Goal: Task Accomplishment & Management: Manage account settings

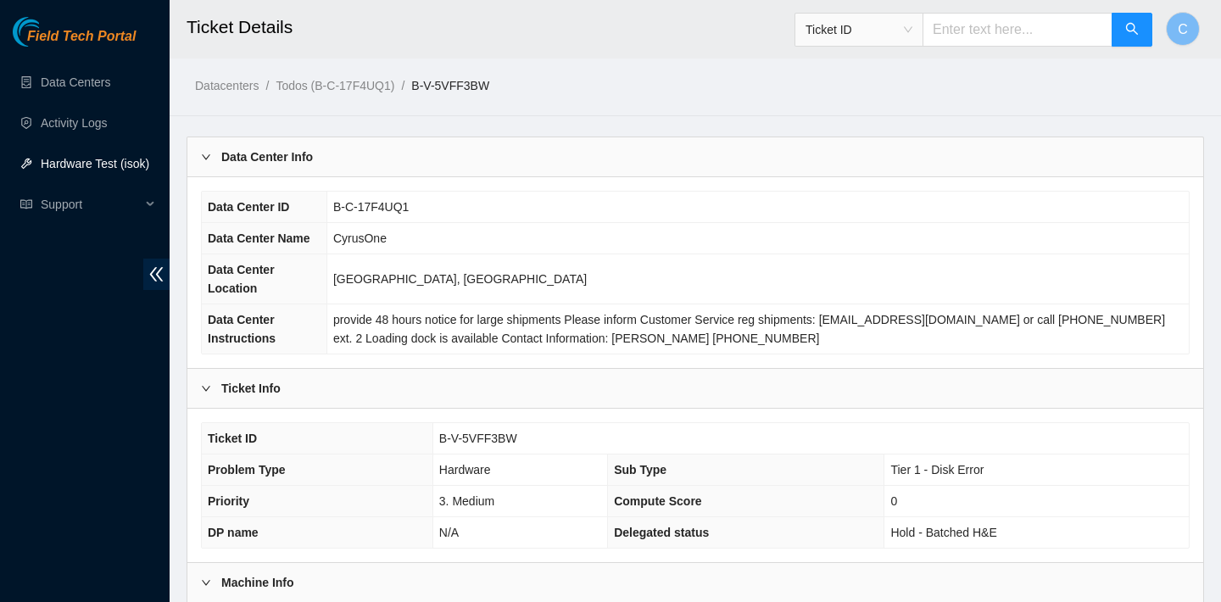
scroll to position [482, 0]
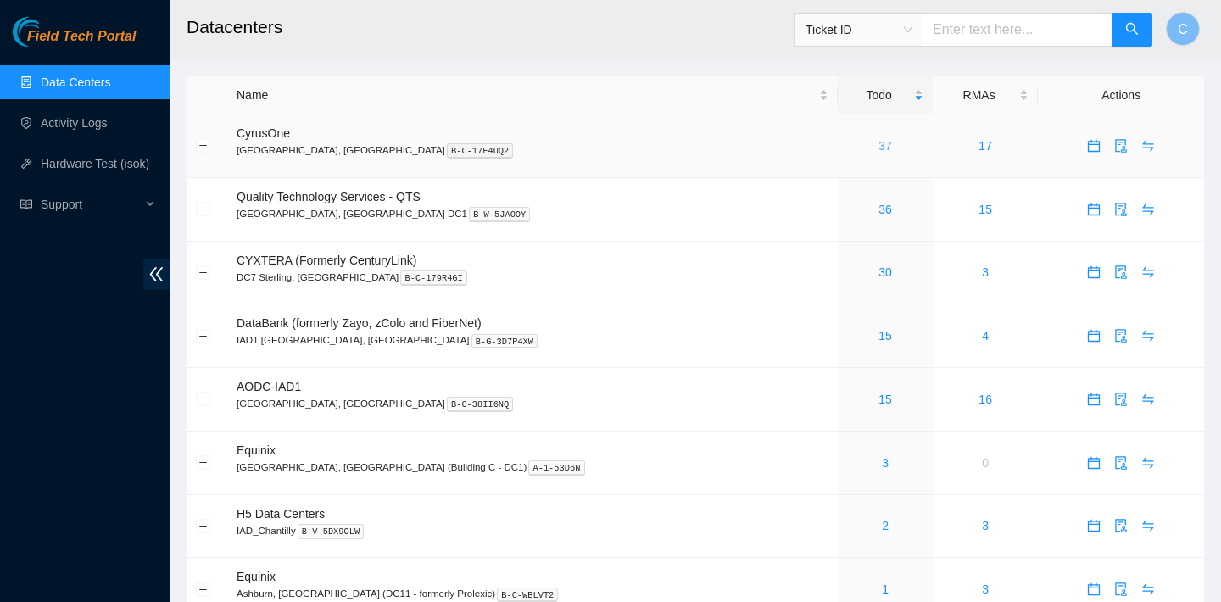
click at [878, 146] on link "37" at bounding box center [885, 146] width 14 height 14
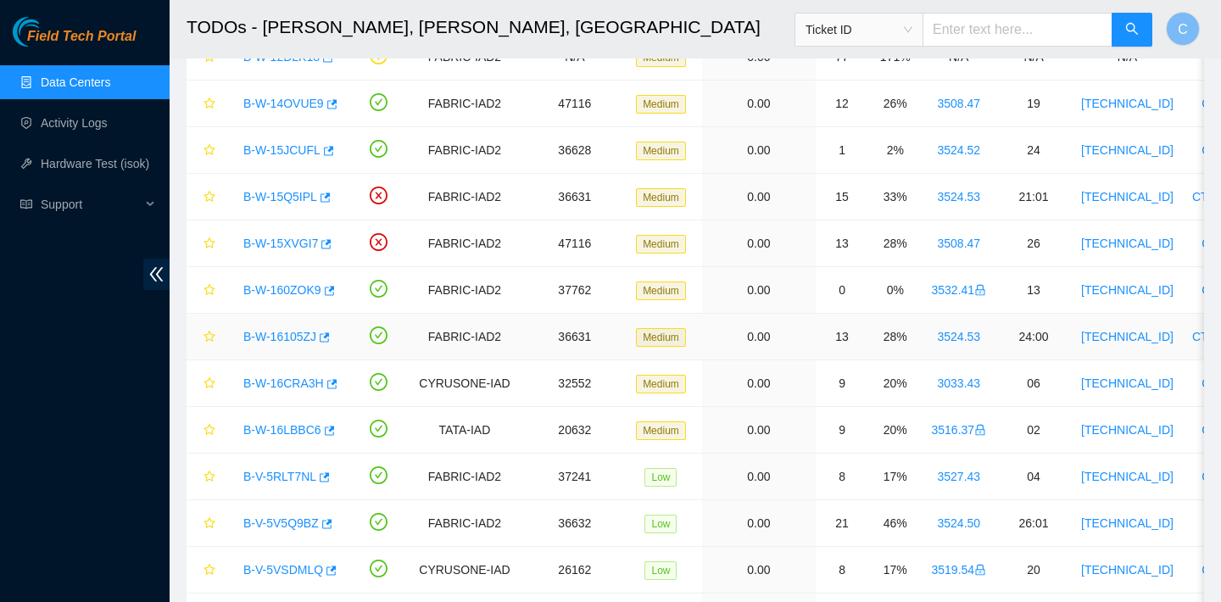
scroll to position [792, 0]
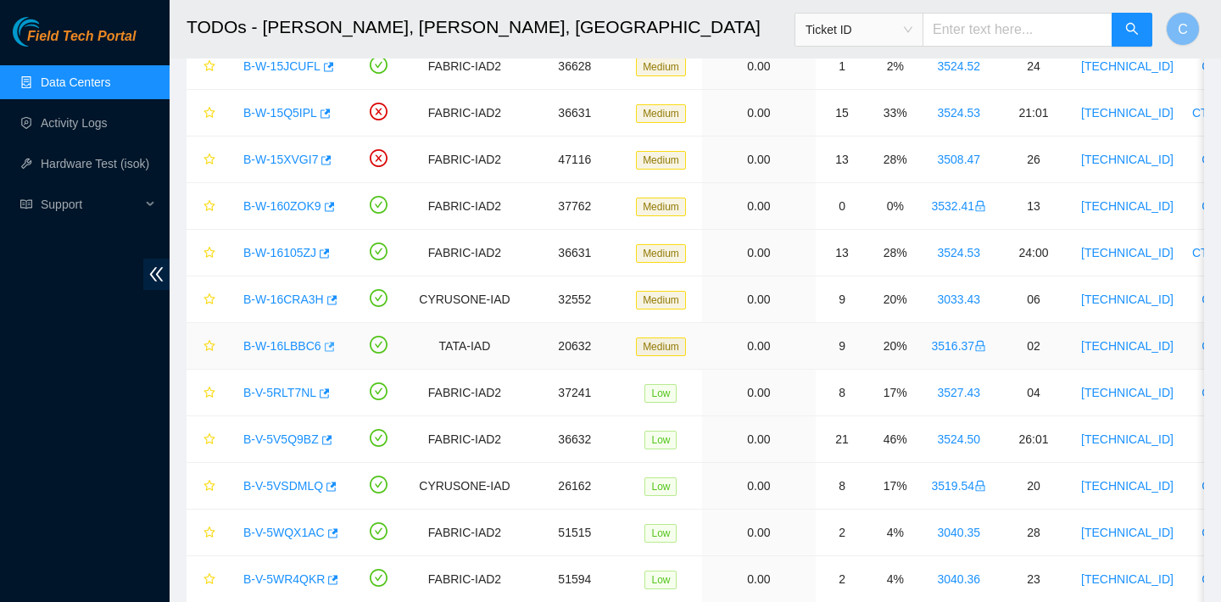
click at [334, 346] on icon "button" at bounding box center [328, 347] width 12 height 12
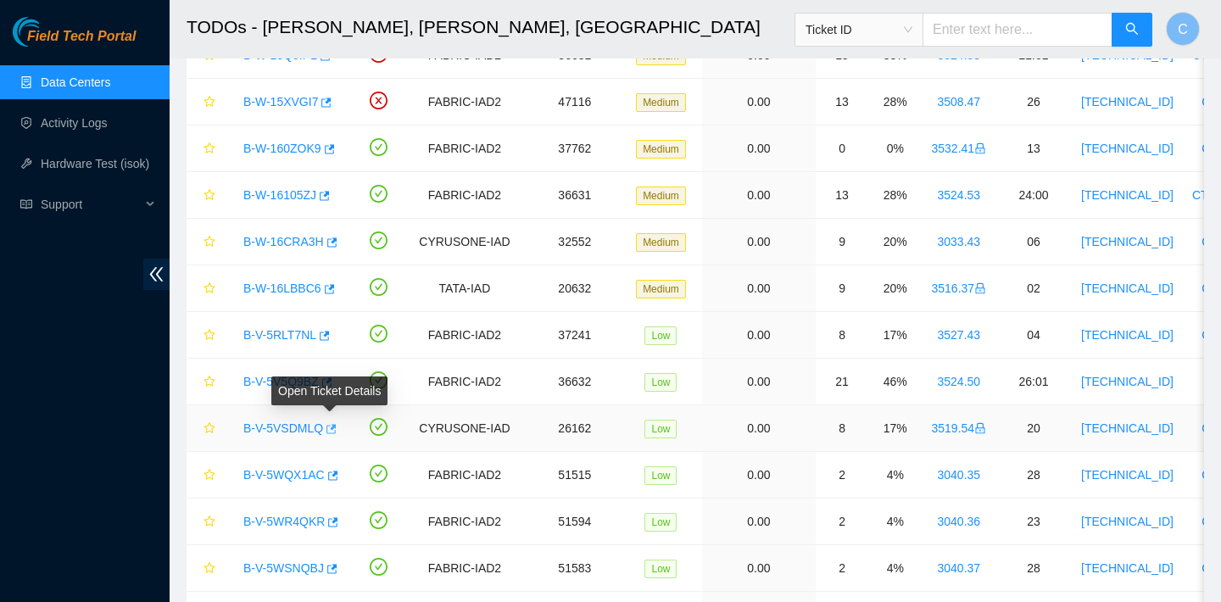
click at [333, 429] on icon "button" at bounding box center [330, 429] width 12 height 12
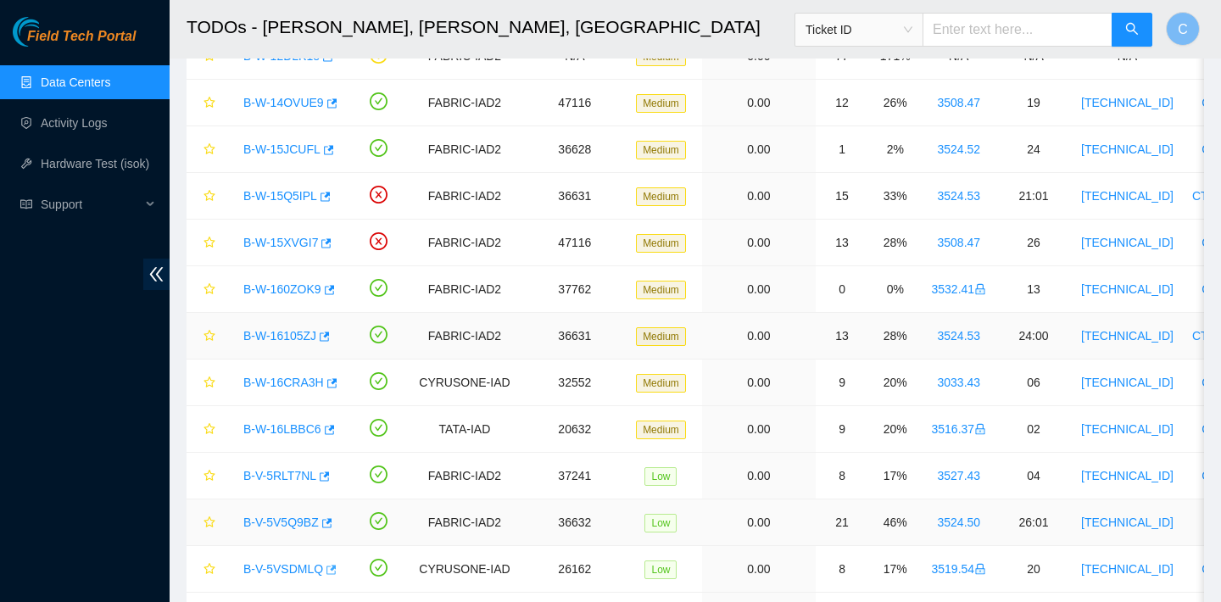
scroll to position [694, 0]
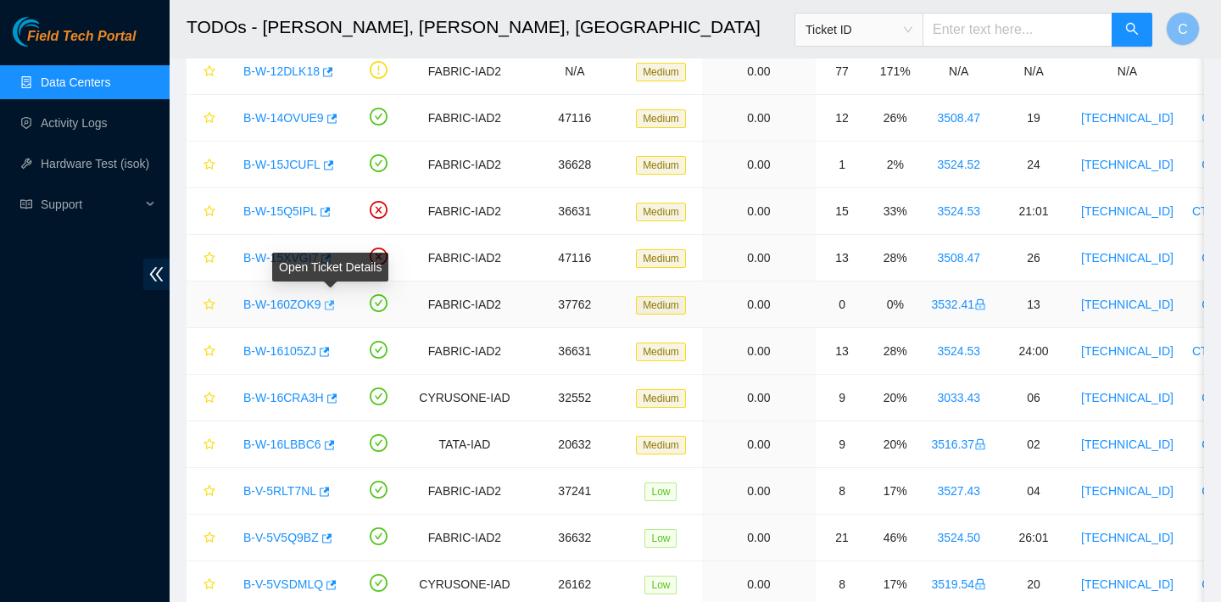
click at [332, 304] on icon "button" at bounding box center [328, 305] width 12 height 12
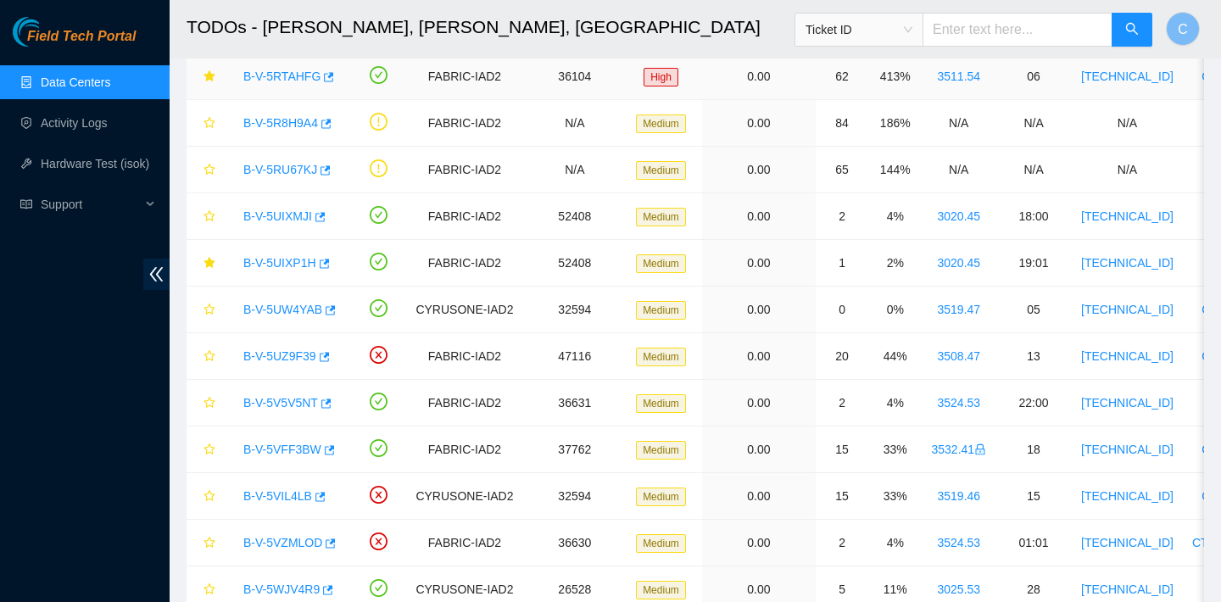
scroll to position [9, 0]
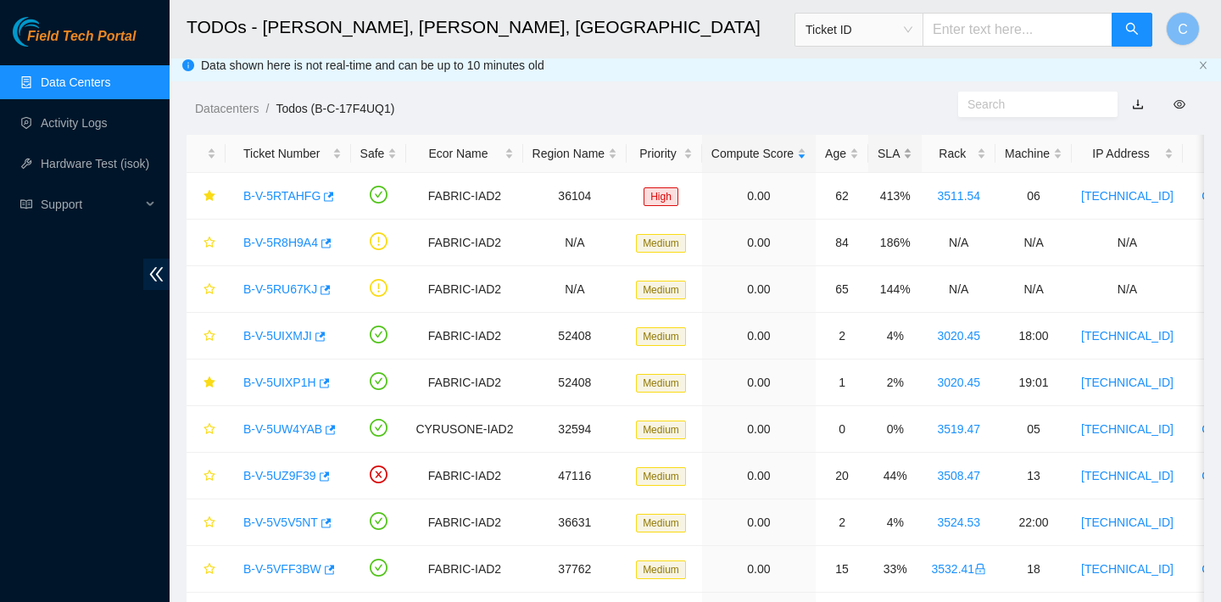
click at [890, 153] on div "SLA" at bounding box center [895, 153] width 35 height 19
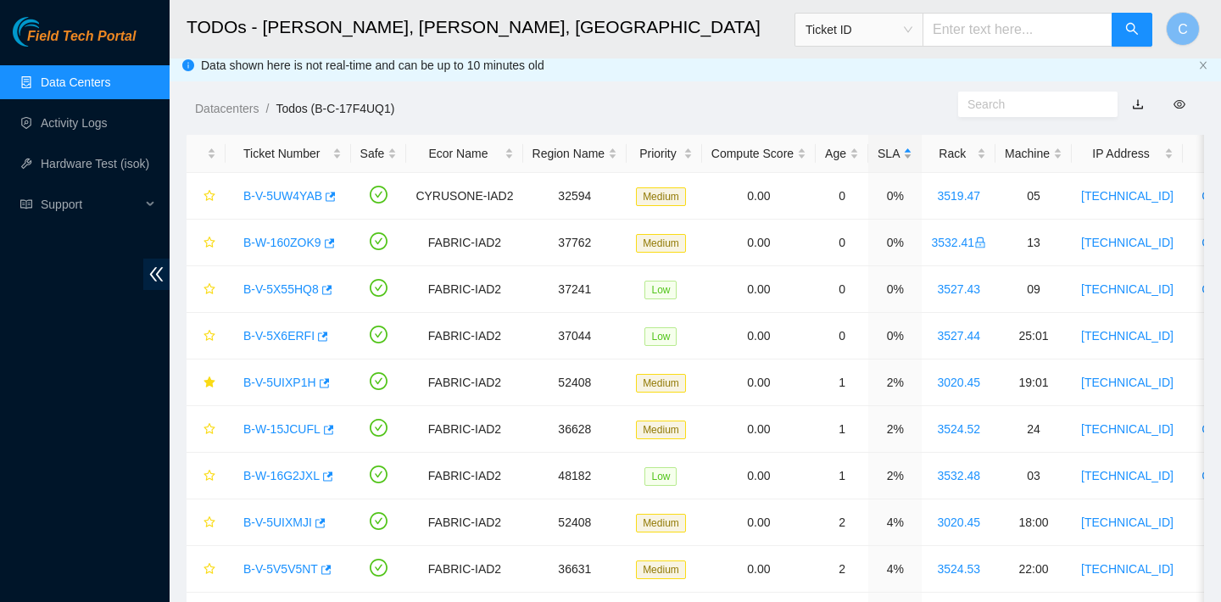
click at [890, 153] on div "SLA" at bounding box center [895, 153] width 35 height 19
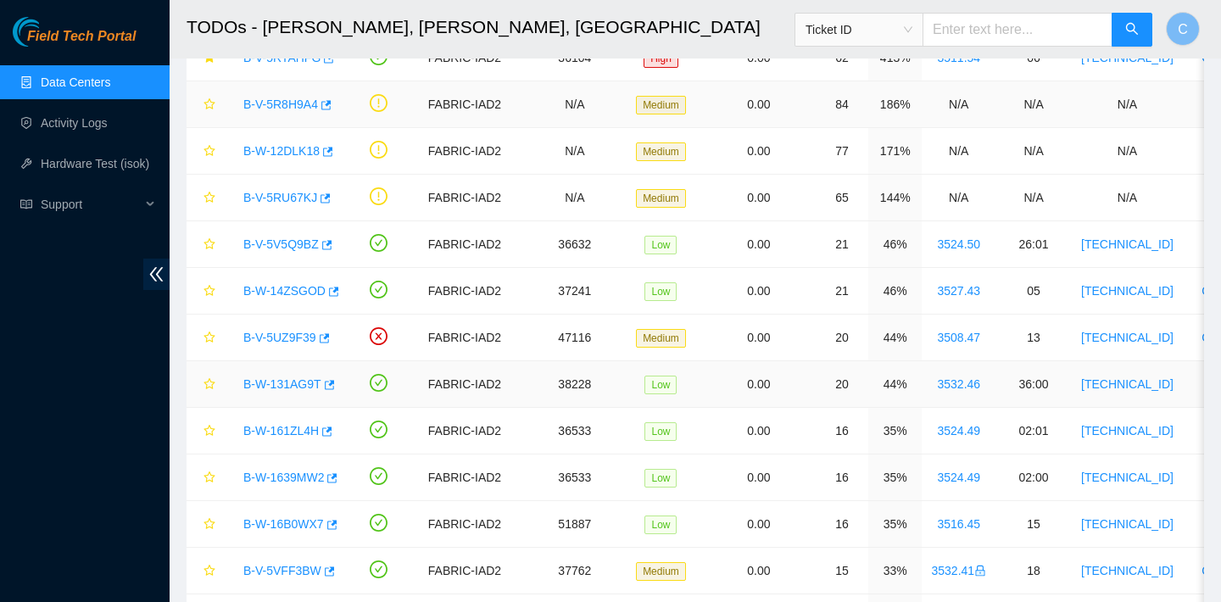
scroll to position [248, 0]
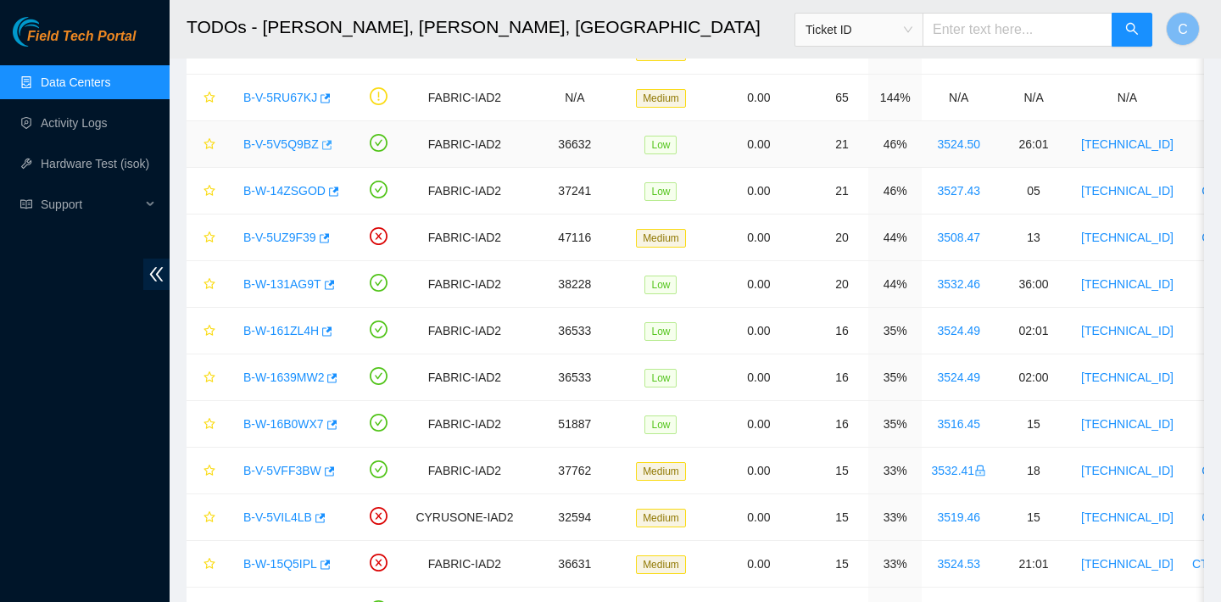
click at [332, 145] on icon "button" at bounding box center [326, 145] width 12 height 12
click at [338, 192] on icon "button" at bounding box center [332, 192] width 12 height 12
click at [330, 237] on icon "button" at bounding box center [325, 237] width 10 height 9
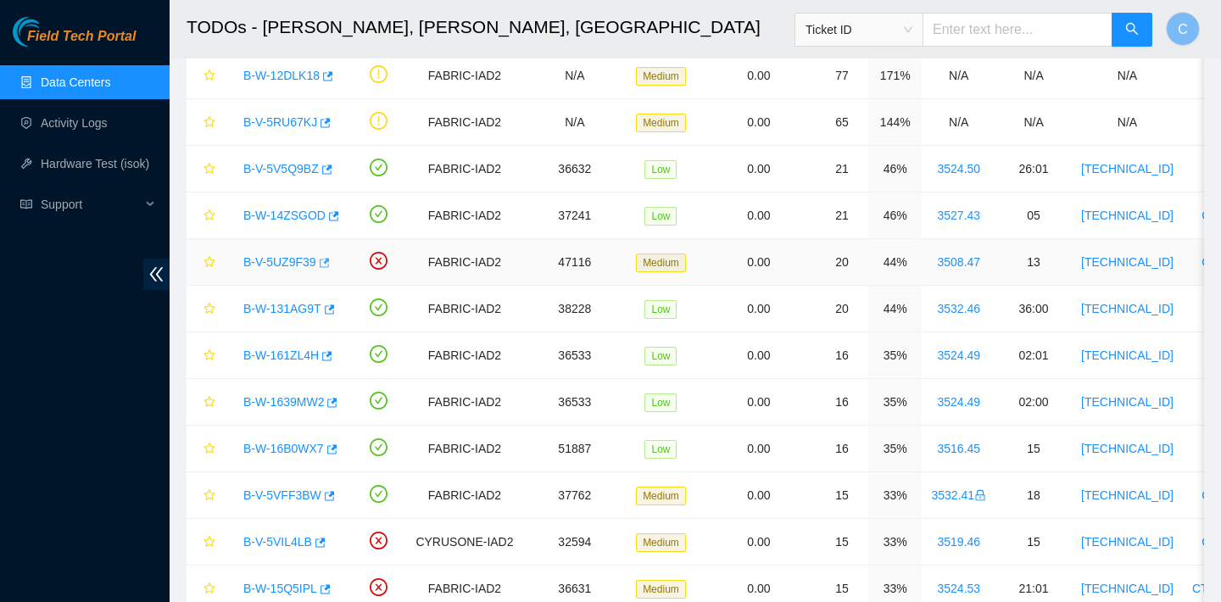
scroll to position [220, 0]
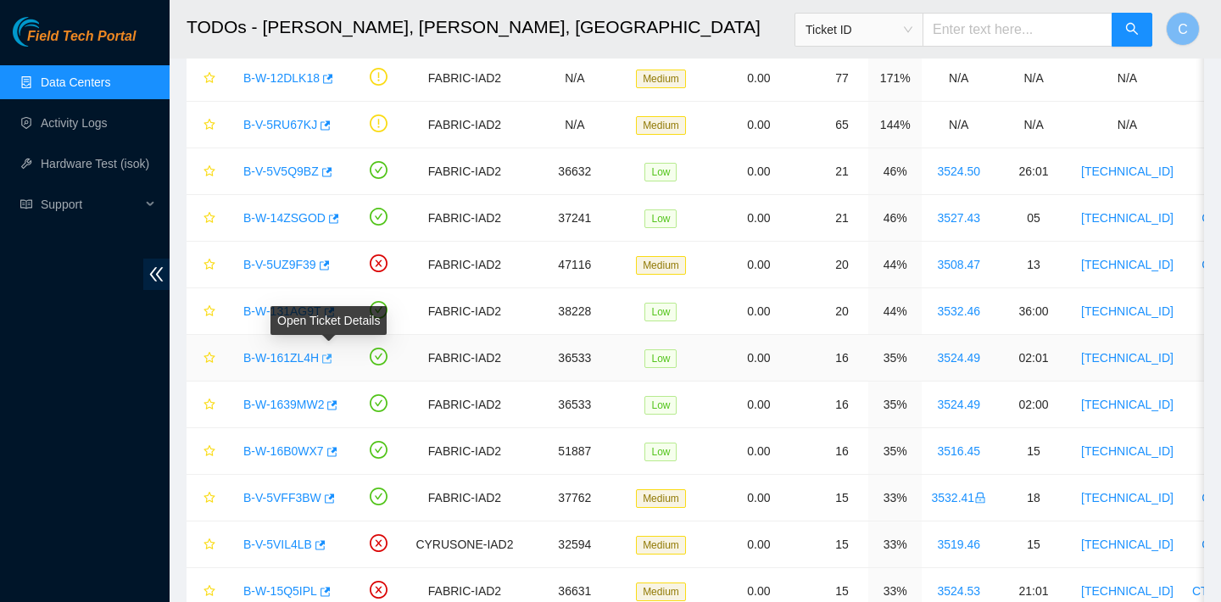
click at [332, 359] on icon "button" at bounding box center [326, 359] width 12 height 12
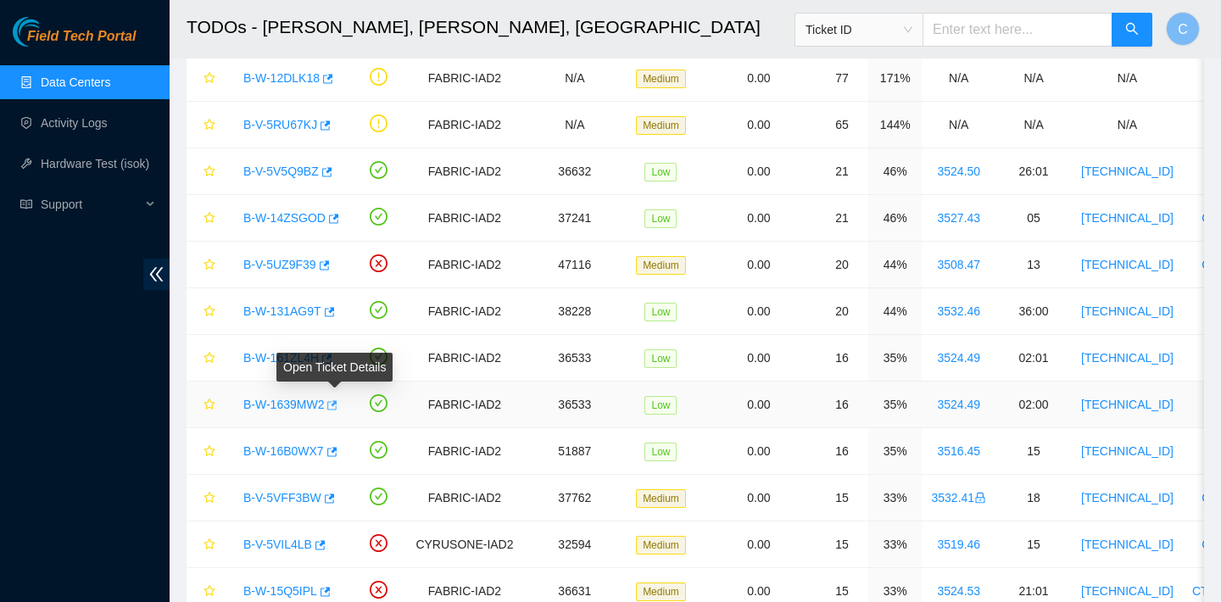
click at [338, 400] on icon "button" at bounding box center [333, 404] width 10 height 9
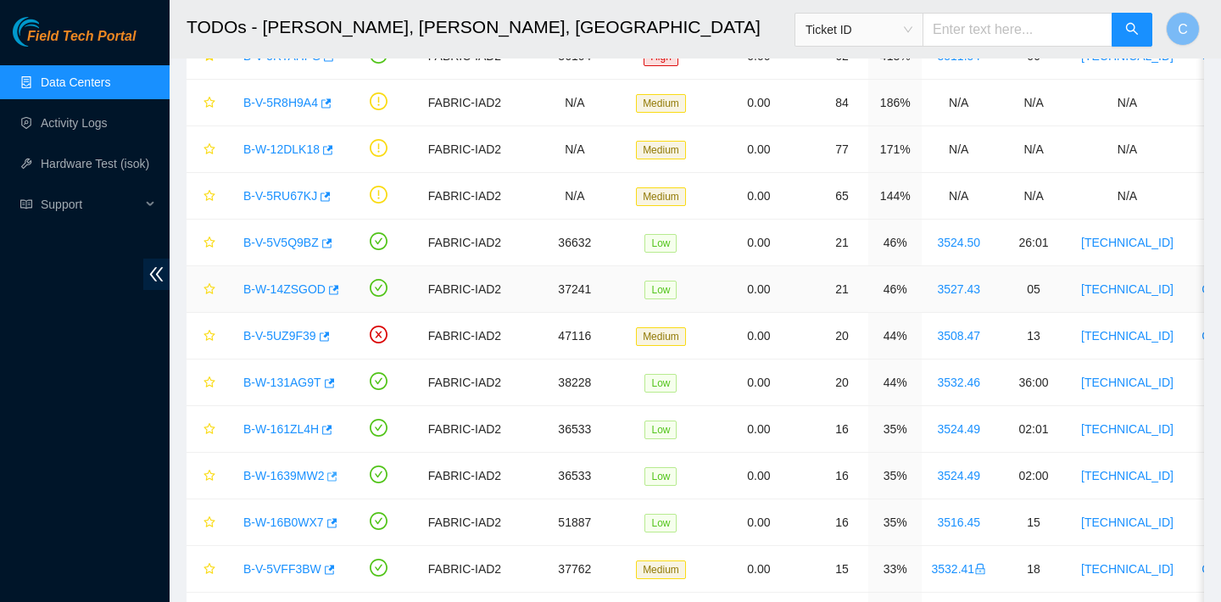
scroll to position [174, 0]
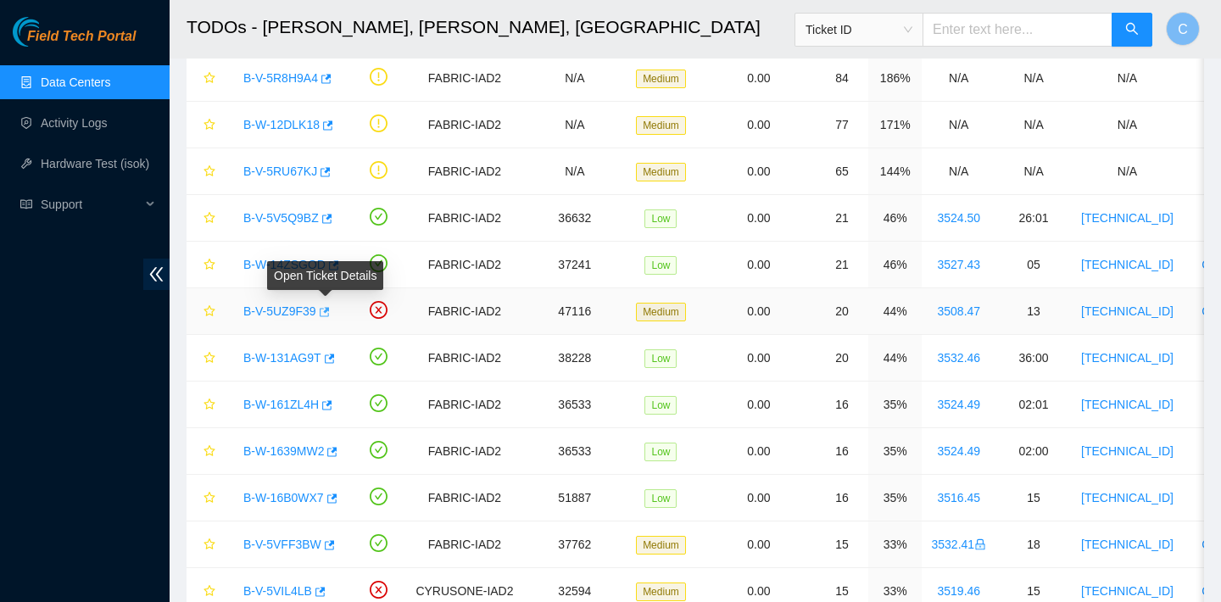
click at [329, 310] on icon "button" at bounding box center [325, 311] width 10 height 9
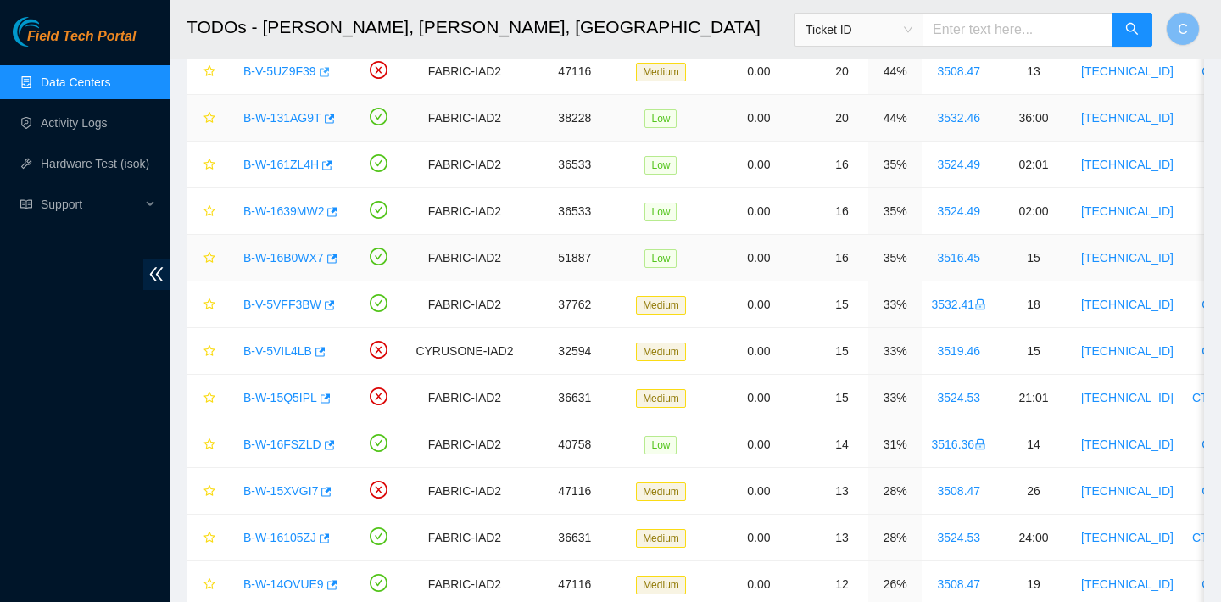
scroll to position [415, 0]
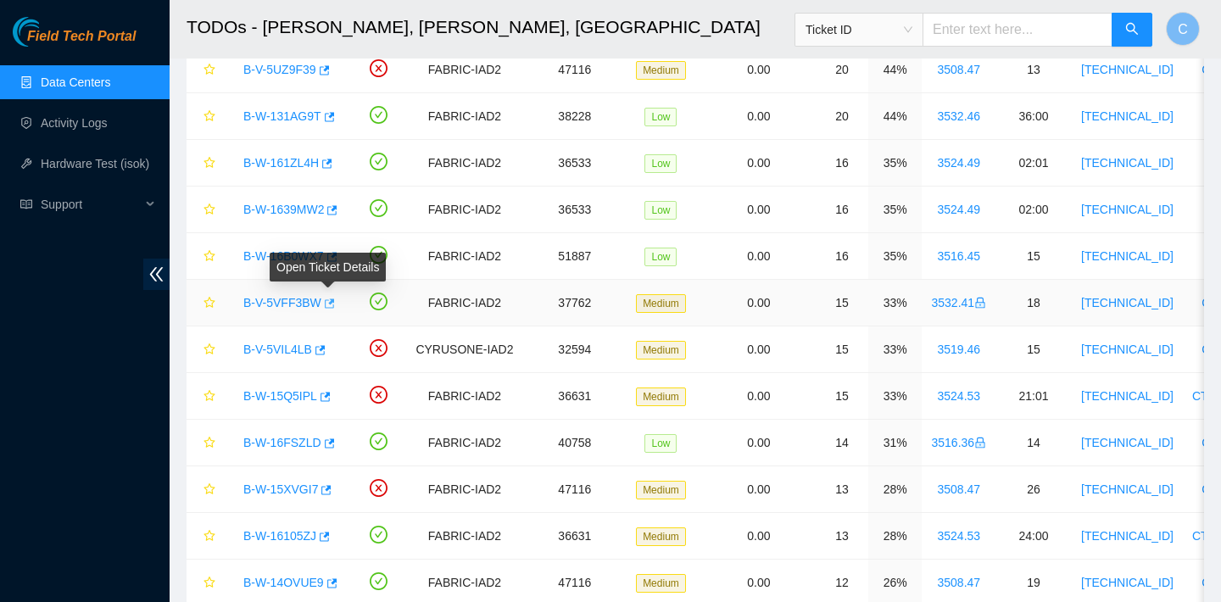
click at [334, 308] on icon "button" at bounding box center [328, 304] width 12 height 12
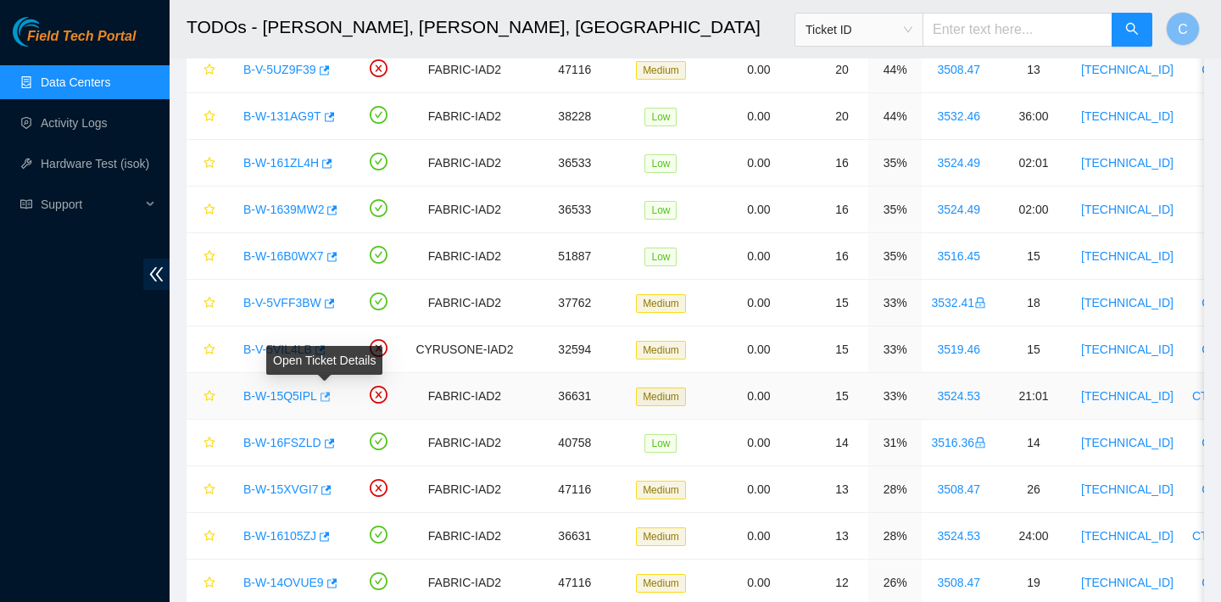
click at [330, 395] on icon "button" at bounding box center [324, 397] width 12 height 12
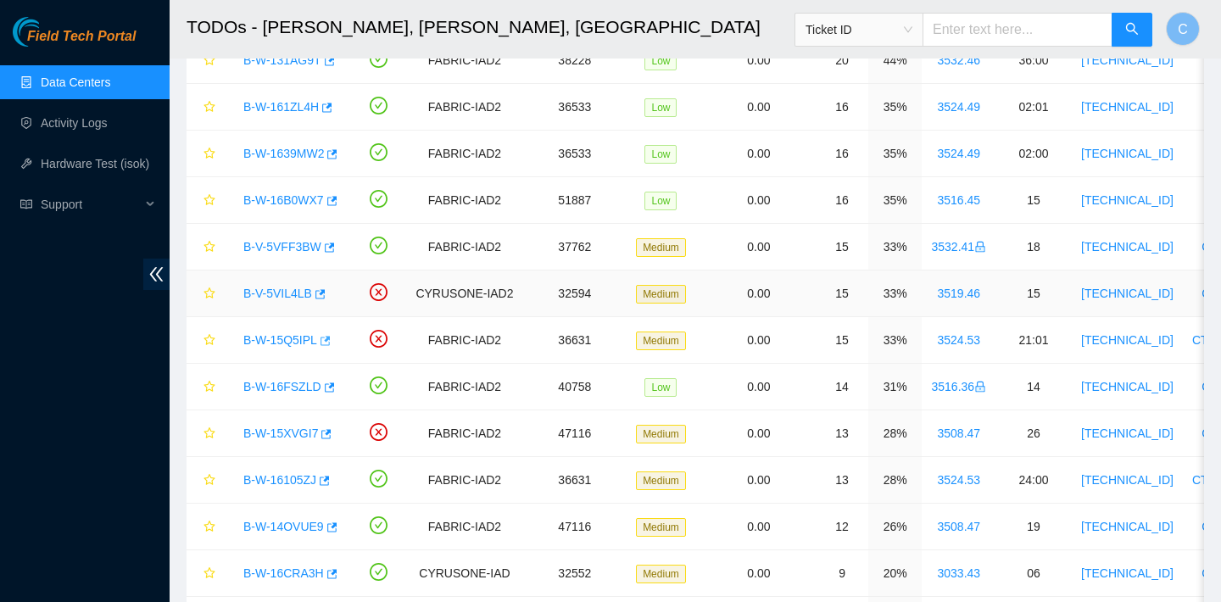
scroll to position [472, 0]
drag, startPoint x: 381, startPoint y: 336, endPoint x: 355, endPoint y: 337, distance: 25.5
click at [355, 337] on td at bounding box center [379, 339] width 56 height 47
click at [328, 342] on icon "button" at bounding box center [324, 340] width 12 height 12
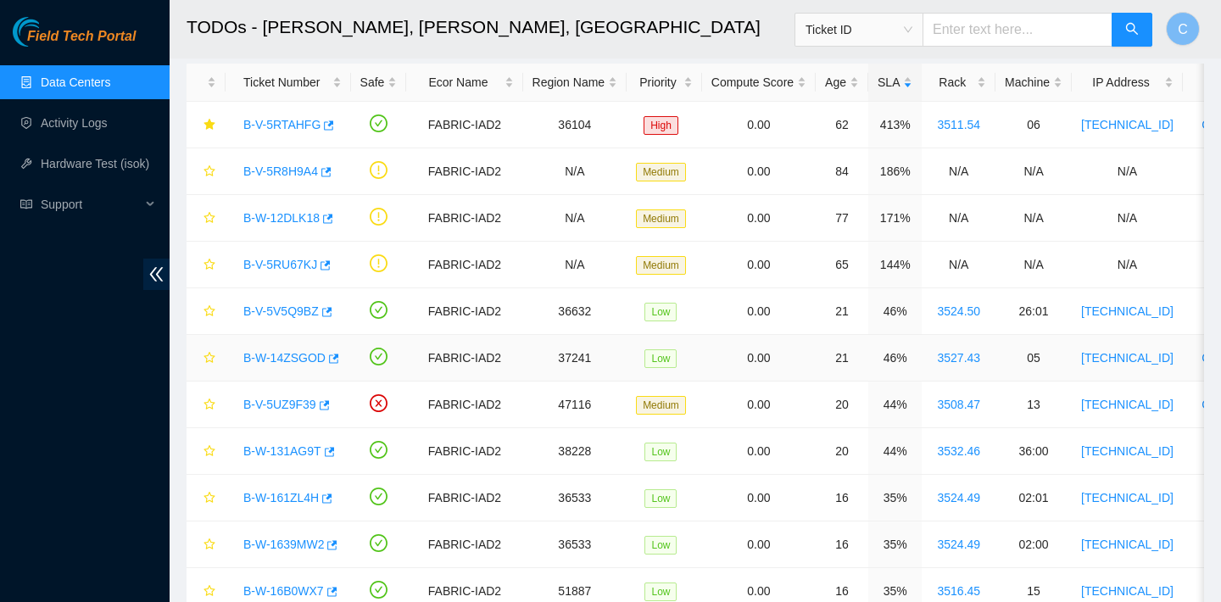
scroll to position [0, 0]
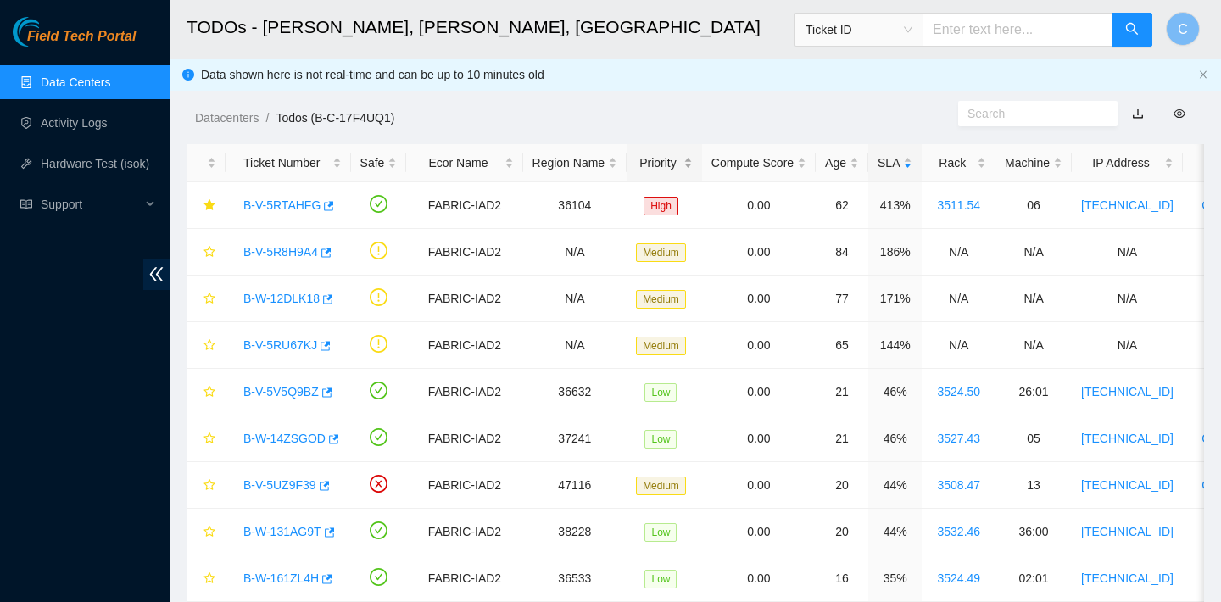
click at [666, 157] on div "Priority" at bounding box center [664, 162] width 57 height 19
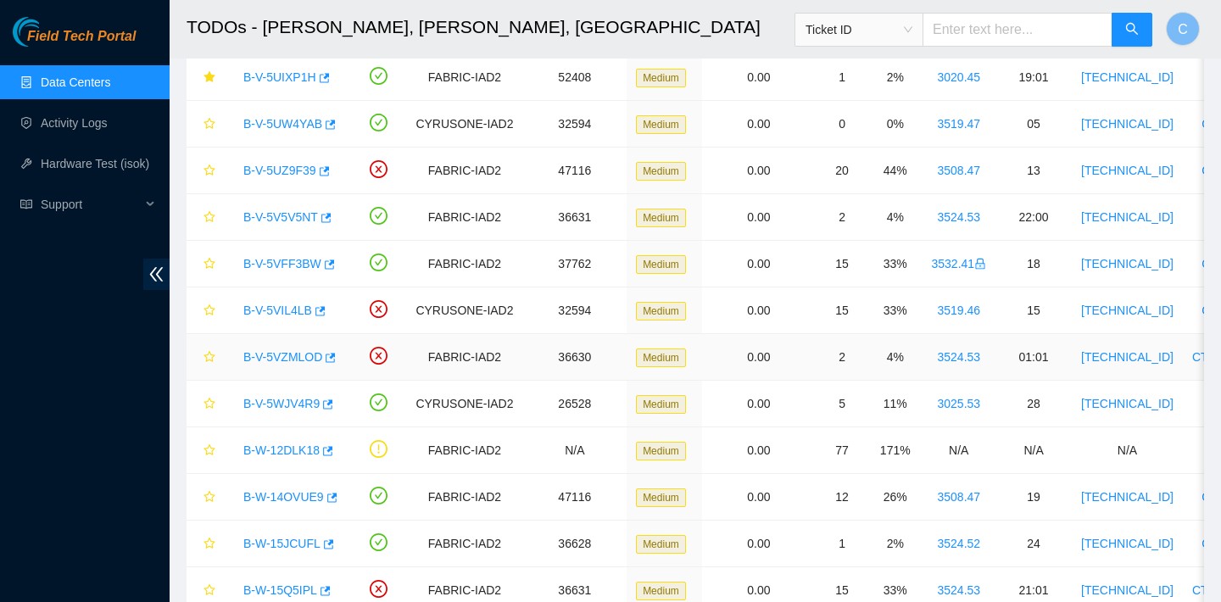
scroll to position [326, 0]
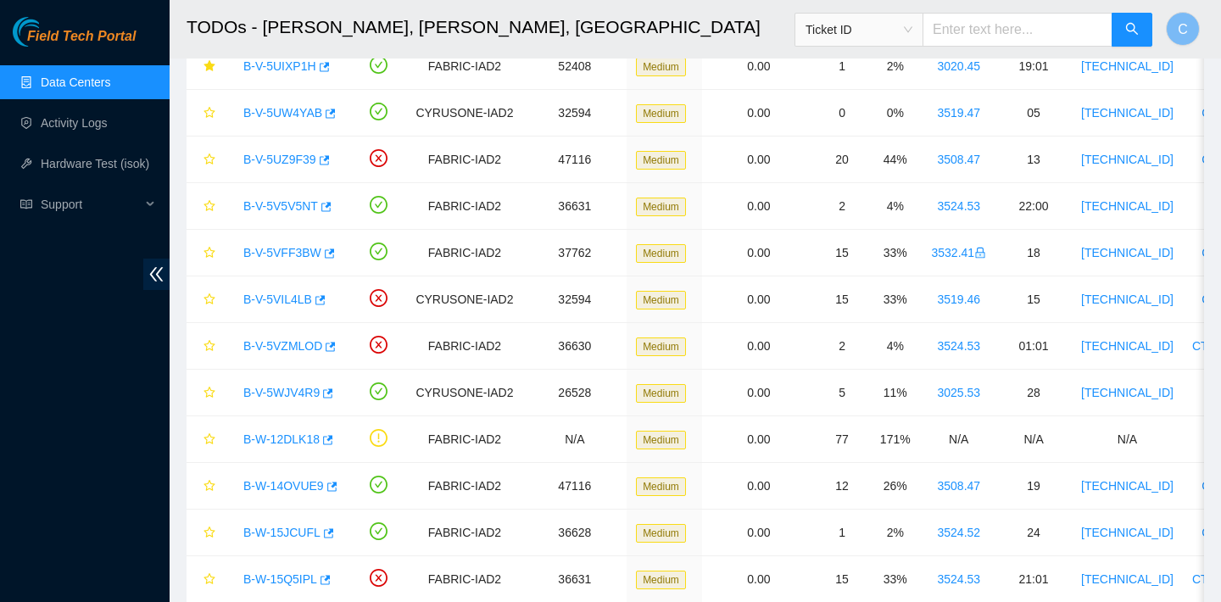
click at [88, 77] on link "Data Centers" at bounding box center [76, 82] width 70 height 14
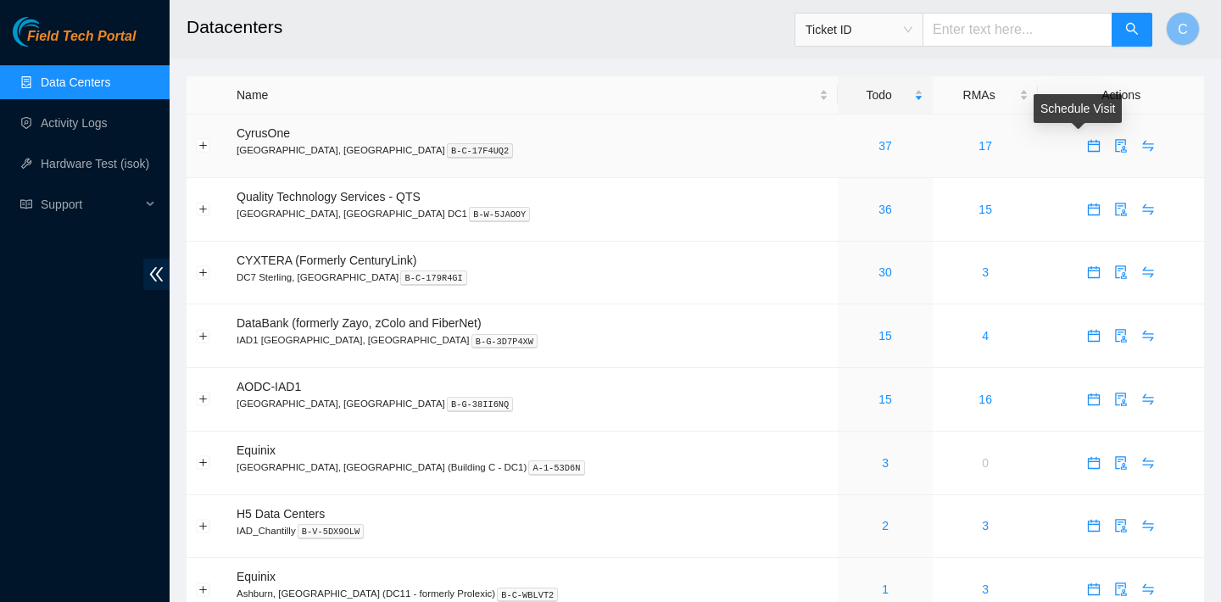
click at [1082, 153] on button "button" at bounding box center [1093, 145] width 27 height 27
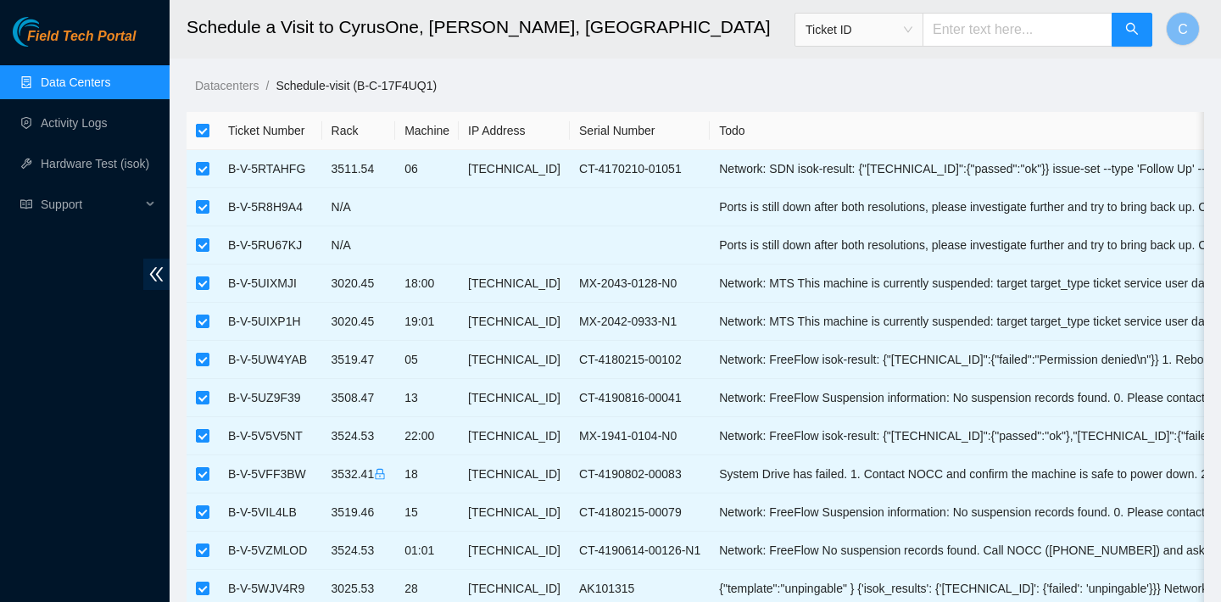
click at [206, 127] on input "checkbox" at bounding box center [203, 131] width 14 height 14
checkbox input "false"
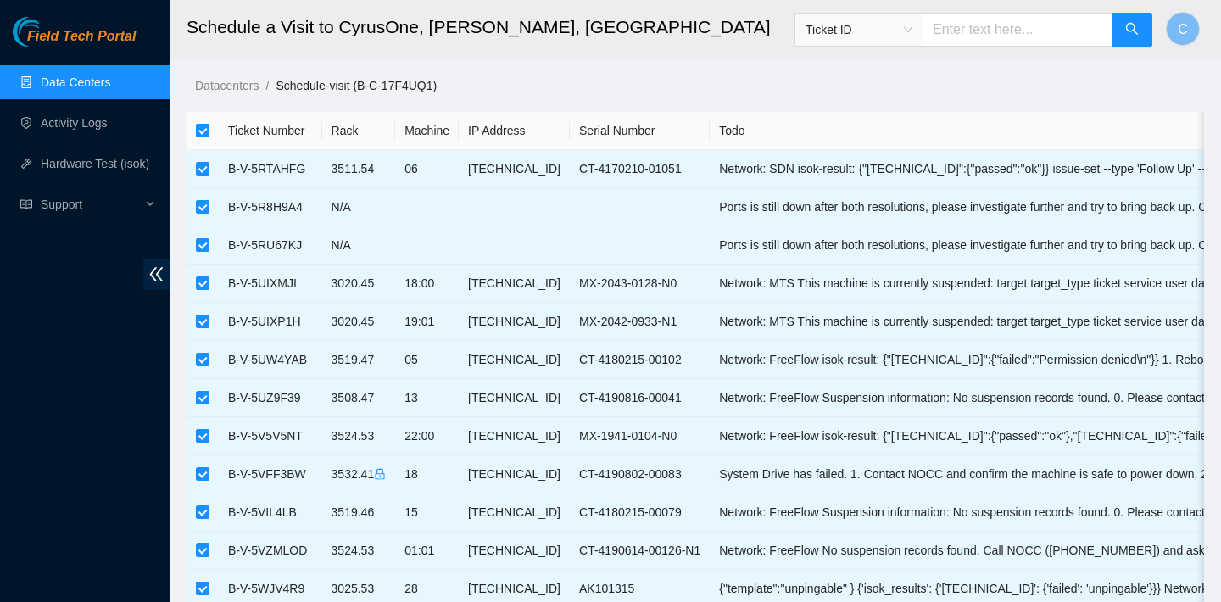
checkbox input "false"
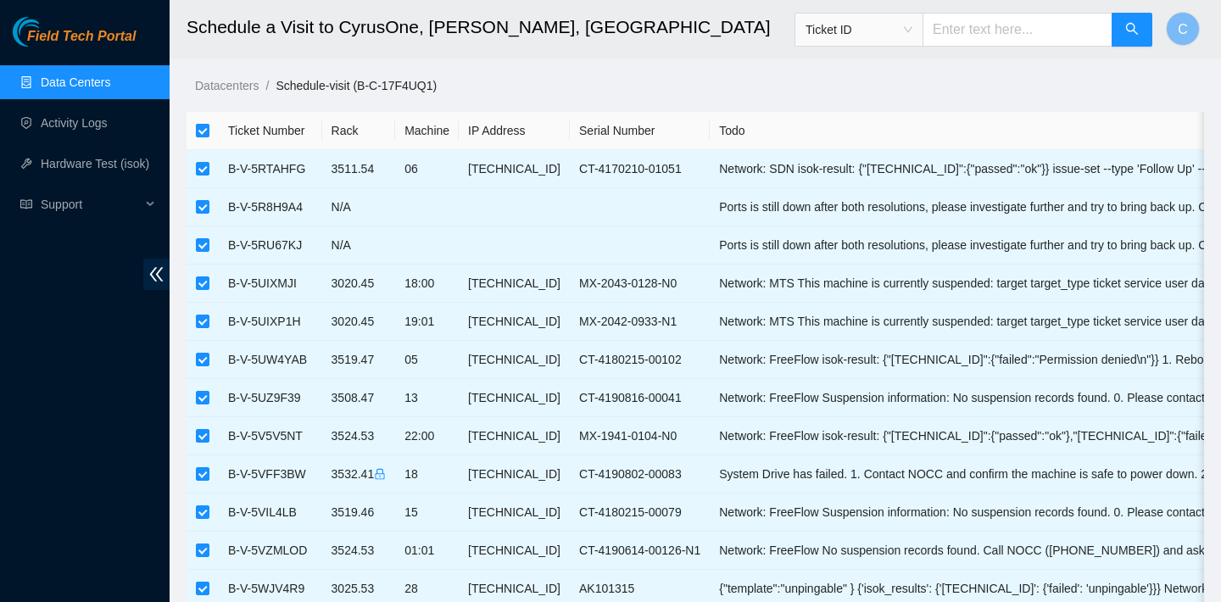
checkbox input "false"
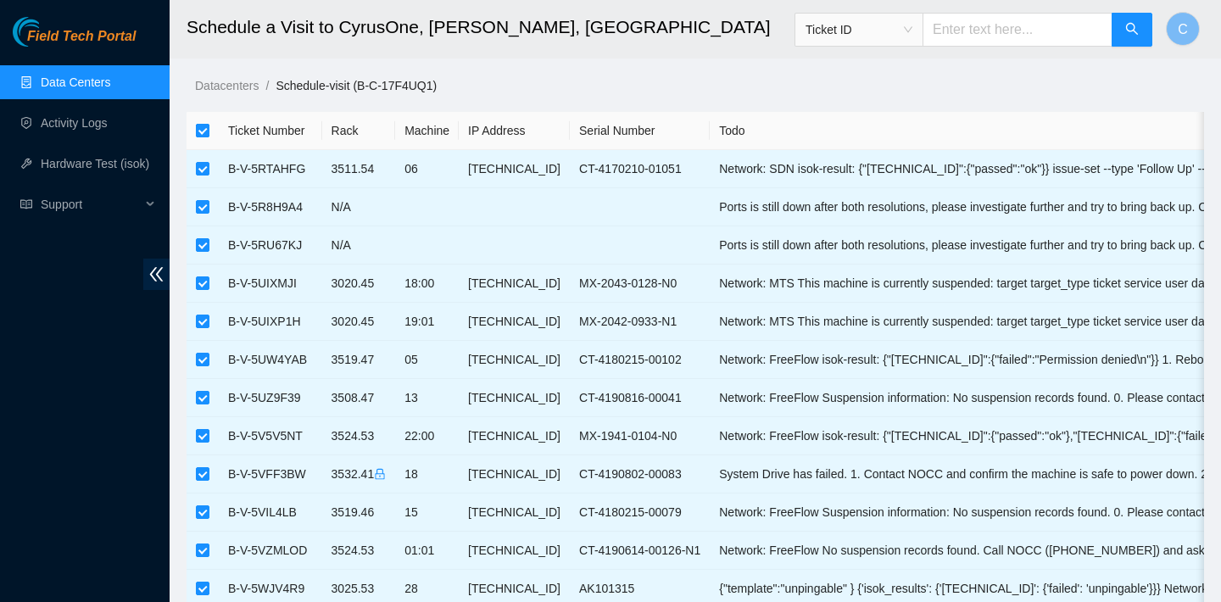
checkbox input "false"
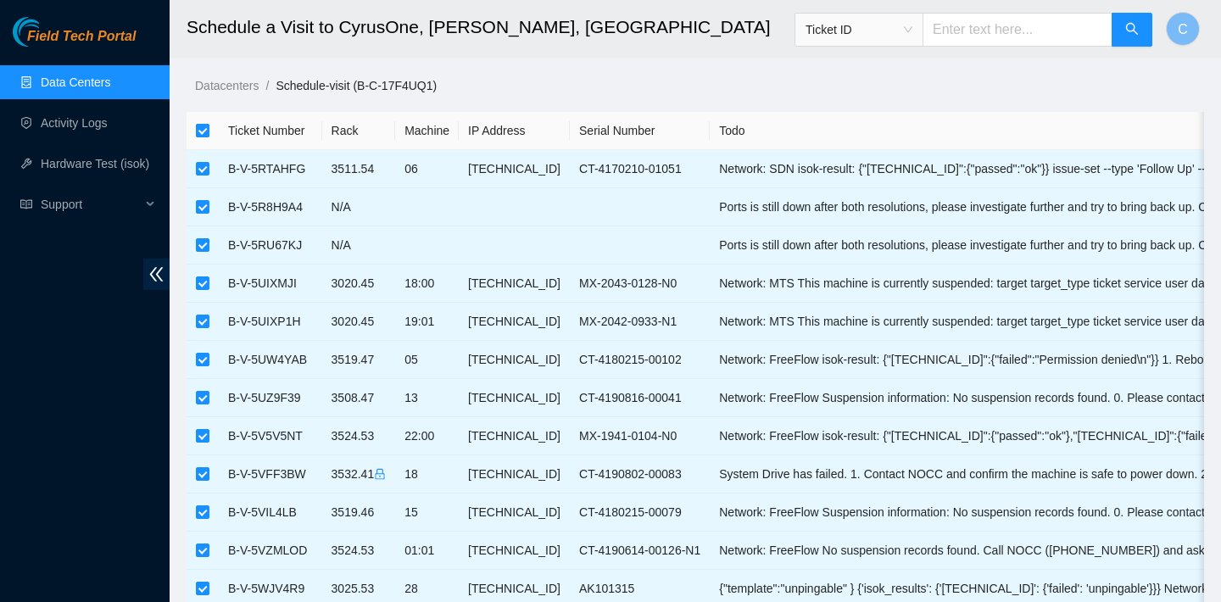
checkbox input "false"
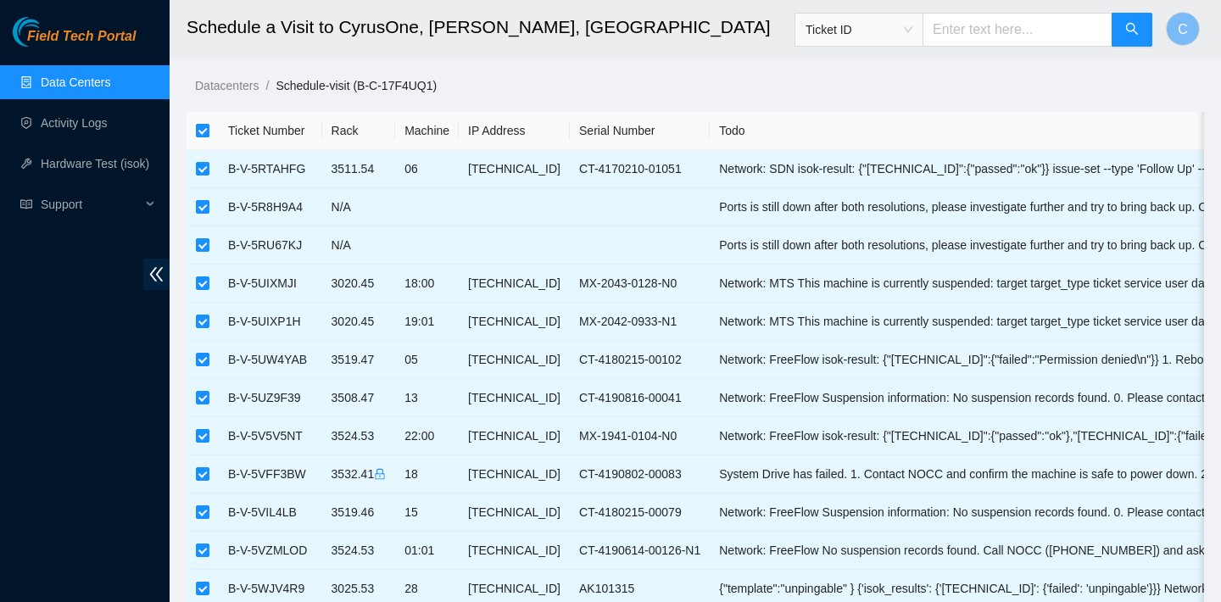
checkbox input "false"
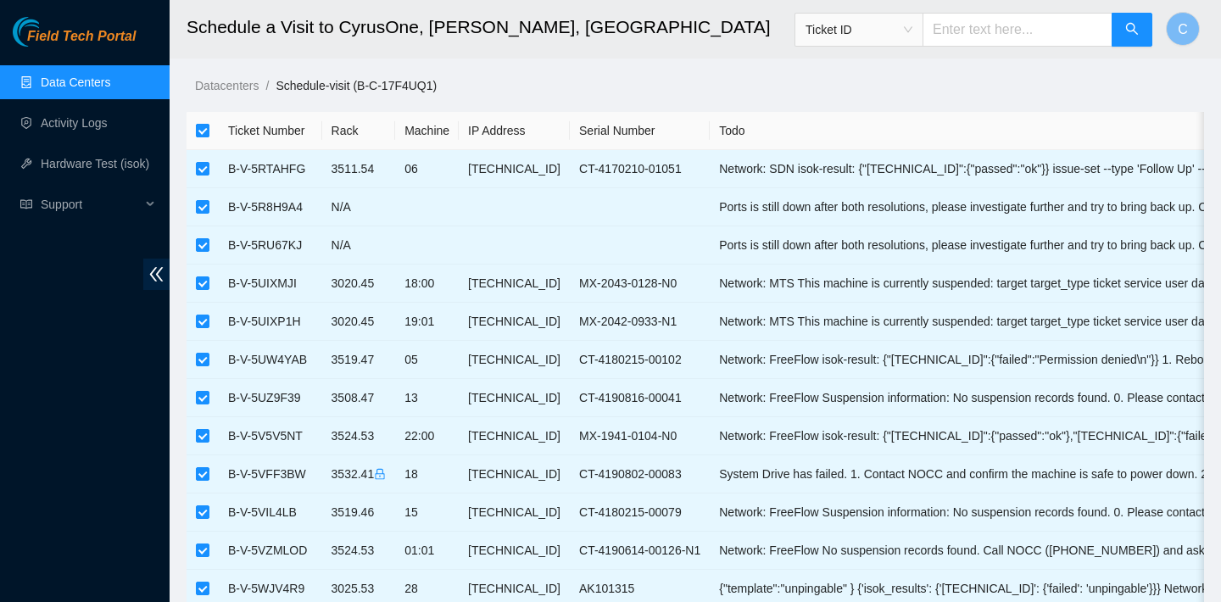
checkbox input "false"
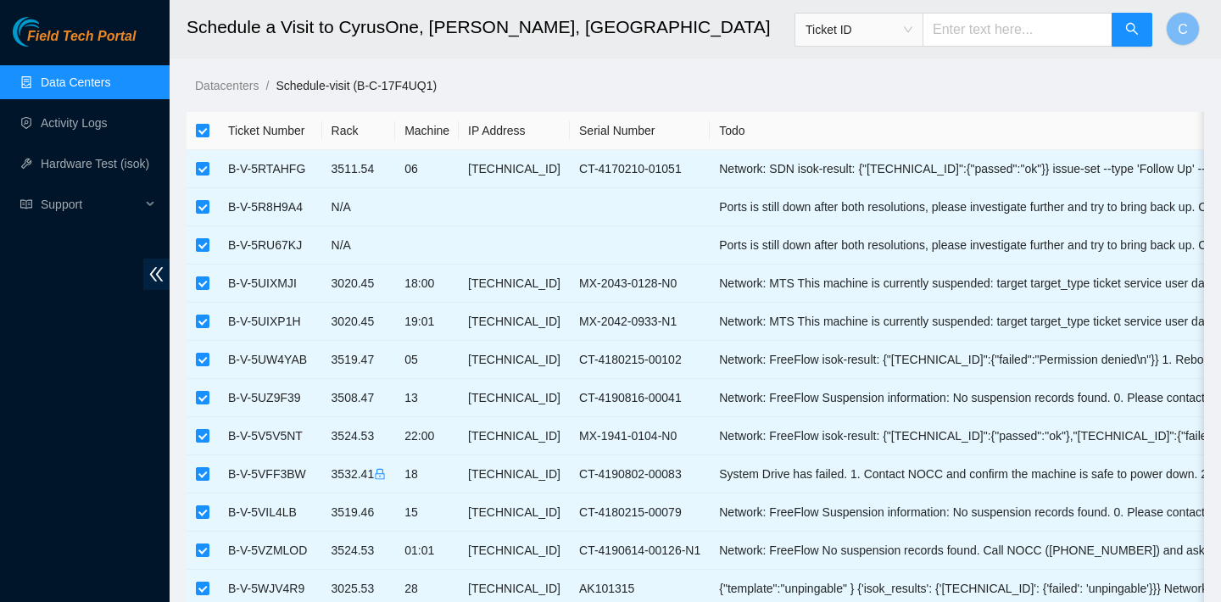
checkbox input "false"
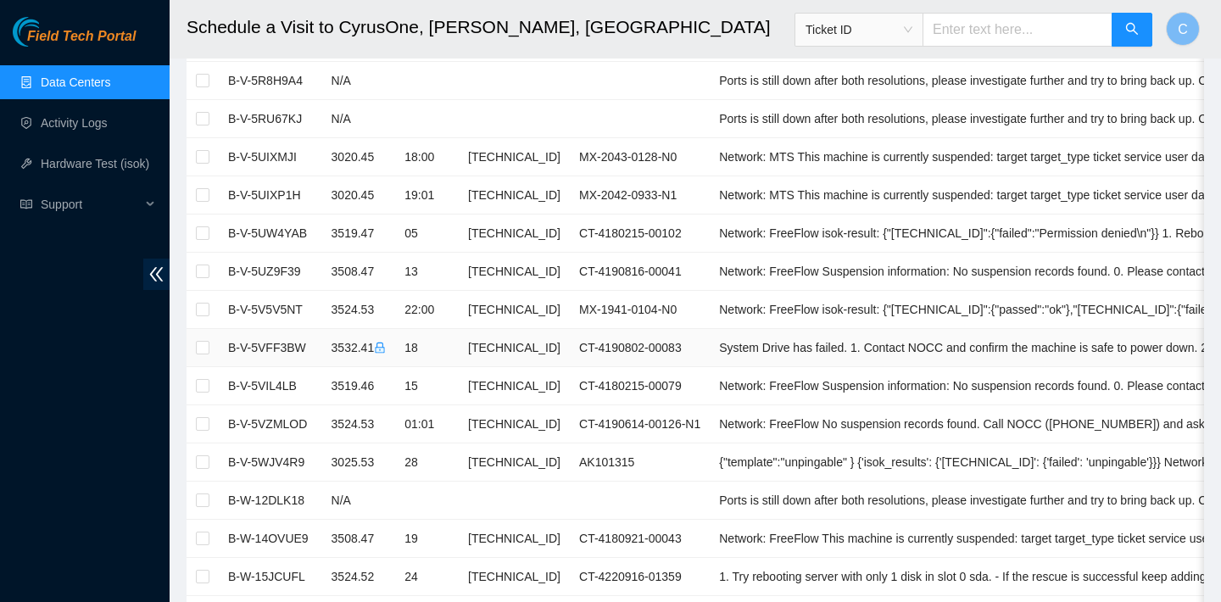
scroll to position [148, 0]
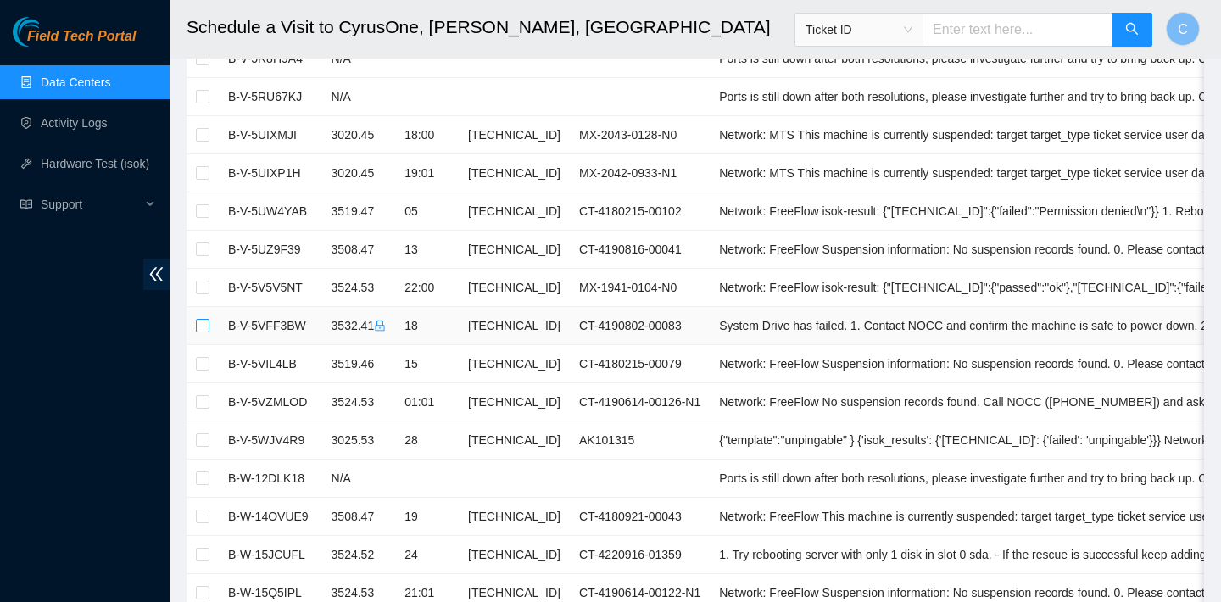
click at [204, 327] on input "checkbox" at bounding box center [203, 326] width 14 height 14
checkbox input "true"
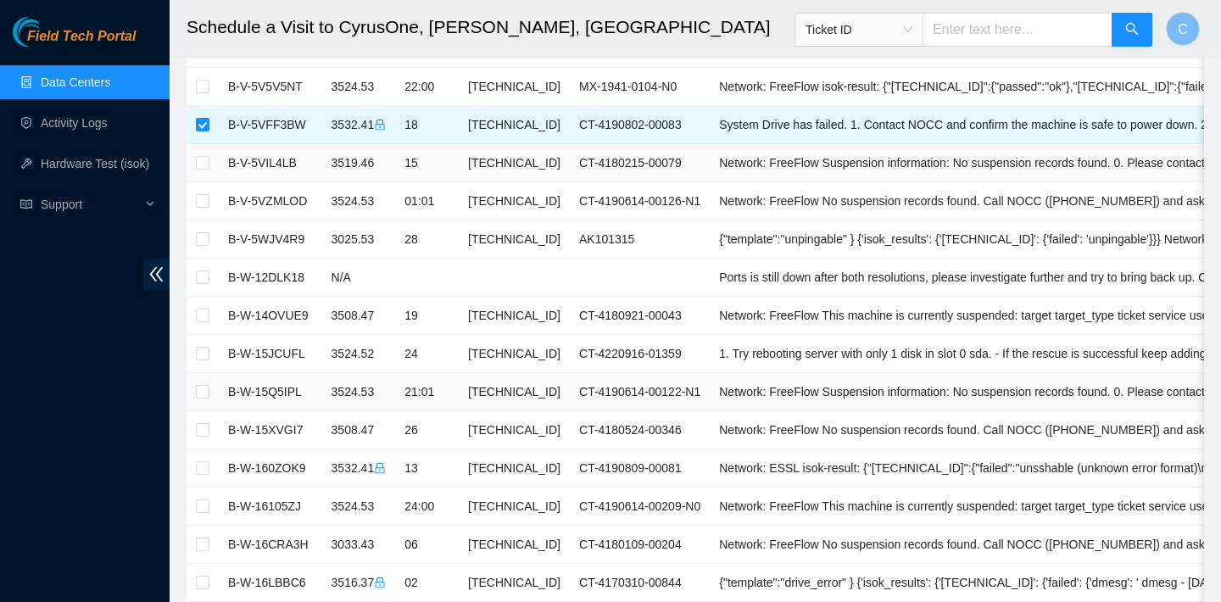
scroll to position [382, 0]
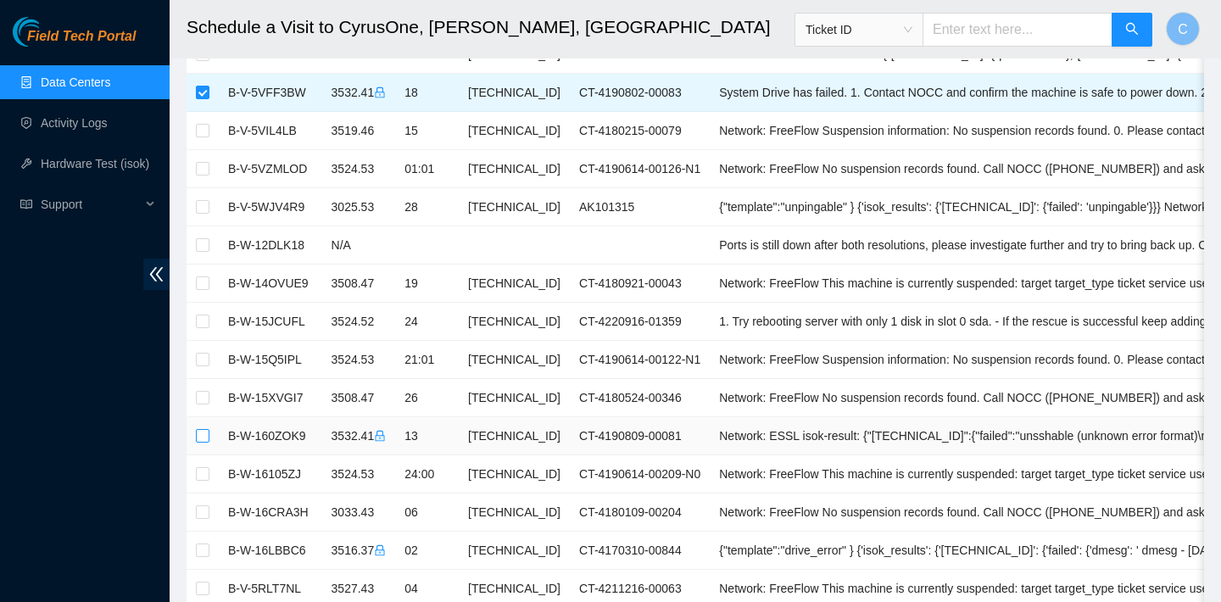
click at [202, 442] on input "checkbox" at bounding box center [203, 436] width 14 height 14
checkbox input "true"
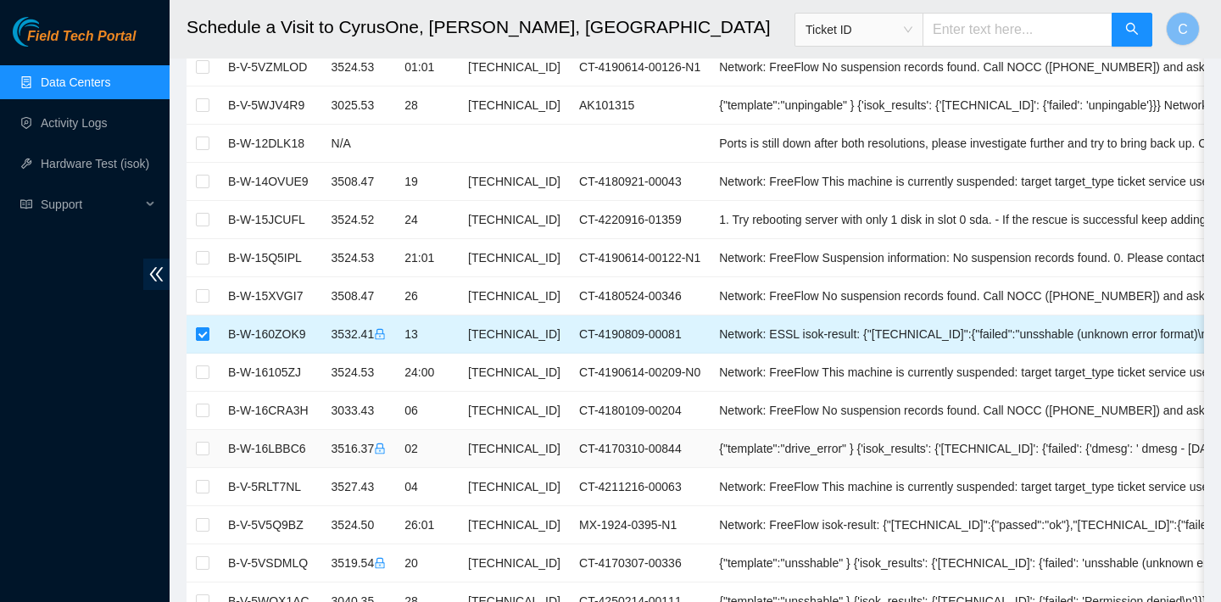
scroll to position [505, 0]
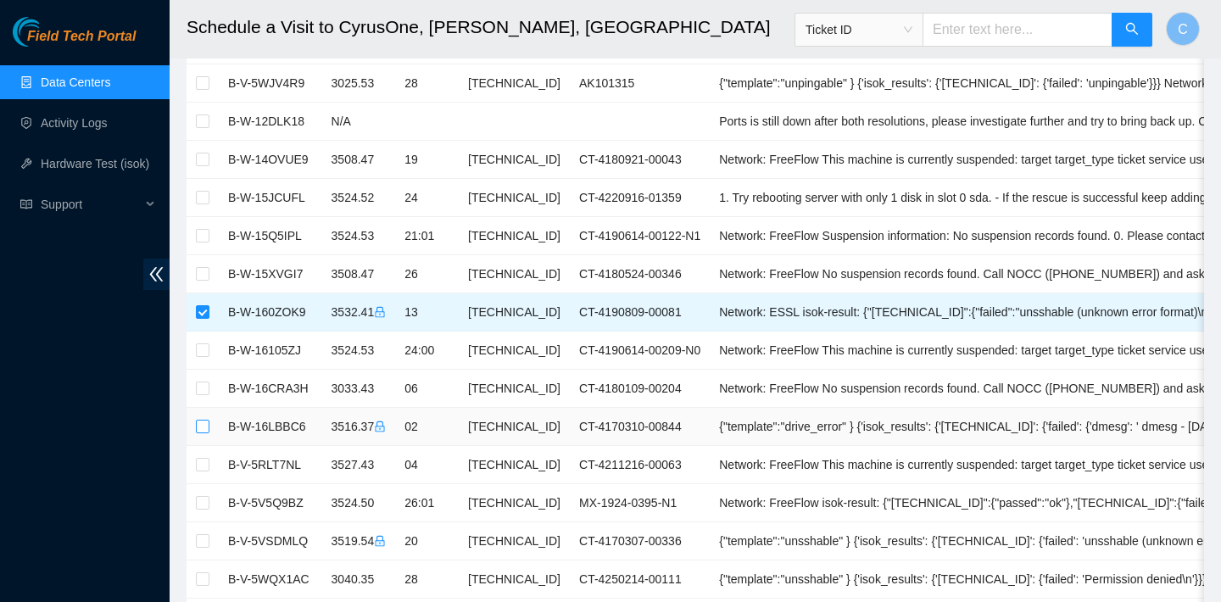
click at [207, 430] on input "checkbox" at bounding box center [203, 427] width 14 height 14
checkbox input "true"
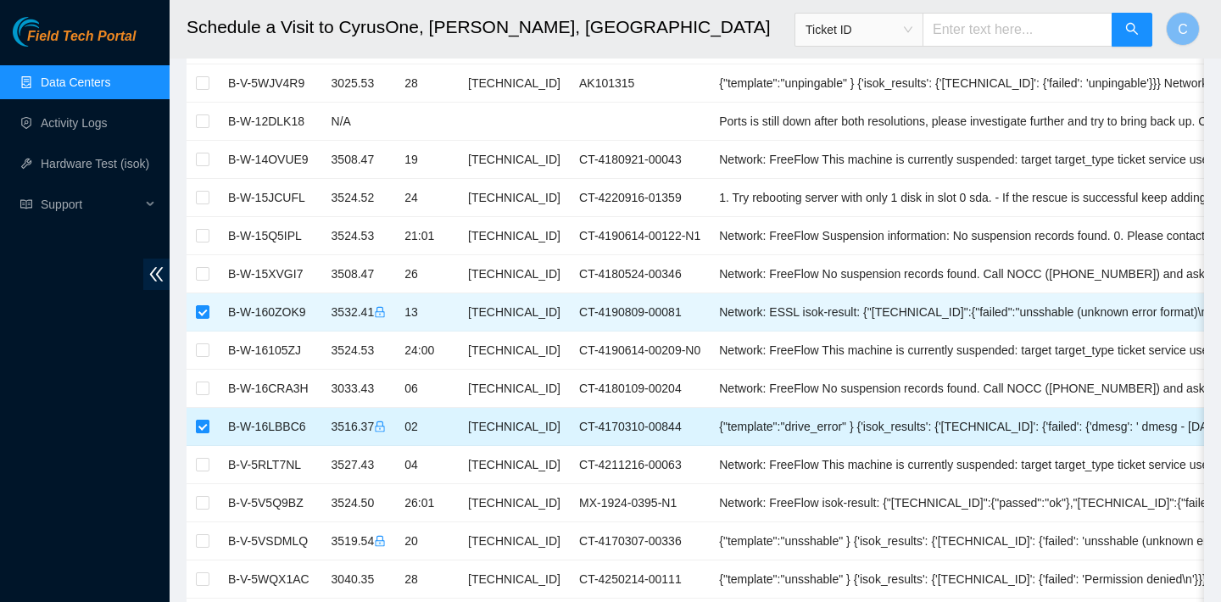
scroll to position [664, 0]
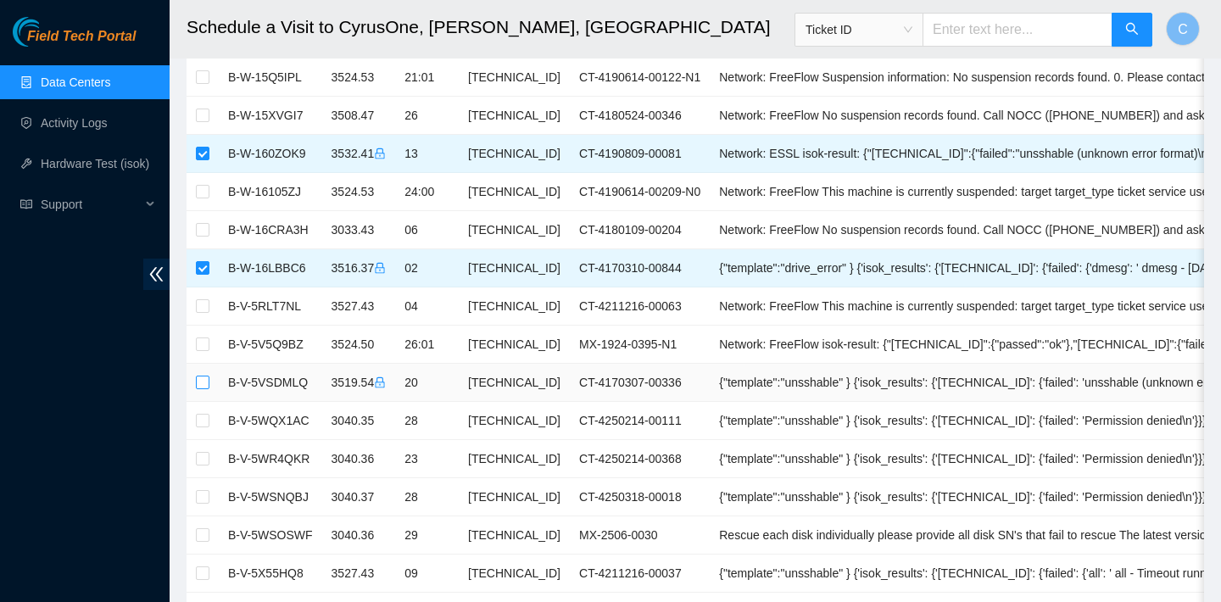
click at [204, 384] on input "checkbox" at bounding box center [203, 383] width 14 height 14
checkbox input "true"
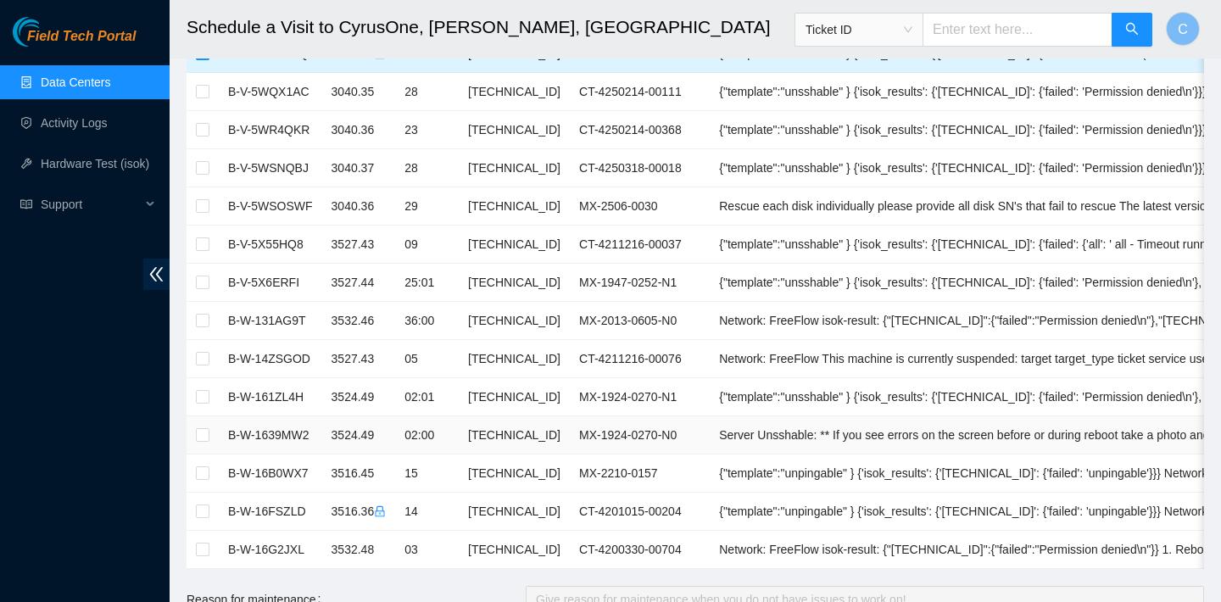
scroll to position [1055, 0]
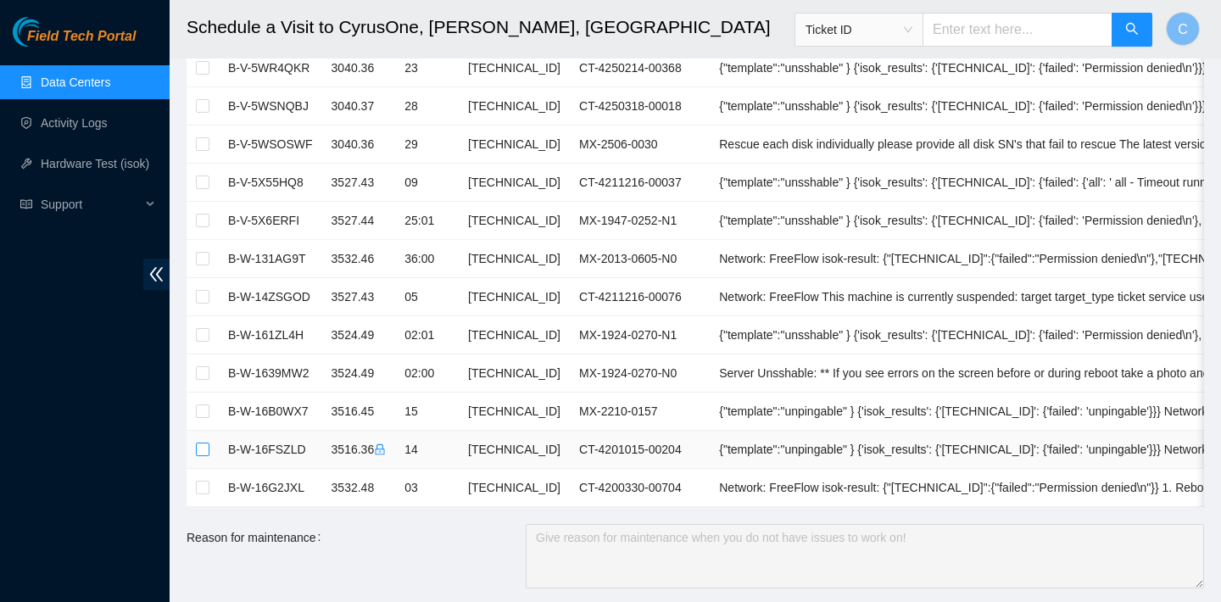
click at [199, 448] on input "checkbox" at bounding box center [203, 450] width 14 height 14
checkbox input "true"
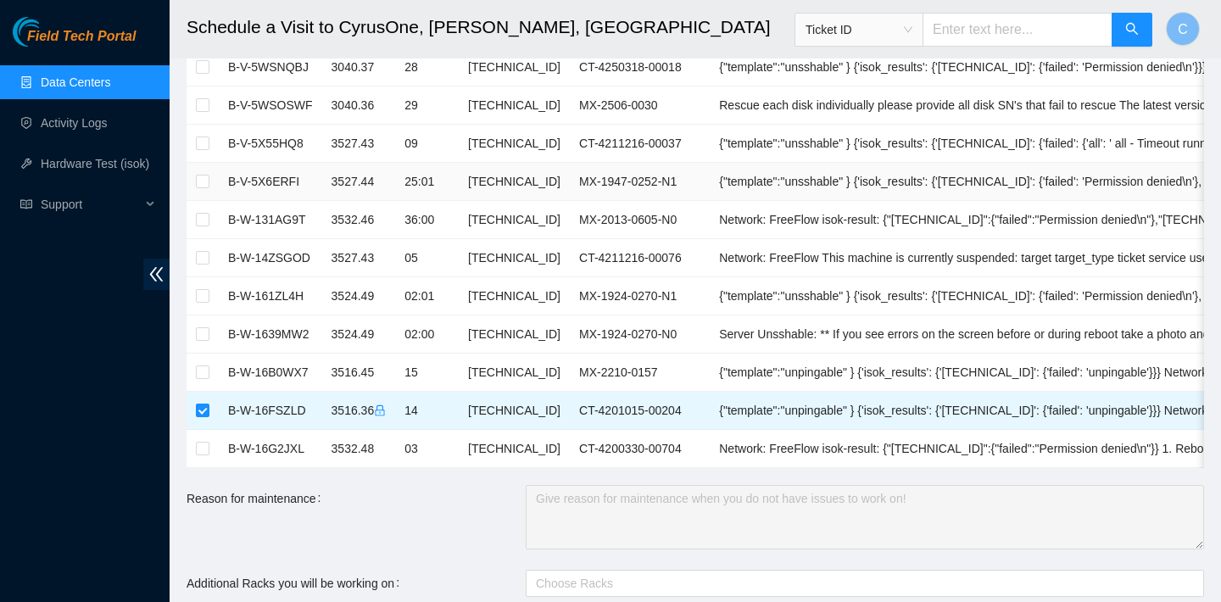
scroll to position [1525, 0]
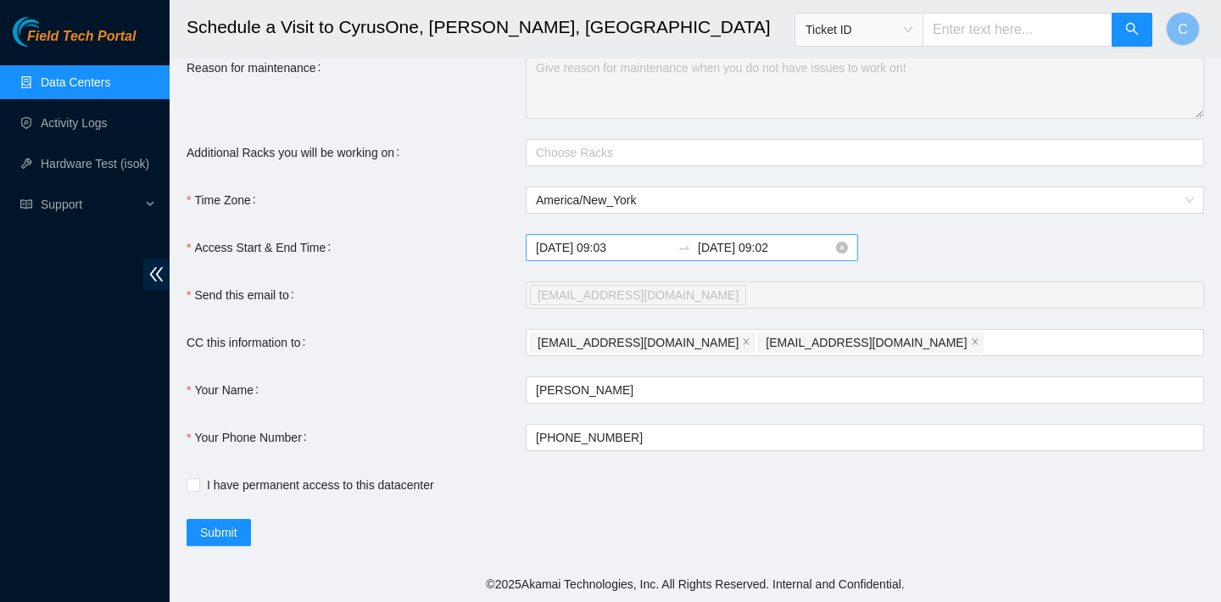
click at [627, 241] on input "2025-10-02 09:03" at bounding box center [603, 247] width 135 height 19
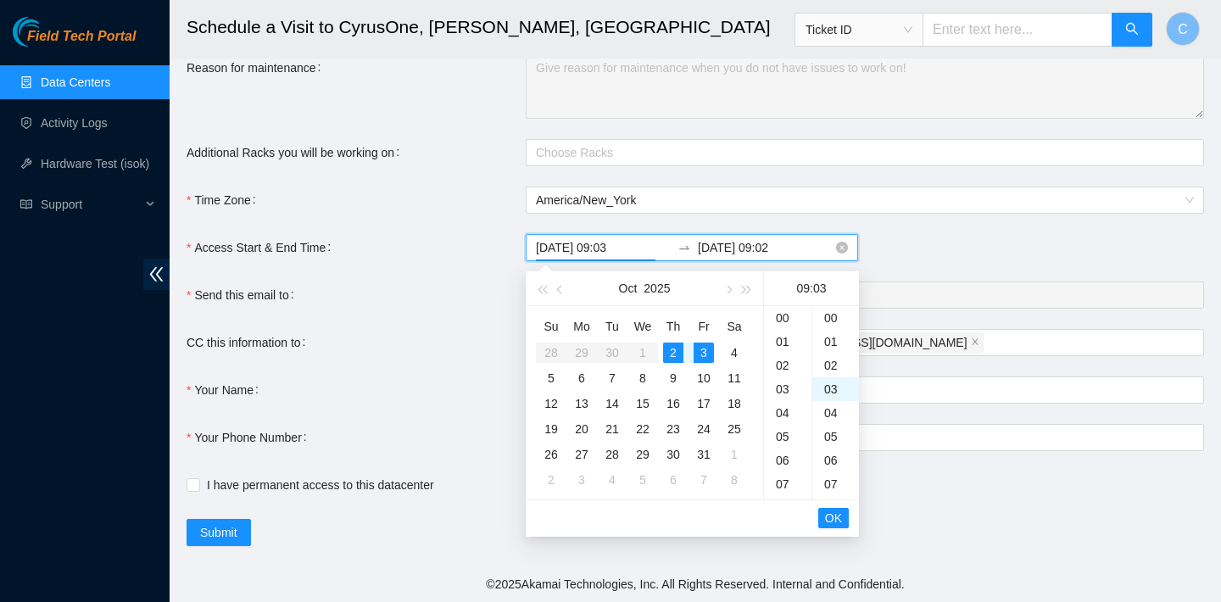
scroll to position [71, 0]
click at [672, 347] on div "2" at bounding box center [673, 353] width 20 height 20
type input "2025-10-02 09:03"
click at [766, 250] on input "2025-10-03 09:02" at bounding box center [765, 247] width 135 height 19
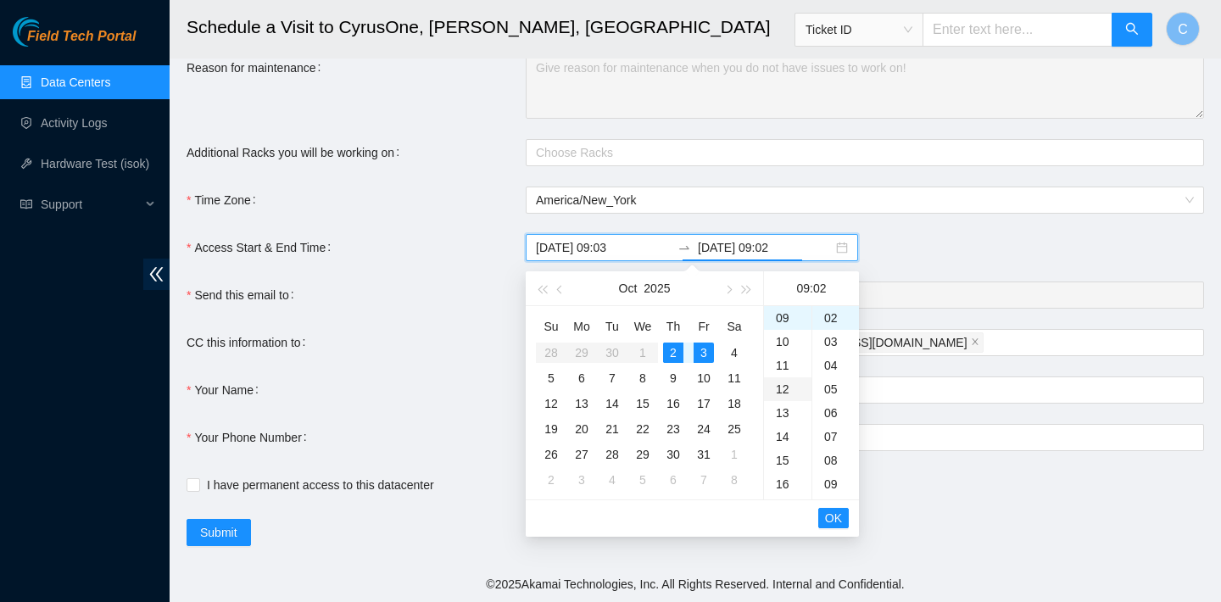
click at [783, 377] on div "12" at bounding box center [787, 389] width 47 height 24
click at [674, 351] on div "2" at bounding box center [673, 353] width 20 height 20
click at [787, 324] on div "23" at bounding box center [787, 320] width 47 height 24
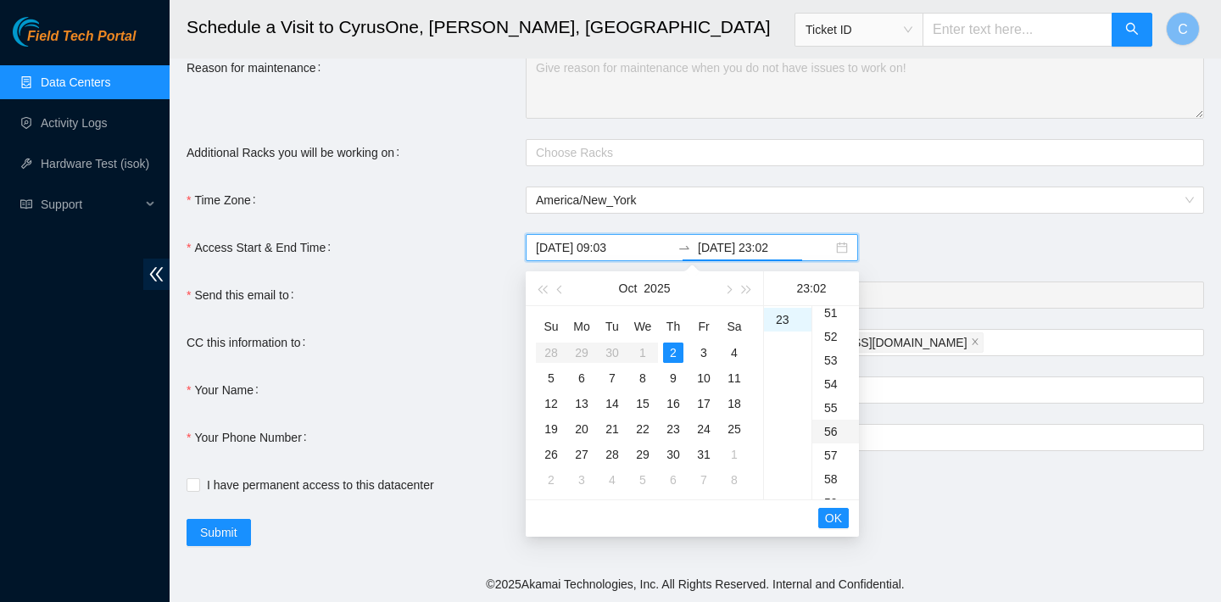
scroll to position [1399, 0]
click at [827, 321] on div "59" at bounding box center [835, 320] width 47 height 24
type input "2025-10-02 23:59"
click at [834, 516] on span "OK" at bounding box center [833, 518] width 17 height 19
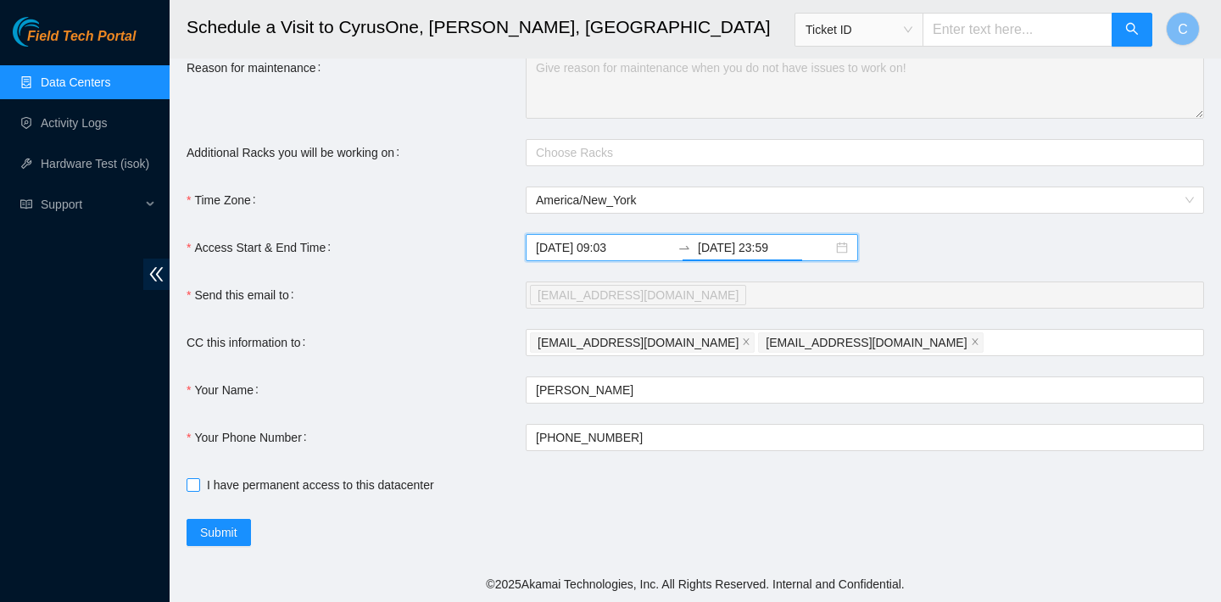
click at [193, 482] on input "I have permanent access to this datacenter" at bounding box center [193, 484] width 12 height 12
checkbox input "true"
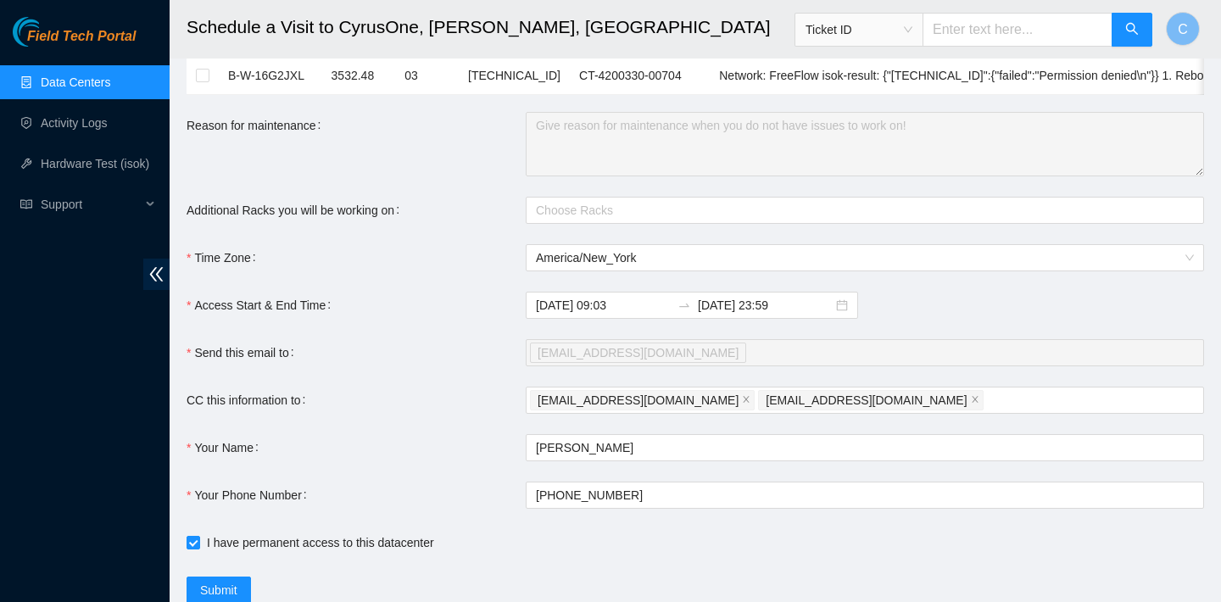
scroll to position [1525, 0]
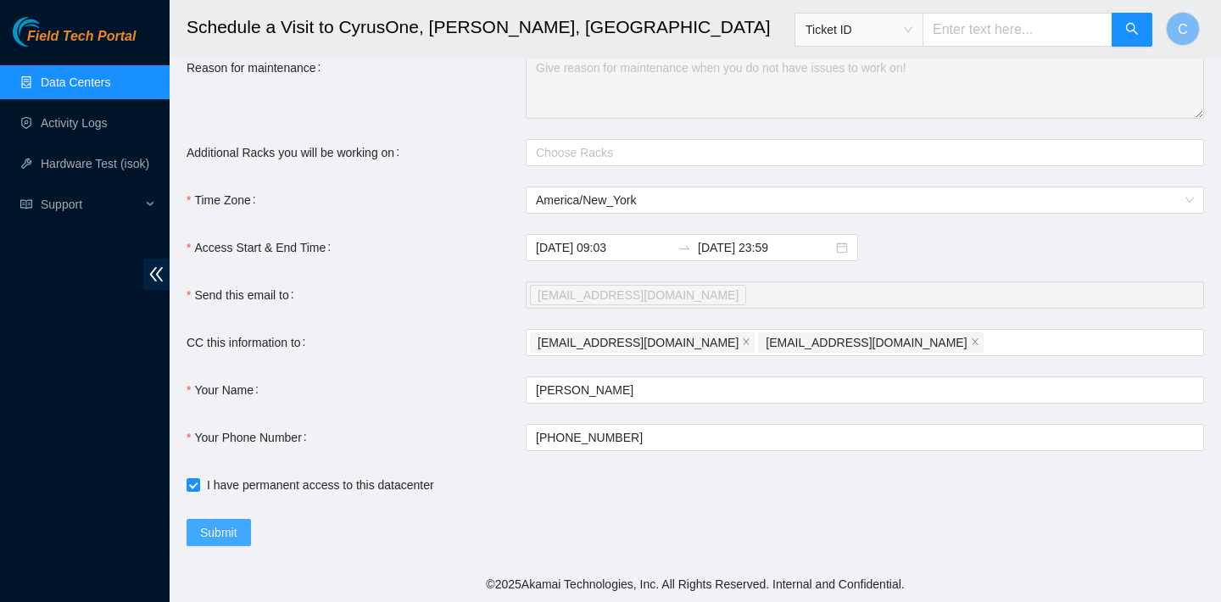
click at [217, 532] on span "Submit" at bounding box center [218, 532] width 37 height 19
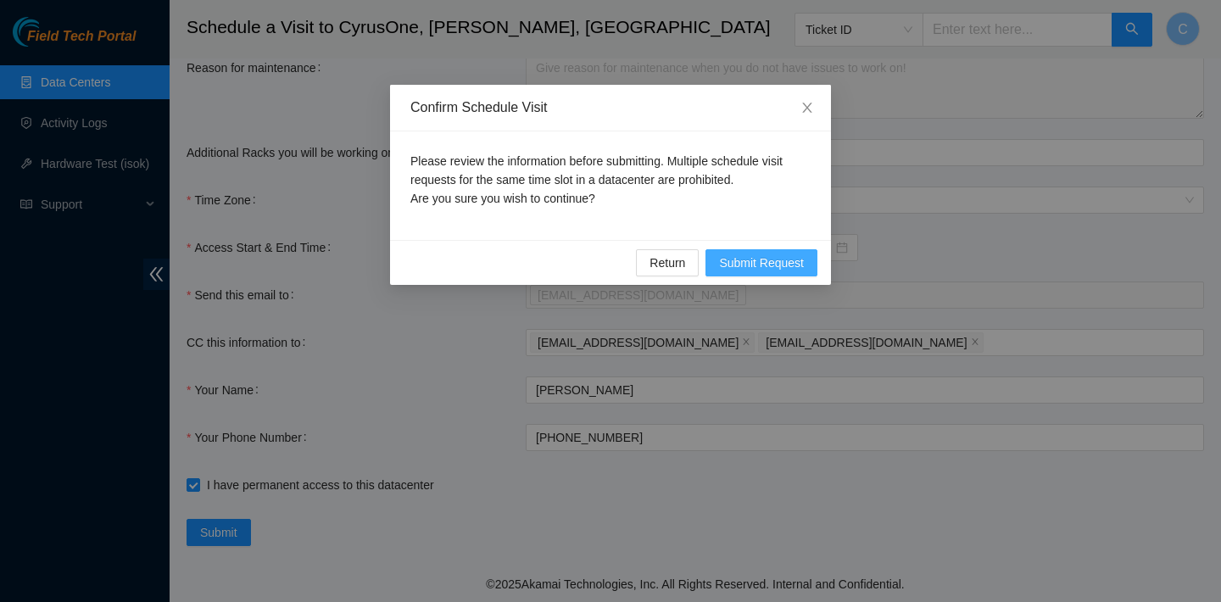
click at [747, 269] on span "Submit Request" at bounding box center [761, 263] width 85 height 19
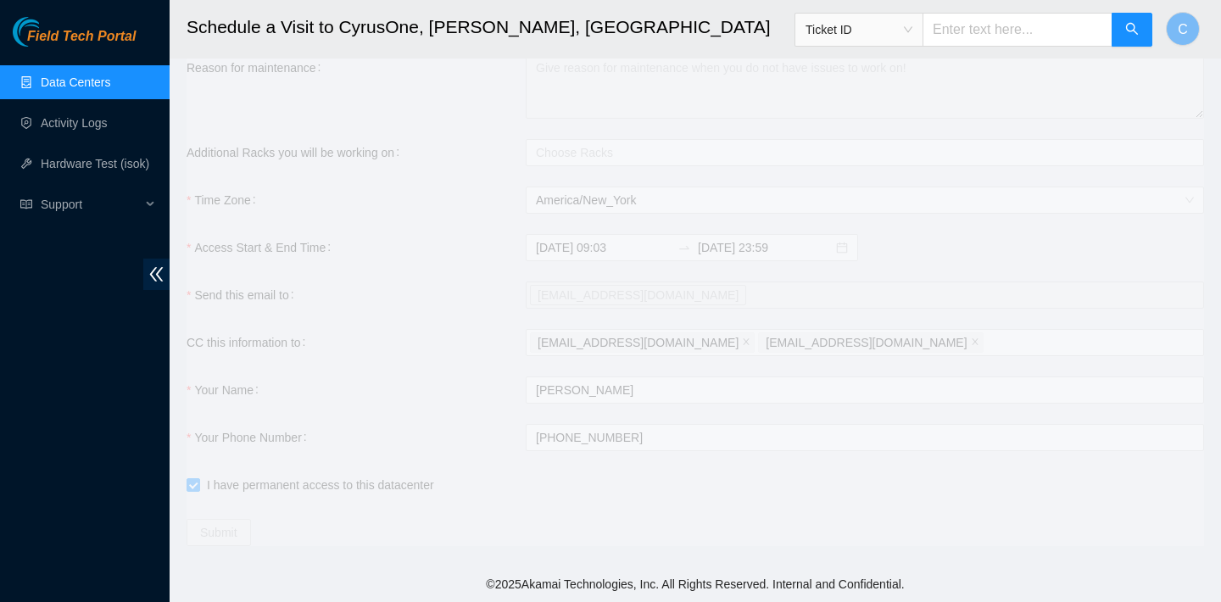
type input "2025-10-02 09:04"
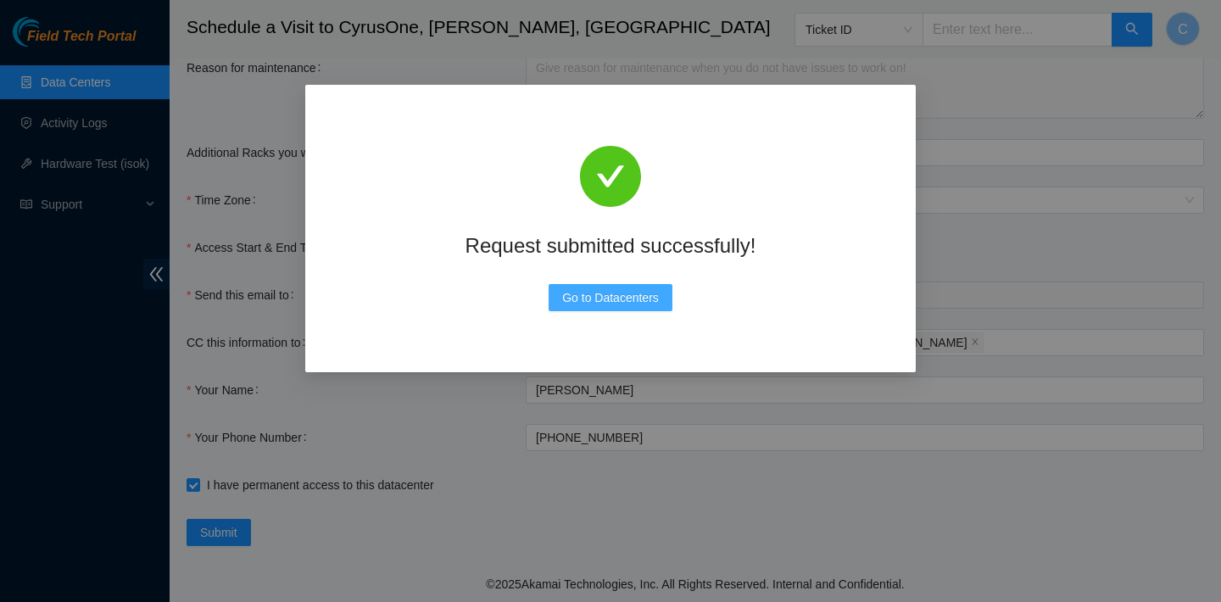
click at [652, 293] on span "Go to Datacenters" at bounding box center [610, 297] width 97 height 19
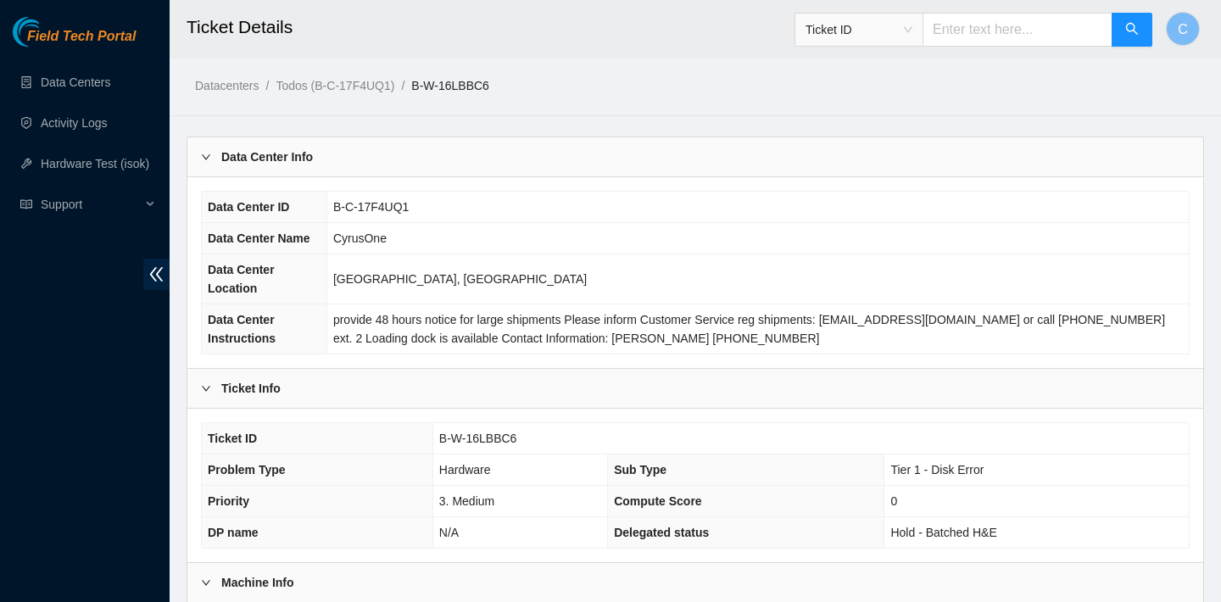
scroll to position [493, 0]
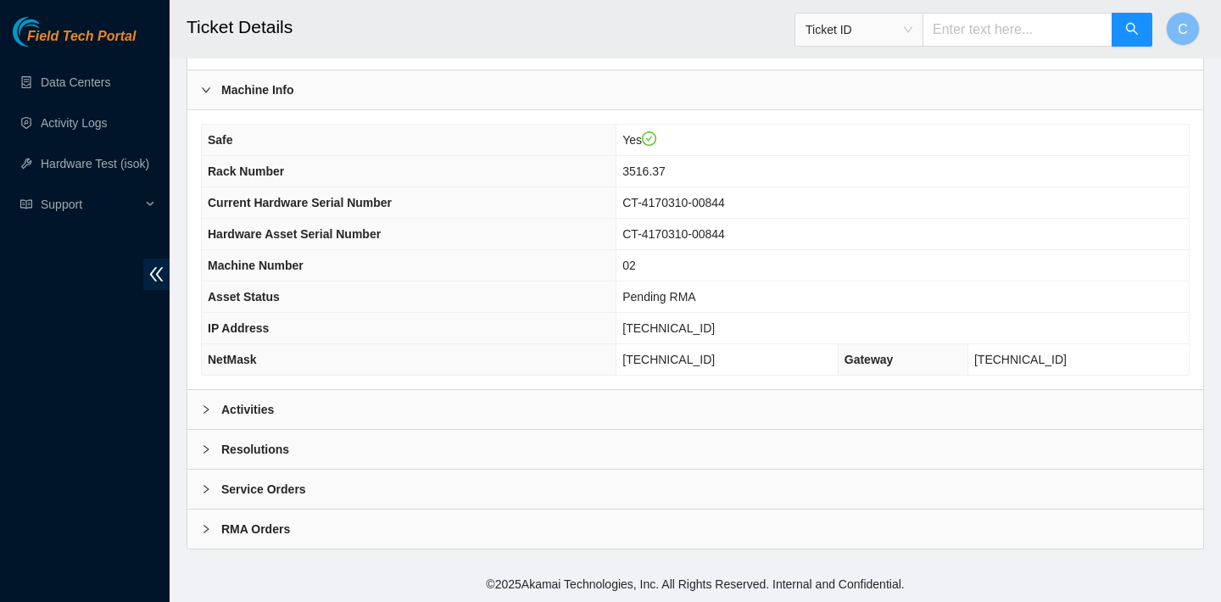
click at [383, 404] on div "Activities" at bounding box center [695, 409] width 1016 height 39
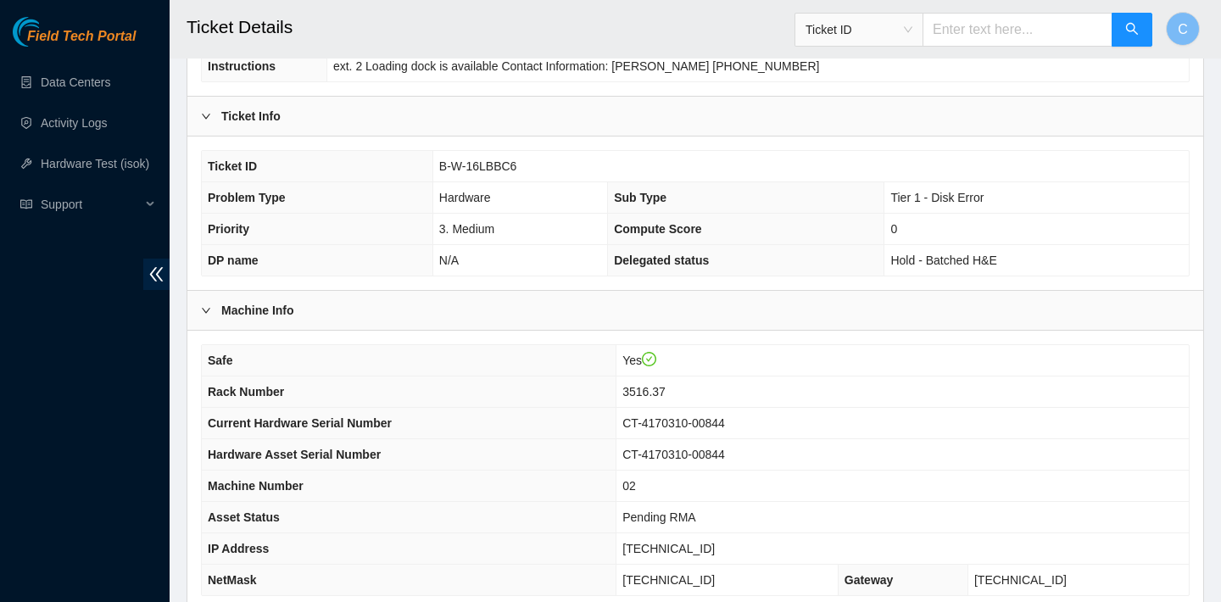
scroll to position [270, 0]
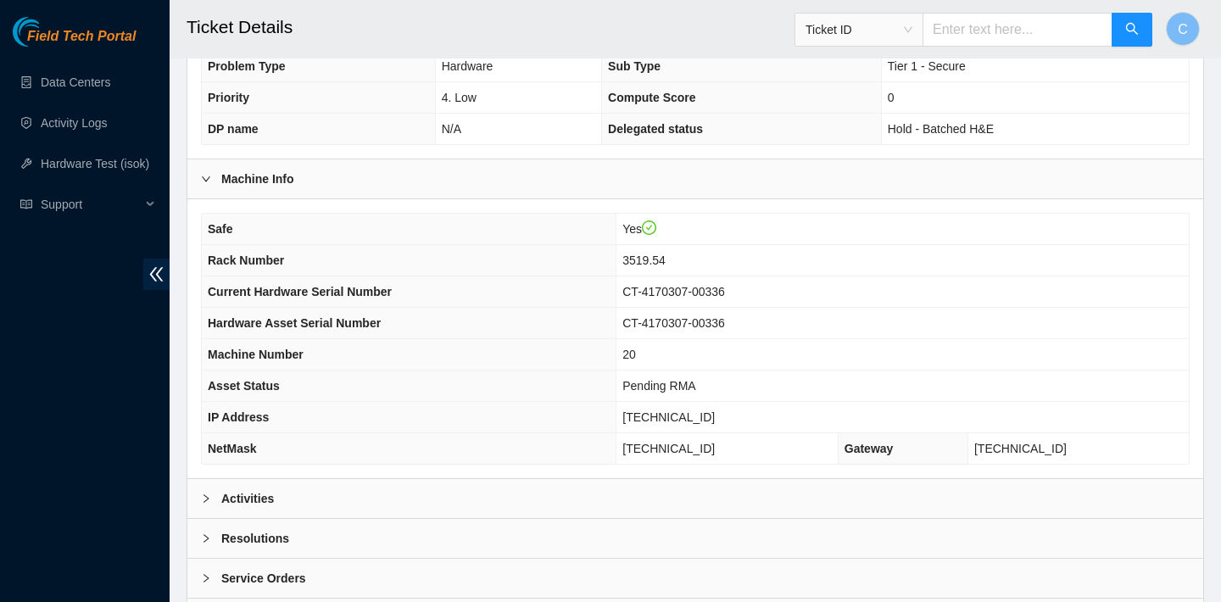
scroll to position [493, 0]
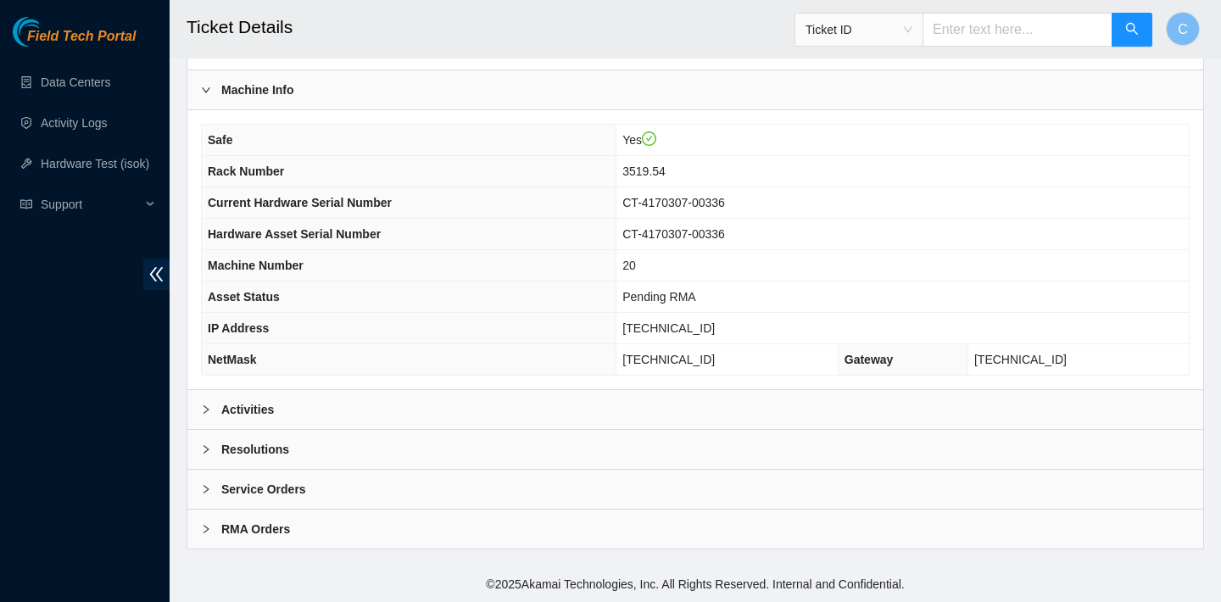
click at [556, 421] on div "Activities" at bounding box center [695, 409] width 1016 height 39
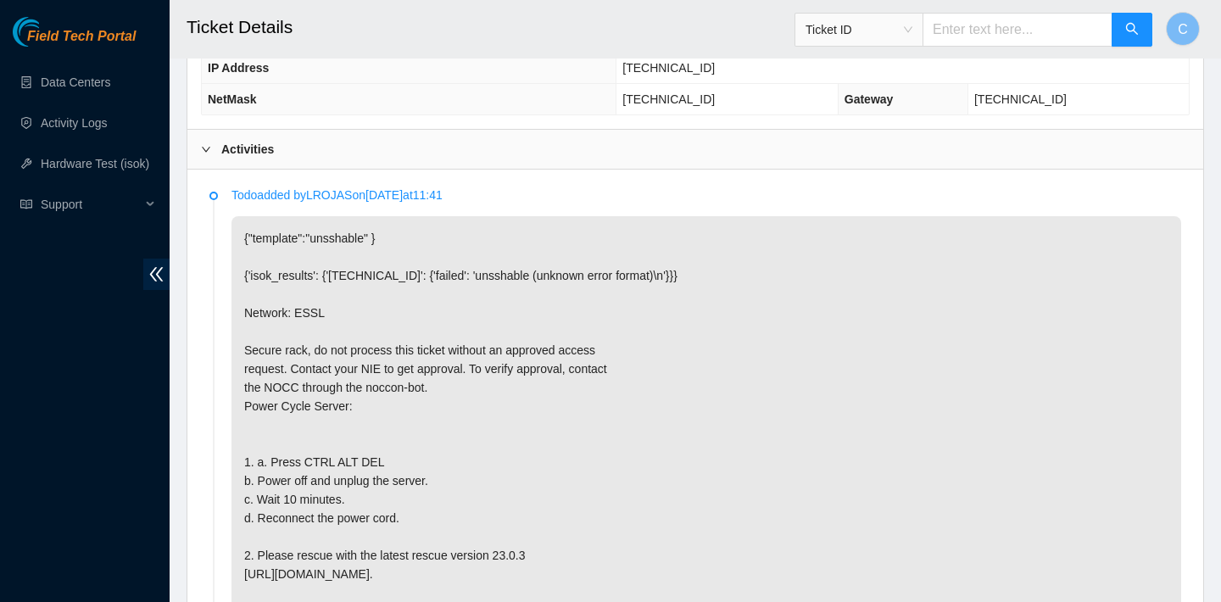
scroll to position [1032, 0]
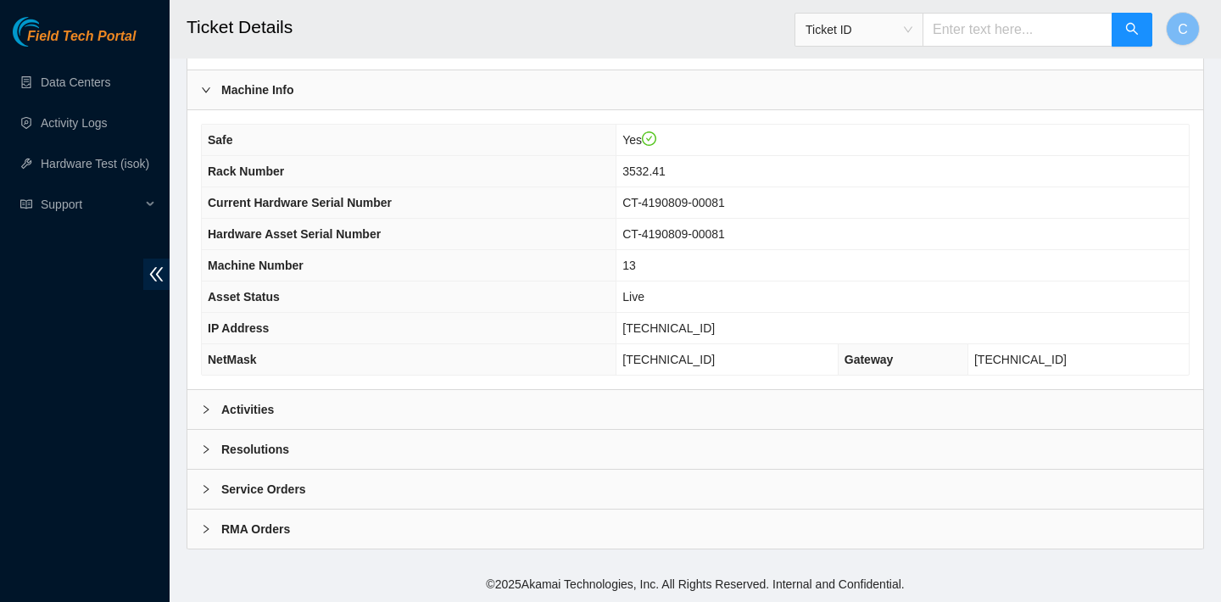
click at [584, 399] on div "Activities" at bounding box center [695, 409] width 1016 height 39
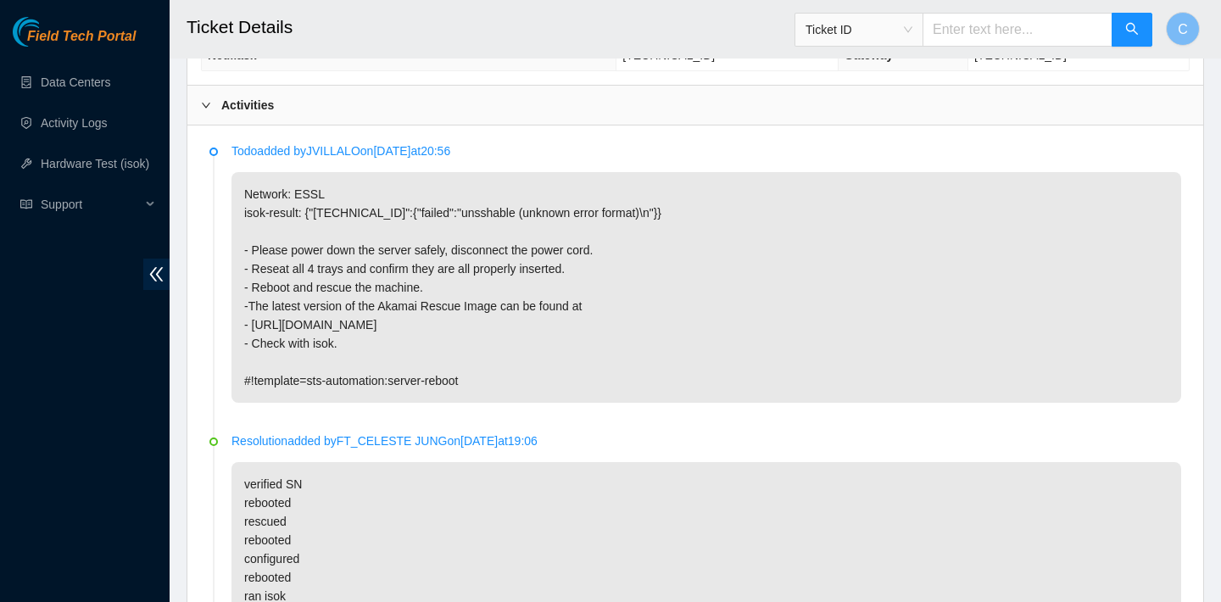
scroll to position [670, 0]
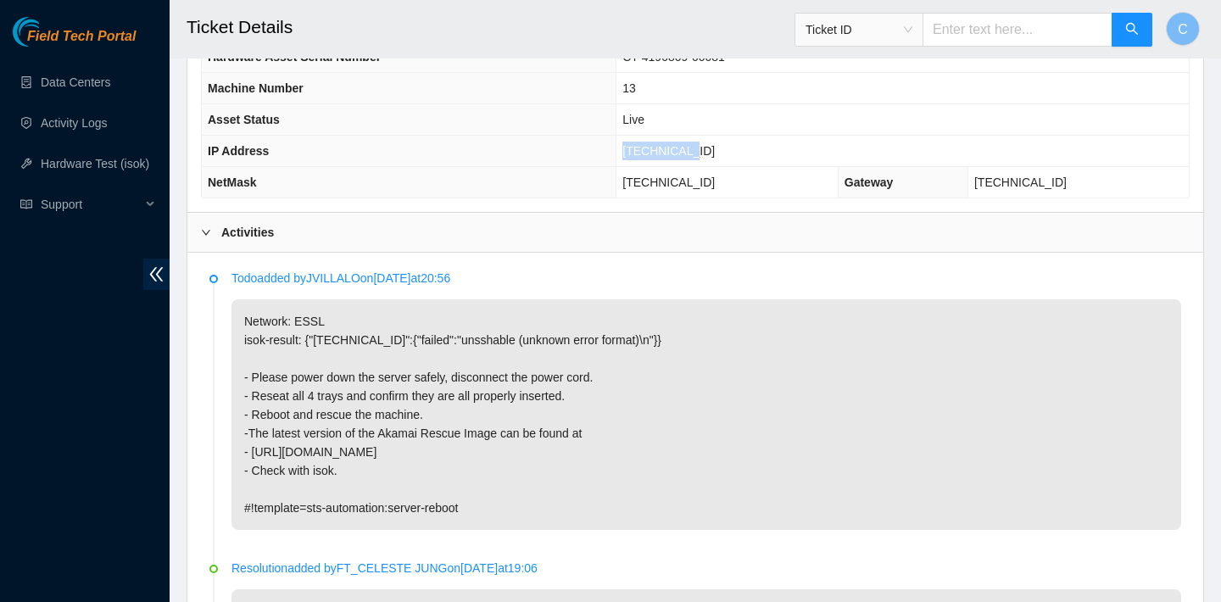
drag, startPoint x: 722, startPoint y: 159, endPoint x: 644, endPoint y: 156, distance: 77.2
click at [644, 156] on td "23.32.16.80" at bounding box center [902, 151] width 572 height 31
copy span "23.32.16.80"
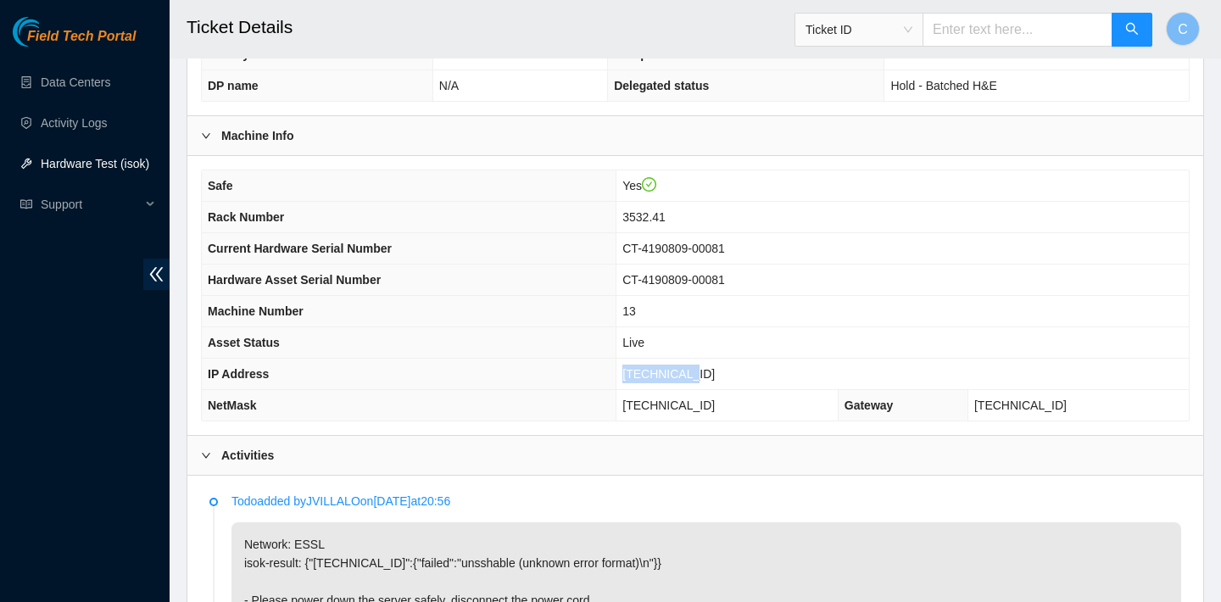
scroll to position [443, 0]
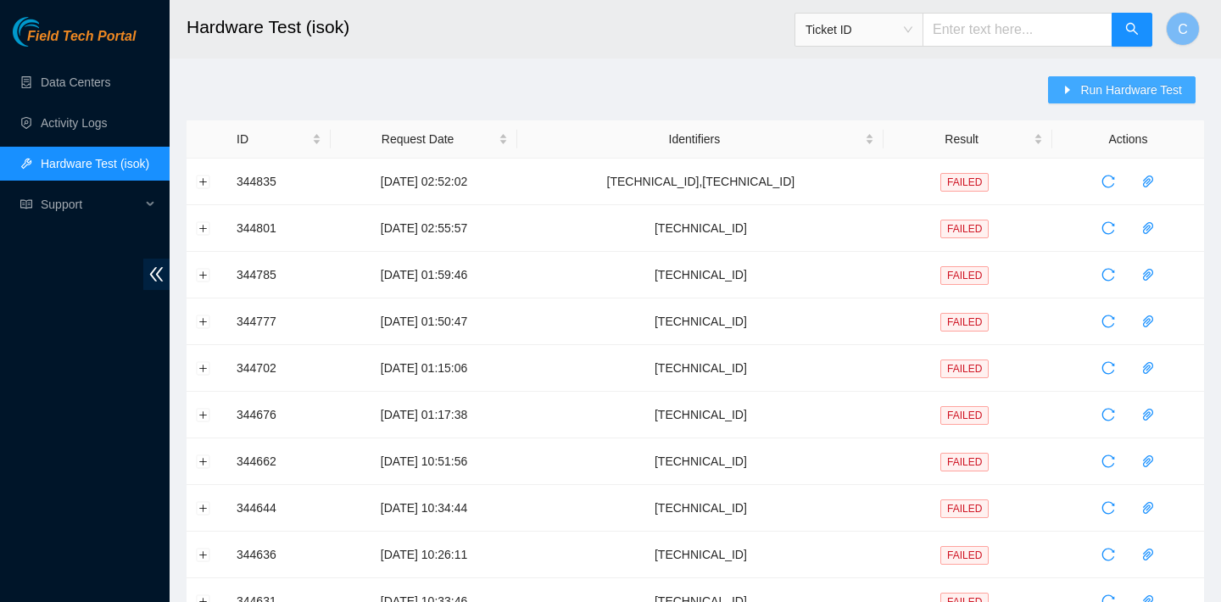
click at [1101, 88] on span "Run Hardware Test" at bounding box center [1131, 90] width 102 height 19
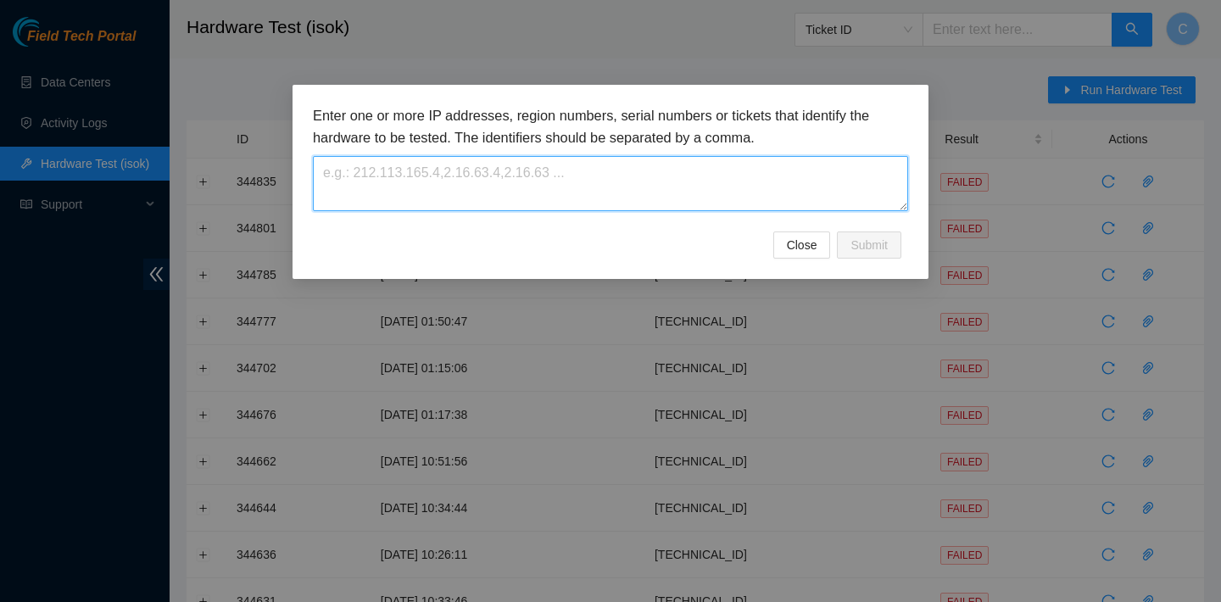
click at [588, 195] on textarea at bounding box center [610, 183] width 595 height 55
paste textarea "[TECHNICAL_ID]"
type textarea "23.32.16.80"
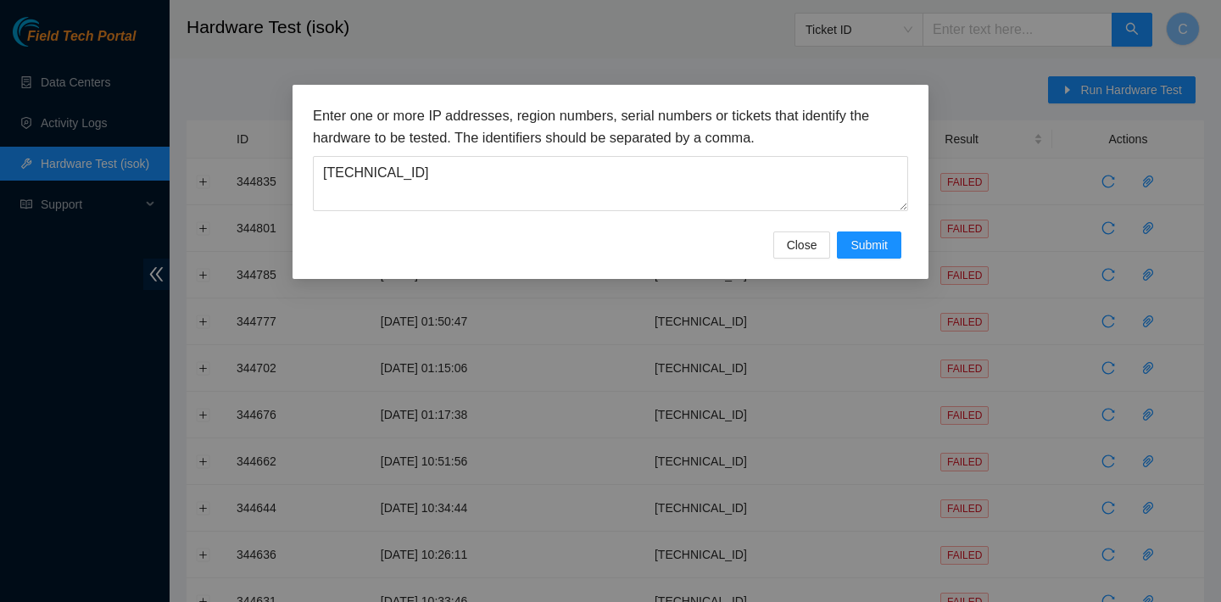
click at [877, 259] on div "Enter one or more IP addresses, region numbers, serial numbers or tickets that …" at bounding box center [611, 182] width 636 height 194
click at [872, 252] on span "Submit" at bounding box center [868, 245] width 37 height 19
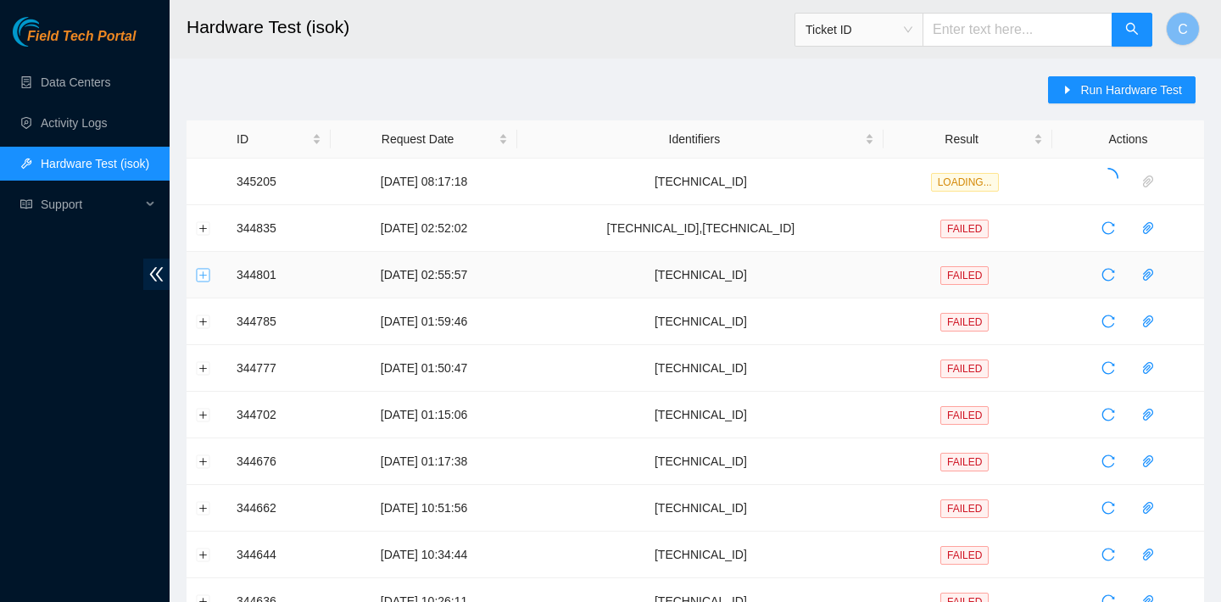
click at [201, 281] on button "Expand row" at bounding box center [204, 275] width 14 height 14
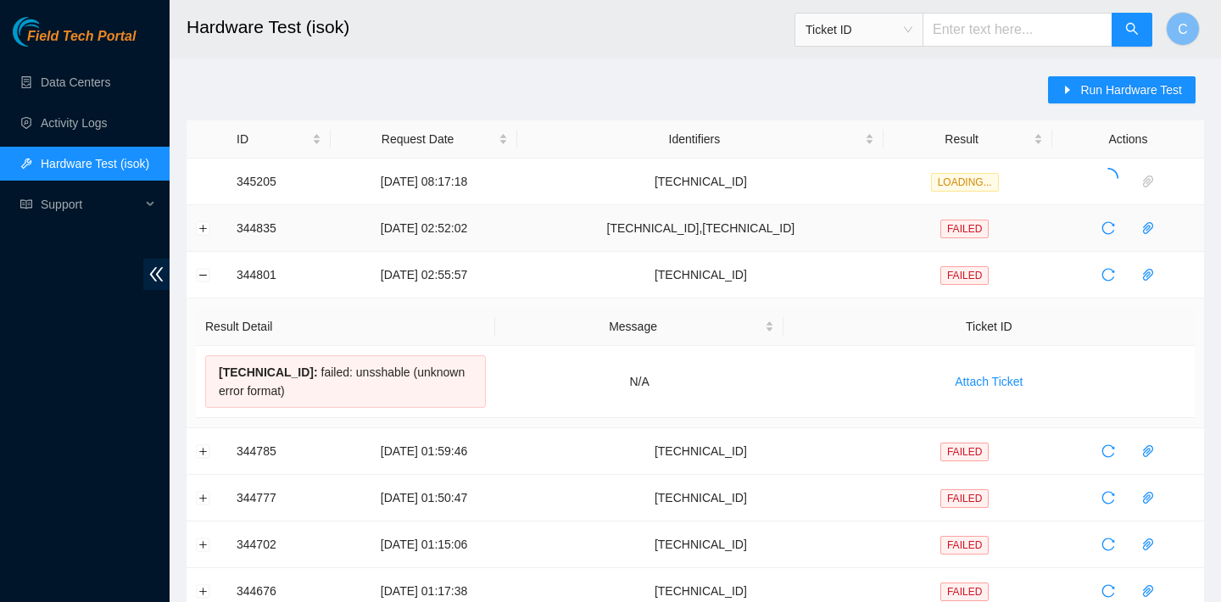
click at [203, 236] on td at bounding box center [207, 228] width 41 height 47
click at [203, 226] on button "Expand row" at bounding box center [204, 228] width 14 height 14
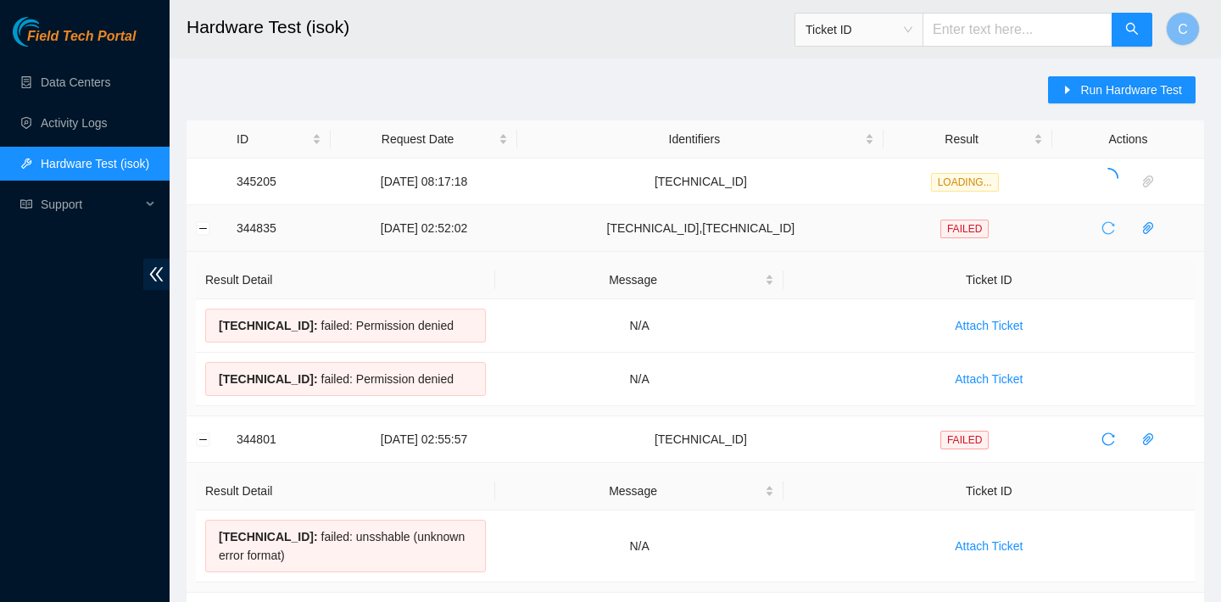
click at [1110, 226] on icon "reload" at bounding box center [1108, 228] width 14 height 14
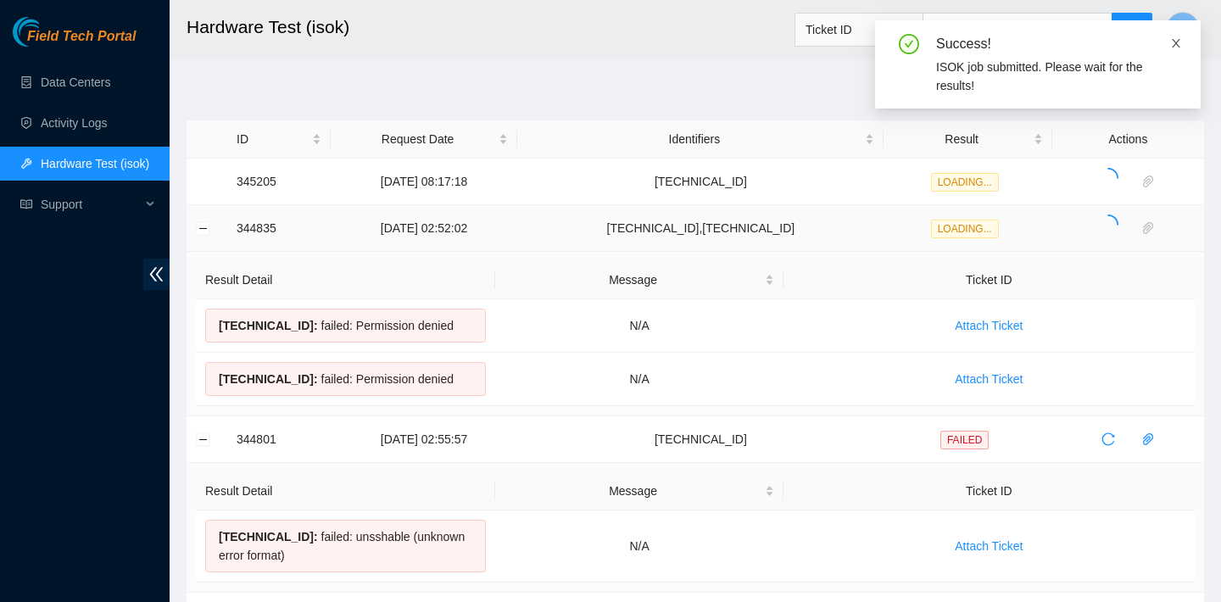
click at [1177, 47] on icon "close" at bounding box center [1176, 43] width 12 height 12
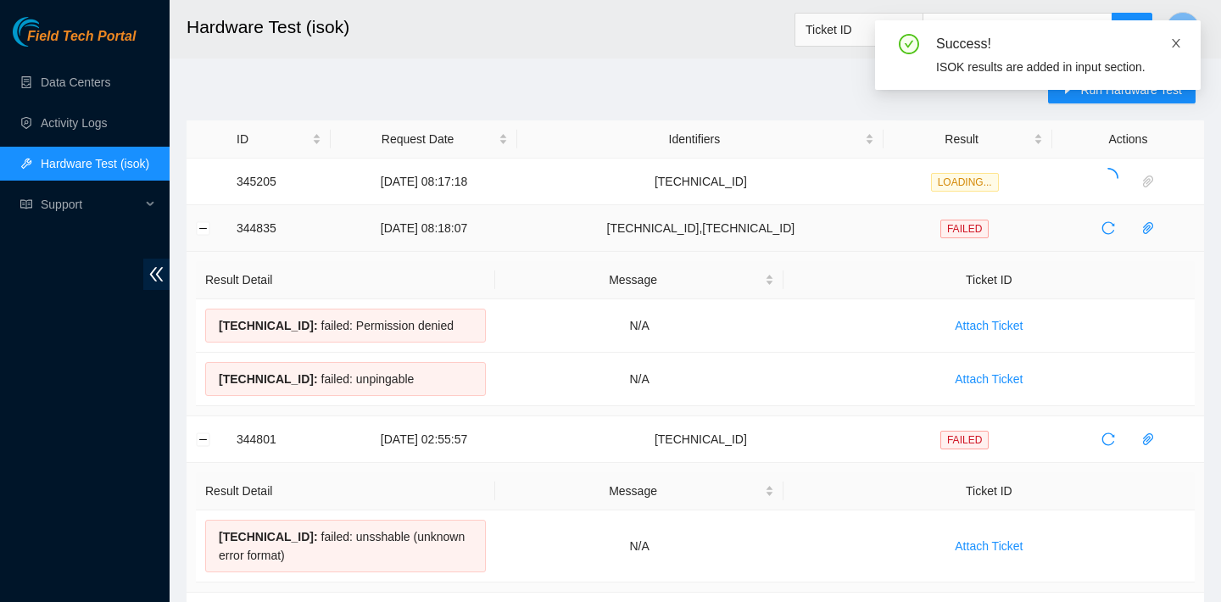
click at [1171, 36] on span at bounding box center [1176, 43] width 12 height 14
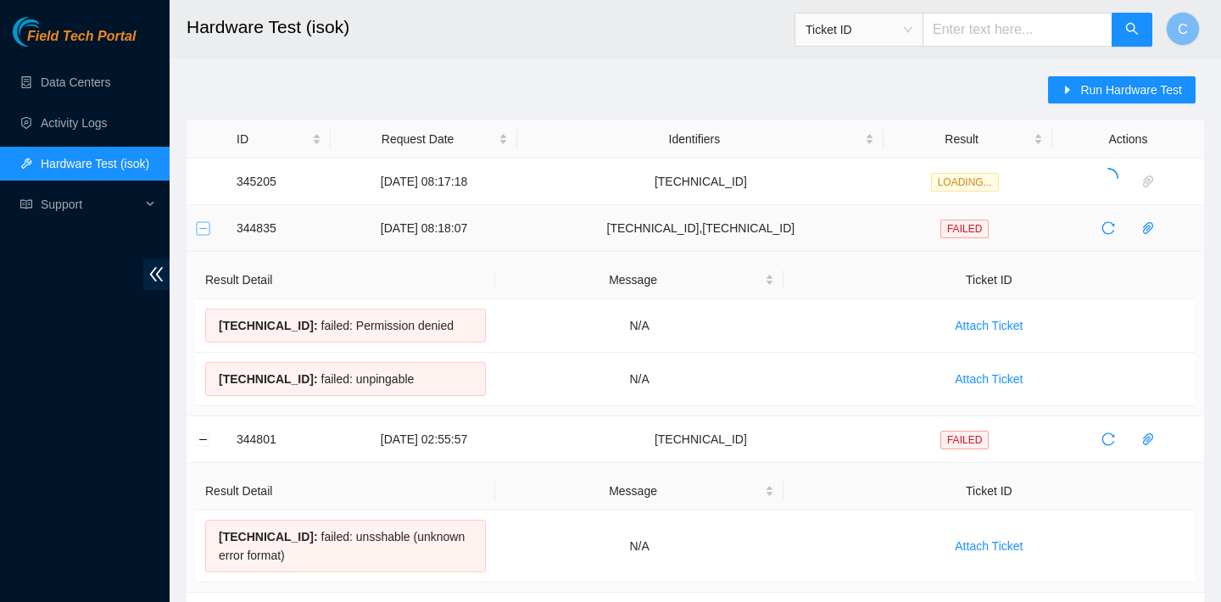
click at [205, 227] on button "Collapse row" at bounding box center [204, 228] width 14 height 14
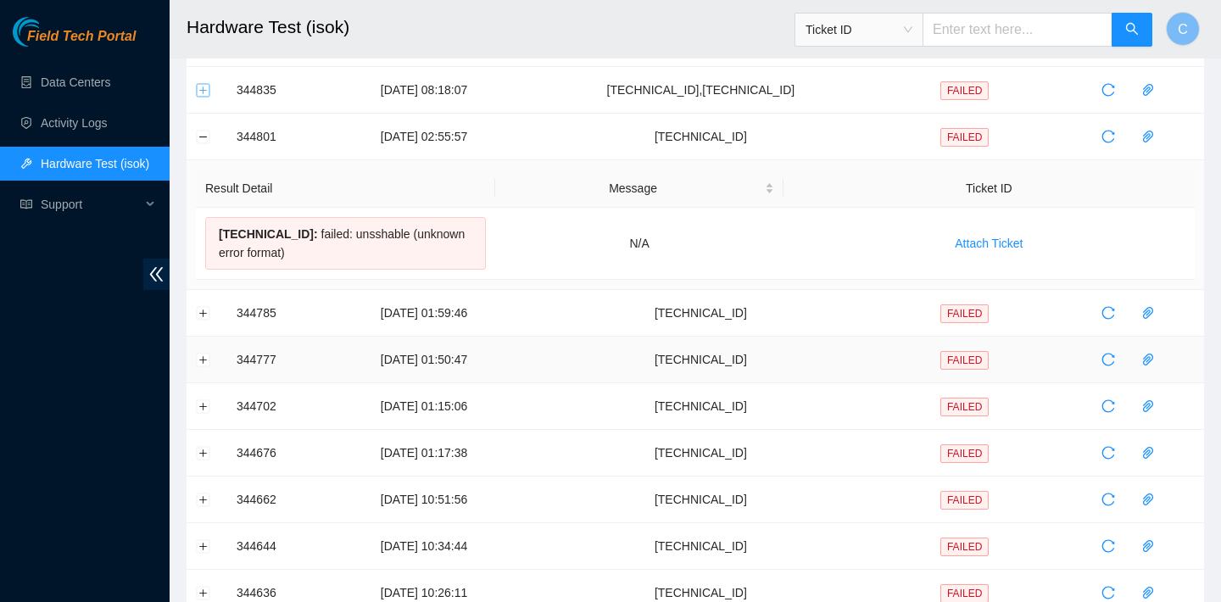
scroll to position [190, 0]
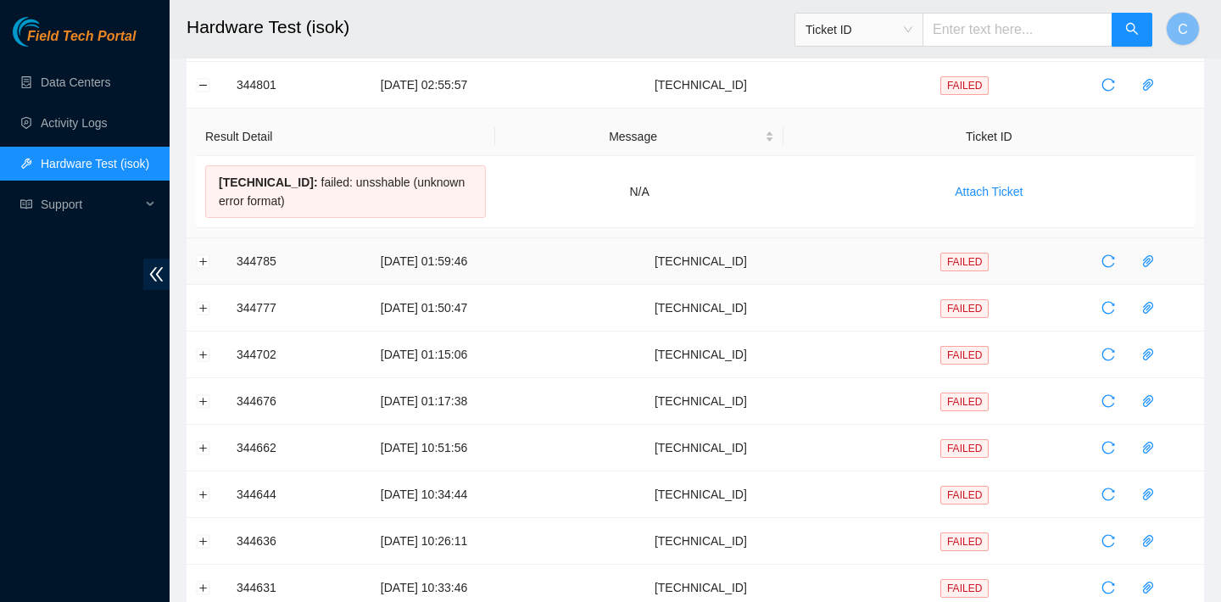
click at [199, 270] on td at bounding box center [207, 261] width 41 height 47
click at [199, 268] on td at bounding box center [207, 261] width 41 height 47
click at [200, 265] on button "Expand row" at bounding box center [204, 261] width 14 height 14
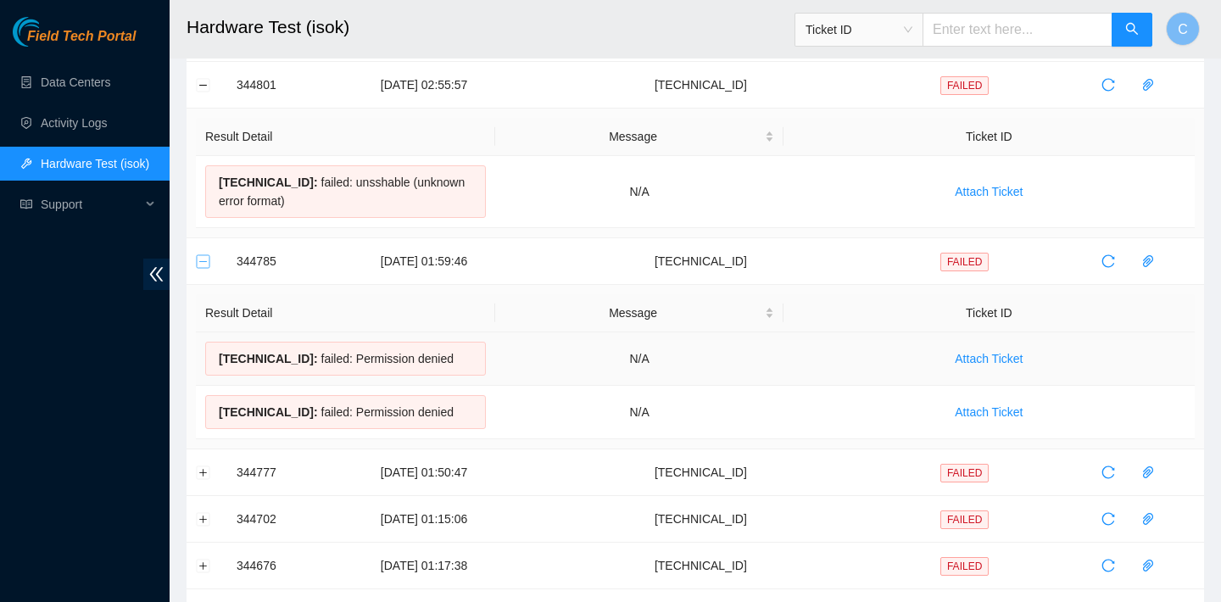
scroll to position [332, 0]
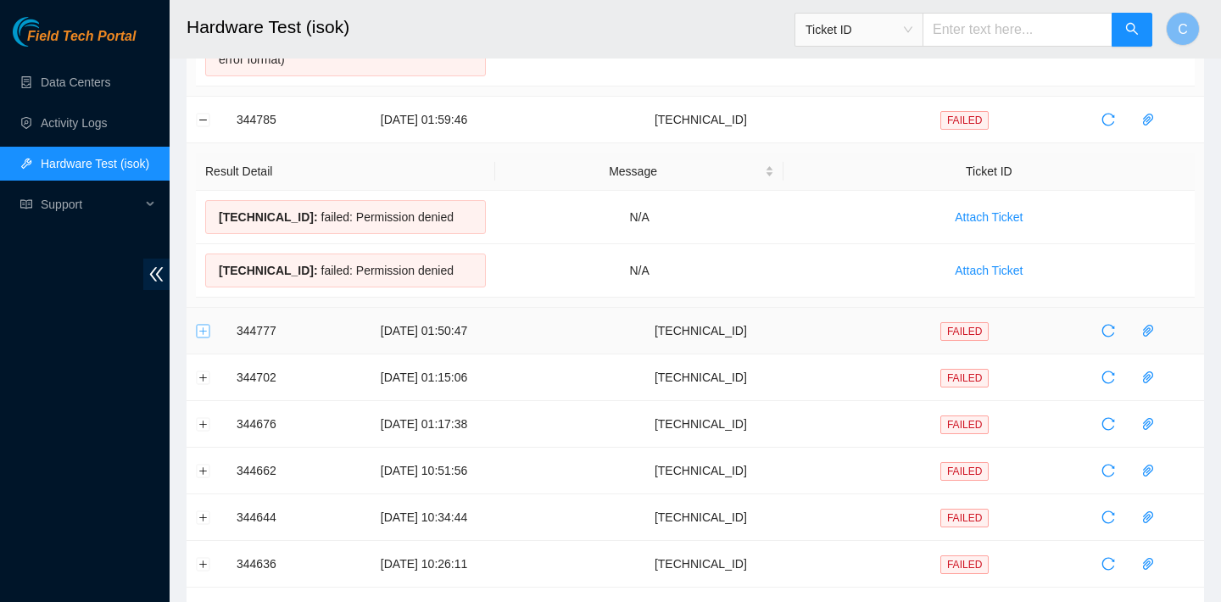
click at [201, 332] on button "Expand row" at bounding box center [204, 331] width 14 height 14
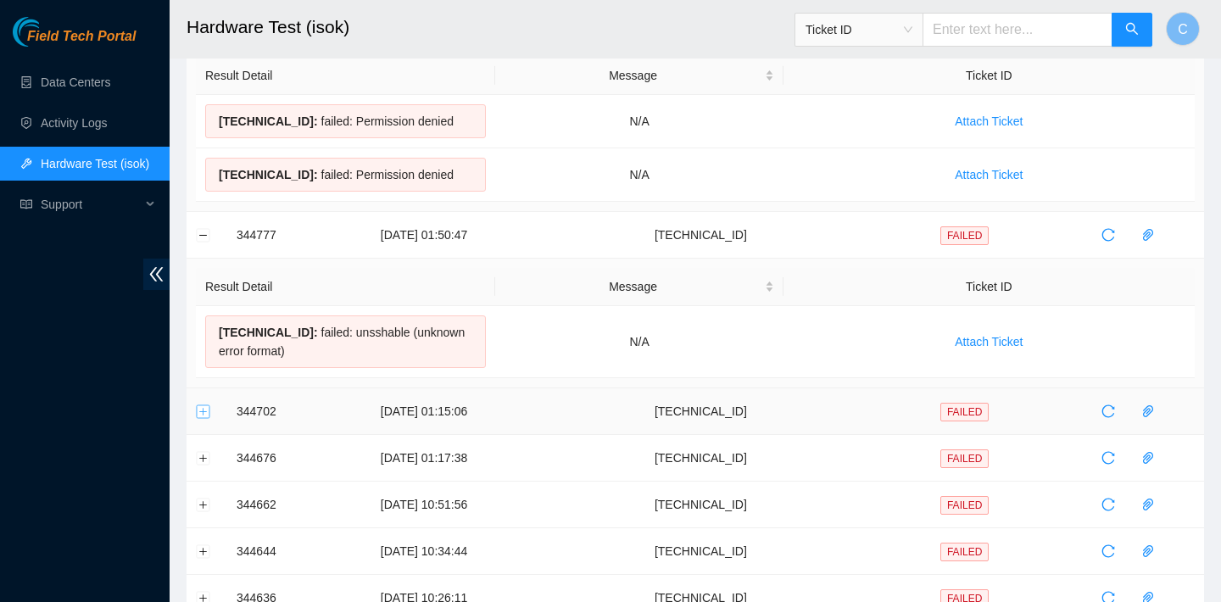
click at [201, 415] on button "Expand row" at bounding box center [204, 411] width 14 height 14
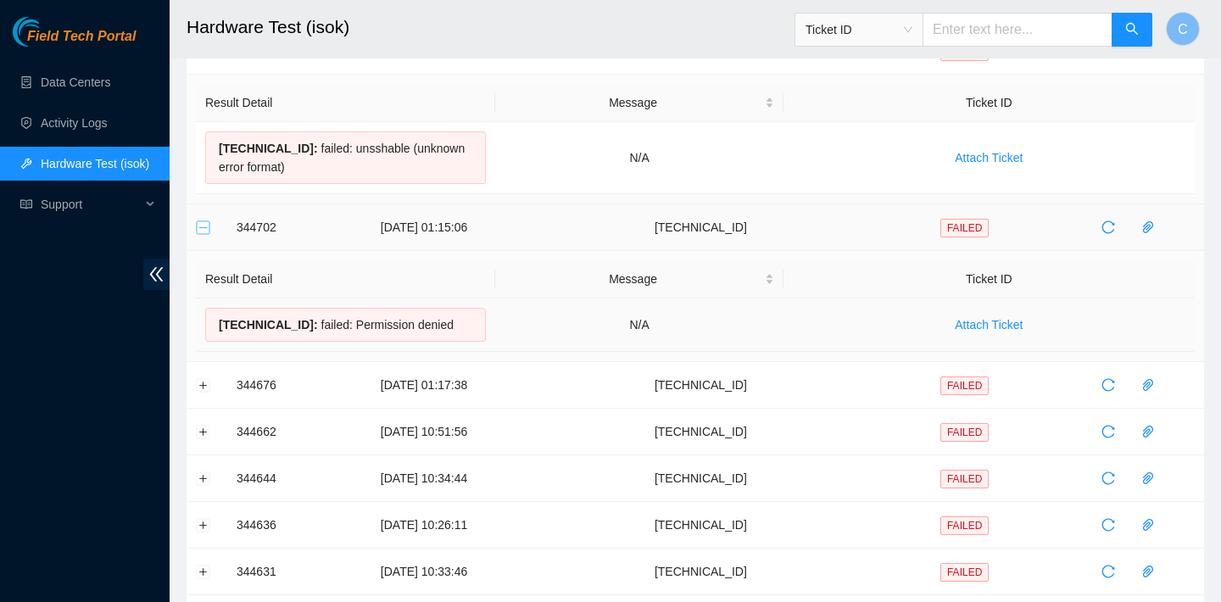
scroll to position [645, 0]
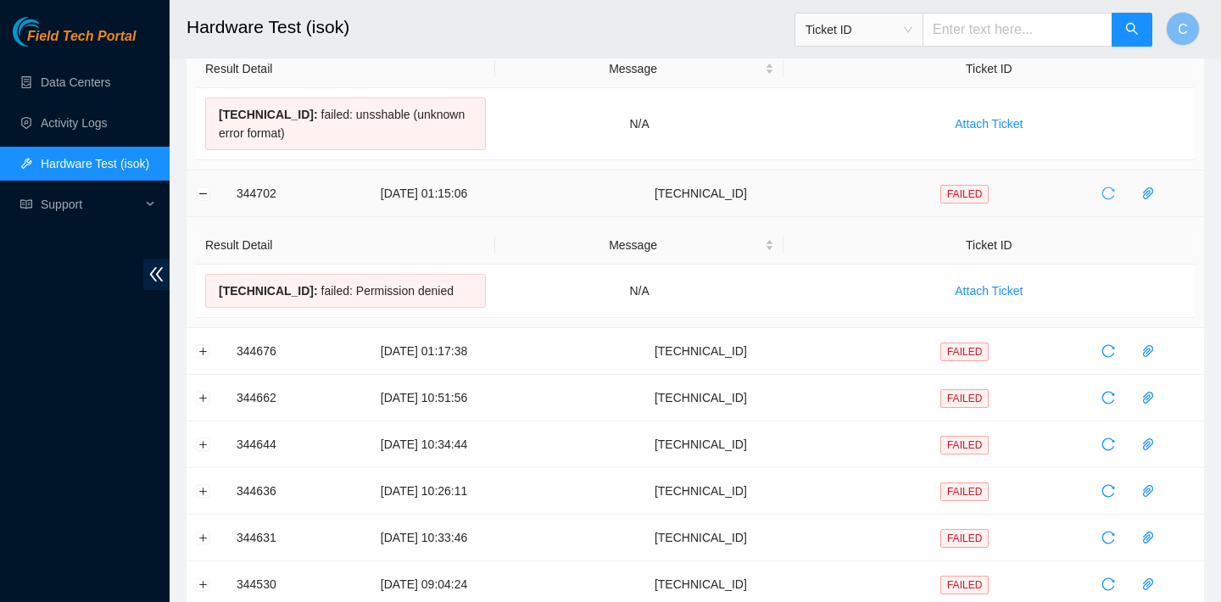
click at [1107, 189] on icon "reload" at bounding box center [1108, 193] width 13 height 13
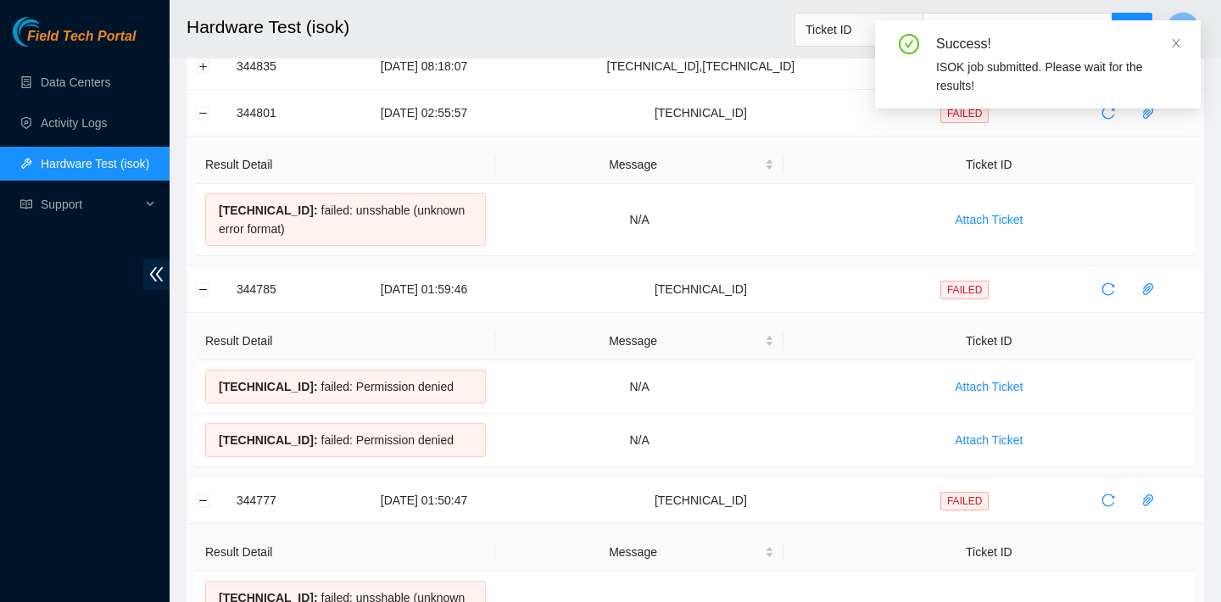
scroll to position [0, 0]
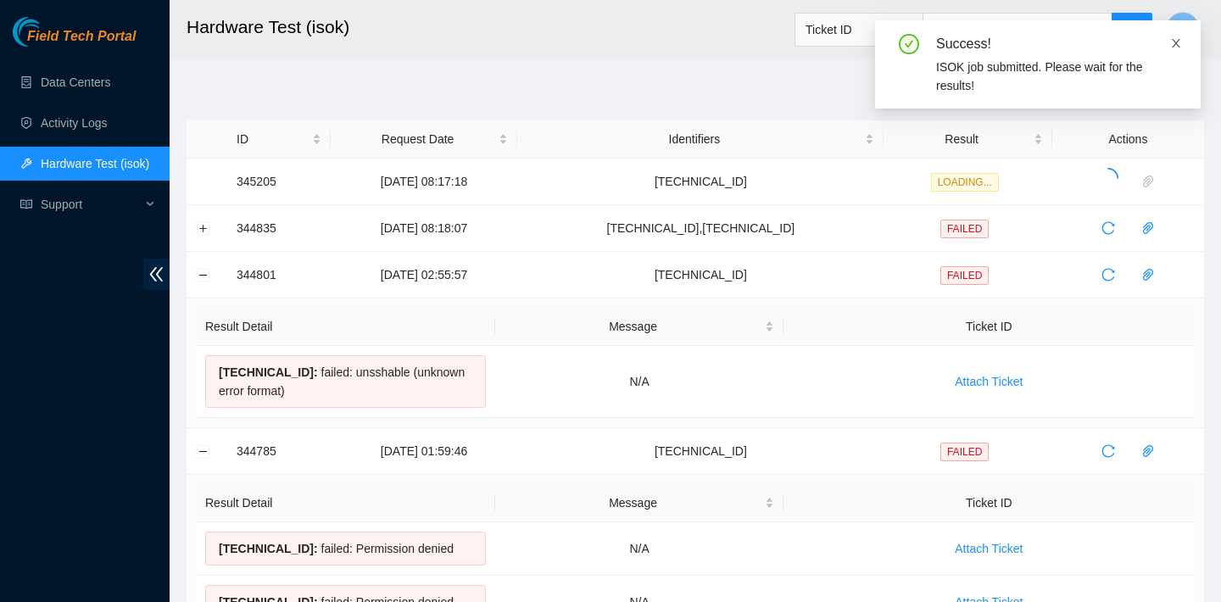
click at [1175, 38] on icon "close" at bounding box center [1176, 43] width 12 height 12
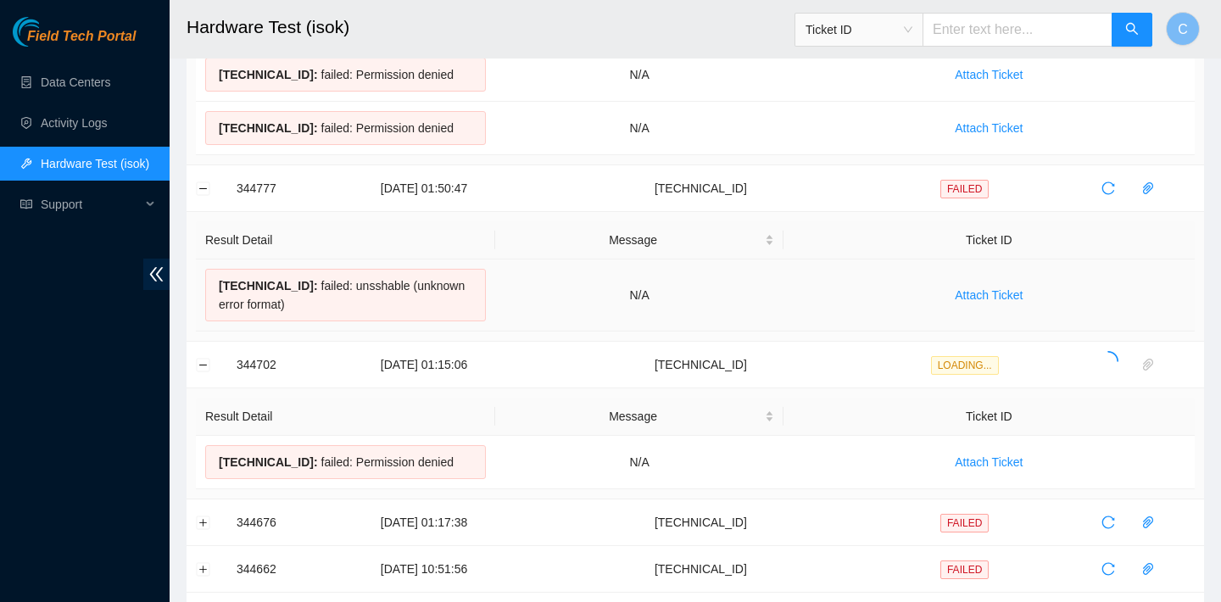
scroll to position [470, 0]
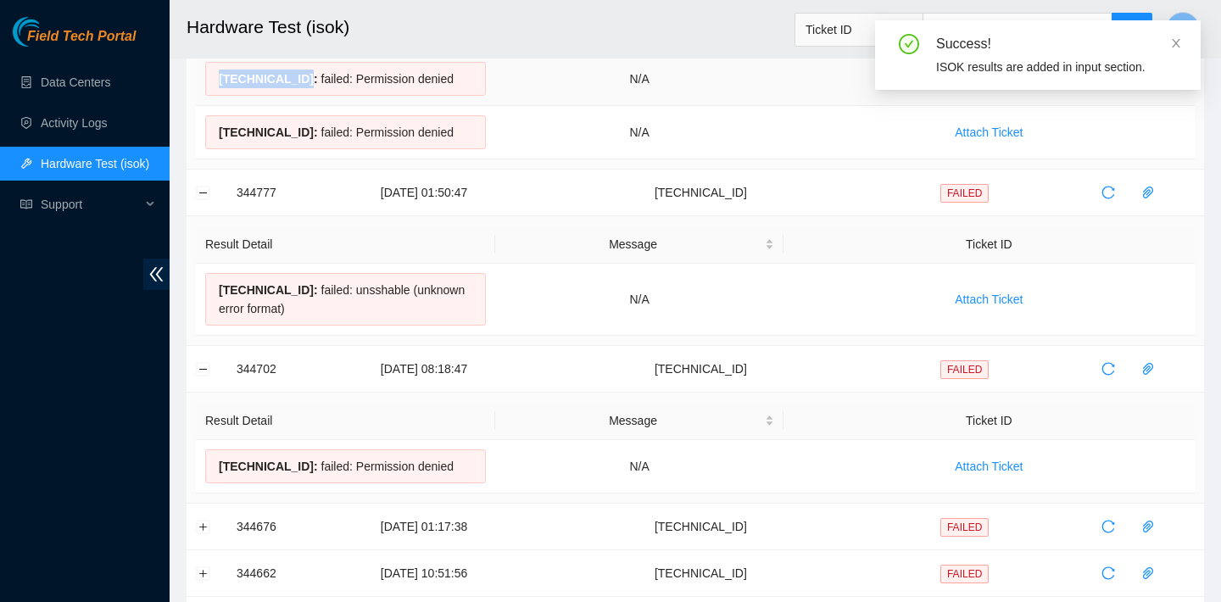
drag, startPoint x: 312, startPoint y: 84, endPoint x: 223, endPoint y: 79, distance: 89.2
click at [222, 79] on span "23.202.112.190 :" at bounding box center [268, 79] width 99 height 14
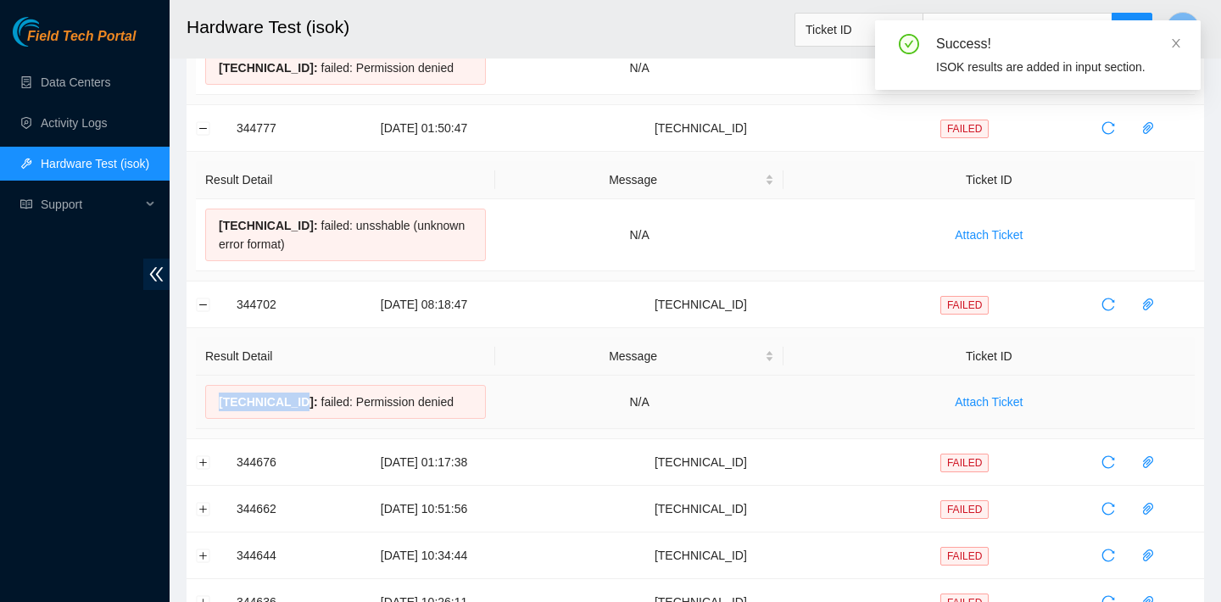
drag, startPoint x: 305, startPoint y: 400, endPoint x: 220, endPoint y: 394, distance: 85.0
click at [220, 395] on span "23.73.204.134 :" at bounding box center [268, 402] width 99 height 14
copy span "23.73.204.134"
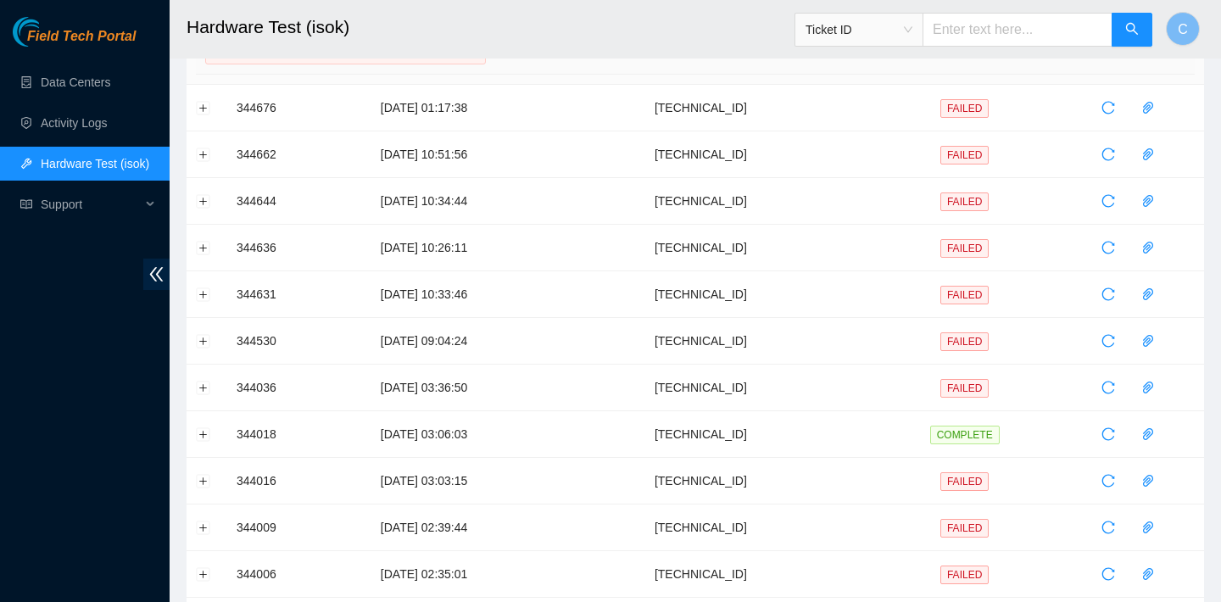
scroll to position [866, 0]
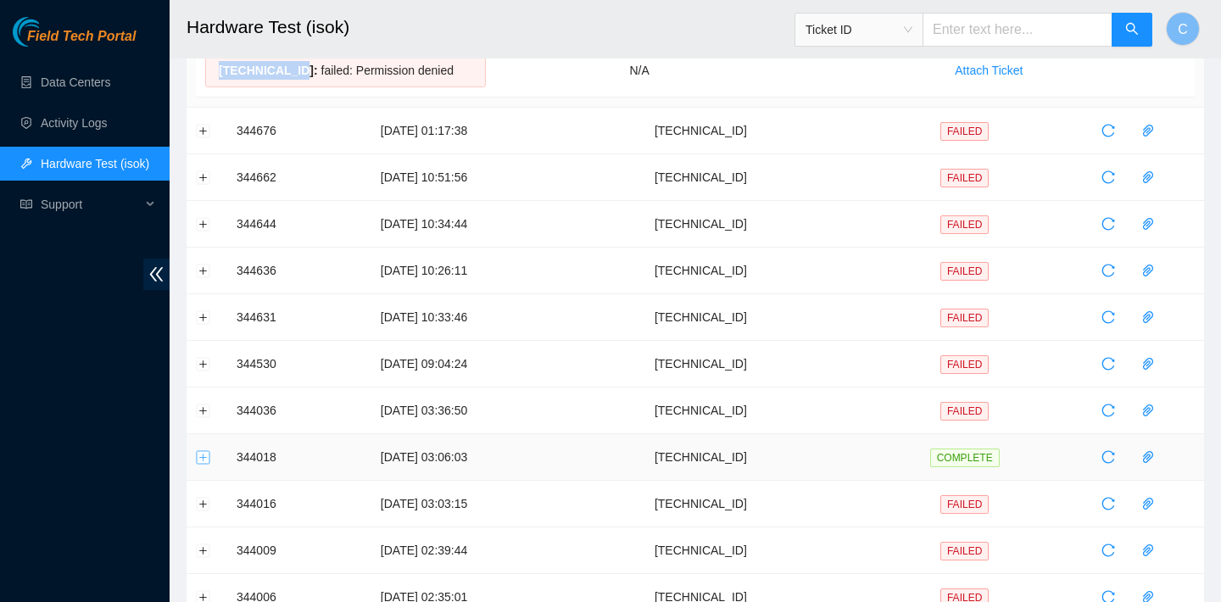
click at [205, 458] on button "Expand row" at bounding box center [204, 457] width 14 height 14
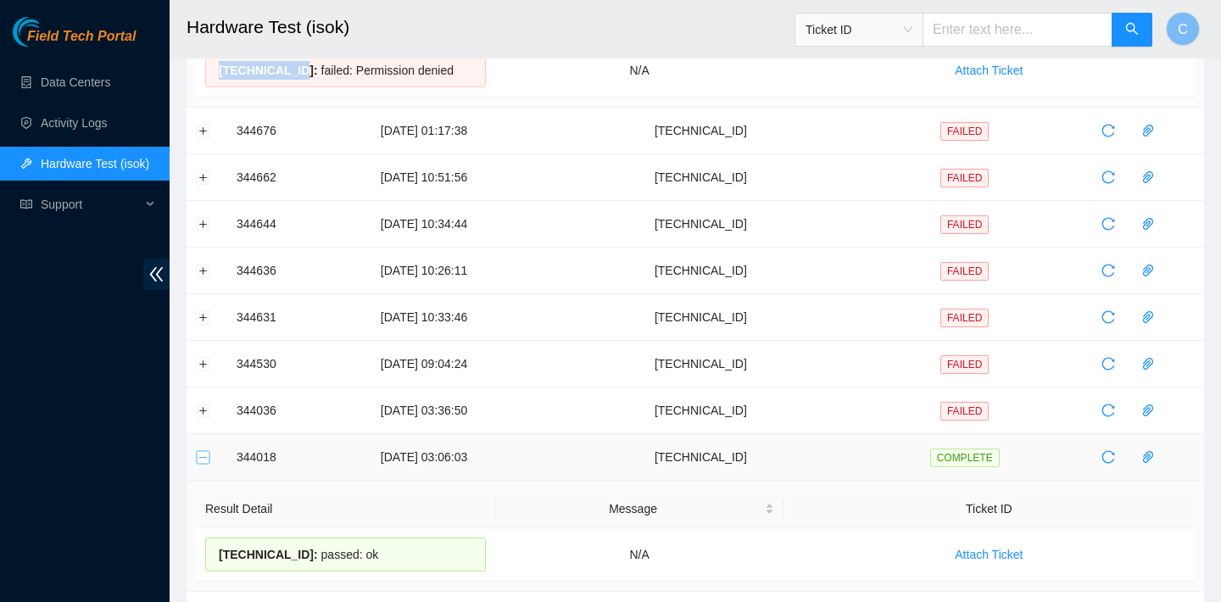
scroll to position [1018, 0]
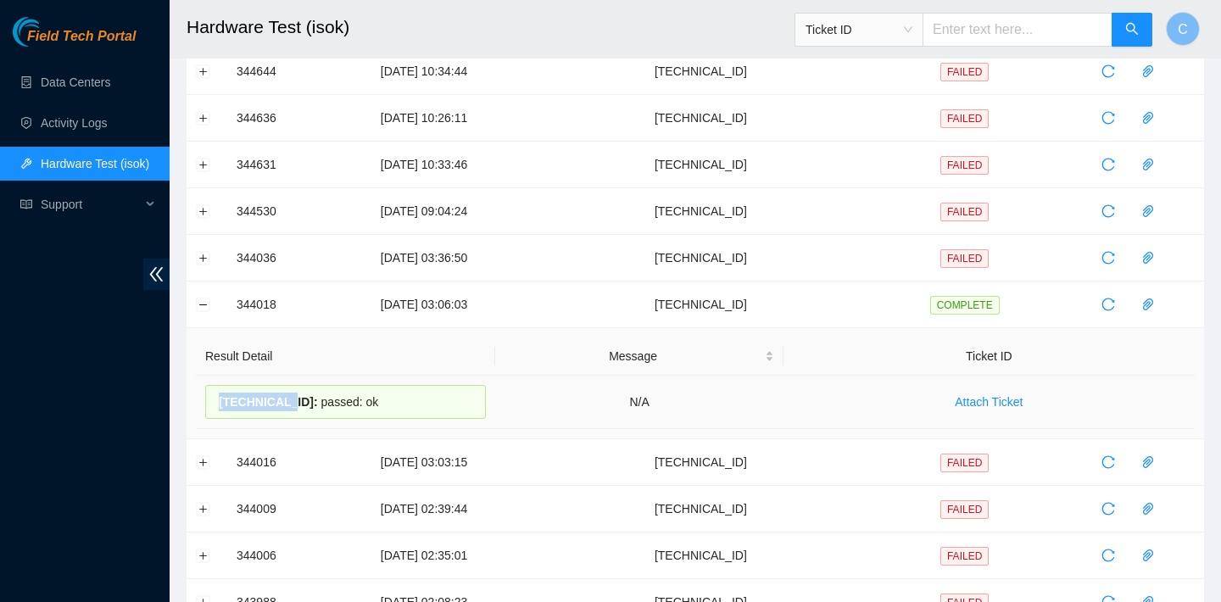
drag, startPoint x: 289, startPoint y: 401, endPoint x: 221, endPoint y: 397, distance: 68.0
click at [221, 397] on span "23.32.16.80 :" at bounding box center [268, 402] width 99 height 14
copy span "23.32.16.80"
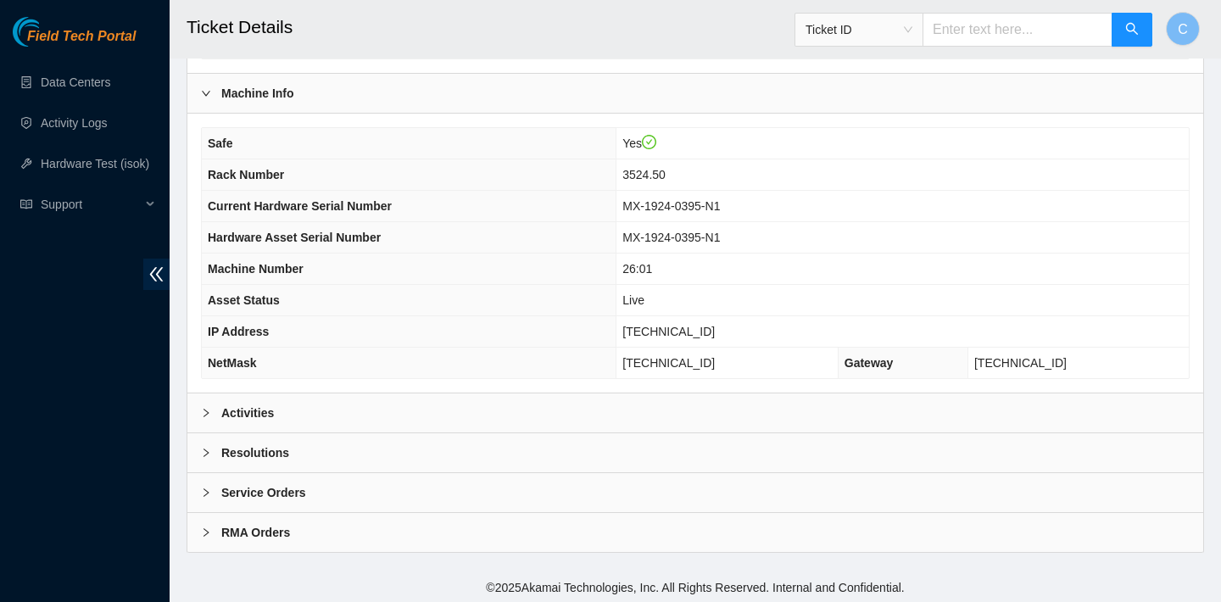
scroll to position [493, 0]
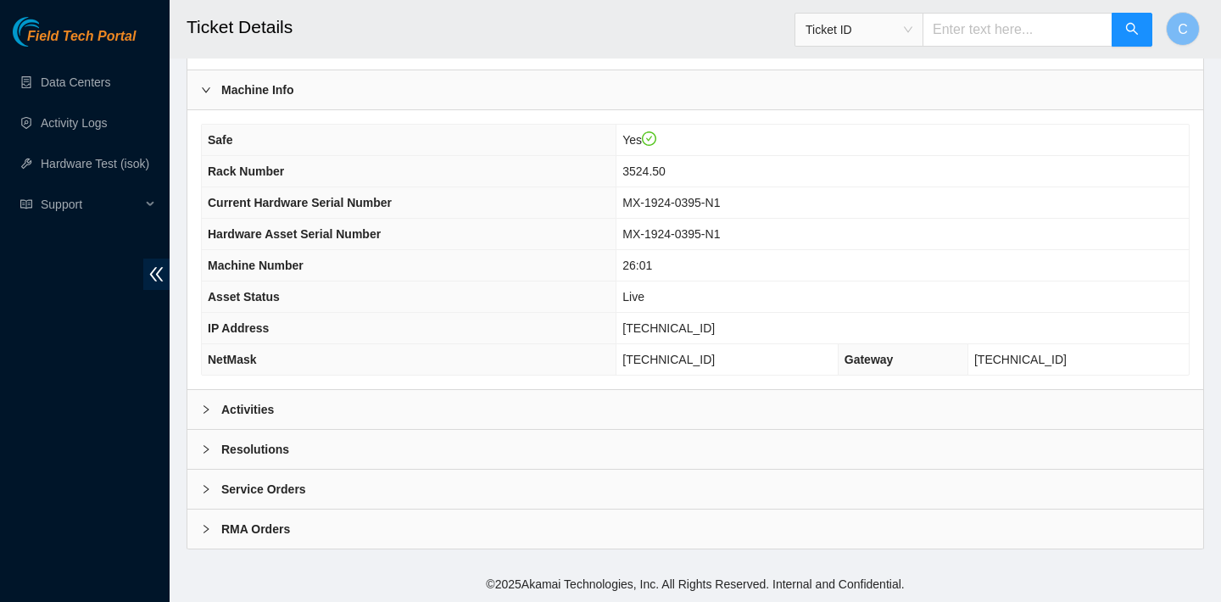
click at [488, 394] on div "Activities" at bounding box center [695, 409] width 1016 height 39
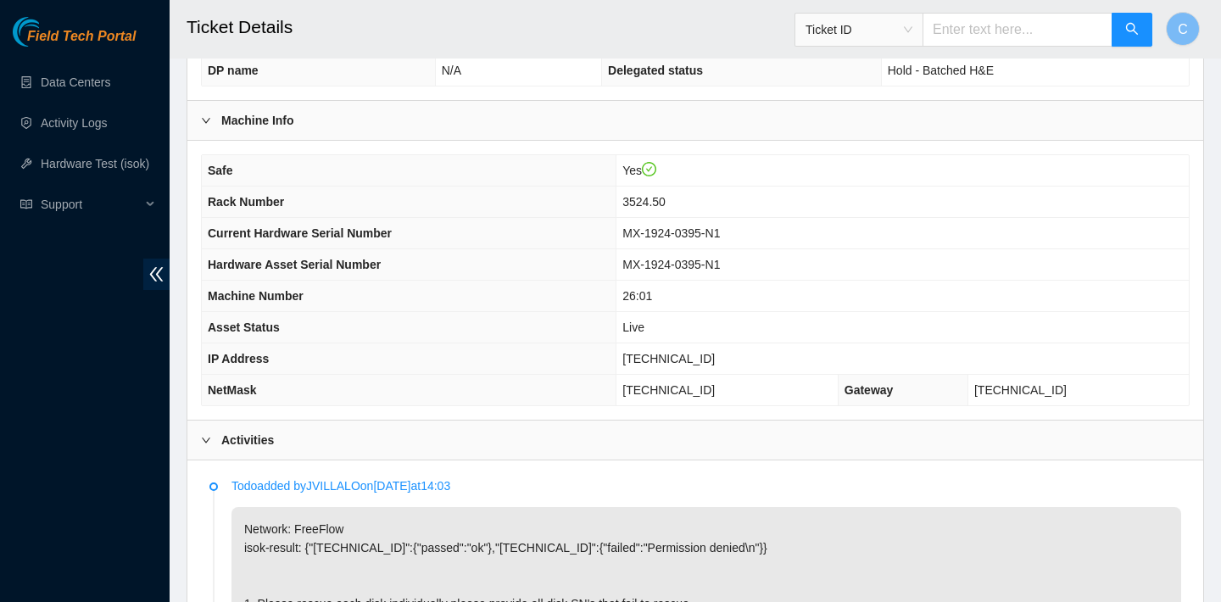
scroll to position [434, 0]
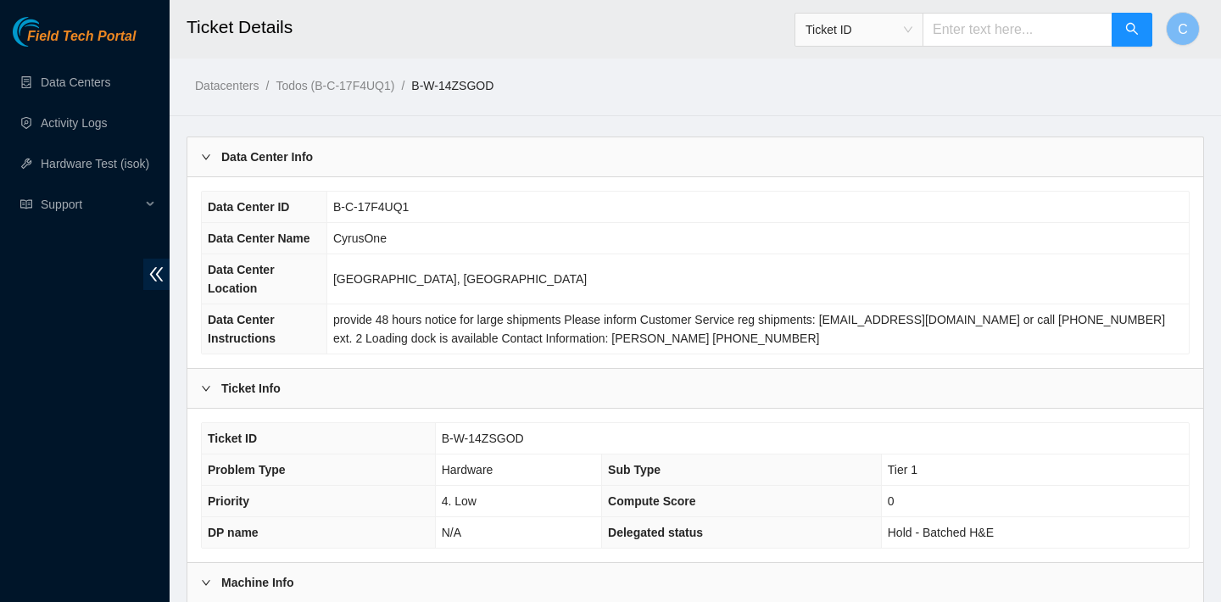
scroll to position [493, 0]
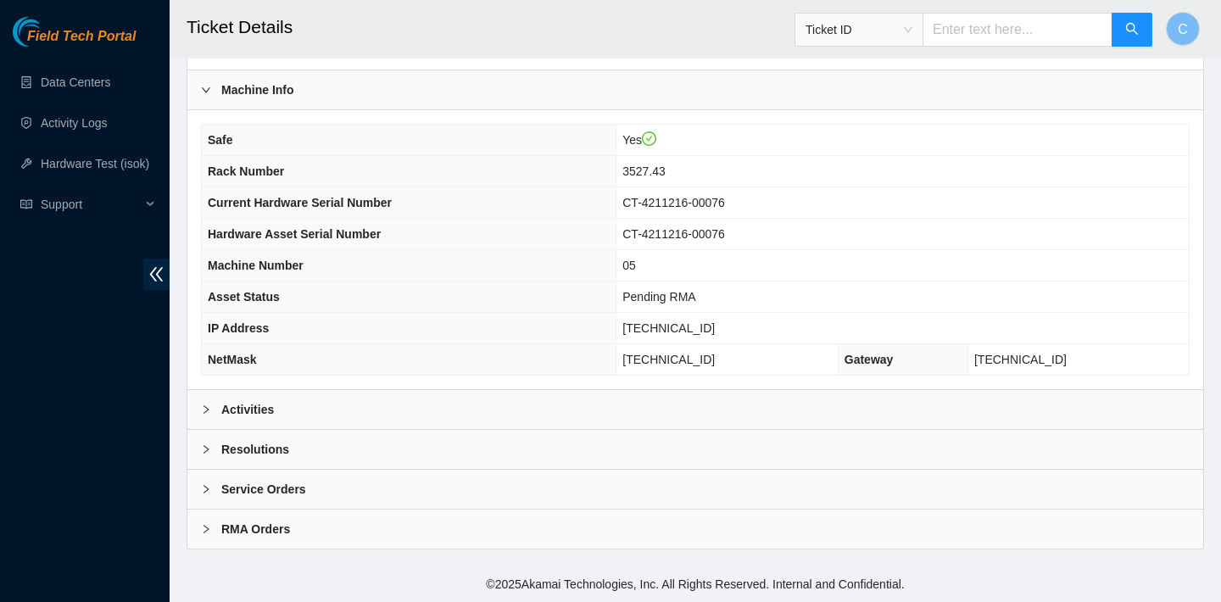
click at [352, 396] on div "Activities" at bounding box center [695, 409] width 1016 height 39
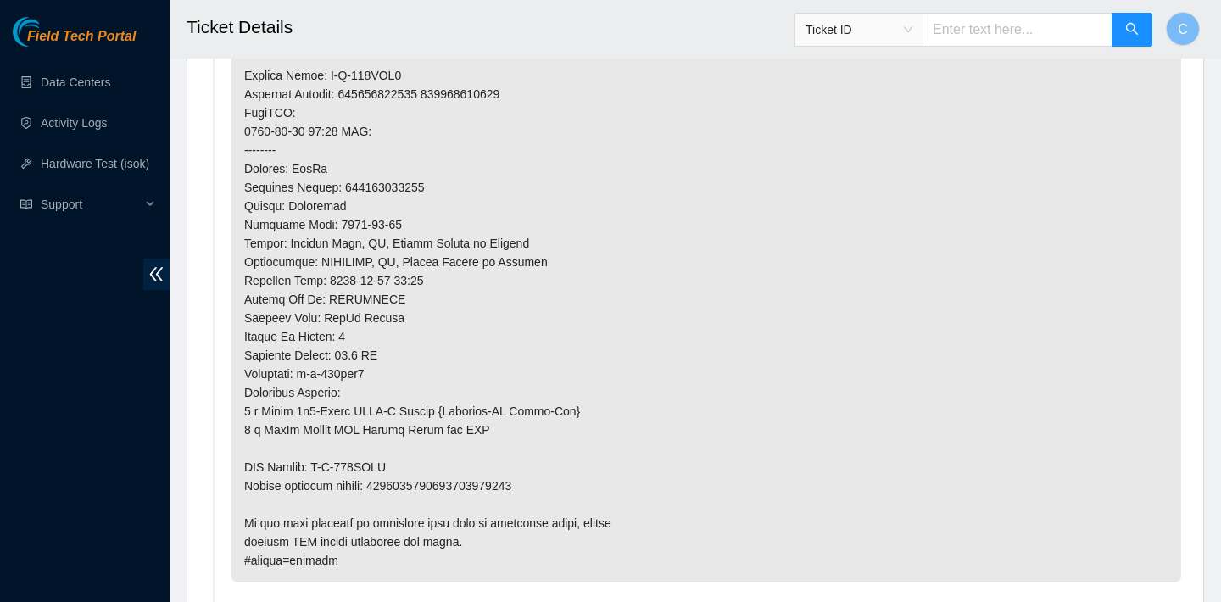
scroll to position [1384, 0]
drag, startPoint x: 436, startPoint y: 176, endPoint x: 366, endPoint y: 180, distance: 69.7
click at [367, 180] on p at bounding box center [706, 82] width 950 height 995
click at [459, 183] on p at bounding box center [706, 82] width 950 height 995
drag, startPoint x: 459, startPoint y: 183, endPoint x: 449, endPoint y: 183, distance: 10.2
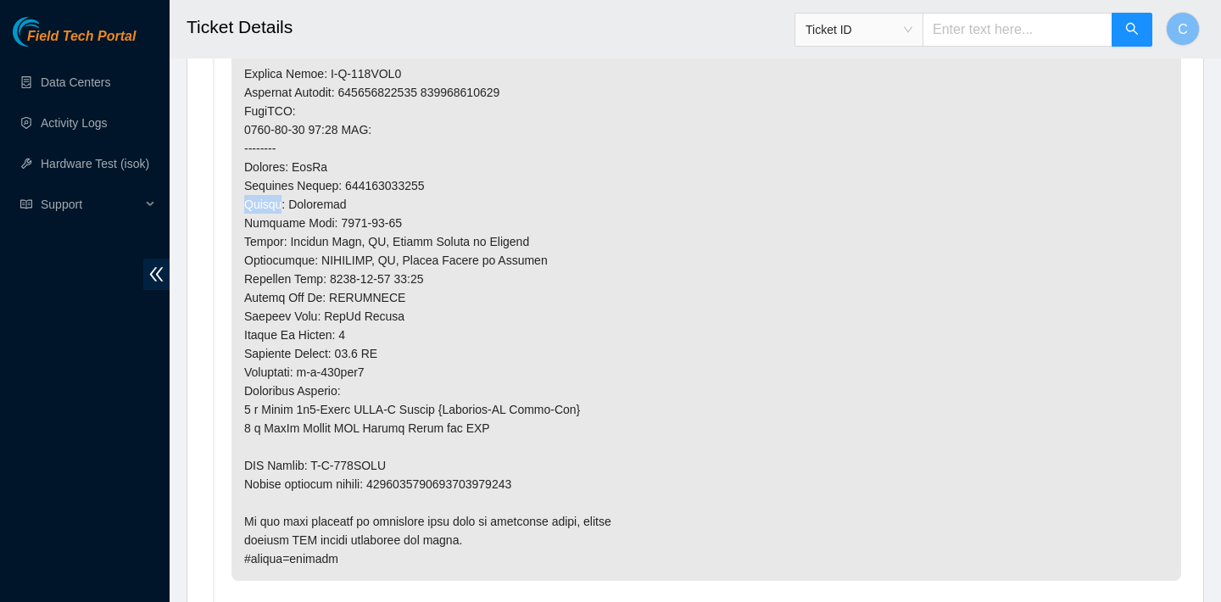
click at [449, 183] on p at bounding box center [706, 82] width 950 height 995
click at [441, 181] on p at bounding box center [706, 82] width 950 height 995
drag, startPoint x: 438, startPoint y: 181, endPoint x: 345, endPoint y: 181, distance: 93.3
click at [345, 181] on p at bounding box center [706, 82] width 950 height 995
copy p "739263648537"
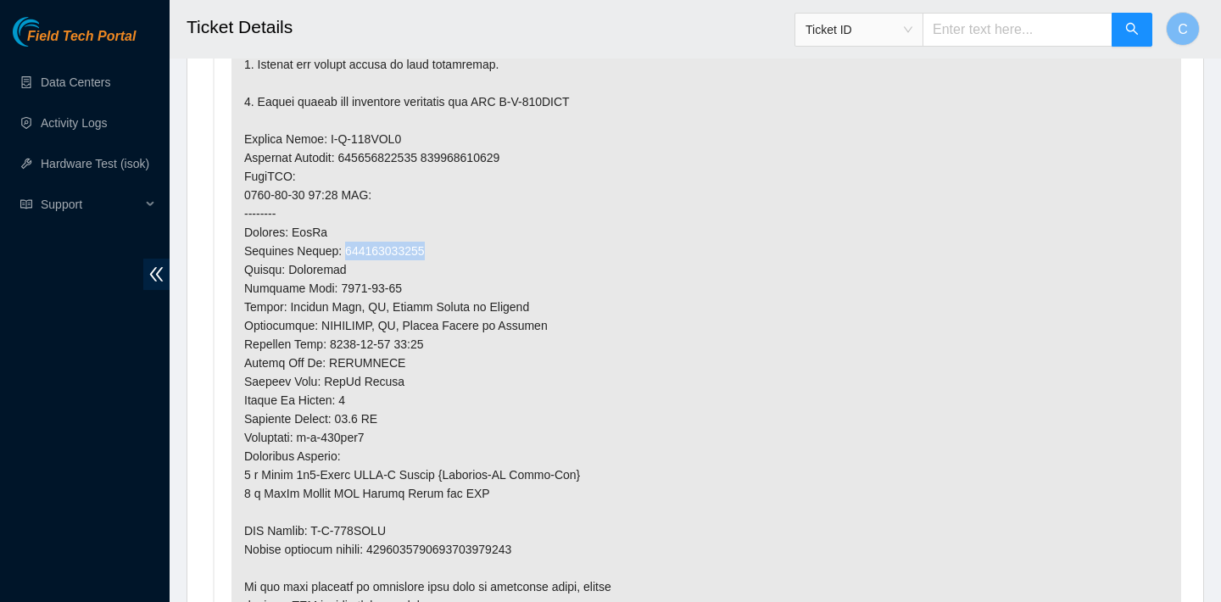
scroll to position [1258, 0]
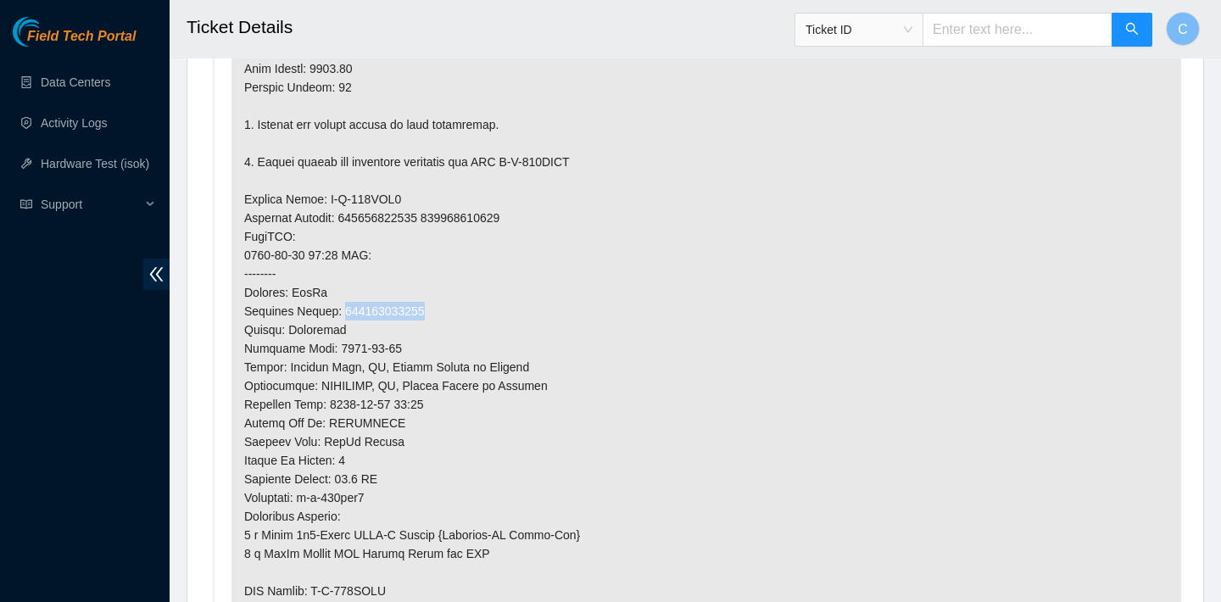
copy p "739263648537"
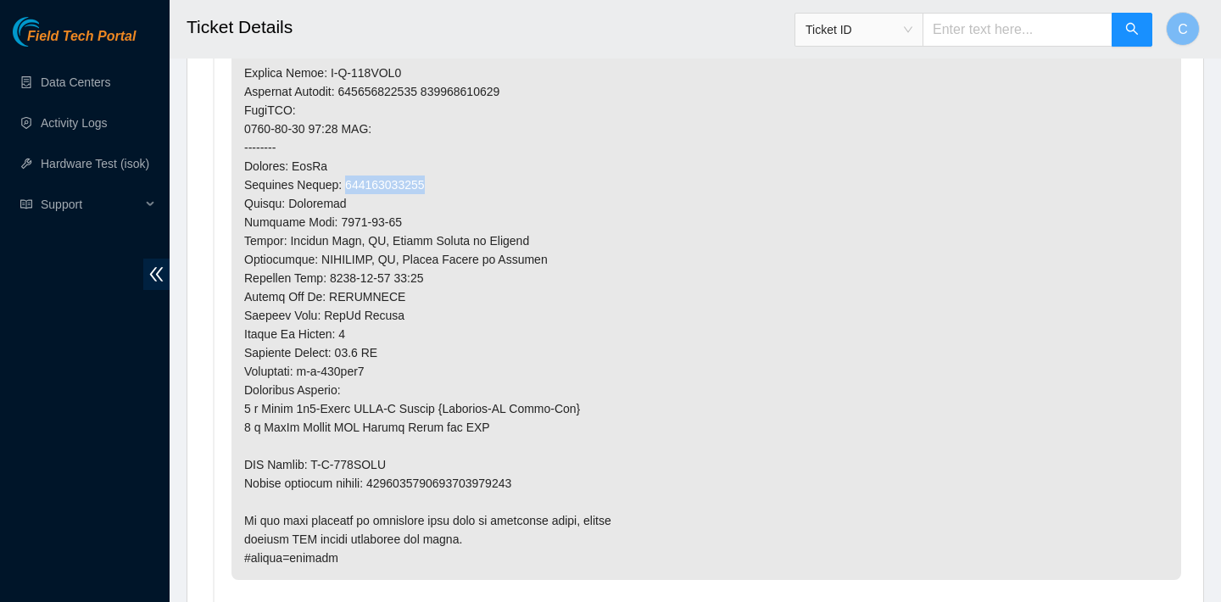
scroll to position [1386, 0]
copy p "739263648537"
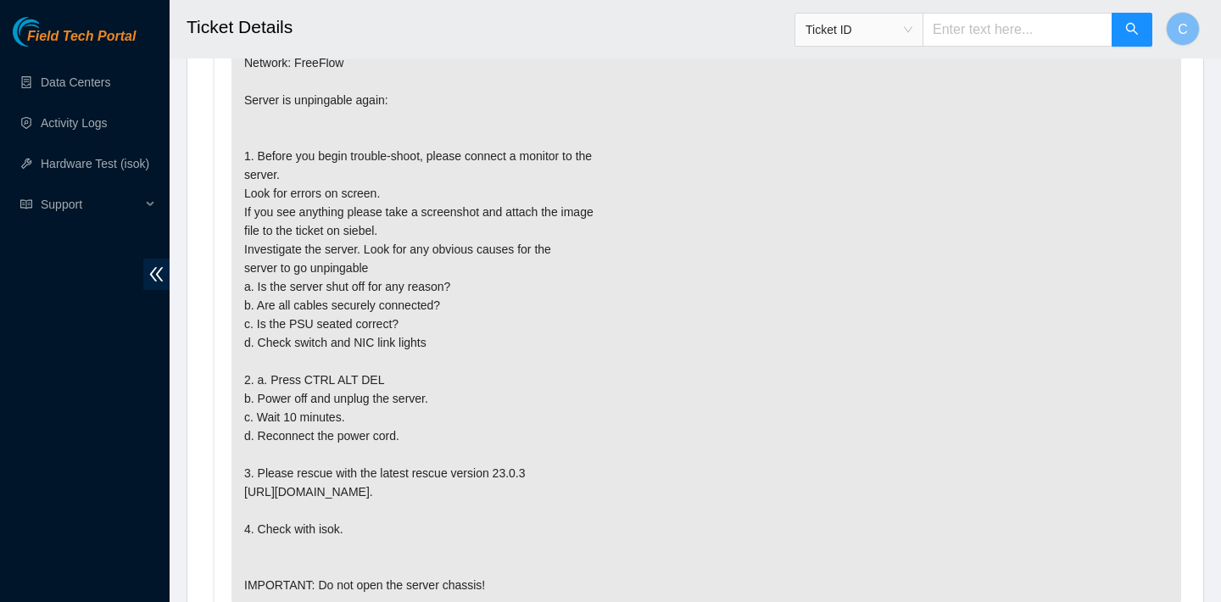
scroll to position [4106, 0]
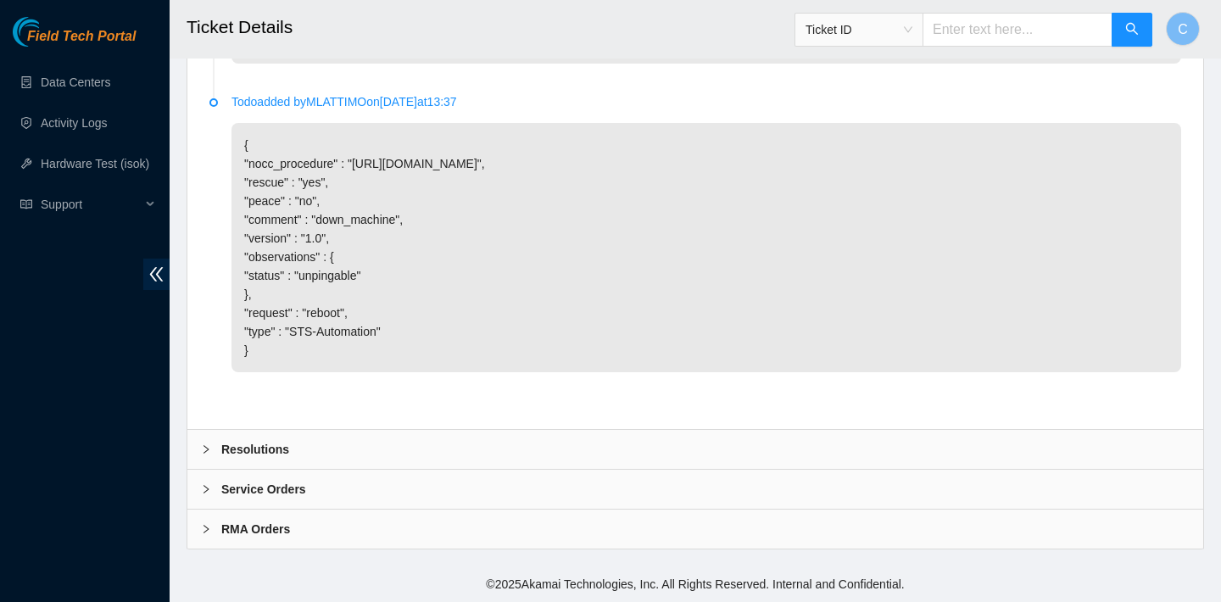
click at [371, 444] on div "Resolutions" at bounding box center [695, 449] width 1016 height 39
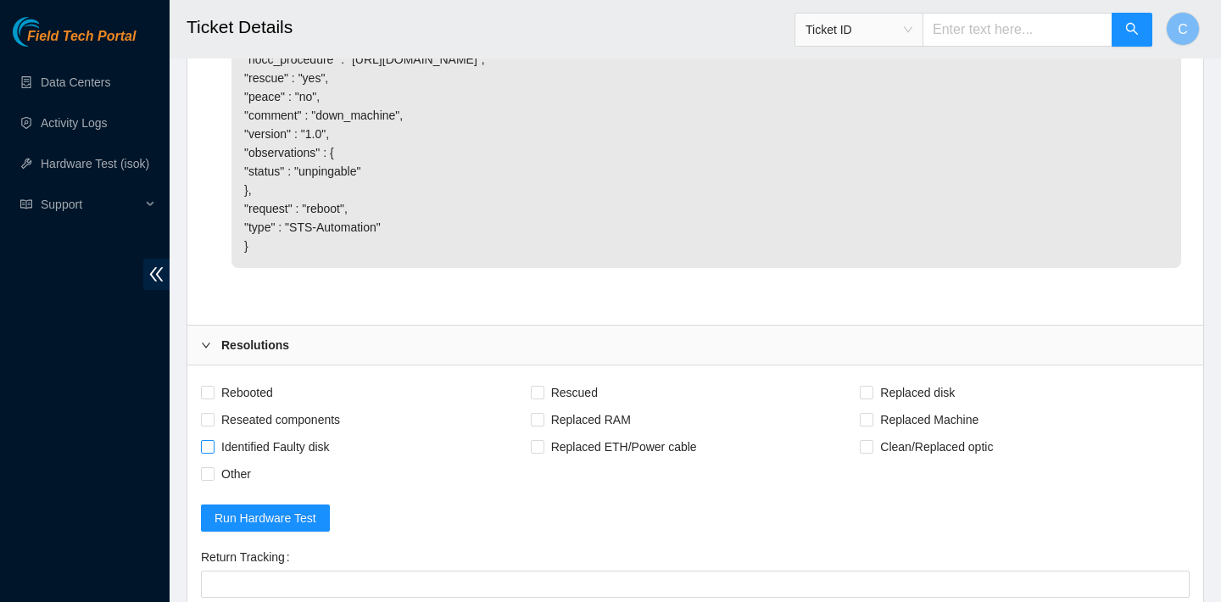
scroll to position [4303, 0]
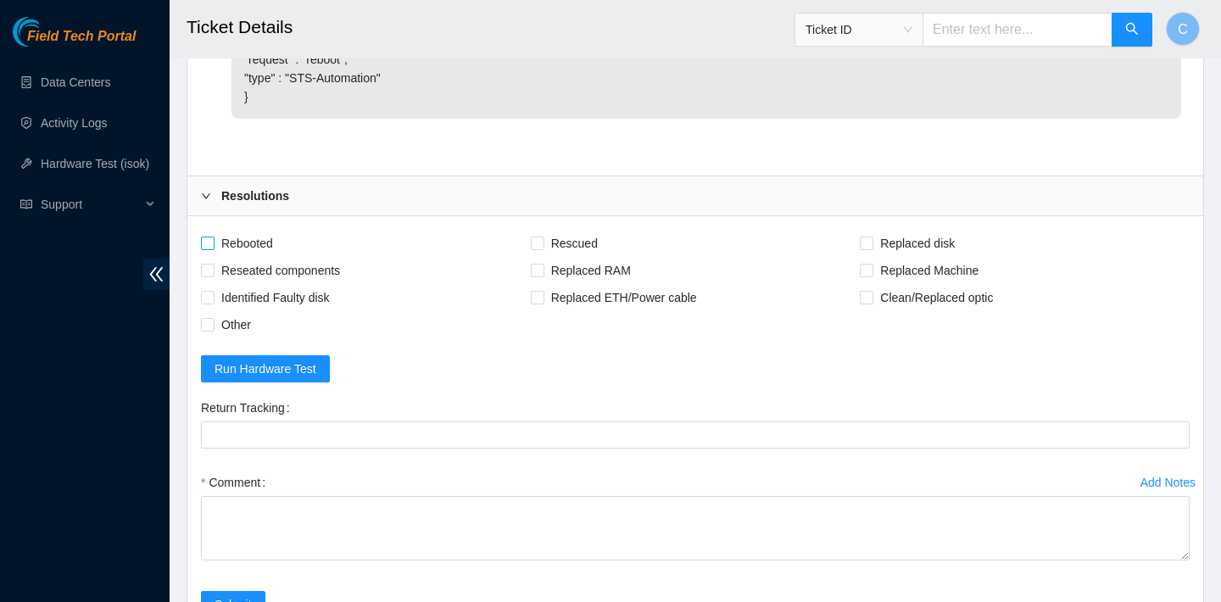
click at [242, 257] on span "Rebooted" at bounding box center [247, 243] width 65 height 27
click at [213, 248] on input "Rebooted" at bounding box center [207, 243] width 12 height 12
checkbox input "true"
click at [551, 257] on span "Rescued" at bounding box center [574, 243] width 60 height 27
click at [543, 248] on input "Rescued" at bounding box center [537, 243] width 12 height 12
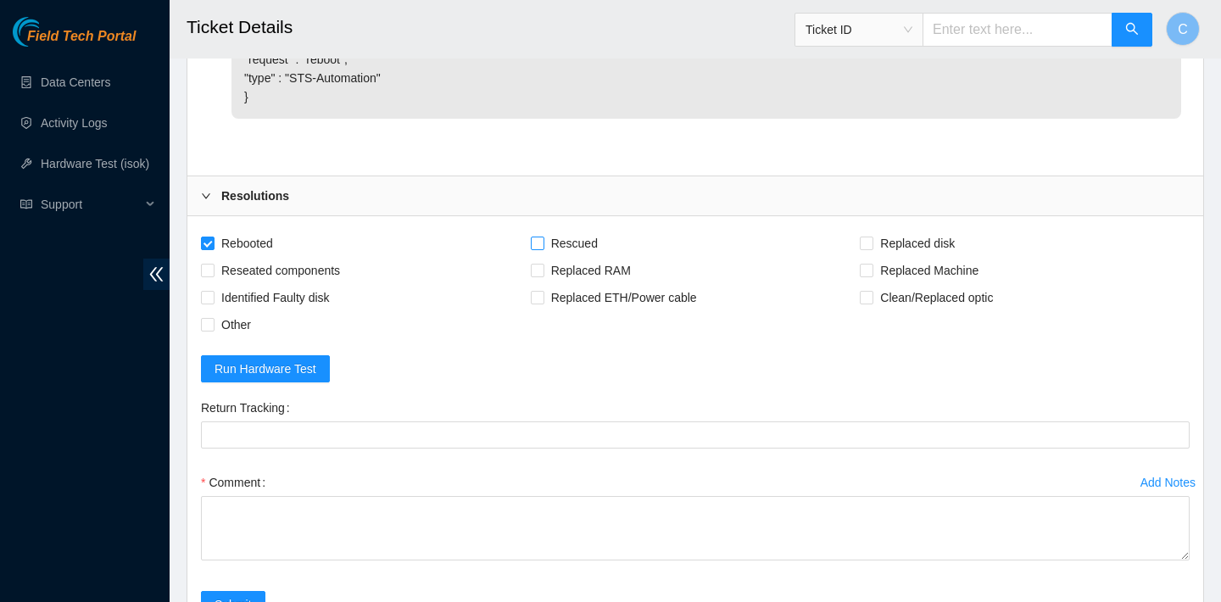
checkbox input "true"
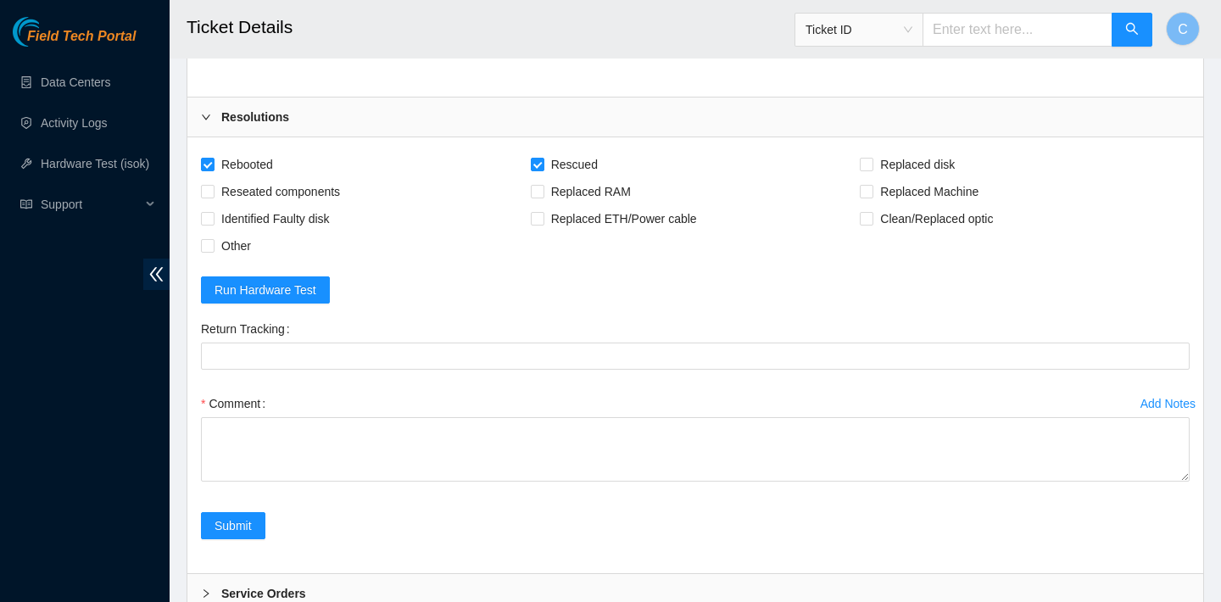
scroll to position [4415, 0]
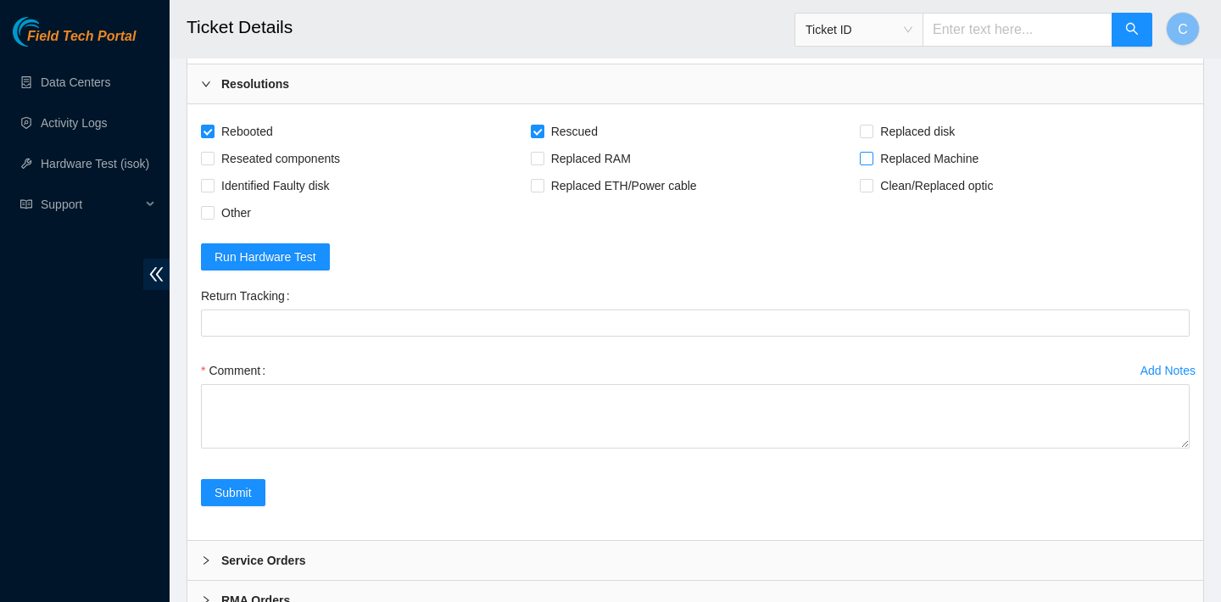
click at [873, 172] on span "Replaced Machine" at bounding box center [929, 158] width 112 height 27
click at [872, 164] on input "Replaced Machine" at bounding box center [866, 158] width 12 height 12
checkbox input "true"
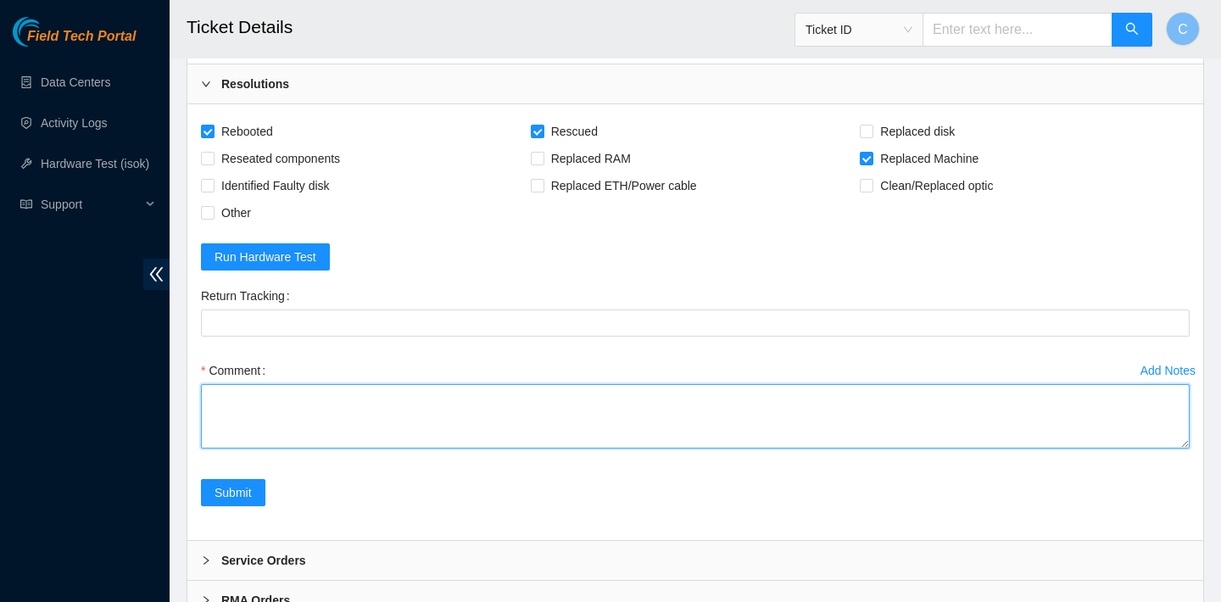
click at [509, 449] on textarea "Comment" at bounding box center [695, 416] width 989 height 64
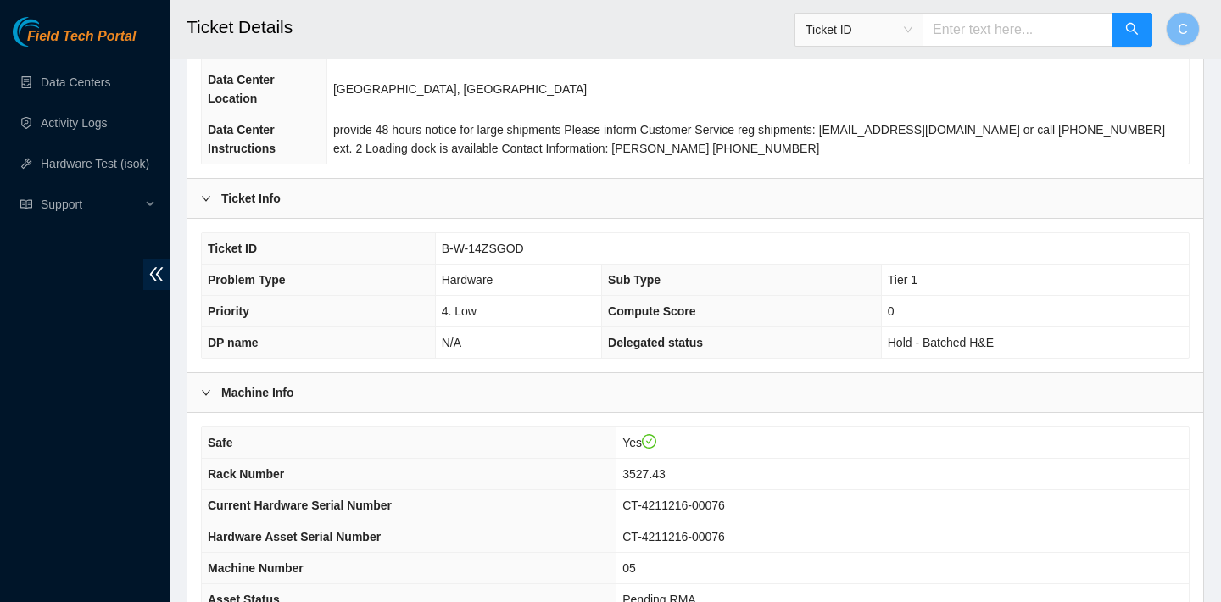
scroll to position [248, 0]
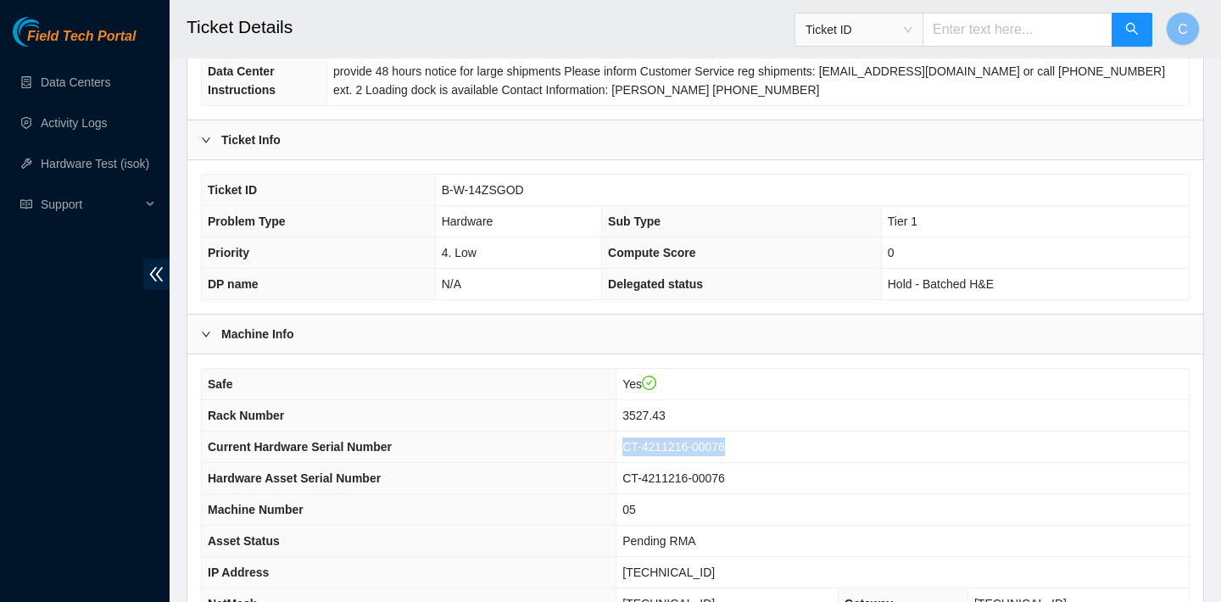
drag, startPoint x: 746, startPoint y: 449, endPoint x: 623, endPoint y: 444, distance: 123.1
click at [623, 444] on td "CT-4211216-00076" at bounding box center [902, 447] width 572 height 31
copy span "CT-4211216-00076"
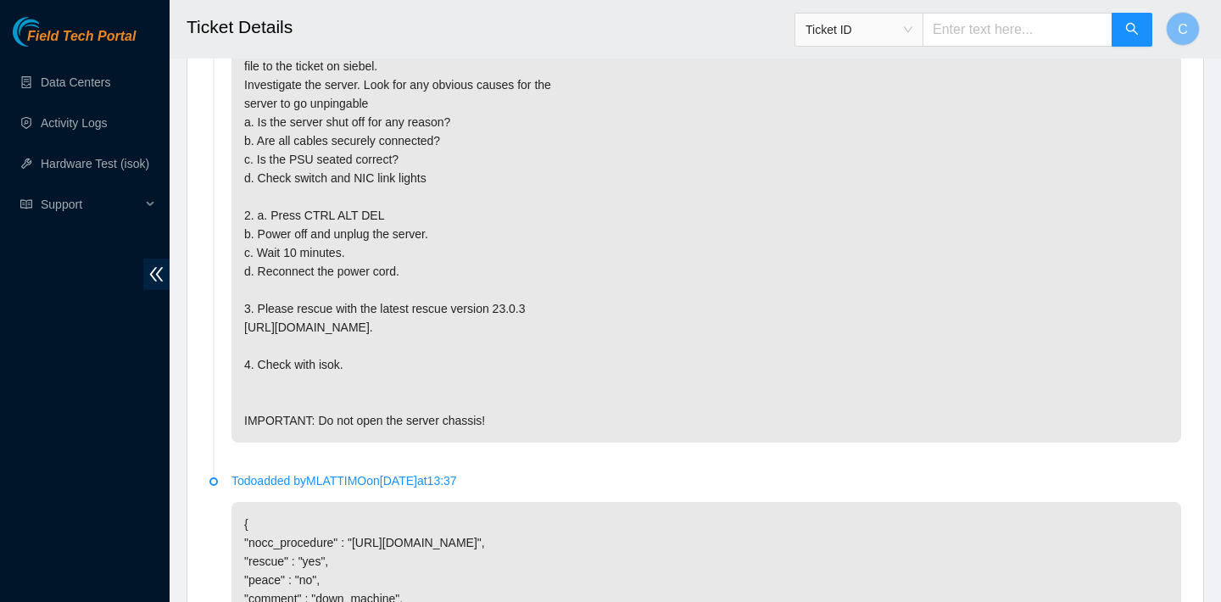
scroll to position [4542, 0]
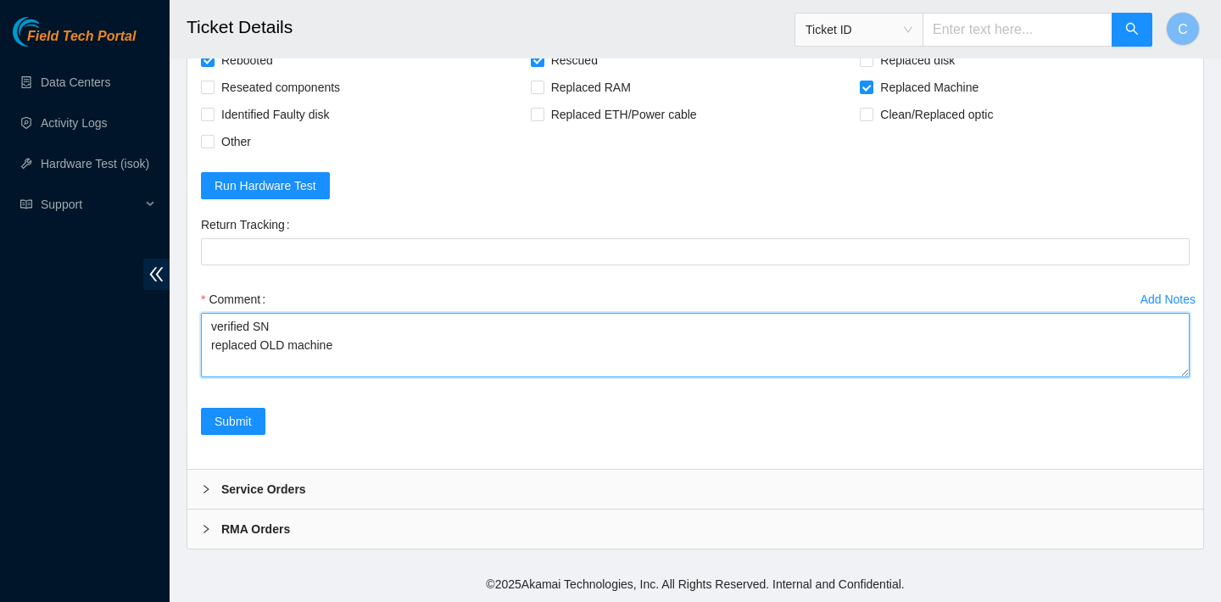
click at [412, 344] on textarea "verified SN replaced OLD machine" at bounding box center [695, 345] width 989 height 64
paste textarea "CT-4211216-00076"
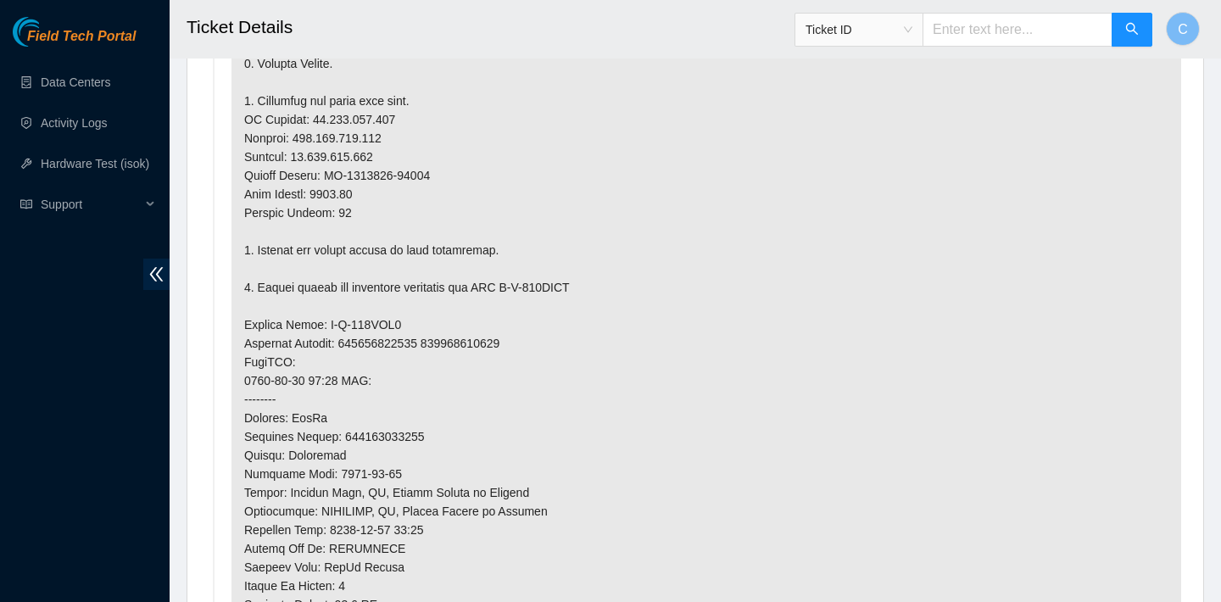
scroll to position [1018, 0]
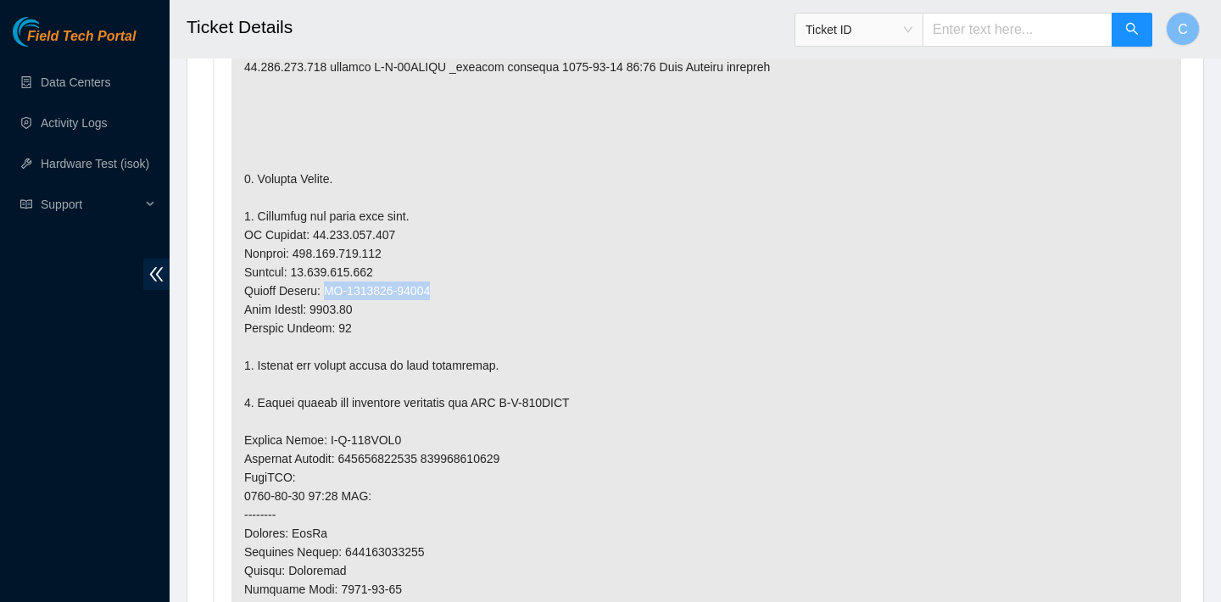
drag, startPoint x: 450, startPoint y: 286, endPoint x: 332, endPoint y: 285, distance: 118.7
click at [332, 285] on p at bounding box center [706, 449] width 950 height 995
copy p "CT-4210503-00053"
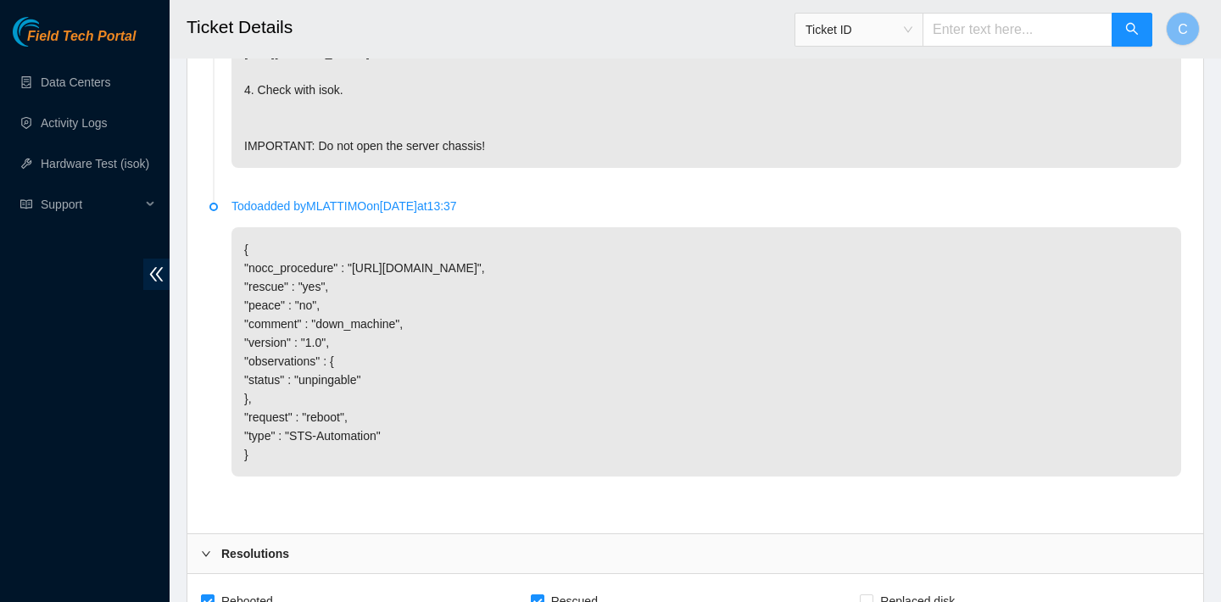
scroll to position [4542, 0]
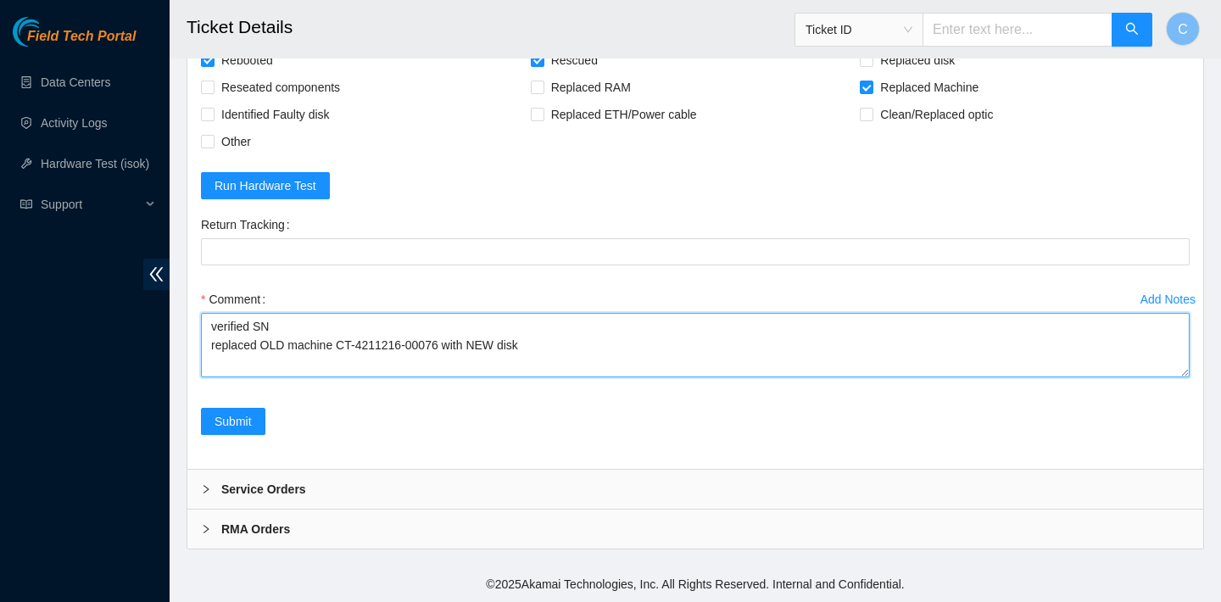
click at [571, 343] on textarea "verified SN replaced OLD machine CT-4211216-00076 with NEW disk" at bounding box center [695, 345] width 989 height 64
paste textarea "CT-4210503-00053"
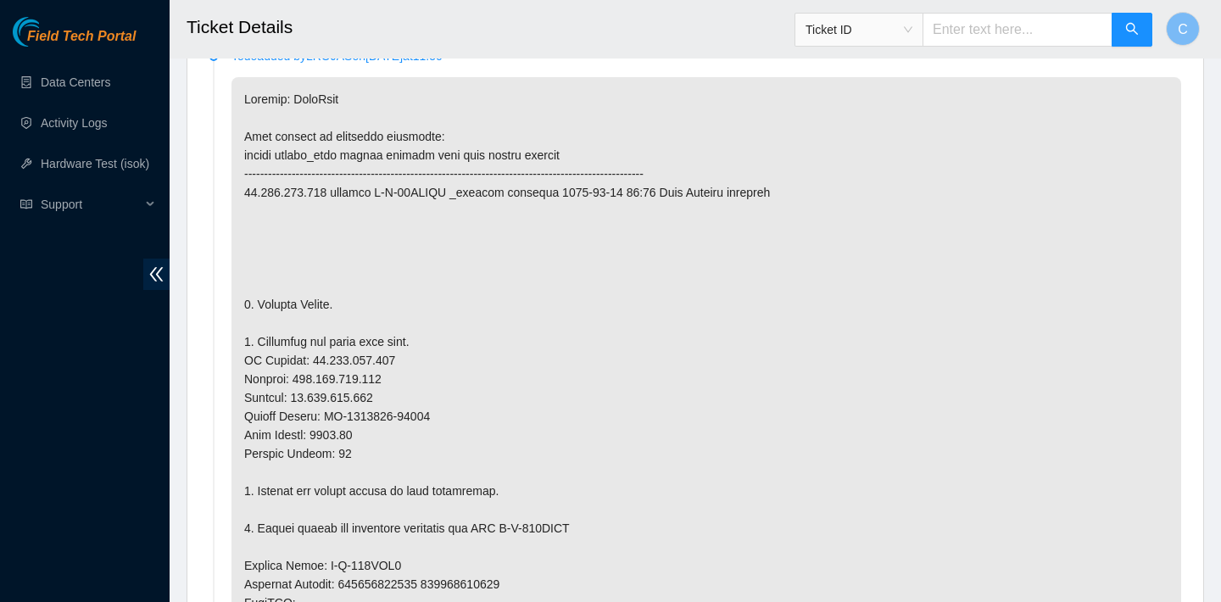
scroll to position [737, 0]
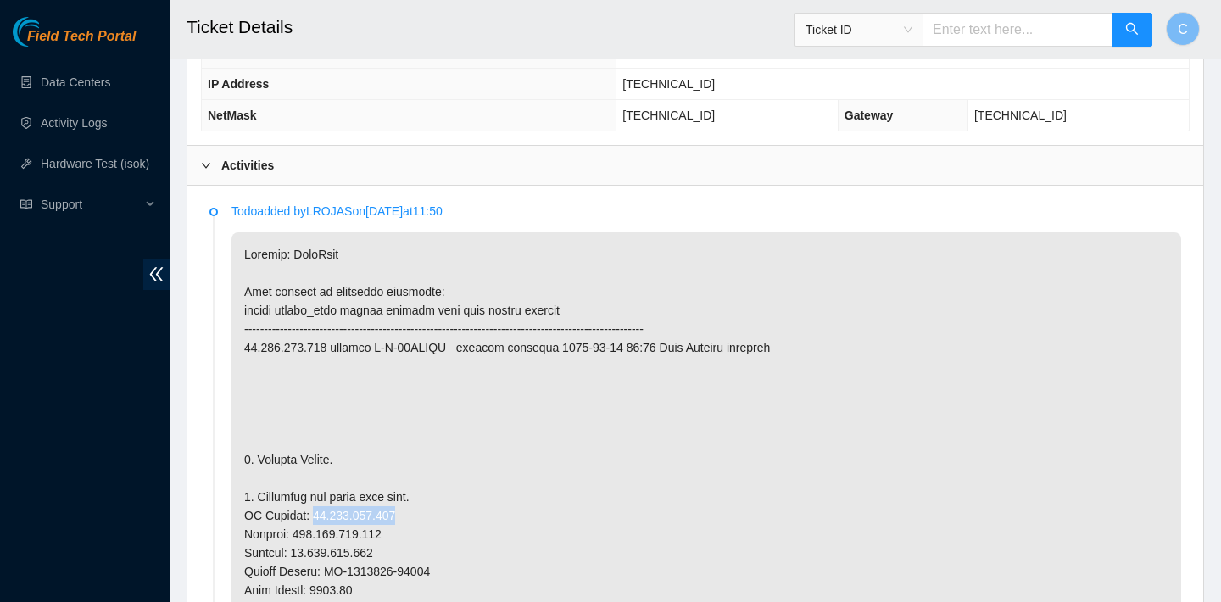
drag, startPoint x: 408, startPoint y: 514, endPoint x: 310, endPoint y: 512, distance: 97.5
copy p "23.207.199.168"
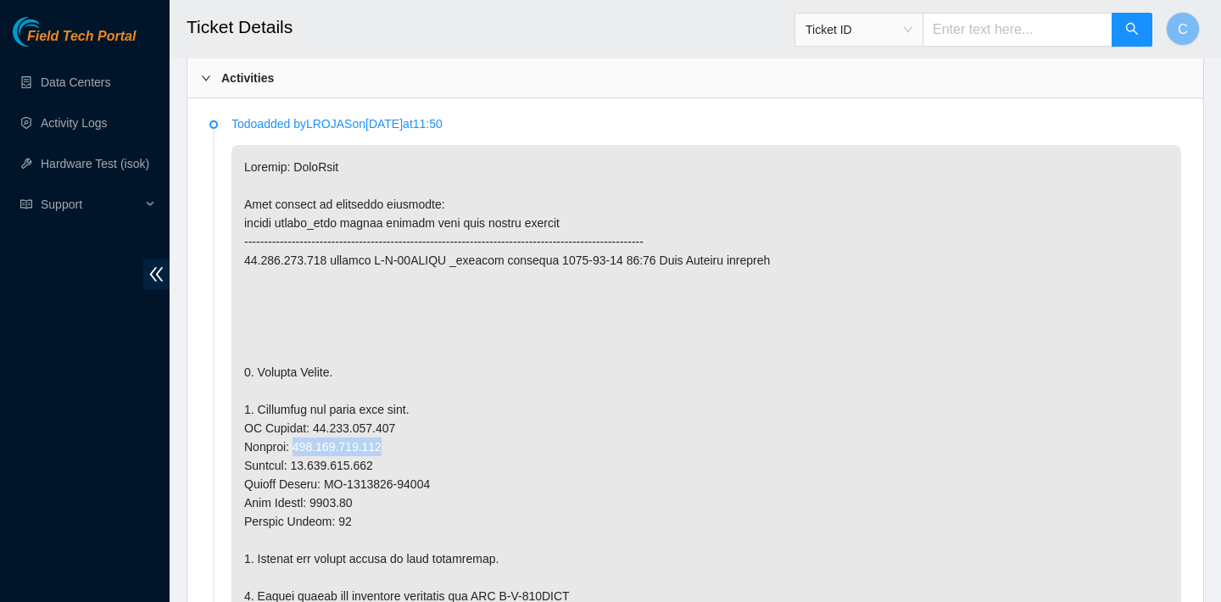
drag, startPoint x: 406, startPoint y: 444, endPoint x: 301, endPoint y: 442, distance: 105.2
copy p "255.255.255.224"
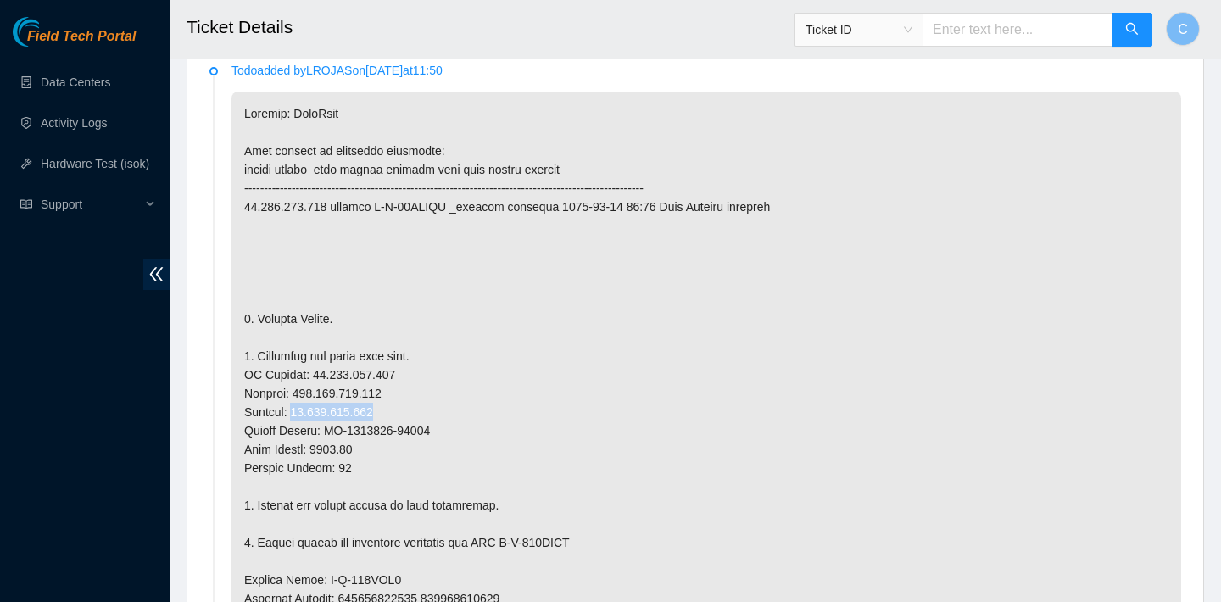
drag, startPoint x: 393, startPoint y: 414, endPoint x: 299, endPoint y: 413, distance: 94.1
click at [299, 413] on p at bounding box center [706, 589] width 950 height 995
copy p "23.207.199.161"
drag, startPoint x: 371, startPoint y: 444, endPoint x: 327, endPoint y: 444, distance: 43.2
click at [327, 444] on p at bounding box center [706, 589] width 950 height 995
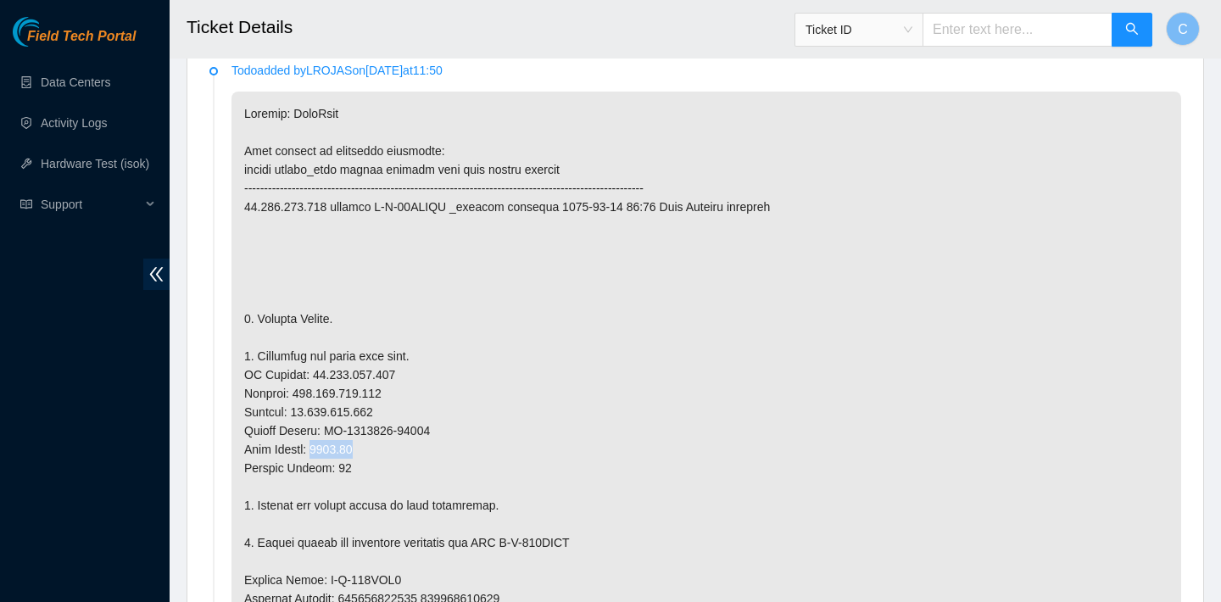
copy p "3527.43"
drag, startPoint x: 361, startPoint y: 464, endPoint x: 342, endPoint y: 464, distance: 19.5
click at [342, 464] on p at bounding box center [706, 589] width 950 height 995
copy p "05"
drag, startPoint x: 402, startPoint y: 373, endPoint x: 312, endPoint y: 371, distance: 89.9
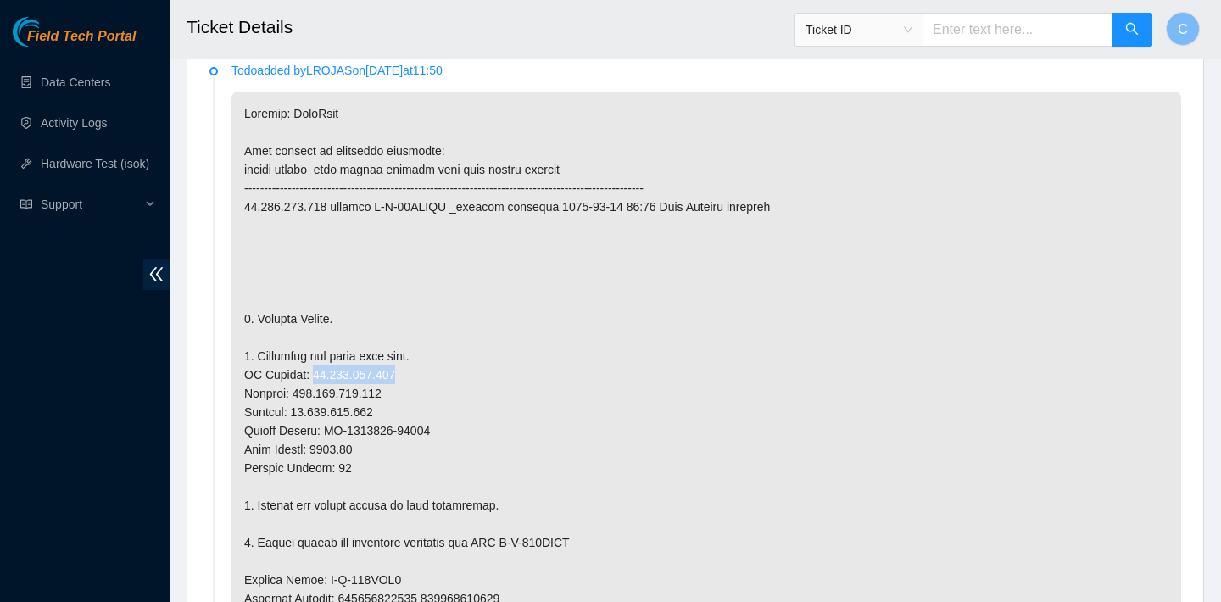
click at [312, 371] on p at bounding box center [706, 589] width 950 height 995
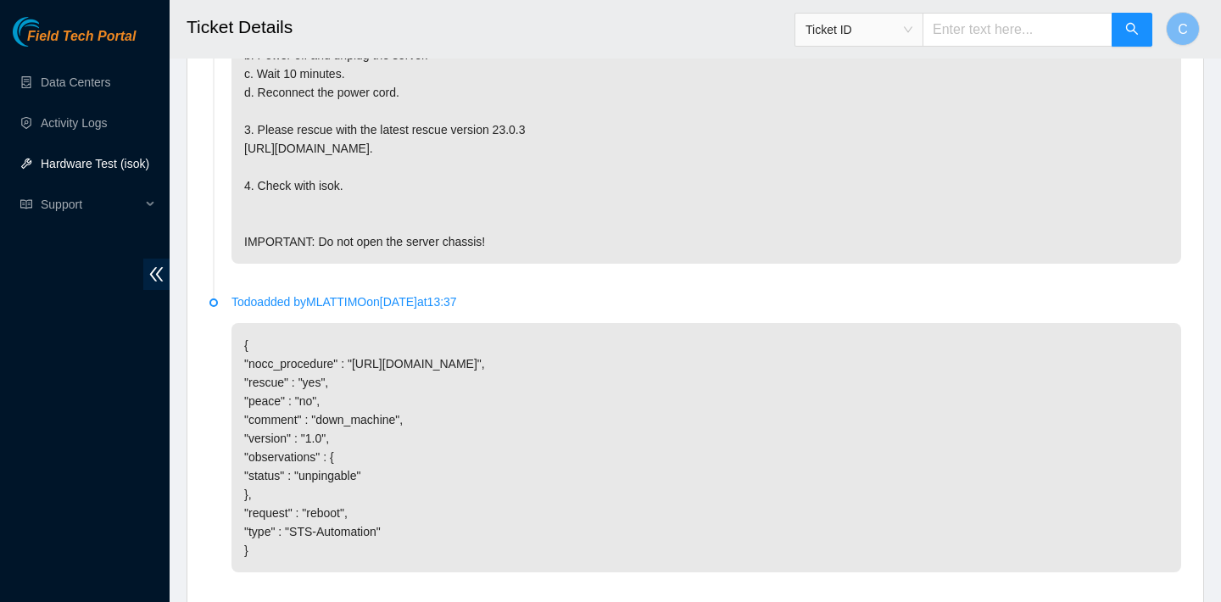
scroll to position [4542, 0]
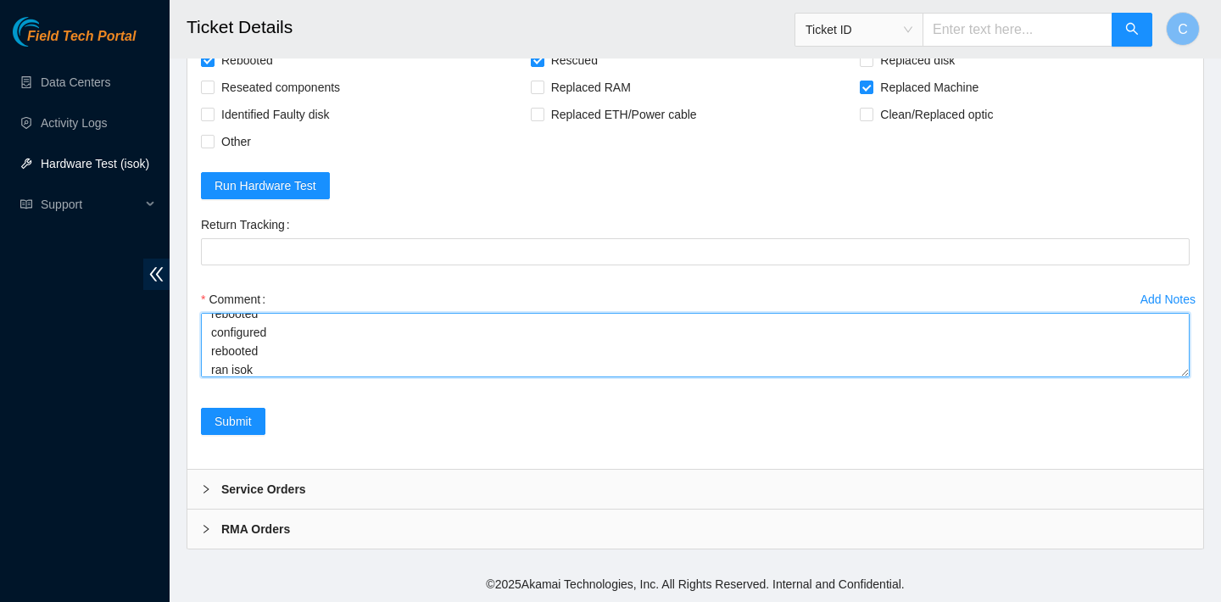
click at [315, 365] on textarea "verified SN replaced OLD machine CT-4211216-00076 with NEW machine CT-4210503-0…" at bounding box center [695, 345] width 989 height 64
click at [299, 360] on textarea "verified SN replaced OLD machine CT-4211216-00076 with NEW machine CT-4210503-0…" at bounding box center [695, 345] width 989 height 64
paste textarea "23.207.199.168 : failed: Permission denied"
type textarea "verified SN replaced OLD machine CT-4211216-00076 with NEW machine CT-4210503-0…"
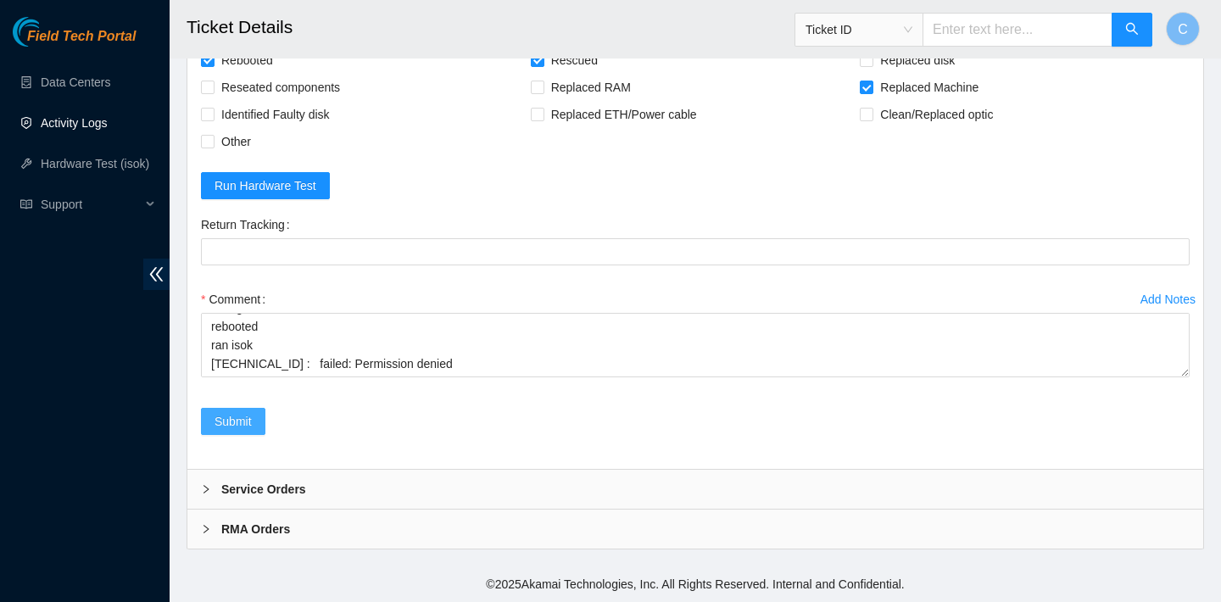
click at [228, 425] on span "Submit" at bounding box center [233, 421] width 37 height 19
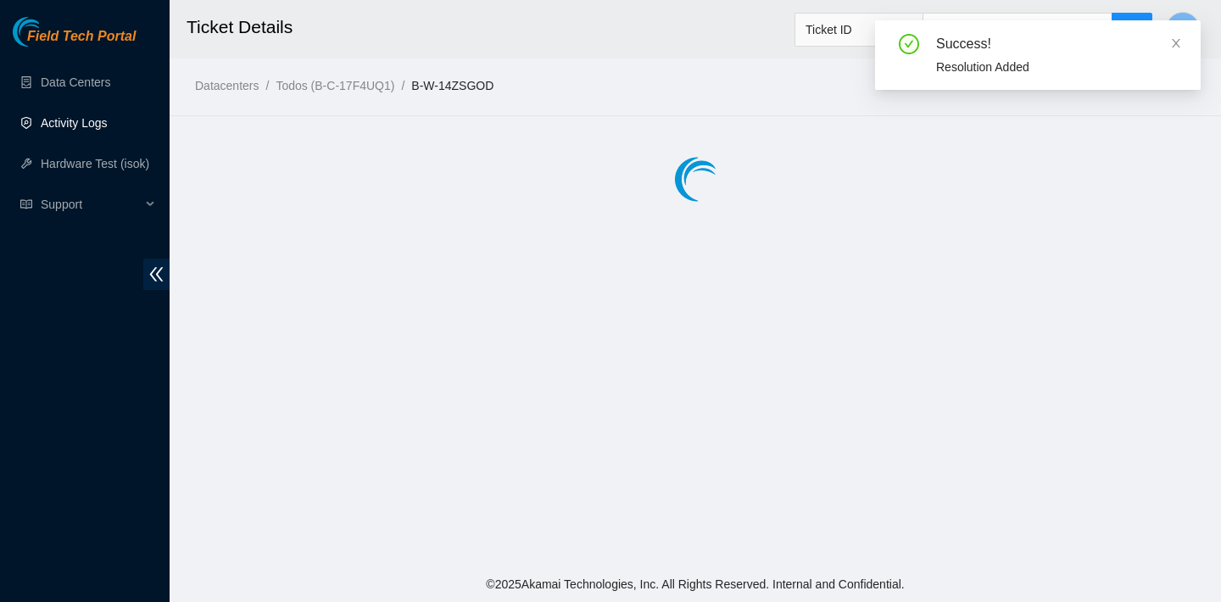
scroll to position [0, 0]
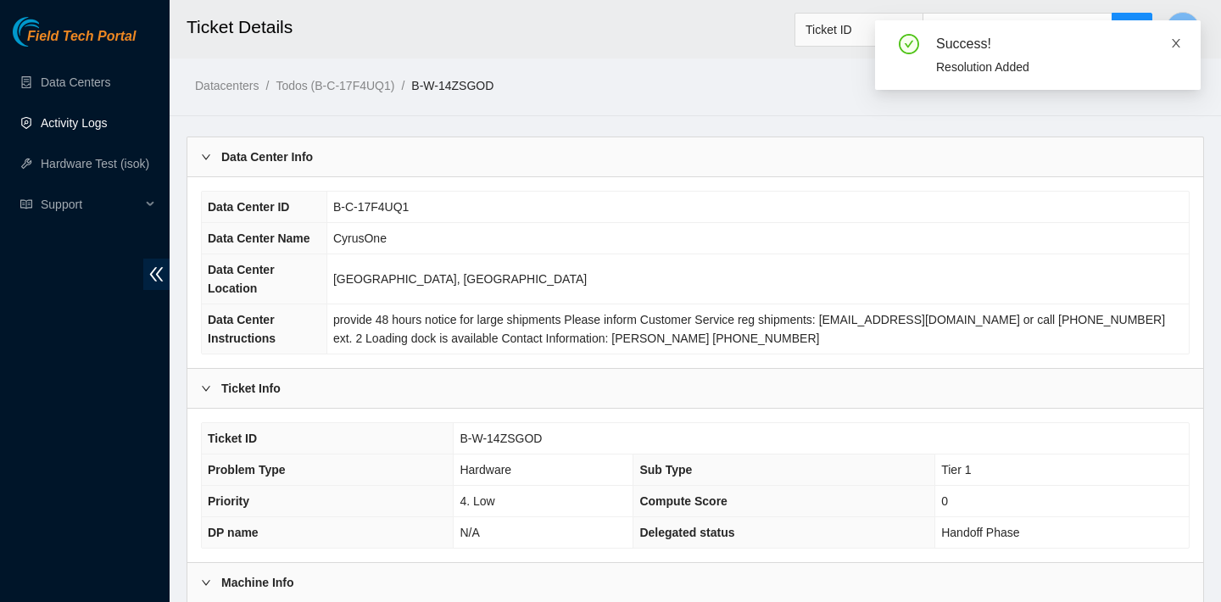
click at [1178, 42] on icon "close" at bounding box center [1176, 43] width 12 height 12
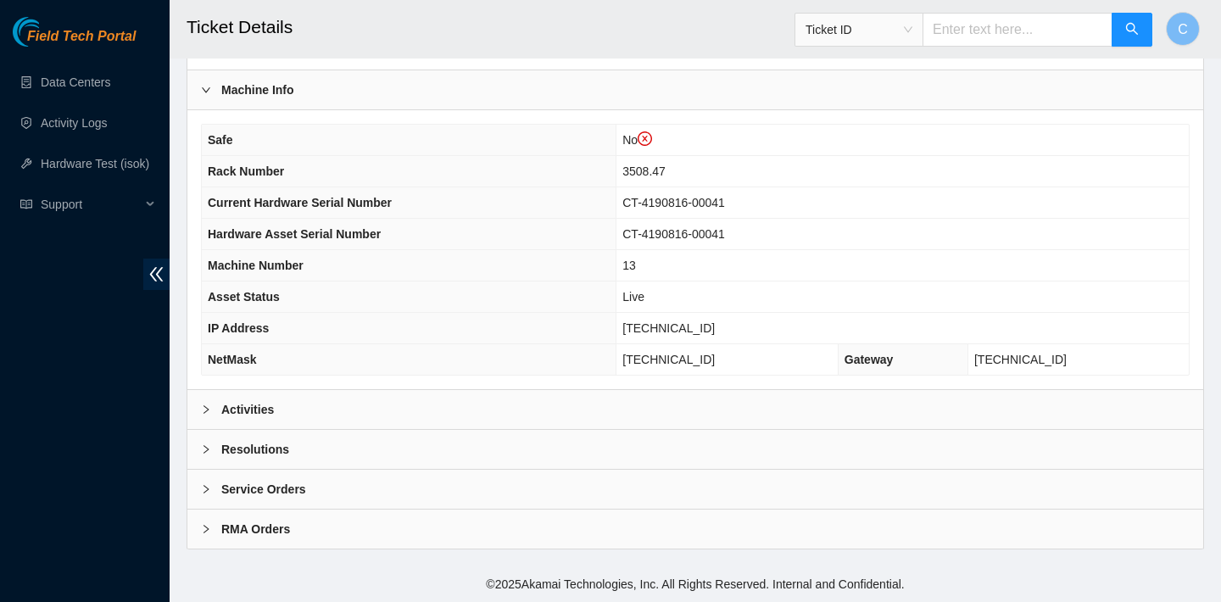
click at [390, 401] on div "Activities" at bounding box center [695, 409] width 1016 height 39
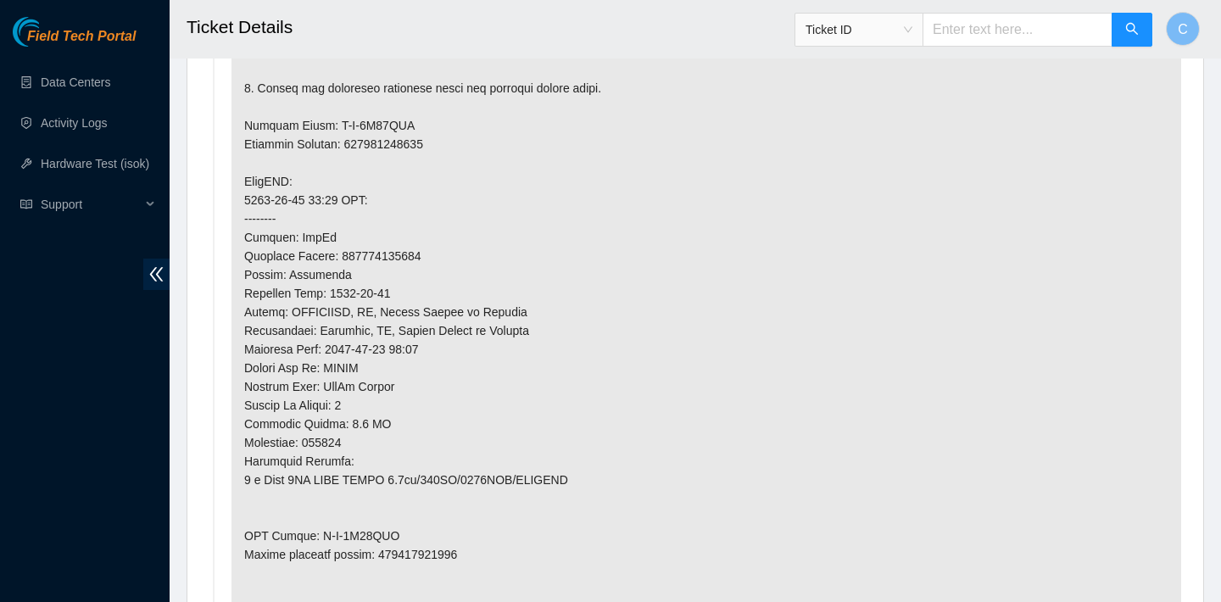
scroll to position [1230, 0]
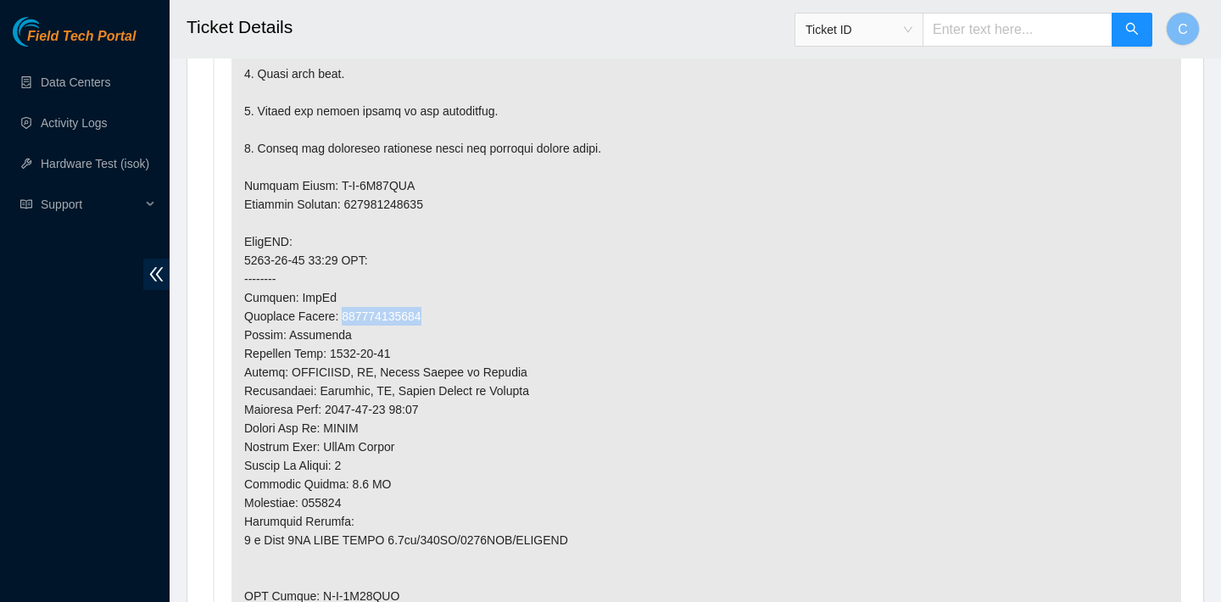
drag, startPoint x: 439, startPoint y: 315, endPoint x: 346, endPoint y: 313, distance: 93.3
click at [345, 313] on p at bounding box center [706, 242] width 950 height 940
copy p "450826216274"
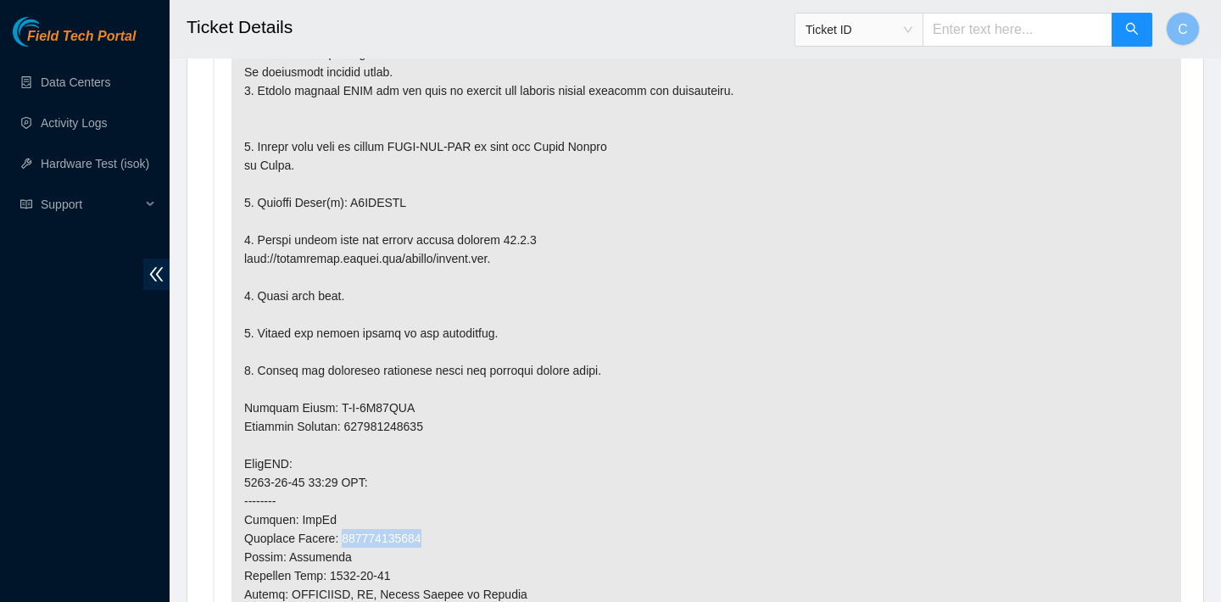
scroll to position [1011, 0]
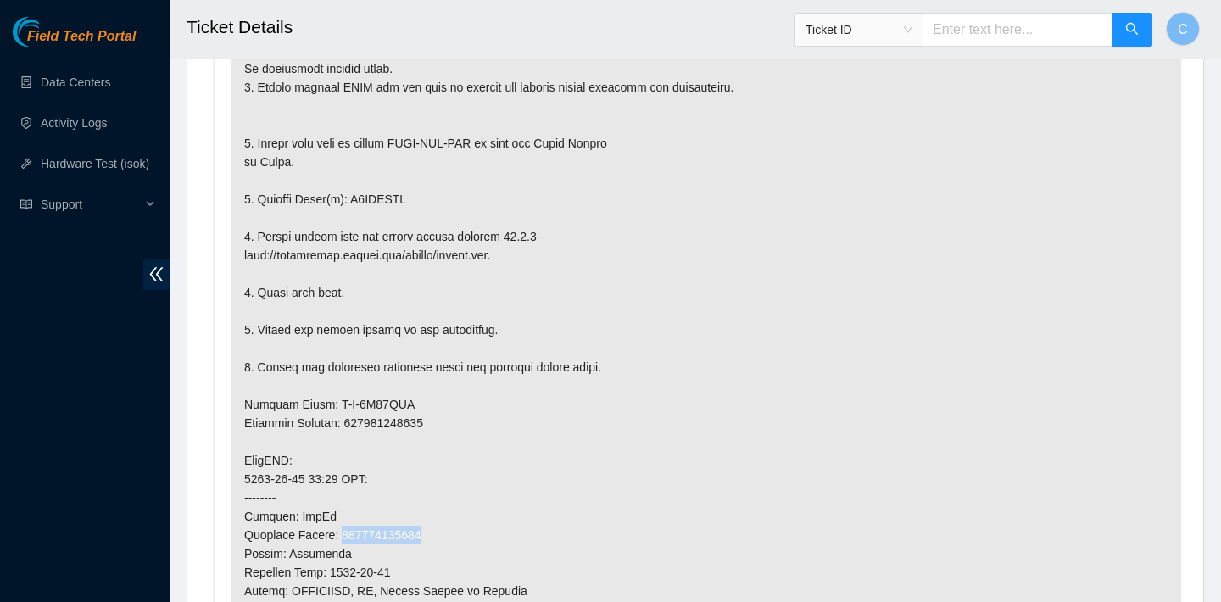
copy p "450826216274"
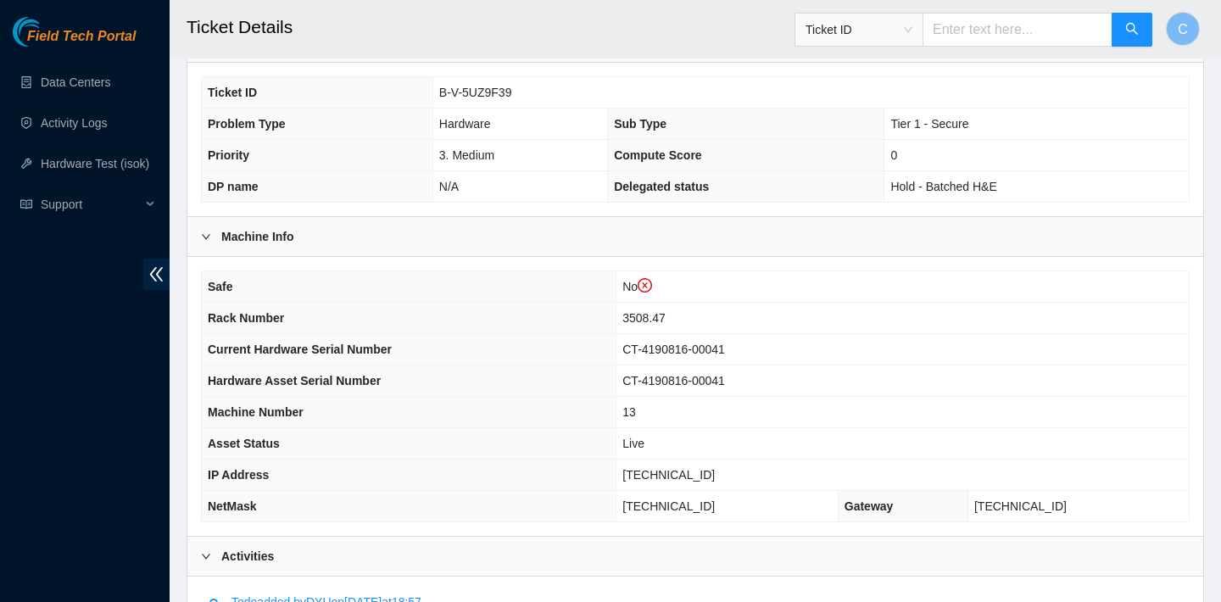
scroll to position [348, 0]
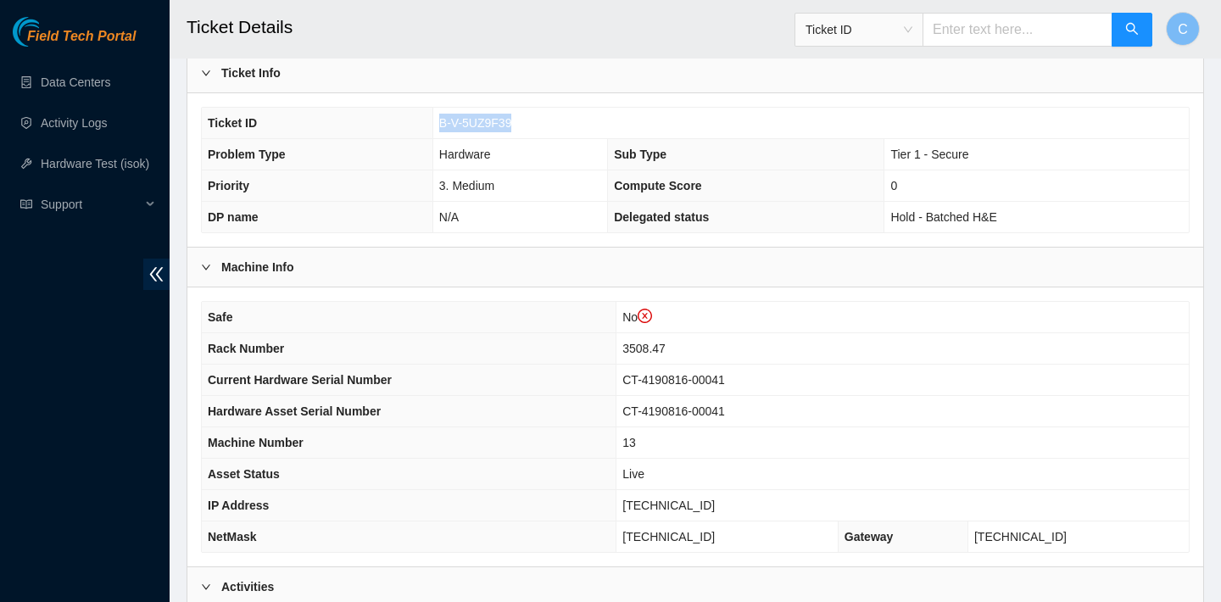
drag, startPoint x: 531, startPoint y: 125, endPoint x: 426, endPoint y: 123, distance: 105.2
click at [426, 123] on tr "Ticket ID B-V-5UZ9F39" at bounding box center [695, 123] width 987 height 31
copy tr "B-V-5UZ9F39"
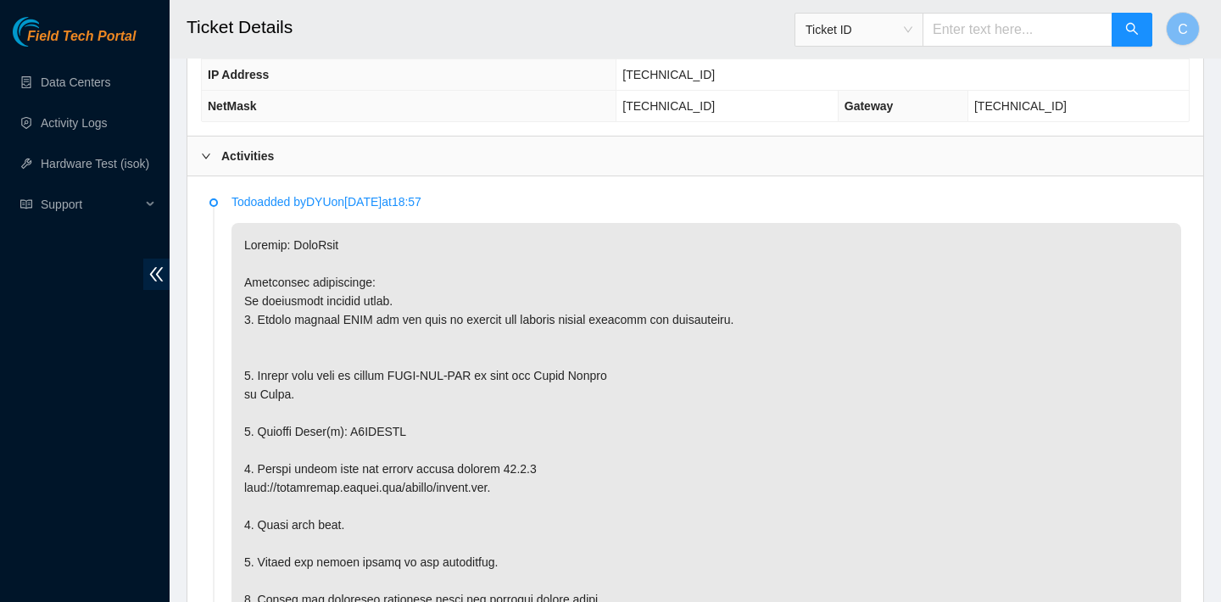
scroll to position [779, 0]
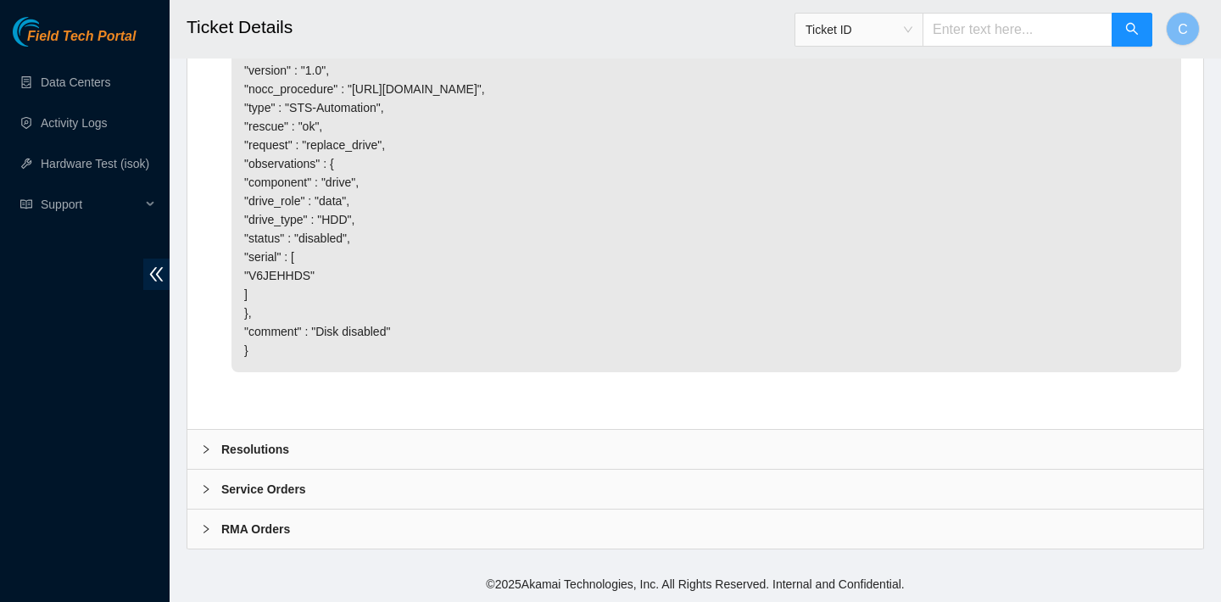
click at [638, 431] on div "Resolutions" at bounding box center [695, 449] width 1016 height 39
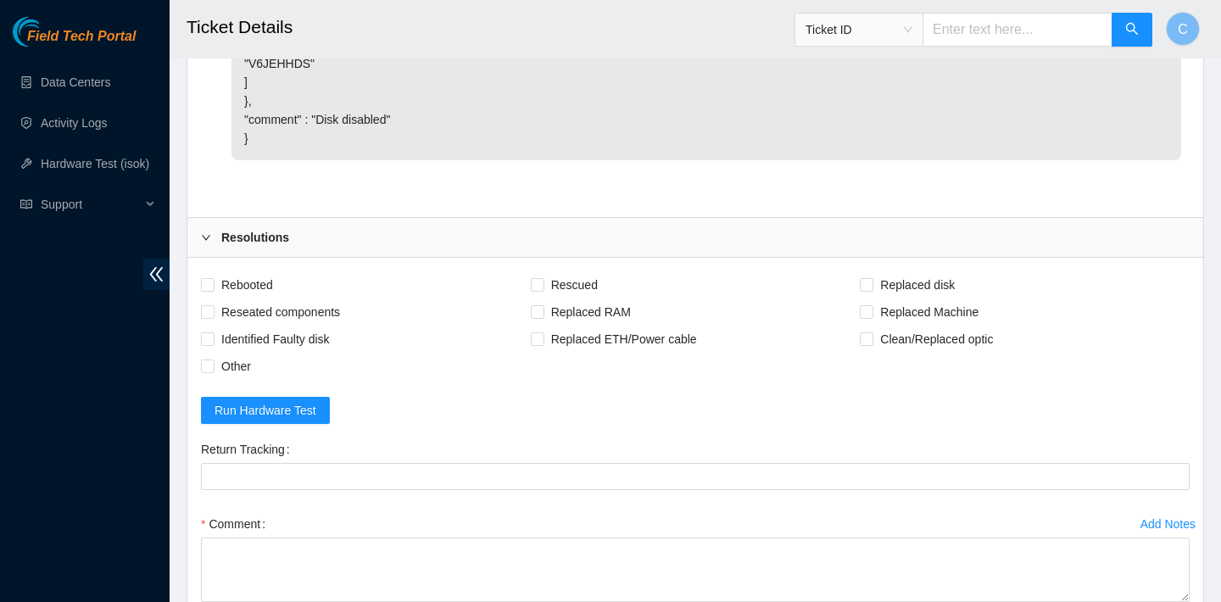
scroll to position [3470, 0]
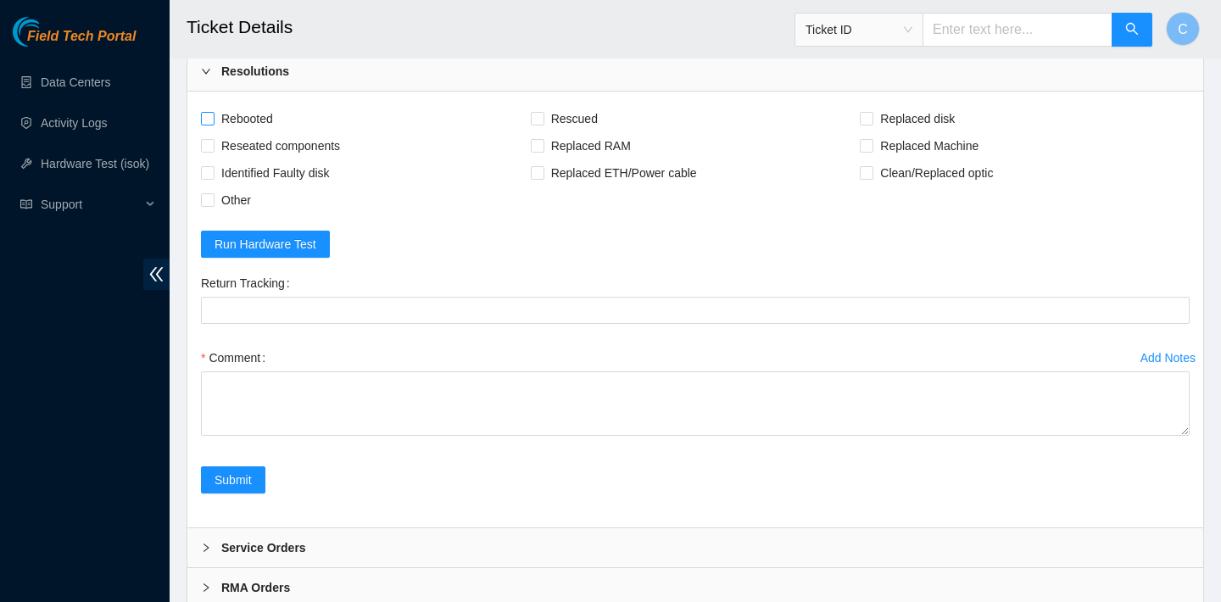
click at [248, 132] on span "Rebooted" at bounding box center [247, 118] width 65 height 27
click at [213, 124] on input "Rebooted" at bounding box center [207, 118] width 12 height 12
checkbox input "true"
click at [564, 132] on span "Rescued" at bounding box center [574, 118] width 60 height 27
click at [543, 124] on input "Rescued" at bounding box center [537, 118] width 12 height 12
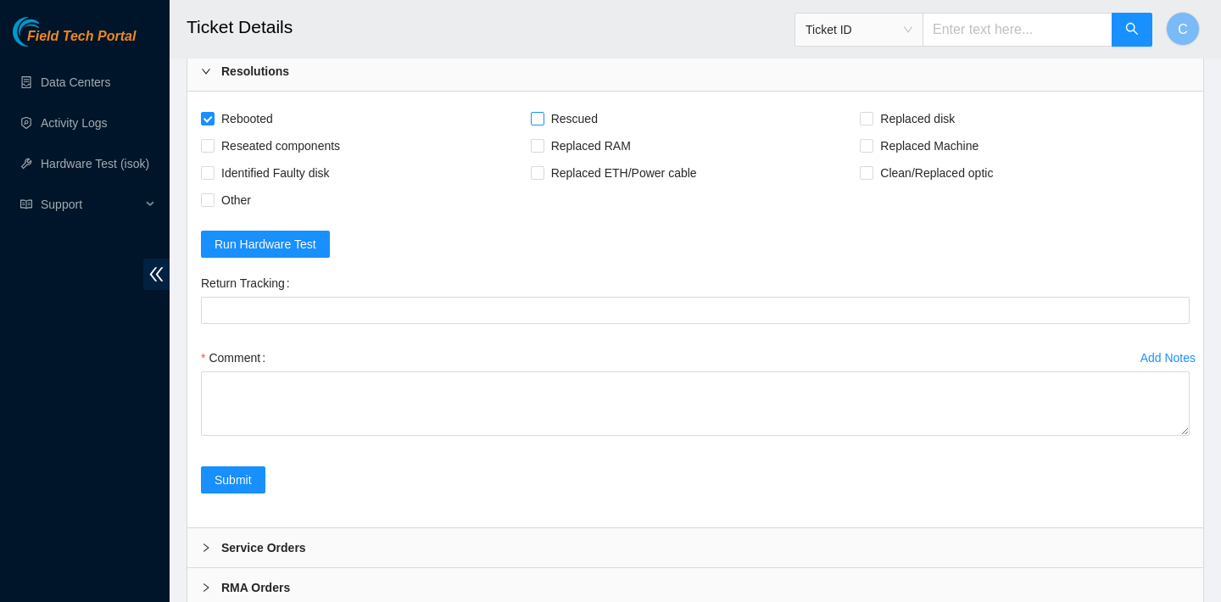
checkbox input "true"
click at [888, 132] on span "Replaced disk" at bounding box center [917, 118] width 88 height 27
click at [872, 124] on input "Replaced disk" at bounding box center [866, 118] width 12 height 12
checkbox input "true"
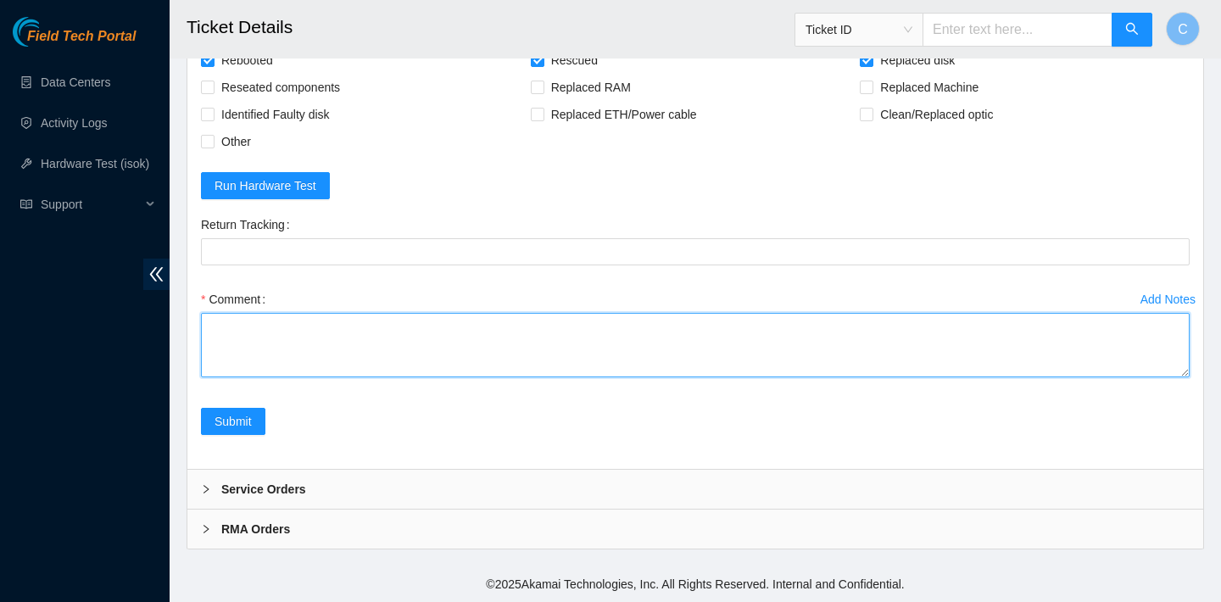
click at [508, 377] on textarea "Comment" at bounding box center [695, 345] width 989 height 64
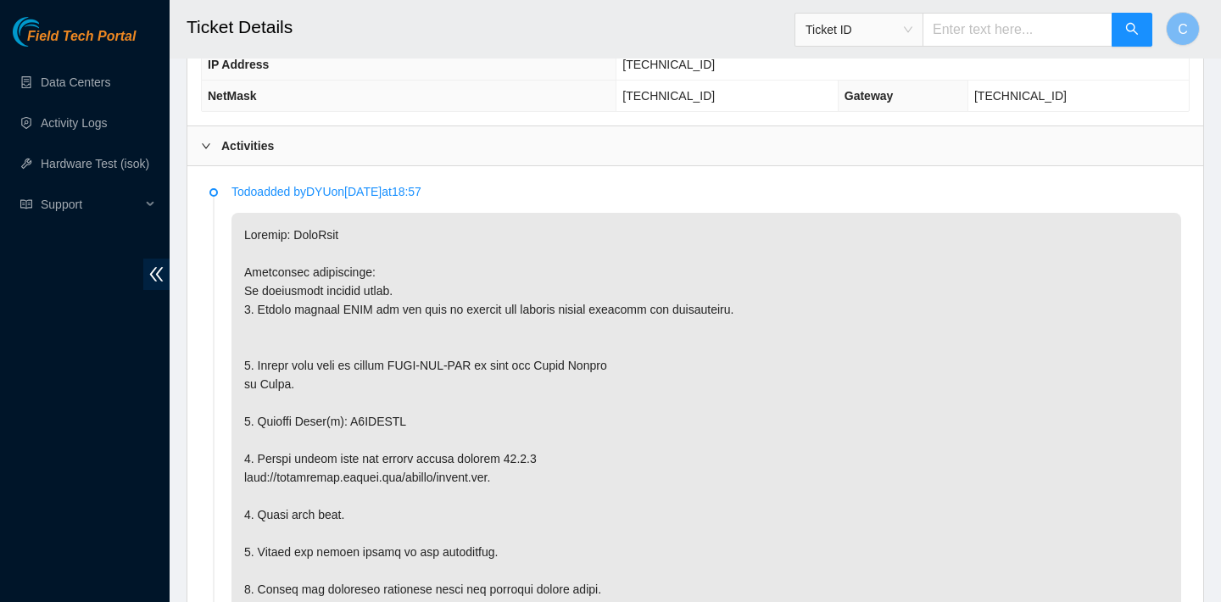
scroll to position [896, 0]
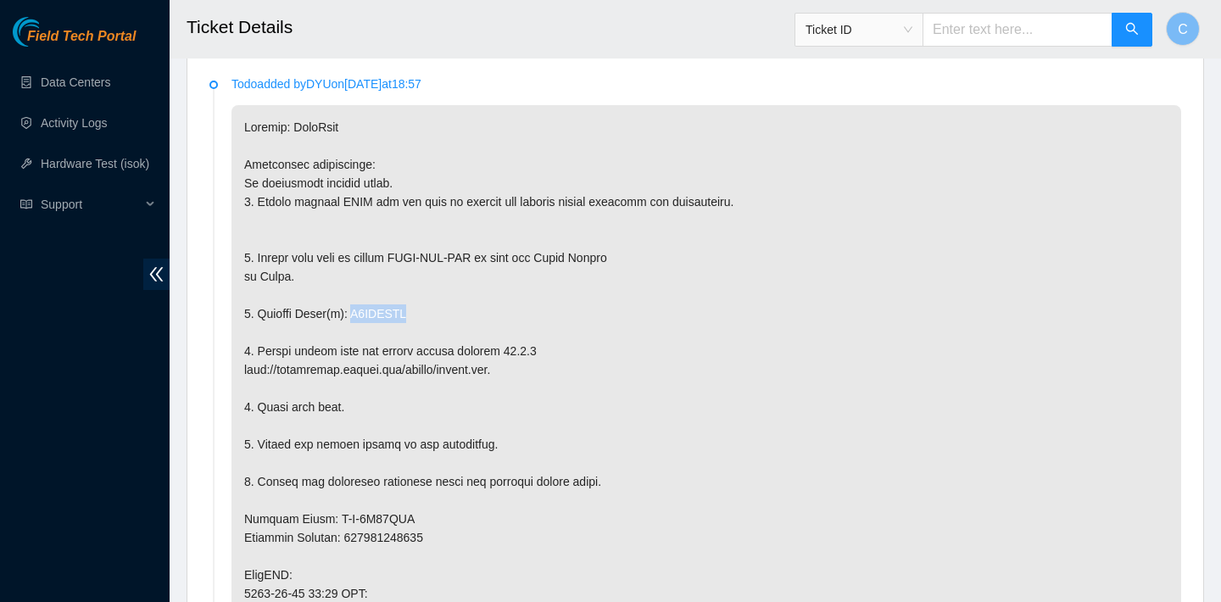
drag, startPoint x: 428, startPoint y: 309, endPoint x: 357, endPoint y: 309, distance: 71.2
click at [357, 309] on p at bounding box center [706, 575] width 950 height 940
copy p "V6JEHHDS"
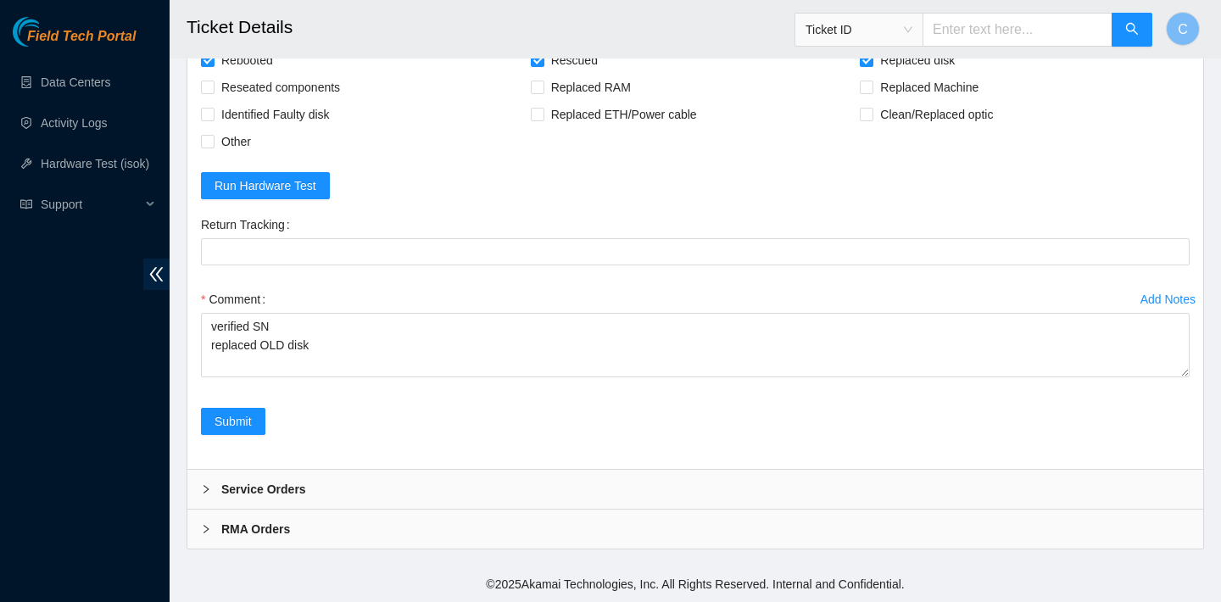
scroll to position [3715, 0]
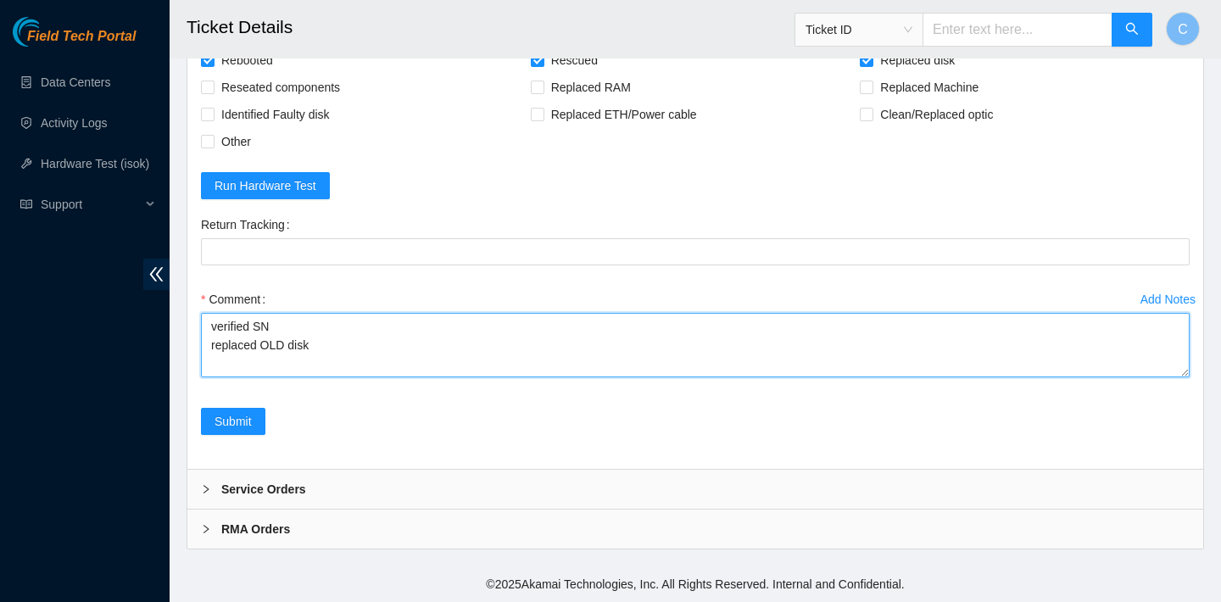
click at [363, 337] on textarea "verified SN replaced OLD disk" at bounding box center [695, 345] width 989 height 64
paste textarea "V6JEHHDS"
click at [266, 349] on textarea "verified SN replaced OLD disk V6JEHHDS with NEW disk Z1Z8ZWY3 rebooted rescued …" at bounding box center [695, 345] width 989 height 64
click at [280, 369] on textarea "verified SN replaced OLD disk V6JEHHDS with NEW disk Z1Z8ZWY3 rebooted rescued …" at bounding box center [695, 345] width 989 height 64
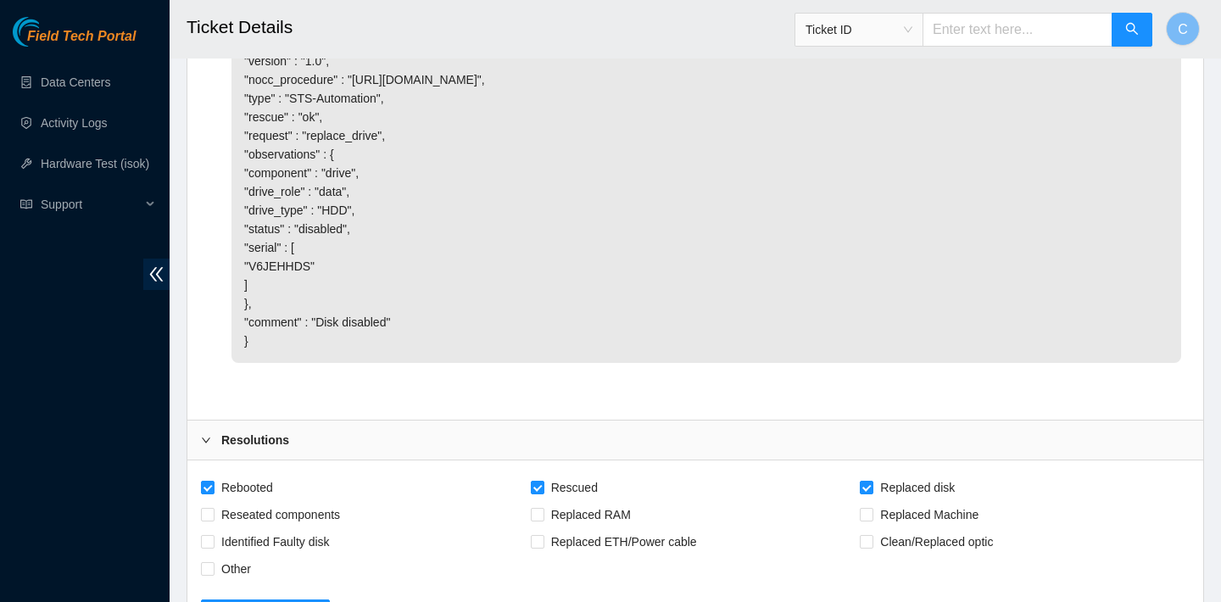
scroll to position [3715, 0]
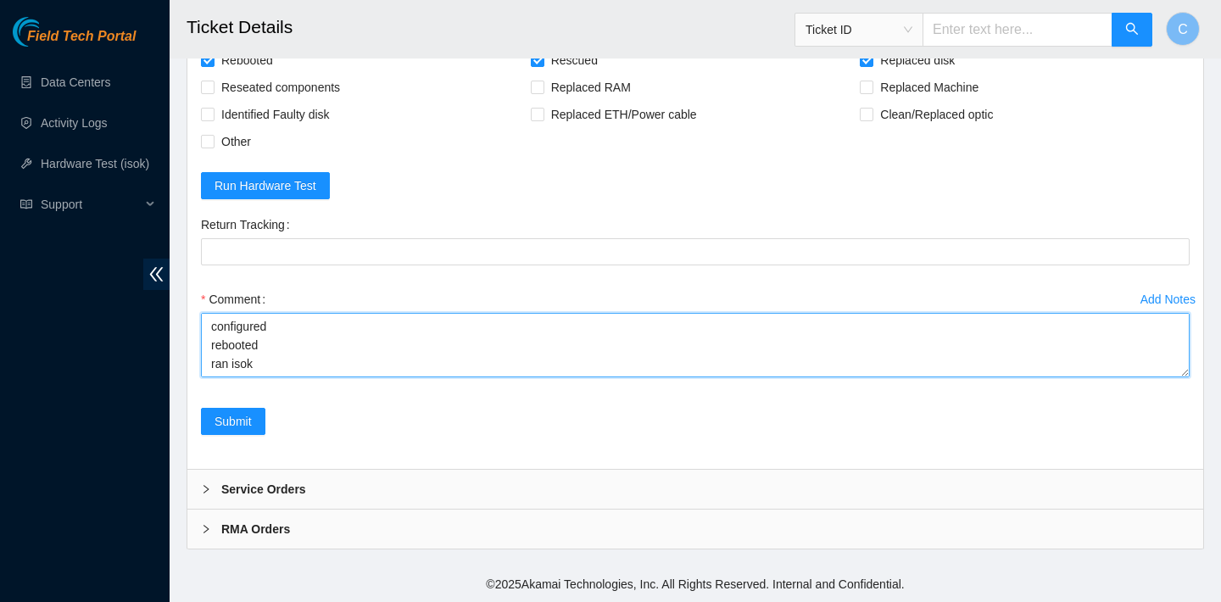
paste textarea "23.207.199.168 : failed: Permission denied"
type textarea "verified SN replaced OLD disk V6JEHHDS with NEW disk Z1Z8ZWY3 rebooted rescued …"
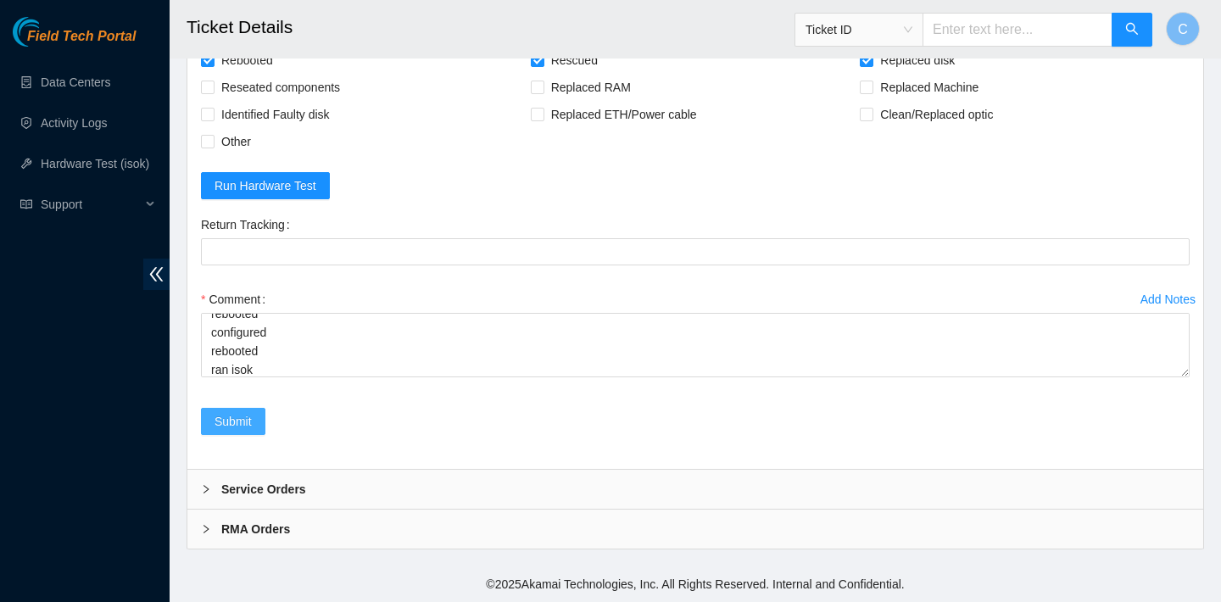
click at [230, 421] on span "Submit" at bounding box center [233, 421] width 37 height 19
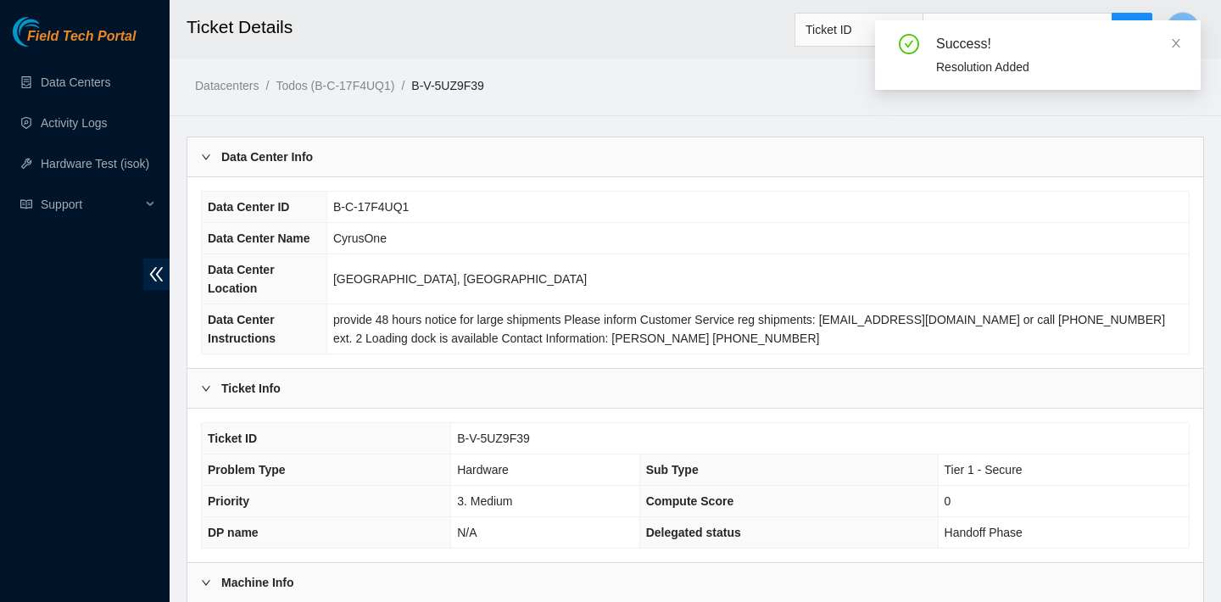
scroll to position [493, 0]
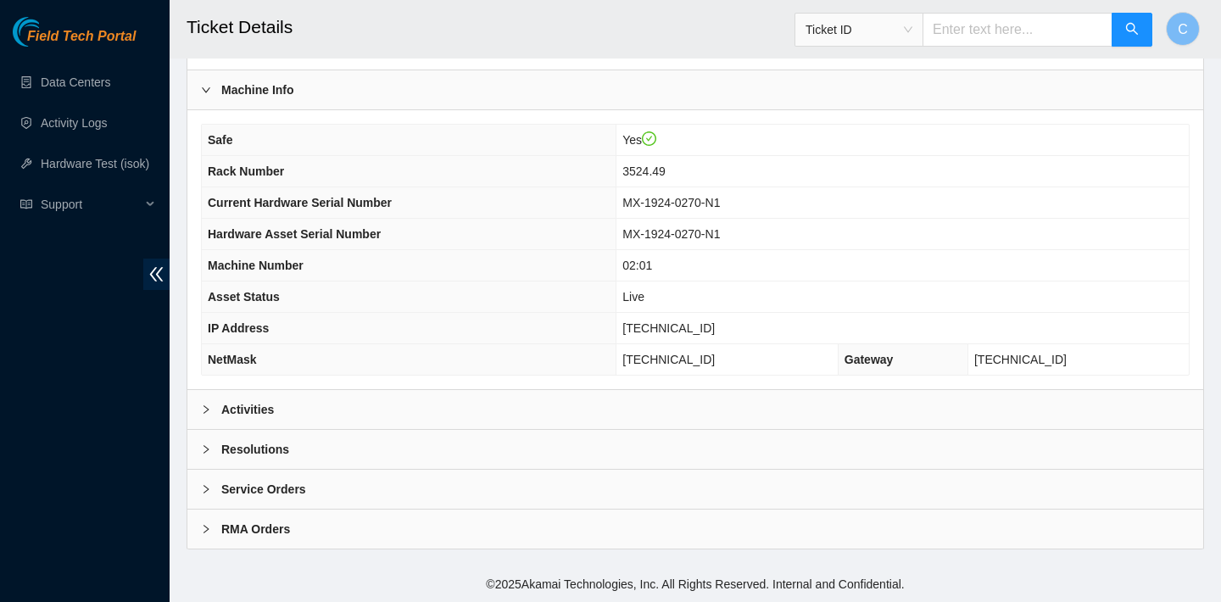
click at [339, 404] on div "Activities" at bounding box center [695, 409] width 1016 height 39
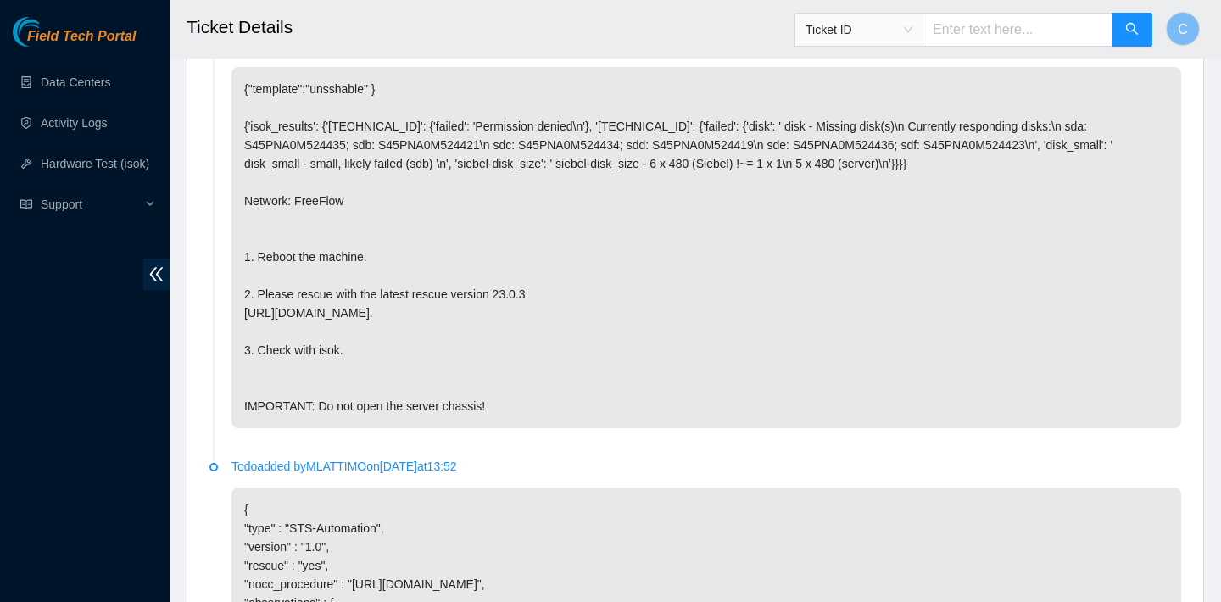
scroll to position [897, 0]
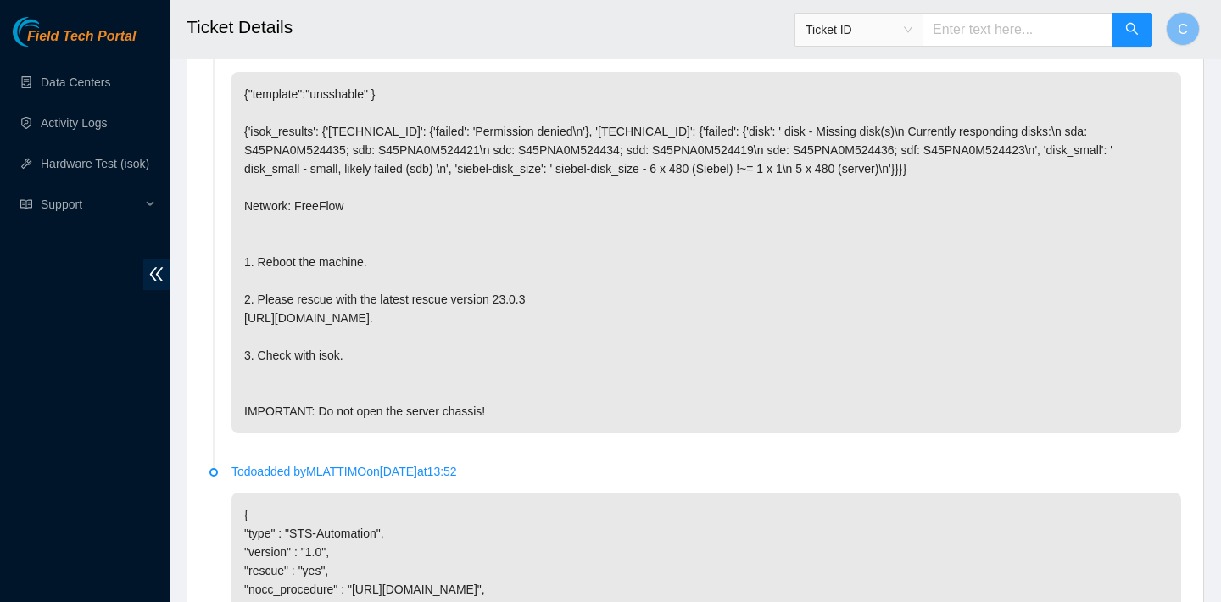
click at [761, 75] on p "{"template":"unsshable" } {'isok_results': {'[TECHNICAL_ID]': {'failed': 'Permi…" at bounding box center [706, 252] width 950 height 361
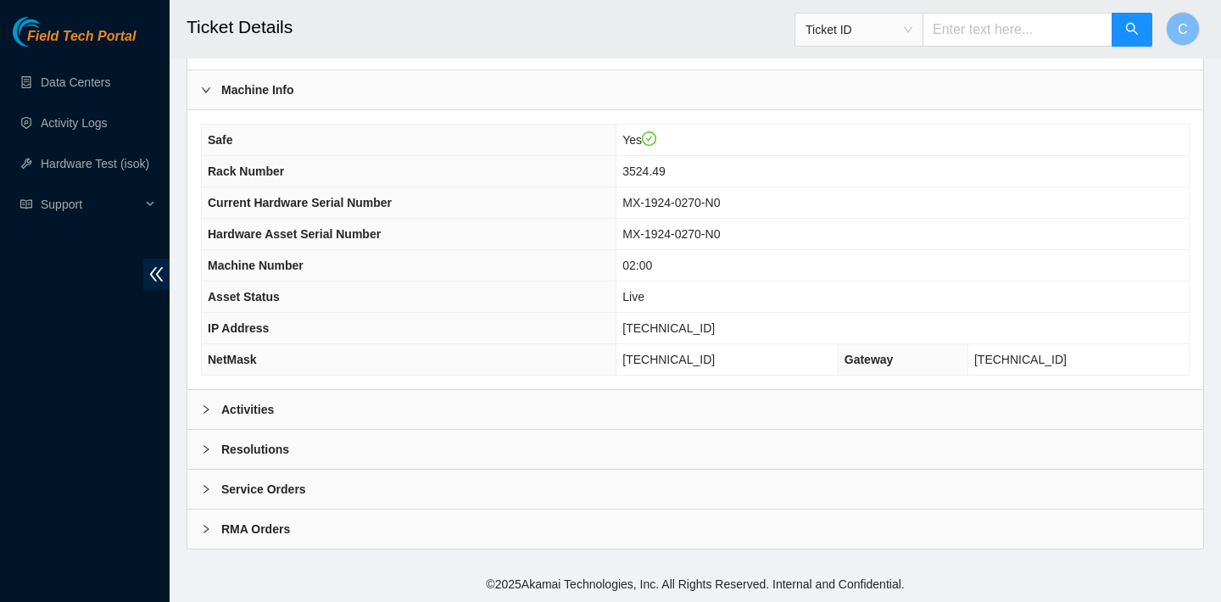
click at [323, 401] on div "Activities" at bounding box center [695, 409] width 1016 height 39
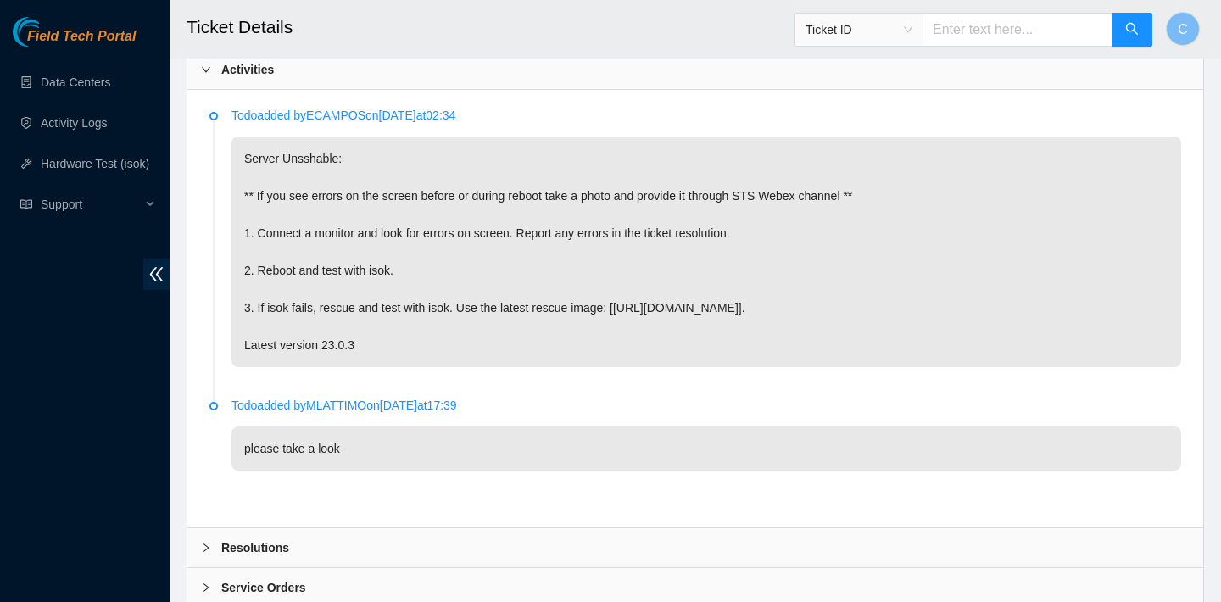
scroll to position [800, 0]
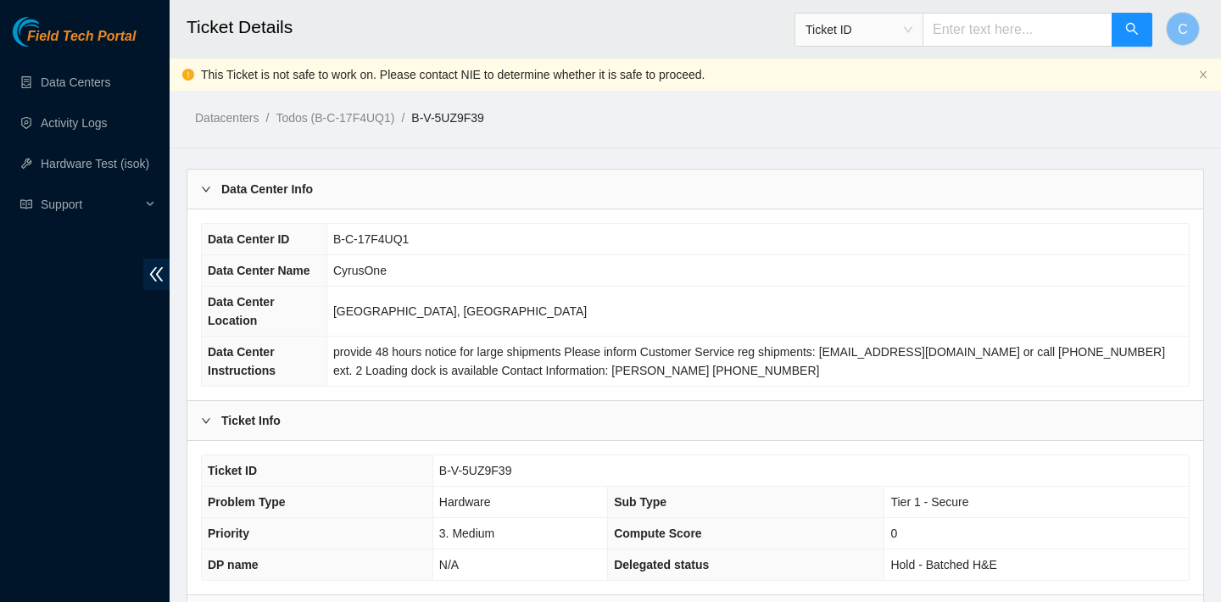
scroll to position [525, 0]
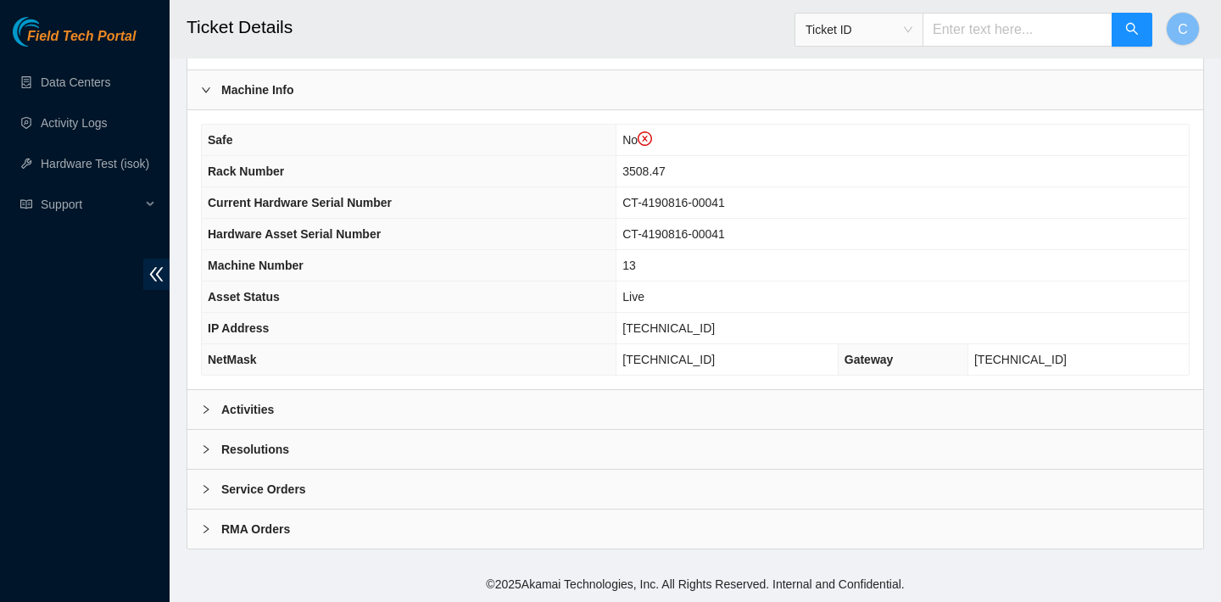
click at [530, 400] on div "Activities" at bounding box center [695, 409] width 1016 height 39
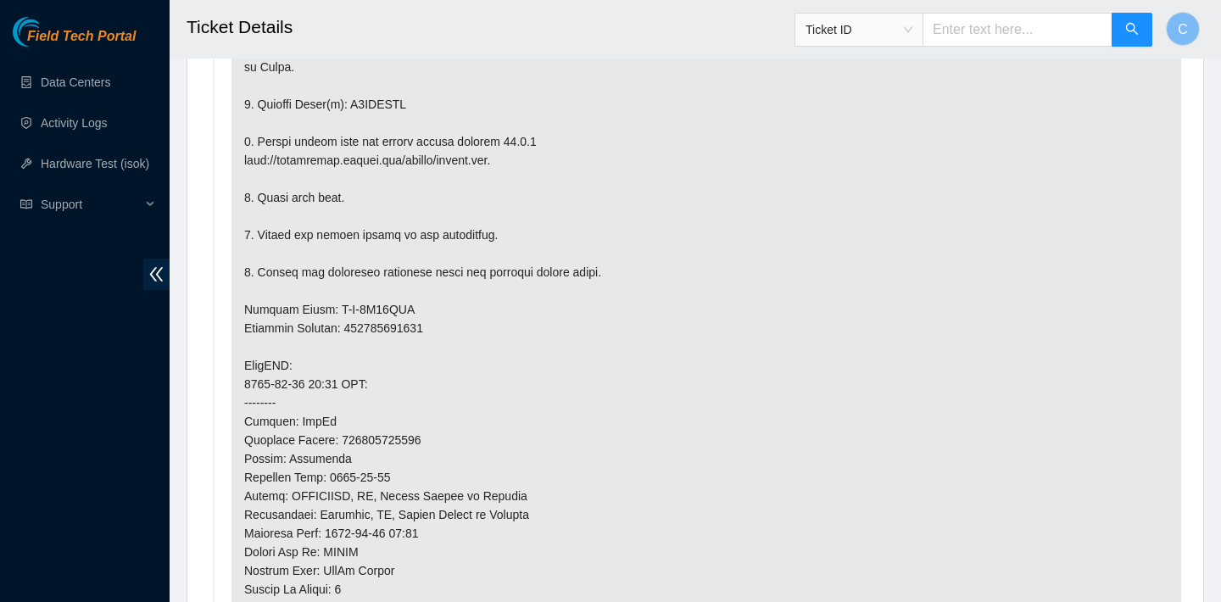
scroll to position [1107, 0]
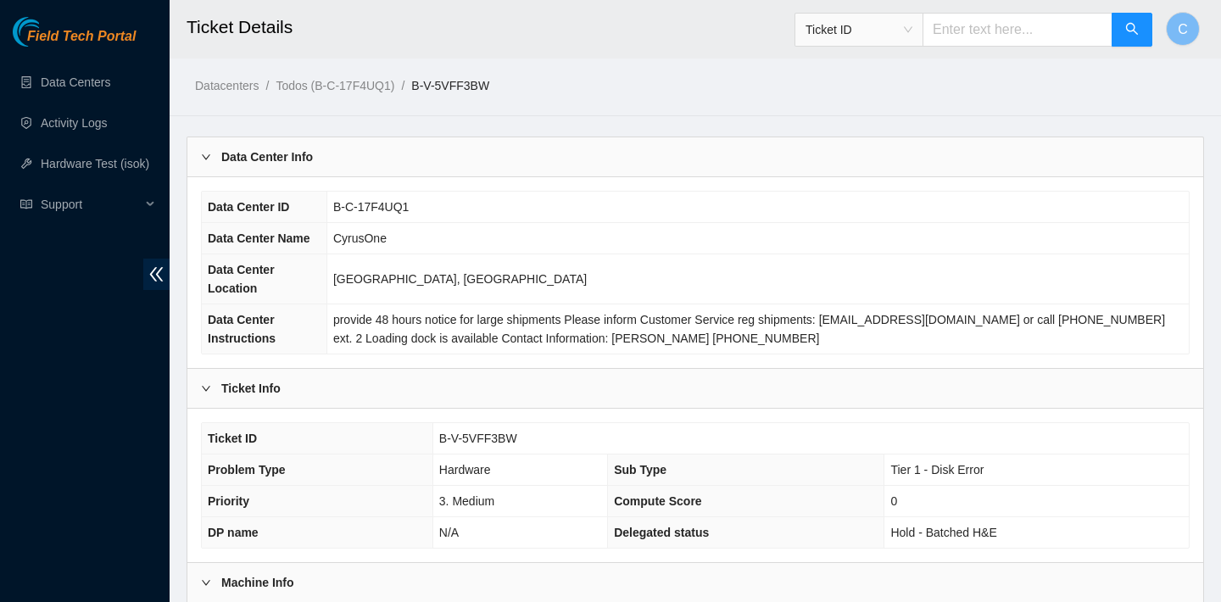
scroll to position [493, 0]
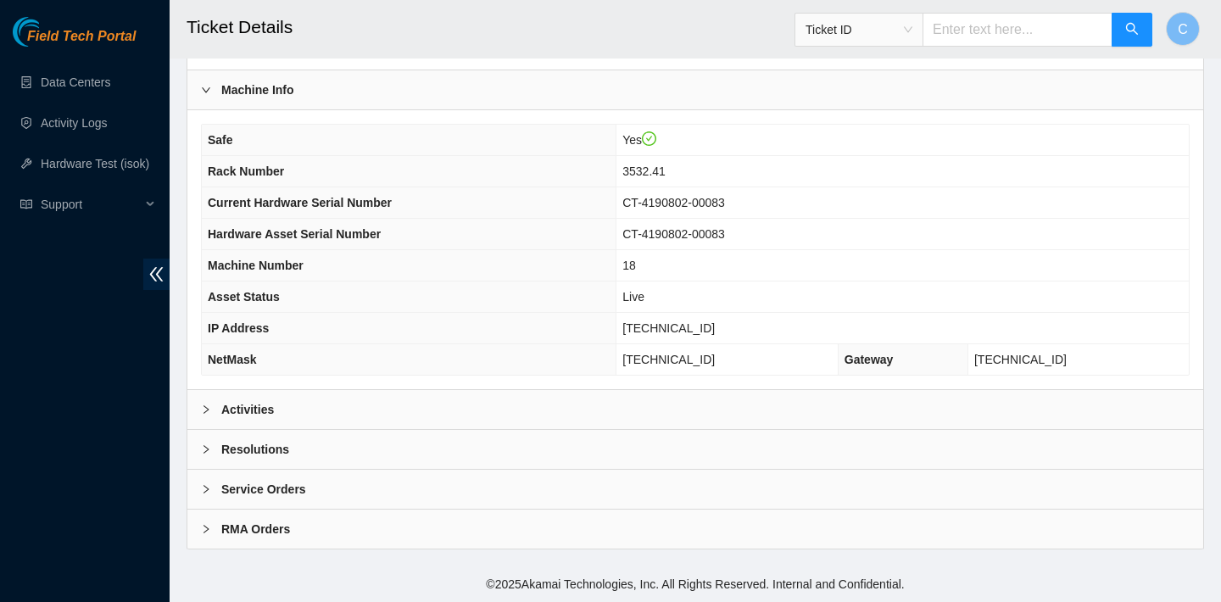
click at [431, 402] on div "Activities" at bounding box center [695, 409] width 1016 height 39
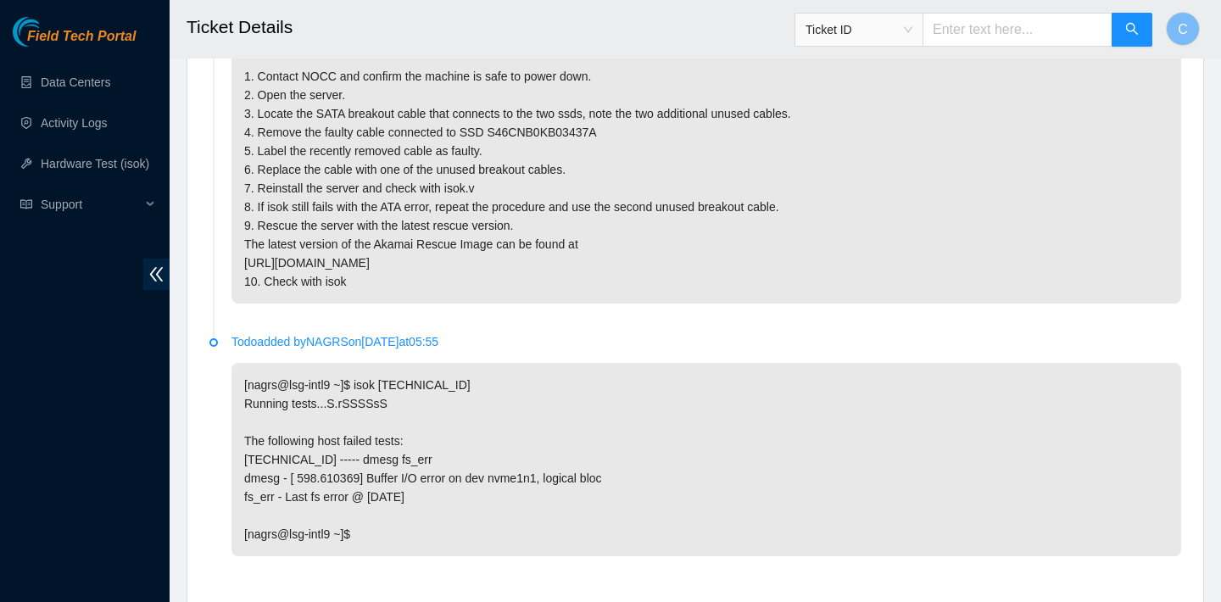
scroll to position [950, 0]
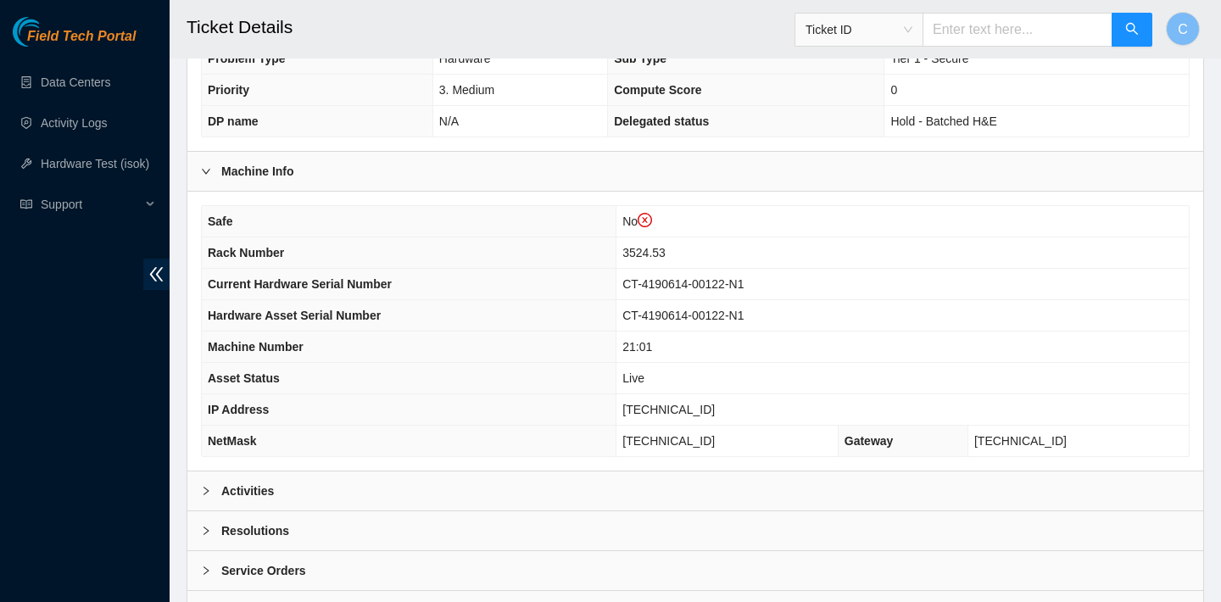
scroll to position [525, 0]
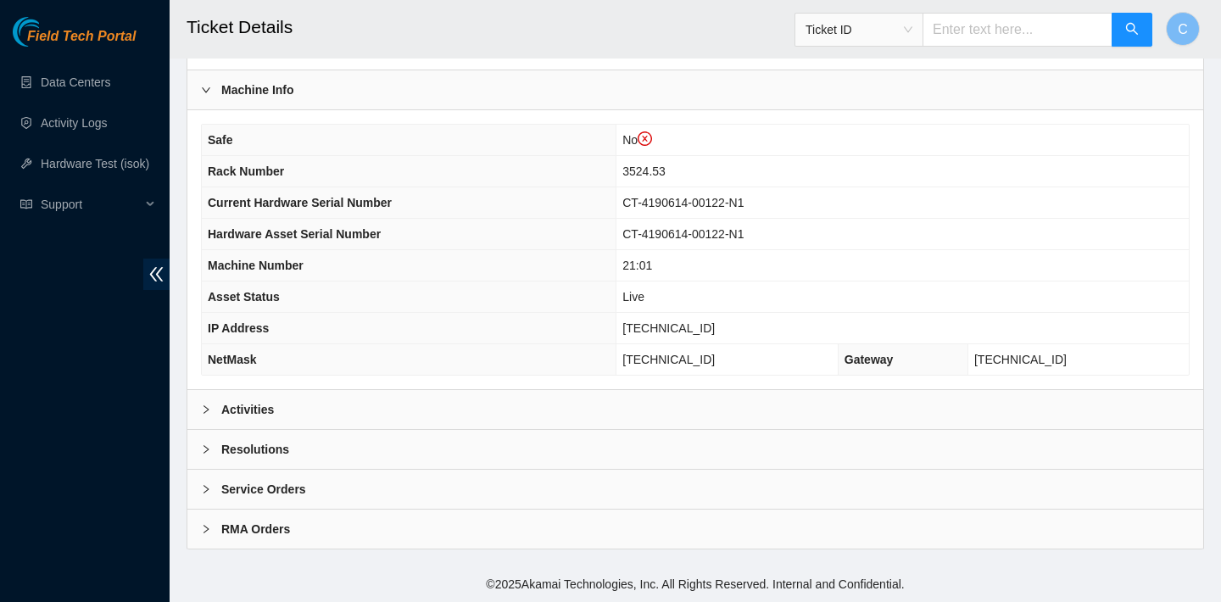
click at [378, 410] on div "Activities" at bounding box center [695, 409] width 1016 height 39
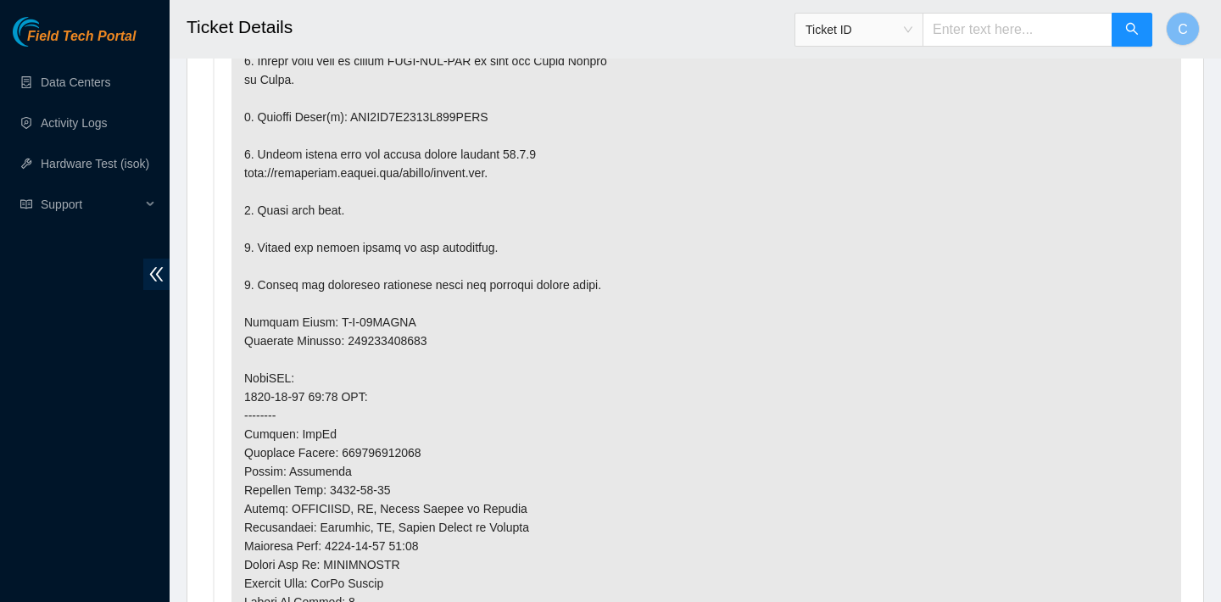
scroll to position [1135, 0]
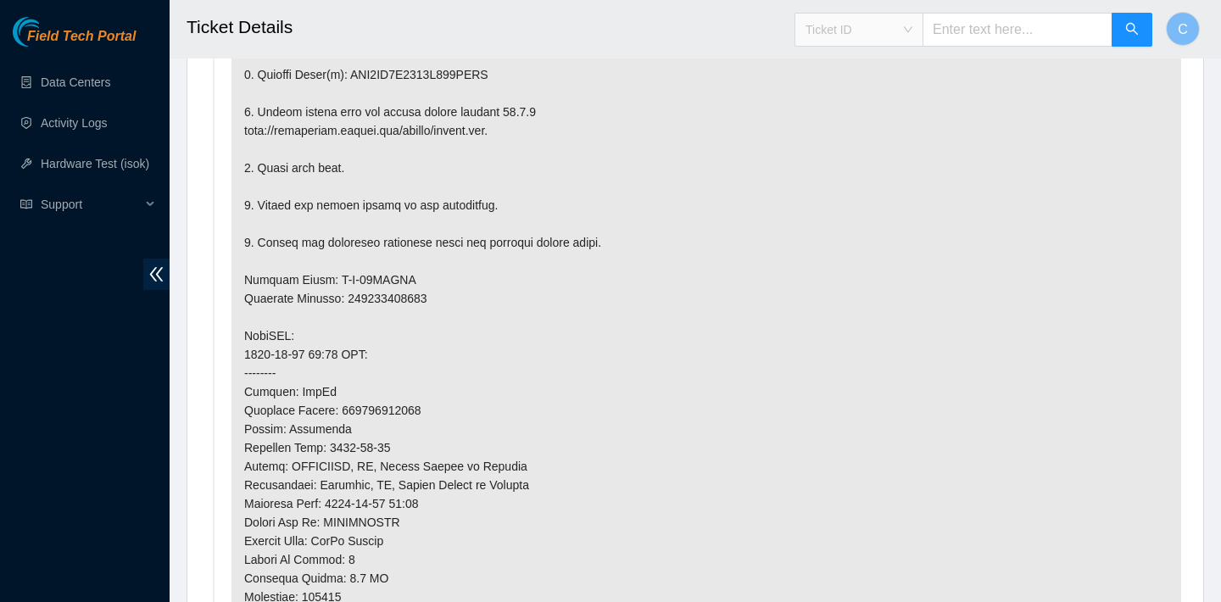
click at [845, 36] on span "Ticket ID" at bounding box center [859, 29] width 107 height 25
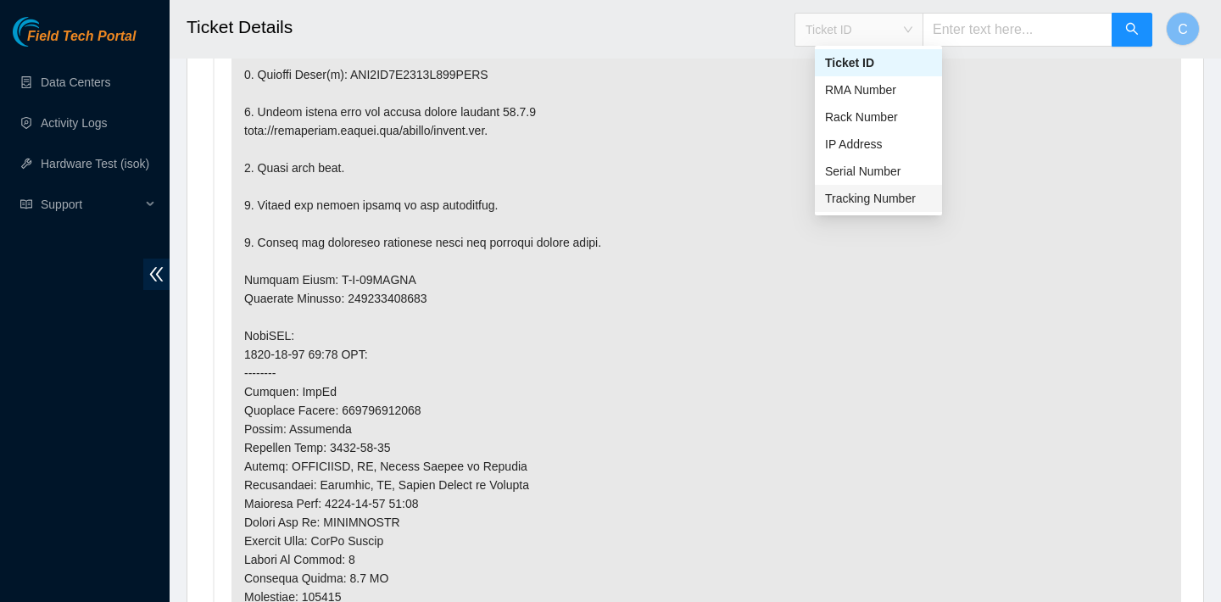
click at [853, 192] on div "Tracking Number" at bounding box center [878, 198] width 107 height 19
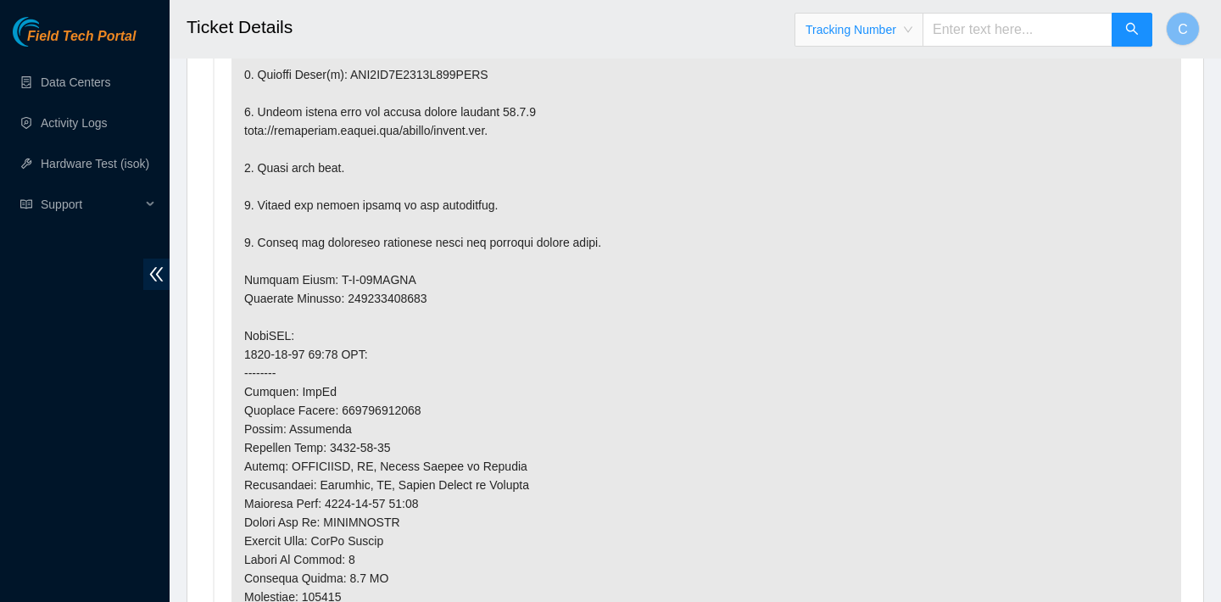
click at [984, 27] on input "text" at bounding box center [1018, 30] width 190 height 34
type input "411784498066"
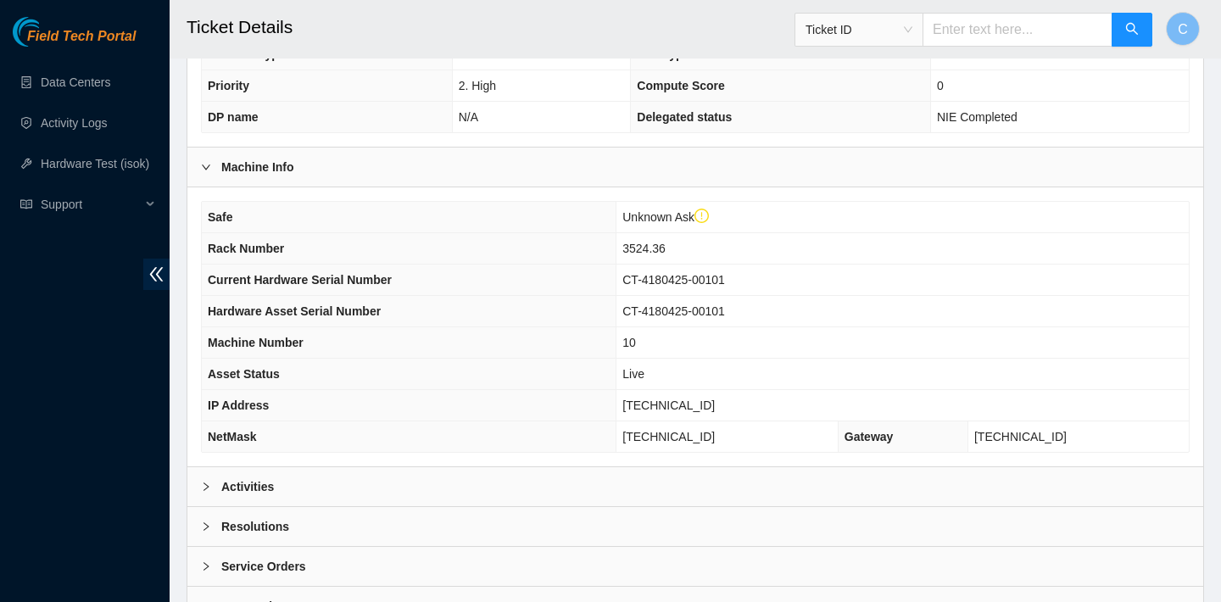
scroll to position [482, 0]
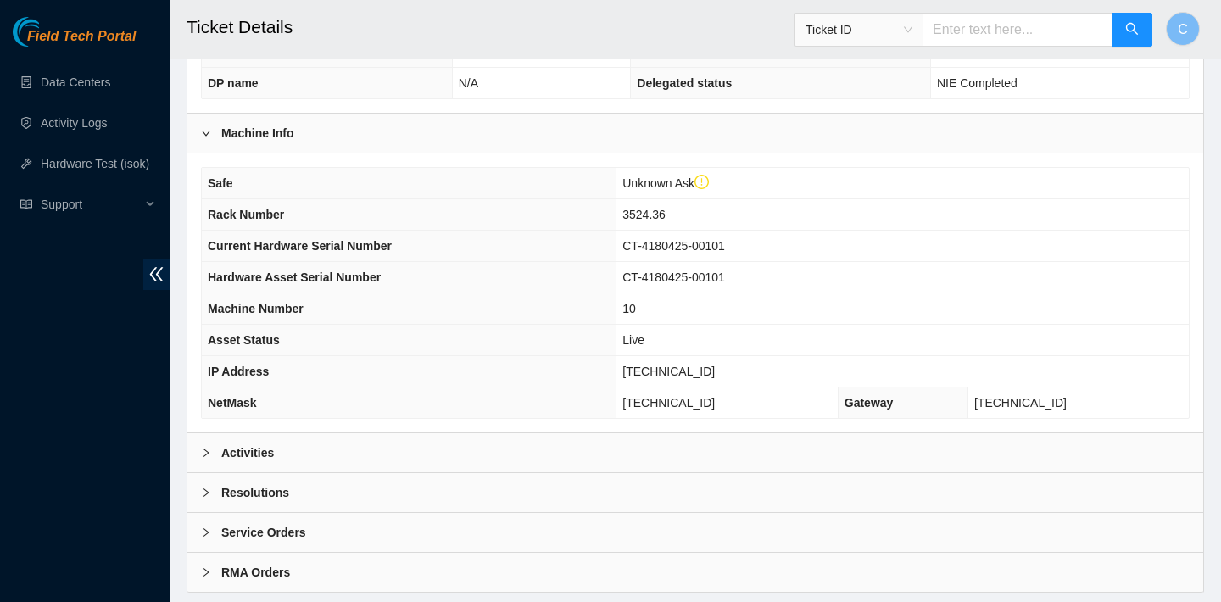
click at [685, 450] on div "Activities" at bounding box center [695, 452] width 1016 height 39
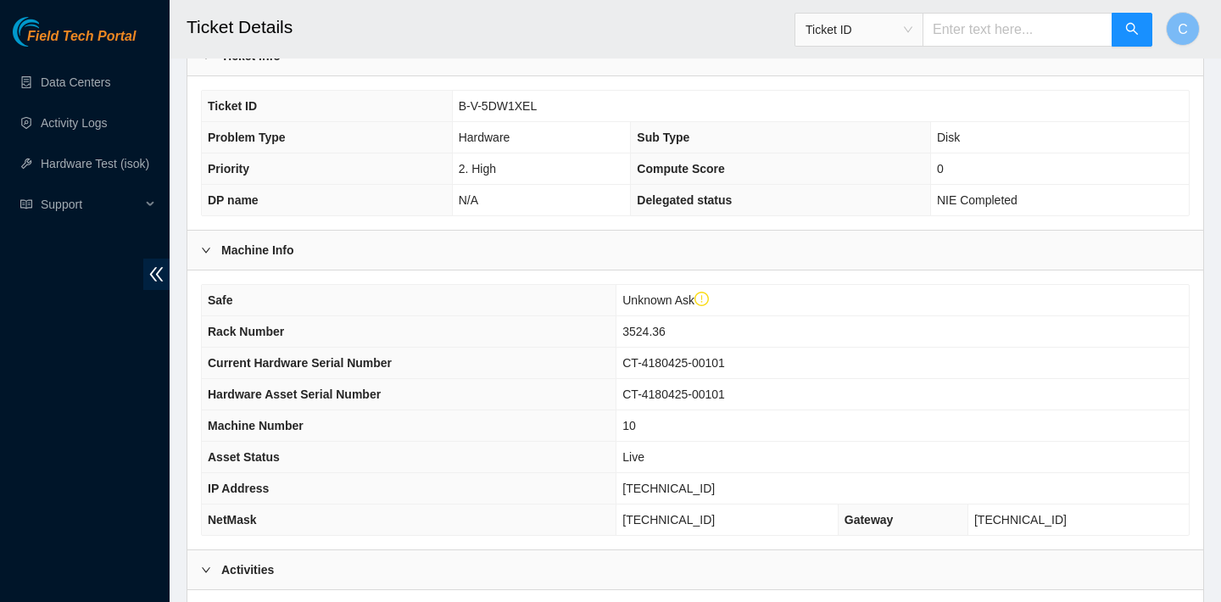
scroll to position [0, 0]
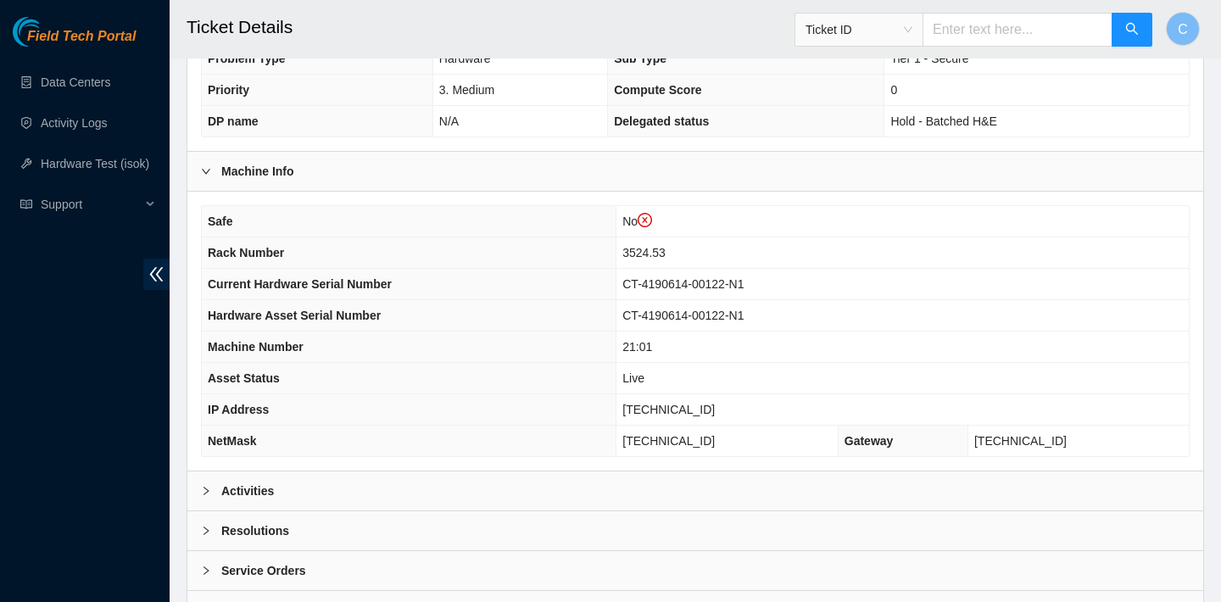
scroll to position [525, 0]
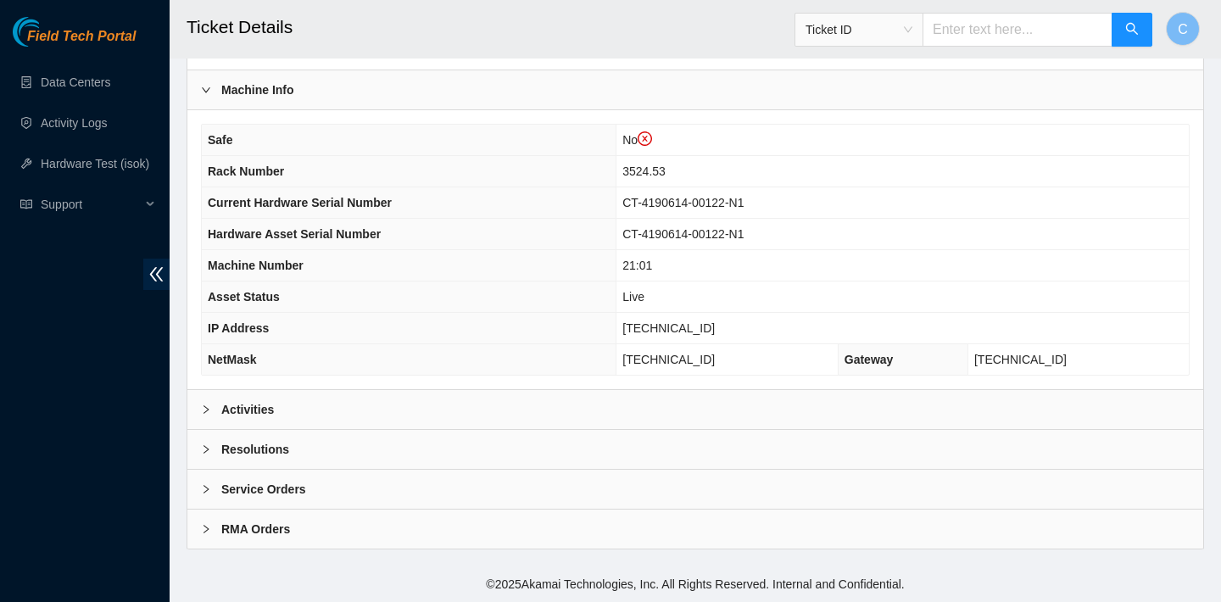
click at [535, 413] on div "Activities" at bounding box center [695, 409] width 1016 height 39
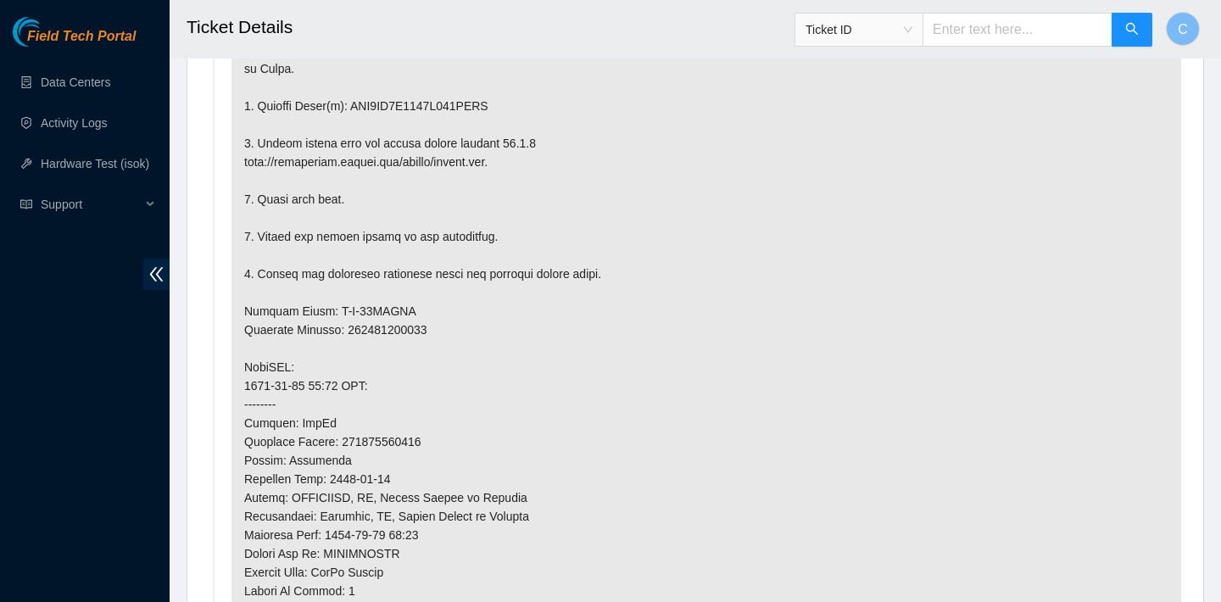
scroll to position [1141, 0]
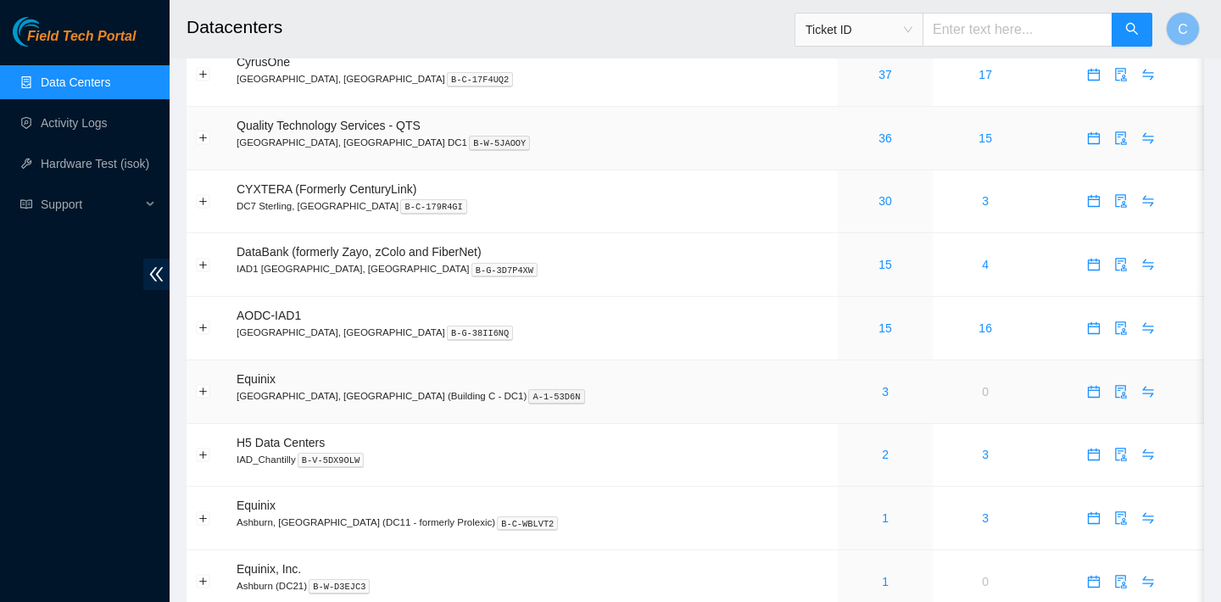
scroll to position [38, 0]
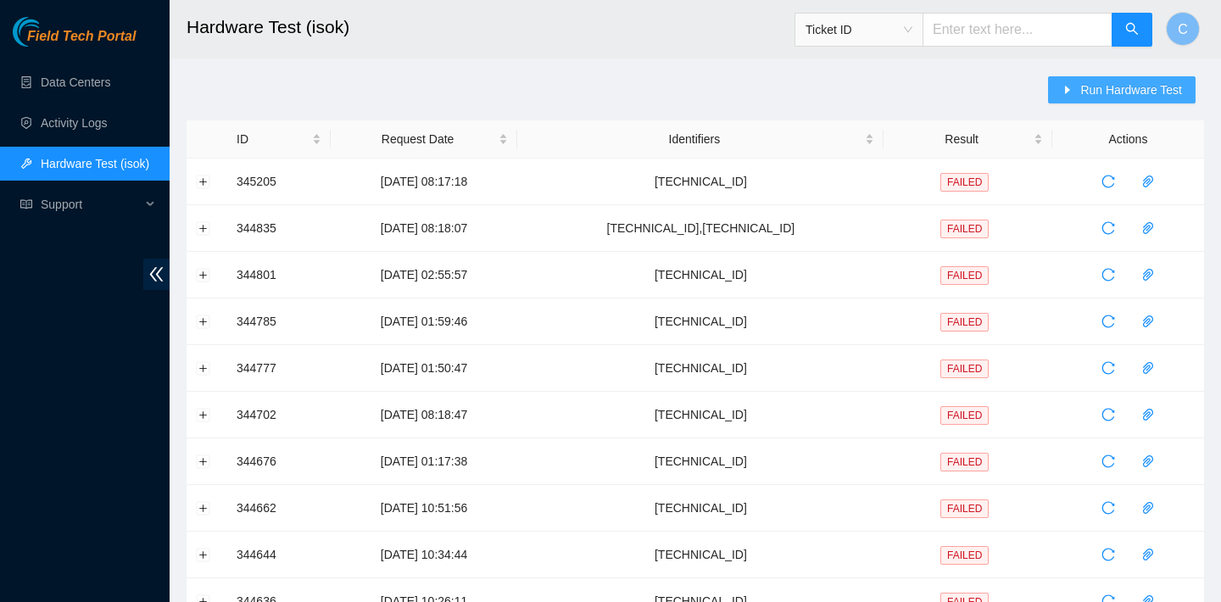
click at [1106, 97] on span "Run Hardware Test" at bounding box center [1131, 90] width 102 height 19
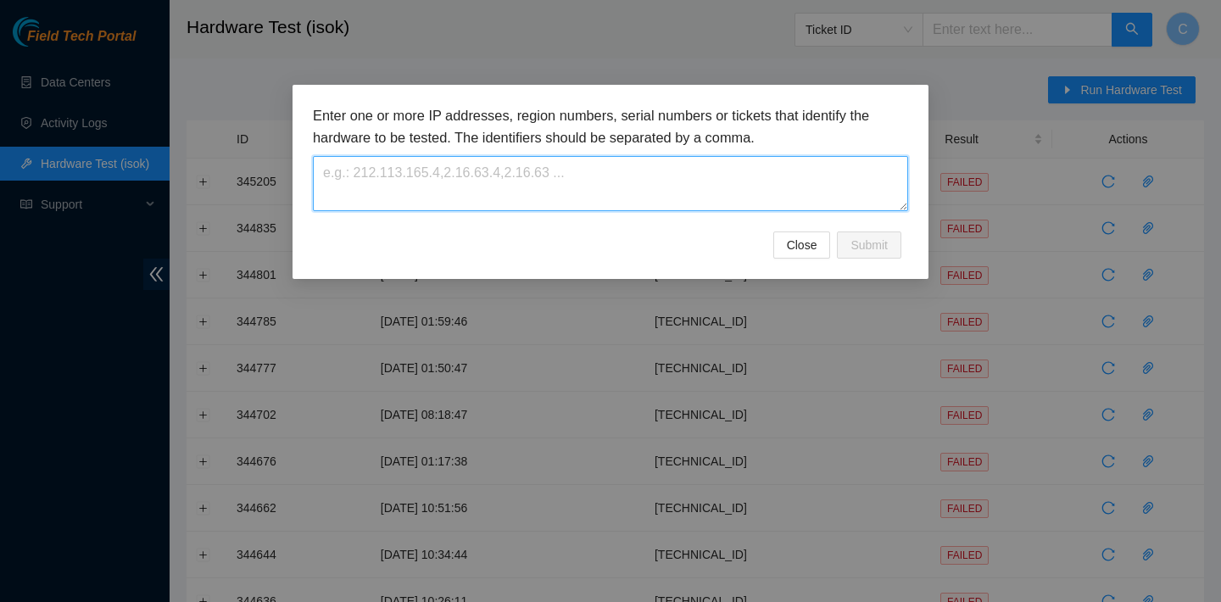
click at [631, 192] on textarea at bounding box center [610, 183] width 595 height 55
paste textarea "[TECHNICAL_ID]"
type textarea "[TECHNICAL_ID]"
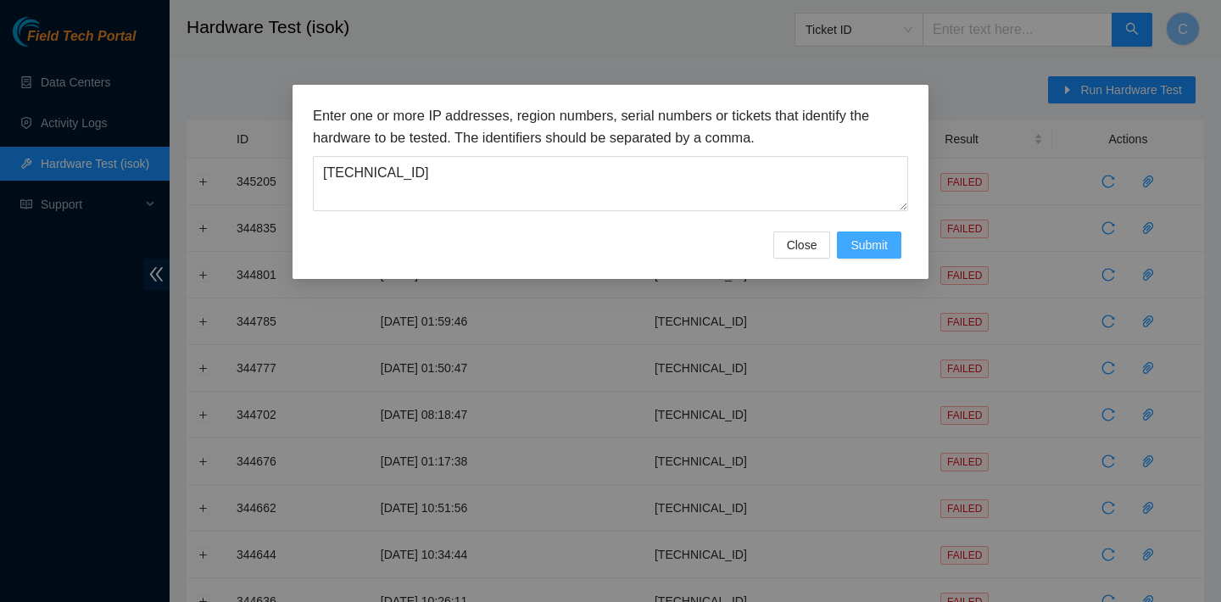
click at [867, 249] on span "Submit" at bounding box center [868, 245] width 37 height 19
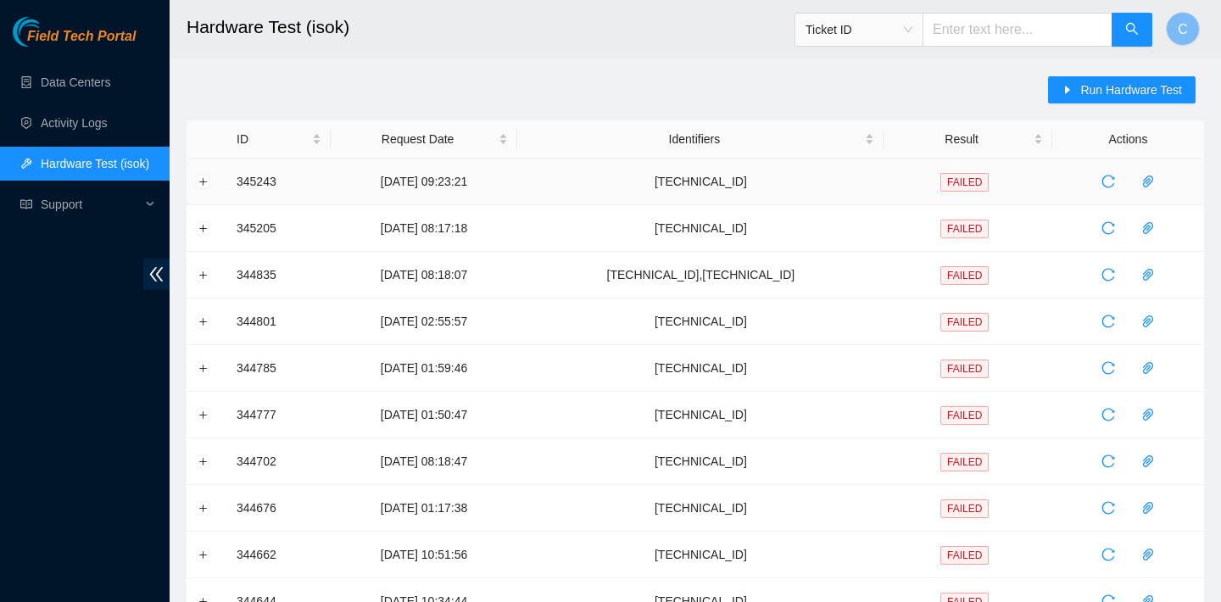
click at [195, 183] on td at bounding box center [207, 182] width 41 height 47
click at [199, 181] on button "Expand row" at bounding box center [204, 182] width 14 height 14
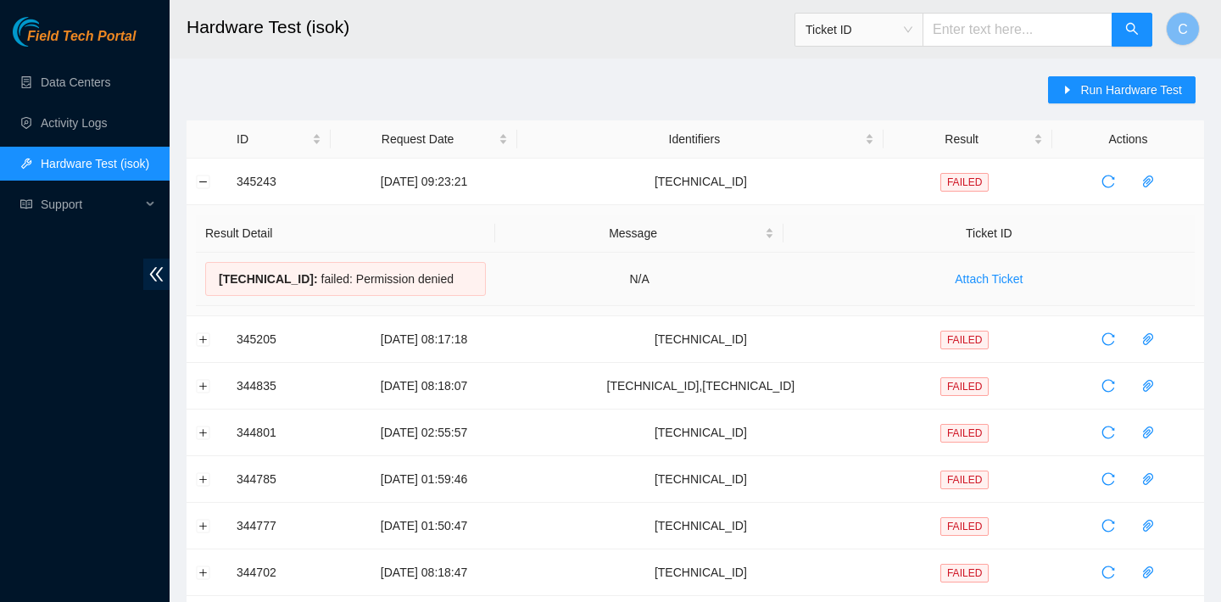
drag, startPoint x: 473, startPoint y: 281, endPoint x: 226, endPoint y: 266, distance: 248.0
click at [226, 266] on div "23.207.199.168 : failed: Permission denied" at bounding box center [345, 279] width 281 height 34
copy div "23.207.199.168 : failed: Permission denied"
click at [205, 177] on button "Collapse row" at bounding box center [204, 182] width 14 height 14
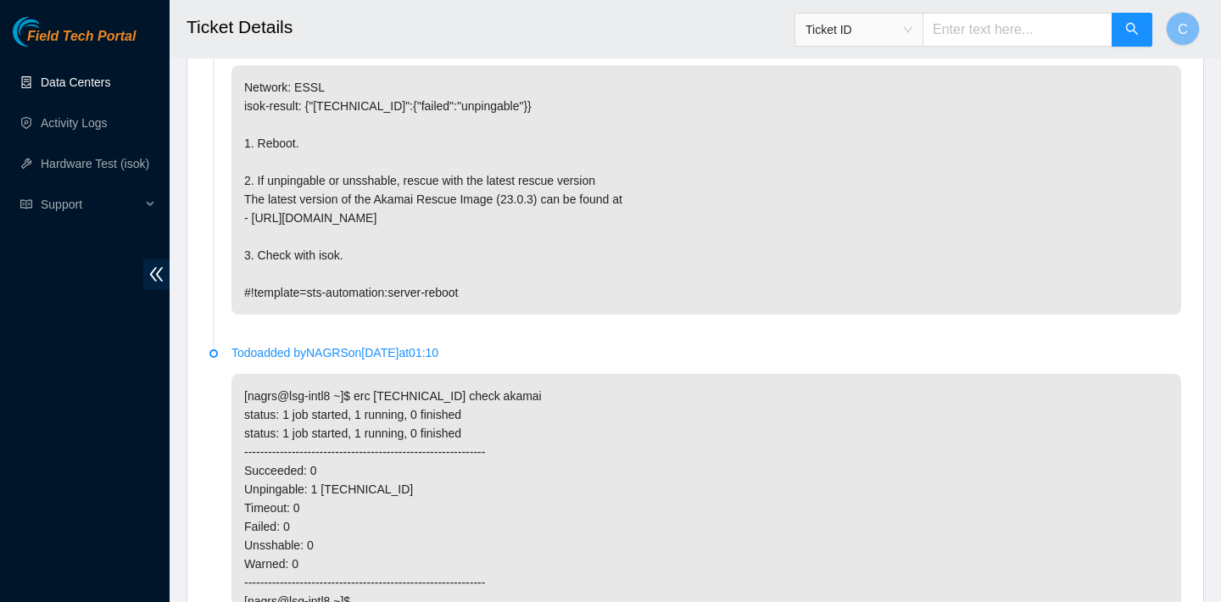
scroll to position [1679, 0]
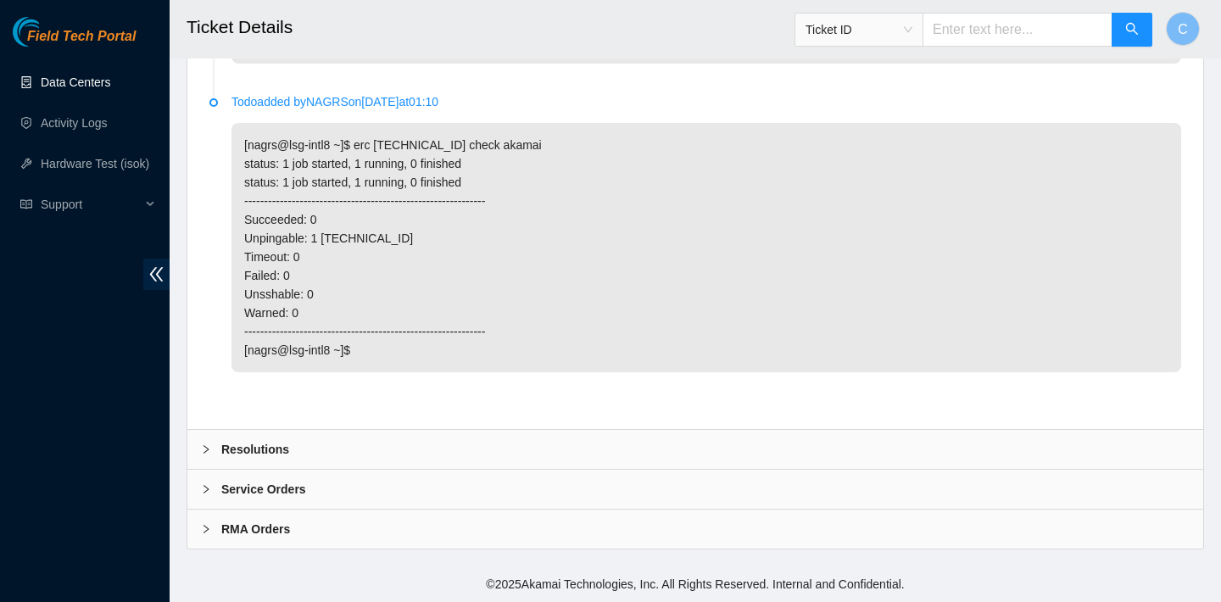
click at [315, 445] on div "Resolutions" at bounding box center [695, 449] width 1016 height 39
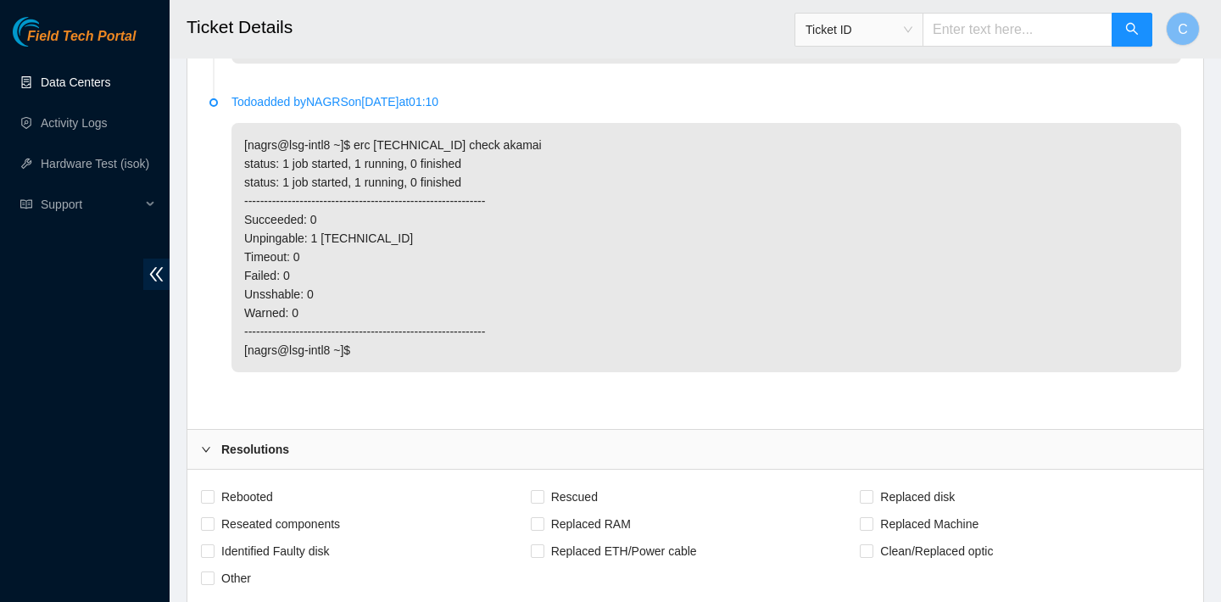
scroll to position [2116, 0]
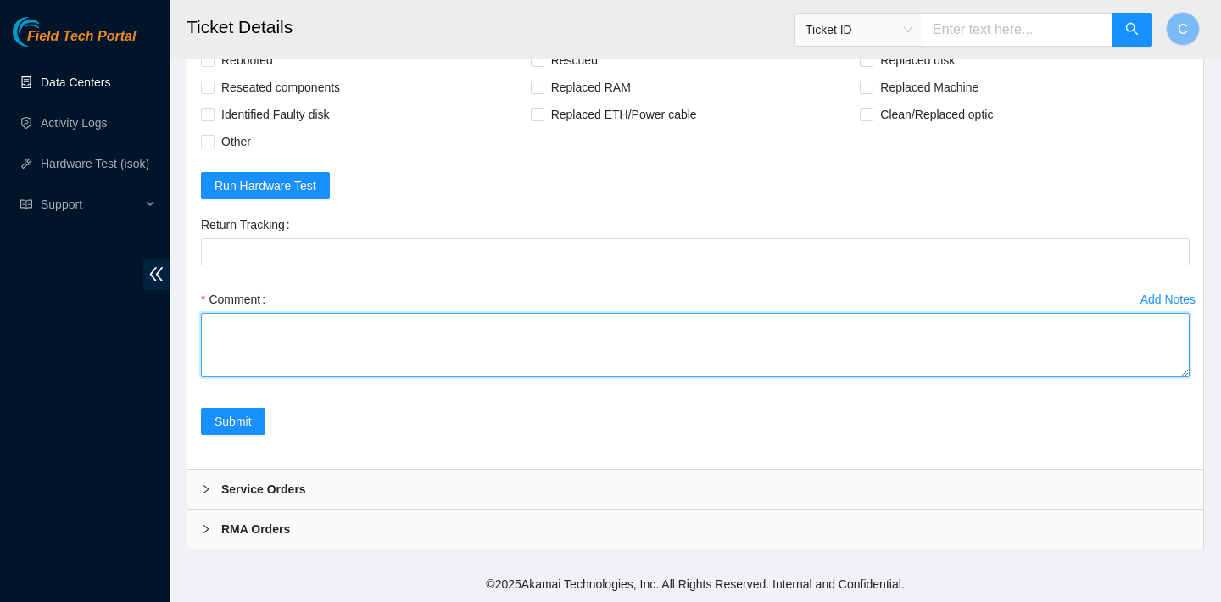
click at [301, 354] on textarea "Comment" at bounding box center [695, 345] width 989 height 64
click at [296, 374] on textarea "Comment" at bounding box center [695, 345] width 989 height 64
paste textarea "*isok is broken at the moment if still does not pass isok after please send back"
click at [209, 326] on textarea "*isok is broken at the moment if still does not pass isok after please send back" at bounding box center [695, 345] width 989 height 64
click at [290, 326] on textarea "*isok is broken at the moment if still does not pass isok after please send back" at bounding box center [695, 345] width 989 height 64
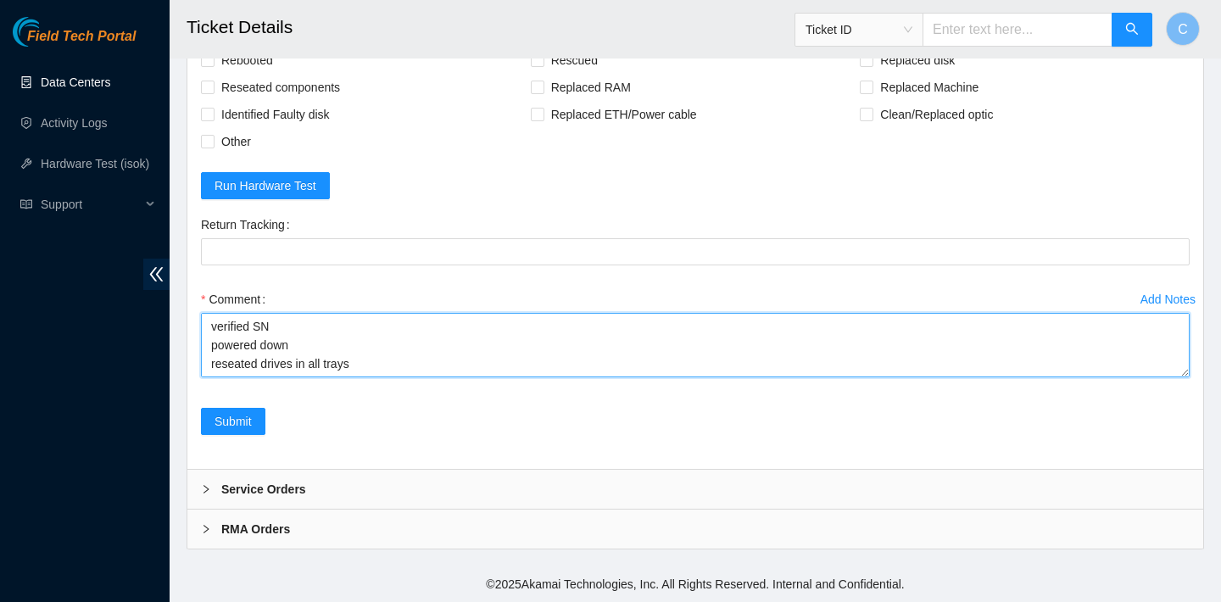
scroll to position [13, 0]
click at [331, 356] on textarea "verified SN powered down reseated drives in all trays *isok is broken at the mo…" at bounding box center [695, 345] width 989 height 64
click at [372, 330] on textarea "verified SN powered down reseated drives in all 4 trays *isok is broken at the …" at bounding box center [695, 345] width 989 height 64
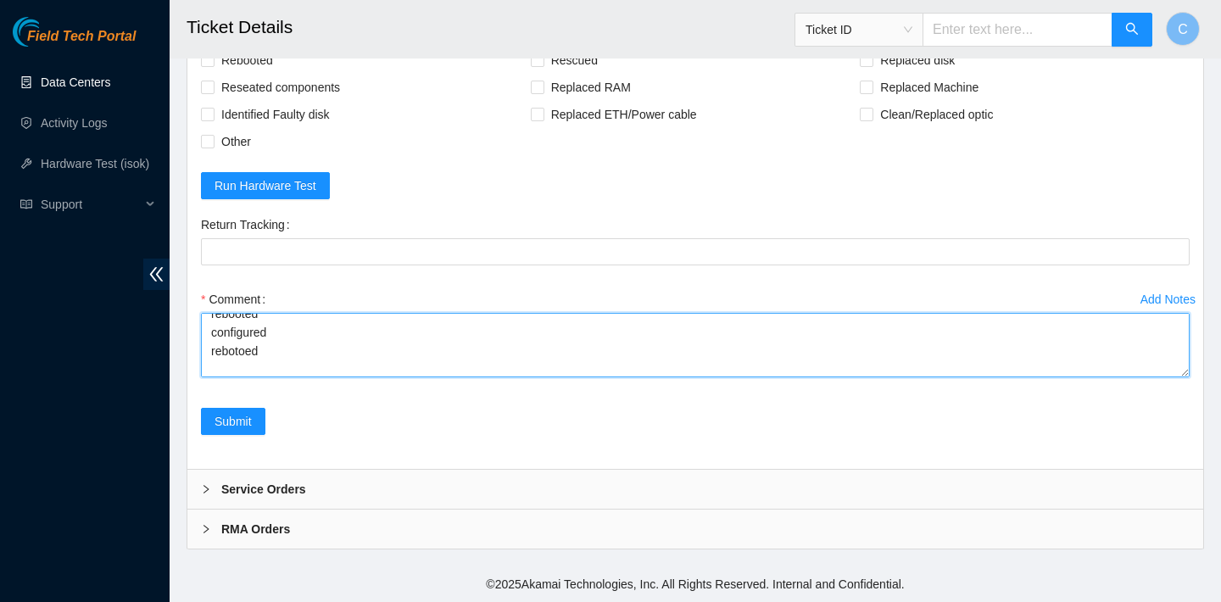
click at [242, 351] on textarea "verified SN powered down reseated drives in all 4 trays rebooted rescued reboot…" at bounding box center [695, 345] width 989 height 64
click at [243, 353] on textarea "verified SN powered down reseated drives in all 4 trays rebooted rescued reboot…" at bounding box center [695, 345] width 989 height 64
click at [242, 365] on textarea "verified SN powered down reseated drives in all 4 trays rebooted rescued reboot…" at bounding box center [695, 345] width 989 height 64
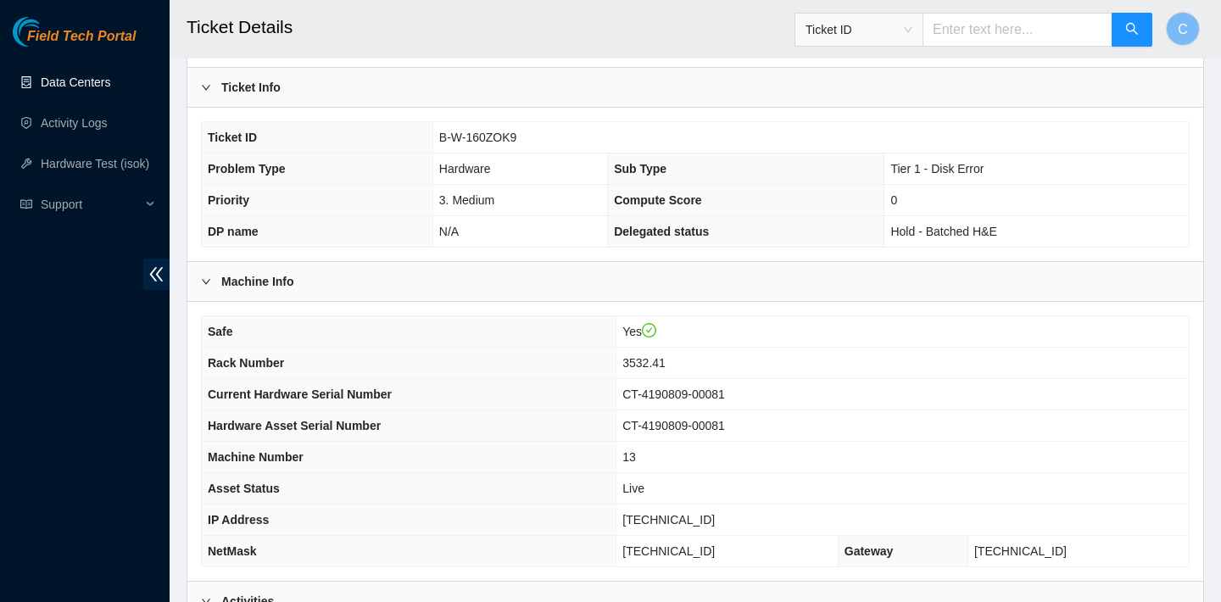
scroll to position [489, 0]
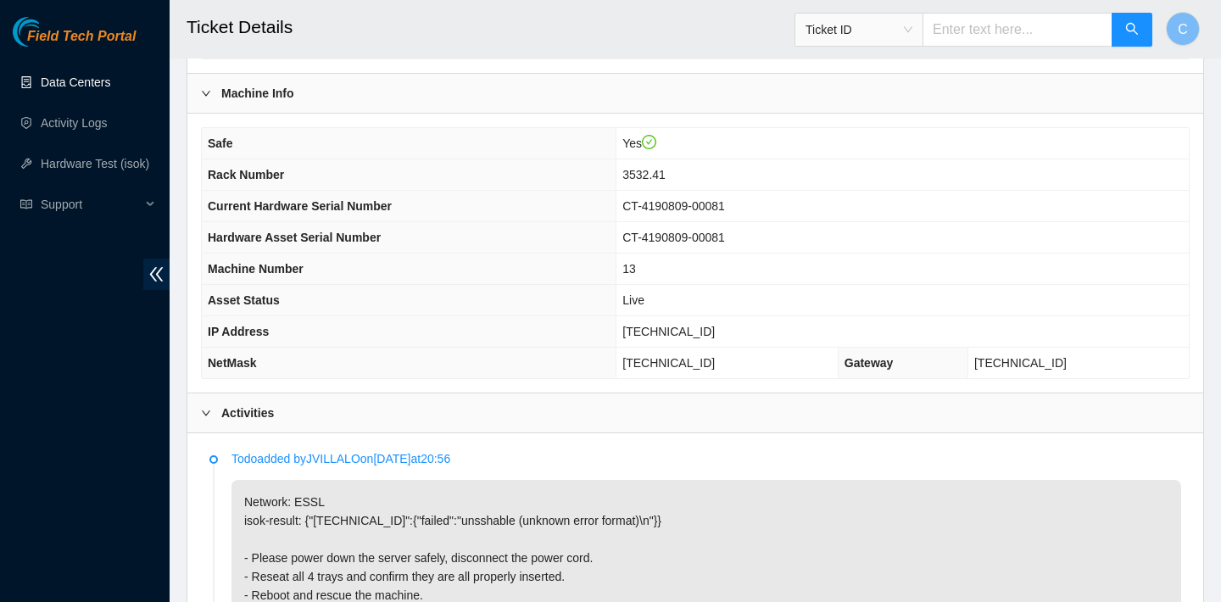
click at [725, 325] on td "[TECHNICAL_ID]" at bounding box center [902, 331] width 572 height 31
drag, startPoint x: 722, startPoint y: 326, endPoint x: 644, endPoint y: 324, distance: 78.0
click at [644, 324] on td "23.32.16.80" at bounding box center [902, 331] width 572 height 31
copy span "23.32.16.80"
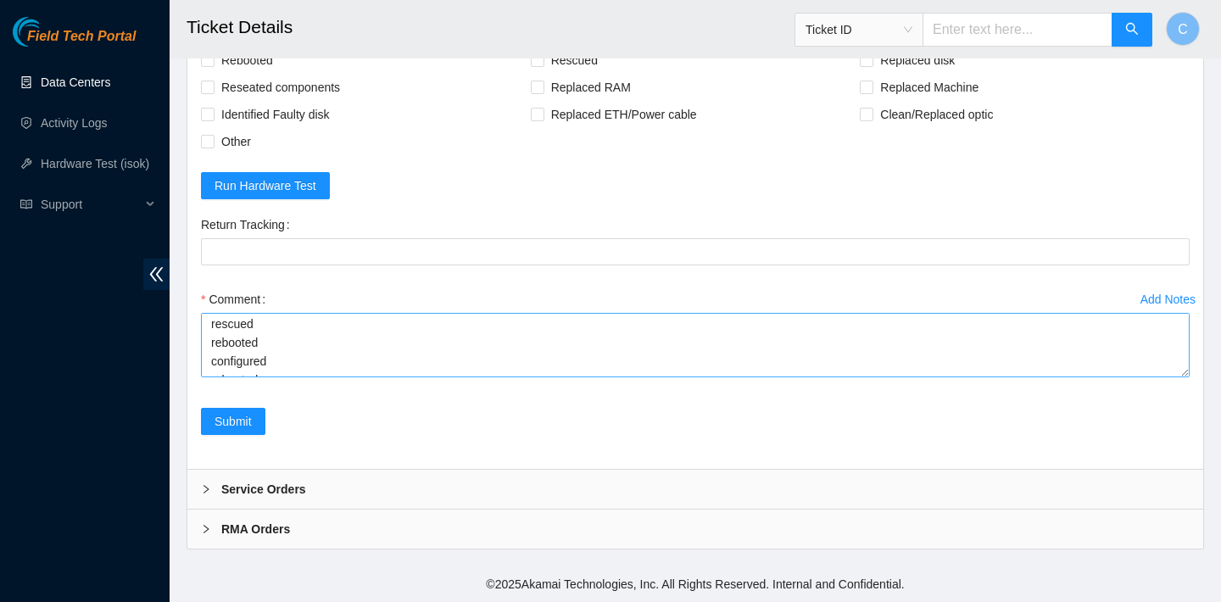
scroll to position [168, 0]
drag, startPoint x: 209, startPoint y: 363, endPoint x: 723, endPoint y: 363, distance: 513.9
click at [723, 363] on textarea "verified SN powered down reseated drives in all 4 trays rebooted rescued reboot…" at bounding box center [695, 345] width 989 height 64
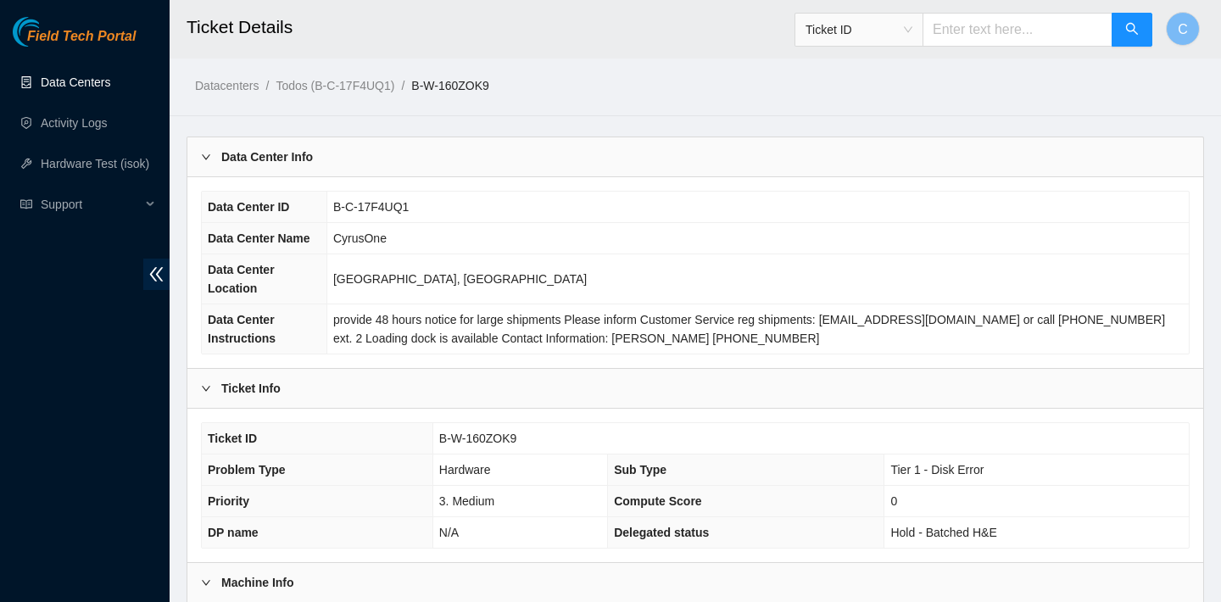
scroll to position [419, 0]
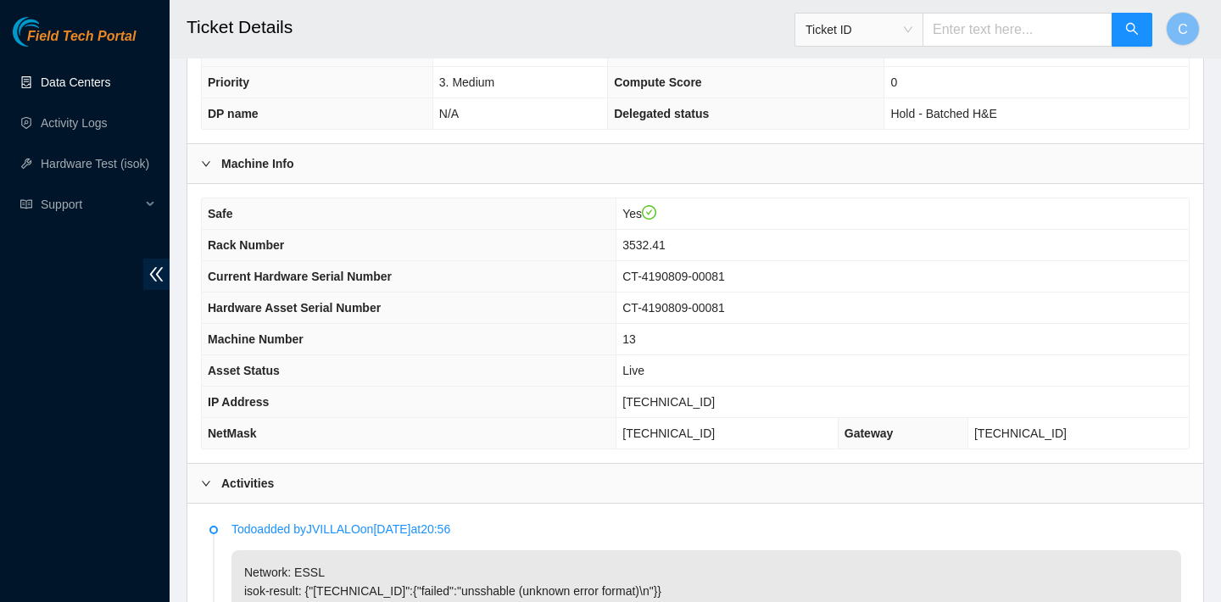
click at [732, 286] on td "CT-4190809-00081" at bounding box center [902, 276] width 572 height 31
drag, startPoint x: 723, startPoint y: 397, endPoint x: 646, endPoint y: 397, distance: 77.2
click at [646, 397] on td "[TECHNICAL_ID]" at bounding box center [902, 402] width 572 height 31
copy span "[TECHNICAL_ID]"
drag, startPoint x: 761, startPoint y: 434, endPoint x: 644, endPoint y: 432, distance: 117.0
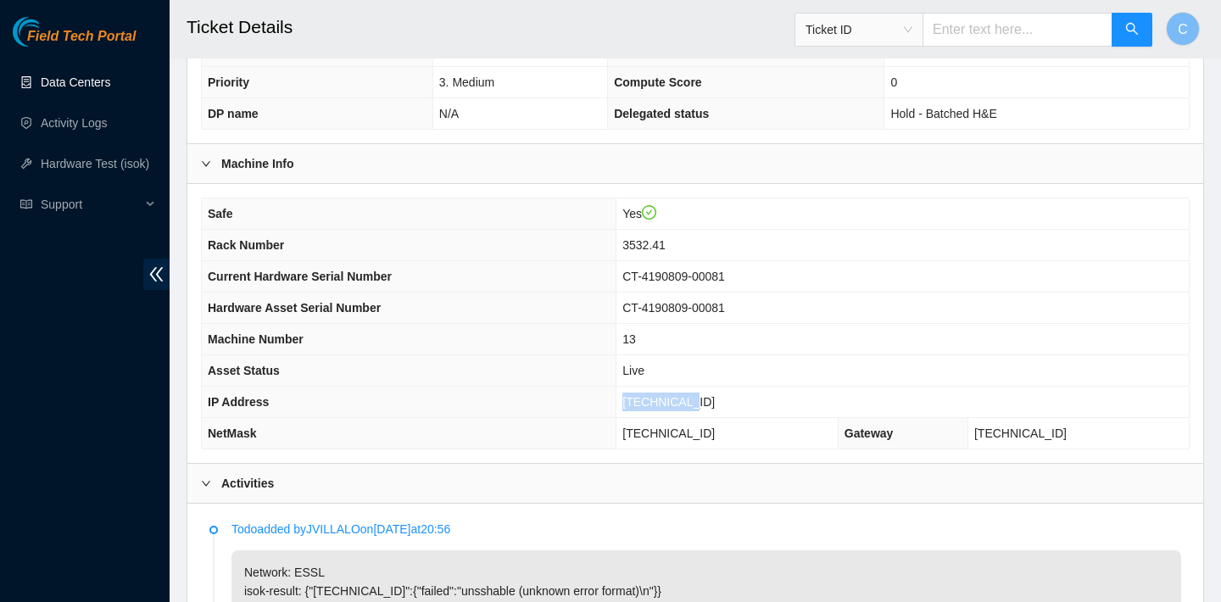
click at [644, 432] on td "255.255.255.192" at bounding box center [727, 433] width 222 height 31
copy span "255.255.255.192"
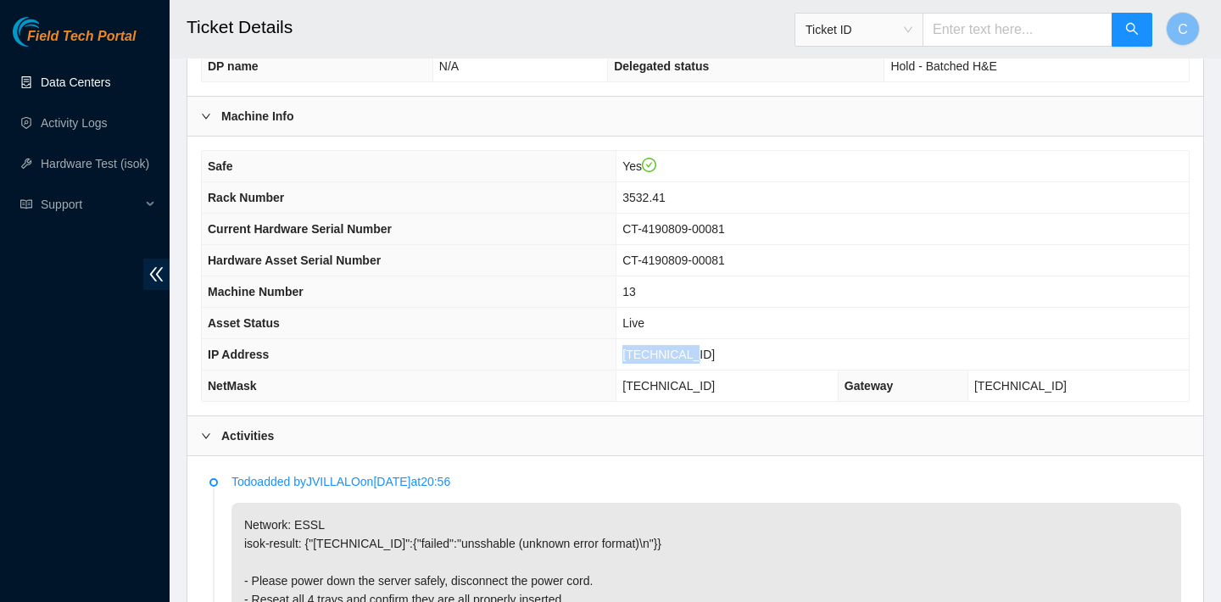
scroll to position [467, 0]
drag, startPoint x: 719, startPoint y: 345, endPoint x: 645, endPoint y: 342, distance: 73.8
click at [645, 342] on td "[TECHNICAL_ID]" at bounding box center [902, 353] width 572 height 31
copy span "[TECHNICAL_ID]"
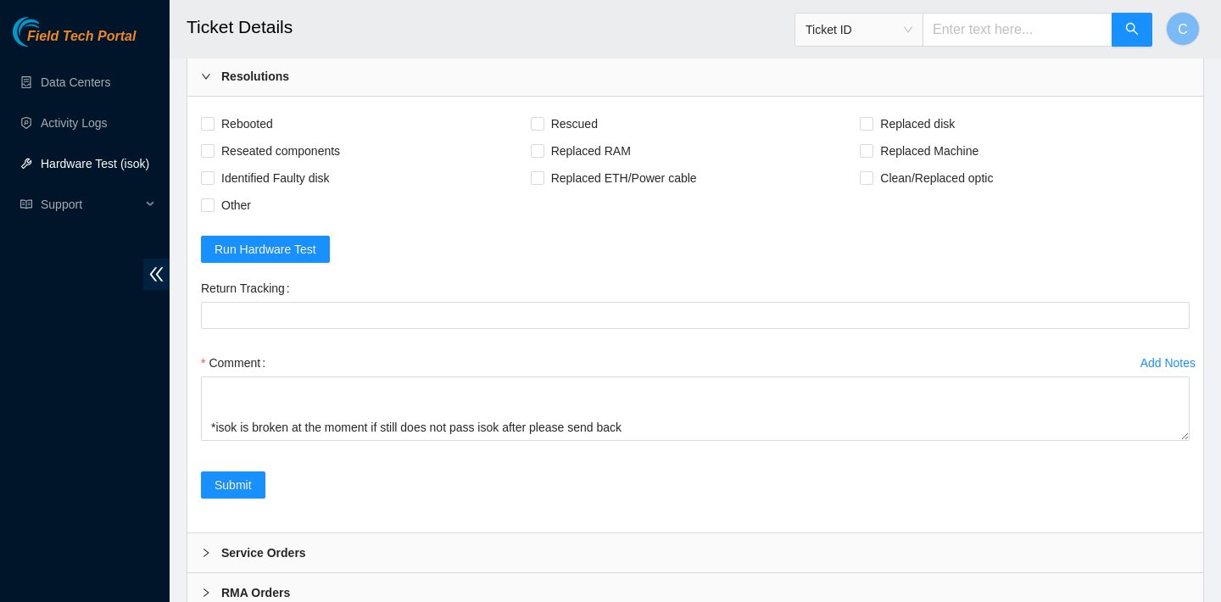
scroll to position [2116, 0]
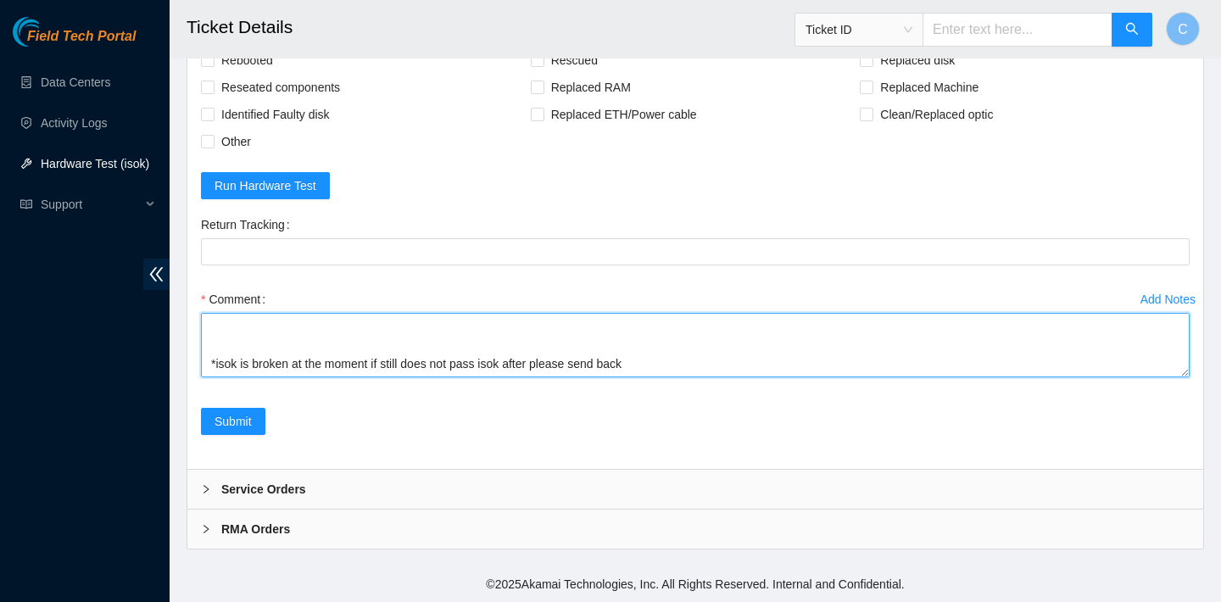
click at [256, 338] on textarea "verified SN powered down reseated drives in all 4 trays rebooted rescued reboot…" at bounding box center [695, 345] width 989 height 64
paste textarea "23.32.16.80 : failed: unsshable (unknown error format)"
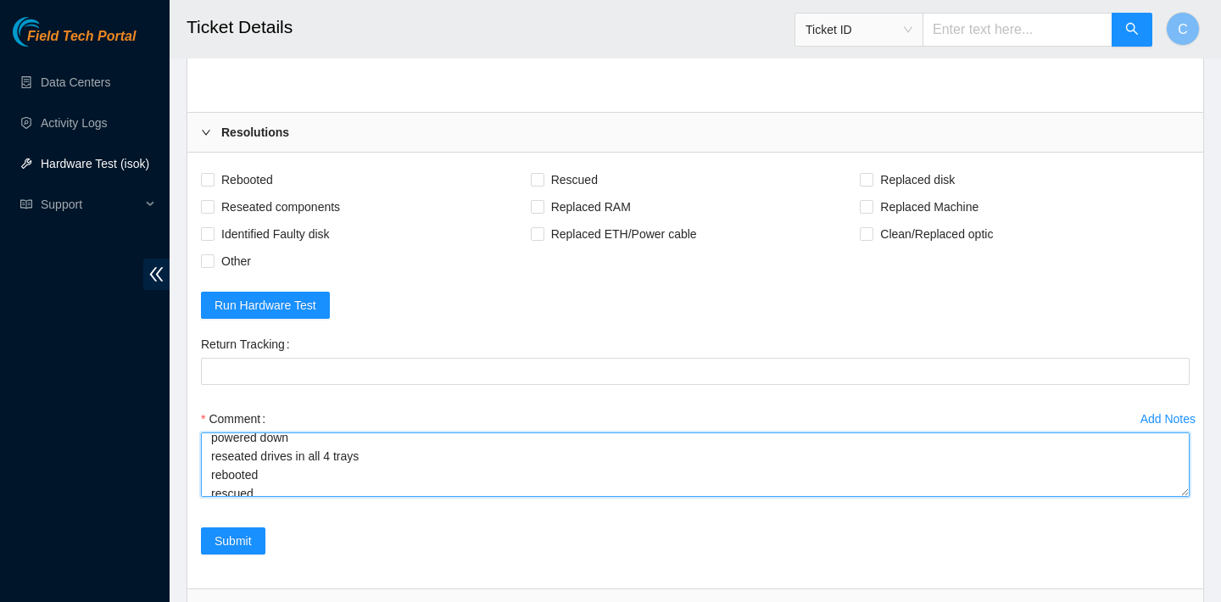
scroll to position [0, 0]
type textarea "verified SN powered down reseated drives in all 4 trays rebooted rescued reboot…"
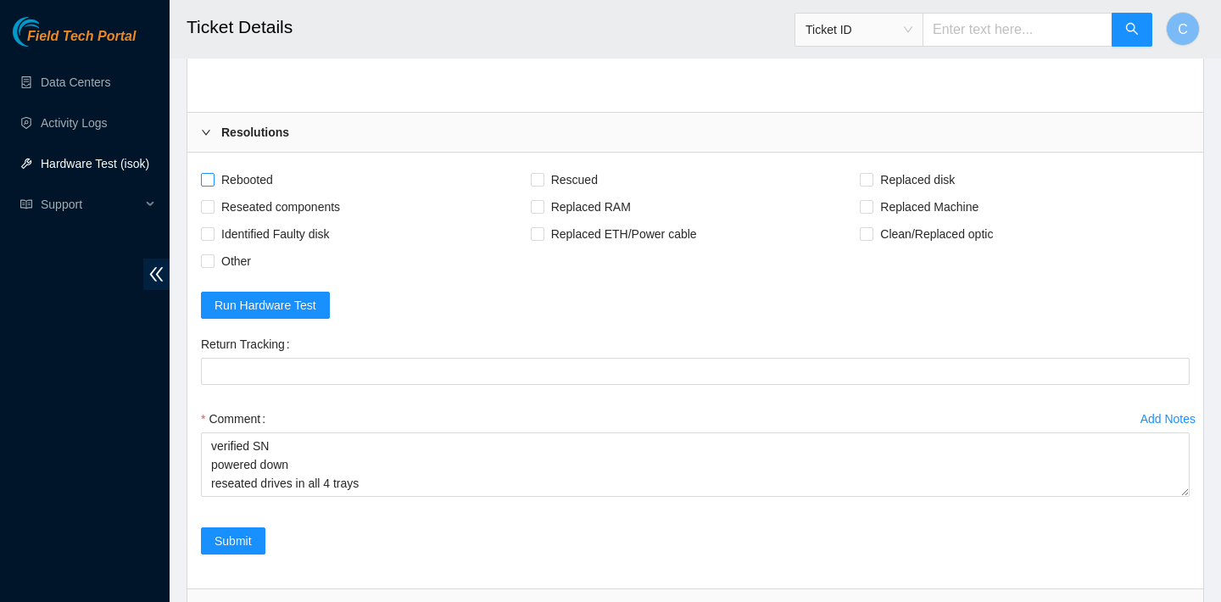
click at [244, 174] on span "Rebooted" at bounding box center [247, 179] width 65 height 27
click at [213, 174] on input "Rebooted" at bounding box center [207, 179] width 12 height 12
checkbox input "true"
click at [561, 181] on span "Rescued" at bounding box center [574, 179] width 60 height 27
click at [543, 181] on input "Rescued" at bounding box center [537, 179] width 12 height 12
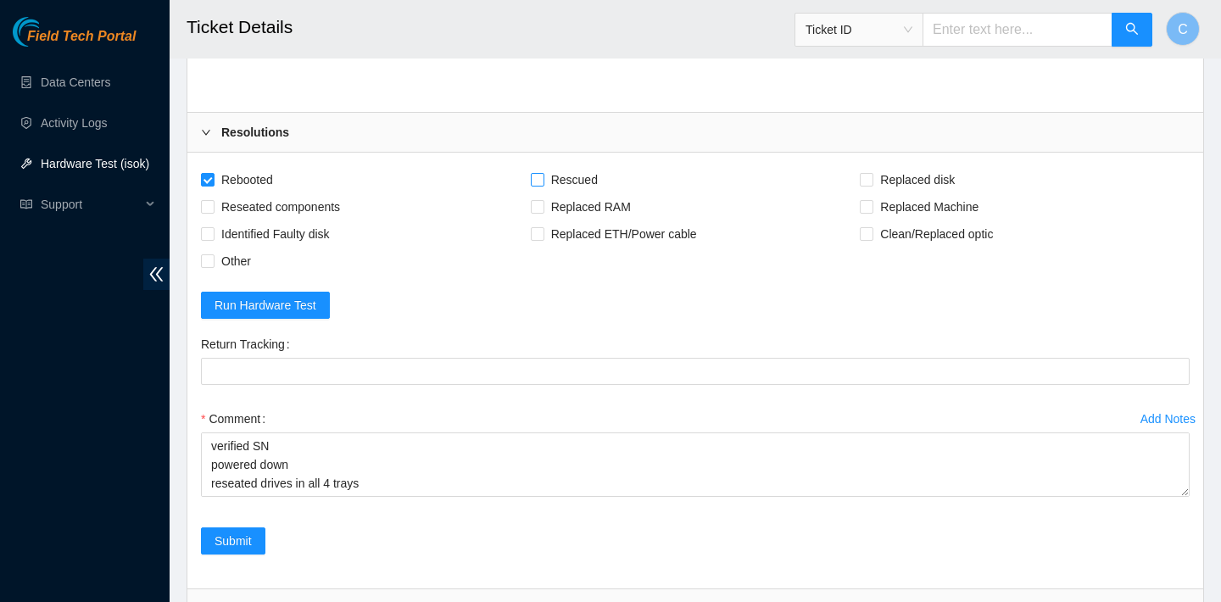
checkbox input "true"
drag, startPoint x: 322, startPoint y: 204, endPoint x: 326, endPoint y: 197, distance: 8.7
click at [322, 204] on span "Reseated components" at bounding box center [281, 206] width 132 height 27
click at [213, 204] on input "Reseated components" at bounding box center [207, 206] width 12 height 12
checkbox input "true"
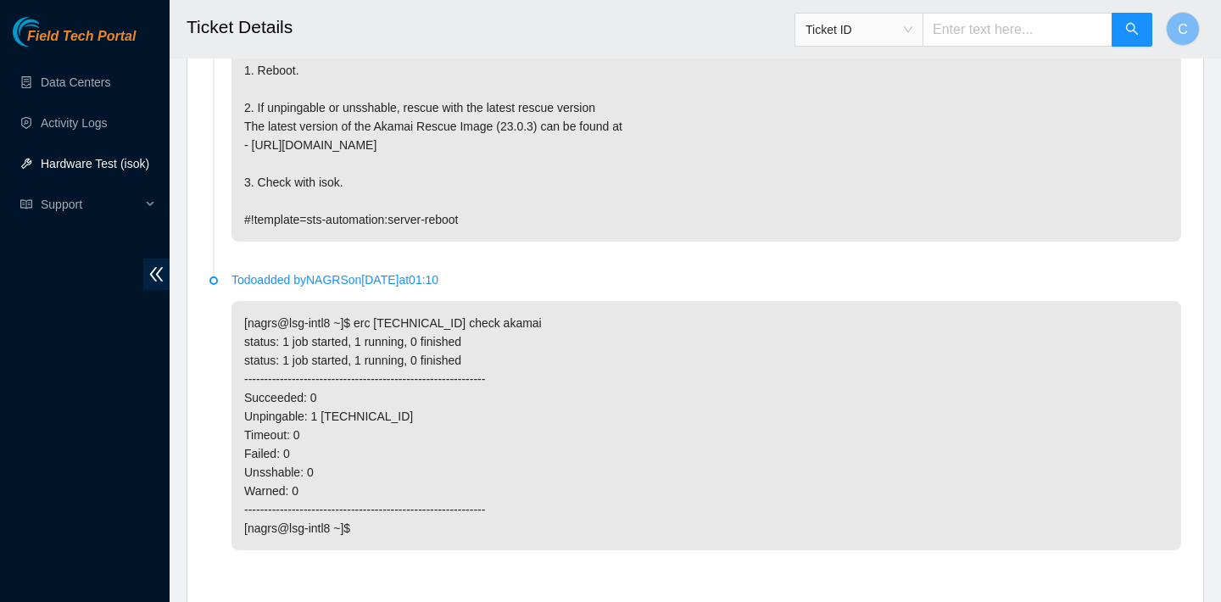
scroll to position [2116, 0]
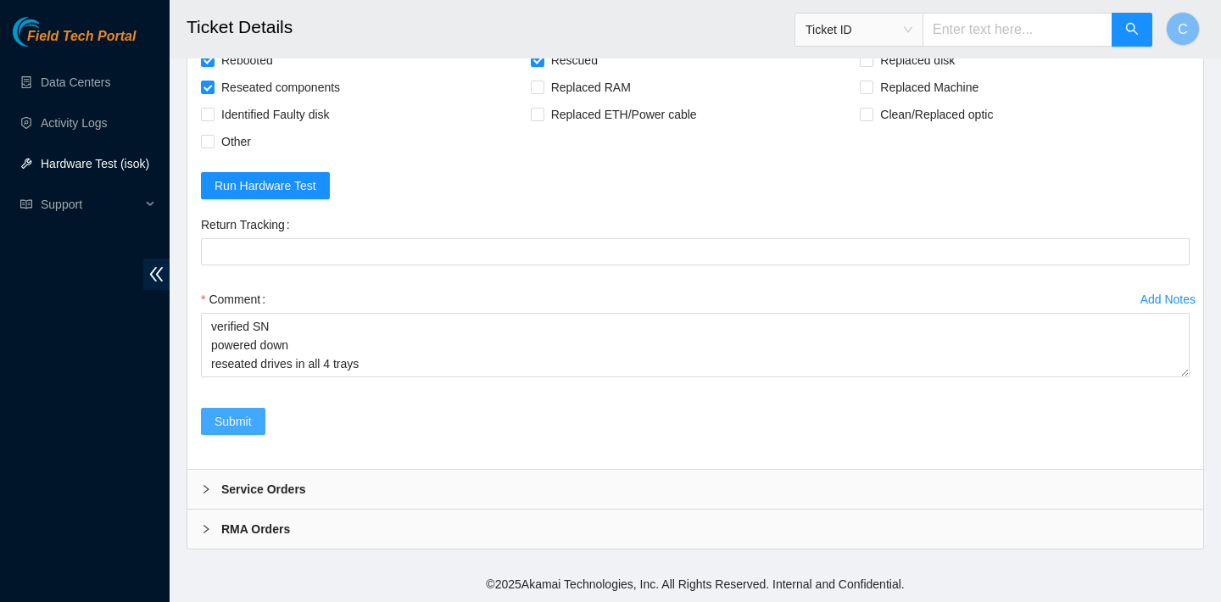
click at [236, 414] on span "Submit" at bounding box center [233, 421] width 37 height 19
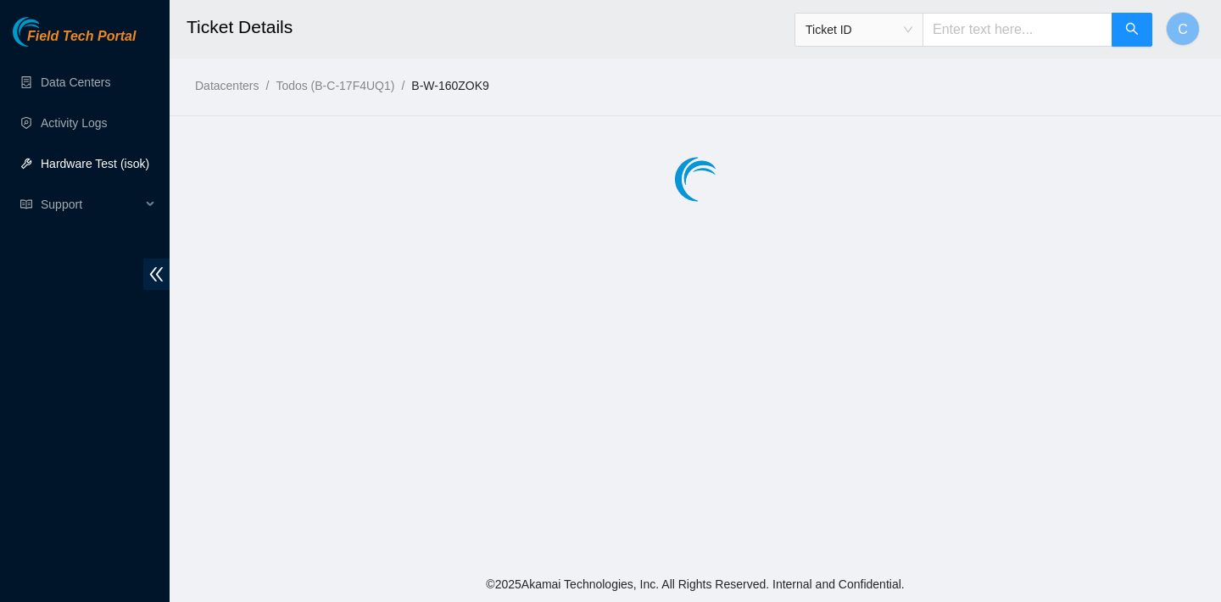
scroll to position [0, 0]
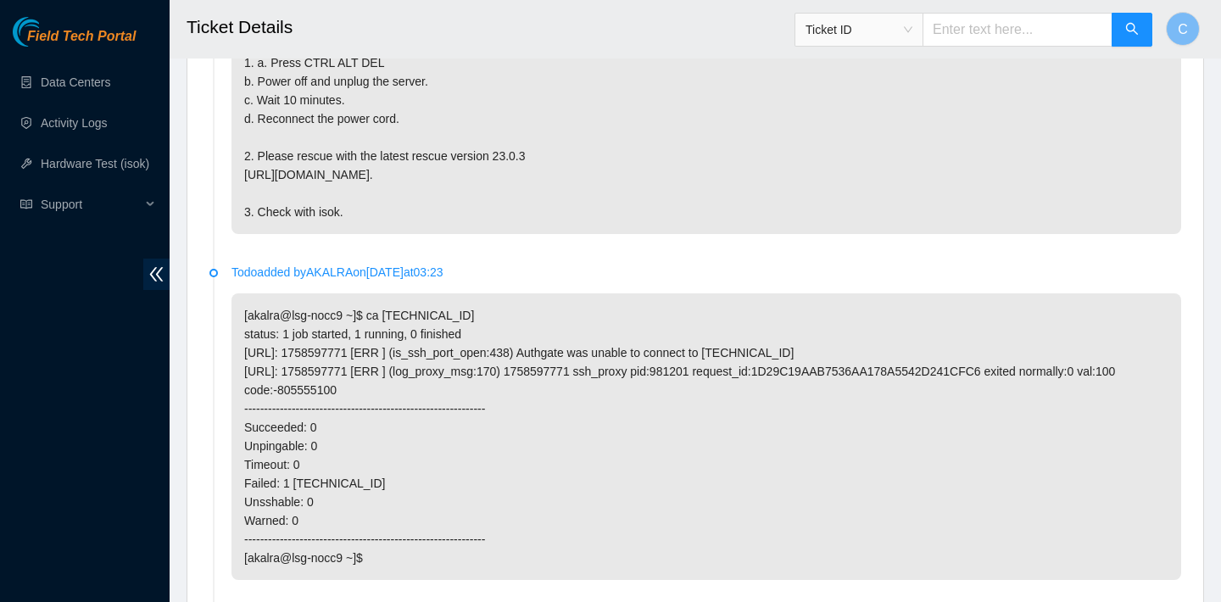
scroll to position [1698, 0]
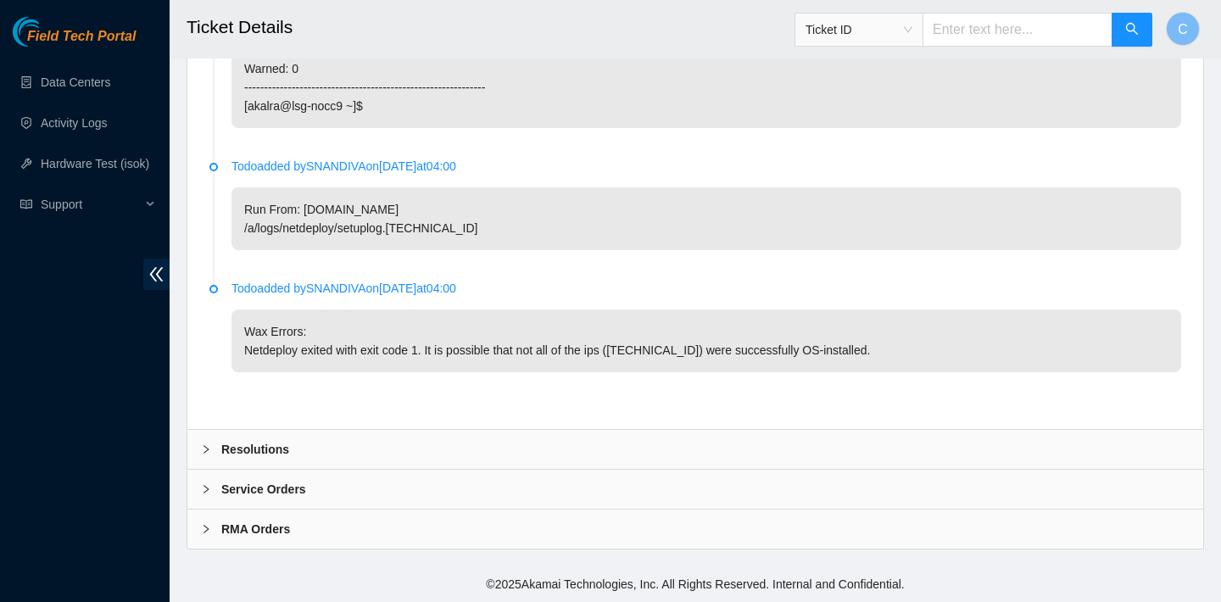
click at [326, 453] on div "Resolutions" at bounding box center [695, 449] width 1016 height 39
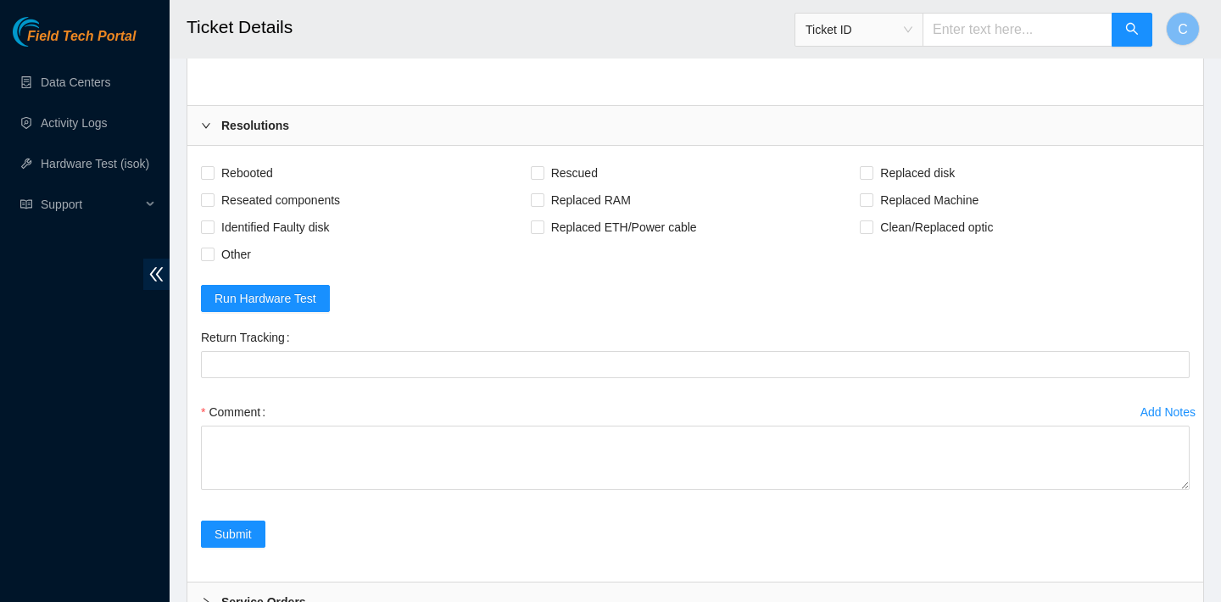
scroll to position [1971, 0]
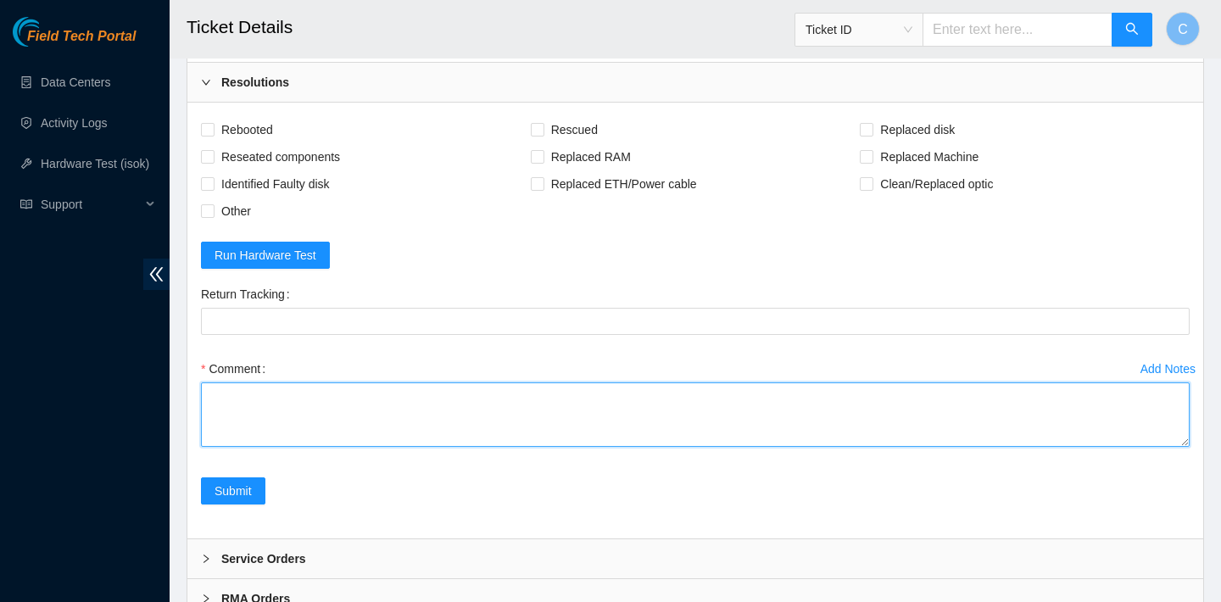
click at [269, 447] on textarea "Comment" at bounding box center [695, 414] width 989 height 64
paste textarea "*isok is broken at the moment if still does not pass isok after please send back"
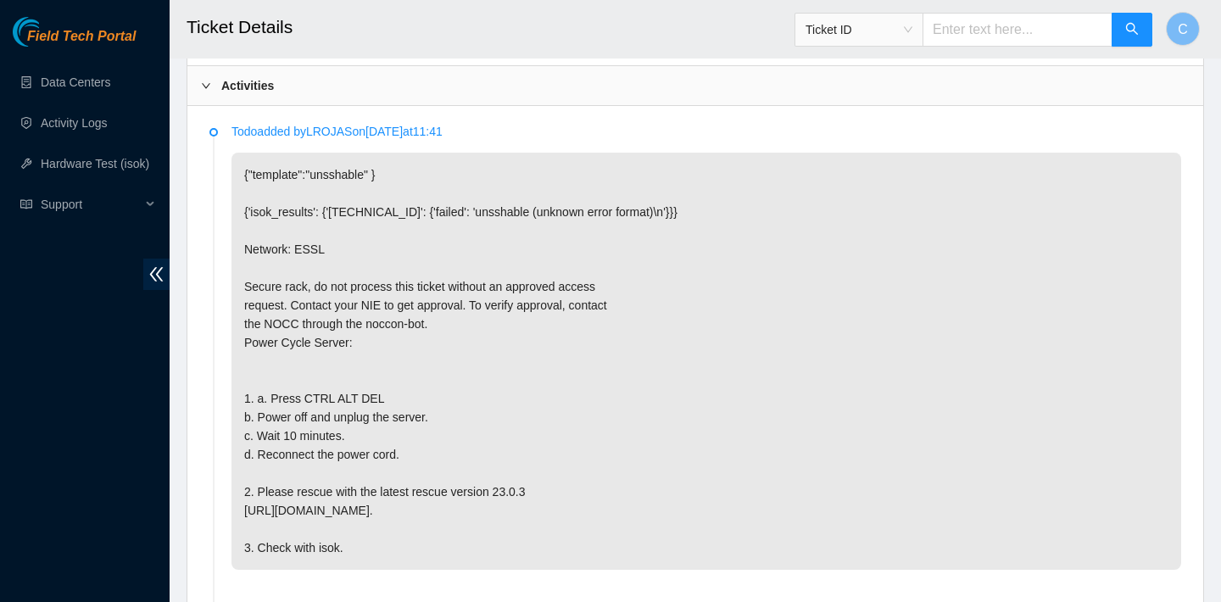
scroll to position [2134, 0]
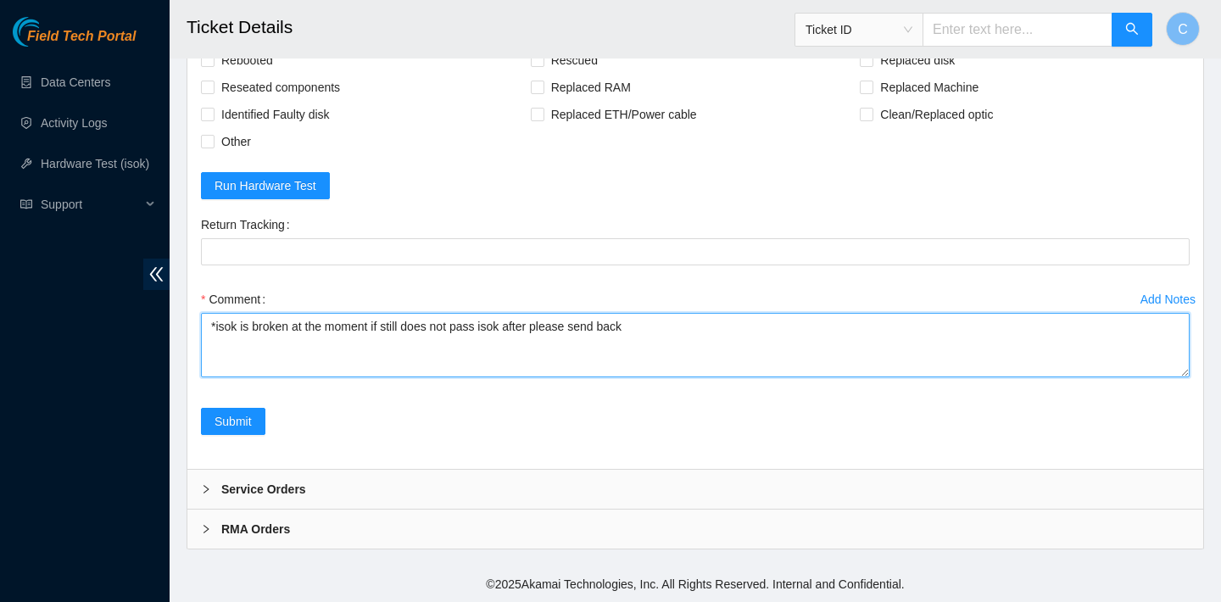
click at [212, 326] on textarea "*isok is broken at the moment if still does not pass isok after please send back" at bounding box center [695, 345] width 989 height 64
type textarea "*isok is broken at the moment if still does not pass isok after please send back"
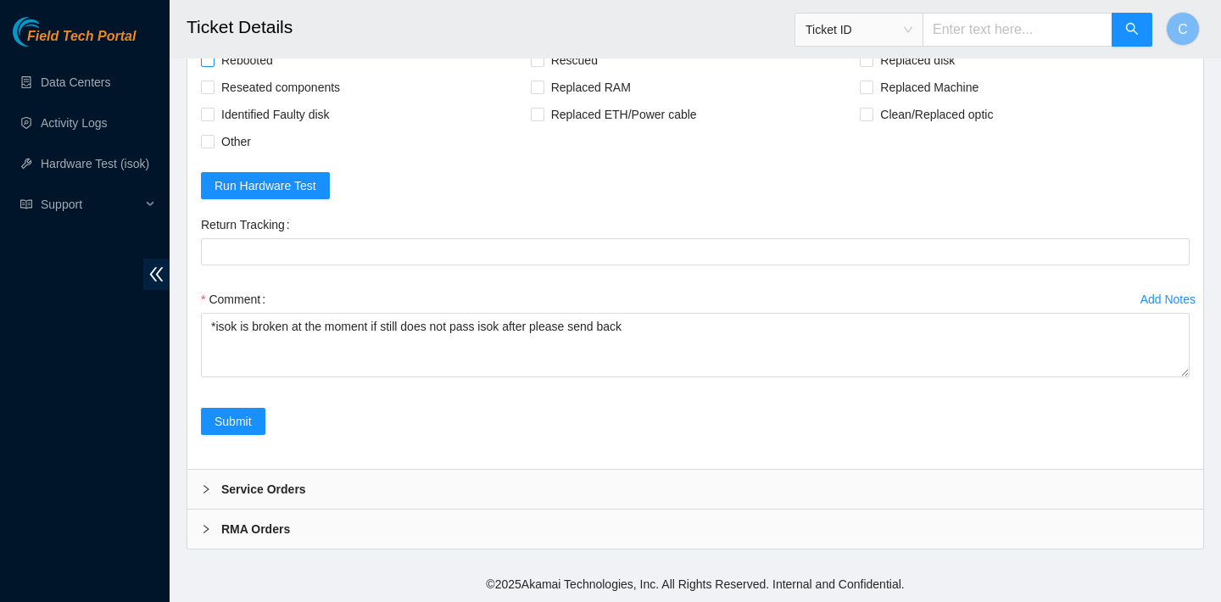
click at [249, 74] on span "Rebooted" at bounding box center [247, 60] width 65 height 27
click at [213, 65] on input "Rebooted" at bounding box center [207, 59] width 12 height 12
checkbox input "true"
click at [552, 74] on span "Rescued" at bounding box center [574, 60] width 60 height 27
click at [543, 65] on input "Rescued" at bounding box center [537, 59] width 12 height 12
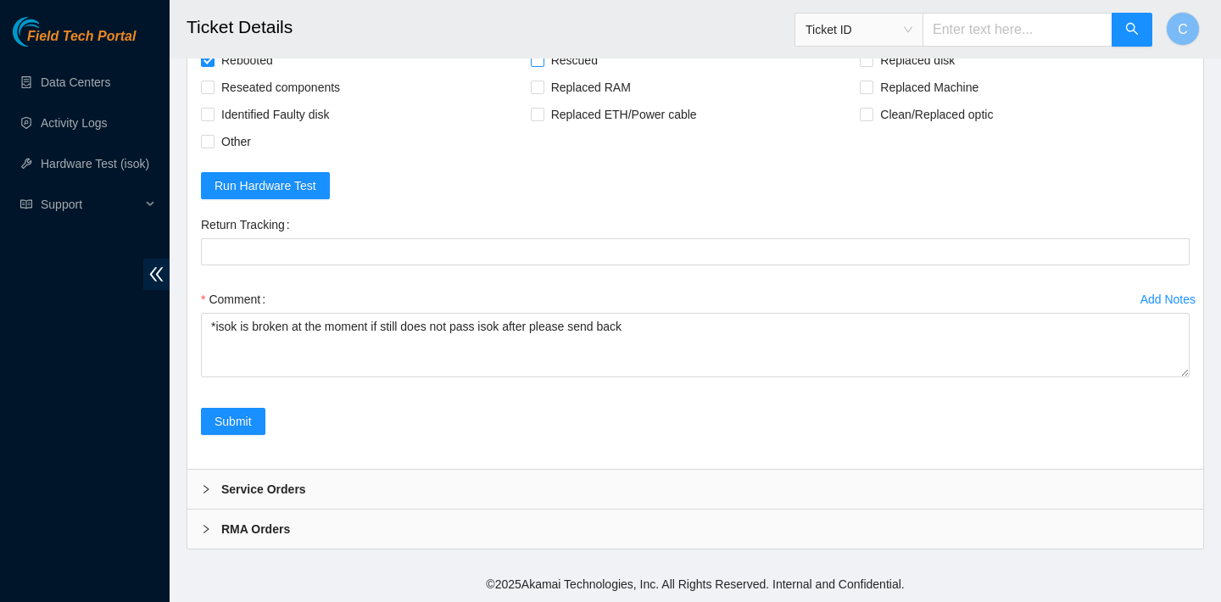
checkbox input "true"
click at [315, 101] on span "Reseated components" at bounding box center [281, 87] width 132 height 27
click at [213, 92] on input "Reseated components" at bounding box center [207, 87] width 12 height 12
checkbox input "true"
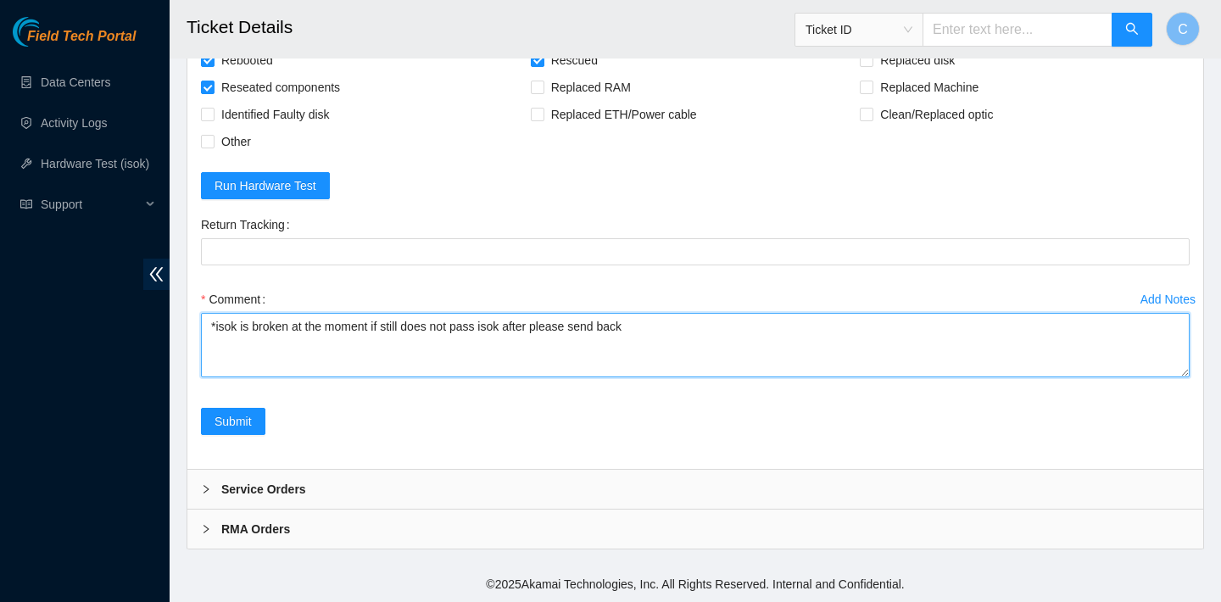
click at [236, 377] on textarea "*isok is broken at the moment if still does not pass isok after please send back" at bounding box center [695, 345] width 989 height 64
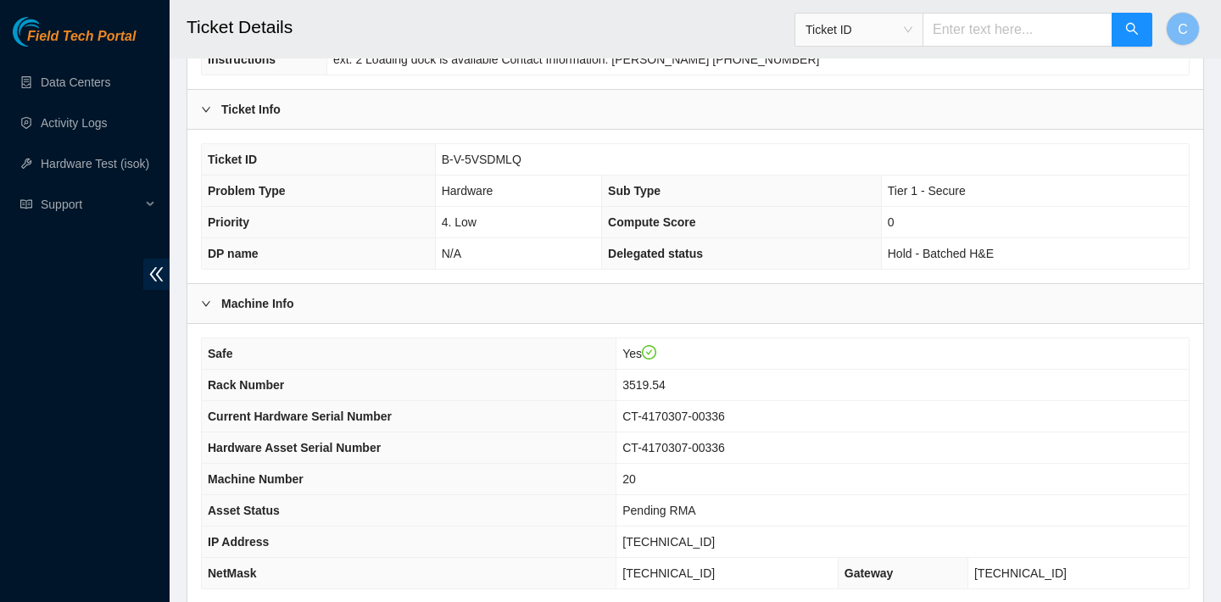
scroll to position [515, 0]
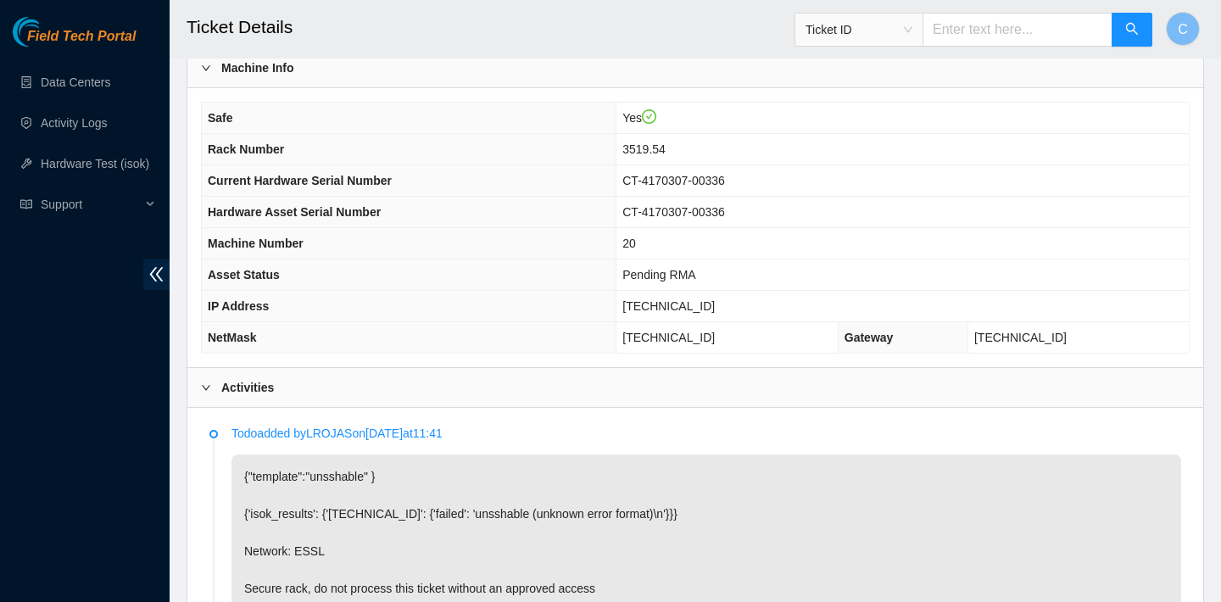
drag, startPoint x: 758, startPoint y: 301, endPoint x: 647, endPoint y: 301, distance: 111.1
click at [647, 301] on td "104.112.235.141" at bounding box center [902, 306] width 572 height 31
copy span "104.112.235.141"
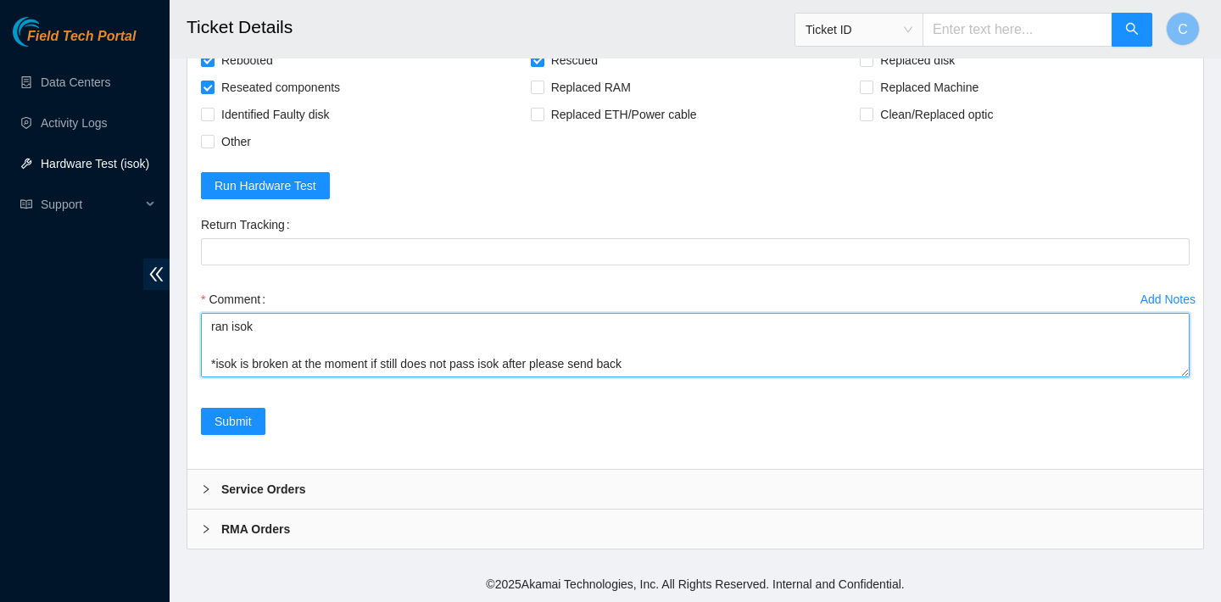
click at [243, 348] on textarea "verified SN power cycled for 10 min rebooted rescued rebooted configured reboot…" at bounding box center [695, 345] width 989 height 64
paste textarea "104.112.235.141 : failed: unsshable (unknown error format)"
type textarea "verified SN power cycled for 10 min rebooted rescued rebooted configured reboot…"
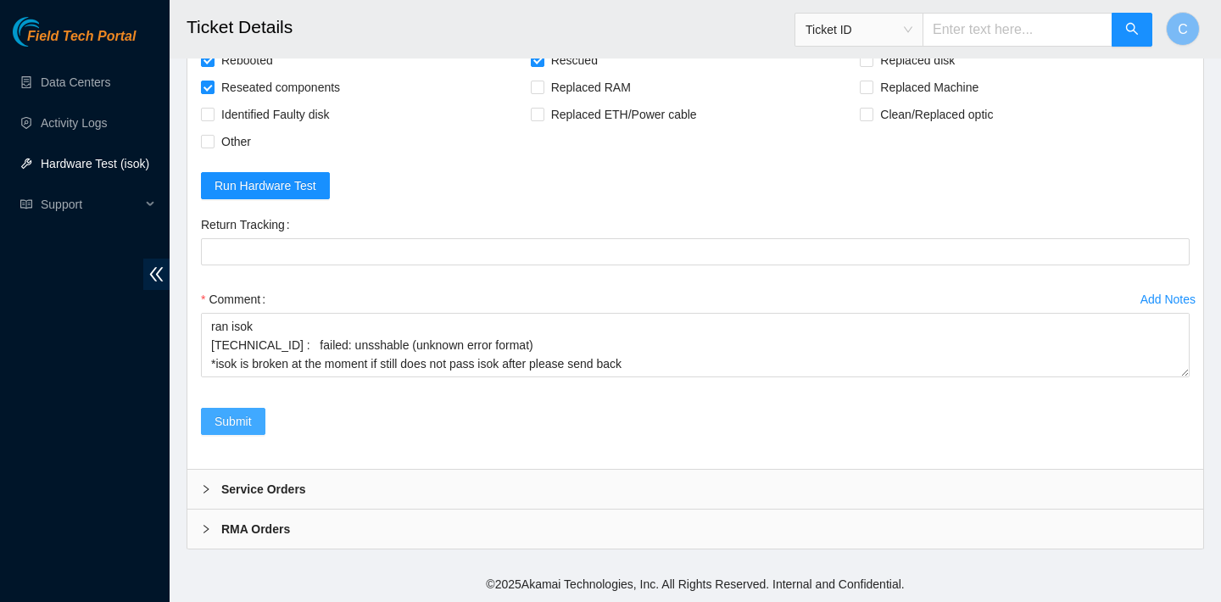
click at [246, 421] on span "Submit" at bounding box center [233, 421] width 37 height 19
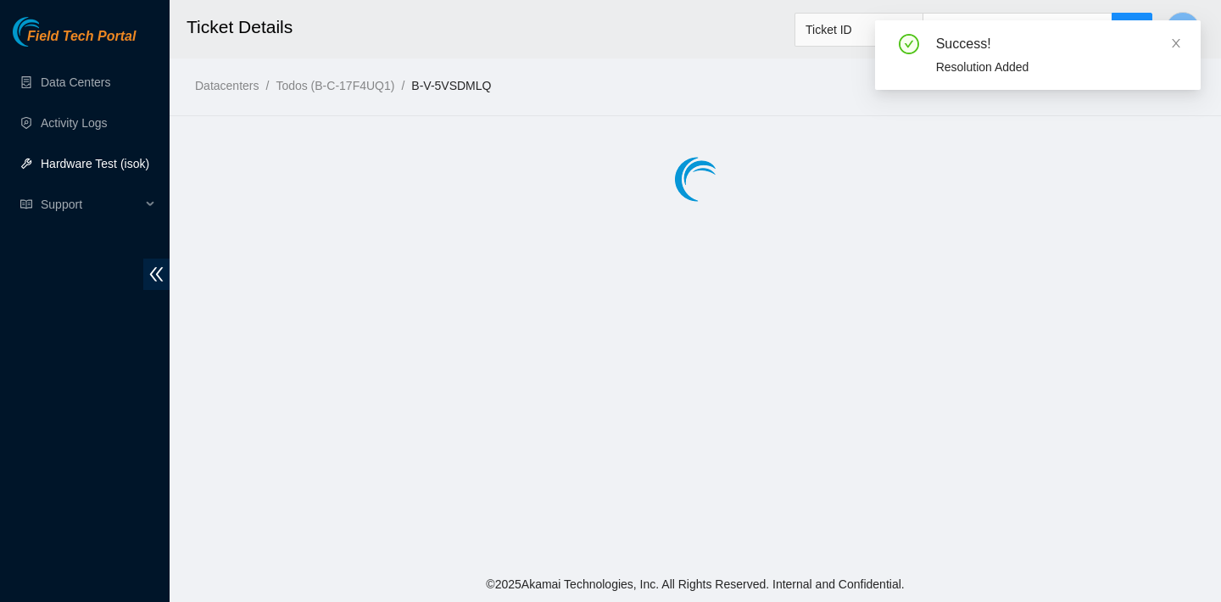
scroll to position [0, 0]
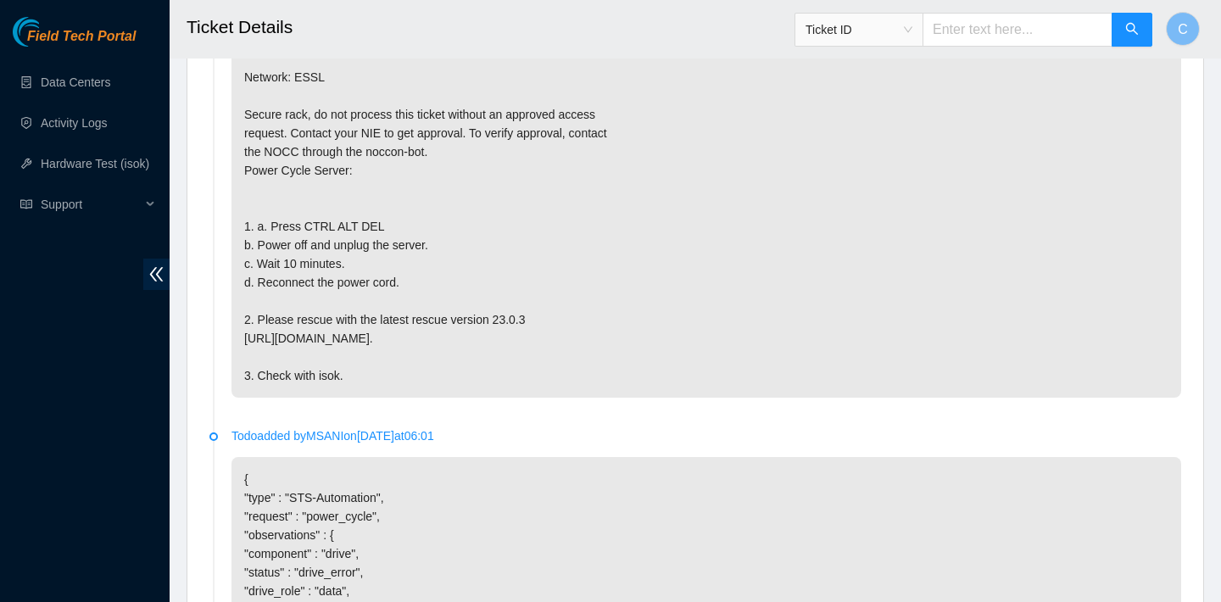
scroll to position [985, 0]
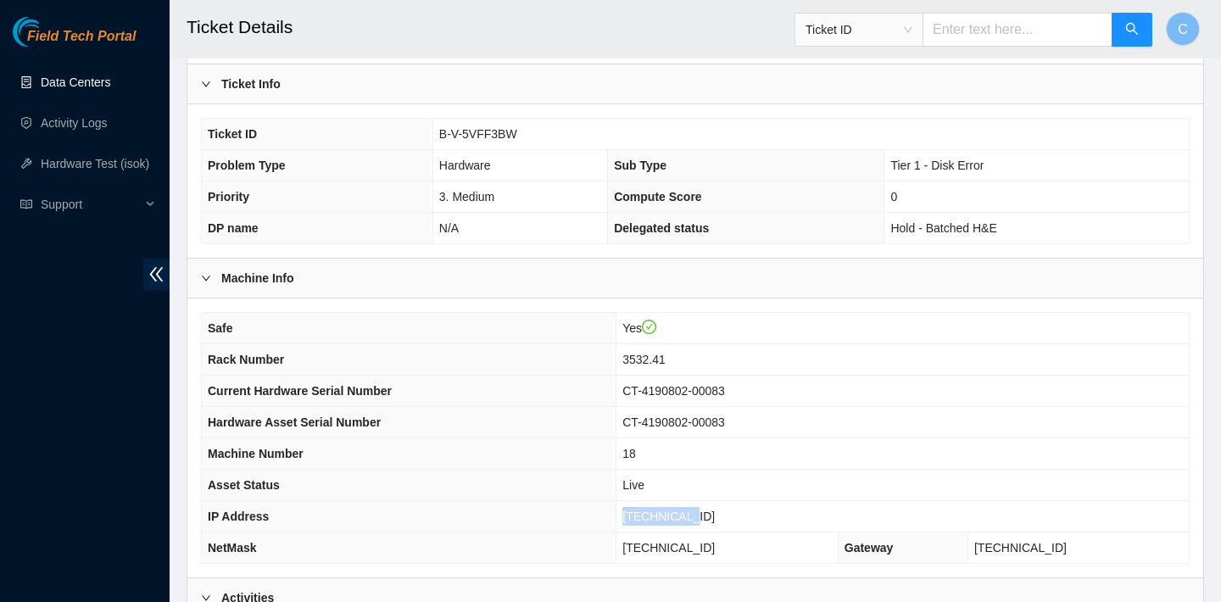
scroll to position [294, 0]
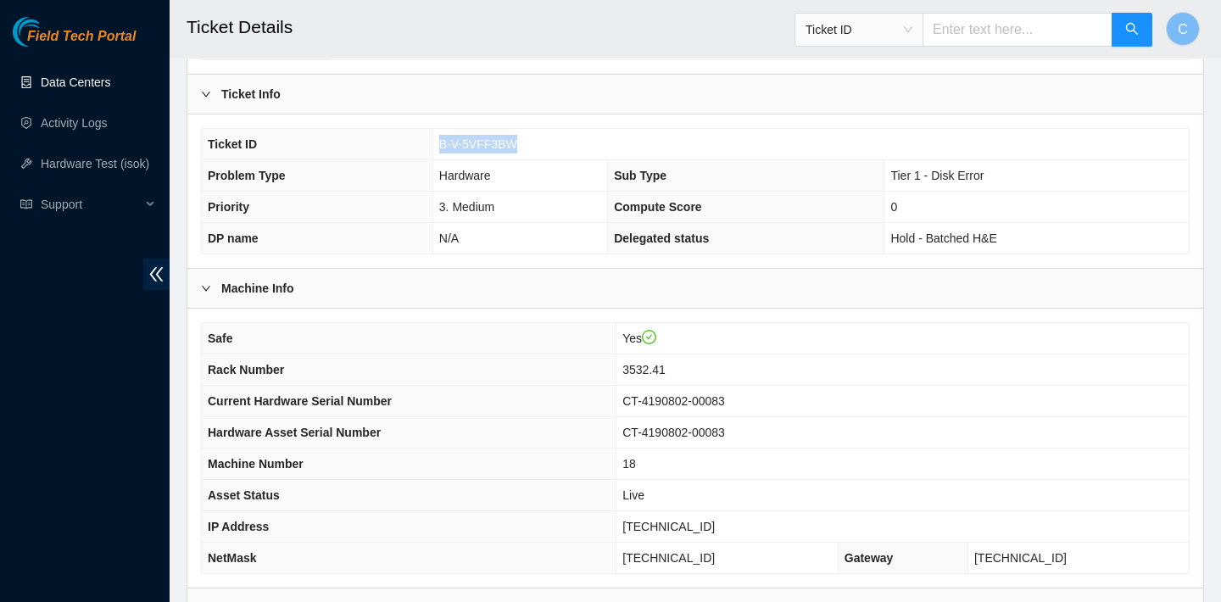
drag, startPoint x: 538, startPoint y: 137, endPoint x: 437, endPoint y: 137, distance: 100.9
click at [437, 137] on td "B-V-5VFF3BW" at bounding box center [810, 144] width 756 height 31
copy span "B-V-5VFF3BW"
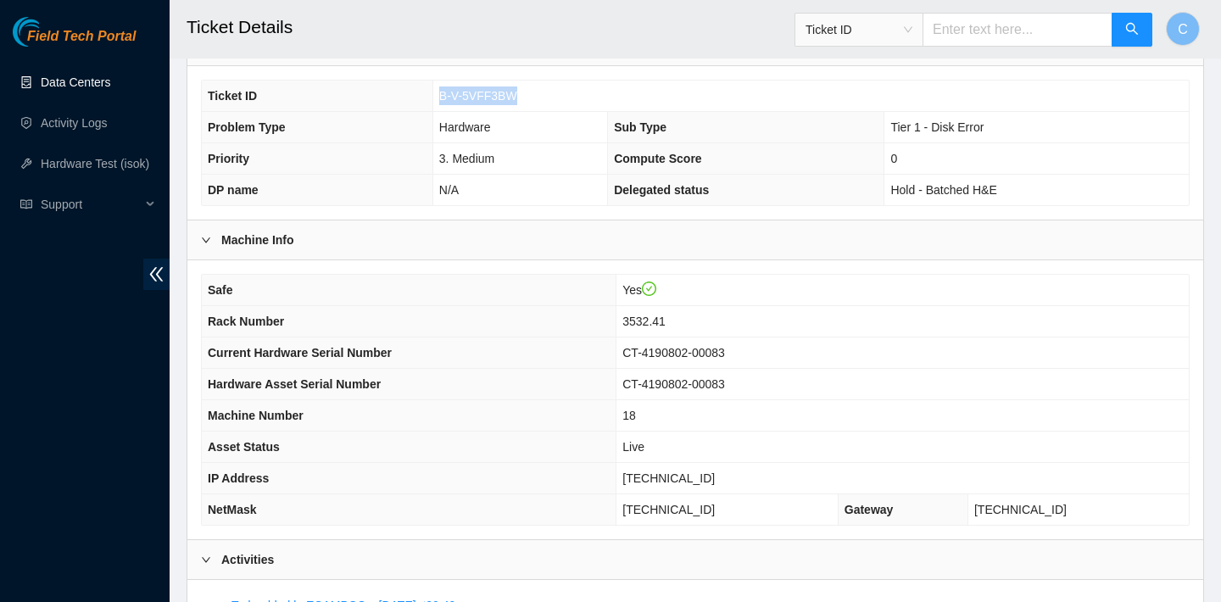
scroll to position [280, 0]
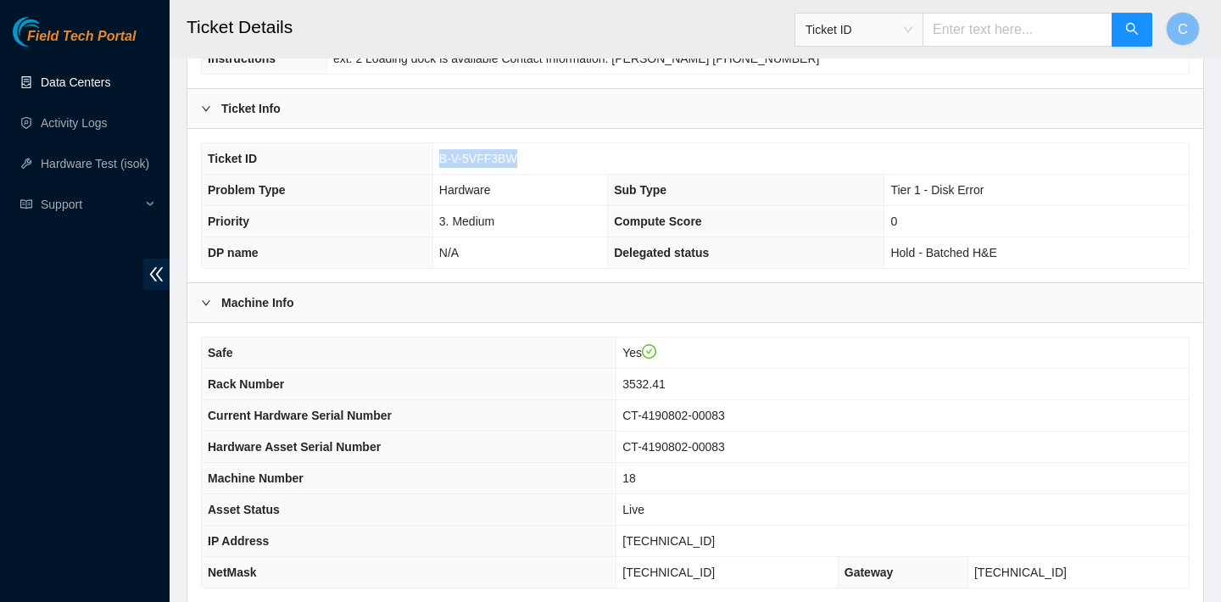
copy span "B-V-5VFF3BW"
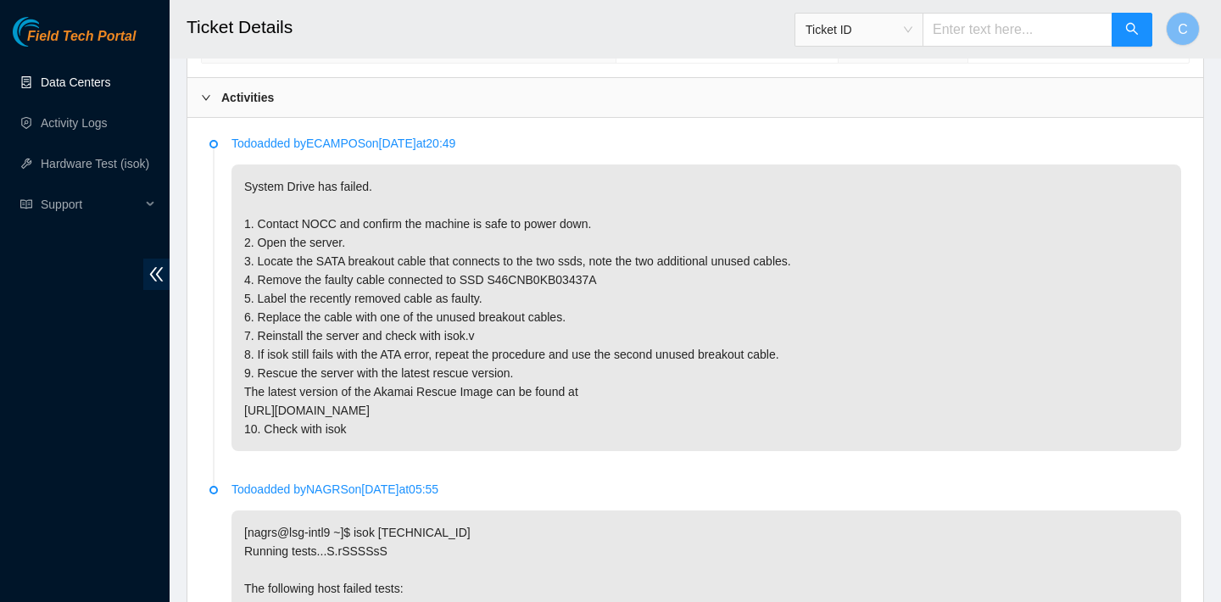
scroll to position [1136, 0]
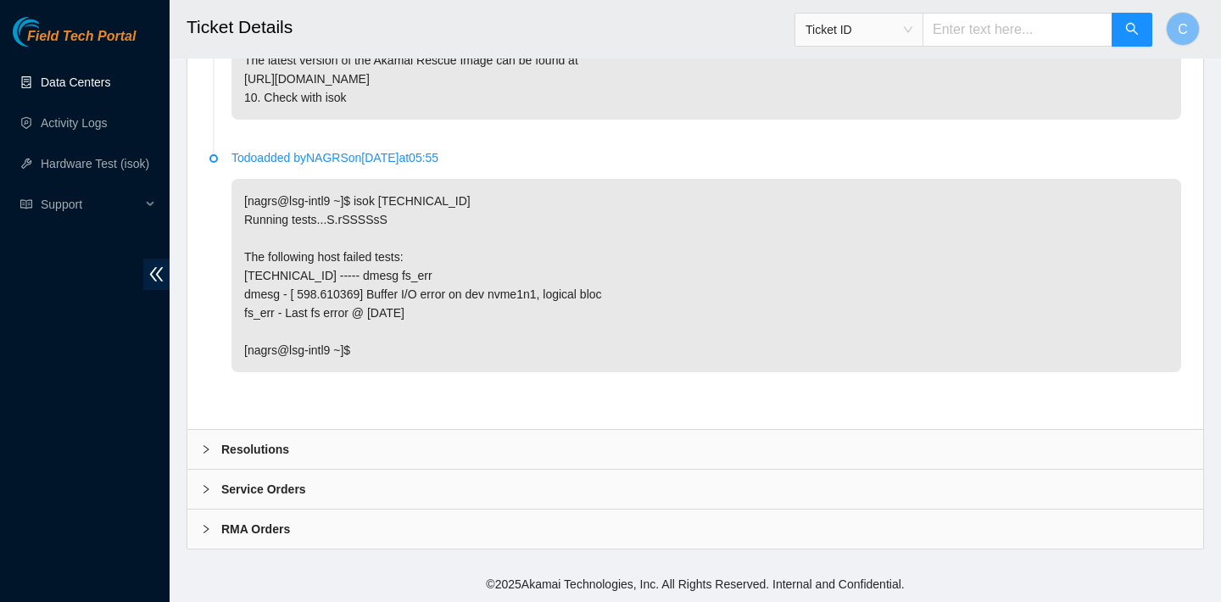
click at [715, 439] on div "Resolutions" at bounding box center [695, 449] width 1016 height 39
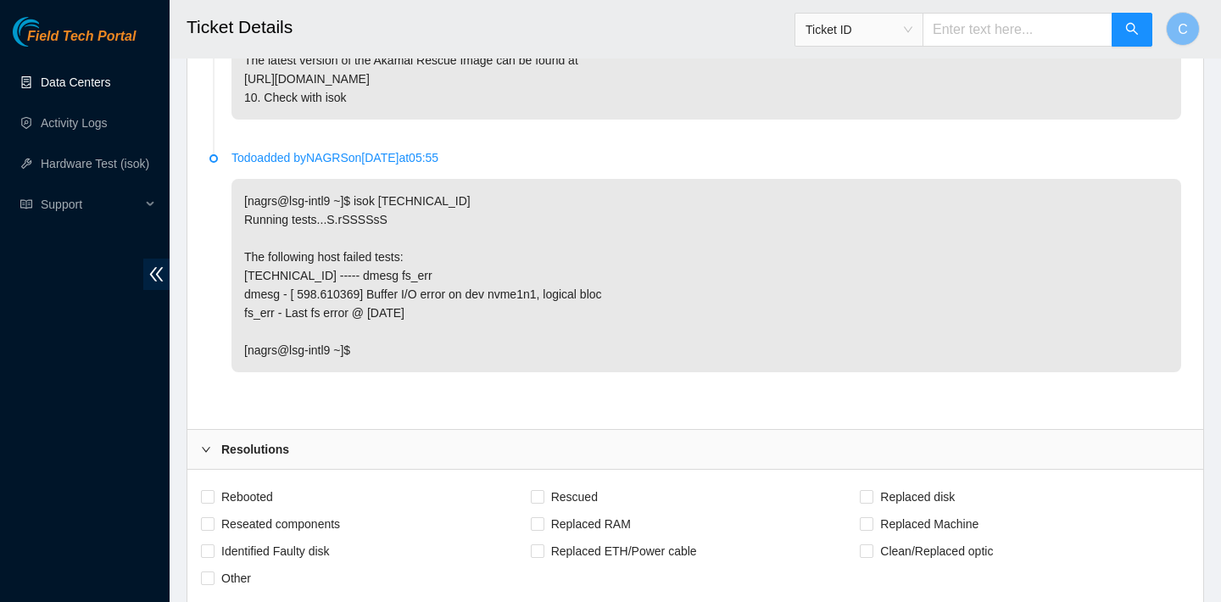
scroll to position [1433, 0]
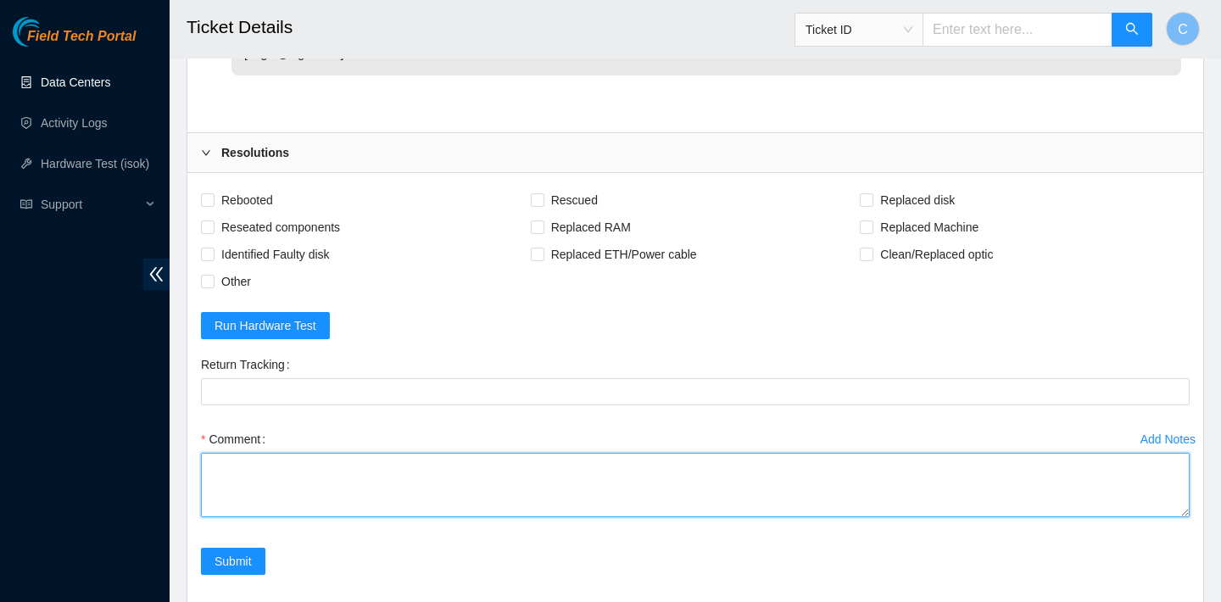
click at [462, 486] on textarea "Comment" at bounding box center [695, 485] width 989 height 64
paste textarea
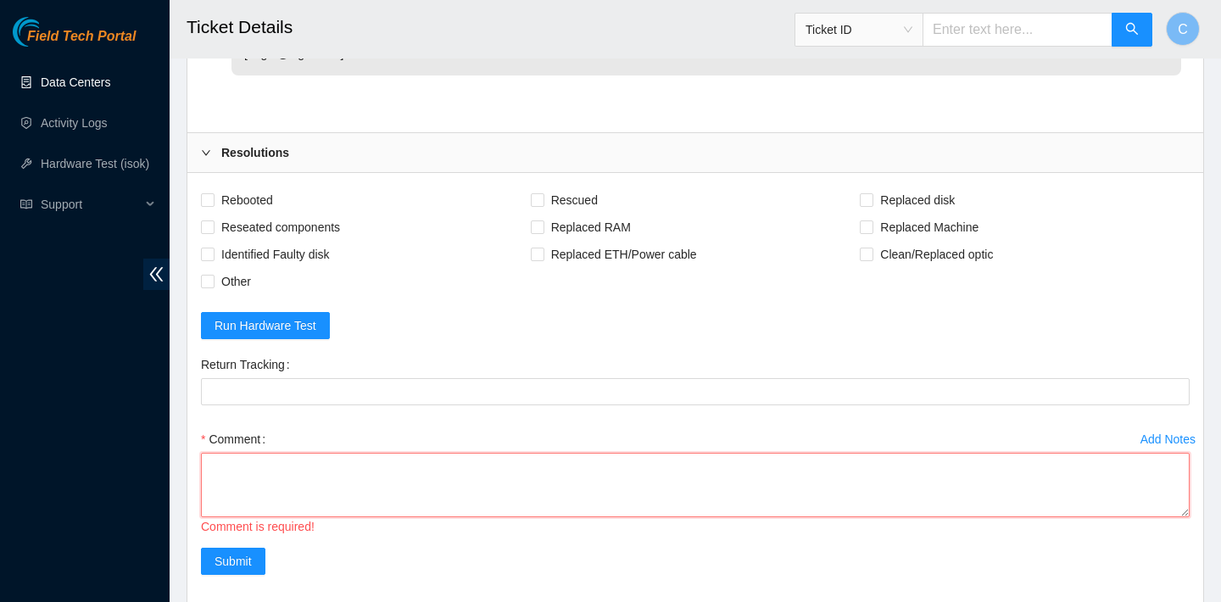
paste textarea "celesteejung@gmail.com - atg has completed your request (B-V-5VFF3BW) Message f…"
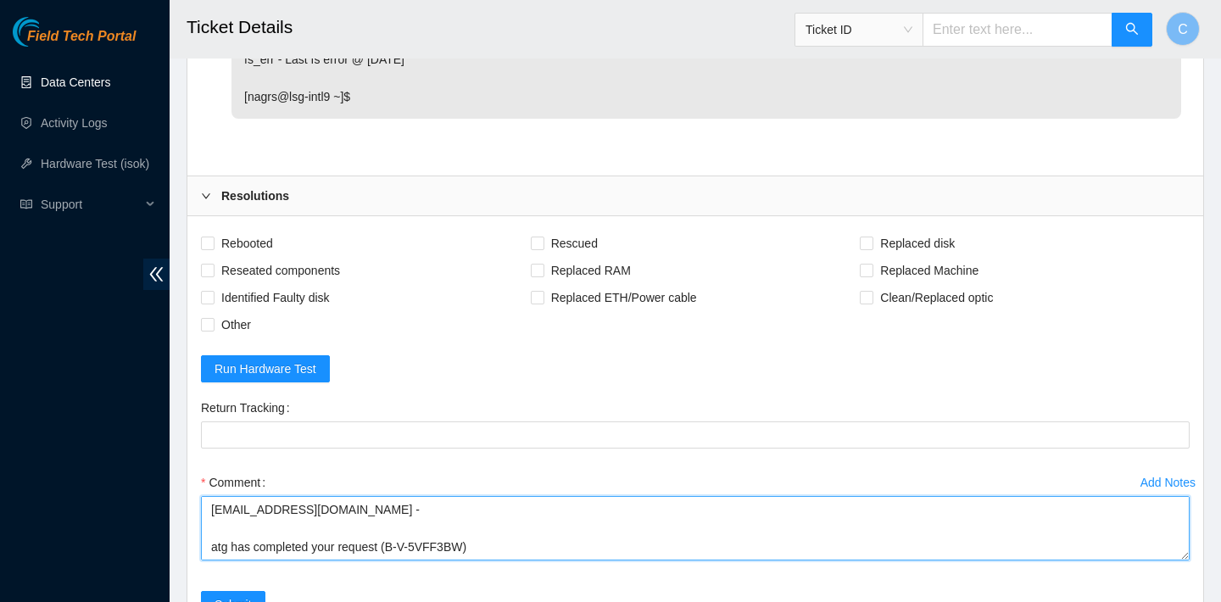
scroll to position [1411, 0]
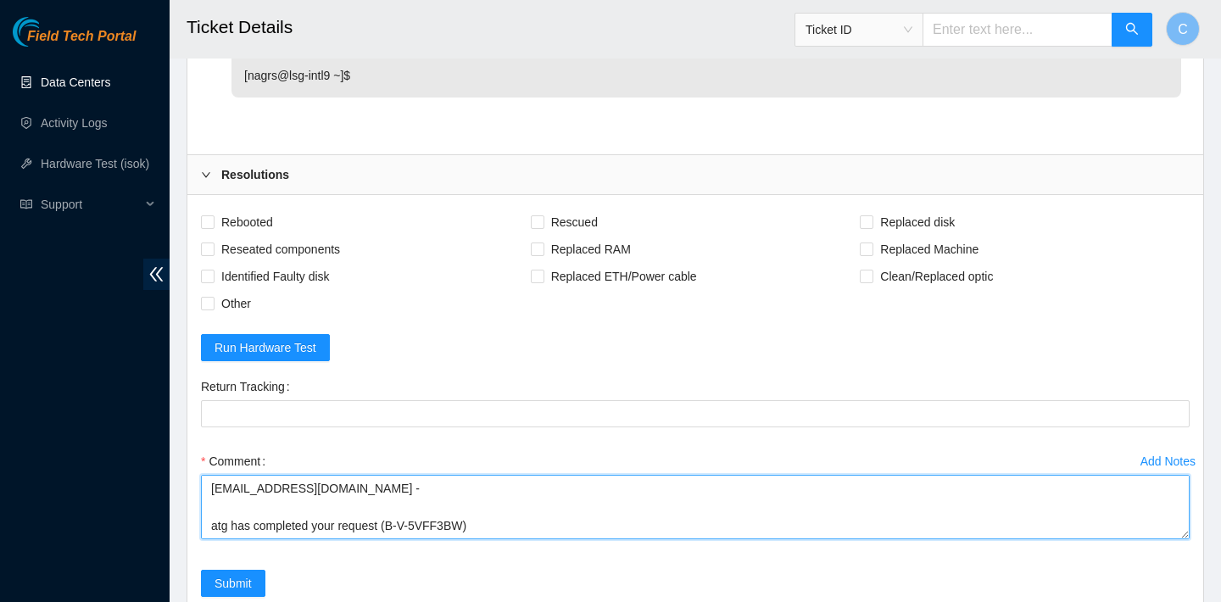
drag, startPoint x: 360, startPoint y: 500, endPoint x: 209, endPoint y: 486, distance: 150.8
click at [209, 486] on textarea "celesteejung@gmail.com - atg has completed your request (B-V-5VFF3BW) Message f…" at bounding box center [695, 507] width 989 height 64
click at [215, 518] on textarea "celesteejung@gmail.com - atg has completed your request (B-V-5VFF3BW) Message f…" at bounding box center [695, 507] width 989 height 64
click at [211, 519] on textarea "celesteejung@gmail.com - atg has completed your request (B-V-5VFF3BW) Message f…" at bounding box center [695, 507] width 989 height 64
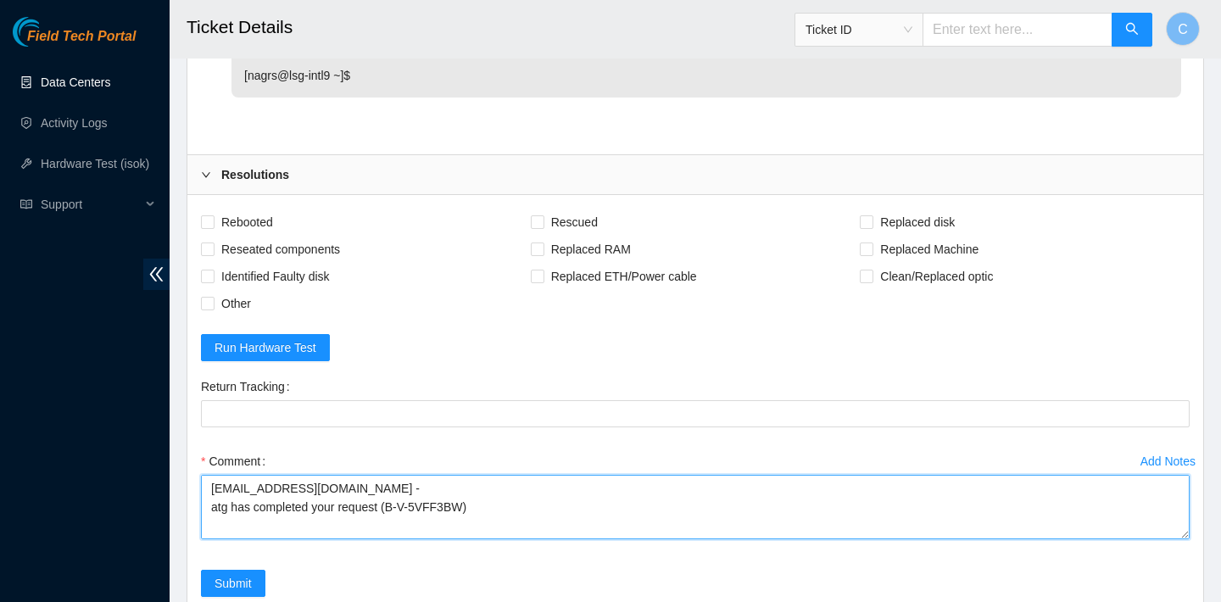
scroll to position [37, 0]
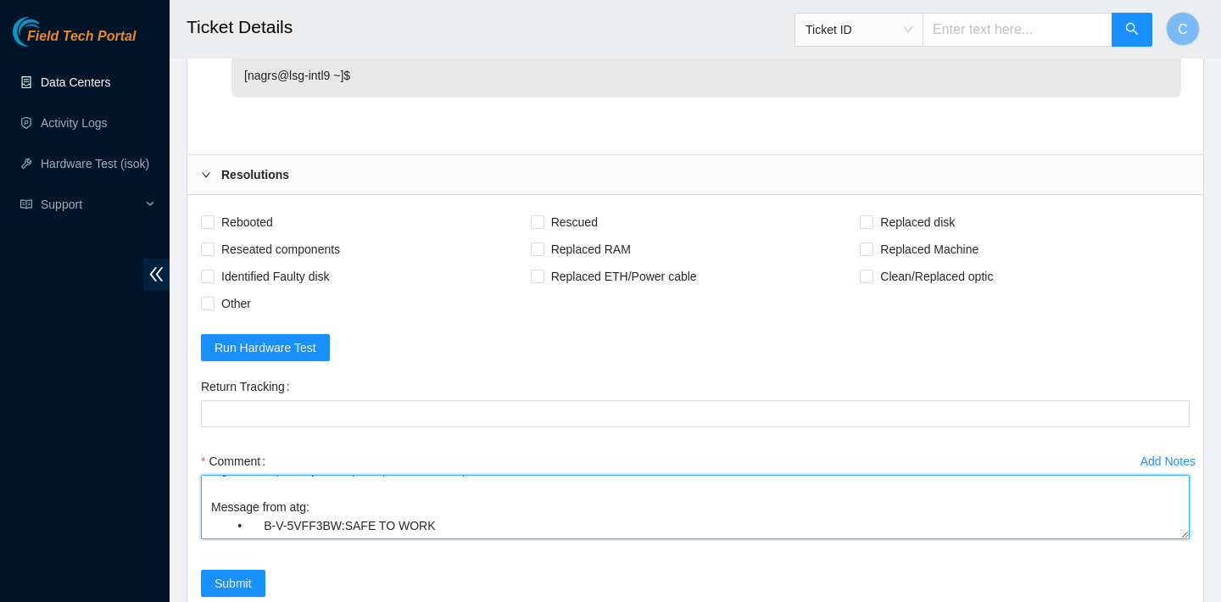
click at [209, 508] on textarea "celesteejung@gmail.com - atg has completed your request (B-V-5VFF3BW) Message f…" at bounding box center [695, 507] width 989 height 64
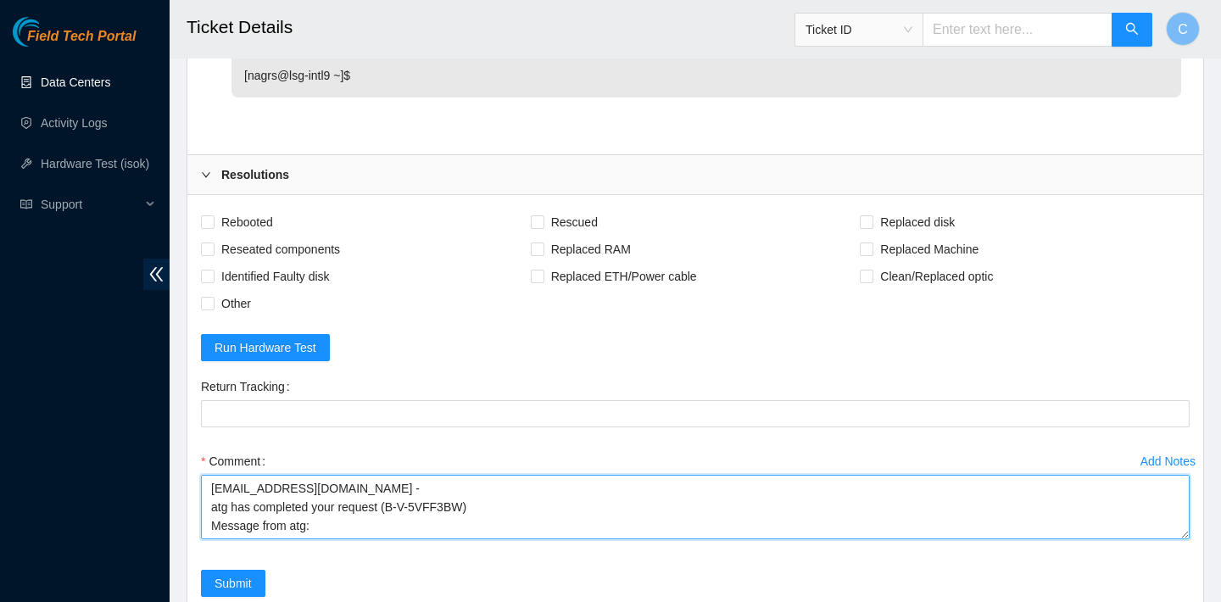
click at [209, 482] on textarea "celesteejung@gmail.com - atg has completed your request (B-V-5VFF3BW) Message f…" at bounding box center [695, 507] width 989 height 64
click at [210, 491] on textarea "celesteejung@gmail.com - atg has completed your request (B-V-5VFF3BW) Message f…" at bounding box center [695, 507] width 989 height 64
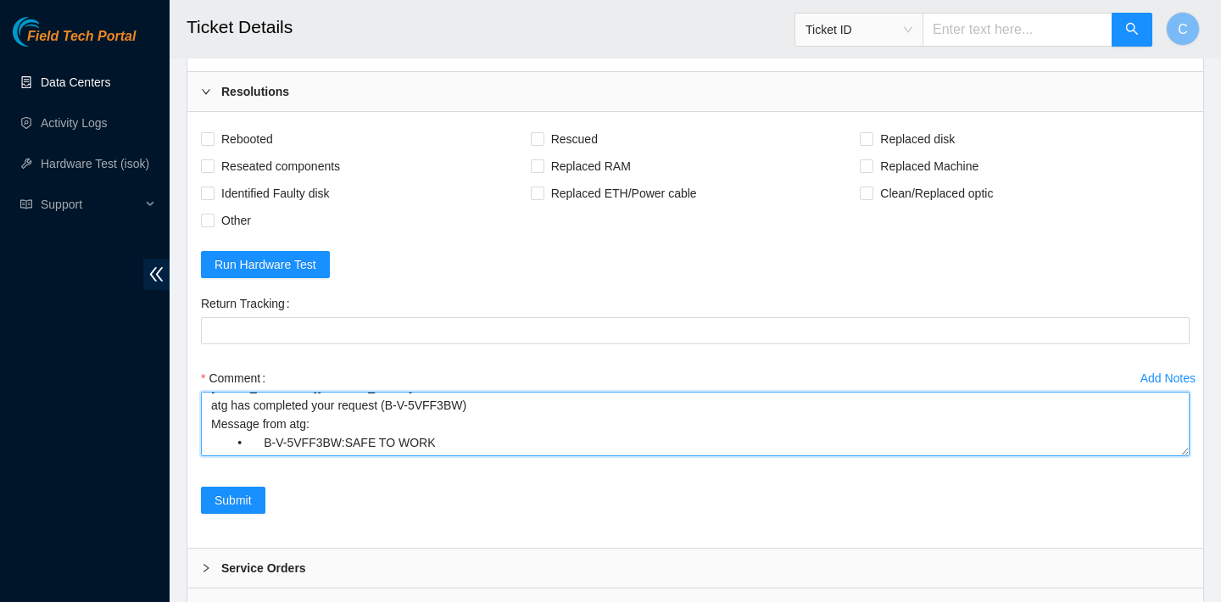
scroll to position [1508, 0]
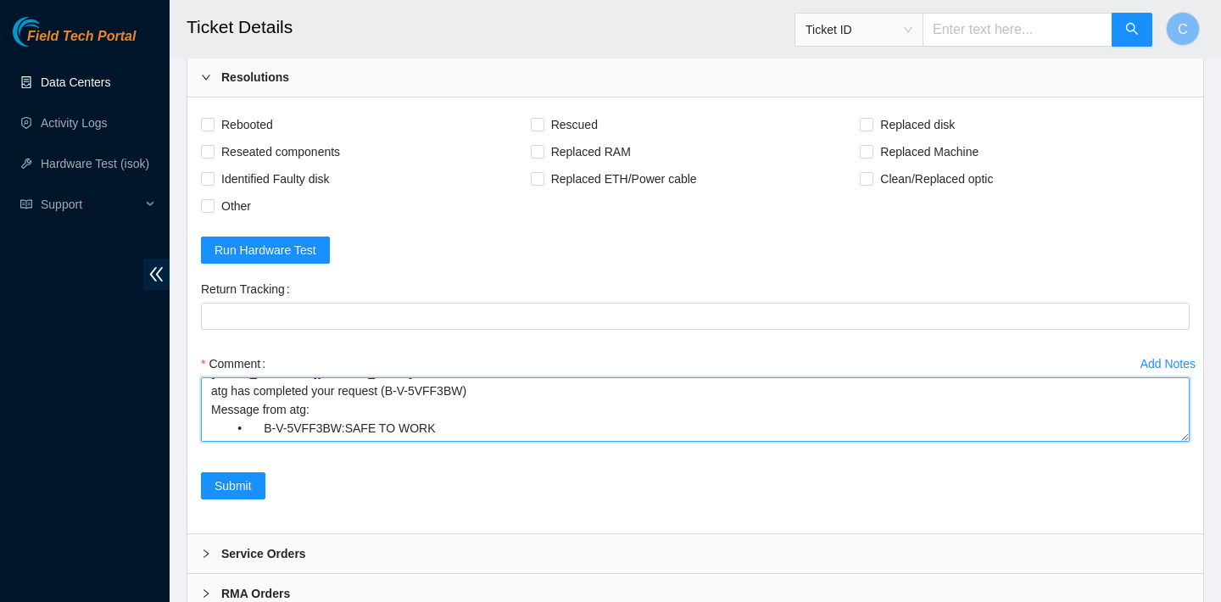
click at [450, 432] on textarea "verified SN contacted NOCC to check if safe to power down: celesteejung@gmail.c…" at bounding box center [695, 409] width 989 height 64
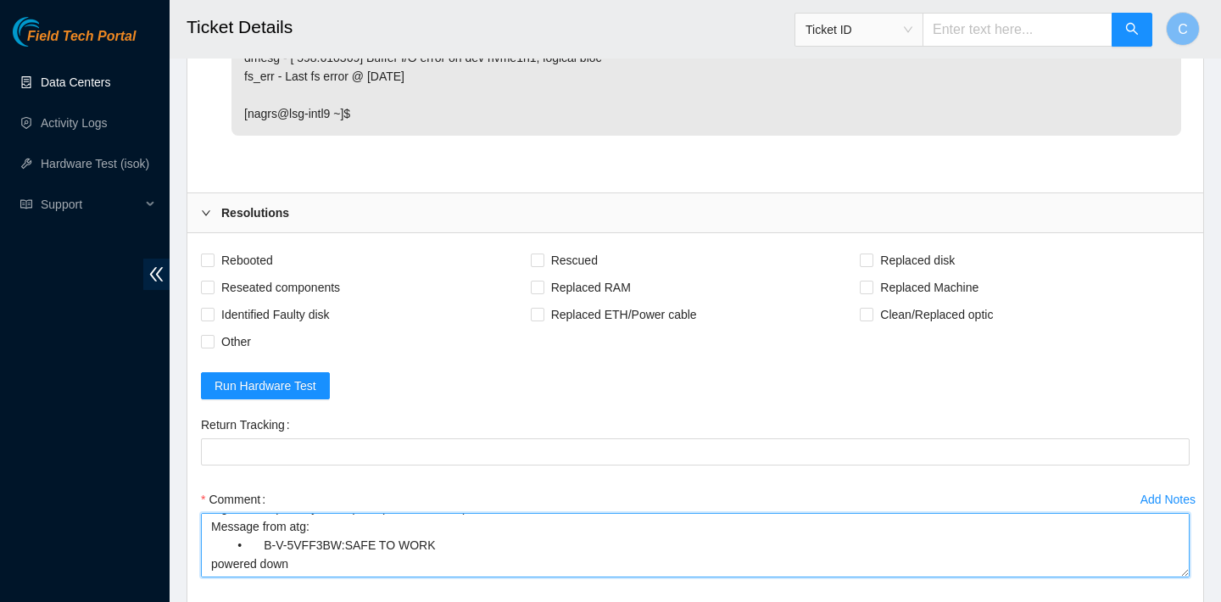
scroll to position [1340, 0]
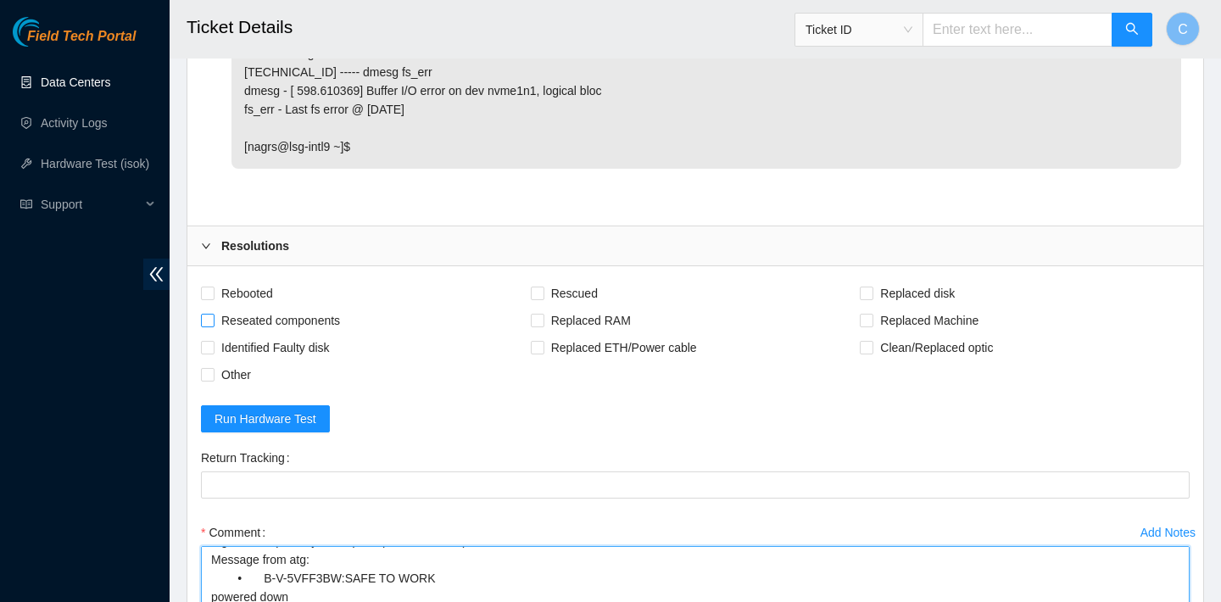
type textarea "verified SN contacted NOCC to check if safe to power down: celesteejung@gmail.c…"
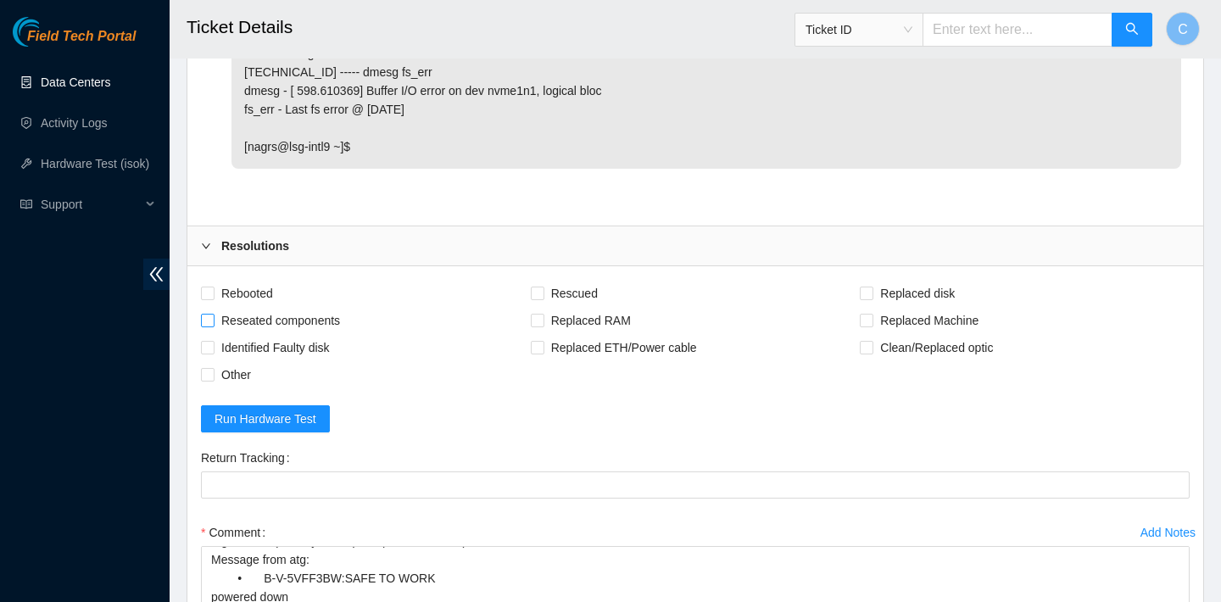
click at [251, 313] on span "Reseated components" at bounding box center [281, 320] width 132 height 27
click at [213, 314] on input "Reseated components" at bounding box center [207, 320] width 12 height 12
checkbox input "true"
click at [245, 295] on span "Rebooted" at bounding box center [247, 293] width 65 height 27
click at [213, 295] on input "Rebooted" at bounding box center [207, 293] width 12 height 12
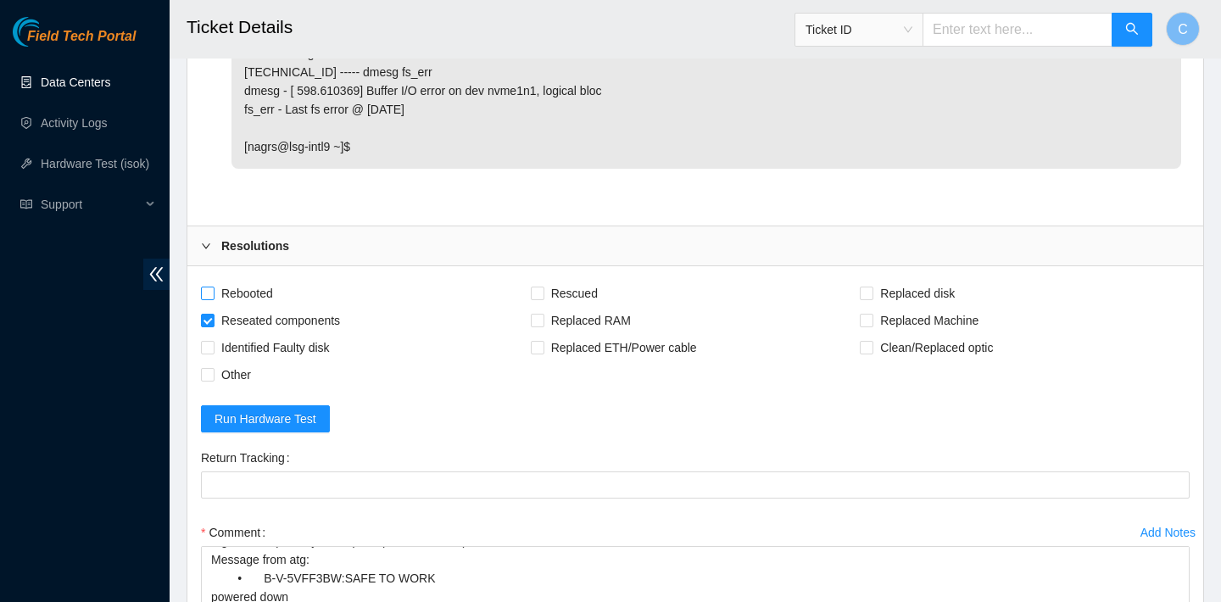
checkbox input "true"
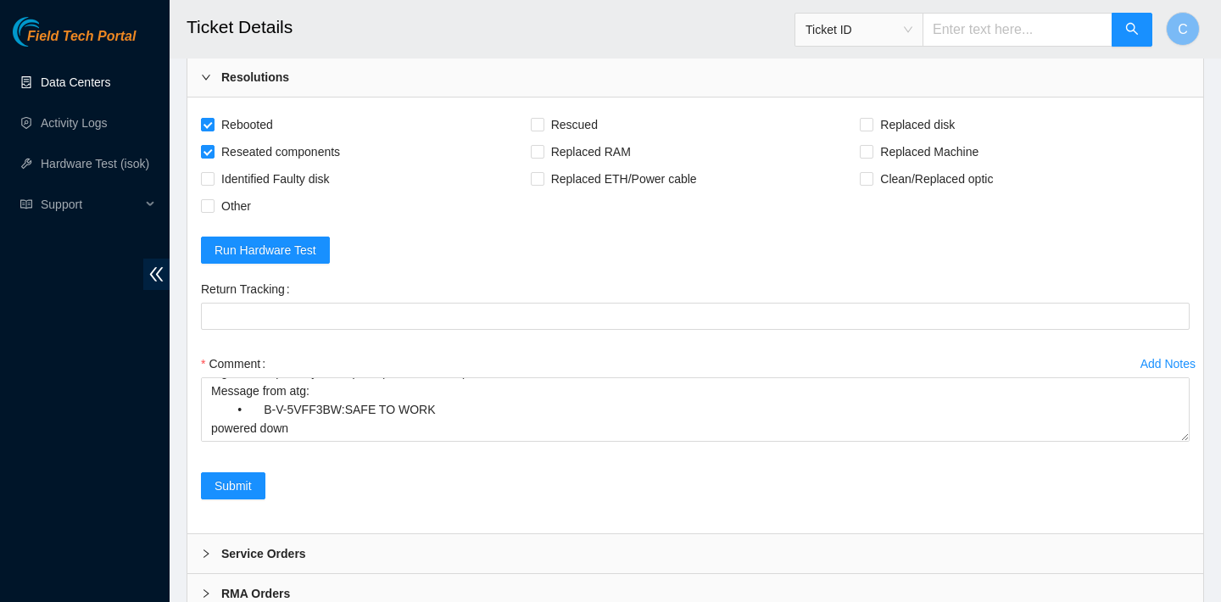
scroll to position [1553, 0]
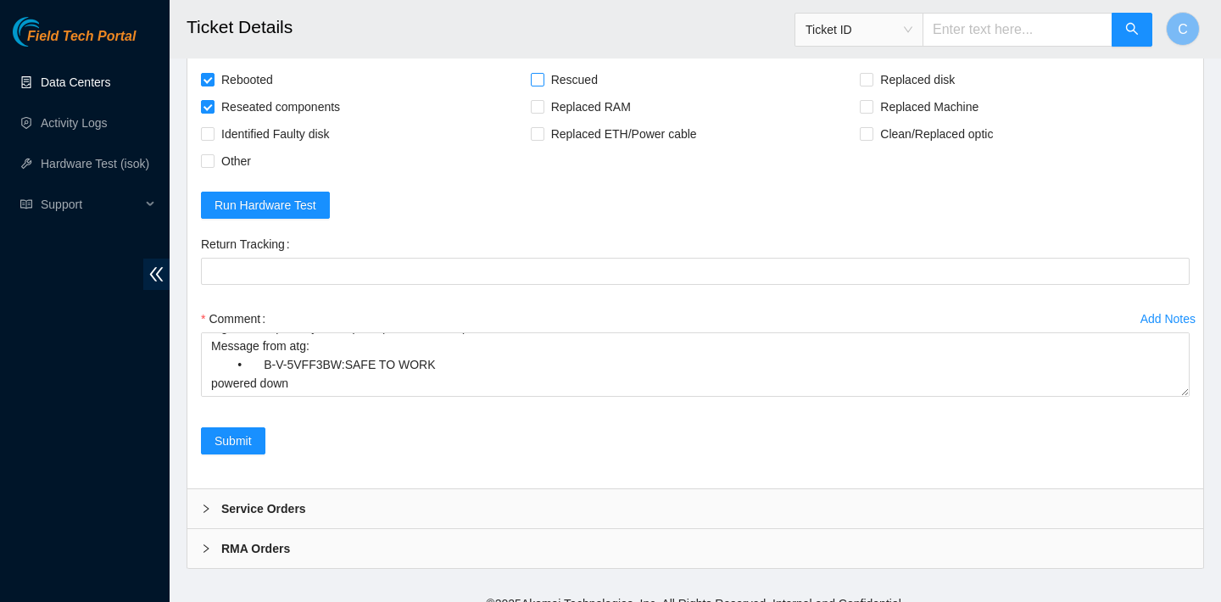
click at [572, 73] on span "Rescued" at bounding box center [574, 79] width 60 height 27
click at [543, 73] on input "Rescued" at bounding box center [537, 79] width 12 height 12
checkbox input "true"
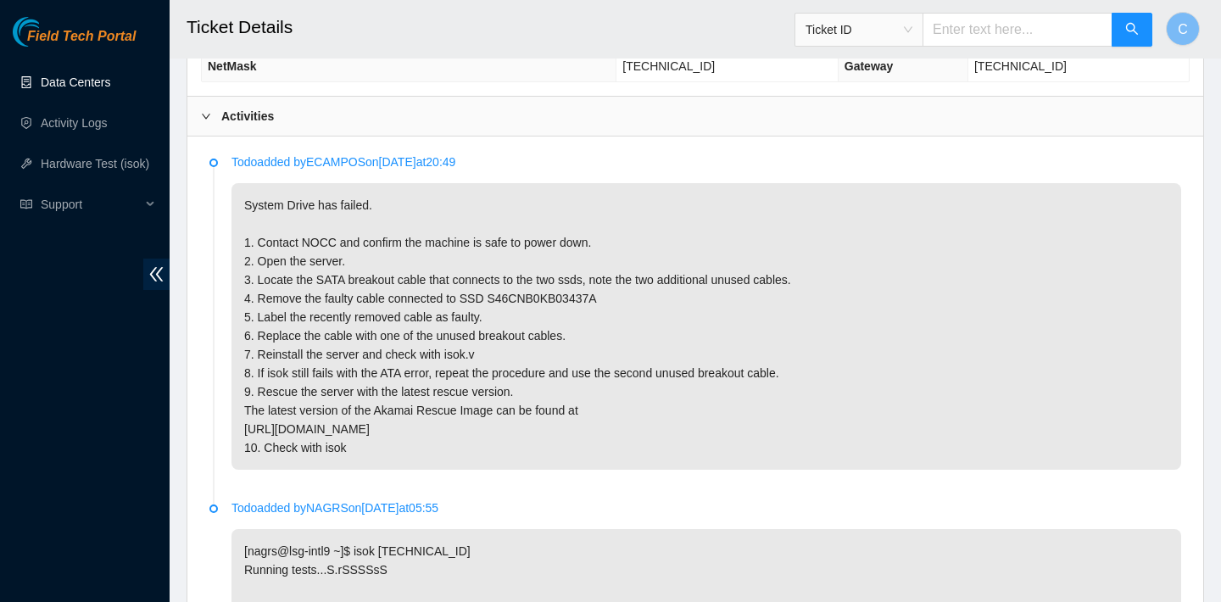
scroll to position [787, 0]
drag, startPoint x: 433, startPoint y: 298, endPoint x: 317, endPoint y: 304, distance: 116.3
click at [317, 304] on p "System Drive has failed. 1. Contact NOCC and confirm the machine is safe to pow…" at bounding box center [706, 325] width 950 height 287
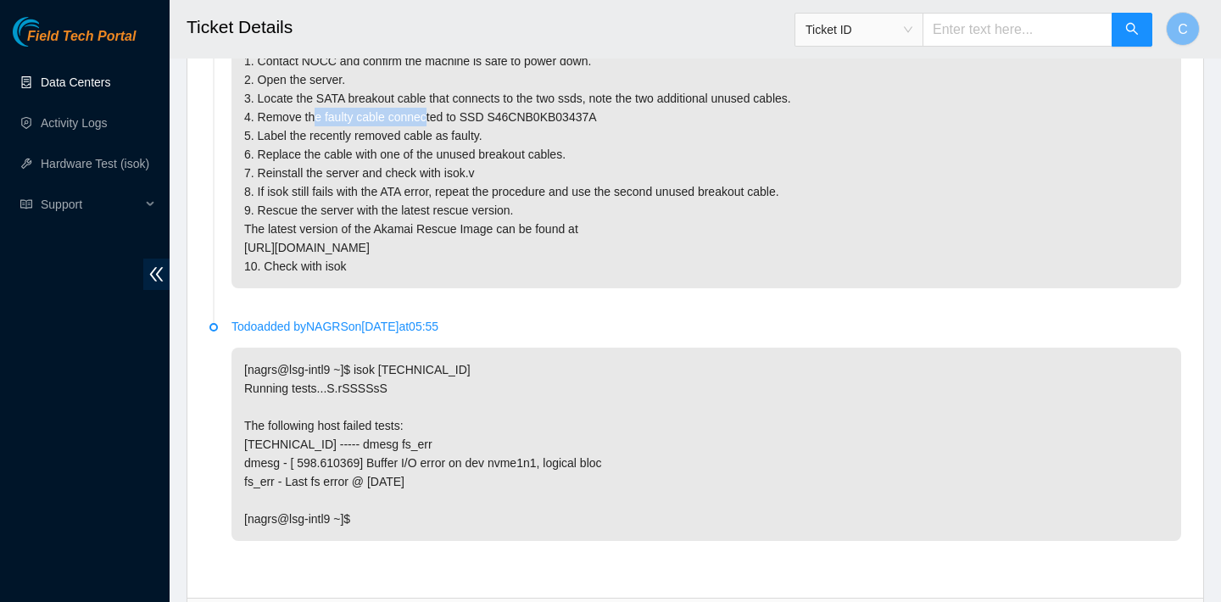
scroll to position [969, 0]
drag, startPoint x: 606, startPoint y: 115, endPoint x: 496, endPoint y: 114, distance: 110.2
click at [496, 114] on p "System Drive has failed. 1. Contact NOCC and confirm the machine is safe to pow…" at bounding box center [706, 143] width 950 height 287
copy p "S46CNB0KB03437A"
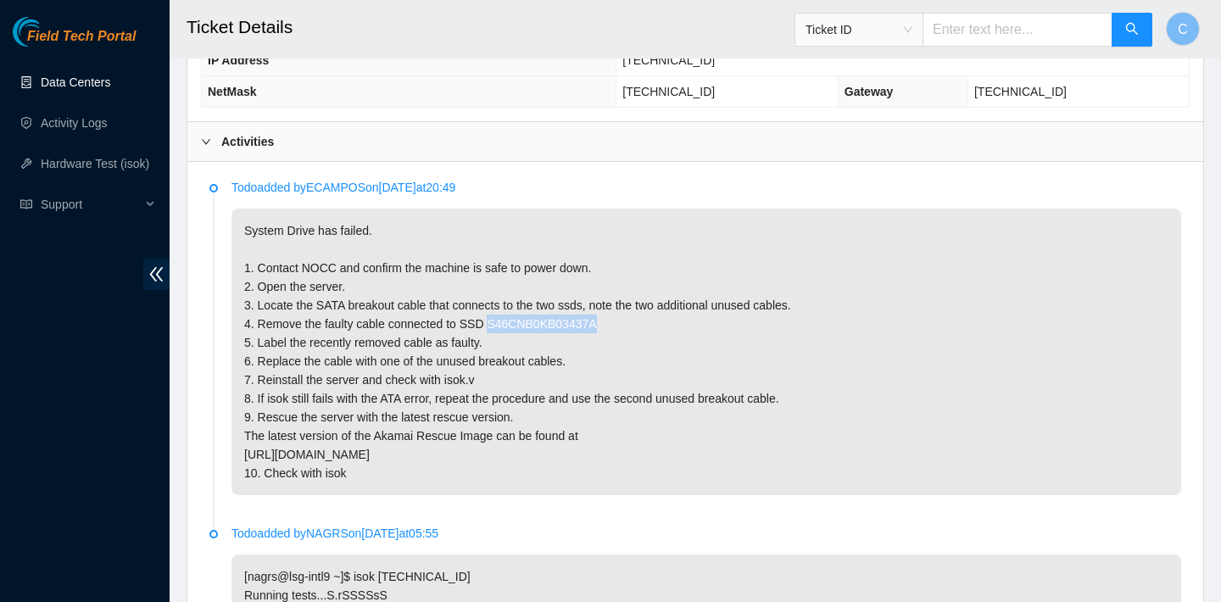
scroll to position [1573, 0]
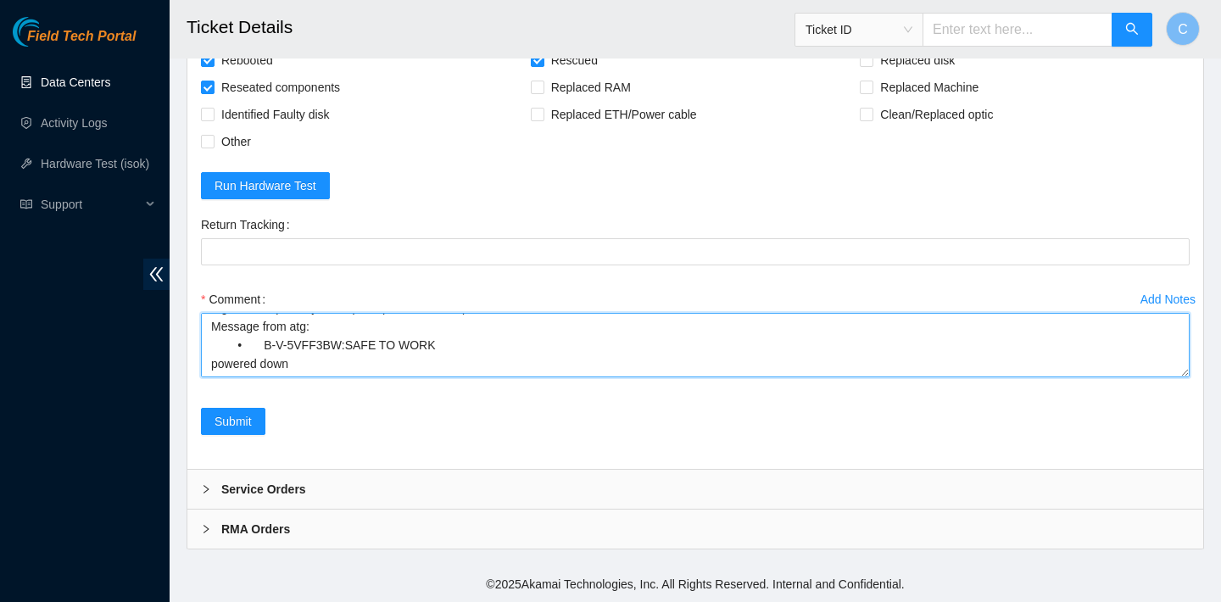
click at [388, 360] on textarea "verified SN contacted NOCC to check if safe to power down: celesteejung@gmail.c…" at bounding box center [695, 345] width 989 height 64
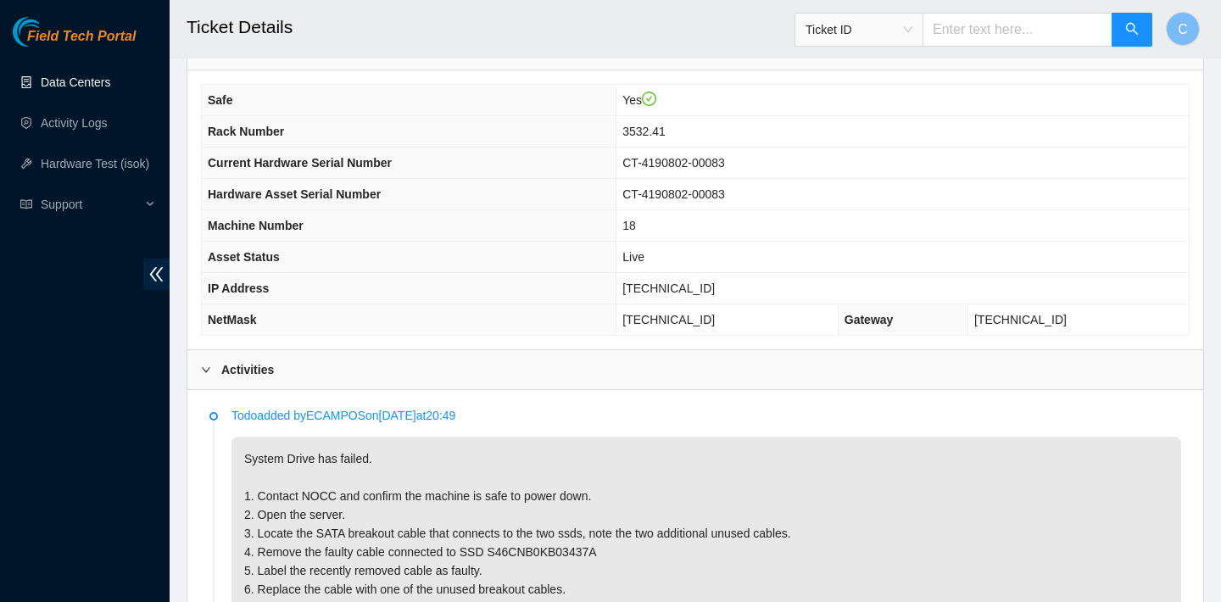
scroll to position [466, 0]
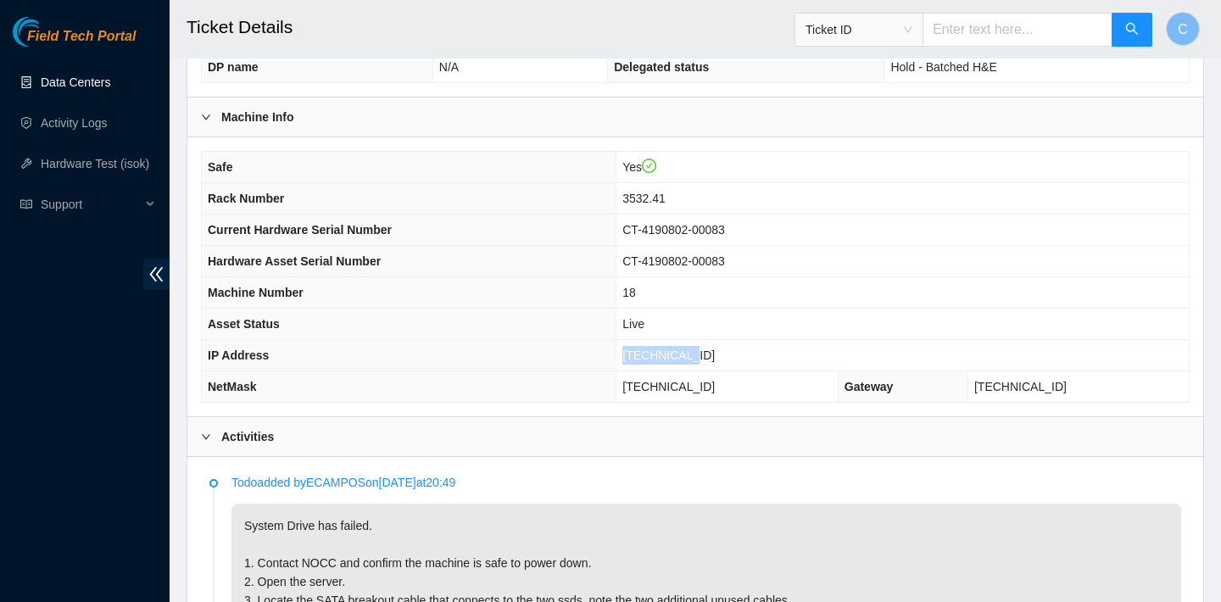
drag, startPoint x: 722, startPoint y: 349, endPoint x: 640, endPoint y: 348, distance: 82.3
click at [640, 348] on td "23.32.16.85" at bounding box center [902, 355] width 572 height 31
copy span "23.32.16.85"
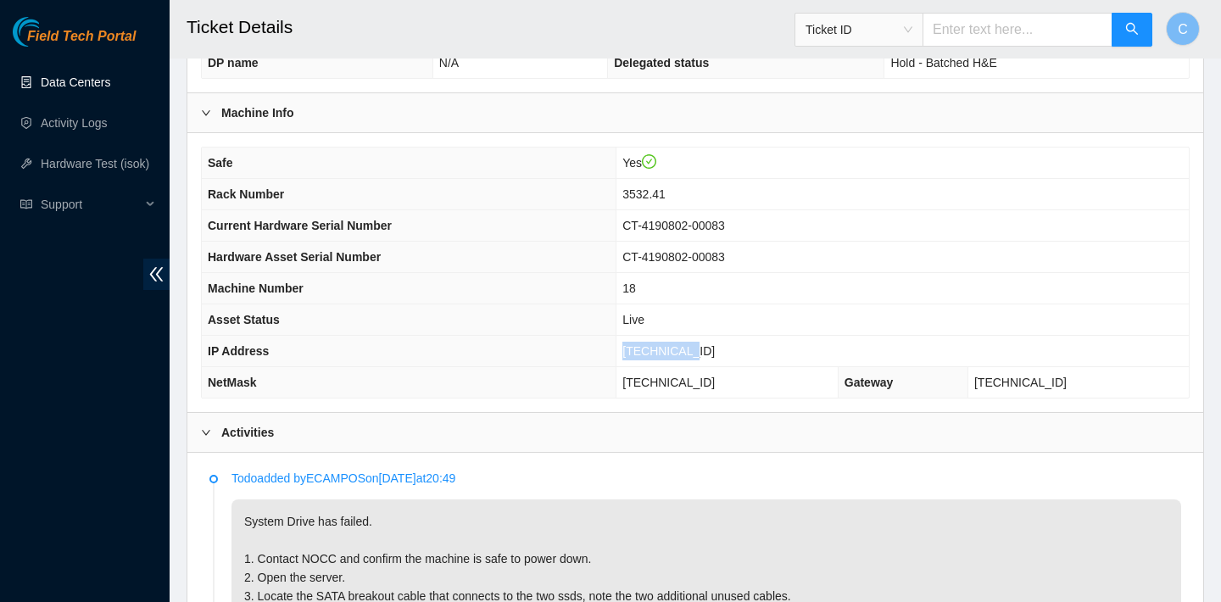
click at [750, 385] on td "255.255.255.192" at bounding box center [727, 382] width 222 height 31
drag, startPoint x: 748, startPoint y: 385, endPoint x: 648, endPoint y: 383, distance: 100.1
click at [648, 383] on td "255.255.255.192" at bounding box center [727, 382] width 222 height 31
copy span "255.255.255.192"
drag, startPoint x: 727, startPoint y: 349, endPoint x: 643, endPoint y: 348, distance: 84.0
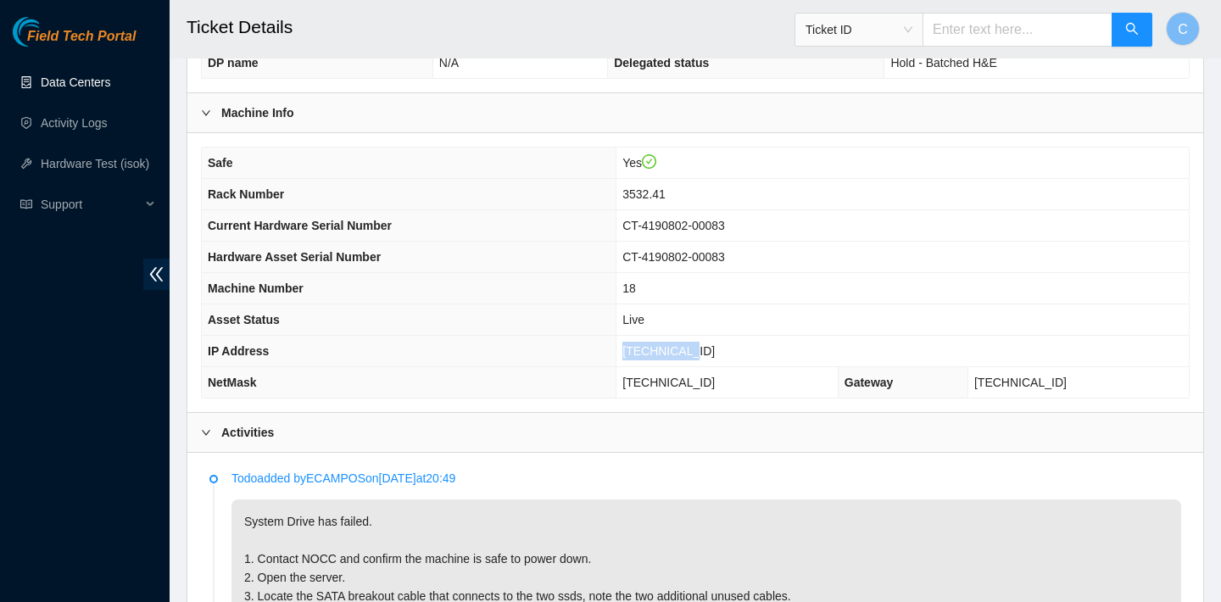
click at [643, 348] on td "23.32.16.85" at bounding box center [902, 351] width 572 height 31
copy span "23.32.16.85"
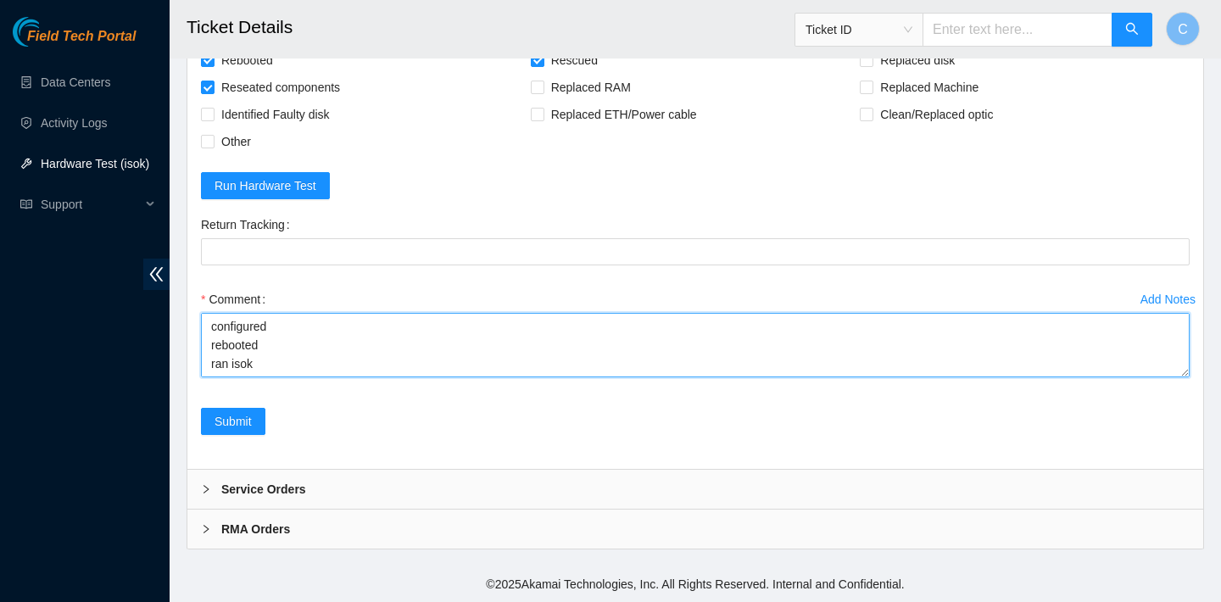
click at [228, 369] on textarea "verified SN contacted NOCC to check if safe to power down: celesteejung@gmail.c…" at bounding box center [695, 345] width 989 height 64
paste textarea "23.32.16.85 : failed: unsshable (unknown error format)"
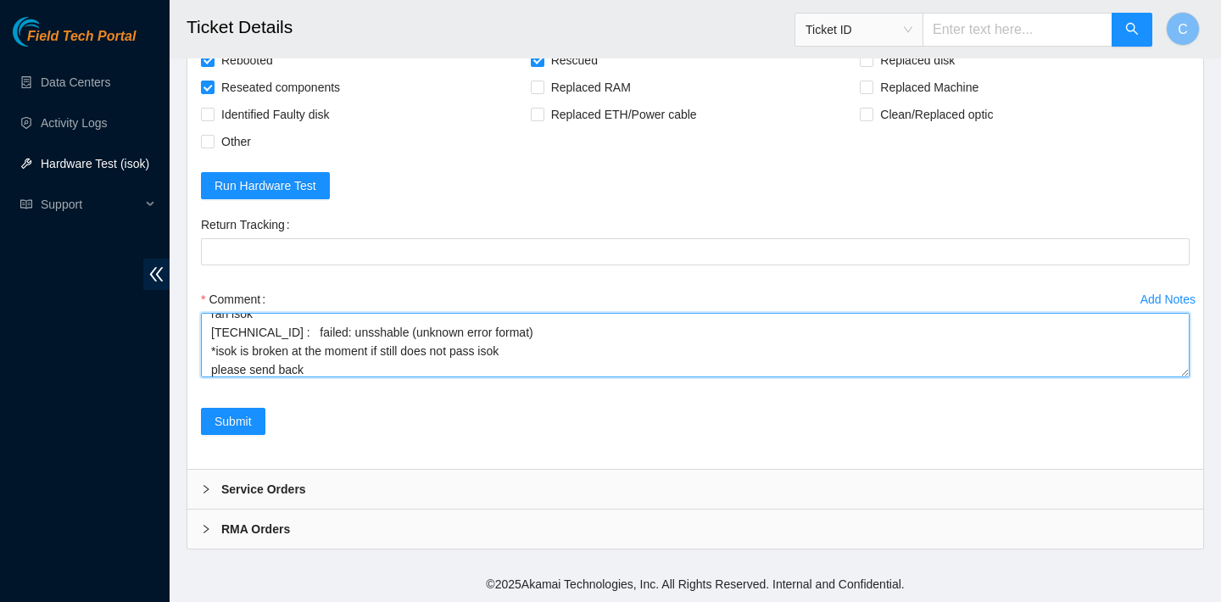
scroll to position [298, 0]
drag, startPoint x: 315, startPoint y: 372, endPoint x: 203, endPoint y: 332, distance: 119.9
click at [203, 332] on textarea "verified SN contacted NOCC to check if safe to power down: celesteejung@gmail.c…" at bounding box center [695, 345] width 989 height 64
click at [334, 356] on textarea "verified SN contacted NOCC to check if safe to power down: celesteejung@gmail.c…" at bounding box center [695, 345] width 989 height 64
click at [535, 330] on textarea "verified SN contacted NOCC to check if safe to power down: celesteejung@gmail.c…" at bounding box center [695, 345] width 989 height 64
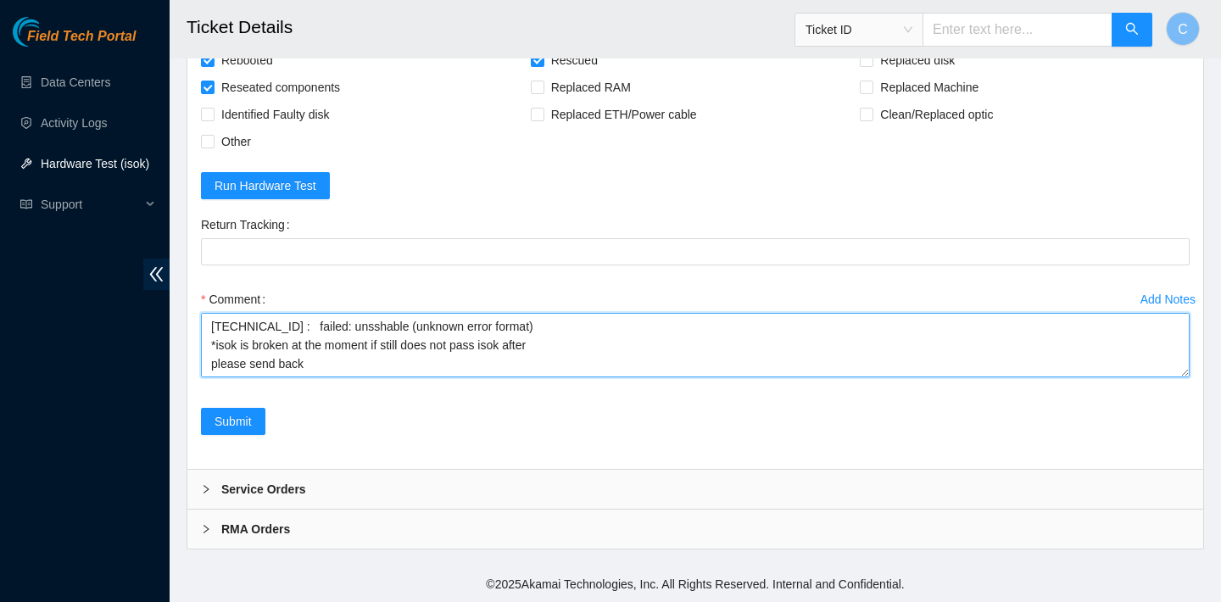
drag, startPoint x: 343, startPoint y: 352, endPoint x: 205, endPoint y: 330, distance: 140.0
click at [205, 330] on textarea "verified SN contacted NOCC to check if safe to power down: celesteejung@gmail.c…" at bounding box center [695, 345] width 989 height 64
type textarea "verified SN contacted NOCC to check if safe to power down: celesteejung@gmail.c…"
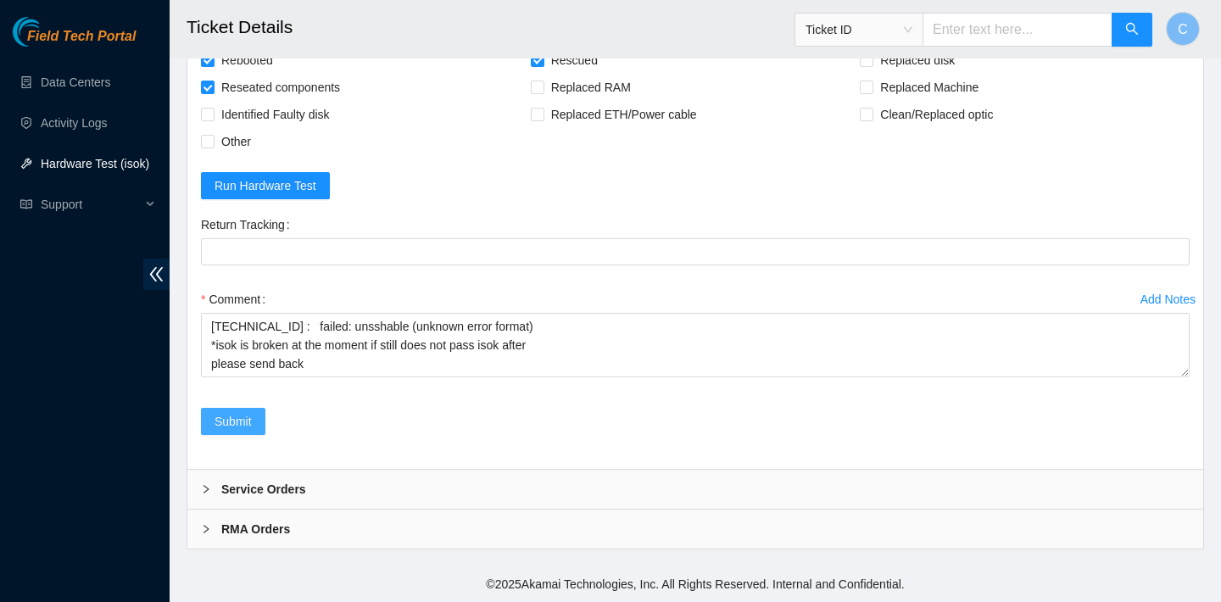
click at [248, 430] on span "Submit" at bounding box center [233, 421] width 37 height 19
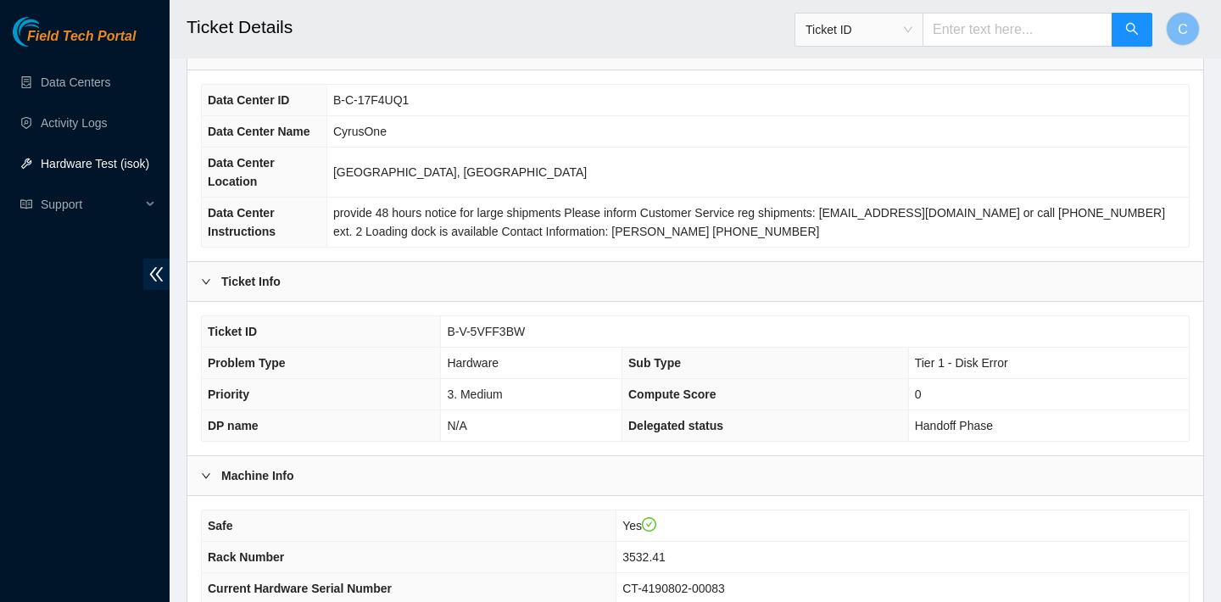
scroll to position [402, 0]
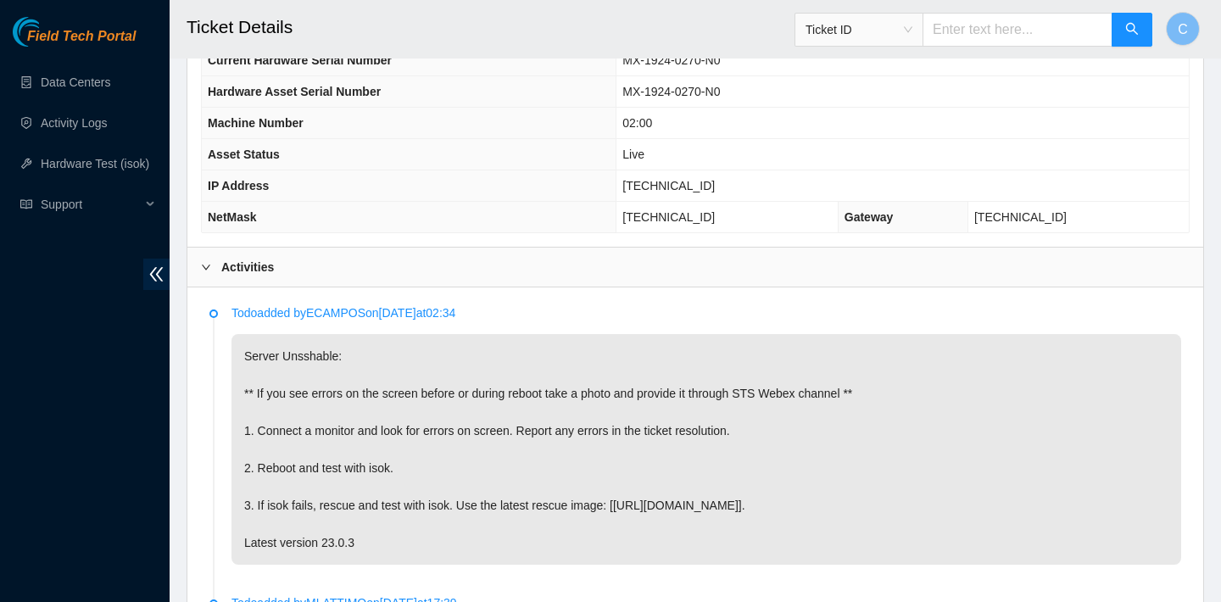
scroll to position [634, 0]
drag, startPoint x: 722, startPoint y: 181, endPoint x: 655, endPoint y: 181, distance: 67.0
click at [655, 181] on td "[TECHNICAL_ID]" at bounding box center [902, 186] width 572 height 31
copy span "[TECHNICAL_ID]"
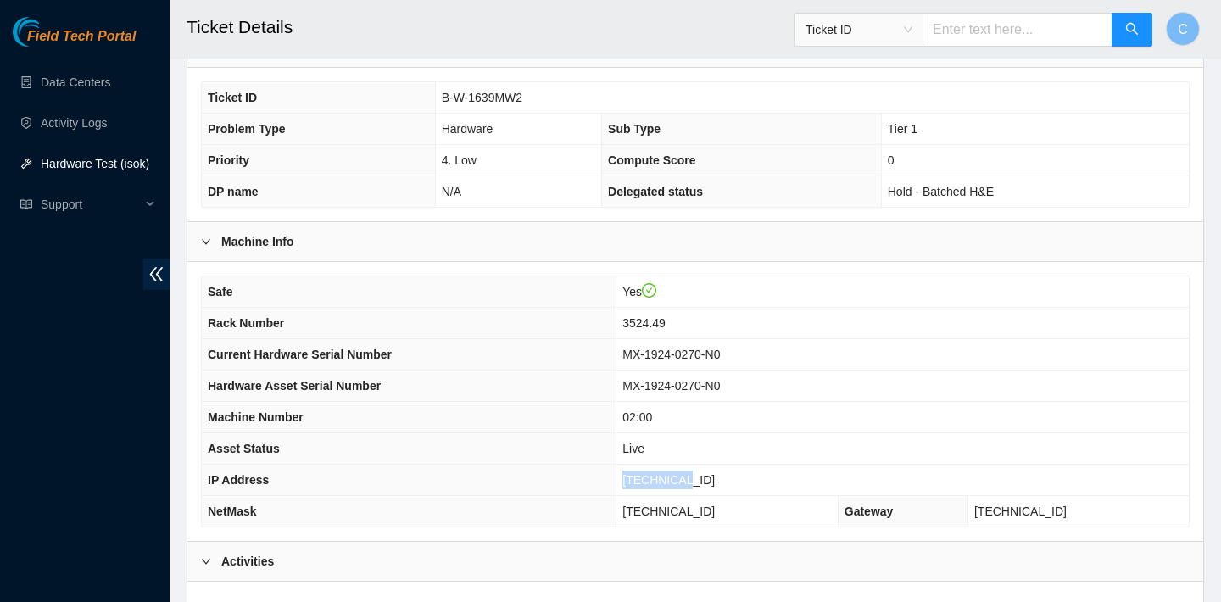
scroll to position [328, 0]
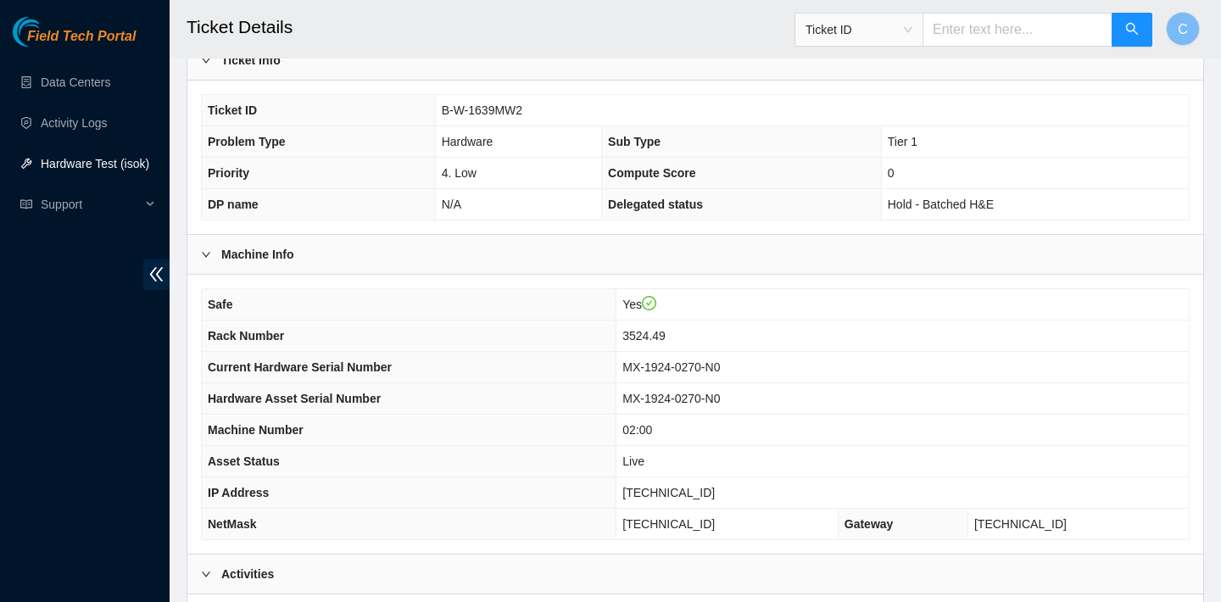
click at [544, 175] on td "4. Low" at bounding box center [518, 173] width 166 height 31
drag, startPoint x: 537, startPoint y: 101, endPoint x: 434, endPoint y: 99, distance: 102.6
click at [434, 99] on tr "Ticket ID B-W-1639MW2" at bounding box center [695, 110] width 987 height 31
click at [554, 106] on td "B-W-1639MW2" at bounding box center [812, 110] width 754 height 31
drag, startPoint x: 549, startPoint y: 106, endPoint x: 443, endPoint y: 103, distance: 106.9
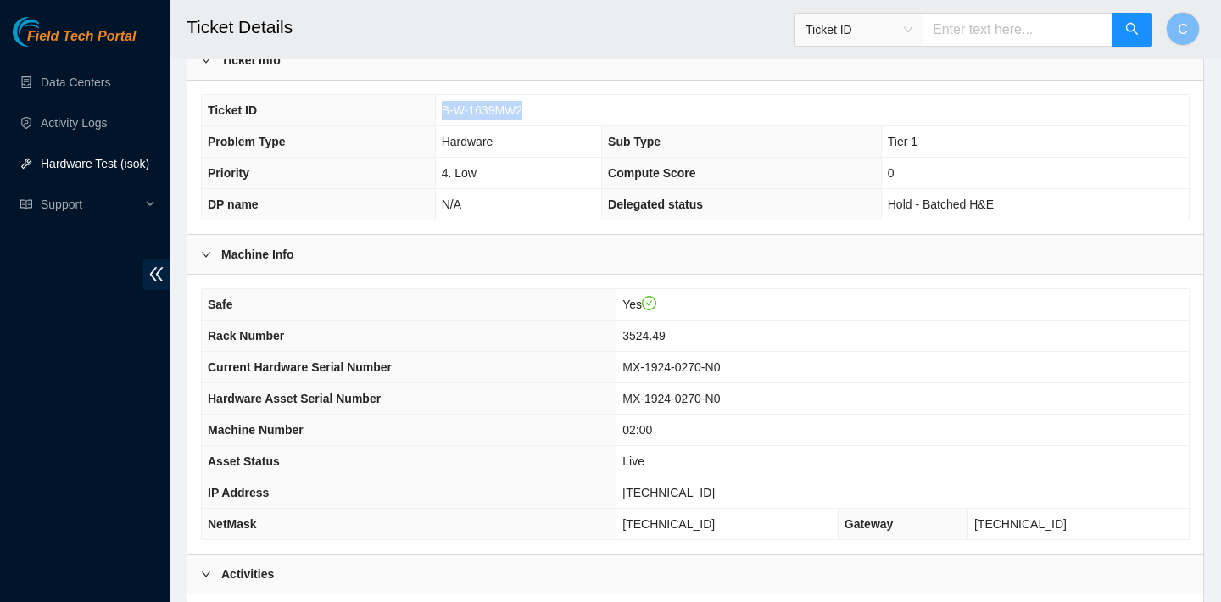
click at [443, 103] on td "B-W-1639MW2" at bounding box center [812, 110] width 754 height 31
copy span "B-W-1639MW2"
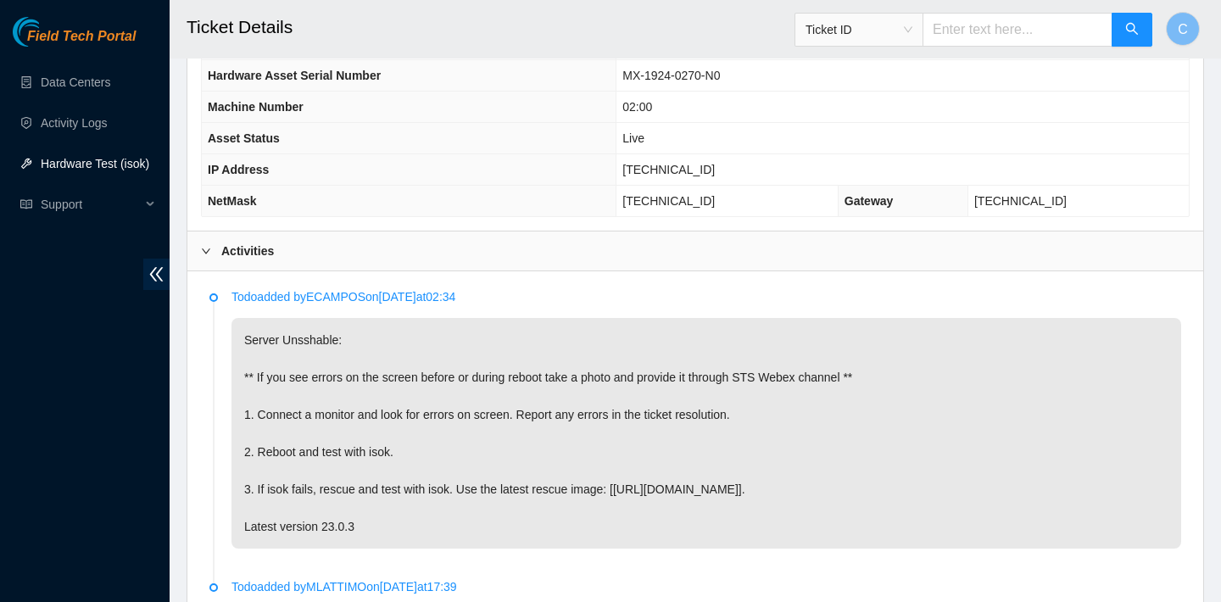
click at [588, 354] on p "Server Unsshable: ** If you see errors on the screen before or during reboot ta…" at bounding box center [706, 433] width 950 height 231
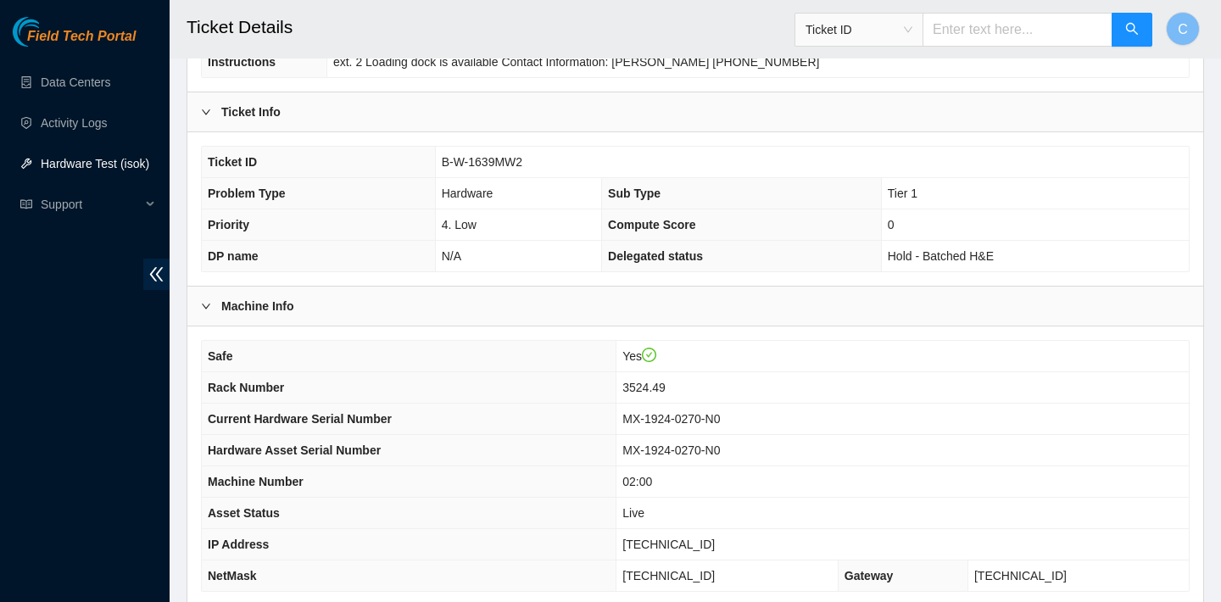
scroll to position [931, 0]
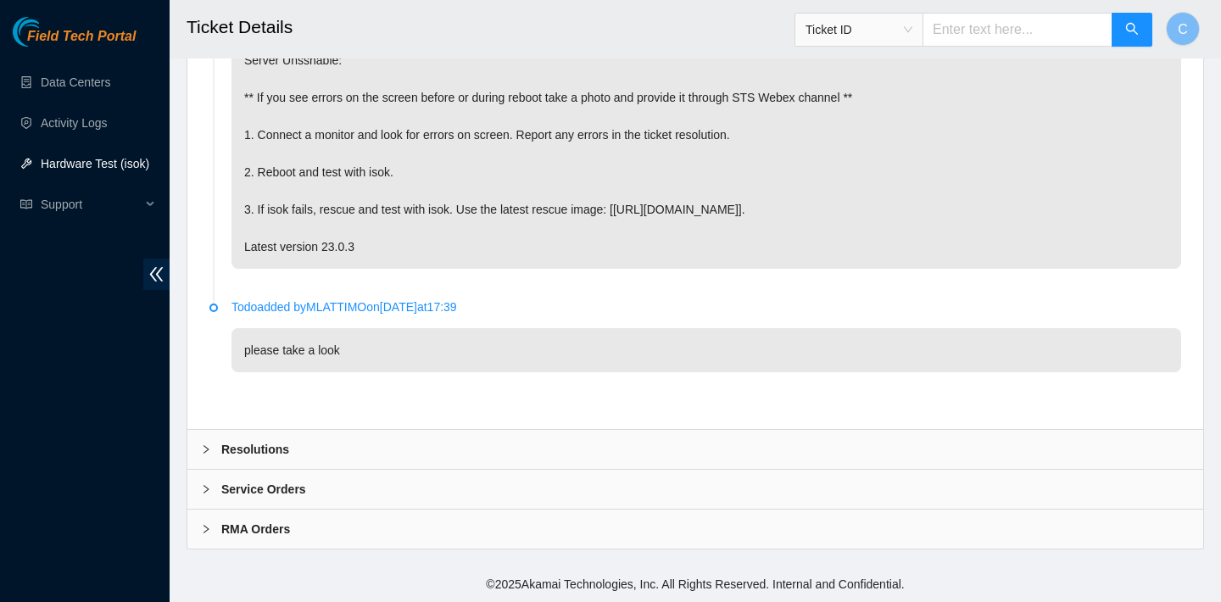
click at [391, 451] on div "Resolutions" at bounding box center [695, 449] width 1016 height 39
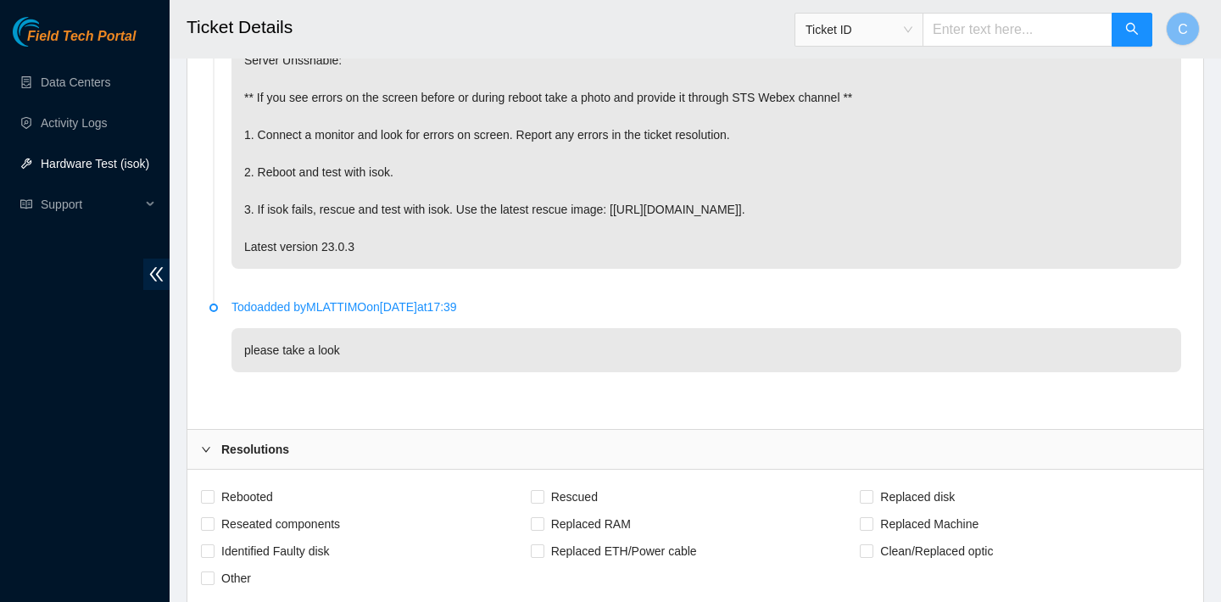
scroll to position [1368, 0]
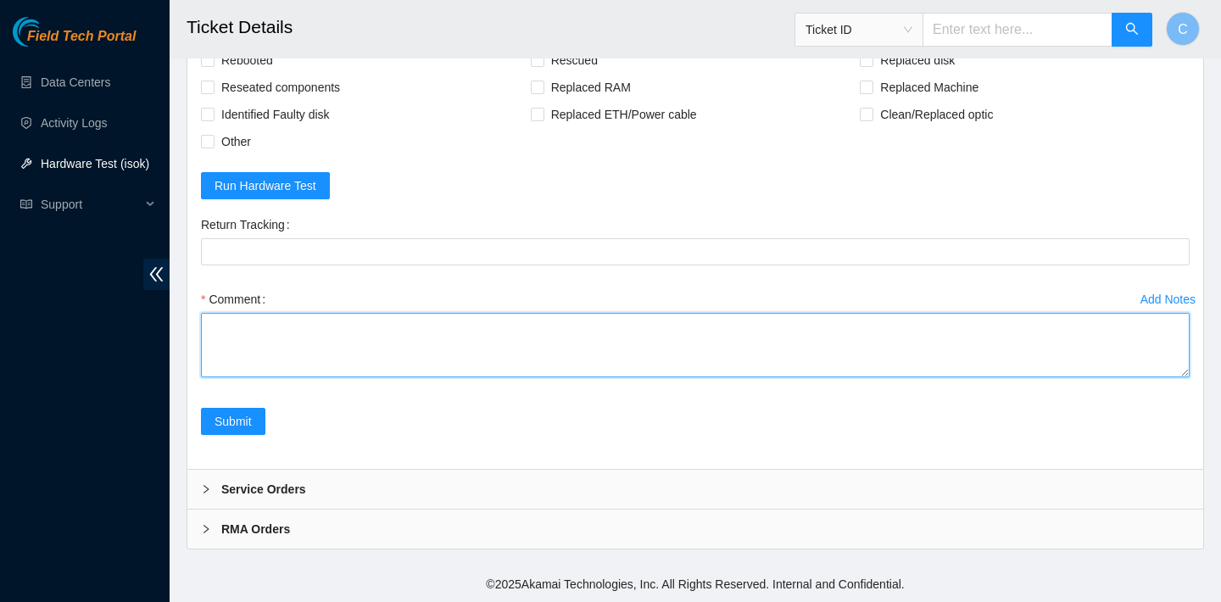
click at [349, 363] on textarea "Comment" at bounding box center [695, 345] width 989 height 64
paste textarea "*isok is broken at the moment if still does not pass isok after please send back"
type textarea "*isok is broken at the moment if still does not pass isok after please send back"
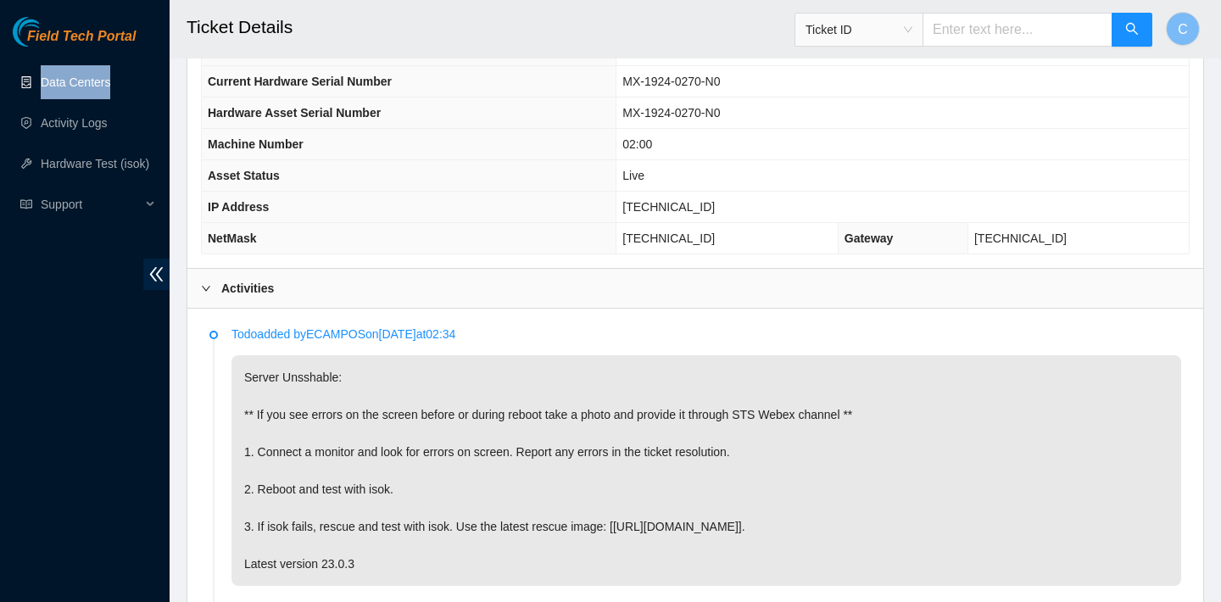
scroll to position [547, 0]
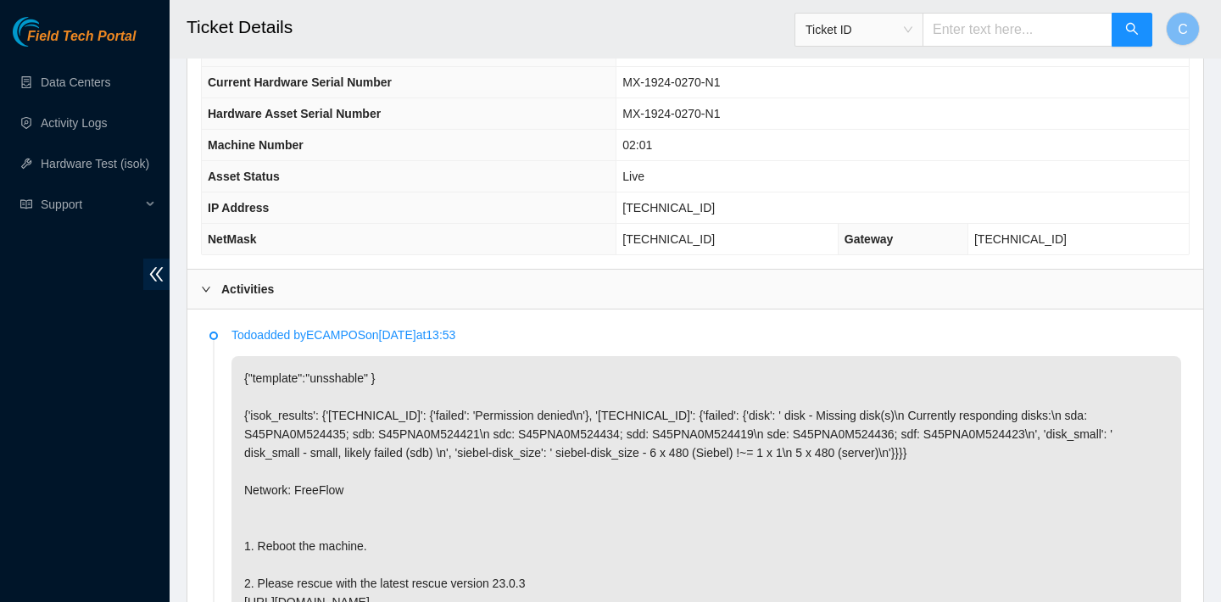
scroll to position [603, 0]
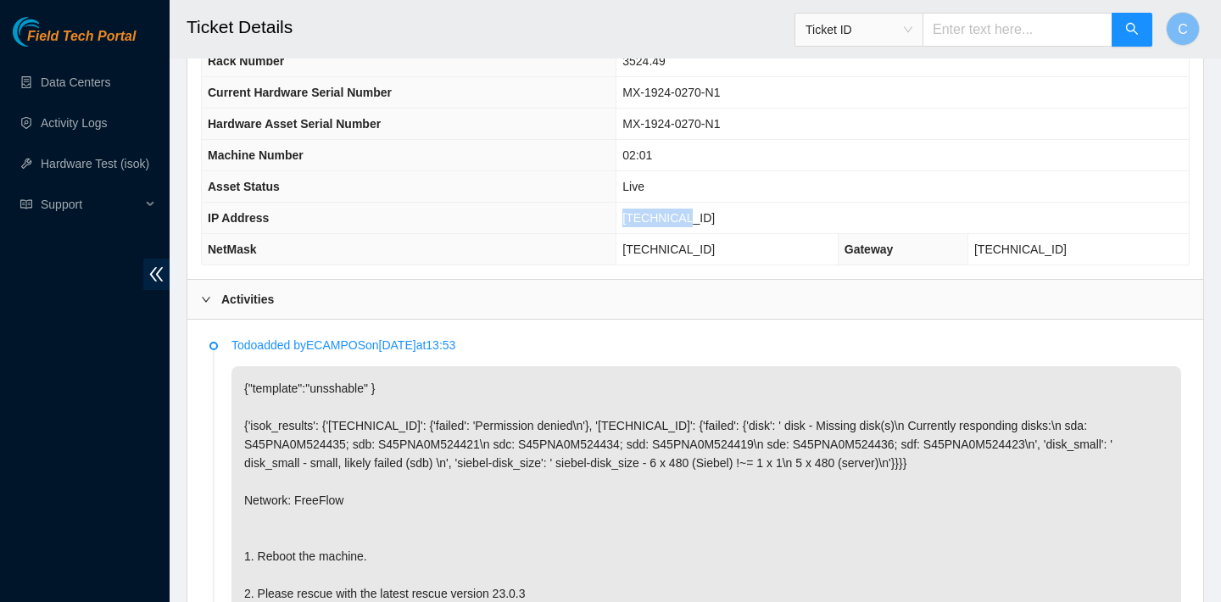
drag, startPoint x: 722, startPoint y: 216, endPoint x: 643, endPoint y: 216, distance: 78.9
click at [643, 216] on tr "IP Address [TECHNICAL_ID]" at bounding box center [695, 218] width 987 height 31
copy tr "[TECHNICAL_ID]"
click at [760, 248] on td "[TECHNICAL_ID]" at bounding box center [727, 249] width 222 height 31
drag, startPoint x: 760, startPoint y: 248, endPoint x: 651, endPoint y: 247, distance: 108.5
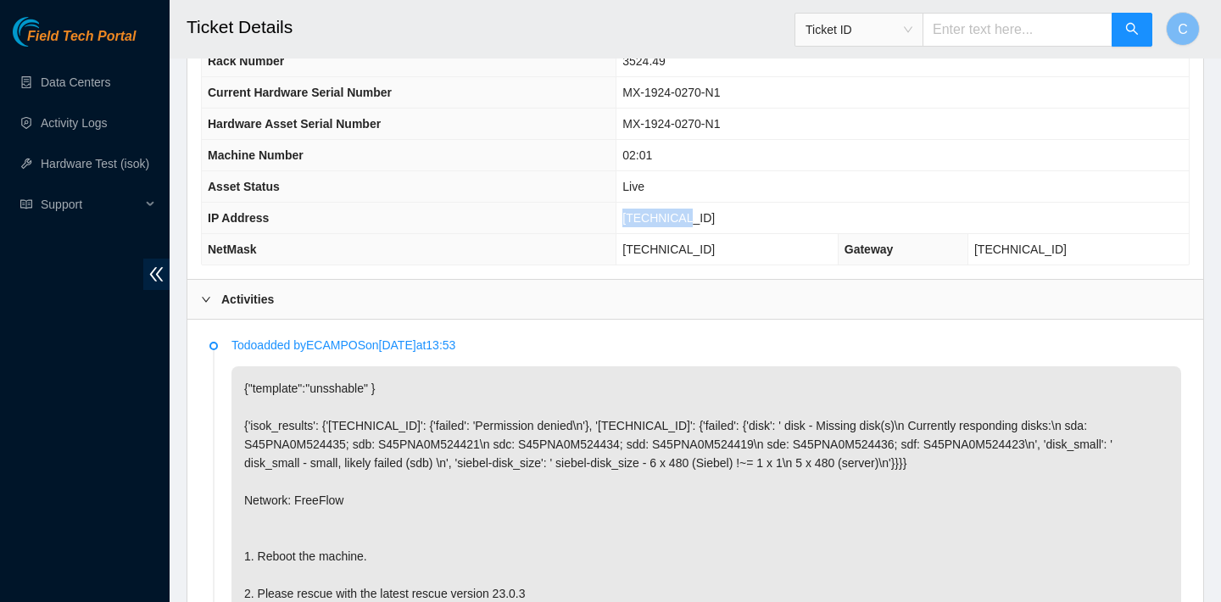
click at [651, 247] on td "[TECHNICAL_ID]" at bounding box center [727, 249] width 222 height 31
copy span "[TECHNICAL_ID]"
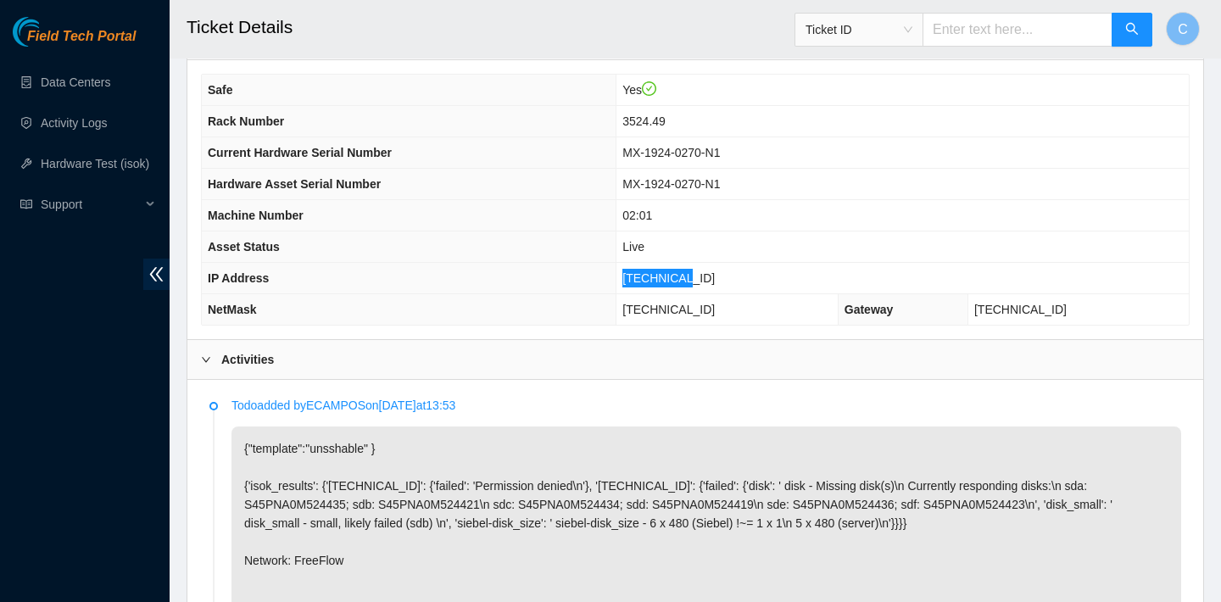
scroll to position [538, 0]
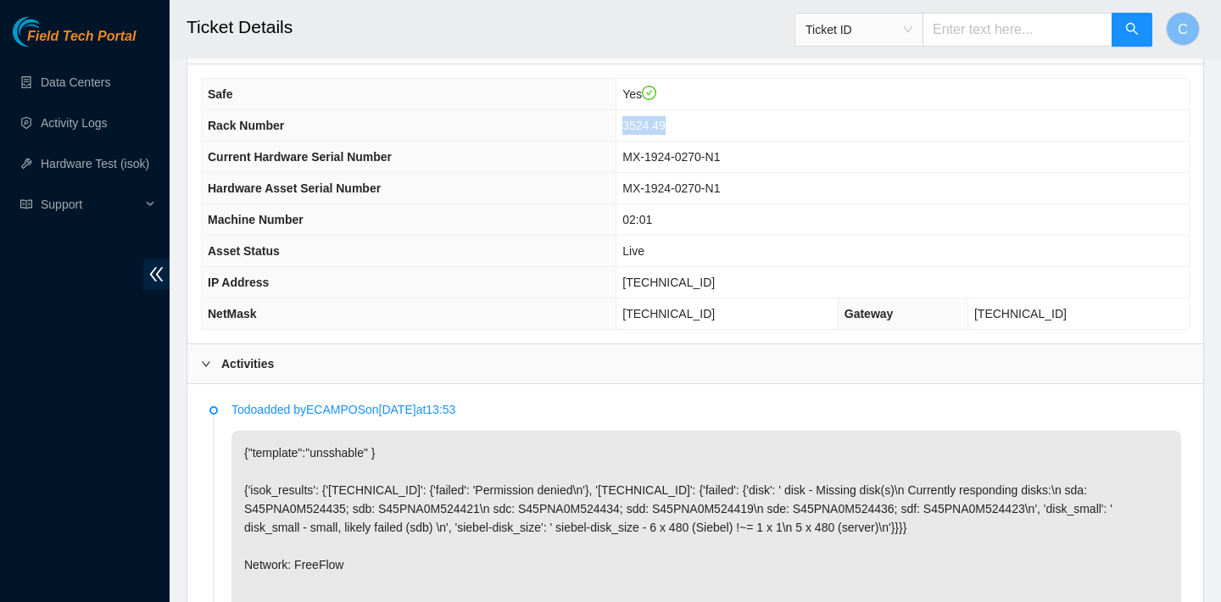
drag, startPoint x: 708, startPoint y: 120, endPoint x: 655, endPoint y: 120, distance: 53.4
click at [655, 120] on td "3524.49" at bounding box center [902, 125] width 572 height 31
copy span "3524.49"
drag, startPoint x: 693, startPoint y: 218, endPoint x: 637, endPoint y: 218, distance: 56.0
click at [637, 218] on tr "Machine Number 02:01" at bounding box center [695, 219] width 987 height 31
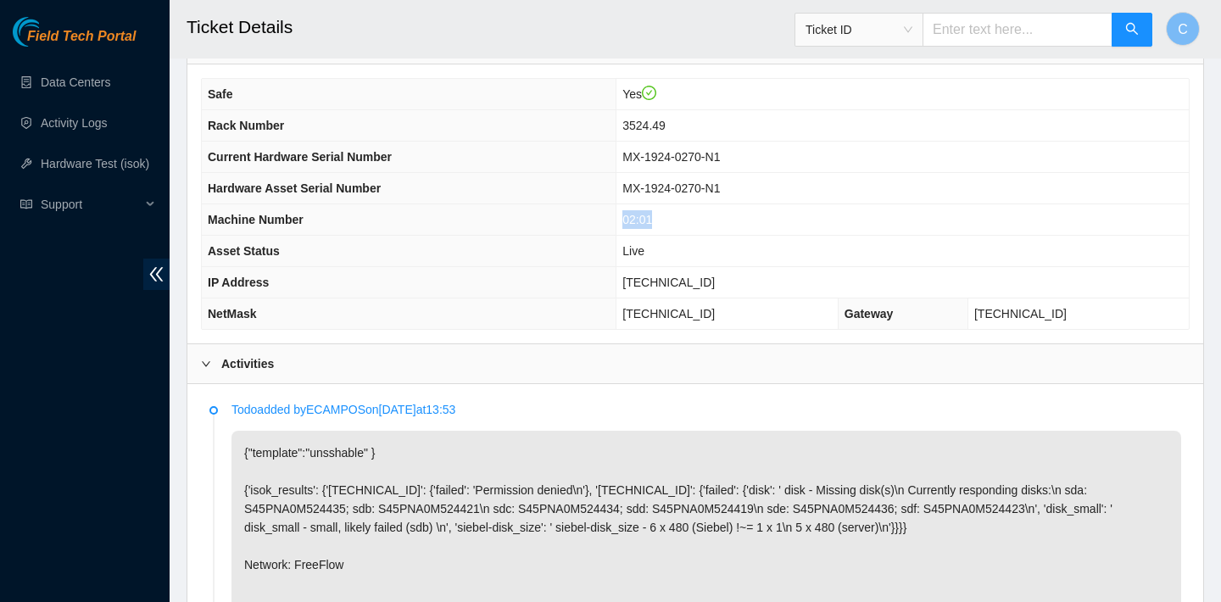
copy tr "02:01"
drag, startPoint x: 719, startPoint y: 278, endPoint x: 652, endPoint y: 277, distance: 67.0
click at [652, 277] on td "[TECHNICAL_ID]" at bounding box center [902, 282] width 572 height 31
copy span "[TECHNICAL_ID]"
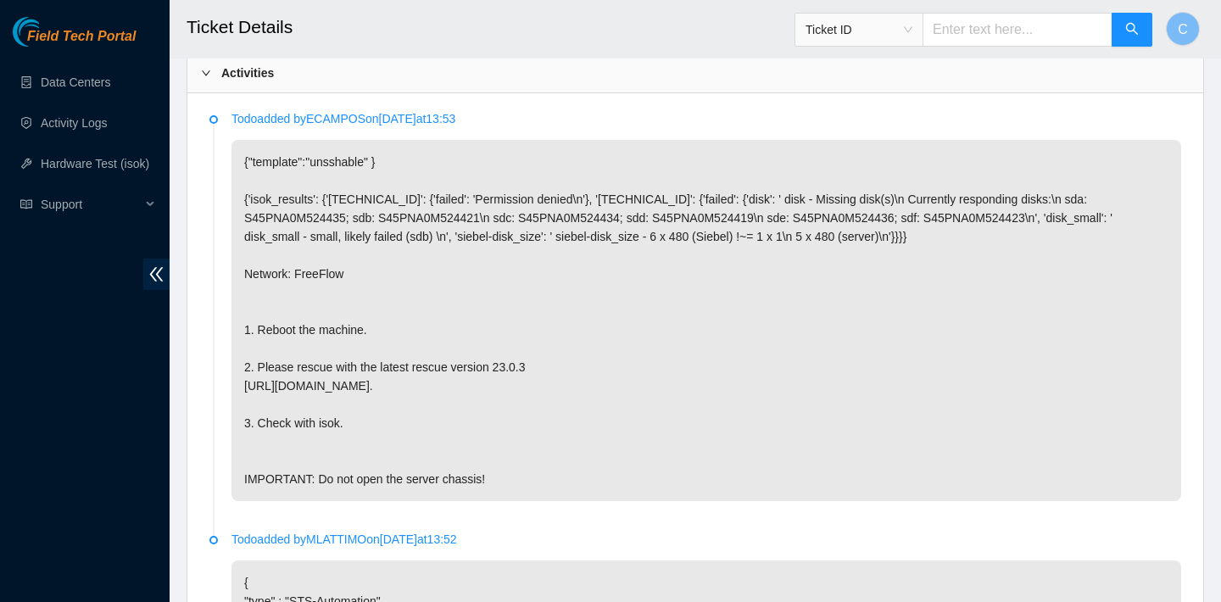
scroll to position [1304, 0]
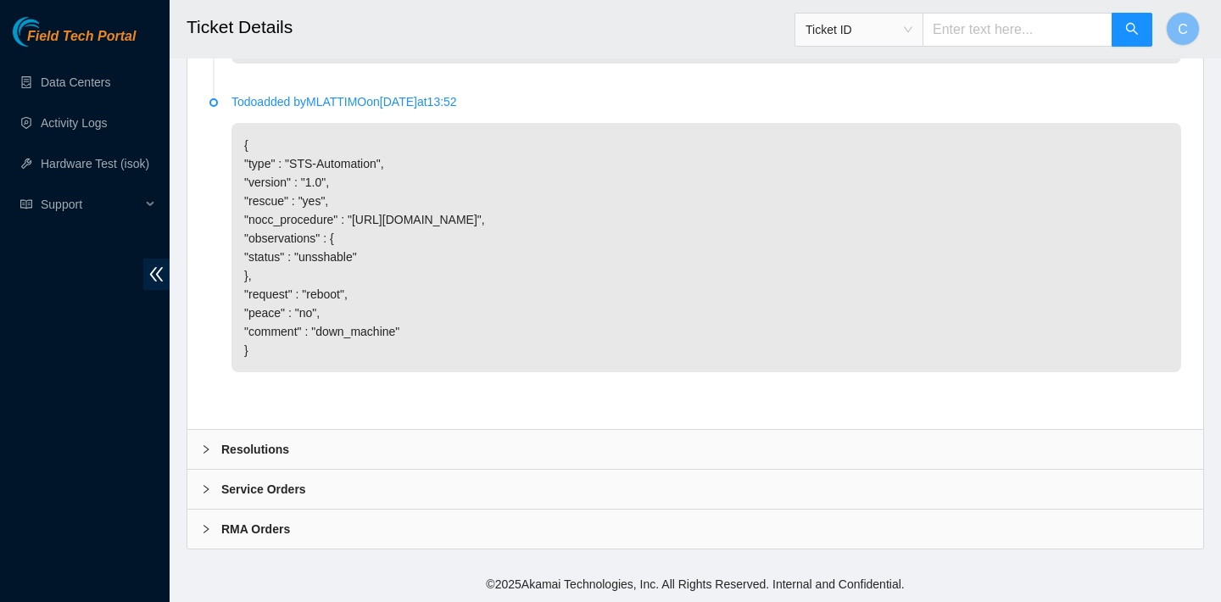
click at [421, 445] on div "Resolutions" at bounding box center [695, 449] width 1016 height 39
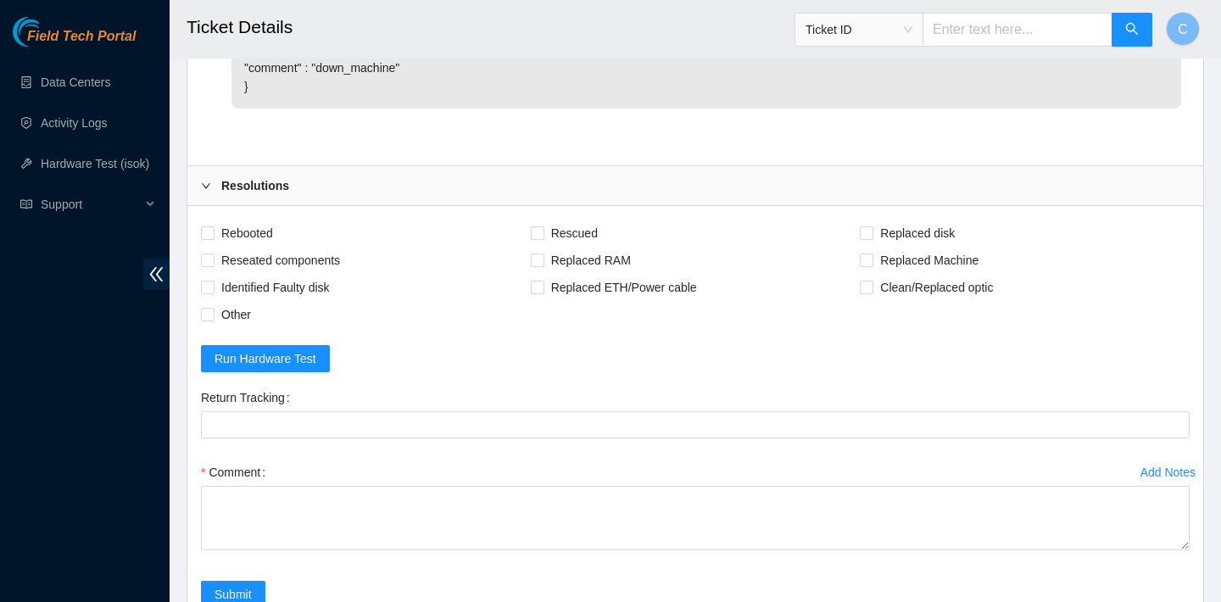
scroll to position [1577, 0]
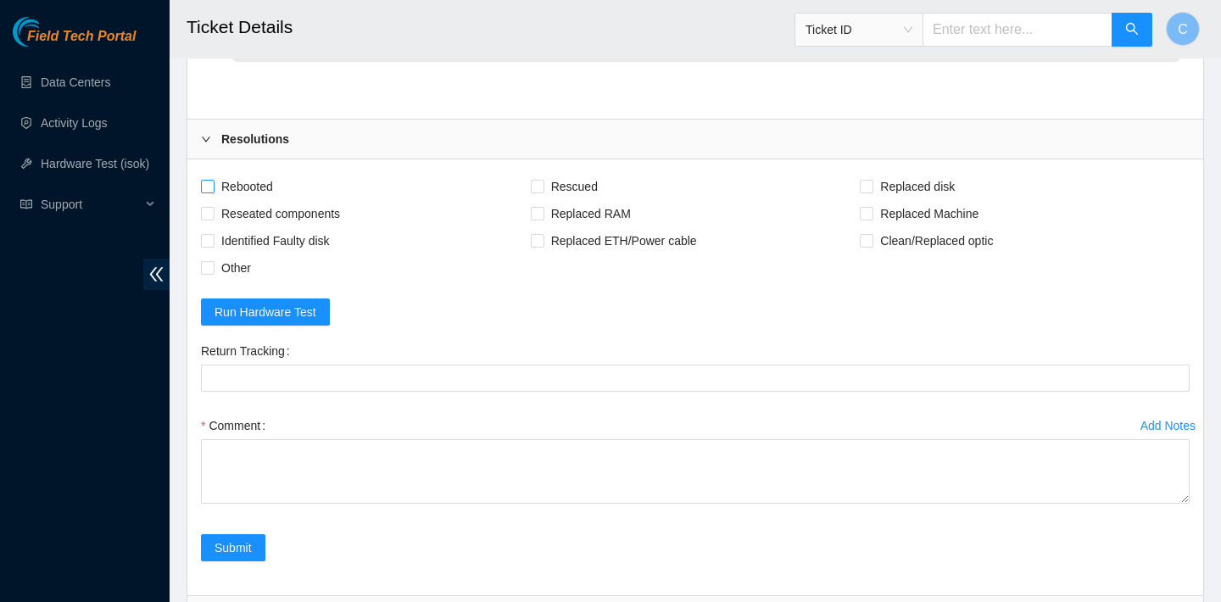
click at [265, 200] on span "Rebooted" at bounding box center [247, 186] width 65 height 27
click at [213, 192] on input "Rebooted" at bounding box center [207, 186] width 12 height 12
checkbox input "true"
click at [559, 200] on span "Rescued" at bounding box center [574, 186] width 60 height 27
click at [543, 192] on input "Rescued" at bounding box center [537, 186] width 12 height 12
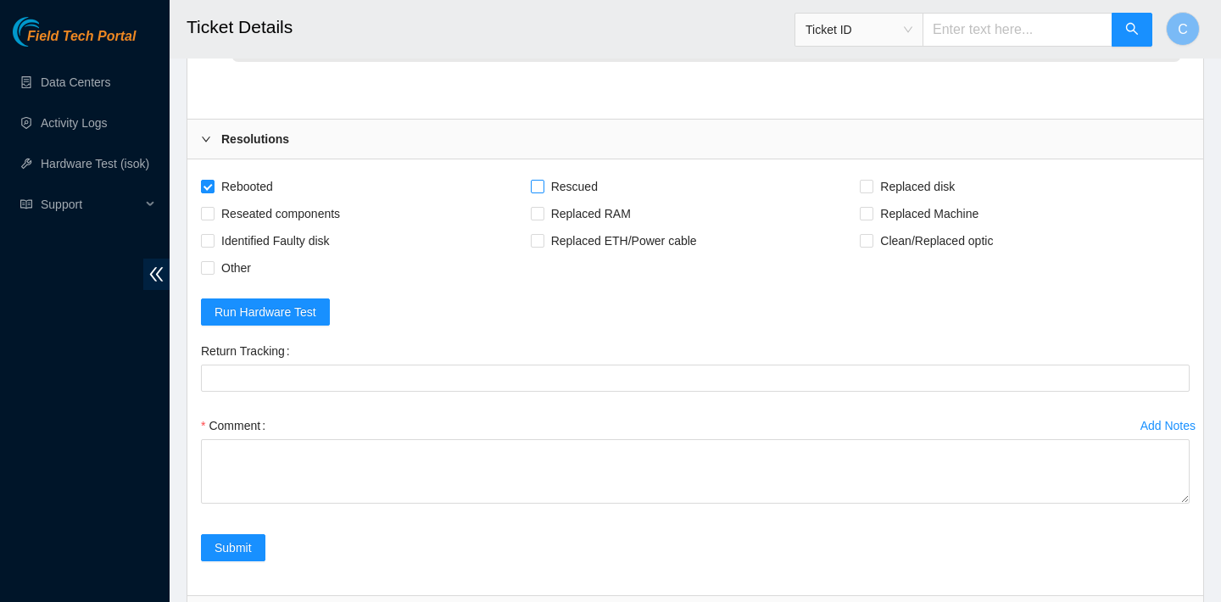
checkbox input "true"
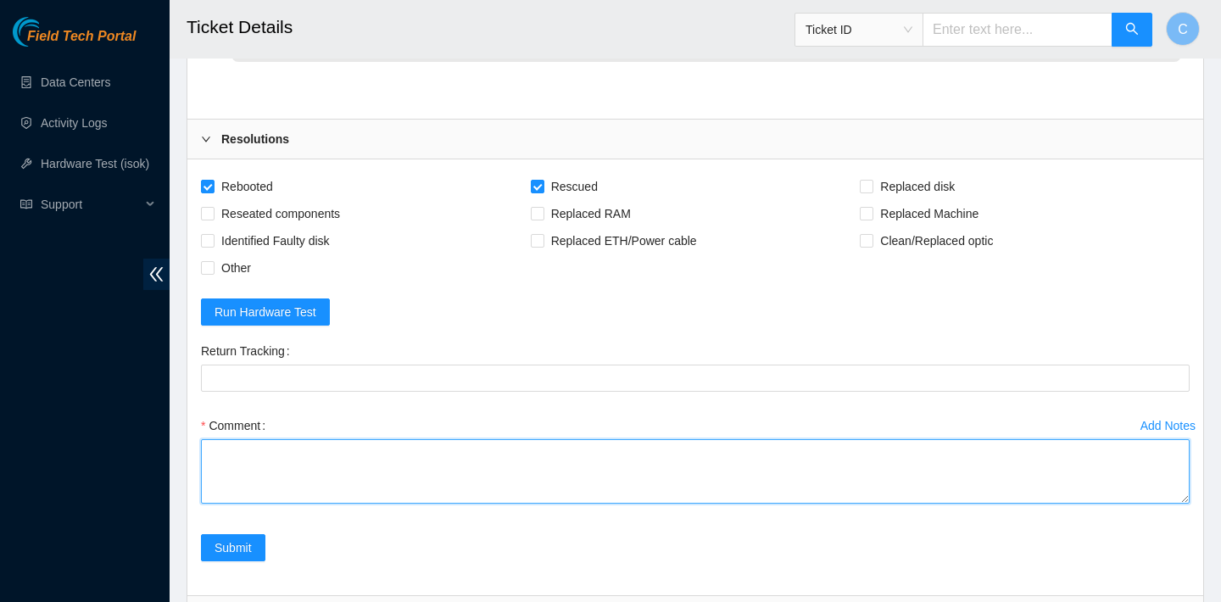
click at [481, 477] on textarea "Comment" at bounding box center [695, 471] width 989 height 64
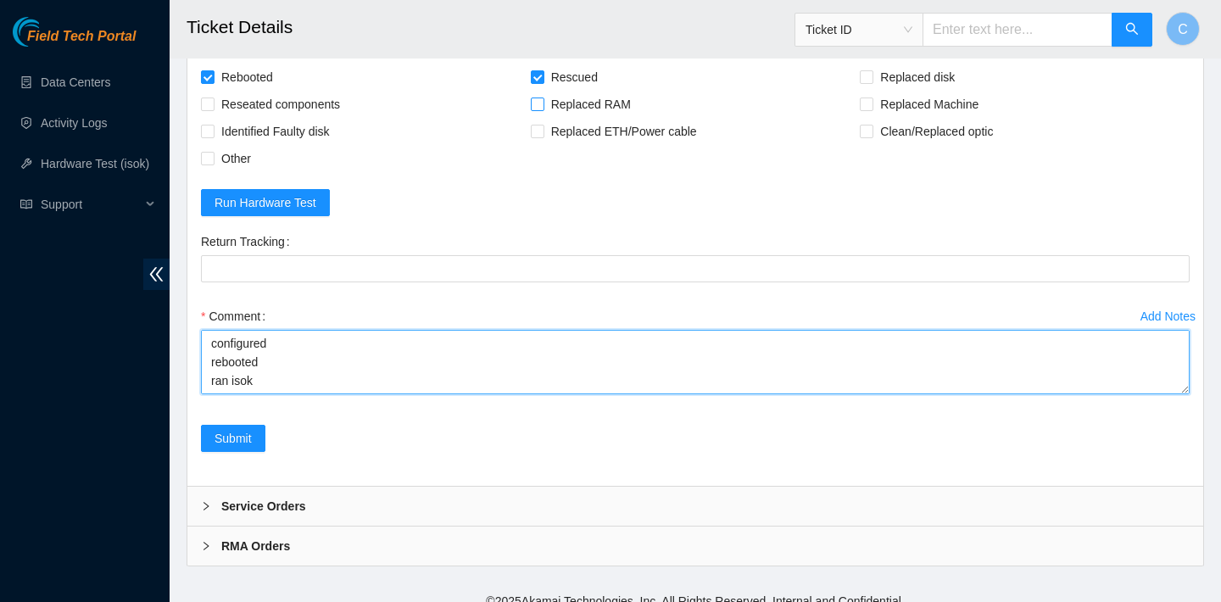
scroll to position [106, 0]
click at [337, 394] on textarea "verified SN rebooted rescued rebooted configured rebooted ran isok *there is an…" at bounding box center [695, 362] width 989 height 64
paste textarea "B-W-1639MW2"
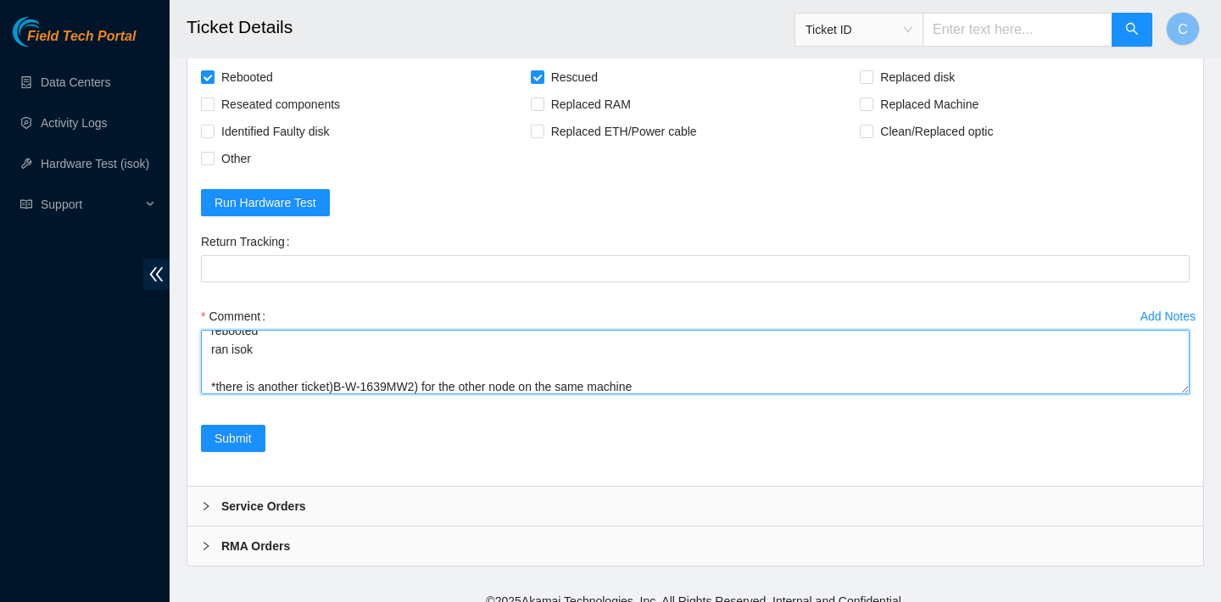
click at [340, 394] on textarea "verified SN rebooted rescued rebooted configured rebooted ran isok *there is an…" at bounding box center [695, 362] width 989 height 64
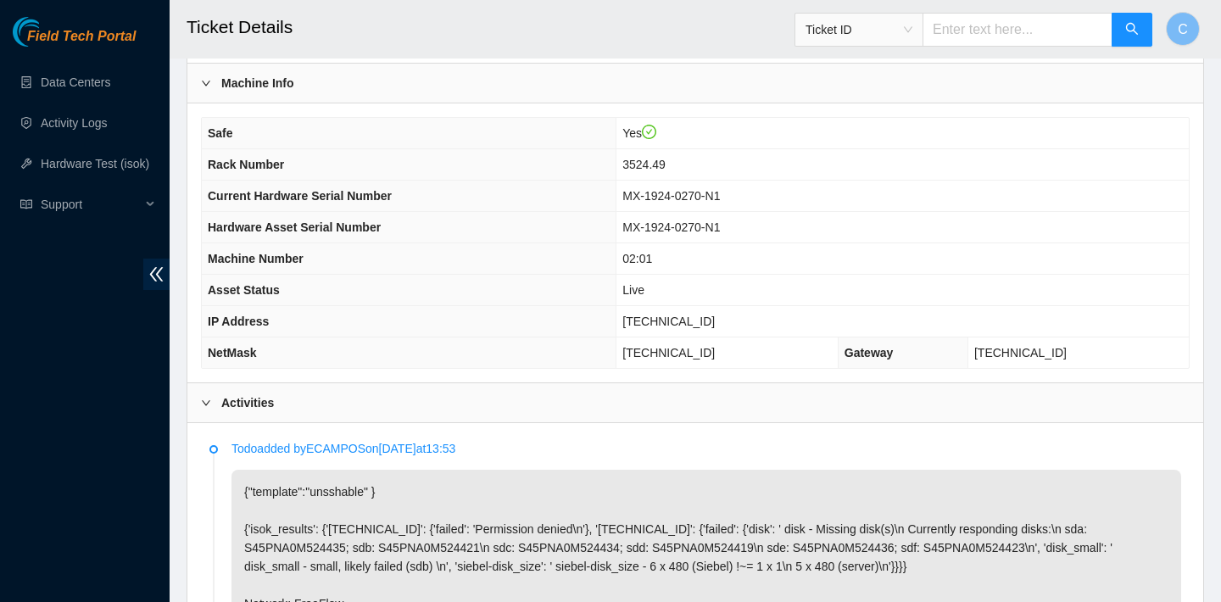
scroll to position [493, 0]
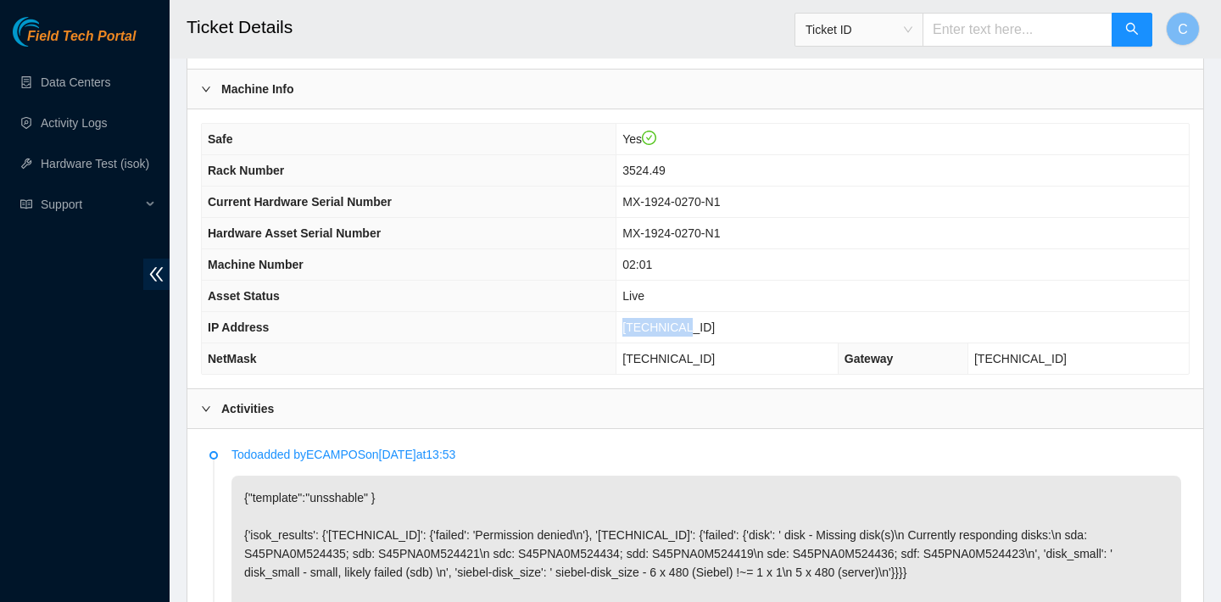
drag, startPoint x: 729, startPoint y: 327, endPoint x: 653, endPoint y: 326, distance: 76.3
click at [653, 326] on td "[TECHNICAL_ID]" at bounding box center [902, 327] width 572 height 31
copy span "[TECHNICAL_ID]"
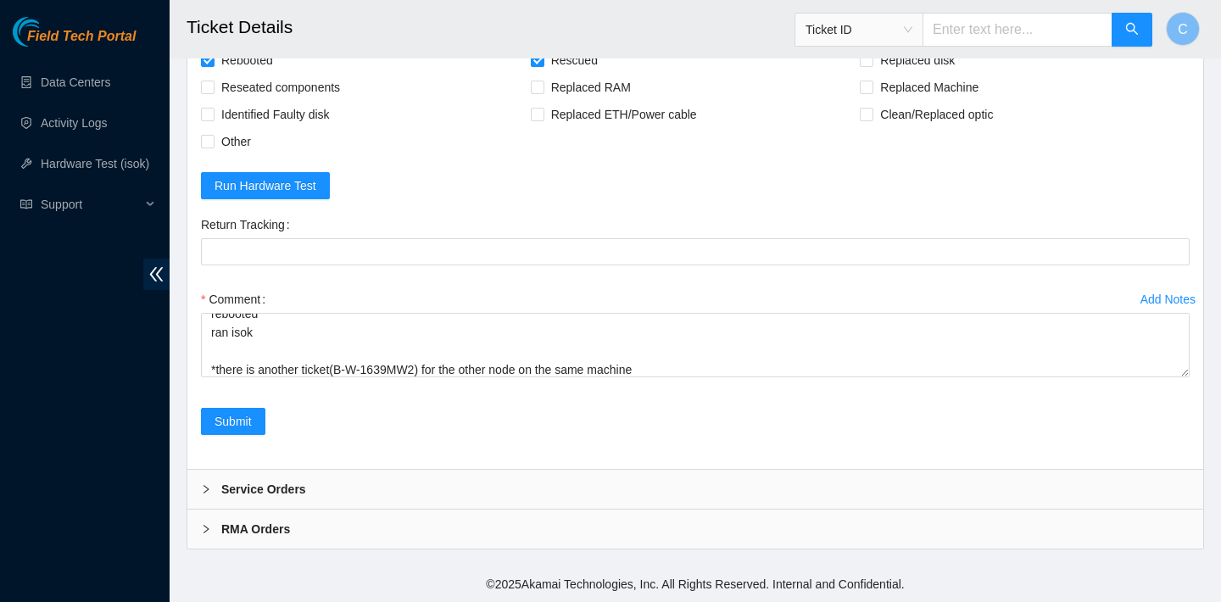
scroll to position [1741, 0]
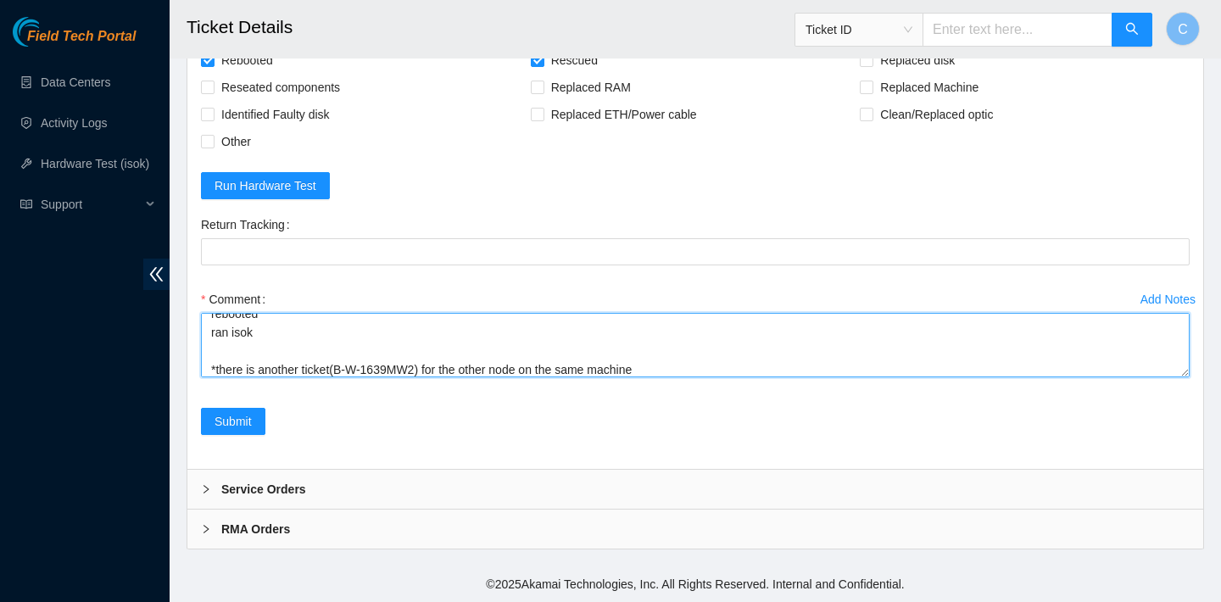
click at [273, 346] on textarea "verified SN rebooted rescued rebooted configured rebooted ran isok *there is an…" at bounding box center [695, 345] width 989 height 64
paste textarea "23.32.17.6 : failed: Permission denied N/A 23.32.17.7 : failed: Permission deni…"
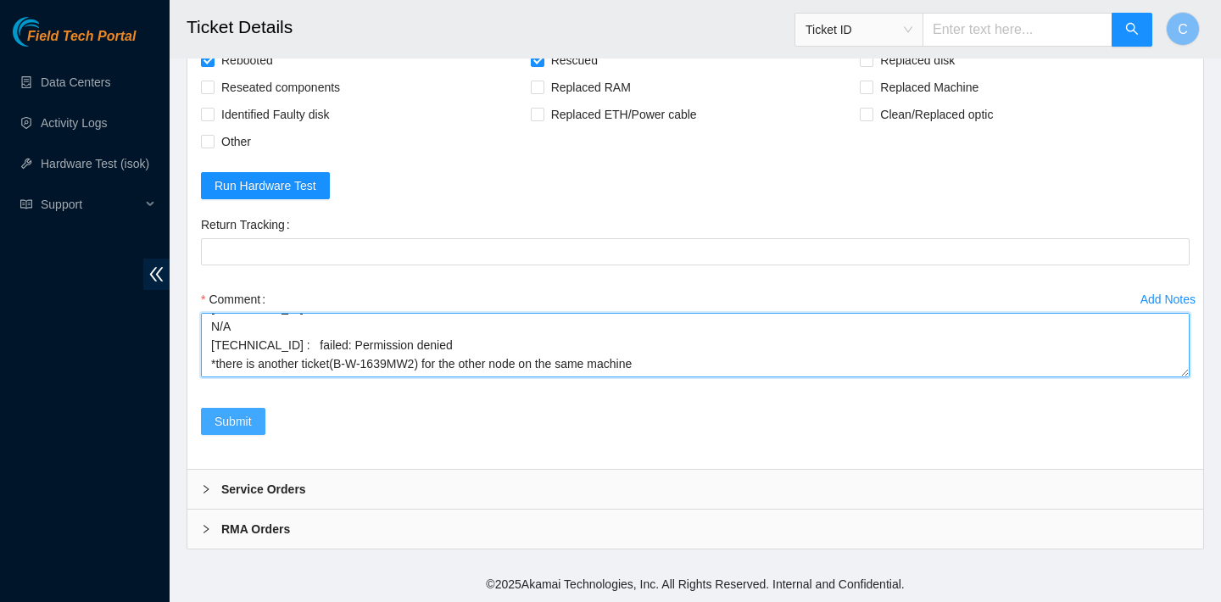
type textarea "verified SN rebooted rescued rebooted configured rebooted ran isok 23.32.17.6 :…"
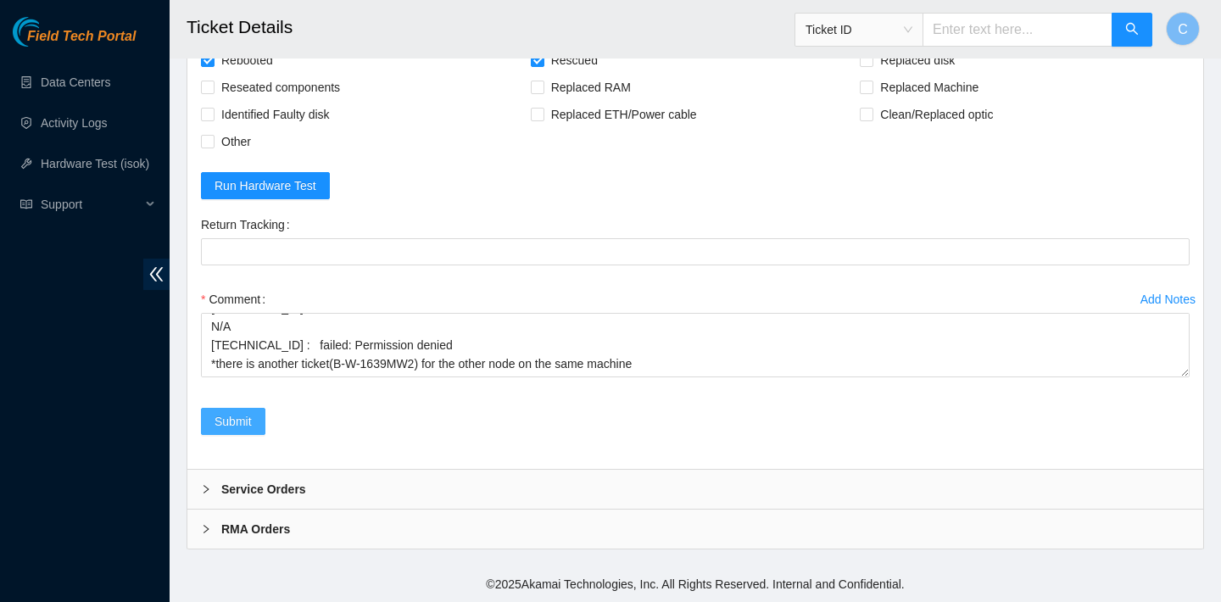
click at [254, 422] on button "Submit" at bounding box center [233, 421] width 64 height 27
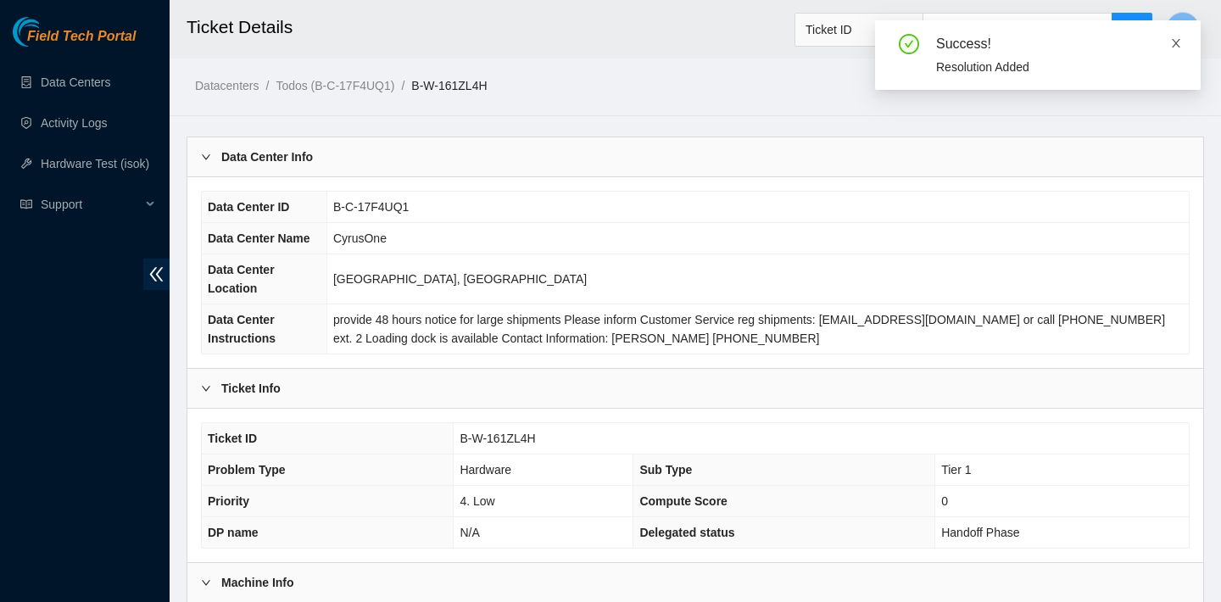
click at [1174, 40] on icon "close" at bounding box center [1176, 43] width 8 height 8
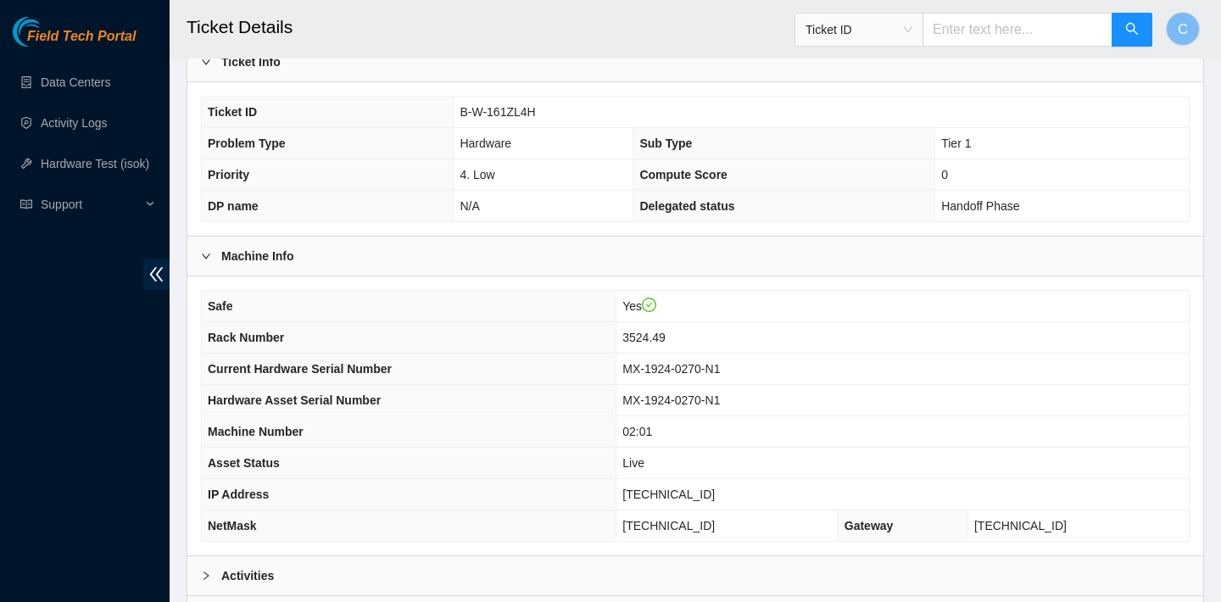
scroll to position [493, 0]
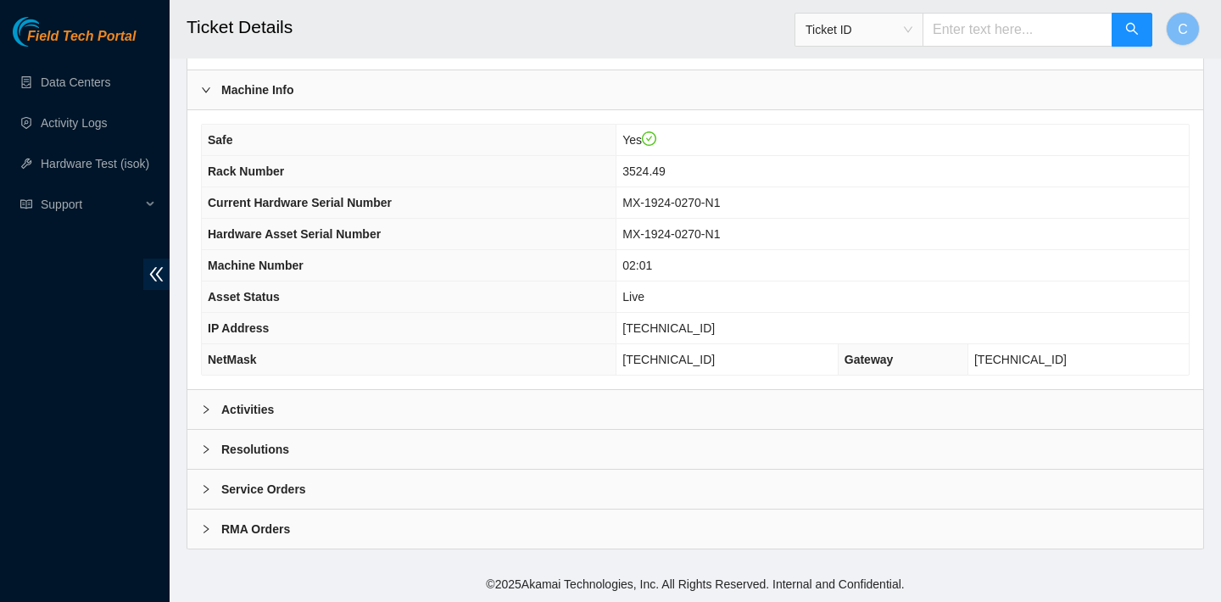
click at [608, 409] on div "Activities" at bounding box center [695, 409] width 1016 height 39
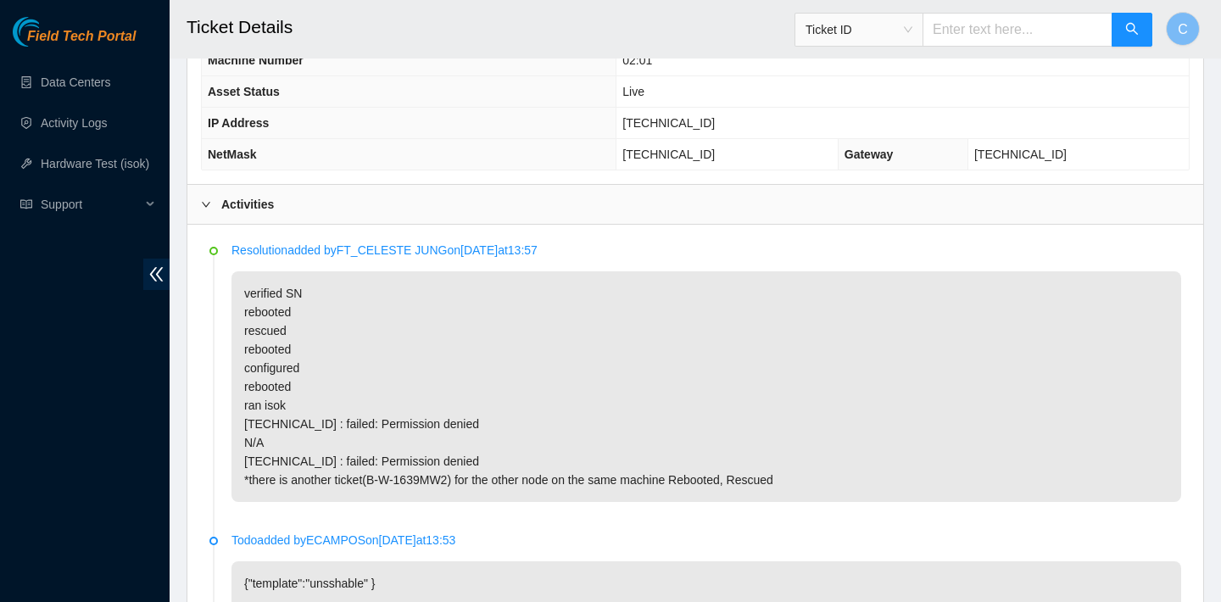
scroll to position [661, 0]
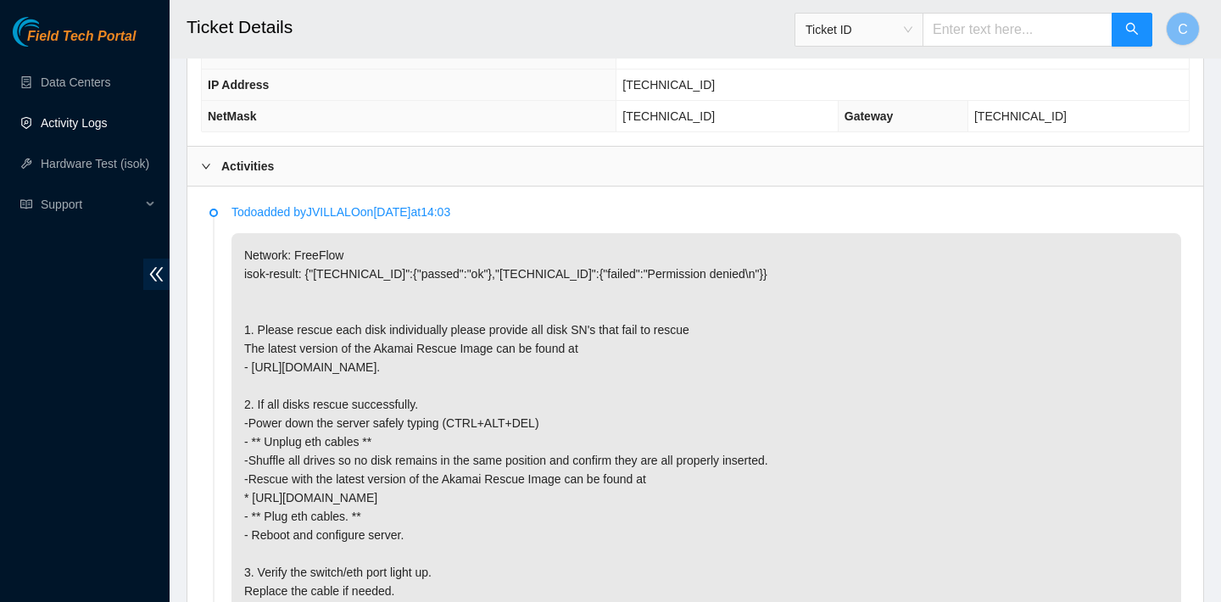
scroll to position [680, 0]
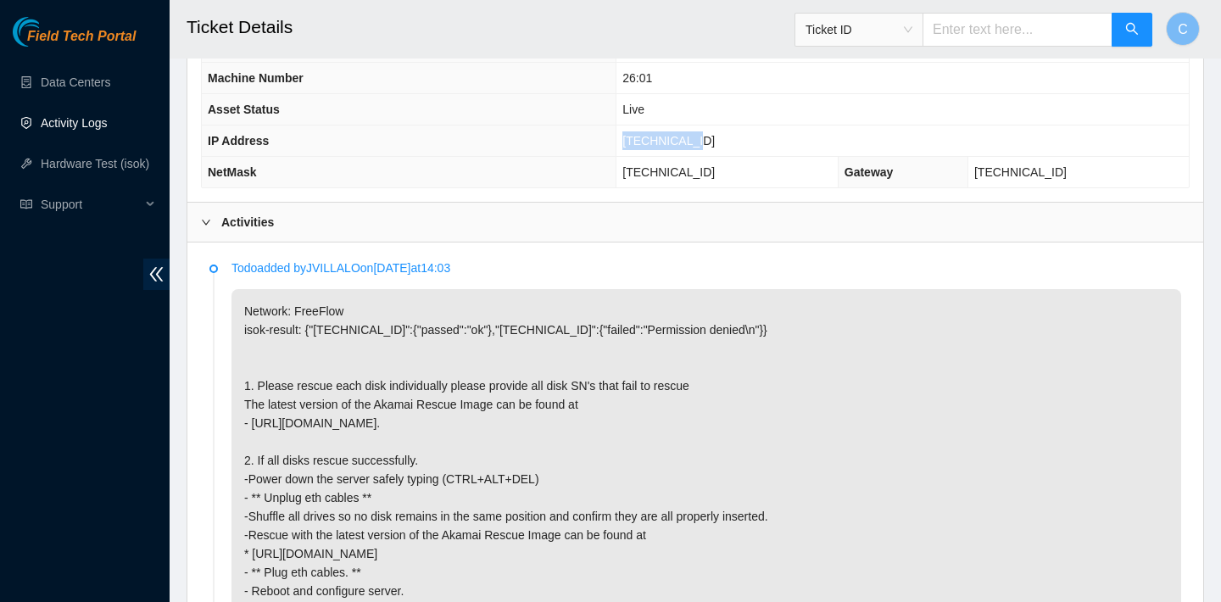
drag, startPoint x: 717, startPoint y: 135, endPoint x: 640, endPoint y: 137, distance: 77.2
click at [639, 138] on td "23.36.66.151" at bounding box center [902, 140] width 572 height 31
copy span "23.36.66.151"
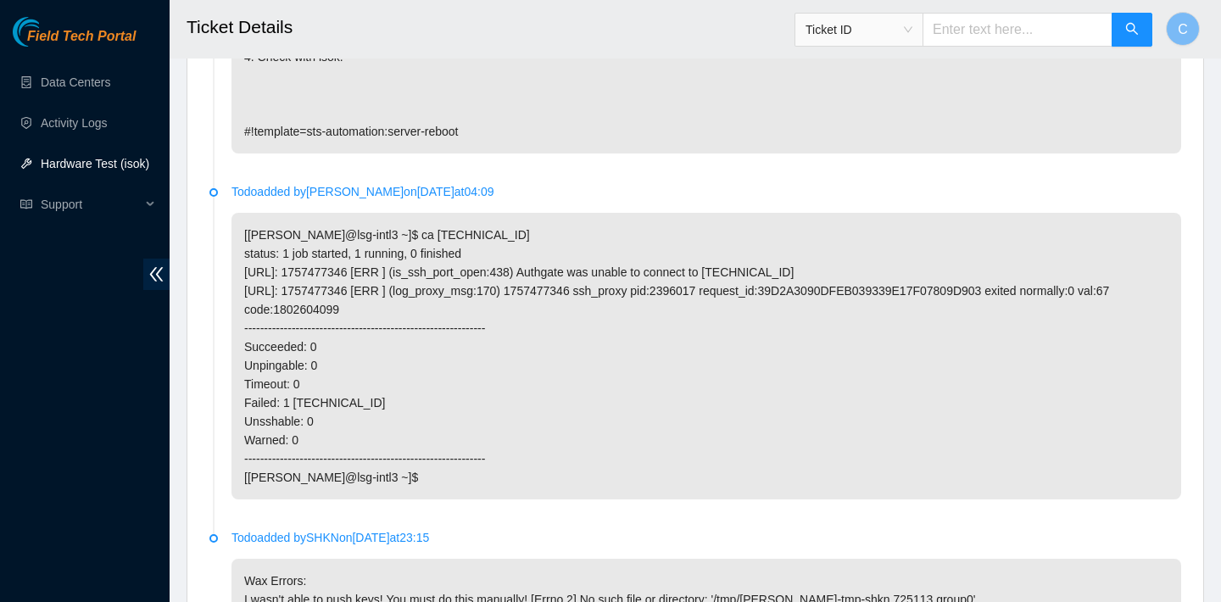
scroll to position [1575, 0]
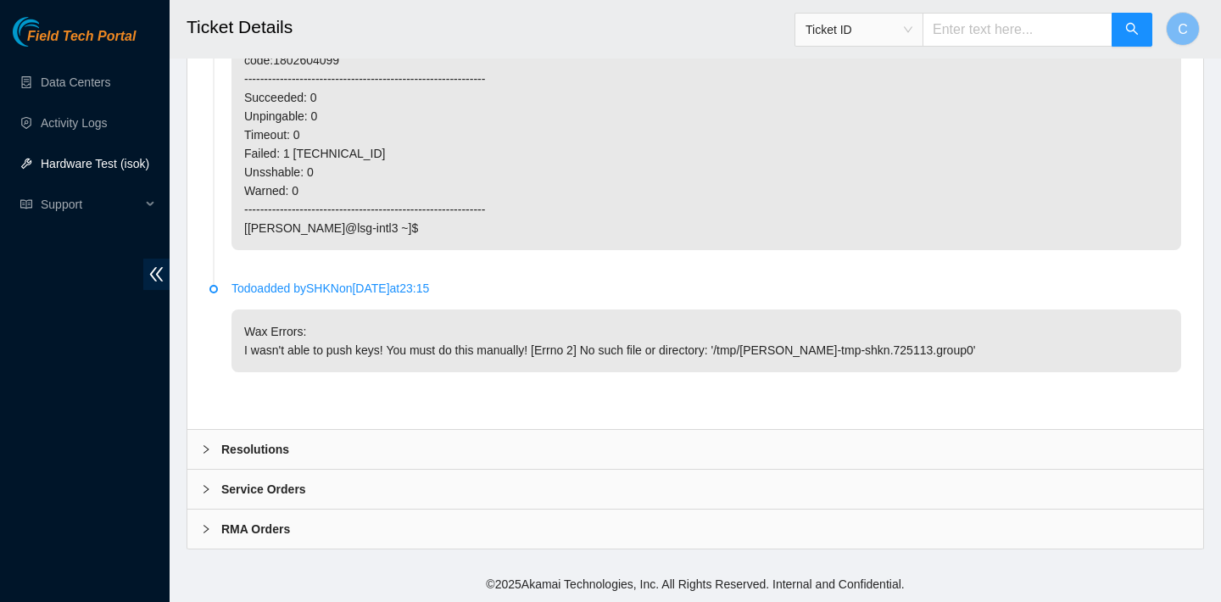
click at [381, 446] on div "Resolutions" at bounding box center [695, 449] width 1016 height 39
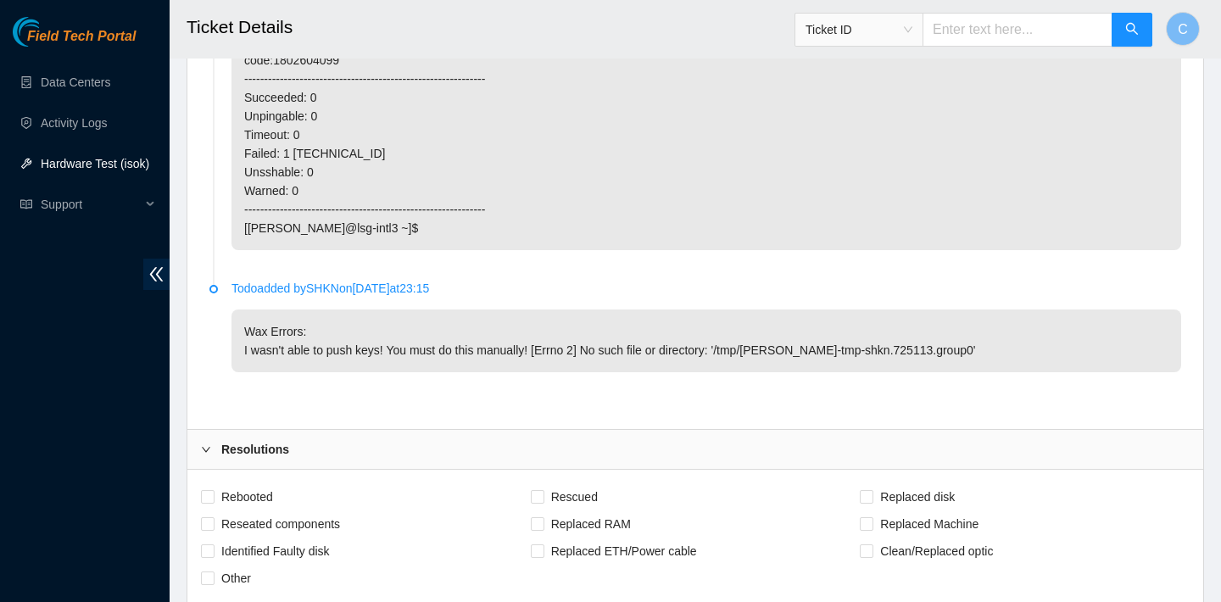
scroll to position [2012, 0]
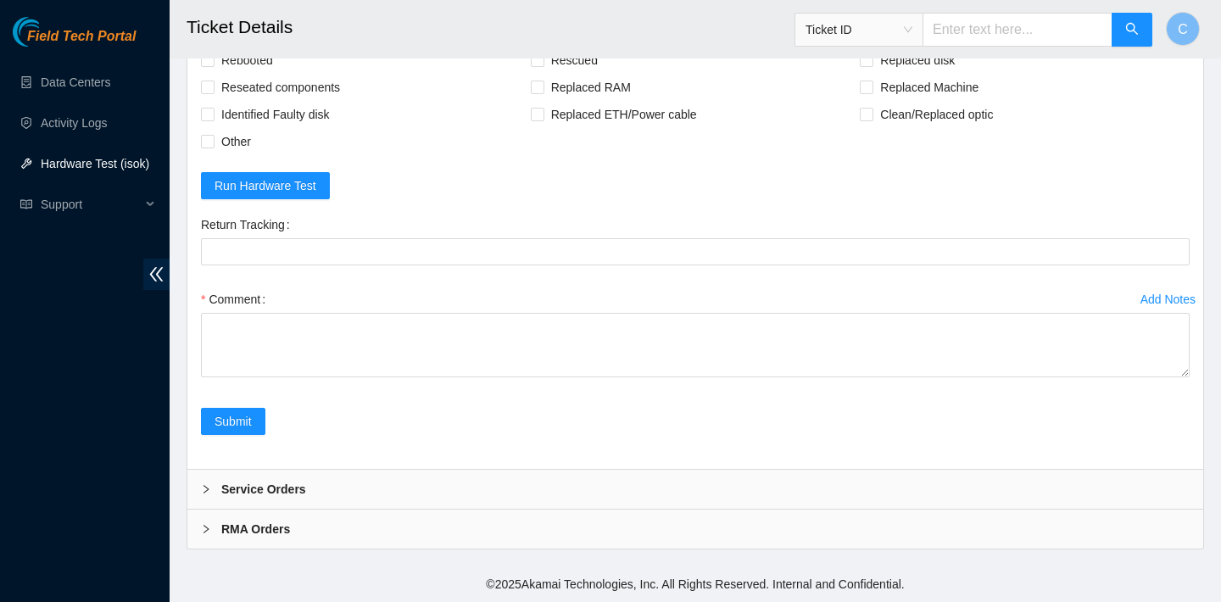
click at [333, 385] on div "Comment" at bounding box center [695, 337] width 989 height 102
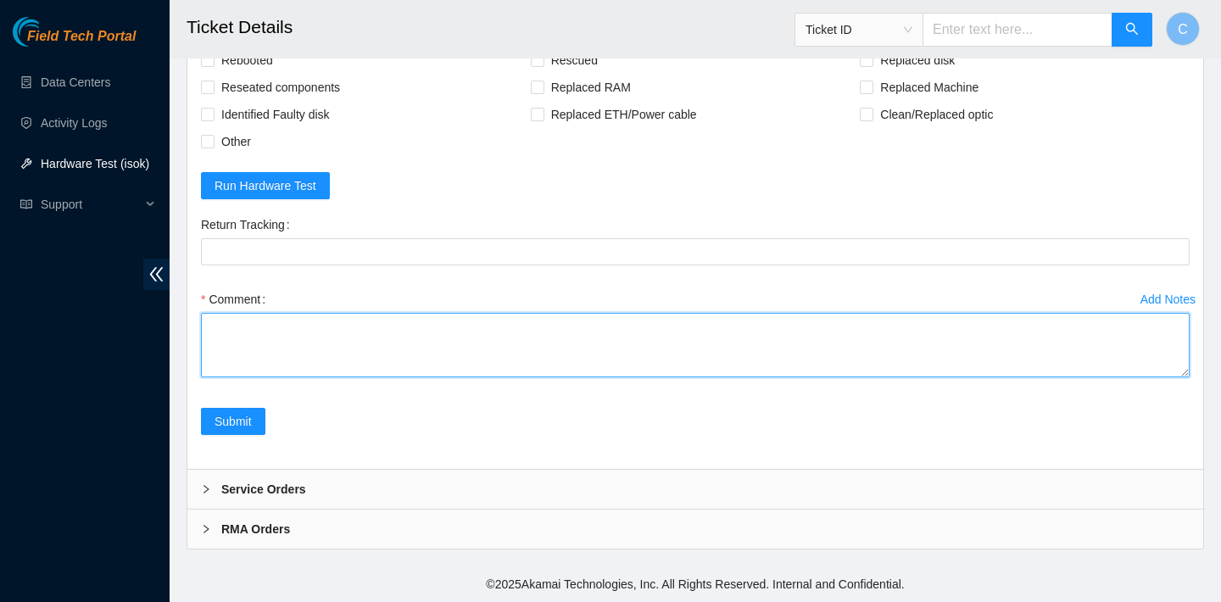
click at [331, 354] on textarea "Comment" at bounding box center [695, 345] width 989 height 64
paste textarea "*isok is broken at the moment if still does not pass isok after please send back"
type textarea "*isok is broken at the moment if still does not pass isok after please send back"
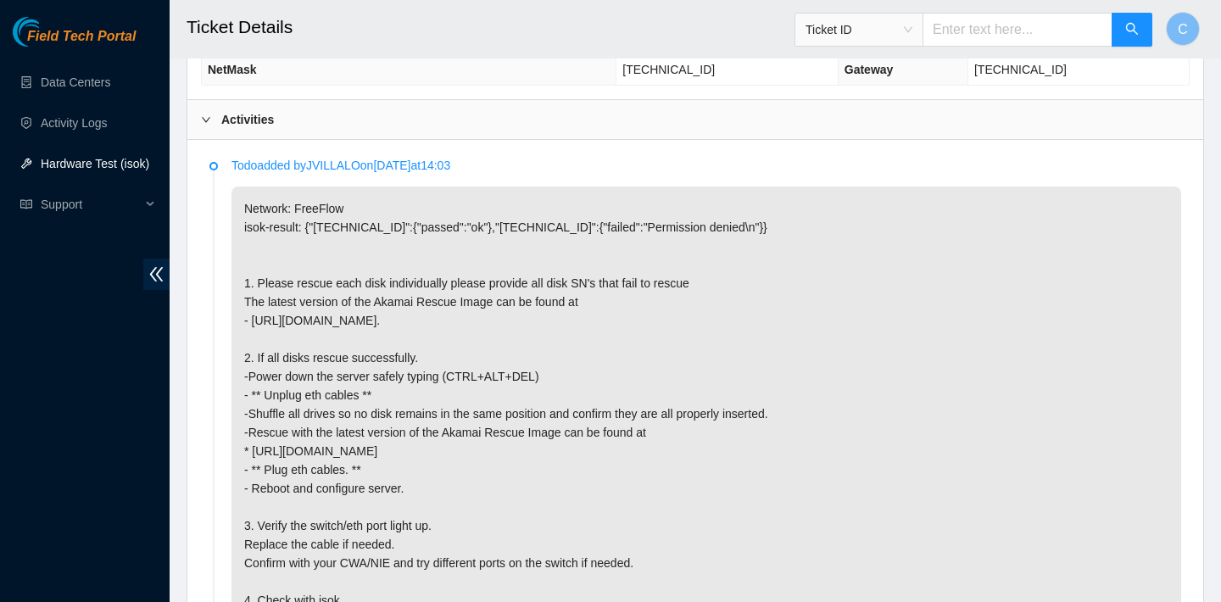
scroll to position [841, 0]
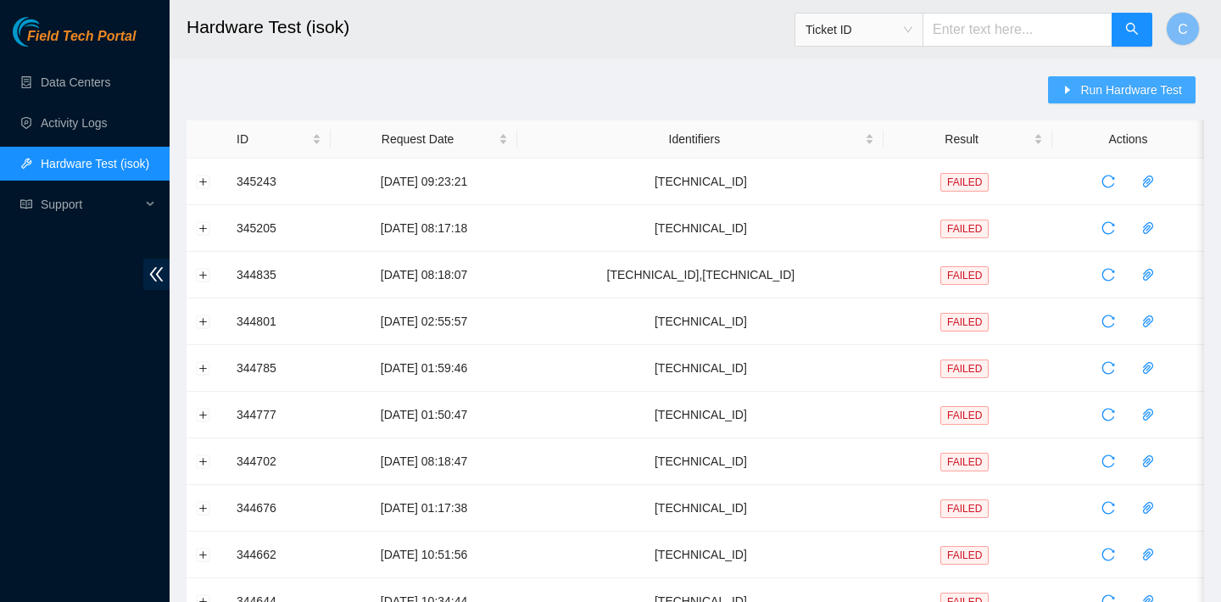
click at [1100, 81] on span "Run Hardware Test" at bounding box center [1131, 90] width 102 height 19
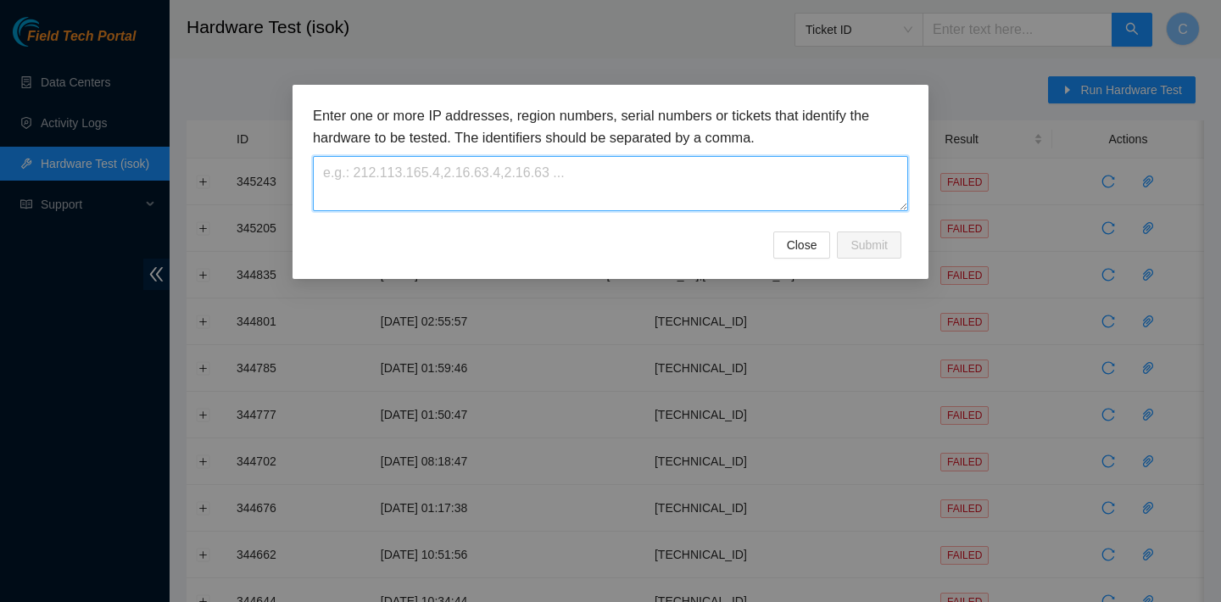
click at [616, 194] on textarea at bounding box center [610, 183] width 595 height 55
paste textarea "[TECHNICAL_ID]"
type textarea "[TECHNICAL_ID]"
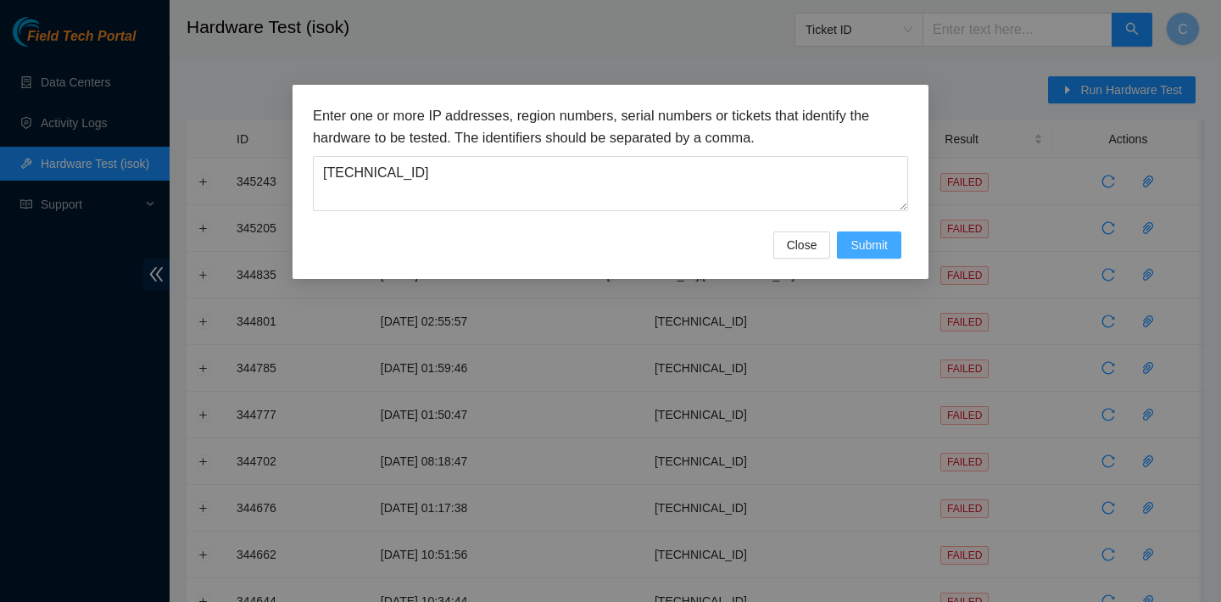
click at [859, 253] on span "Submit" at bounding box center [868, 245] width 37 height 19
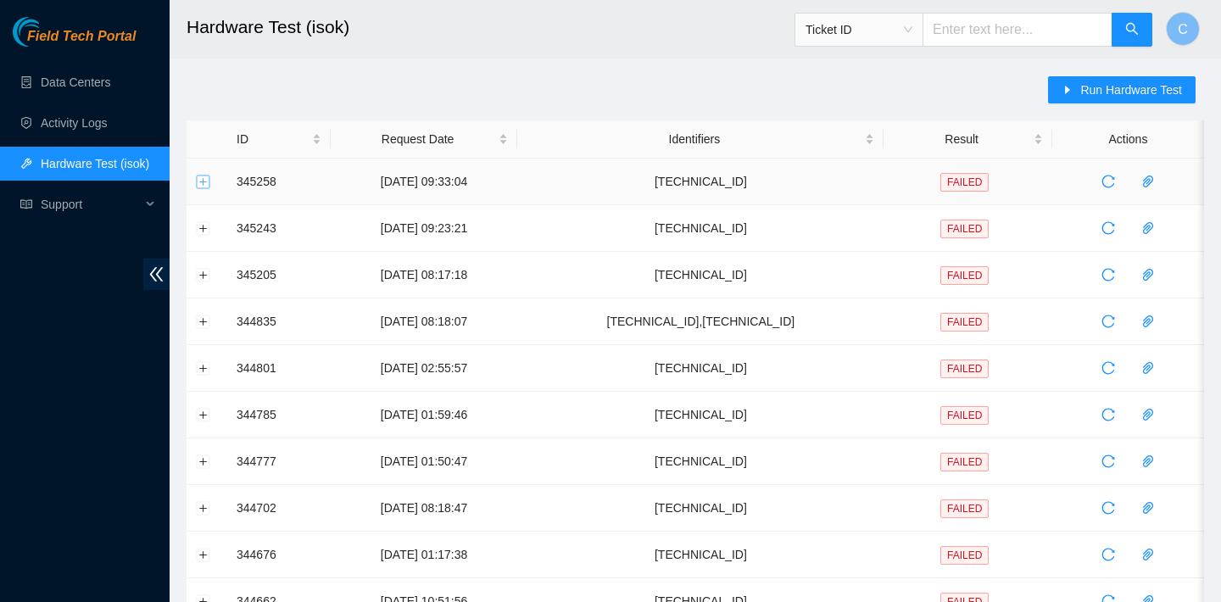
click at [205, 181] on button "Expand row" at bounding box center [204, 182] width 14 height 14
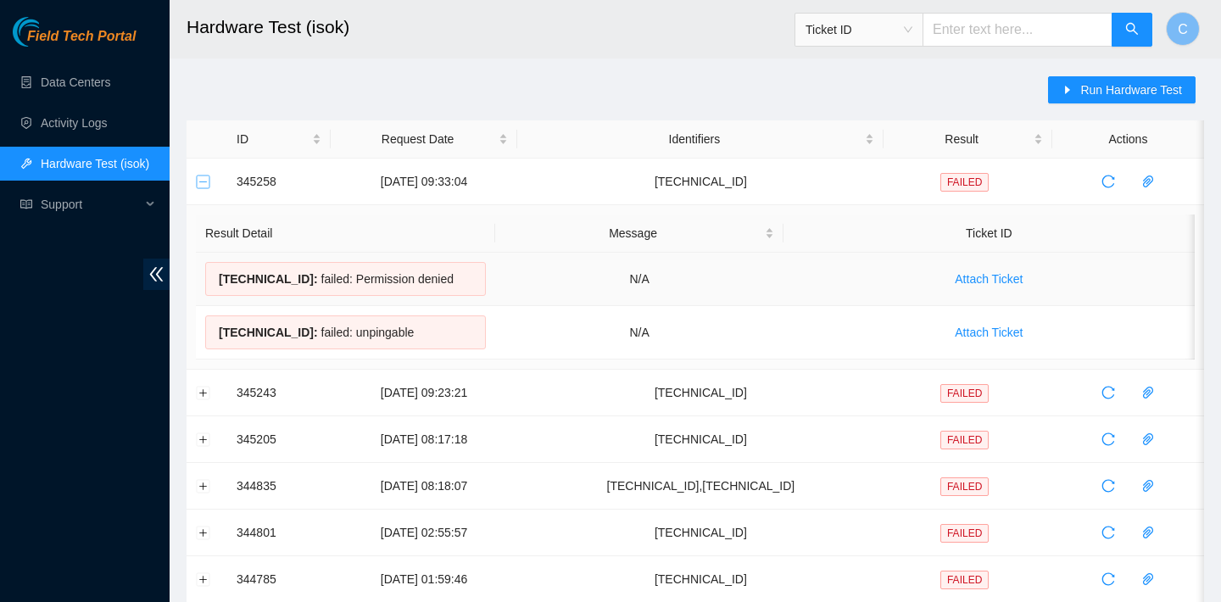
scroll to position [69, 0]
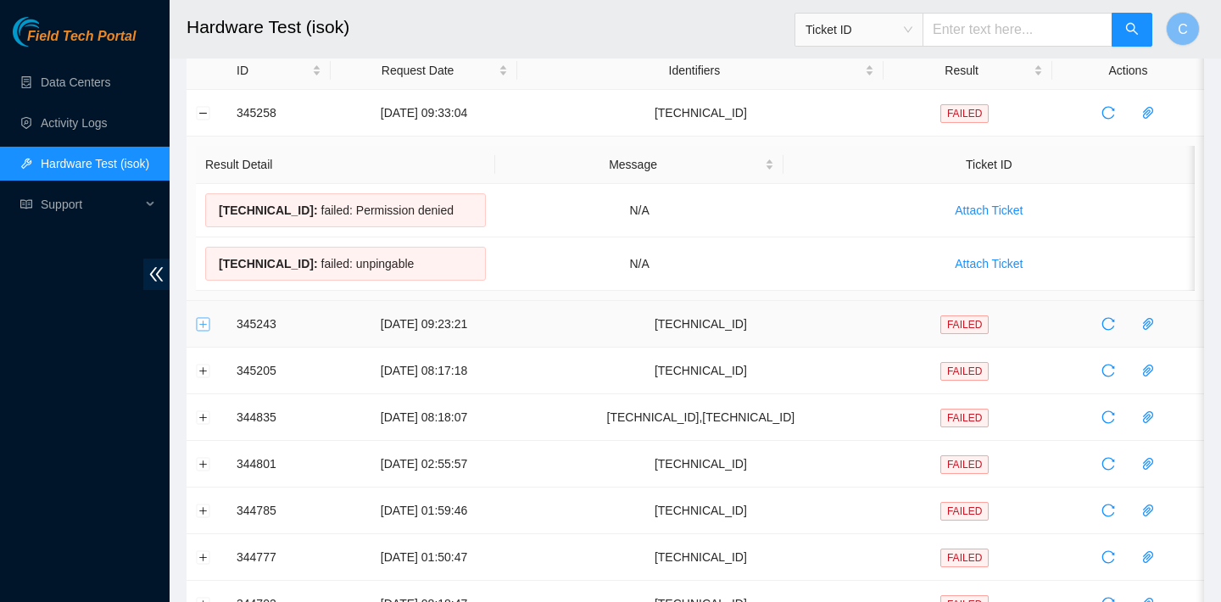
click at [197, 325] on button "Expand row" at bounding box center [204, 324] width 14 height 14
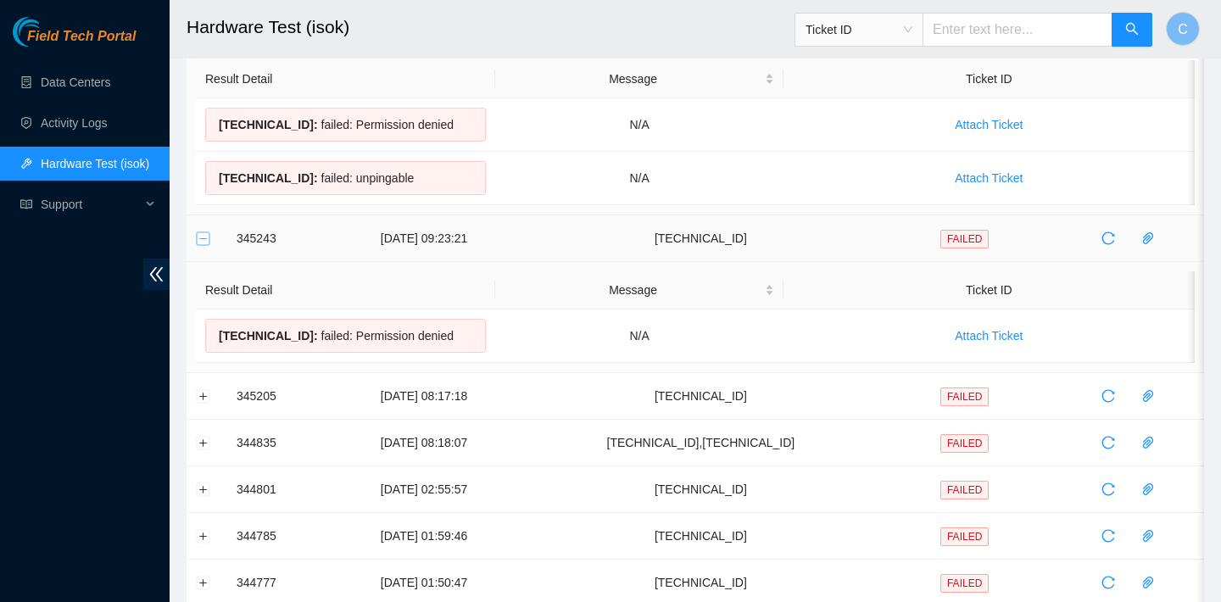
scroll to position [198, 0]
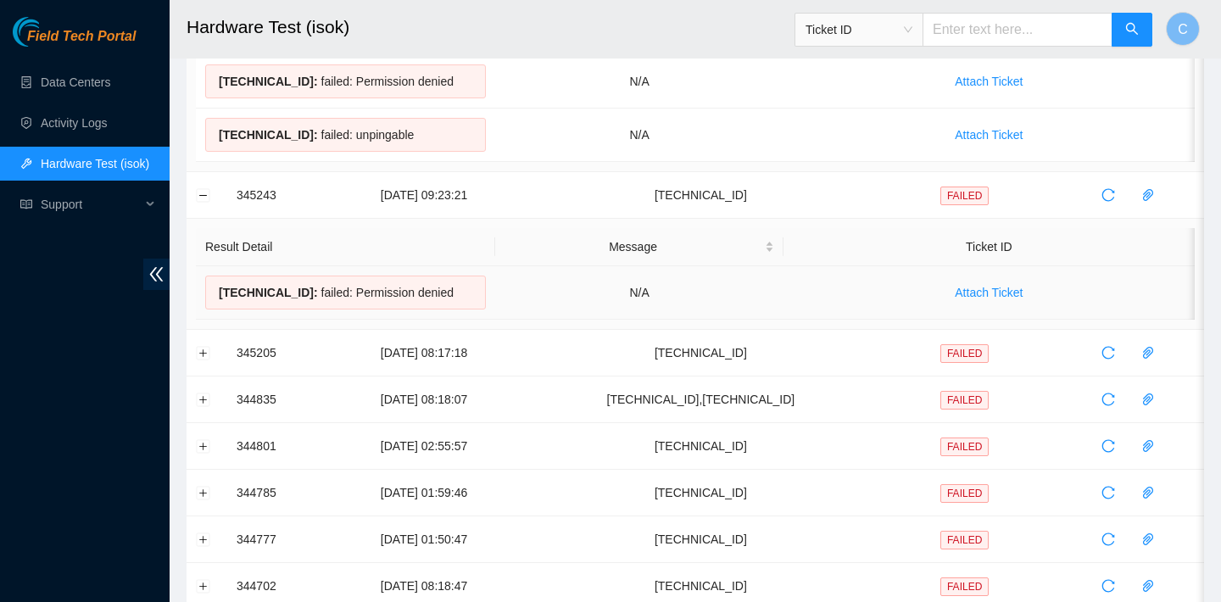
drag, startPoint x: 472, startPoint y: 293, endPoint x: 220, endPoint y: 292, distance: 252.7
click at [220, 292] on div "[TECHNICAL_ID] : failed: Permission denied" at bounding box center [345, 293] width 281 height 34
copy div "[TECHNICAL_ID] : failed: Permission denied"
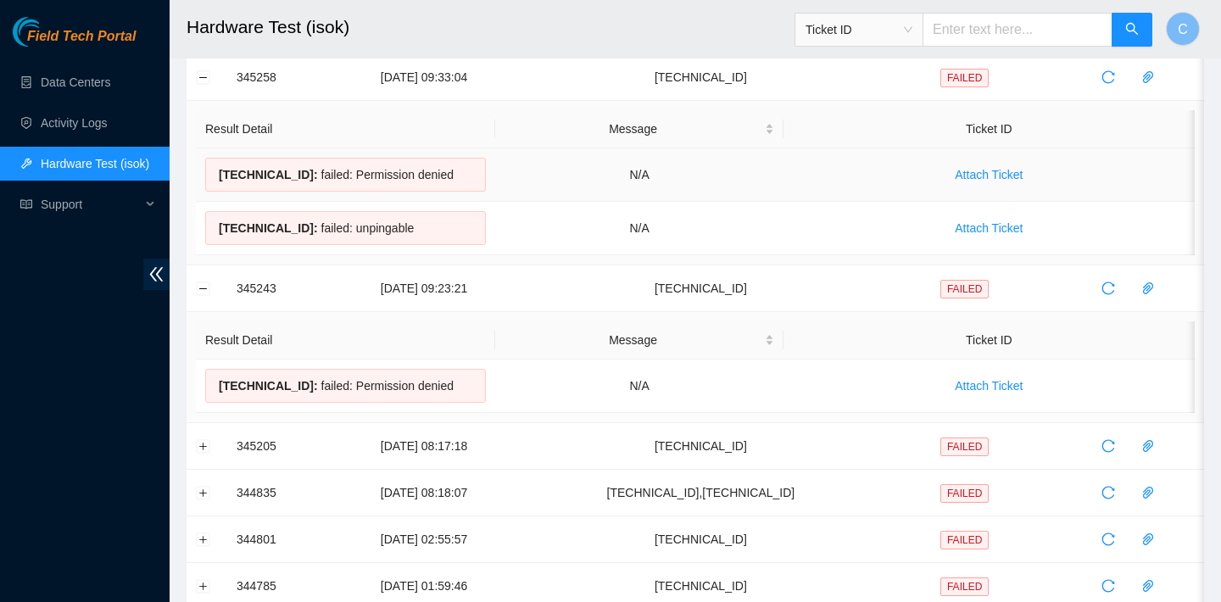
scroll to position [0, 0]
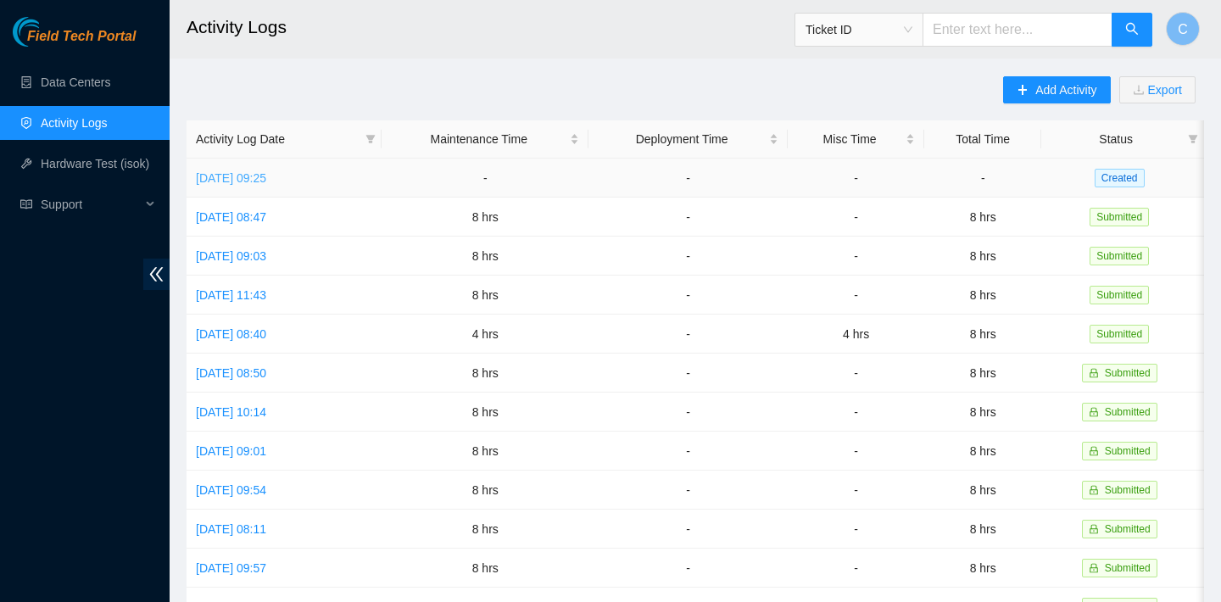
click at [266, 183] on link "[DATE] 09:25" at bounding box center [231, 178] width 70 height 14
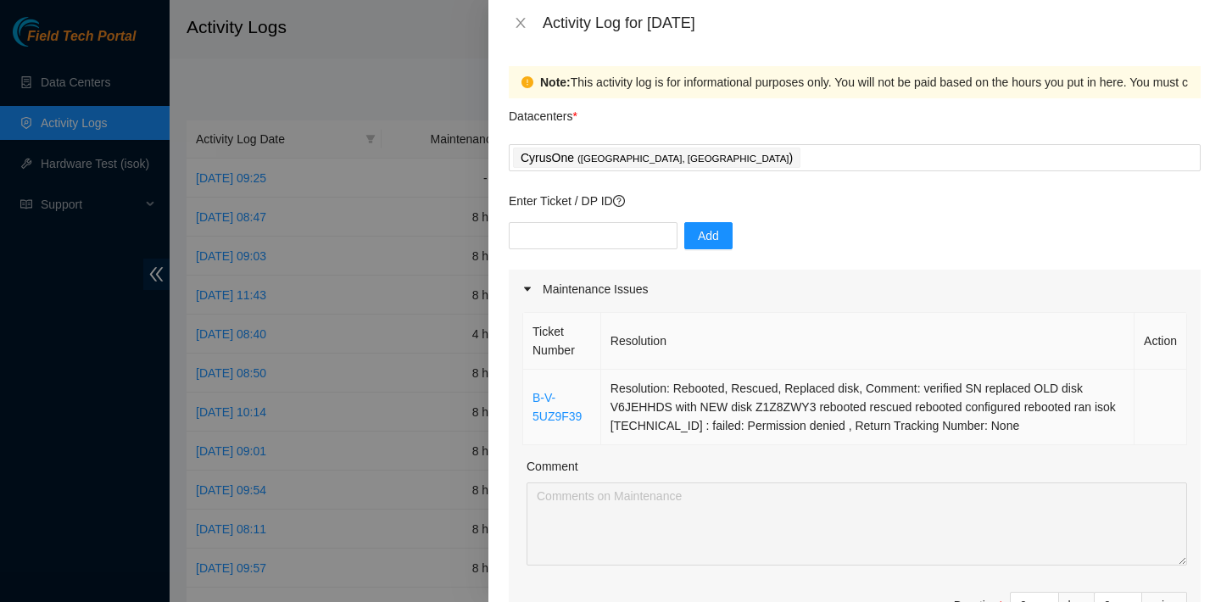
click at [793, 390] on td "Resolution: Rebooted, Rescued, Replaced disk, Comment: verified SN replaced OLD…" at bounding box center [867, 407] width 533 height 75
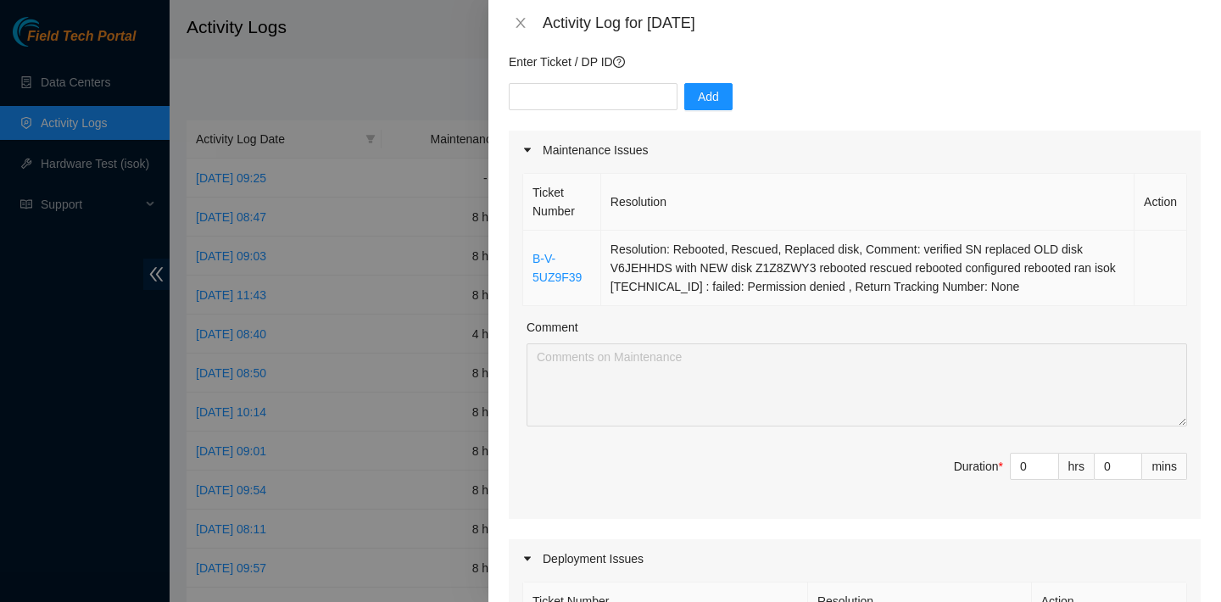
scroll to position [125, 0]
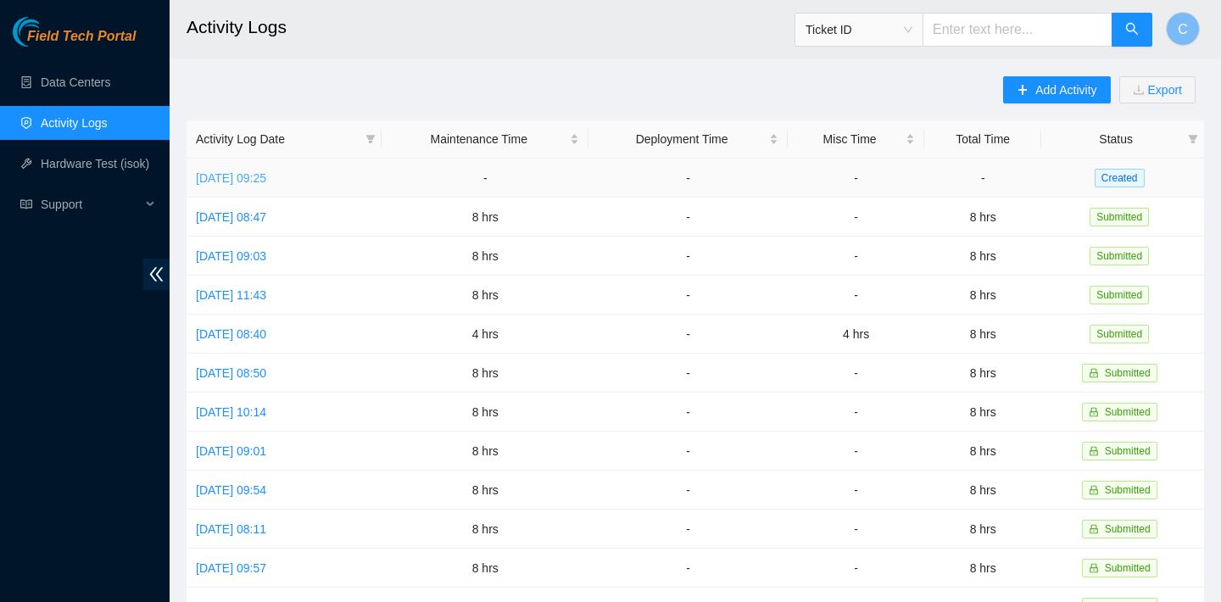
click at [266, 182] on link "[DATE] 09:25" at bounding box center [231, 178] width 70 height 14
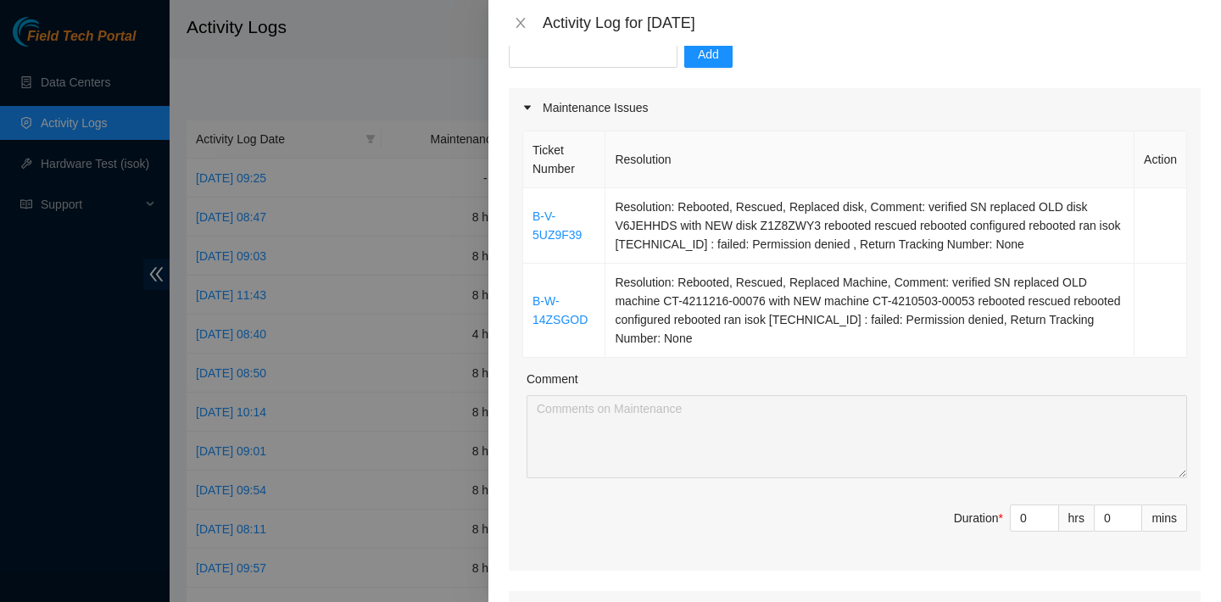
scroll to position [265, 0]
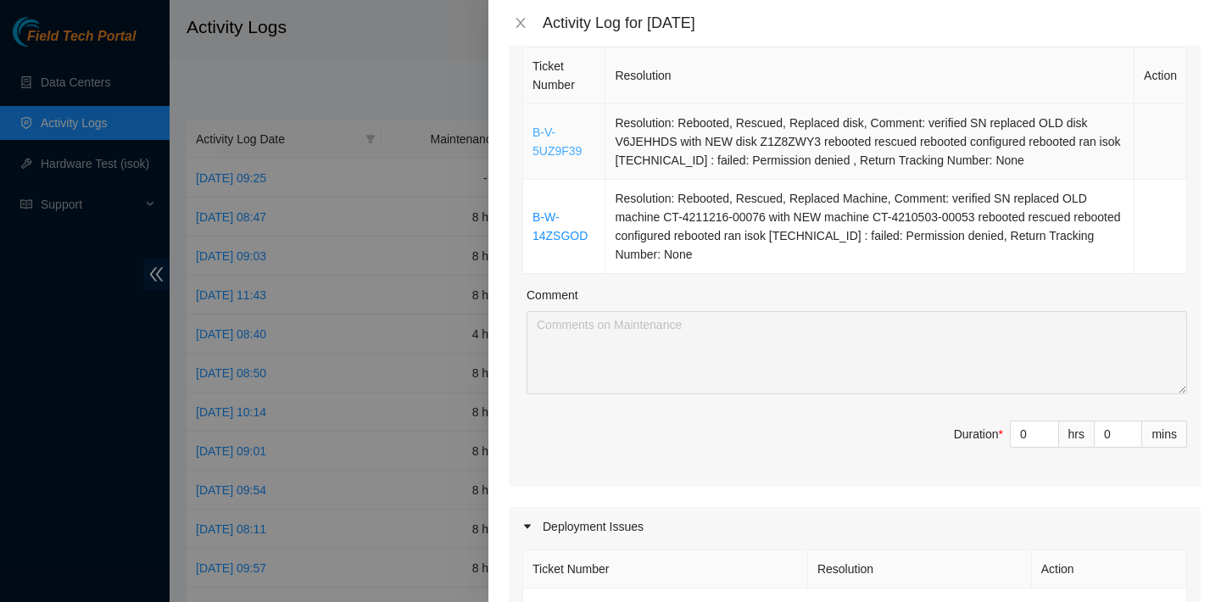
click at [550, 150] on link "B-V-5UZ9F39" at bounding box center [557, 141] width 49 height 32
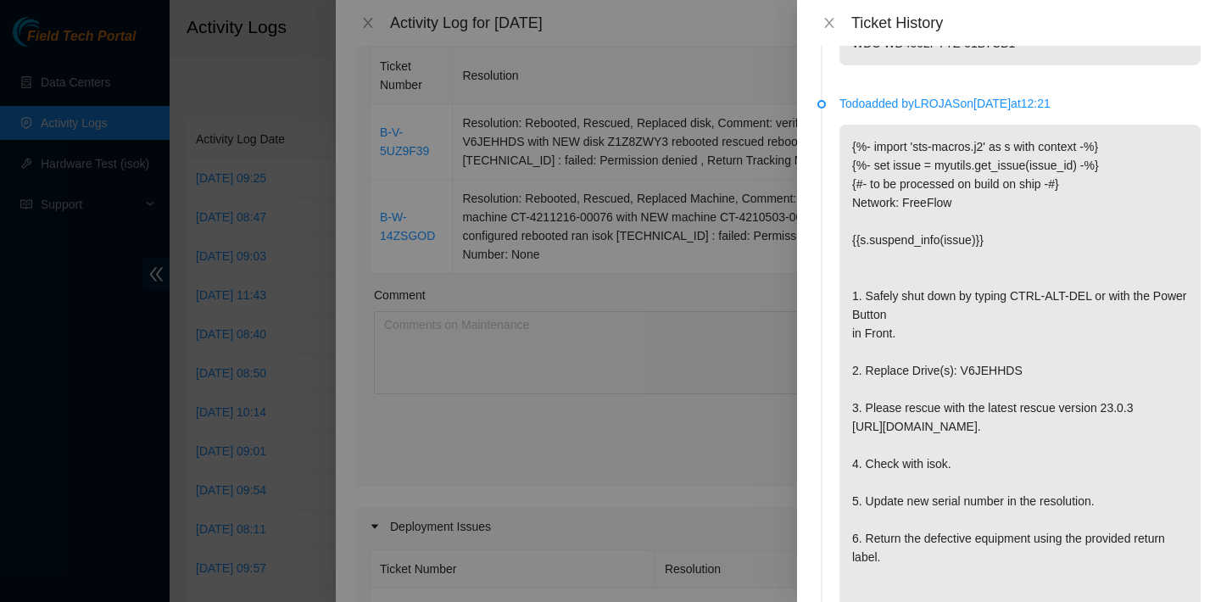
scroll to position [2613, 0]
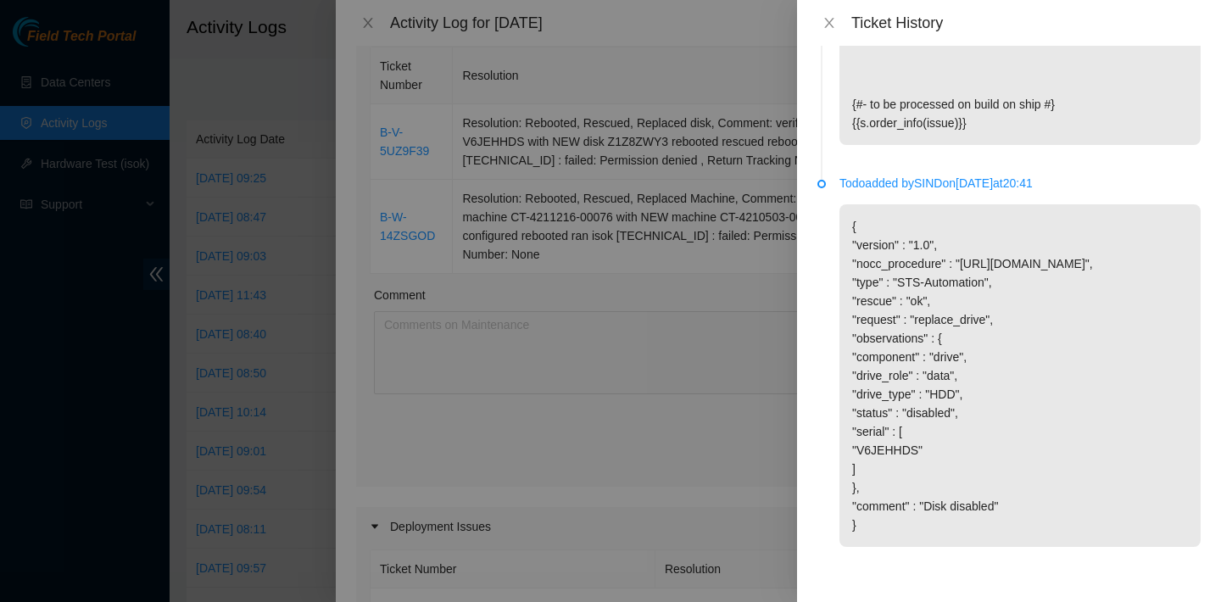
click at [644, 248] on div at bounding box center [610, 301] width 1221 height 602
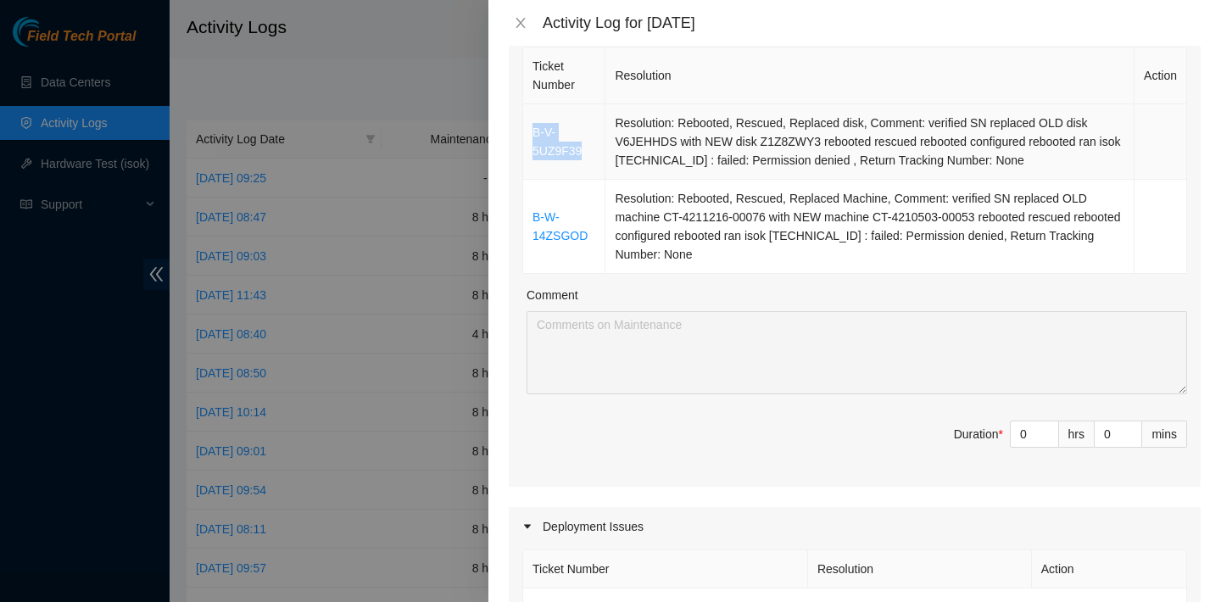
drag, startPoint x: 540, startPoint y: 119, endPoint x: 587, endPoint y: 161, distance: 63.0
click at [587, 161] on td "B-V-5UZ9F39" at bounding box center [564, 141] width 82 height 75
copy link "B-V-5UZ9F39"
click at [521, 18] on icon "close" at bounding box center [521, 23] width 14 height 14
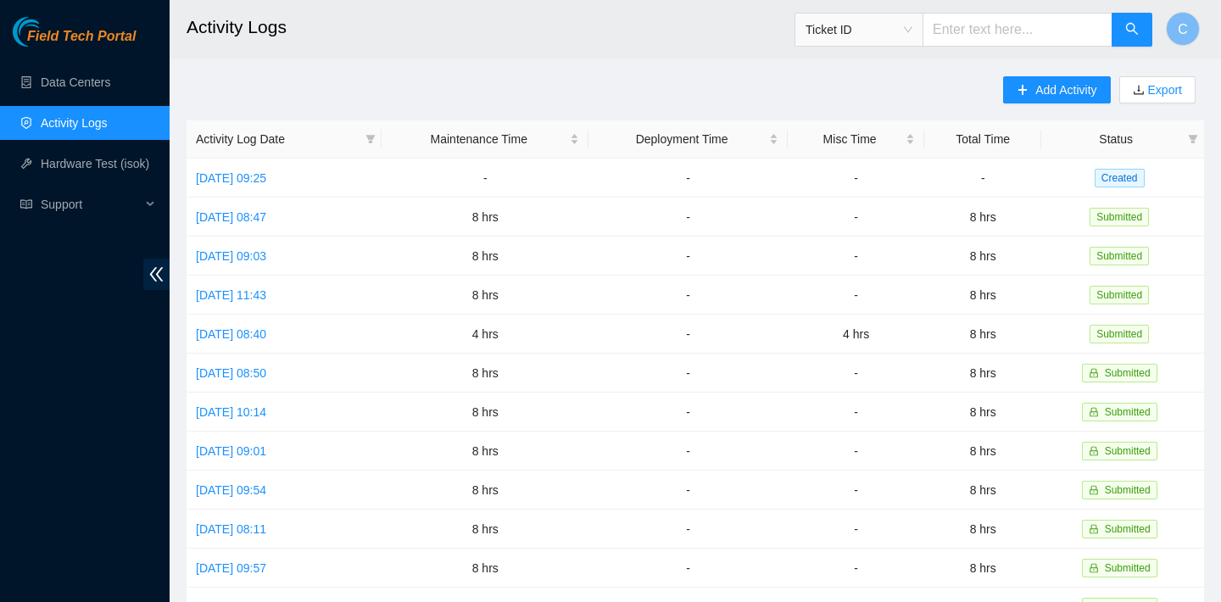
click at [1012, 21] on input "text" at bounding box center [1018, 30] width 190 height 34
paste input "B-V-5UZ9F39"
type input "B-V-5UZ9F39"
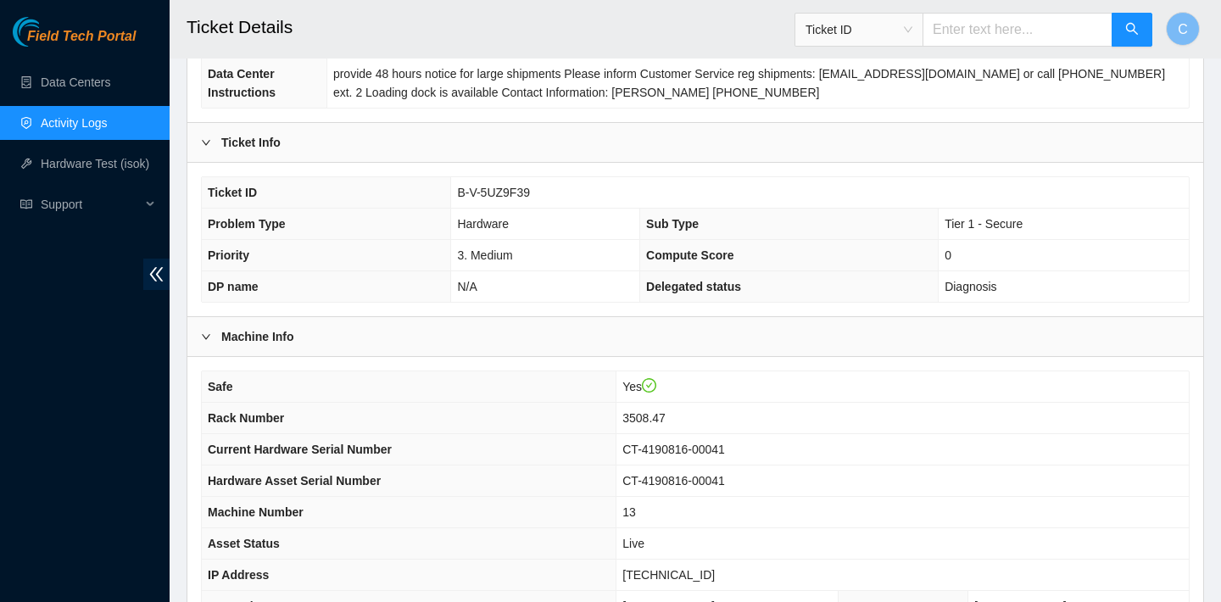
scroll to position [433, 0]
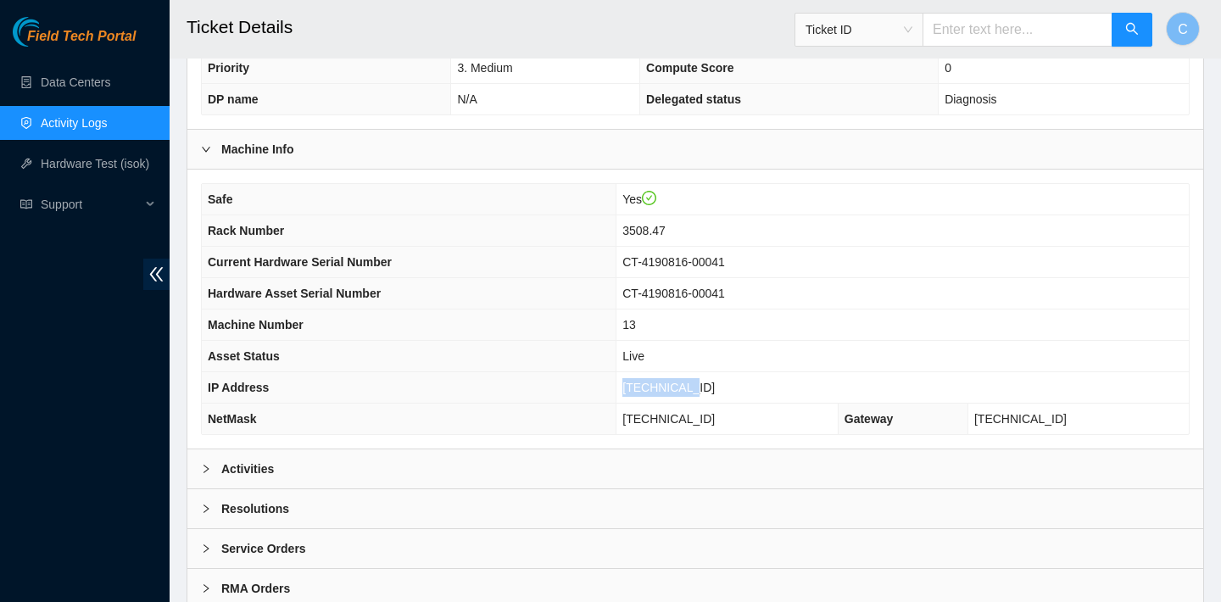
drag, startPoint x: 732, startPoint y: 388, endPoint x: 650, endPoint y: 387, distance: 82.3
click at [650, 387] on td "[TECHNICAL_ID]" at bounding box center [902, 387] width 572 height 31
copy span "[TECHNICAL_ID]"
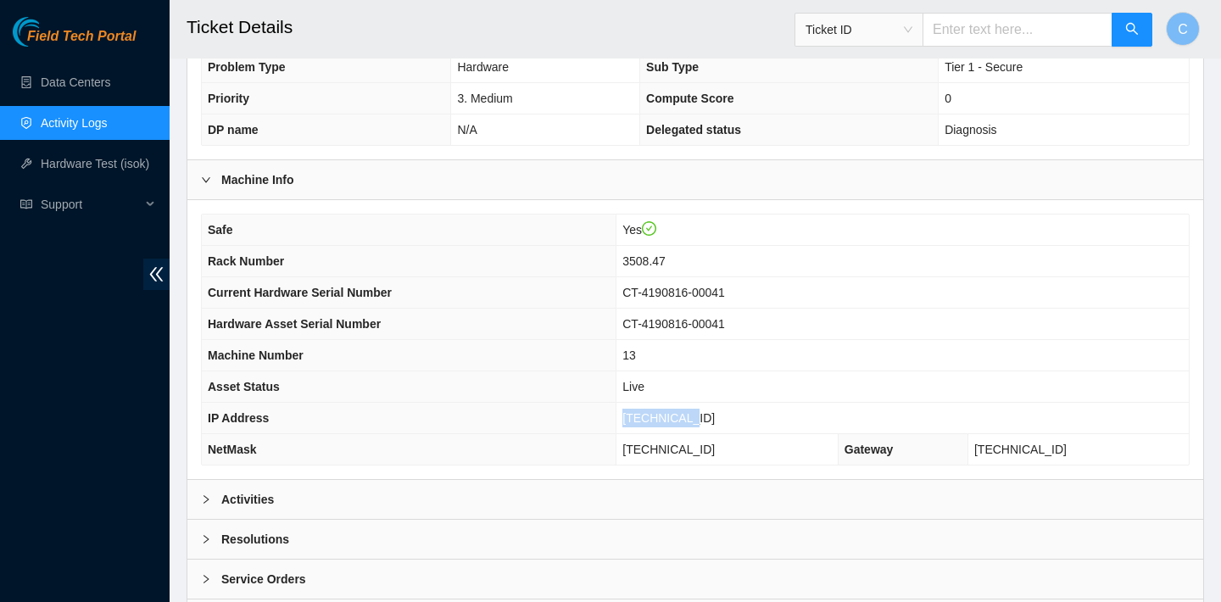
scroll to position [493, 0]
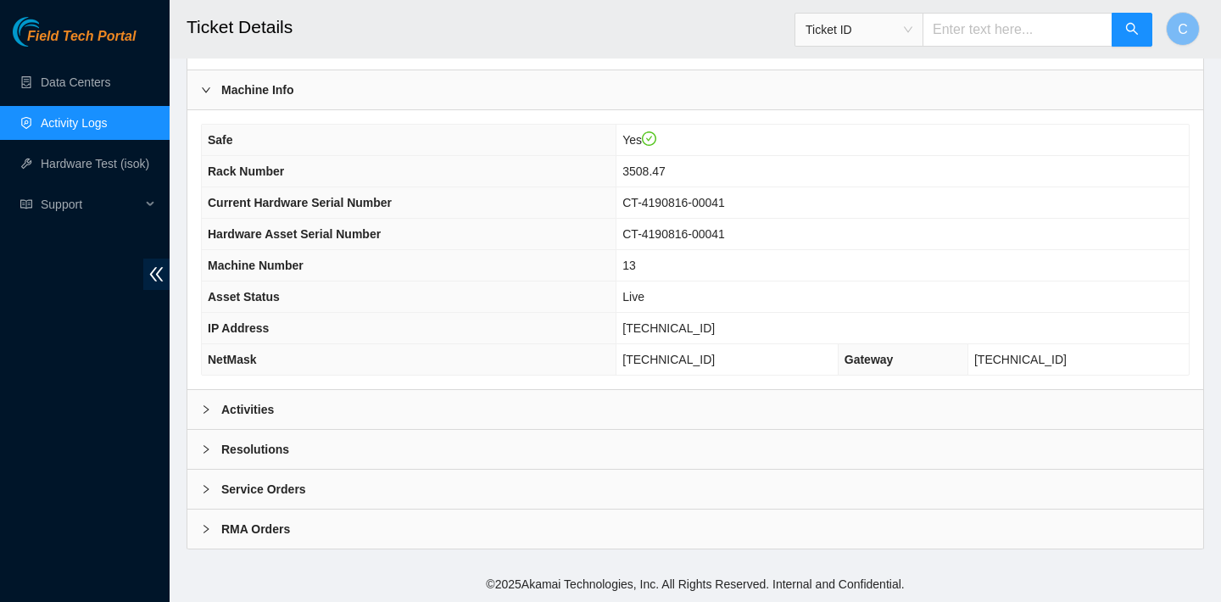
click at [711, 399] on div "Activities" at bounding box center [695, 409] width 1016 height 39
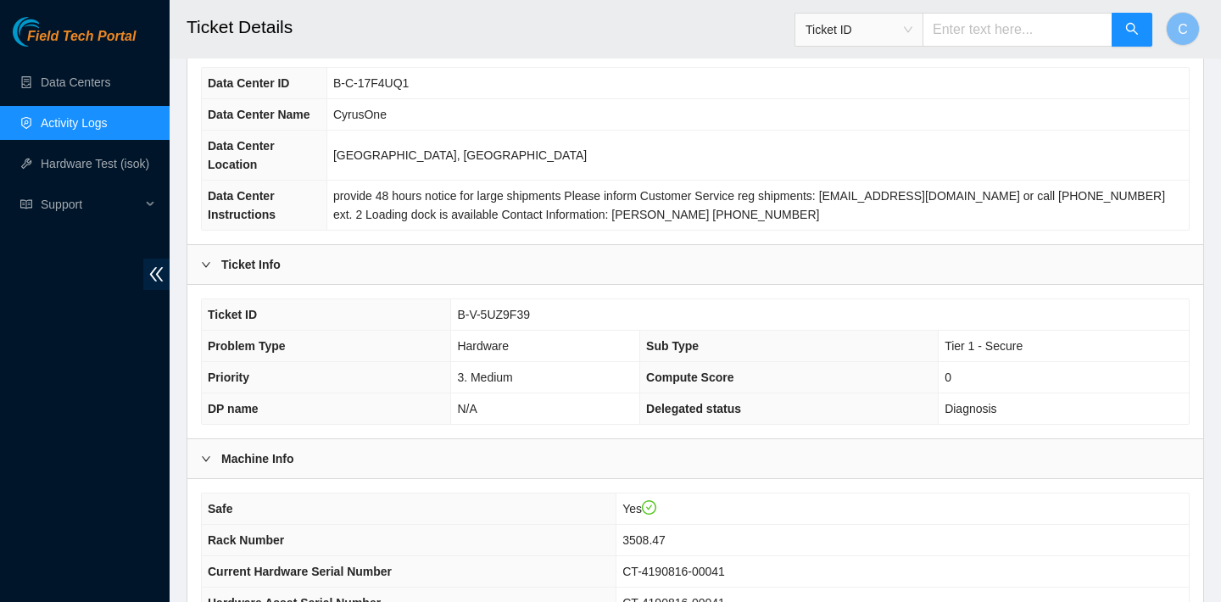
scroll to position [84, 0]
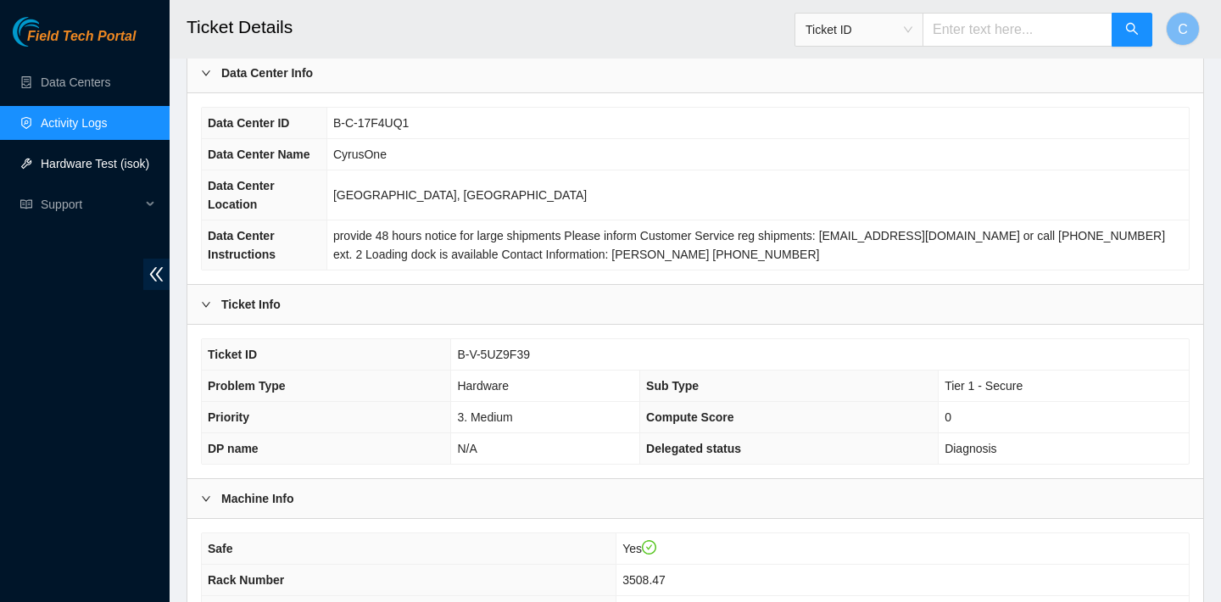
click at [138, 168] on link "Hardware Test (isok)" at bounding box center [95, 164] width 109 height 14
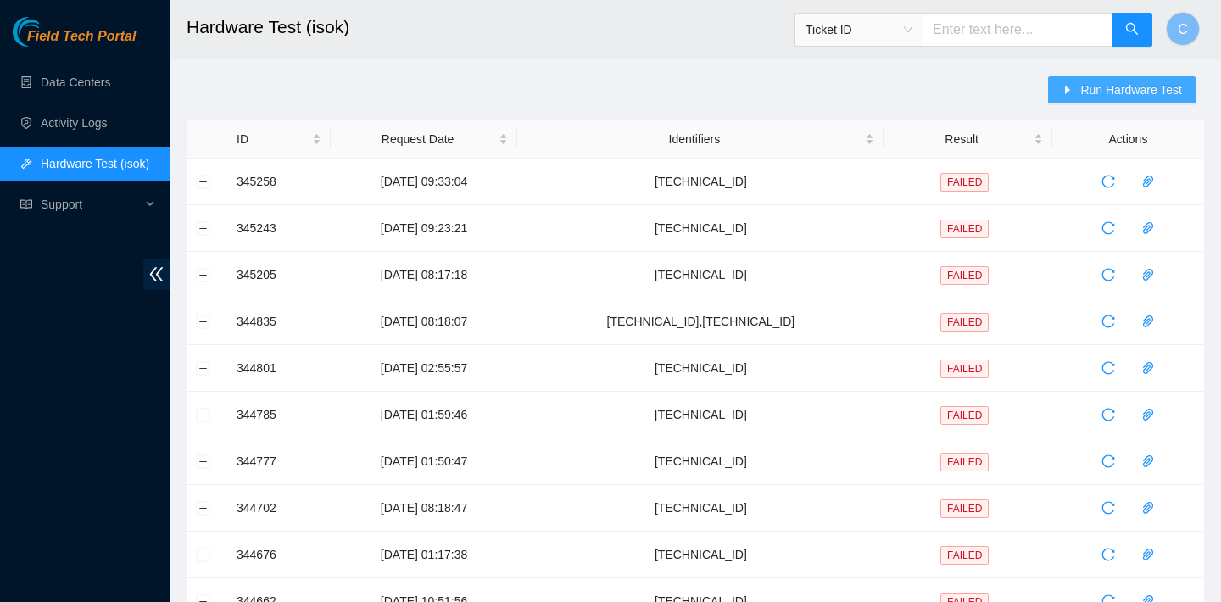
click at [1073, 97] on button "Run Hardware Test" at bounding box center [1122, 89] width 148 height 27
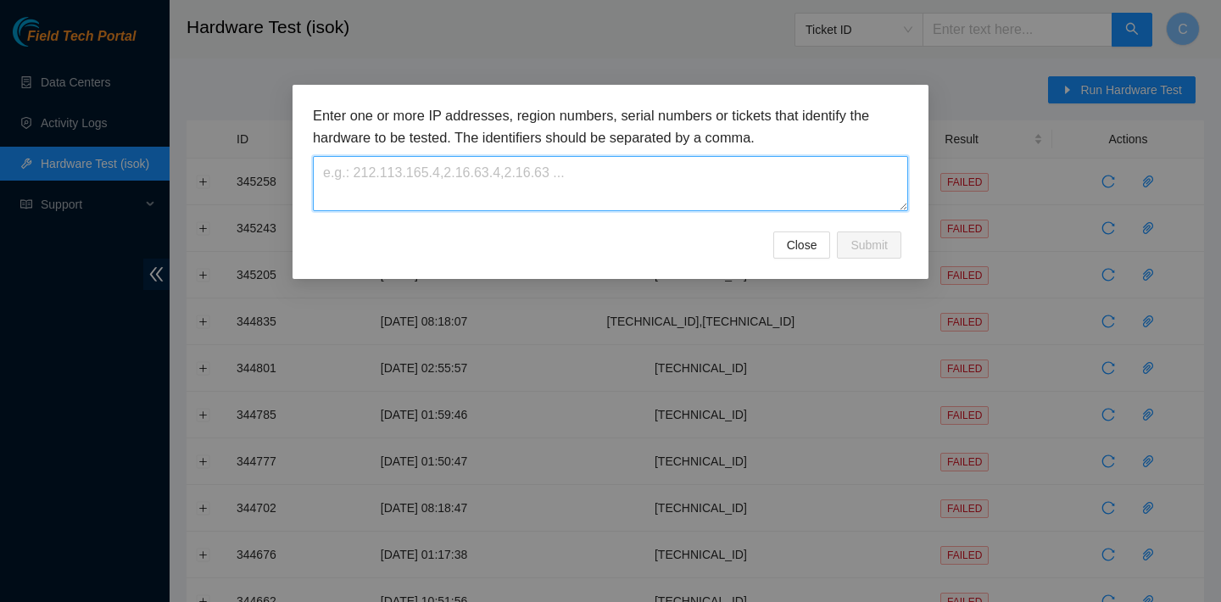
click at [842, 172] on textarea at bounding box center [610, 183] width 595 height 55
paste textarea "[TECHNICAL_ID]"
type textarea "[TECHNICAL_ID]"
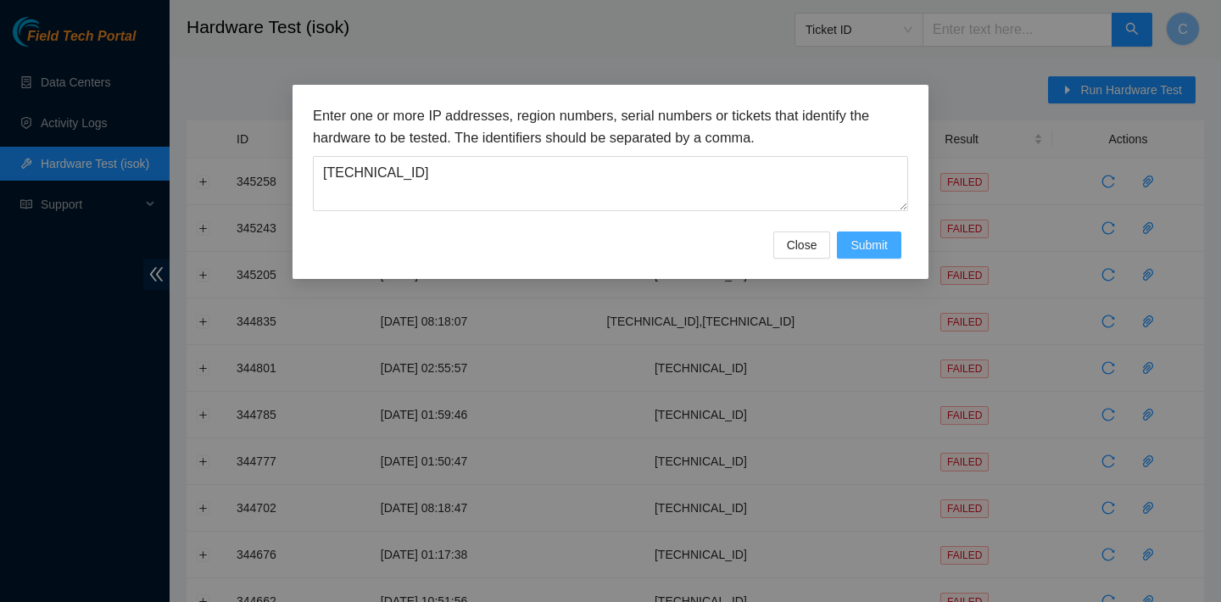
click at [869, 250] on span "Submit" at bounding box center [868, 245] width 37 height 19
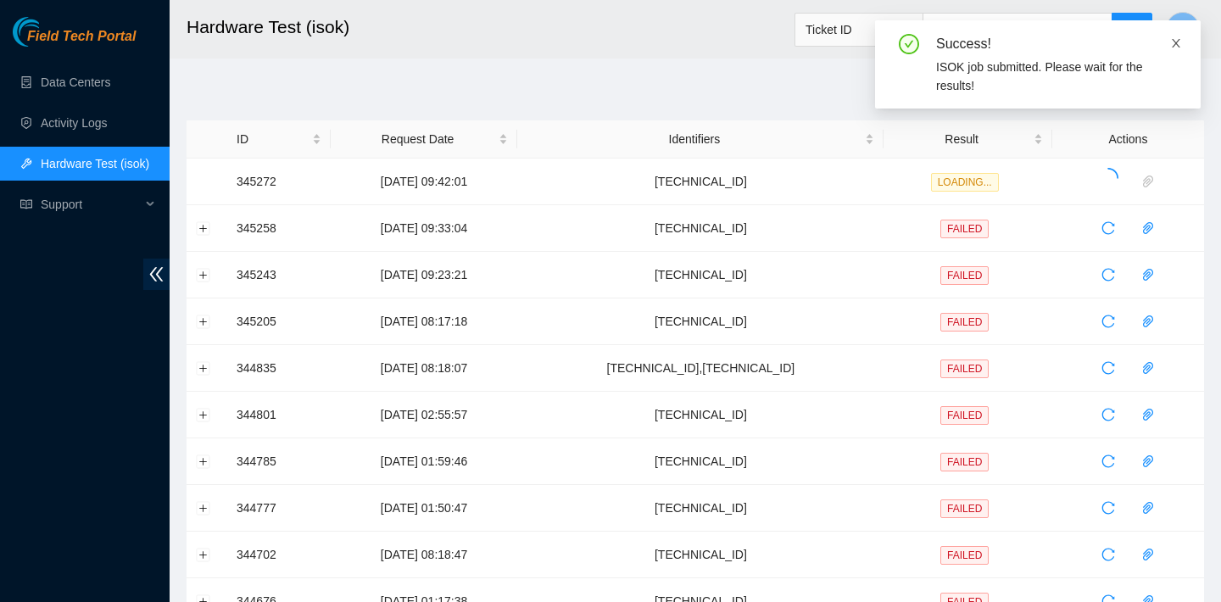
click at [1177, 45] on icon "close" at bounding box center [1176, 43] width 8 height 8
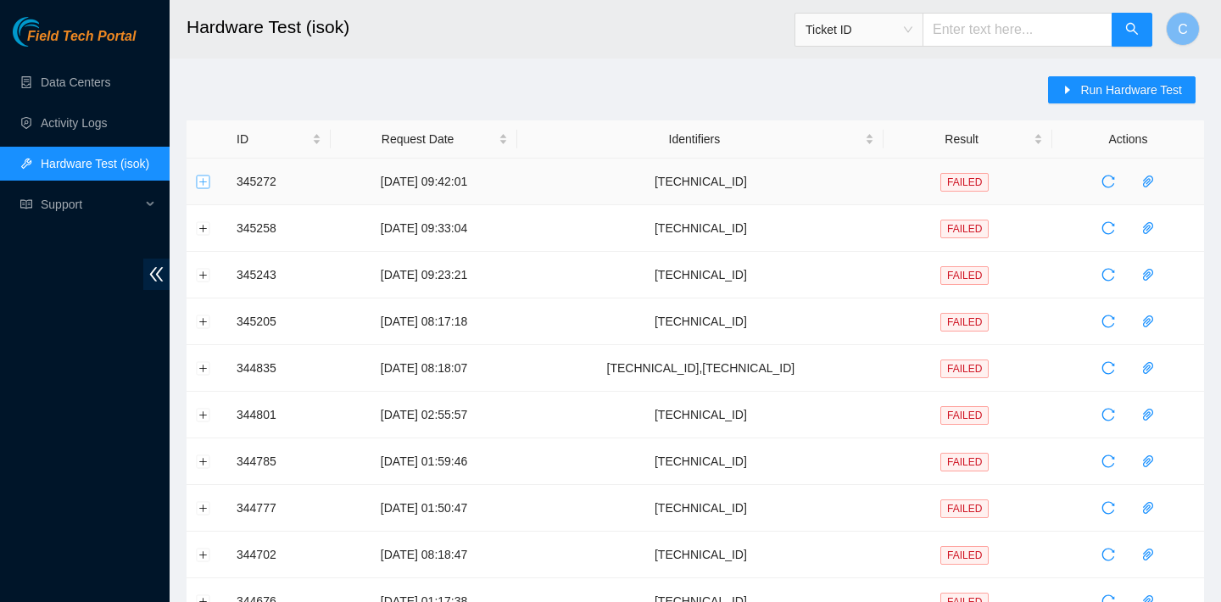
click at [205, 183] on button "Expand row" at bounding box center [204, 182] width 14 height 14
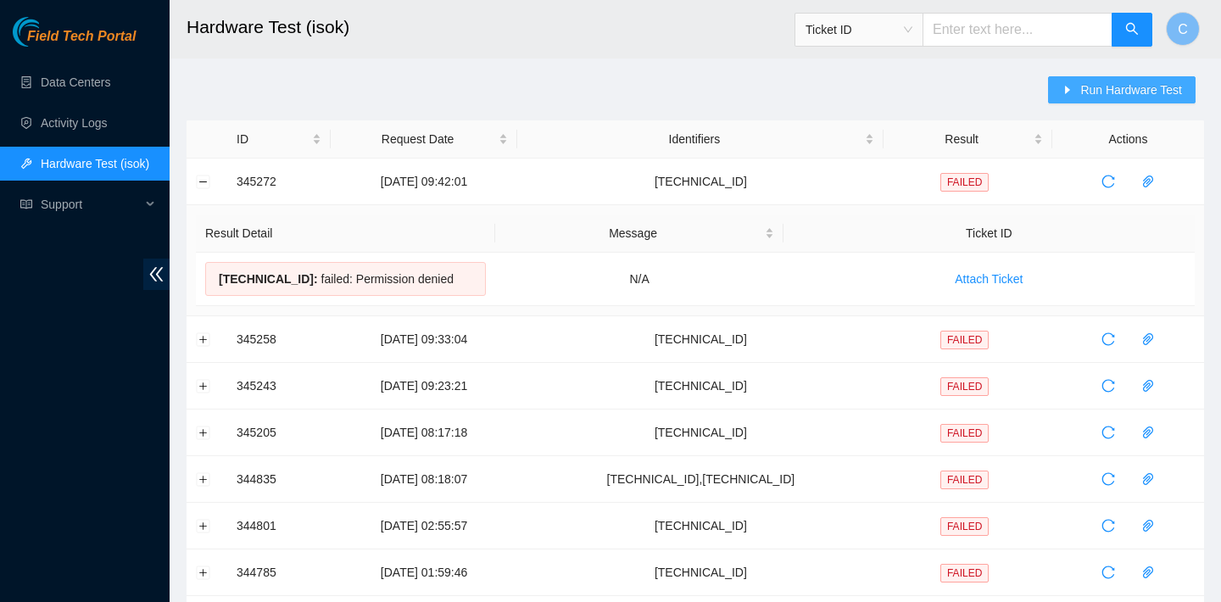
click at [1122, 88] on span "Run Hardware Test" at bounding box center [1131, 90] width 102 height 19
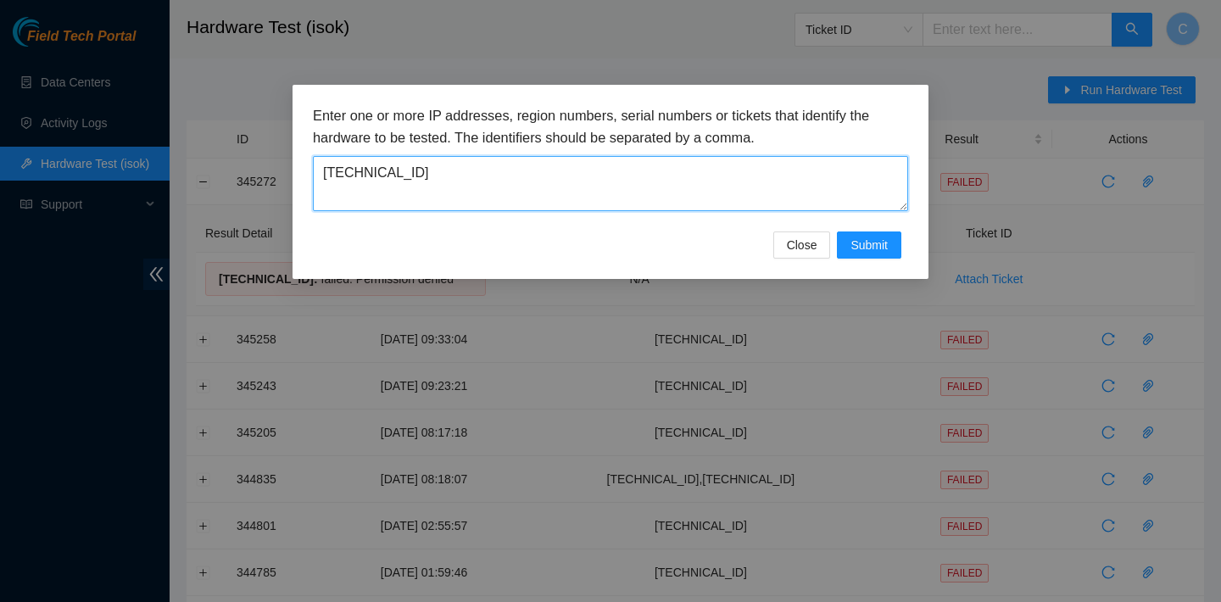
drag, startPoint x: 566, startPoint y: 180, endPoint x: 309, endPoint y: 159, distance: 257.8
click at [309, 159] on div "Enter one or more IP addresses, region numbers, serial numbers or tickets that …" at bounding box center [611, 182] width 636 height 194
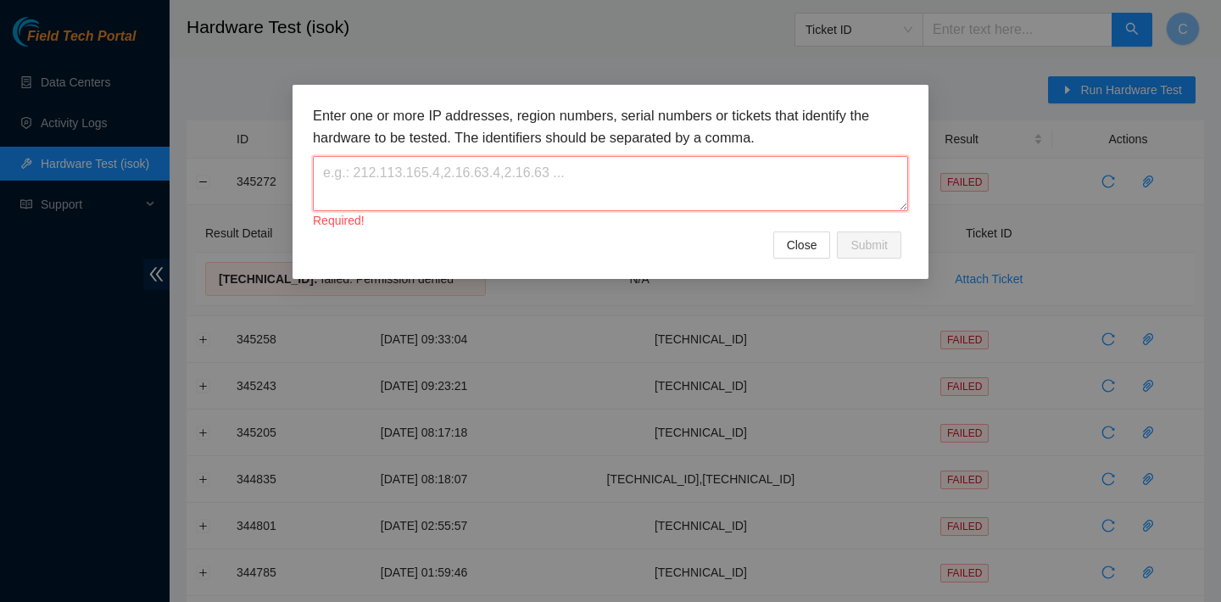
paste textarea "[TECHNICAL_ID]"
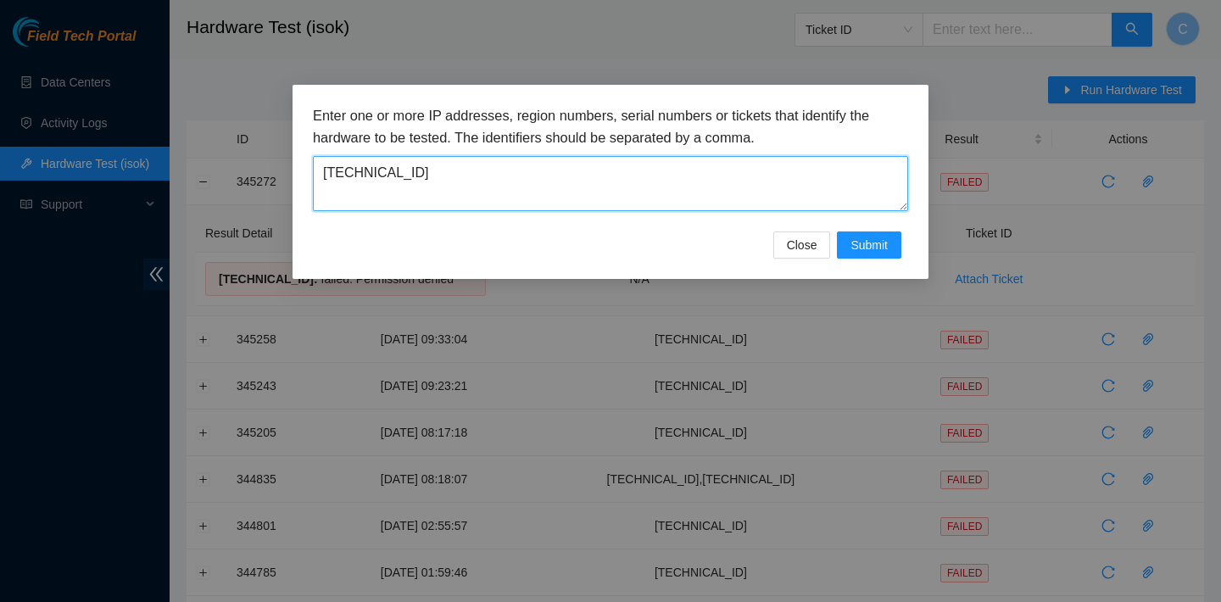
type textarea "[TECHNICAL_ID]"
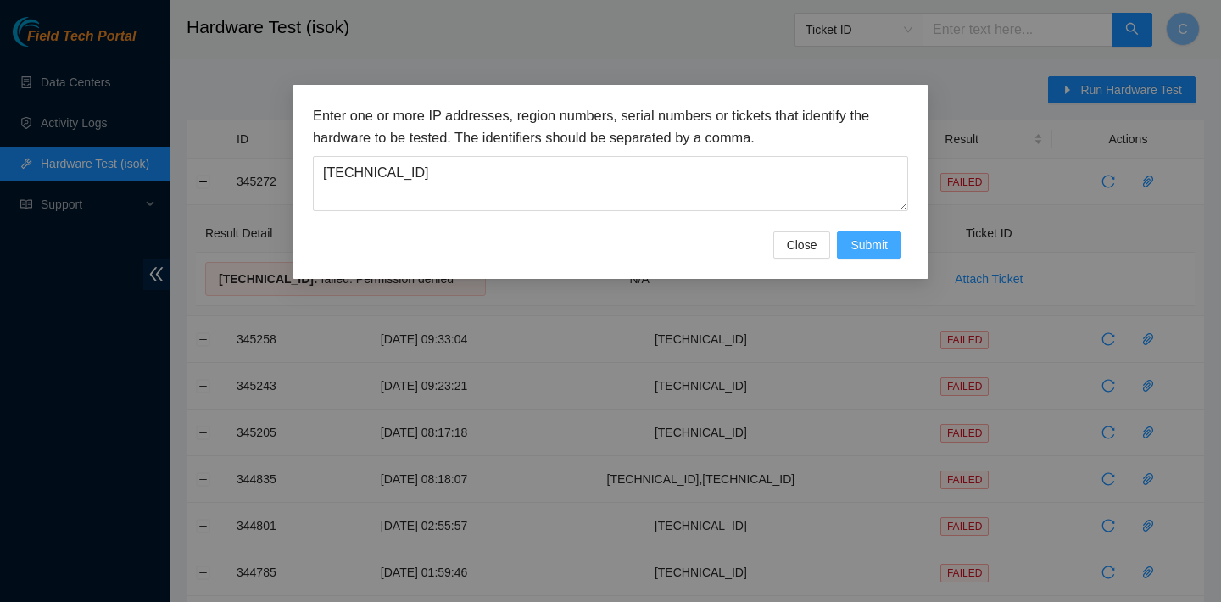
click at [864, 247] on span "Submit" at bounding box center [868, 245] width 37 height 19
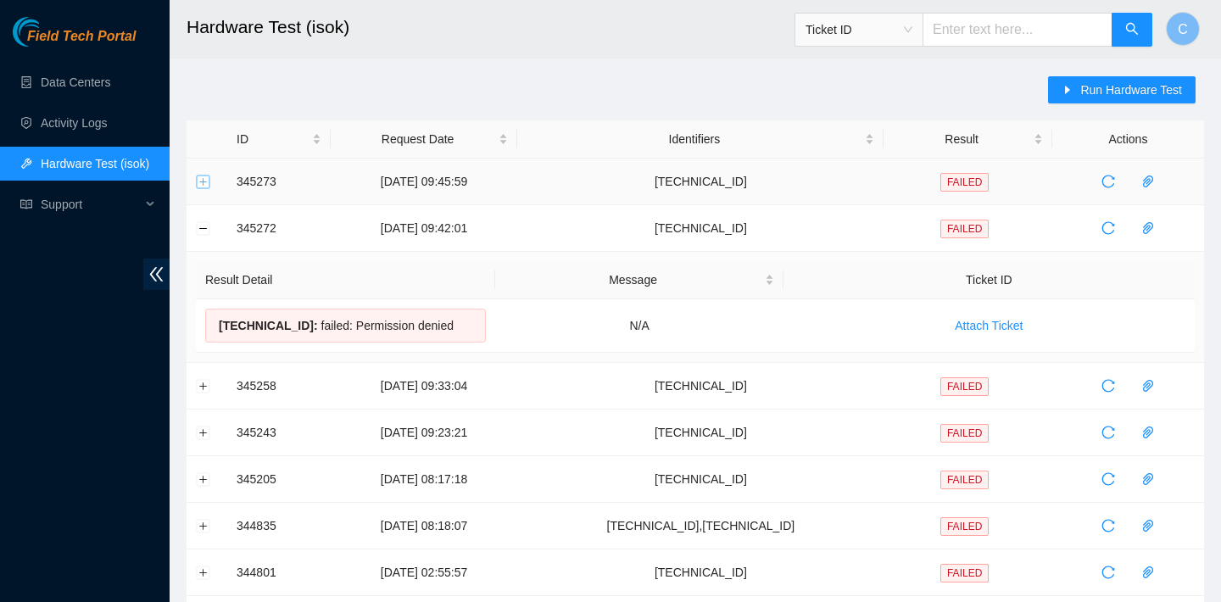
click at [204, 186] on button "Expand row" at bounding box center [204, 182] width 14 height 14
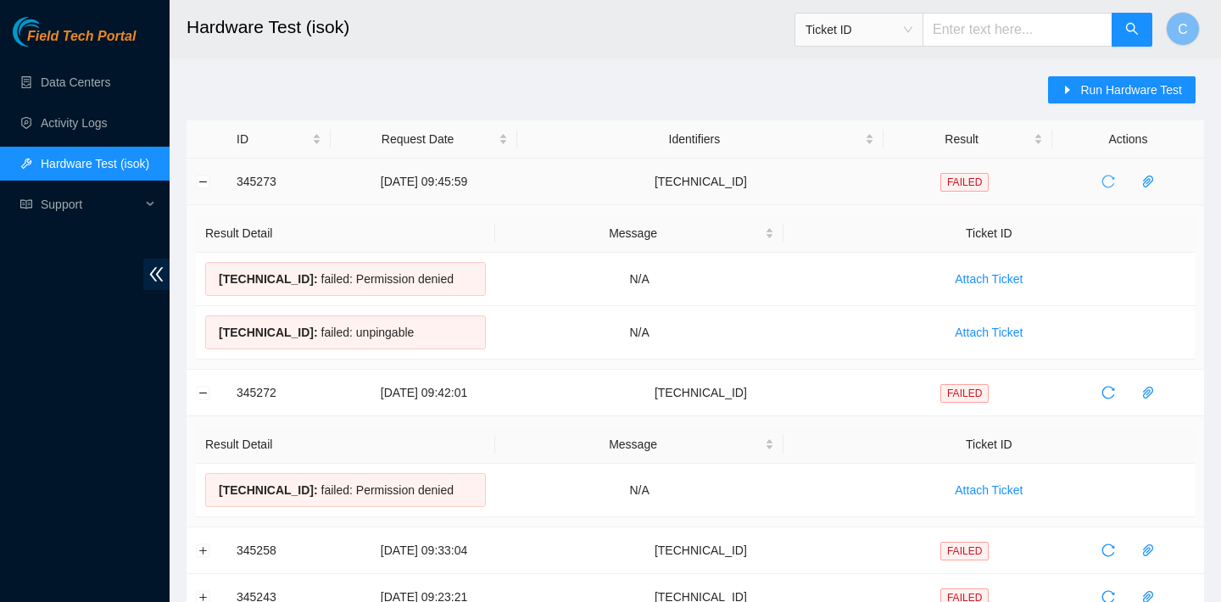
click at [1112, 178] on icon "reload" at bounding box center [1108, 182] width 14 height 14
drag, startPoint x: 219, startPoint y: 276, endPoint x: 432, endPoint y: 346, distance: 223.9
click at [432, 346] on tbody "[TECHNICAL_ID] : failed: Permission denied N/A Attach Ticket [TECHNICAL_ID] : f…" at bounding box center [695, 306] width 999 height 107
copy tbody "[TECHNICAL_ID] : failed: Permission denied N/A Attach Ticket [TECHNICAL_ID] : f…"
click at [635, 53] on h2 "Hardware Test (isok)" at bounding box center [602, 27] width 831 height 54
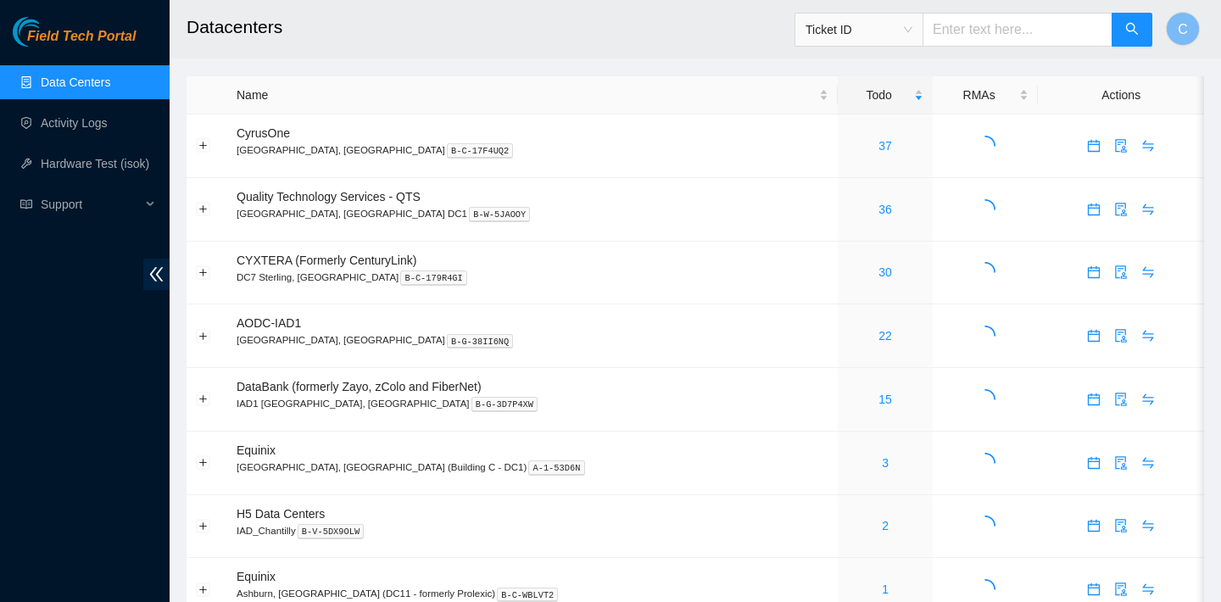
click at [912, 31] on span "Ticket ID" at bounding box center [859, 29] width 107 height 25
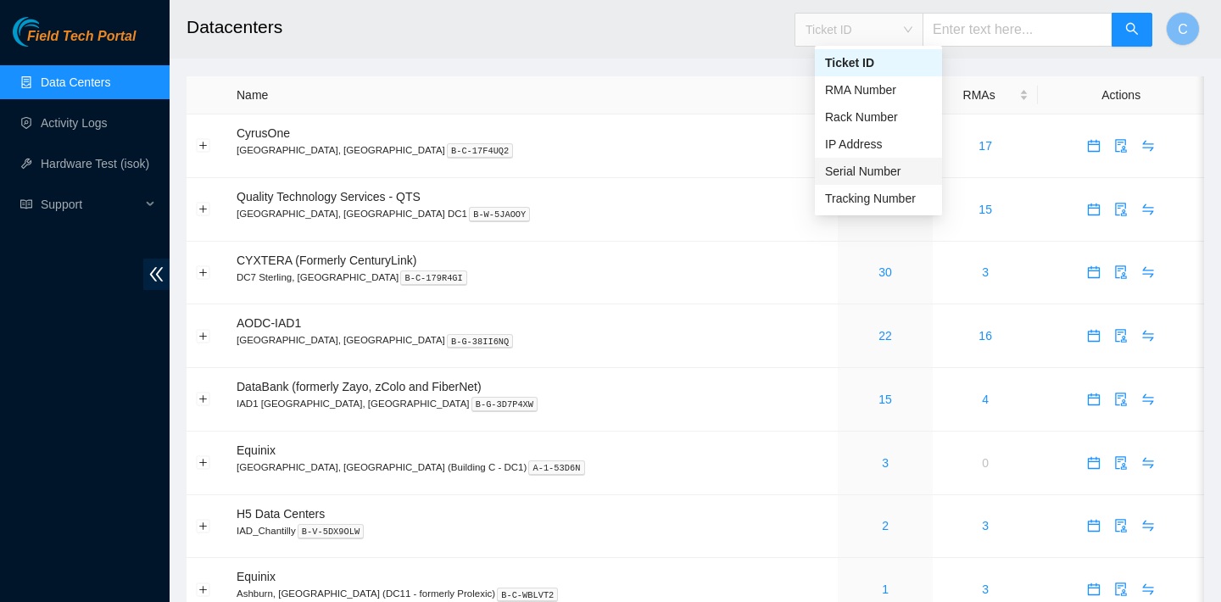
click at [859, 181] on div "Serial Number" at bounding box center [878, 171] width 127 height 27
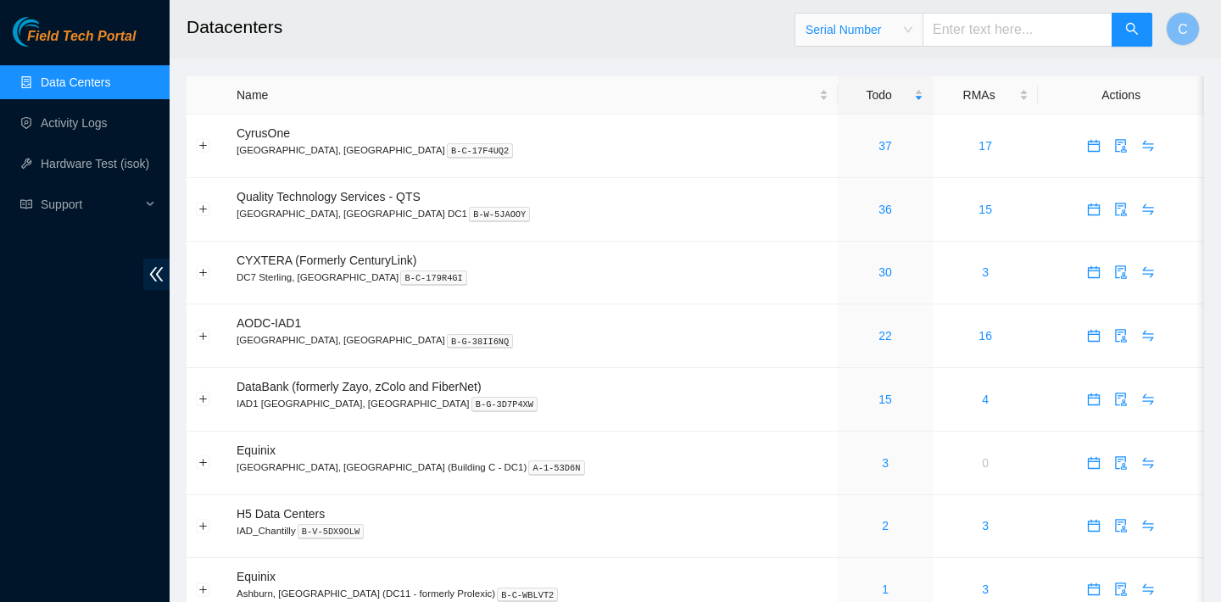
click at [1014, 31] on input "text" at bounding box center [1018, 30] width 190 height 34
paste input "S46CNB0KB03437A"
type input "S46CNB0KB03437A"
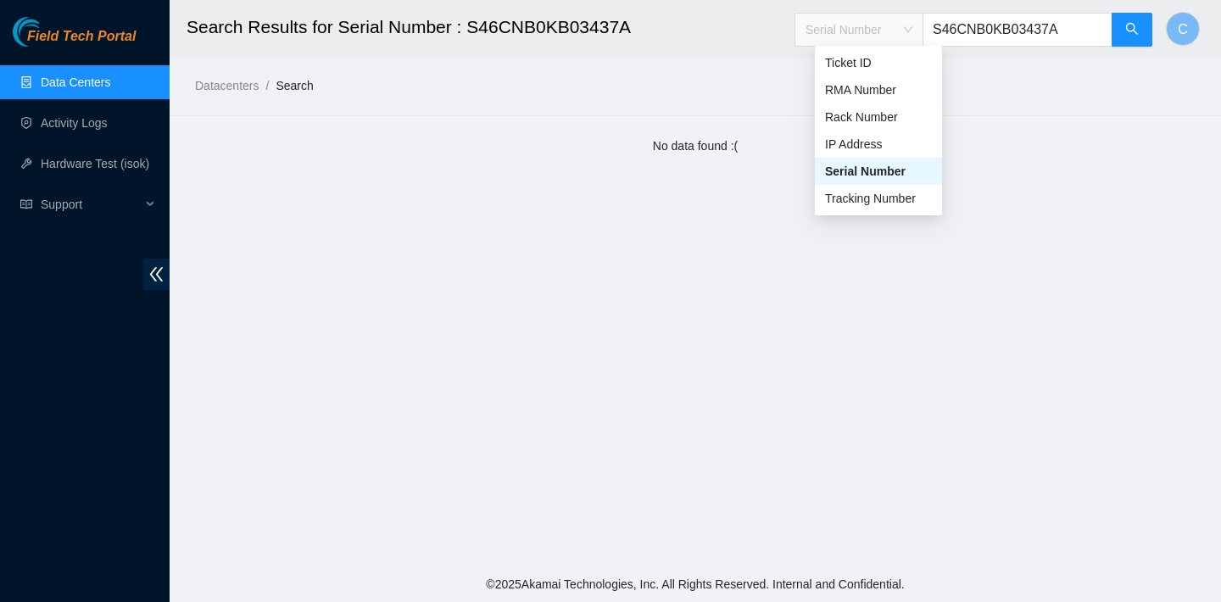
click at [912, 21] on span "Serial Number" at bounding box center [859, 29] width 107 height 25
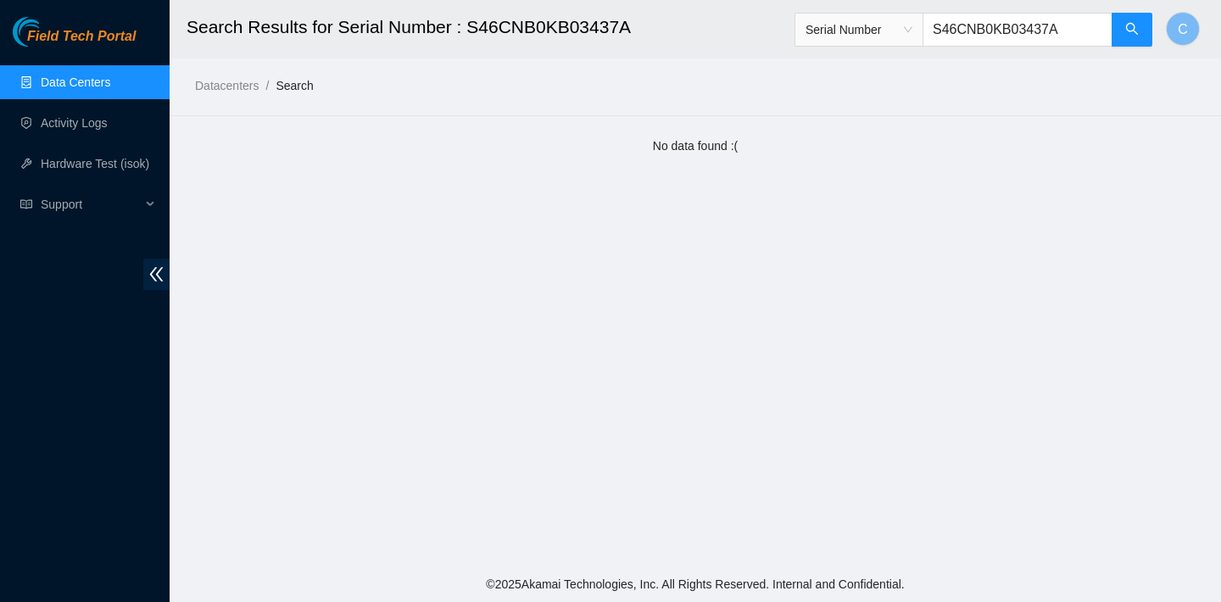
click at [1018, 131] on main "Search Results for Serial Number : S46CNB0KB03437A Serial Number S46CNB0KB03437…" at bounding box center [695, 283] width 1051 height 566
click at [909, 23] on span "Serial Number" at bounding box center [859, 29] width 107 height 25
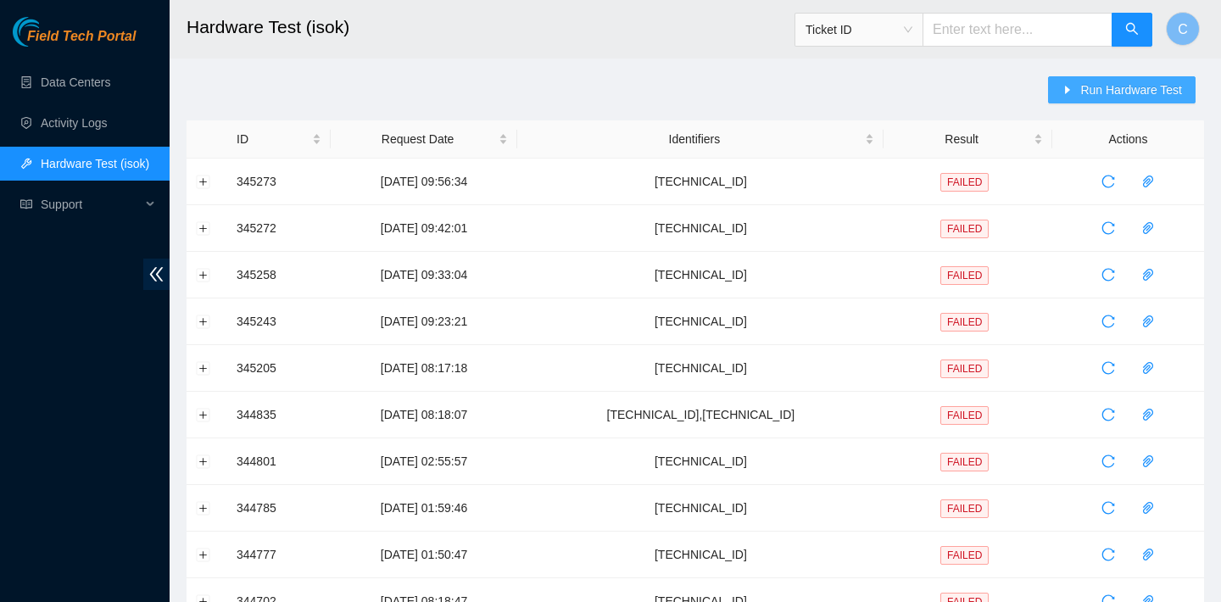
click at [1072, 92] on button "Run Hardware Test" at bounding box center [1122, 89] width 148 height 27
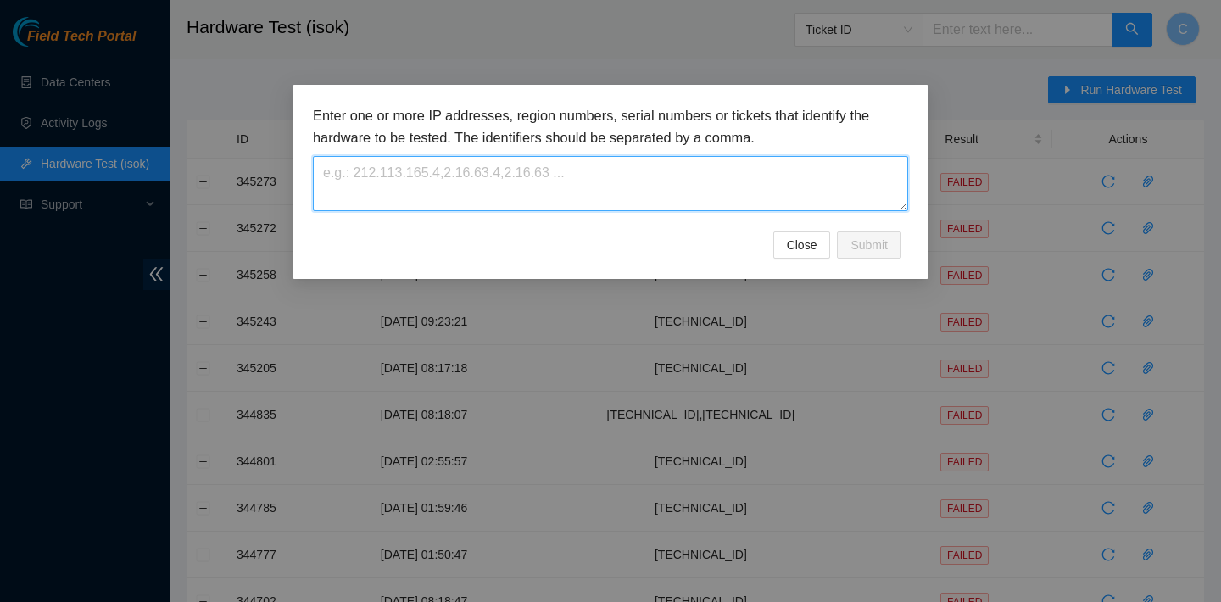
click at [674, 203] on textarea at bounding box center [610, 183] width 595 height 55
paste textarea "[TECHNICAL_ID]"
type textarea "[TECHNICAL_ID]"
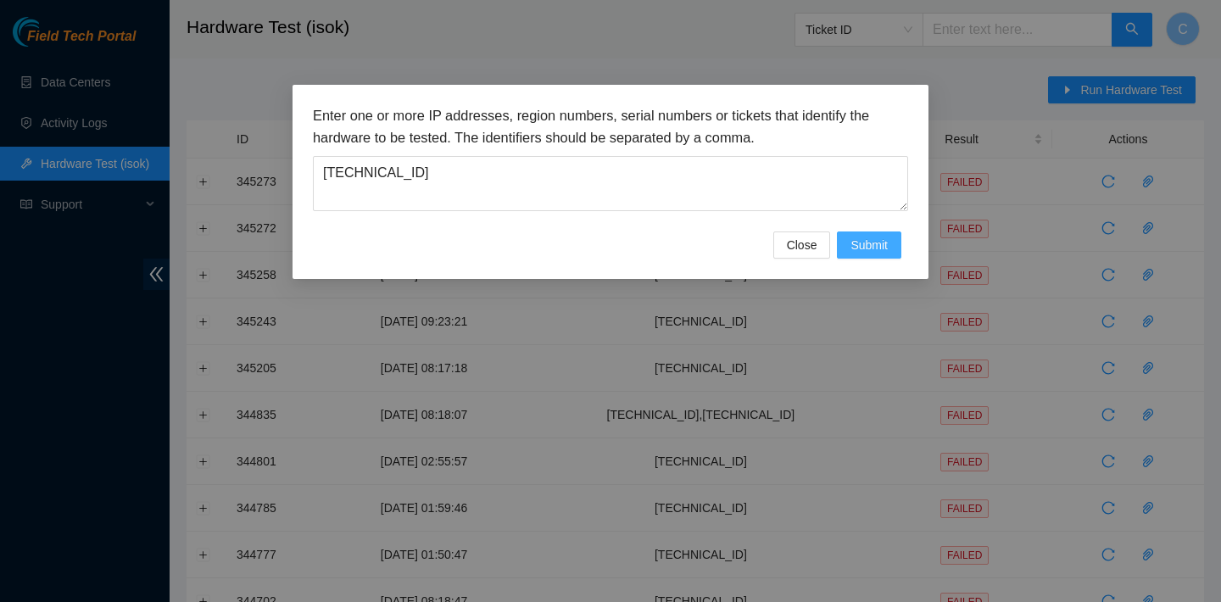
click at [897, 237] on button "Submit" at bounding box center [869, 244] width 64 height 27
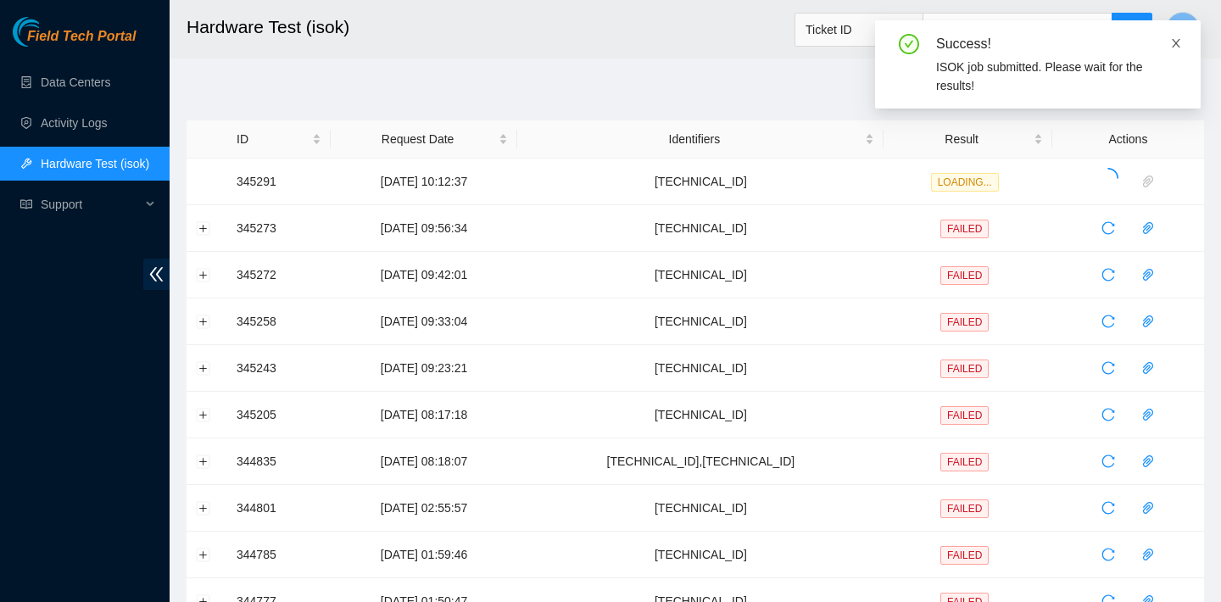
click at [1178, 43] on icon "close" at bounding box center [1176, 43] width 12 height 12
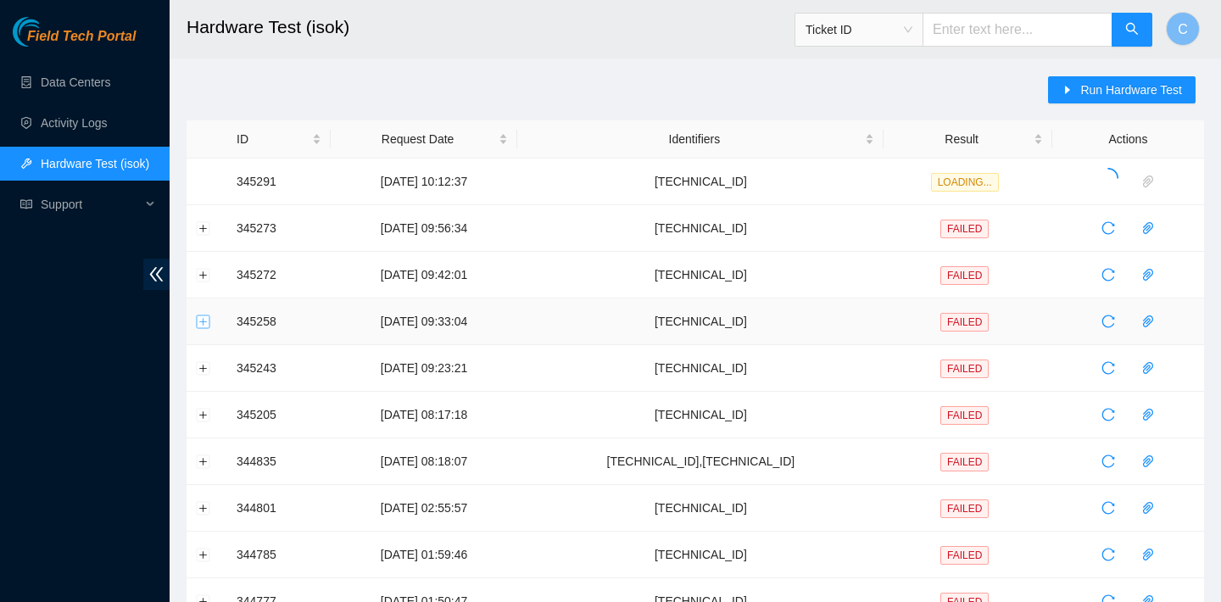
click at [201, 323] on button "Expand row" at bounding box center [204, 322] width 14 height 14
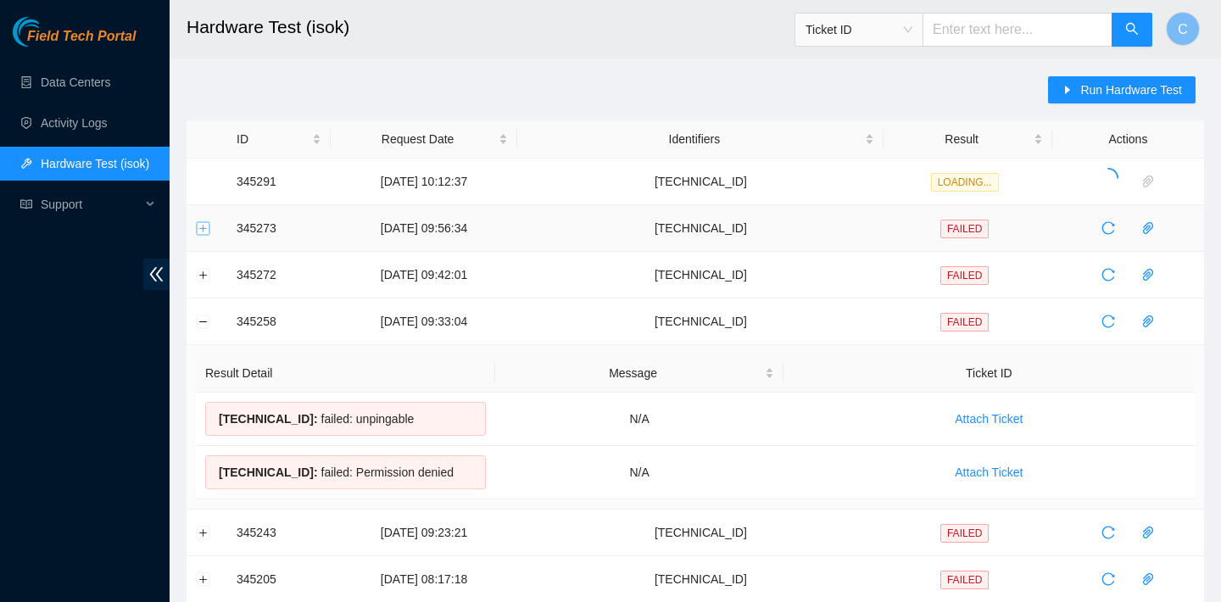
click at [198, 230] on button "Expand row" at bounding box center [204, 228] width 14 height 14
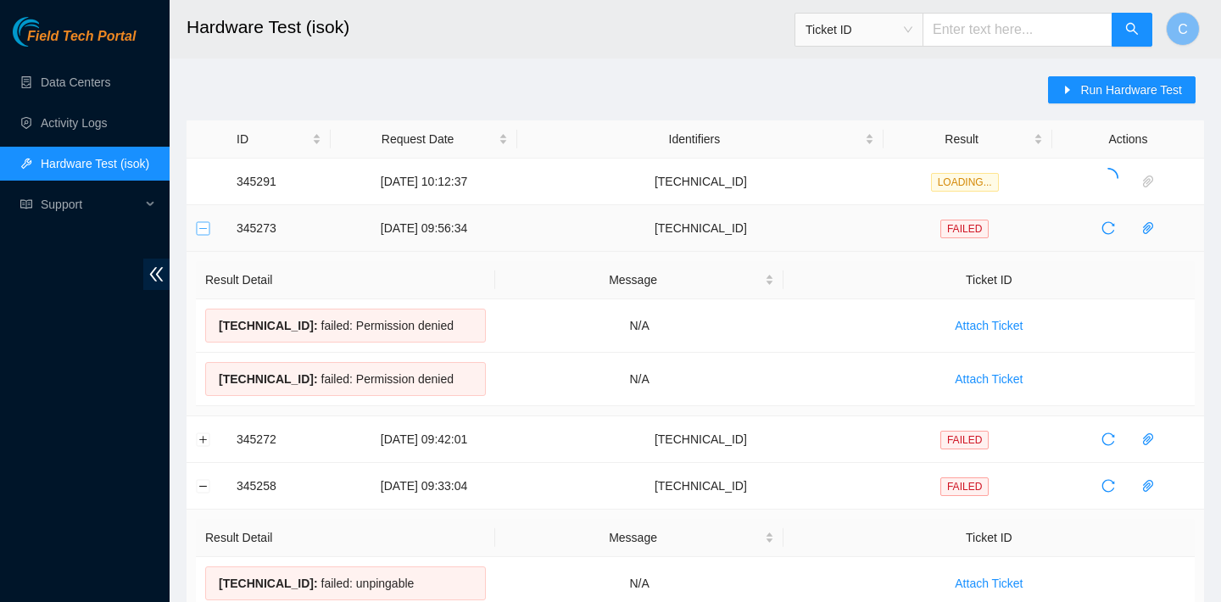
click at [198, 229] on button "Collapse row" at bounding box center [204, 228] width 14 height 14
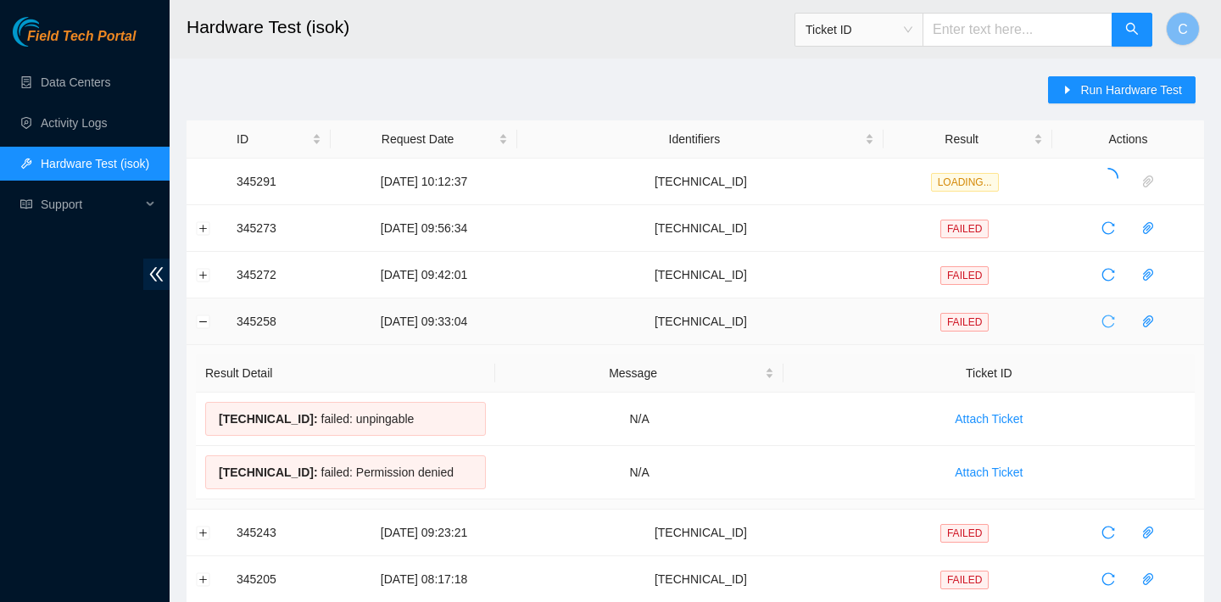
click at [1111, 327] on icon "reload" at bounding box center [1108, 322] width 14 height 14
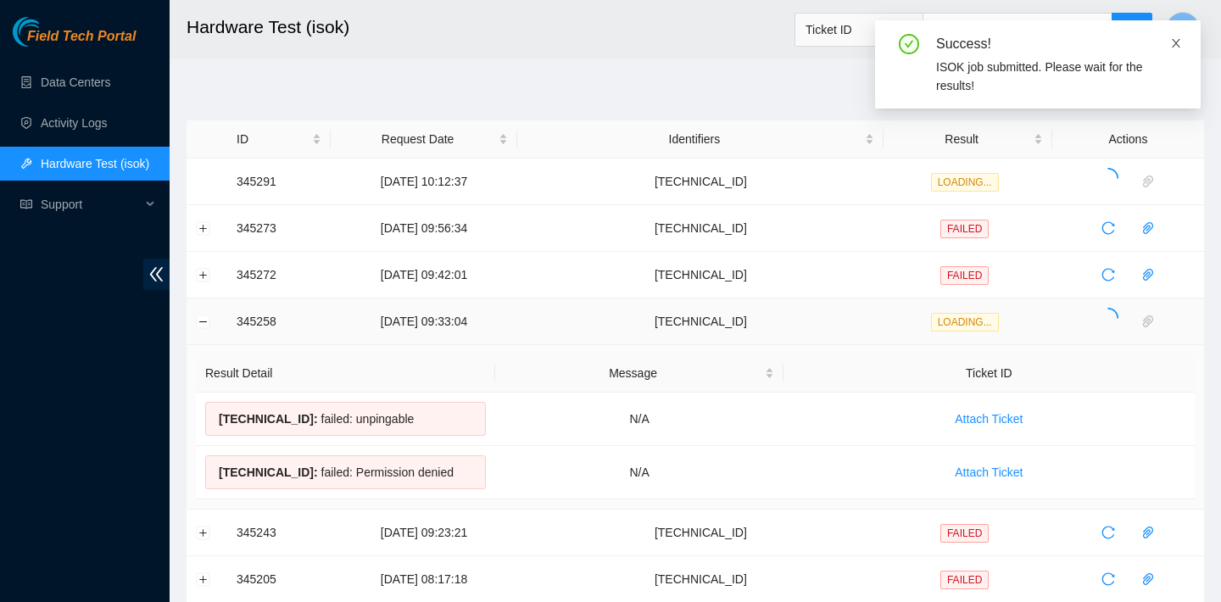
click at [1180, 41] on icon "close" at bounding box center [1176, 43] width 12 height 12
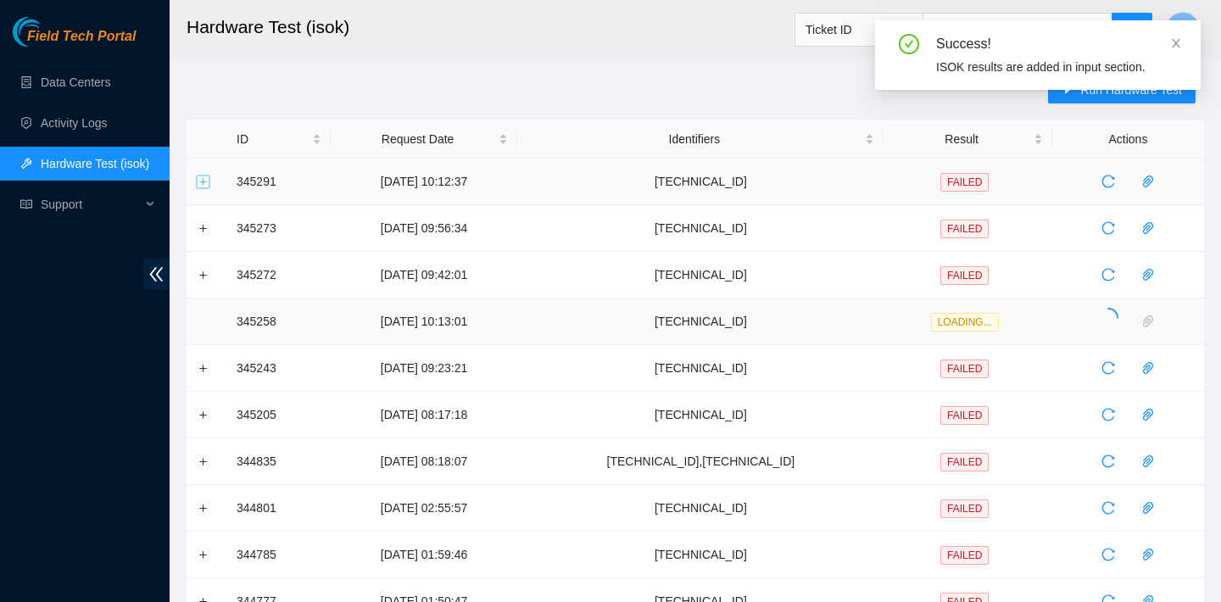
click at [202, 178] on button "Expand row" at bounding box center [204, 182] width 14 height 14
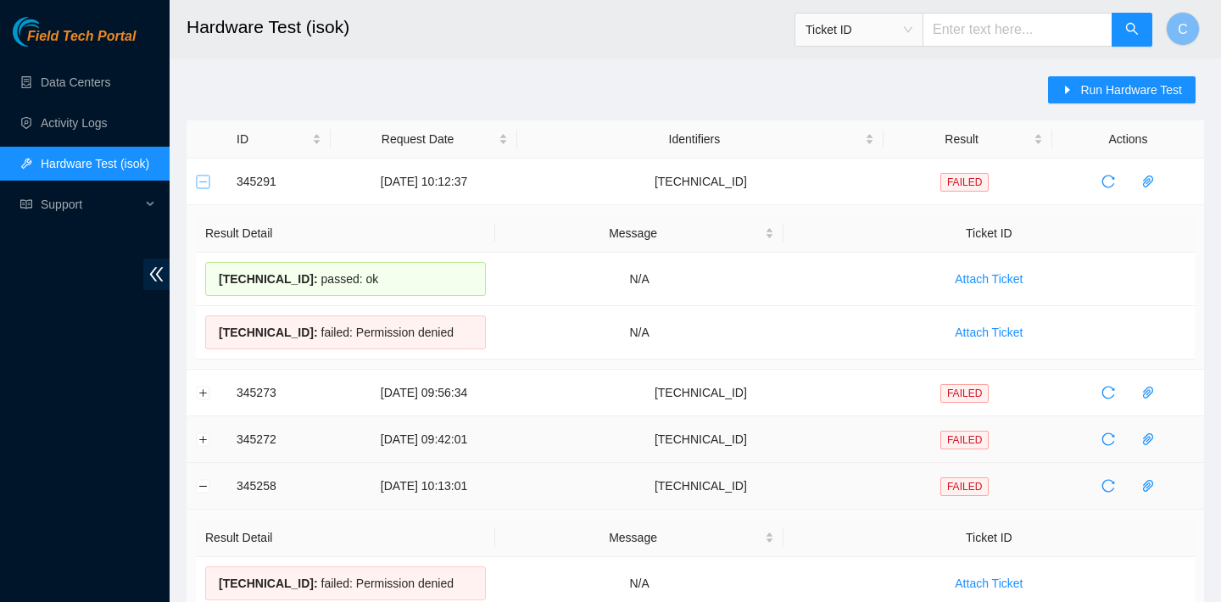
scroll to position [925, 0]
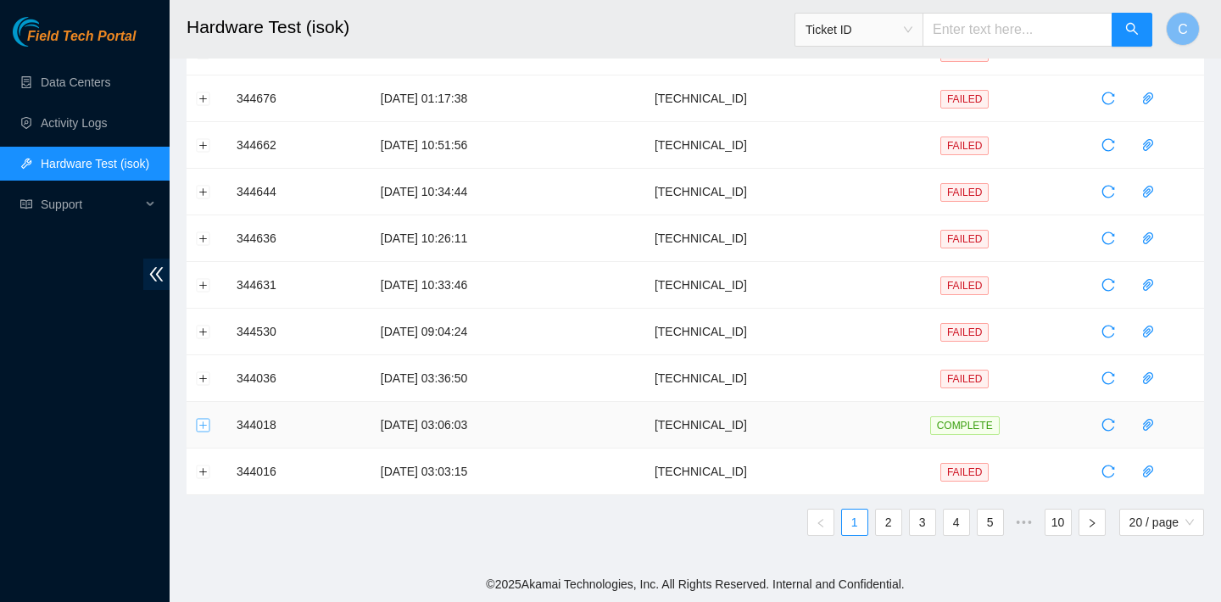
click at [200, 427] on button "Expand row" at bounding box center [204, 425] width 14 height 14
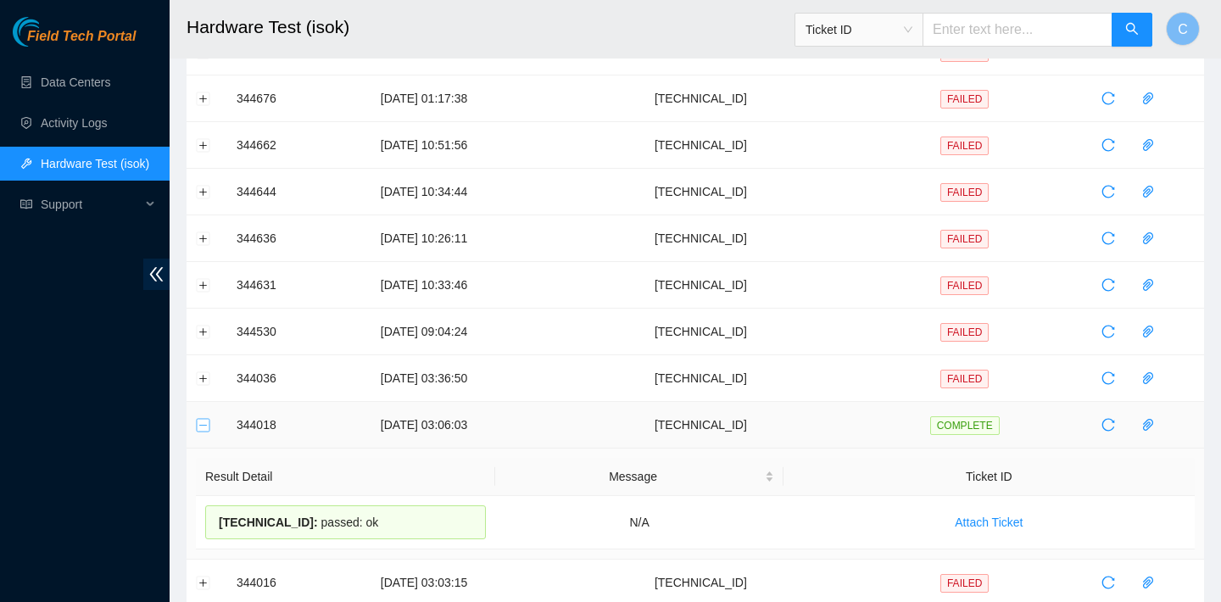
click at [200, 427] on button "Collapse row" at bounding box center [204, 425] width 14 height 14
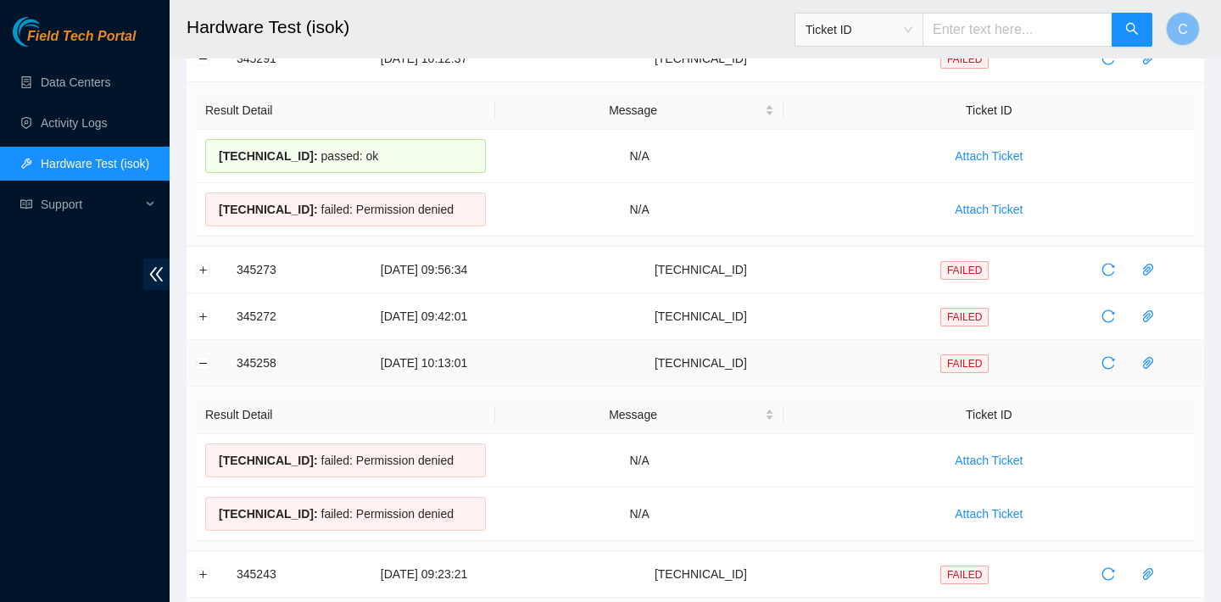
scroll to position [103, 0]
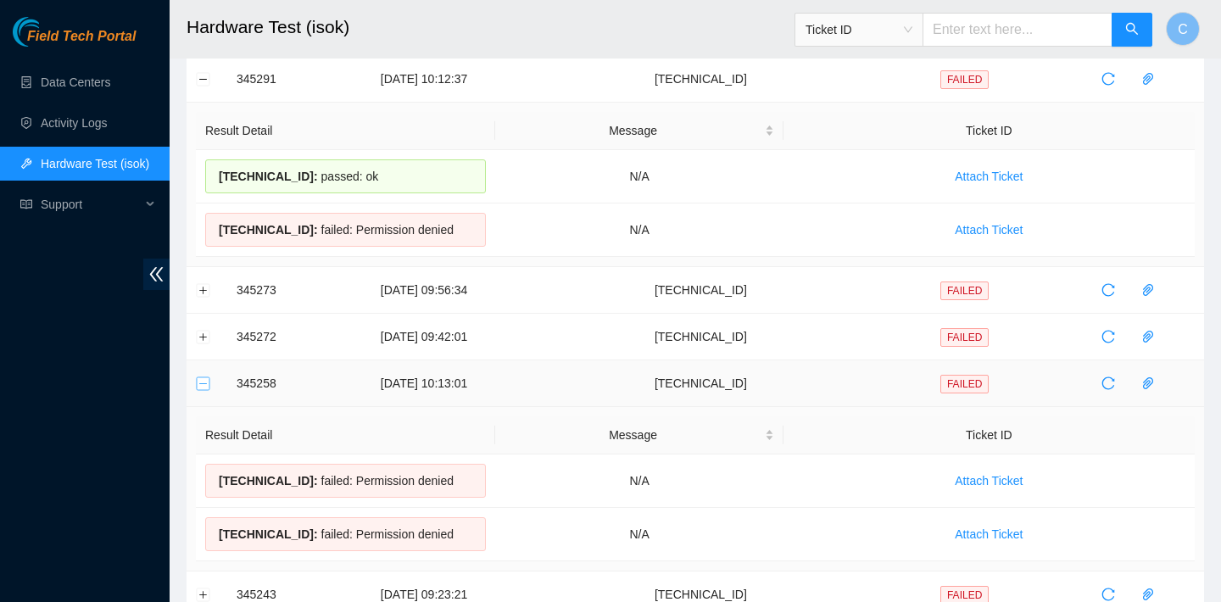
click at [205, 385] on button "Collapse row" at bounding box center [204, 383] width 14 height 14
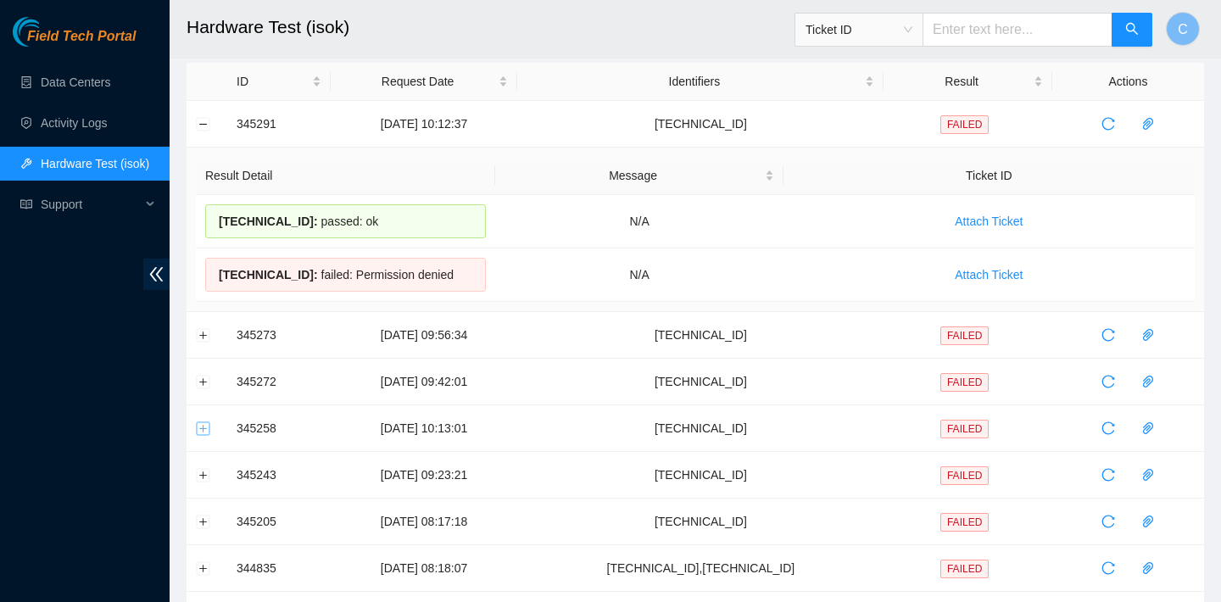
scroll to position [0, 0]
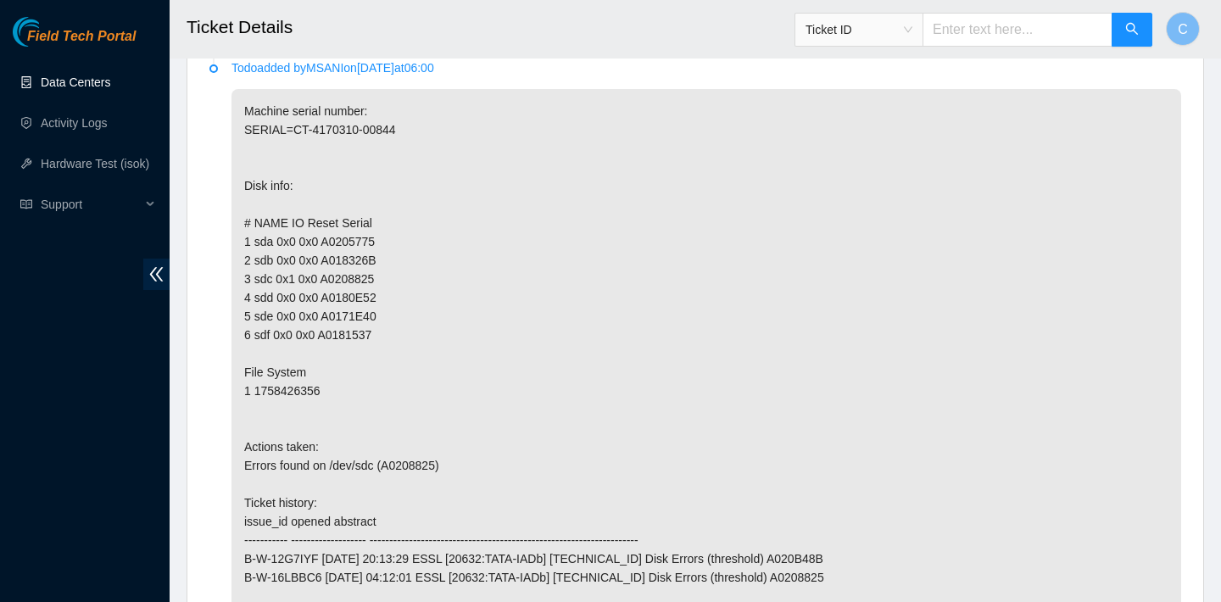
scroll to position [2266, 0]
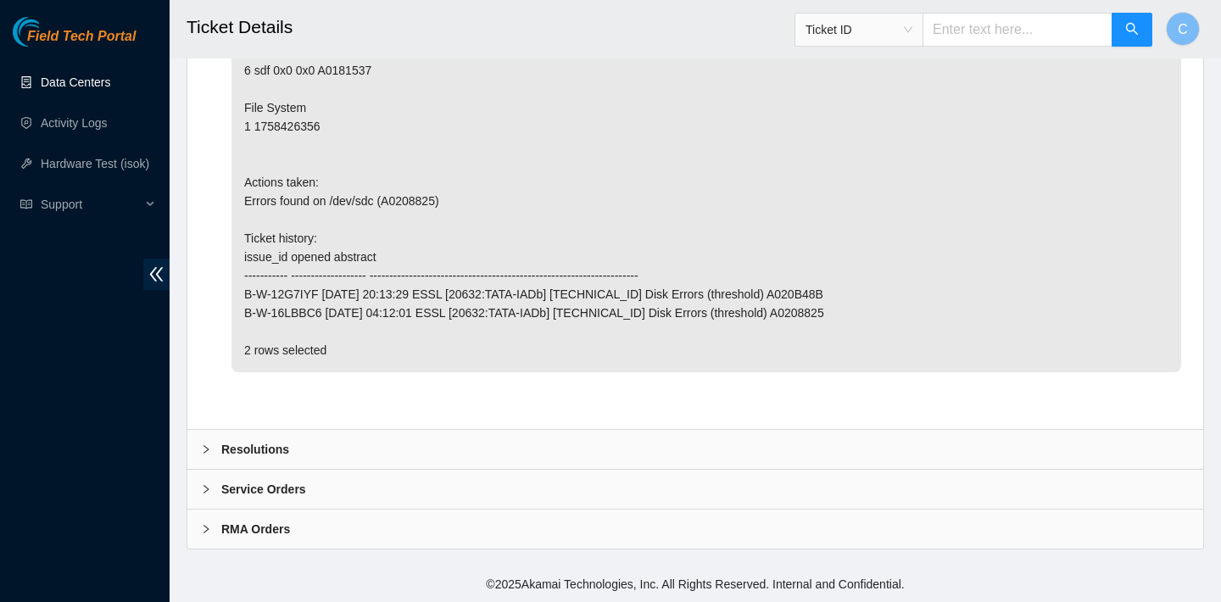
click at [505, 437] on div "Resolutions" at bounding box center [695, 449] width 1016 height 39
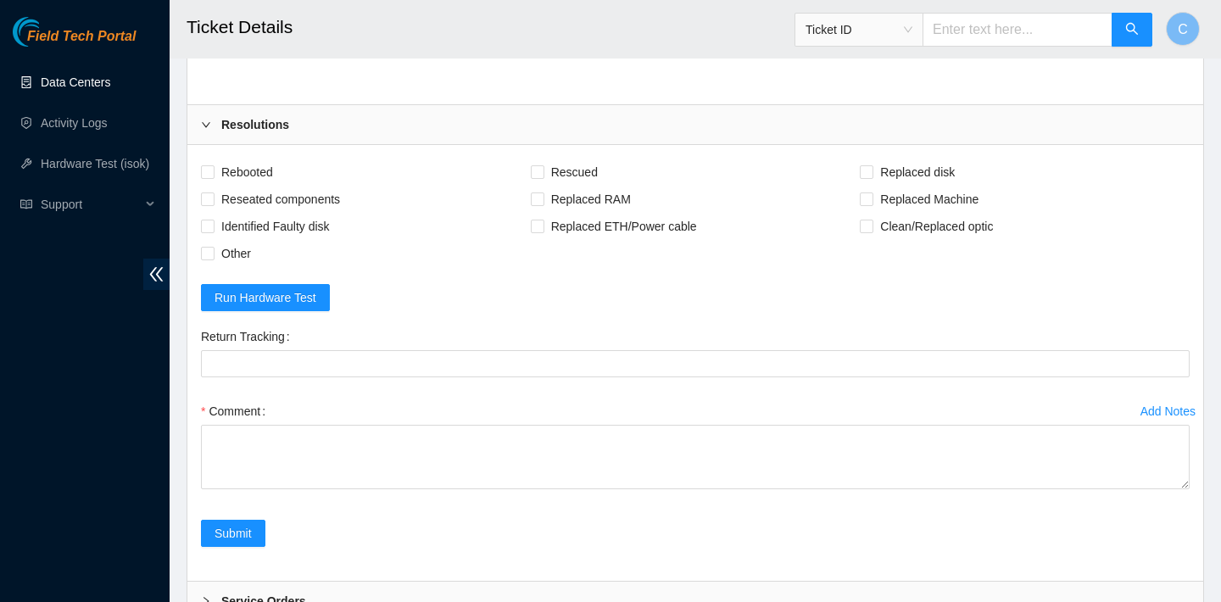
scroll to position [2613, 0]
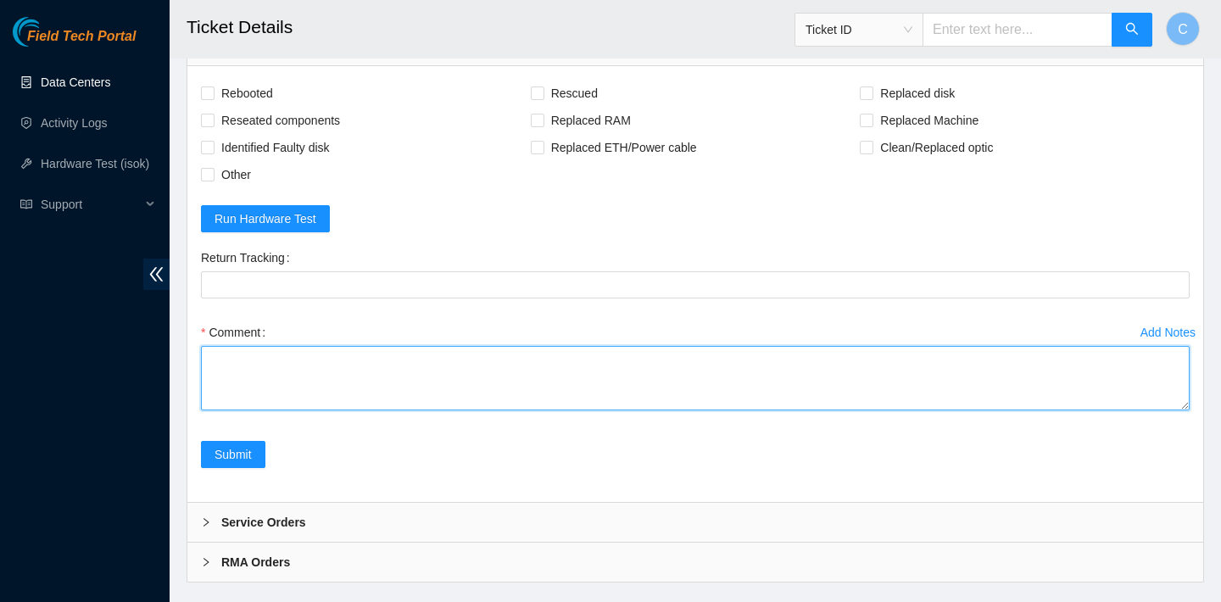
click at [384, 410] on textarea "Comment" at bounding box center [695, 378] width 989 height 64
paste textarea "*isok is broken at the moment if still does not pass isok after please send back"
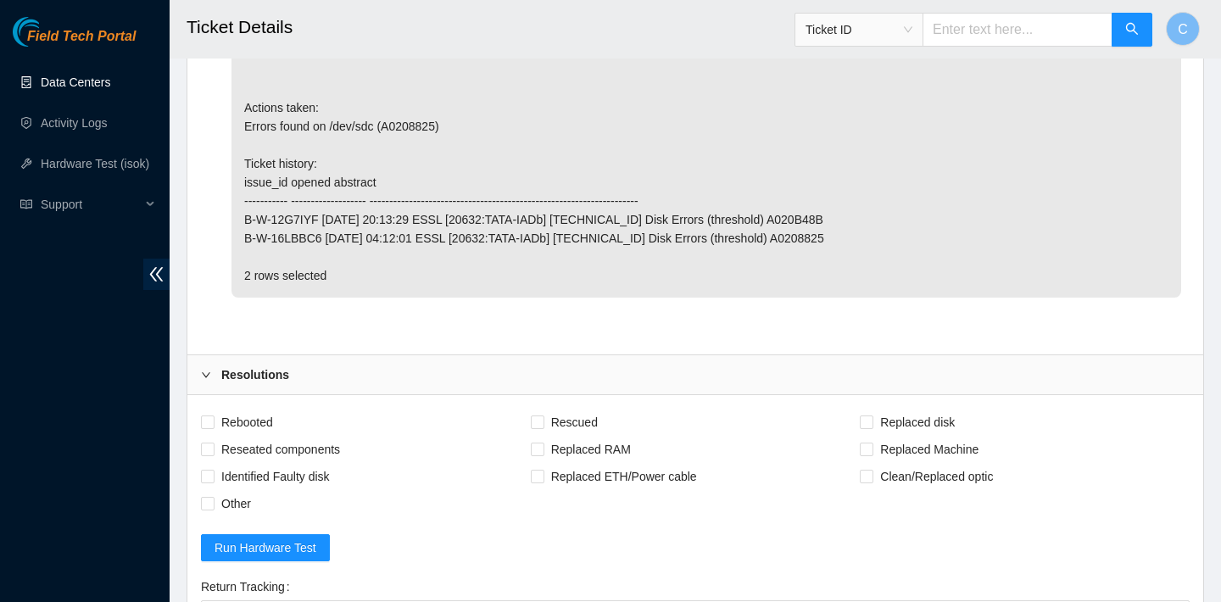
scroll to position [2702, 0]
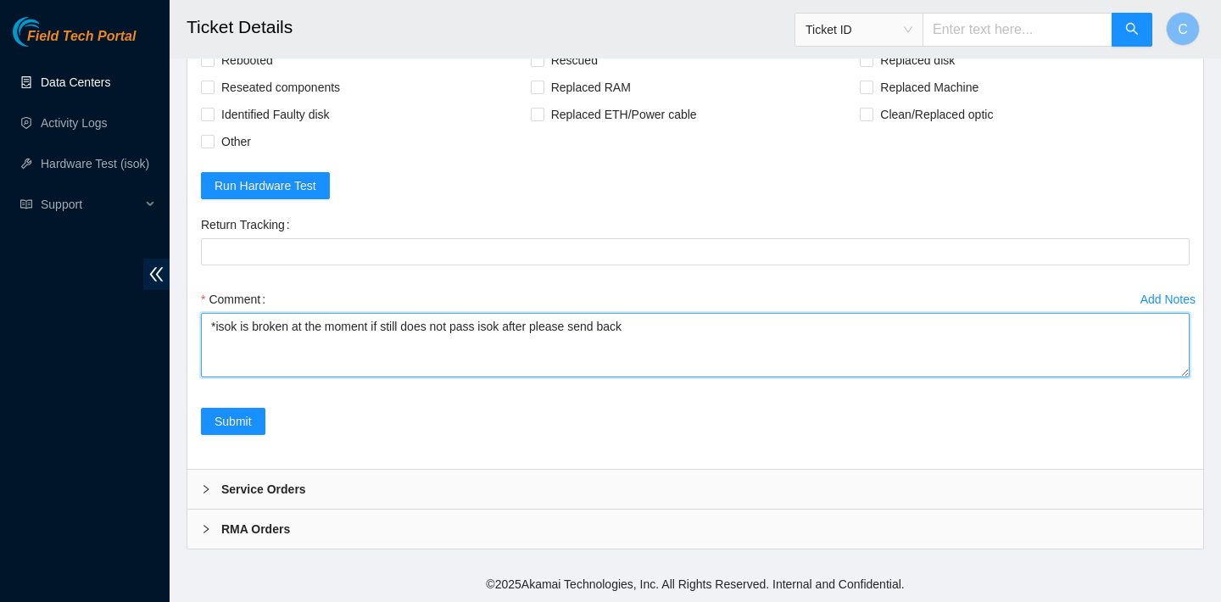
click at [209, 325] on textarea "*isok is broken at the moment if still does not pass isok after please send back" at bounding box center [695, 345] width 989 height 64
click at [258, 328] on textarea "*isok is broken at the moment if still does not pass isok after please send back" at bounding box center [695, 345] width 989 height 64
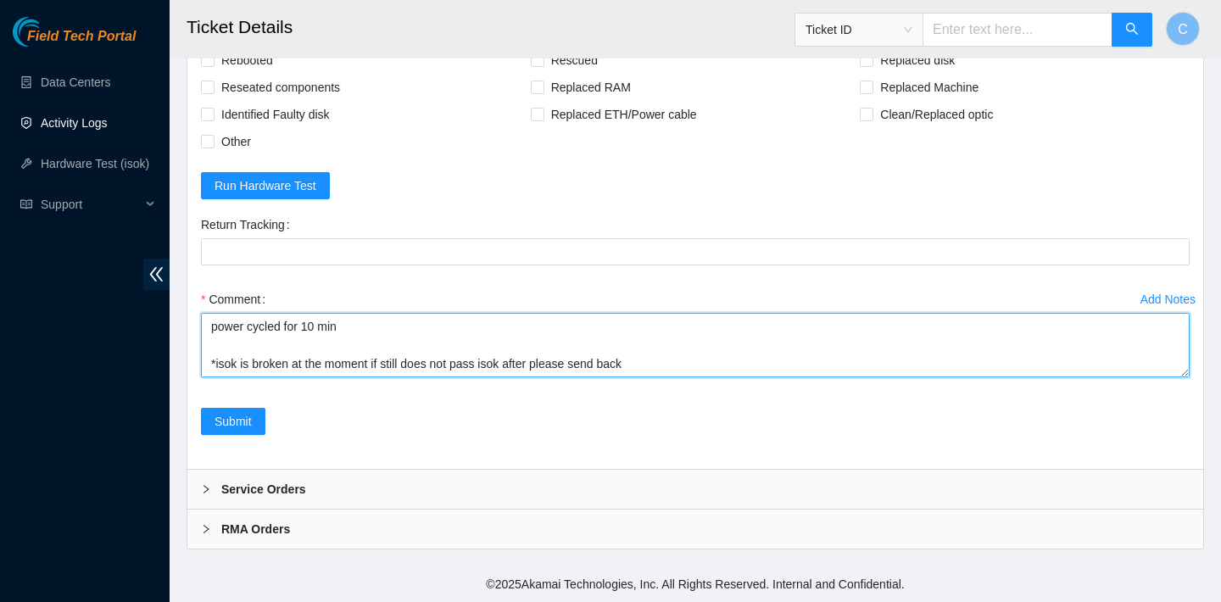
click at [270, 352] on textarea "verified SN power cycled for 10 min rebooted rescued rebooted configured reboot…" at bounding box center [695, 345] width 989 height 64
drag, startPoint x: 653, startPoint y: 360, endPoint x: 210, endPoint y: 358, distance: 442.6
click at [210, 358] on textarea "verified SN power cycled for 10 min rebooted rescued rebooted configured reboot…" at bounding box center [695, 345] width 989 height 64
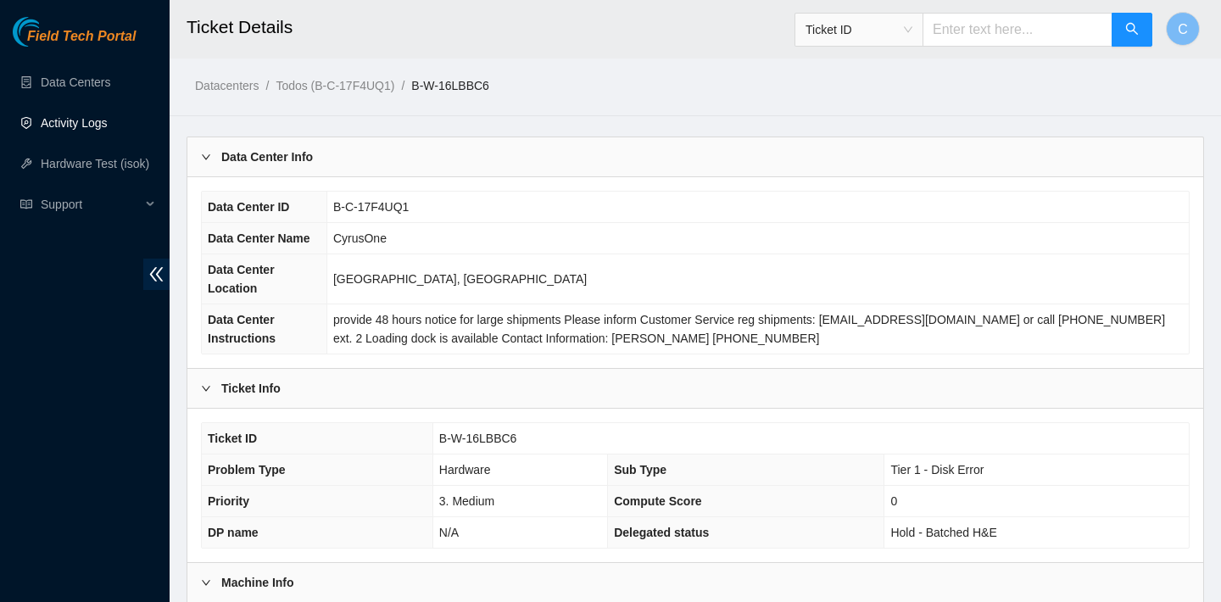
scroll to position [493, 0]
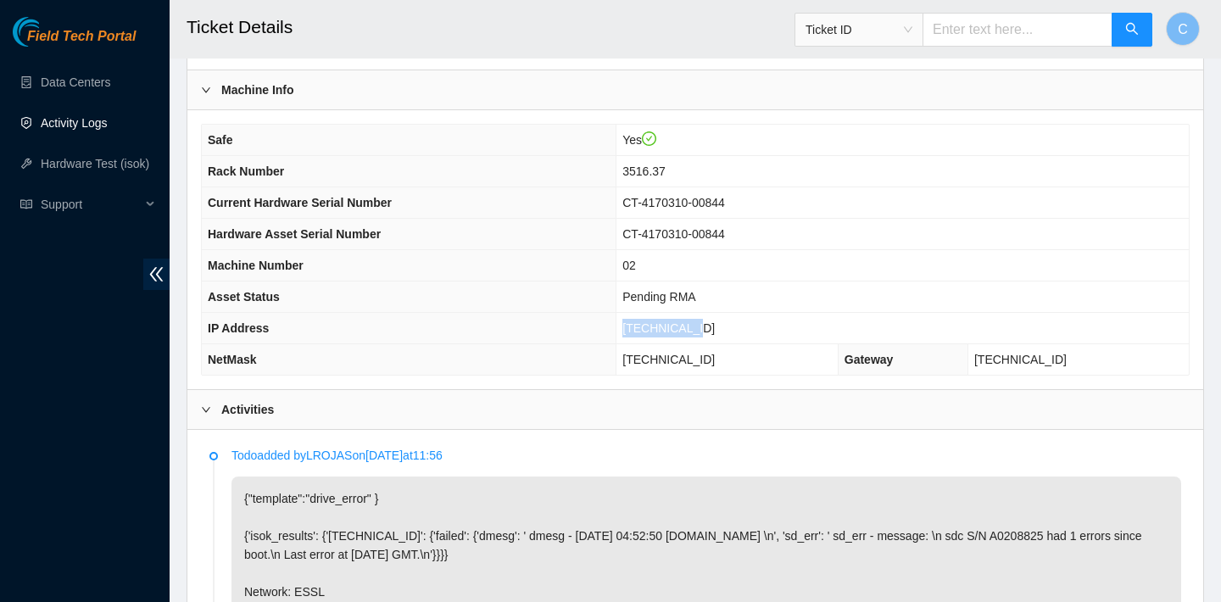
drag, startPoint x: 754, startPoint y: 329, endPoint x: 670, endPoint y: 326, distance: 84.0
click at [670, 326] on td "66.198.8.109" at bounding box center [902, 328] width 572 height 31
copy span "66.198.8.109"
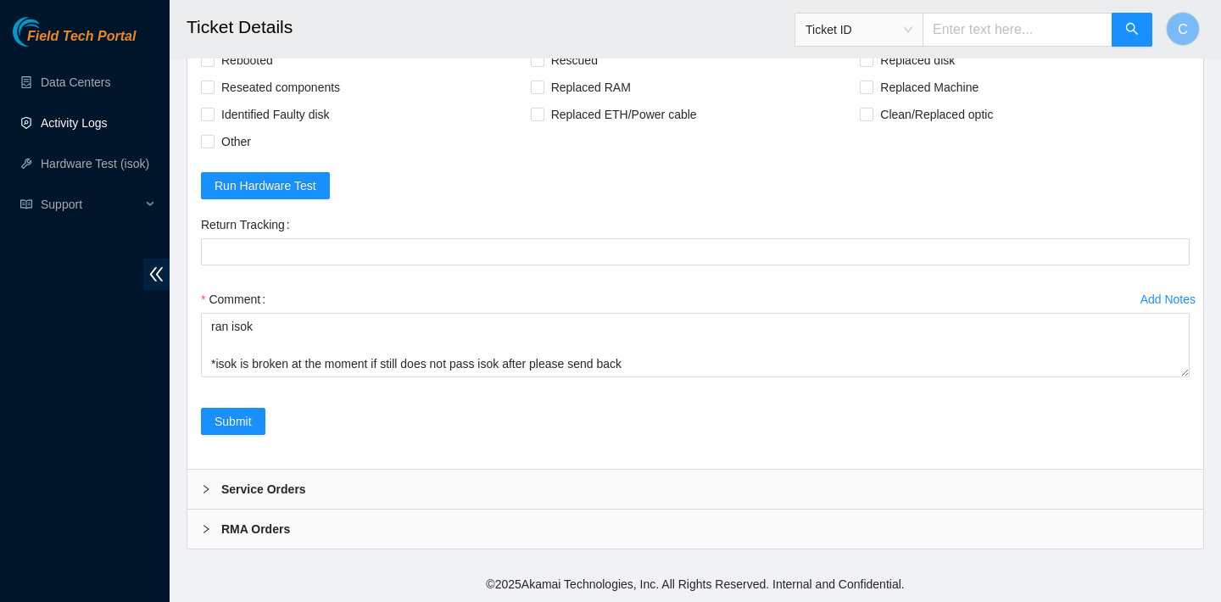
scroll to position [2702, 0]
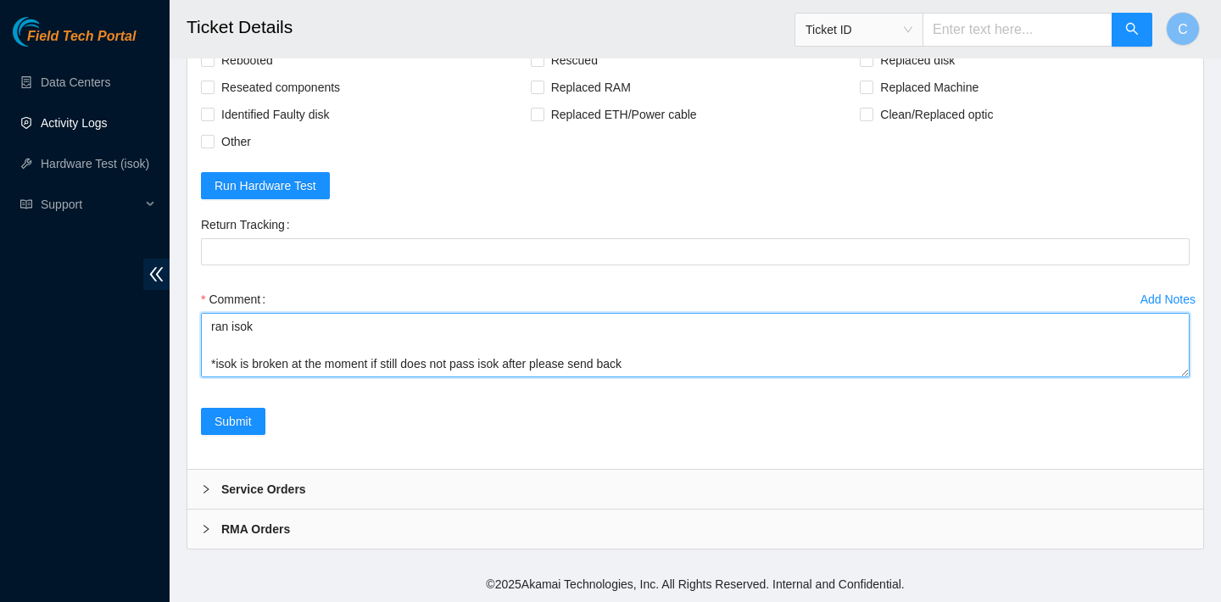
click at [321, 338] on textarea "verified SN power cycled for 10 min rebooted rescued rebooted configured reboot…" at bounding box center [695, 345] width 989 height 64
paste textarea "66.198.8.109 : failed: unsshable (unknown error format)"
type textarea "verified SN power cycled for 10 min rebooted rescued rebooted configured reboot…"
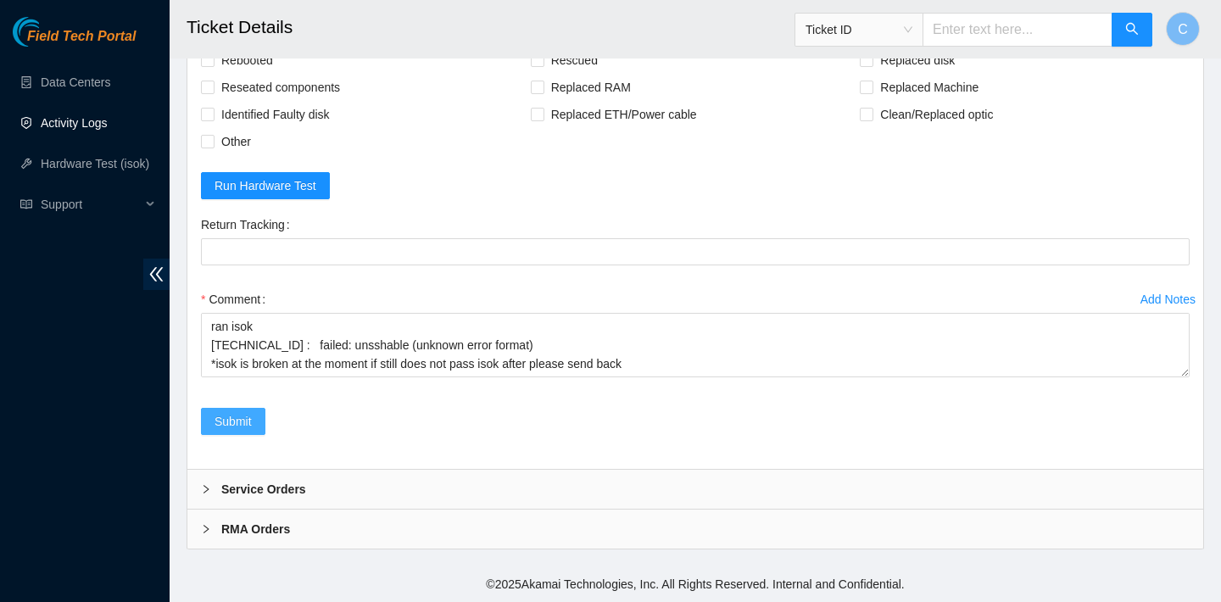
click at [248, 418] on span "Submit" at bounding box center [233, 421] width 37 height 19
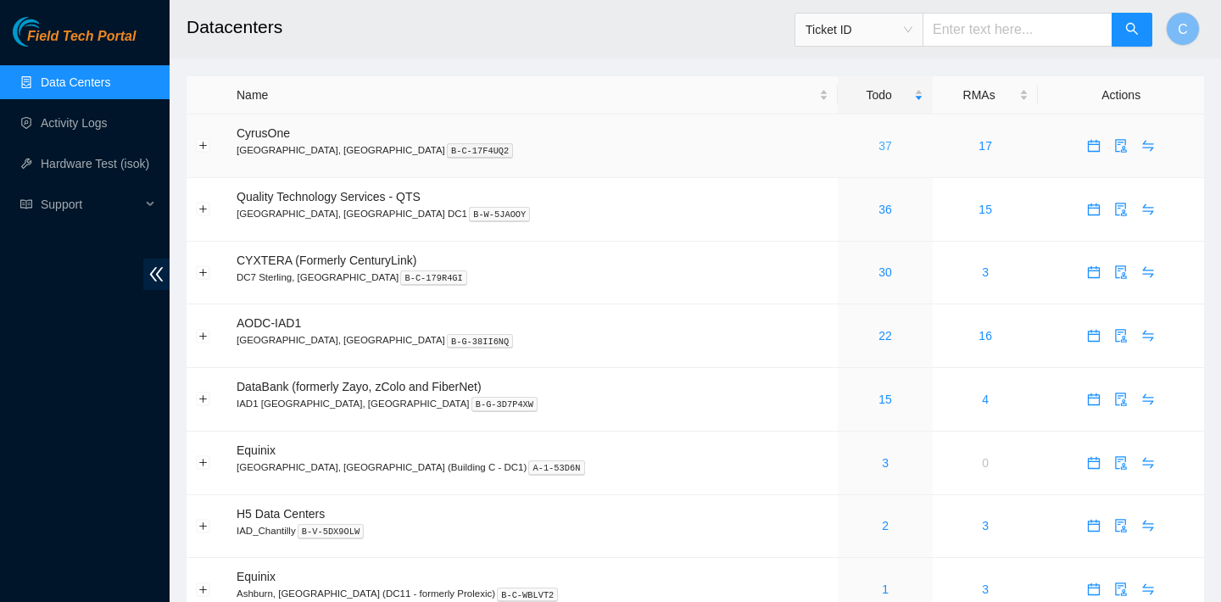
click at [878, 148] on link "37" at bounding box center [885, 146] width 14 height 14
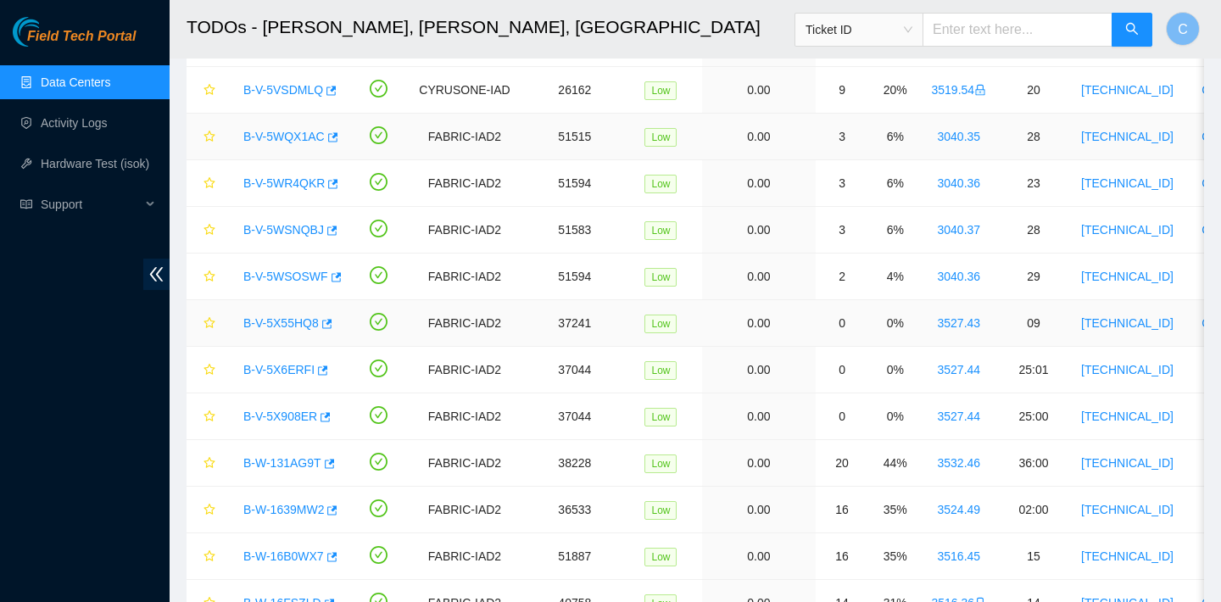
scroll to position [1358, 0]
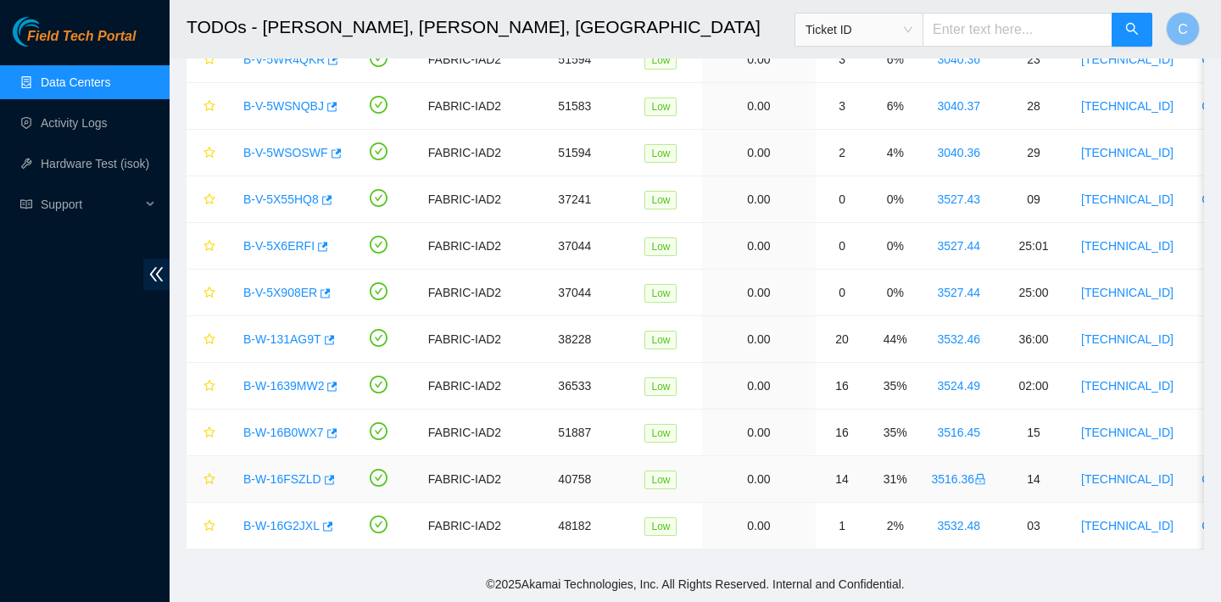
click at [337, 484] on div "B-W-16FSZLD" at bounding box center [288, 479] width 107 height 27
click at [330, 479] on icon "button" at bounding box center [328, 480] width 12 height 12
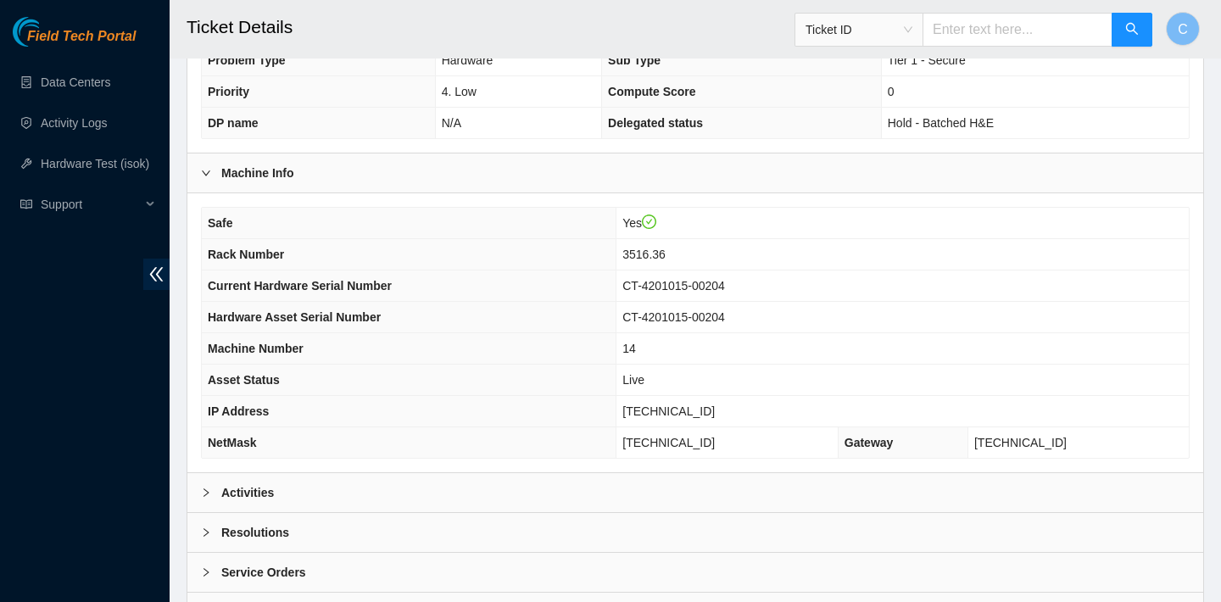
scroll to position [285, 0]
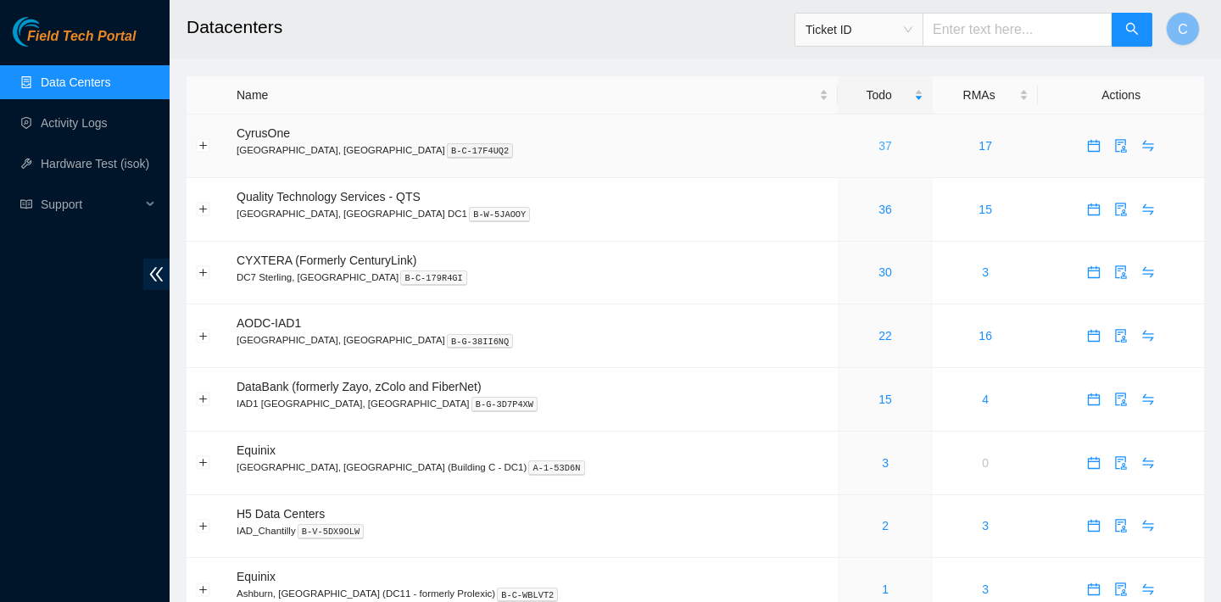
click at [878, 146] on link "37" at bounding box center [885, 146] width 14 height 14
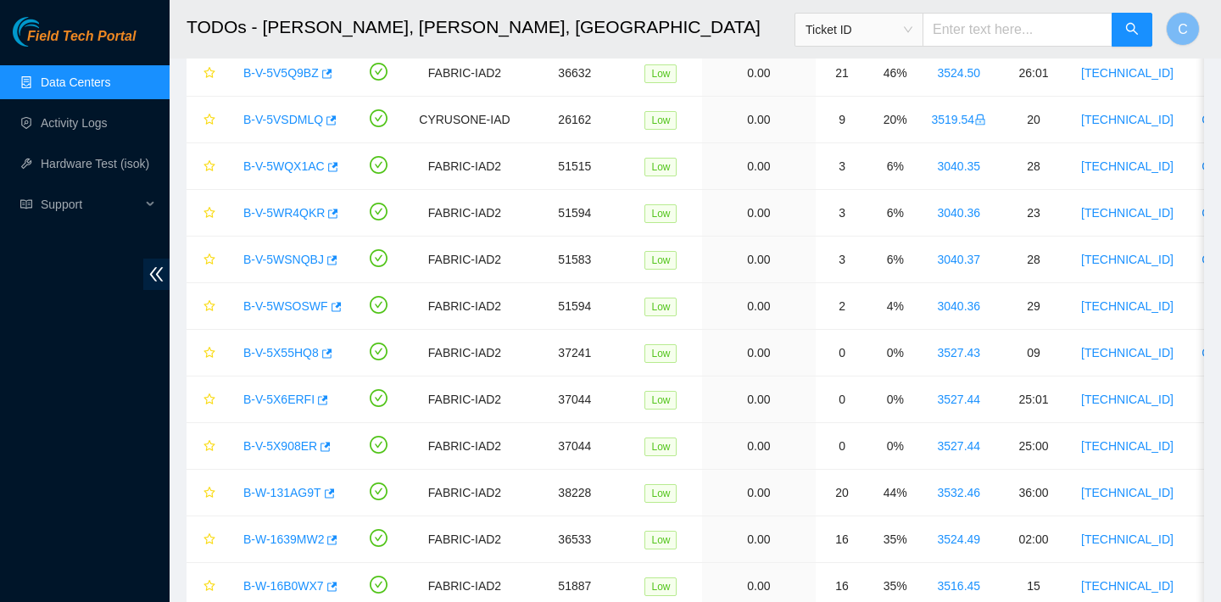
scroll to position [1358, 0]
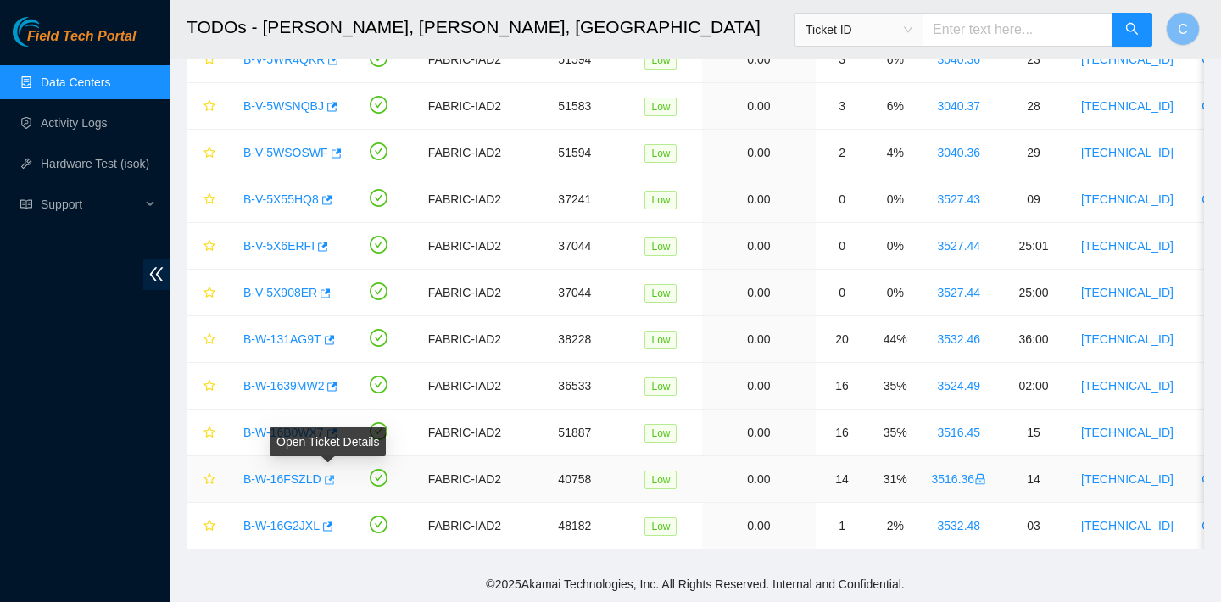
click at [328, 478] on icon "button" at bounding box center [328, 480] width 12 height 12
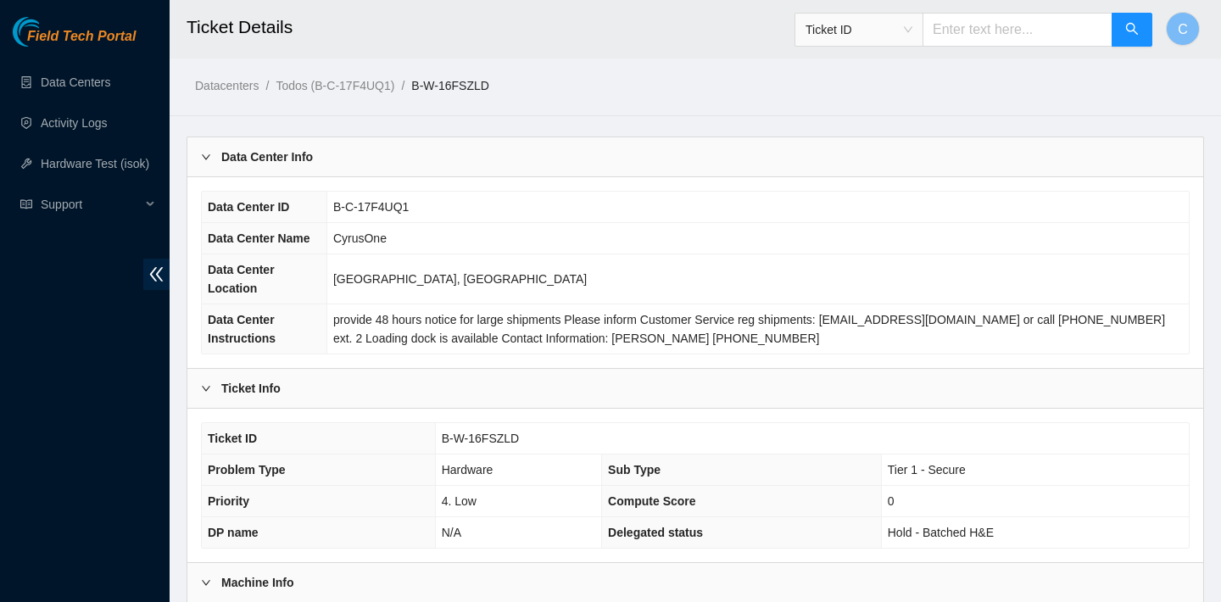
scroll to position [493, 0]
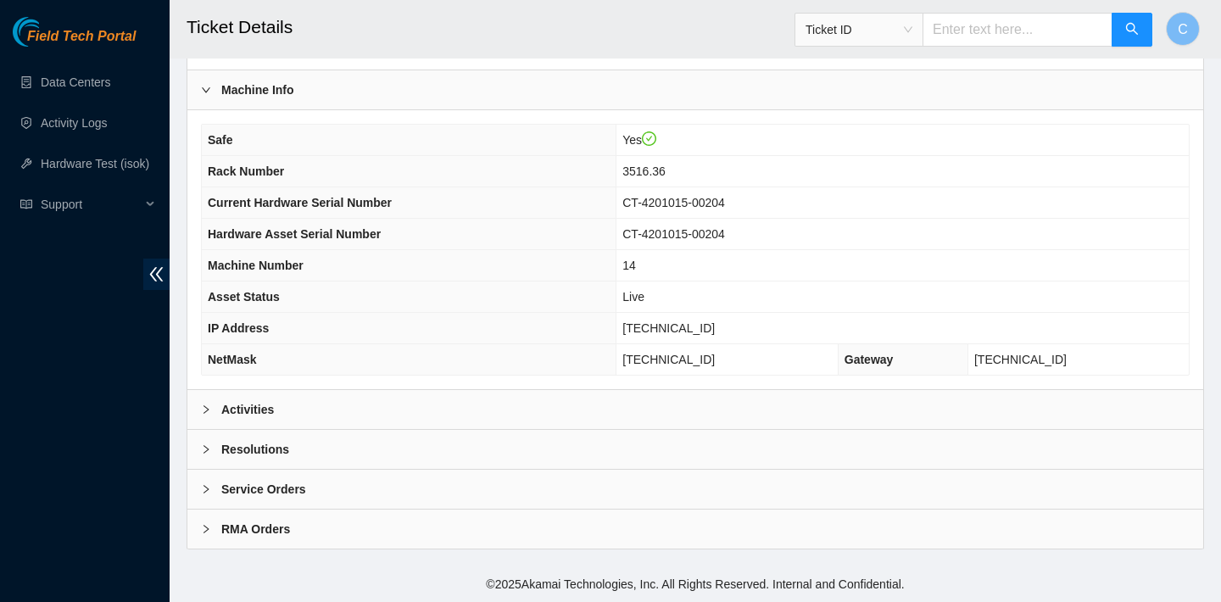
click at [547, 409] on div "Activities" at bounding box center [695, 409] width 1016 height 39
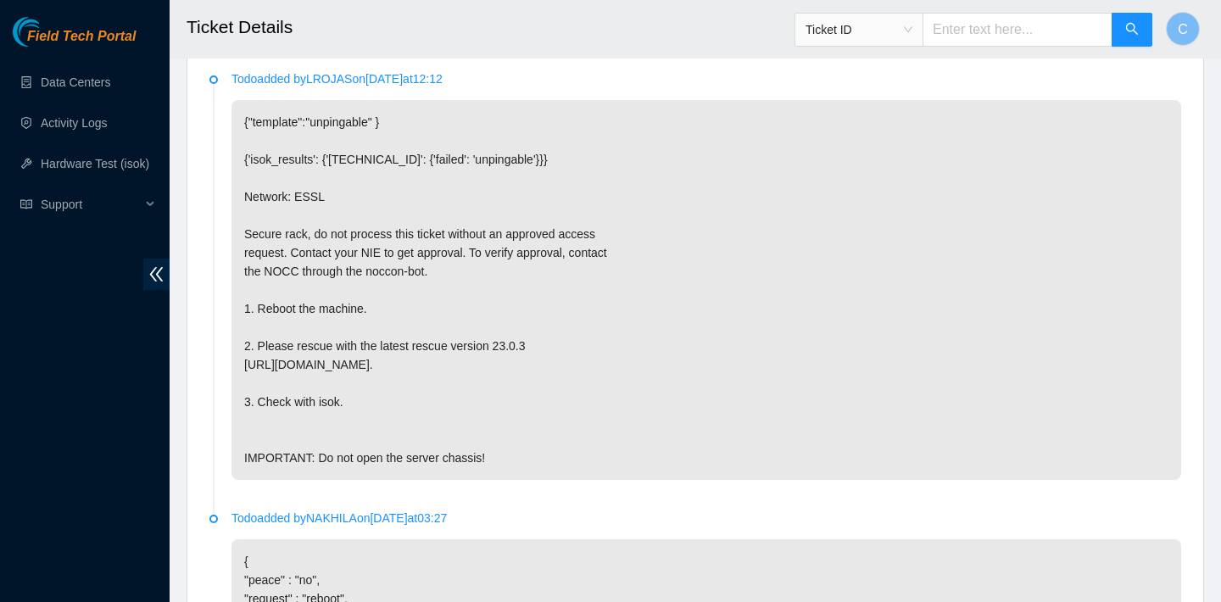
scroll to position [1323, 0]
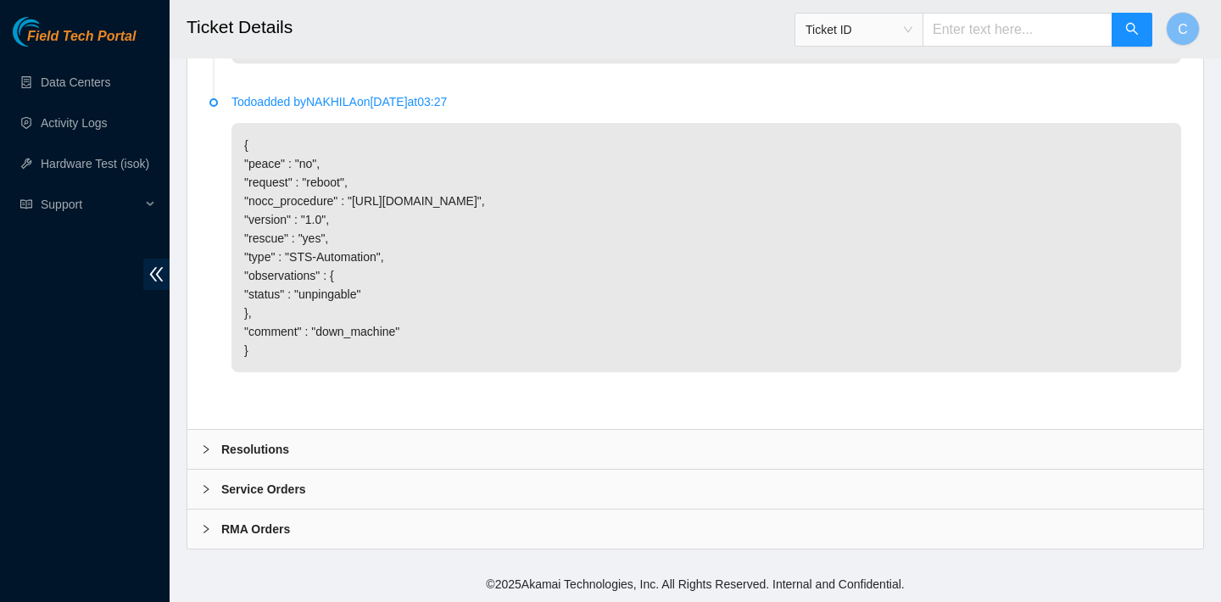
click at [413, 447] on div "Resolutions" at bounding box center [695, 449] width 1016 height 39
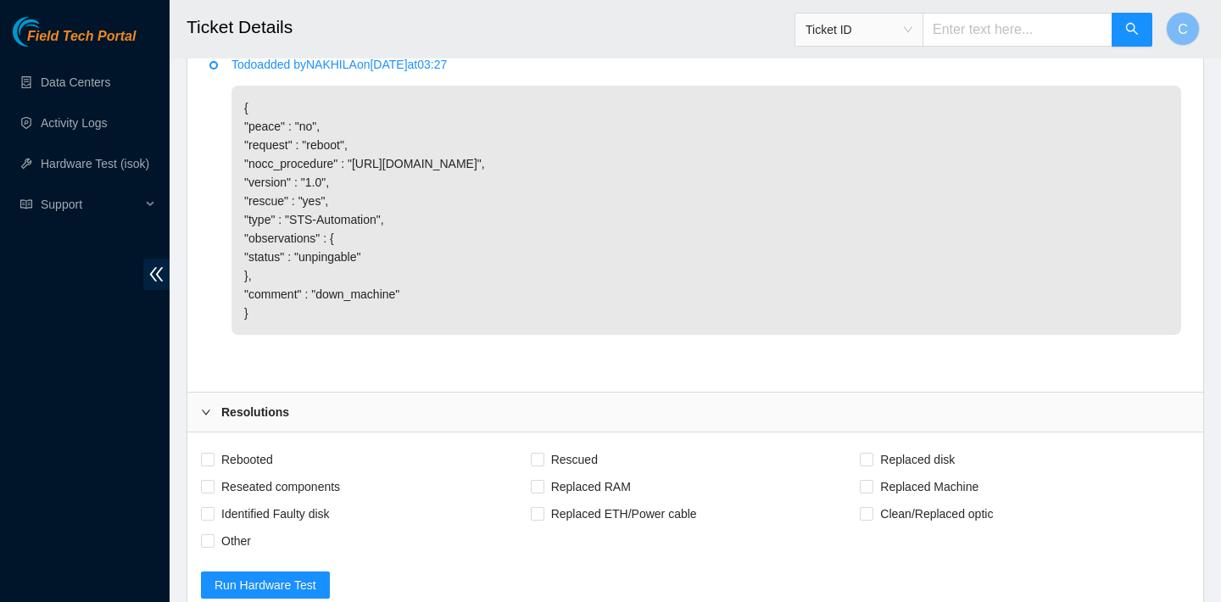
scroll to position [1721, 0]
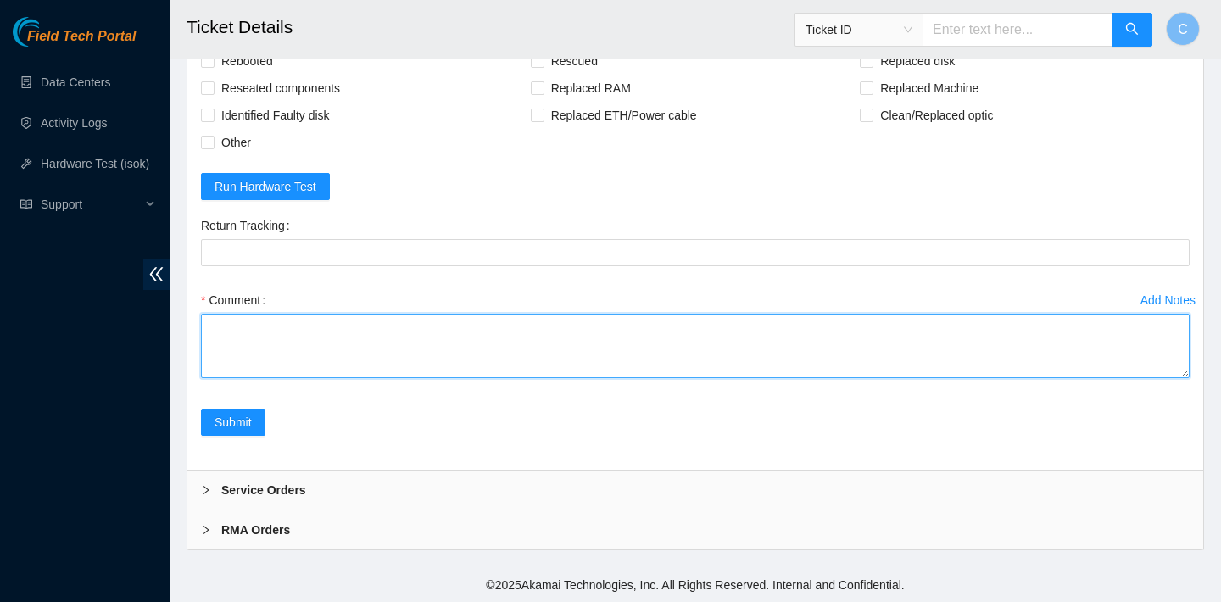
click at [363, 378] on textarea "Comment" at bounding box center [695, 346] width 989 height 64
paste textarea "*isok is broken at the moment if still does not pass isok after please send back"
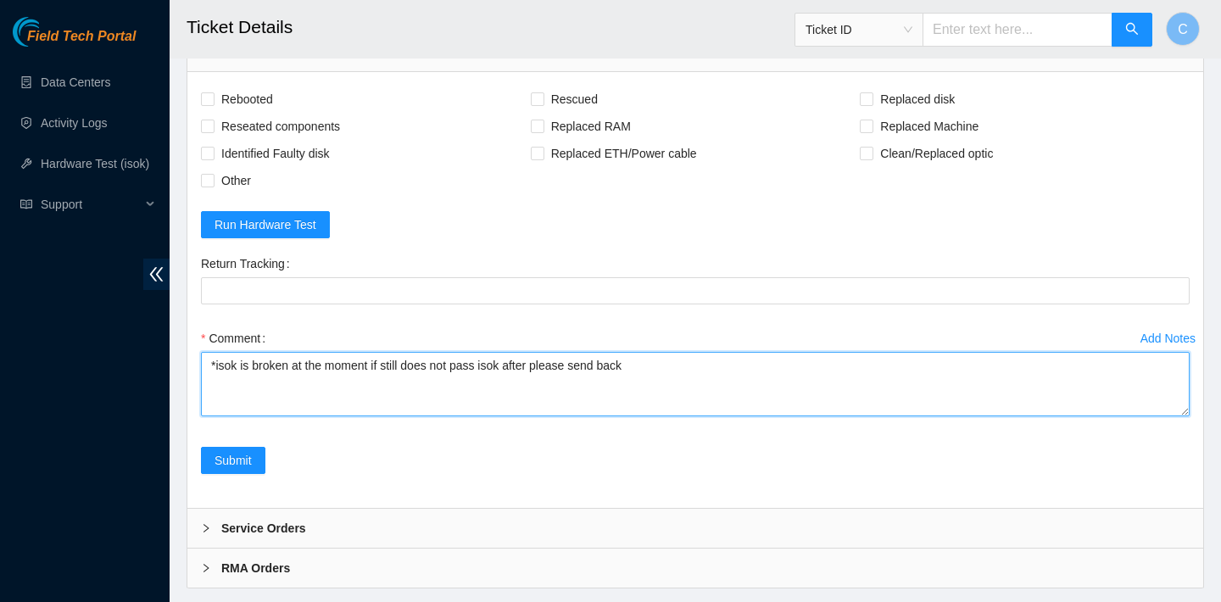
scroll to position [1759, 0]
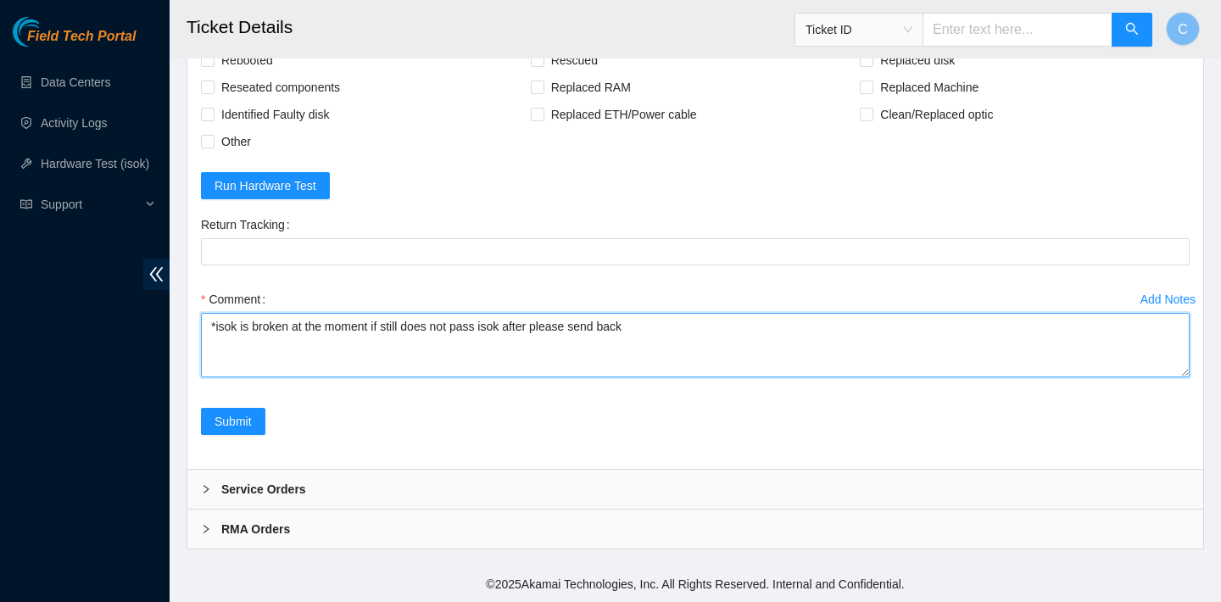
click at [207, 329] on textarea "*isok is broken at the moment if still does not pass isok after please send back" at bounding box center [695, 345] width 989 height 64
click at [223, 326] on textarea "*isok is broken at the moment if still does not pass isok after please send back" at bounding box center [695, 345] width 989 height 64
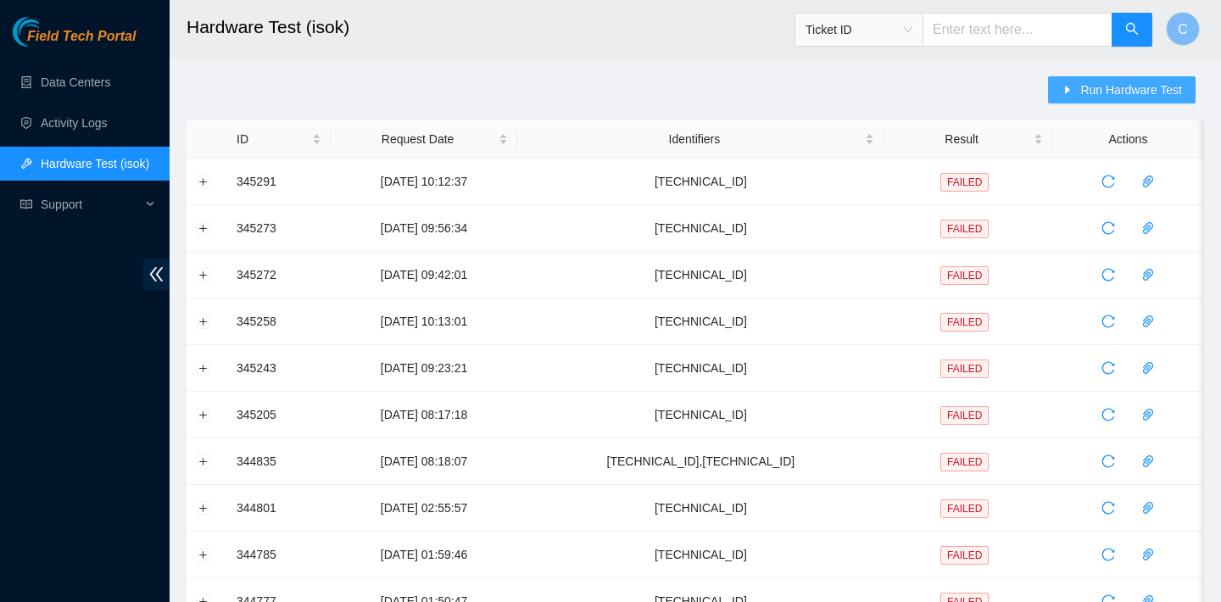
click at [1076, 93] on button "Run Hardware Test" at bounding box center [1122, 89] width 148 height 27
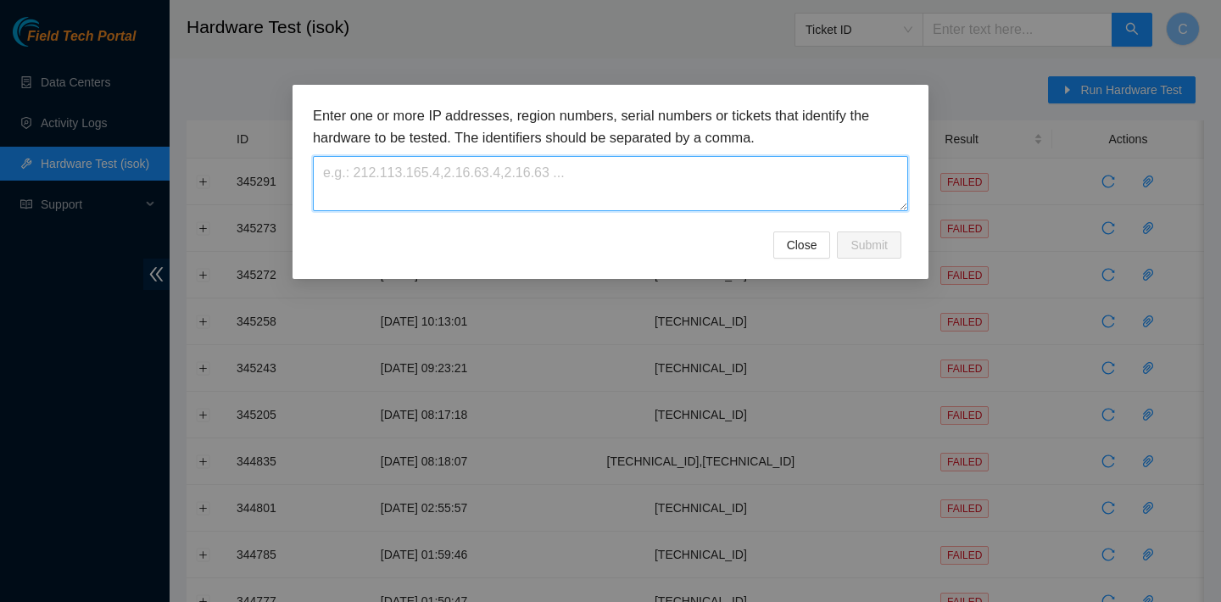
click at [600, 198] on textarea at bounding box center [610, 183] width 595 height 55
paste textarea "[TECHNICAL_ID]"
type textarea "[TECHNICAL_ID]"
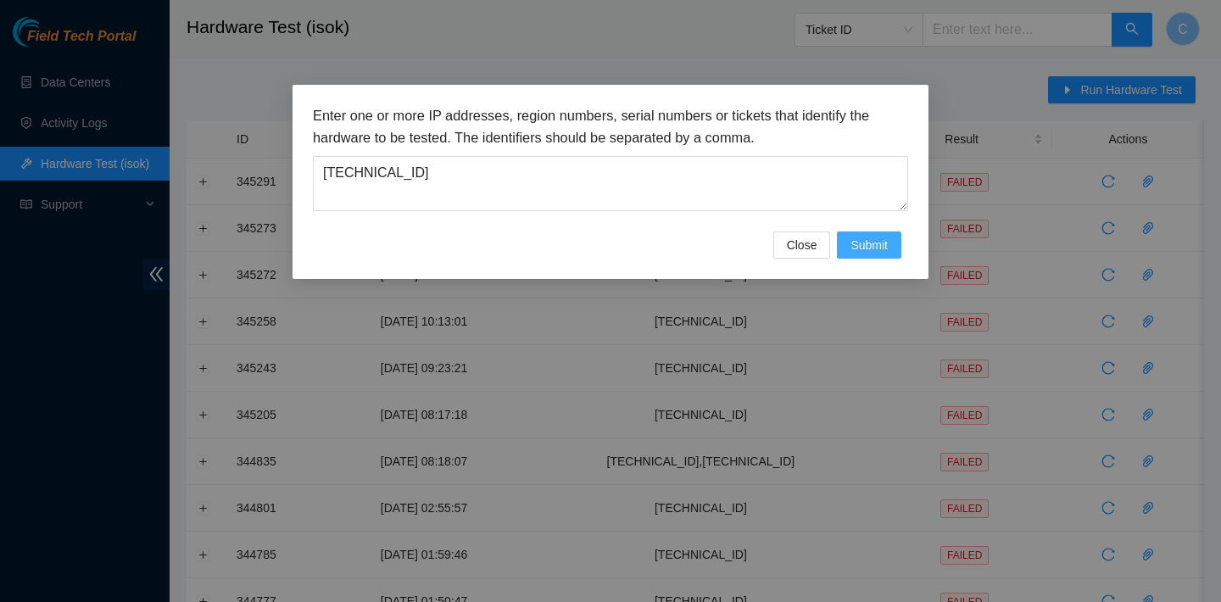
click at [871, 250] on span "Submit" at bounding box center [868, 245] width 37 height 19
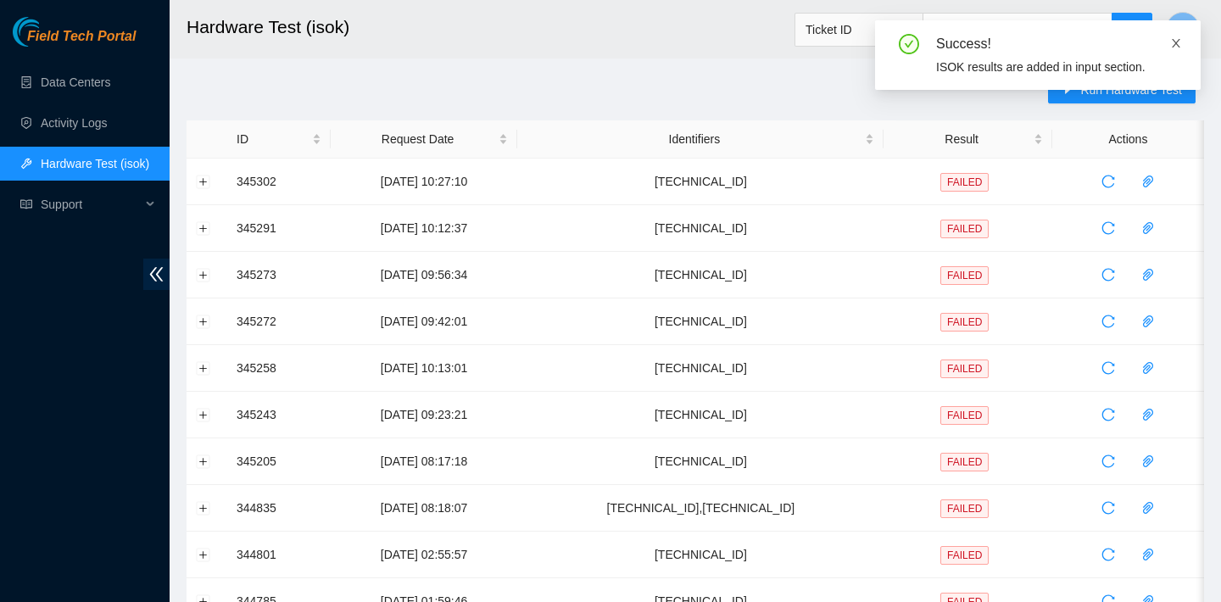
click at [1172, 47] on icon "close" at bounding box center [1176, 43] width 8 height 8
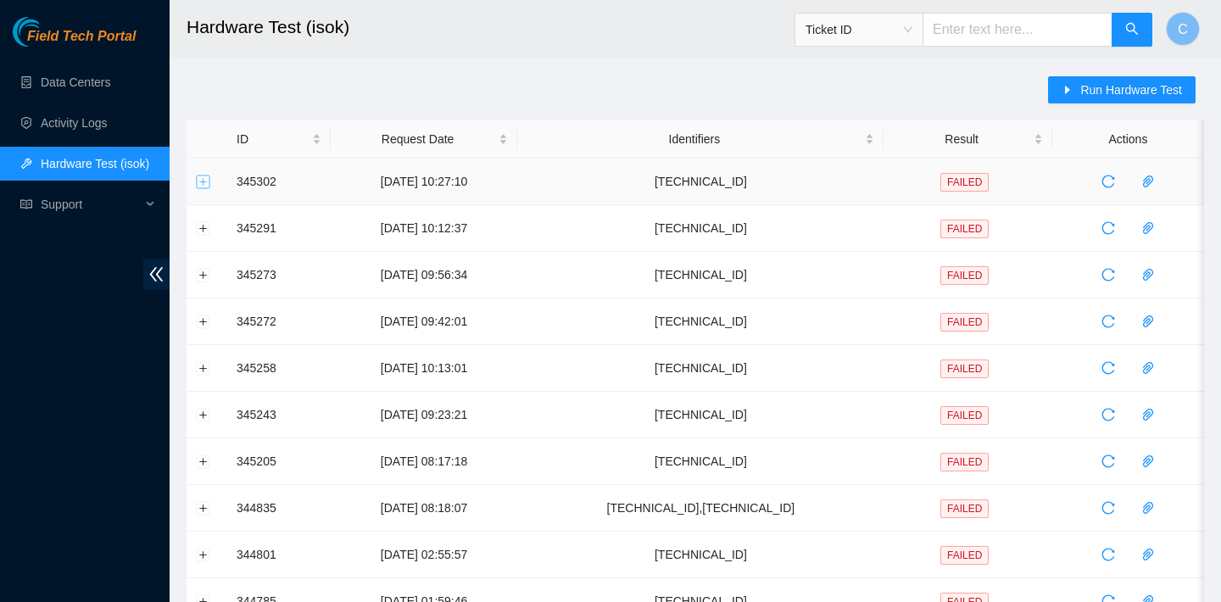
click at [203, 180] on button "Expand row" at bounding box center [204, 182] width 14 height 14
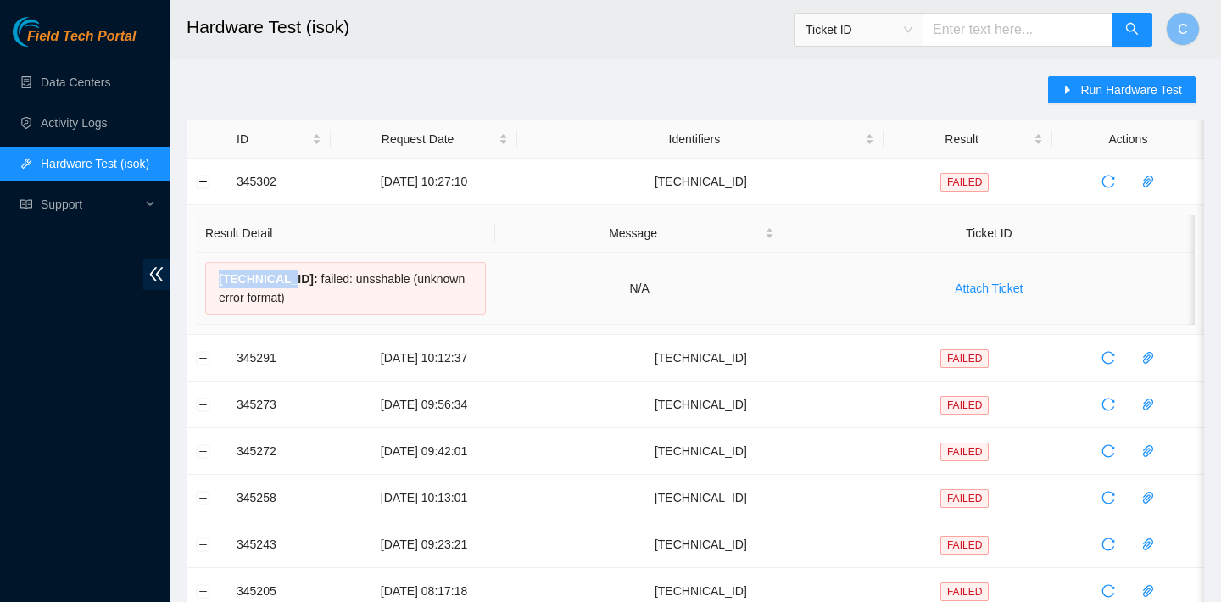
drag, startPoint x: 291, startPoint y: 281, endPoint x: 211, endPoint y: 281, distance: 79.7
click at [211, 281] on div "[TECHNICAL_ID] : failed: unsshable (unknown error format)" at bounding box center [345, 288] width 281 height 53
copy span "[TECHNICAL_ID]"
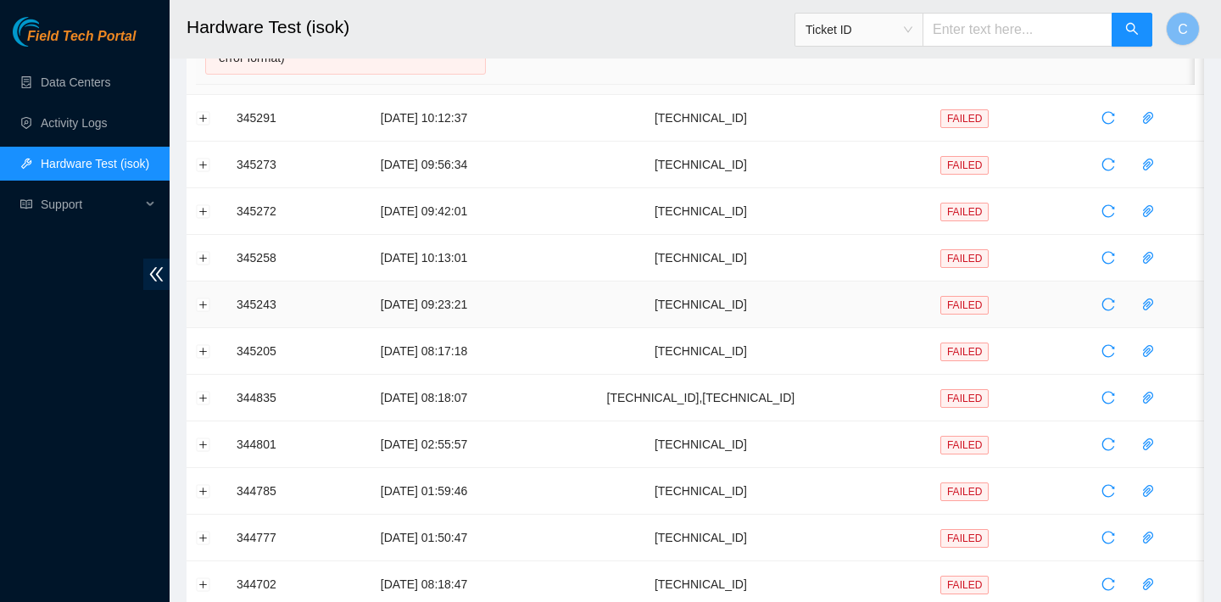
scroll to position [726, 0]
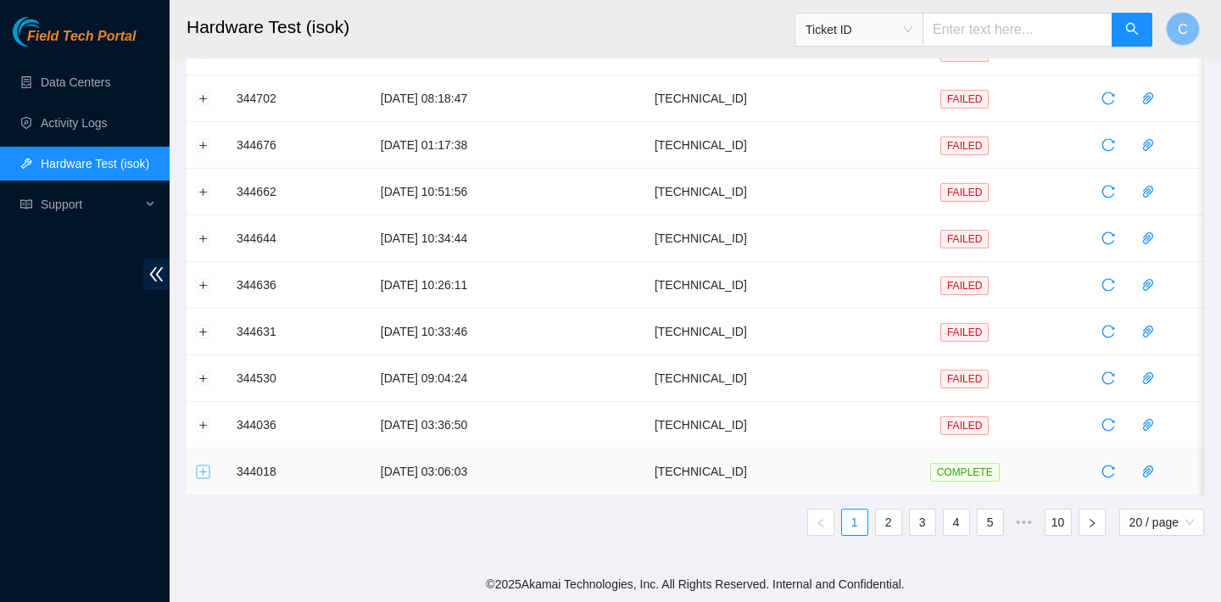
click at [202, 469] on button "Expand row" at bounding box center [204, 472] width 14 height 14
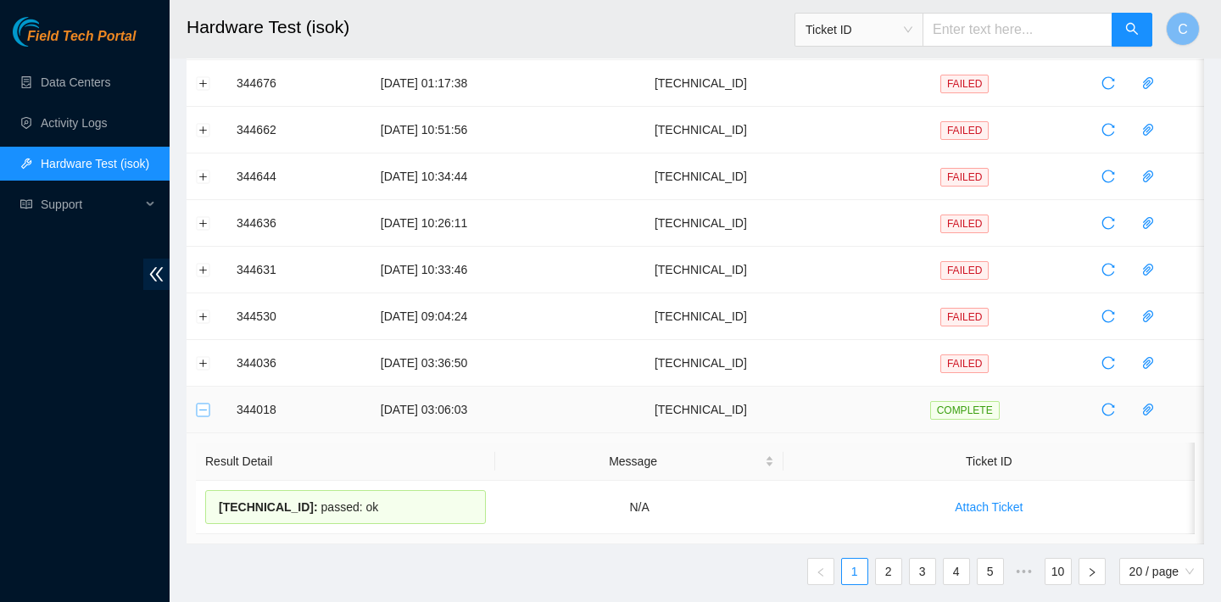
scroll to position [789, 0]
click at [1102, 404] on span "reload" at bounding box center [1108, 409] width 25 height 14
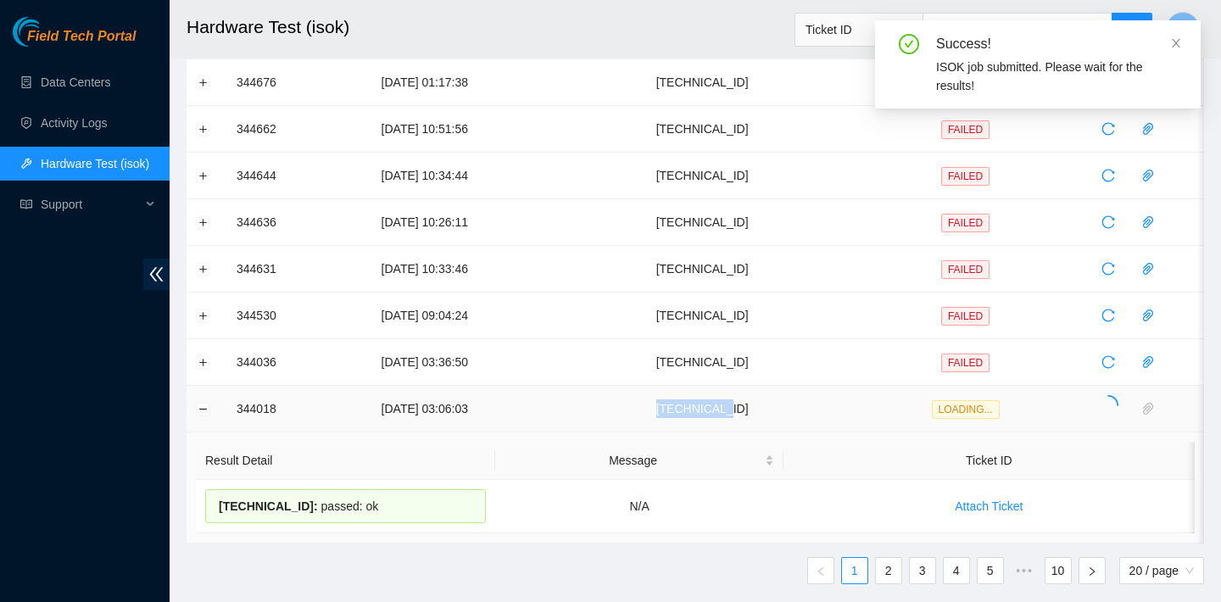
drag, startPoint x: 778, startPoint y: 406, endPoint x: 704, endPoint y: 405, distance: 74.6
click at [704, 405] on td "[TECHNICAL_ID]" at bounding box center [701, 409] width 367 height 47
copy td "[TECHNICAL_ID]"
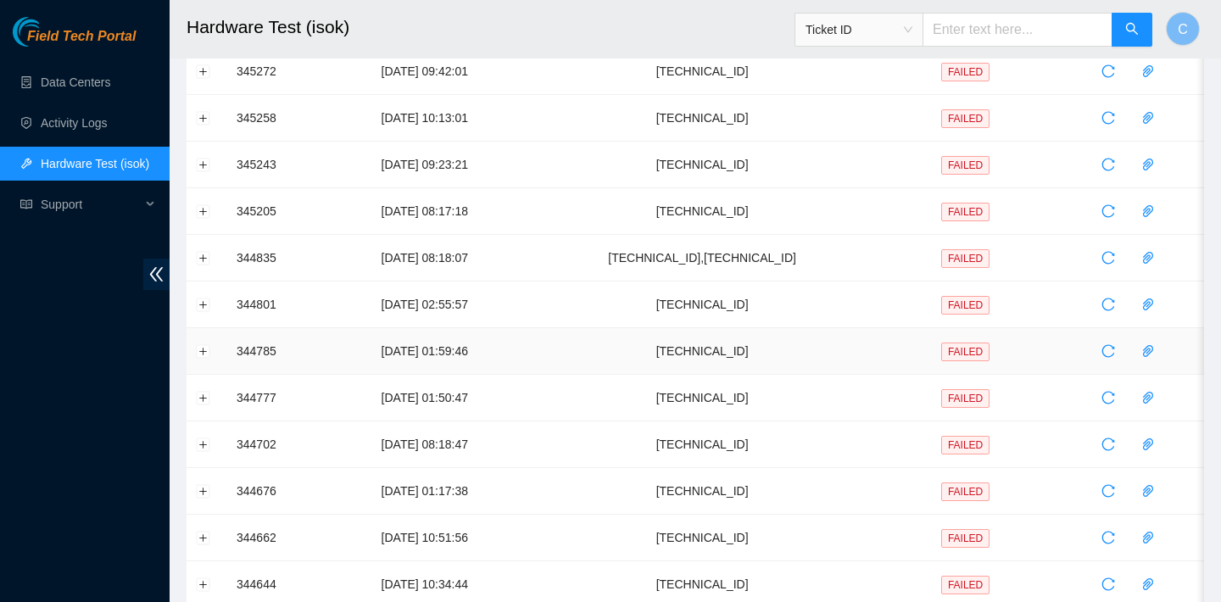
scroll to position [0, 0]
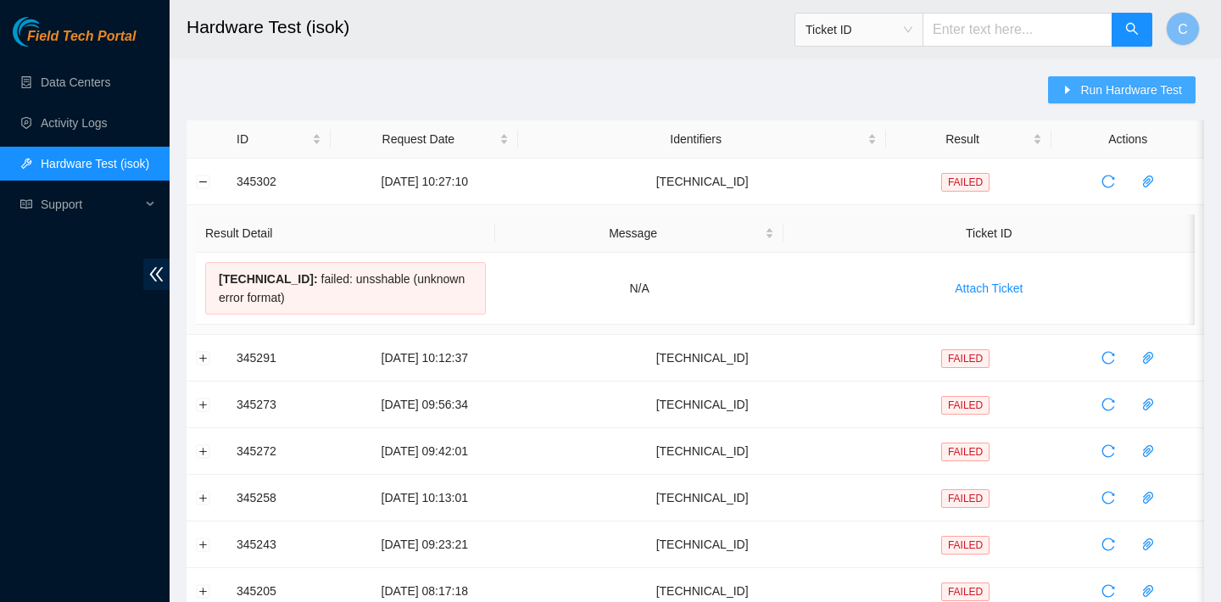
click at [1112, 95] on span "Run Hardware Test" at bounding box center [1131, 90] width 102 height 19
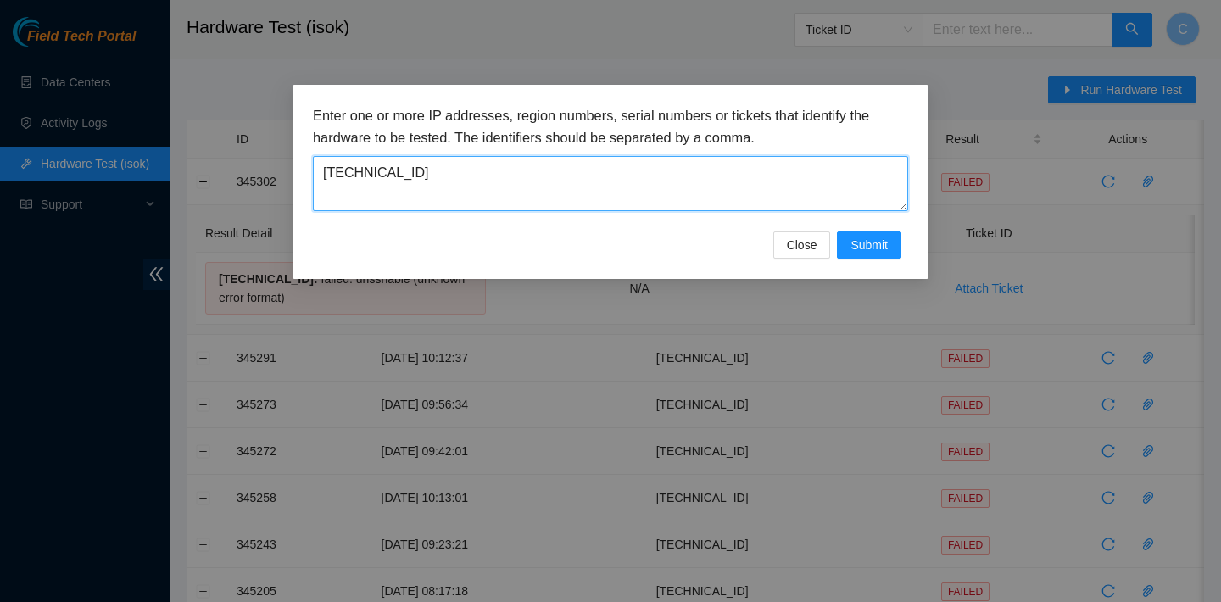
drag, startPoint x: 793, startPoint y: 191, endPoint x: 280, endPoint y: 175, distance: 513.3
click at [280, 175] on div "Enter one or more IP addresses, region numbers, serial numbers or tickets that …" at bounding box center [610, 301] width 1221 height 602
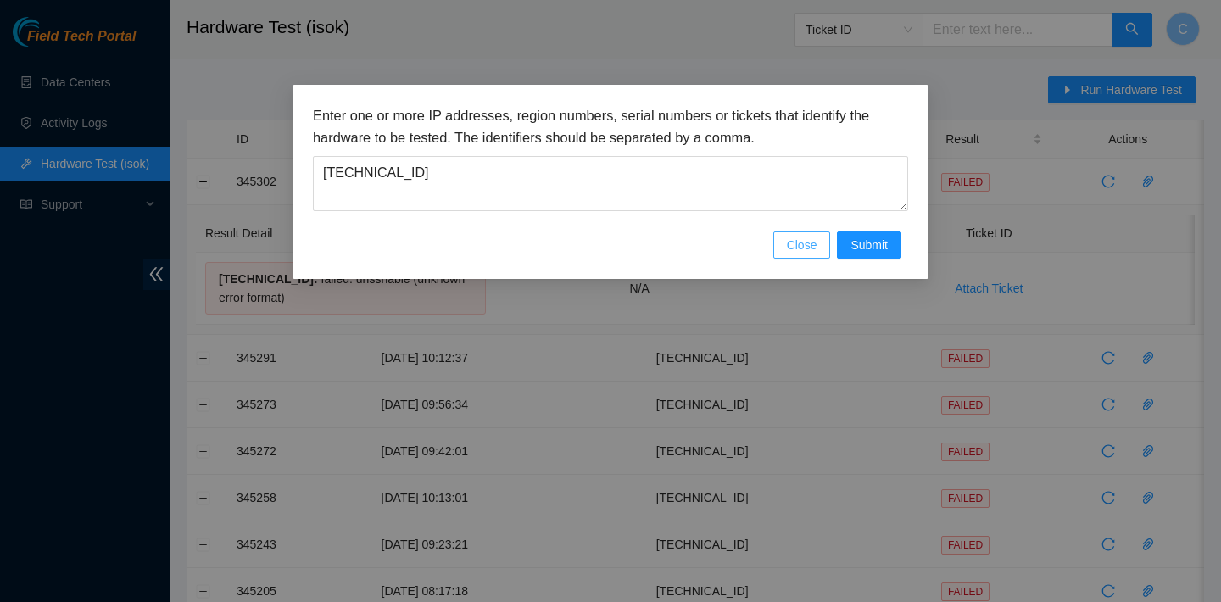
click at [812, 234] on button "Close" at bounding box center [802, 244] width 58 height 27
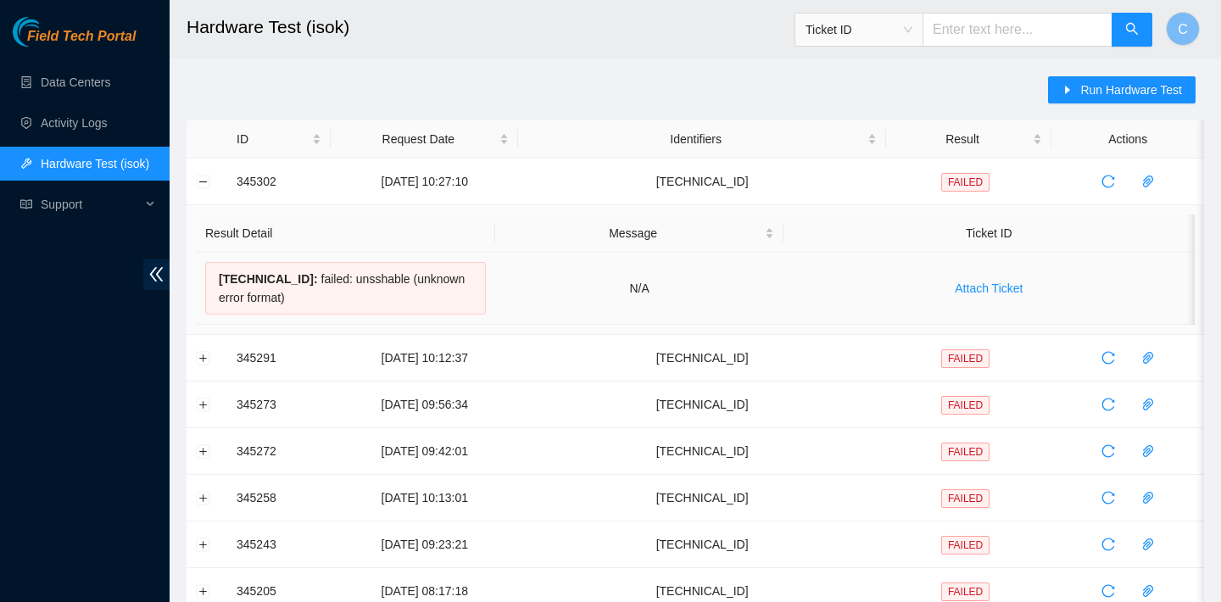
drag, startPoint x: 216, startPoint y: 276, endPoint x: 299, endPoint y: 298, distance: 86.0
click at [299, 298] on div "23.32.16.85 : failed: unsshable (unknown error format)" at bounding box center [345, 288] width 281 height 53
copy div "23.32.16.85 : failed: unsshable (unknown error format)"
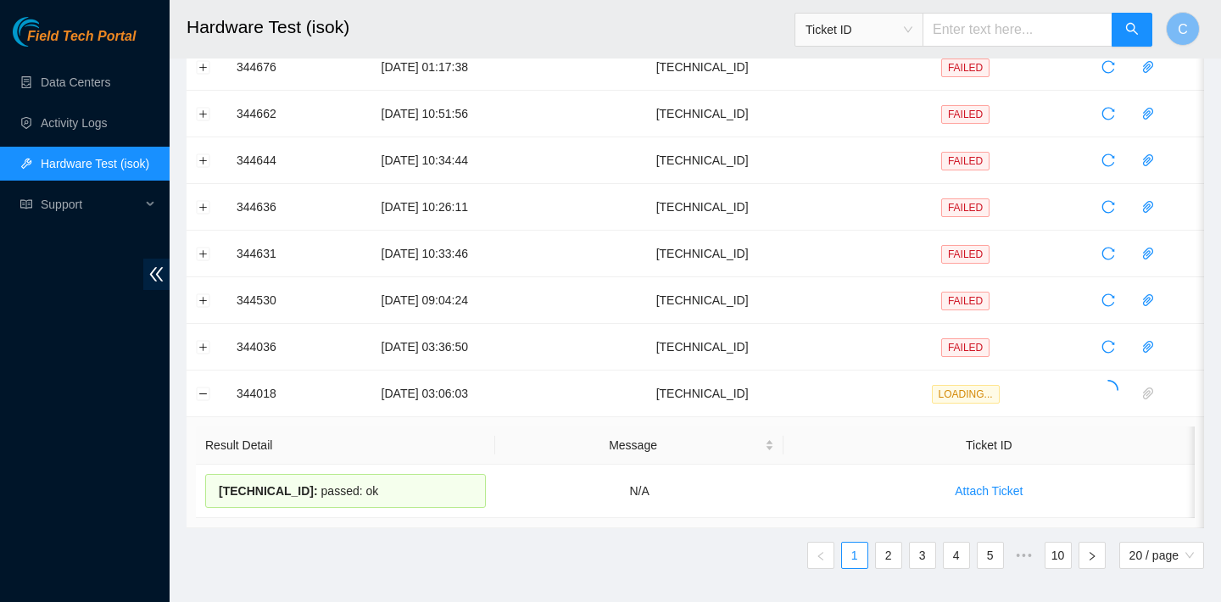
scroll to position [837, 0]
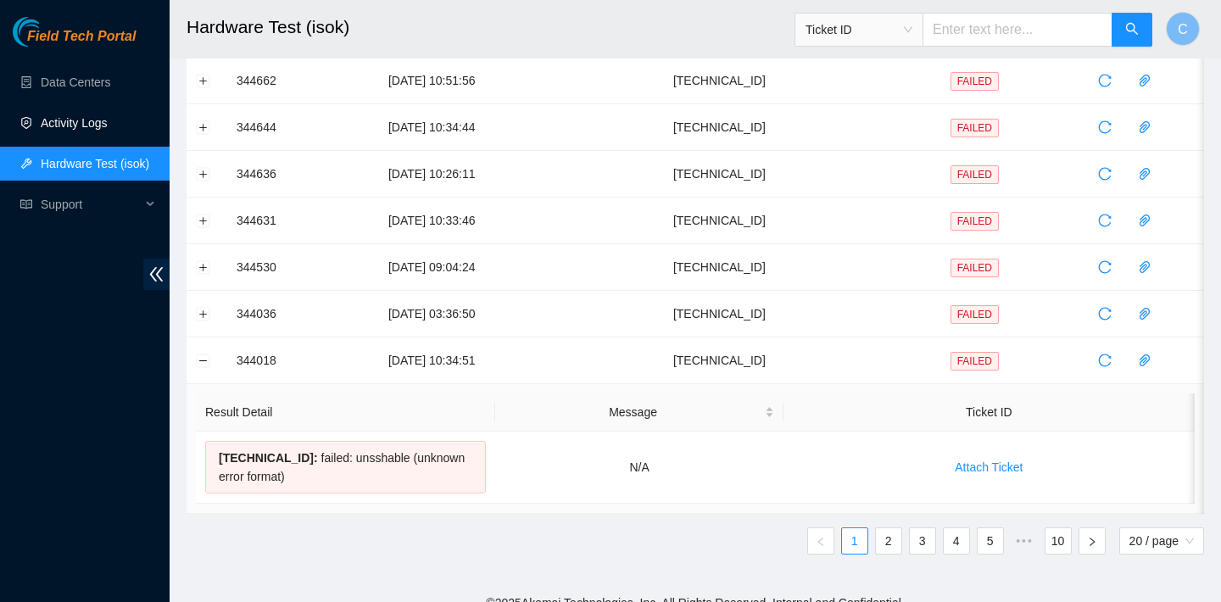
click at [98, 116] on link "Activity Logs" at bounding box center [74, 123] width 67 height 14
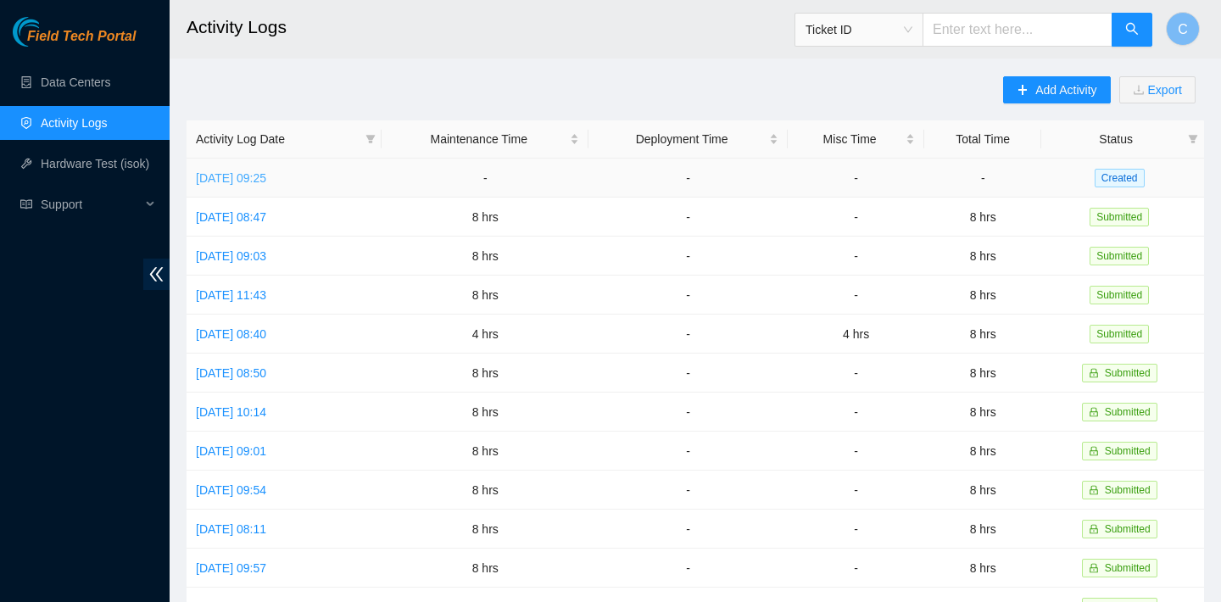
click at [261, 177] on link "Thu, 02 Oct 2025 09:25" at bounding box center [231, 178] width 70 height 14
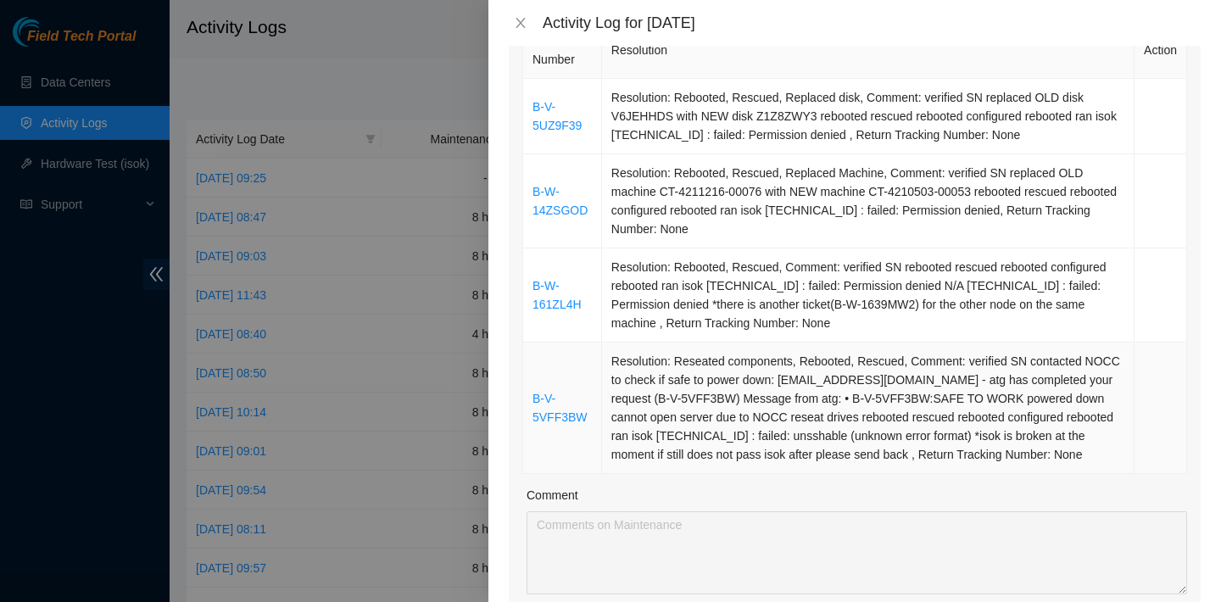
scroll to position [253, 0]
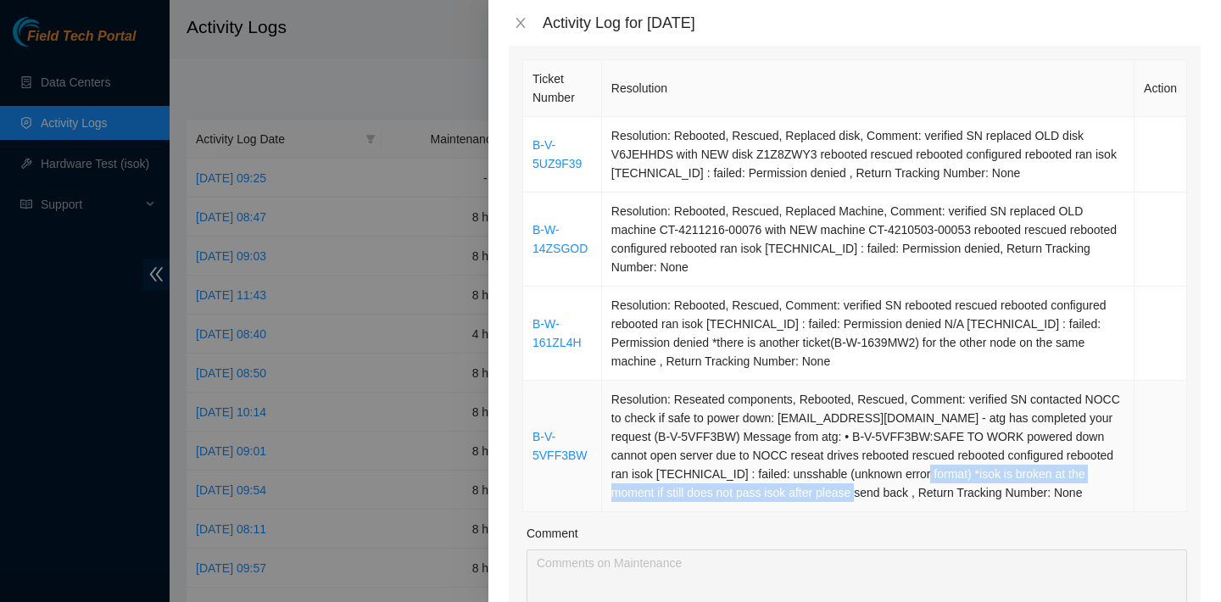
drag, startPoint x: 1014, startPoint y: 471, endPoint x: 944, endPoint y: 491, distance: 73.3
click at [944, 491] on td "Resolution: Reseated components, Rebooted, Rescued, Comment: verified SN contac…" at bounding box center [868, 446] width 533 height 131
copy td "*isok is broken at the moment if still does not pass isok after please send back"
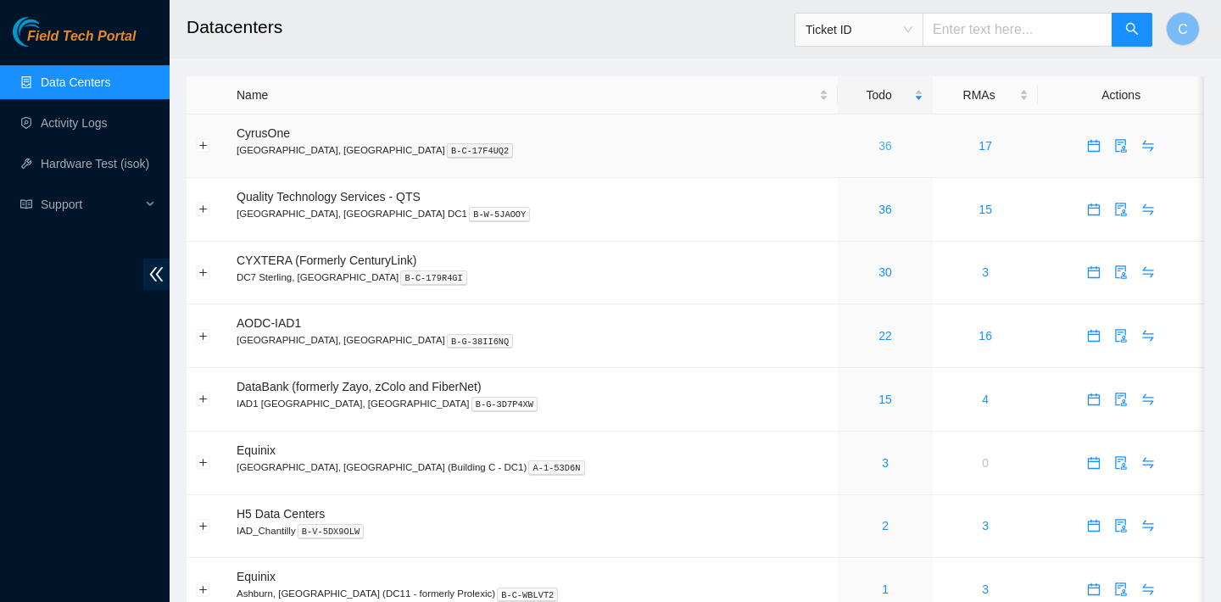
click at [878, 142] on link "36" at bounding box center [885, 146] width 14 height 14
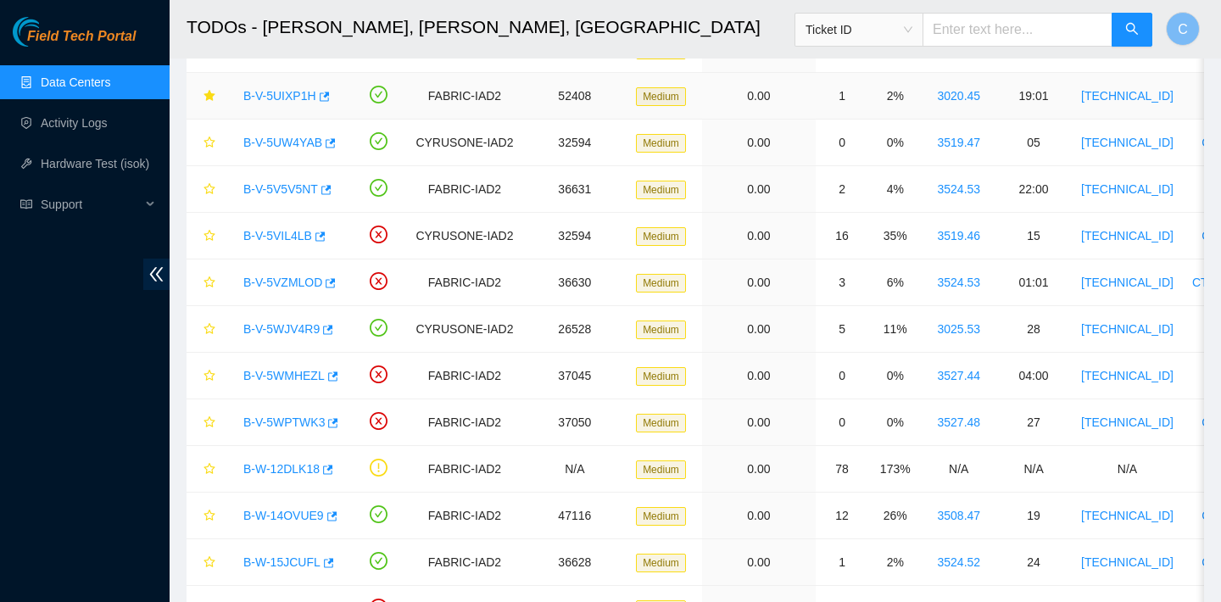
scroll to position [317, 0]
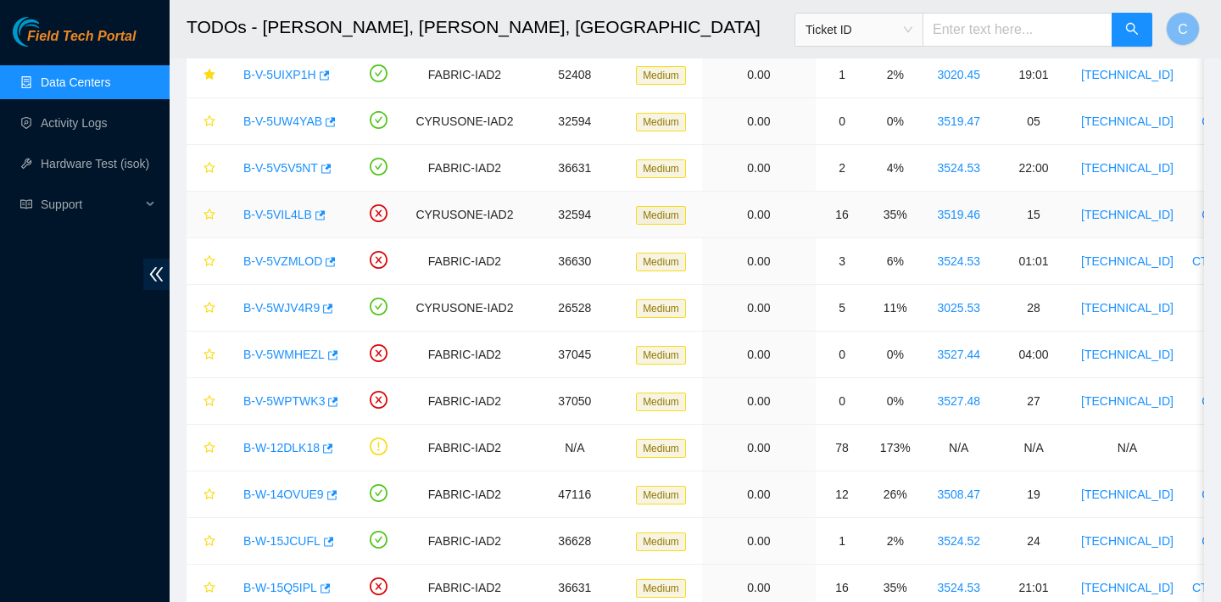
click at [329, 217] on div "B-V-5VIL4LB" at bounding box center [288, 214] width 107 height 27
click at [321, 215] on icon "button" at bounding box center [319, 215] width 12 height 12
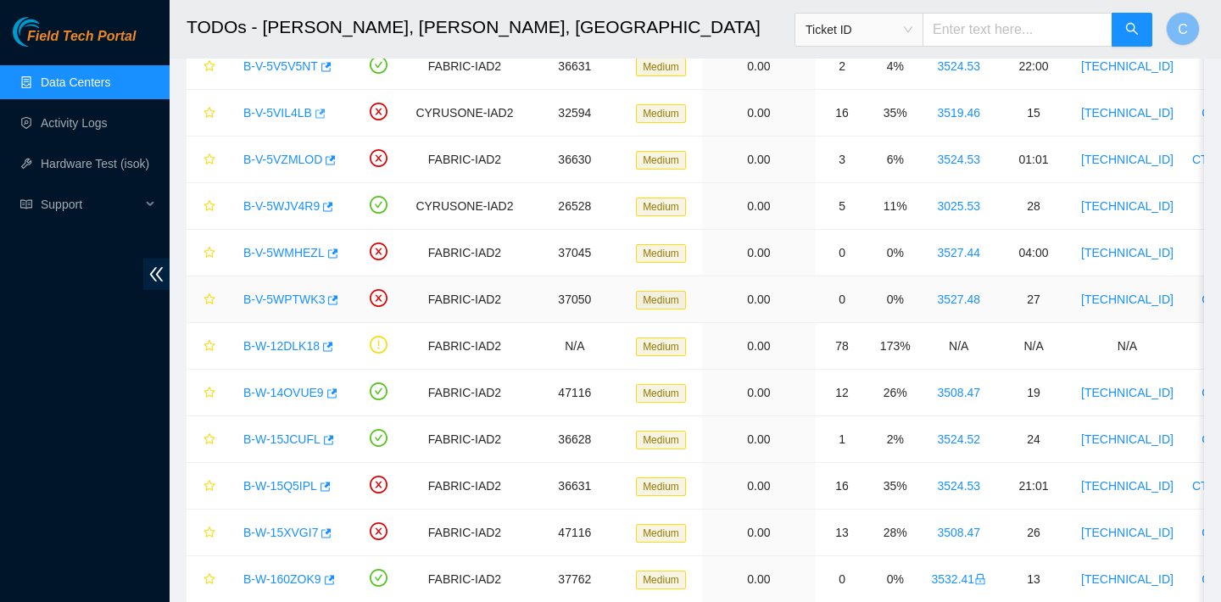
scroll to position [431, 0]
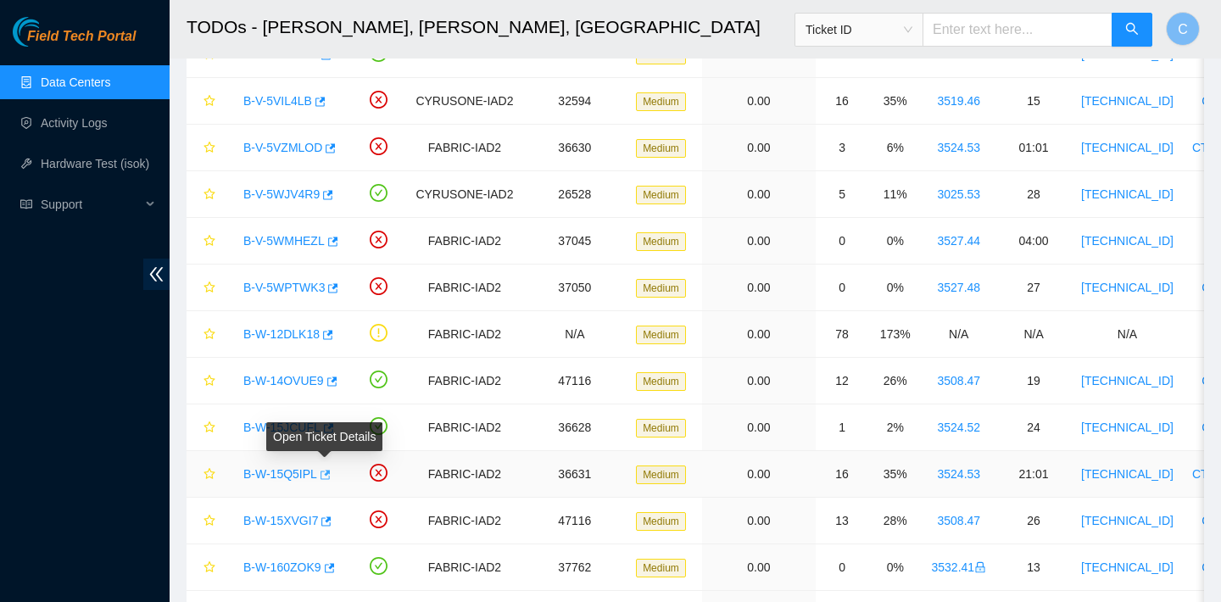
click at [331, 473] on icon "button" at bounding box center [326, 474] width 10 height 9
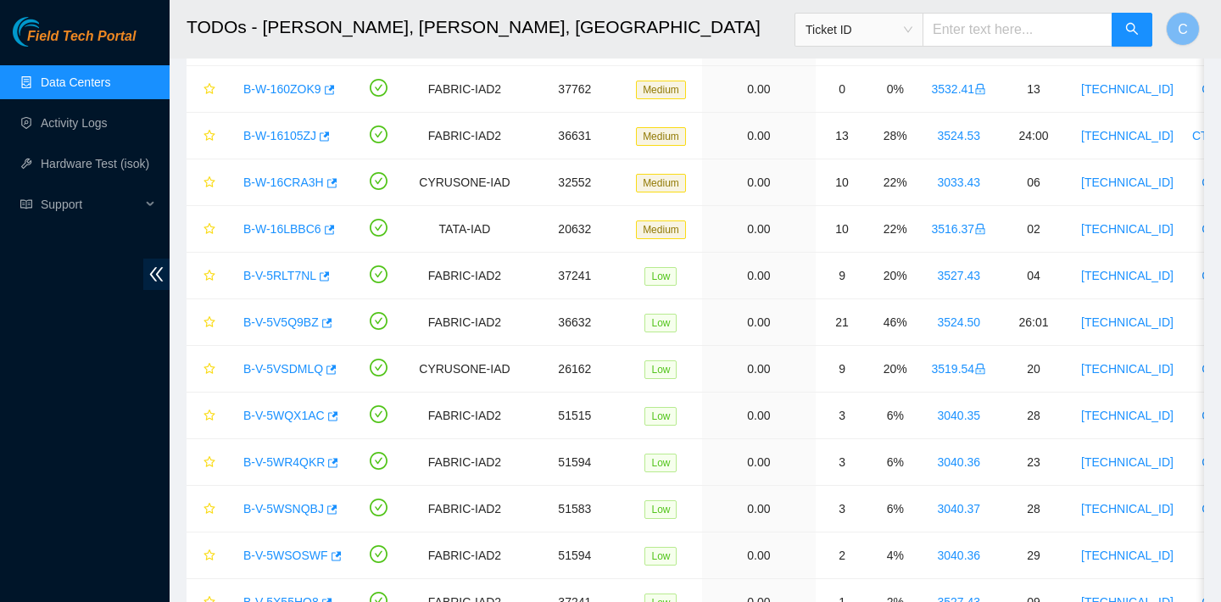
scroll to position [923, 0]
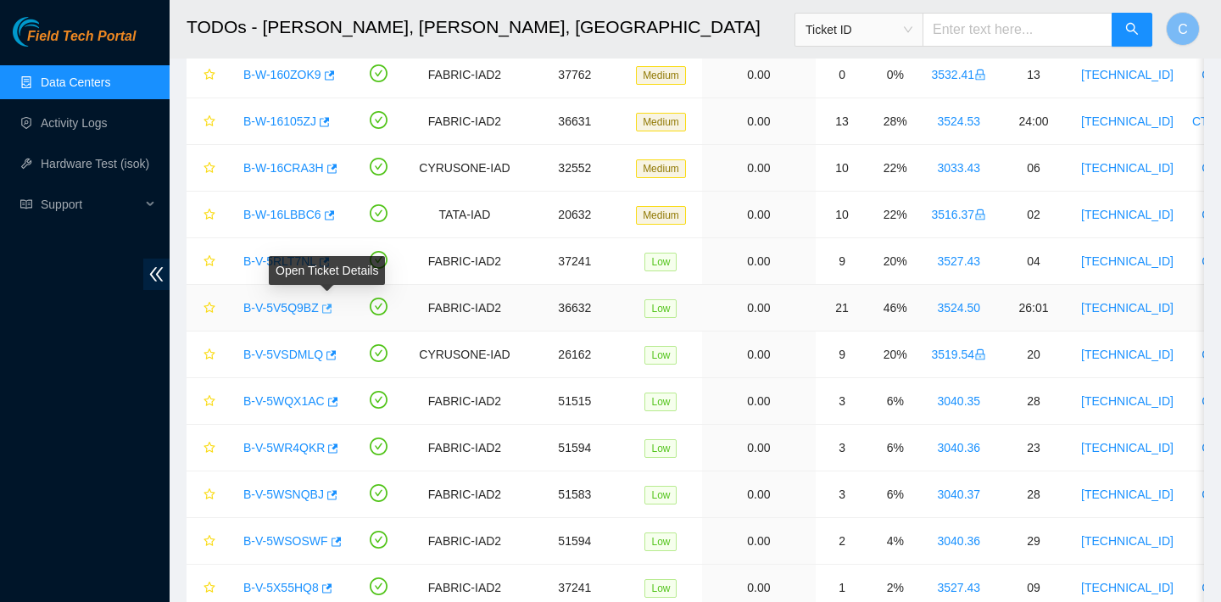
click at [331, 309] on icon "button" at bounding box center [326, 309] width 12 height 12
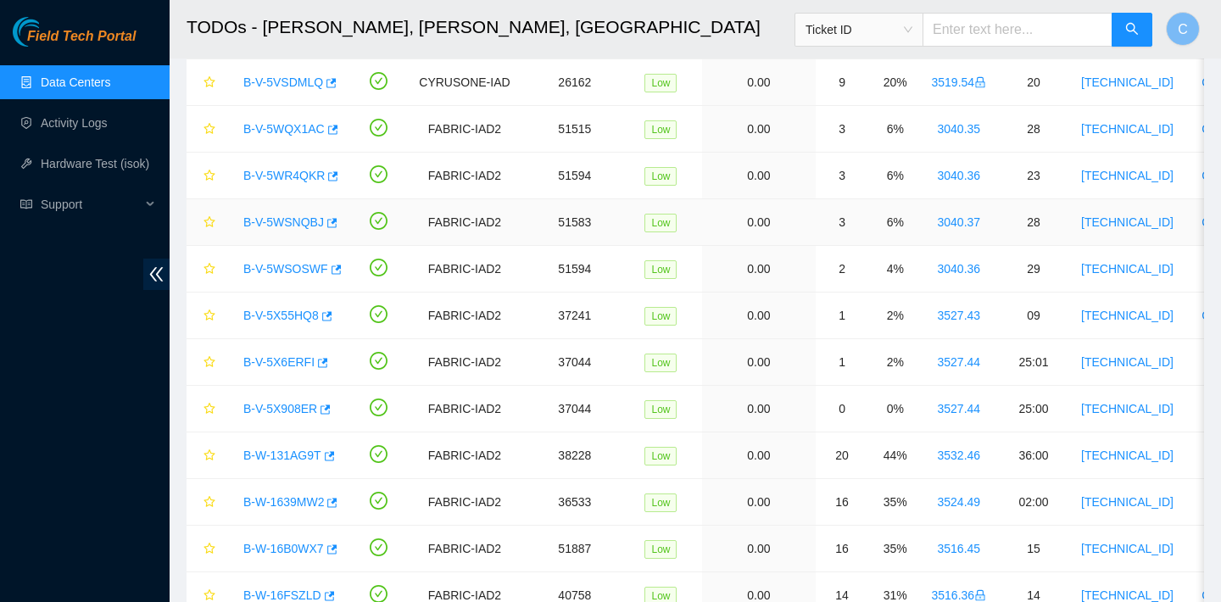
scroll to position [1312, 0]
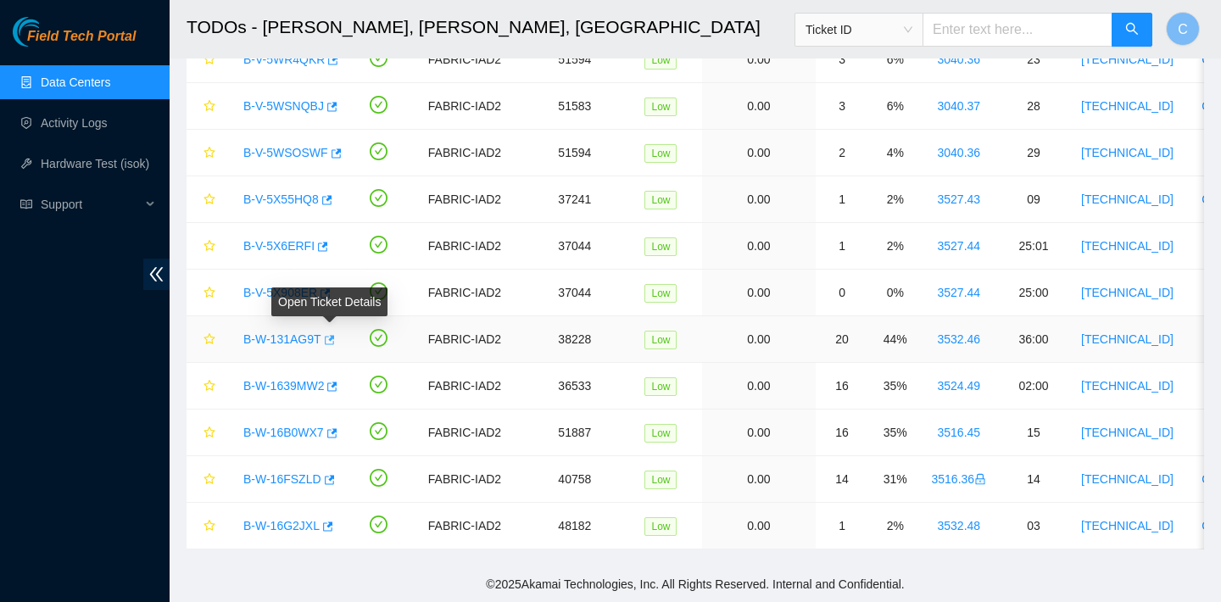
click at [334, 343] on icon "button" at bounding box center [328, 340] width 12 height 12
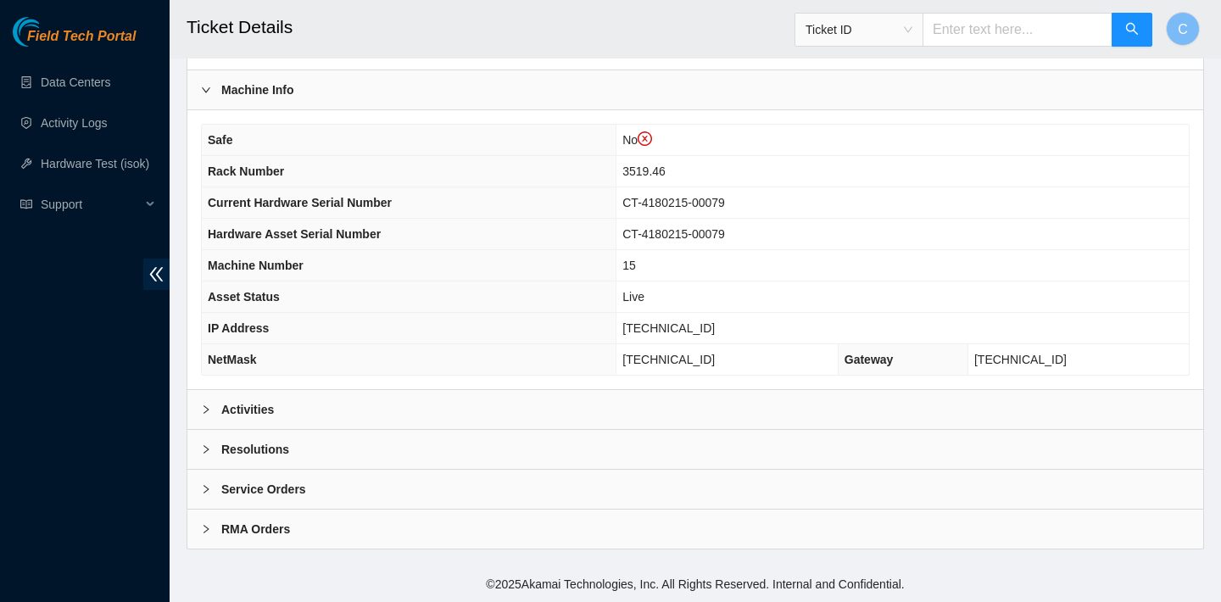
click at [461, 408] on div "Activities" at bounding box center [695, 409] width 1016 height 39
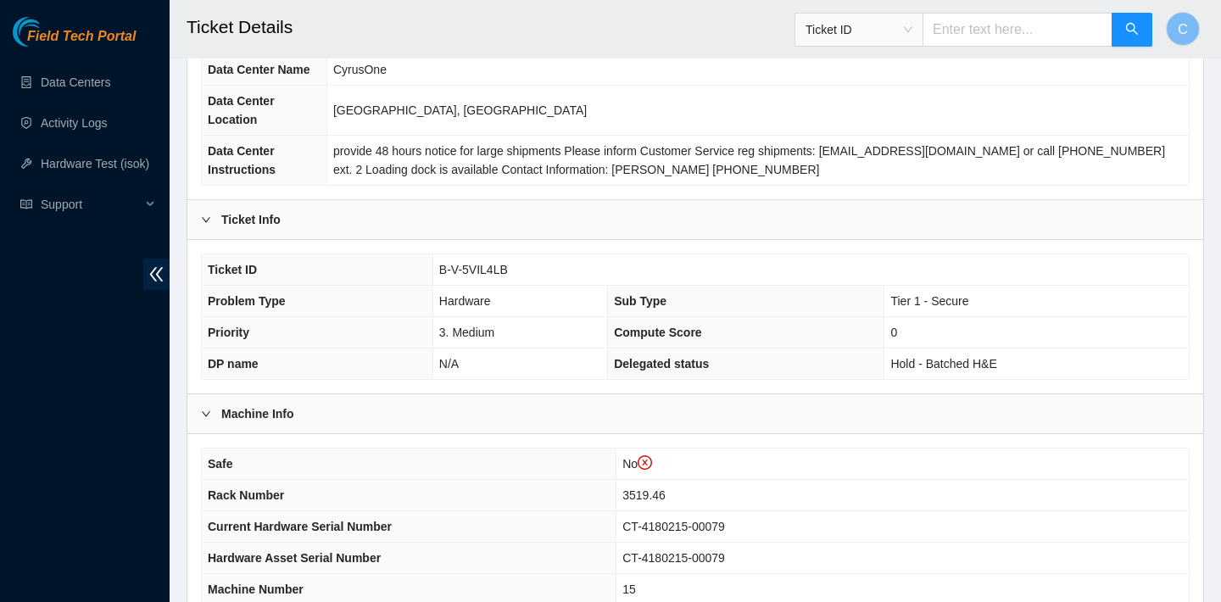
scroll to position [109, 0]
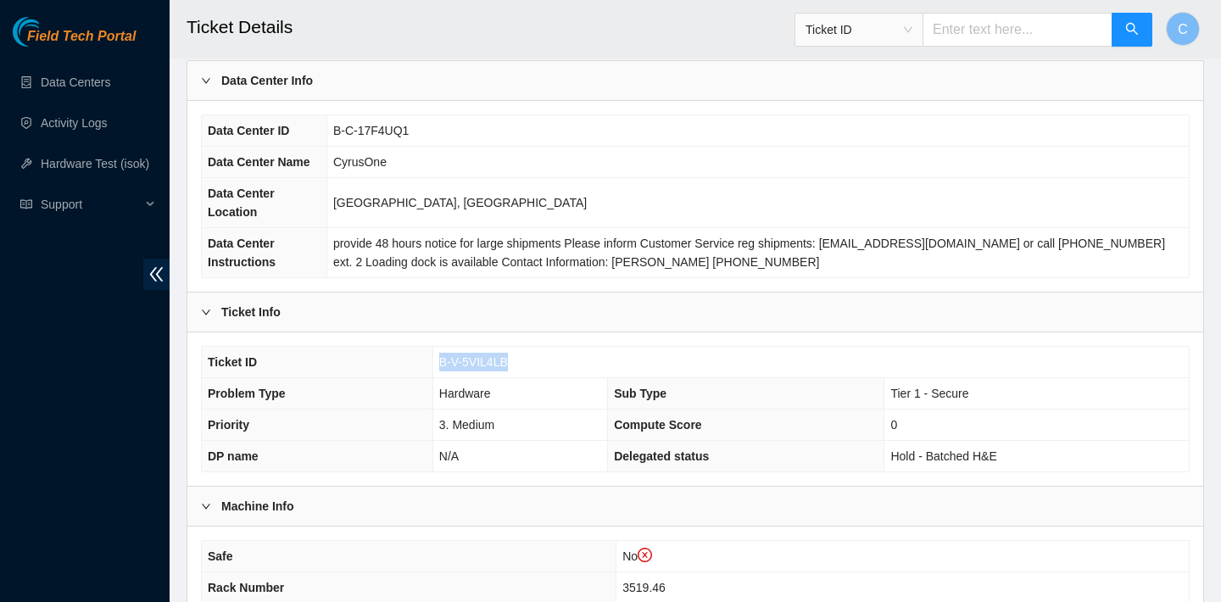
drag, startPoint x: 519, startPoint y: 358, endPoint x: 441, endPoint y: 357, distance: 78.0
click at [441, 357] on td "B-V-5VIL4LB" at bounding box center [810, 362] width 756 height 31
copy span "B-V-5VIL4LB"
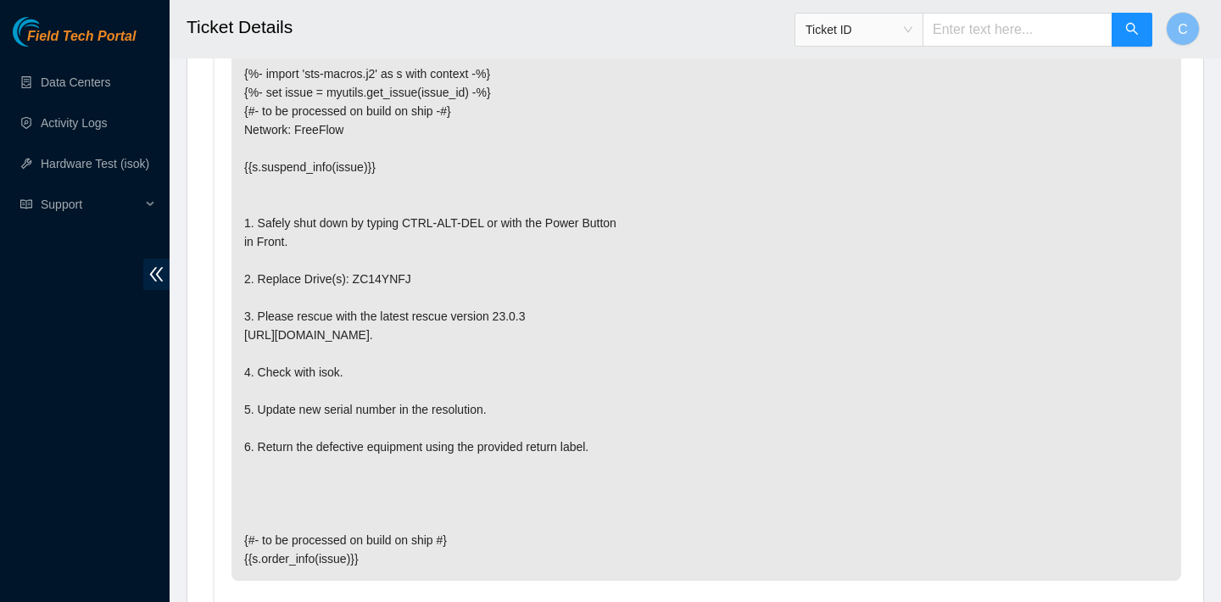
scroll to position [3278, 0]
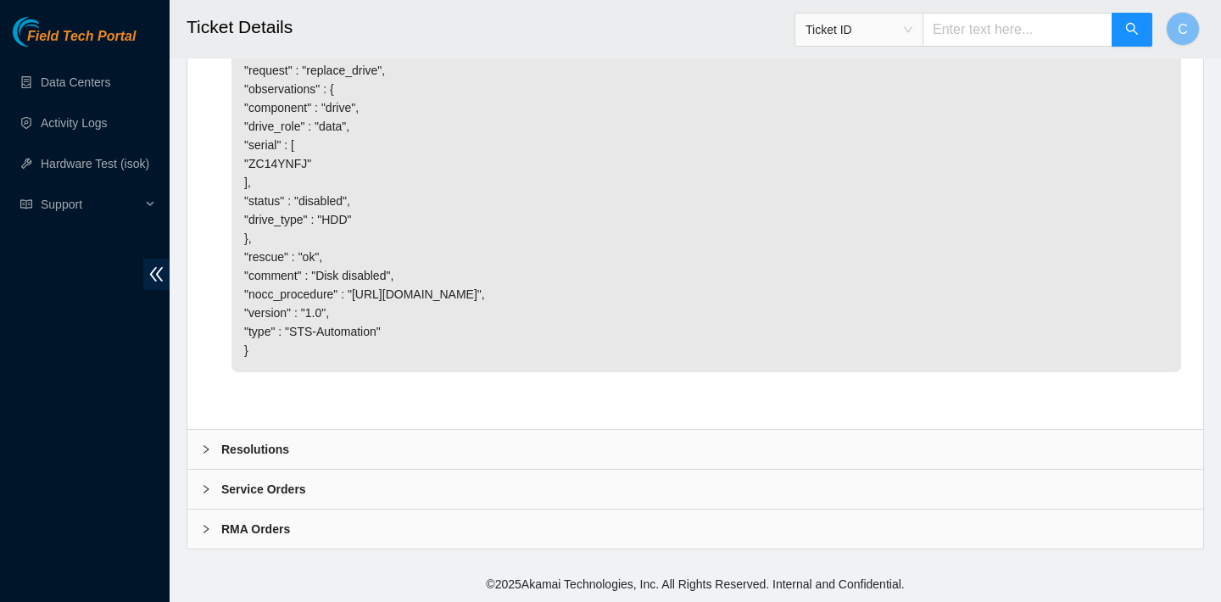
click at [326, 452] on div "Resolutions" at bounding box center [695, 449] width 1016 height 39
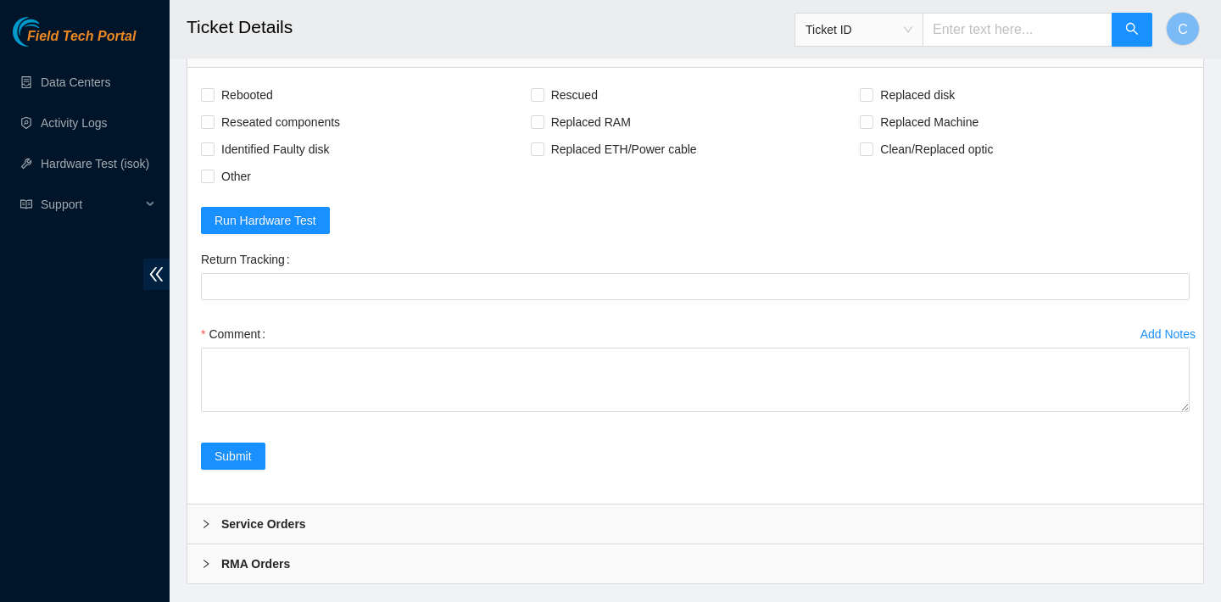
scroll to position [3609, 0]
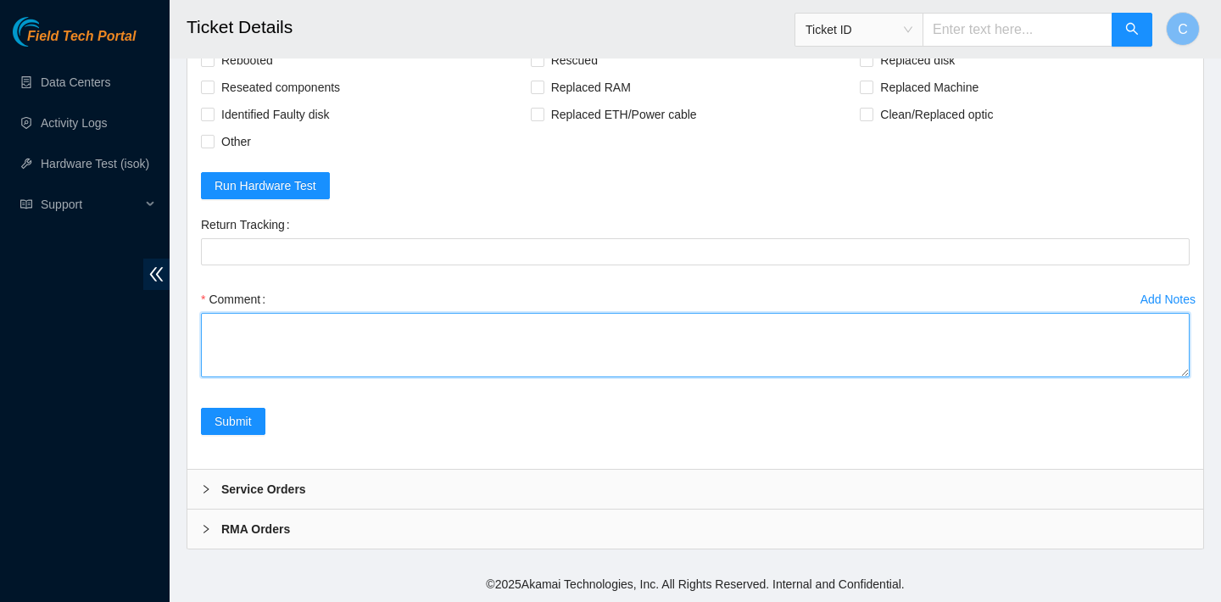
click at [294, 377] on textarea "Comment" at bounding box center [695, 345] width 989 height 64
paste textarea "*isok is broken at the moment if still does not pass isok after please send back"
type textarea "*isok is broken at the moment if still does not pass isok after please send back"
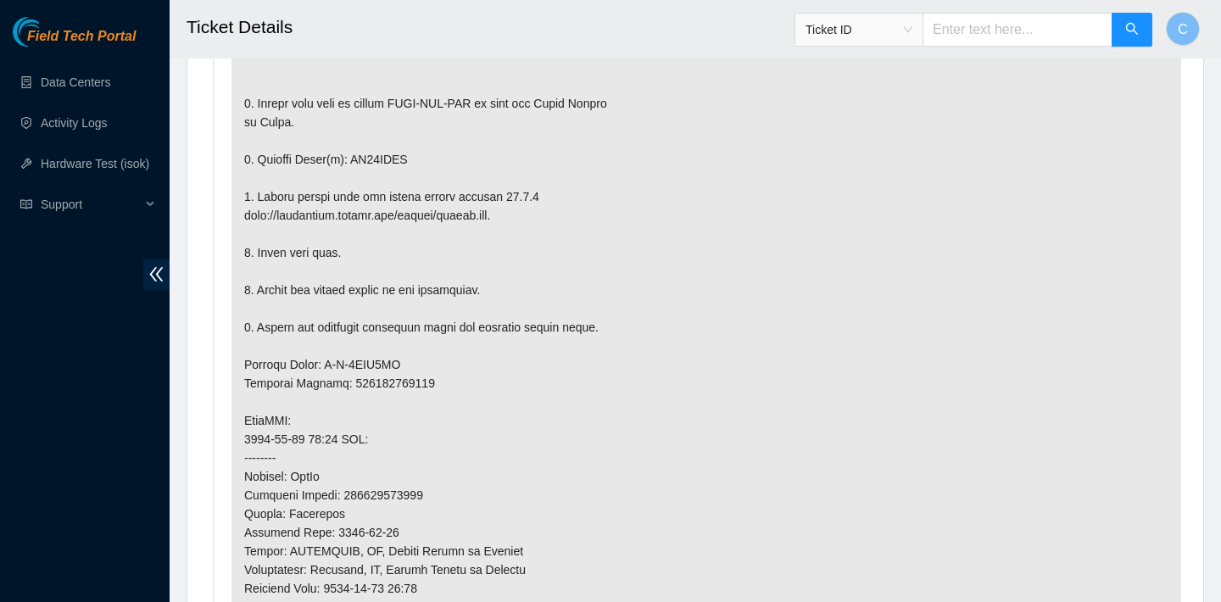
scroll to position [1202, 0]
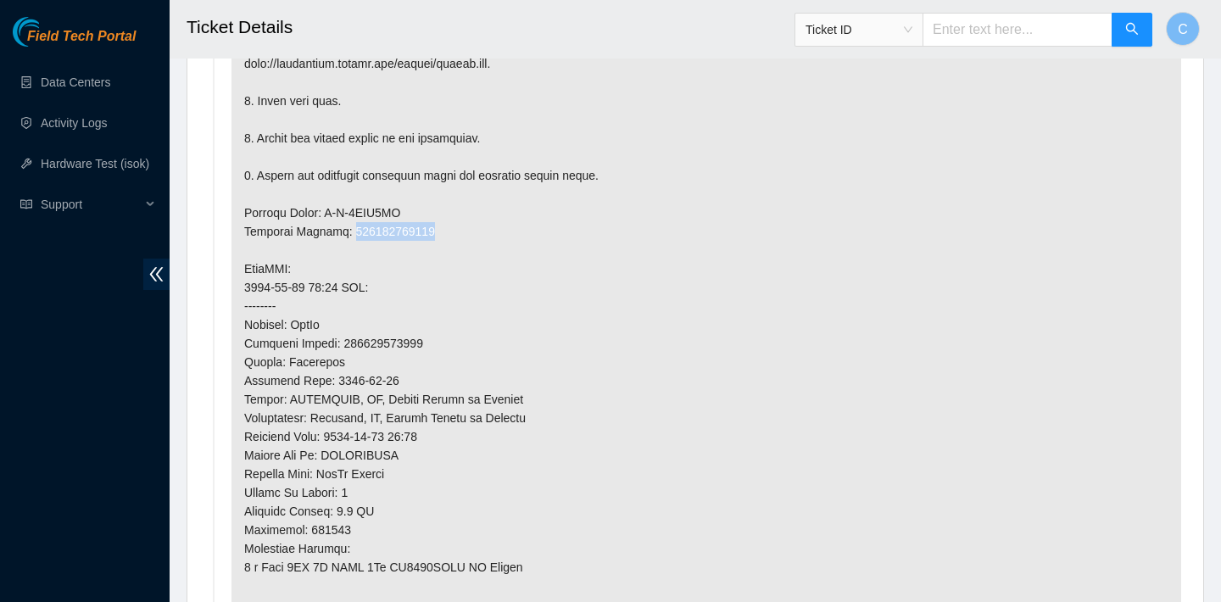
drag, startPoint x: 443, startPoint y: 228, endPoint x: 350, endPoint y: 228, distance: 92.4
click at [350, 228] on p at bounding box center [706, 269] width 950 height 940
copy p "463470053864"
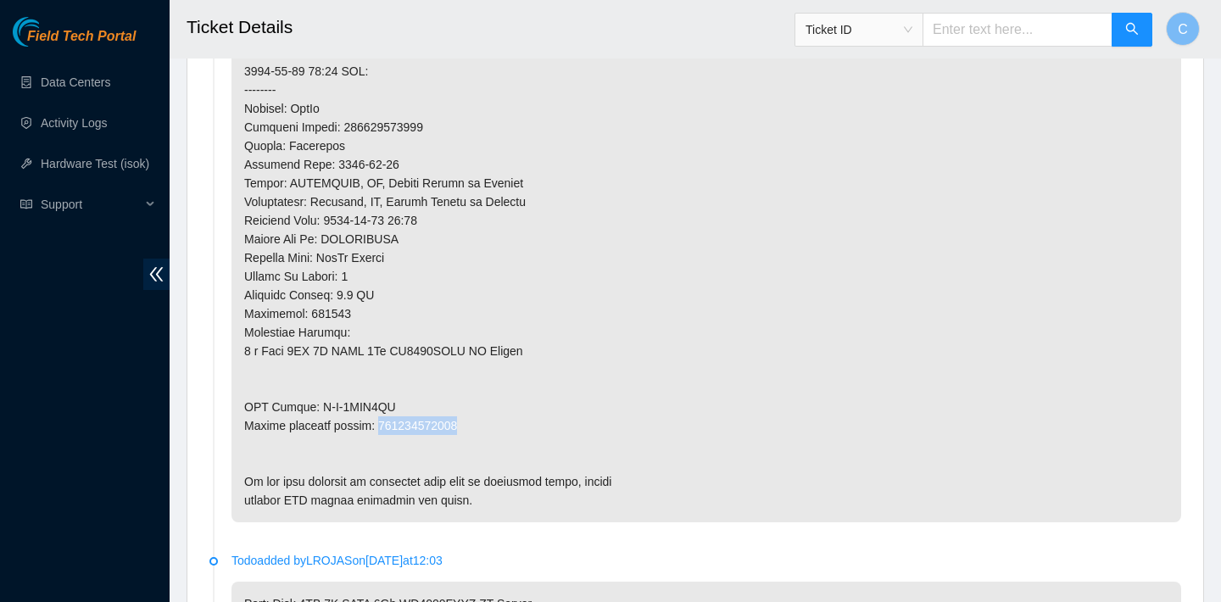
drag, startPoint x: 475, startPoint y: 428, endPoint x: 383, endPoint y: 429, distance: 91.6
click at [383, 429] on p at bounding box center [706, 53] width 950 height 940
copy p "463470053875"
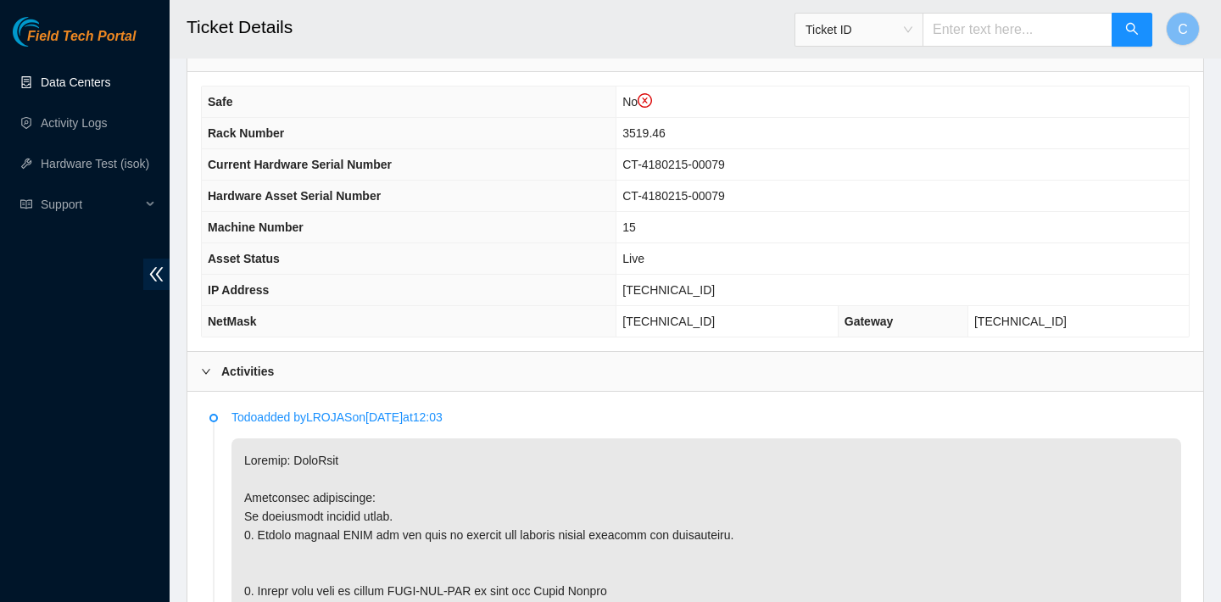
scroll to position [560, 0]
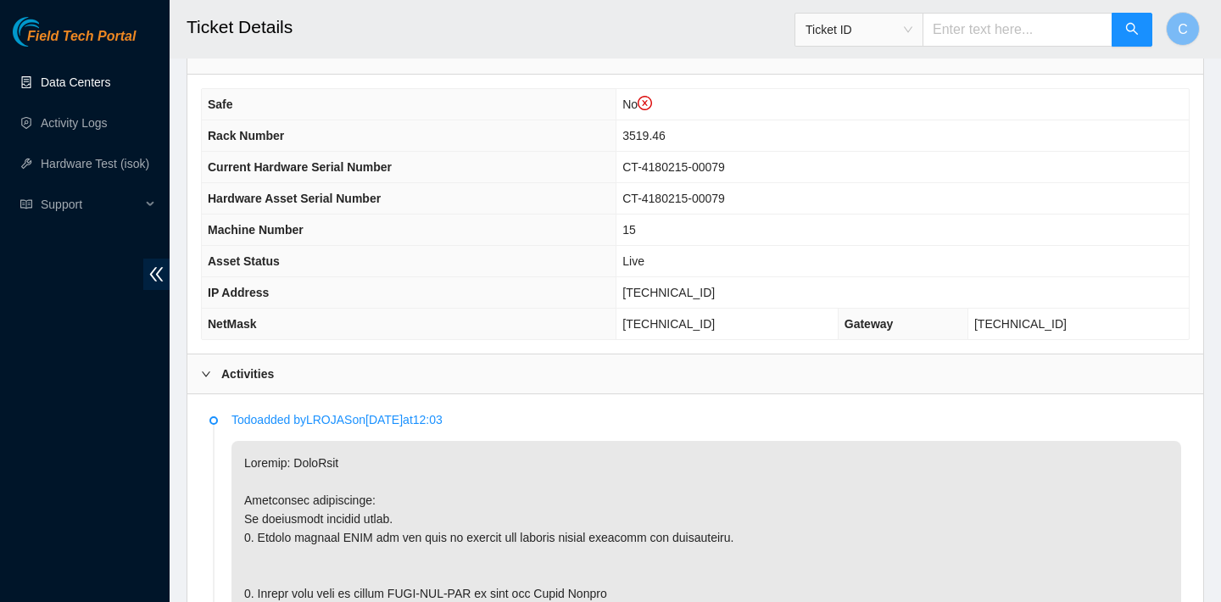
click at [542, 163] on th "Current Hardware Serial Number" at bounding box center [409, 167] width 415 height 31
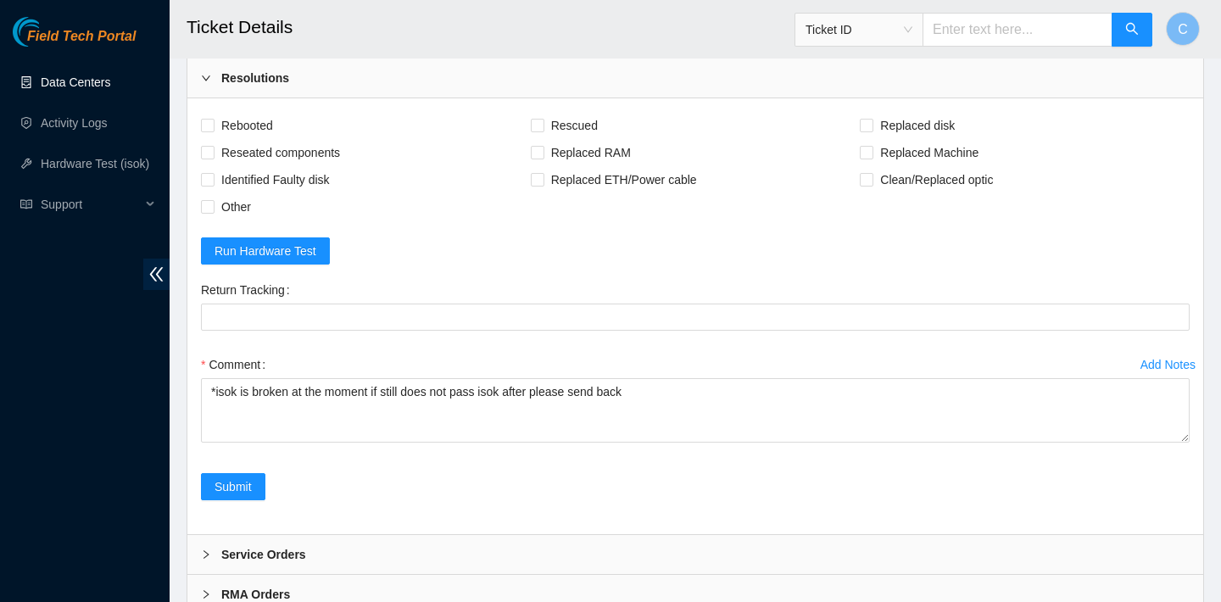
scroll to position [3715, 0]
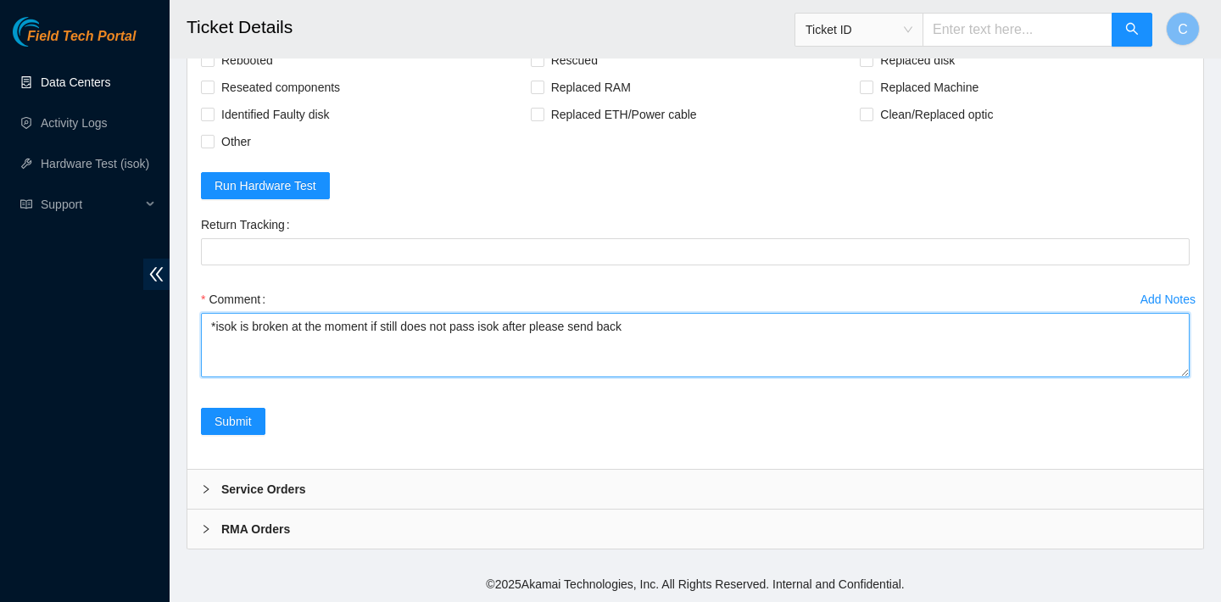
drag, startPoint x: 716, startPoint y: 332, endPoint x: 116, endPoint y: 328, distance: 599.5
click at [211, 325] on textarea "*isok is broken at the moment if still does not pass isok after please send back" at bounding box center [695, 345] width 989 height 64
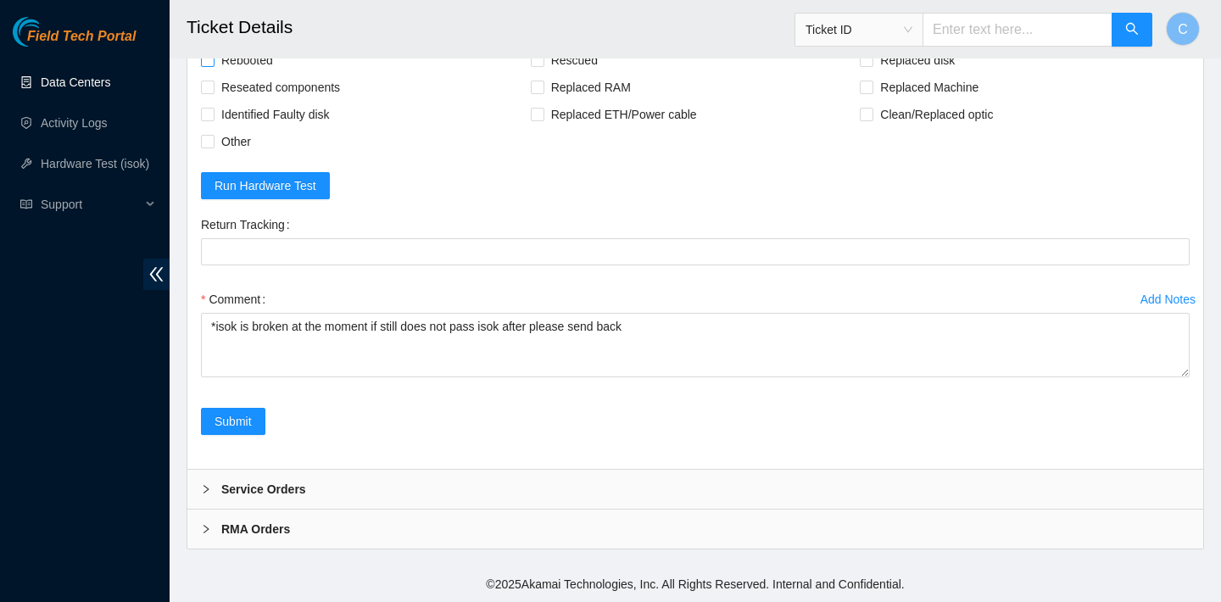
click at [249, 65] on span "Rebooted" at bounding box center [247, 60] width 65 height 27
click at [213, 65] on input "Rebooted" at bounding box center [207, 59] width 12 height 12
checkbox input "true"
click at [573, 55] on header "Ticket Details Ticket ID C" at bounding box center [780, 29] width 1221 height 59
click at [587, 60] on span "Rescued" at bounding box center [574, 60] width 60 height 27
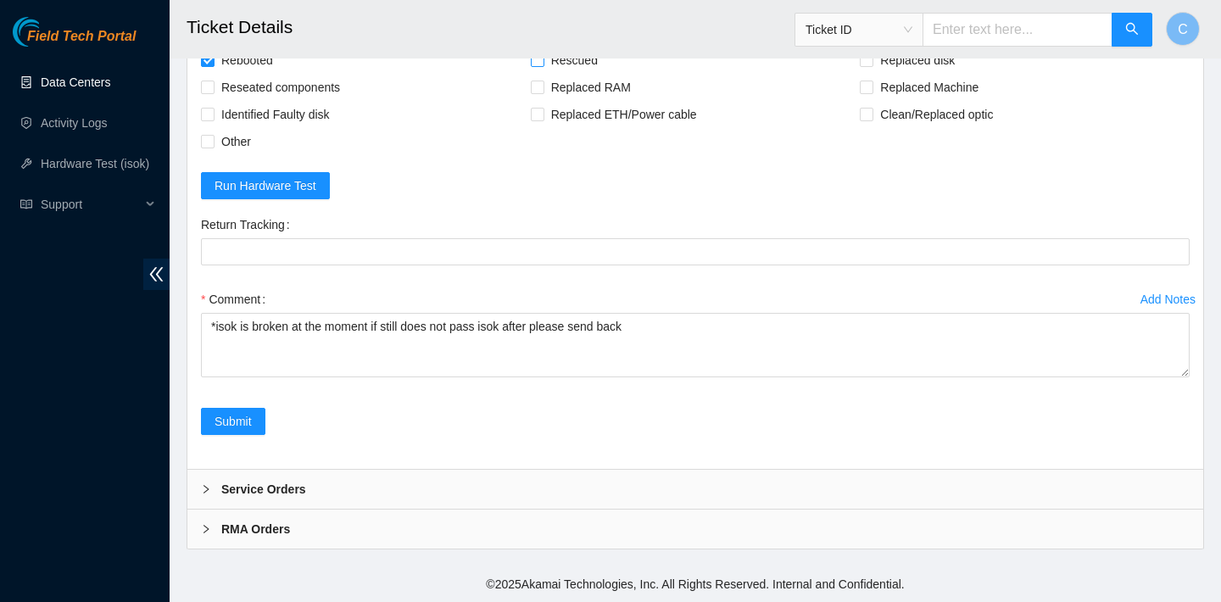
click at [543, 60] on input "Rescued" at bounding box center [537, 59] width 12 height 12
checkbox input "true"
click at [896, 59] on span "Replaced disk" at bounding box center [917, 60] width 88 height 27
click at [872, 59] on input "Replaced disk" at bounding box center [866, 59] width 12 height 12
checkbox input "true"
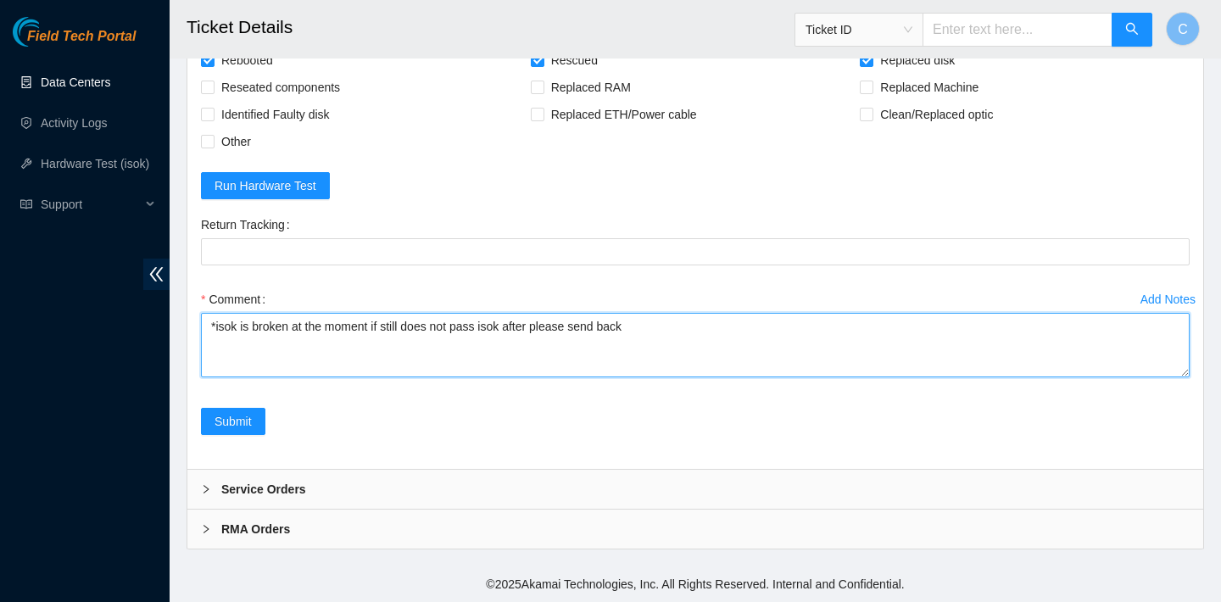
click at [212, 321] on textarea "*isok is broken at the moment if still does not pass isok after please send back" at bounding box center [695, 345] width 989 height 64
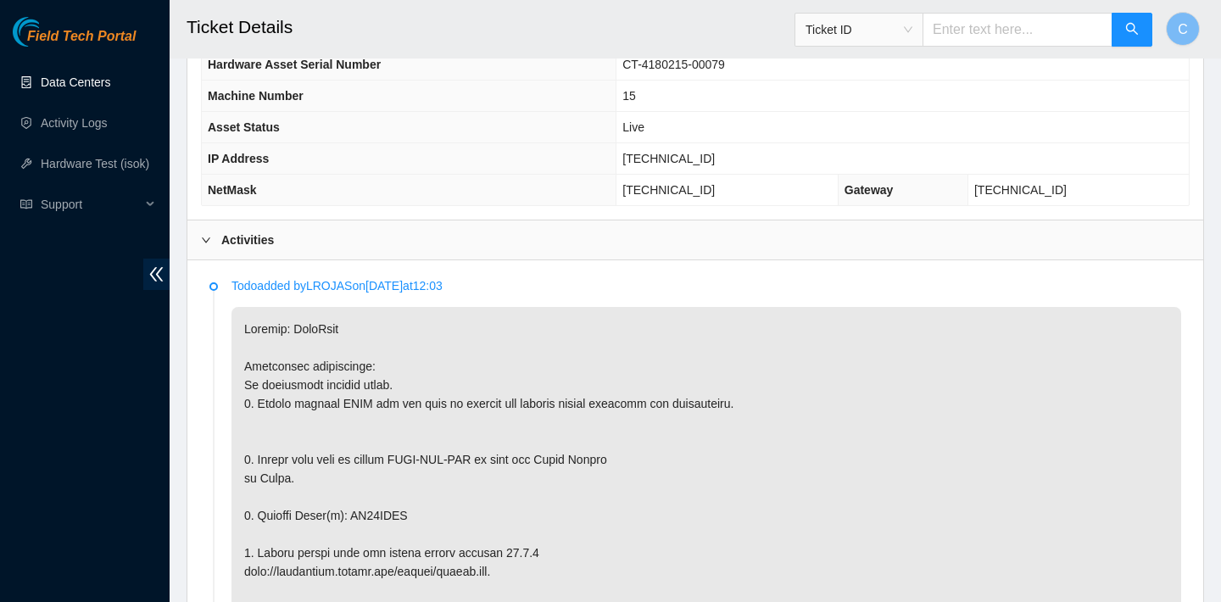
scroll to position [780, 0]
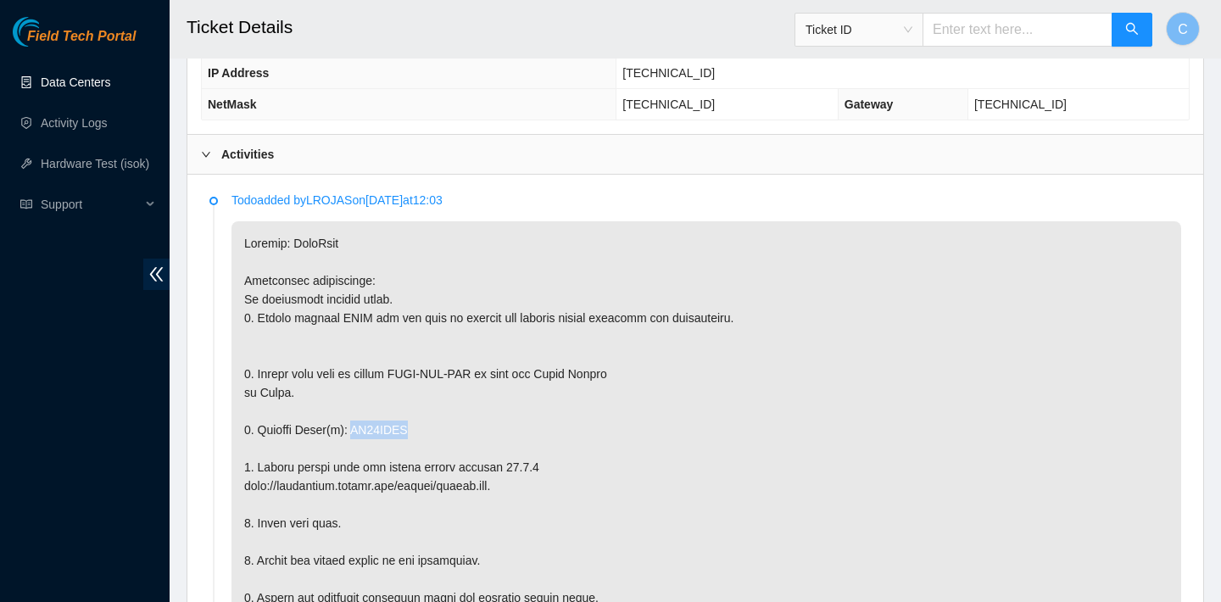
drag, startPoint x: 416, startPoint y: 429, endPoint x: 354, endPoint y: 429, distance: 62.7
copy p "ZC14YNFJ"
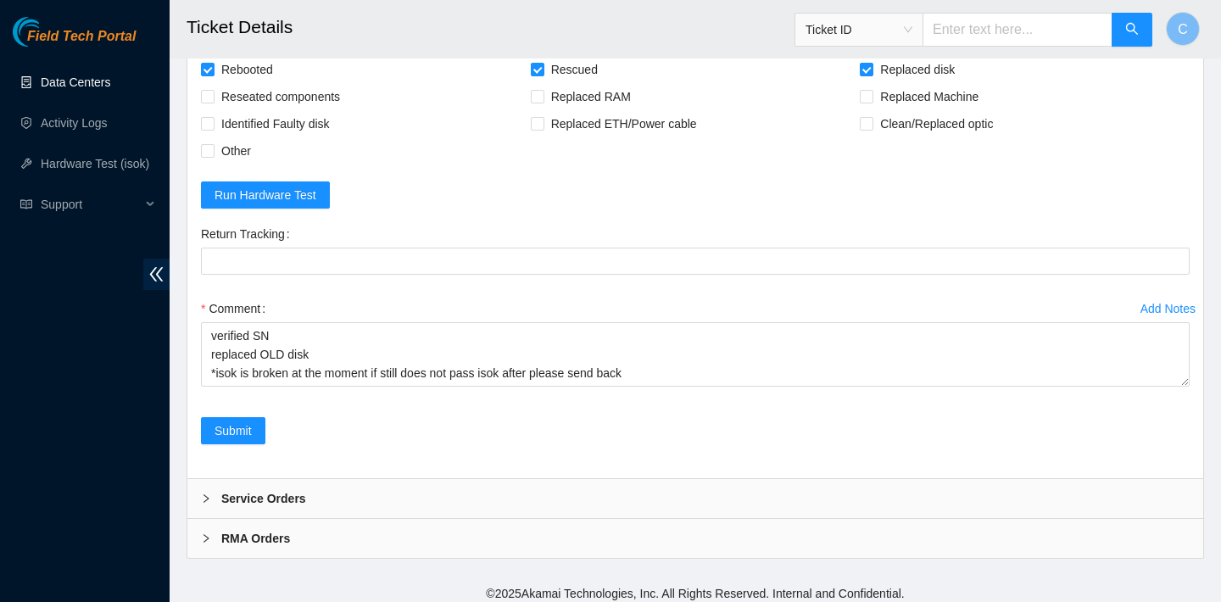
scroll to position [3715, 0]
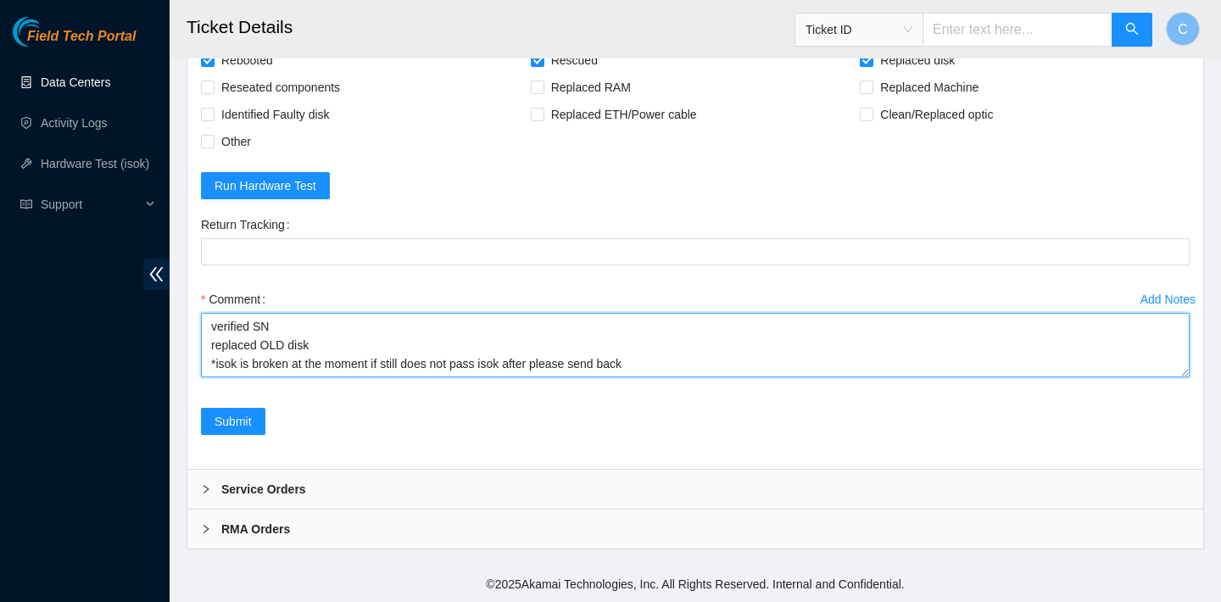
click at [321, 346] on textarea "verified SN replaced OLD disk *isok is broken at the moment if still does not p…" at bounding box center [695, 345] width 989 height 64
paste textarea "ZC14YNFJ"
click at [667, 360] on textarea "verified SN replaced OLD disk ZC14YNFJ with NEW disk WCC136HKTE3V *isok is brok…" at bounding box center [695, 345] width 989 height 64
click at [582, 349] on textarea "verified SN replaced OLD disk ZC14YNFJ with NEW disk WCC136HKTE3V *isok is brok…" at bounding box center [695, 345] width 989 height 64
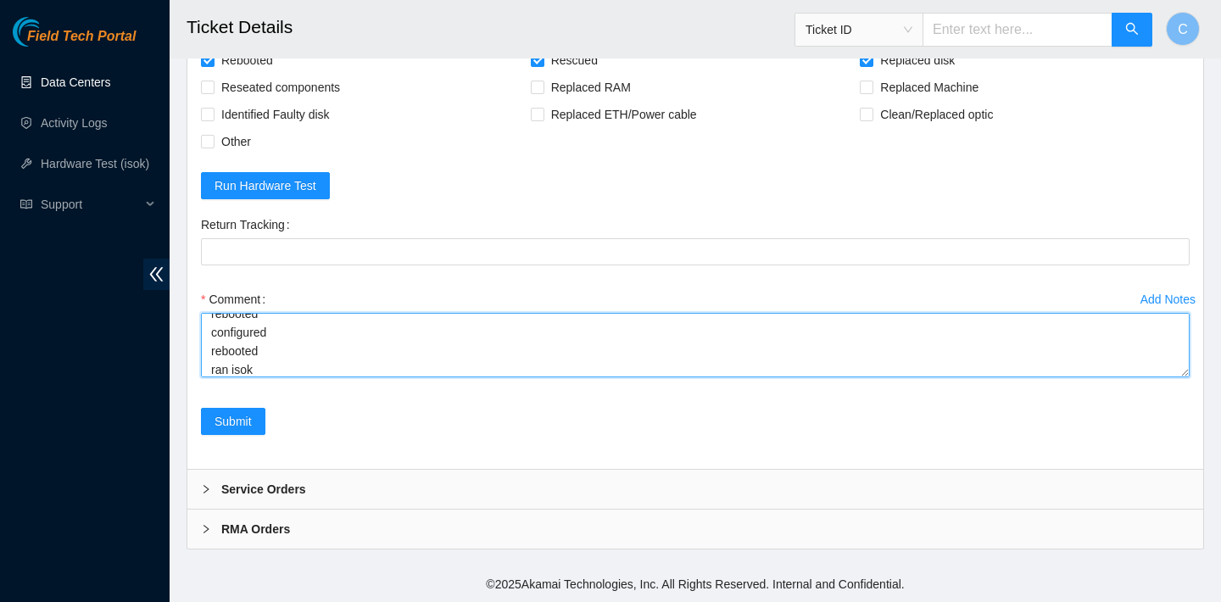
type textarea "verified SN replaced OLD disk ZC14YNFJ with NEW disk WCC136HKTE3V rebooted resc…"
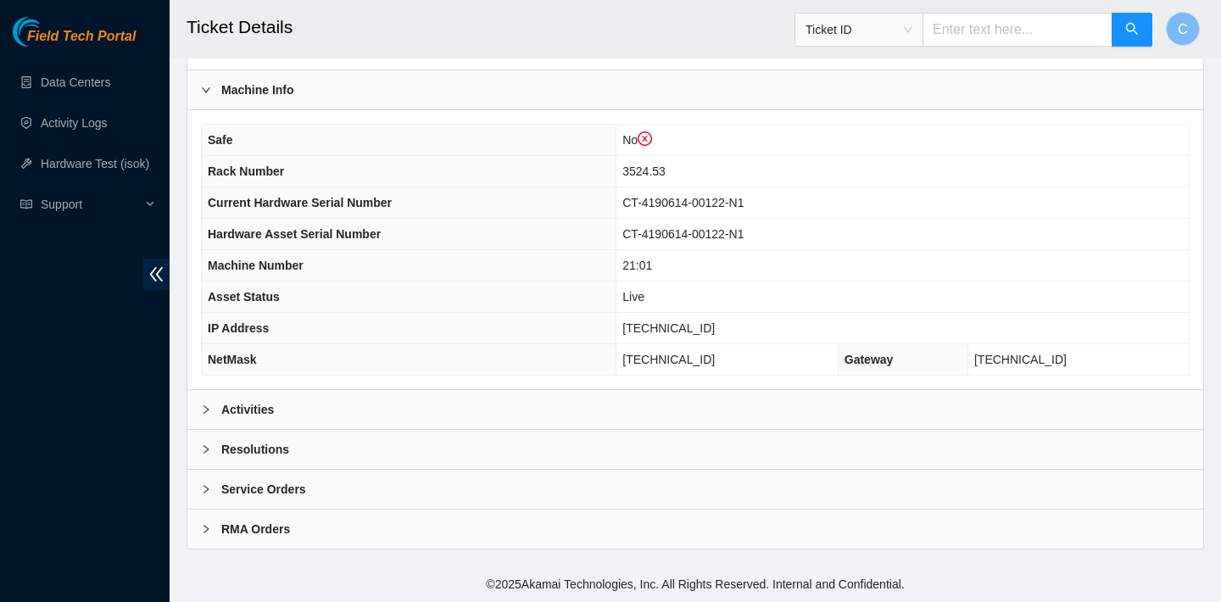
click at [381, 391] on div "Activities" at bounding box center [695, 409] width 1016 height 39
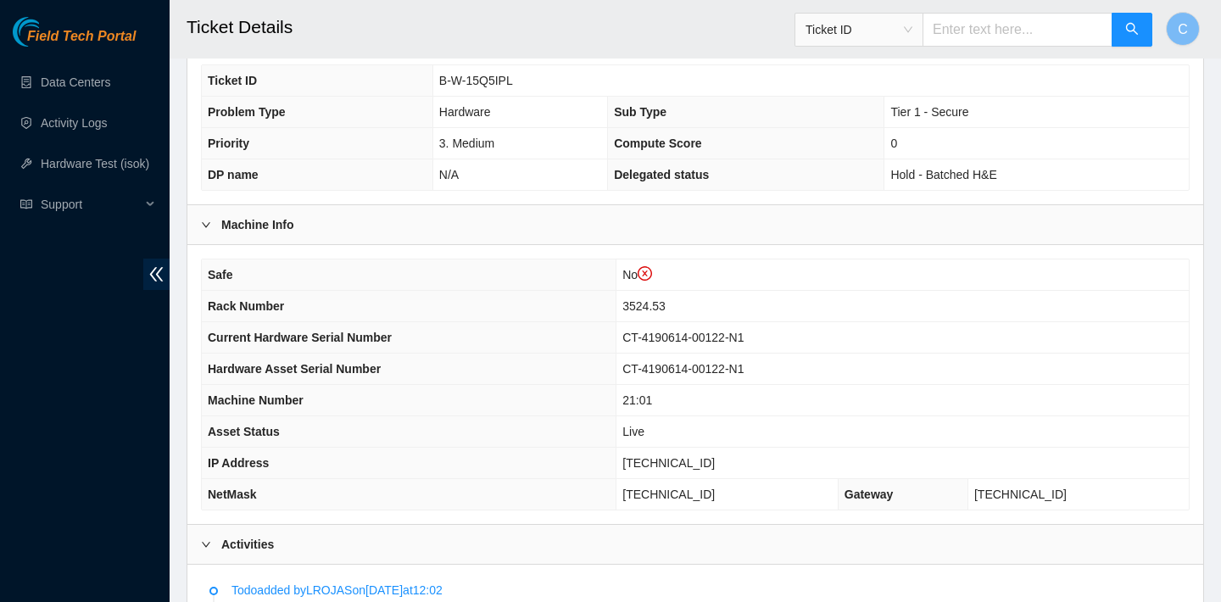
scroll to position [204, 0]
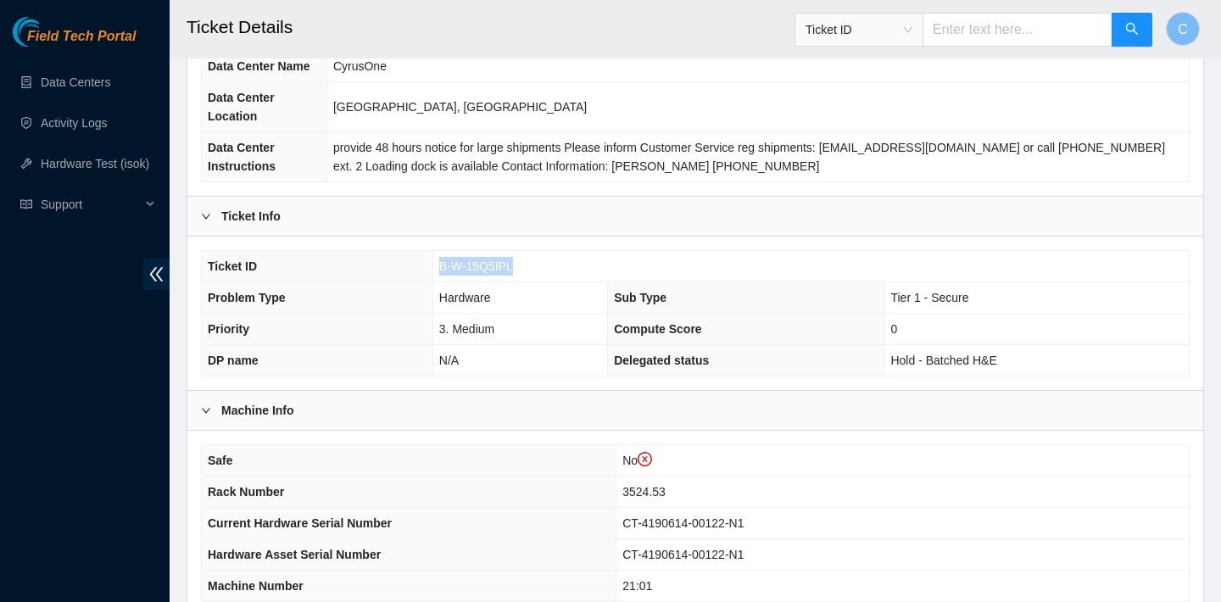
drag, startPoint x: 521, startPoint y: 269, endPoint x: 441, endPoint y: 268, distance: 79.7
click at [441, 268] on td "B-W-15Q5IPL" at bounding box center [810, 266] width 756 height 31
click at [441, 268] on span "B-W-15Q5IPL" at bounding box center [476, 266] width 74 height 14
drag, startPoint x: 439, startPoint y: 266, endPoint x: 521, endPoint y: 267, distance: 81.4
click at [521, 267] on td "B-W-15Q5IPL" at bounding box center [810, 266] width 756 height 31
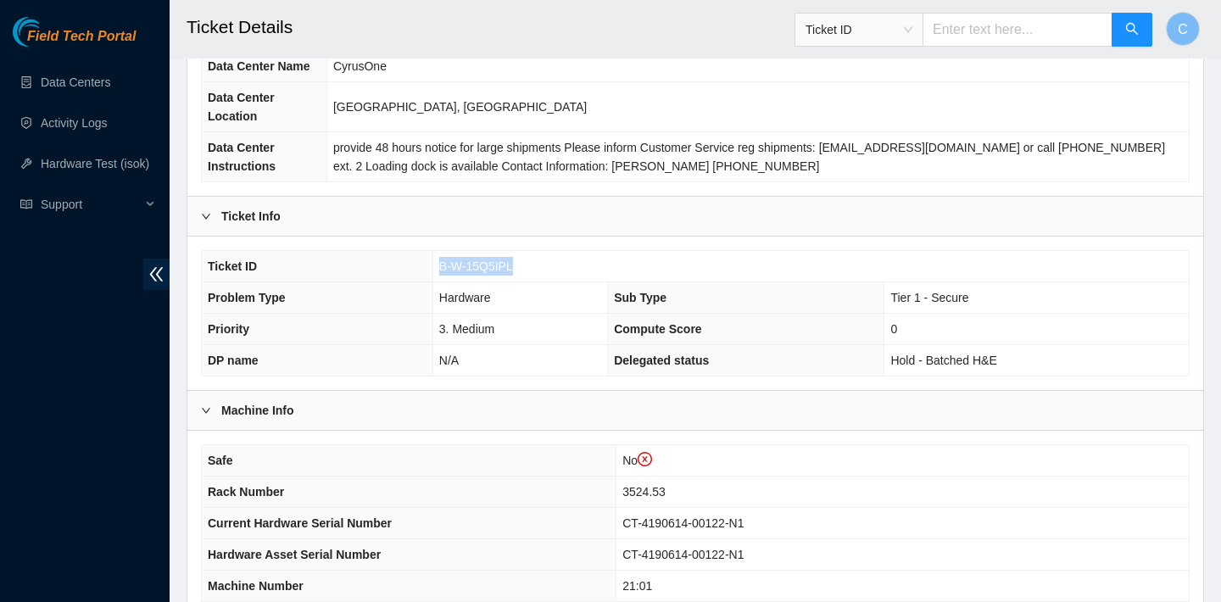
copy span "B-W-15Q5IPL"
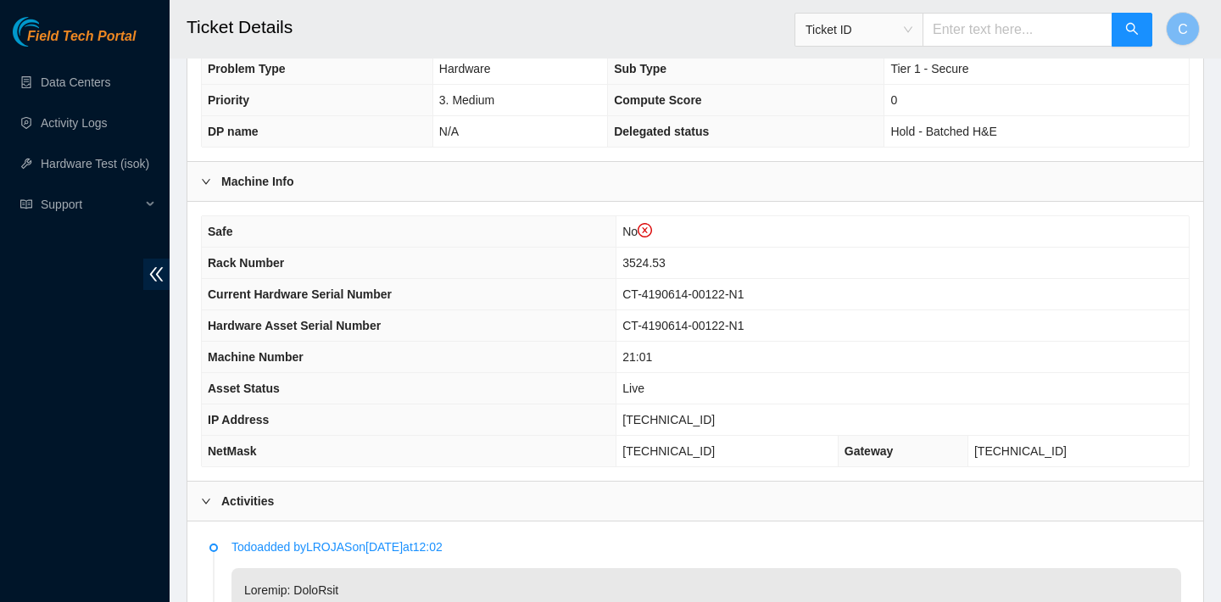
click at [581, 310] on th "Hardware Asset Serial Number" at bounding box center [409, 325] width 415 height 31
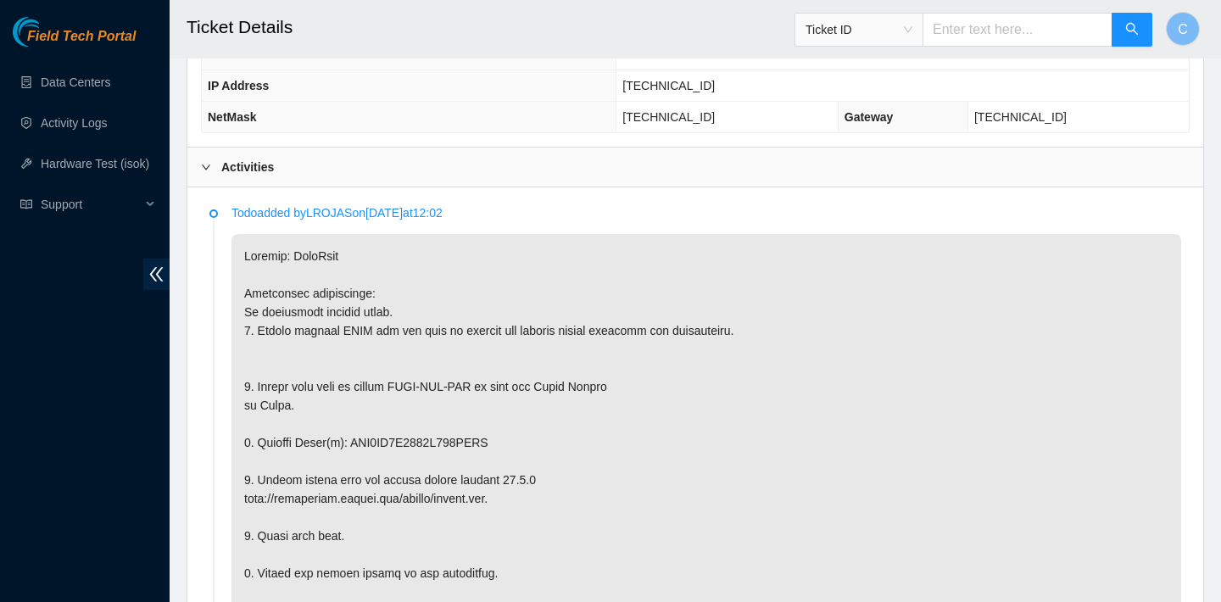
scroll to position [1039, 0]
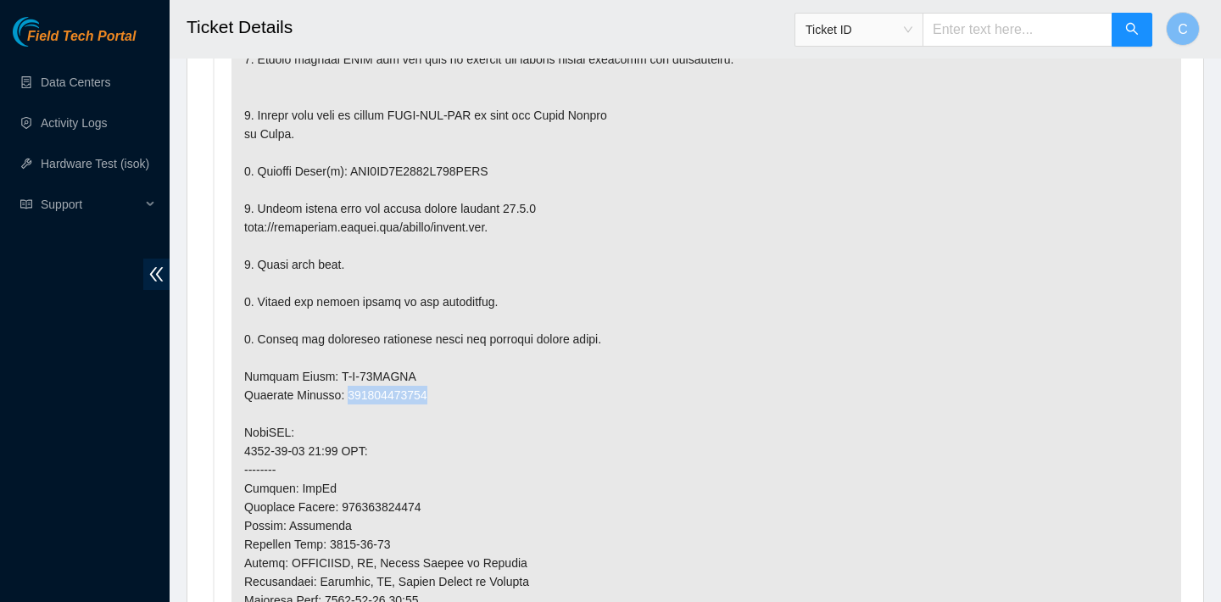
drag, startPoint x: 448, startPoint y: 396, endPoint x: 353, endPoint y: 389, distance: 95.2
click at [353, 389] on p at bounding box center [706, 433] width 950 height 940
copy p "463470054286"
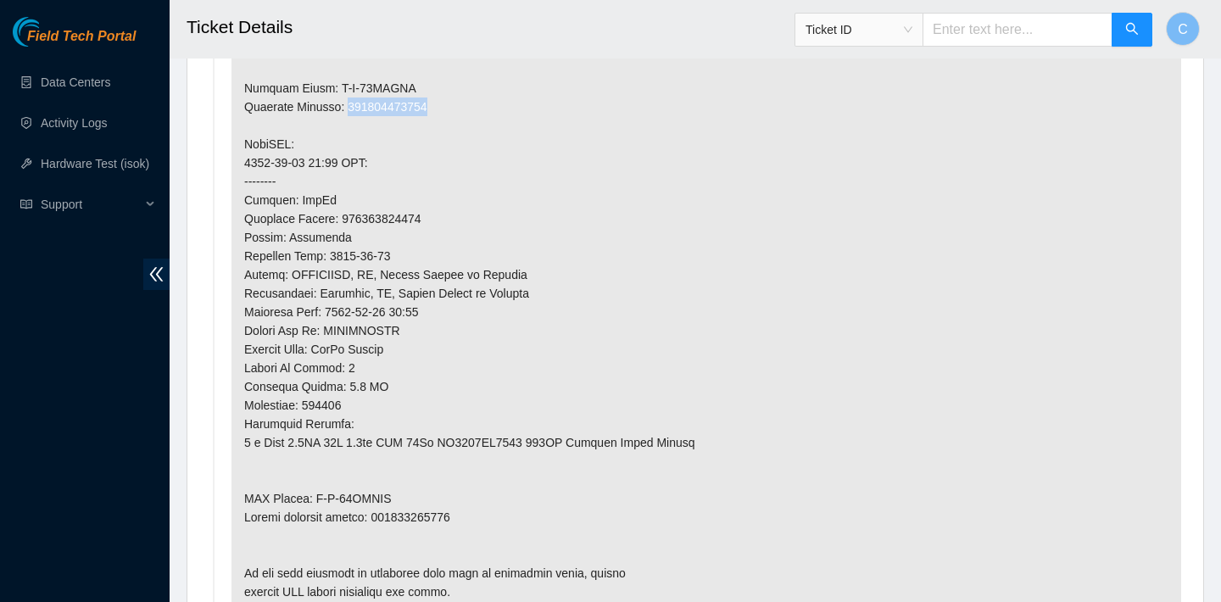
scroll to position [1363, 0]
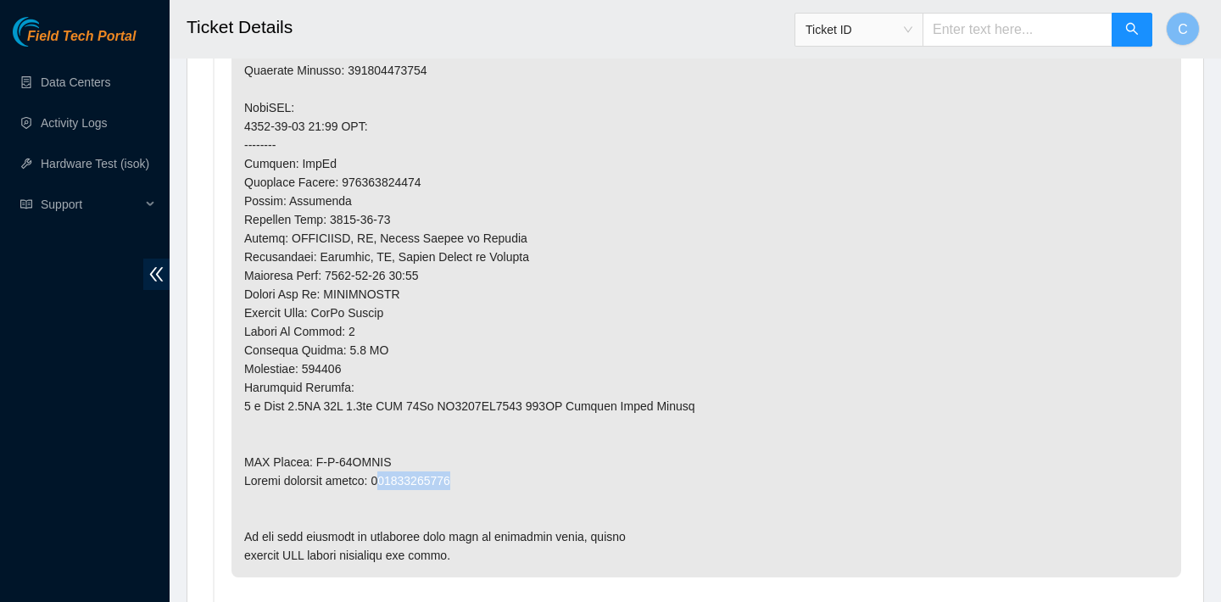
drag, startPoint x: 473, startPoint y: 473, endPoint x: 385, endPoint y: 475, distance: 88.2
click at [385, 475] on p at bounding box center [706, 108] width 950 height 940
drag, startPoint x: 383, startPoint y: 479, endPoint x: 471, endPoint y: 477, distance: 88.2
click at [471, 477] on p at bounding box center [706, 108] width 950 height 940
copy p "463470054297"
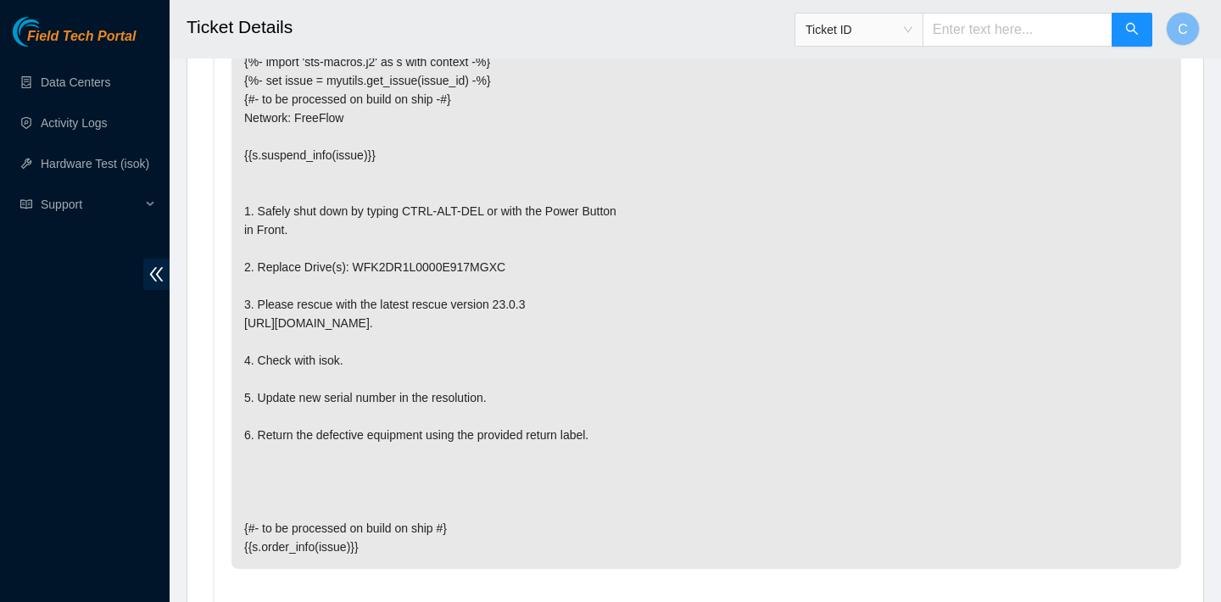
scroll to position [3129, 0]
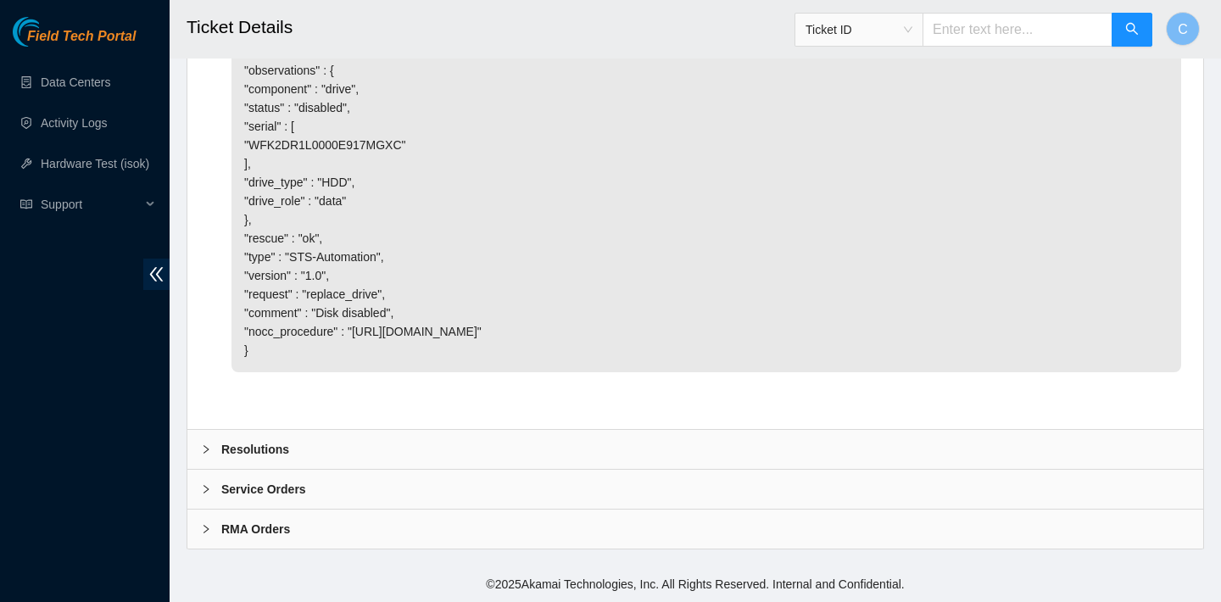
click at [345, 448] on div "Resolutions" at bounding box center [695, 449] width 1016 height 39
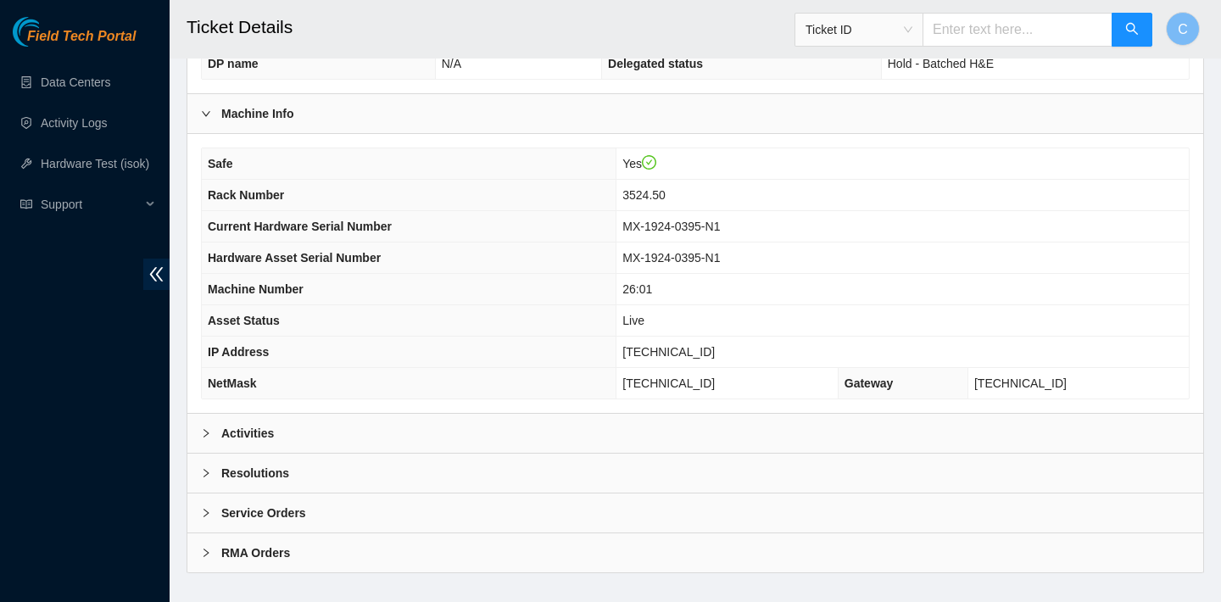
scroll to position [442, 0]
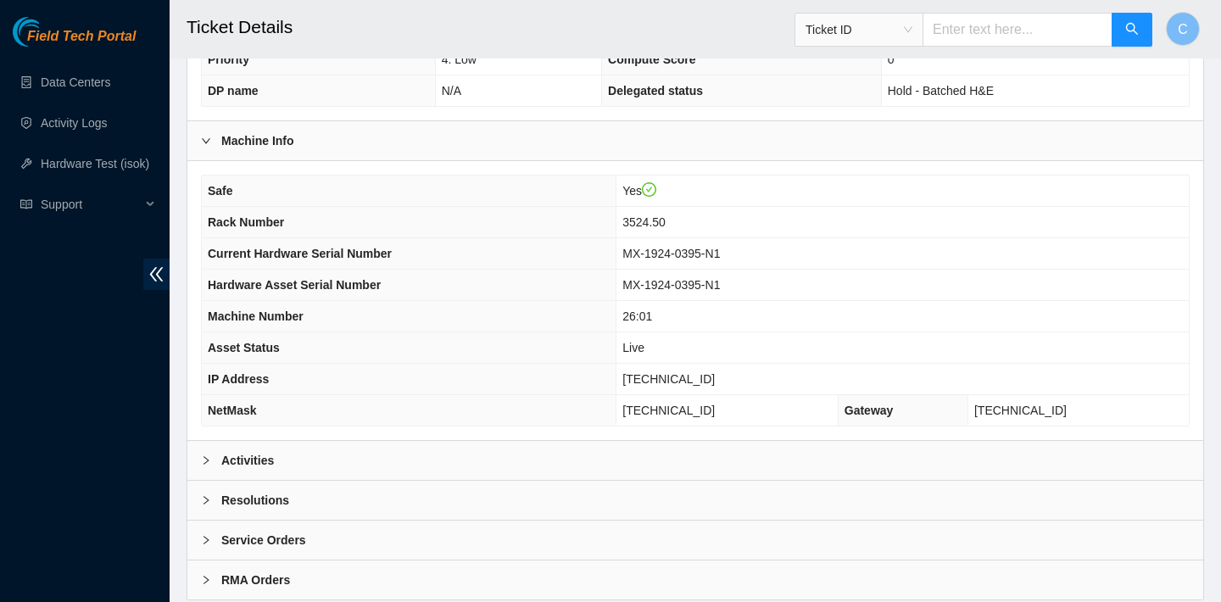
click at [396, 452] on div "Activities" at bounding box center [695, 460] width 1016 height 39
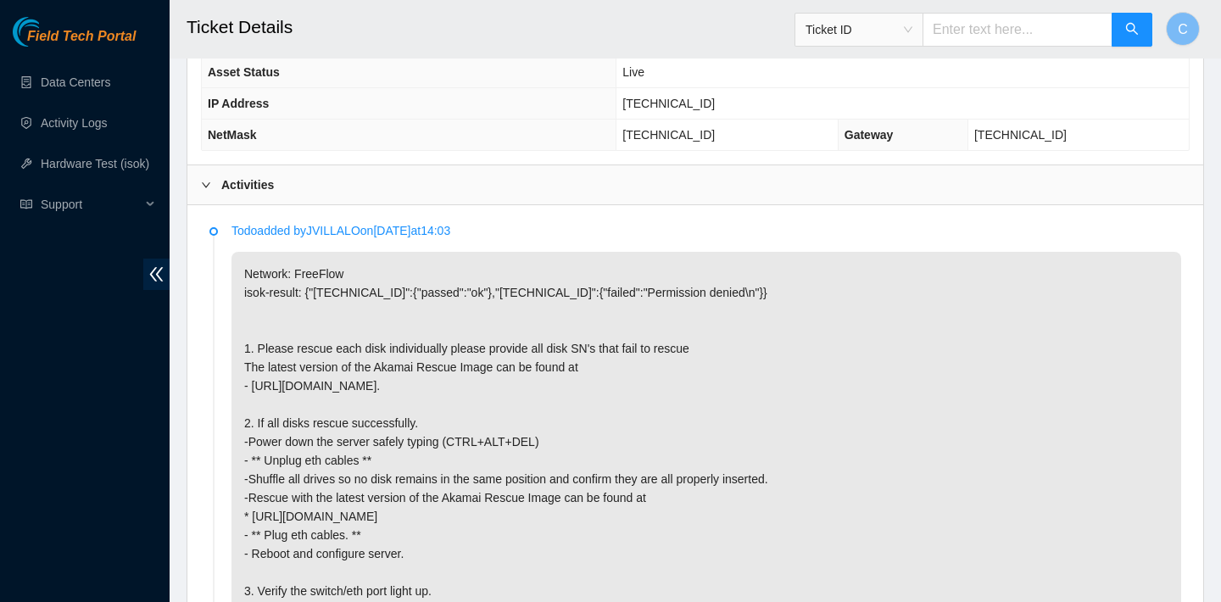
scroll to position [925, 0]
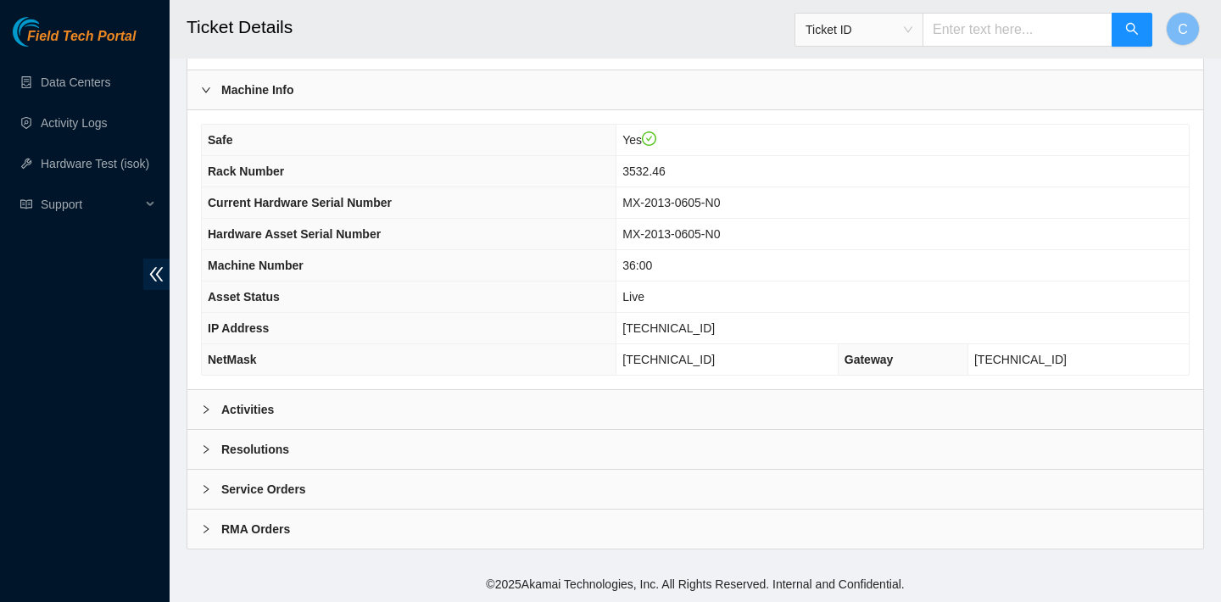
click at [433, 411] on div "Activities" at bounding box center [695, 409] width 1016 height 39
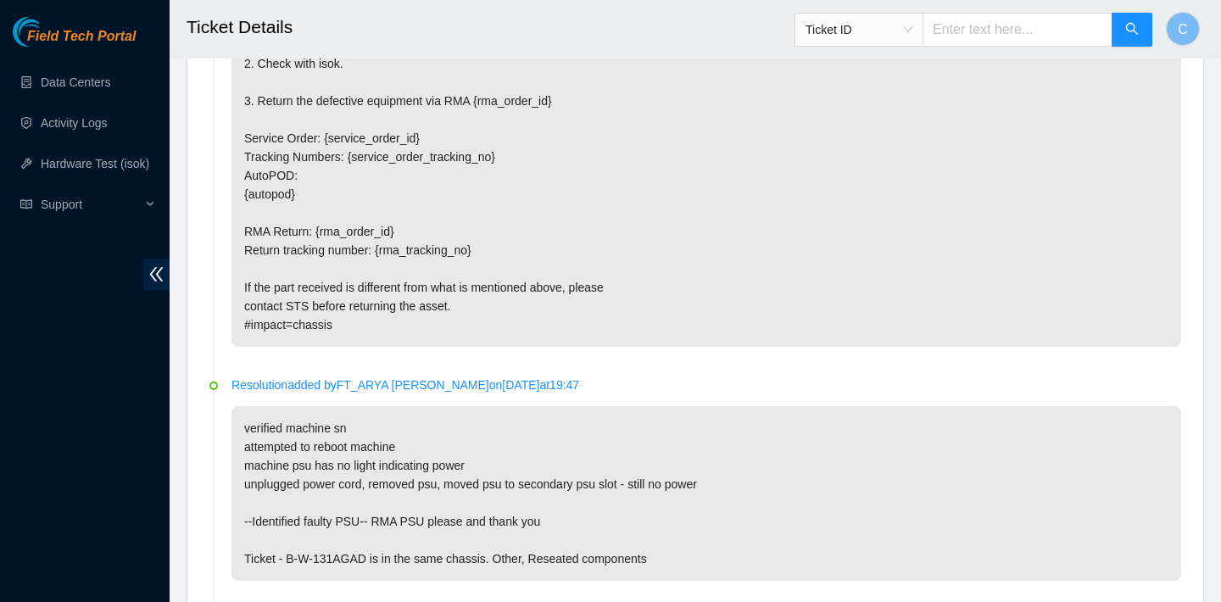
scroll to position [3388, 0]
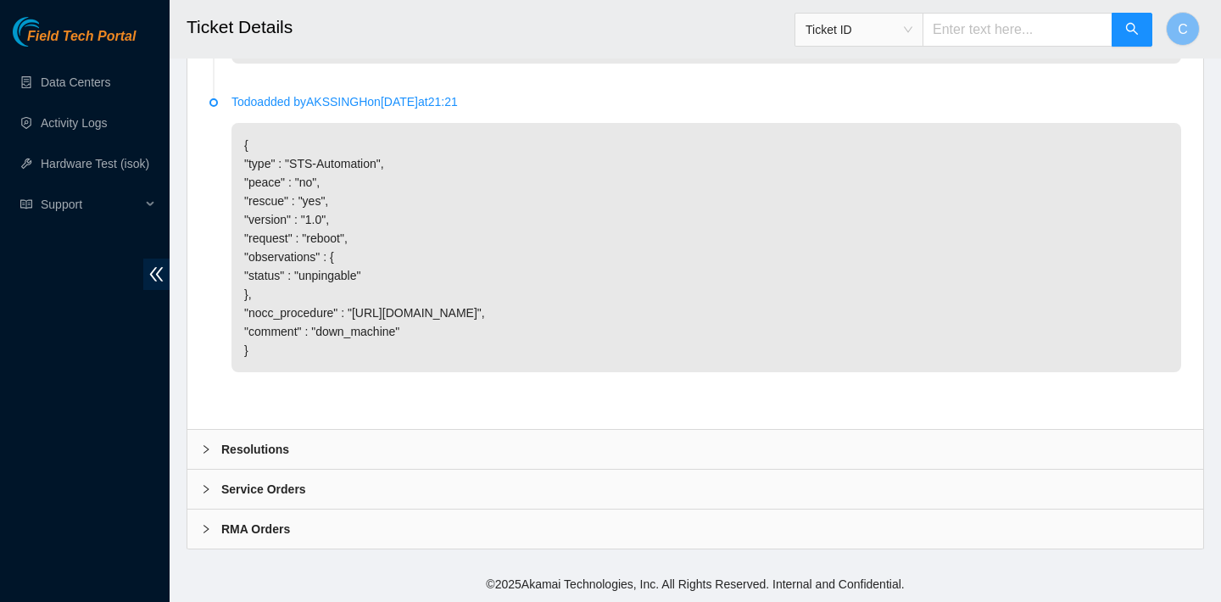
click at [356, 440] on div "Resolutions" at bounding box center [695, 449] width 1016 height 39
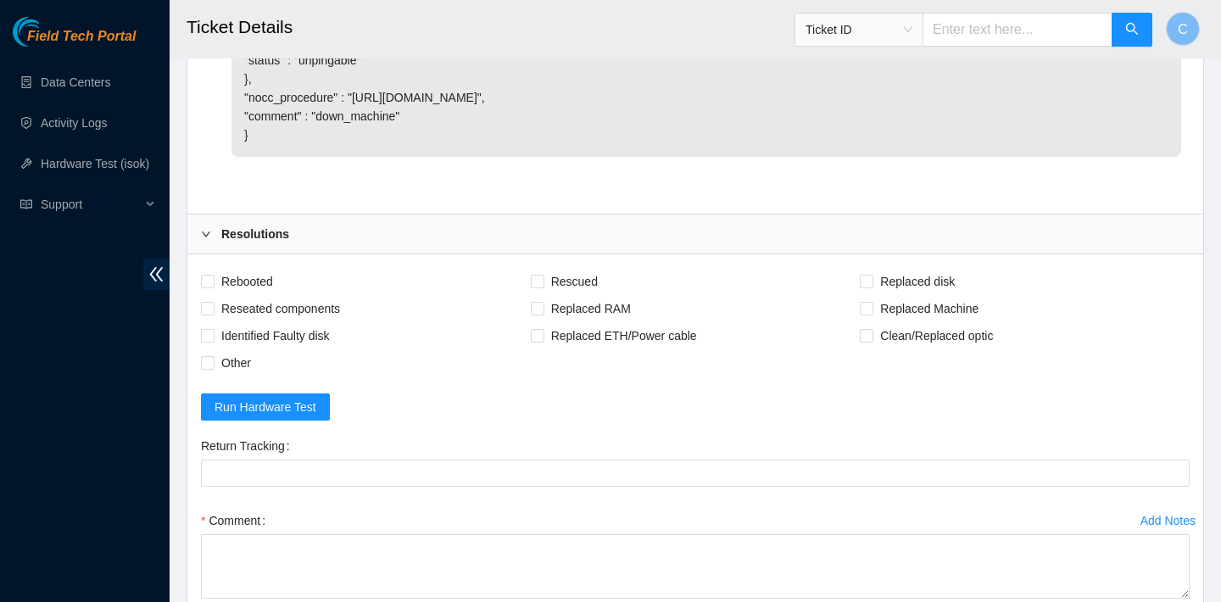
scroll to position [3689, 0]
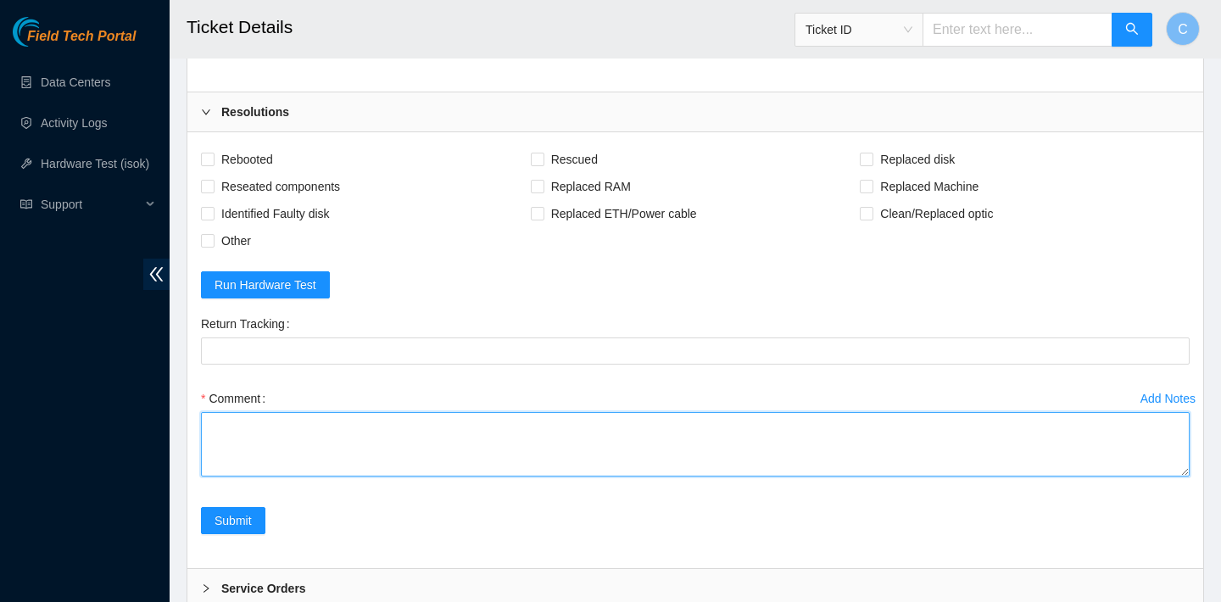
click at [341, 477] on textarea "Comment" at bounding box center [695, 444] width 989 height 64
paste textarea "B-W-15Q5IPL"
type textarea "B"
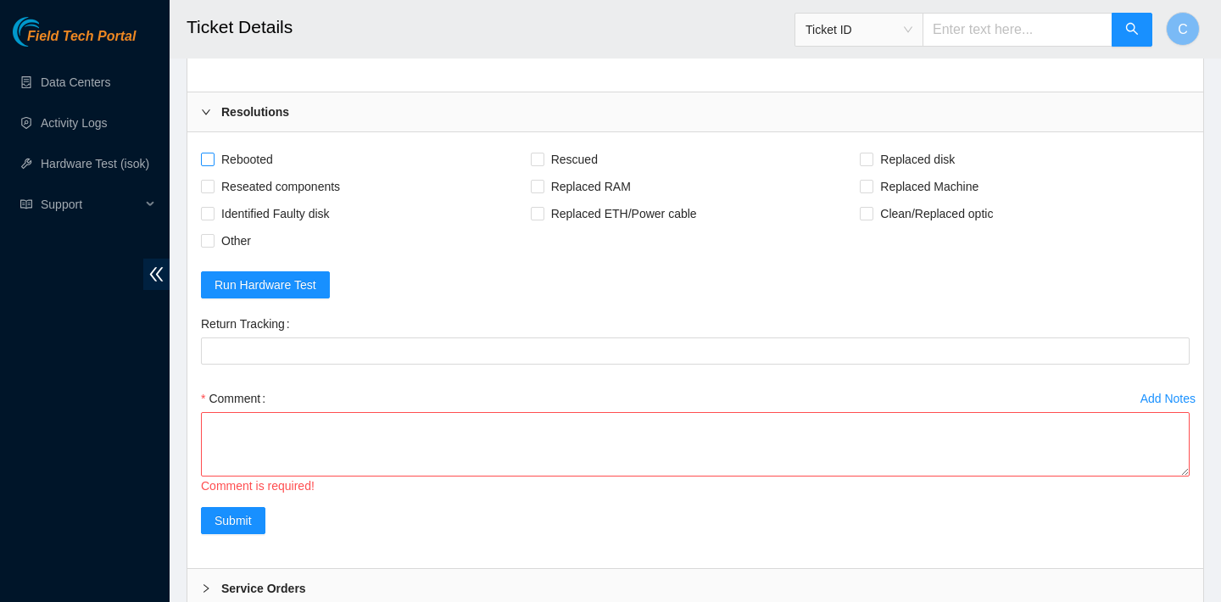
click at [237, 173] on span "Rebooted" at bounding box center [247, 159] width 65 height 27
click at [213, 164] on input "Rebooted" at bounding box center [207, 159] width 12 height 12
checkbox input "true"
click at [563, 173] on span "Rescued" at bounding box center [574, 159] width 60 height 27
click at [543, 164] on input "Rescued" at bounding box center [537, 159] width 12 height 12
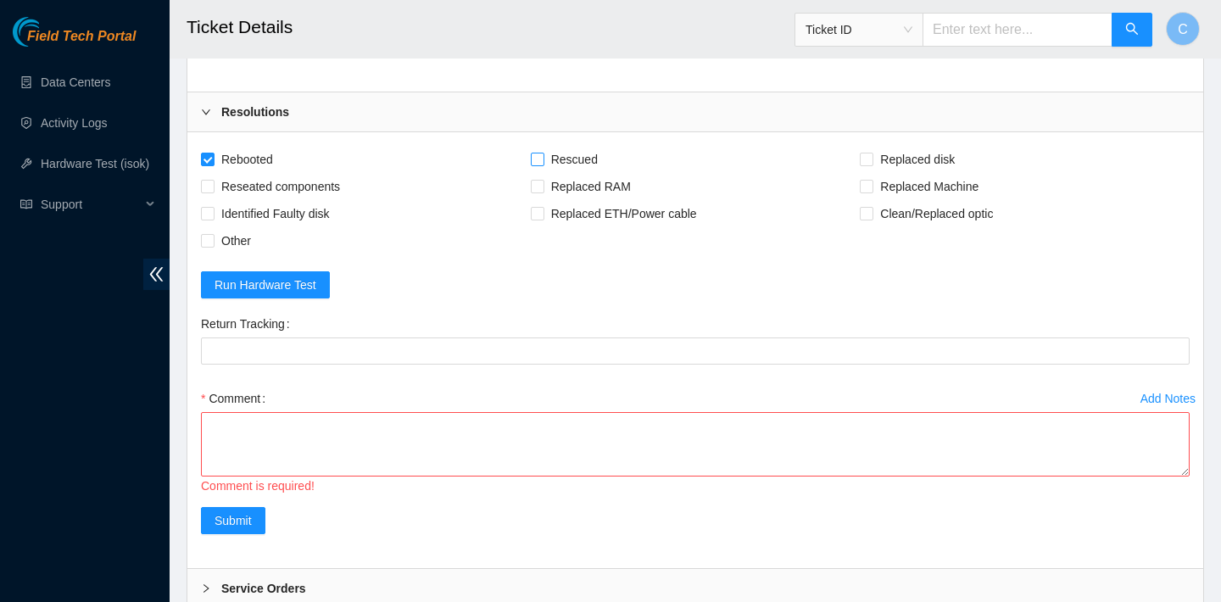
checkbox input "true"
click at [375, 477] on textarea "Comment" at bounding box center [695, 444] width 989 height 64
paste textarea "*isok is broken at the moment if still does not pass isok after please send back"
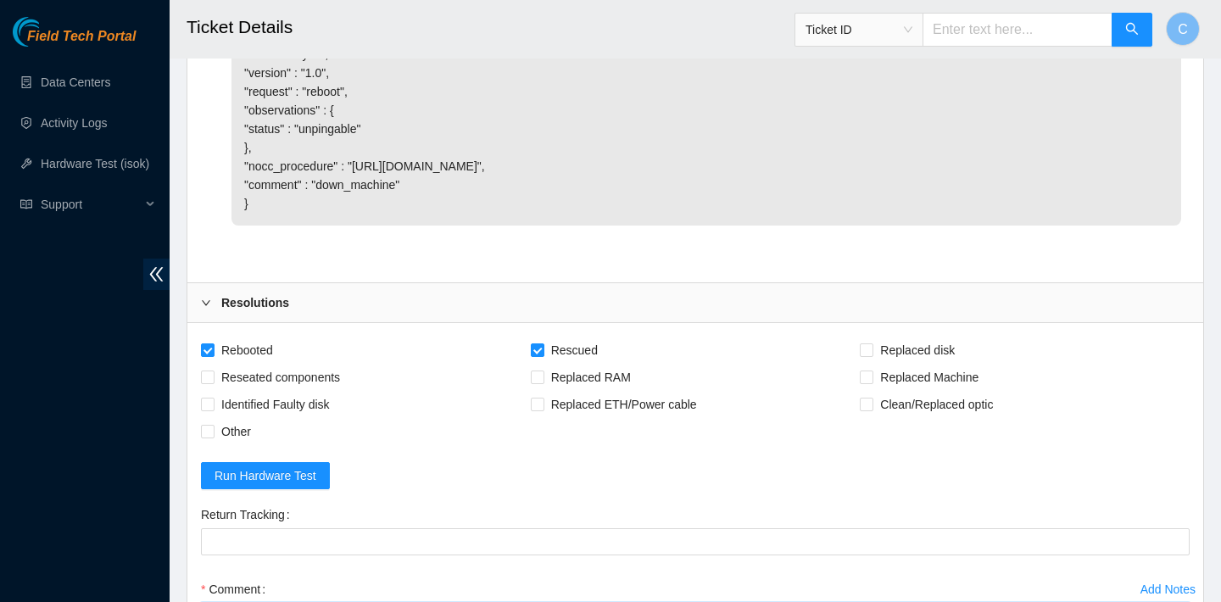
scroll to position [3805, 0]
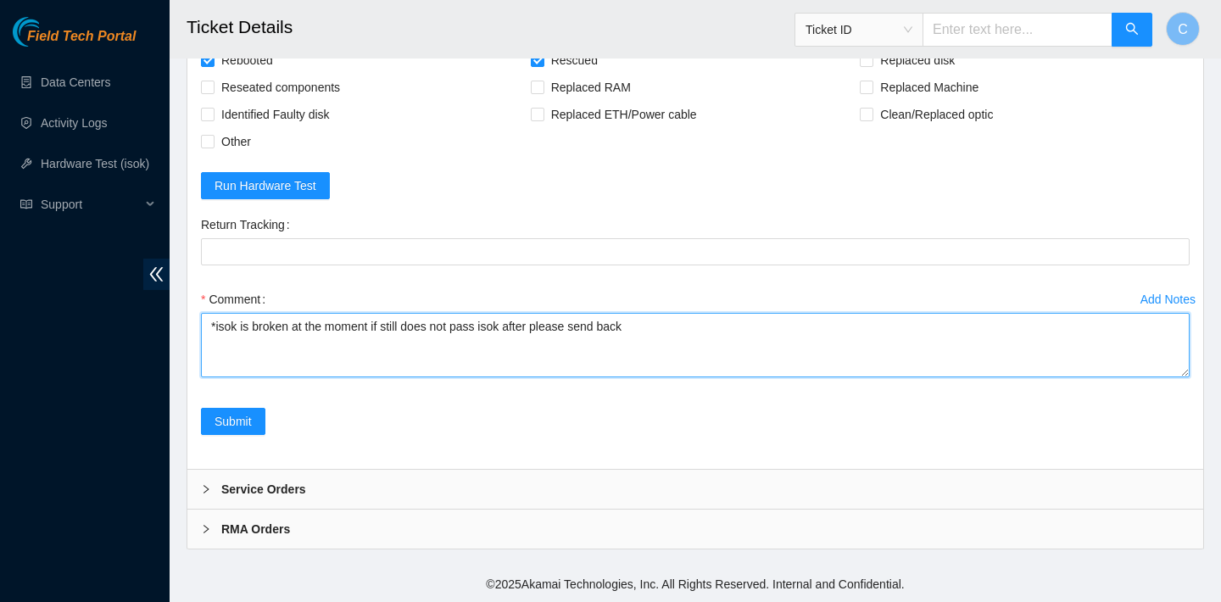
click at [208, 343] on textarea "*isok is broken at the moment if still does not pass isok after please send back" at bounding box center [695, 345] width 989 height 64
click at [222, 340] on textarea "*isok is broken at the moment if still does not pass isok after please send back" at bounding box center [695, 345] width 989 height 64
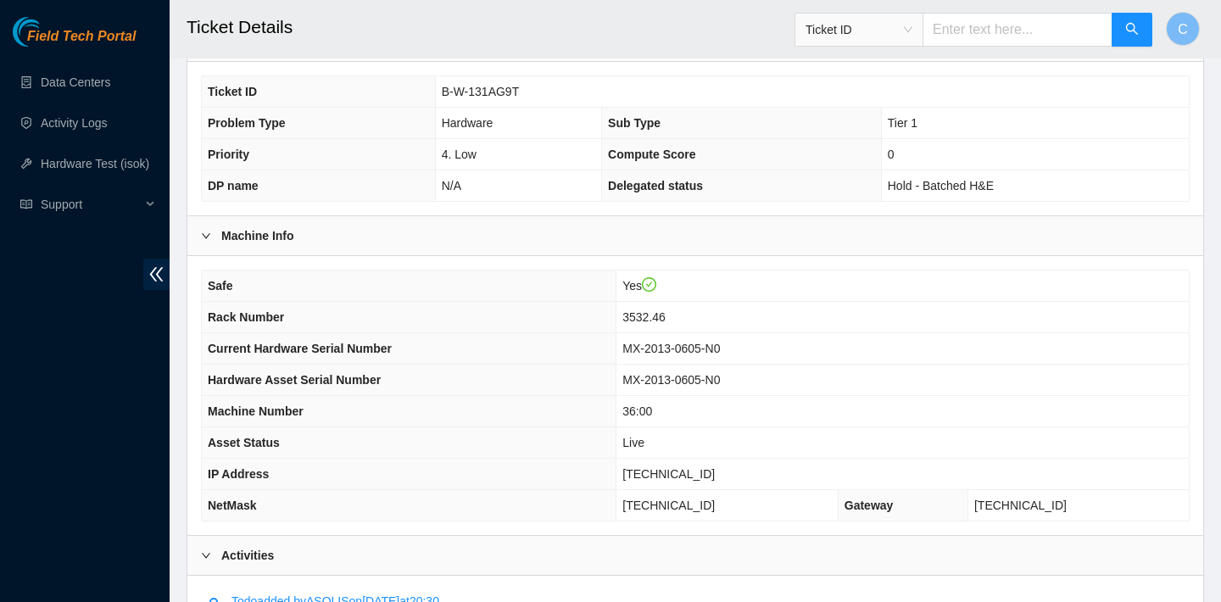
scroll to position [348, 0]
drag, startPoint x: 646, startPoint y: 471, endPoint x: 722, endPoint y: 471, distance: 76.3
click at [722, 471] on td "[TECHNICAL_ID]" at bounding box center [902, 473] width 572 height 31
copy span "[TECHNICAL_ID]"
drag, startPoint x: 744, startPoint y: 500, endPoint x: 644, endPoint y: 499, distance: 100.9
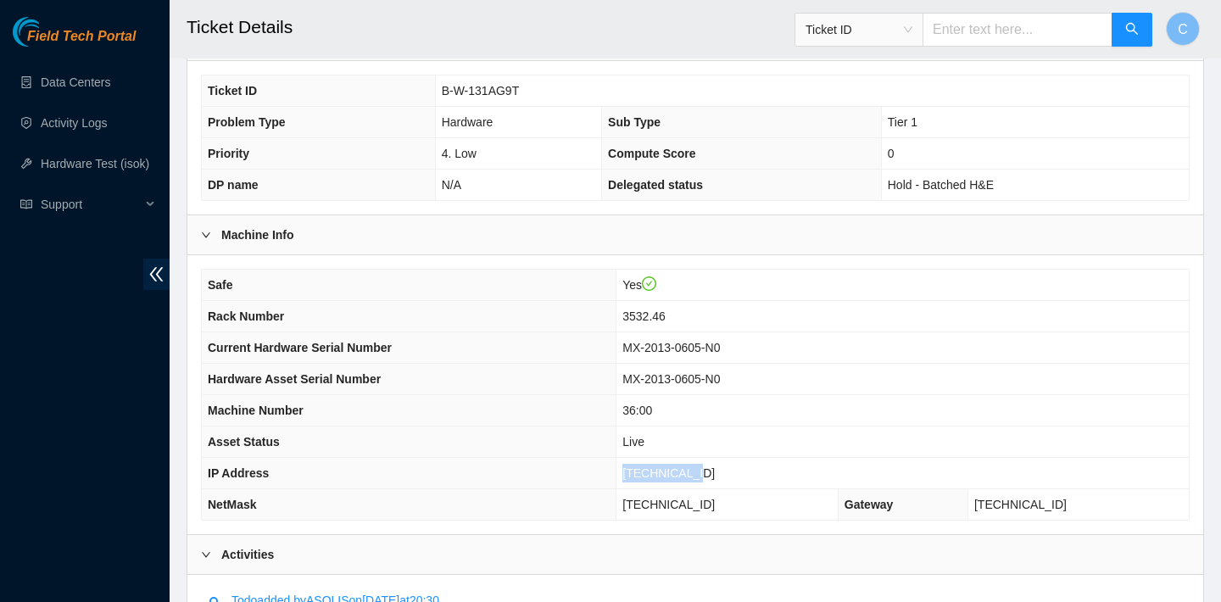
click at [644, 499] on td "[TECHNICAL_ID]" at bounding box center [727, 504] width 222 height 31
copy span "[TECHNICAL_ID]"
click at [721, 456] on td "Live" at bounding box center [902, 442] width 572 height 31
drag, startPoint x: 720, startPoint y: 475, endPoint x: 648, endPoint y: 473, distance: 72.1
click at [648, 473] on td "[TECHNICAL_ID]" at bounding box center [902, 473] width 572 height 31
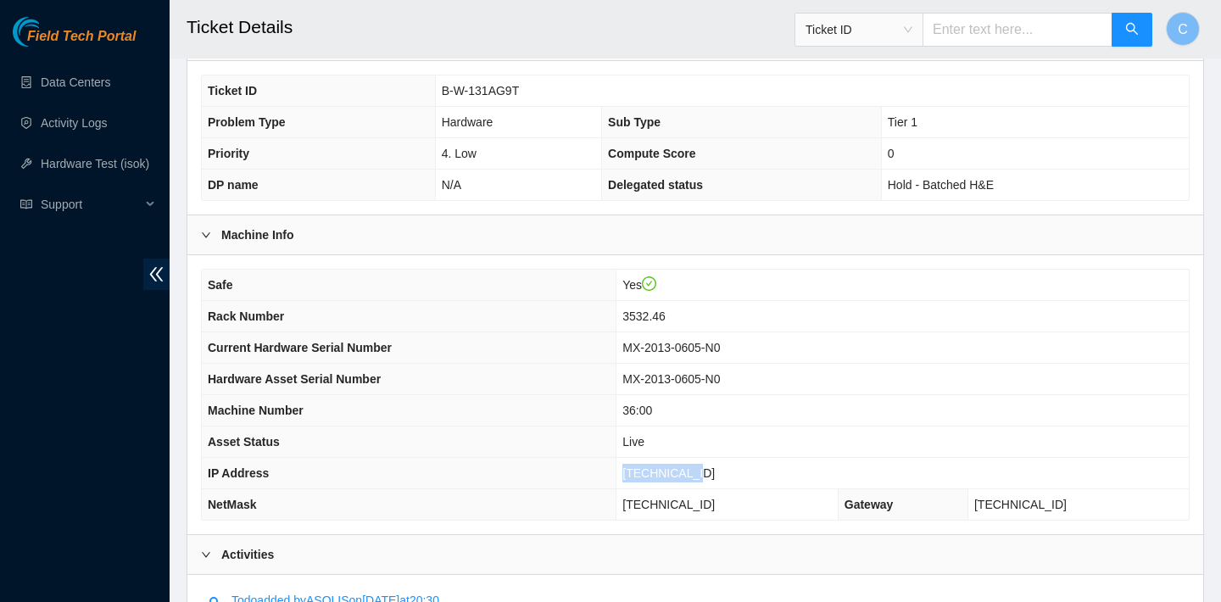
copy span "[TECHNICAL_ID]"
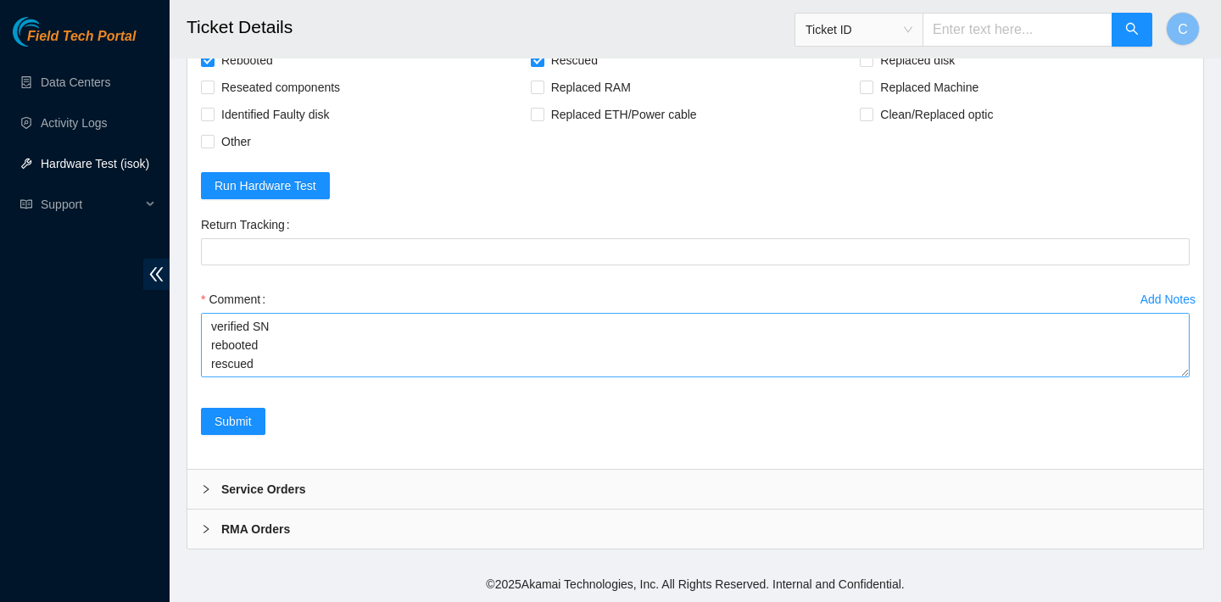
scroll to position [112, 0]
click at [284, 349] on textarea "verified SN rebooted rescued rebooted configured rebooted ran isok *isok is bro…" at bounding box center [695, 345] width 989 height 64
paste textarea "[TECHNICAL_ID] : failed: Permission denied N/A [TECHNICAL_ID] : failed: Permiss…"
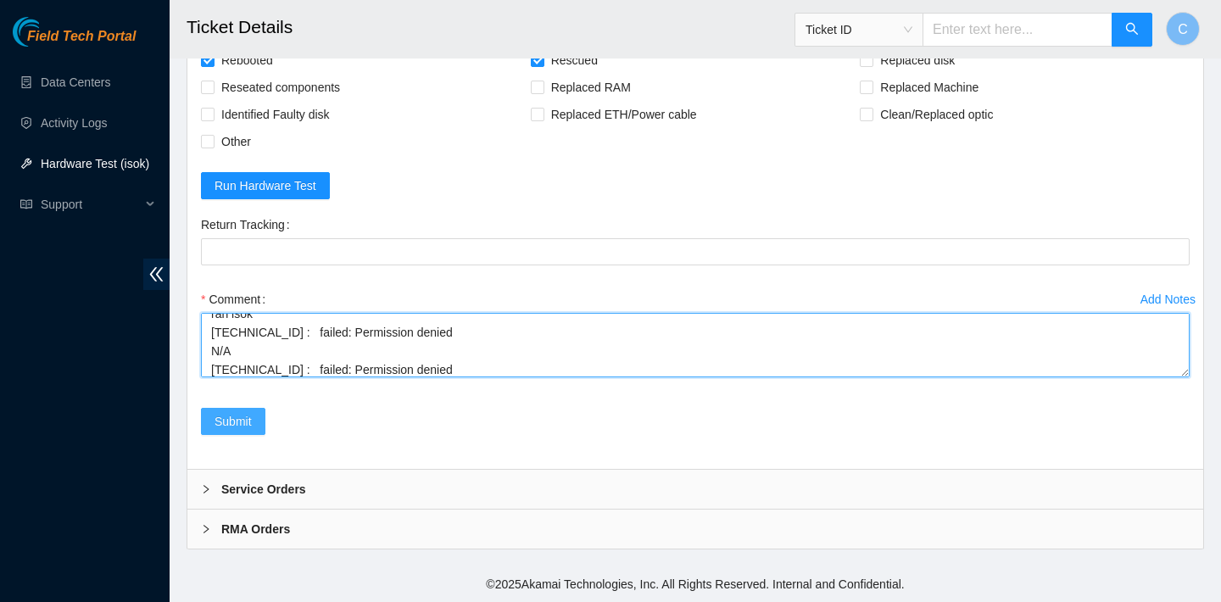
type textarea "verified SN rebooted rescued rebooted configured rebooted ran isok [TECHNICAL_I…"
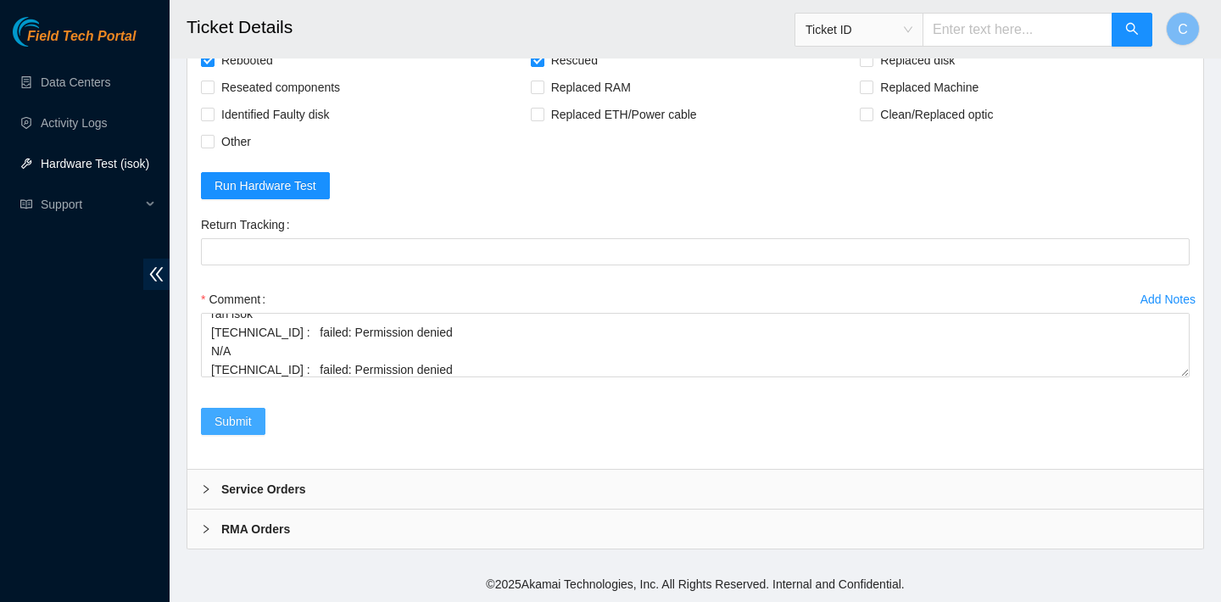
click at [237, 415] on span "Submit" at bounding box center [233, 421] width 37 height 19
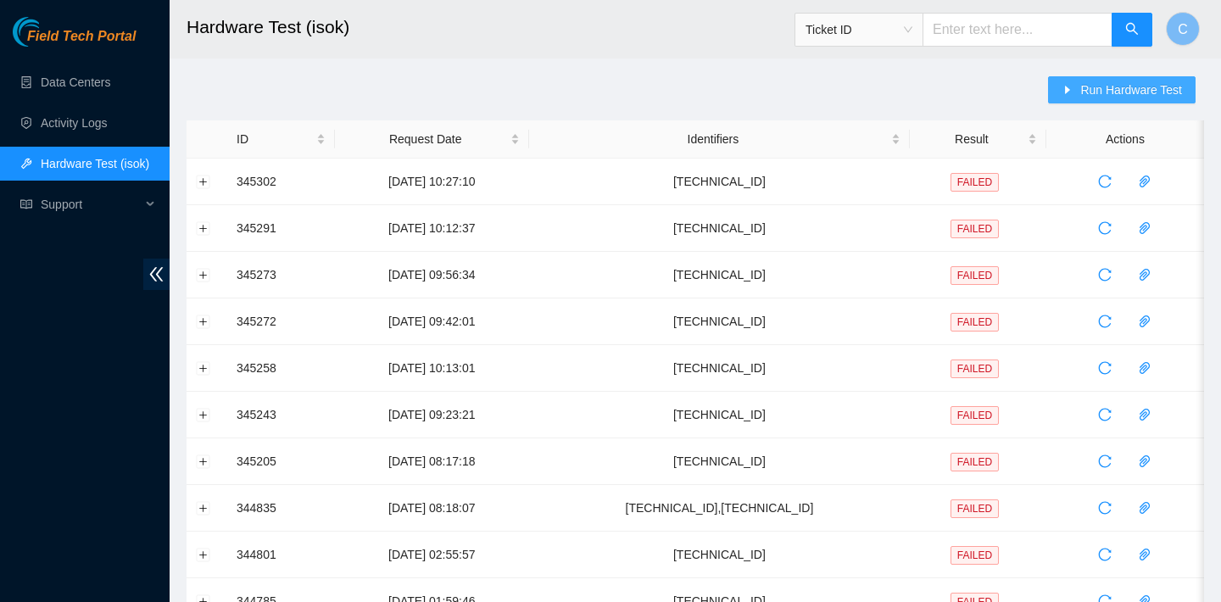
click at [1090, 88] on span "Run Hardware Test" at bounding box center [1131, 90] width 102 height 19
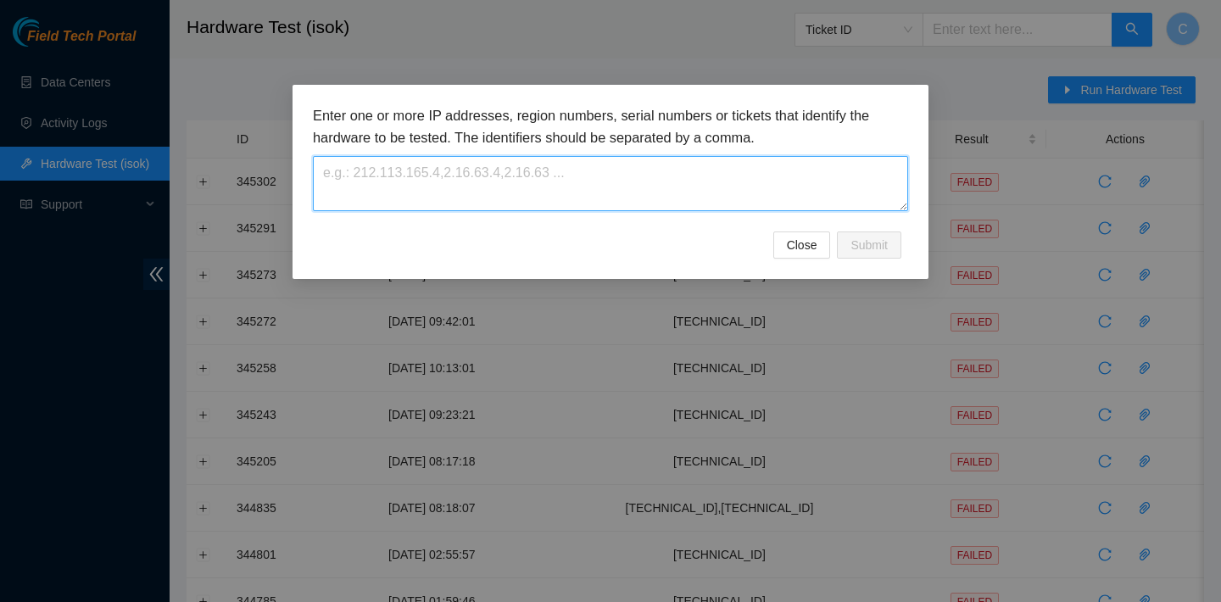
click at [669, 188] on textarea at bounding box center [610, 183] width 595 height 55
paste textarea "[TECHNICAL_ID]"
type textarea "[TECHNICAL_ID]"
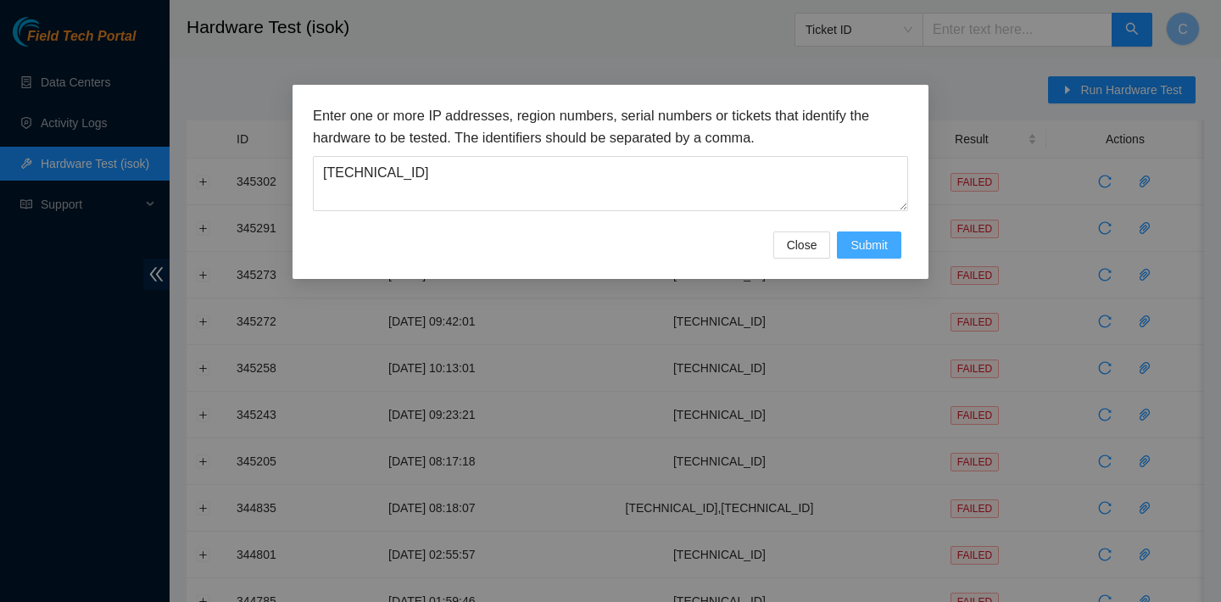
click at [856, 246] on span "Submit" at bounding box center [868, 245] width 37 height 19
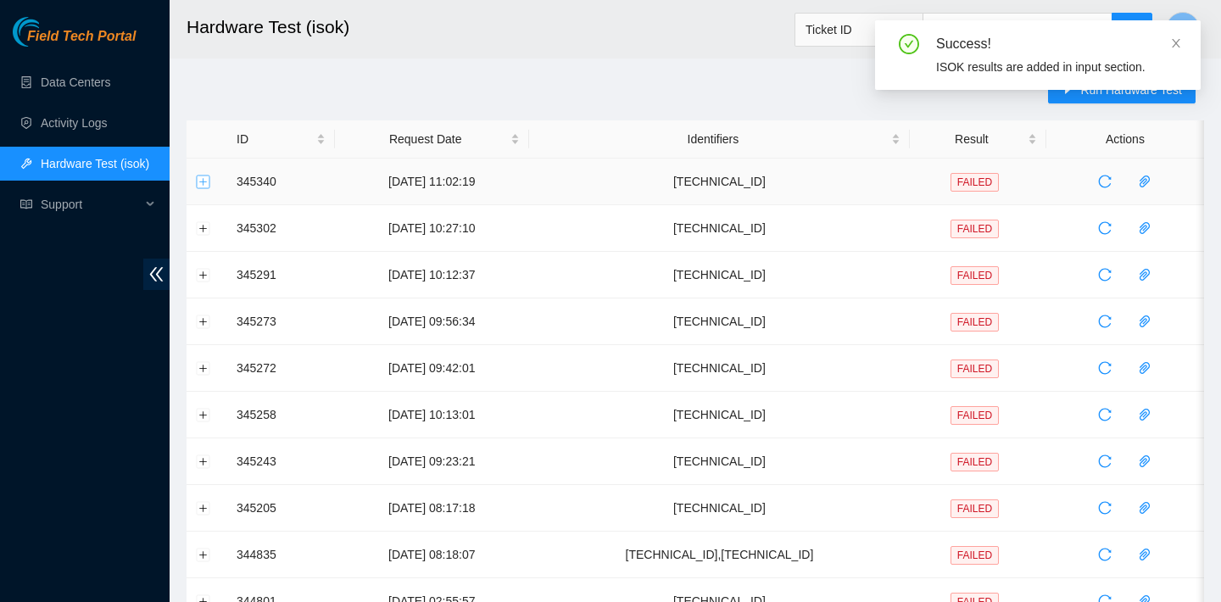
click at [204, 181] on button "Expand row" at bounding box center [204, 182] width 14 height 14
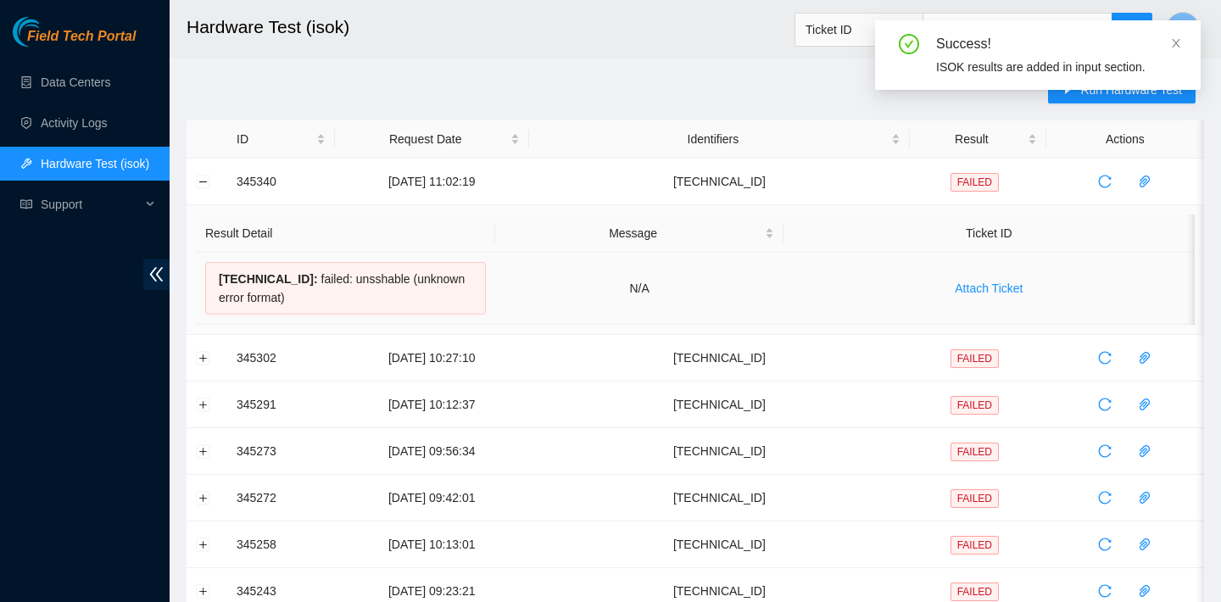
drag, startPoint x: 315, startPoint y: 296, endPoint x: 213, endPoint y: 279, distance: 103.2
click at [213, 279] on div "23.32.16.80 : failed: unsshable (unknown error format)" at bounding box center [345, 288] width 281 height 53
copy div "23.32.16.80 : failed: unsshable (unknown error format)"
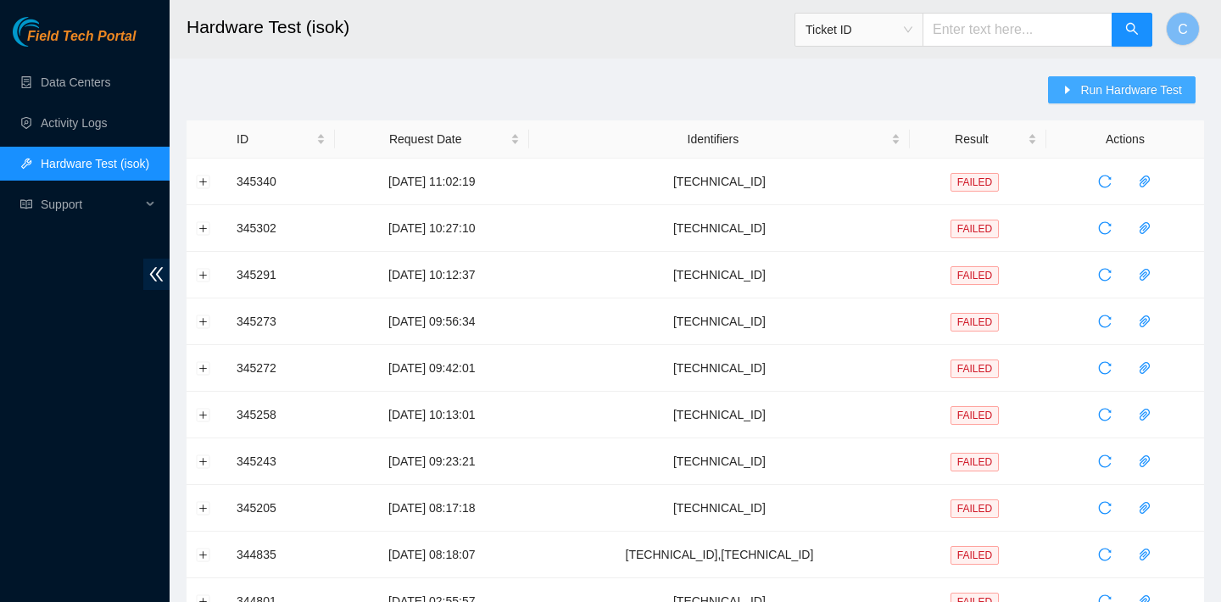
click at [1073, 81] on button "Run Hardware Test" at bounding box center [1122, 89] width 148 height 27
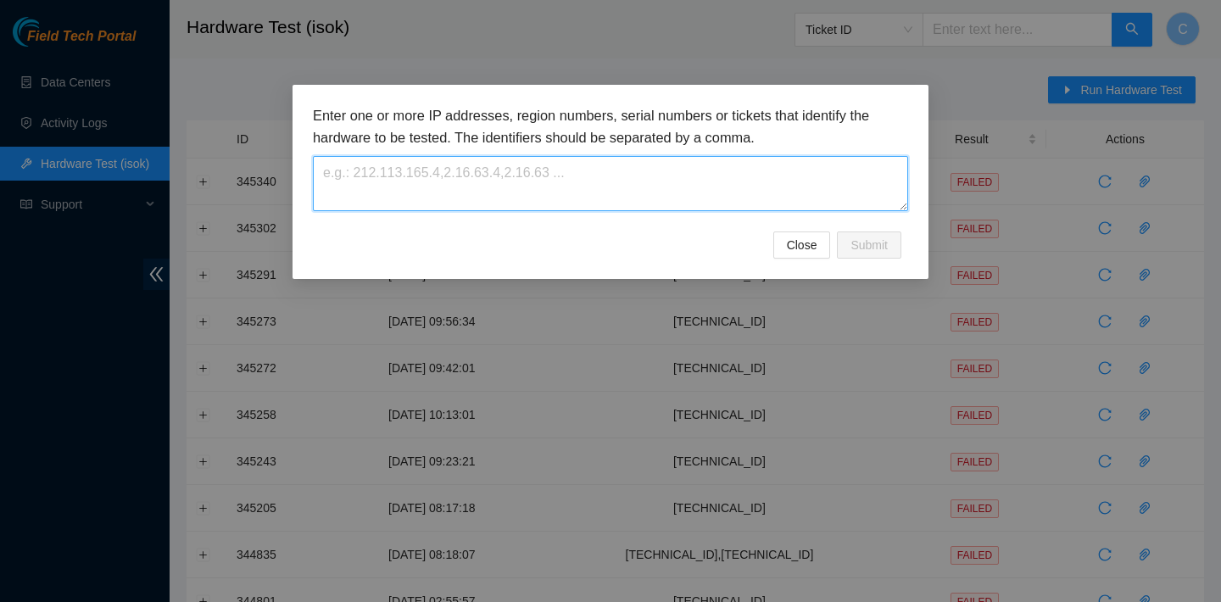
click at [599, 185] on textarea at bounding box center [610, 183] width 595 height 55
paste textarea "[TECHNICAL_ID]"
type textarea "[TECHNICAL_ID]"
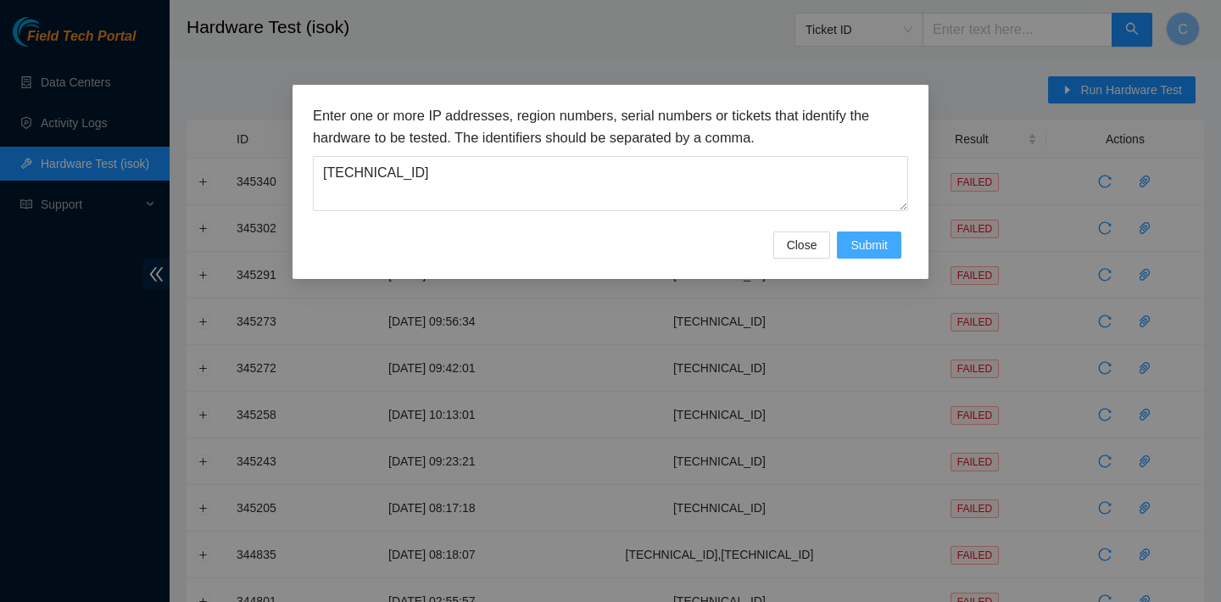
click at [878, 239] on span "Submit" at bounding box center [868, 245] width 37 height 19
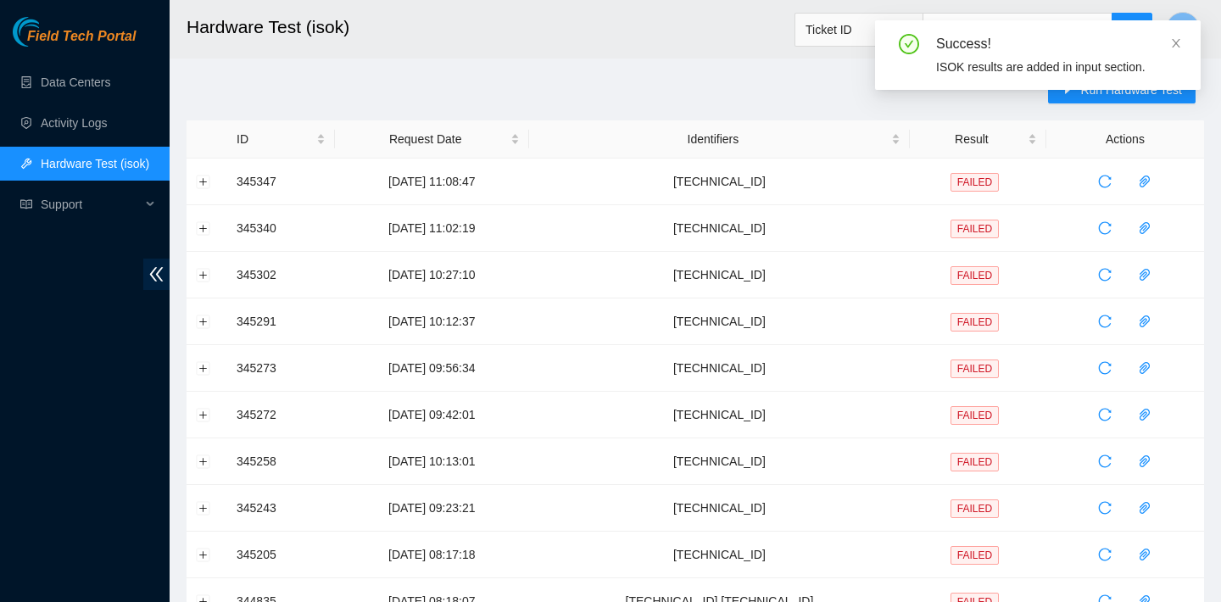
click at [438, 83] on div "Run Hardware Test ID Request Date Identifiers Result Actions 345347 [DATE] 11:0…" at bounding box center [696, 610] width 1018 height 1069
click at [206, 180] on button "Expand row" at bounding box center [204, 182] width 14 height 14
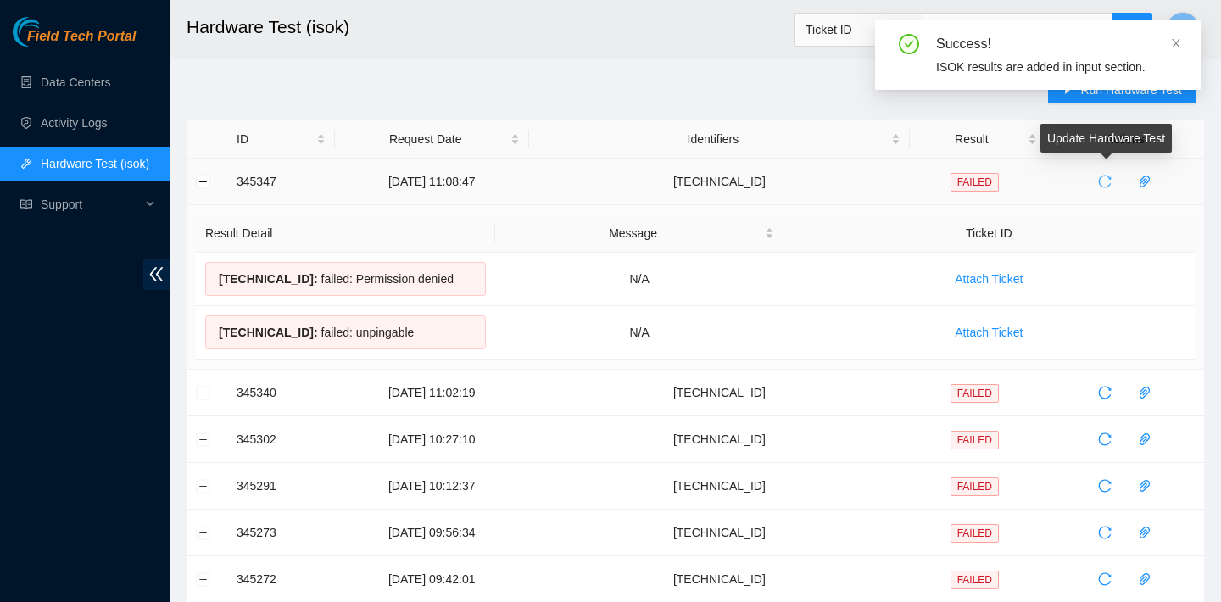
click at [1109, 174] on button "button" at bounding box center [1104, 181] width 27 height 27
drag, startPoint x: 455, startPoint y: 330, endPoint x: 214, endPoint y: 273, distance: 248.3
click at [214, 273] on tbody "23.48.249.75 : failed: Permission denied N/A Attach Ticket 23.48.249.74 : faile…" at bounding box center [695, 306] width 999 height 107
copy tbody "23.48.249.75 : failed: Permission denied N/A Attach Ticket 23.48.249.74 : faile…"
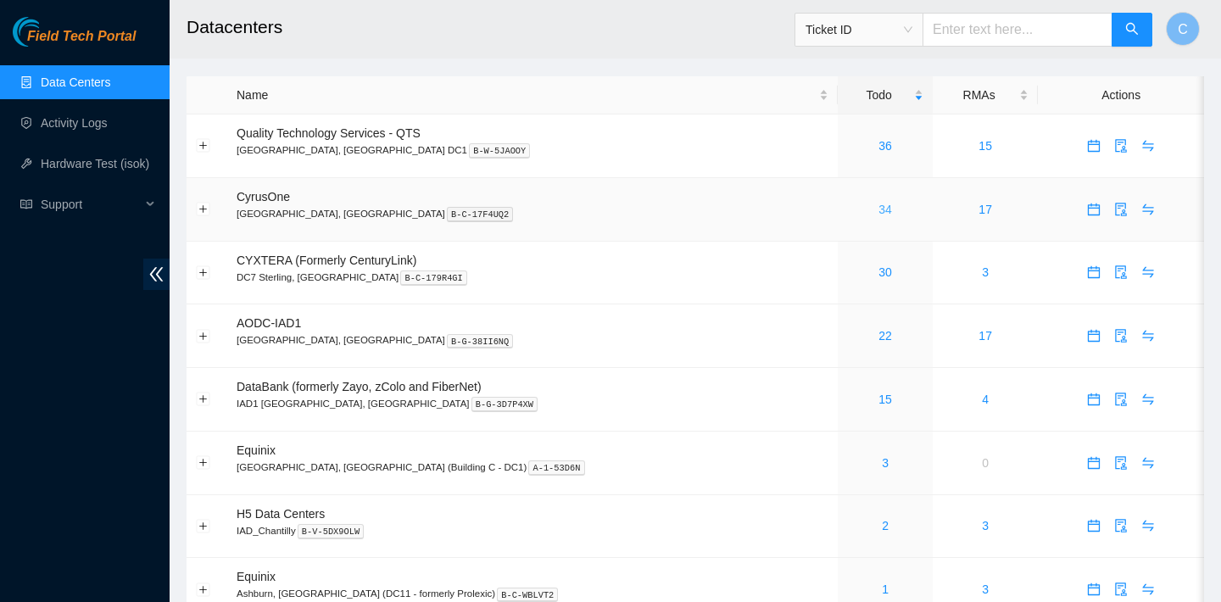
click at [878, 204] on link "34" at bounding box center [885, 210] width 14 height 14
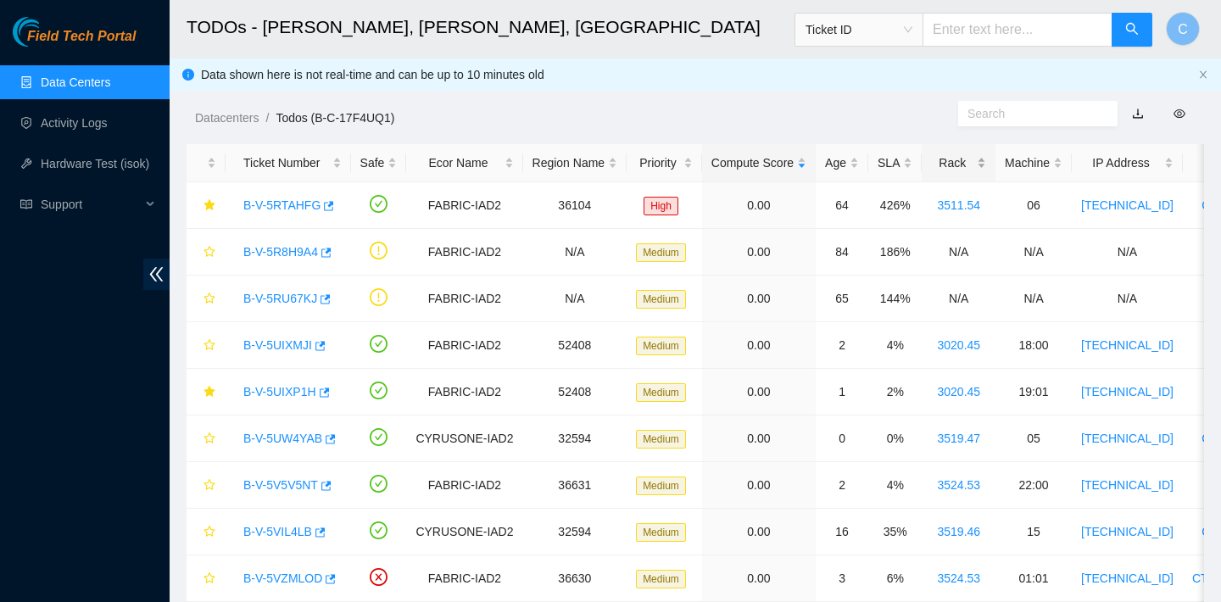
click at [969, 159] on div "Rack" at bounding box center [958, 162] width 55 height 19
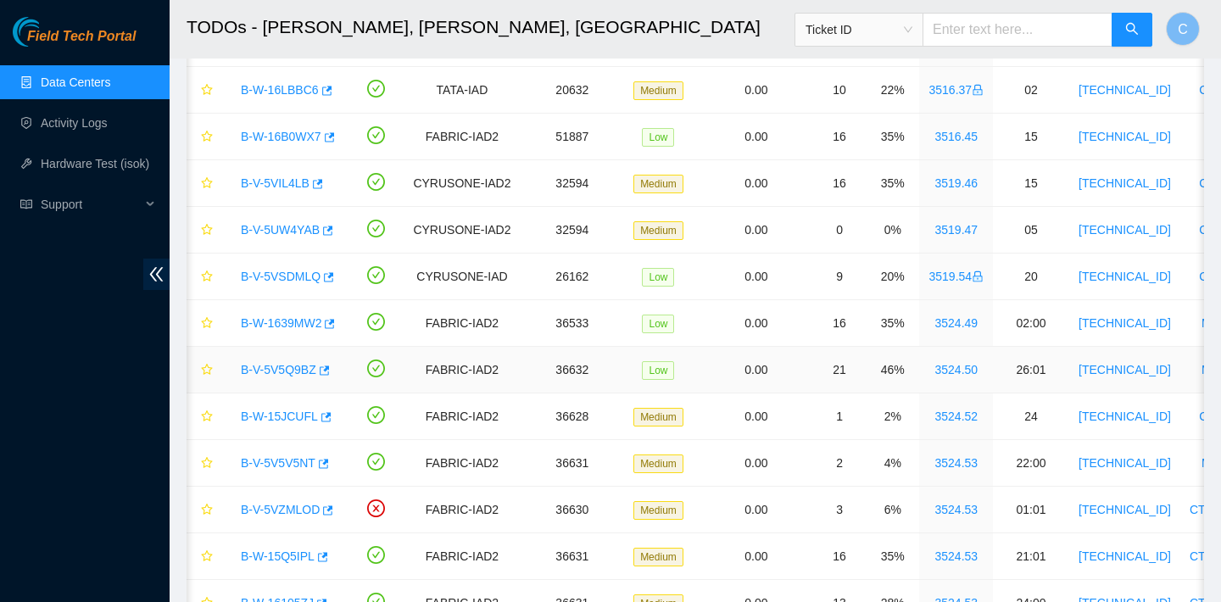
scroll to position [0, 7]
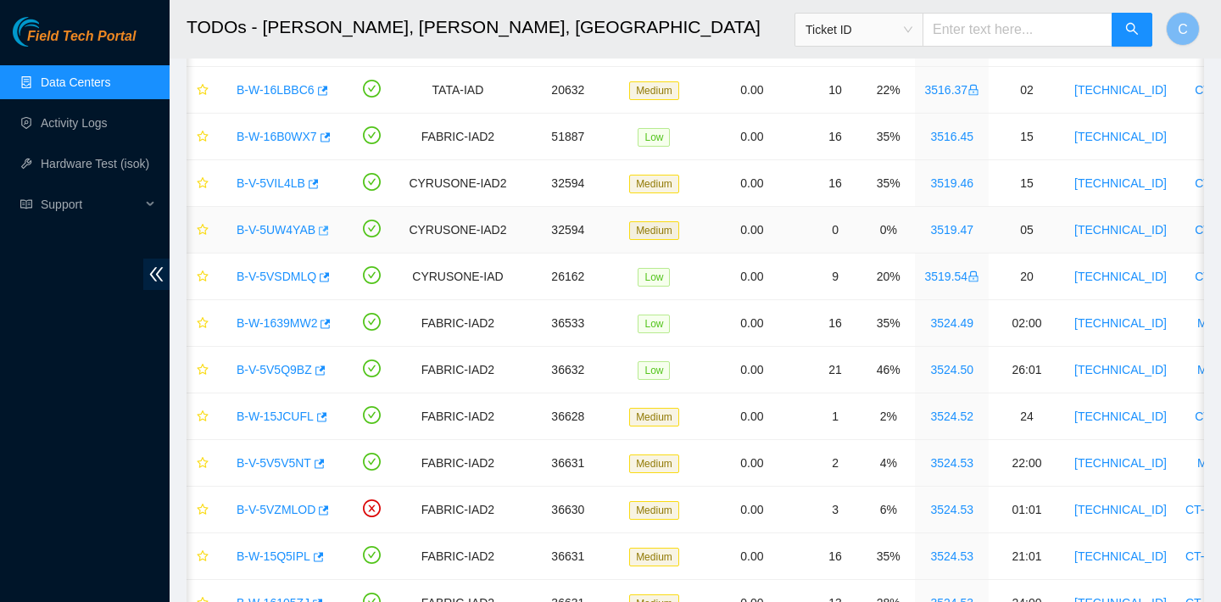
click at [327, 234] on icon "button" at bounding box center [324, 230] width 10 height 9
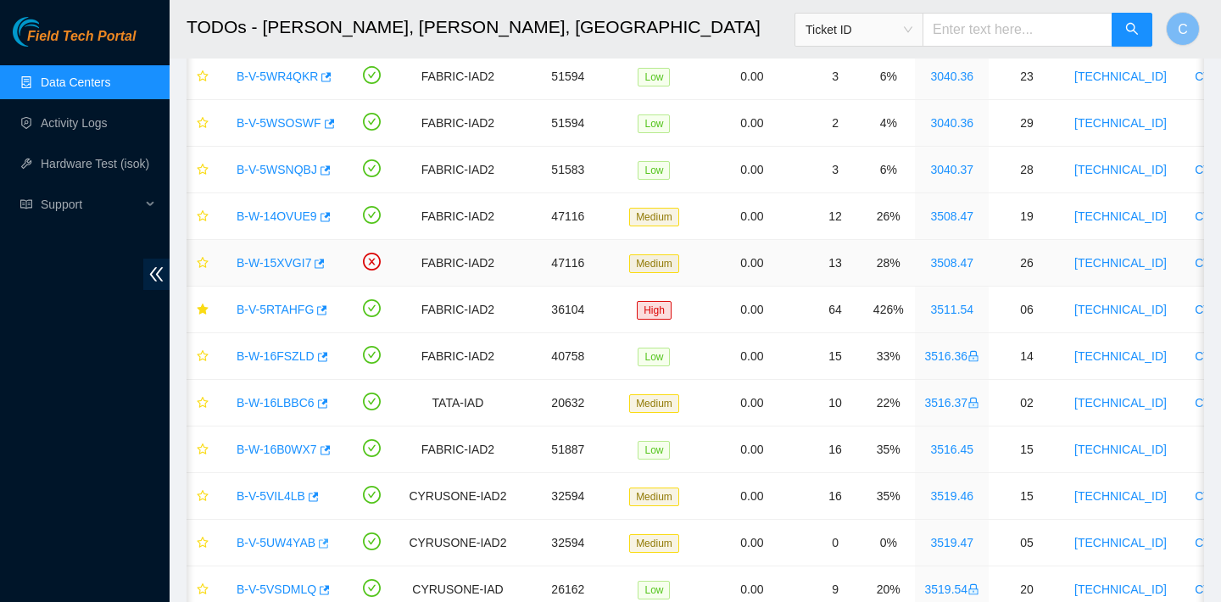
scroll to position [595, 0]
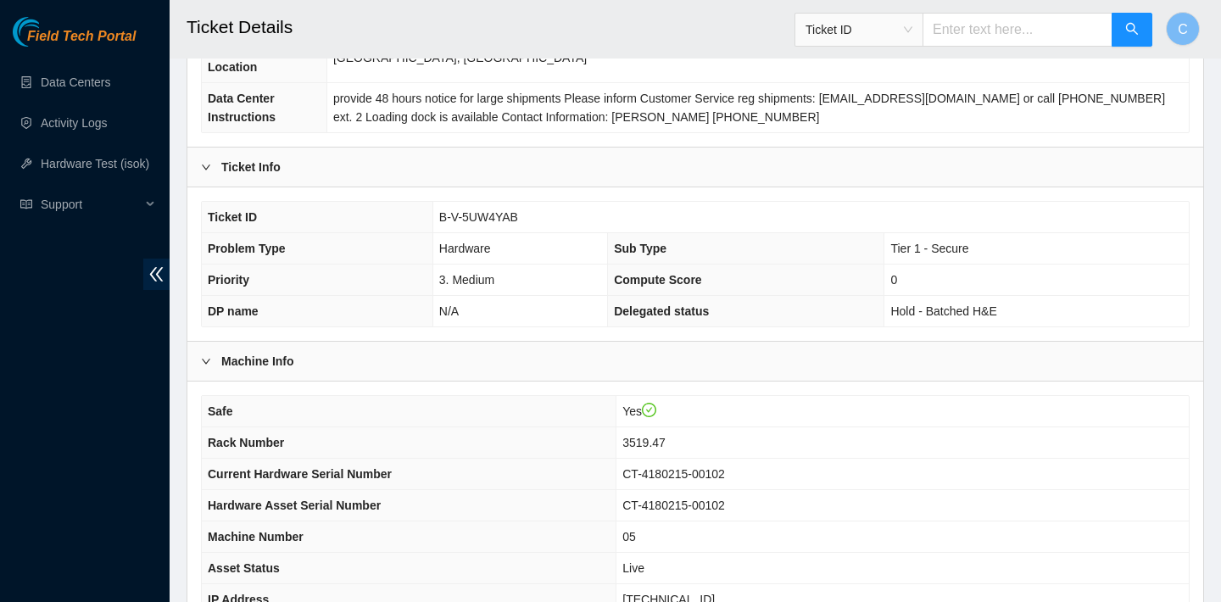
scroll to position [493, 0]
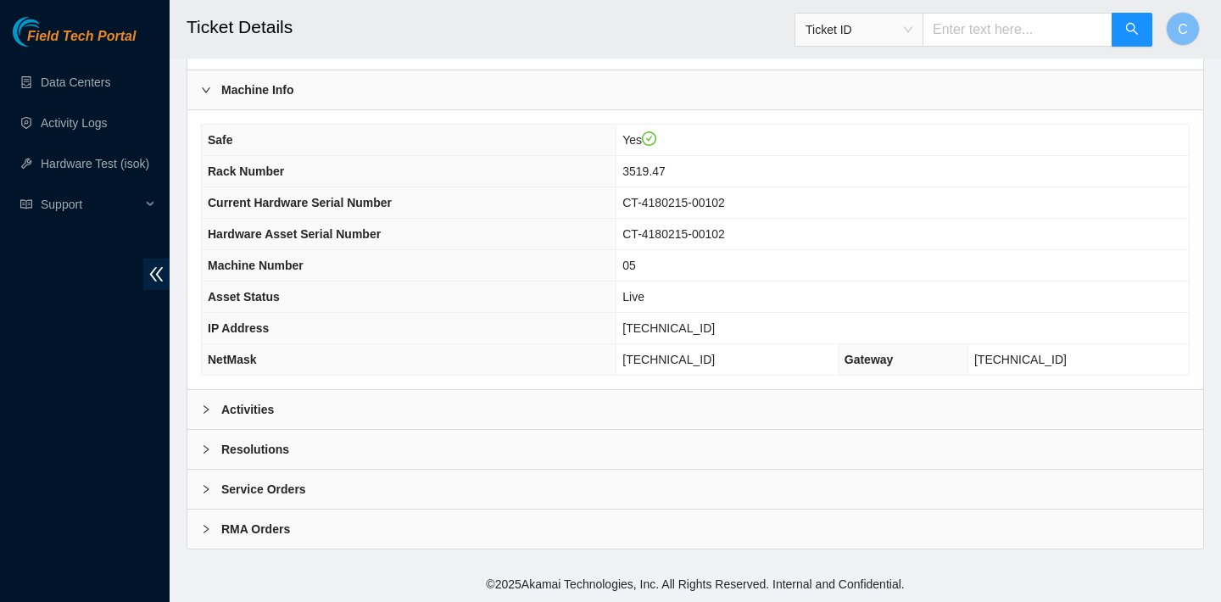
click at [590, 393] on div "Activities" at bounding box center [695, 409] width 1016 height 39
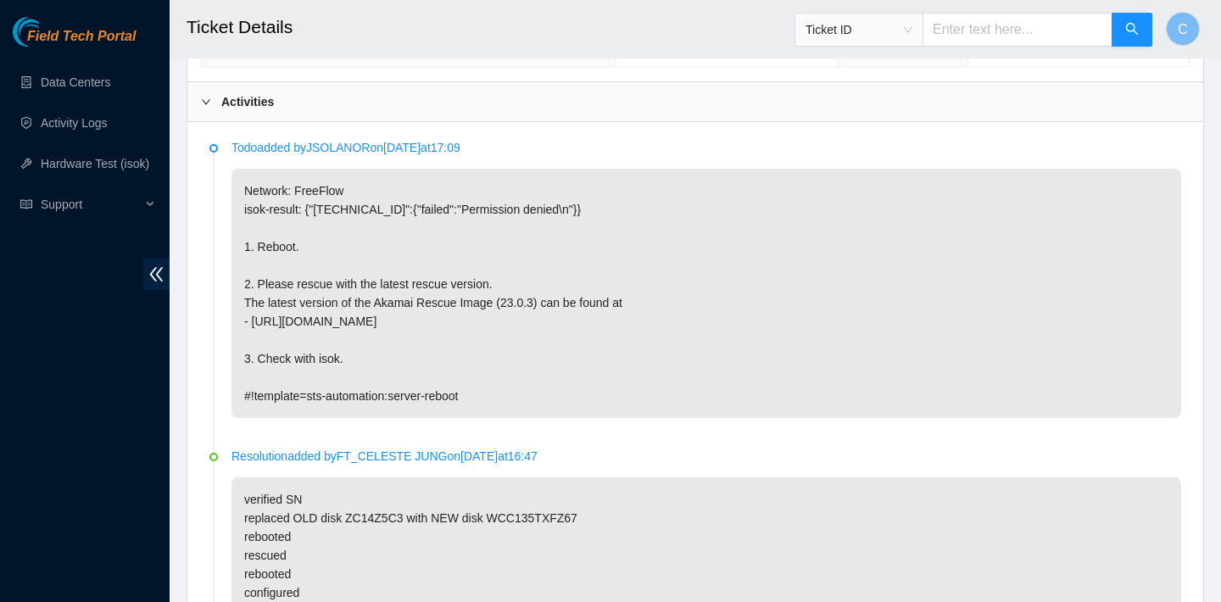
scroll to position [794, 0]
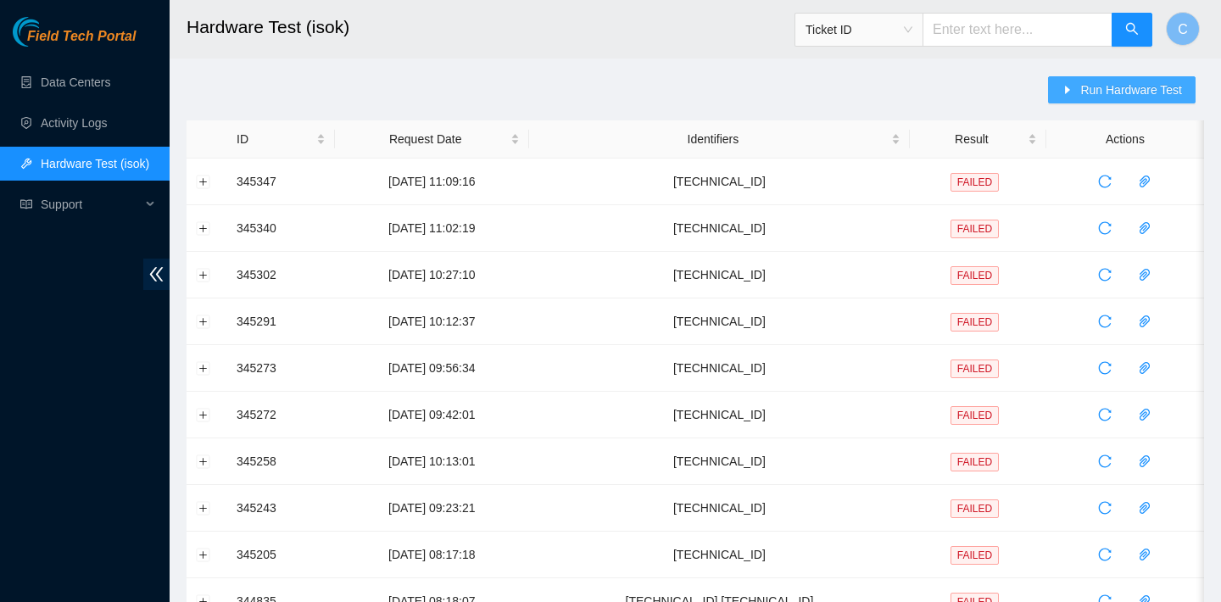
click at [1093, 86] on span "Run Hardware Test" at bounding box center [1131, 90] width 102 height 19
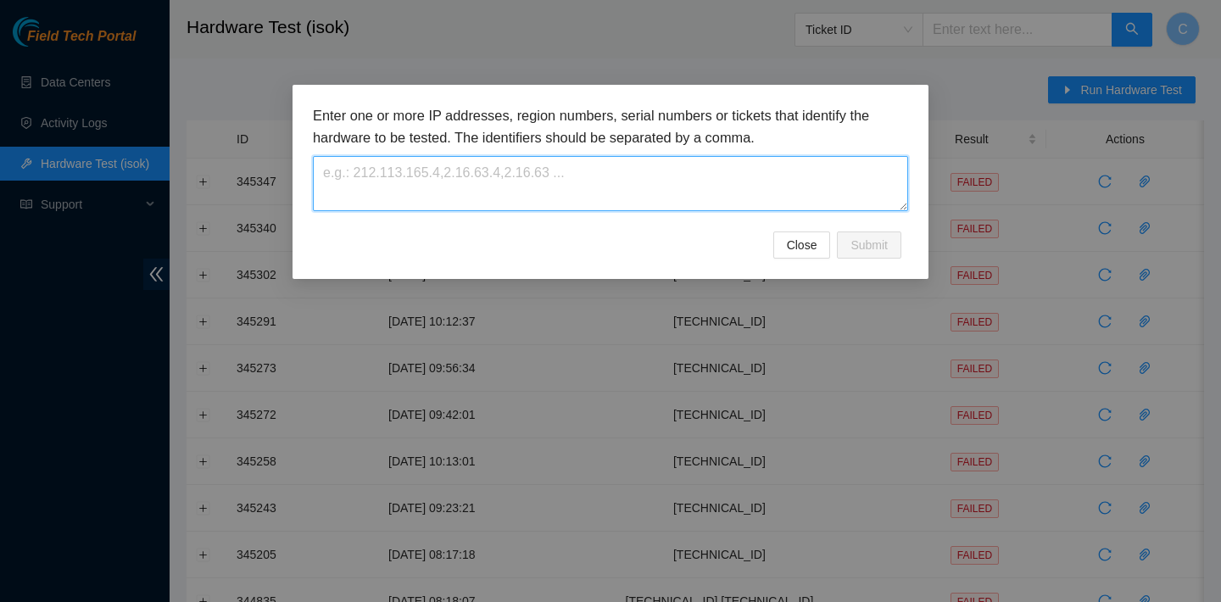
click at [698, 171] on textarea at bounding box center [610, 183] width 595 height 55
paste textarea "104.112.235.141"
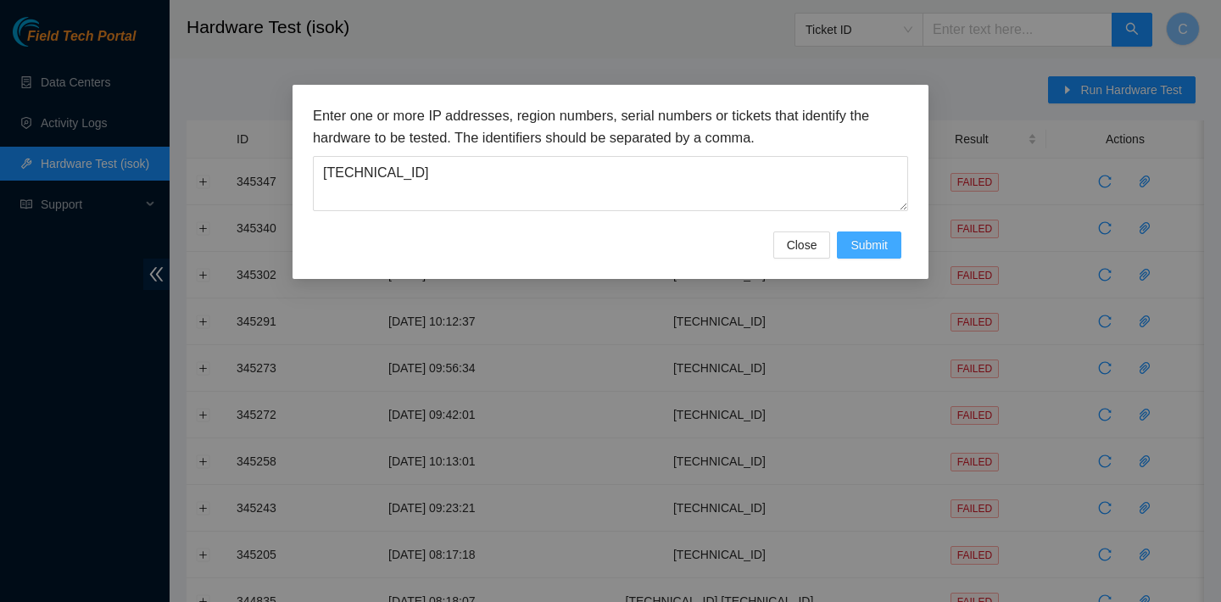
click at [840, 232] on button "Submit" at bounding box center [869, 244] width 64 height 27
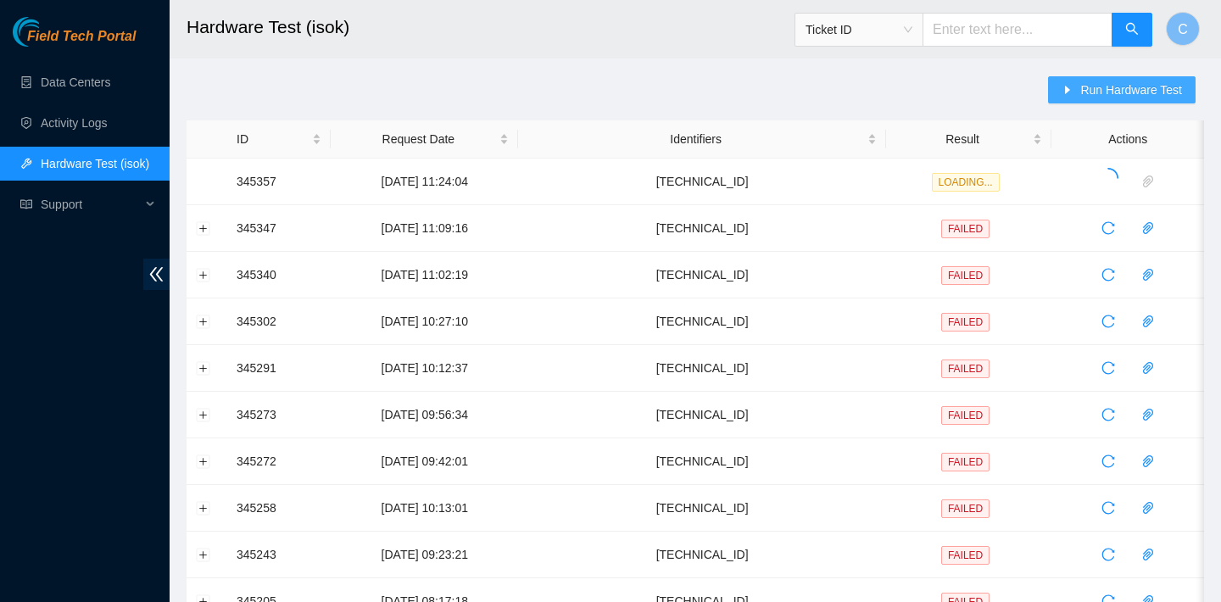
click at [1072, 88] on button "Run Hardware Test" at bounding box center [1122, 89] width 148 height 27
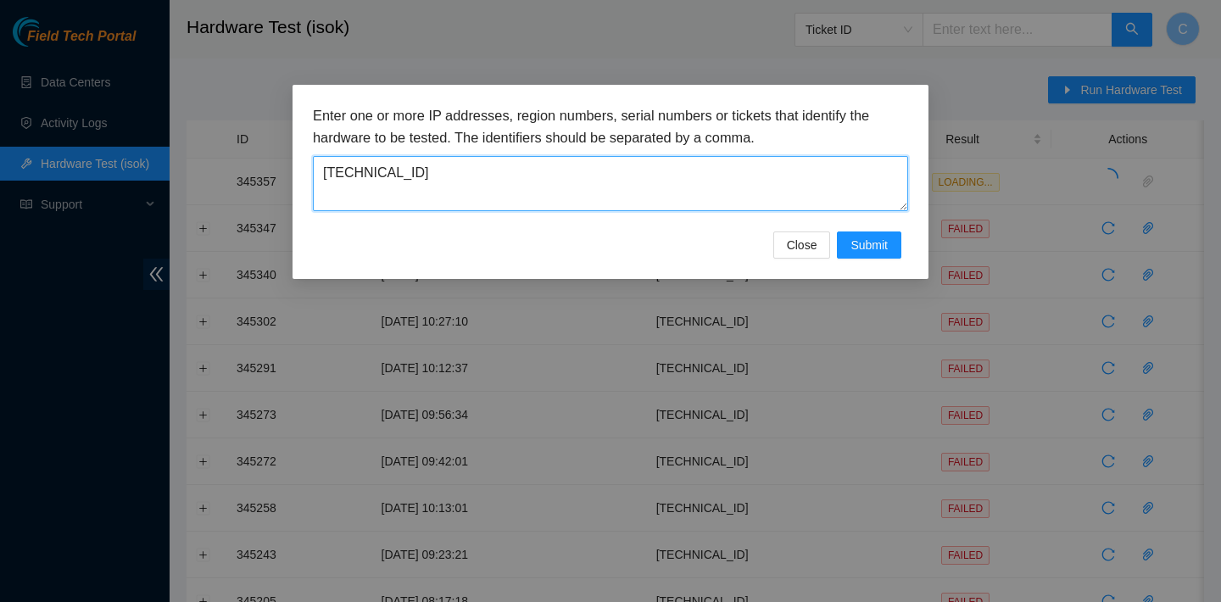
click at [744, 181] on textarea "104.112.235.141" at bounding box center [610, 183] width 595 height 55
type textarea "1"
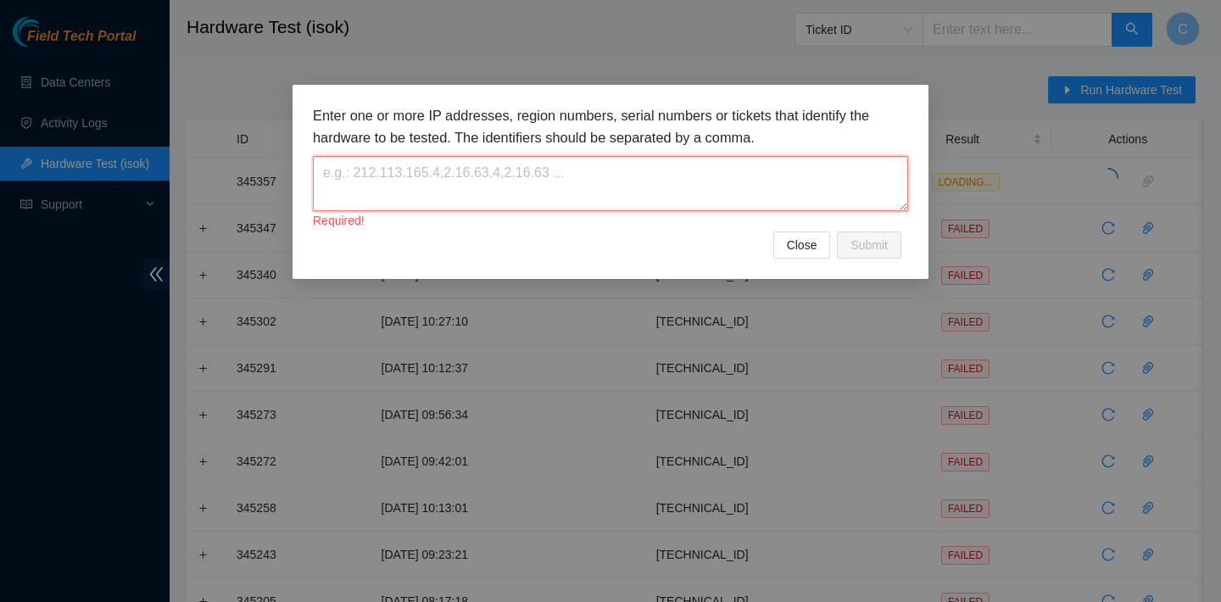
paste textarea "[TECHNICAL_ID]"
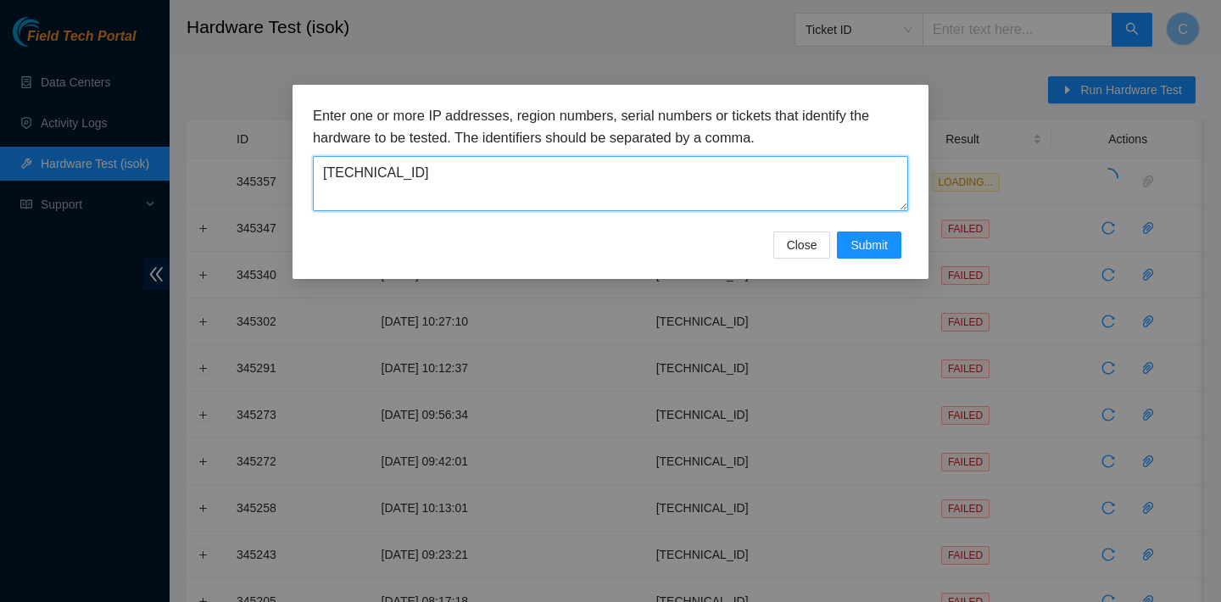
type textarea "[TECHNICAL_ID]"
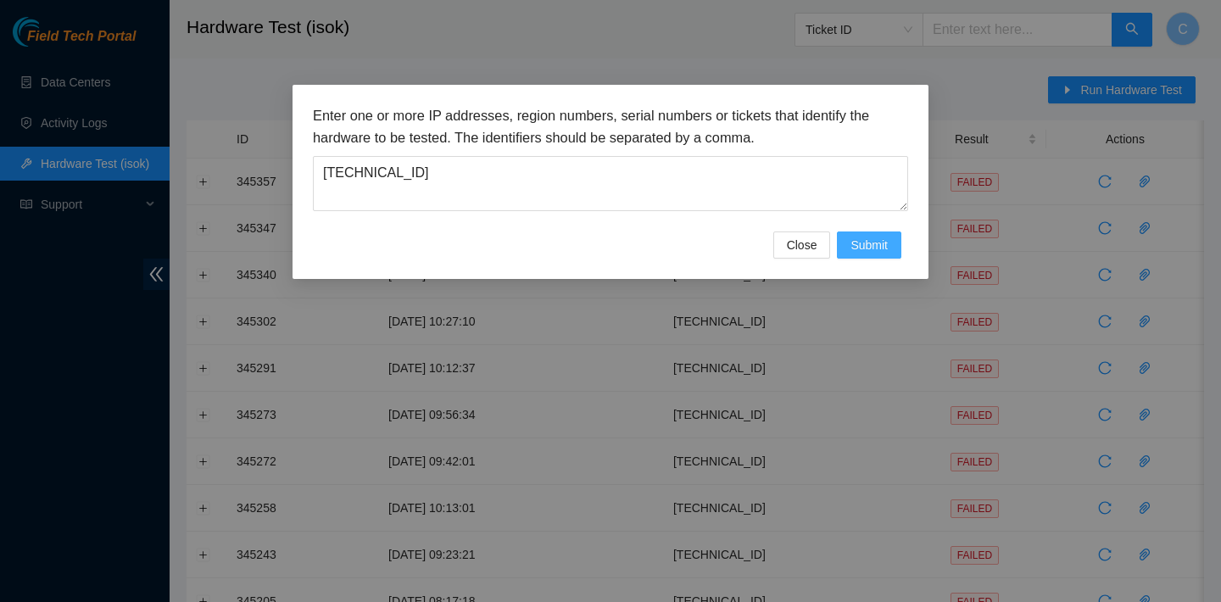
click at [874, 248] on span "Submit" at bounding box center [868, 245] width 37 height 19
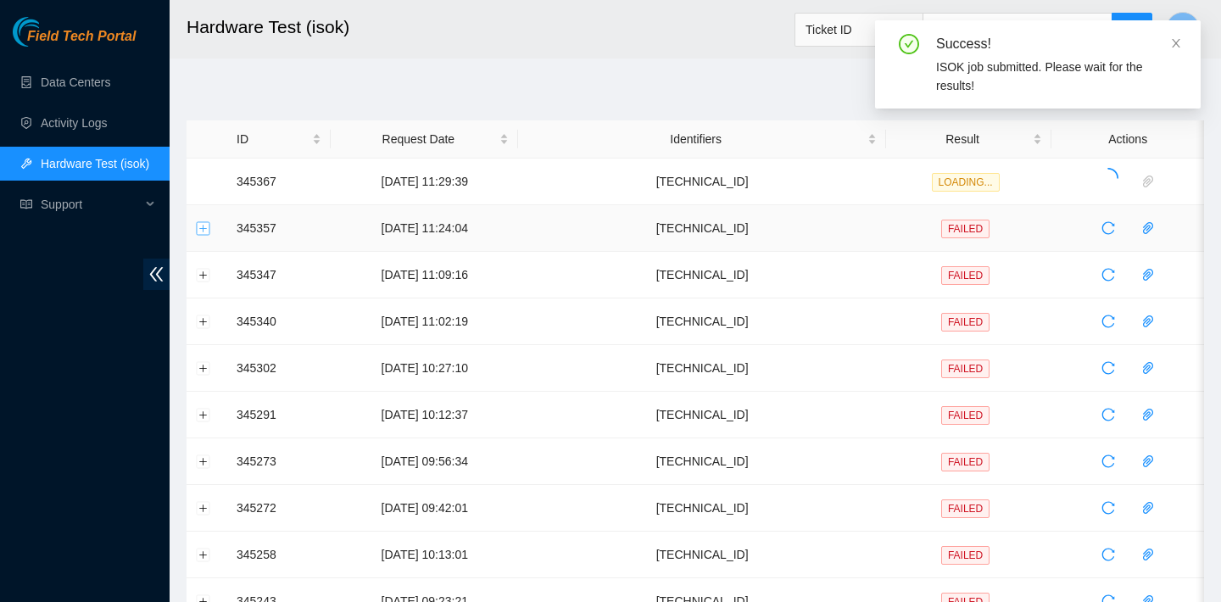
click at [206, 226] on button "Expand row" at bounding box center [204, 228] width 14 height 14
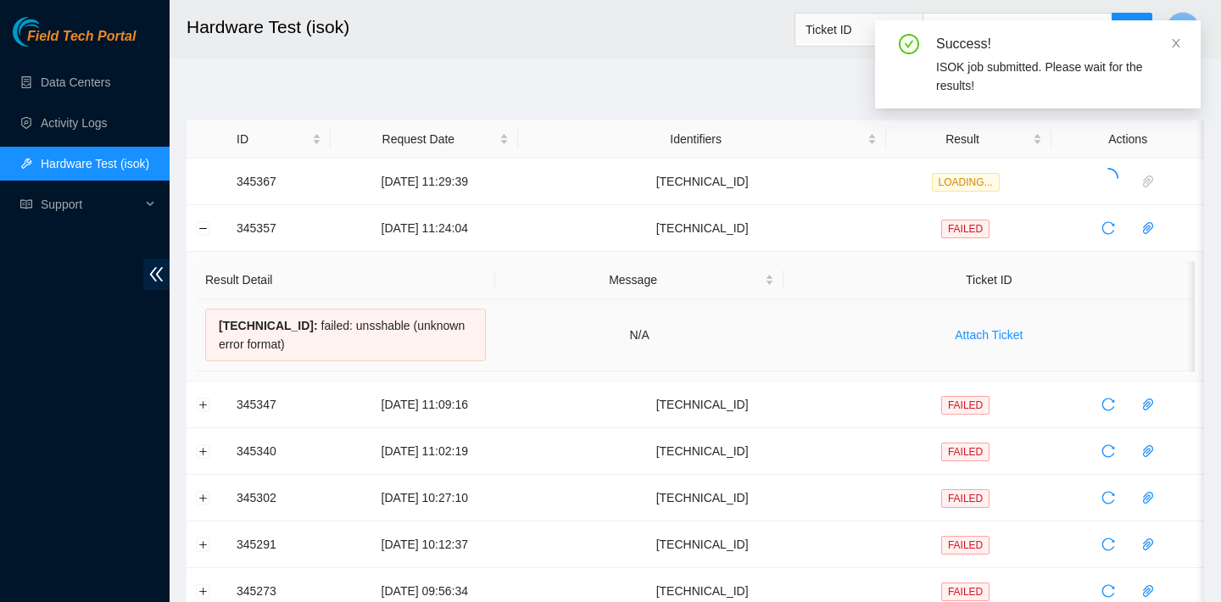
drag, startPoint x: 403, startPoint y: 350, endPoint x: 214, endPoint y: 326, distance: 190.7
click at [214, 326] on div "104.112.235.141 : failed: unsshable (unknown error format)" at bounding box center [345, 335] width 281 height 53
copy div "104.112.235.141 : failed: unsshable (unknown error format)"
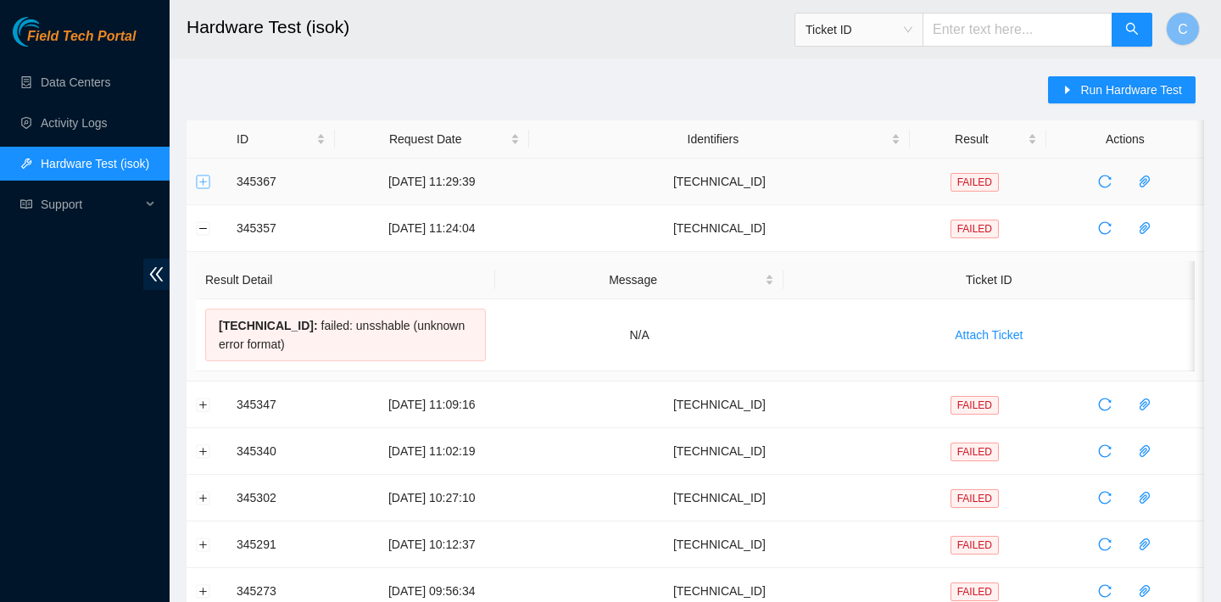
click at [198, 182] on button "Expand row" at bounding box center [204, 182] width 14 height 14
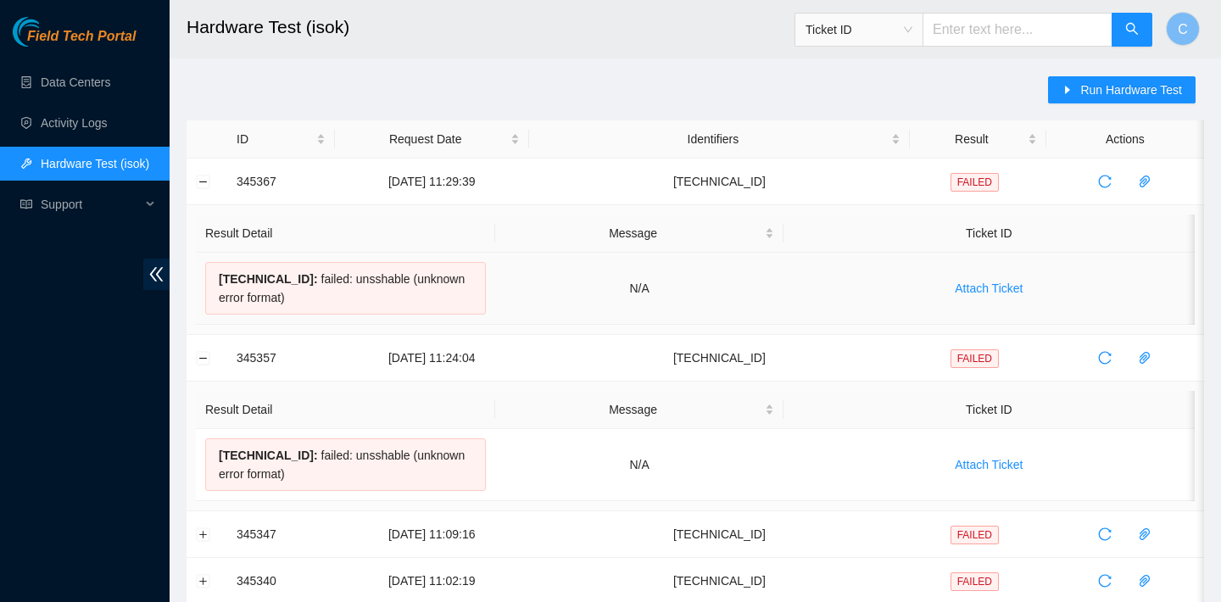
drag, startPoint x: 372, startPoint y: 293, endPoint x: 220, endPoint y: 270, distance: 154.5
click at [220, 270] on div "104.78.78.29 : failed: unsshable (unknown error format)" at bounding box center [345, 288] width 281 height 53
copy div "104.78.78.29 : failed: unsshable (unknown error format)"
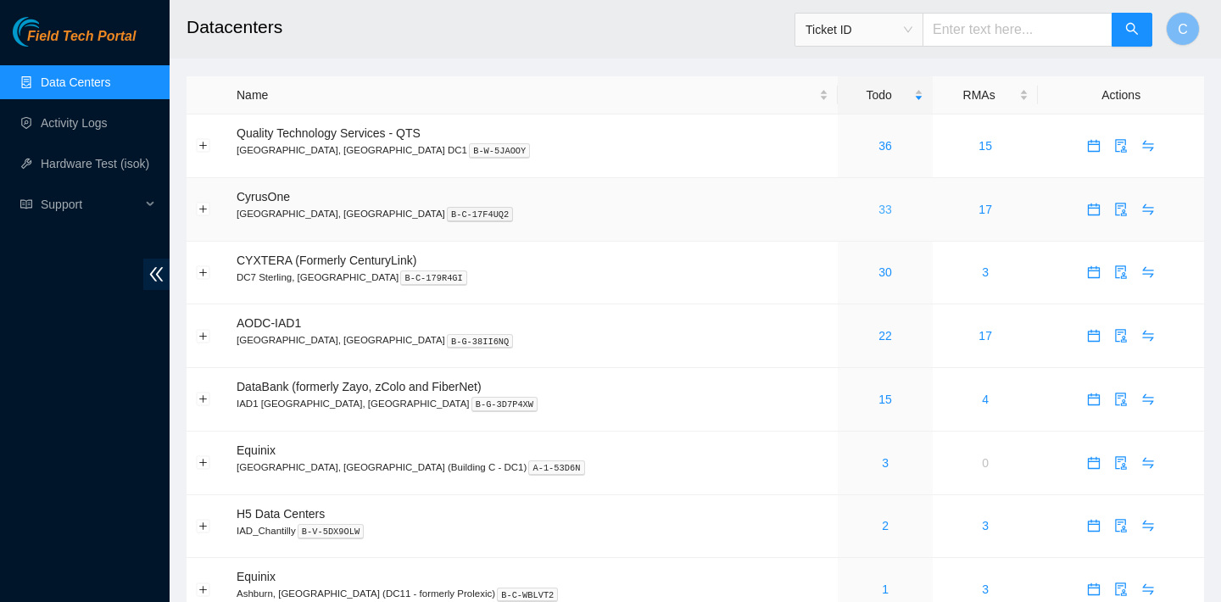
click at [878, 207] on link "33" at bounding box center [885, 210] width 14 height 14
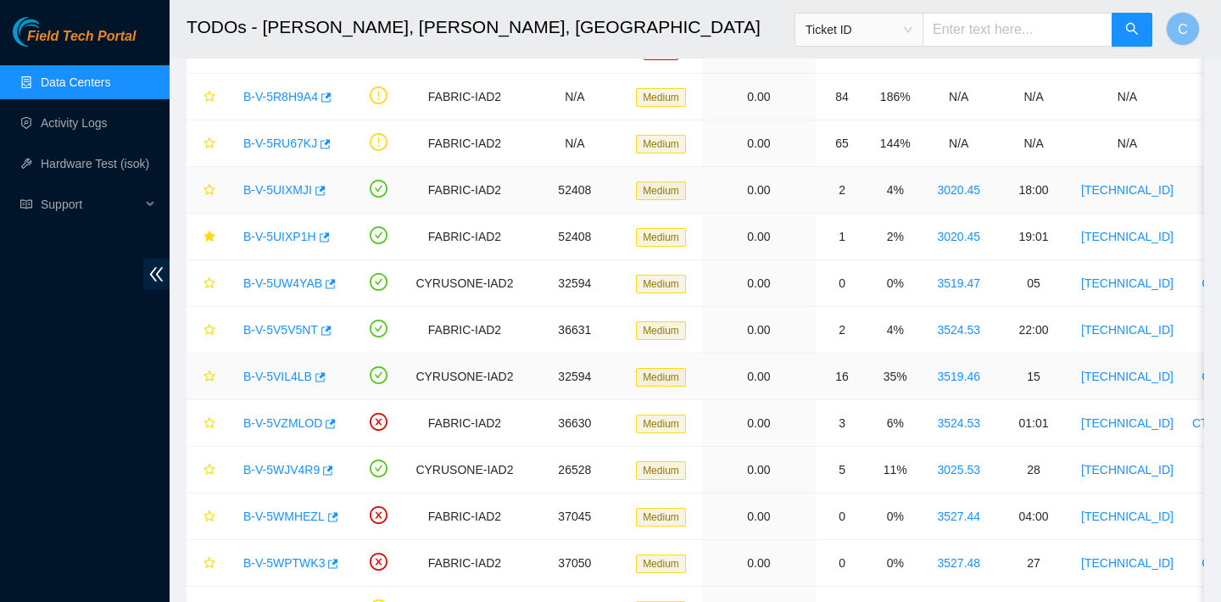
scroll to position [59, 0]
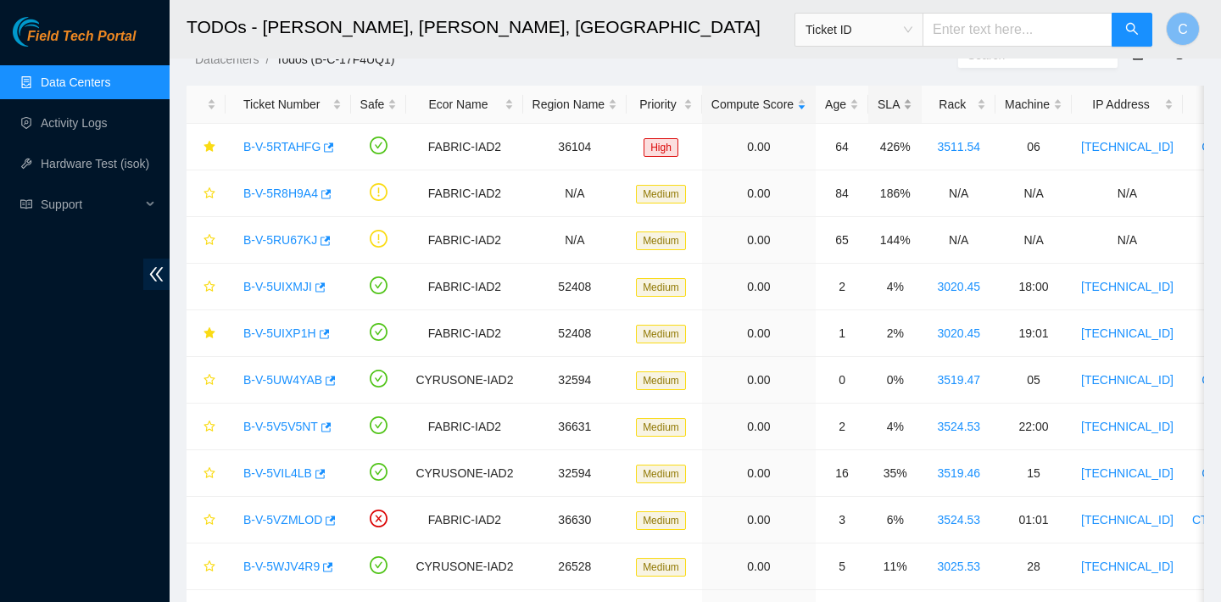
click at [897, 101] on div "SLA" at bounding box center [895, 104] width 35 height 19
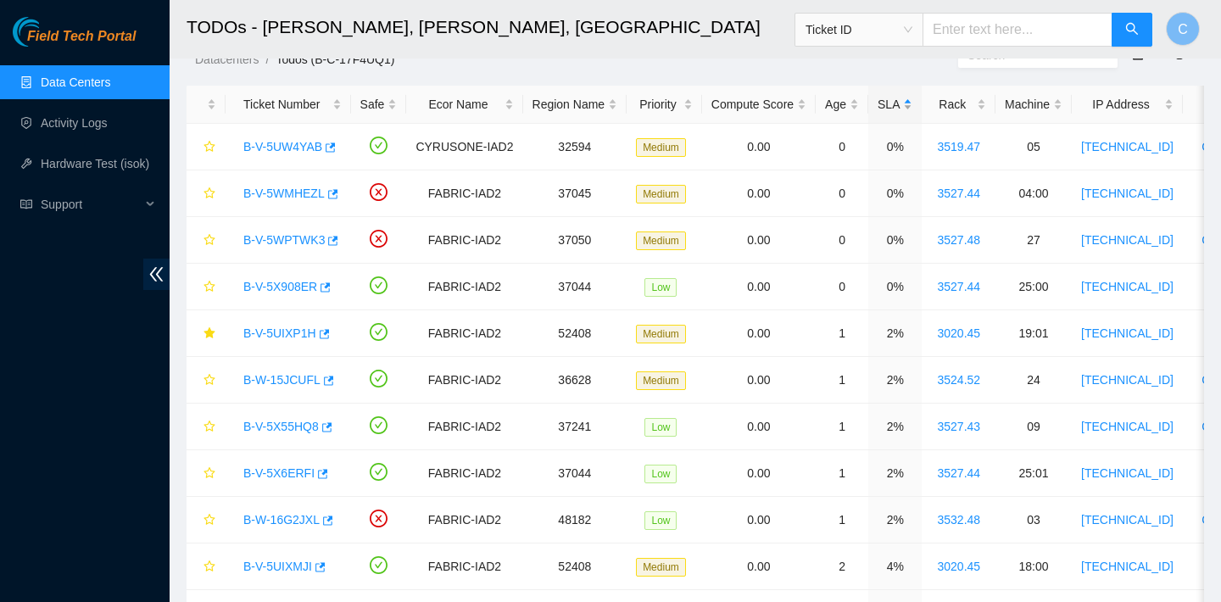
click at [897, 101] on div "SLA" at bounding box center [895, 104] width 35 height 19
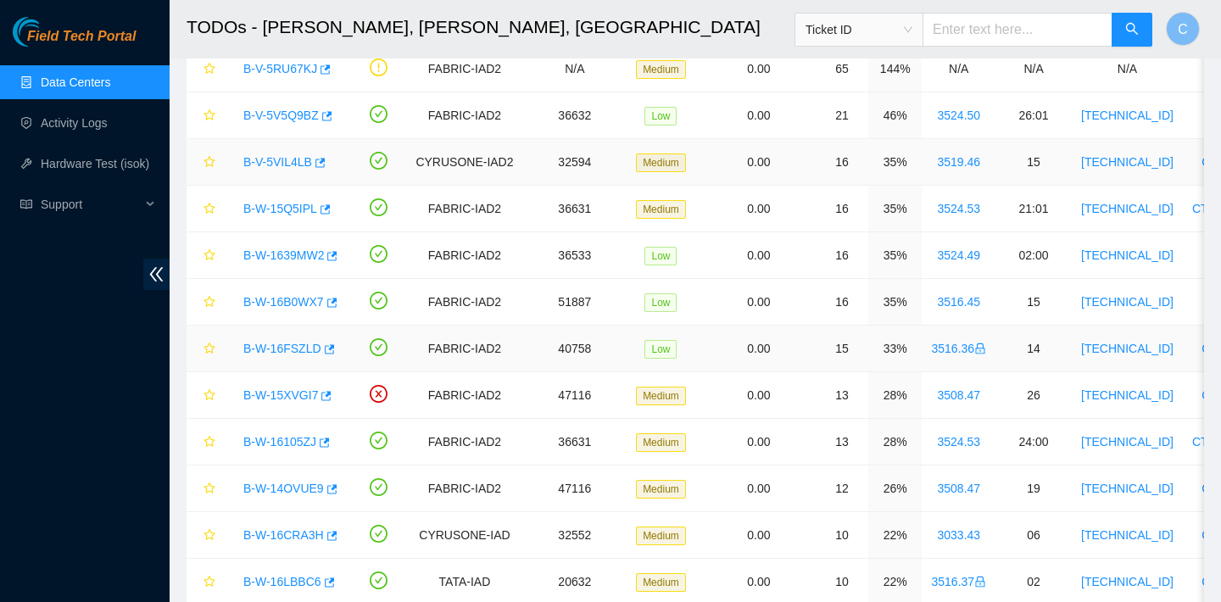
scroll to position [265, 0]
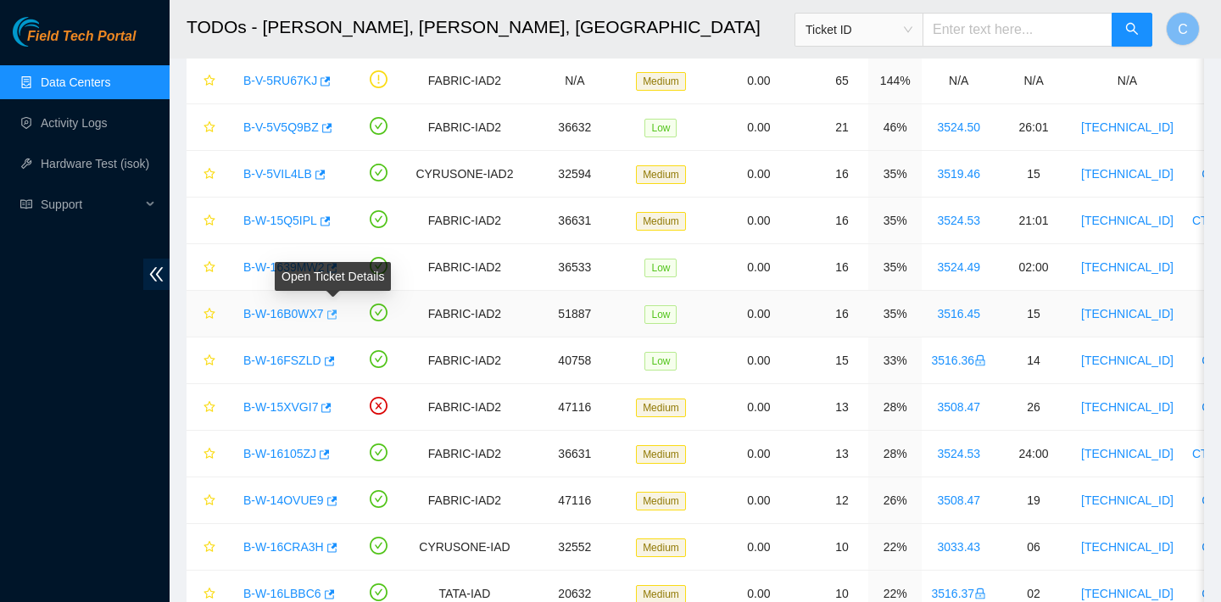
click at [336, 315] on icon "button" at bounding box center [331, 315] width 12 height 12
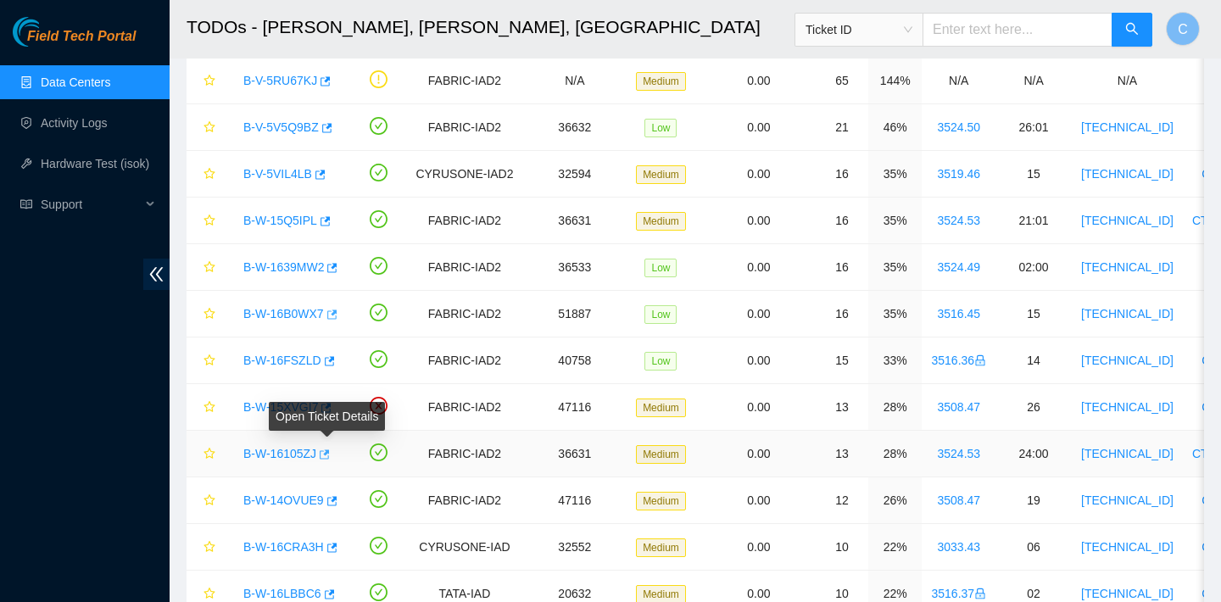
scroll to position [265, 0]
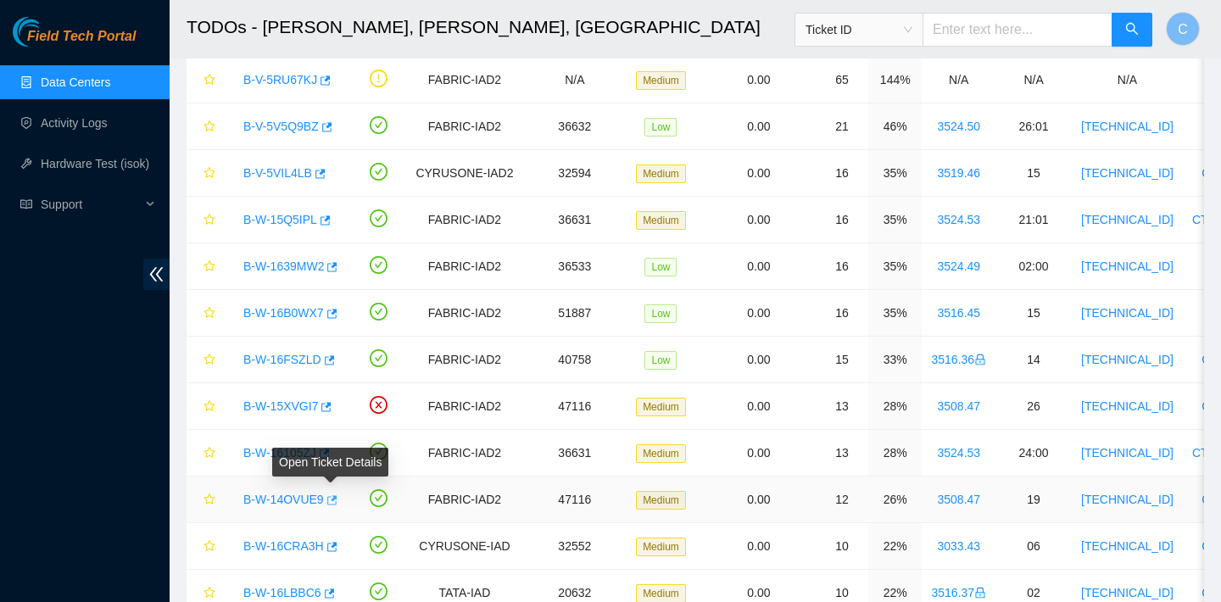
click at [336, 498] on icon "button" at bounding box center [332, 499] width 10 height 9
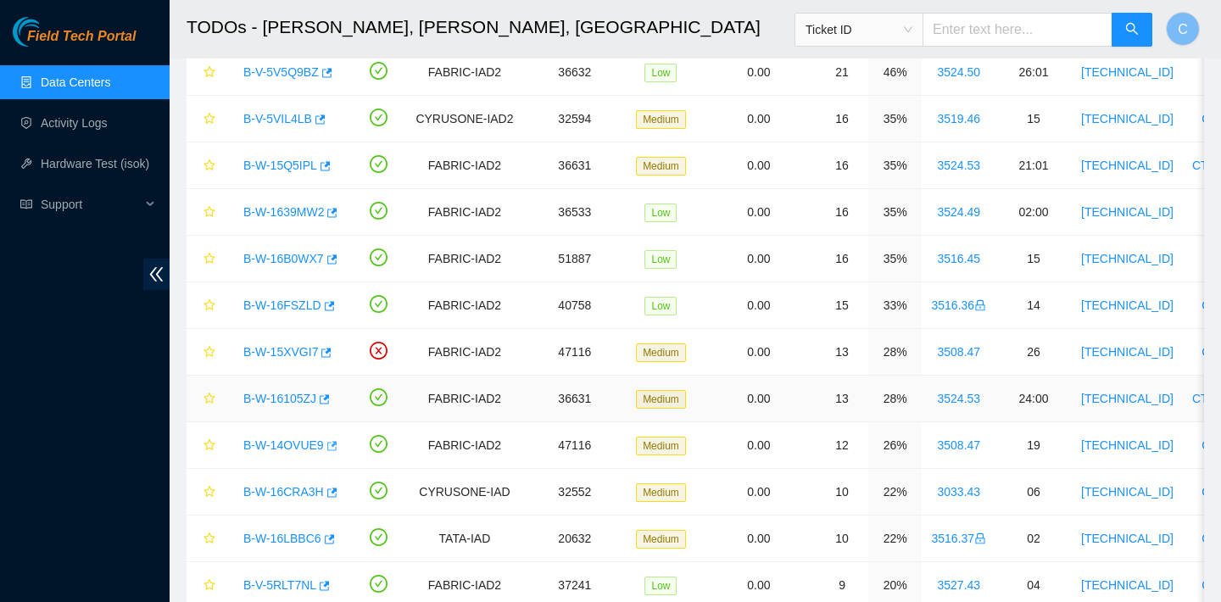
scroll to position [321, 0]
click at [340, 445] on div "B-W-14OVUE9" at bounding box center [288, 443] width 107 height 27
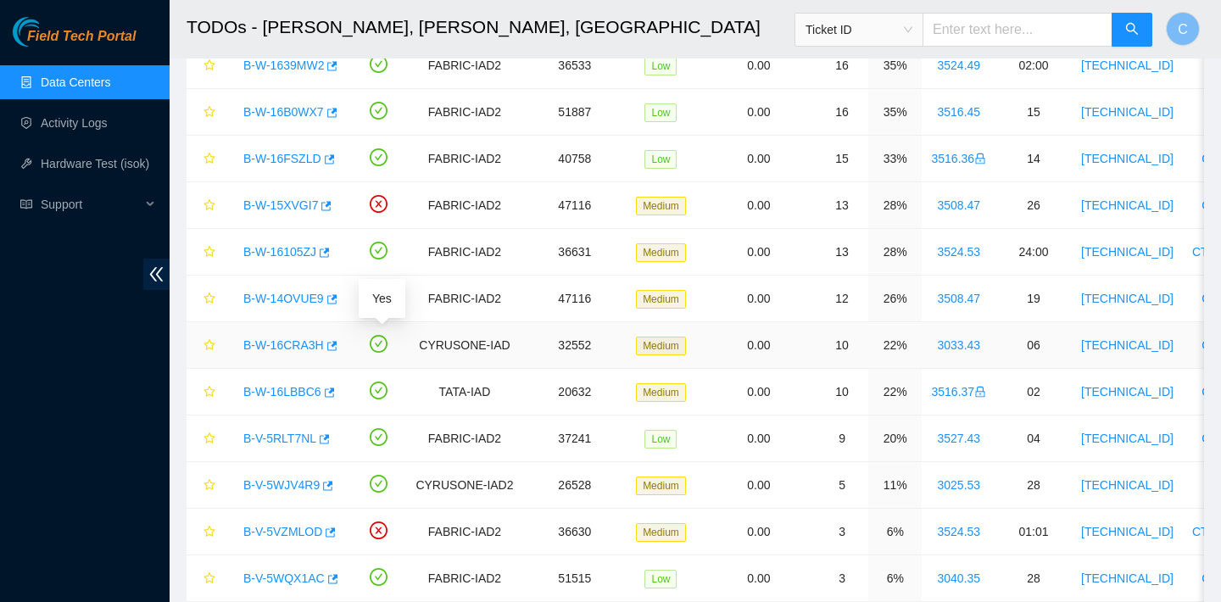
scroll to position [468, 0]
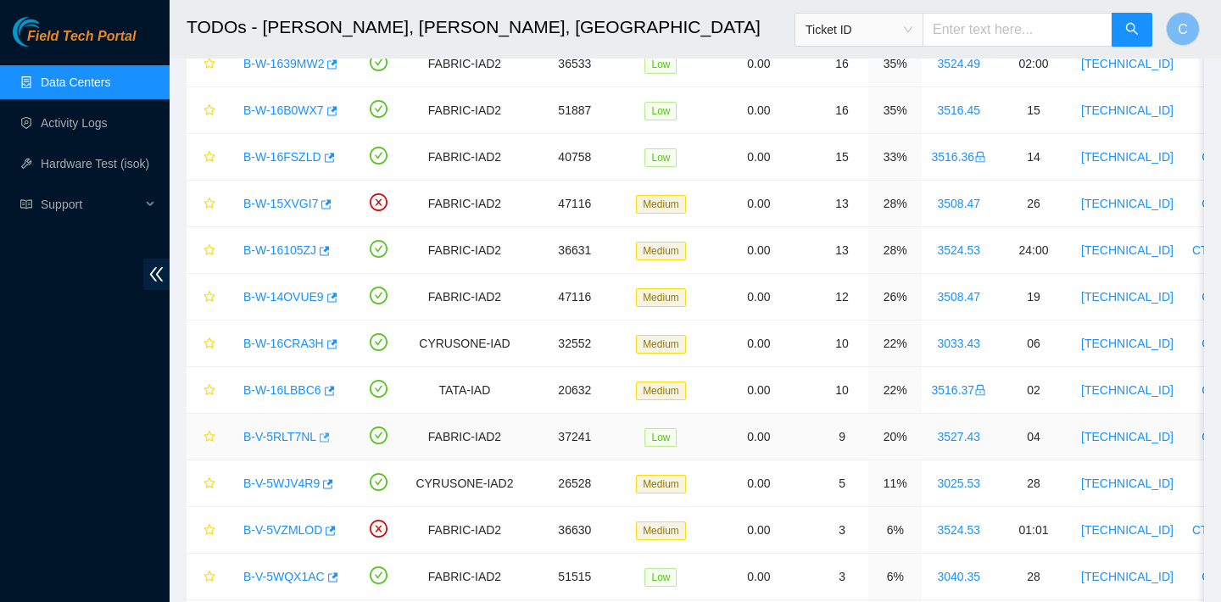
click at [329, 438] on icon "button" at bounding box center [323, 438] width 12 height 12
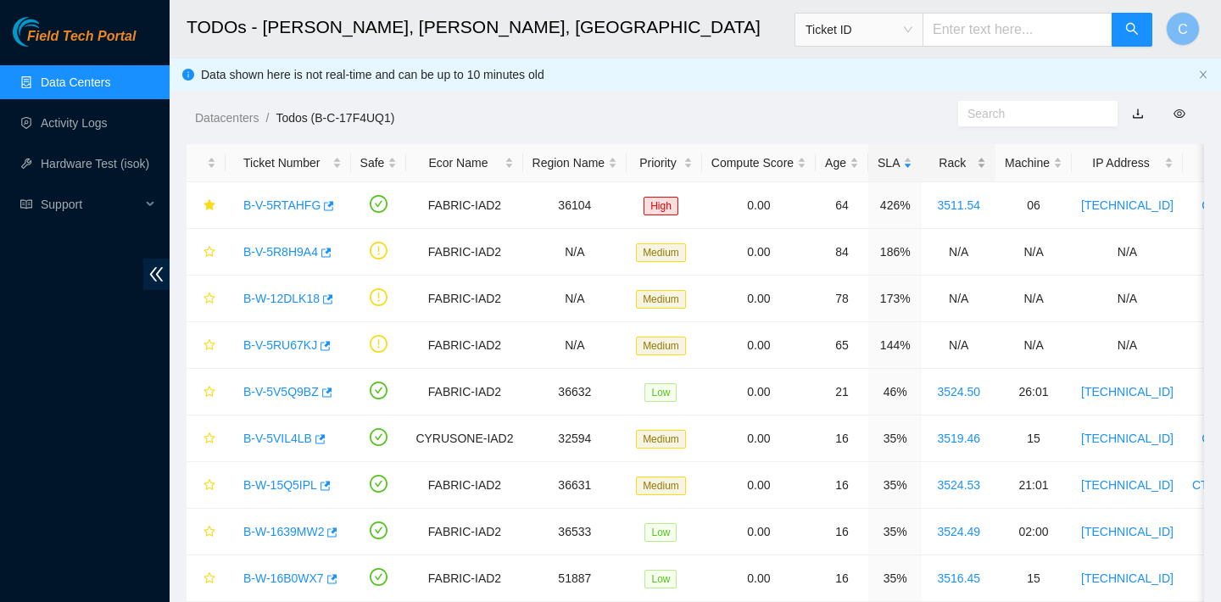
click at [974, 166] on div "Rack" at bounding box center [958, 162] width 55 height 19
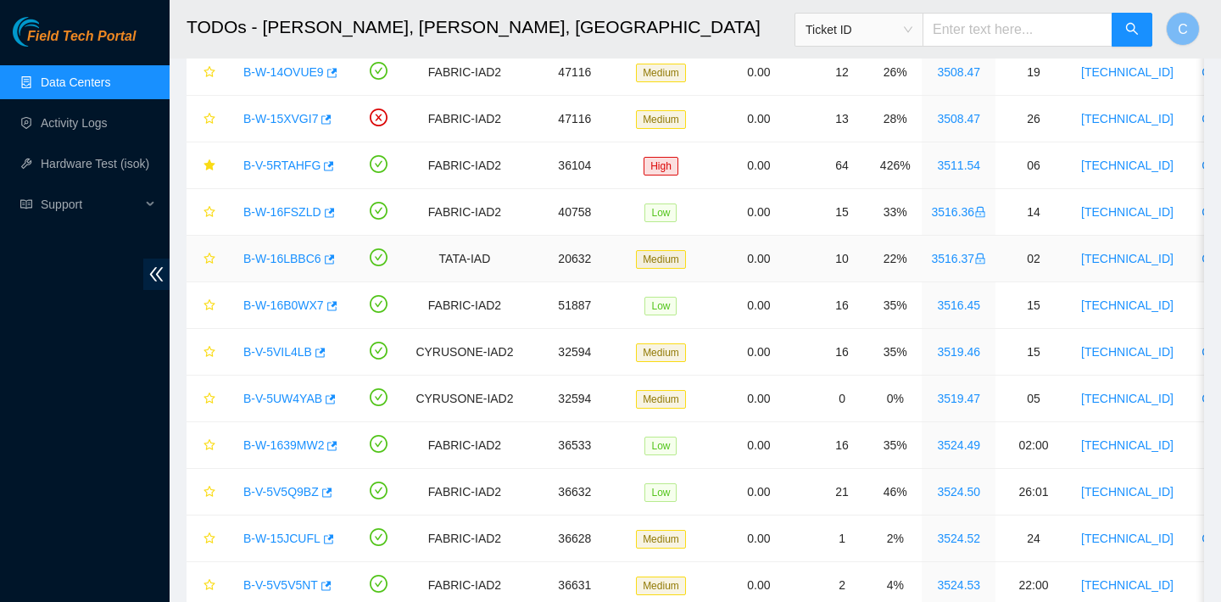
scroll to position [509, 0]
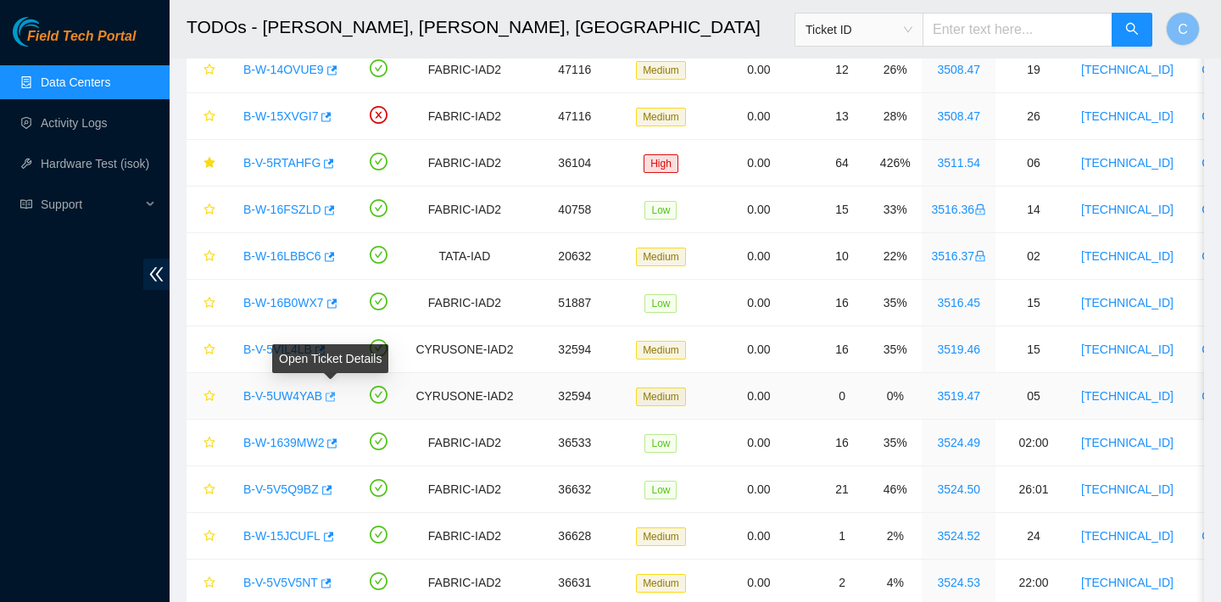
click at [336, 392] on icon "button" at bounding box center [331, 396] width 10 height 9
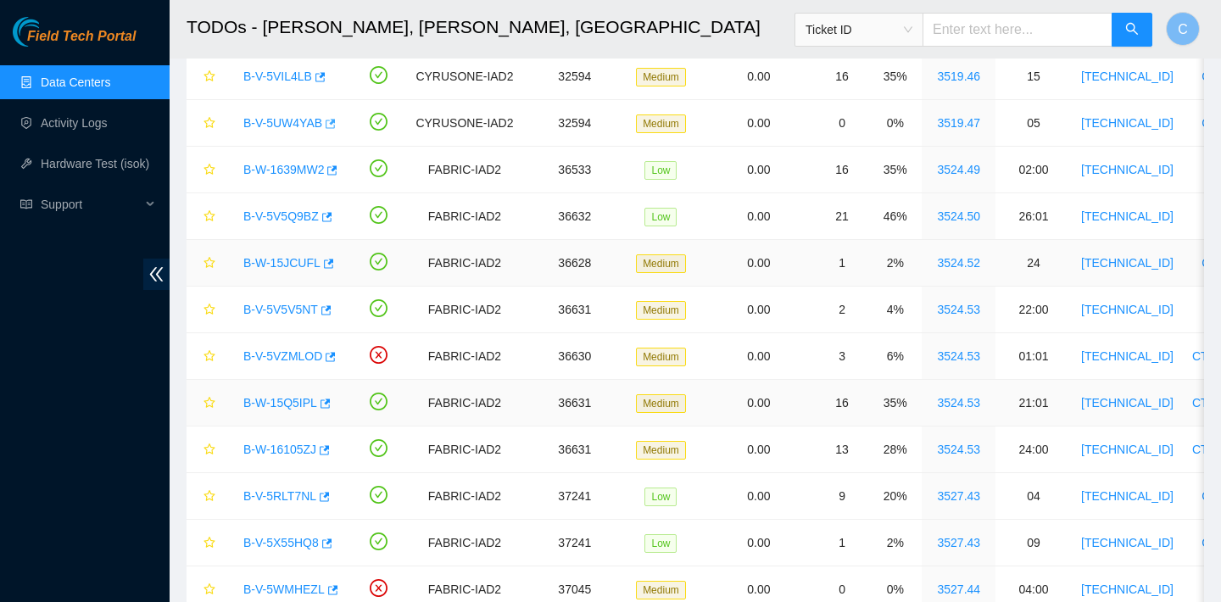
scroll to position [839, 0]
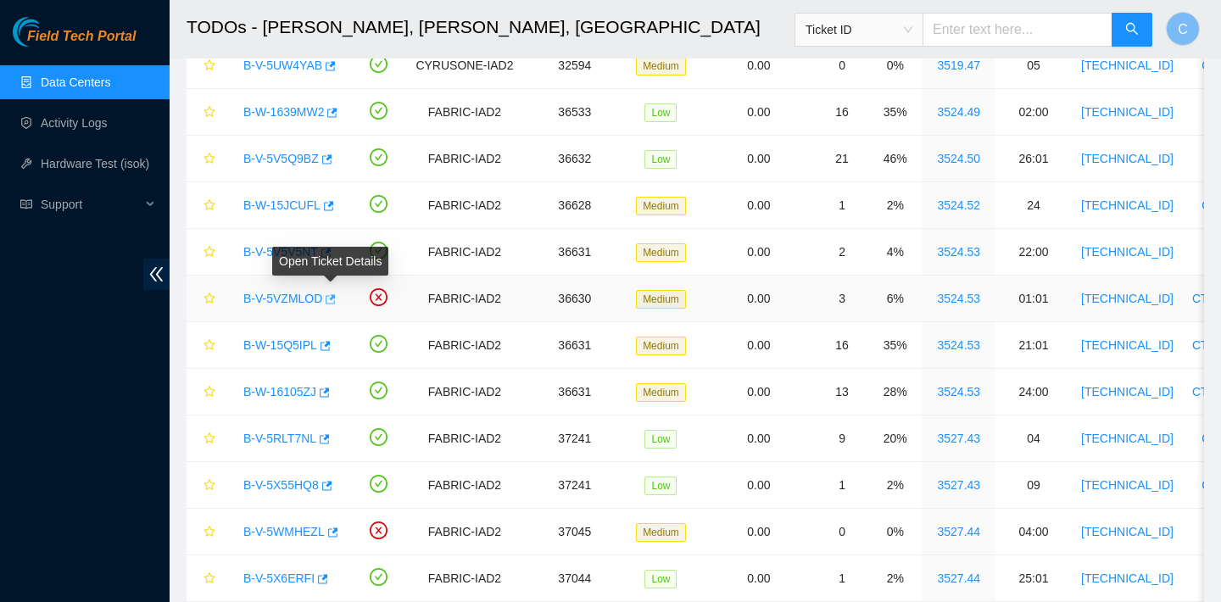
click at [332, 298] on icon "button" at bounding box center [329, 299] width 12 height 12
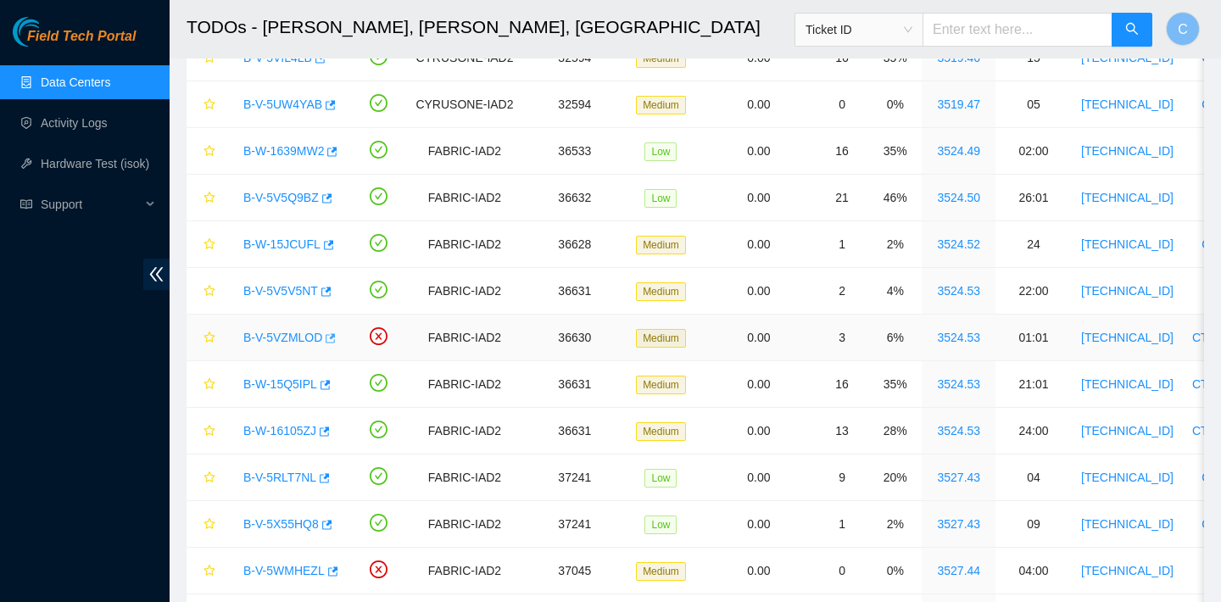
scroll to position [789, 0]
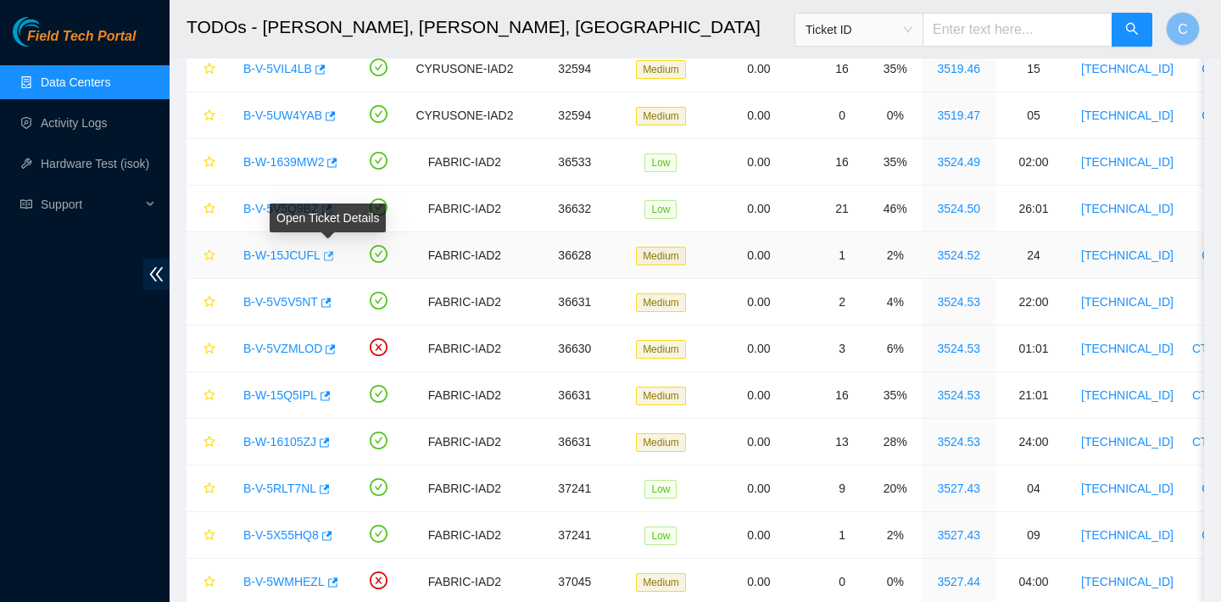
click at [333, 255] on icon "button" at bounding box center [327, 256] width 12 height 12
click at [331, 304] on icon "button" at bounding box center [325, 303] width 12 height 12
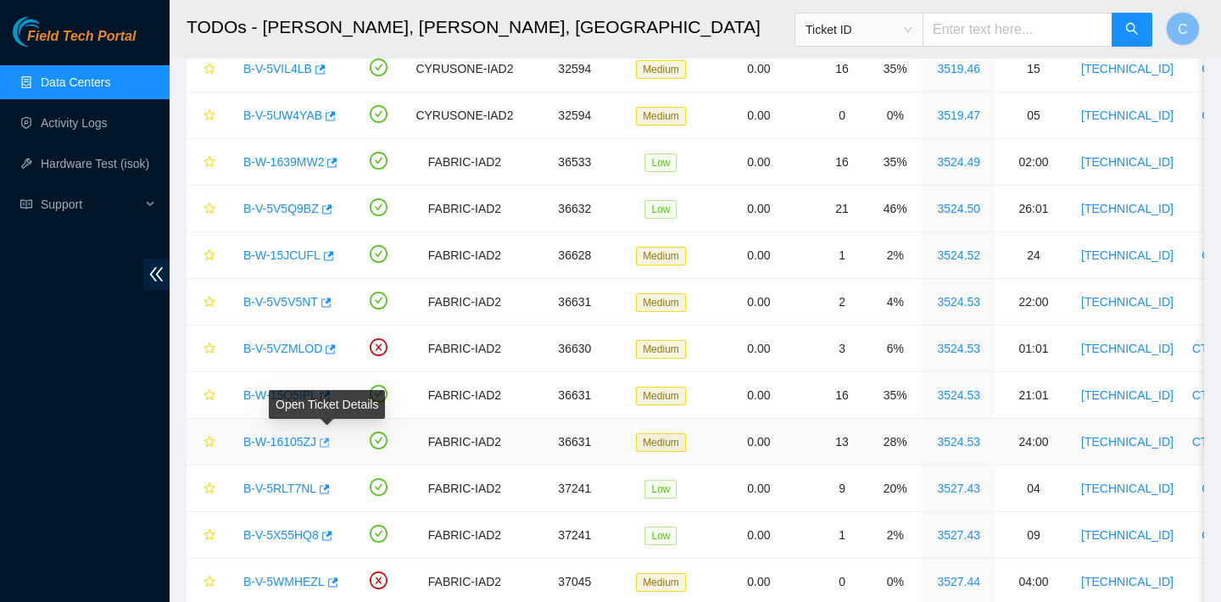
click at [329, 444] on icon "button" at bounding box center [323, 443] width 12 height 12
click at [330, 440] on icon "button" at bounding box center [325, 442] width 10 height 9
click at [330, 390] on icon "button" at bounding box center [324, 396] width 12 height 12
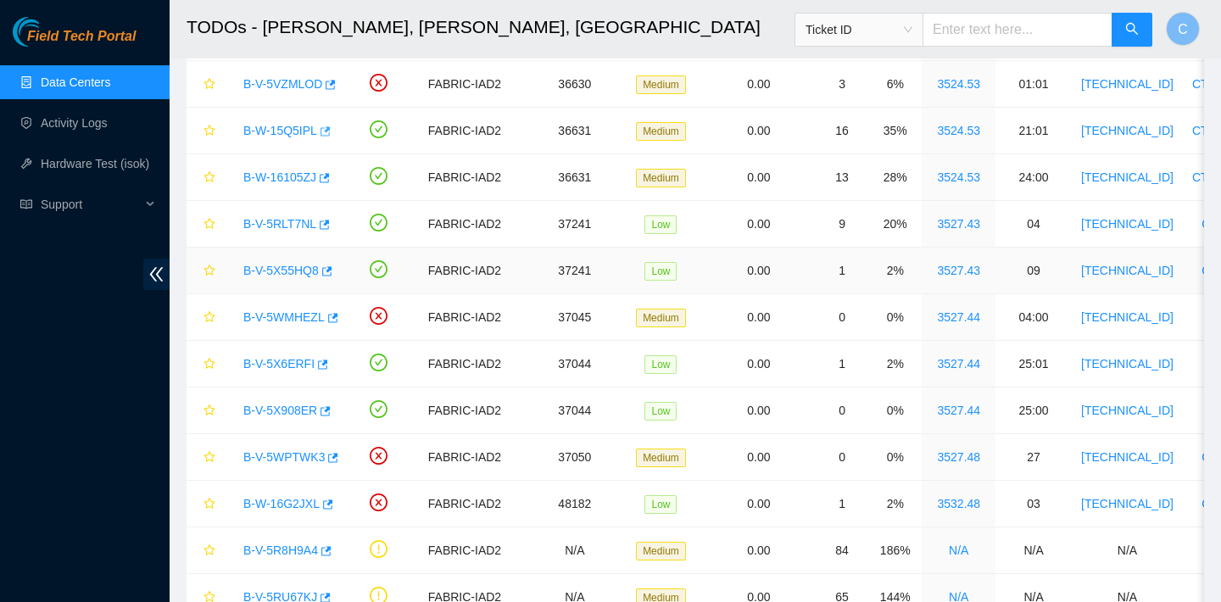
scroll to position [1048, 0]
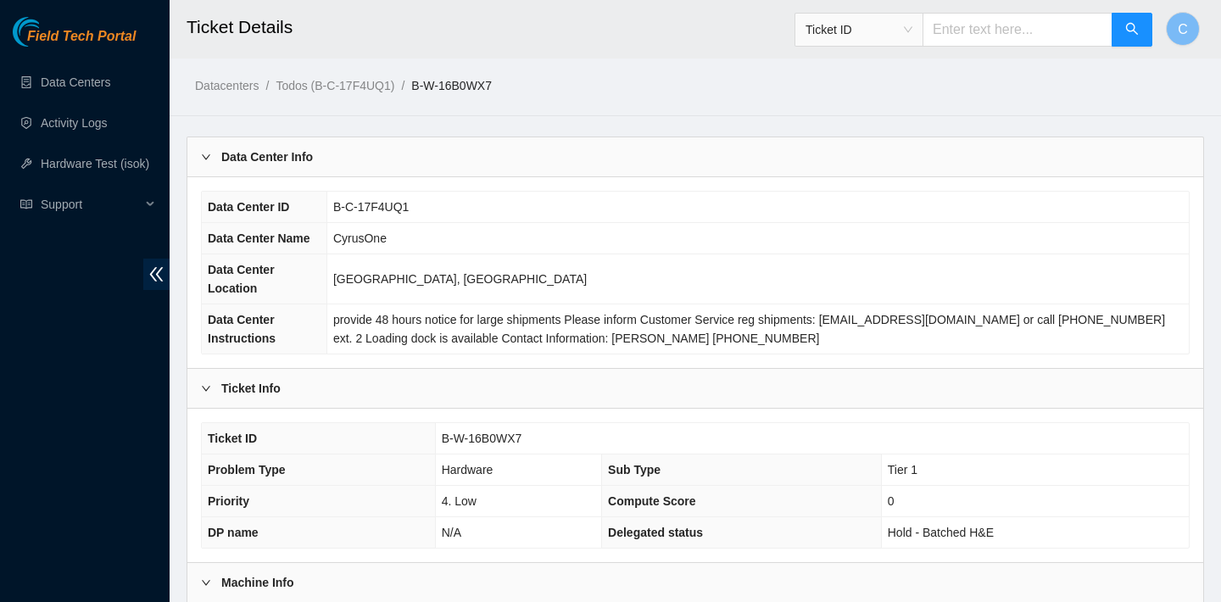
scroll to position [493, 0]
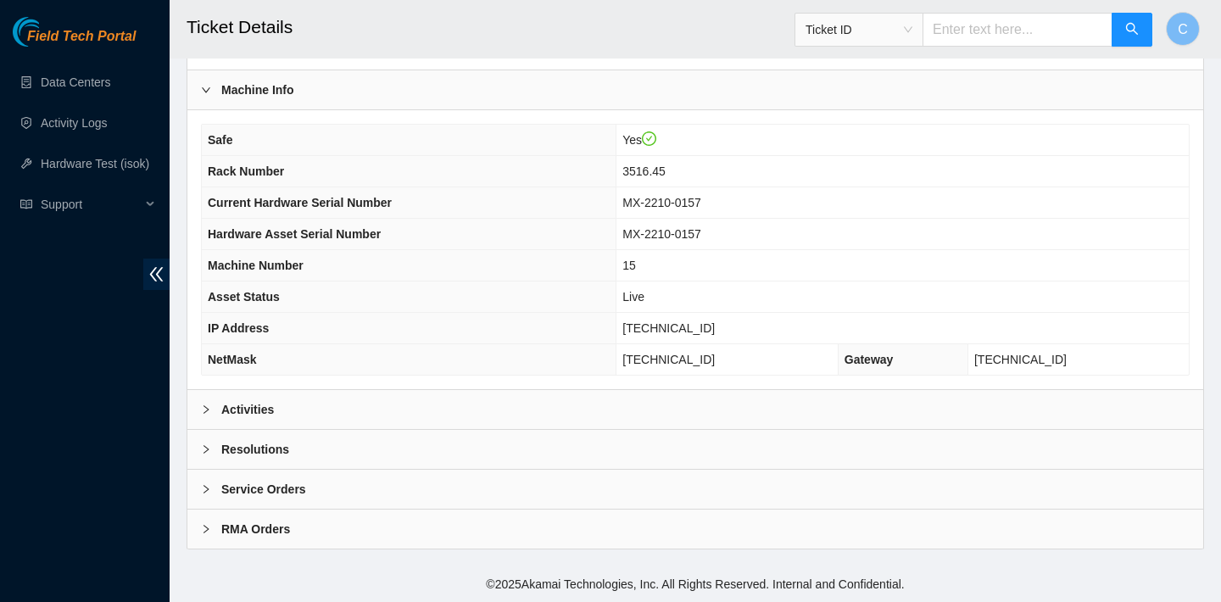
click at [455, 401] on div "Activities" at bounding box center [695, 409] width 1016 height 39
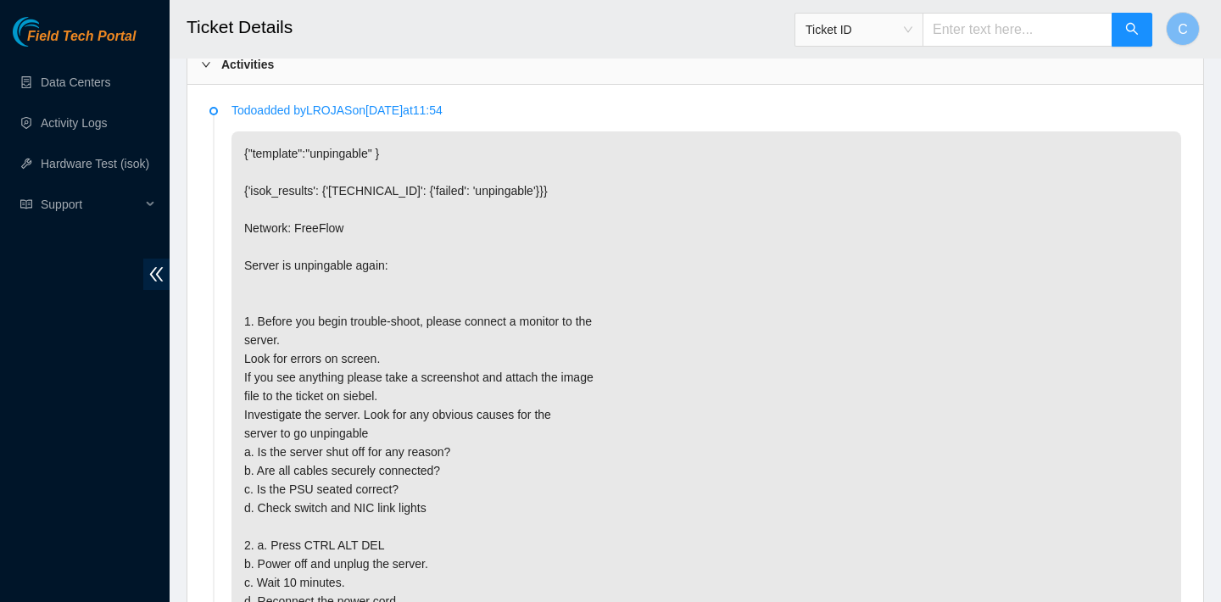
scroll to position [1603, 0]
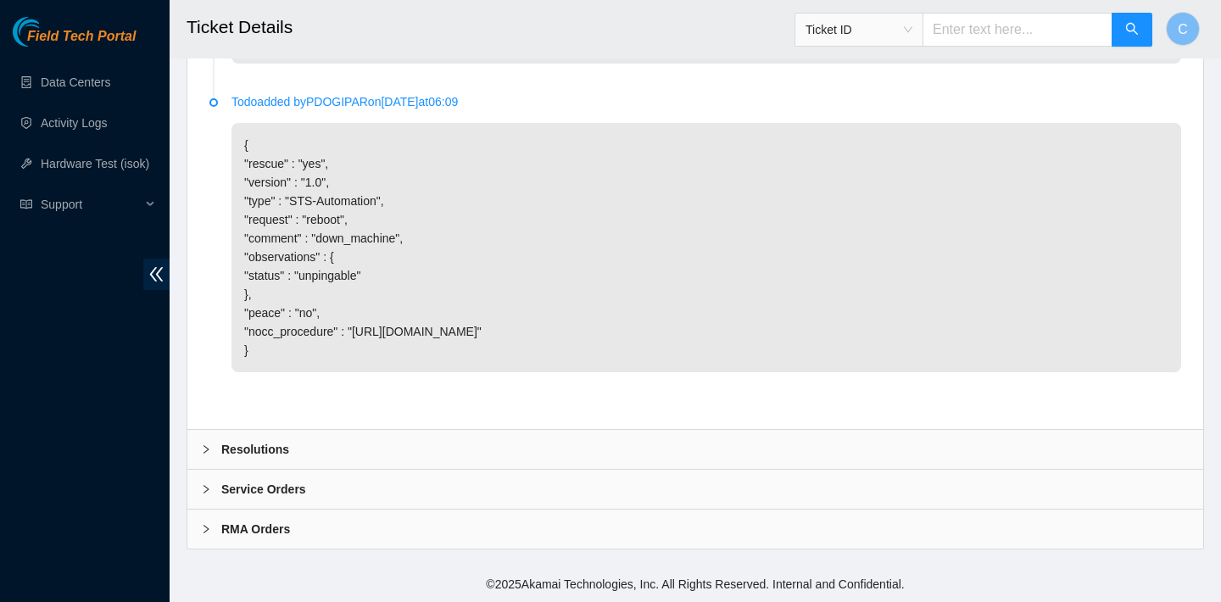
click at [564, 432] on div "Resolutions" at bounding box center [695, 449] width 1016 height 39
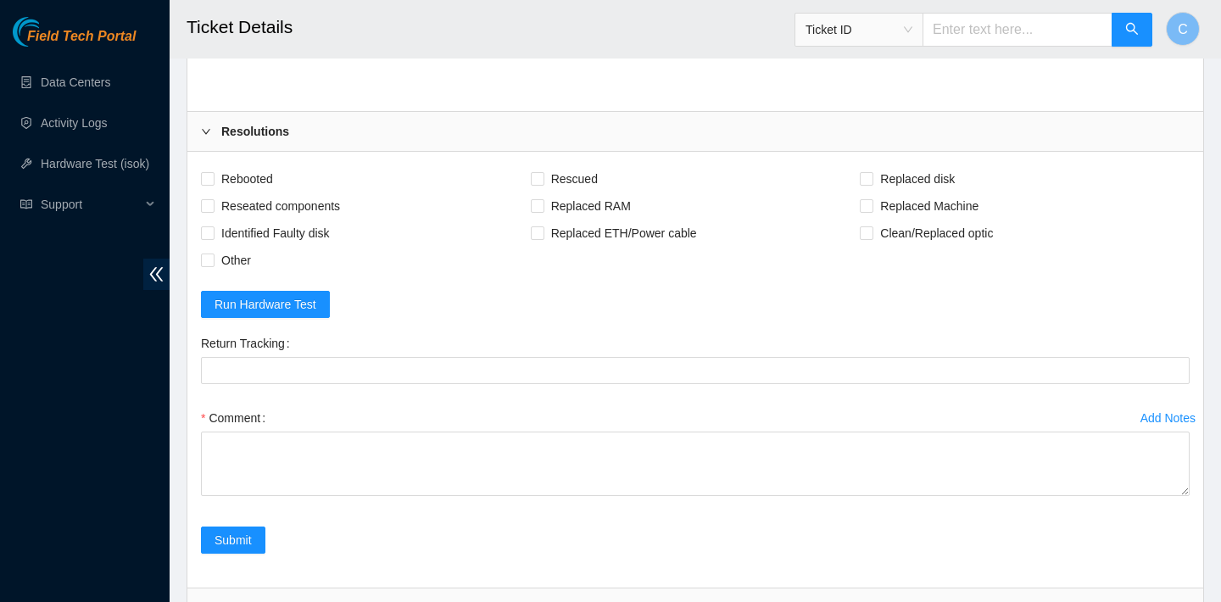
scroll to position [1910, 0]
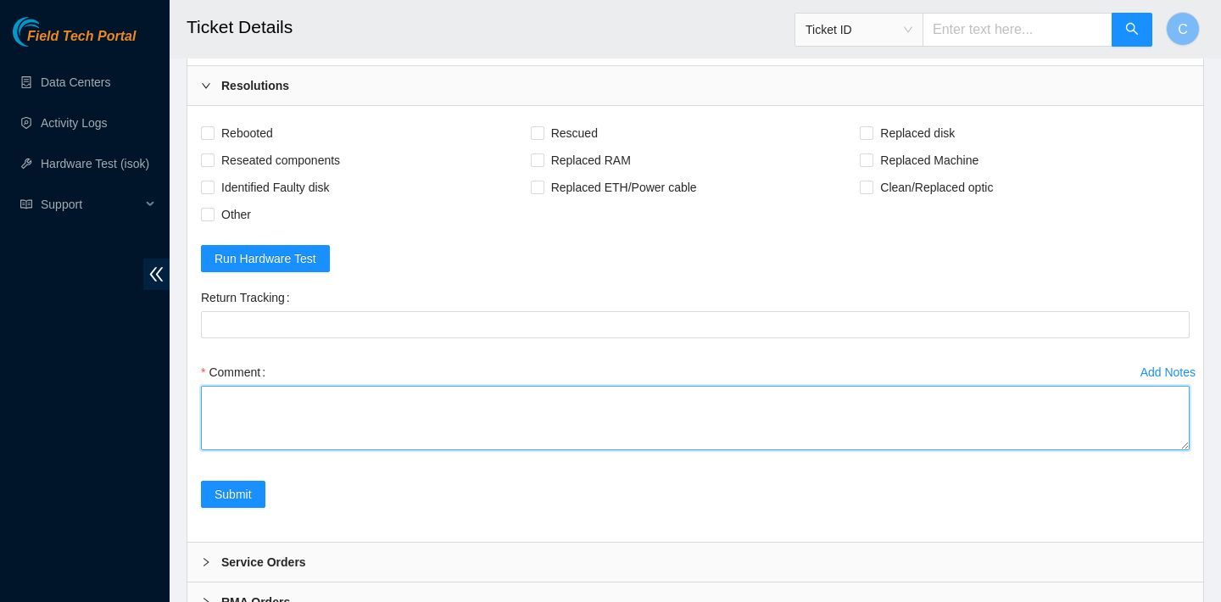
click at [371, 450] on textarea "Comment" at bounding box center [695, 418] width 989 height 64
click at [287, 450] on textarea "verified SN no errors on screen" at bounding box center [695, 418] width 989 height 64
click at [285, 450] on textarea "verified SN no errors on screen" at bounding box center [695, 418] width 989 height 64
click at [365, 450] on textarea "verified SN no errors on config screen" at bounding box center [695, 418] width 989 height 64
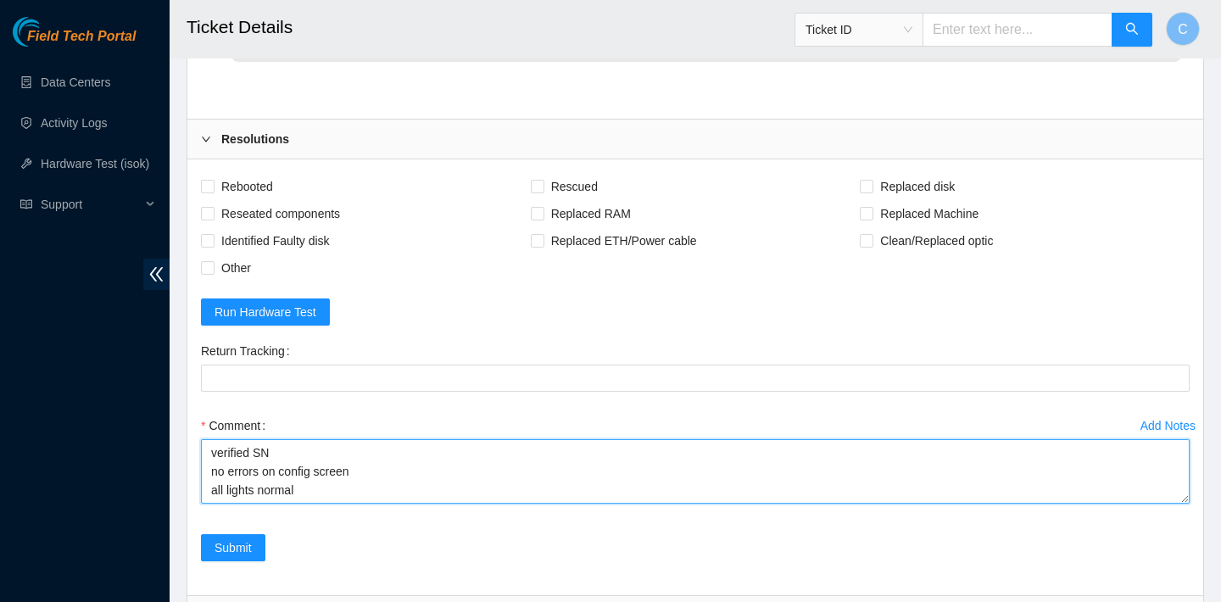
scroll to position [1856, 0]
type textarea "verified SN no errors on config screen all lights normal"
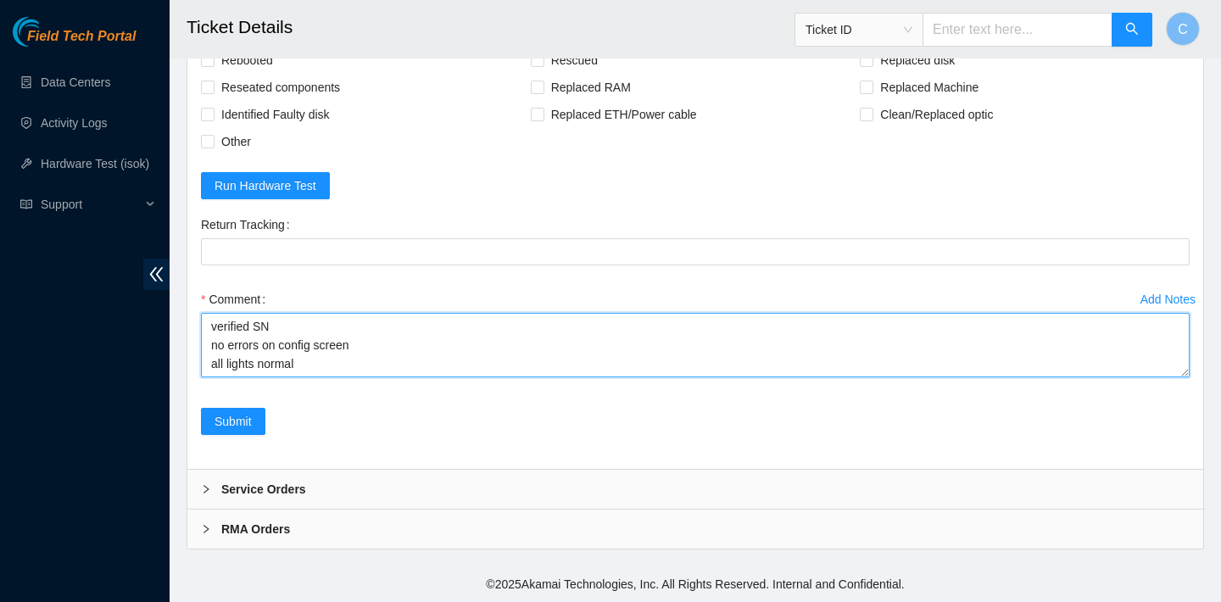
scroll to position [1971, 0]
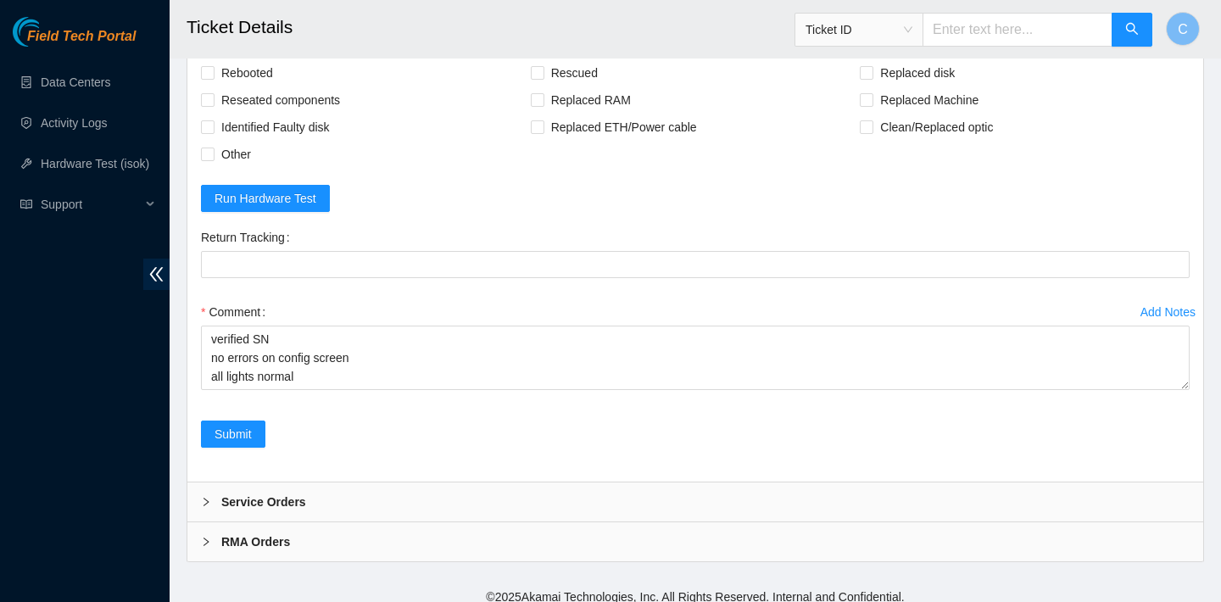
click at [791, 168] on div "Rebooted Rescued Replaced disk Reseated components Replaced RAM Replaced Machin…" at bounding box center [695, 113] width 989 height 109
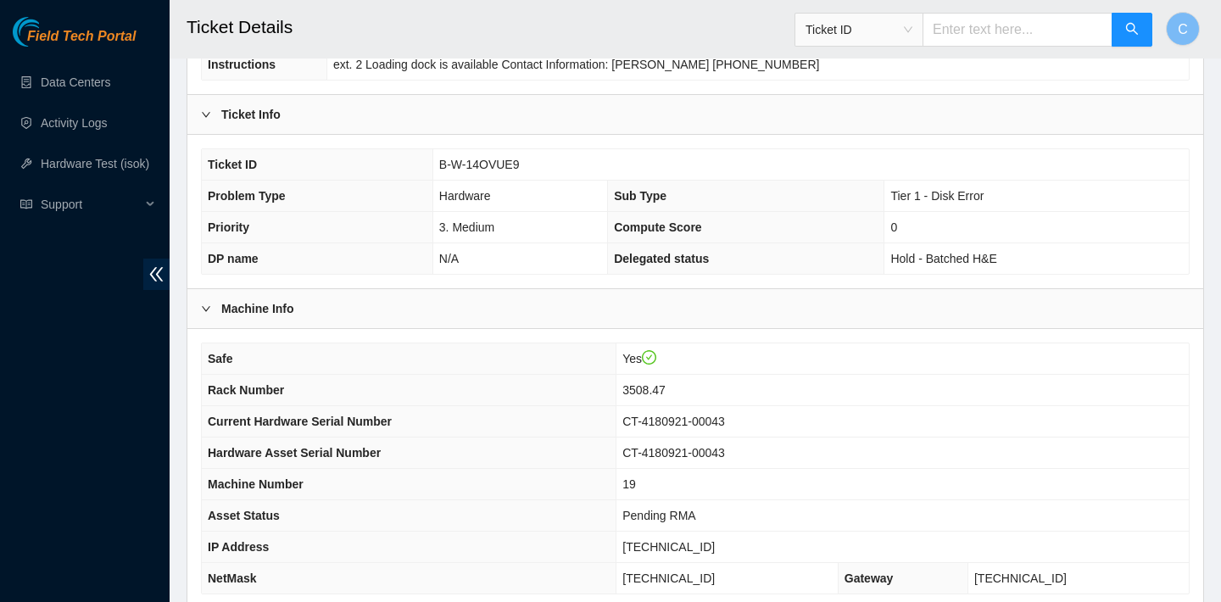
scroll to position [493, 0]
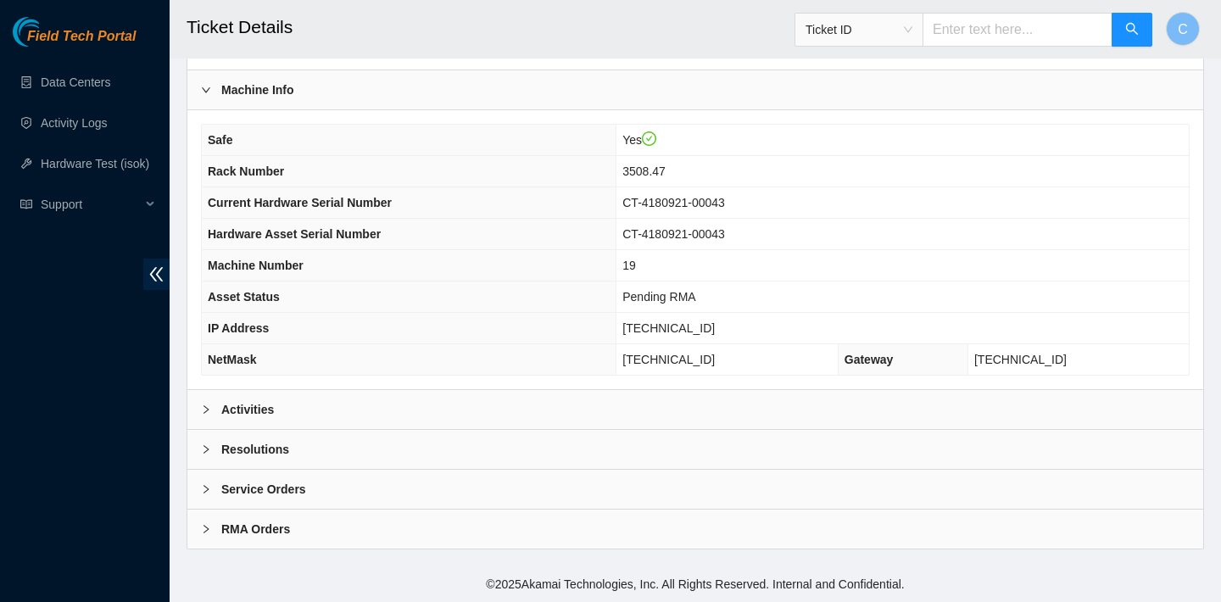
click at [422, 402] on div "Activities" at bounding box center [695, 409] width 1016 height 39
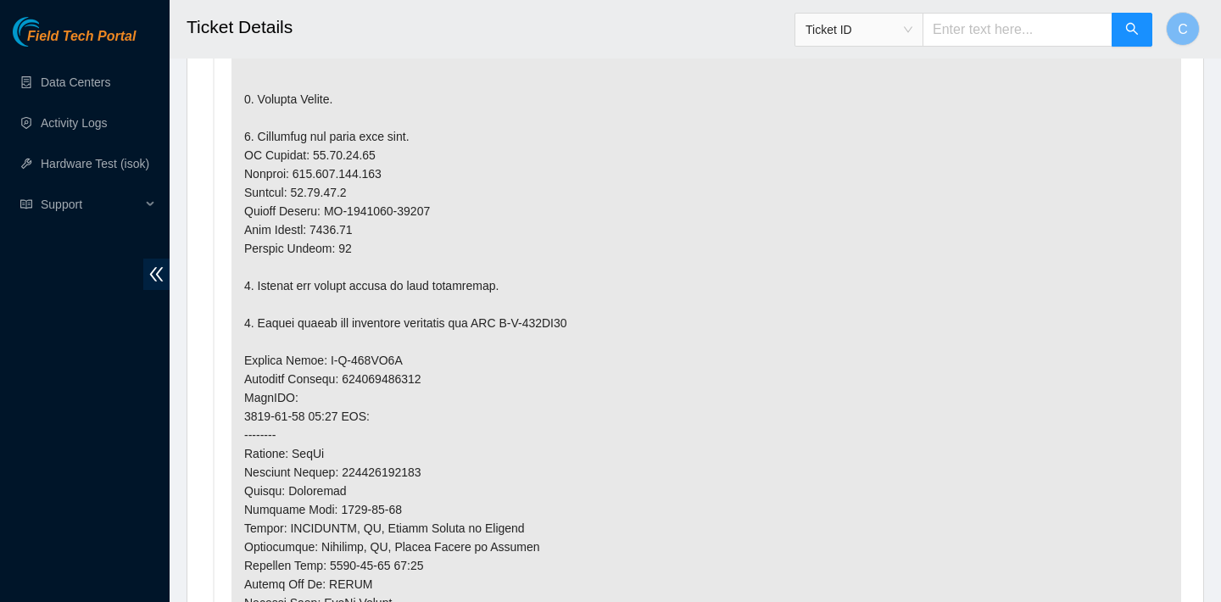
scroll to position [1119, 0]
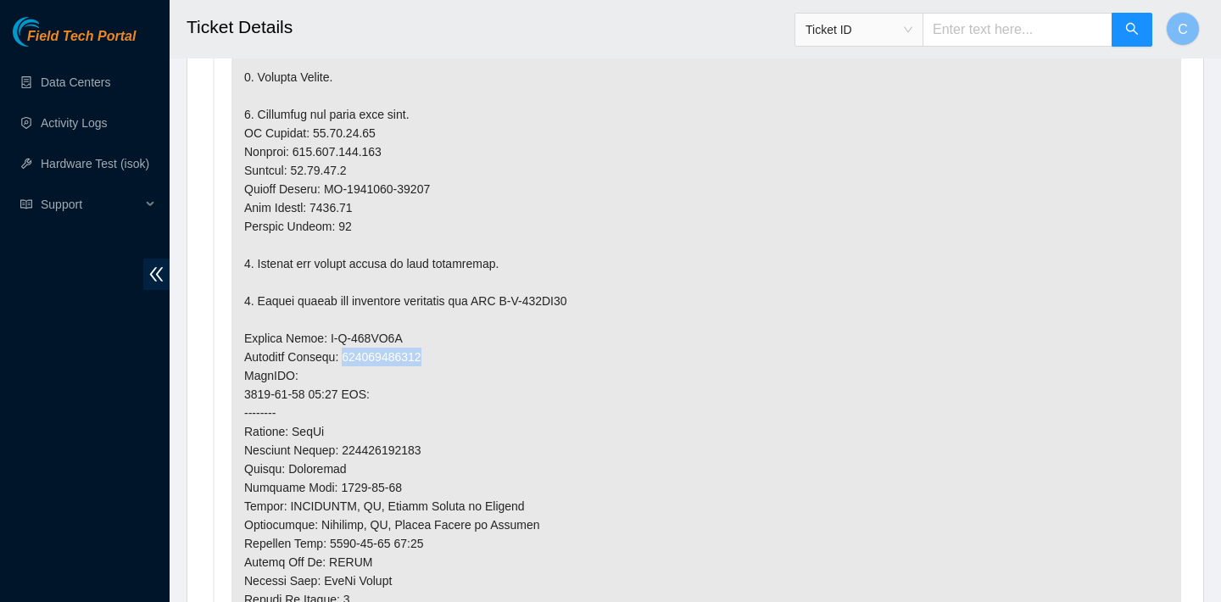
drag, startPoint x: 440, startPoint y: 351, endPoint x: 353, endPoint y: 354, distance: 87.4
click at [353, 354] on p at bounding box center [706, 338] width 950 height 977
copy p "414739616344"
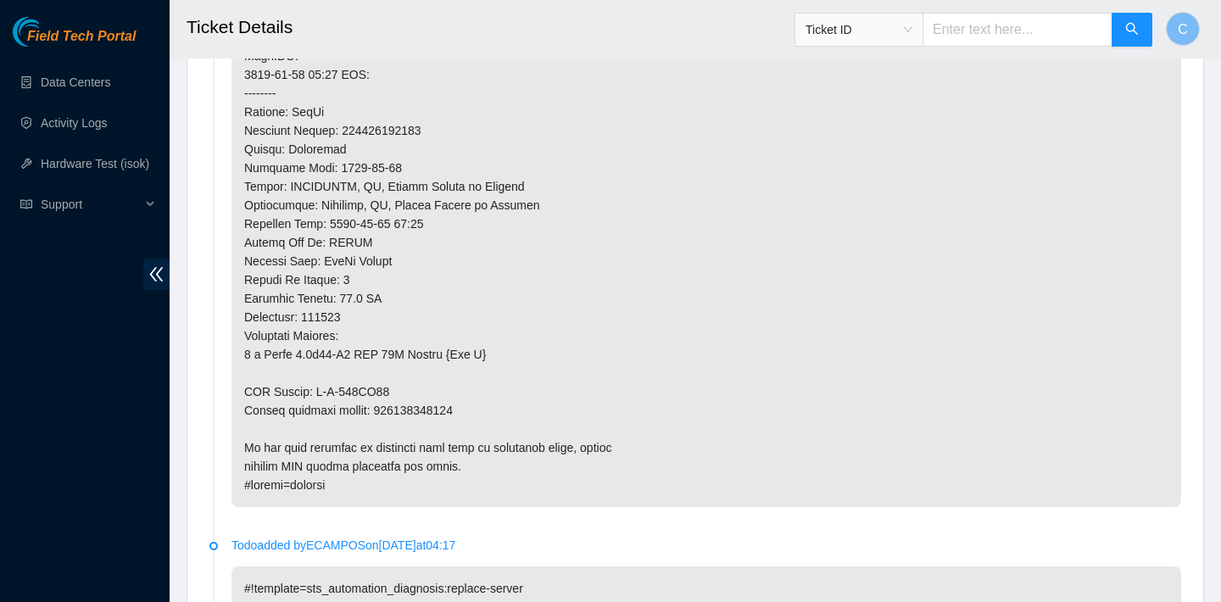
scroll to position [1432, 0]
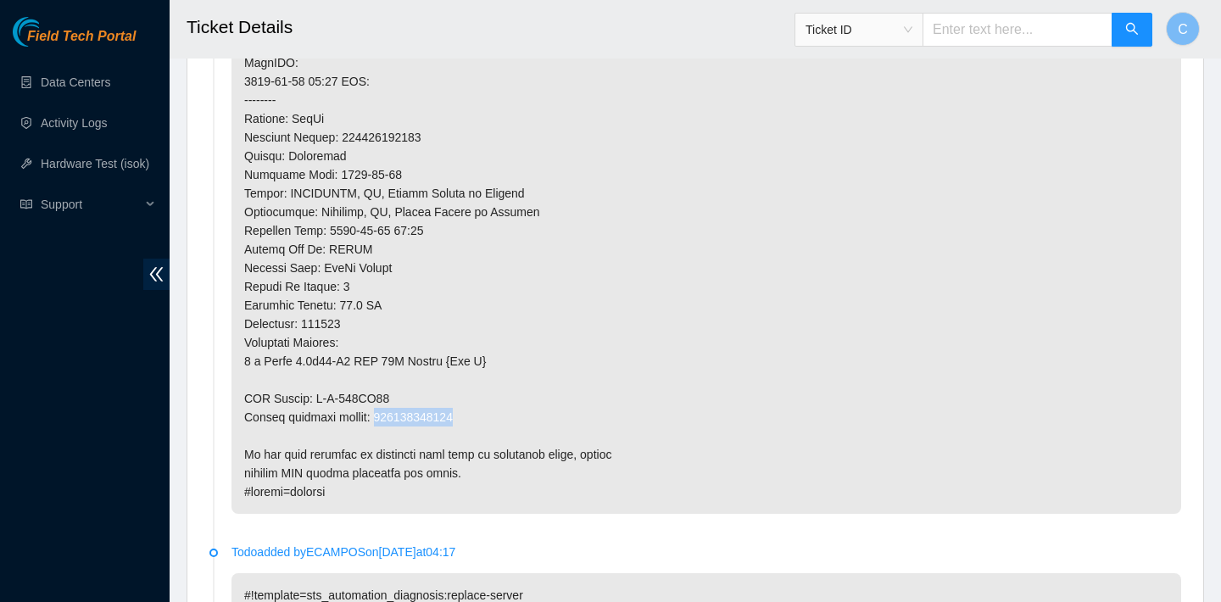
drag, startPoint x: 471, startPoint y: 411, endPoint x: 380, endPoint y: 411, distance: 90.7
click at [380, 411] on p at bounding box center [706, 25] width 950 height 977
copy p "414739616355"
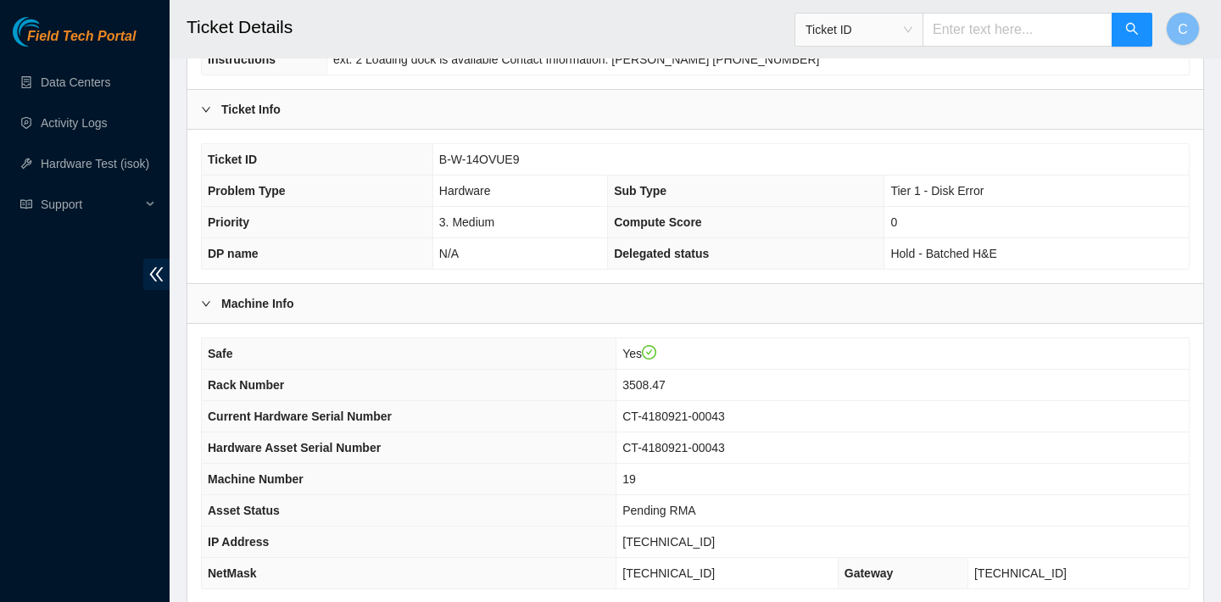
scroll to position [314, 0]
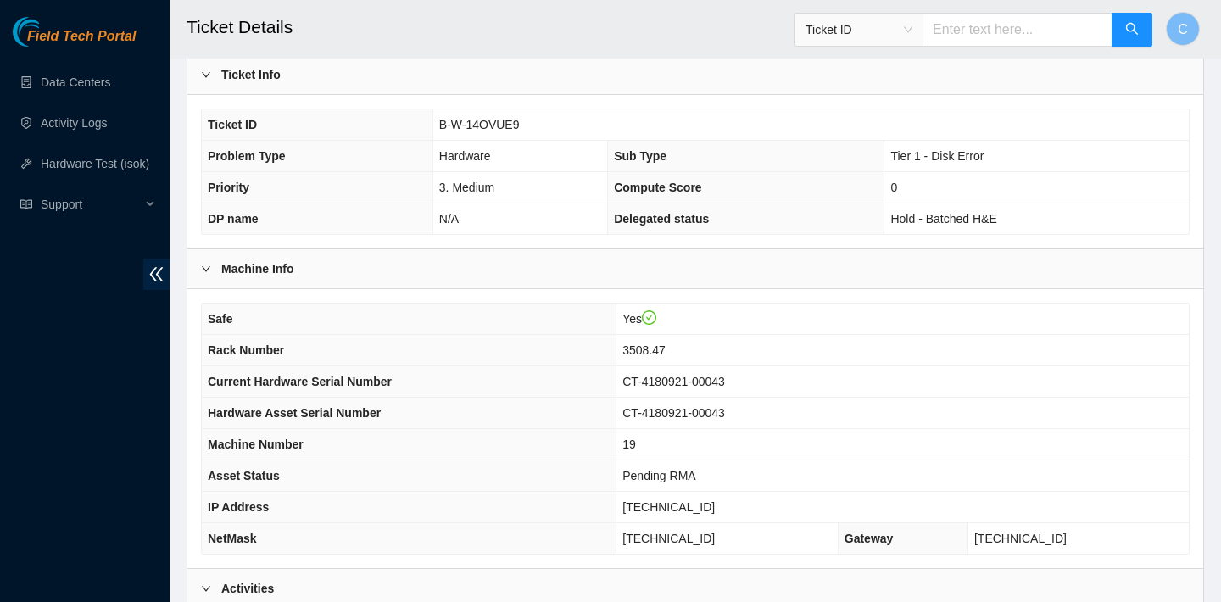
click at [758, 98] on div "Ticket ID B-W-14OVUE9 Problem Type Hardware Sub Type Tier 1 - Disk Error Priori…" at bounding box center [695, 171] width 1016 height 153
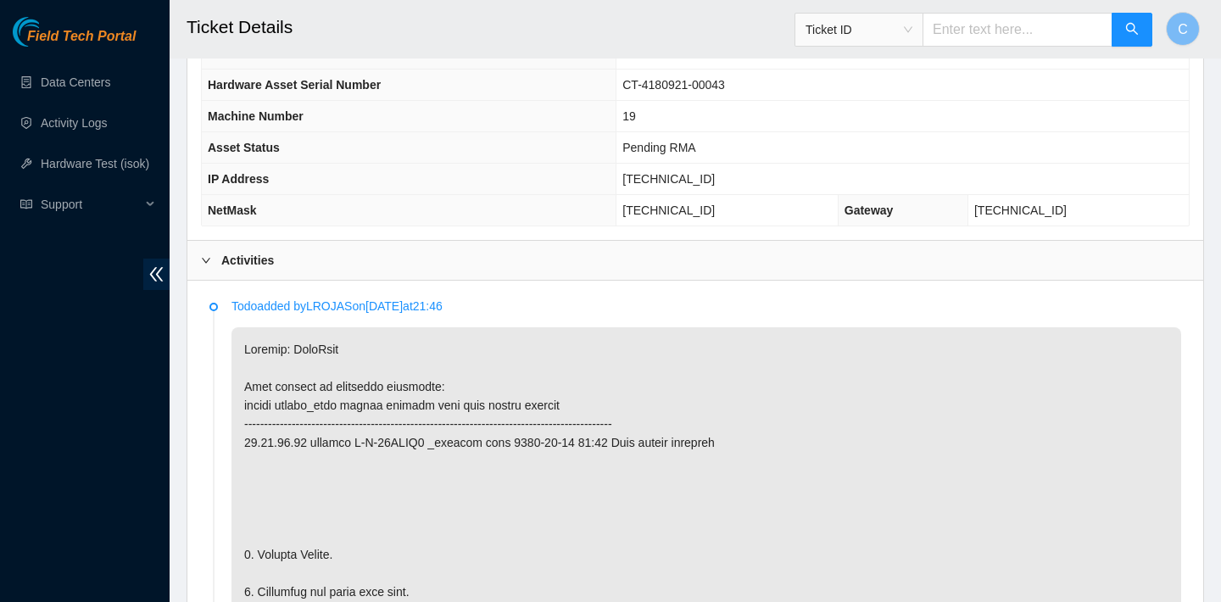
scroll to position [893, 0]
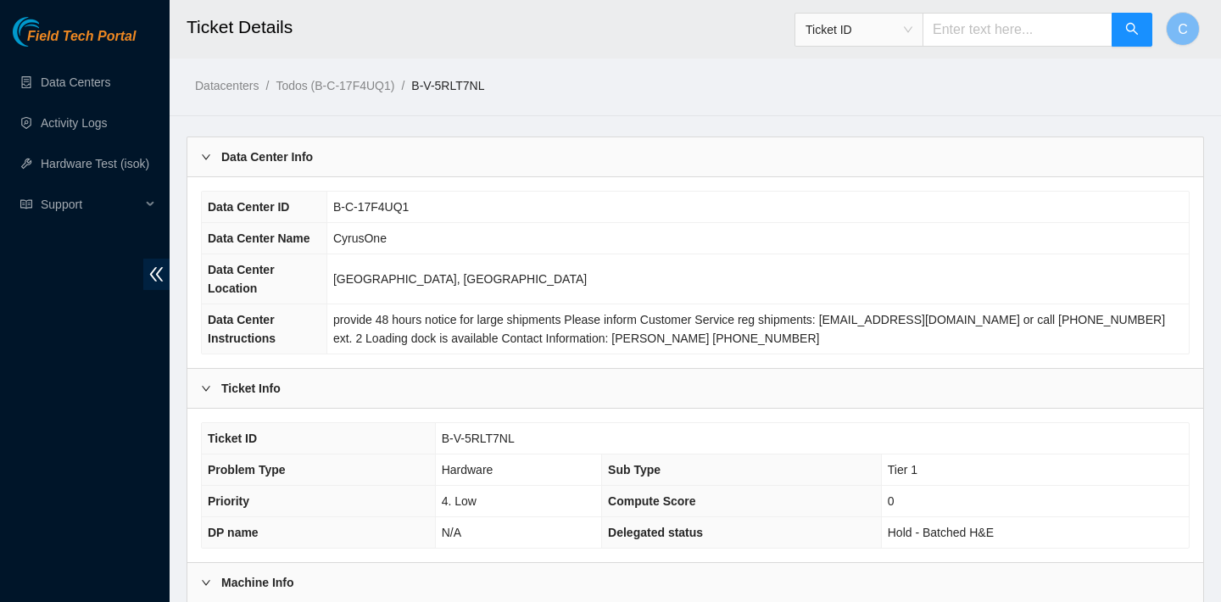
scroll to position [493, 0]
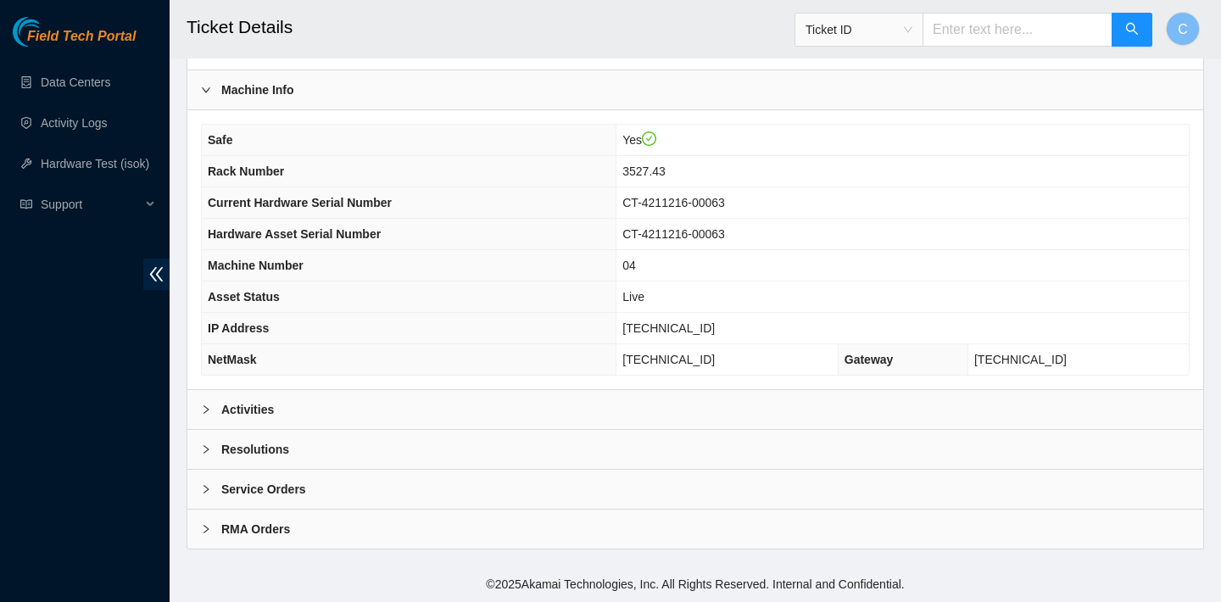
click at [330, 410] on div "Activities" at bounding box center [695, 409] width 1016 height 39
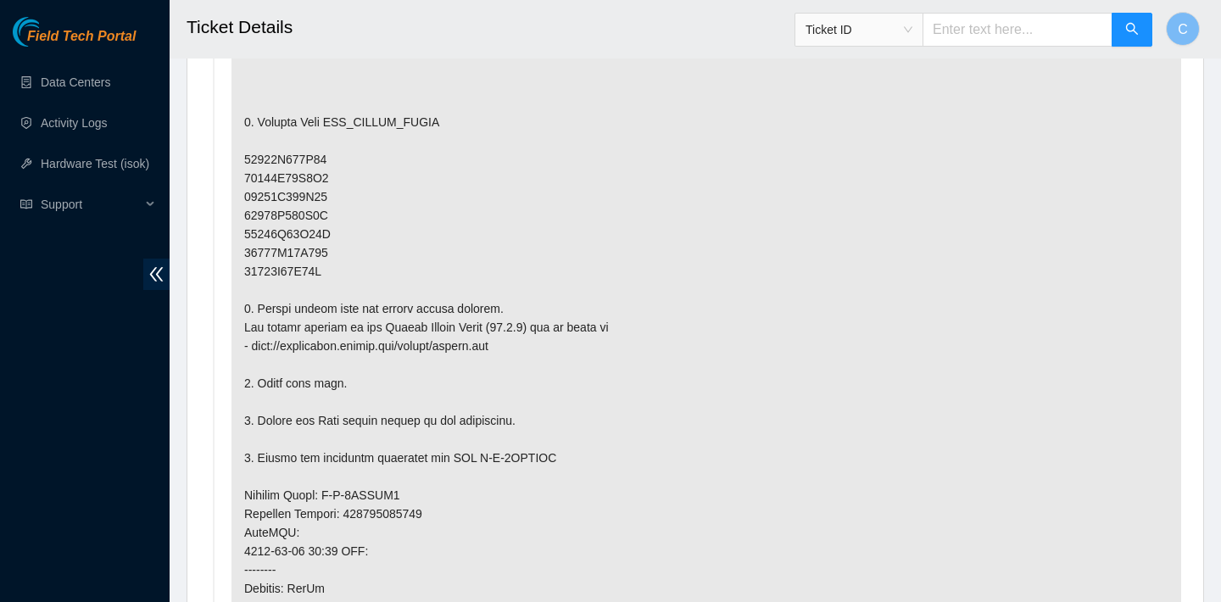
scroll to position [1140, 0]
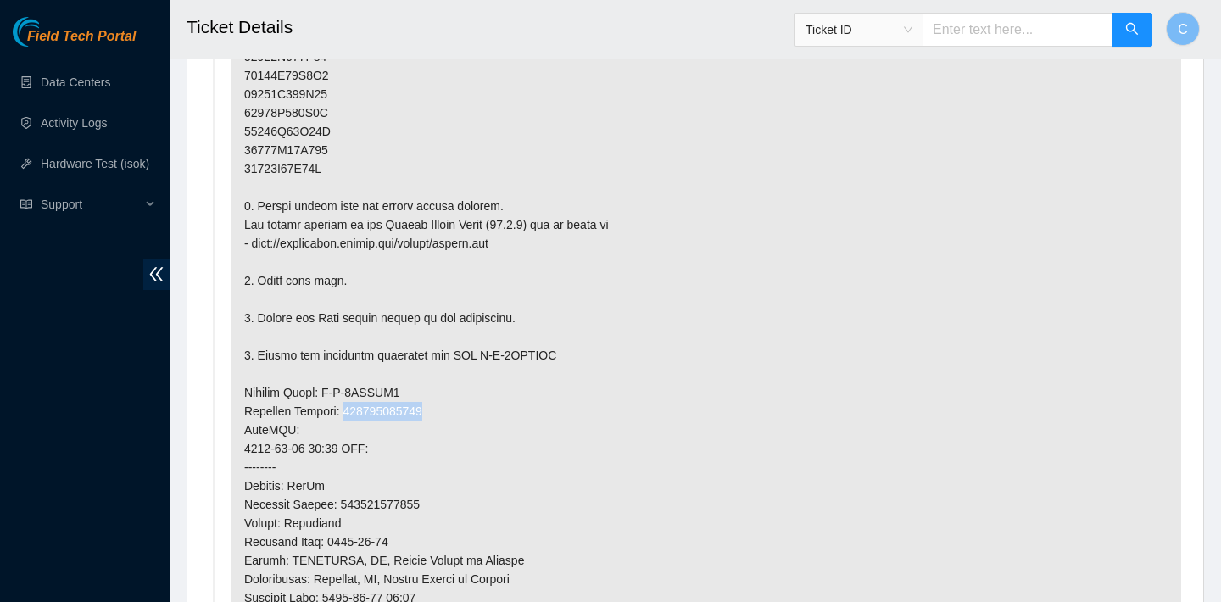
drag, startPoint x: 448, startPoint y: 410, endPoint x: 351, endPoint y: 409, distance: 96.7
click at [351, 409] on p at bounding box center [706, 346] width 950 height 1033
copy p "463470057951"
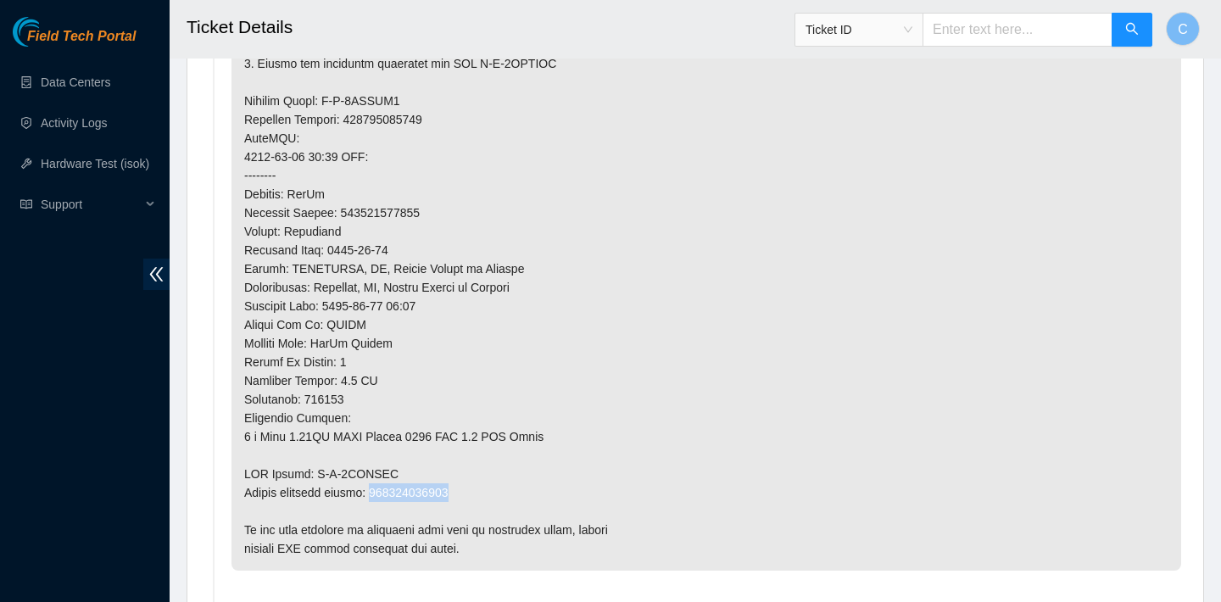
drag, startPoint x: 471, startPoint y: 492, endPoint x: 382, endPoint y: 494, distance: 89.1
click at [382, 494] on p at bounding box center [706, 54] width 950 height 1033
copy p "463470057962"
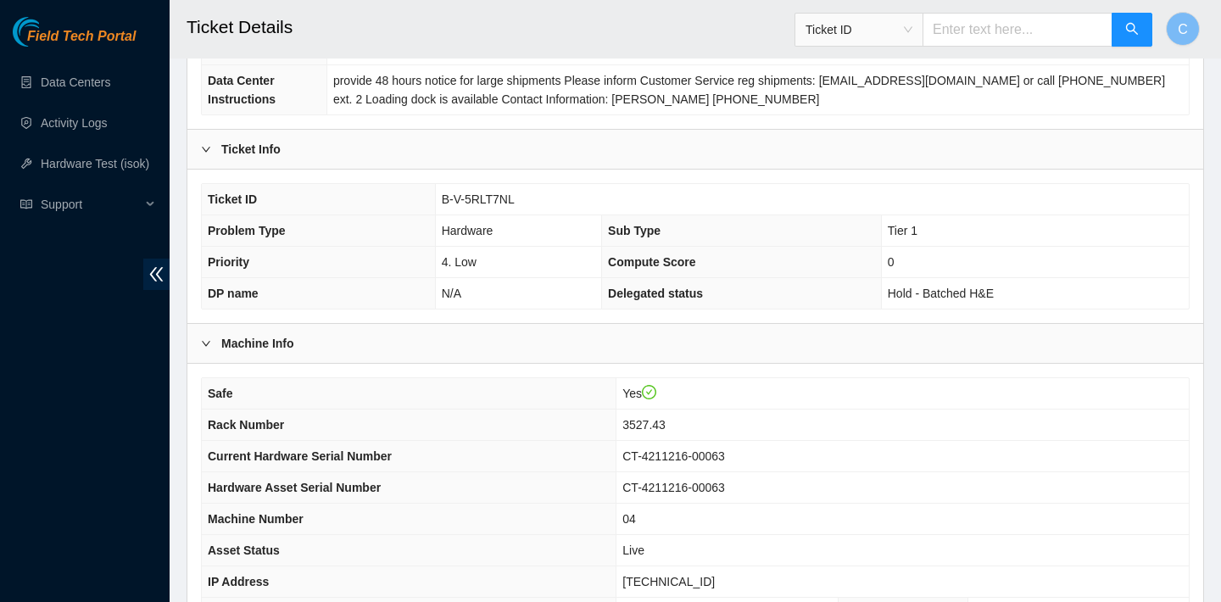
scroll to position [502, 0]
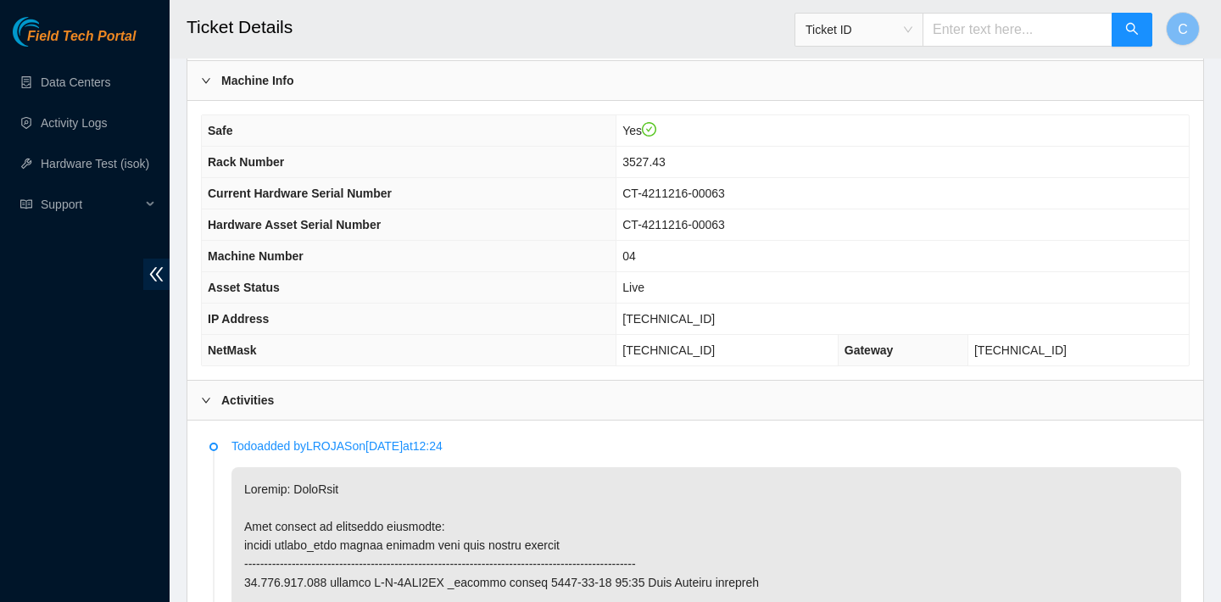
click at [719, 77] on div "Machine Info" at bounding box center [695, 80] width 1016 height 39
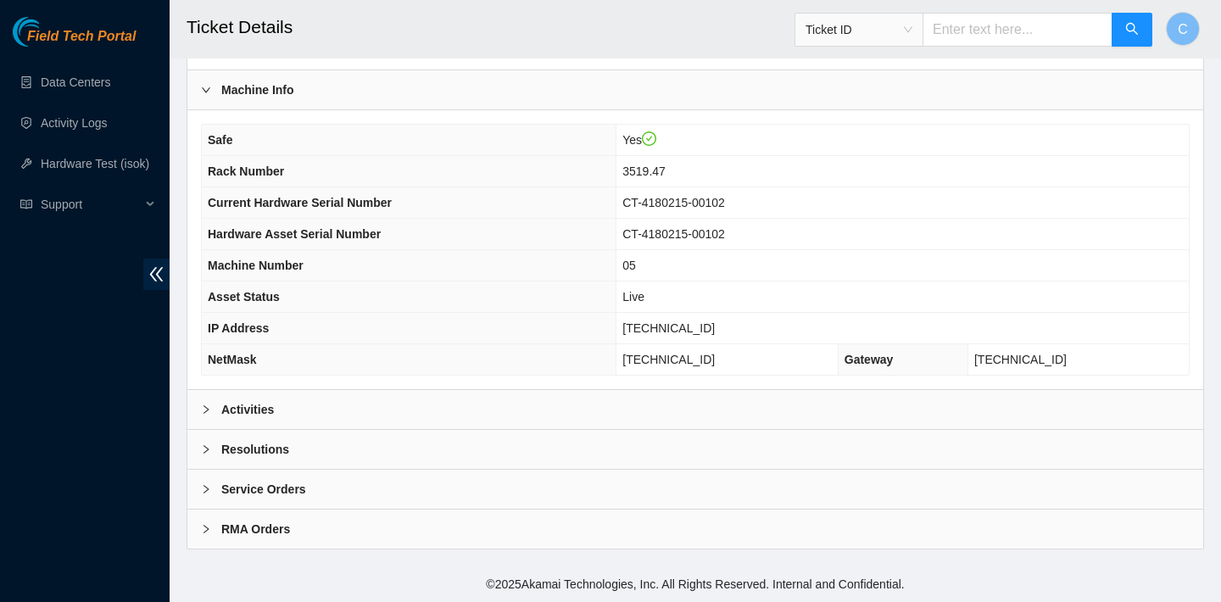
click at [471, 404] on div "Activities" at bounding box center [695, 409] width 1016 height 39
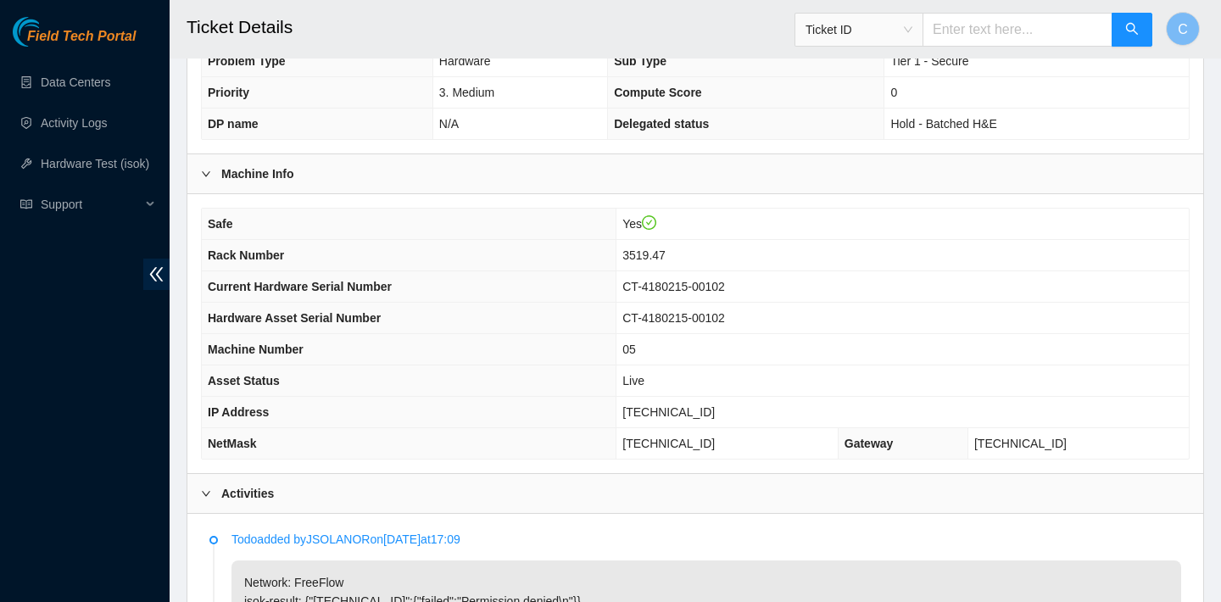
scroll to position [334, 0]
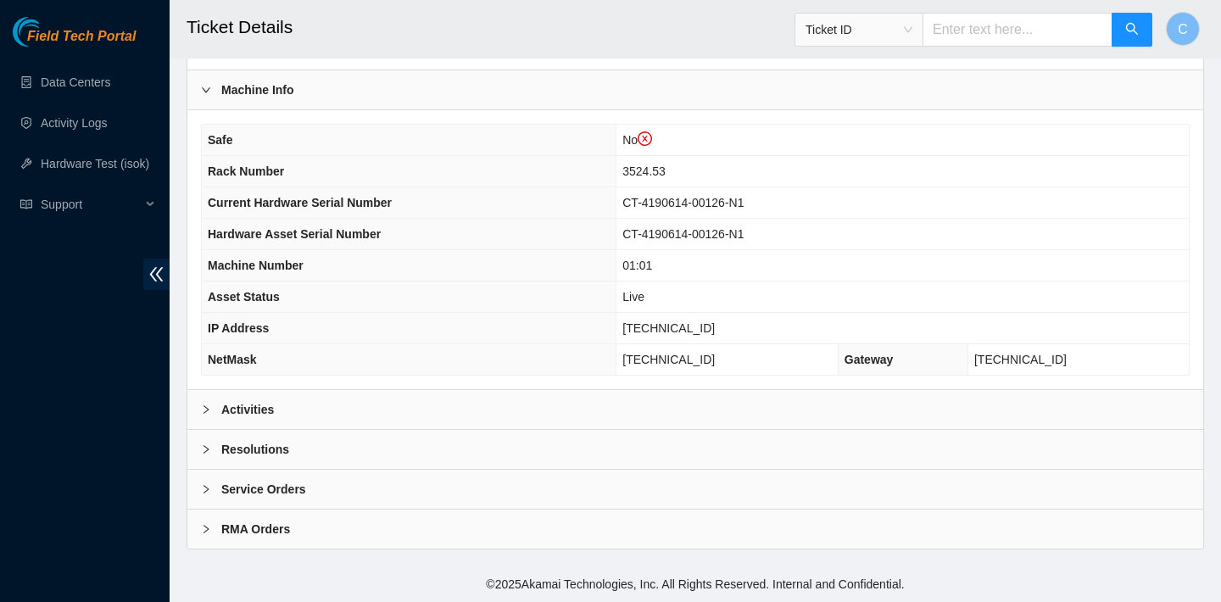
click at [549, 402] on div "Activities" at bounding box center [695, 409] width 1016 height 39
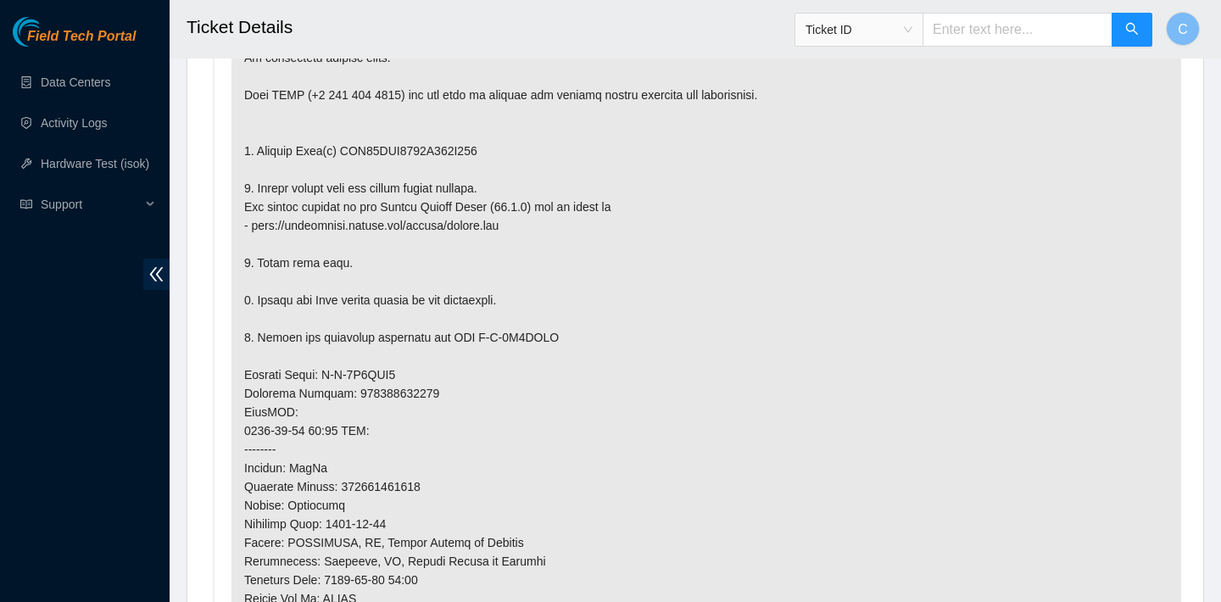
scroll to position [1120, 0]
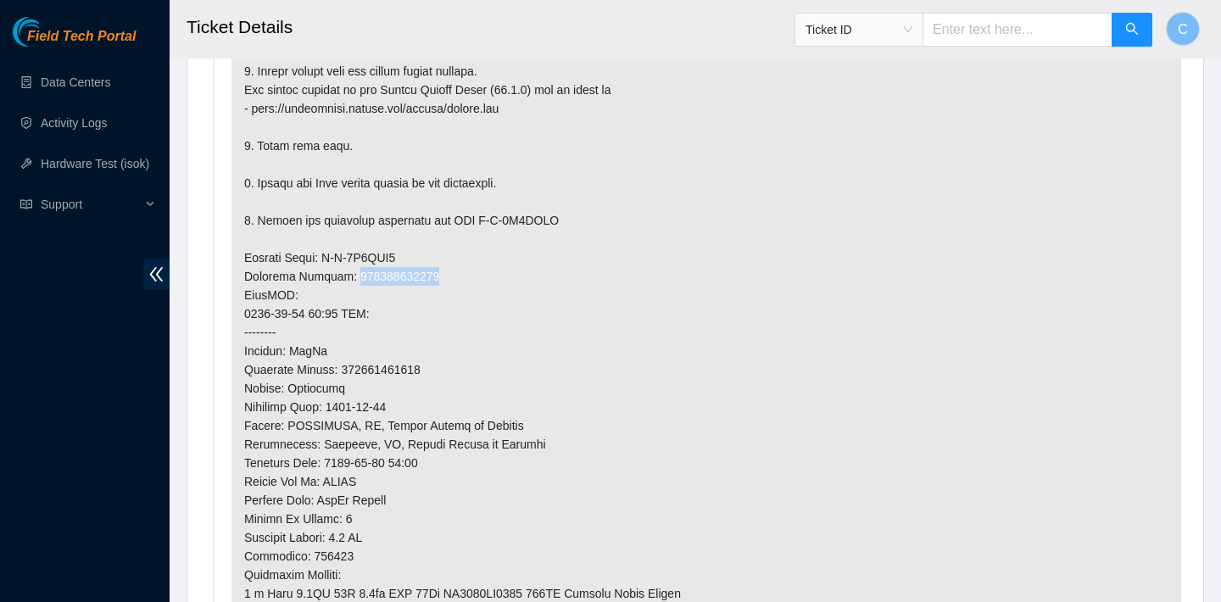
drag, startPoint x: 440, startPoint y: 276, endPoint x: 351, endPoint y: 276, distance: 89.0
click at [351, 276] on p at bounding box center [706, 304] width 950 height 846
copy p "473665220111"
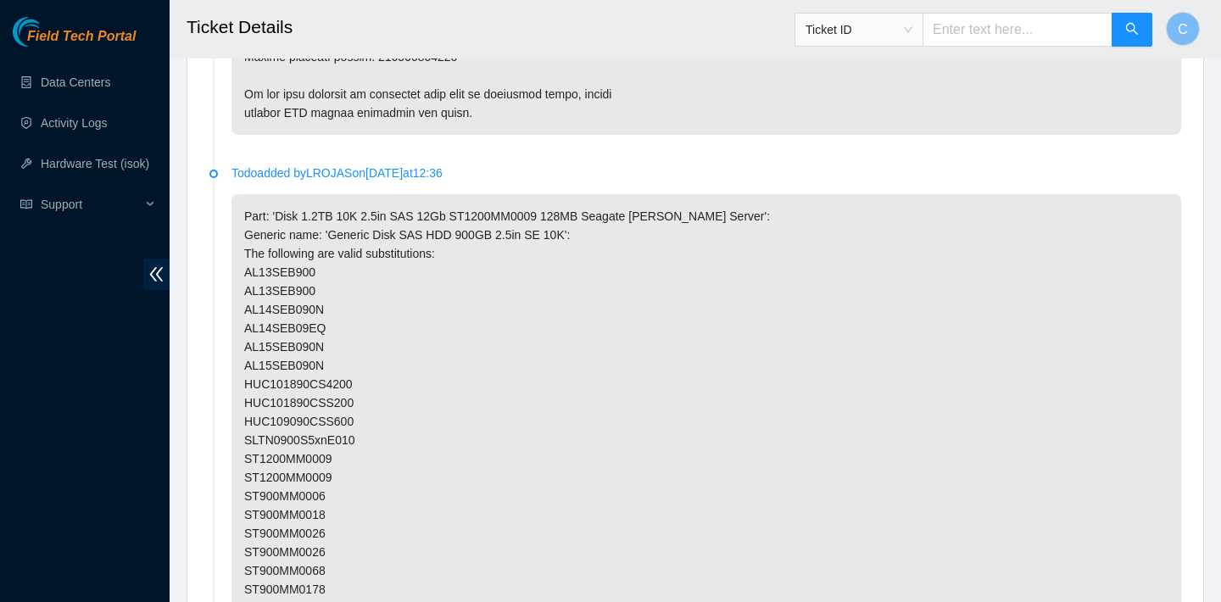
scroll to position [1230, 0]
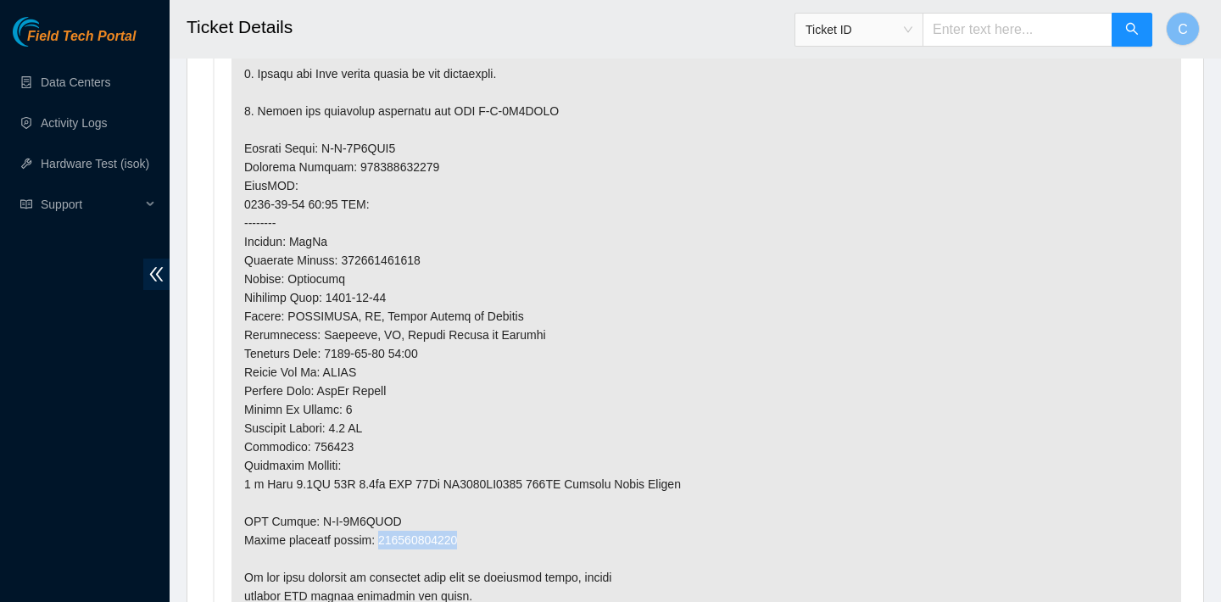
drag, startPoint x: 471, startPoint y: 536, endPoint x: 381, endPoint y: 536, distance: 89.9
click at [381, 536] on p at bounding box center [706, 195] width 950 height 846
copy p "473665220122"
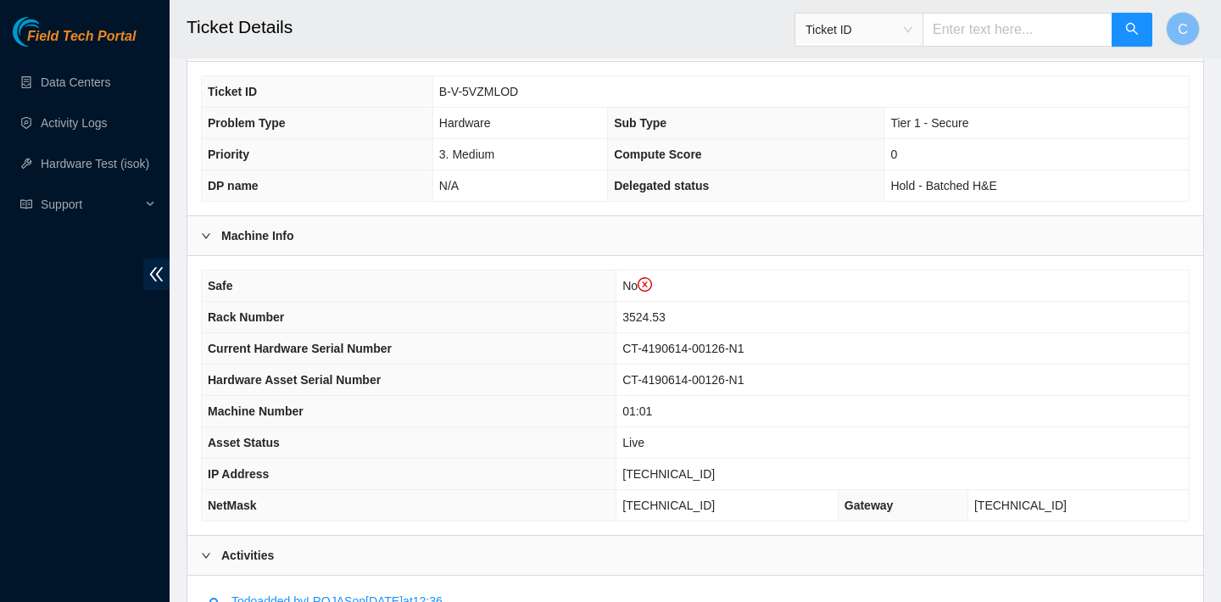
scroll to position [364, 0]
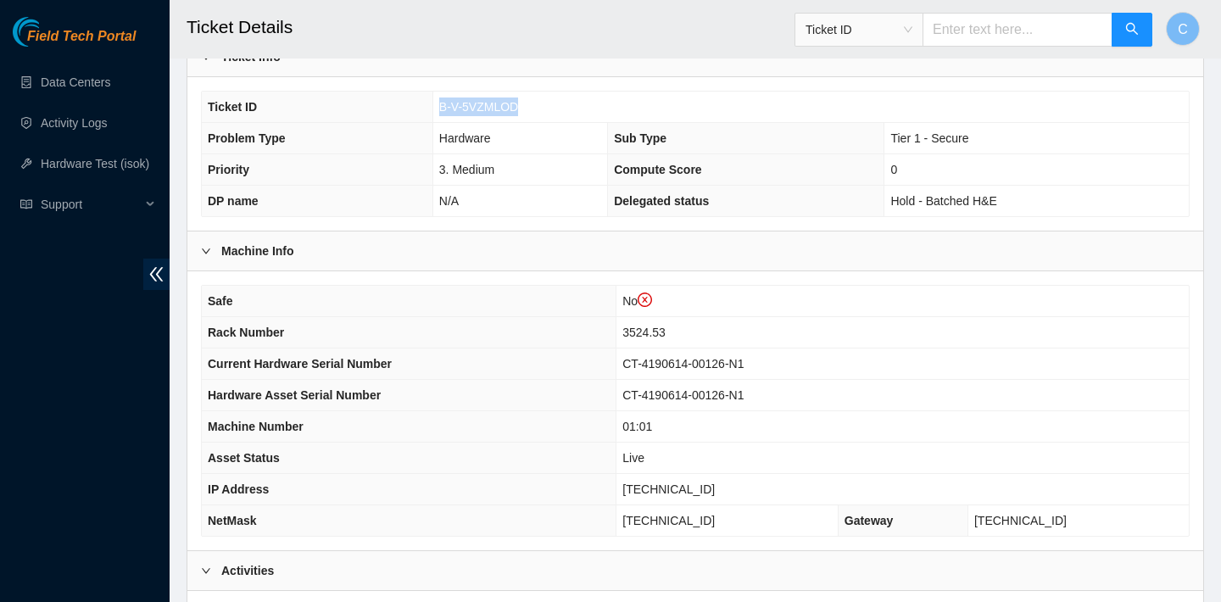
drag, startPoint x: 536, startPoint y: 103, endPoint x: 438, endPoint y: 103, distance: 98.4
click at [438, 103] on td "B-V-5VZMLOD" at bounding box center [810, 107] width 756 height 31
copy span "B-V-5VZMLOD"
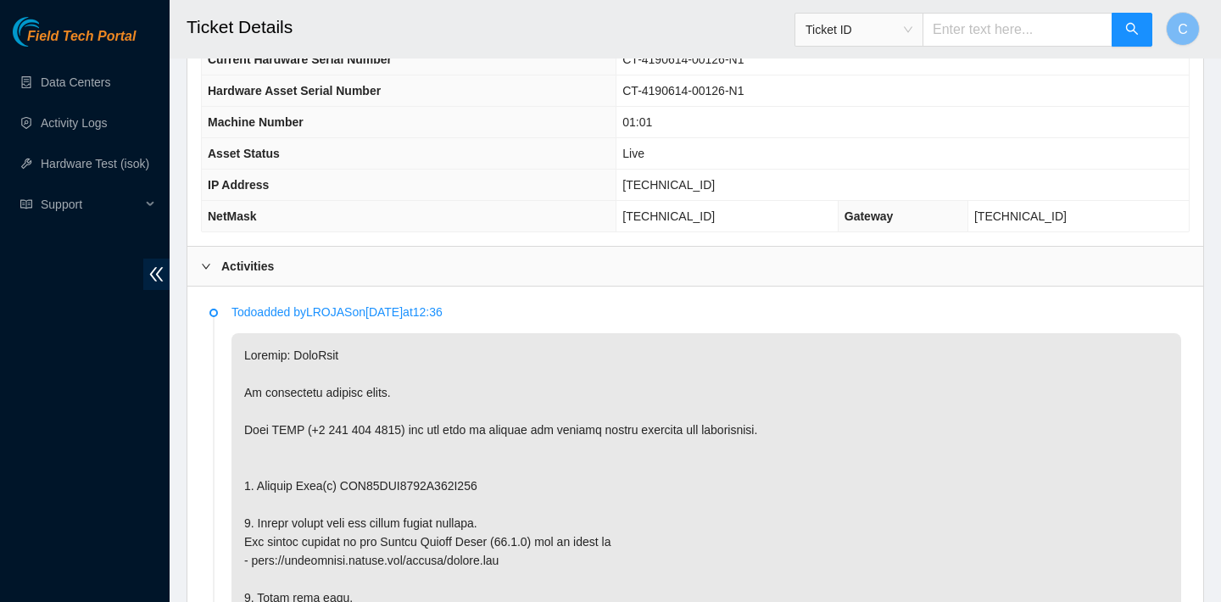
scroll to position [590, 0]
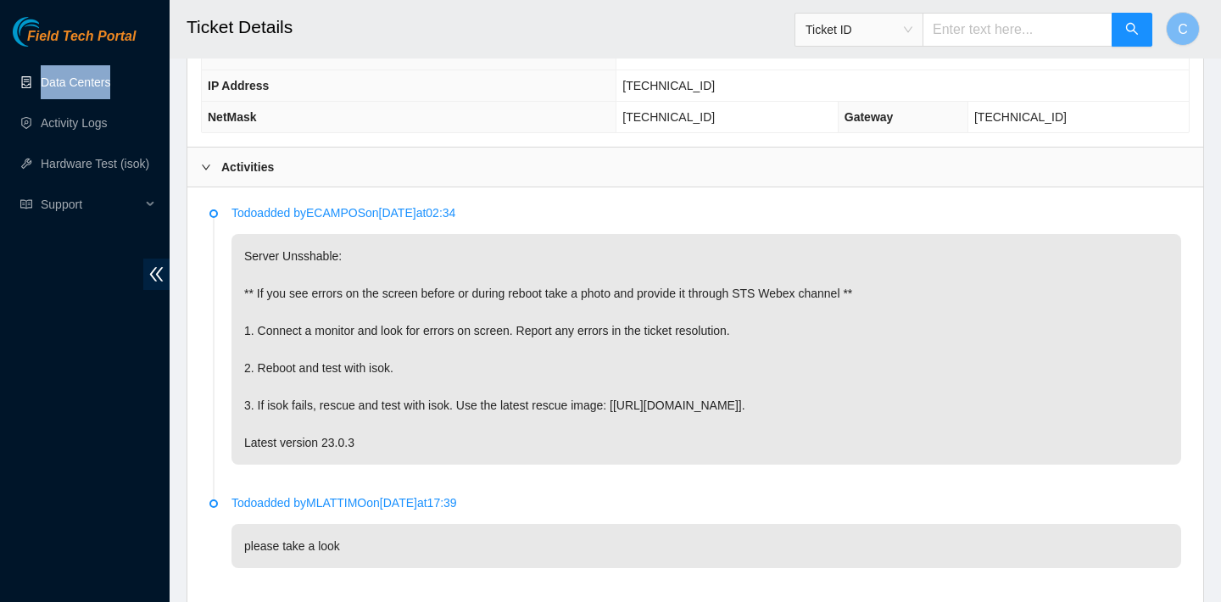
scroll to position [689, 0]
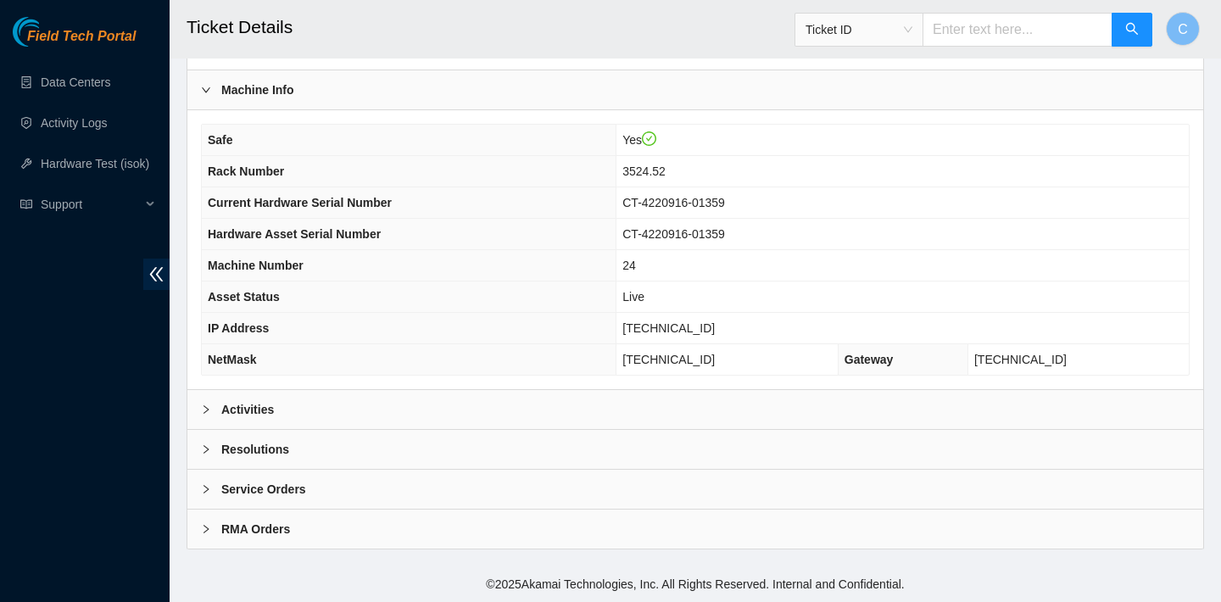
click at [503, 414] on div "Activities" at bounding box center [695, 409] width 1016 height 39
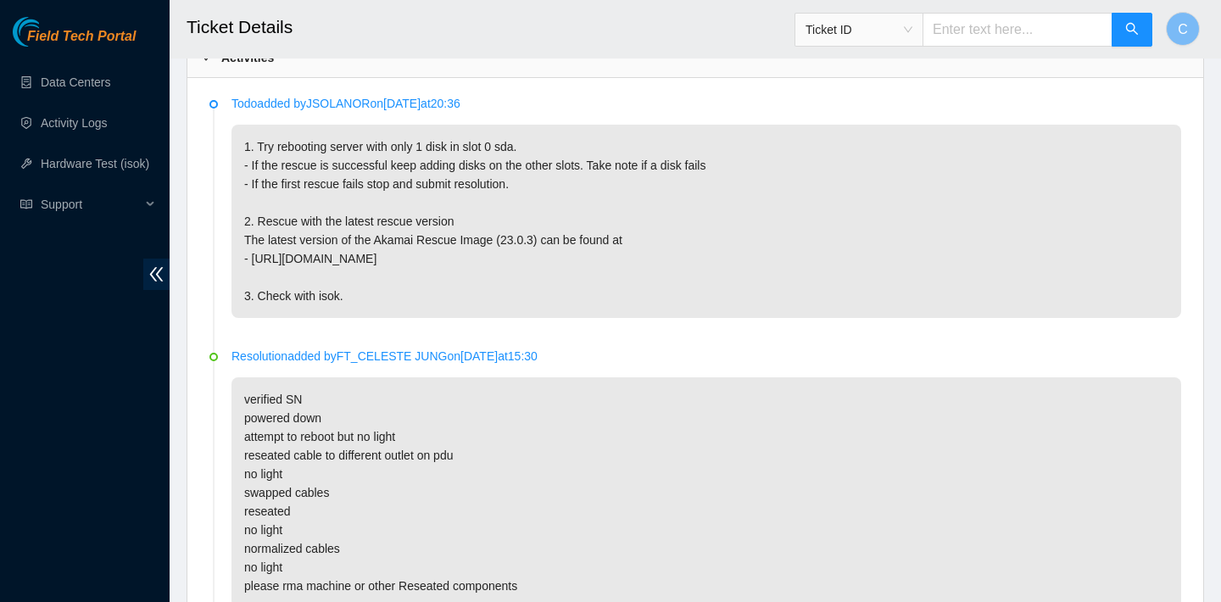
scroll to position [800, 0]
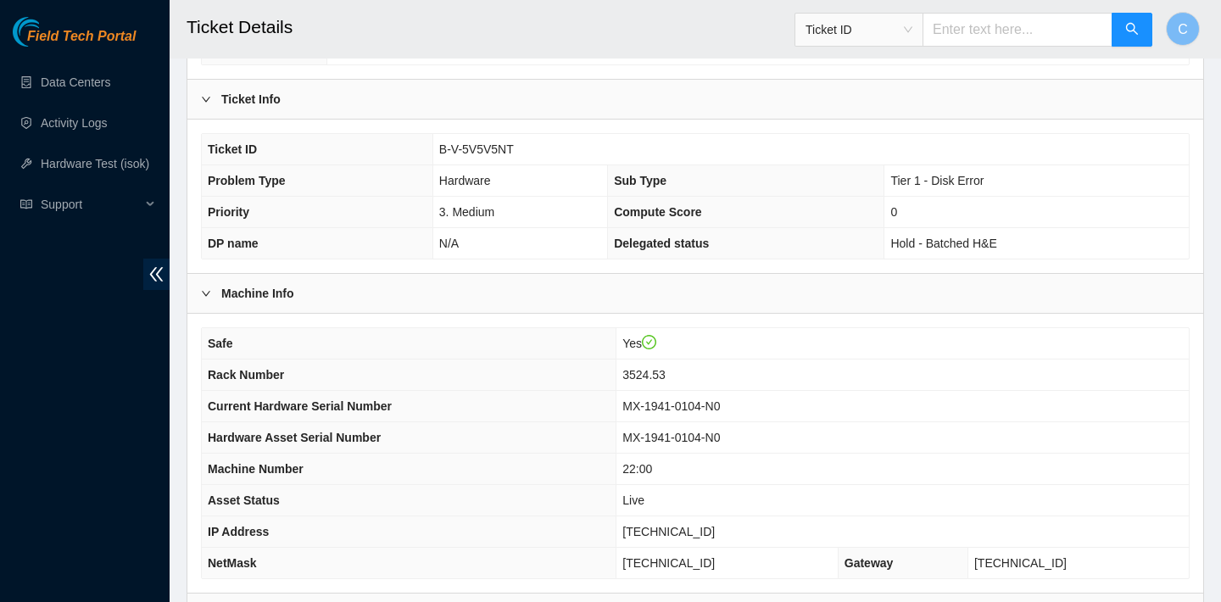
scroll to position [493, 0]
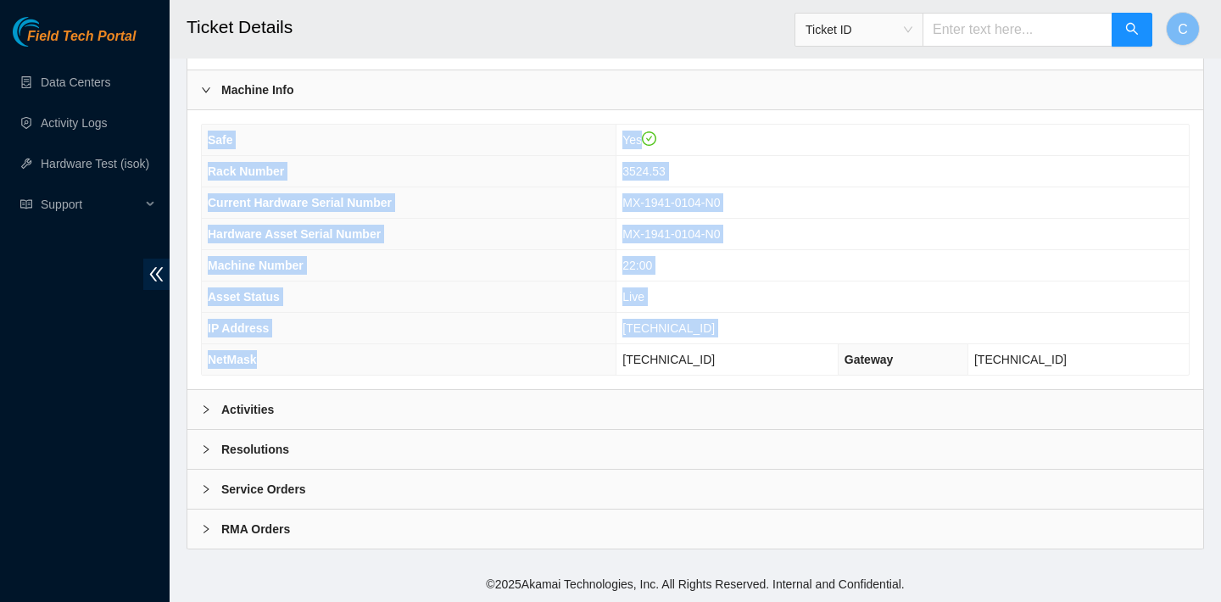
click at [502, 372] on div "Safe Yes Rack Number 3524.53 Current Hardware Serial Number MX-1941-0104-N0 Har…" at bounding box center [695, 250] width 989 height 252
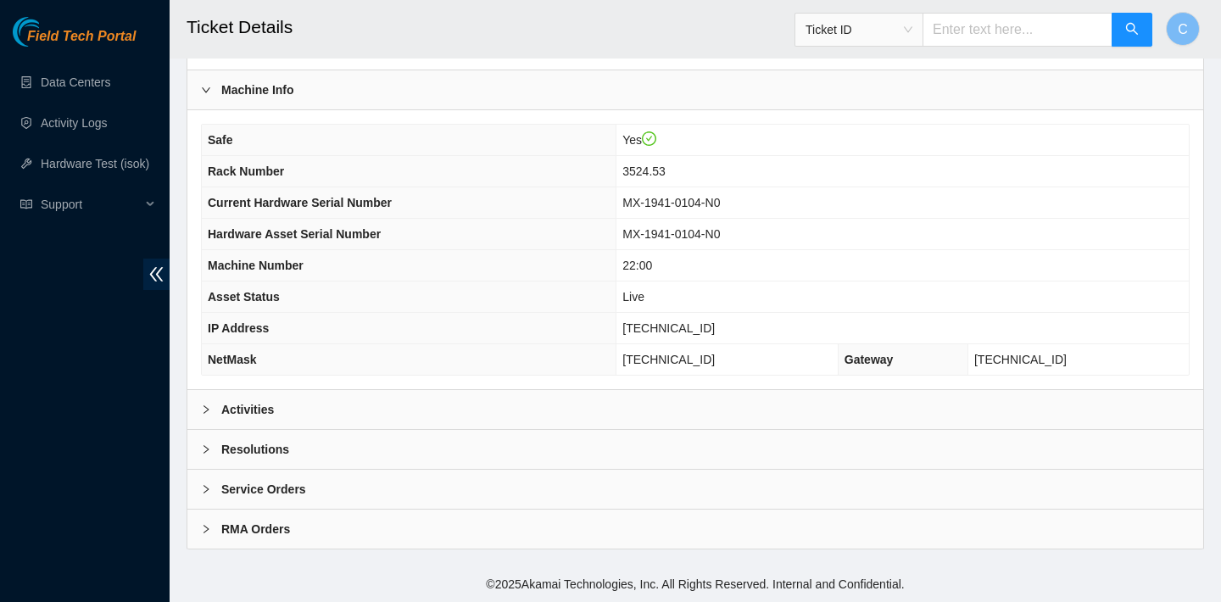
click at [495, 396] on div "Activities" at bounding box center [695, 409] width 1016 height 39
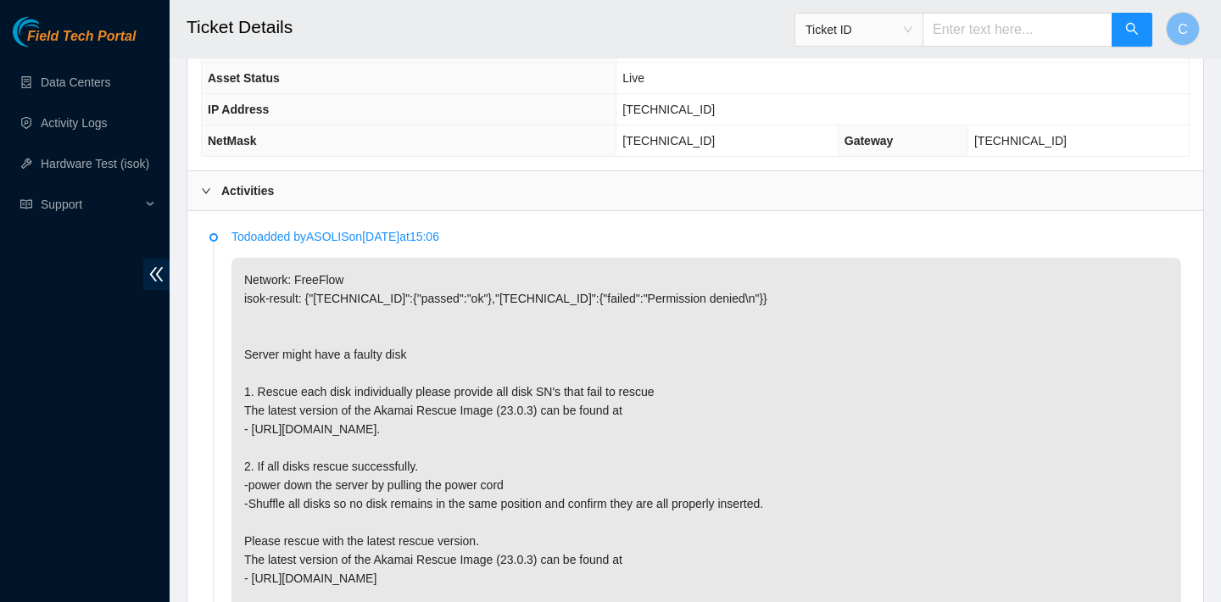
scroll to position [828, 0]
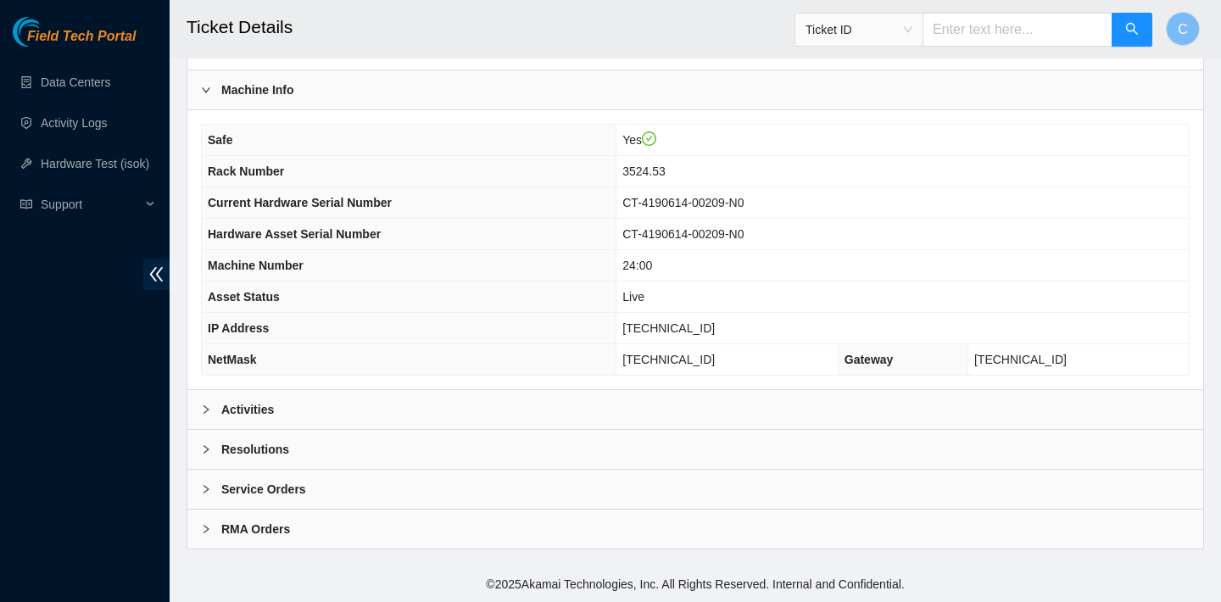
click at [404, 411] on div "Activities" at bounding box center [695, 409] width 1016 height 39
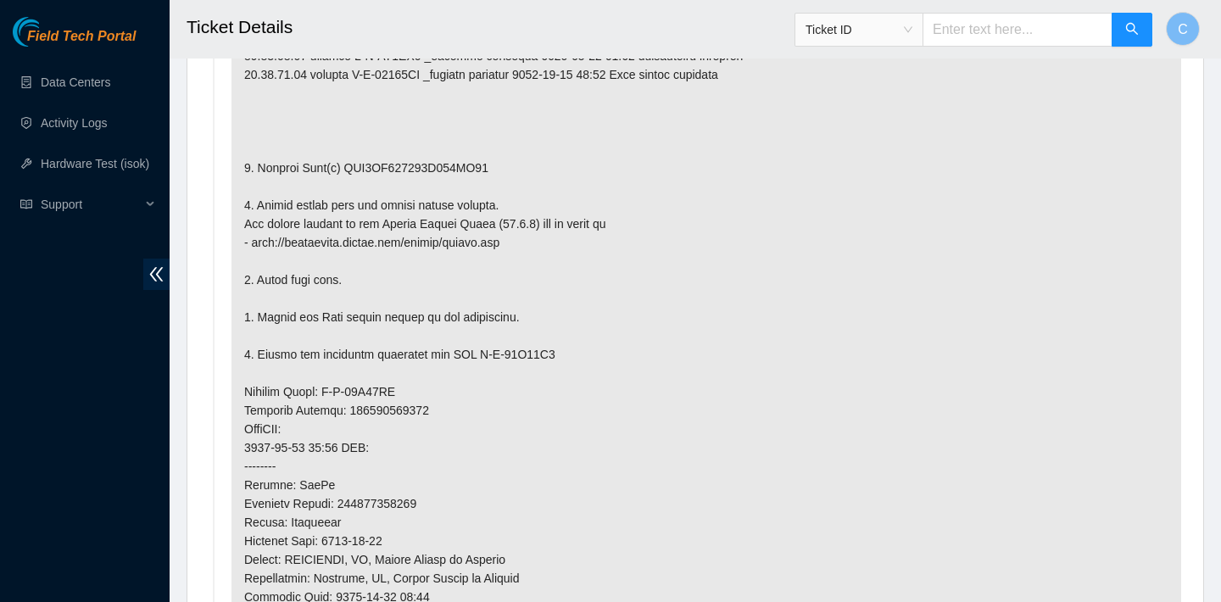
scroll to position [1143, 0]
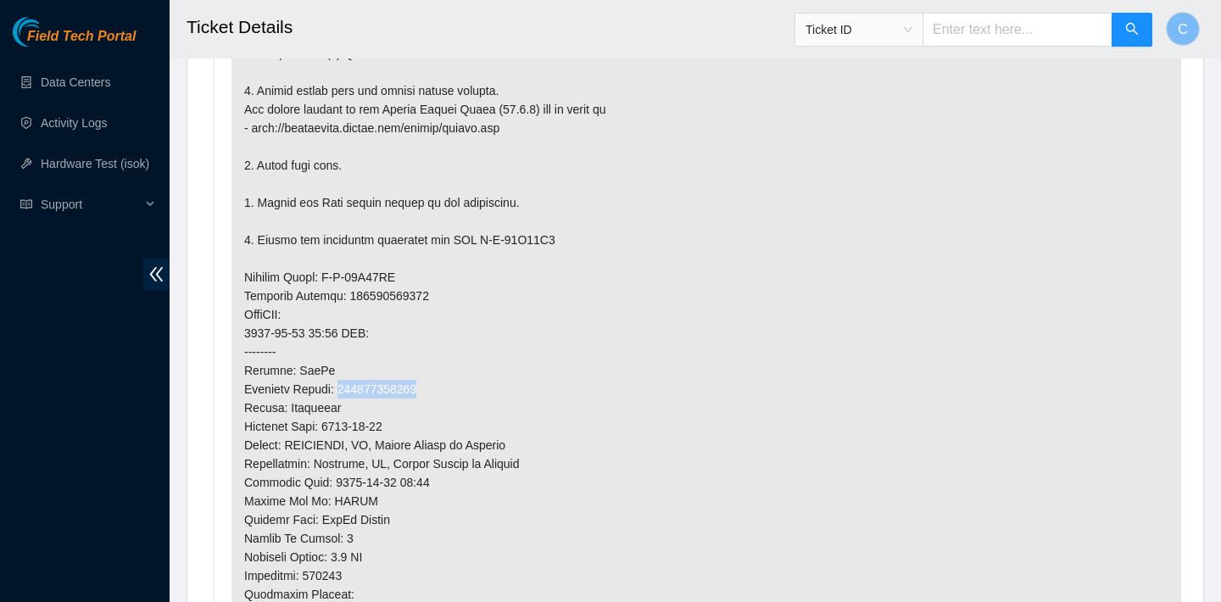
drag, startPoint x: 438, startPoint y: 381, endPoint x: 345, endPoint y: 381, distance: 92.4
click at [345, 381] on p at bounding box center [706, 286] width 950 height 921
copy p "463470056164"
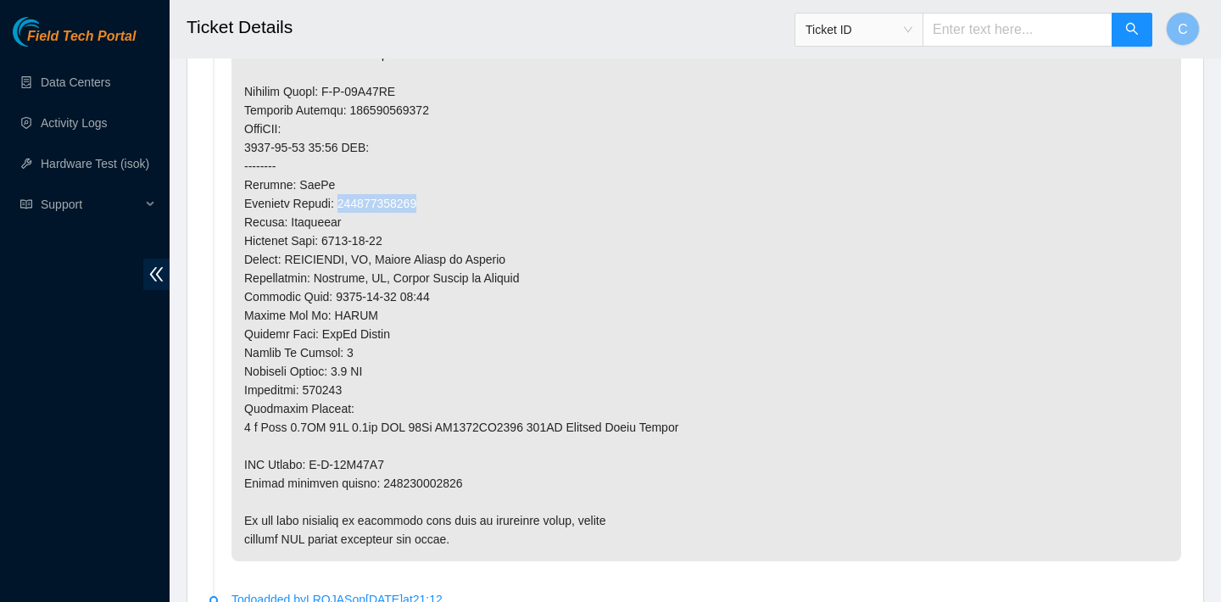
scroll to position [1506, 0]
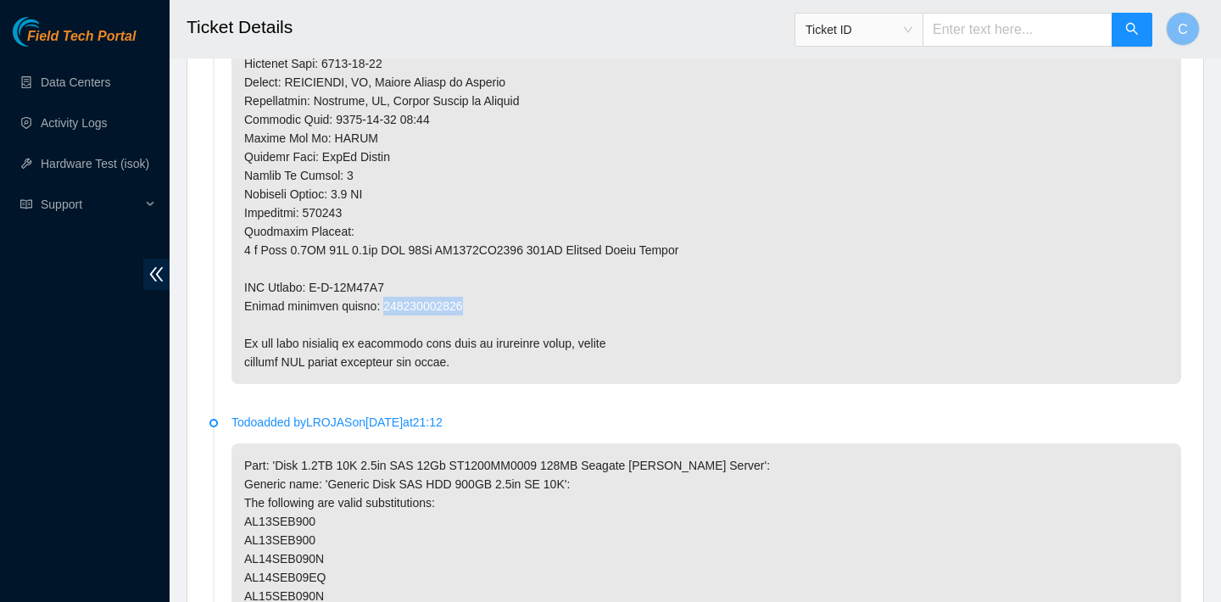
drag, startPoint x: 466, startPoint y: 309, endPoint x: 380, endPoint y: 307, distance: 86.5
copy p "463470056175"
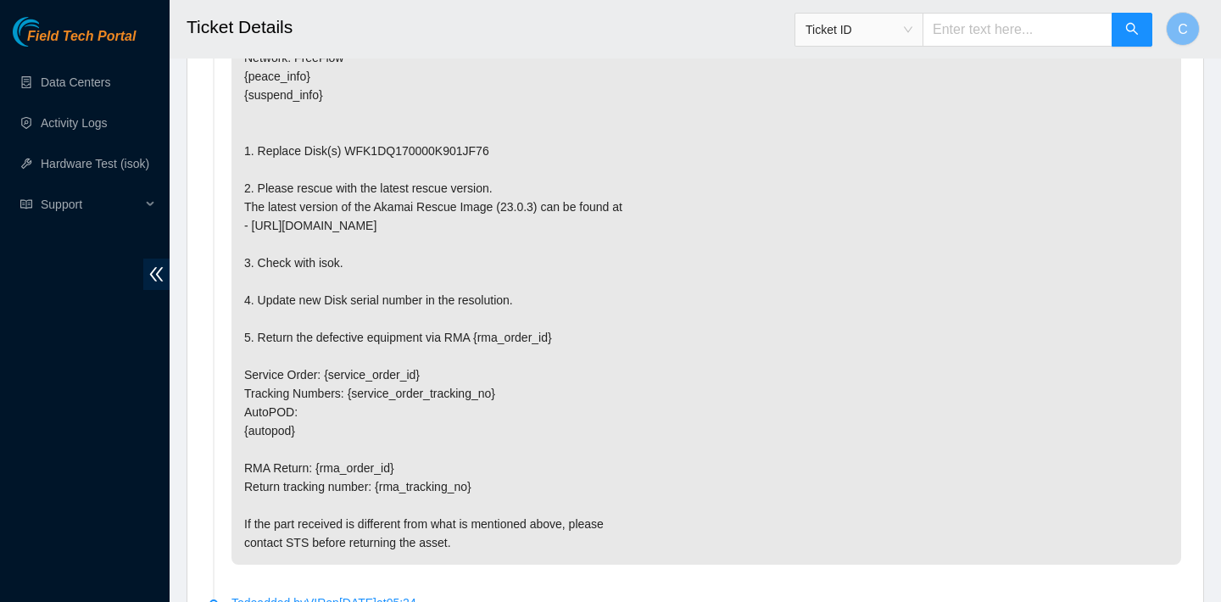
scroll to position [2985, 0]
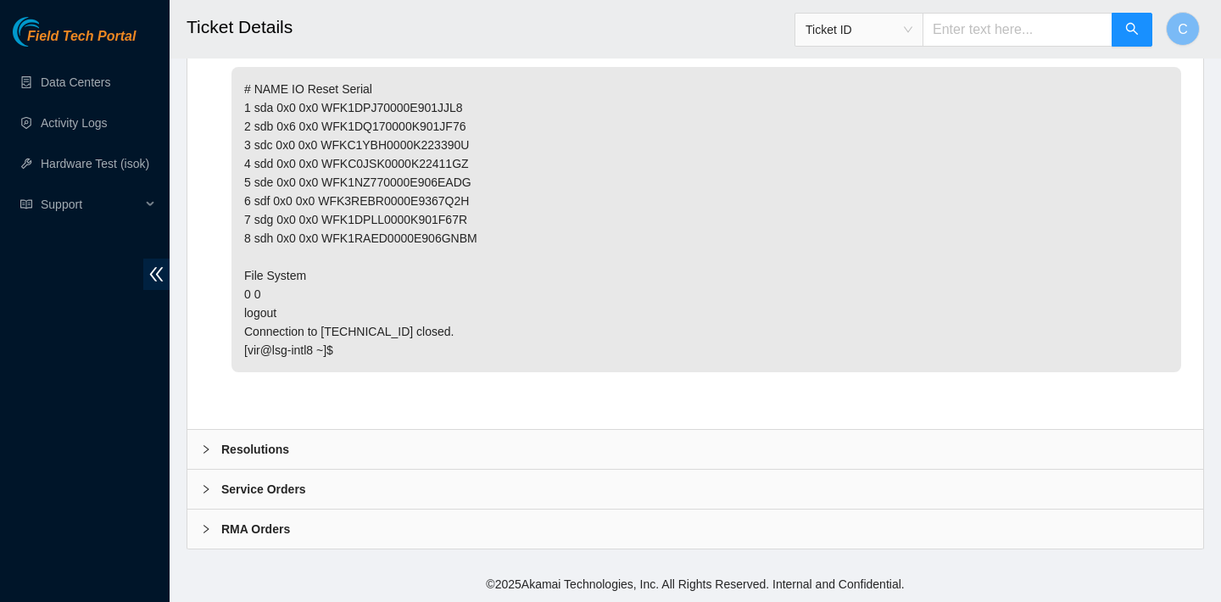
click at [433, 438] on div "Resolutions" at bounding box center [695, 449] width 1016 height 39
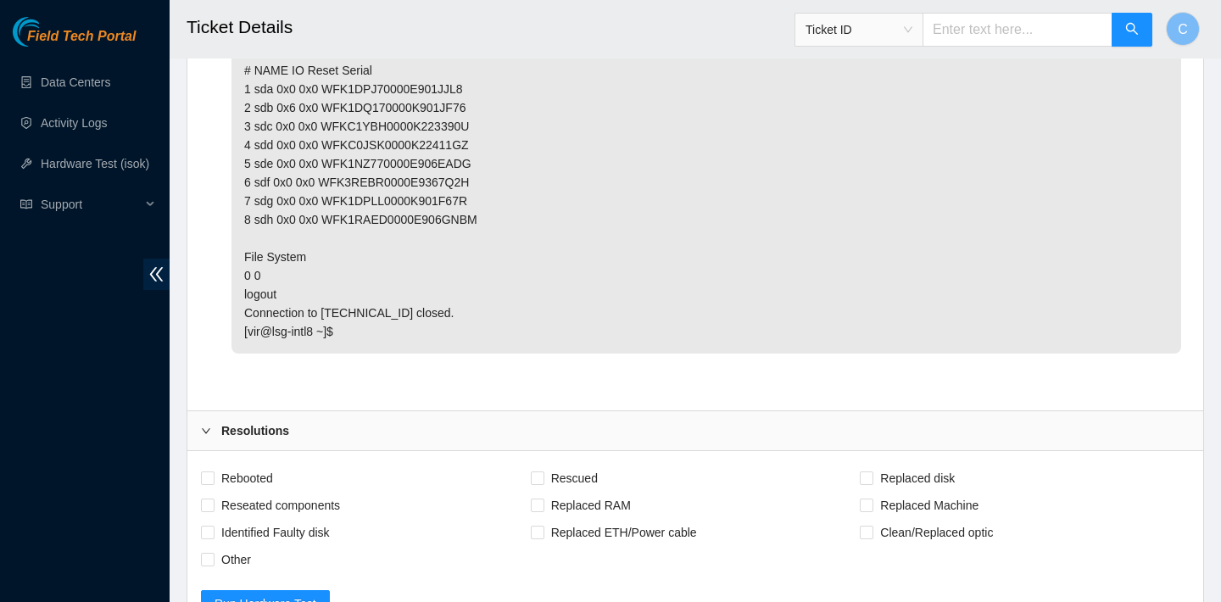
scroll to position [3336, 0]
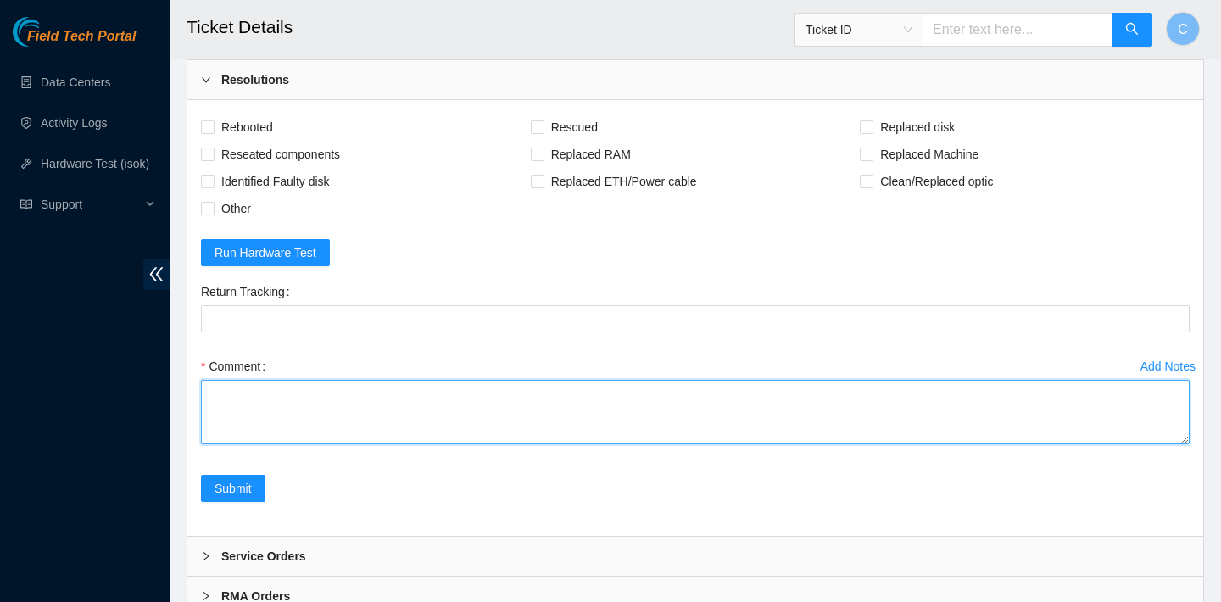
click at [429, 441] on textarea "Comment" at bounding box center [695, 412] width 989 height 64
paste textarea "replaced OLD disk with NEW disk WFKA8AXK"
click at [209, 409] on textarea "replaced OLD disk with NEW disk WFKA8AXK" at bounding box center [695, 412] width 989 height 64
click at [207, 410] on textarea "replaced OLD disk with NEW disk WFKA8AXK" at bounding box center [695, 412] width 989 height 64
click at [472, 444] on textarea "verified SN replaced OLD disk with NEW disk WFKA8AXK" at bounding box center [695, 412] width 989 height 64
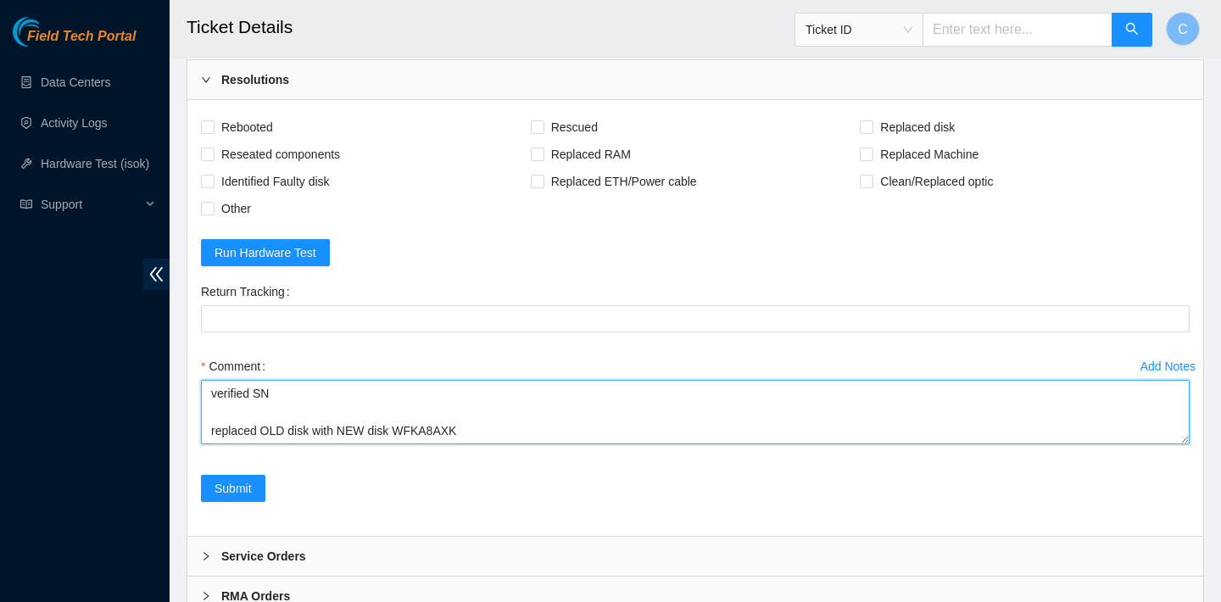
scroll to position [13, 0]
paste textarea "*isok is broken at the moment if still does not pass isok after please send back"
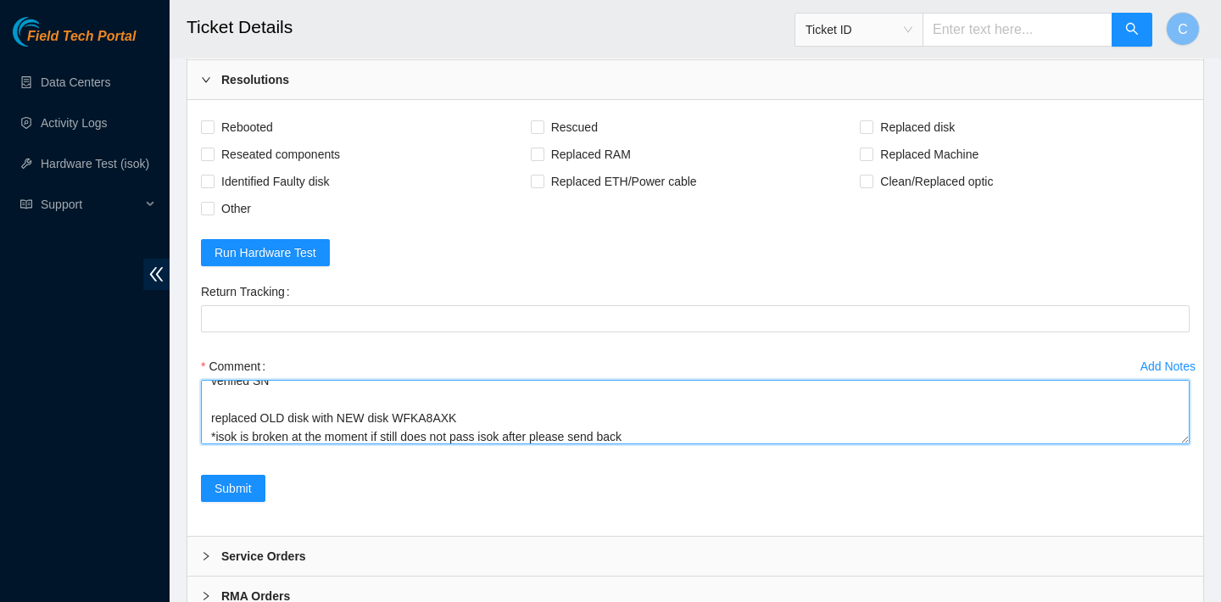
click at [272, 419] on textarea "verified SN replaced OLD disk with NEW disk WFKA8AXK *isok is broken at the mom…" at bounding box center [695, 412] width 989 height 64
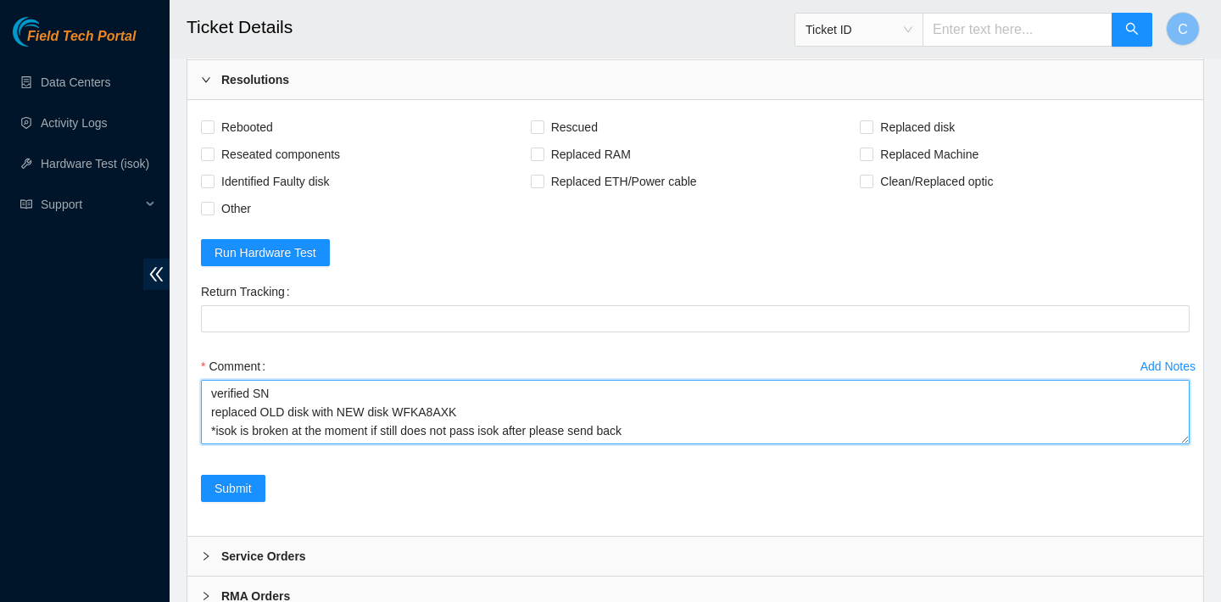
scroll to position [0, 0]
click at [460, 423] on textarea "verified SN replaced OLD disk with NEW disk WFKA8AXK *isok is broken at the mom…" at bounding box center [695, 412] width 989 height 64
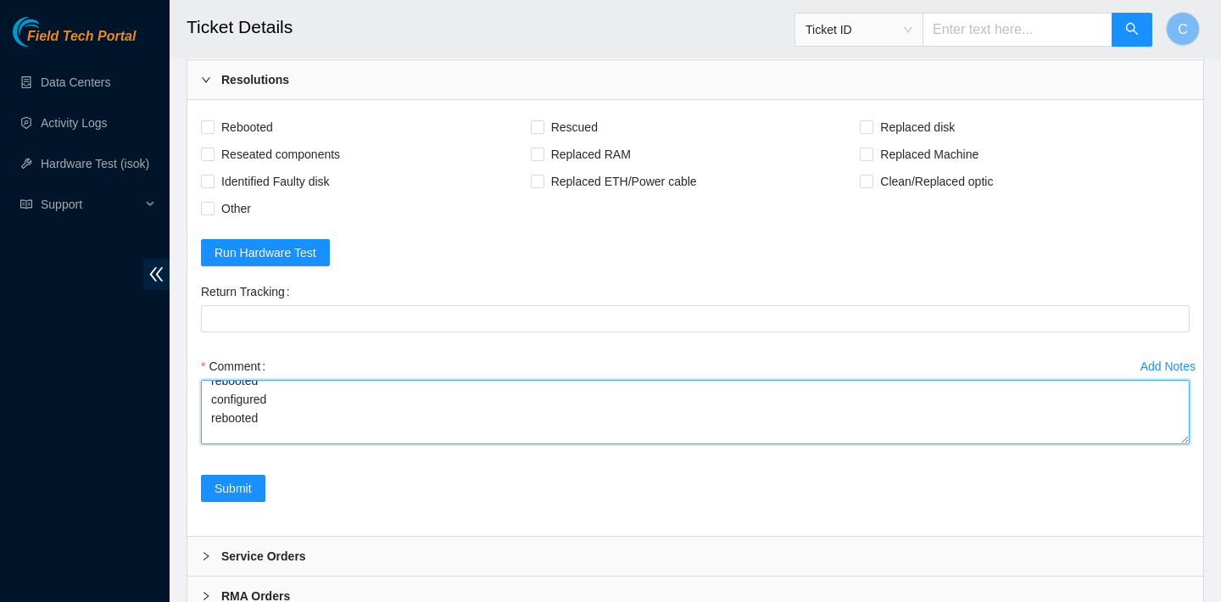
scroll to position [112, 0]
type textarea "verified SN replaced OLD disk with NEW disk WFKA8AXK rebooted rescued rebooted …"
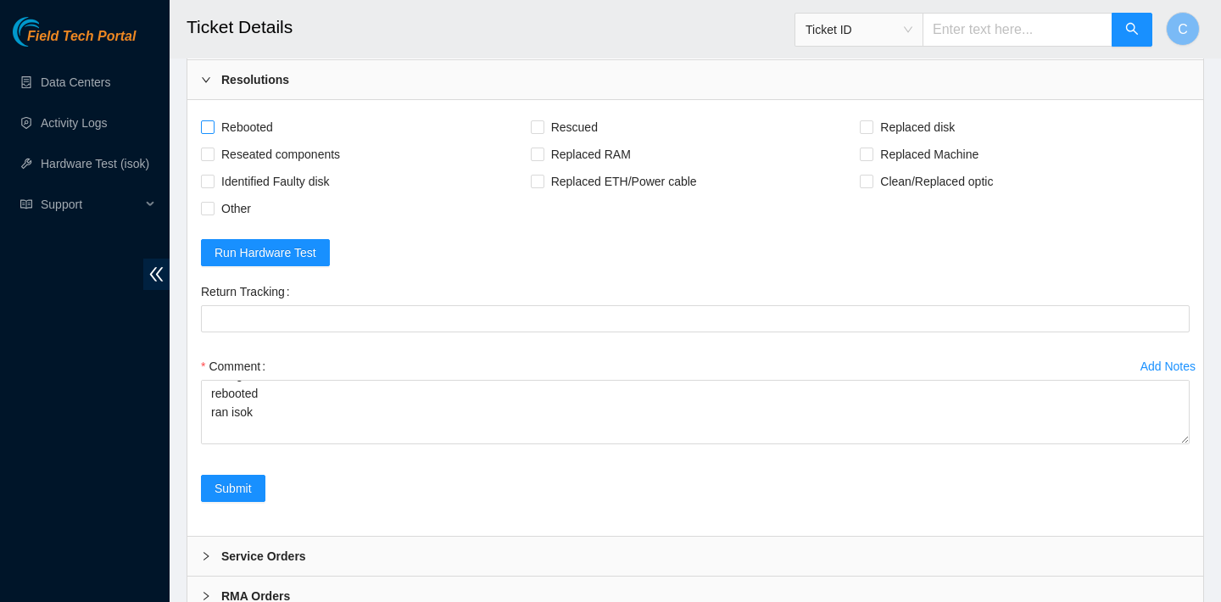
click at [254, 141] on span "Rebooted" at bounding box center [247, 127] width 65 height 27
click at [213, 132] on input "Rebooted" at bounding box center [207, 126] width 12 height 12
checkbox input "true"
click at [596, 141] on span "Rescued" at bounding box center [574, 127] width 60 height 27
click at [543, 132] on input "Rescued" at bounding box center [537, 126] width 12 height 12
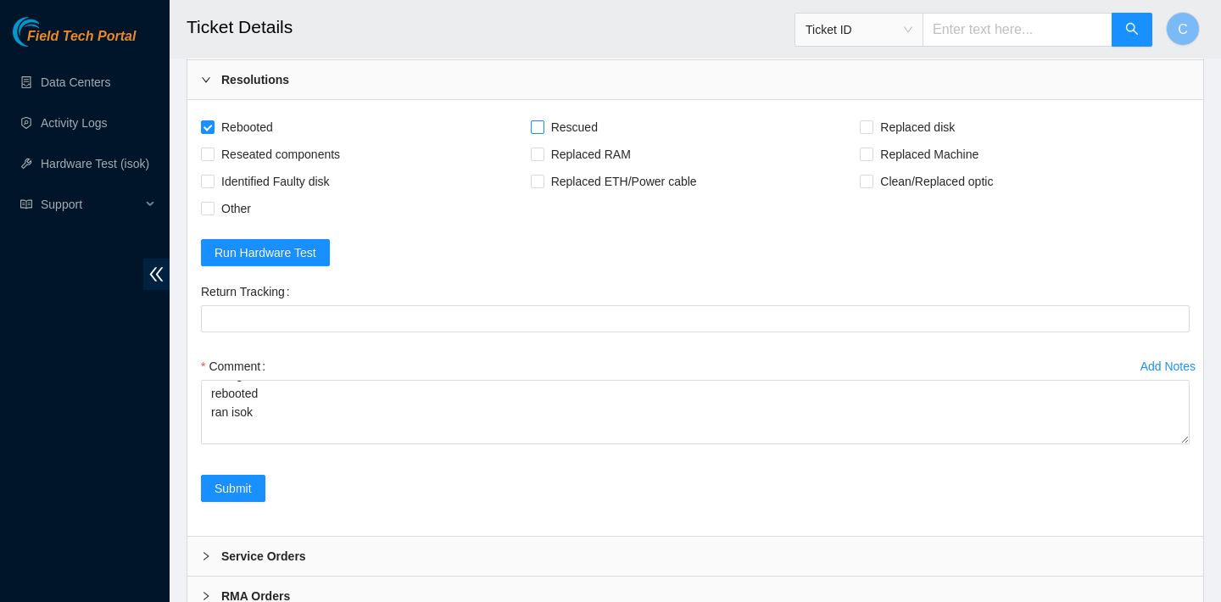
checkbox input "true"
click at [885, 141] on span "Replaced disk" at bounding box center [917, 127] width 88 height 27
click at [872, 132] on input "Replaced disk" at bounding box center [866, 126] width 12 height 12
checkbox input "true"
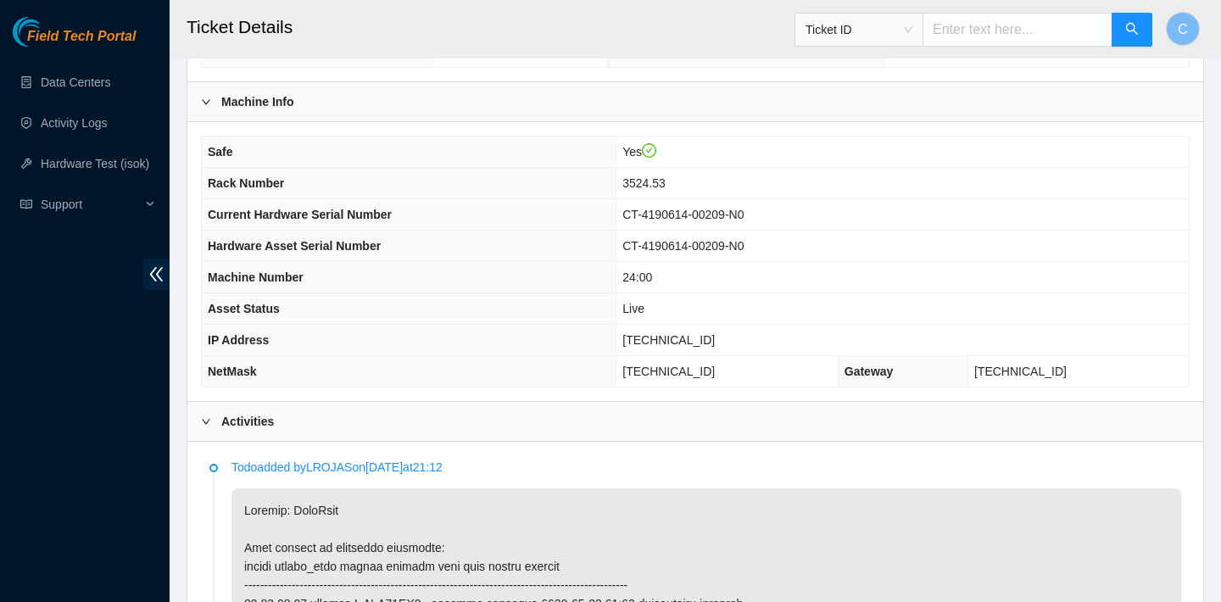
scroll to position [479, 0]
drag, startPoint x: 736, startPoint y: 341, endPoint x: 652, endPoint y: 339, distance: 84.0
click at [652, 339] on td "23.36.67.50" at bounding box center [902, 341] width 572 height 31
copy span "23.36.67.50"
drag, startPoint x: 754, startPoint y: 372, endPoint x: 653, endPoint y: 375, distance: 100.9
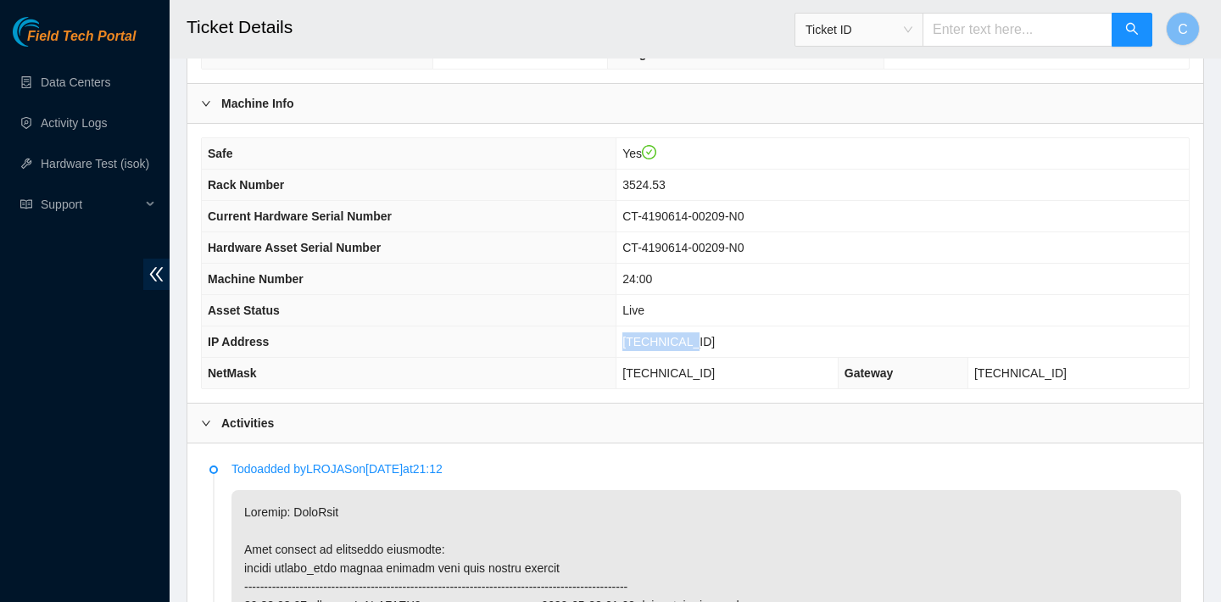
click at [653, 375] on td "[TECHNICAL_ID]" at bounding box center [727, 373] width 222 height 31
copy span "[TECHNICAL_ID]"
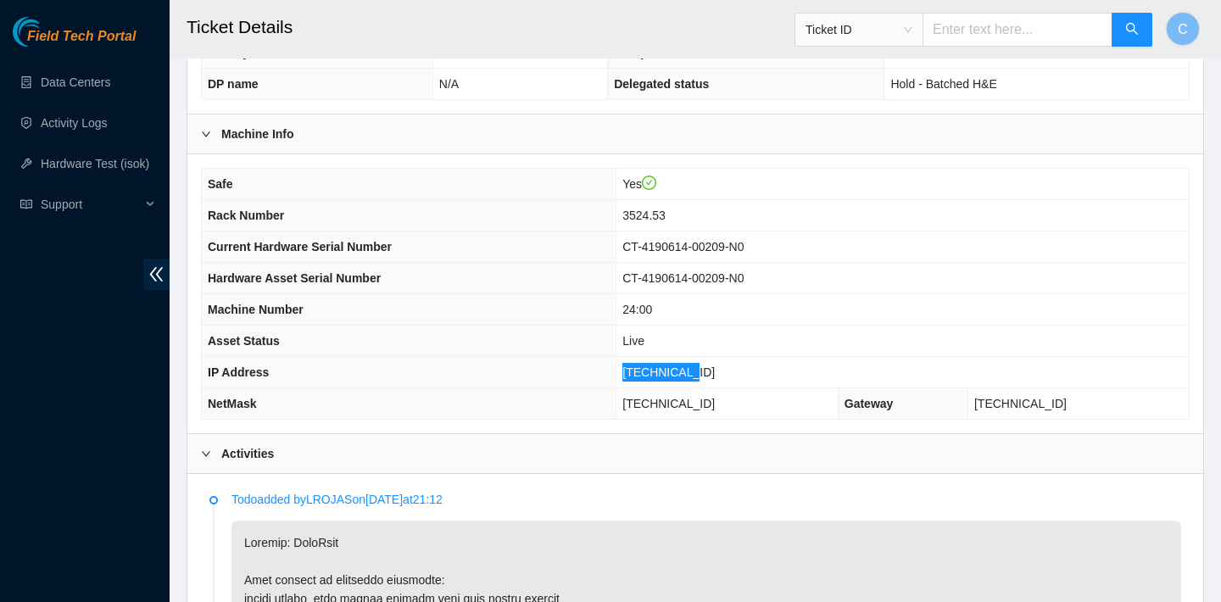
scroll to position [442, 0]
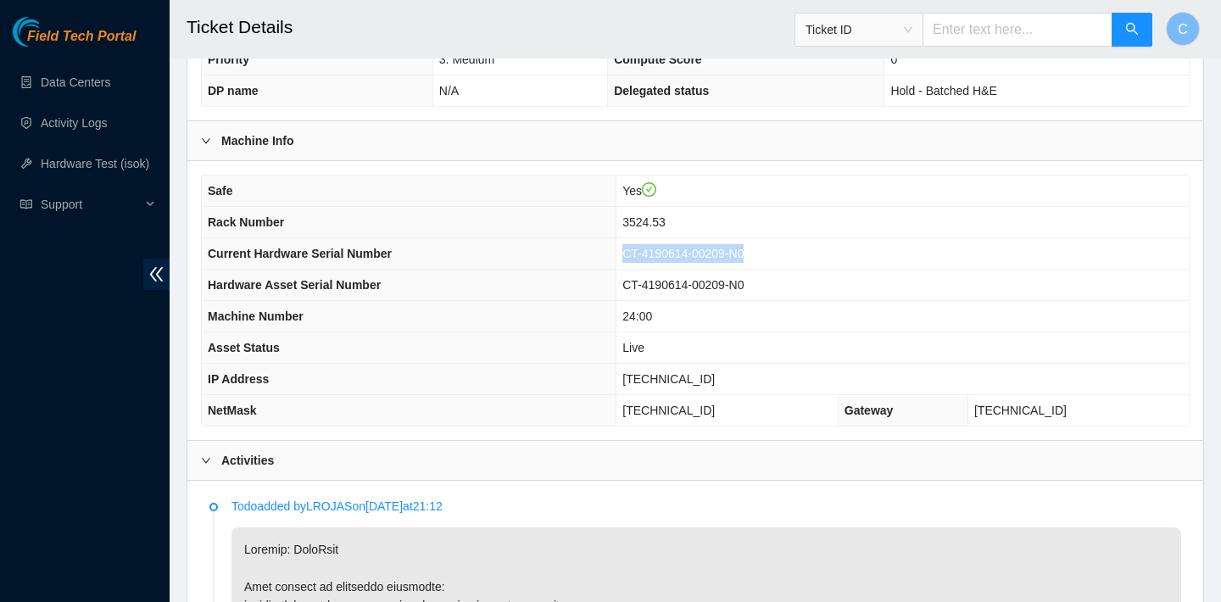
drag, startPoint x: 804, startPoint y: 254, endPoint x: 655, endPoint y: 249, distance: 149.3
click at [655, 249] on td "CT-4190614-00209-N0" at bounding box center [902, 253] width 572 height 31
copy span "CT-4190614-00209-N0"
drag, startPoint x: 735, startPoint y: 380, endPoint x: 656, endPoint y: 376, distance: 79.0
click at [656, 376] on td "[TECHNICAL_ID]" at bounding box center [902, 379] width 572 height 31
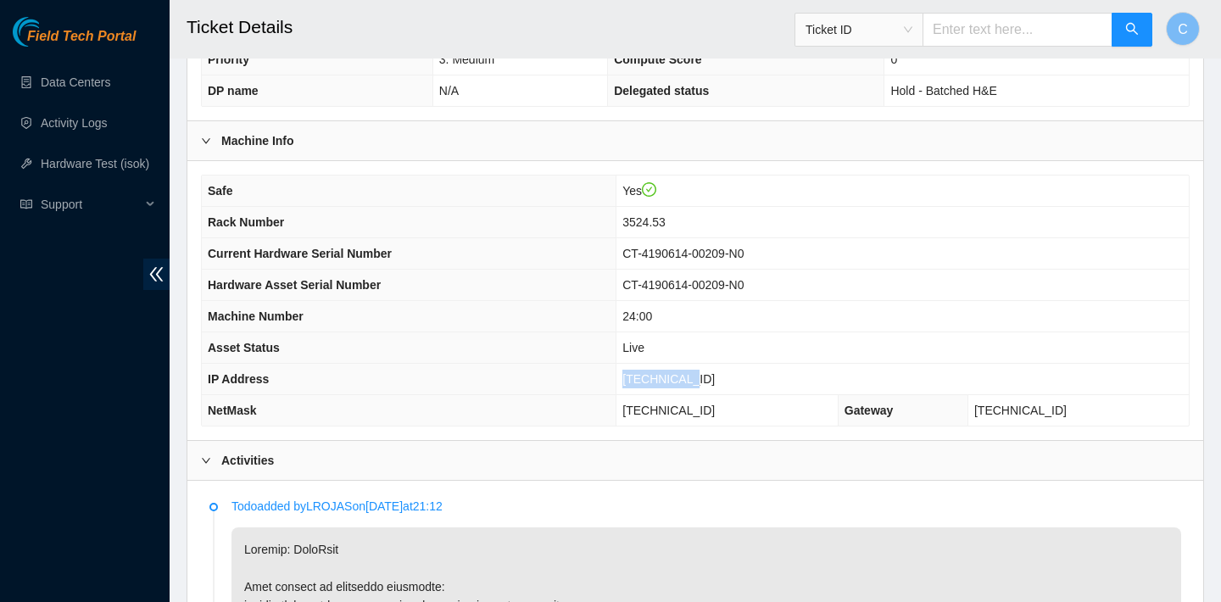
copy span "[TECHNICAL_ID]"
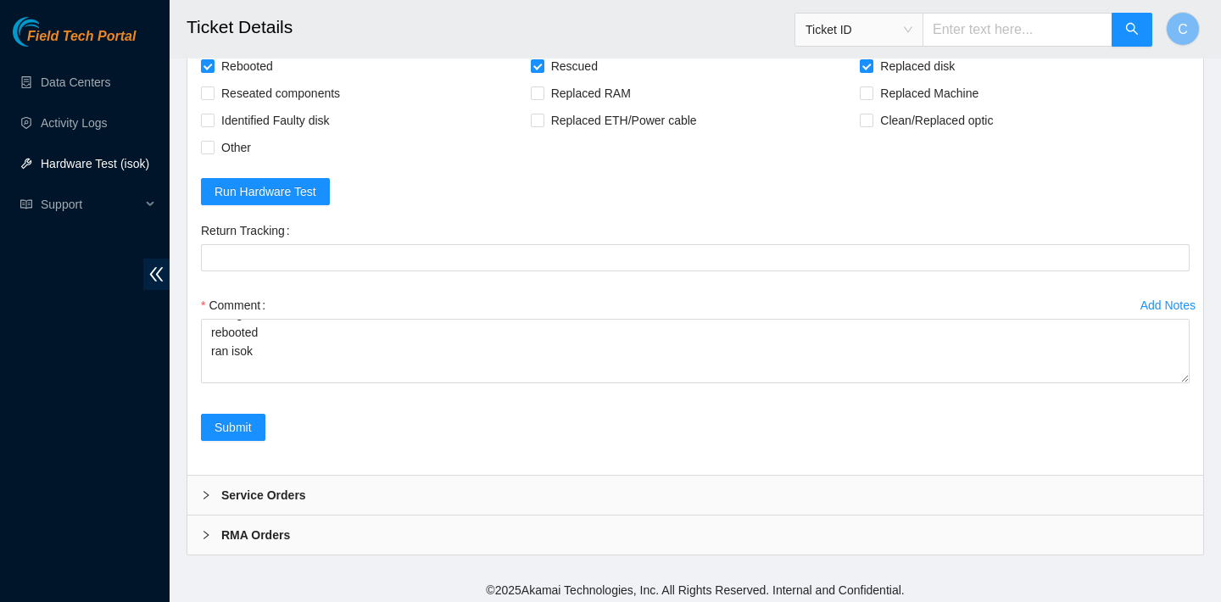
scroll to position [3421, 0]
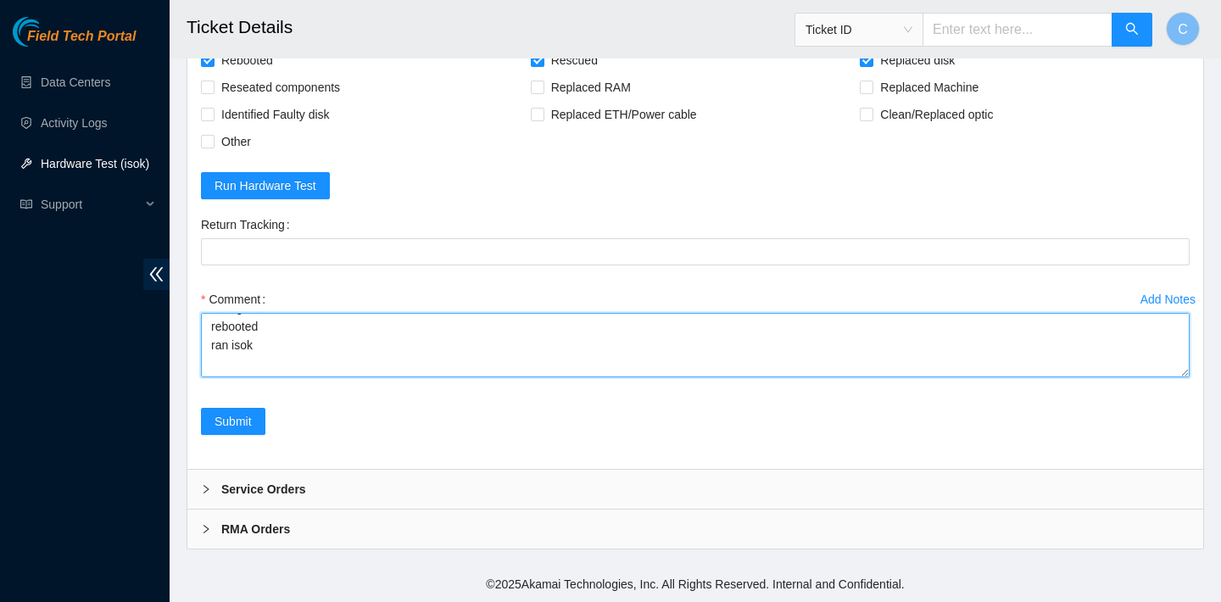
click at [253, 356] on textarea "verified SN replaced OLD disk with NEW disk WFKA8AXK rebooted rescued rebooted …" at bounding box center [695, 345] width 989 height 64
paste textarea "6.67.50 : passed: ok N/A 23.36.67.51 : passed: ok"
drag, startPoint x: 651, startPoint y: 366, endPoint x: 189, endPoint y: 365, distance: 462.1
click at [189, 365] on div "Rebooted Rescued Replaced disk Reseated components Replaced RAM Replaced Machin…" at bounding box center [695, 251] width 1016 height 436
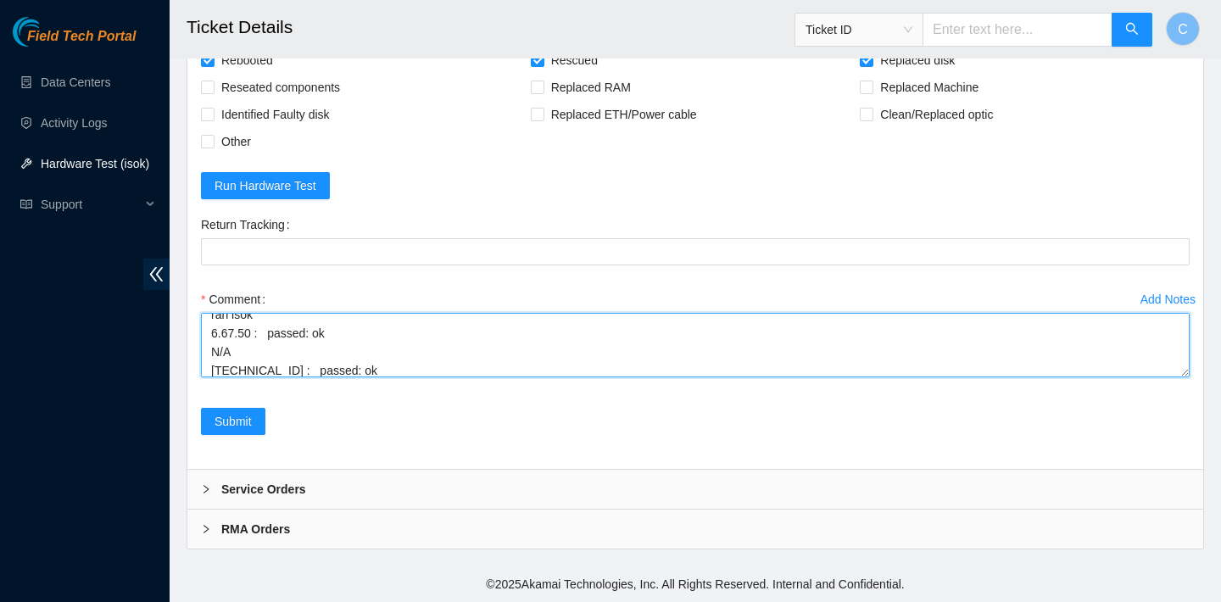
scroll to position [125, 0]
click at [211, 348] on textarea "verified SN replaced OLD disk with NEW disk WFKA8AXK rebooted rescued rebooted …" at bounding box center [695, 345] width 989 height 64
paste textarea "23.3"
type textarea "verified SN replaced OLD disk with NEW disk WFKA8AXK rebooted rescued rebooted …"
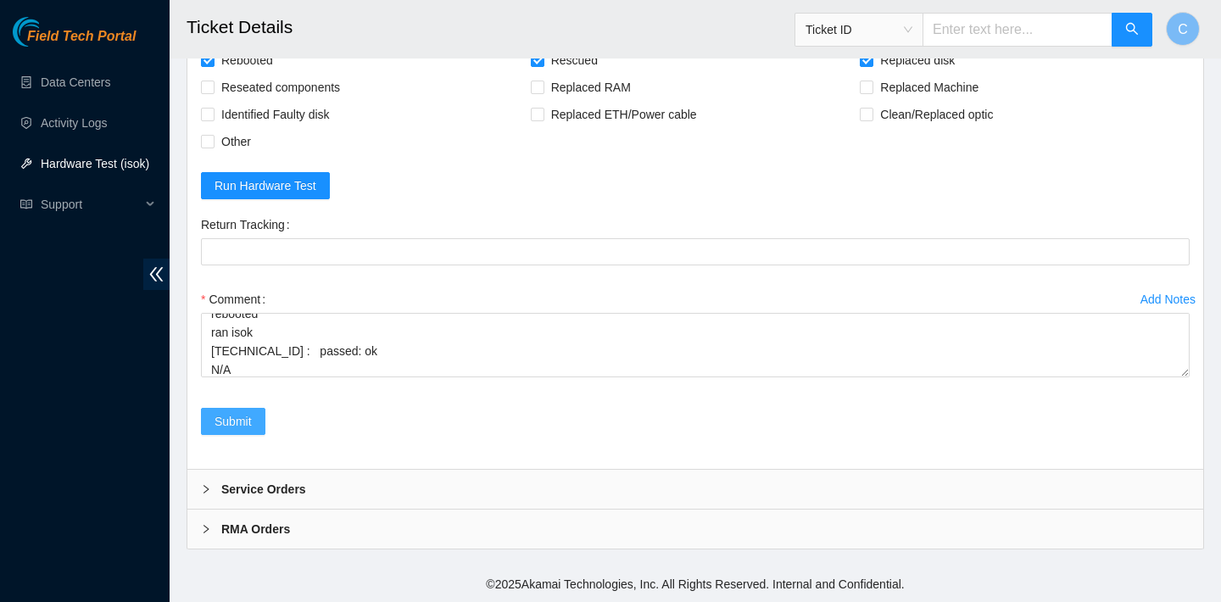
click at [243, 420] on span "Submit" at bounding box center [233, 421] width 37 height 19
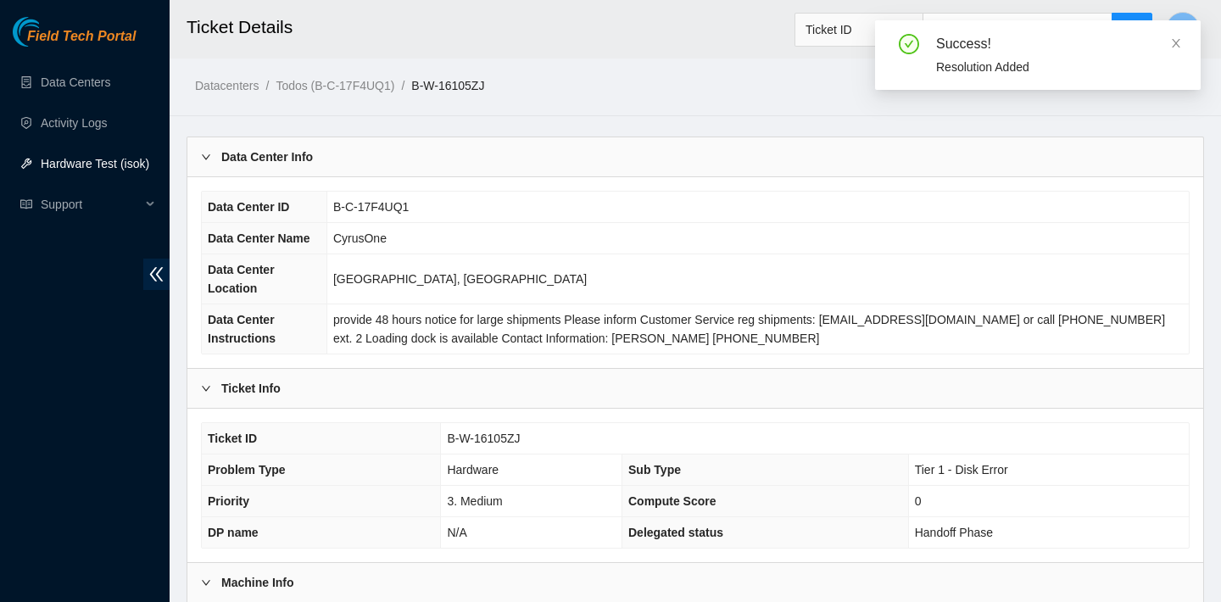
scroll to position [493, 0]
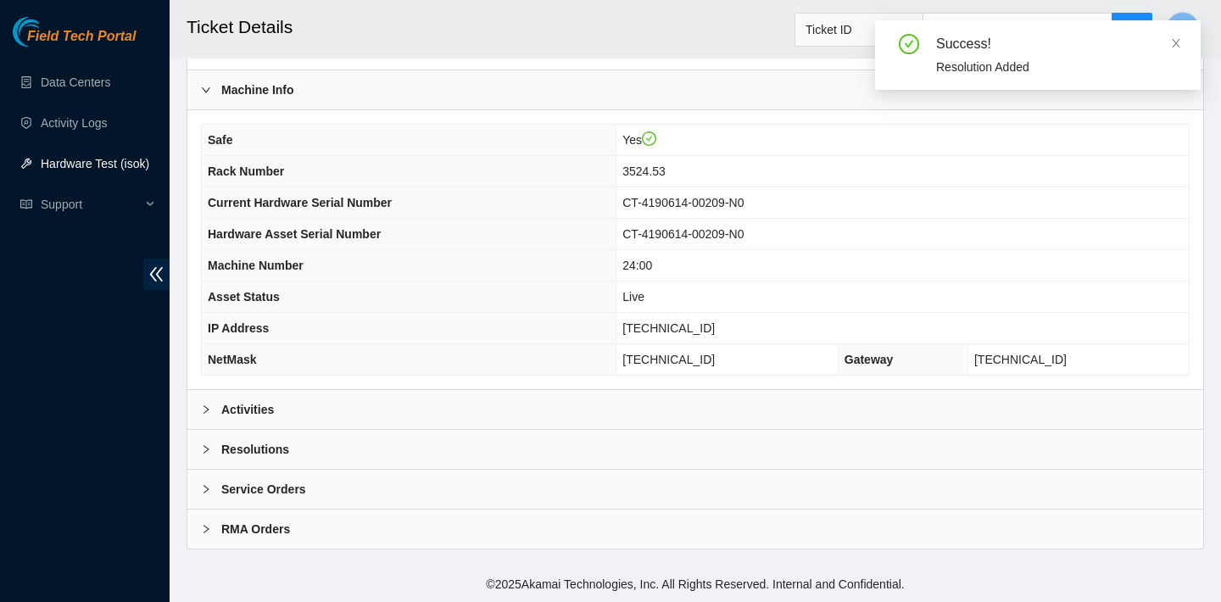
click at [689, 405] on div "Activities" at bounding box center [695, 409] width 1016 height 39
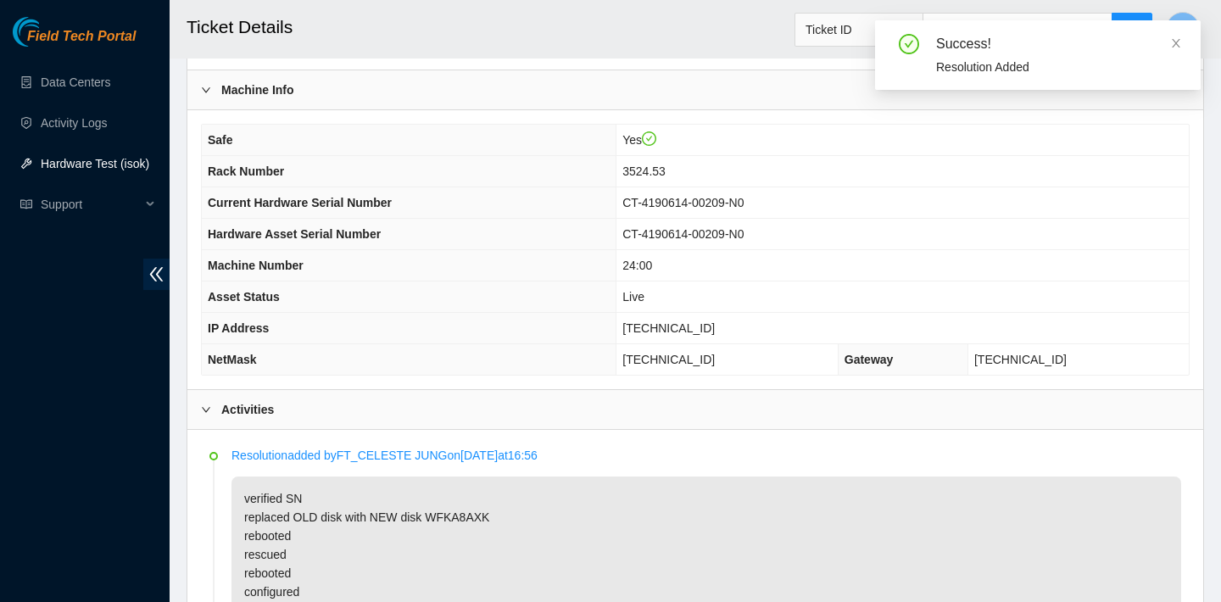
scroll to position [873, 0]
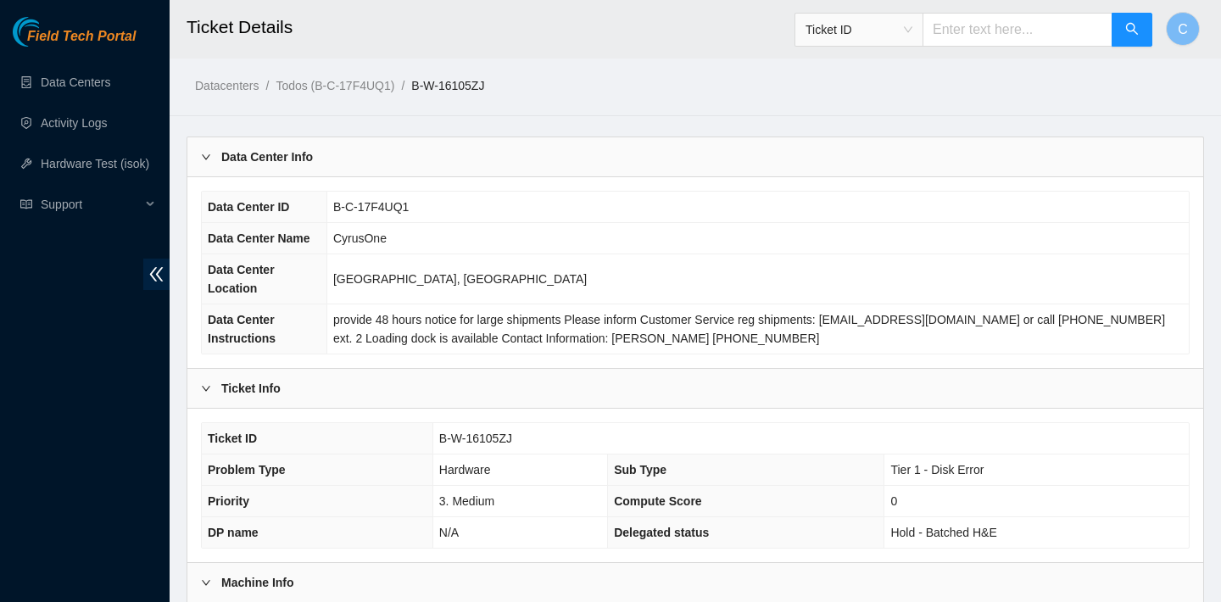
scroll to position [493, 0]
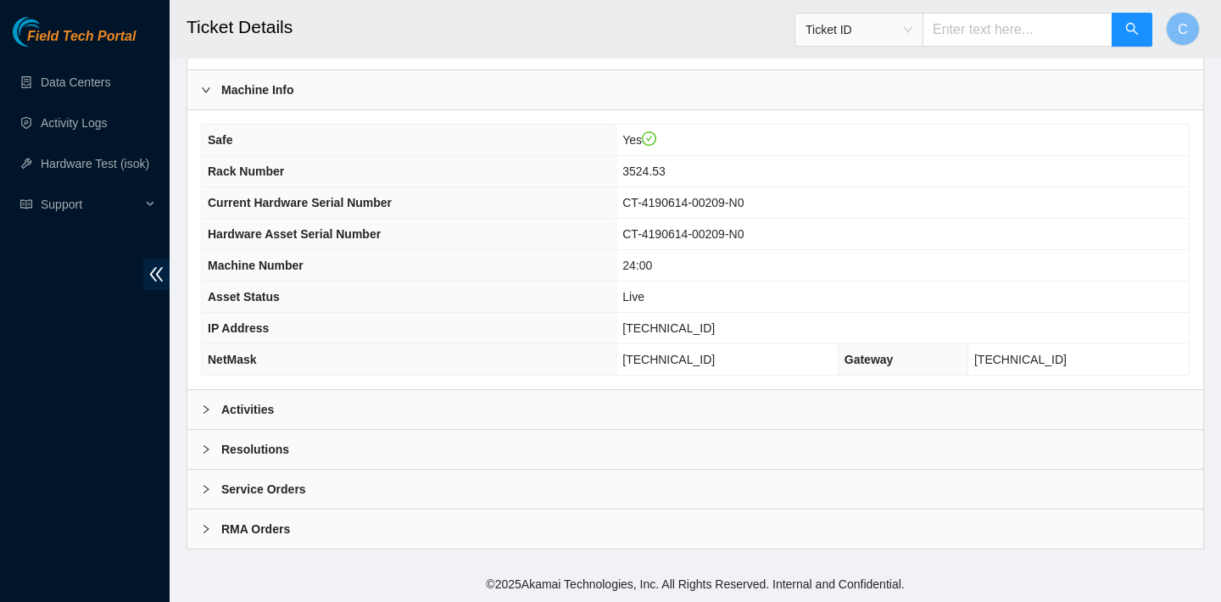
click at [550, 409] on div "Activities" at bounding box center [695, 409] width 1016 height 39
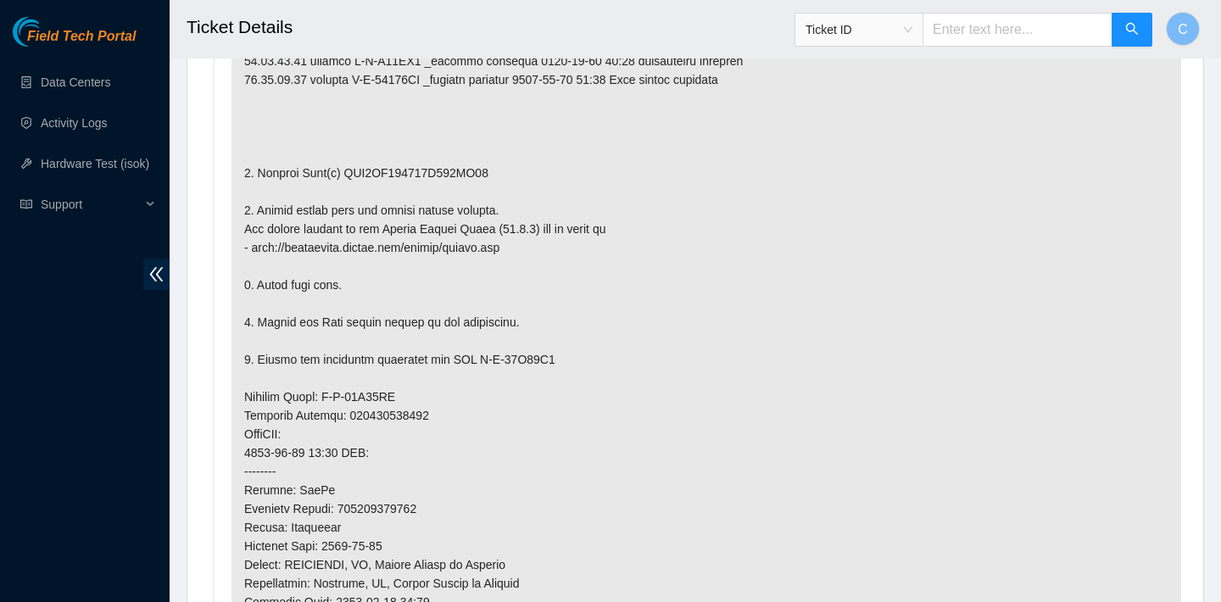
scroll to position [1099, 0]
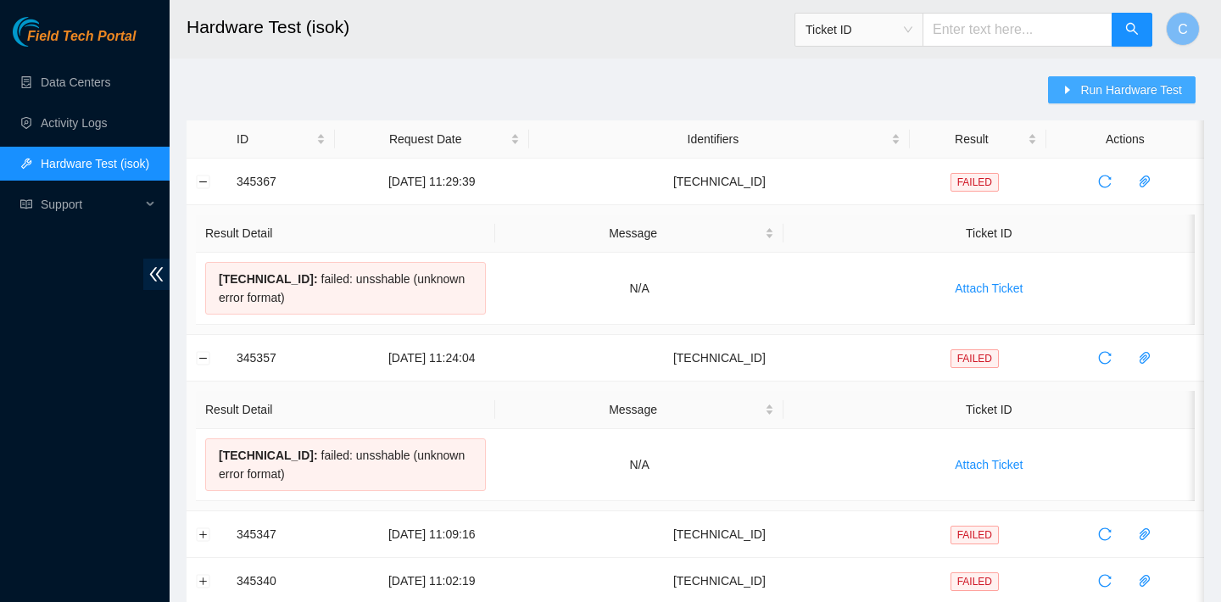
click at [1112, 93] on span "Run Hardware Test" at bounding box center [1131, 90] width 102 height 19
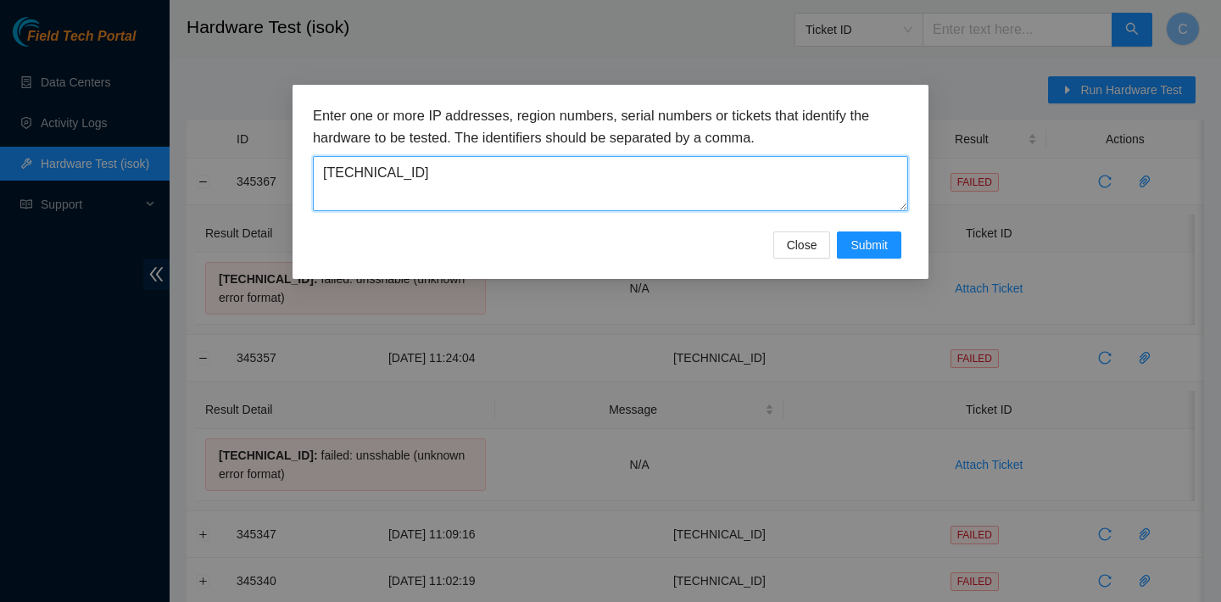
drag, startPoint x: 644, startPoint y: 197, endPoint x: 230, endPoint y: 182, distance: 414.0
click at [230, 182] on div "Enter one or more IP addresses, region numbers, serial numbers or tickets that …" at bounding box center [610, 301] width 1221 height 602
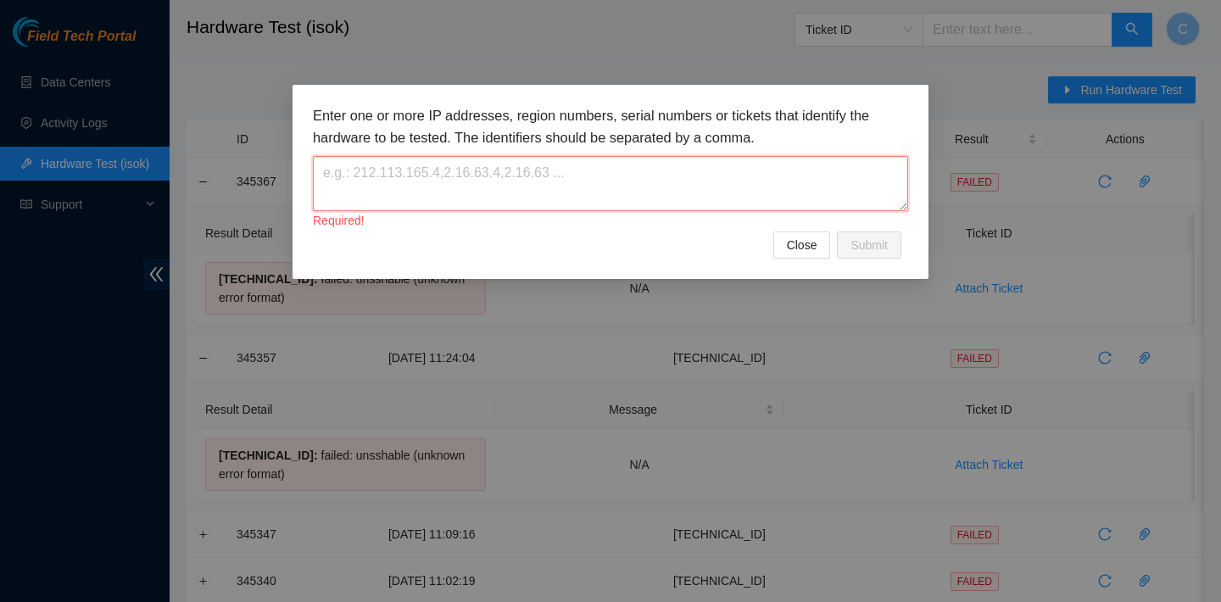
paste textarea "[TECHNICAL_ID]"
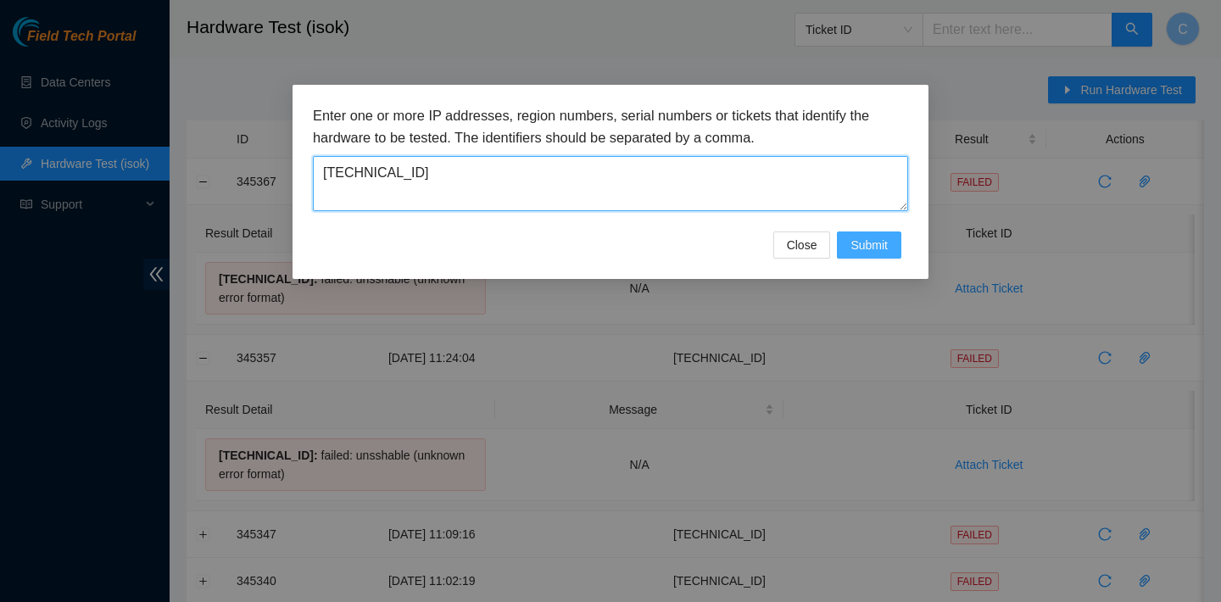
type textarea "[TECHNICAL_ID]"
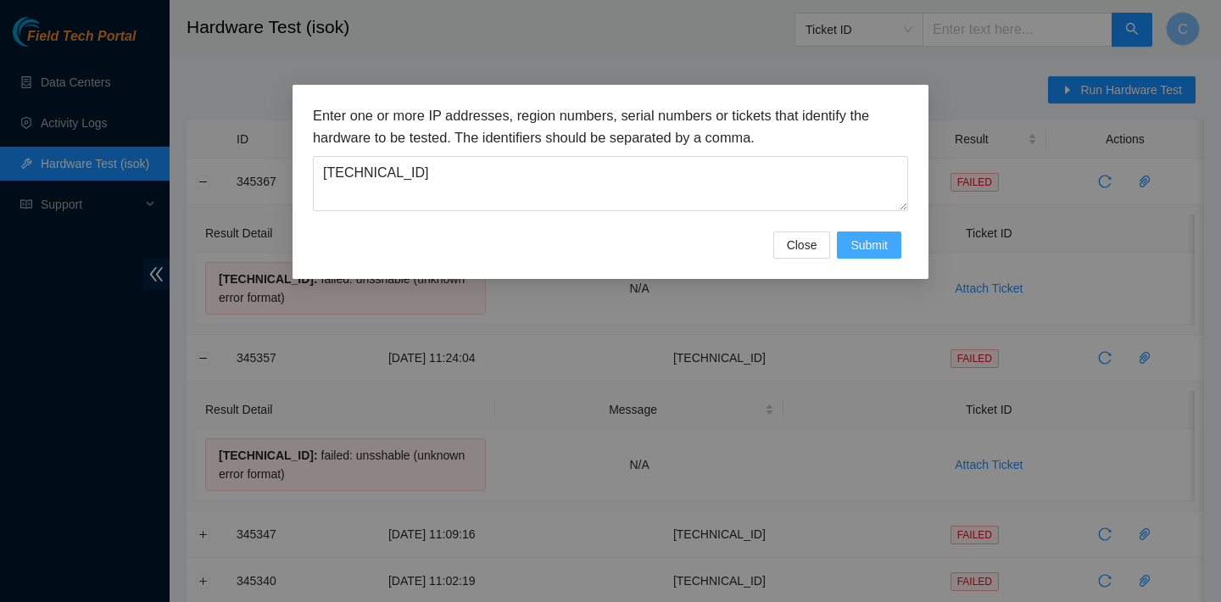
click at [851, 237] on span "Submit" at bounding box center [868, 245] width 37 height 19
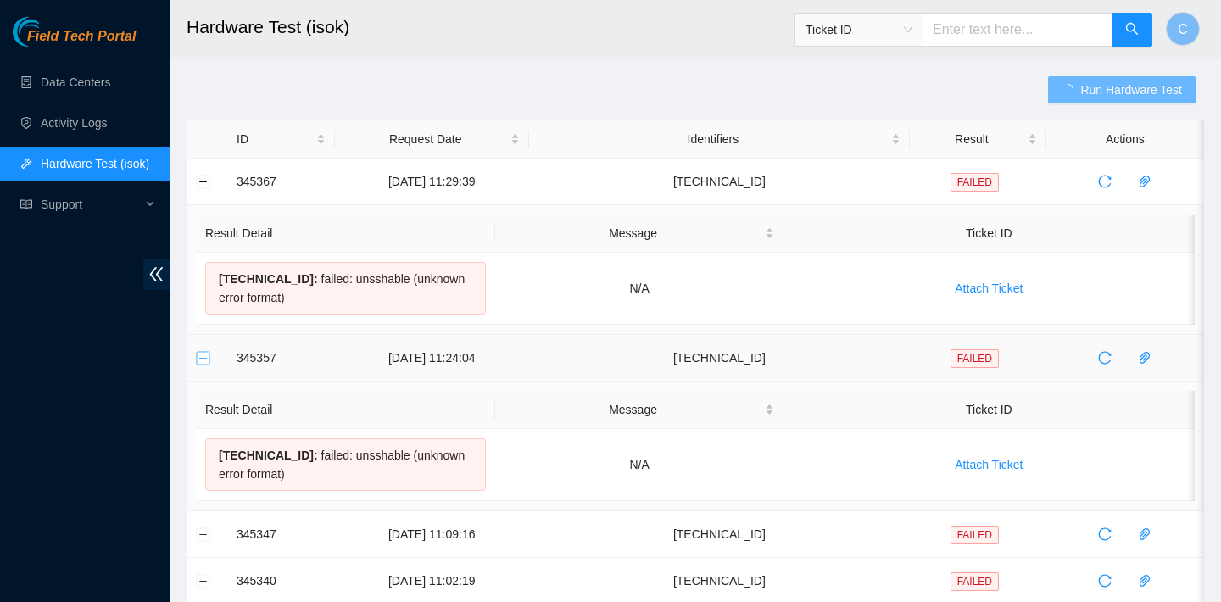
click at [201, 355] on button "Collapse row" at bounding box center [204, 358] width 14 height 14
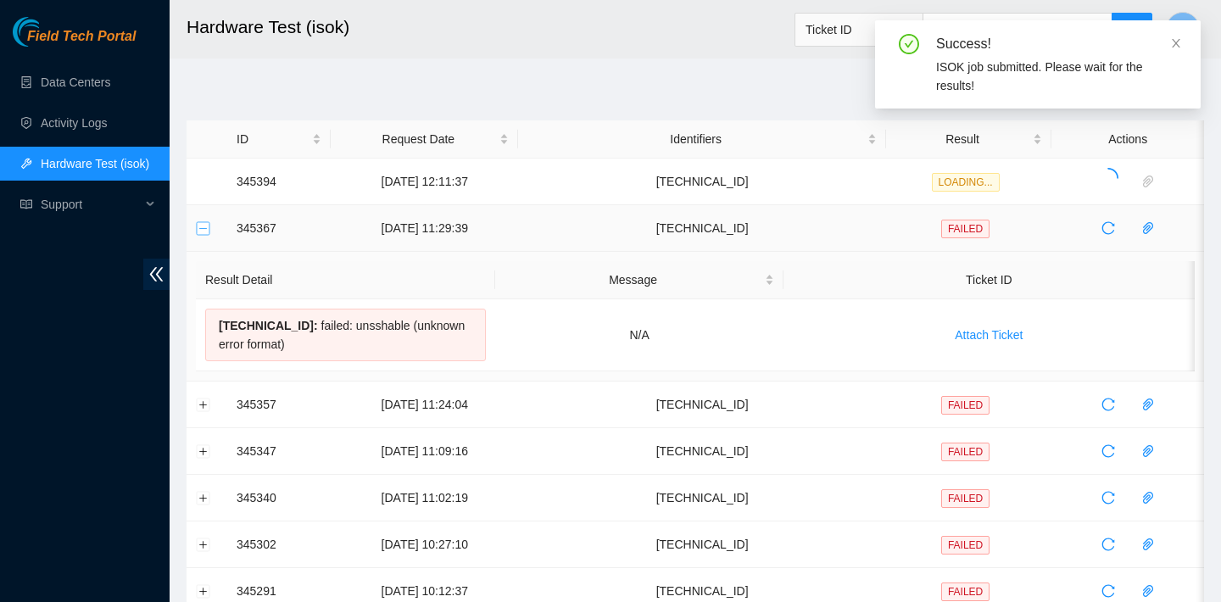
click at [200, 230] on button "Collapse row" at bounding box center [204, 228] width 14 height 14
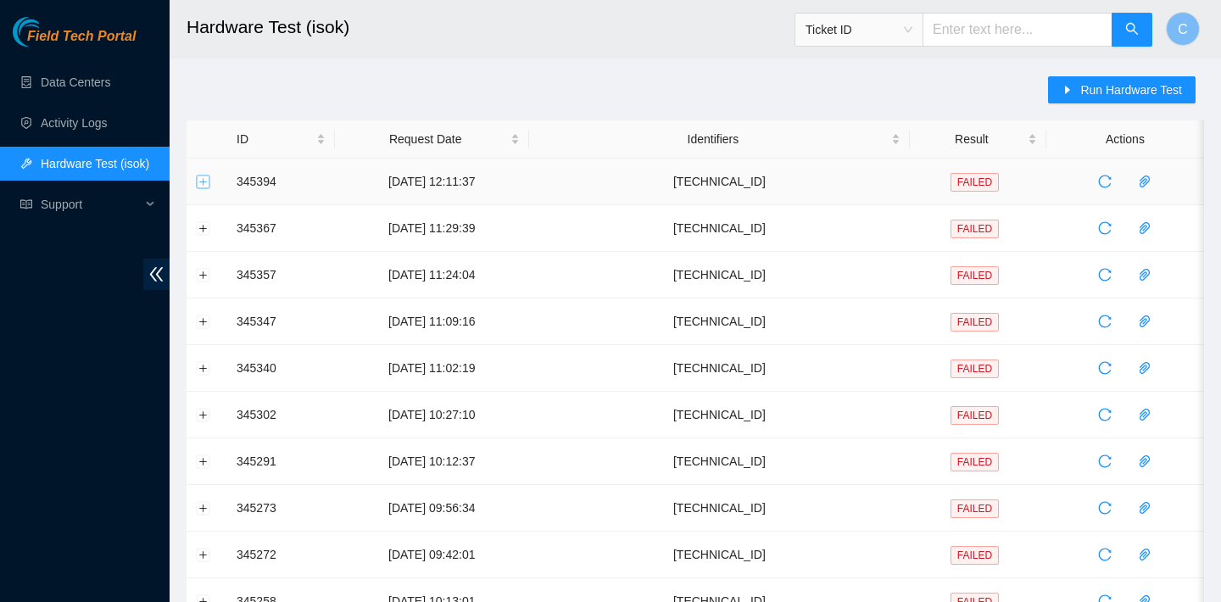
click at [199, 187] on button "Expand row" at bounding box center [204, 182] width 14 height 14
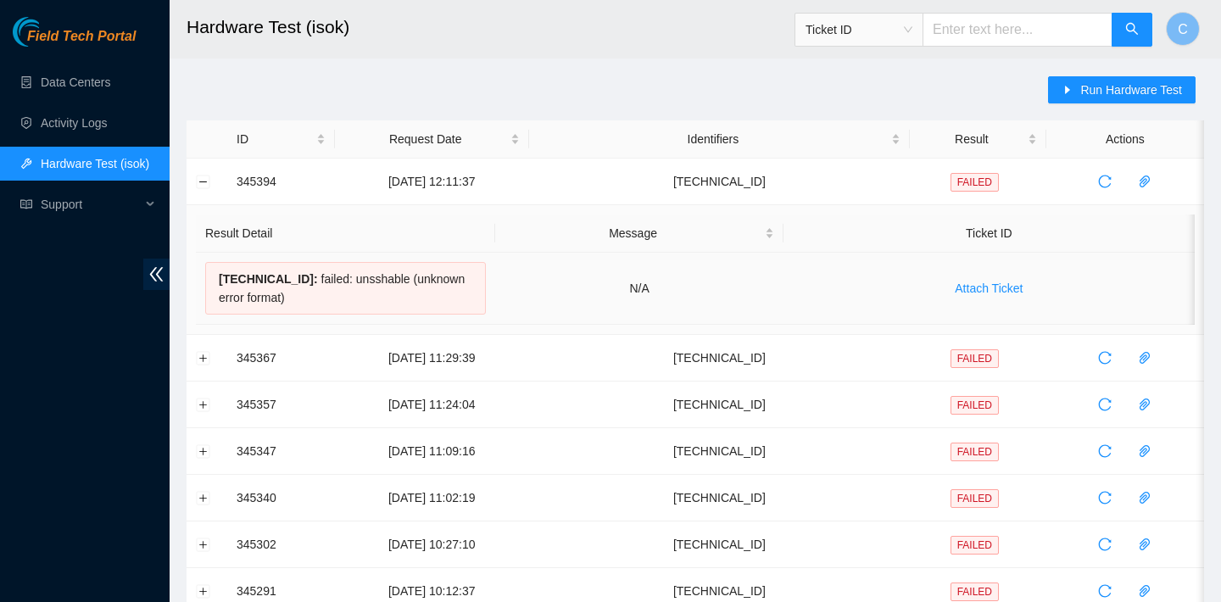
drag, startPoint x: 305, startPoint y: 298, endPoint x: 213, endPoint y: 280, distance: 94.1
click at [213, 280] on div "[TECHNICAL_ID] : failed: unsshable (unknown error format)" at bounding box center [345, 288] width 281 height 53
copy div "[TECHNICAL_ID] : failed: unsshable (unknown error format)"
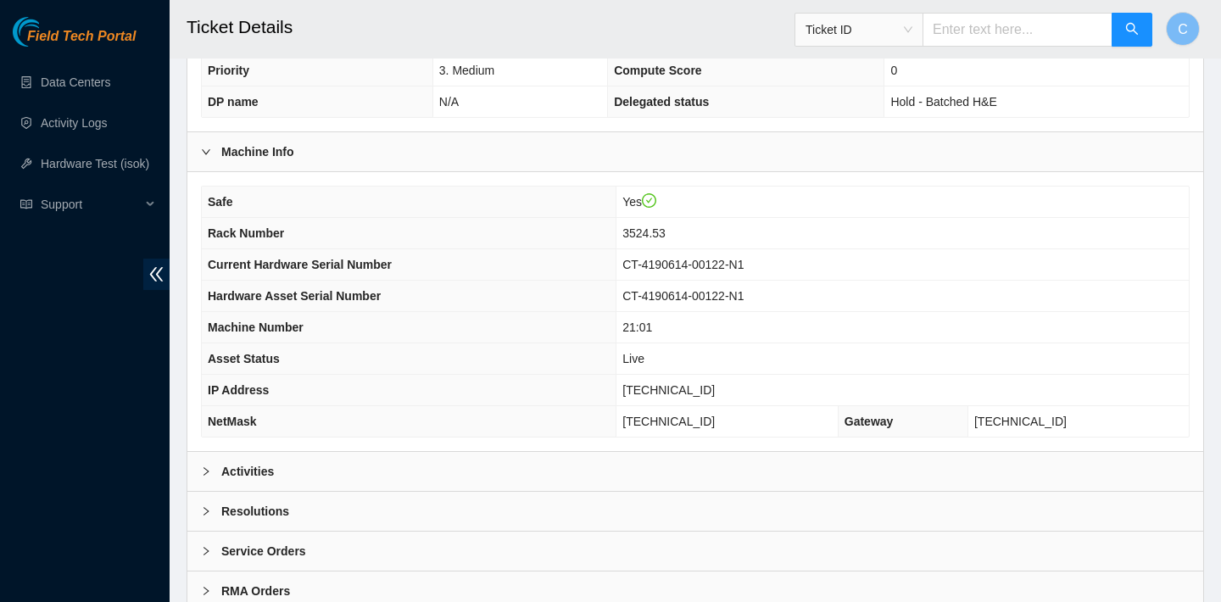
scroll to position [391, 0]
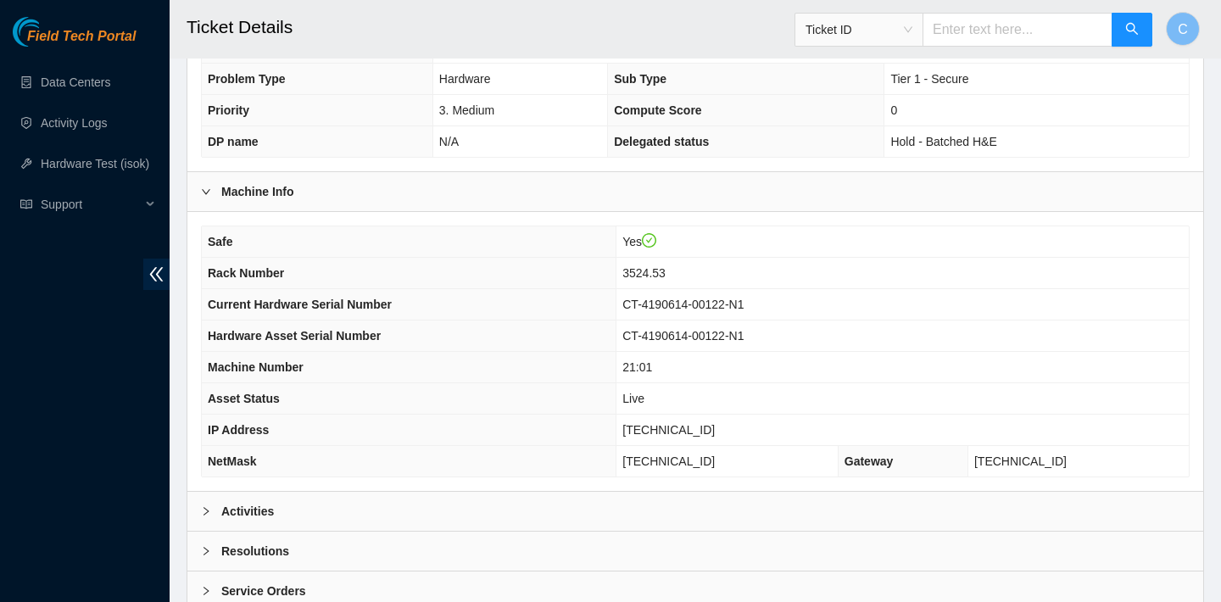
click at [419, 499] on div "Activities" at bounding box center [695, 511] width 1016 height 39
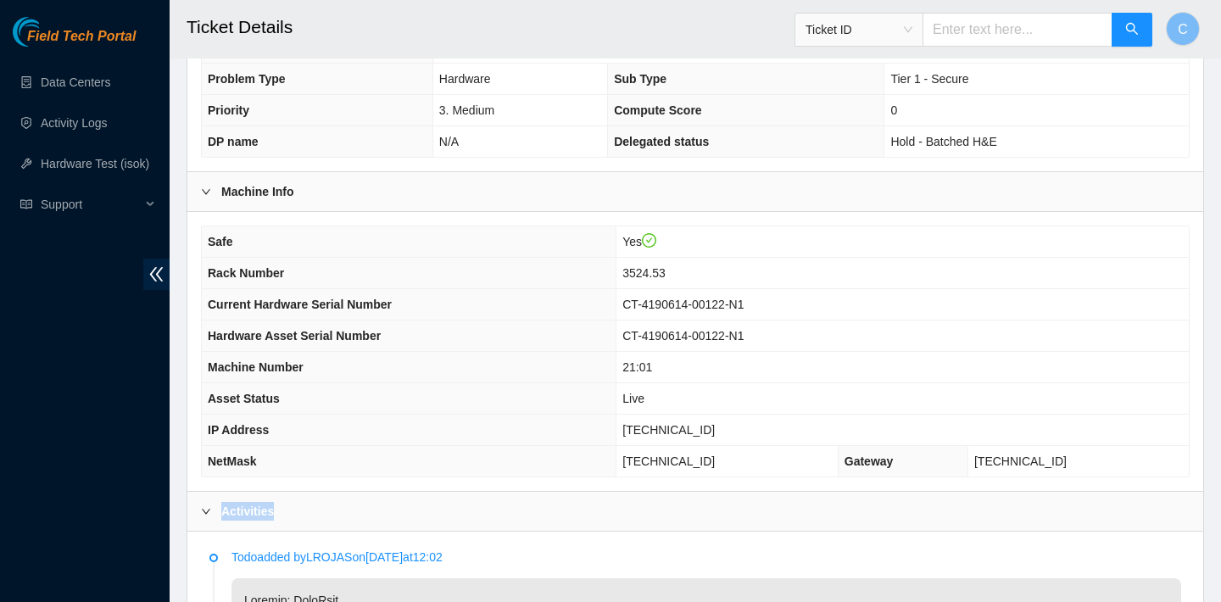
click at [419, 499] on div "Activities" at bounding box center [695, 511] width 1016 height 39
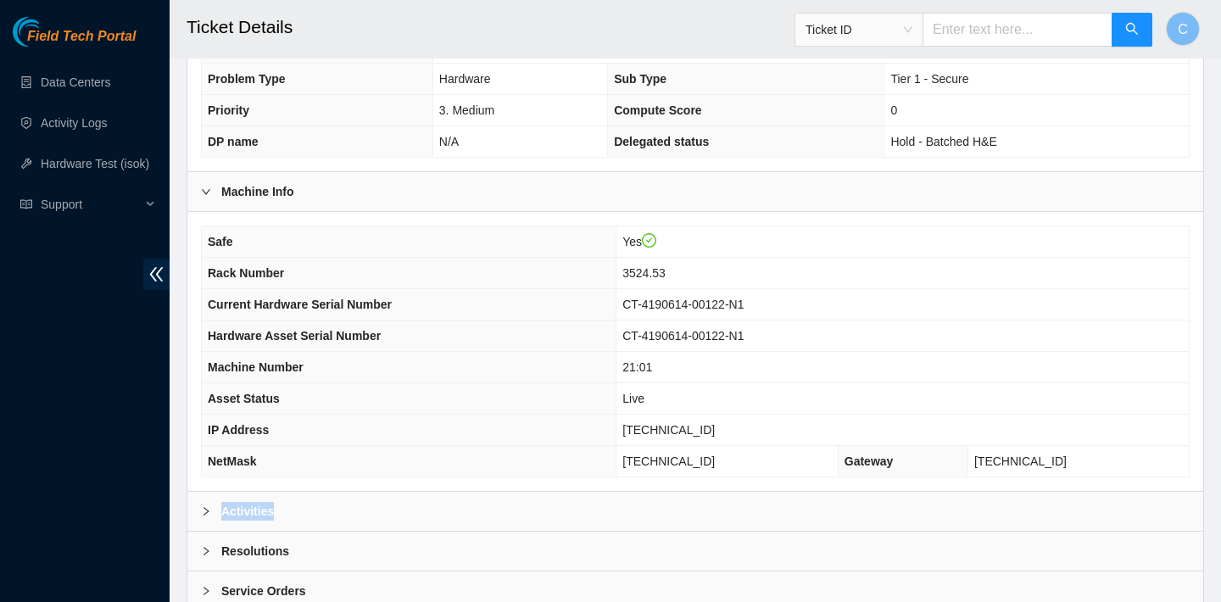
scroll to position [493, 0]
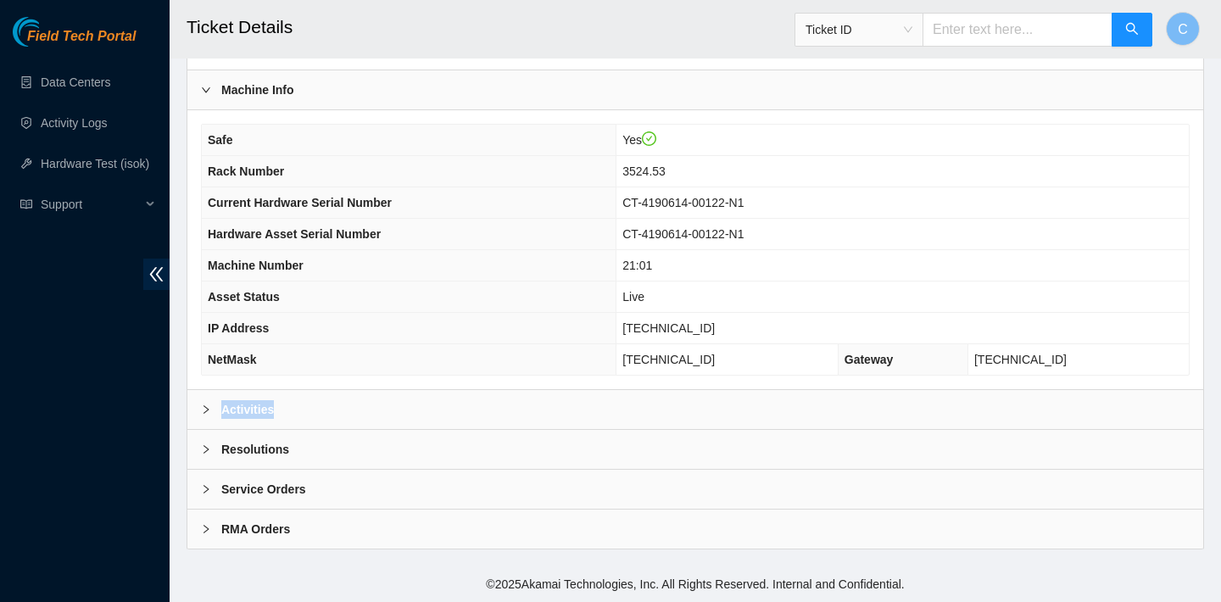
click at [362, 402] on div "Activities" at bounding box center [695, 409] width 1016 height 39
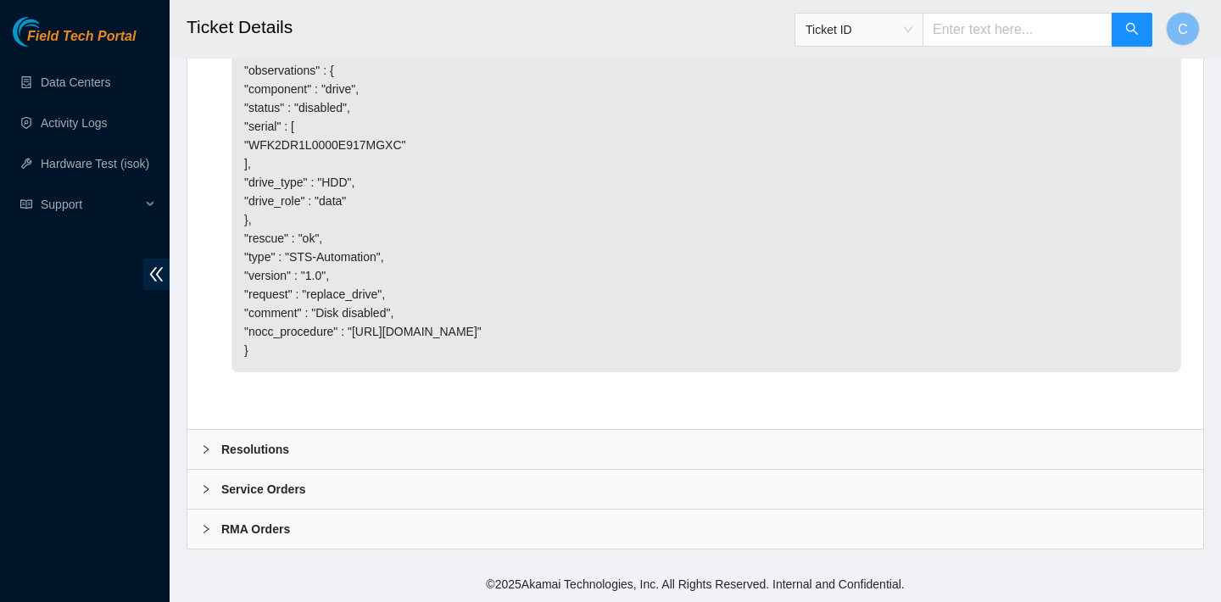
click at [328, 438] on div "Resolutions" at bounding box center [695, 449] width 1016 height 39
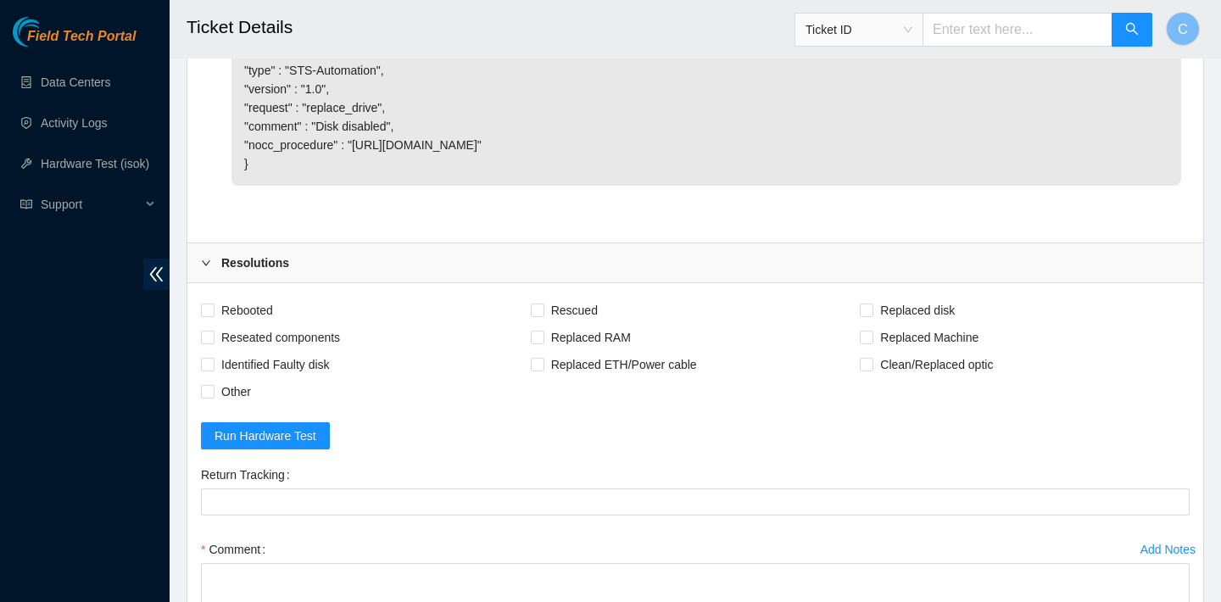
scroll to position [3246, 0]
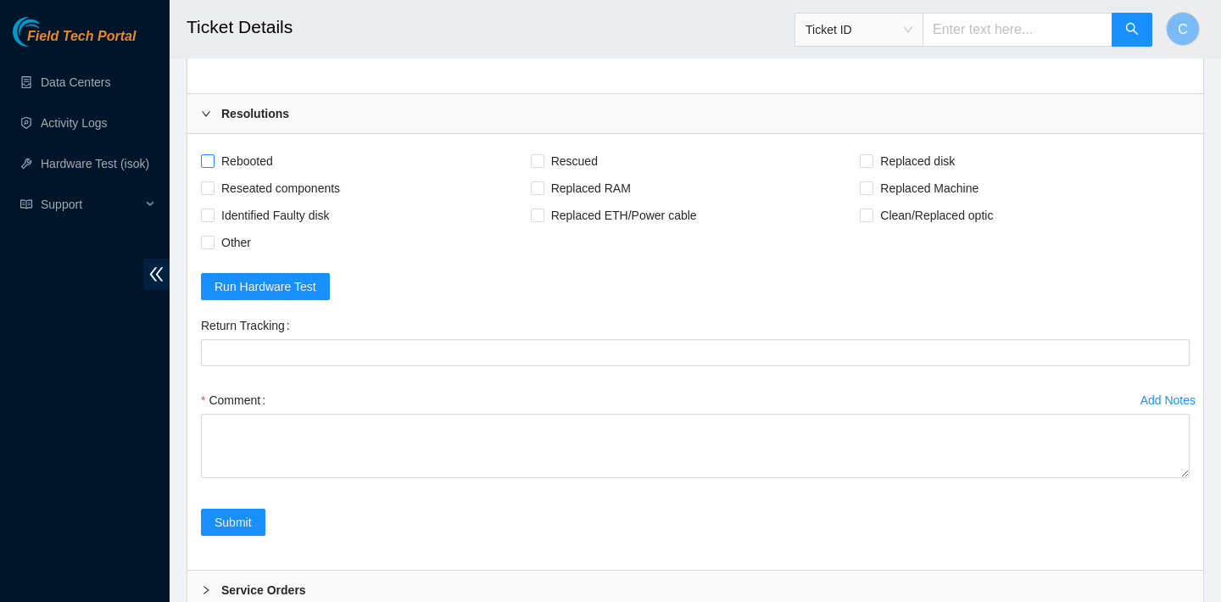
click at [257, 175] on span "Rebooted" at bounding box center [247, 161] width 65 height 27
click at [213, 166] on input "Rebooted" at bounding box center [207, 160] width 12 height 12
checkbox input "true"
click at [543, 175] on label "Rescued" at bounding box center [568, 161] width 74 height 27
click at [543, 166] on input "Rescued" at bounding box center [537, 160] width 12 height 12
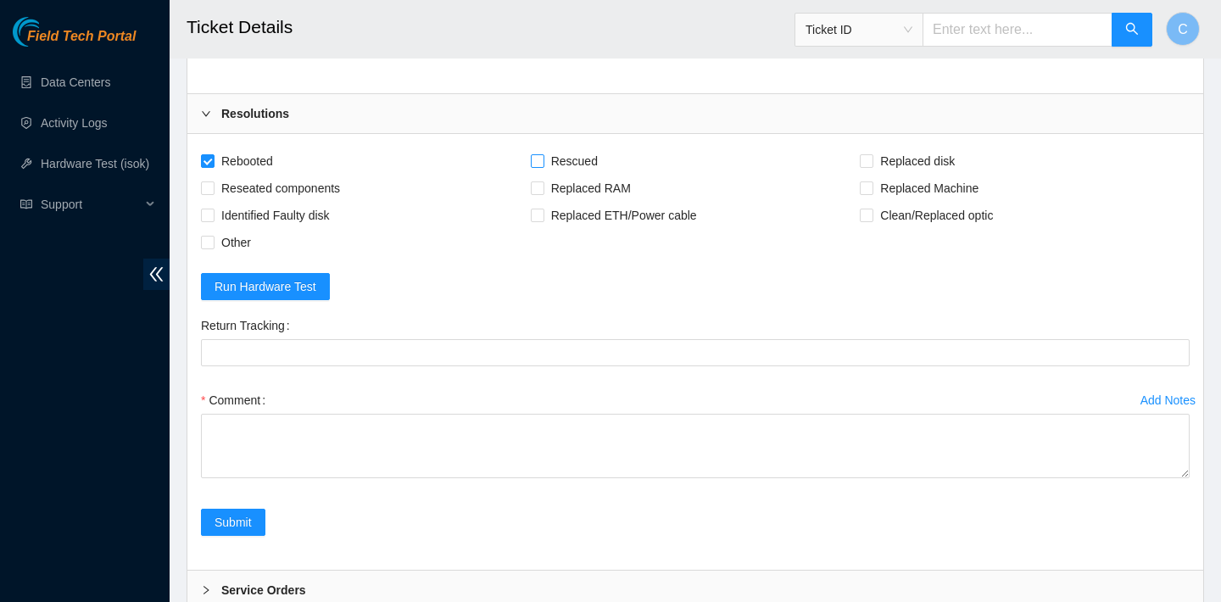
checkbox input "true"
click at [894, 175] on span "Replaced disk" at bounding box center [917, 161] width 88 height 27
click at [872, 166] on input "Replaced disk" at bounding box center [866, 160] width 12 height 12
checkbox input "true"
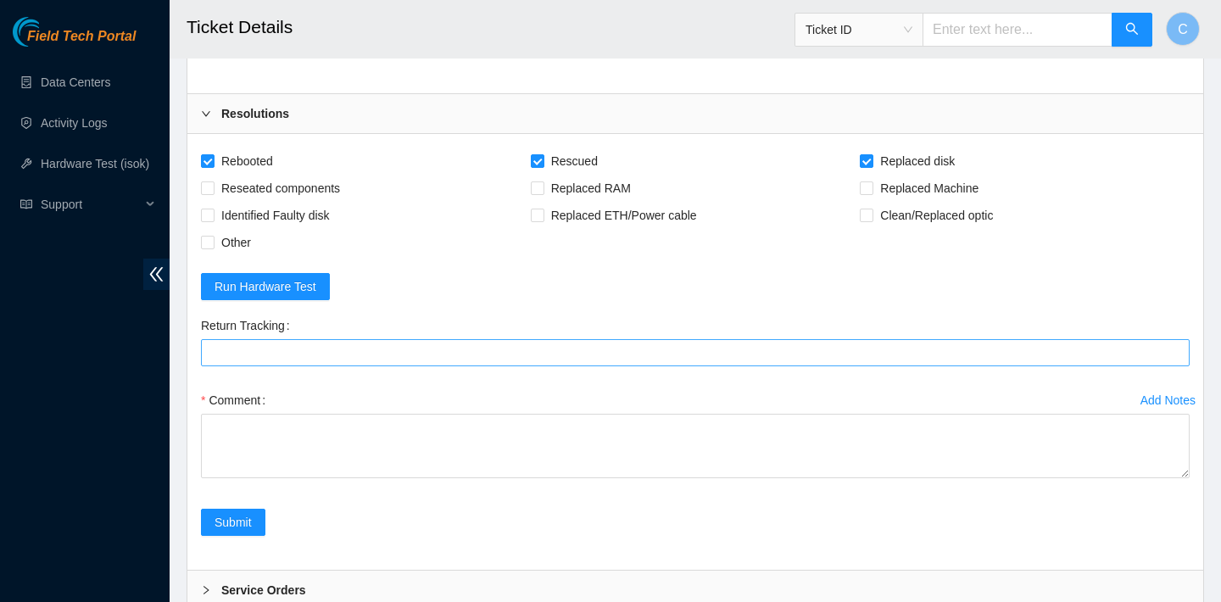
scroll to position [3533, 0]
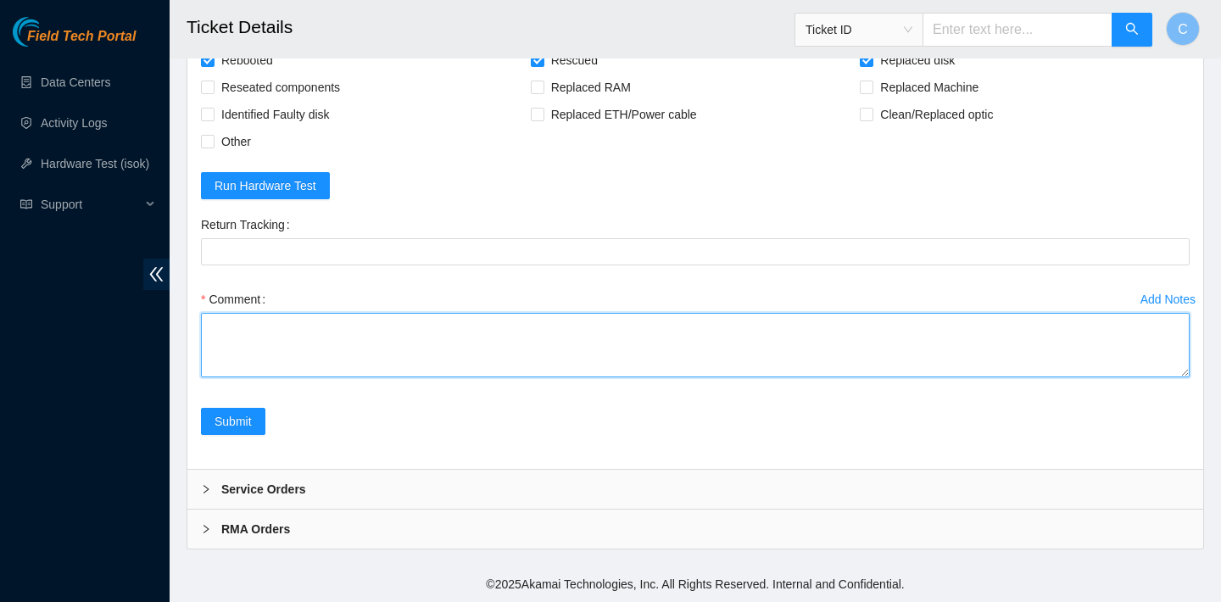
click at [367, 344] on textarea "Comment" at bounding box center [695, 345] width 989 height 64
type textarea "w"
click at [213, 321] on textarea "WFKA8AXK" at bounding box center [695, 345] width 989 height 64
click at [287, 326] on textarea "repleced OLD WFKA8AXK" at bounding box center [695, 345] width 989 height 64
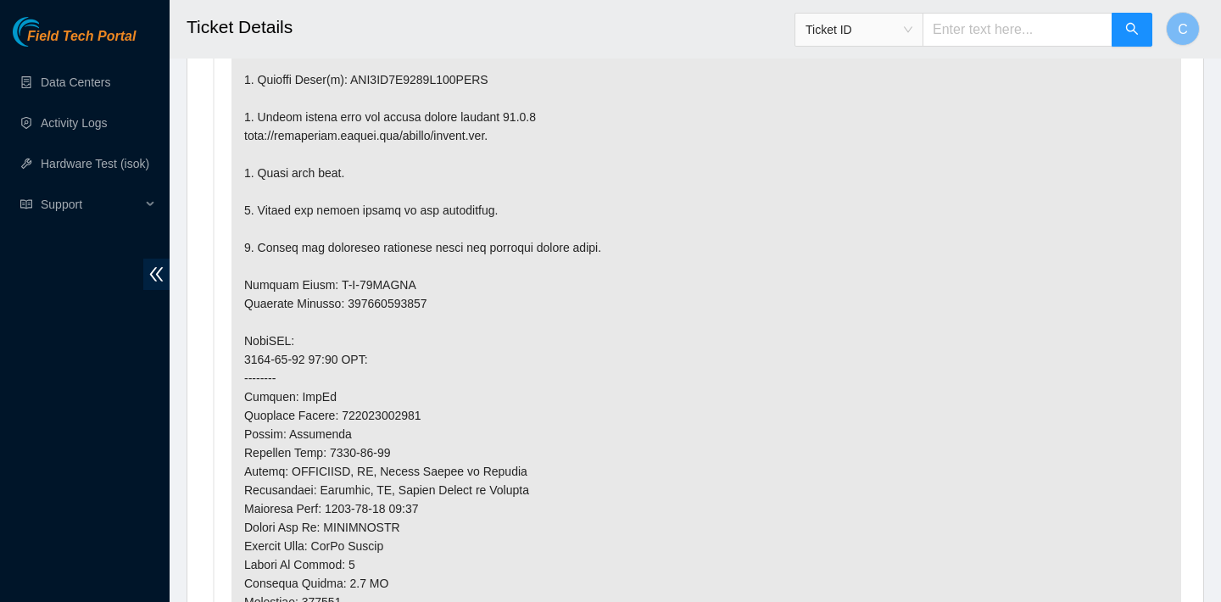
scroll to position [973, 0]
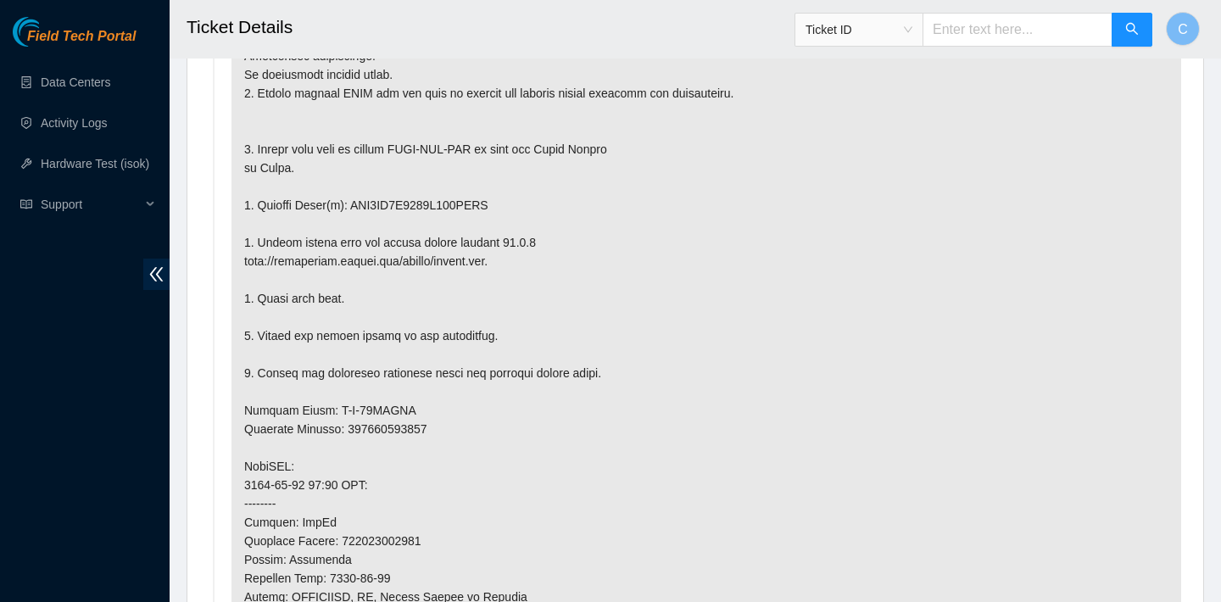
type textarea "replaced OLD disk with NEW disk WFKA8AXK"
drag, startPoint x: 517, startPoint y: 199, endPoint x: 424, endPoint y: 199, distance: 93.3
click at [424, 199] on p at bounding box center [706, 467] width 950 height 940
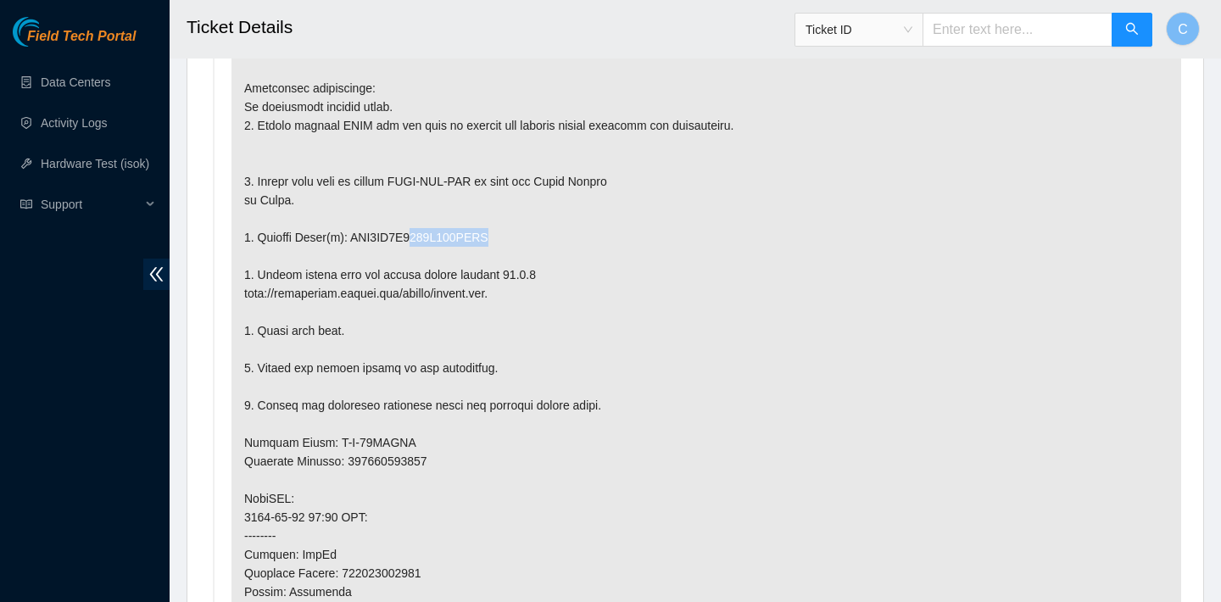
scroll to position [938, 0]
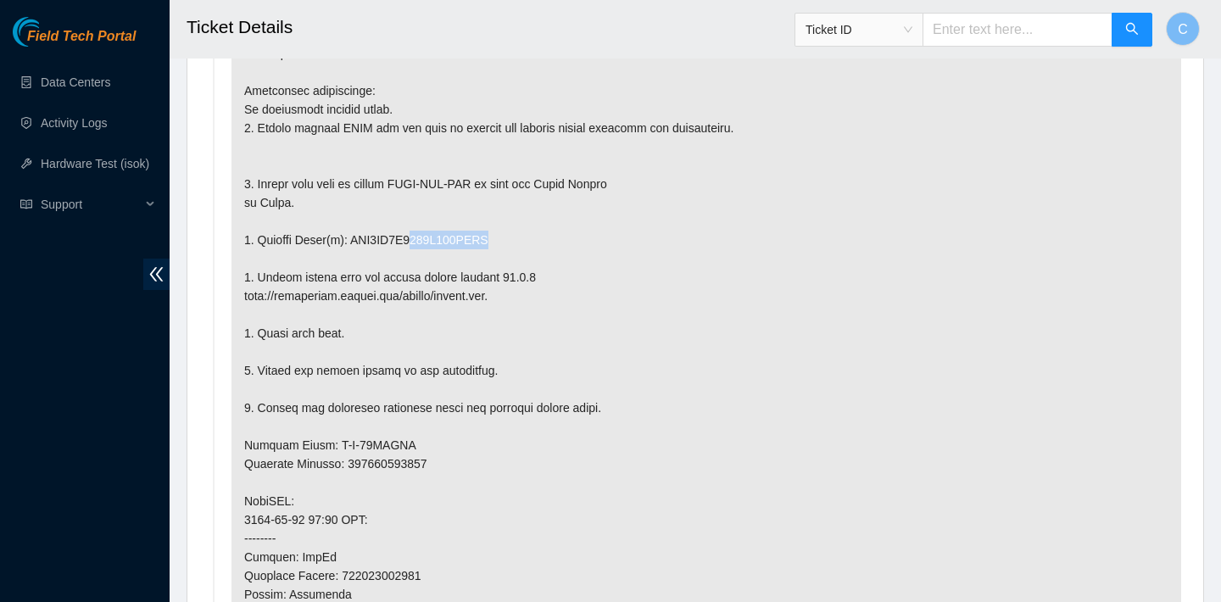
click at [436, 248] on p at bounding box center [706, 501] width 950 height 940
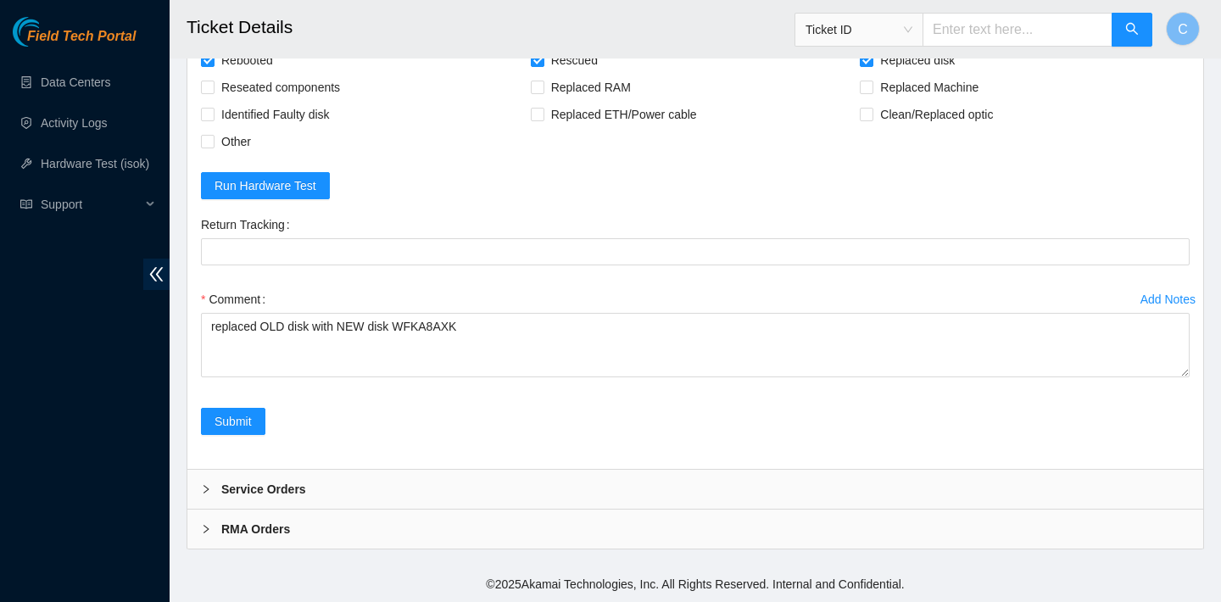
scroll to position [3533, 0]
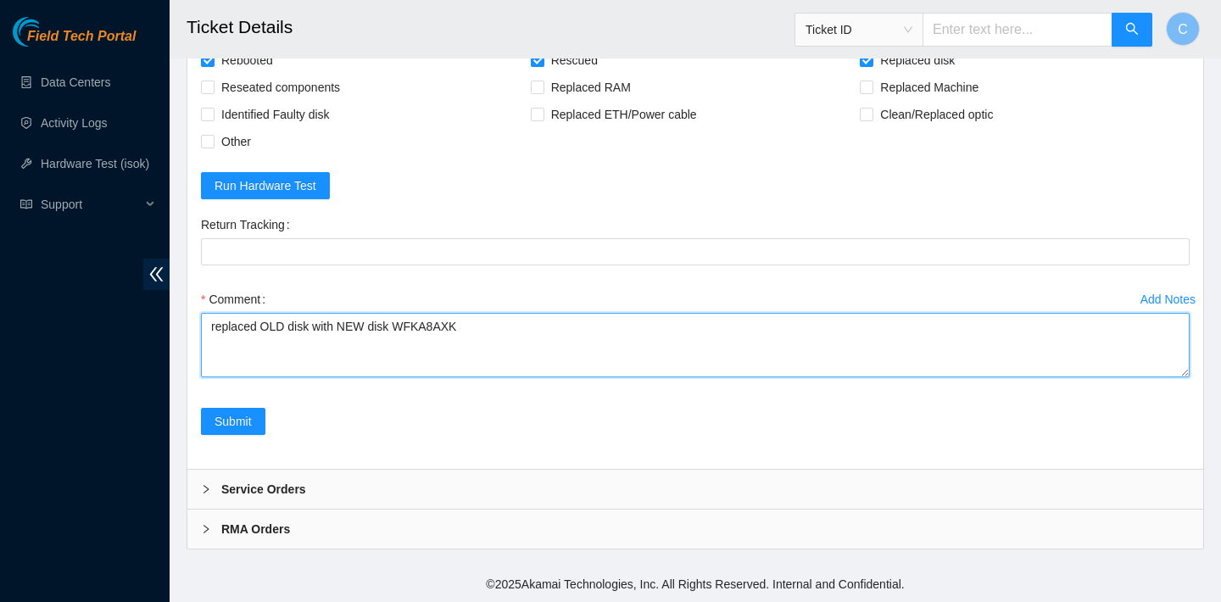
drag, startPoint x: 527, startPoint y: 327, endPoint x: 204, endPoint y: 320, distance: 324.0
click at [204, 320] on textarea "replaced OLD disk with NEW disk WFKA8AXK" at bounding box center [695, 345] width 989 height 64
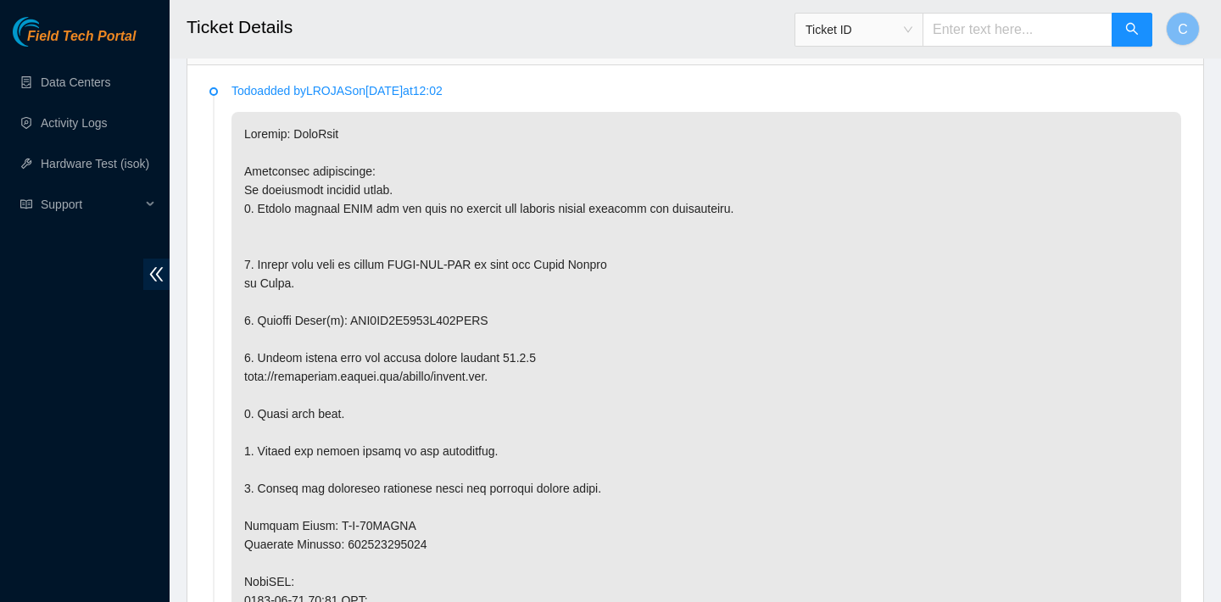
scroll to position [862, 0]
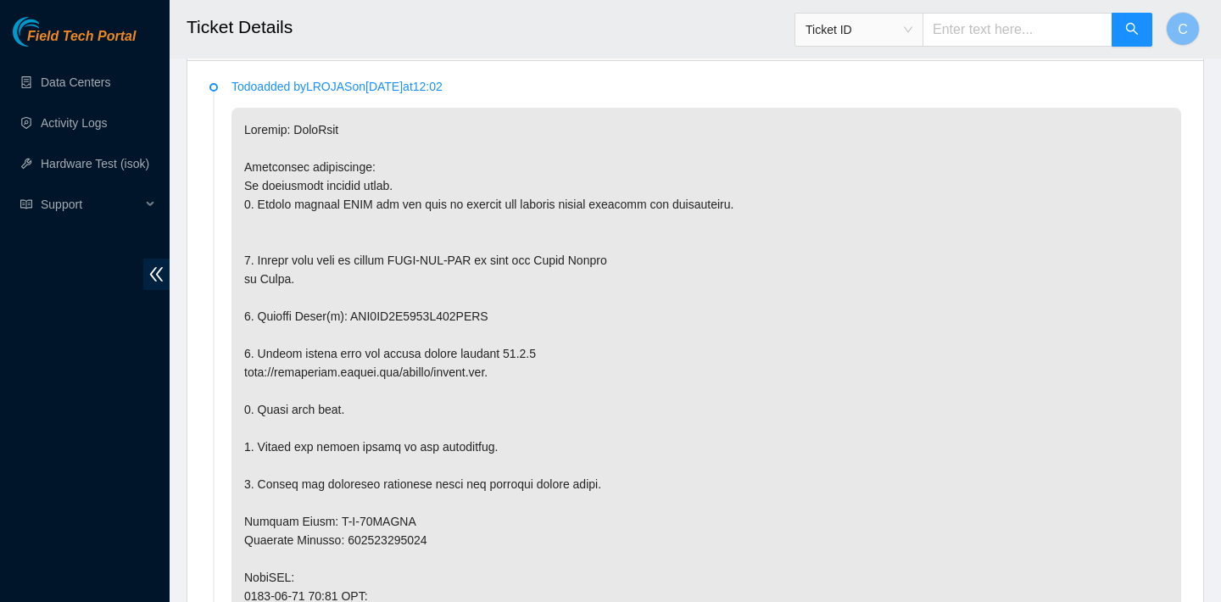
click at [752, 230] on p at bounding box center [706, 578] width 950 height 940
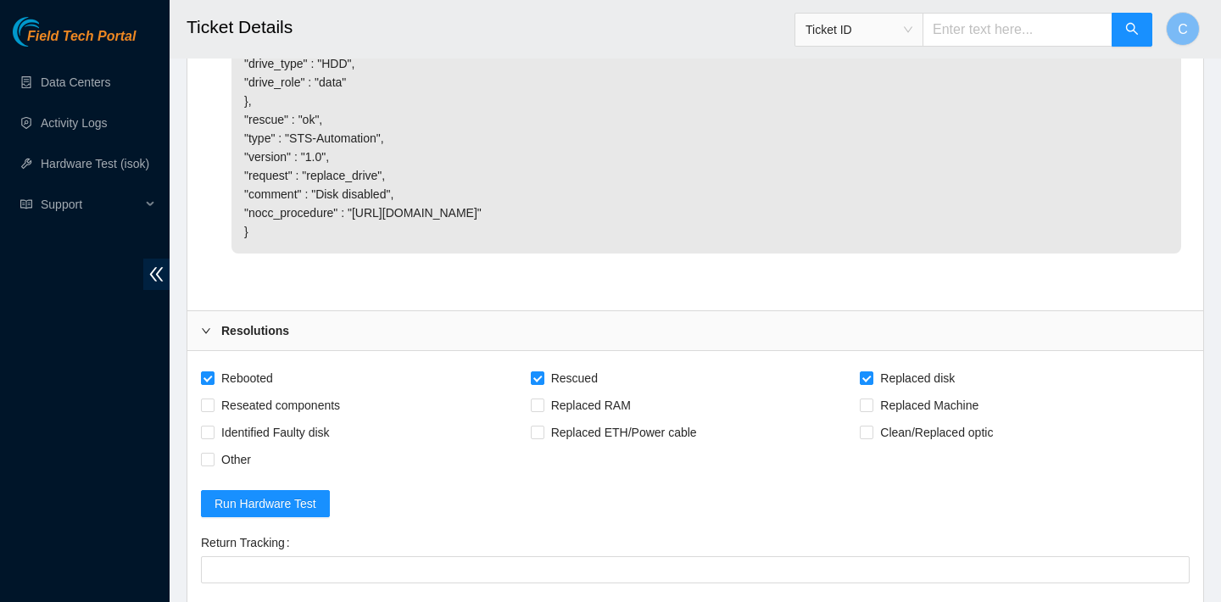
scroll to position [3533, 0]
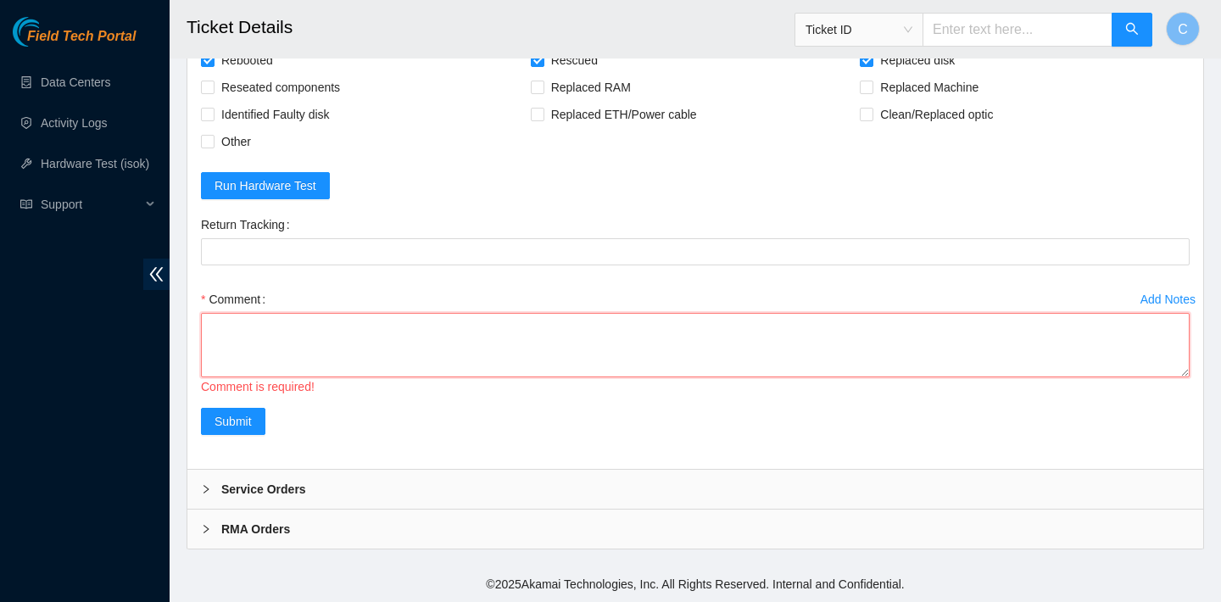
click at [562, 371] on textarea "Comment" at bounding box center [695, 345] width 989 height 64
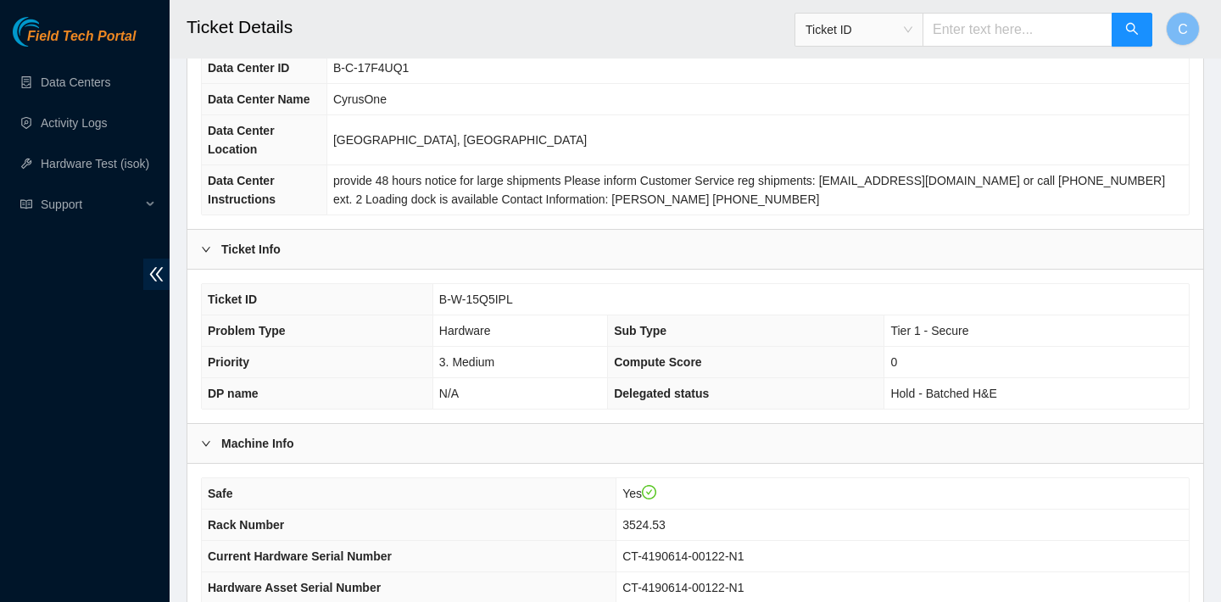
scroll to position [785, 0]
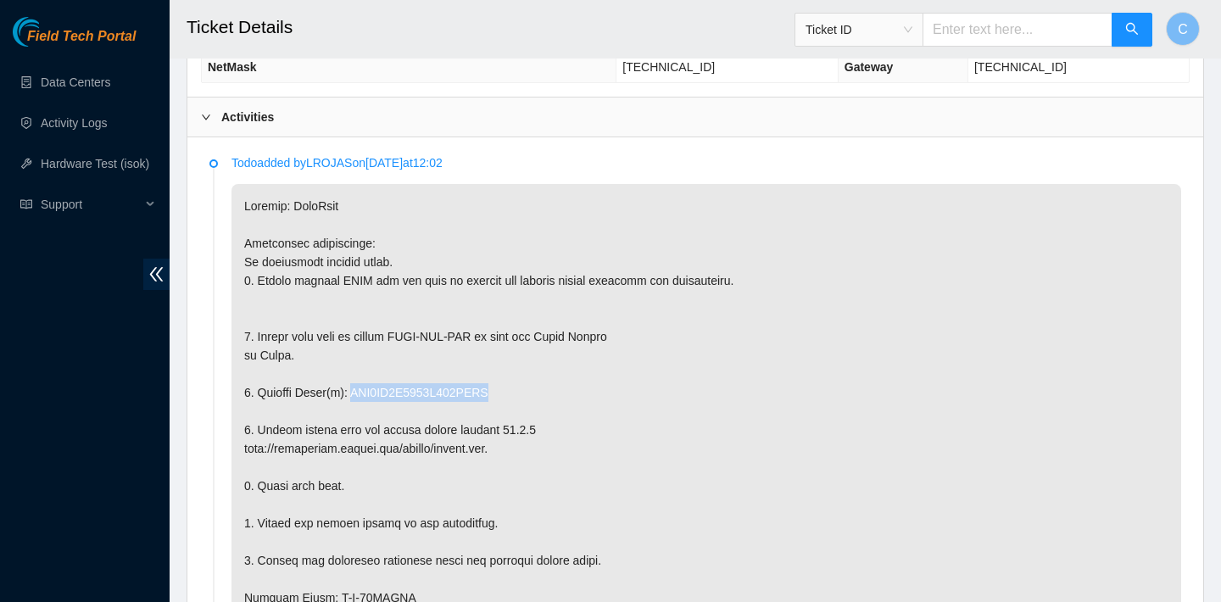
drag, startPoint x: 513, startPoint y: 386, endPoint x: 355, endPoint y: 384, distance: 157.7
copy p "WFK2DR1L0000E917MGXC"
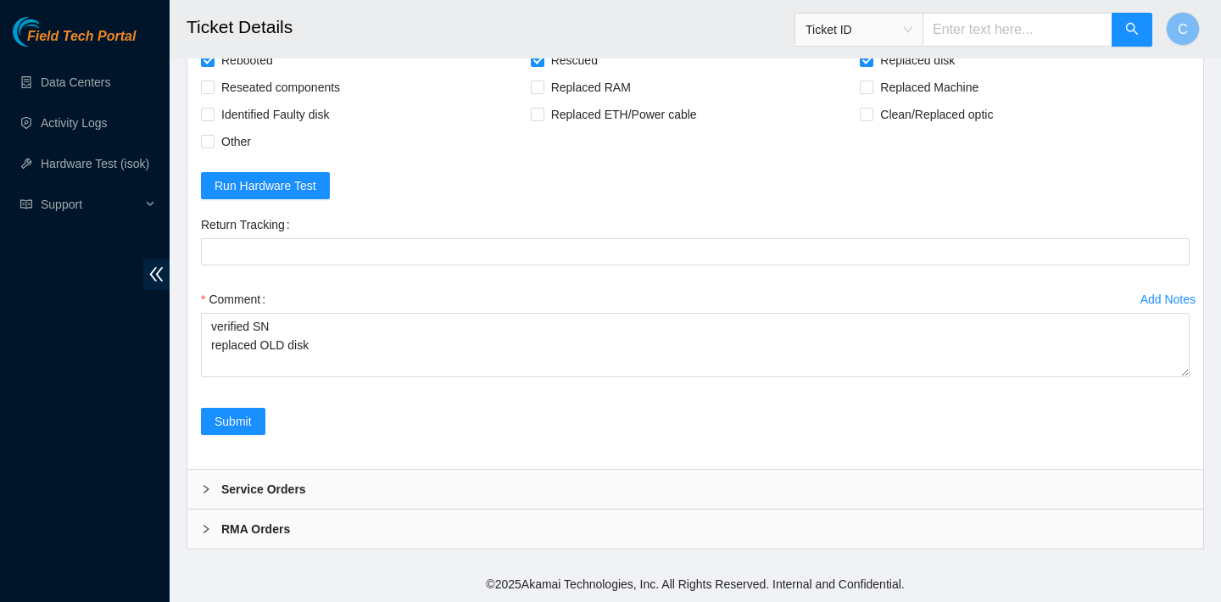
scroll to position [3533, 0]
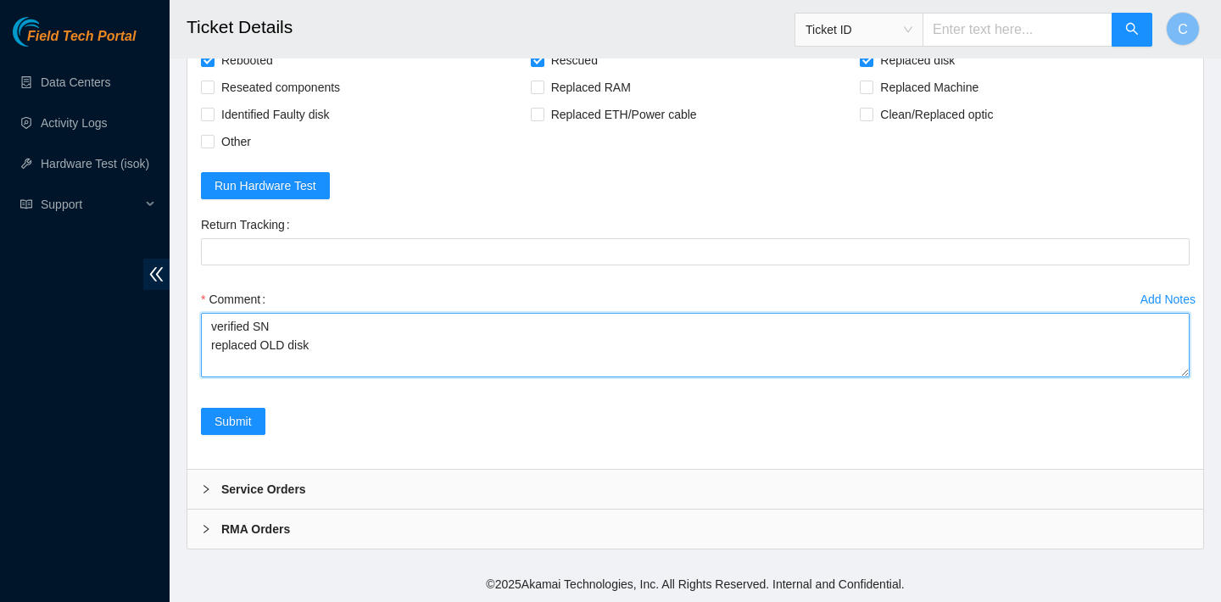
click at [326, 348] on textarea "verified SN replaced OLD disk" at bounding box center [695, 345] width 989 height 64
paste textarea "WFK2DR1L0000E917MGXC"
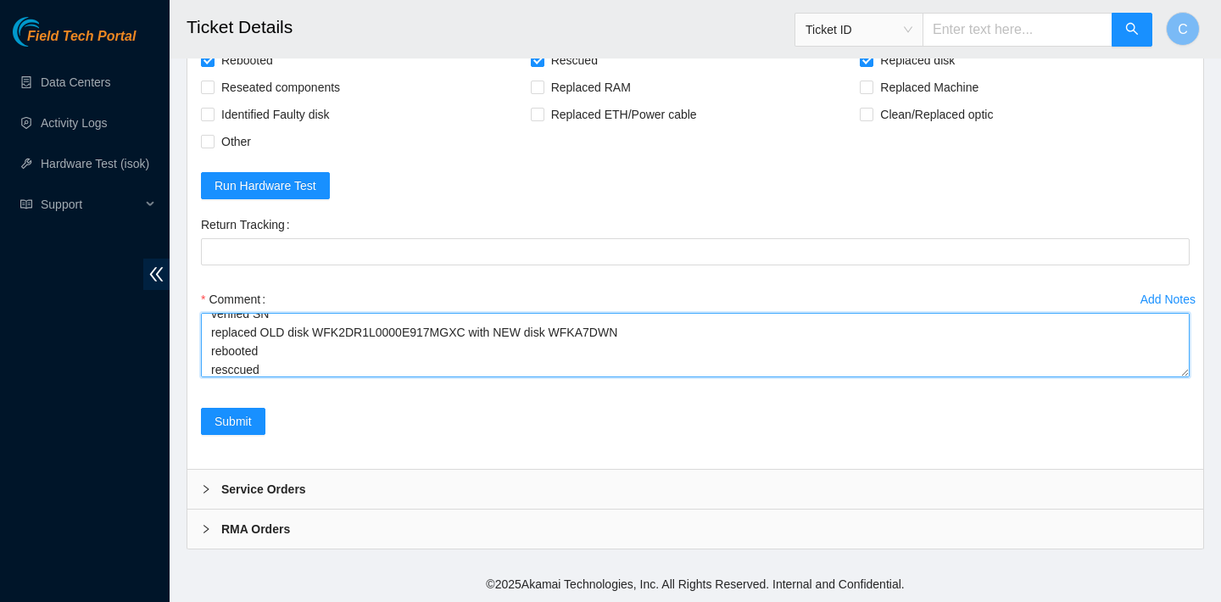
scroll to position [31, 0]
click at [233, 350] on textarea "verified SN replaced OLD disk WFK2DR1L0000E917MGXC with NEW disk WFKA7DWN reboo…" at bounding box center [695, 345] width 989 height 64
click at [273, 342] on textarea "verified SN replaced OLD disk WFK2DR1L0000E917MGXC with NEW disk WFKA7DWN reboo…" at bounding box center [695, 345] width 989 height 64
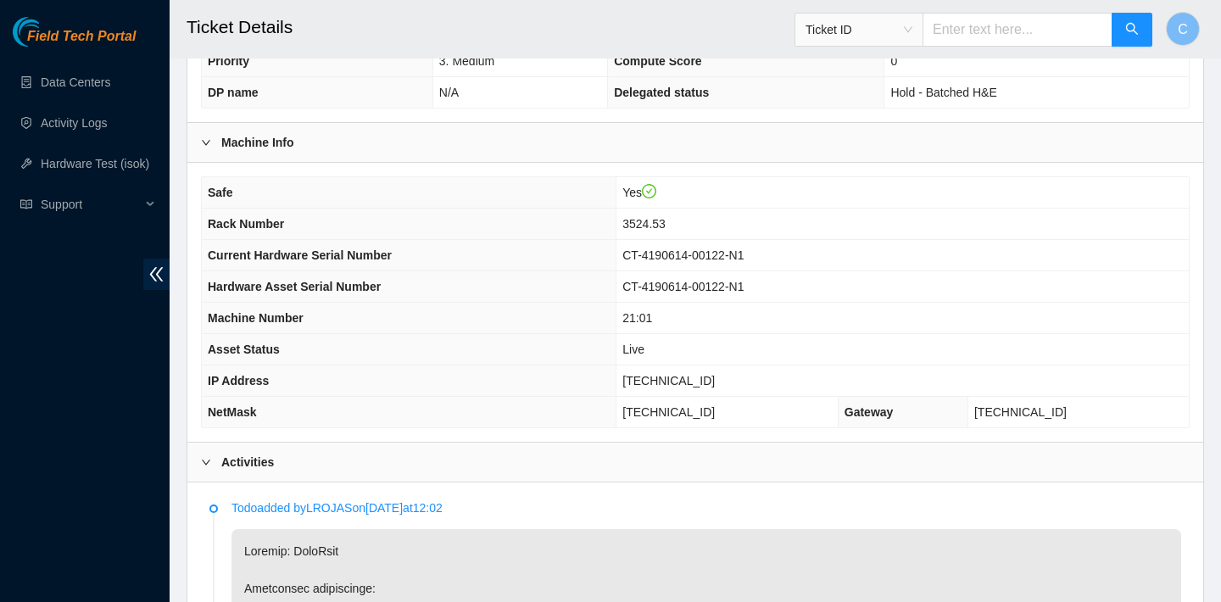
scroll to position [449, 0]
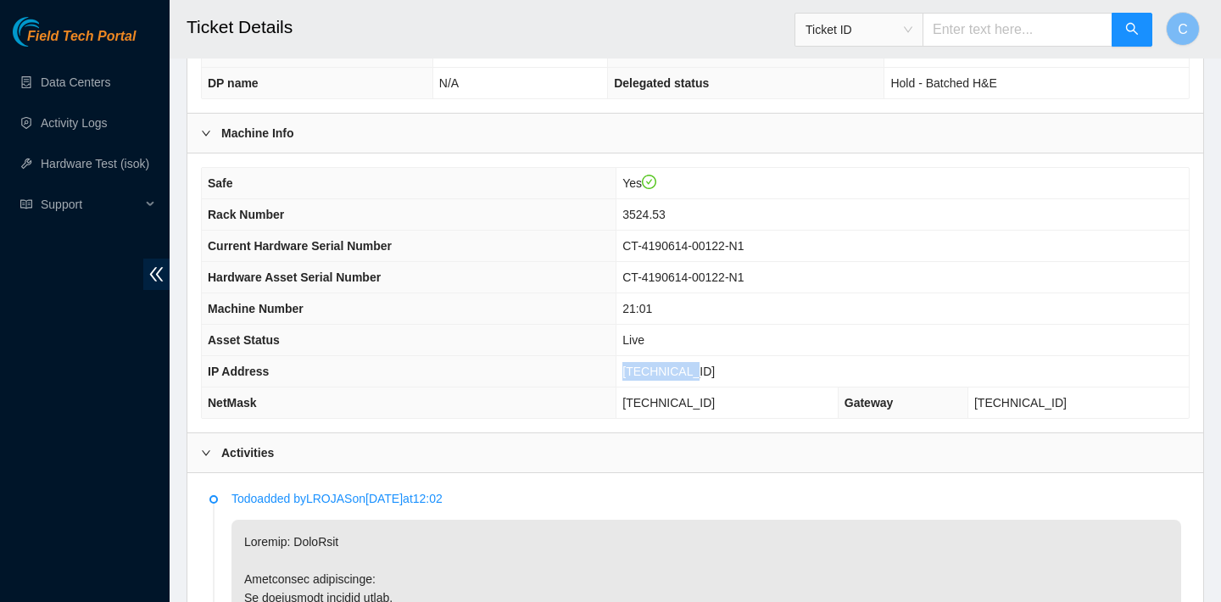
drag, startPoint x: 724, startPoint y: 366, endPoint x: 644, endPoint y: 366, distance: 80.6
click at [644, 366] on tr "IP Address 23.36.67.45" at bounding box center [695, 371] width 987 height 31
copy tr "23.36.67.45"
click at [758, 404] on td "255.255.255.192" at bounding box center [727, 403] width 222 height 31
drag, startPoint x: 758, startPoint y: 404, endPoint x: 651, endPoint y: 401, distance: 106.9
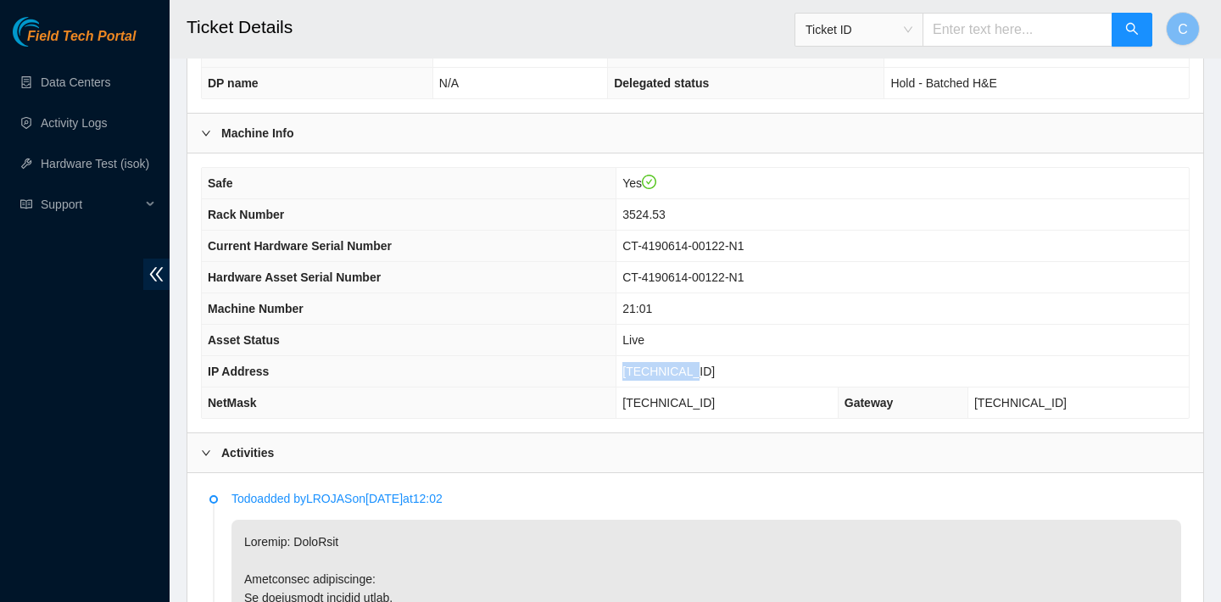
click at [651, 401] on td "255.255.255.192" at bounding box center [727, 403] width 222 height 31
copy span "255.255.255.192"
drag, startPoint x: 728, startPoint y: 371, endPoint x: 644, endPoint y: 371, distance: 83.1
click at [644, 371] on tr "IP Address 23.36.67.45" at bounding box center [695, 371] width 987 height 31
copy tr "23.36.67.45"
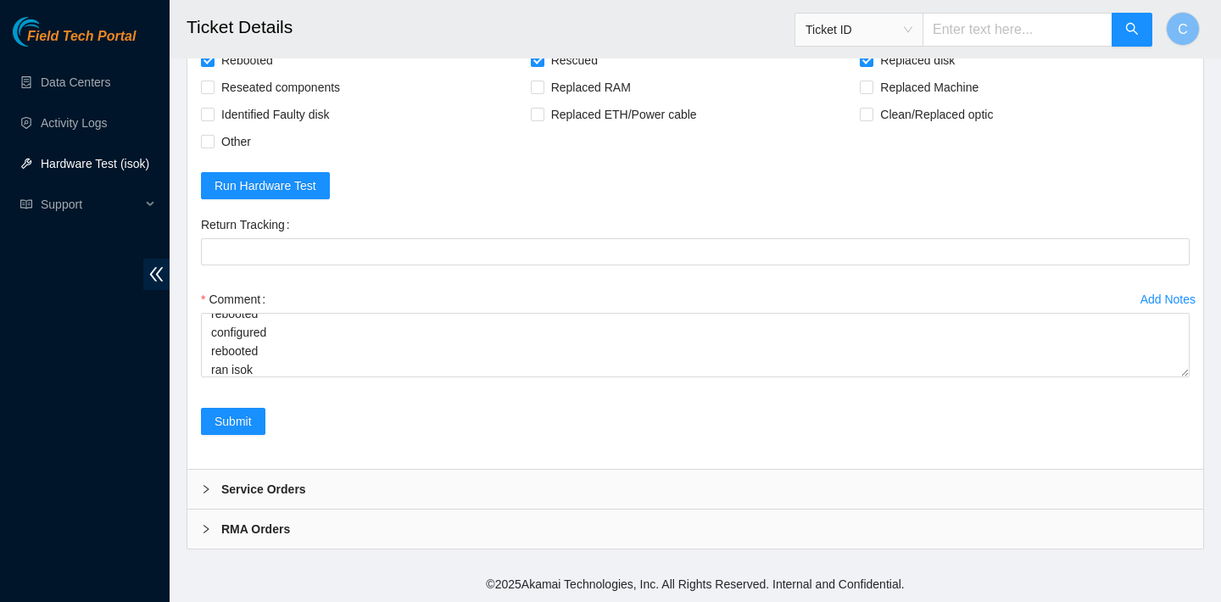
scroll to position [3533, 0]
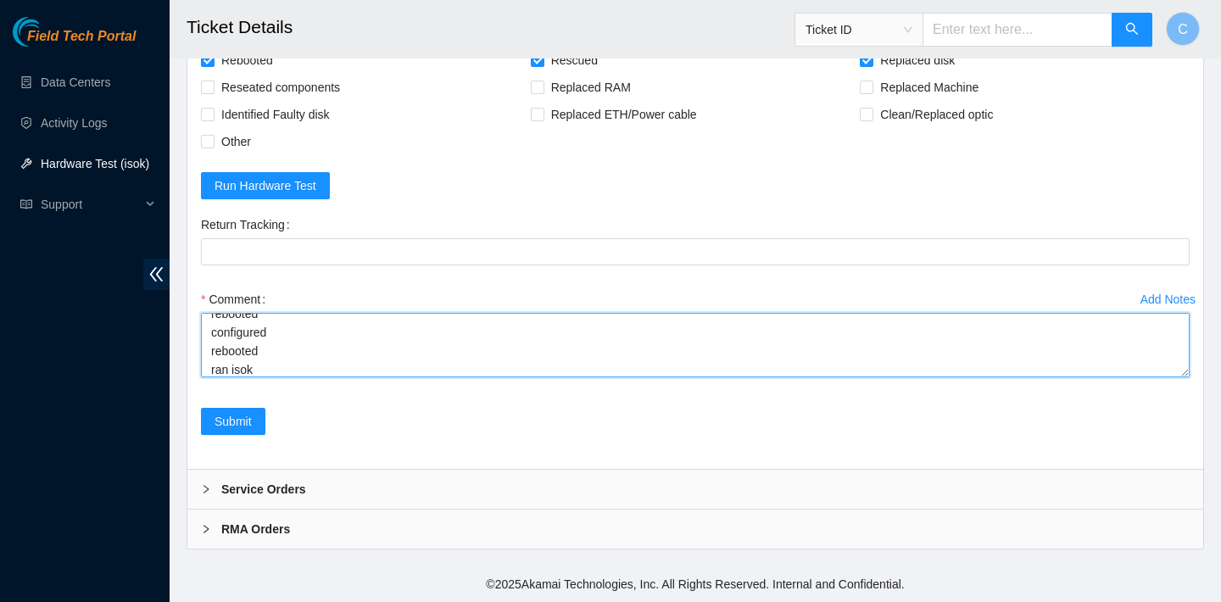
click at [275, 371] on textarea "verified SN replaced OLD disk WFK2DR1L0000E917MGXC with NEW disk WFKA7DWN reboo…" at bounding box center [695, 345] width 989 height 64
paste textarea "23.36.67.45 : passed: ok N/A 23.36.67.44 : failed: dmesg: dmesg - Oct 02 17:19:…"
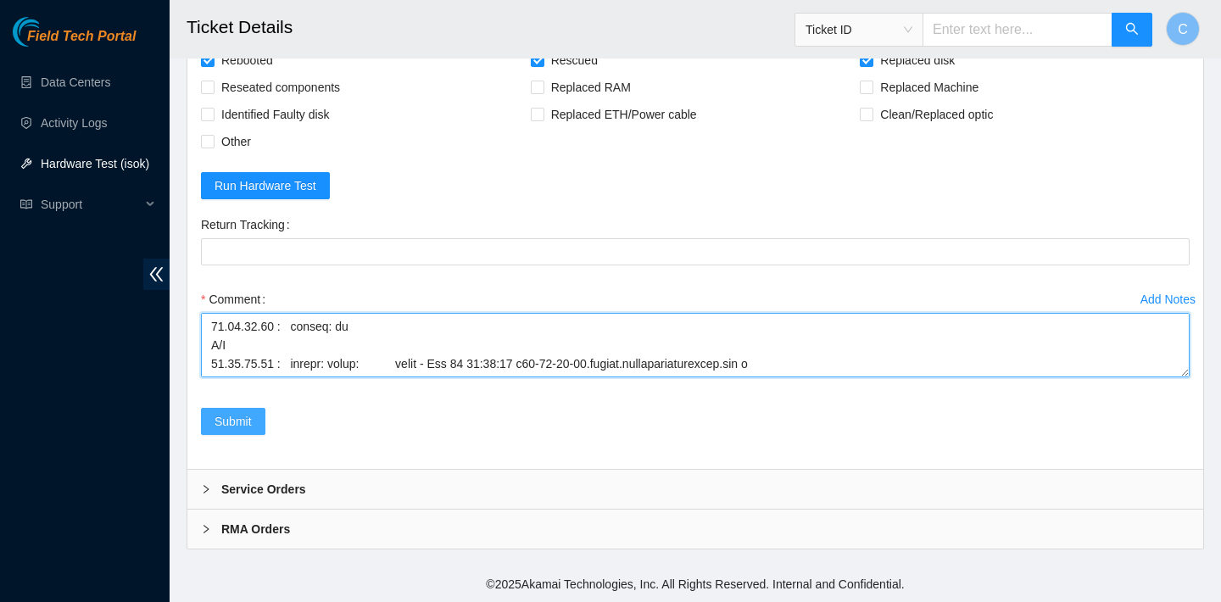
type textarea "verified SN replaced OLD disk WFK2DR1L0000E917MGXC with NEW disk WFKA7DWN reboo…"
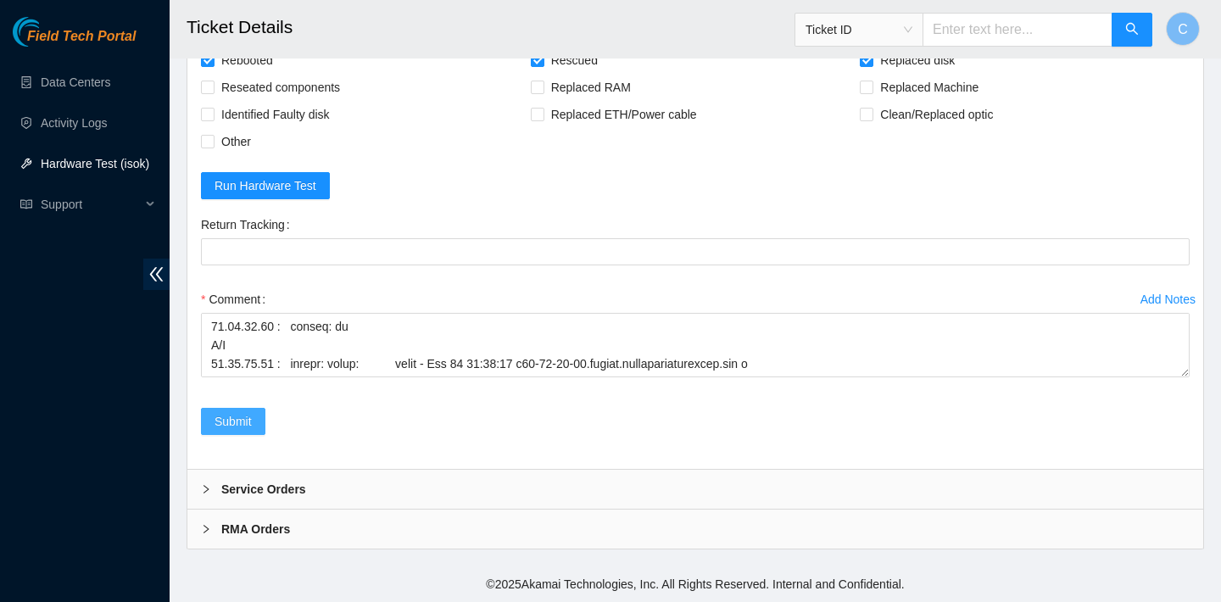
click at [236, 415] on span "Submit" at bounding box center [233, 421] width 37 height 19
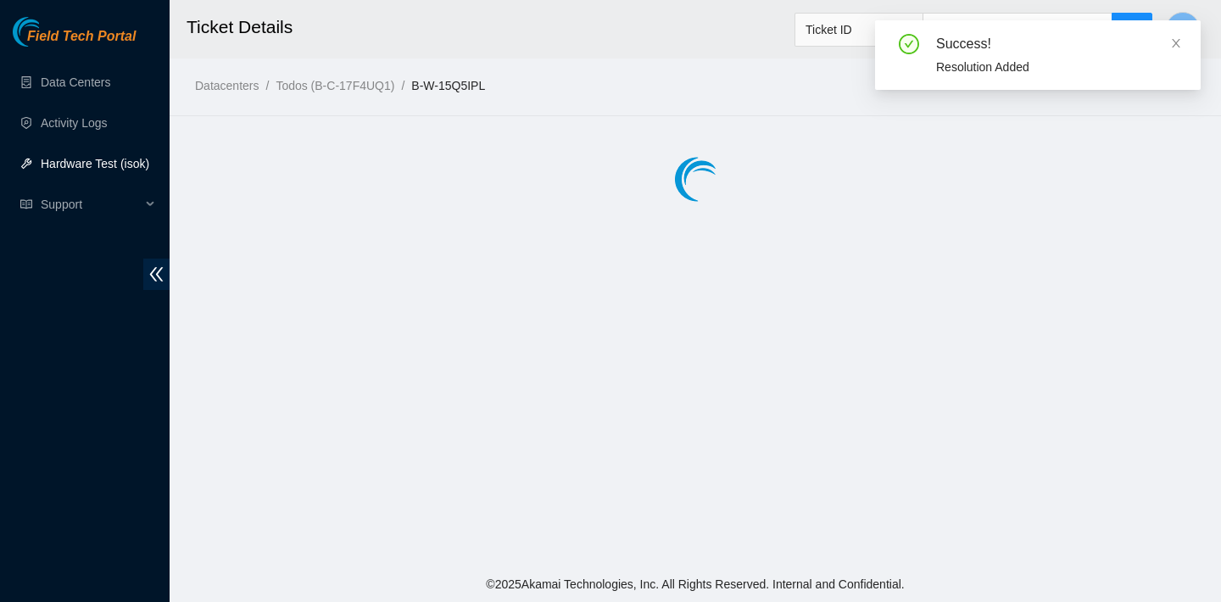
scroll to position [0, 0]
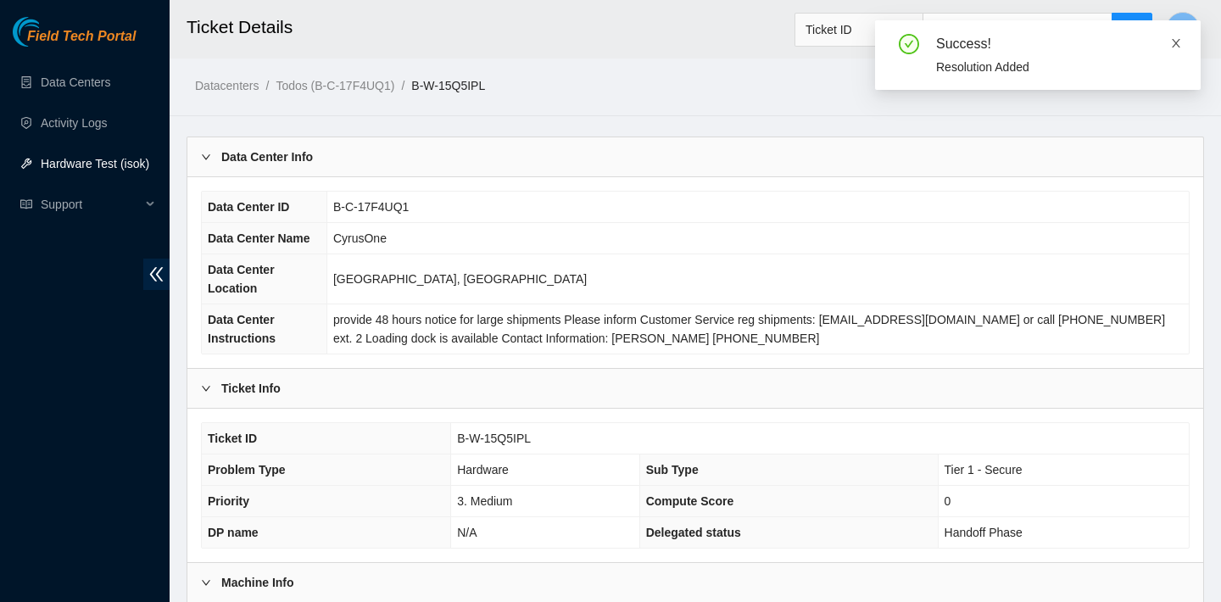
click at [1178, 44] on icon "close" at bounding box center [1176, 43] width 12 height 12
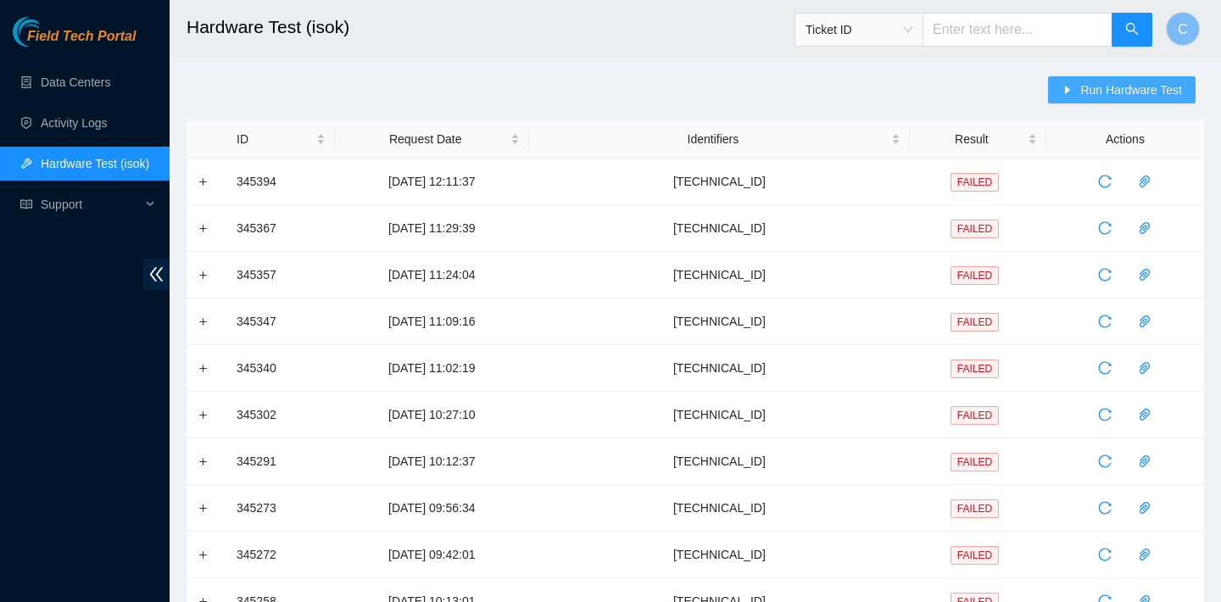
click at [1099, 89] on span "Run Hardware Test" at bounding box center [1131, 90] width 102 height 19
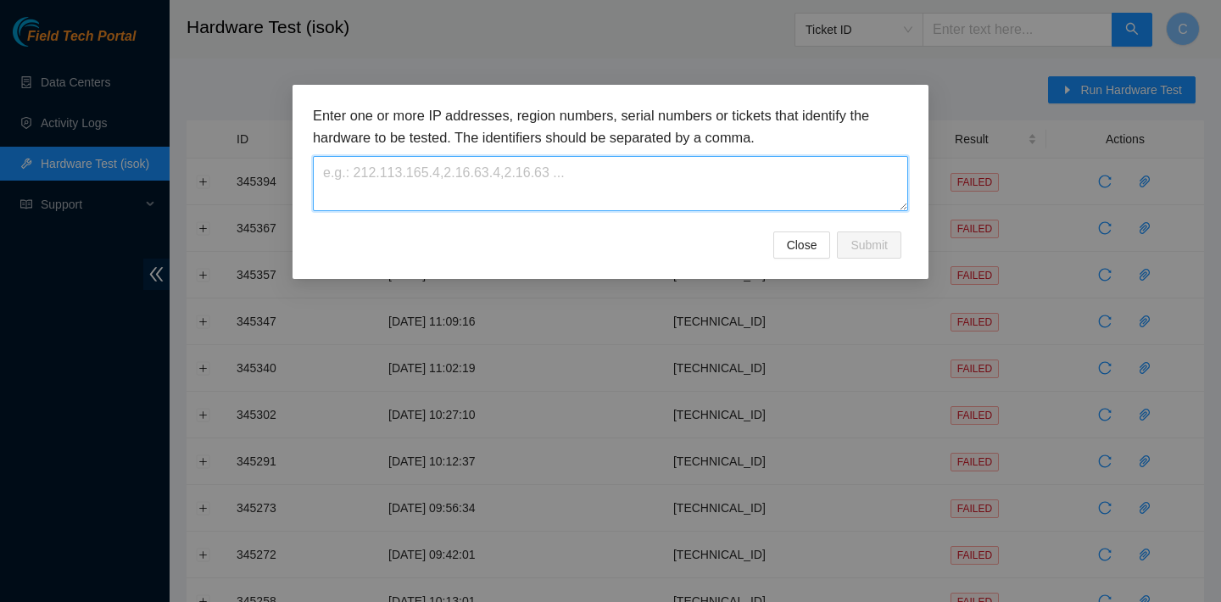
click at [702, 189] on textarea at bounding box center [610, 183] width 595 height 55
paste textarea "[TECHNICAL_ID]"
type textarea "[TECHNICAL_ID]"
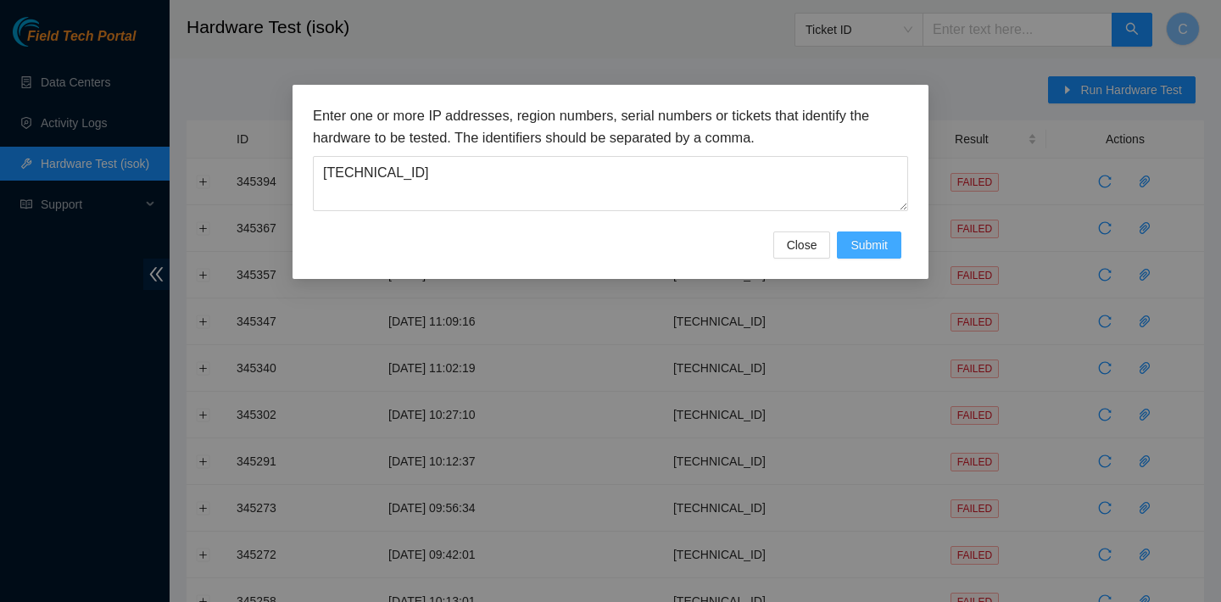
click at [880, 248] on span "Submit" at bounding box center [868, 245] width 37 height 19
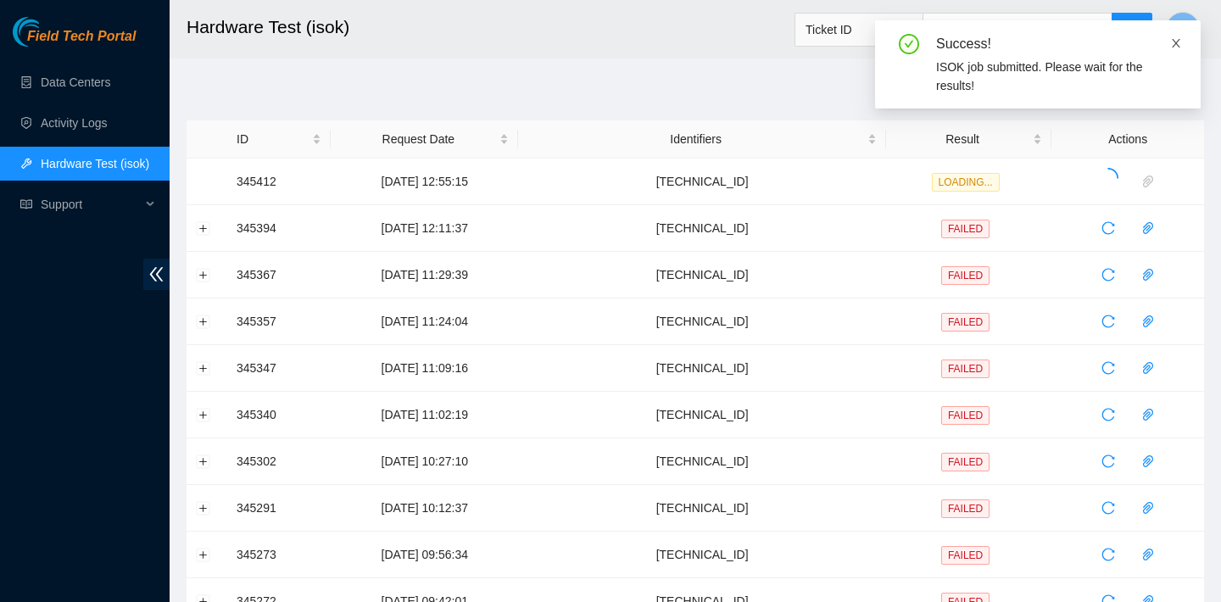
click at [1176, 42] on icon "close" at bounding box center [1176, 43] width 8 height 8
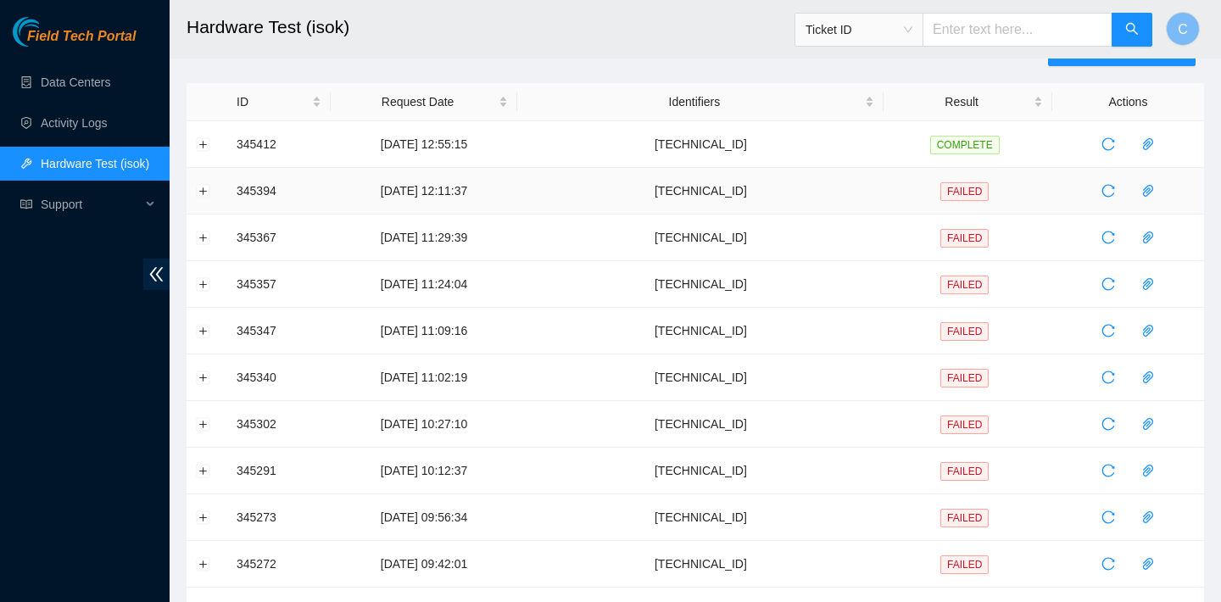
scroll to position [49, 0]
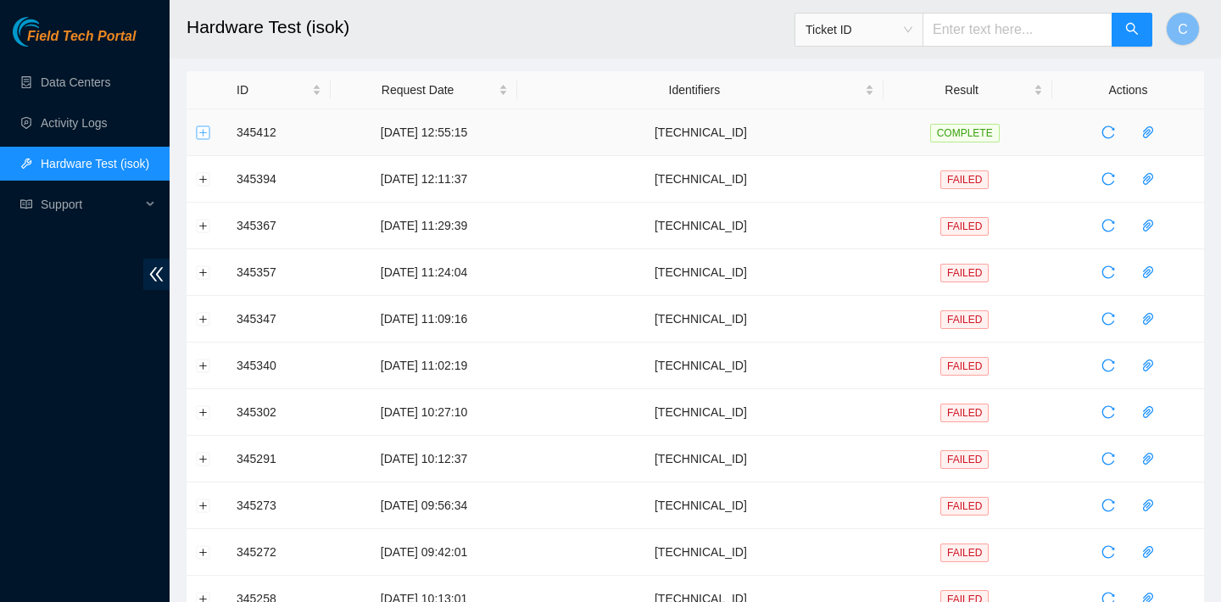
click at [199, 128] on button "Expand row" at bounding box center [204, 132] width 14 height 14
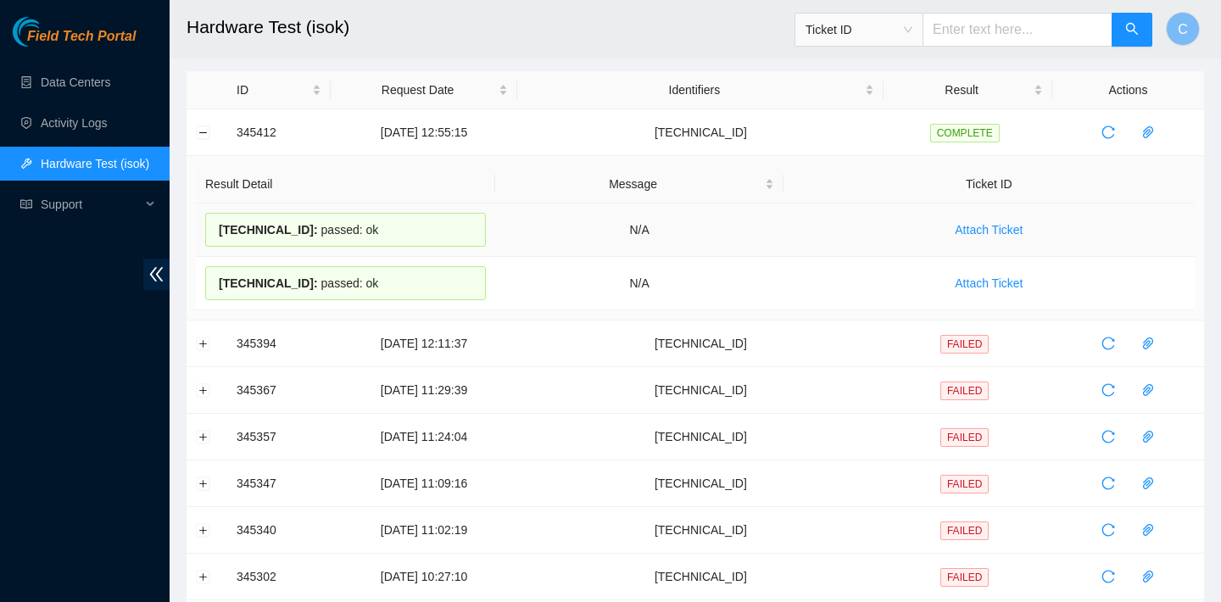
drag, startPoint x: 423, startPoint y: 276, endPoint x: 245, endPoint y: 220, distance: 186.4
click at [245, 220] on tbody "[TECHNICAL_ID] : passed: ok N/A Attach Ticket [TECHNICAL_ID] : passed: ok N/A A…" at bounding box center [695, 257] width 999 height 107
copy tbody "6.67.50 : passed: ok N/A Attach Ticket [TECHNICAL_ID] : passed: ok"
click at [224, 237] on div "23.36.67.50 : passed: ok" at bounding box center [345, 230] width 281 height 34
drag, startPoint x: 220, startPoint y: 233, endPoint x: 243, endPoint y: 234, distance: 22.1
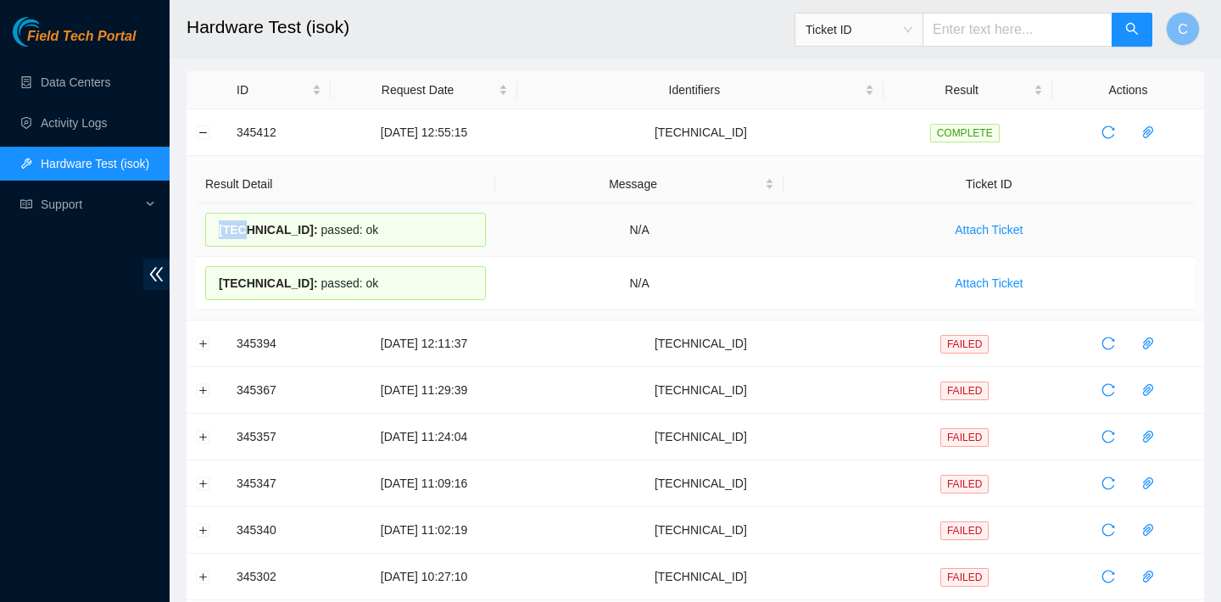
click at [244, 234] on span "23.36.67.50 :" at bounding box center [268, 230] width 99 height 14
copy span "23.3"
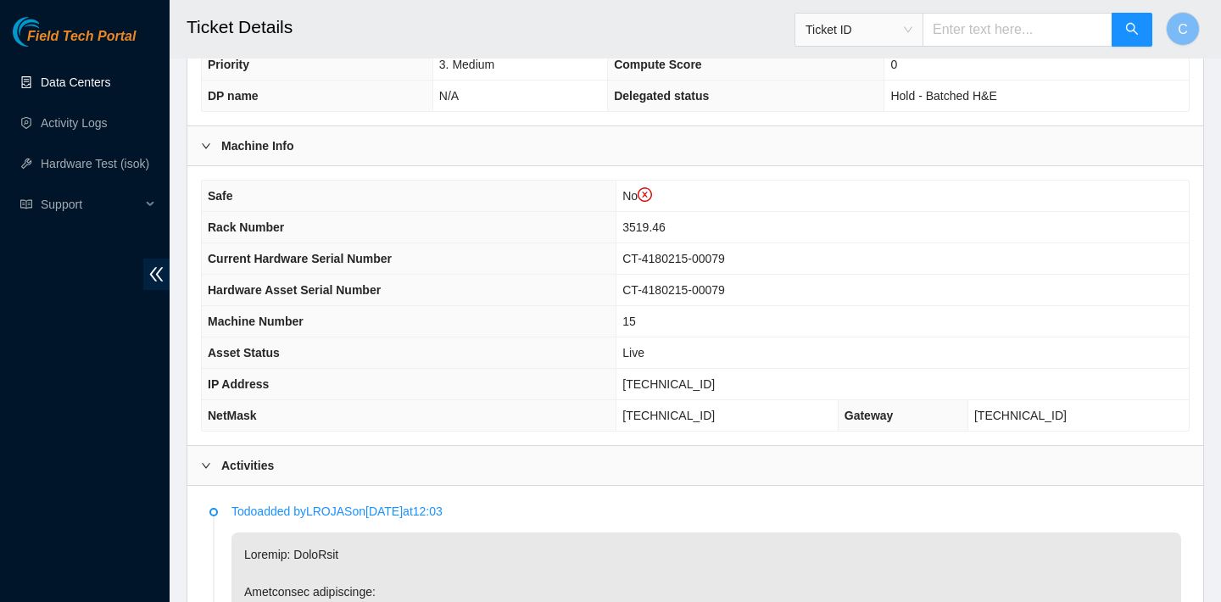
scroll to position [472, 0]
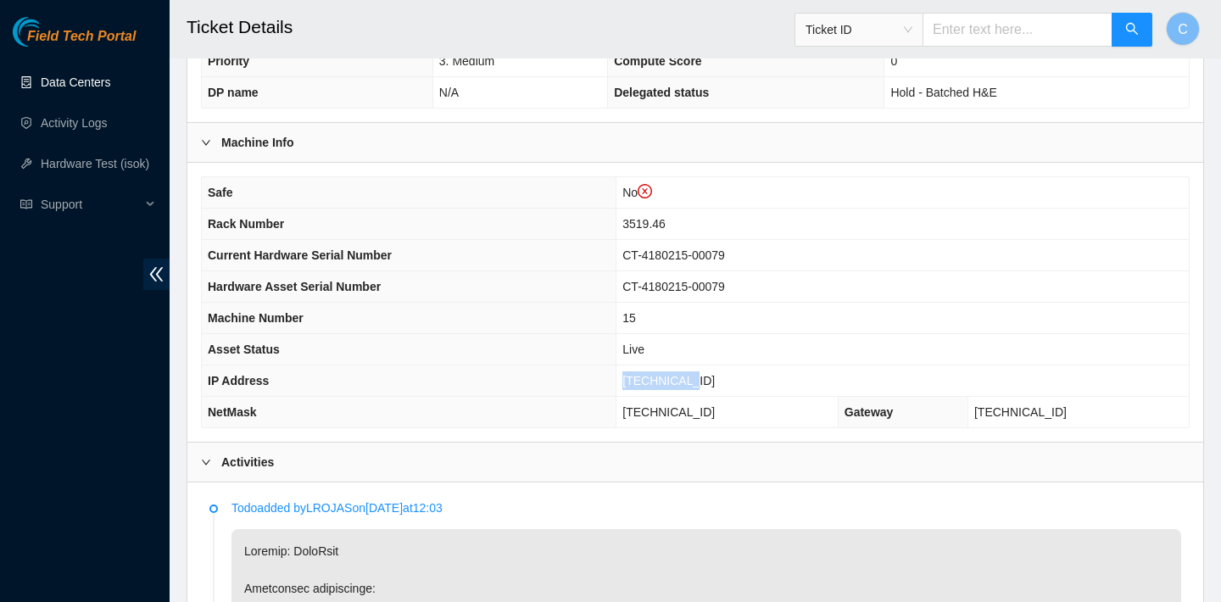
drag, startPoint x: 739, startPoint y: 372, endPoint x: 665, endPoint y: 372, distance: 73.8
click at [665, 372] on td "[TECHNICAL_ID]" at bounding box center [902, 380] width 572 height 31
copy span "[TECHNICAL_ID]"
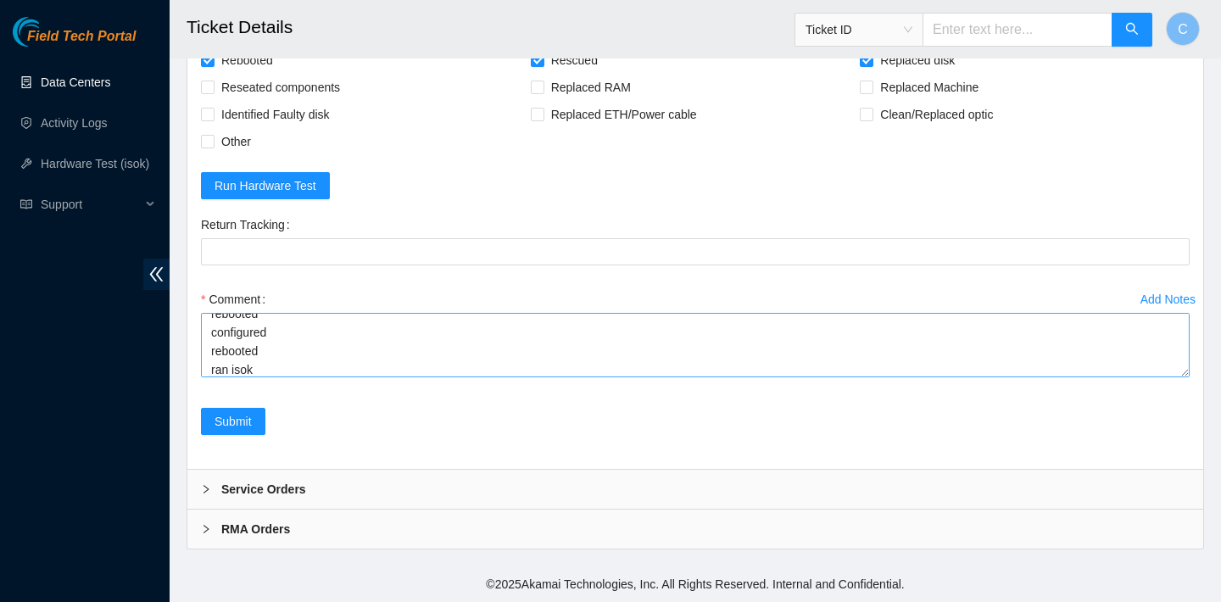
scroll to position [112, 0]
drag, startPoint x: 652, startPoint y: 362, endPoint x: 214, endPoint y: 363, distance: 438.4
click at [214, 363] on textarea "verified SN replaced OLD disk ZC14YNFJ with NEW disk WCC136HKTE3V rebooted resc…" at bounding box center [695, 345] width 989 height 64
paste textarea "23.62.60.92 : passed: ok"
type textarea "verified SN replaced OLD disk ZC14YNFJ with NEW disk WCC136HKTE3V rebooted resc…"
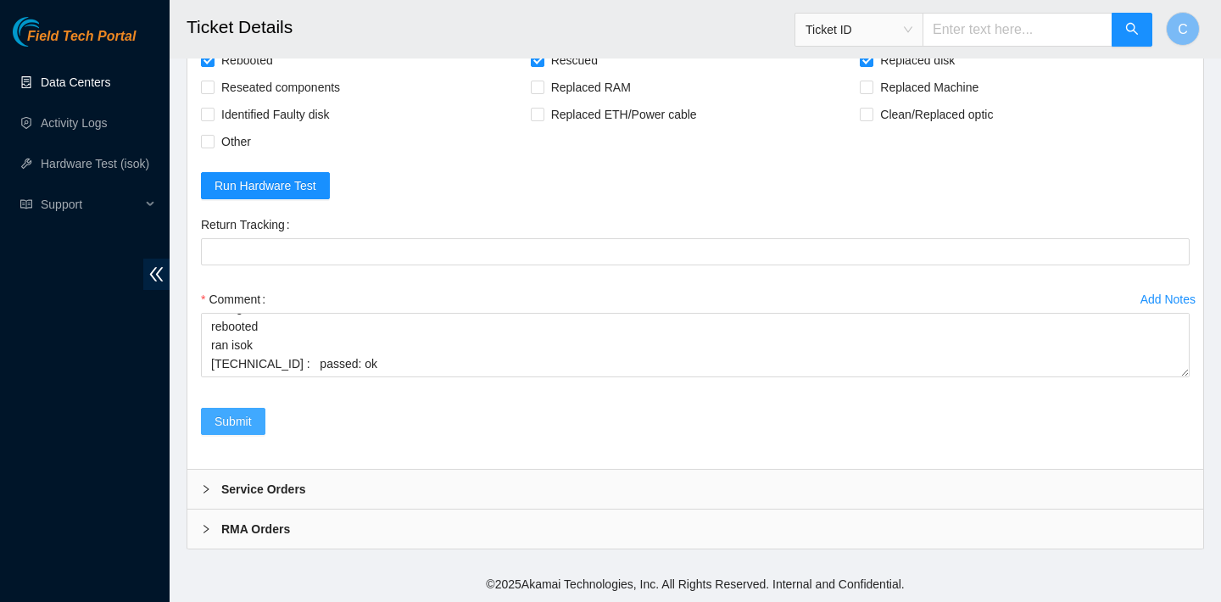
click at [242, 417] on span "Submit" at bounding box center [233, 421] width 37 height 19
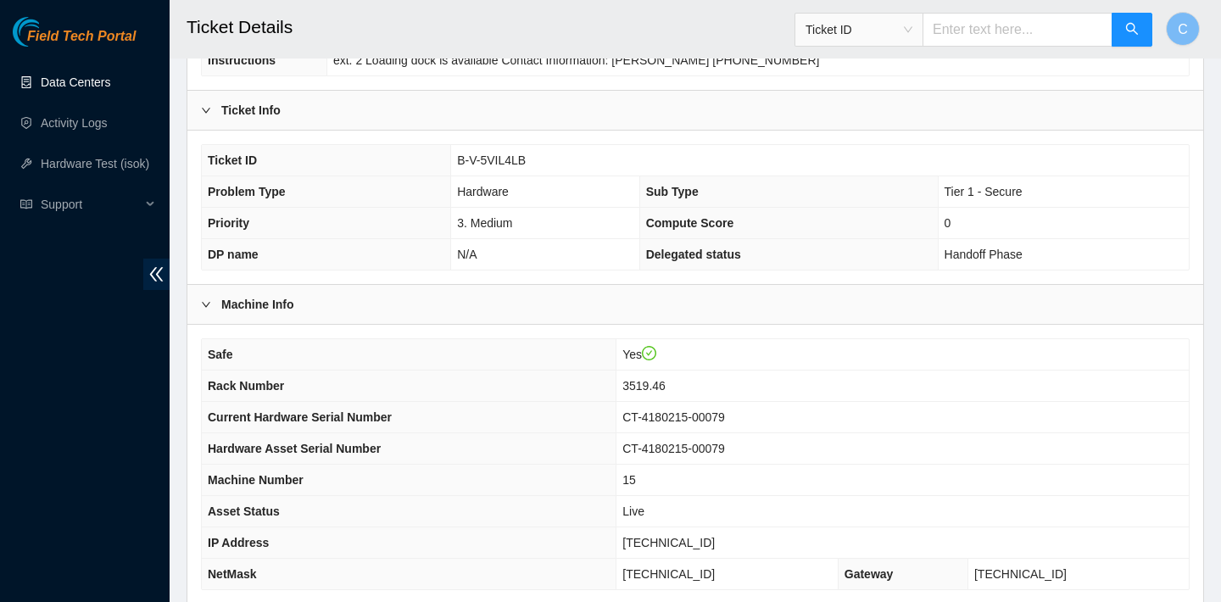
scroll to position [226, 0]
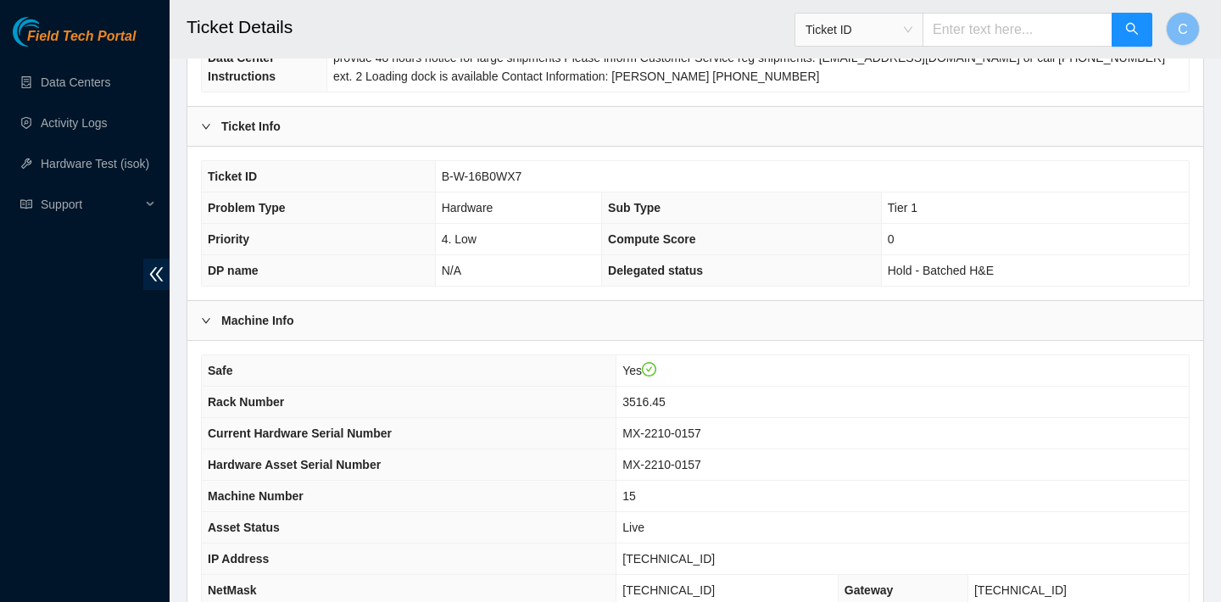
scroll to position [371, 0]
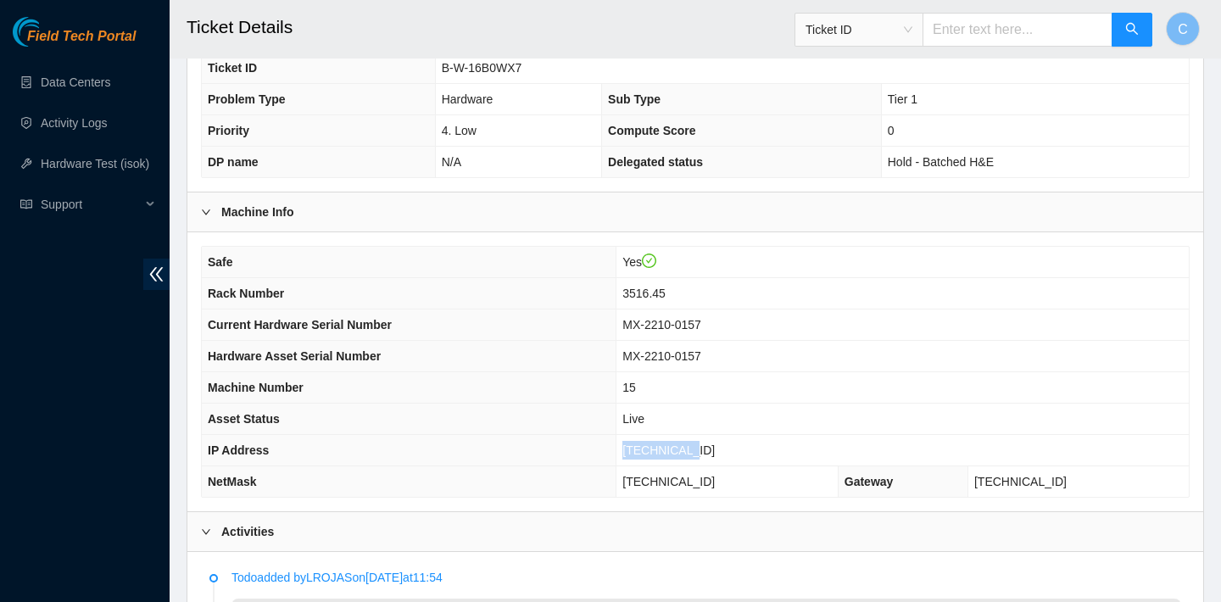
drag, startPoint x: 734, startPoint y: 451, endPoint x: 651, endPoint y: 445, distance: 83.3
click at [651, 445] on td "[TECHNICAL_ID]" at bounding box center [902, 450] width 572 height 31
copy span "[TECHNICAL_ID]"
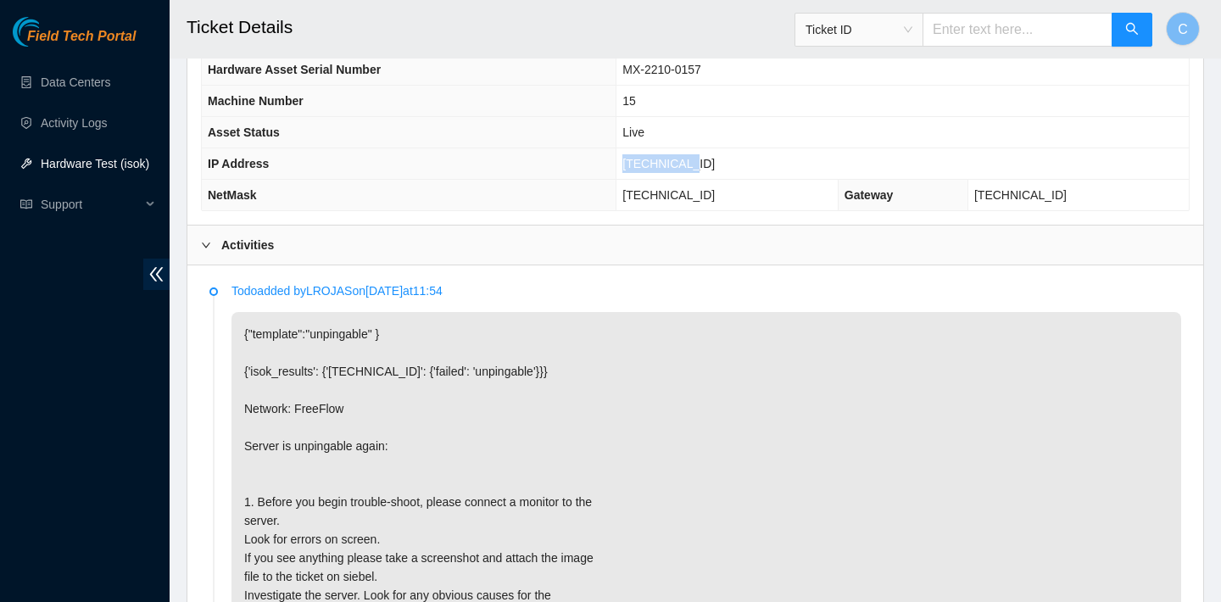
scroll to position [759, 0]
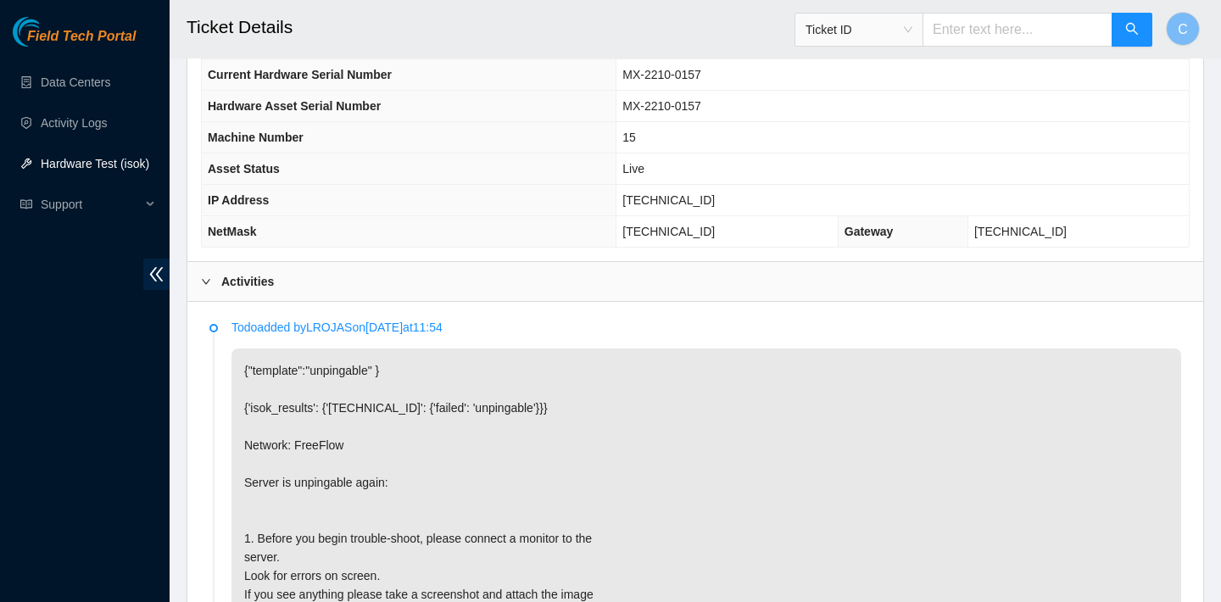
click at [738, 143] on td "15" at bounding box center [902, 137] width 572 height 31
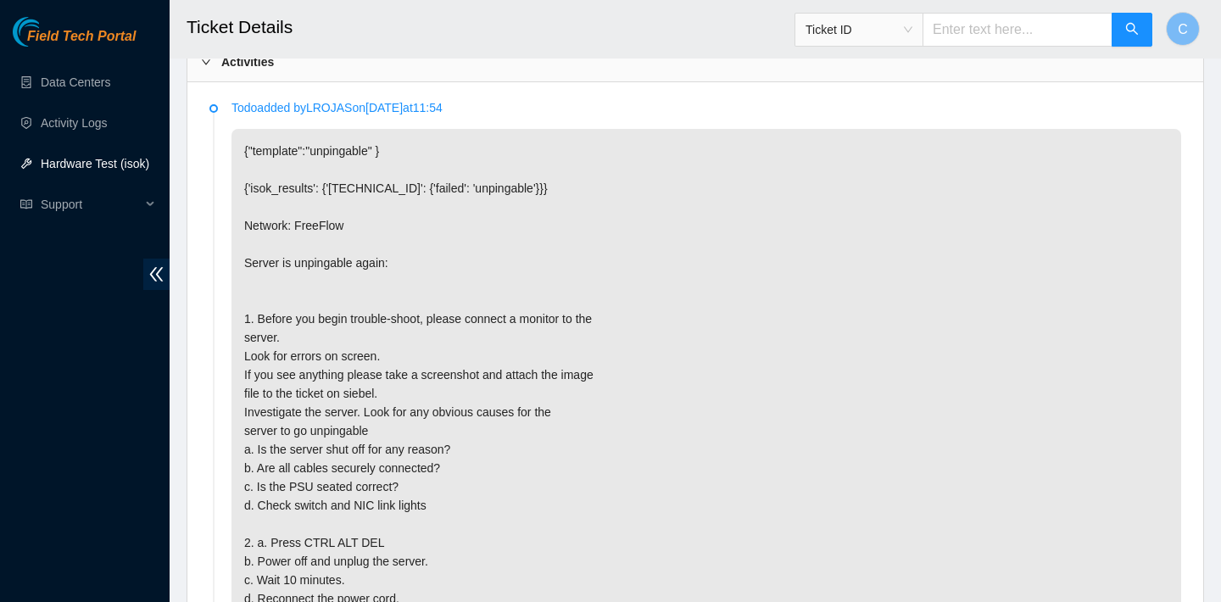
scroll to position [577, 0]
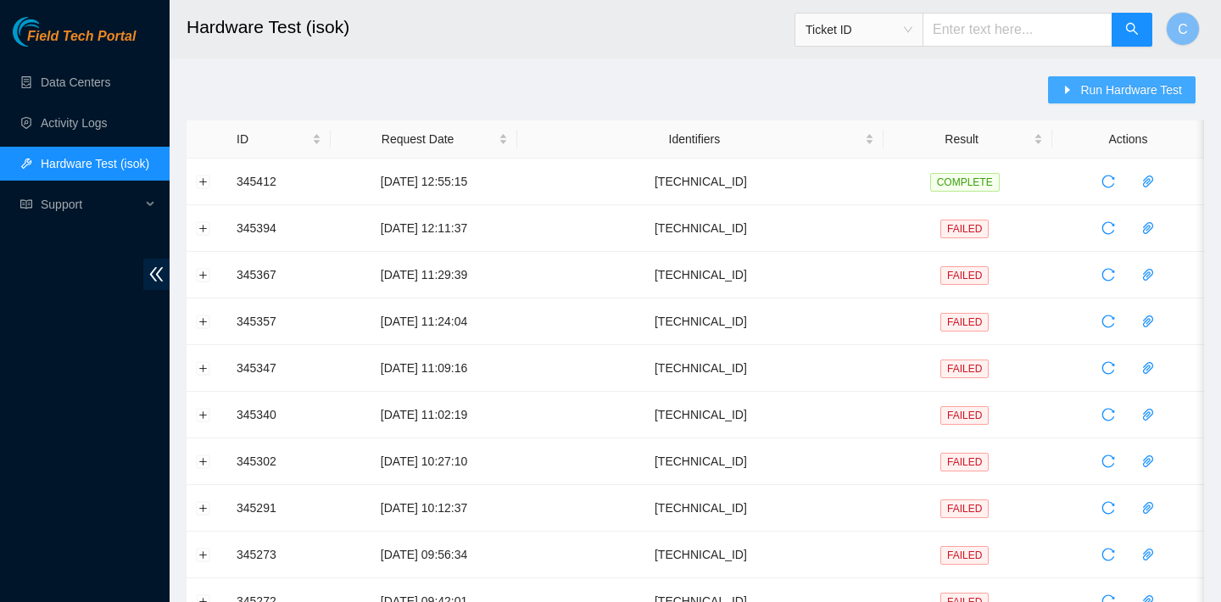
click at [1089, 85] on span "Run Hardware Test" at bounding box center [1131, 90] width 102 height 19
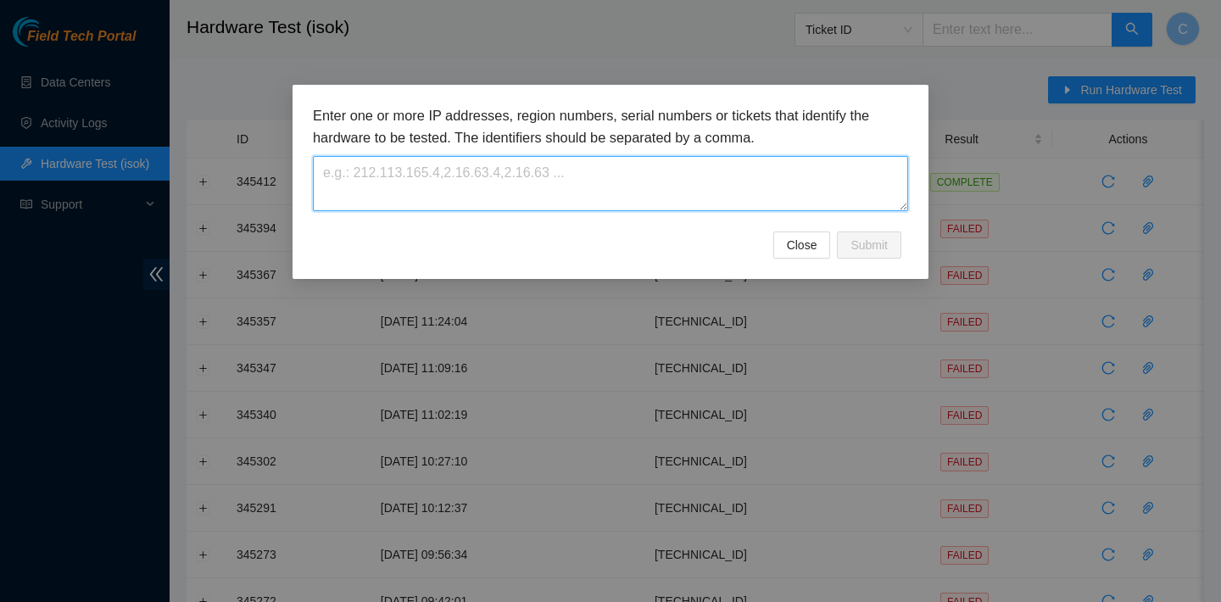
click at [747, 180] on textarea at bounding box center [610, 183] width 595 height 55
paste textarea "[TECHNICAL_ID]"
type textarea "[TECHNICAL_ID]"
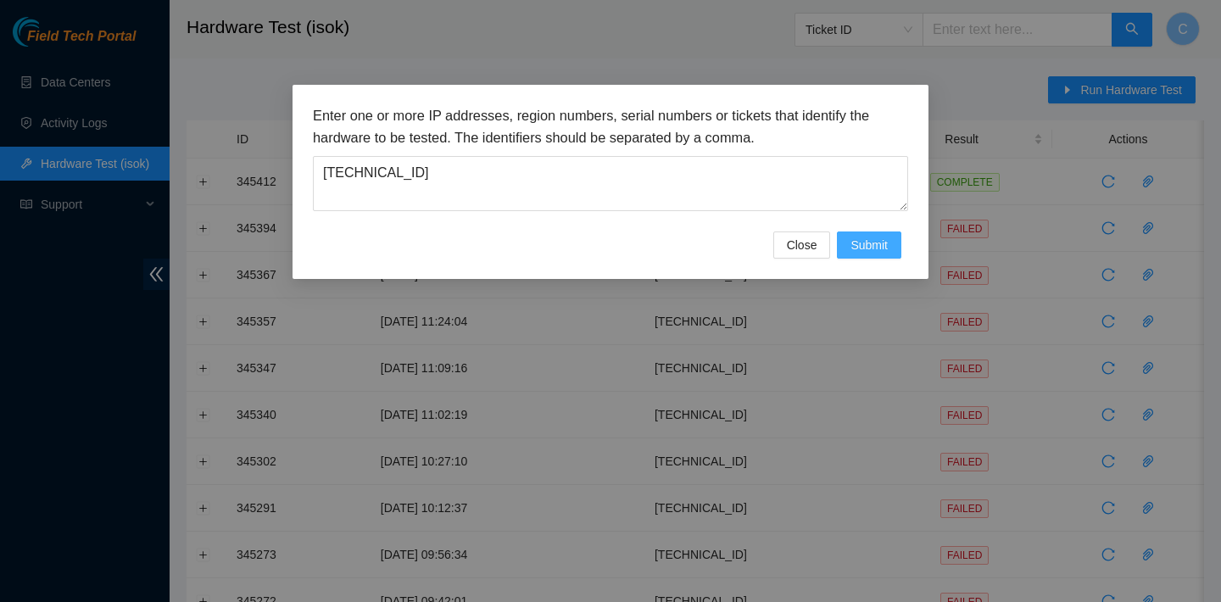
click at [876, 244] on span "Submit" at bounding box center [868, 245] width 37 height 19
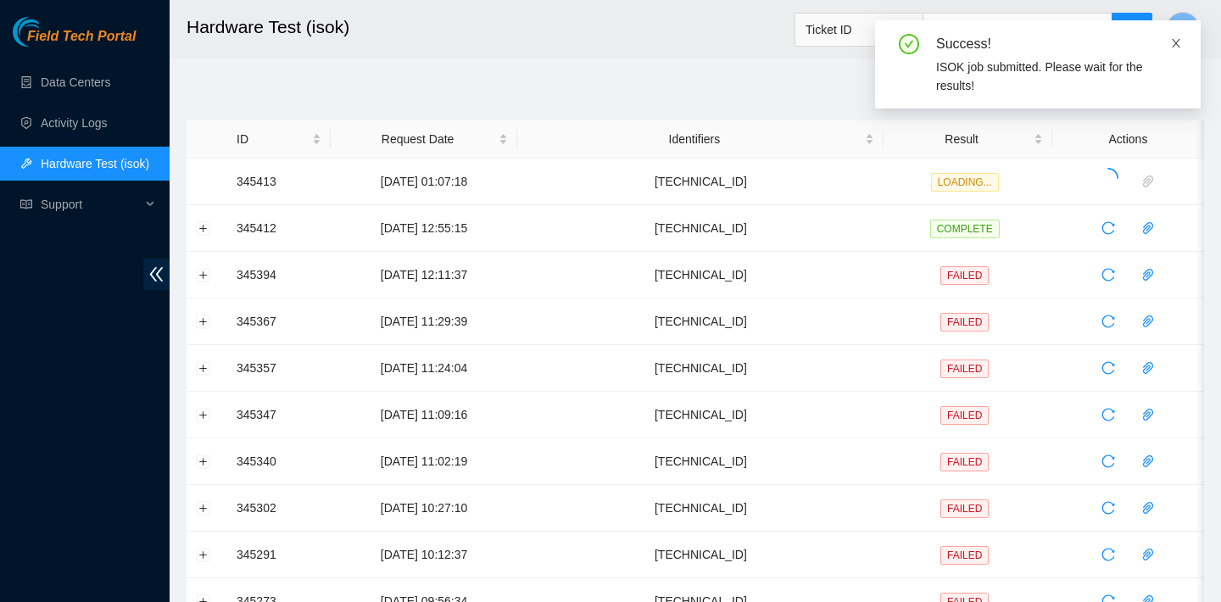
click at [1179, 45] on icon "close" at bounding box center [1176, 43] width 12 height 12
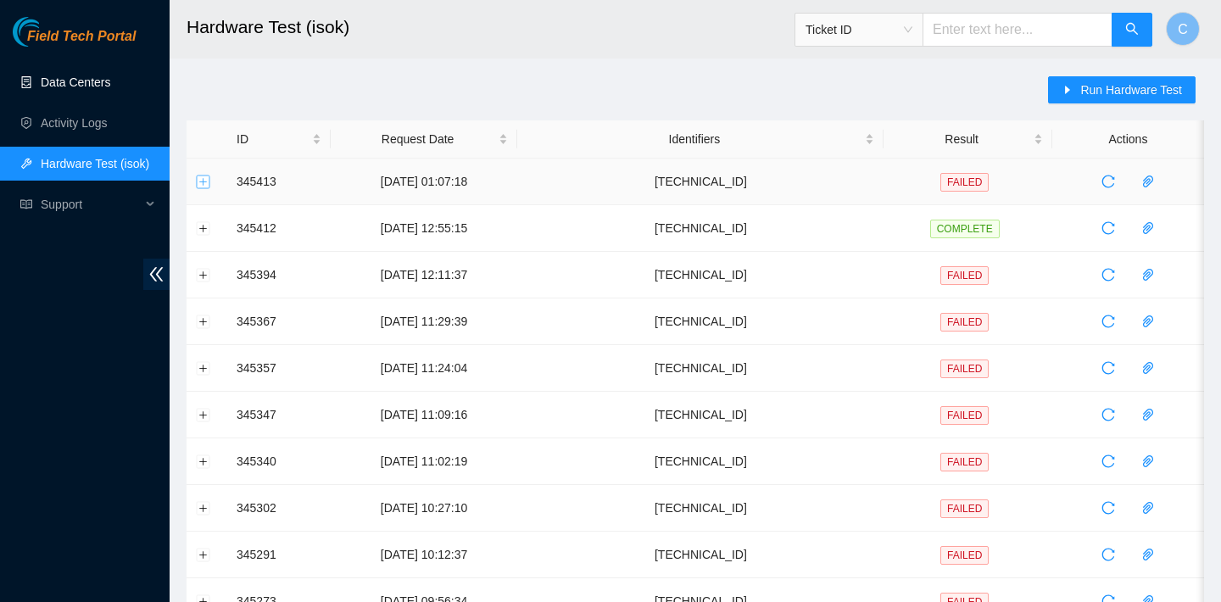
click at [203, 181] on button "Expand row" at bounding box center [204, 182] width 14 height 14
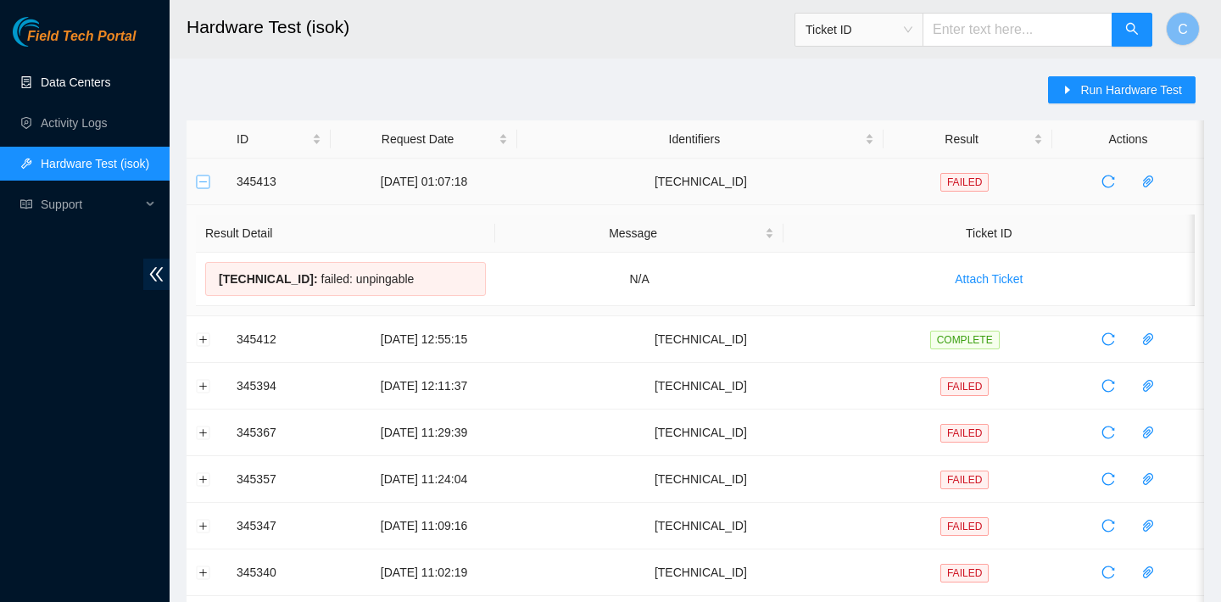
click at [203, 181] on button "Collapse row" at bounding box center [204, 182] width 14 height 14
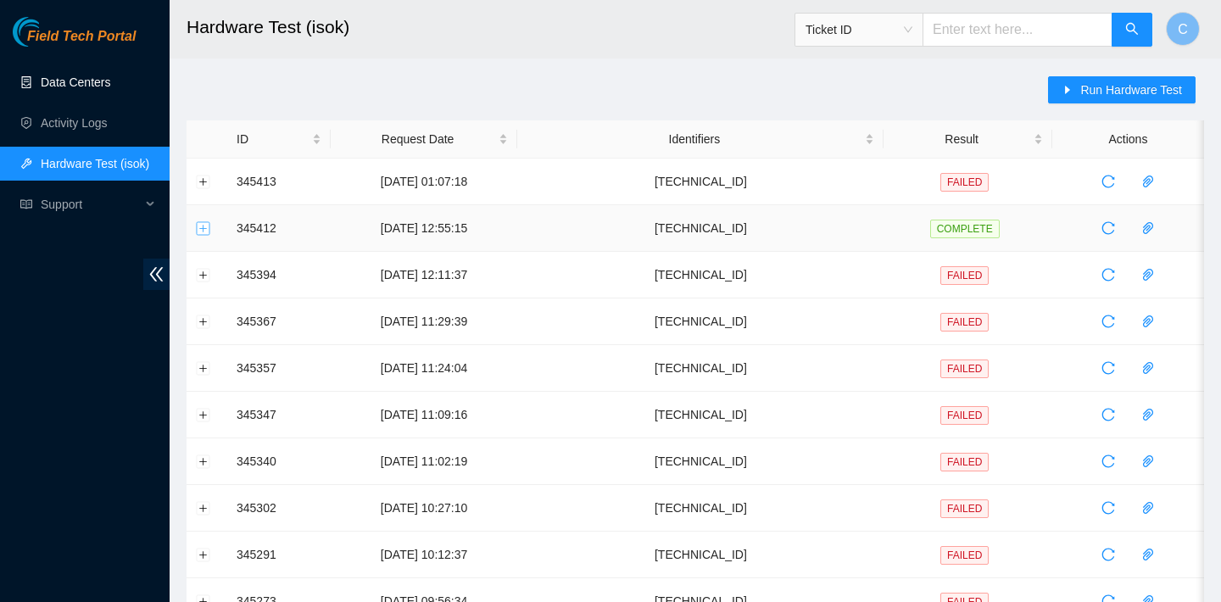
click at [209, 227] on button "Expand row" at bounding box center [204, 228] width 14 height 14
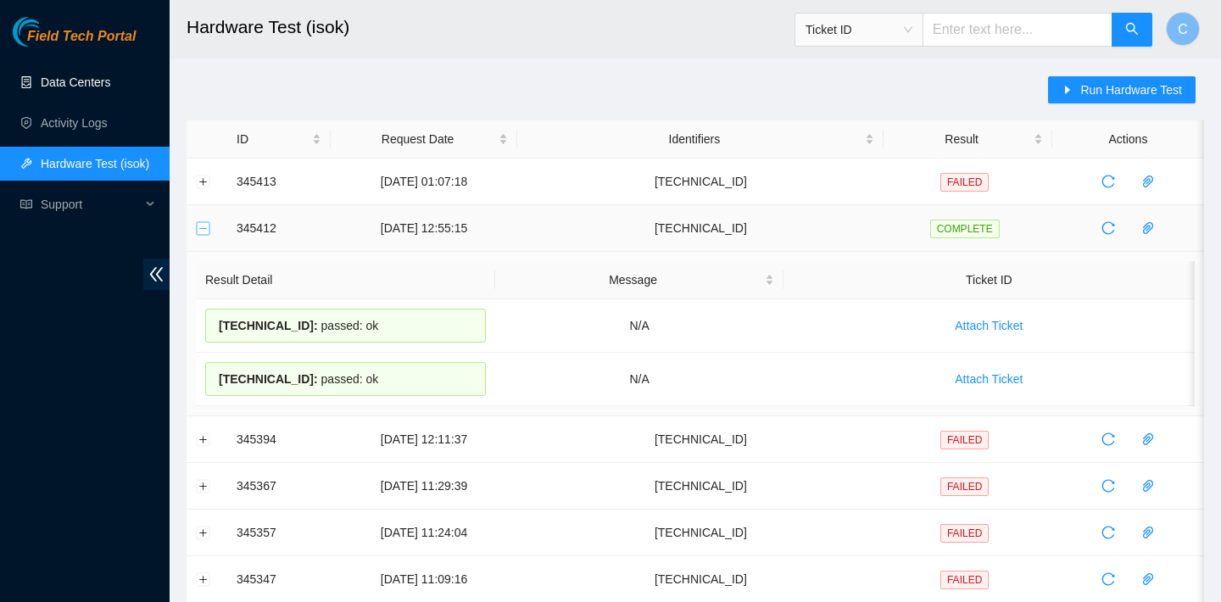
click at [209, 227] on button "Collapse row" at bounding box center [204, 228] width 14 height 14
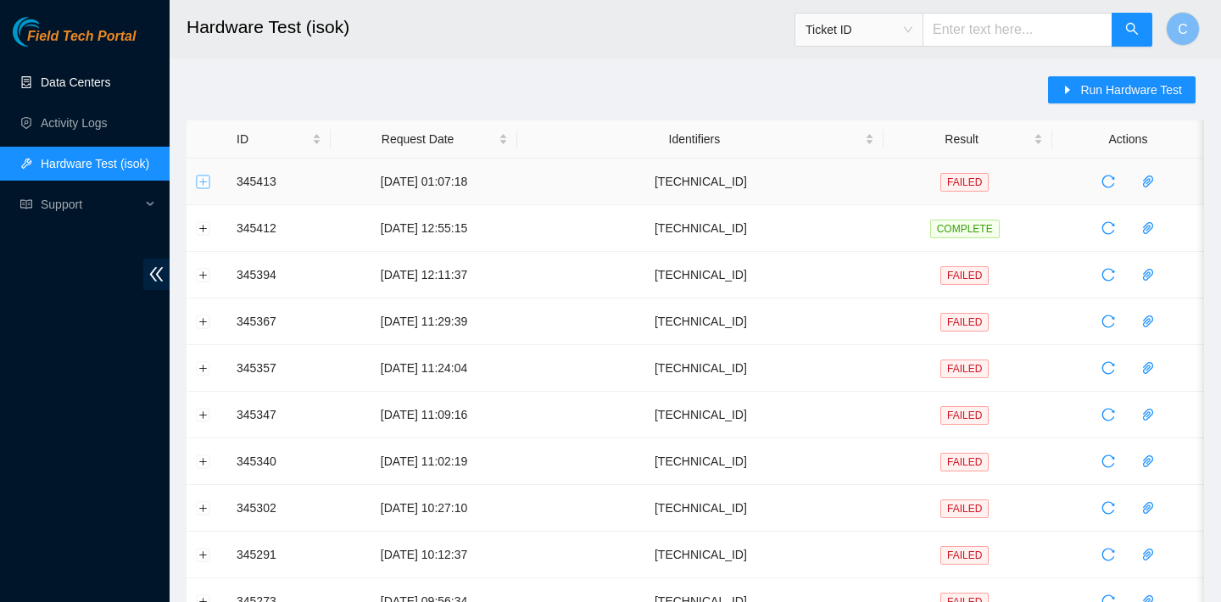
click at [203, 177] on button "Expand row" at bounding box center [204, 182] width 14 height 14
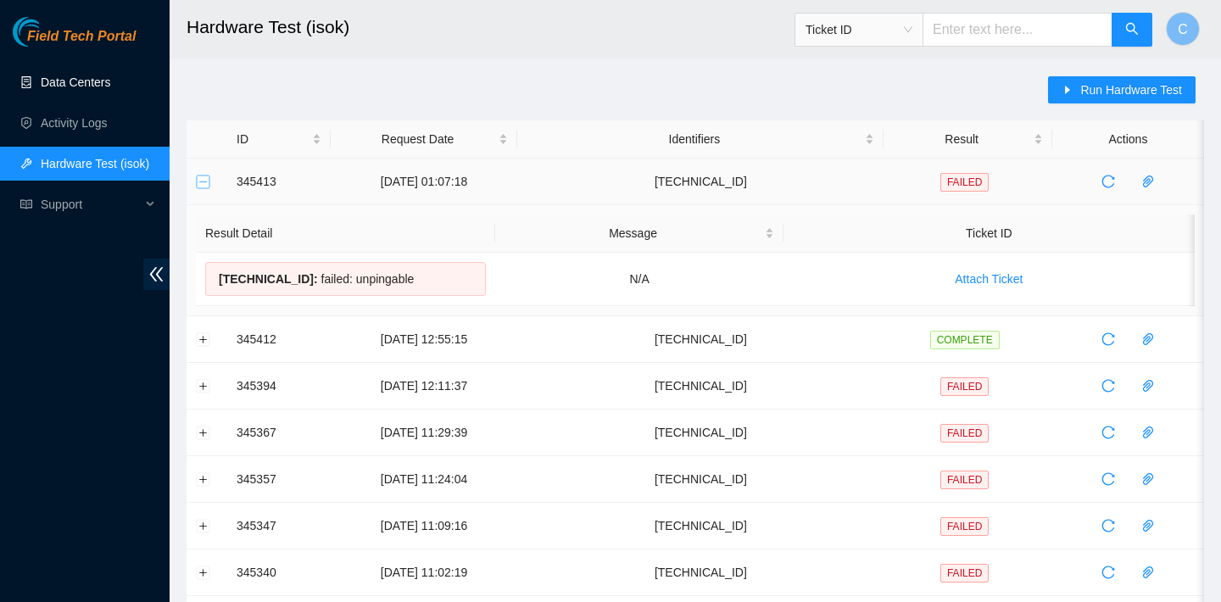
click at [203, 177] on button "Collapse row" at bounding box center [204, 182] width 14 height 14
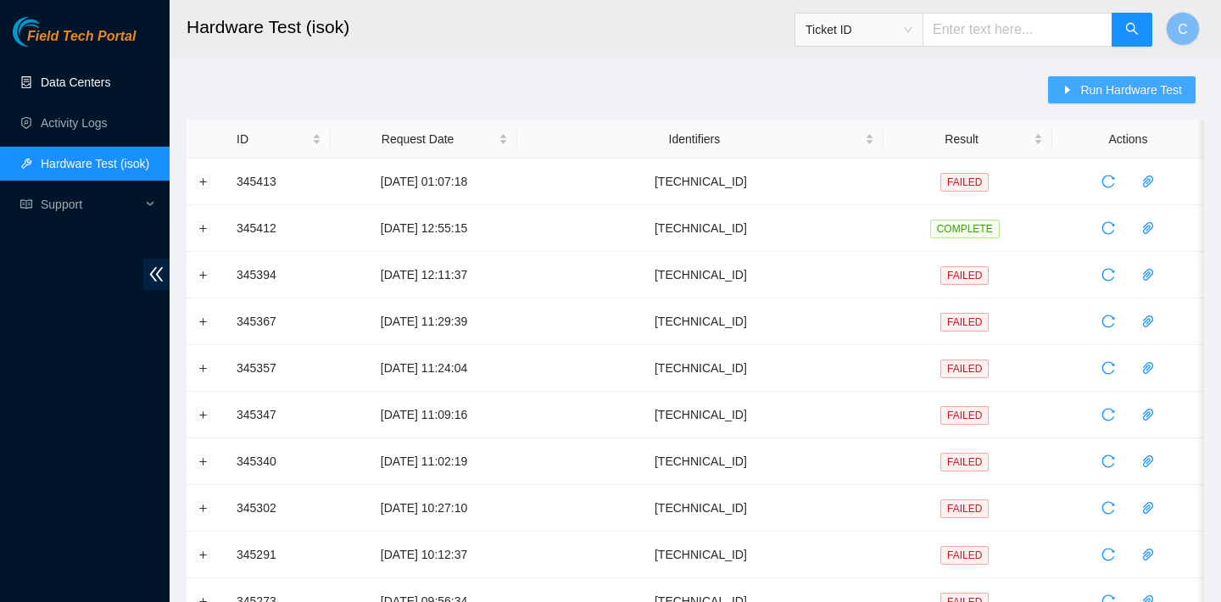
click at [1102, 84] on span "Run Hardware Test" at bounding box center [1131, 90] width 102 height 19
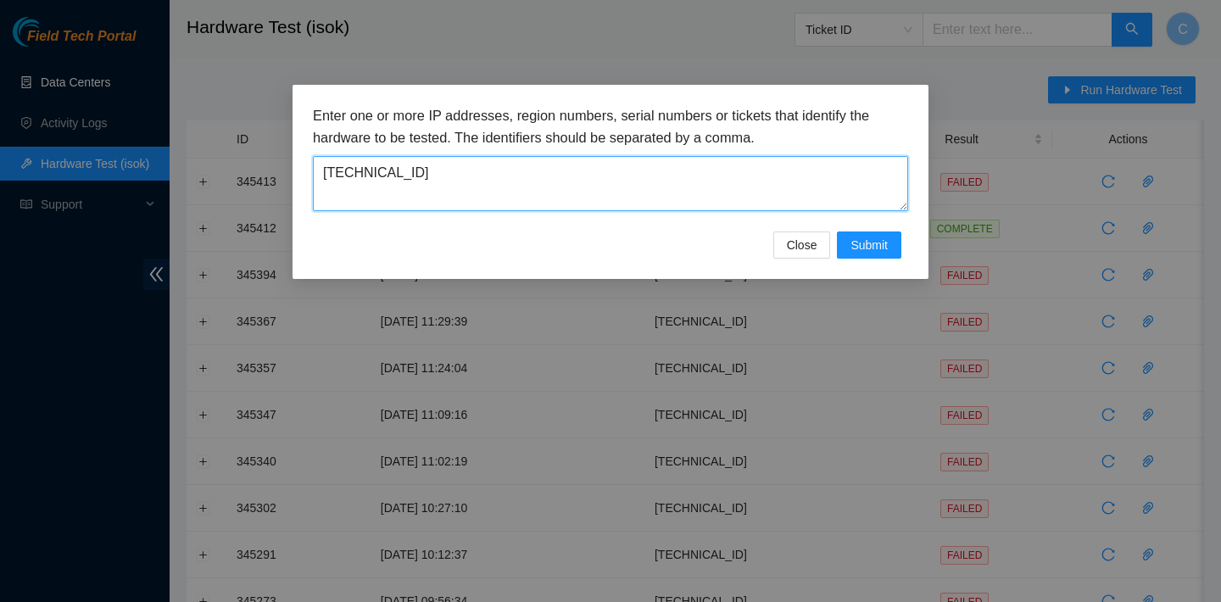
drag, startPoint x: 584, startPoint y: 177, endPoint x: 302, endPoint y: 153, distance: 283.4
click at [302, 153] on div "Enter one or more IP addresses, region numbers, serial numbers or tickets that …" at bounding box center [611, 182] width 636 height 194
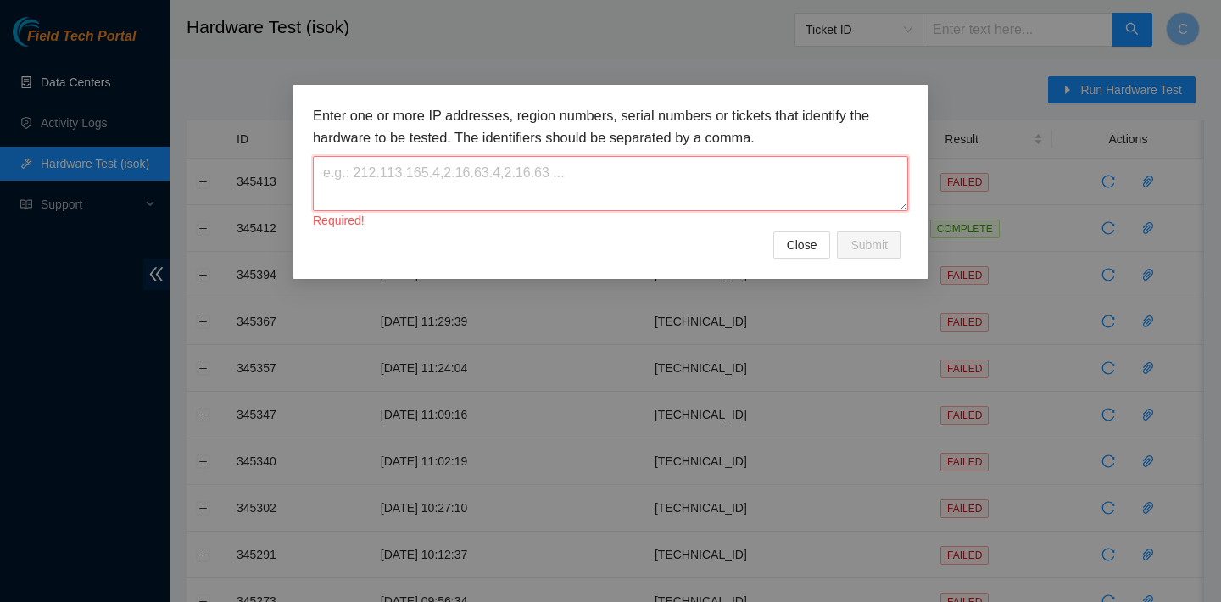
paste textarea "[TECHNICAL_ID]"
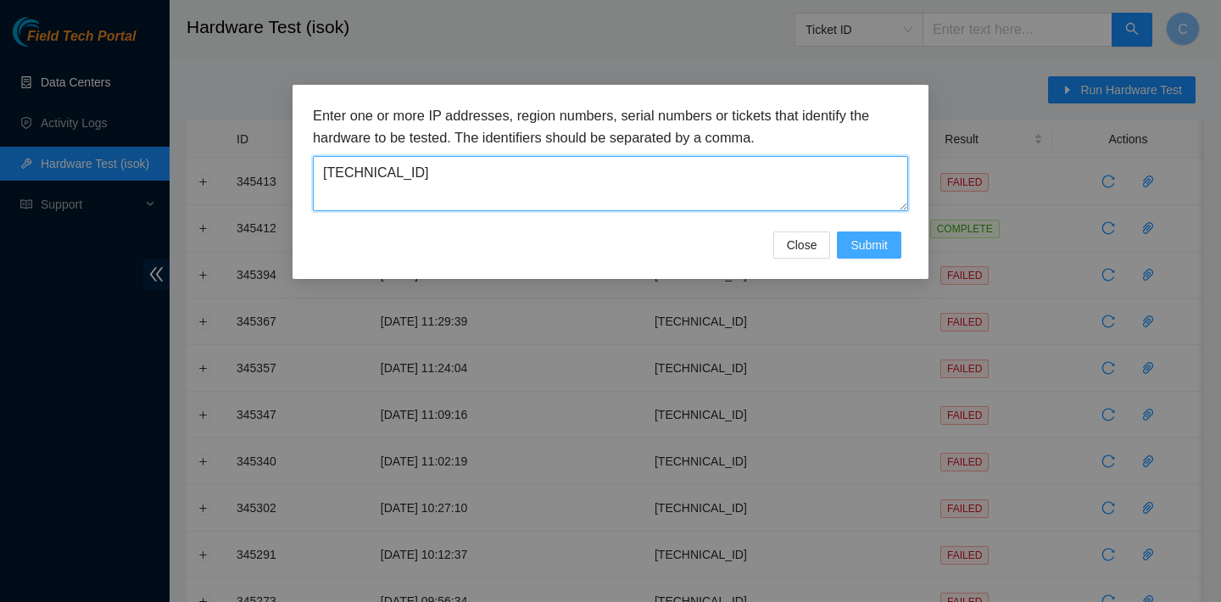
type textarea "[TECHNICAL_ID]"
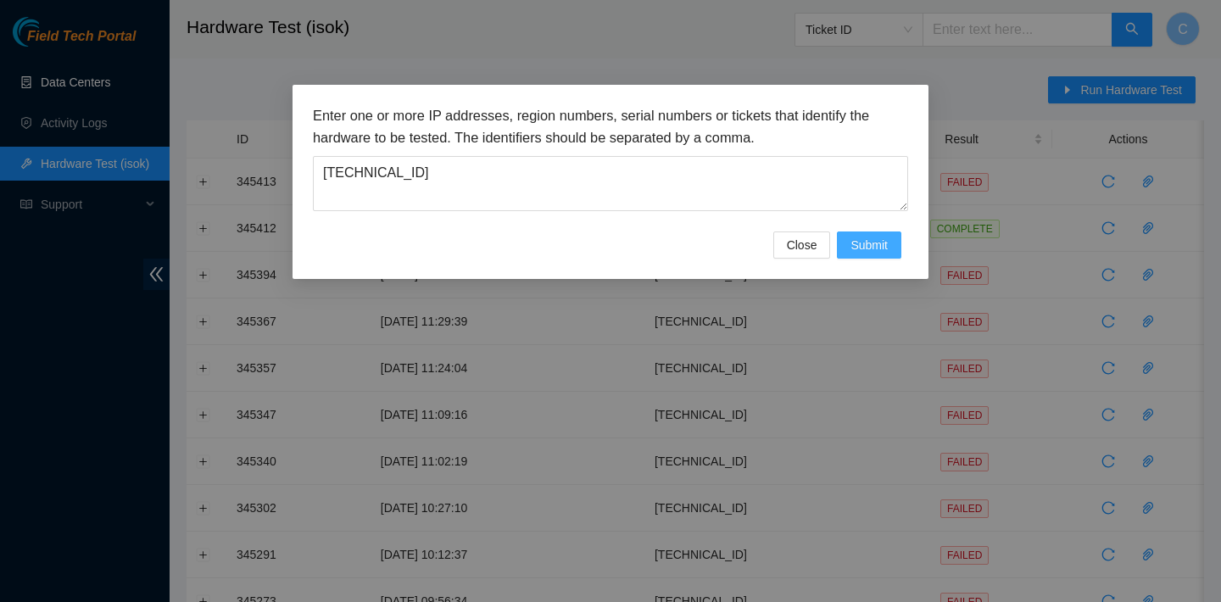
click at [871, 258] on button "Submit" at bounding box center [869, 244] width 64 height 27
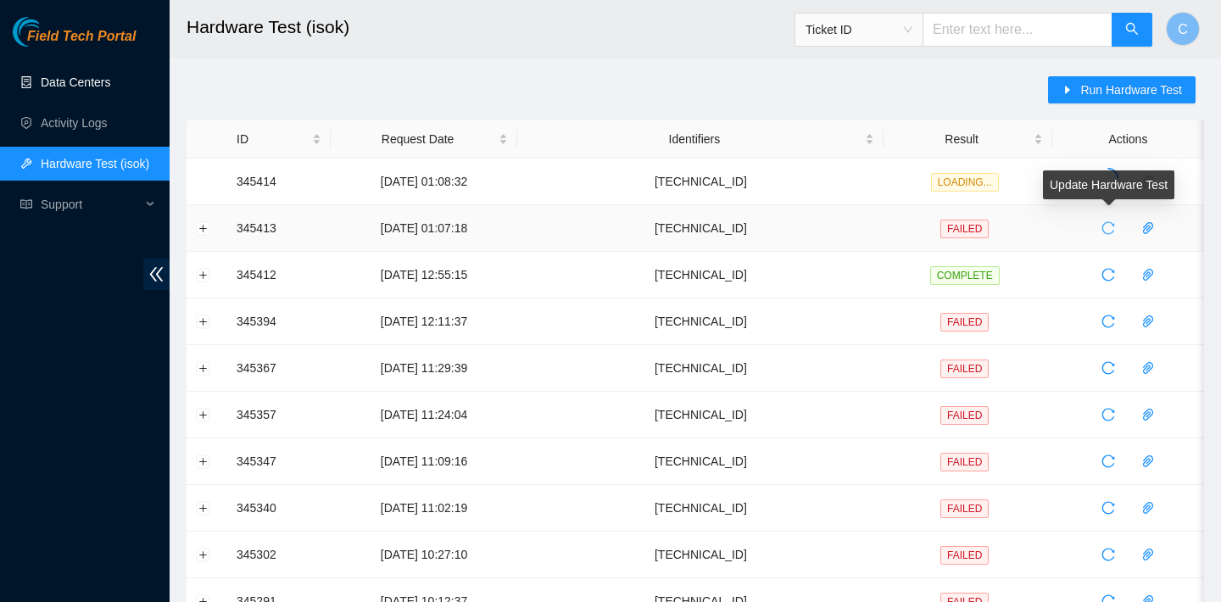
click at [1107, 231] on icon "reload" at bounding box center [1108, 228] width 13 height 13
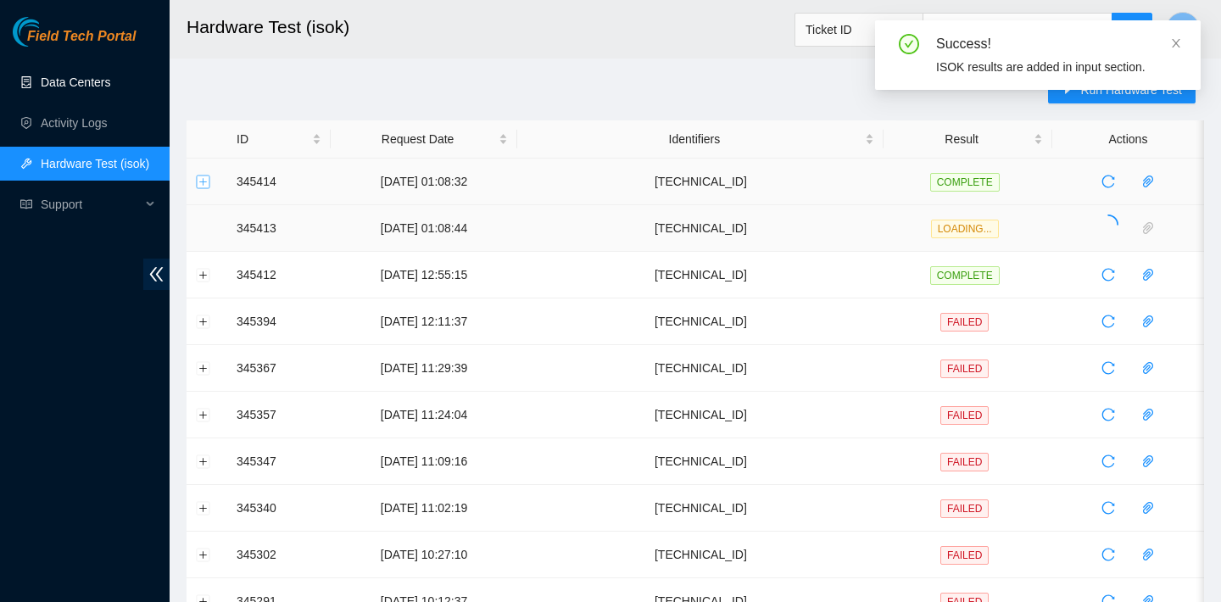
click at [204, 186] on button "Expand row" at bounding box center [204, 182] width 14 height 14
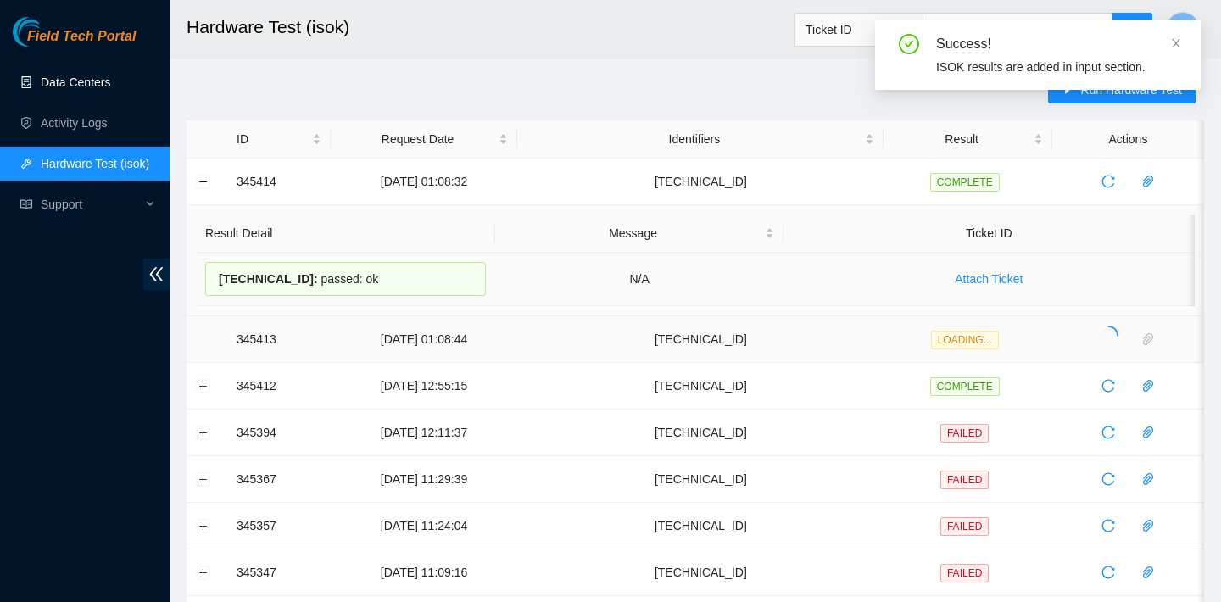
drag, startPoint x: 394, startPoint y: 271, endPoint x: 215, endPoint y: 269, distance: 179.8
click at [215, 269] on div "23.62.60.101 : passed: ok" at bounding box center [345, 279] width 281 height 34
copy div "23.62.60.101 : passed: ok"
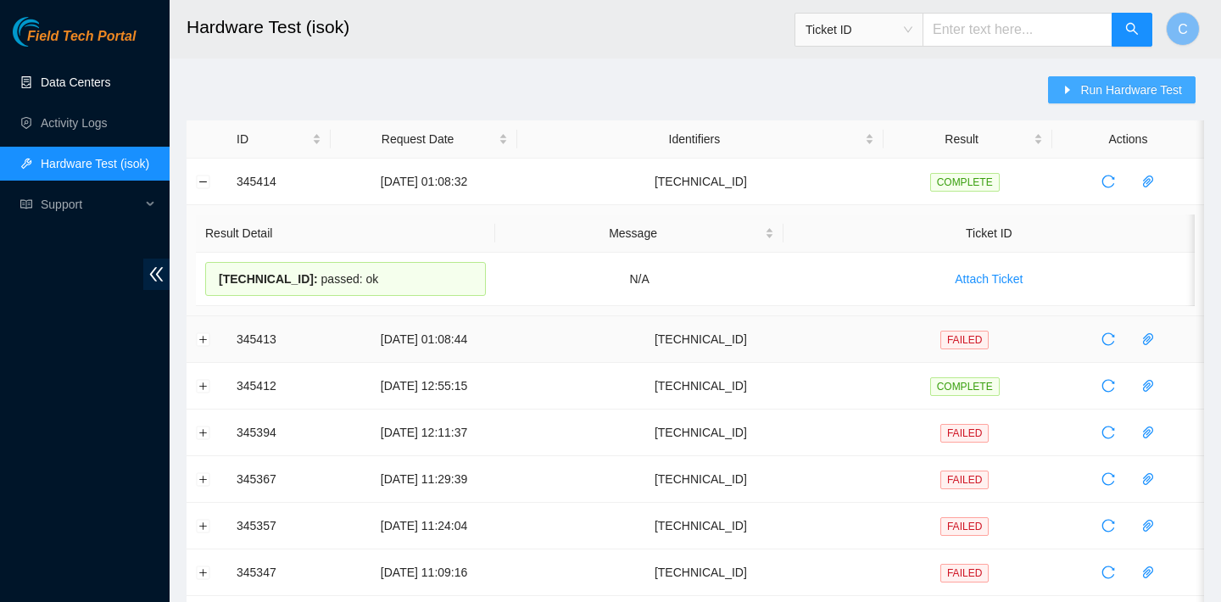
click at [1090, 83] on span "Run Hardware Test" at bounding box center [1131, 90] width 102 height 19
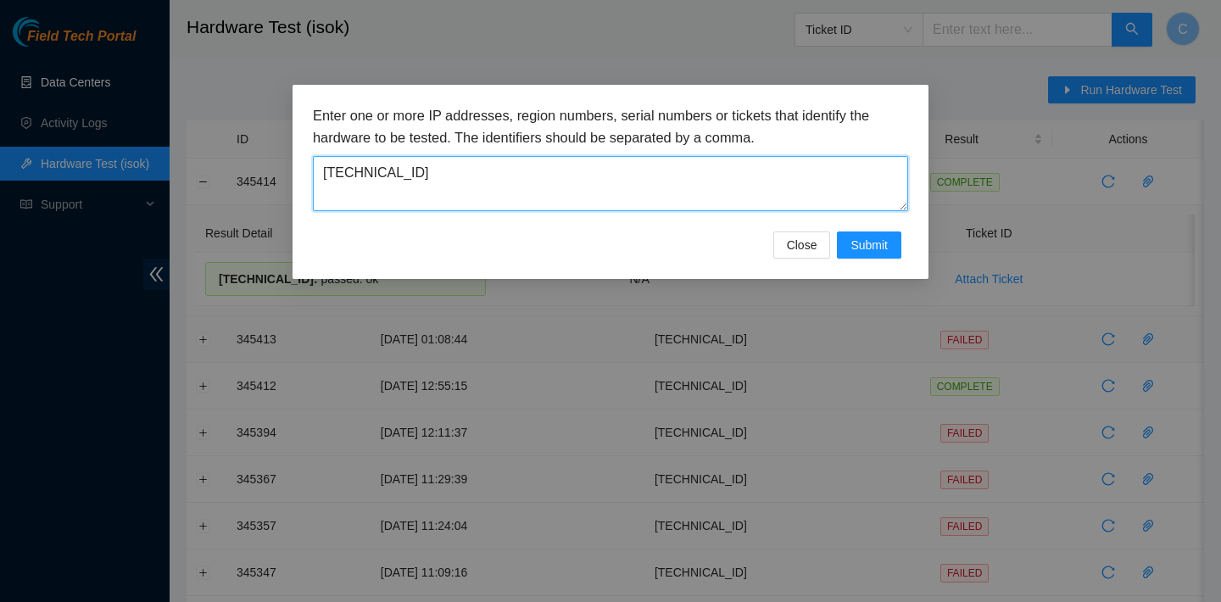
drag, startPoint x: 750, startPoint y: 172, endPoint x: 579, endPoint y: 127, distance: 177.1
click at [579, 127] on div "Enter one or more IP addresses, region numbers, serial numbers or tickets that …" at bounding box center [610, 158] width 595 height 106
paste textarea "23.62.60.92"
type textarea "23.62.60.92"
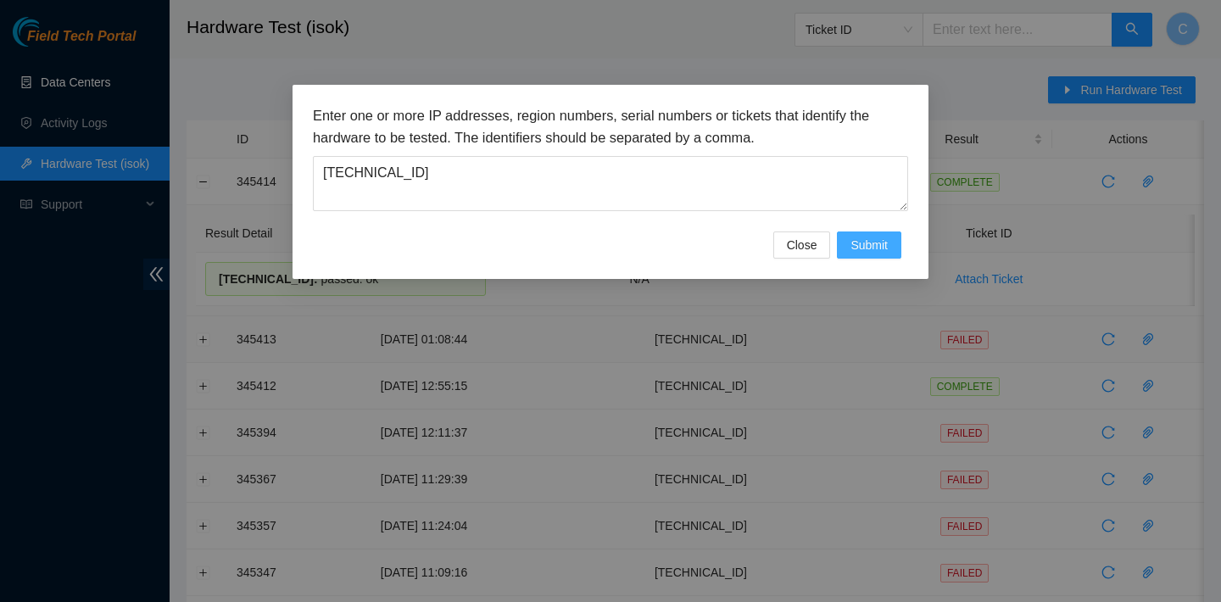
click at [848, 253] on button "Submit" at bounding box center [869, 244] width 64 height 27
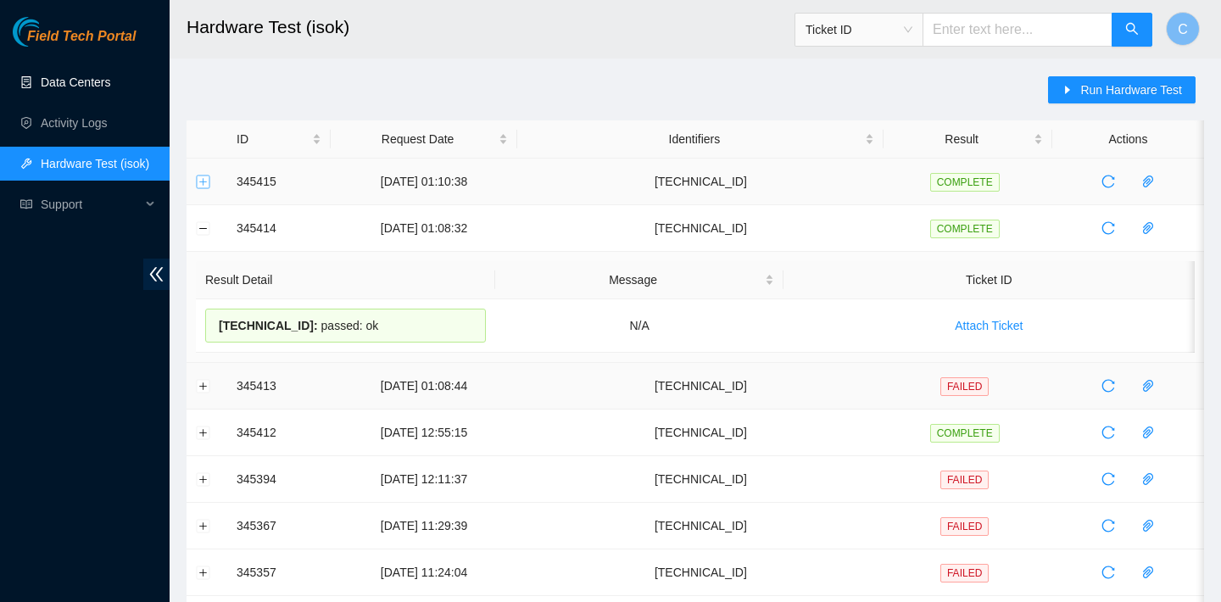
click at [203, 179] on button "Expand row" at bounding box center [204, 182] width 14 height 14
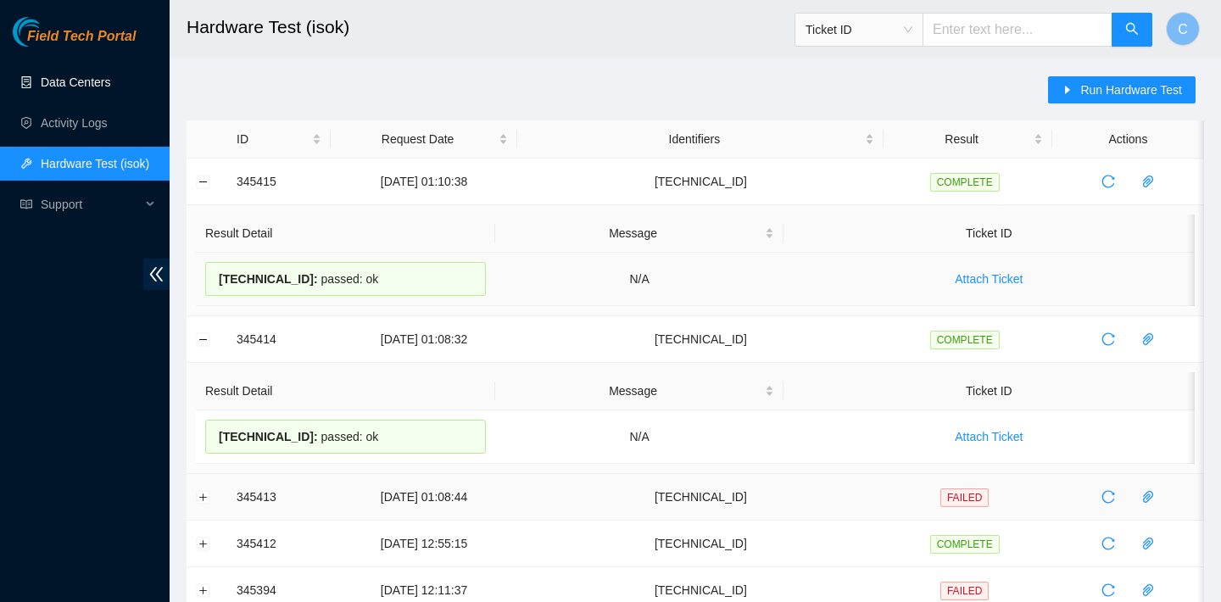
drag, startPoint x: 386, startPoint y: 278, endPoint x: 206, endPoint y: 270, distance: 179.9
click at [206, 271] on div "23.62.60.92 : passed: ok" at bounding box center [345, 279] width 281 height 34
copy div "23.62.60.92 : passed: ok"
click at [200, 181] on button "Collapse row" at bounding box center [204, 182] width 14 height 14
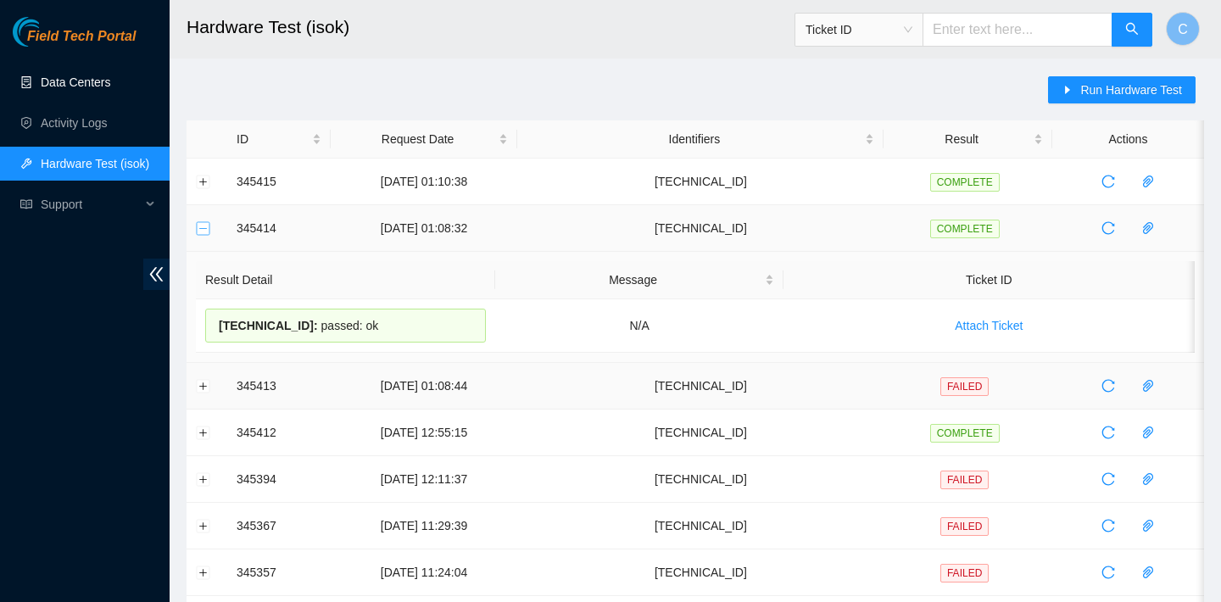
click at [201, 229] on button "Collapse row" at bounding box center [204, 228] width 14 height 14
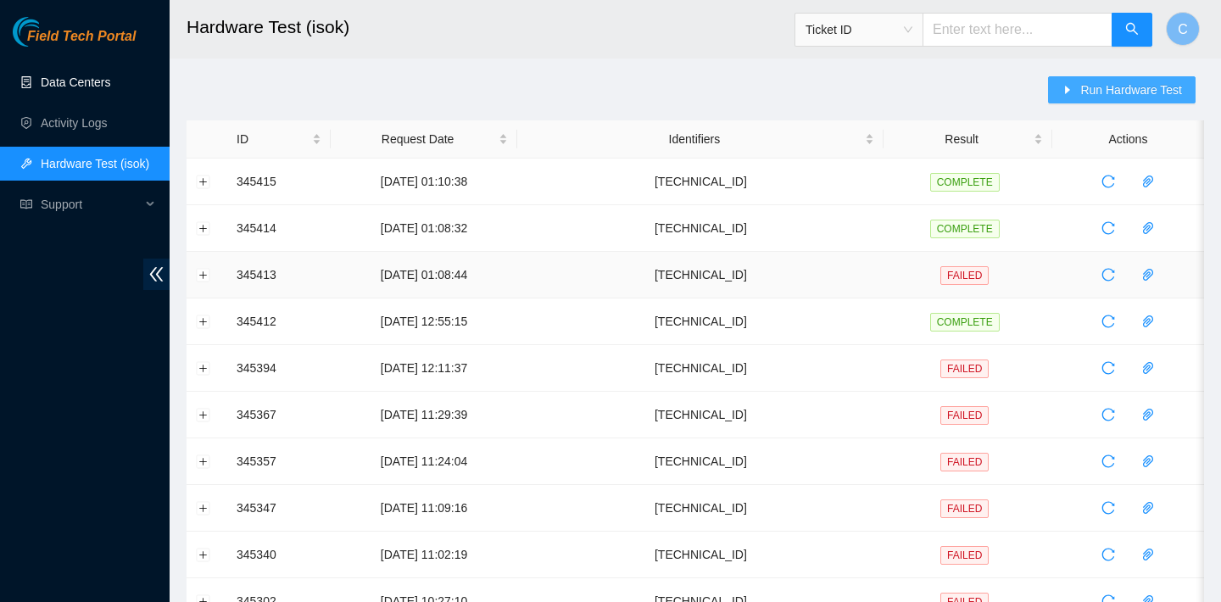
click at [1086, 91] on span "Run Hardware Test" at bounding box center [1131, 90] width 102 height 19
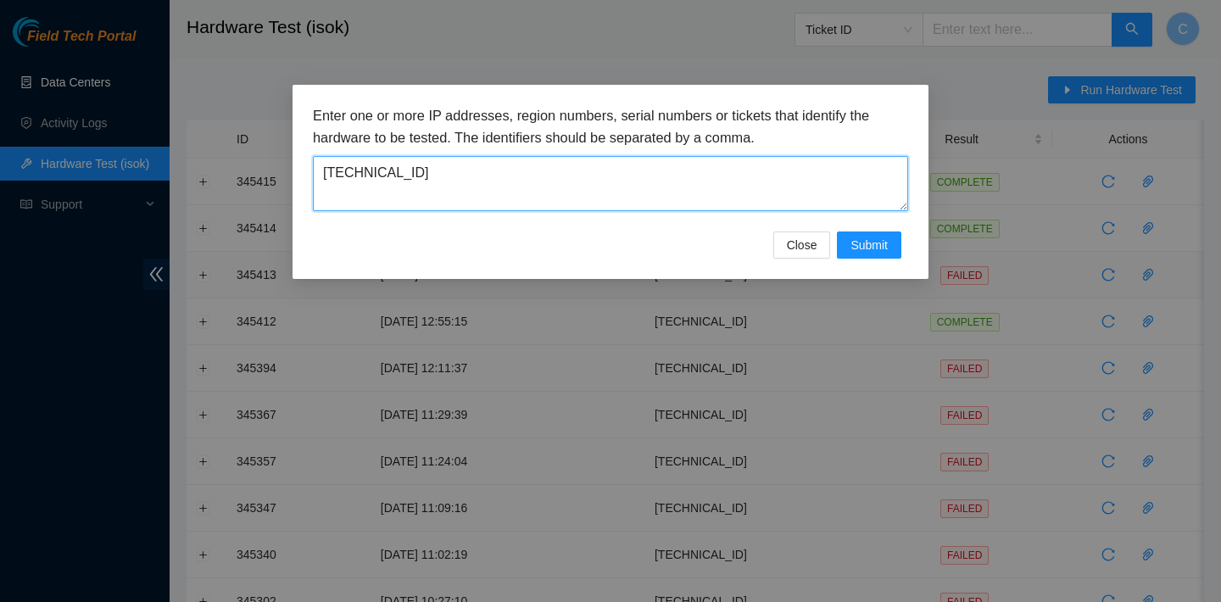
click at [484, 167] on textarea "23.62.60.92" at bounding box center [610, 183] width 595 height 55
drag, startPoint x: 484, startPoint y: 167, endPoint x: 295, endPoint y: 166, distance: 189.1
click at [295, 166] on div "Enter one or more IP addresses, region numbers, serial numbers or tickets that …" at bounding box center [611, 182] width 636 height 194
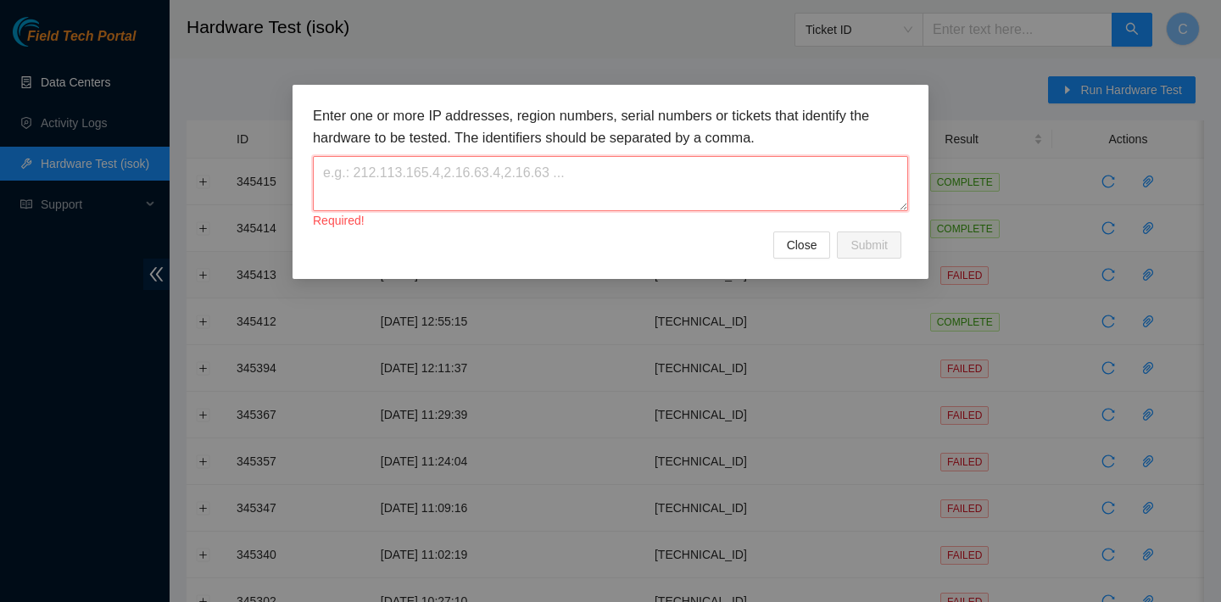
paste textarea "[TECHNICAL_ID]"
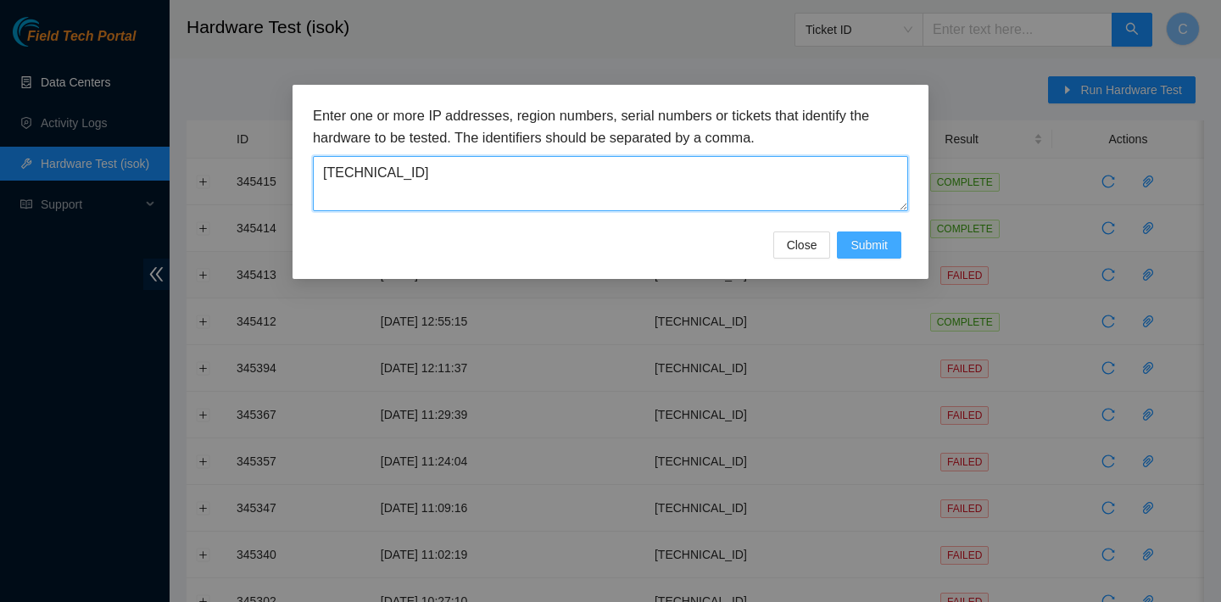
type textarea "[TECHNICAL_ID]"
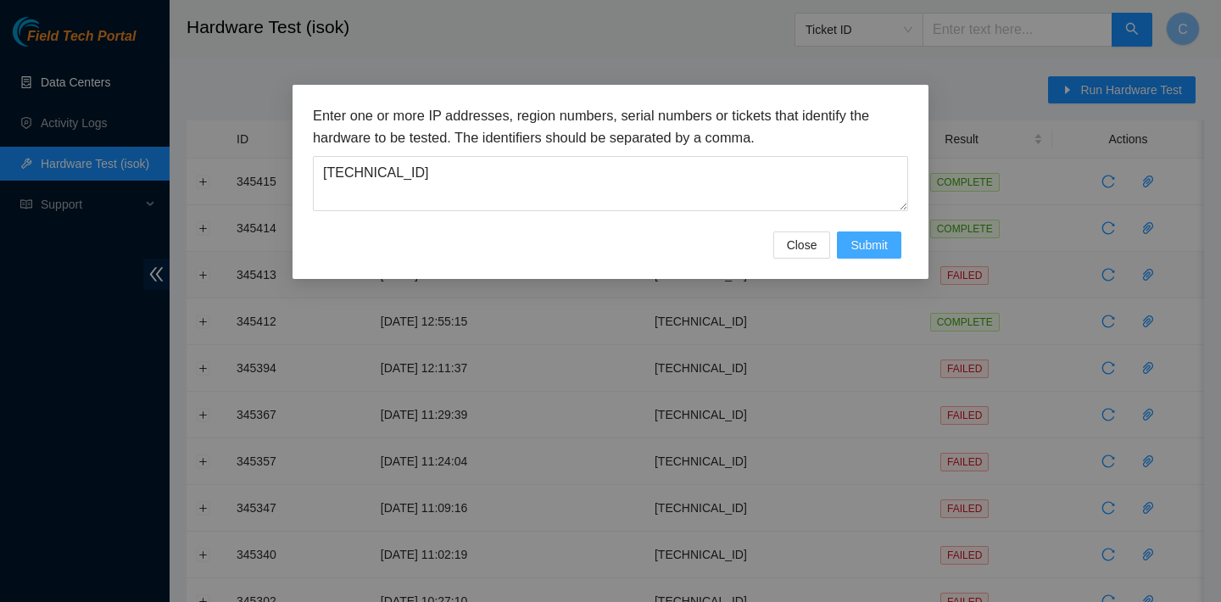
click at [881, 246] on span "Submit" at bounding box center [868, 245] width 37 height 19
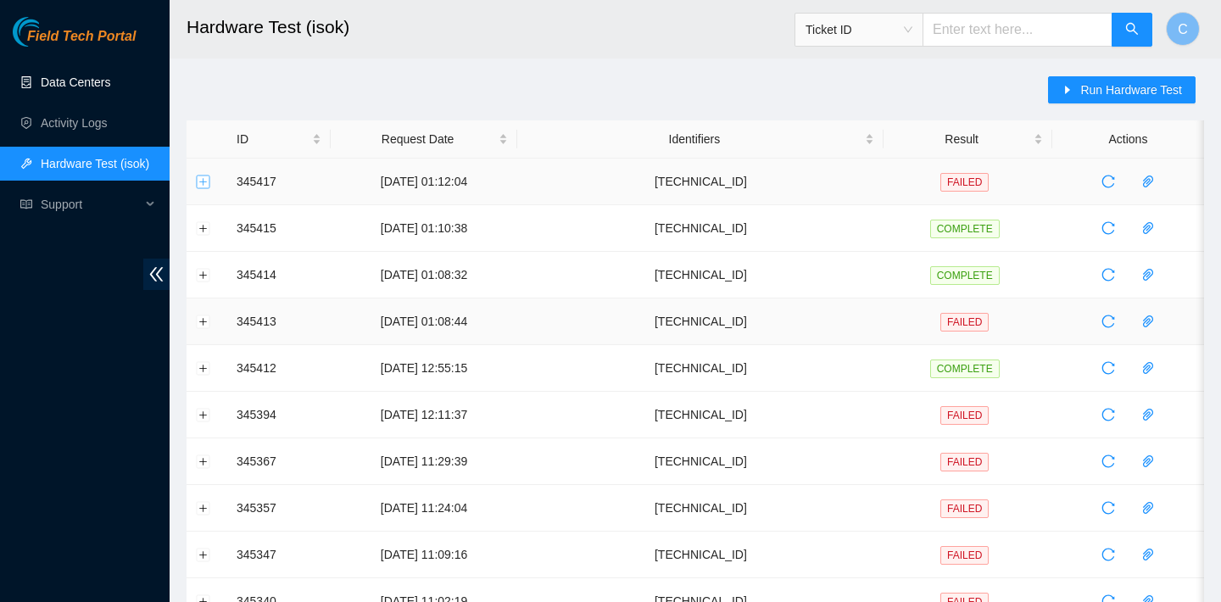
click at [199, 179] on button "Expand row" at bounding box center [204, 182] width 14 height 14
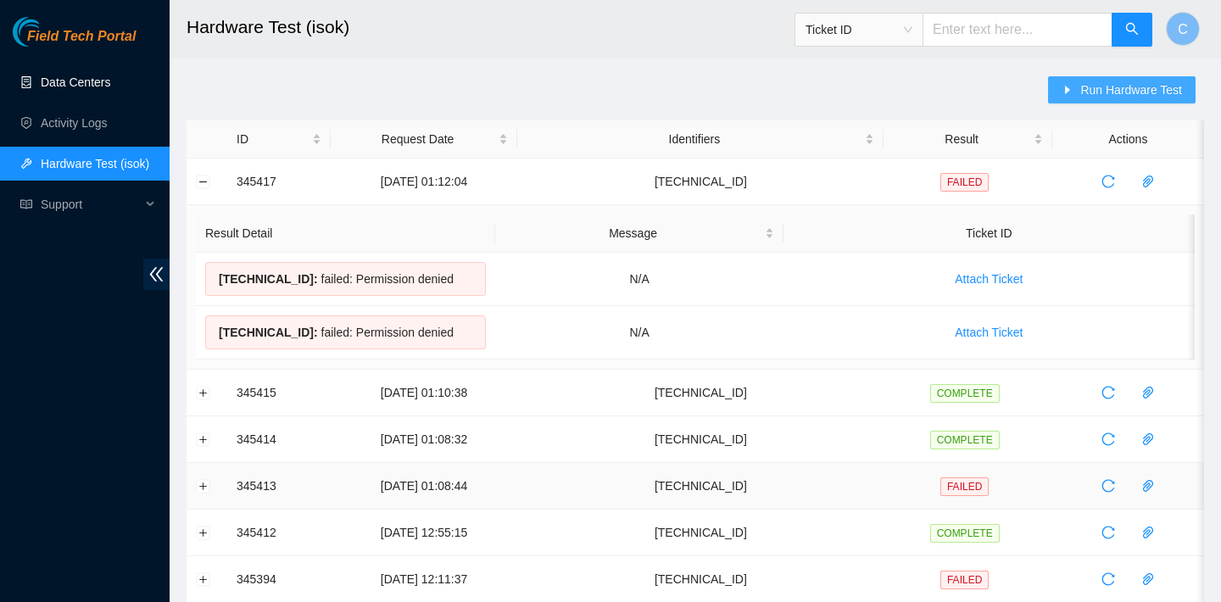
click at [1140, 98] on span "Run Hardware Test" at bounding box center [1131, 90] width 102 height 19
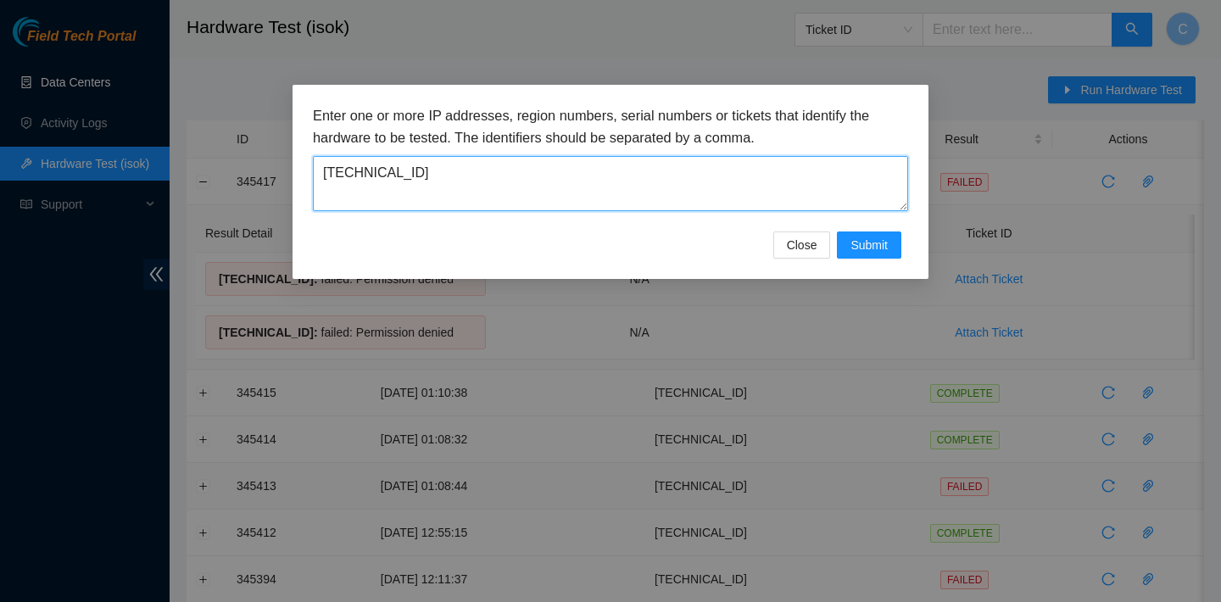
drag, startPoint x: 618, startPoint y: 176, endPoint x: 254, endPoint y: 167, distance: 363.9
click at [254, 167] on div "Enter one or more IP addresses, region numbers, serial numbers or tickets that …" at bounding box center [610, 301] width 1221 height 602
paste textarea "23.207.199.172"
type textarea "23.207.199.172"
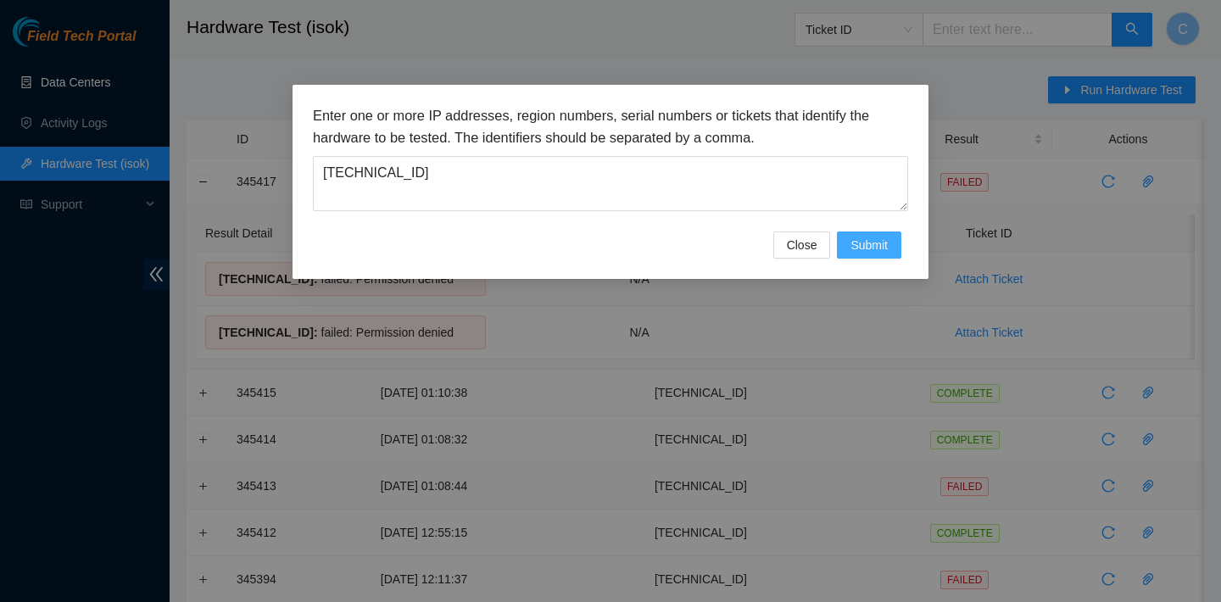
click at [850, 245] on span "Submit" at bounding box center [868, 245] width 37 height 19
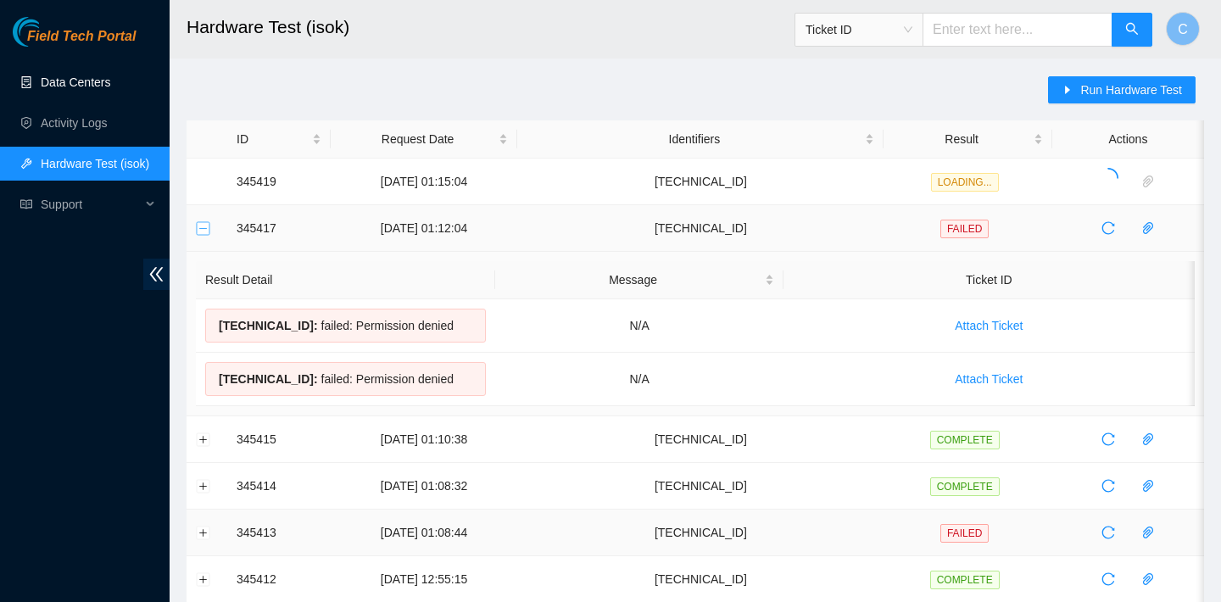
click at [201, 228] on button "Collapse row" at bounding box center [204, 228] width 14 height 14
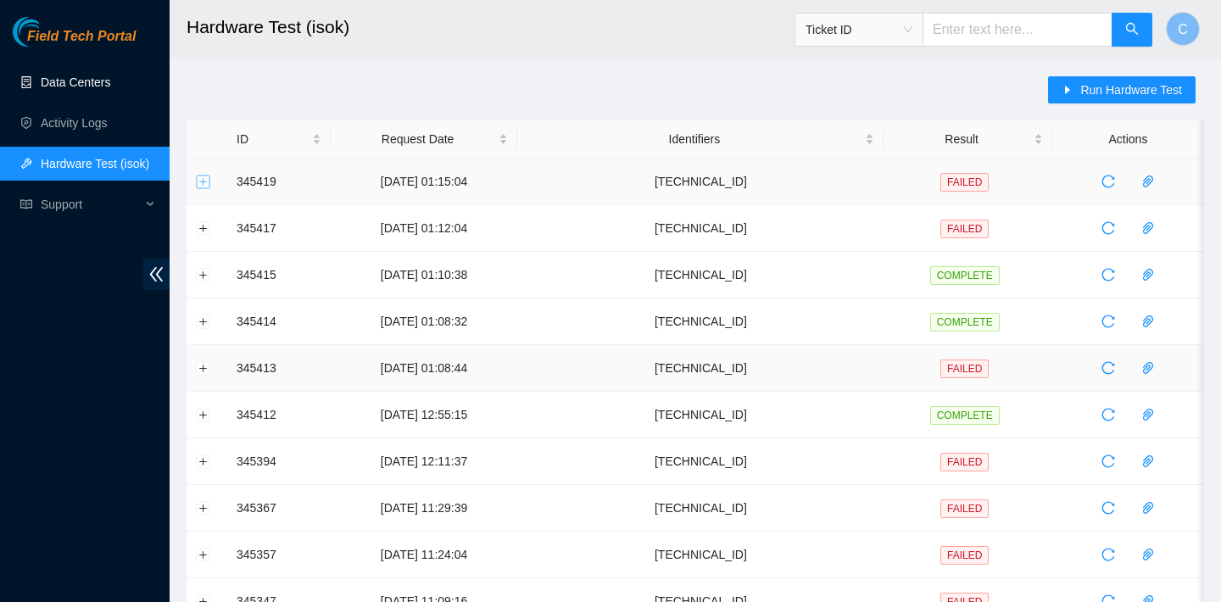
click at [200, 176] on button "Expand row" at bounding box center [204, 182] width 14 height 14
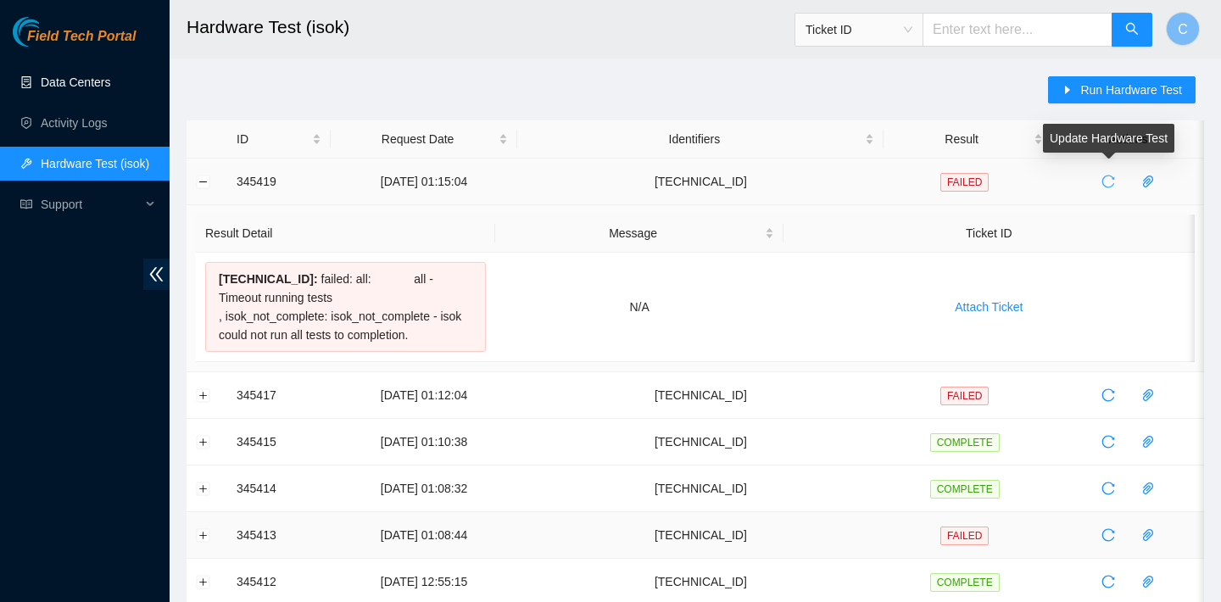
click at [1103, 182] on span "reload" at bounding box center [1108, 182] width 25 height 14
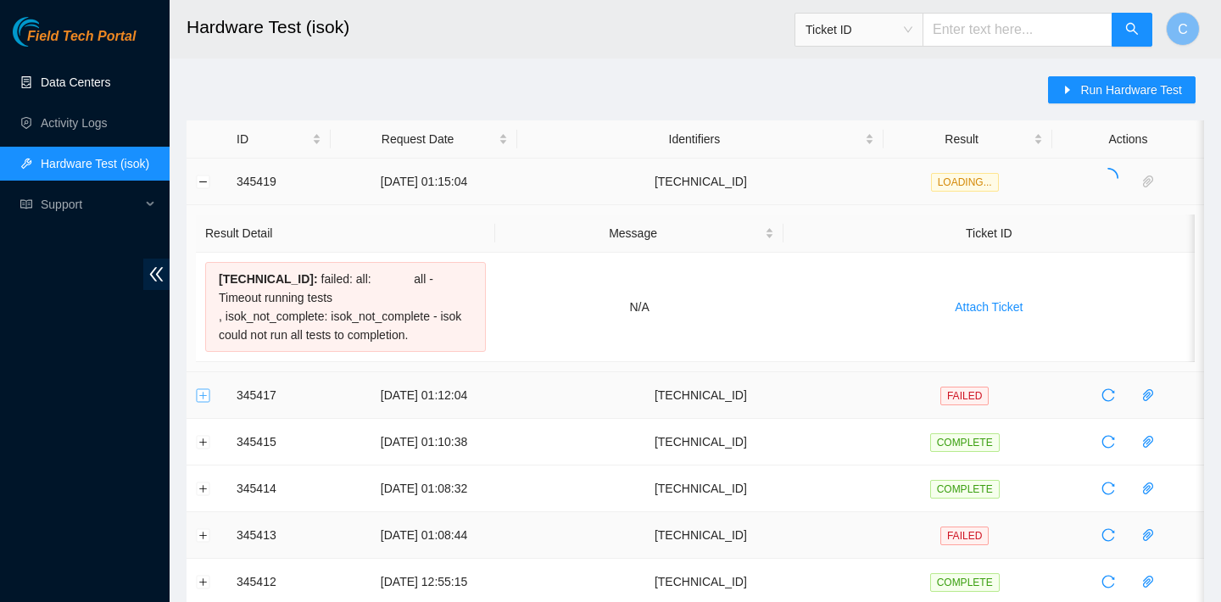
click at [203, 391] on button "Expand row" at bounding box center [204, 395] width 14 height 14
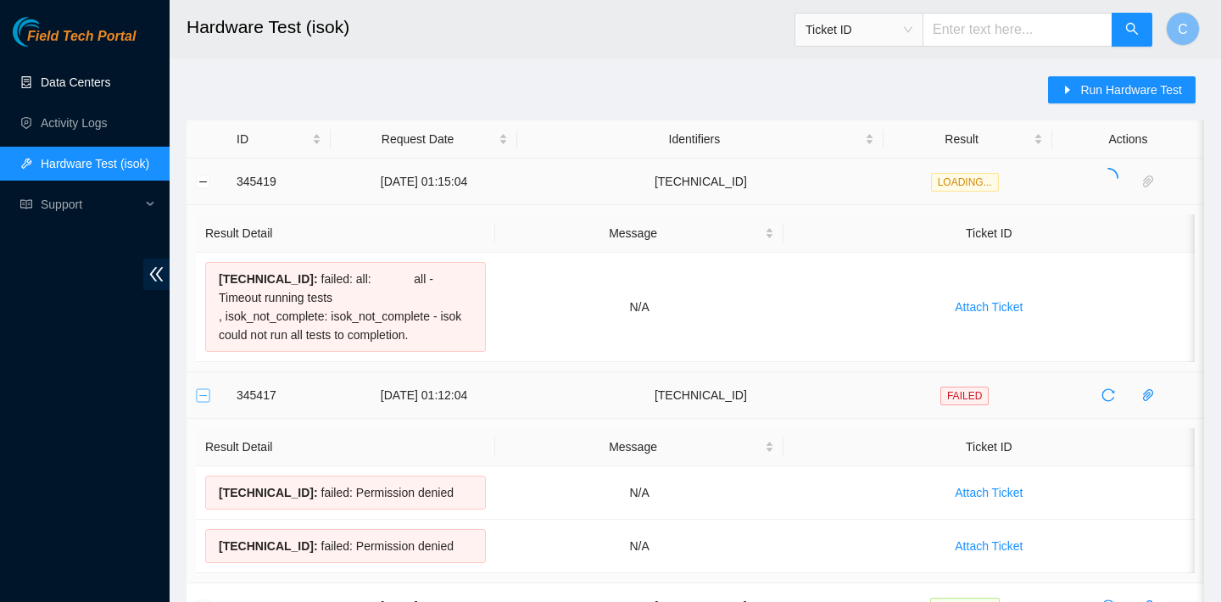
click at [203, 391] on button "Collapse row" at bounding box center [204, 395] width 14 height 14
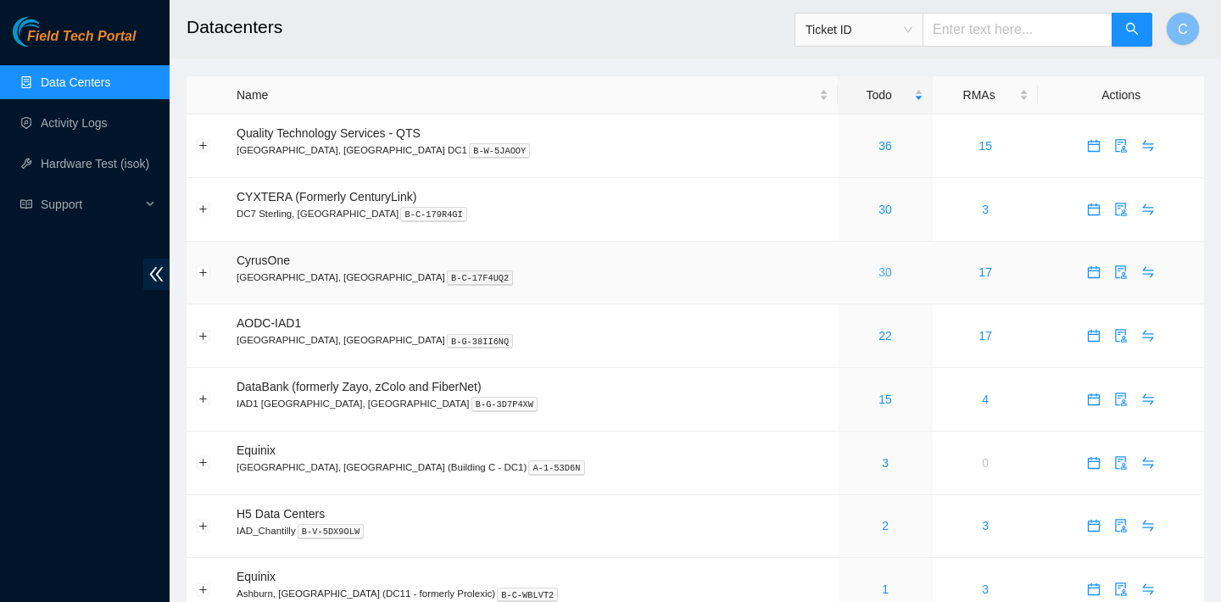
click at [878, 275] on link "30" at bounding box center [885, 272] width 14 height 14
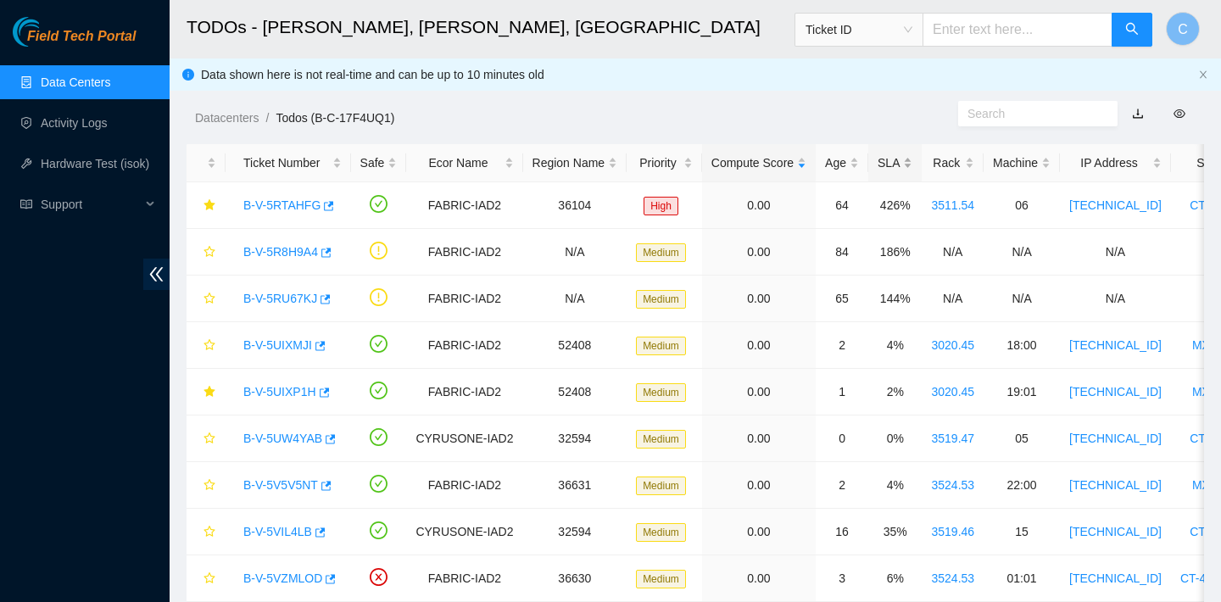
click at [899, 168] on div "SLA" at bounding box center [895, 162] width 35 height 19
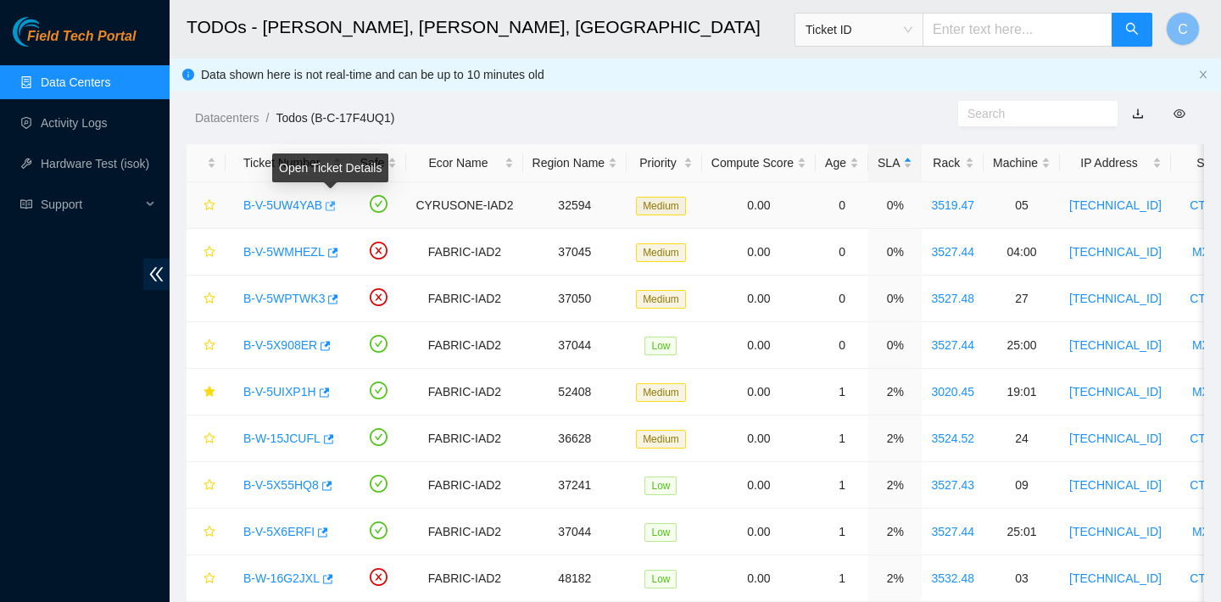
click at [332, 204] on icon "button" at bounding box center [329, 206] width 12 height 12
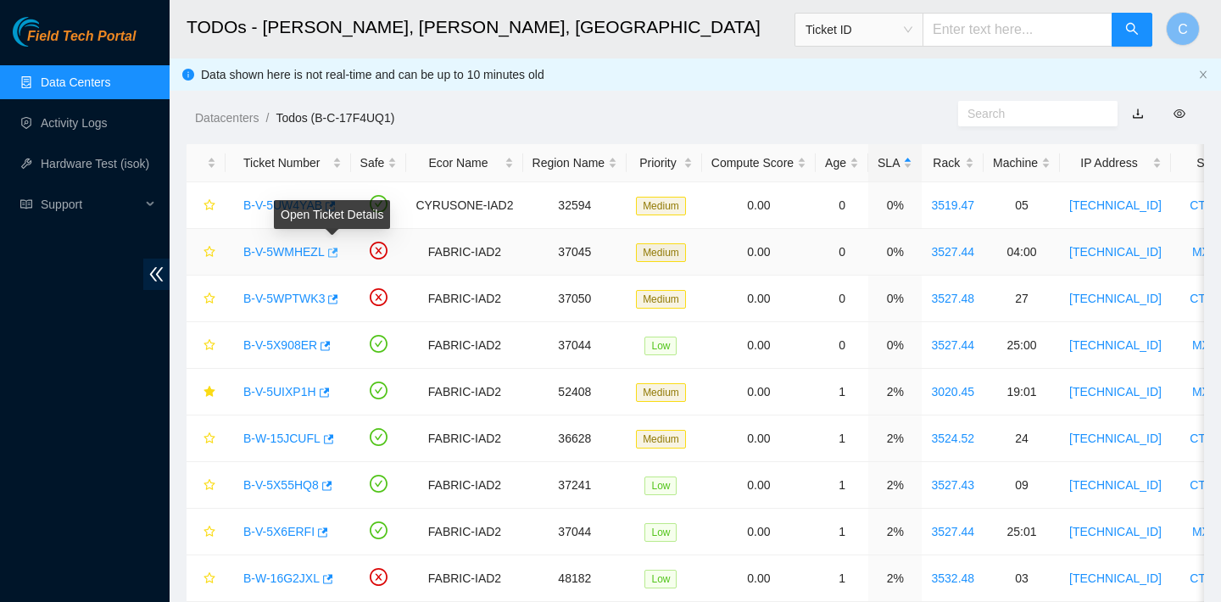
click at [334, 246] on button "button" at bounding box center [332, 252] width 14 height 27
click at [325, 351] on icon "button" at bounding box center [324, 346] width 12 height 12
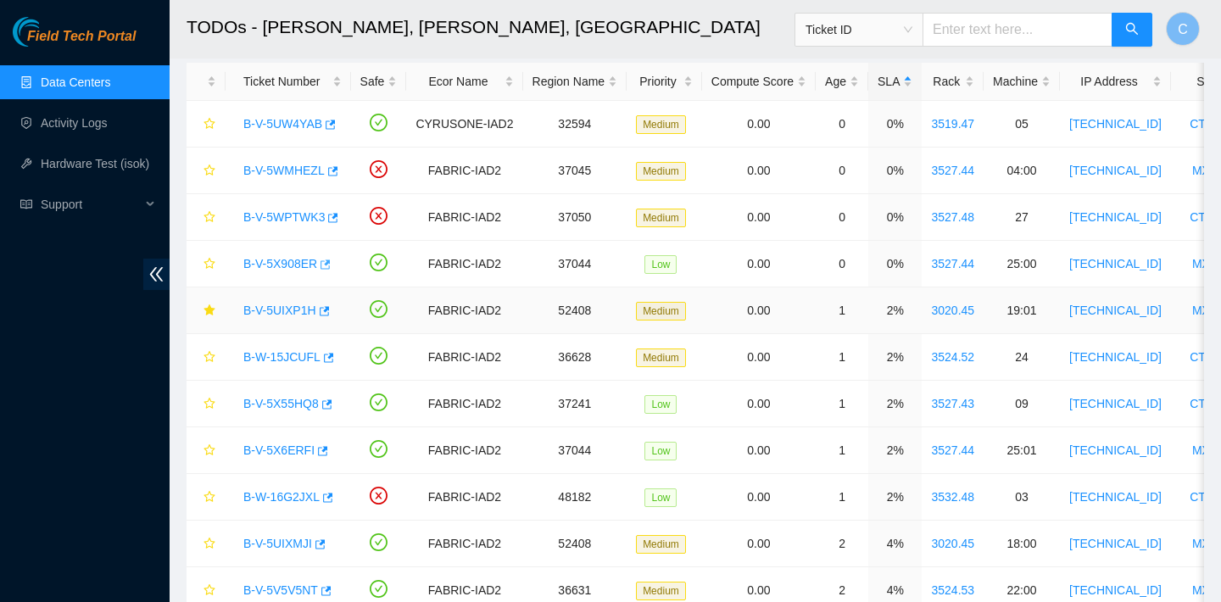
scroll to position [114, 0]
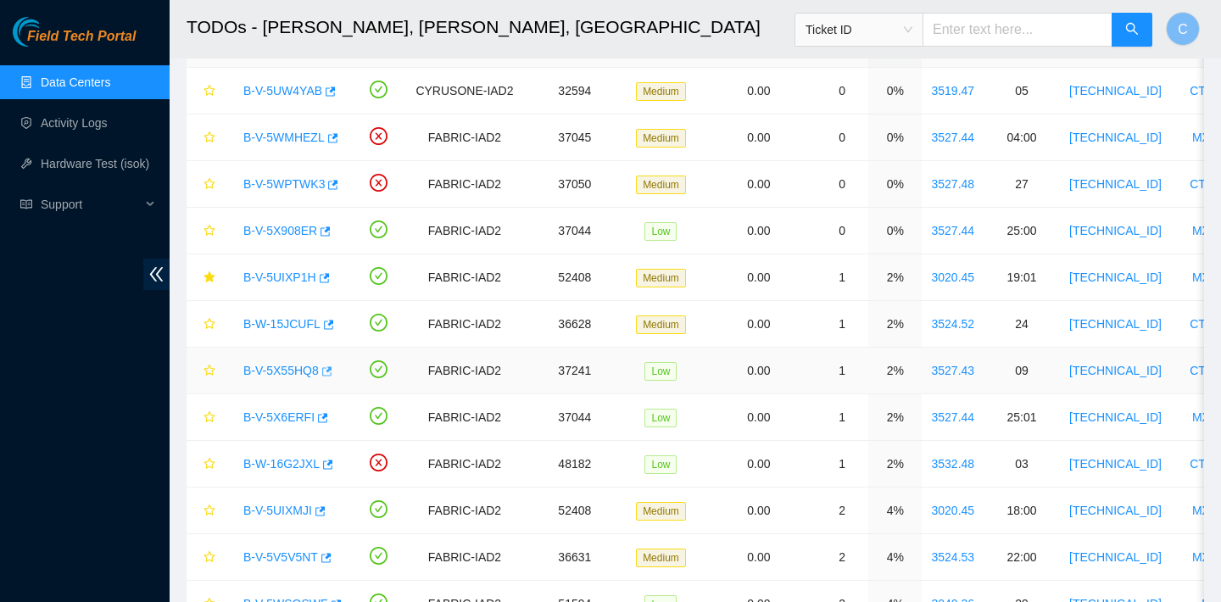
click at [332, 375] on icon "button" at bounding box center [326, 371] width 12 height 12
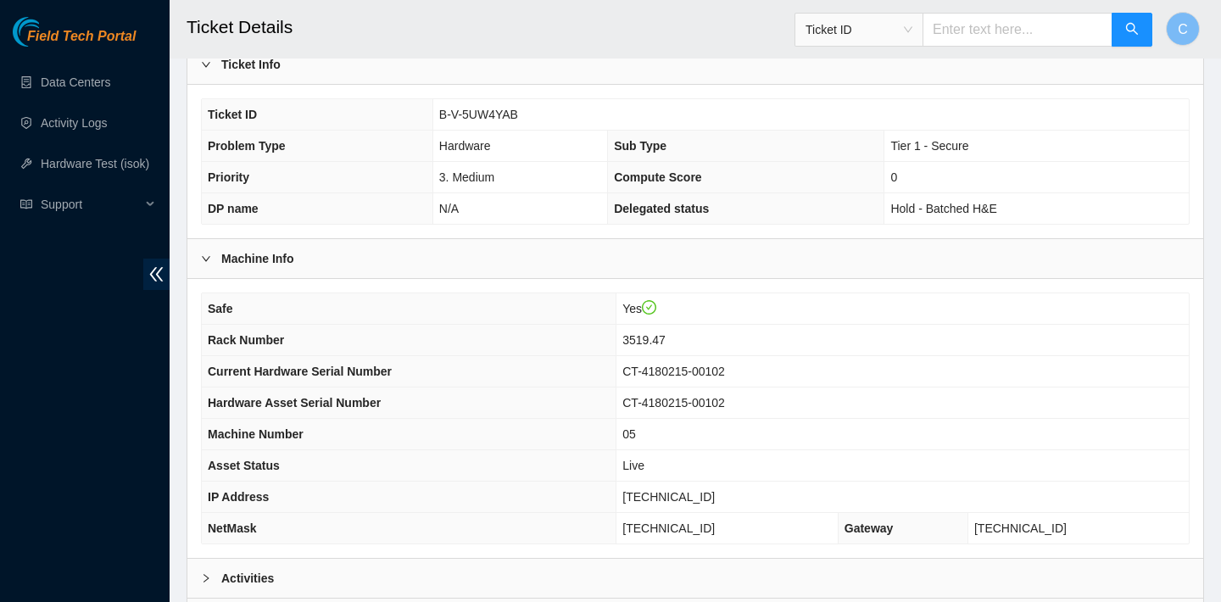
scroll to position [493, 0]
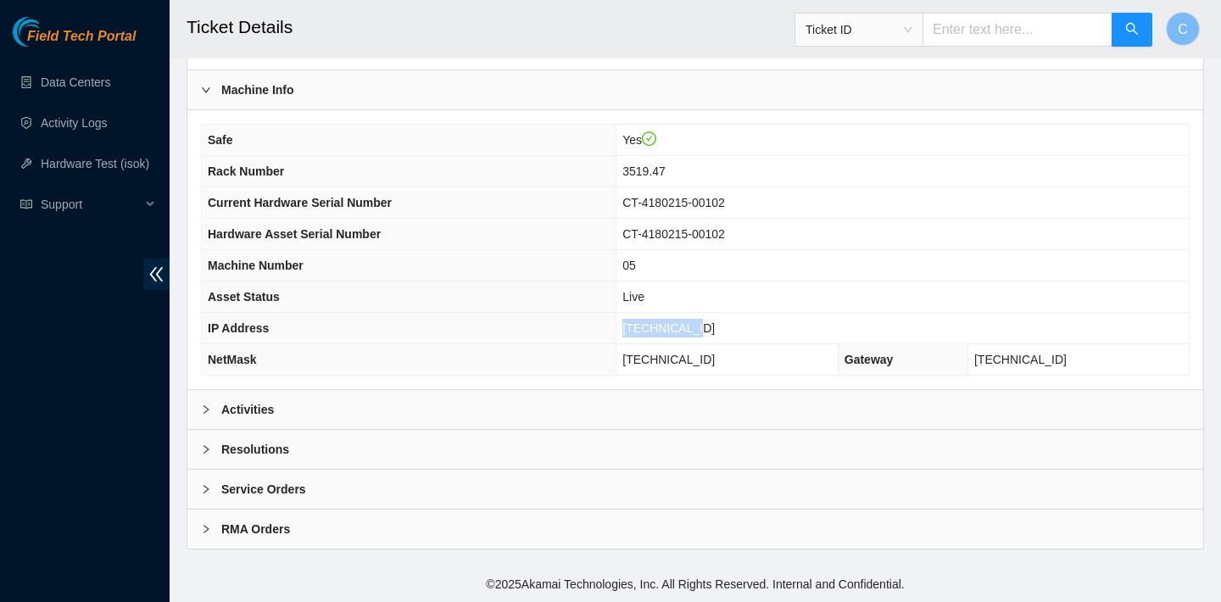
drag, startPoint x: 747, startPoint y: 320, endPoint x: 668, endPoint y: 319, distance: 78.9
click at [668, 319] on td "[TECHNICAL_ID]" at bounding box center [902, 328] width 572 height 31
copy span "[TECHNICAL_ID]"
click at [575, 395] on div "Activities" at bounding box center [695, 409] width 1016 height 39
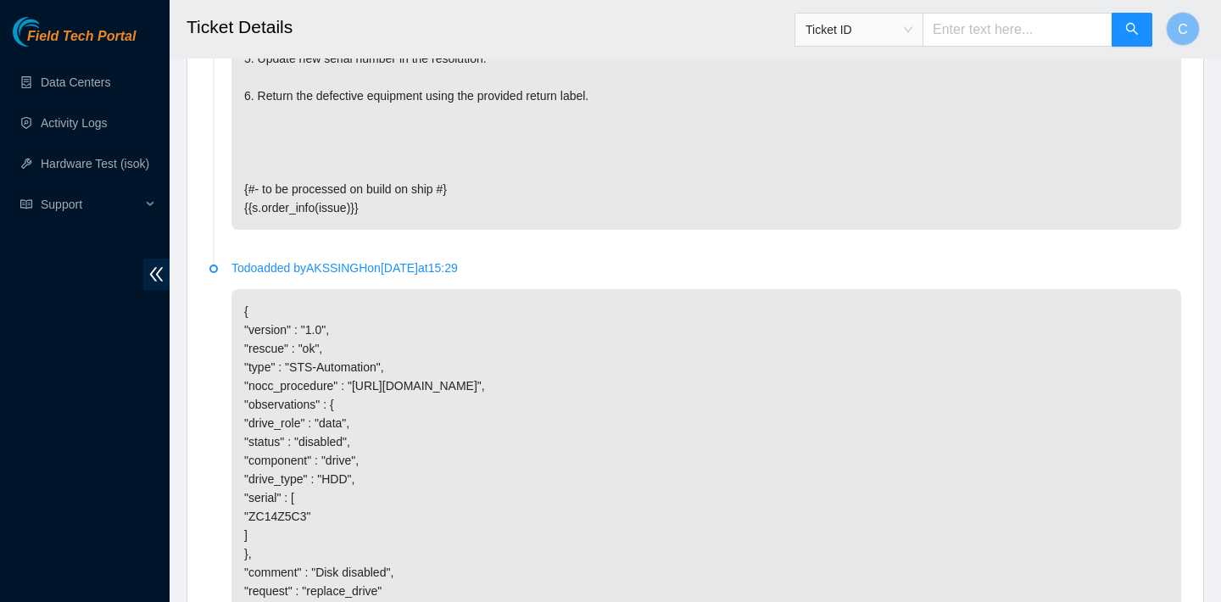
scroll to position [3807, 0]
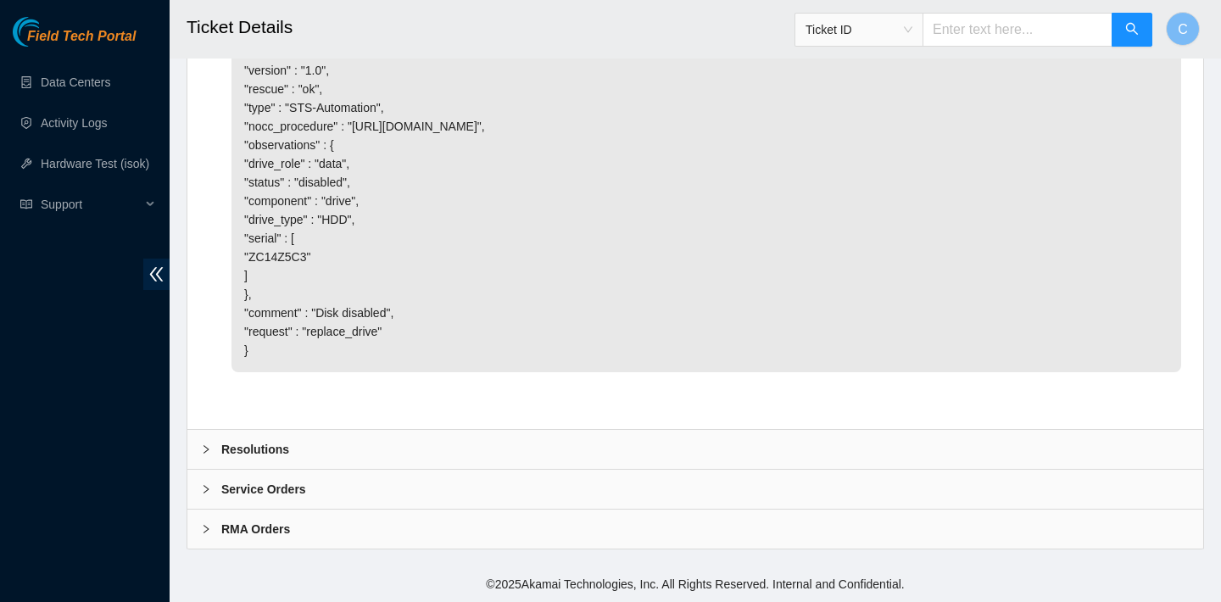
click at [322, 448] on div "Resolutions" at bounding box center [695, 449] width 1016 height 39
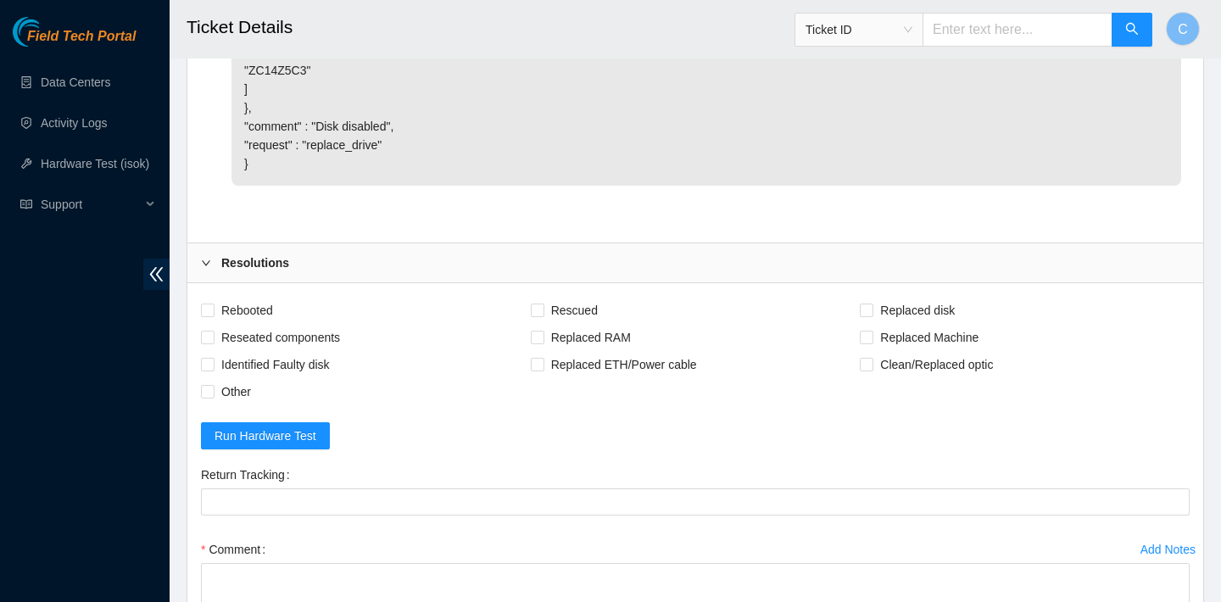
scroll to position [4184, 0]
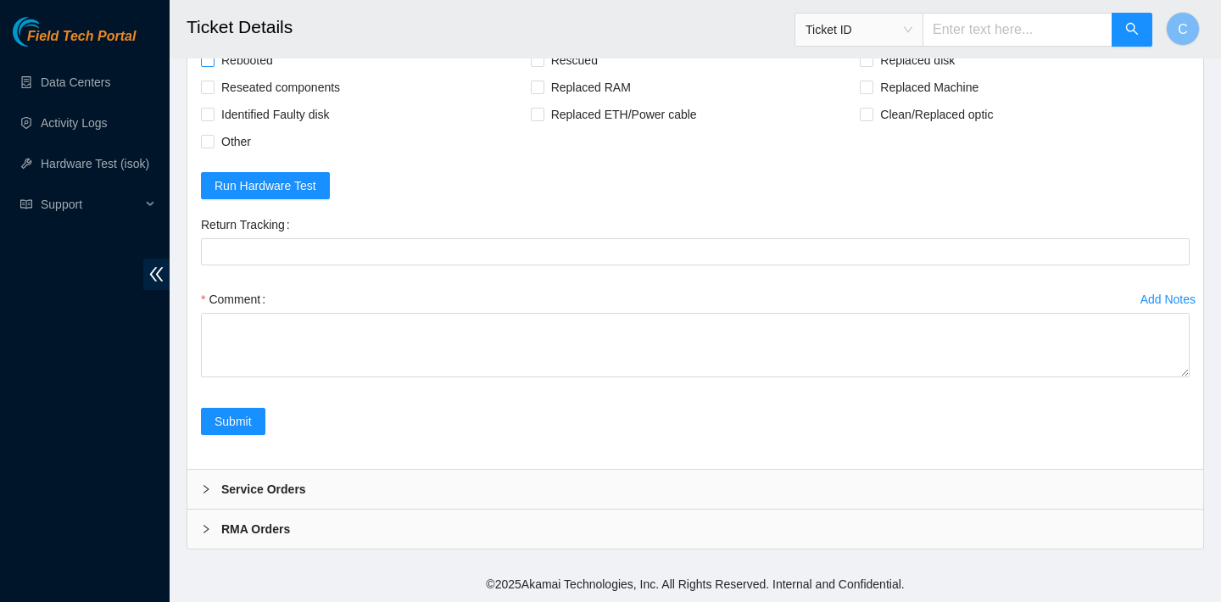
click at [248, 74] on span "Rebooted" at bounding box center [247, 60] width 65 height 27
click at [213, 65] on input "Rebooted" at bounding box center [207, 59] width 12 height 12
checkbox input "true"
click at [574, 74] on span "Rescued" at bounding box center [574, 60] width 60 height 27
click at [543, 65] on input "Rescued" at bounding box center [537, 59] width 12 height 12
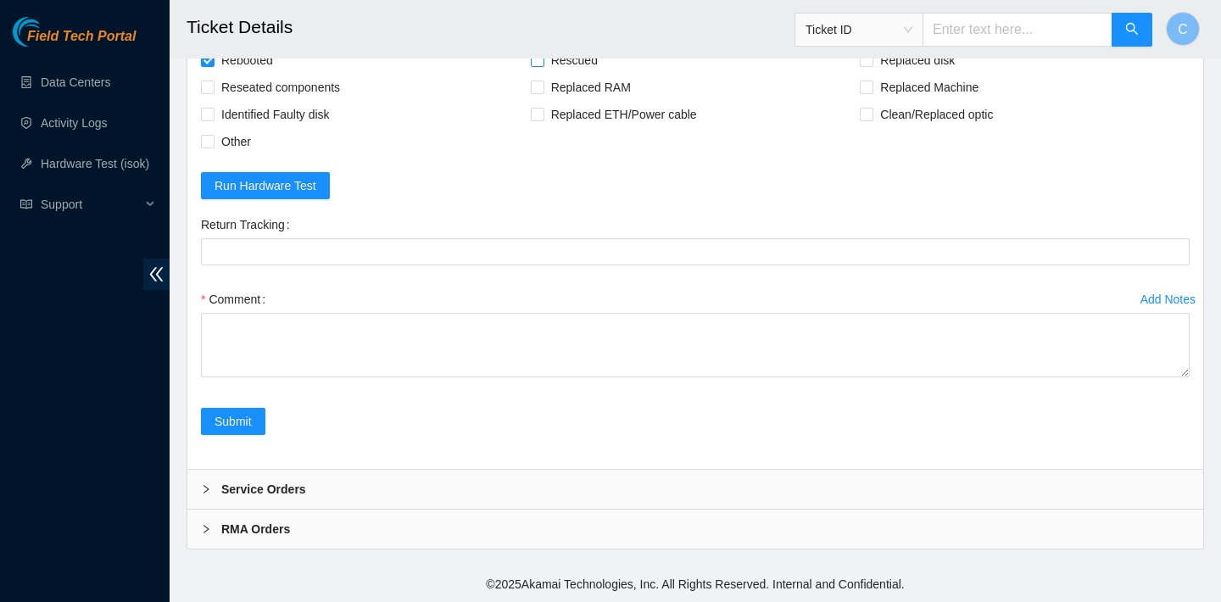
checkbox input "true"
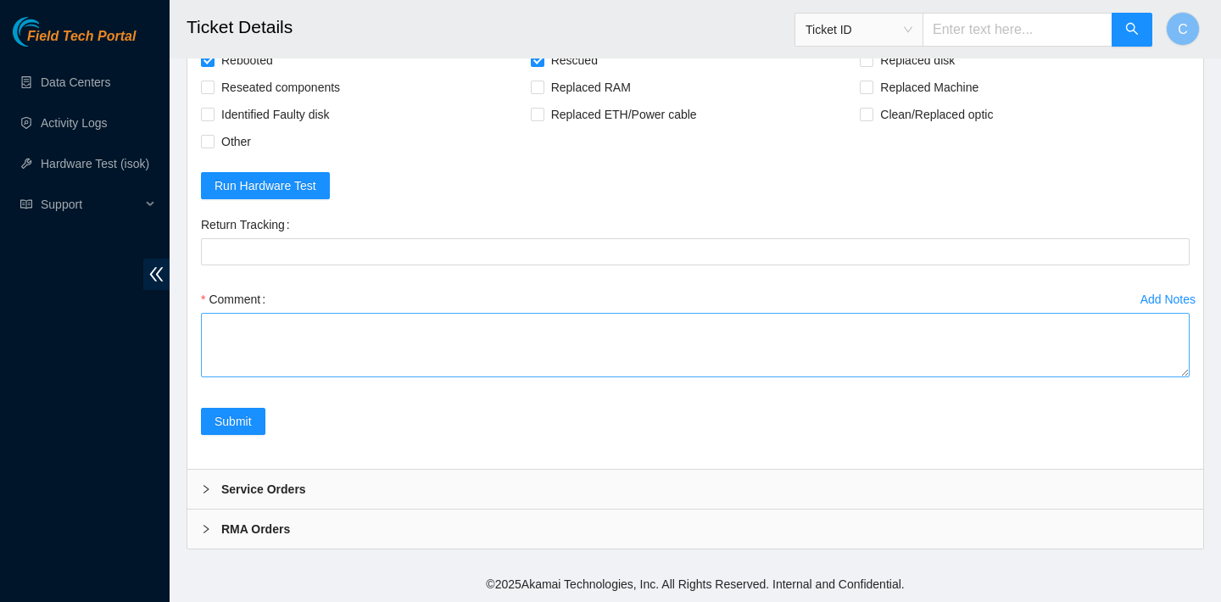
scroll to position [4244, 0]
click at [360, 334] on textarea "Comment" at bounding box center [695, 345] width 989 height 64
paste textarea "23.62.60.101 : passed: ok"
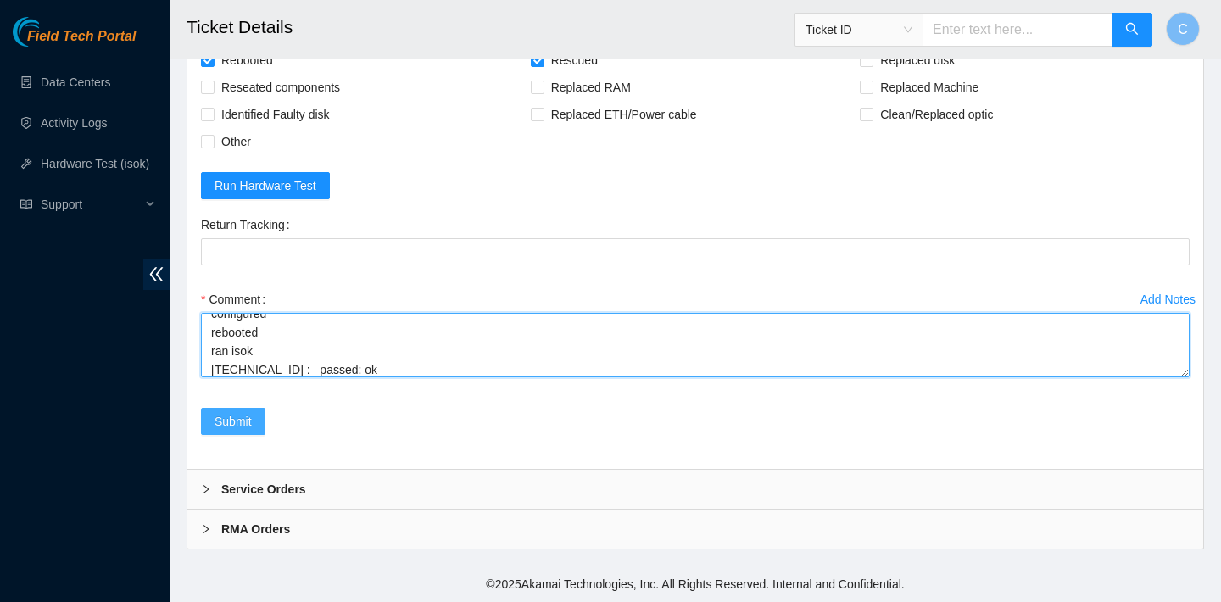
type textarea "verified SN rebooted rescued rebooted configured rebooted ran isok 23.62.60.101…"
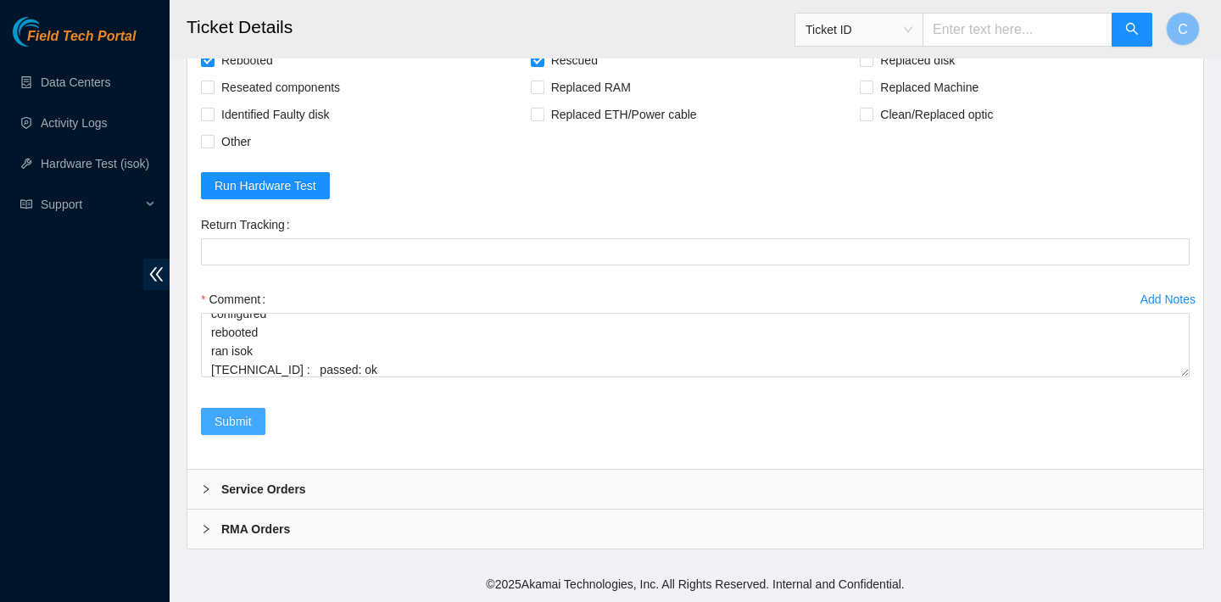
click at [246, 426] on span "Submit" at bounding box center [233, 421] width 37 height 19
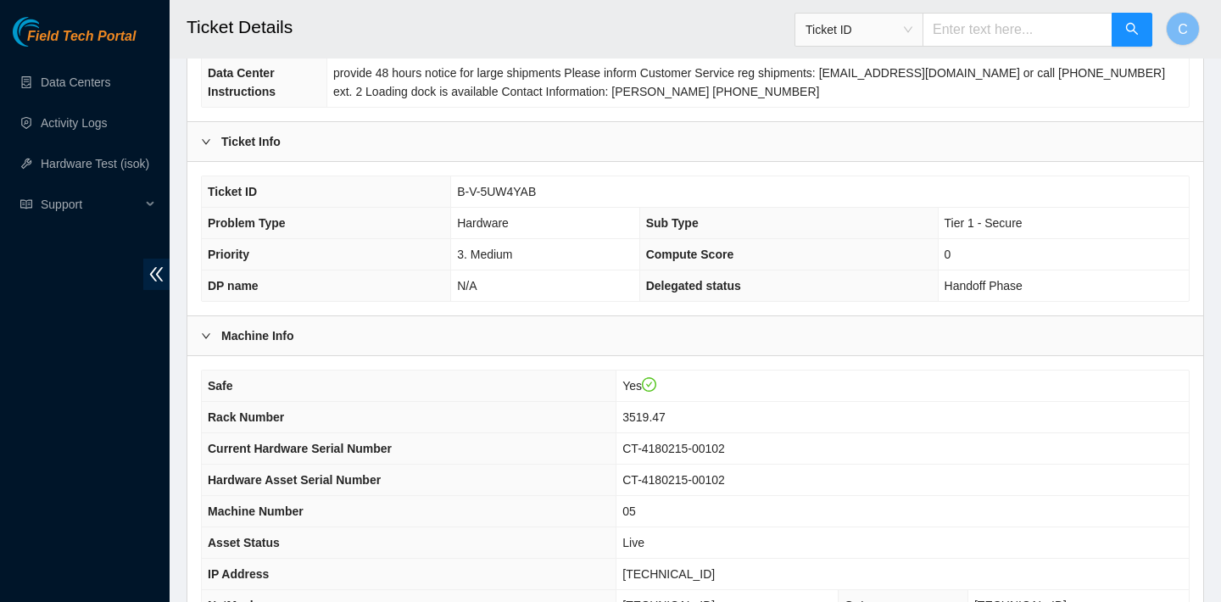
scroll to position [236, 0]
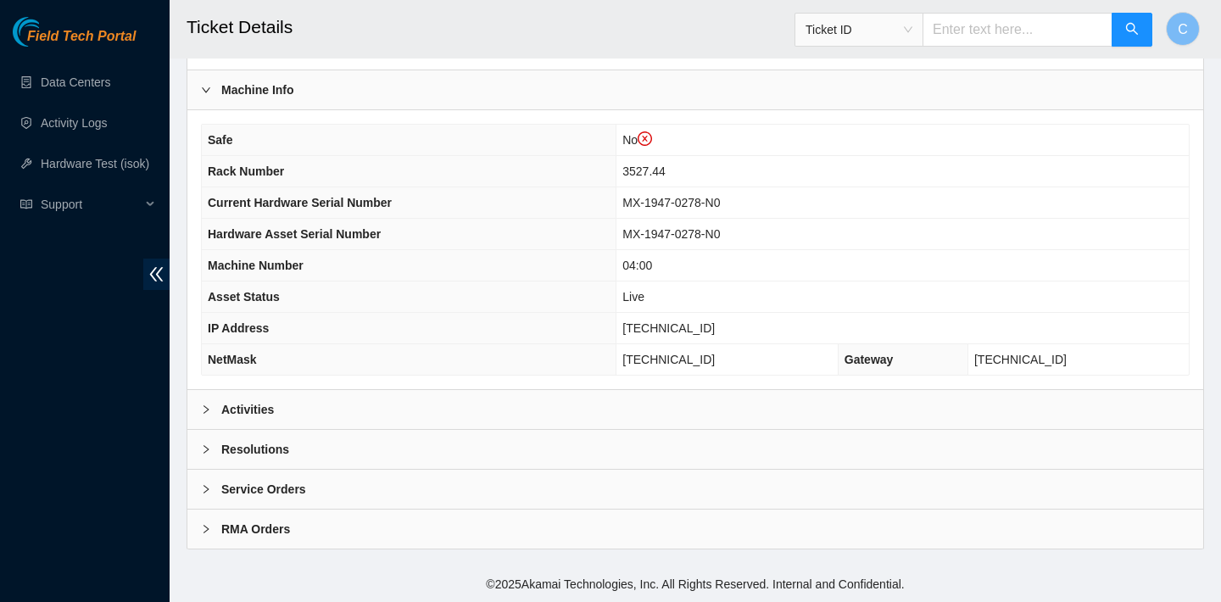
click at [542, 394] on div "Activities" at bounding box center [695, 409] width 1016 height 39
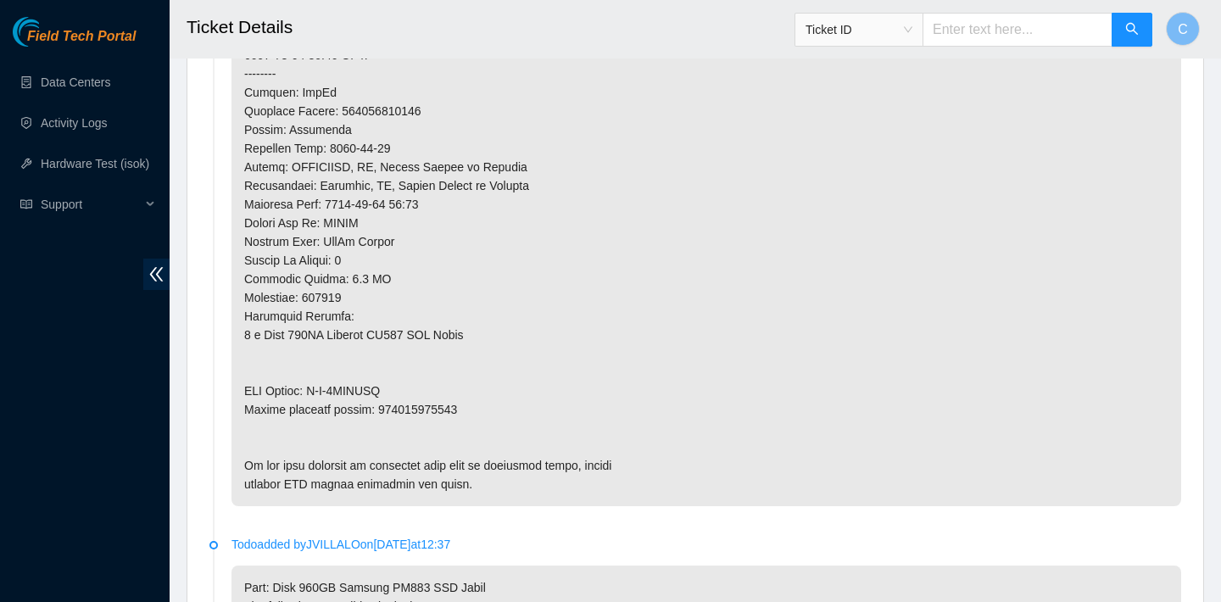
scroll to position [1257, 0]
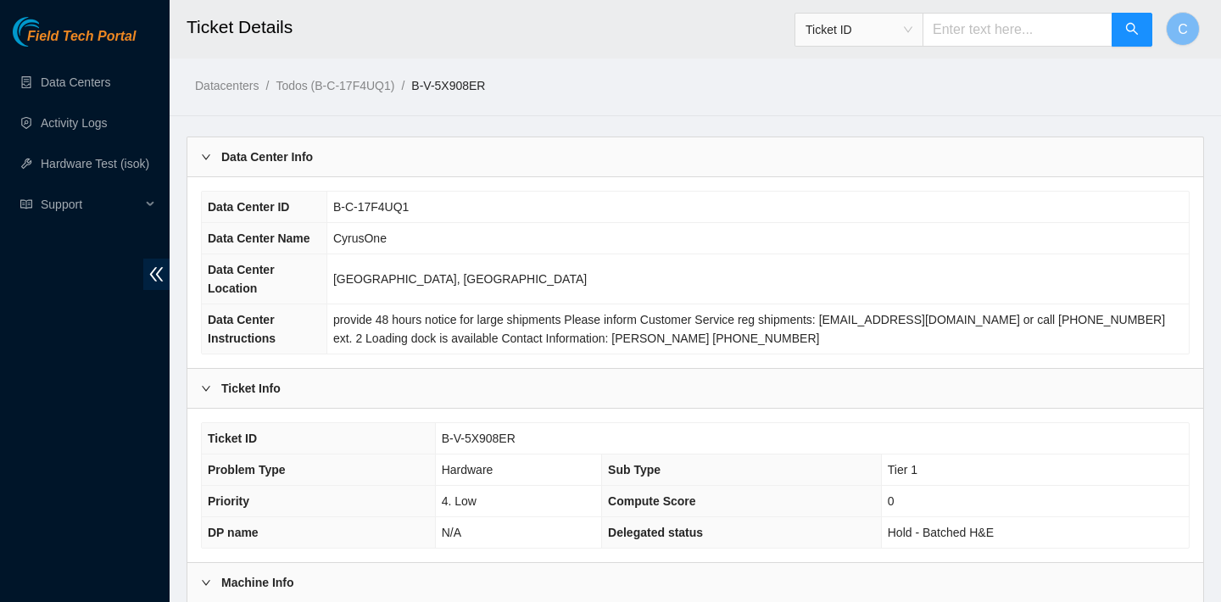
scroll to position [493, 0]
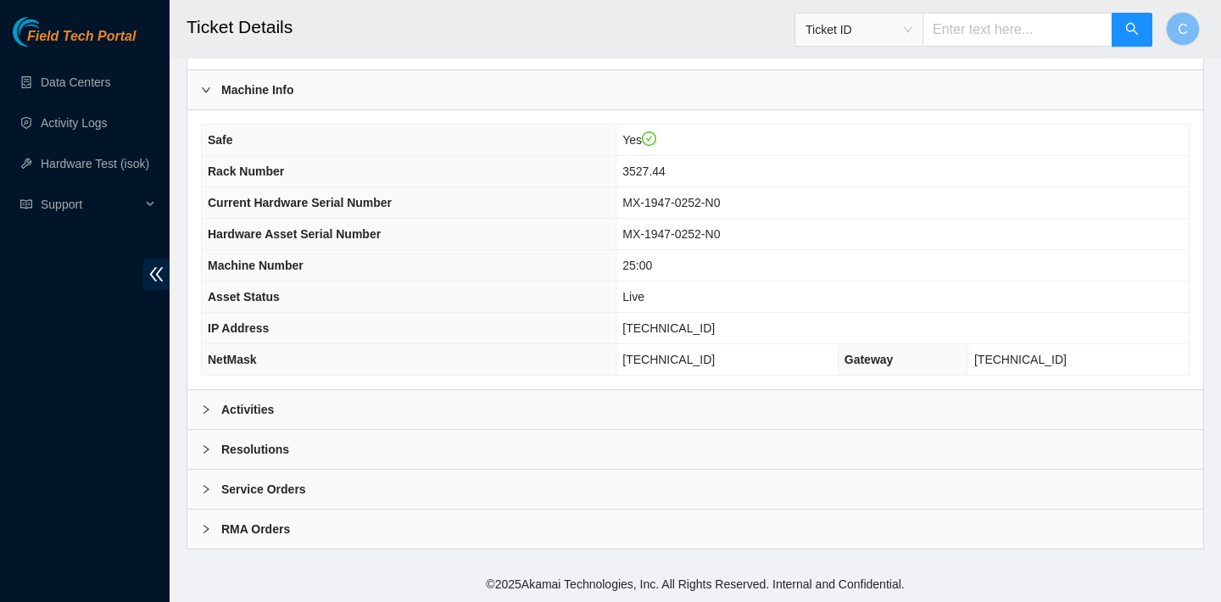
click at [446, 389] on div "Data Center Info Data Center ID B-C-17F4UQ1 Data Center Name CyrusOne Data Cent…" at bounding box center [696, 97] width 1018 height 906
click at [439, 393] on div "Activities" at bounding box center [695, 409] width 1016 height 39
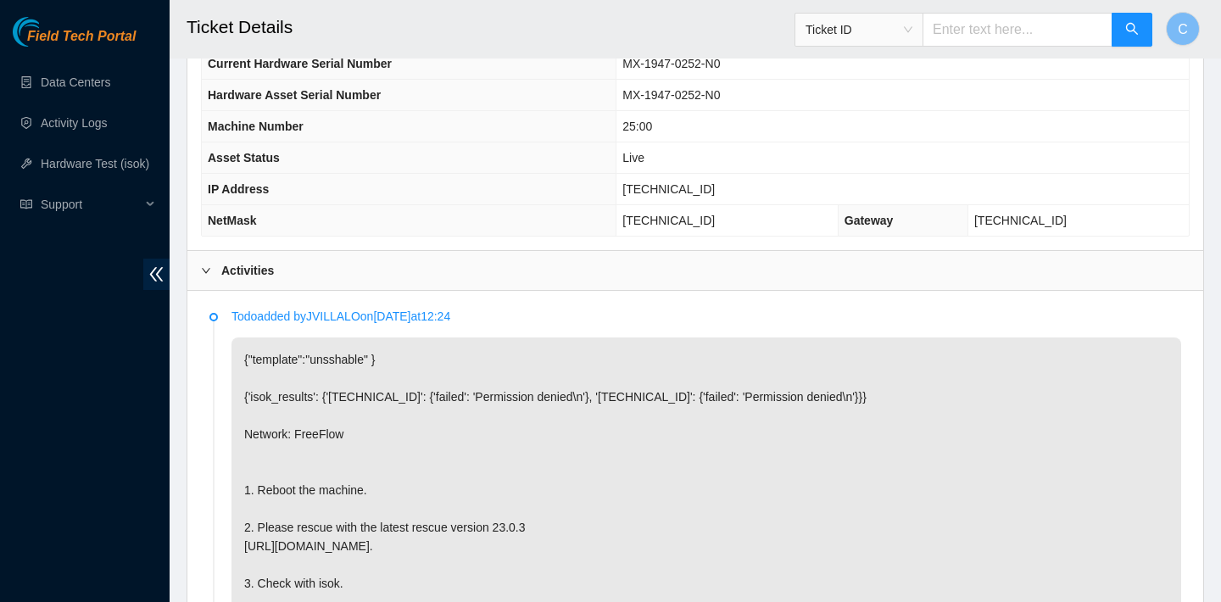
scroll to position [599, 0]
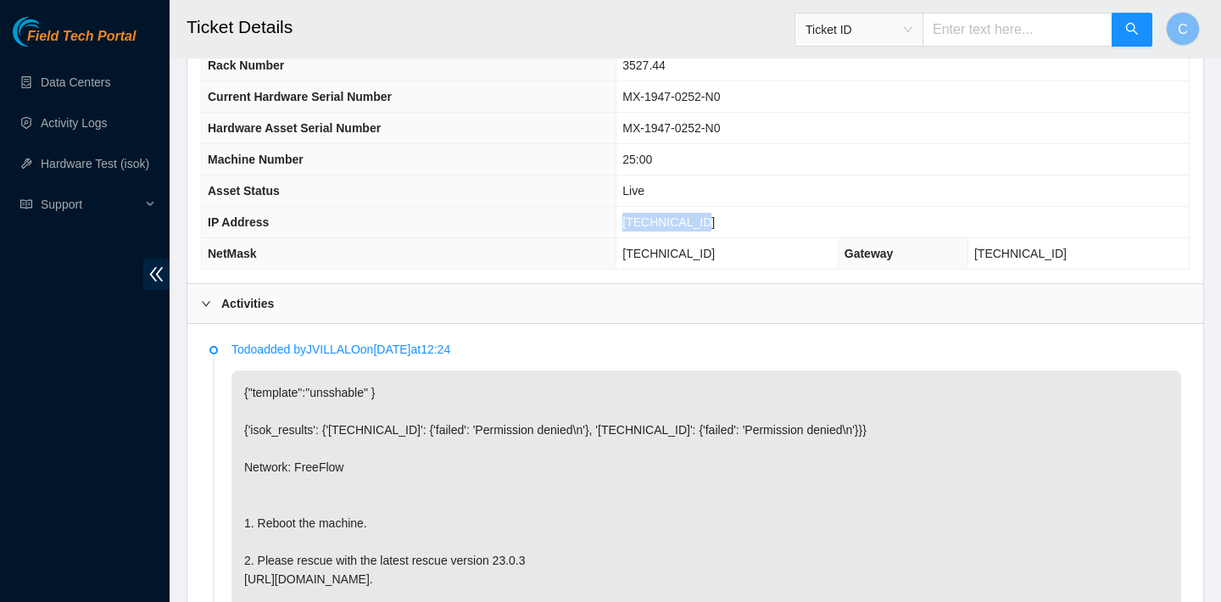
drag, startPoint x: 724, startPoint y: 221, endPoint x: 638, endPoint y: 220, distance: 86.5
click at [638, 220] on td "[TECHNICAL_ID]" at bounding box center [902, 222] width 572 height 31
copy span "23.207.198.12"
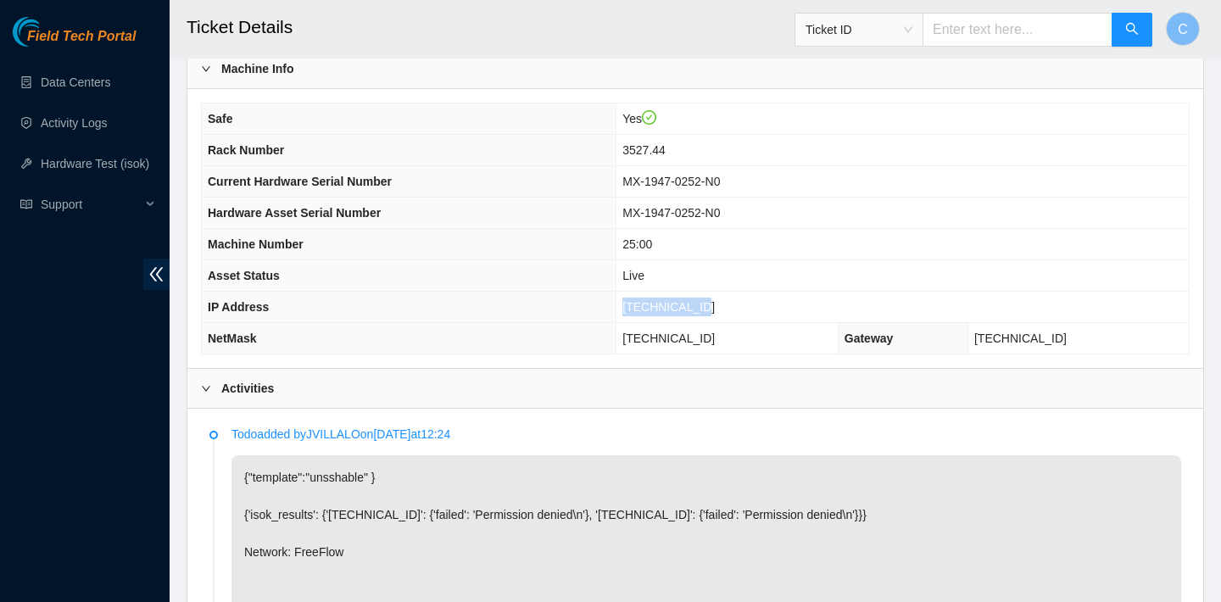
scroll to position [499, 0]
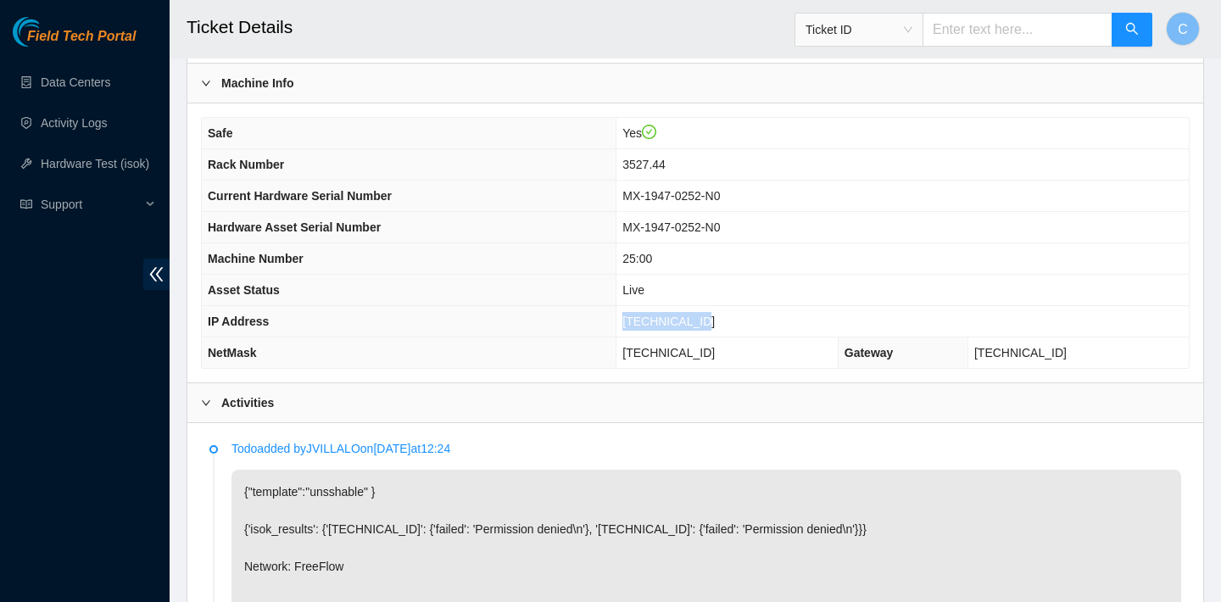
copy span "23.207.198.12"
click at [744, 349] on td "255.255.255.128" at bounding box center [727, 352] width 222 height 31
drag, startPoint x: 744, startPoint y: 349, endPoint x: 639, endPoint y: 346, distance: 104.3
click at [639, 346] on td "255.255.255.128" at bounding box center [727, 352] width 222 height 31
copy span "255.255.255.128"
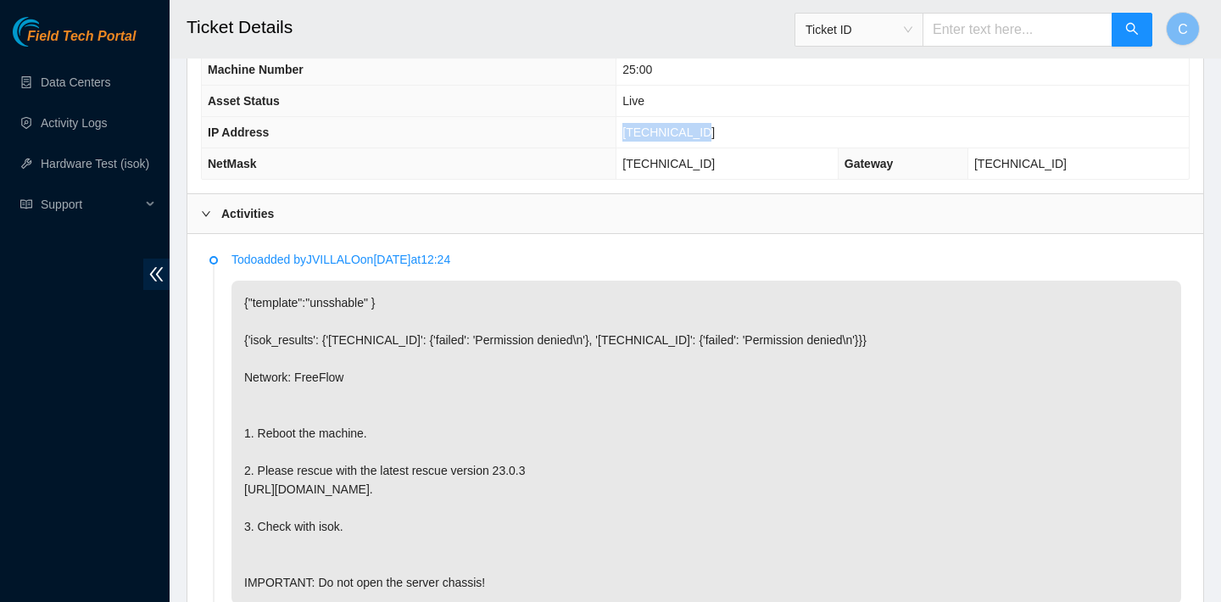
scroll to position [569, 0]
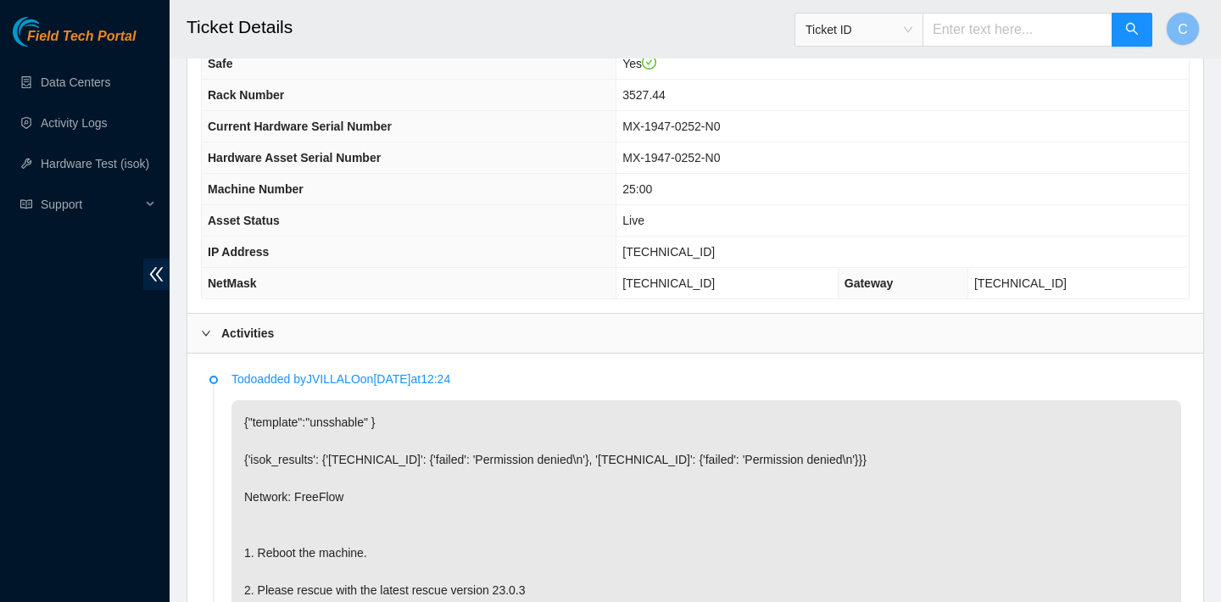
click at [727, 255] on td "23.207.198.12" at bounding box center [902, 252] width 572 height 31
drag, startPoint x: 728, startPoint y: 252, endPoint x: 639, endPoint y: 246, distance: 88.4
click at [639, 246] on td "[TECHNICAL_ID]" at bounding box center [902, 252] width 572 height 31
copy span "[TECHNICAL_ID]"
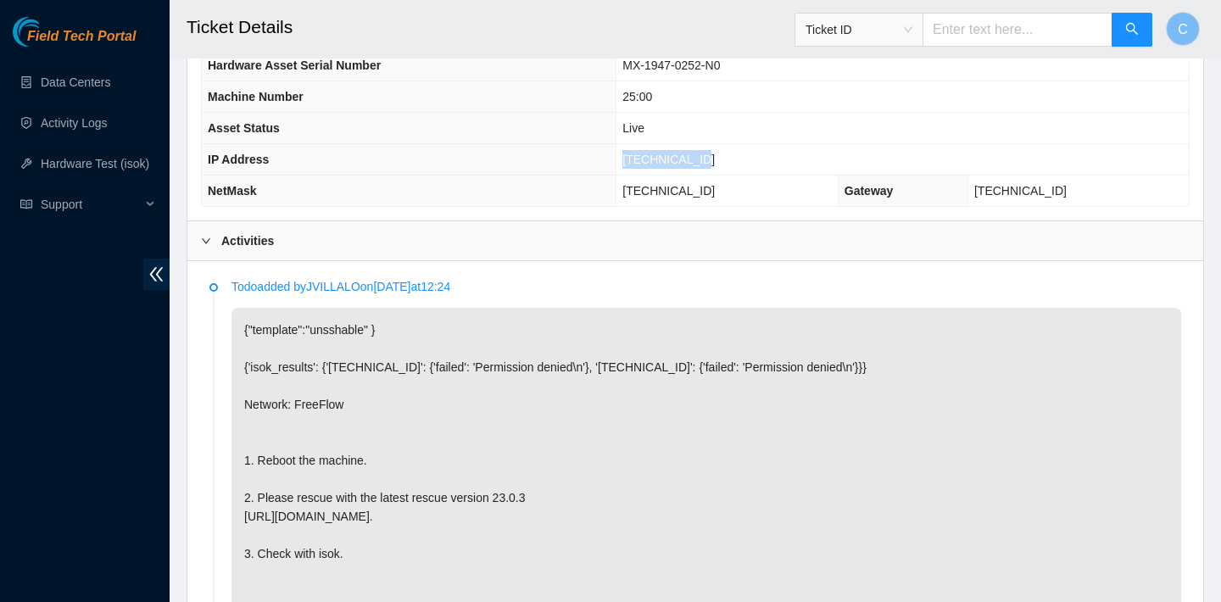
scroll to position [1267, 0]
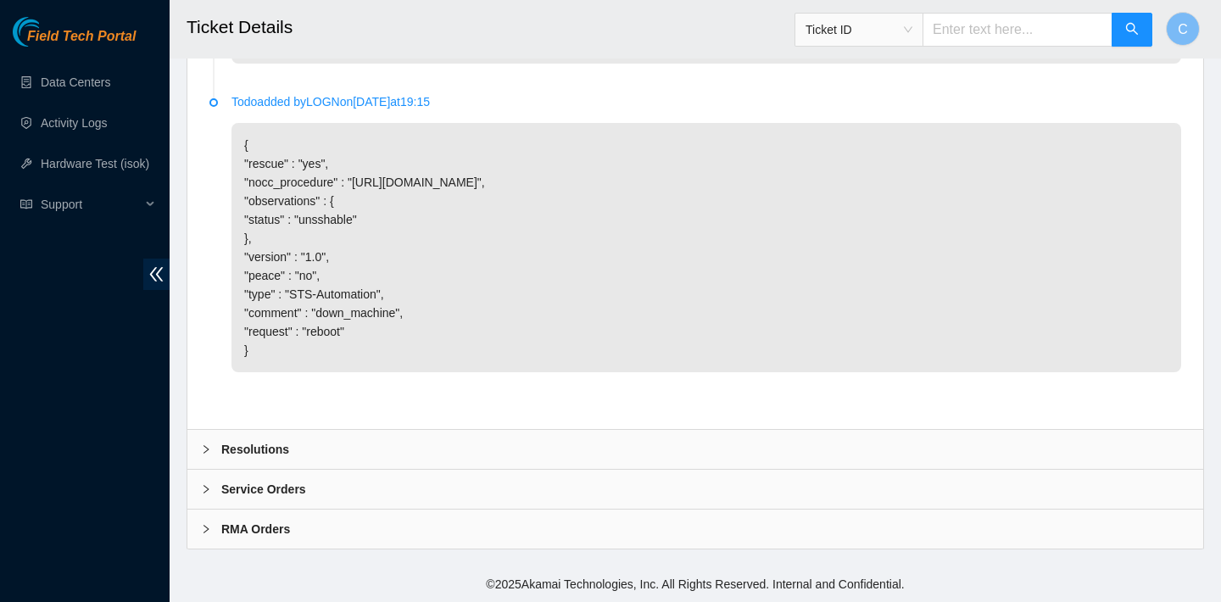
click at [382, 436] on div "Resolutions" at bounding box center [695, 449] width 1016 height 39
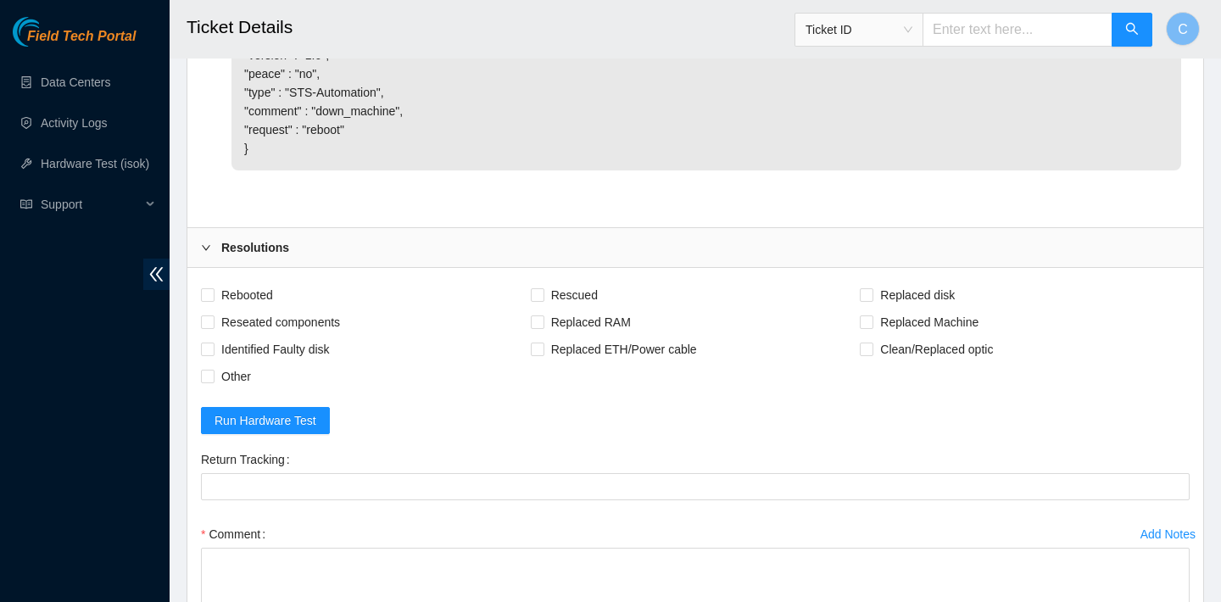
scroll to position [1576, 0]
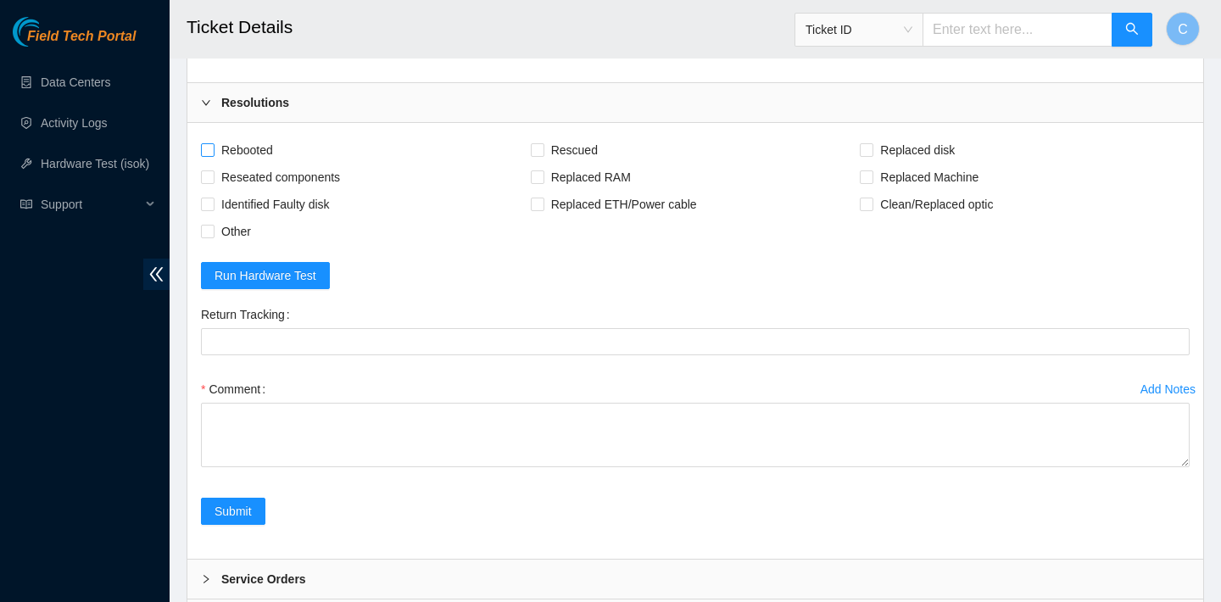
click at [247, 164] on span "Rebooted" at bounding box center [247, 150] width 65 height 27
click at [213, 155] on input "Rebooted" at bounding box center [207, 149] width 12 height 12
checkbox input "true"
click at [560, 164] on span "Rescued" at bounding box center [574, 150] width 60 height 27
click at [543, 155] on input "Rescued" at bounding box center [537, 149] width 12 height 12
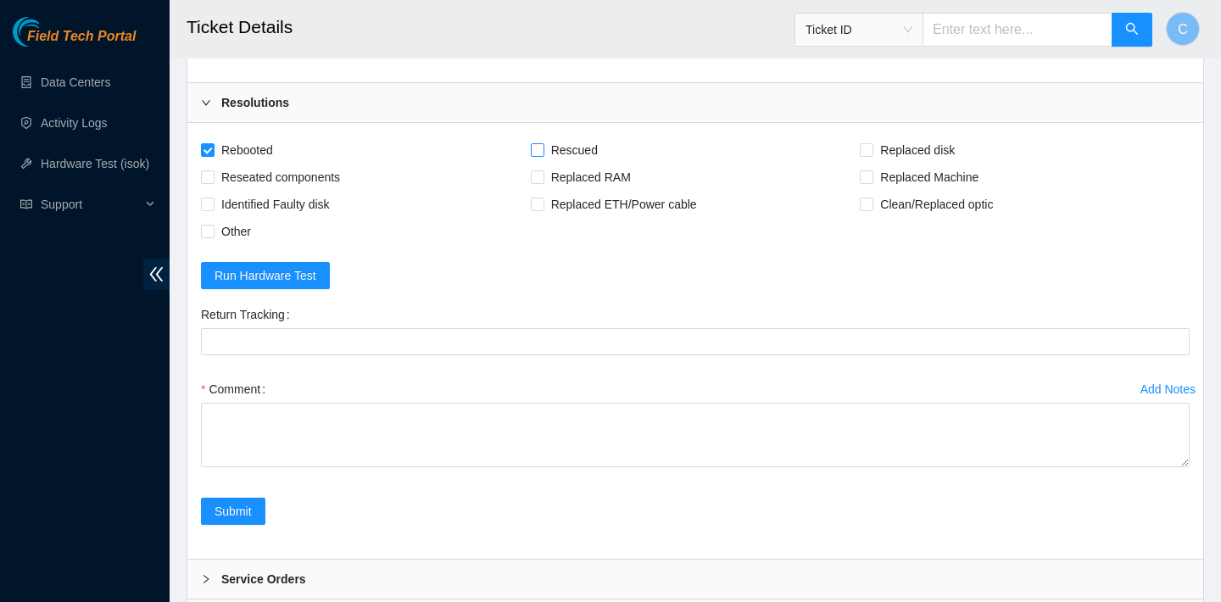
checkbox input "true"
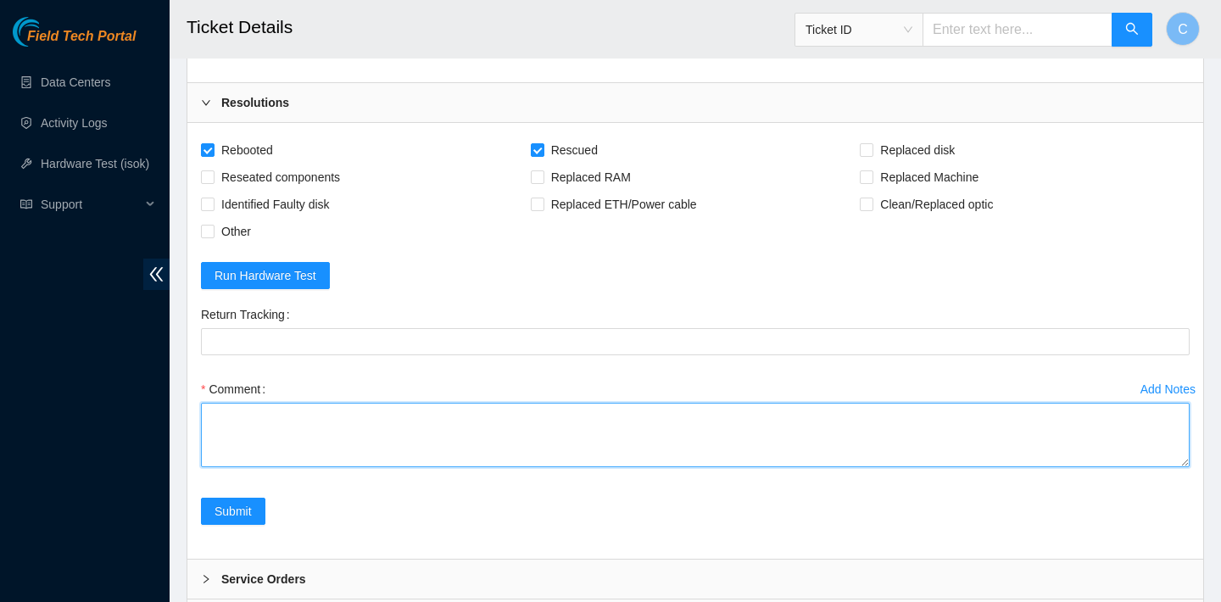
click at [523, 467] on textarea "Comment" at bounding box center [695, 435] width 989 height 64
paste textarea "23.207.198.13 : failed: Permission denied N/A 23.207.198.12 : passed: ok"
click at [206, 451] on textarea "23.207.198.13 : failed: Permission denied N/A 23.207.198.12 : passed: ok" at bounding box center [695, 435] width 989 height 64
click at [226, 452] on textarea "23.207.198.13 : failed: Permission denied N/A 23.207.198.12 : passed: ok" at bounding box center [695, 435] width 989 height 64
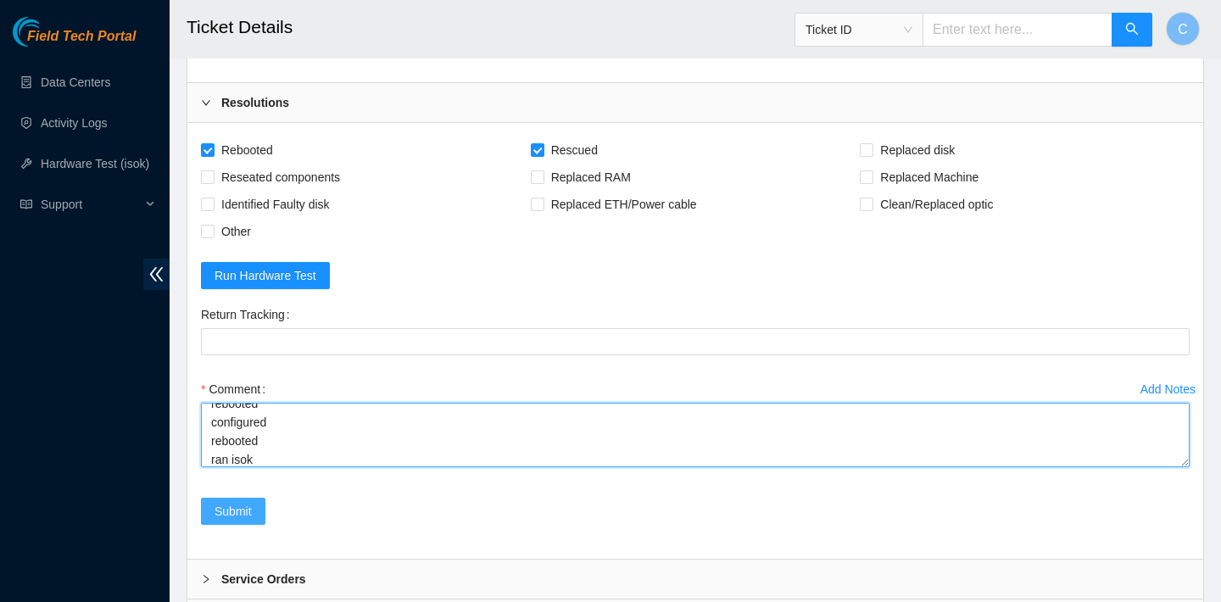
type textarea "verified SN rebooted rescued rebooted configured rebooted ran isok 23.207.198.1…"
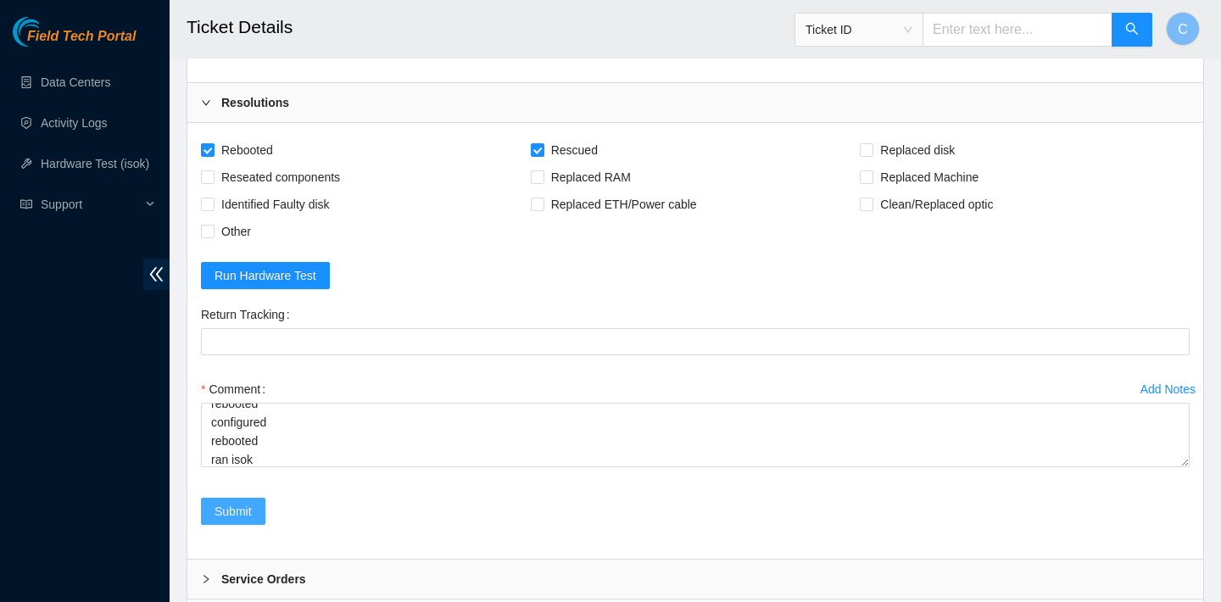
click at [256, 525] on button "Submit" at bounding box center [233, 511] width 64 height 27
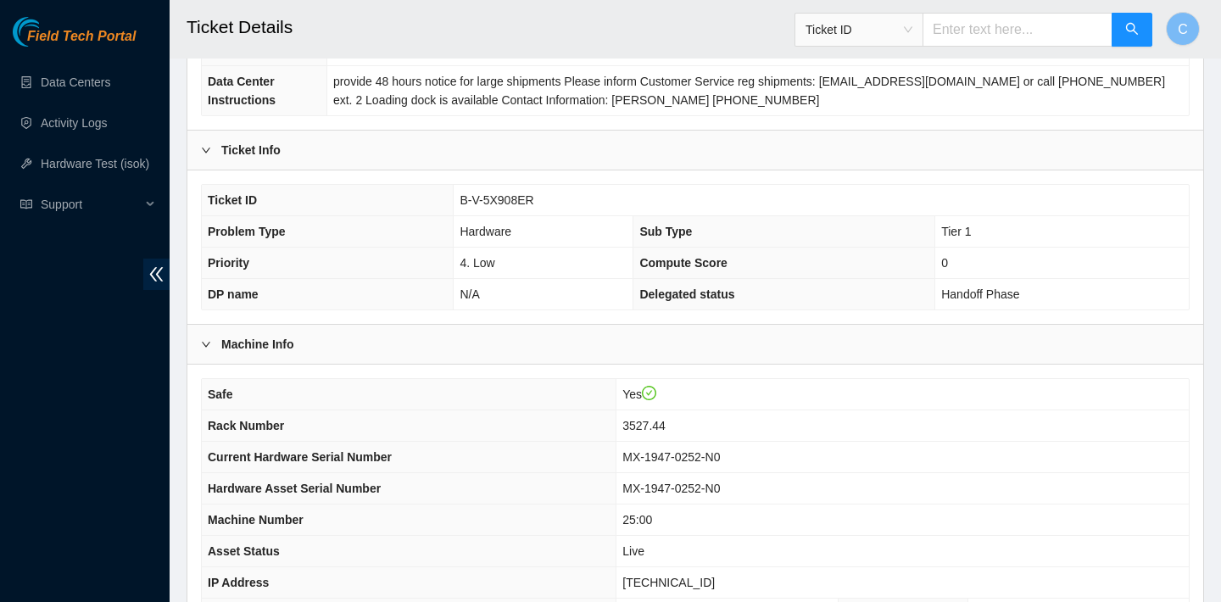
scroll to position [108, 0]
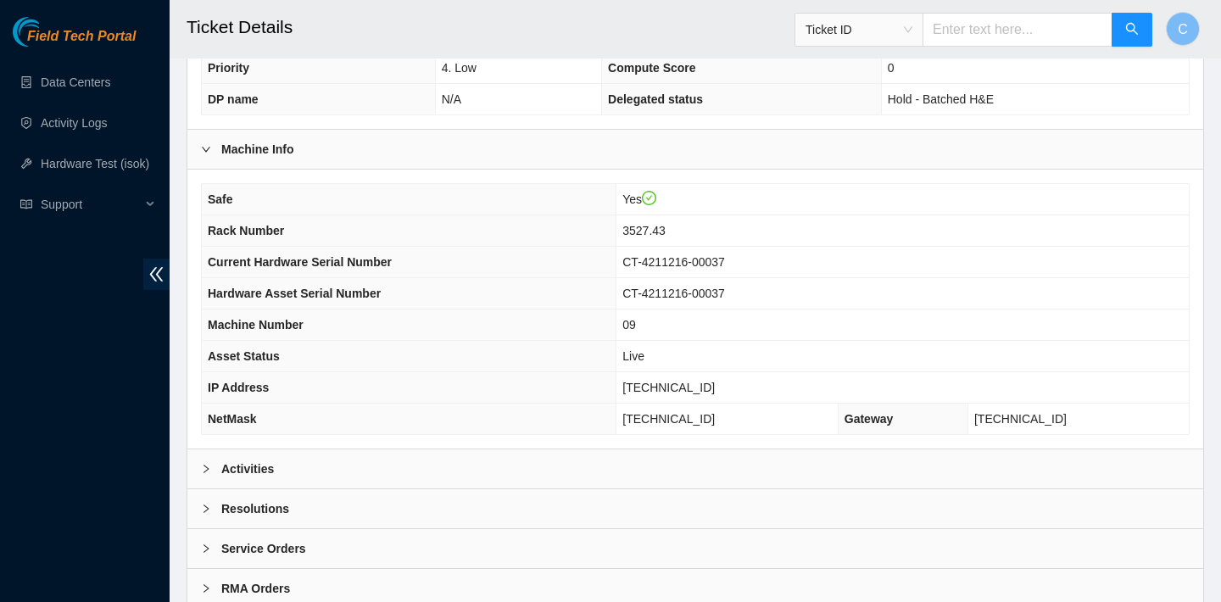
scroll to position [493, 0]
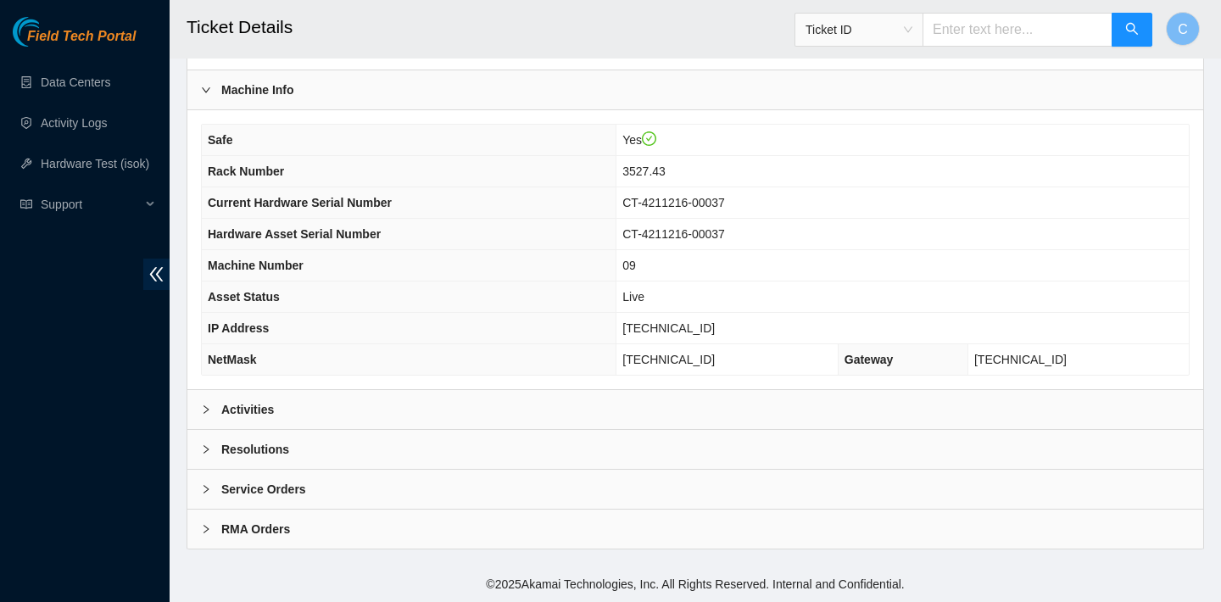
click at [690, 407] on div "Activities" at bounding box center [695, 409] width 1016 height 39
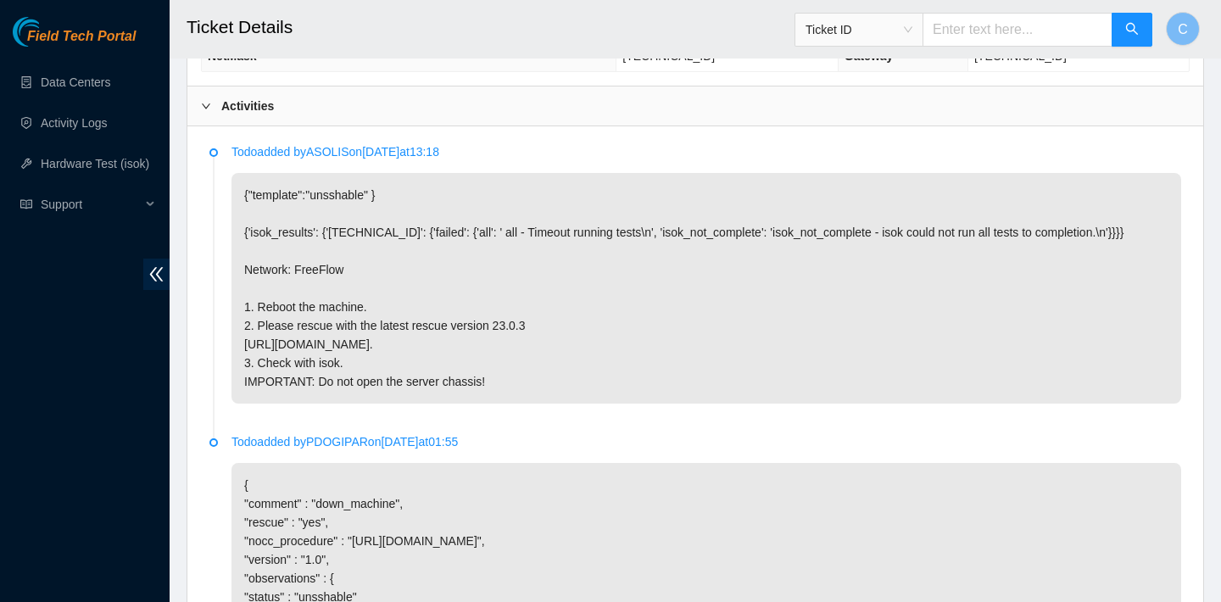
scroll to position [594, 0]
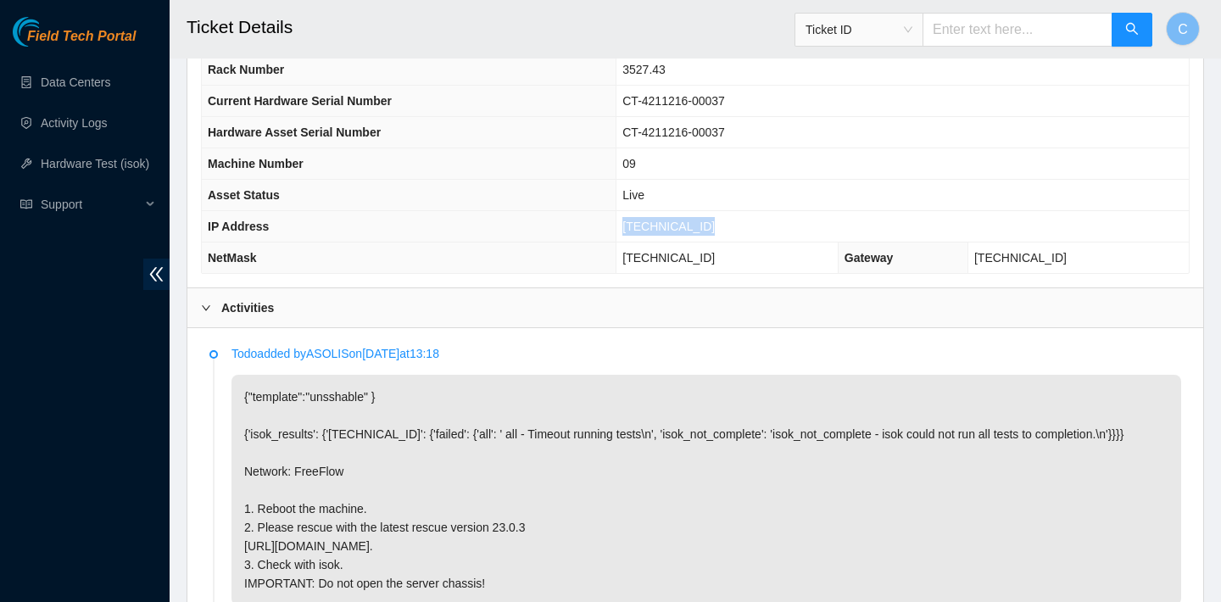
drag, startPoint x: 723, startPoint y: 220, endPoint x: 627, endPoint y: 220, distance: 96.7
click at [627, 220] on td "23.207.199.172" at bounding box center [902, 226] width 572 height 31
copy span "23.207.199.172"
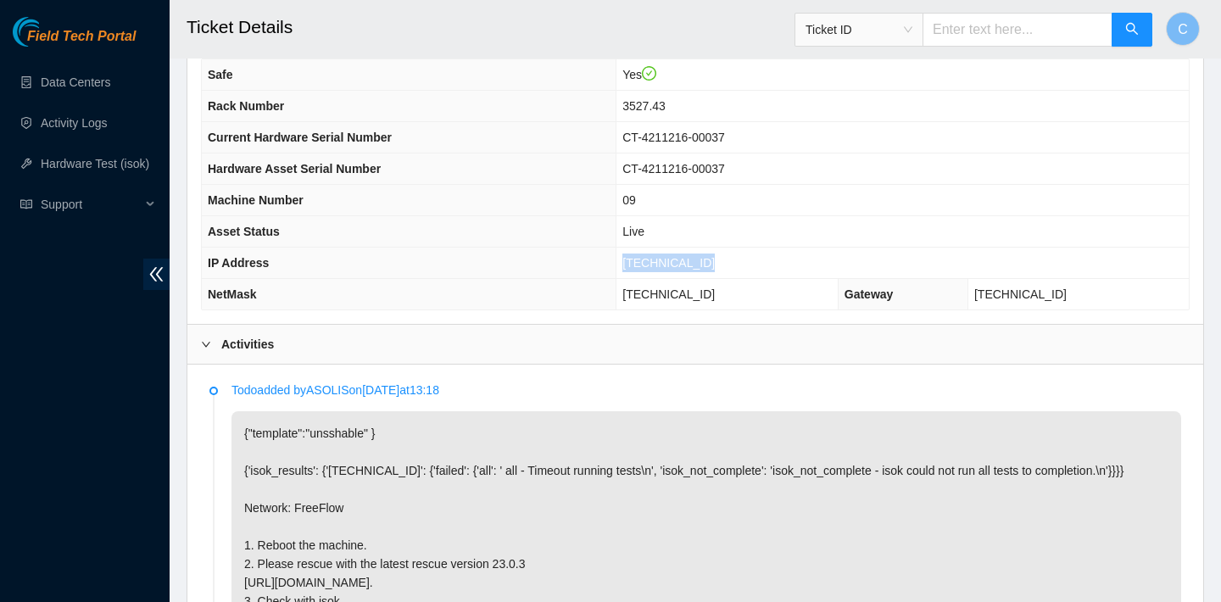
scroll to position [462, 0]
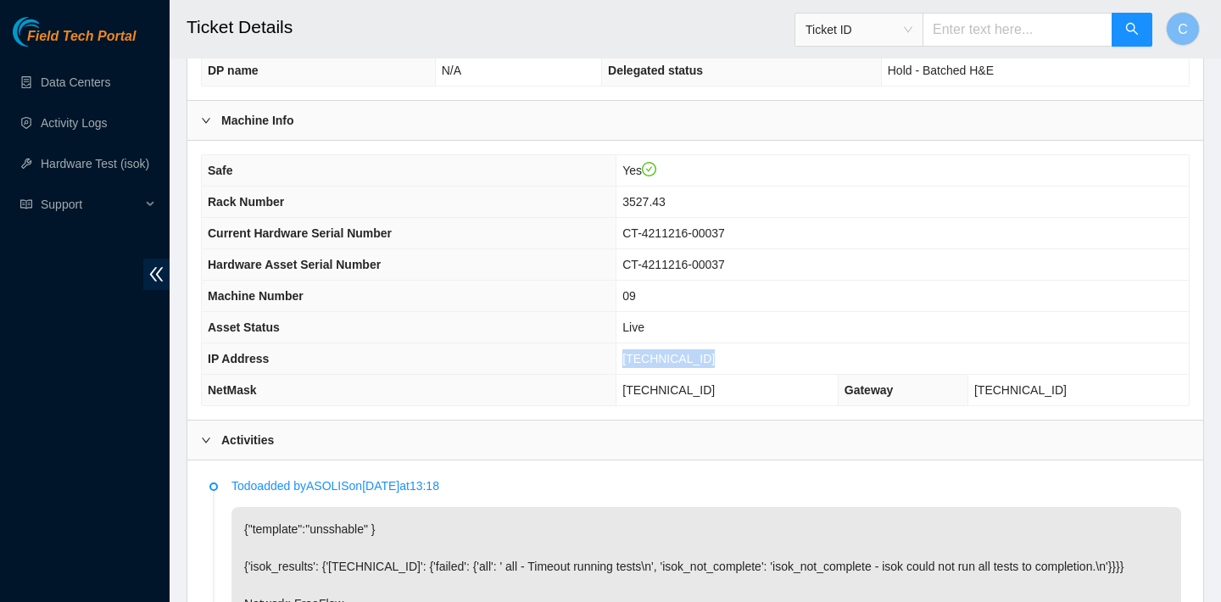
copy span "23.207.199.172"
drag, startPoint x: 728, startPoint y: 389, endPoint x: 619, endPoint y: 390, distance: 108.5
click at [619, 390] on td "255.255.255.224" at bounding box center [727, 390] width 222 height 31
copy span "255.255.255.224"
drag, startPoint x: 717, startPoint y: 360, endPoint x: 626, endPoint y: 360, distance: 90.7
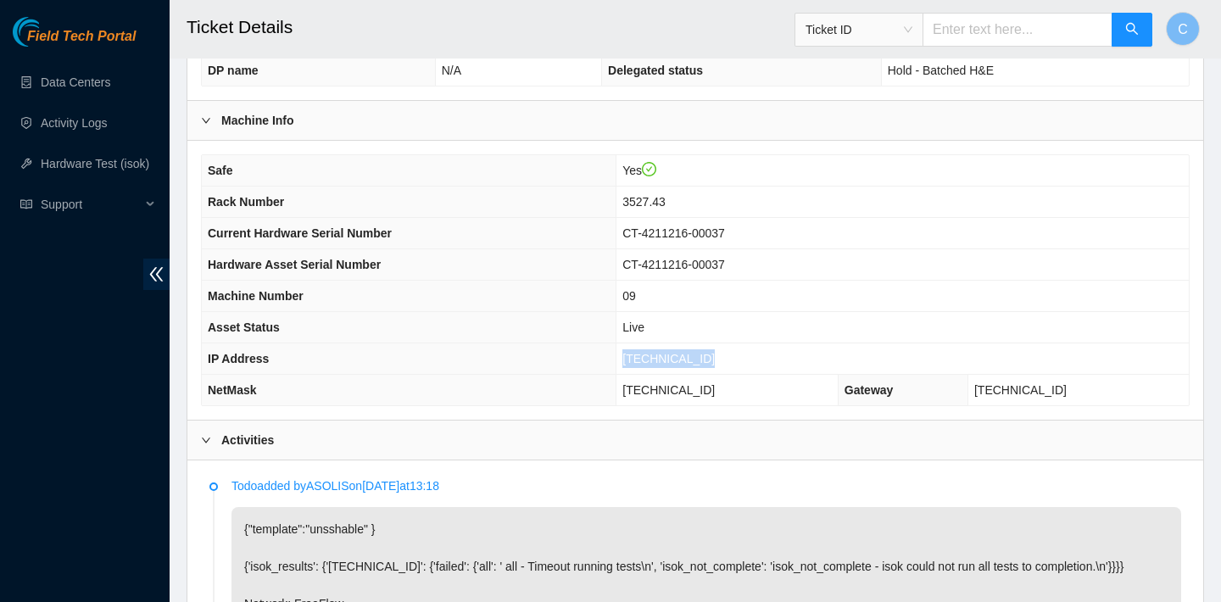
click at [626, 360] on td "23.207.199.172" at bounding box center [902, 358] width 572 height 31
copy span "23.207.199.172"
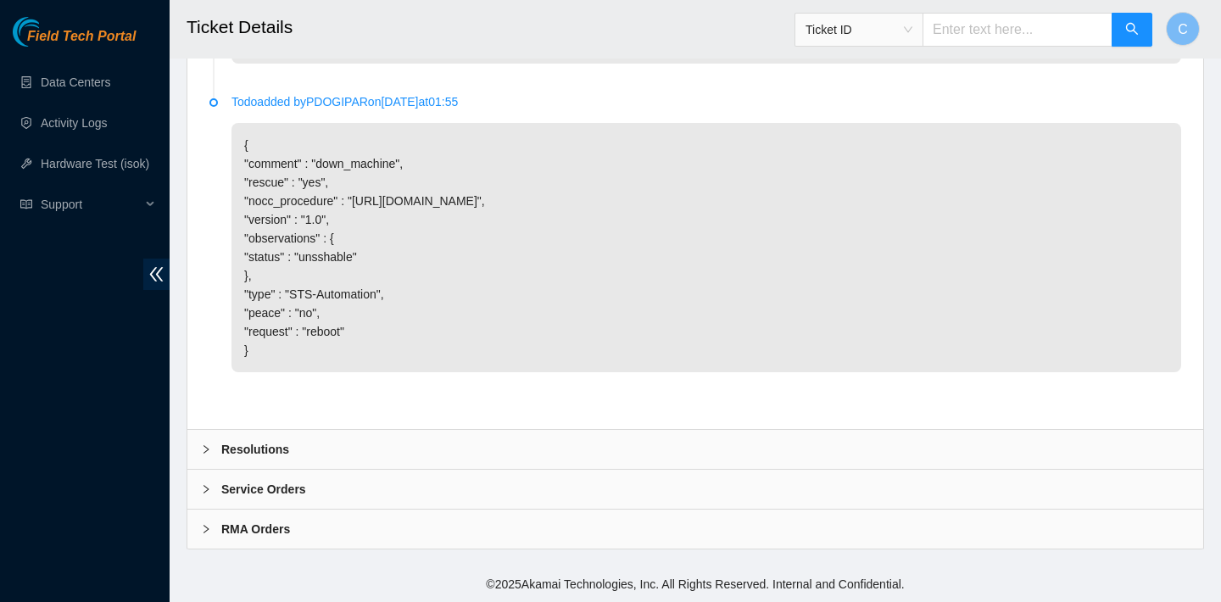
click at [345, 447] on div "Resolutions" at bounding box center [695, 449] width 1016 height 39
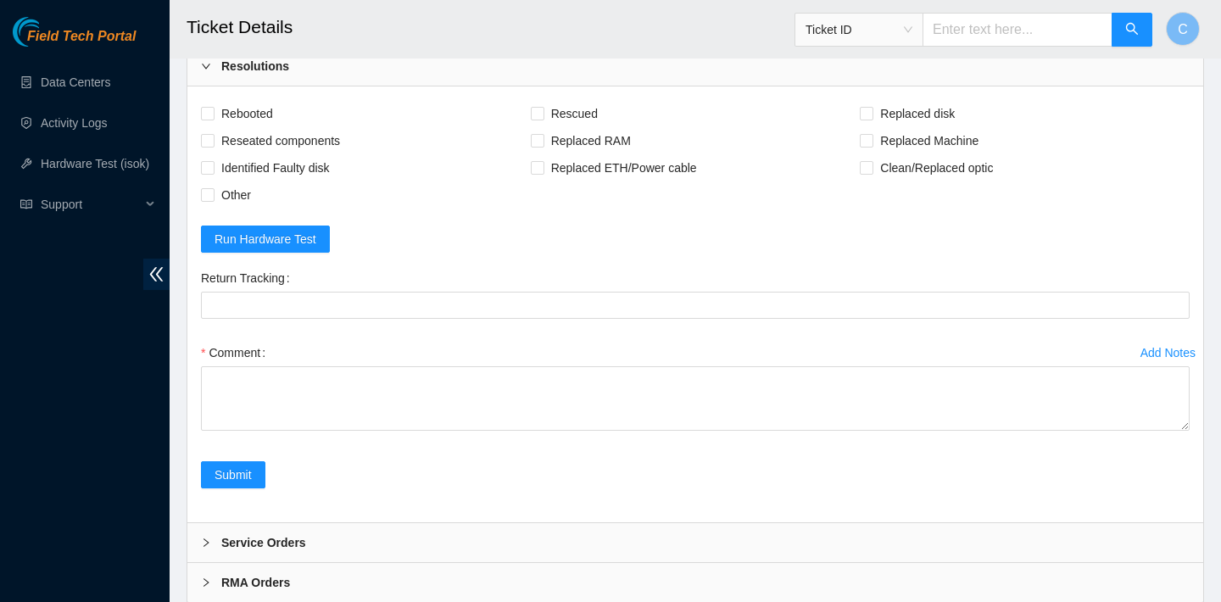
scroll to position [1503, 0]
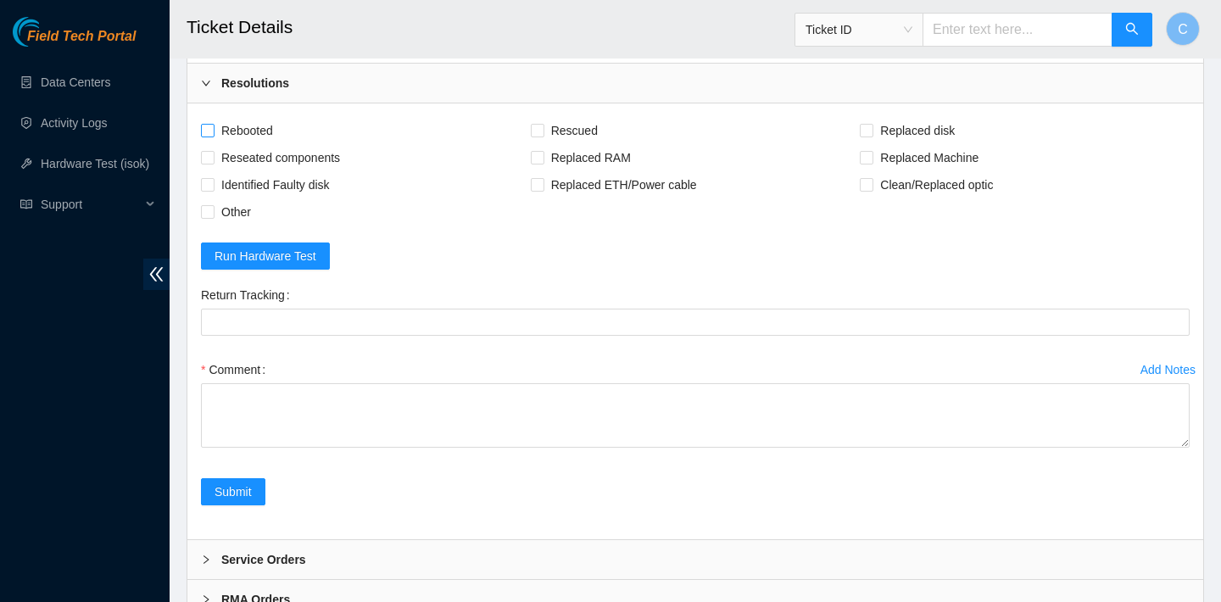
click at [249, 144] on span "Rebooted" at bounding box center [247, 130] width 65 height 27
click at [213, 136] on input "Rebooted" at bounding box center [207, 130] width 12 height 12
checkbox input "true"
click at [550, 144] on span "Rescued" at bounding box center [574, 130] width 60 height 27
click at [543, 136] on input "Rescued" at bounding box center [537, 130] width 12 height 12
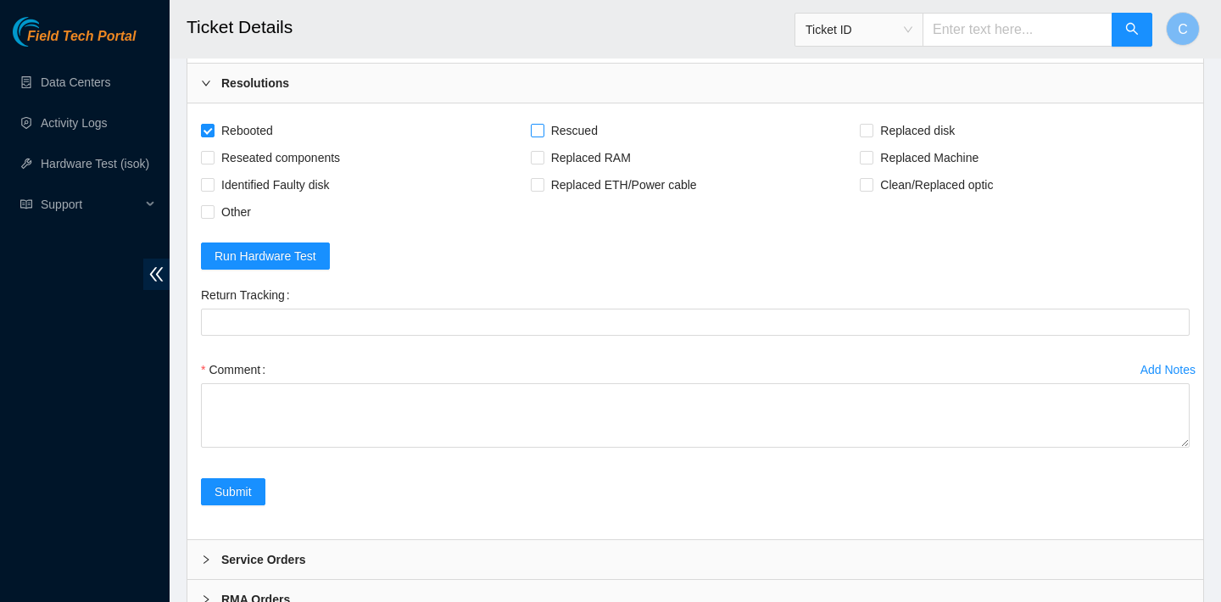
checkbox input "true"
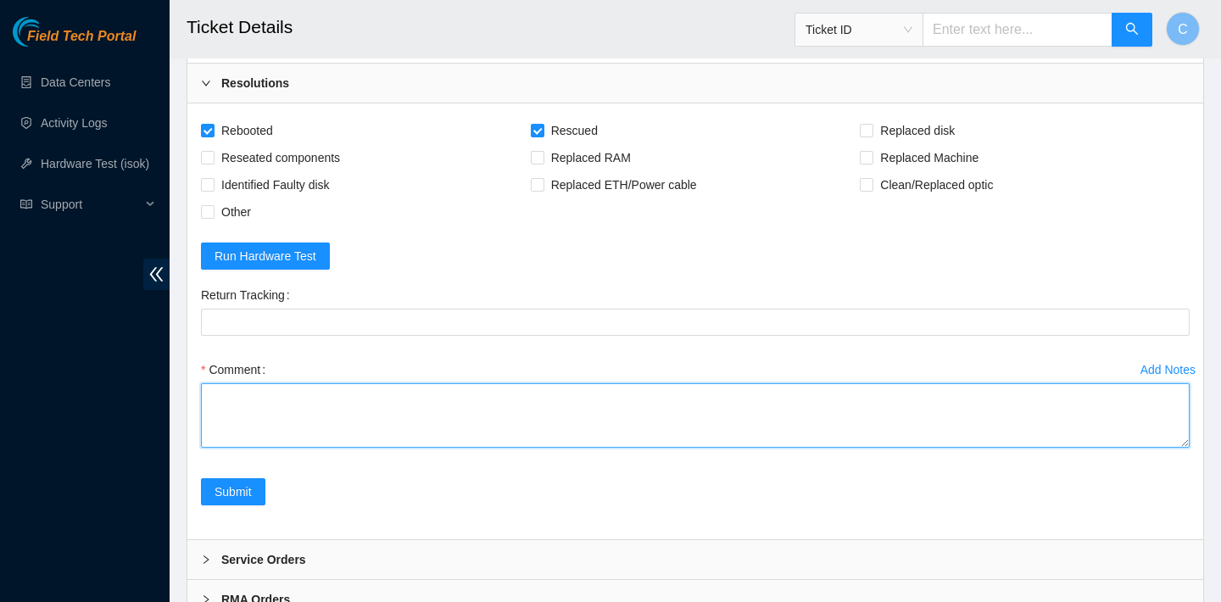
click at [335, 448] on textarea "Comment" at bounding box center [695, 415] width 989 height 64
paste textarea "23.207.199.172 : passed: ok"
type textarea "verified SN rebooted rescued rebooted configured rebooted ran isok 23.207.199.1…"
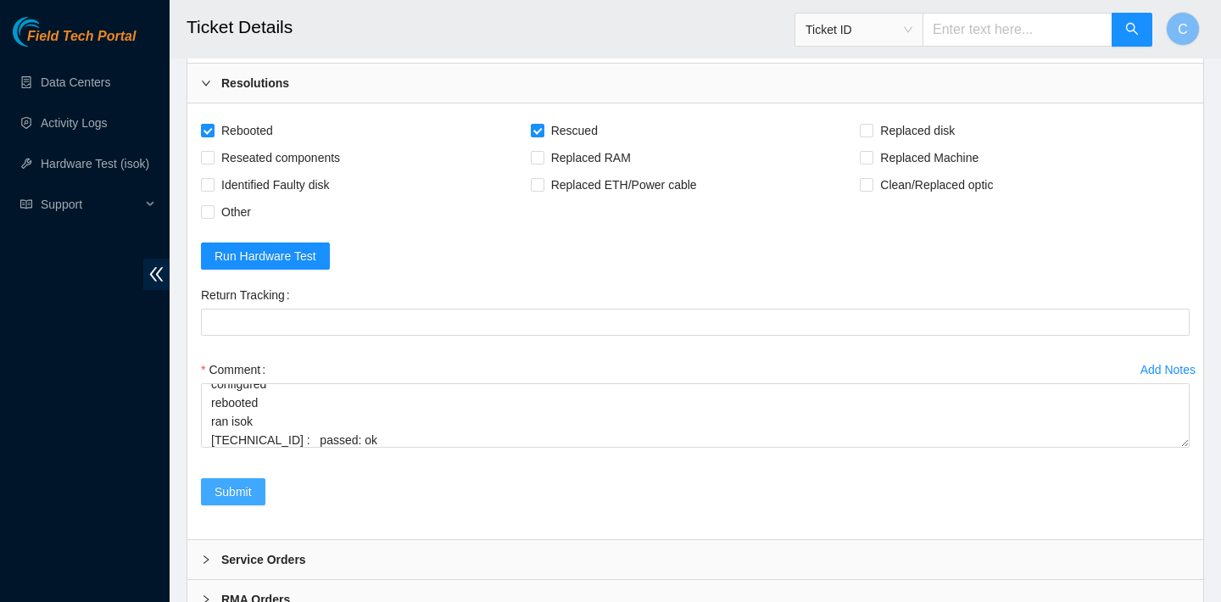
click at [253, 505] on button "Submit" at bounding box center [233, 491] width 64 height 27
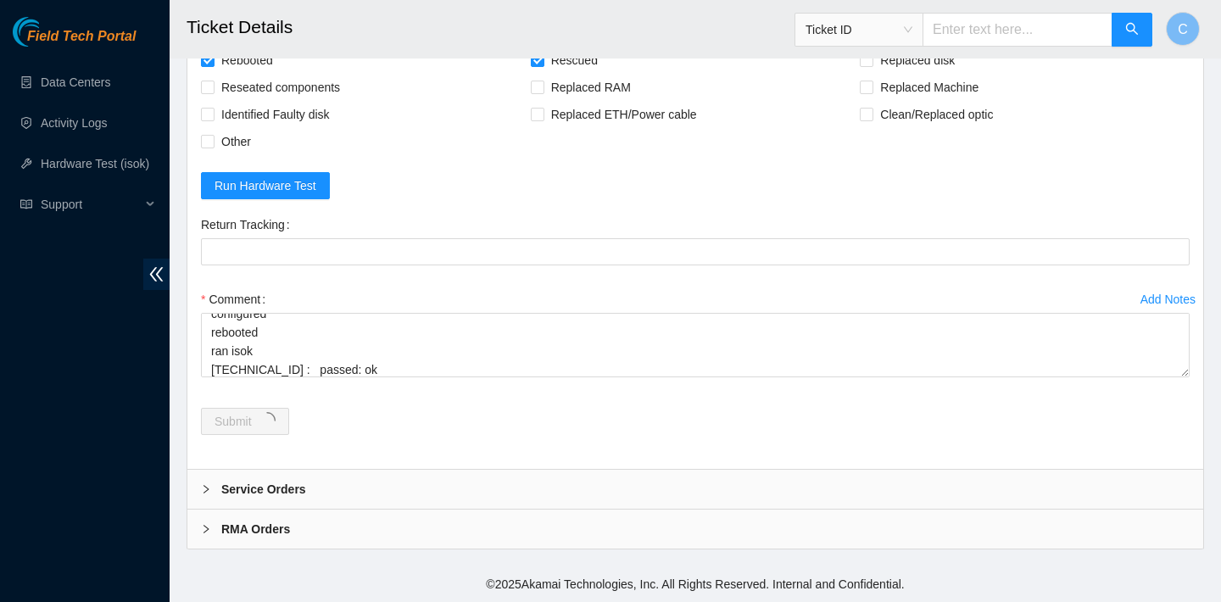
scroll to position [0, 0]
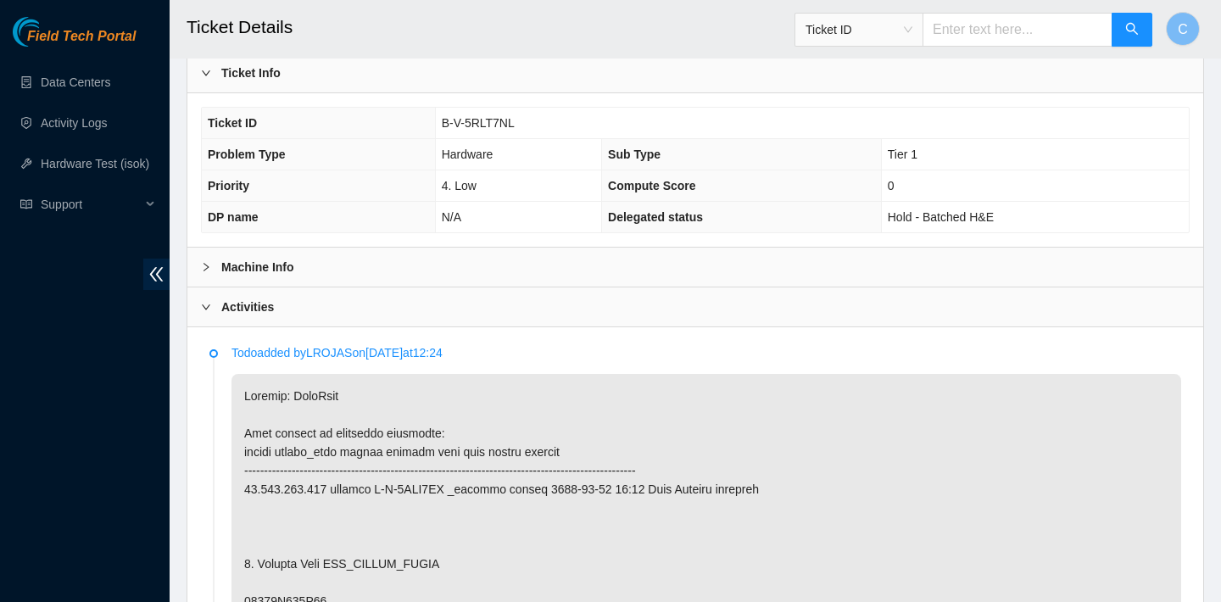
scroll to position [480, 0]
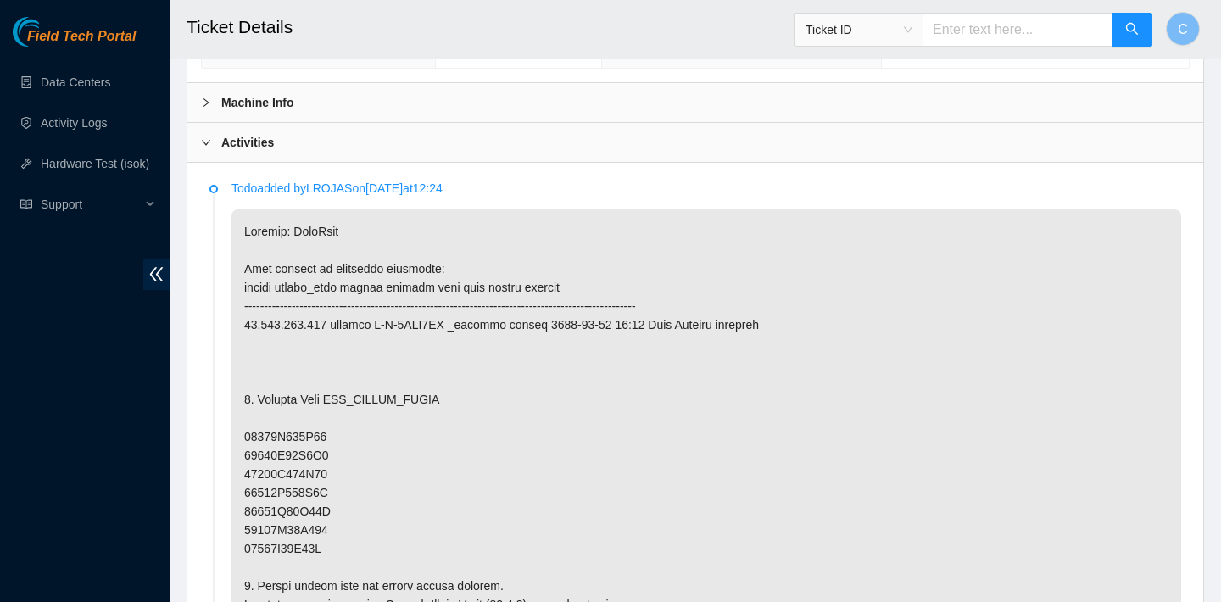
click at [471, 100] on div "Machine Info" at bounding box center [695, 102] width 1016 height 39
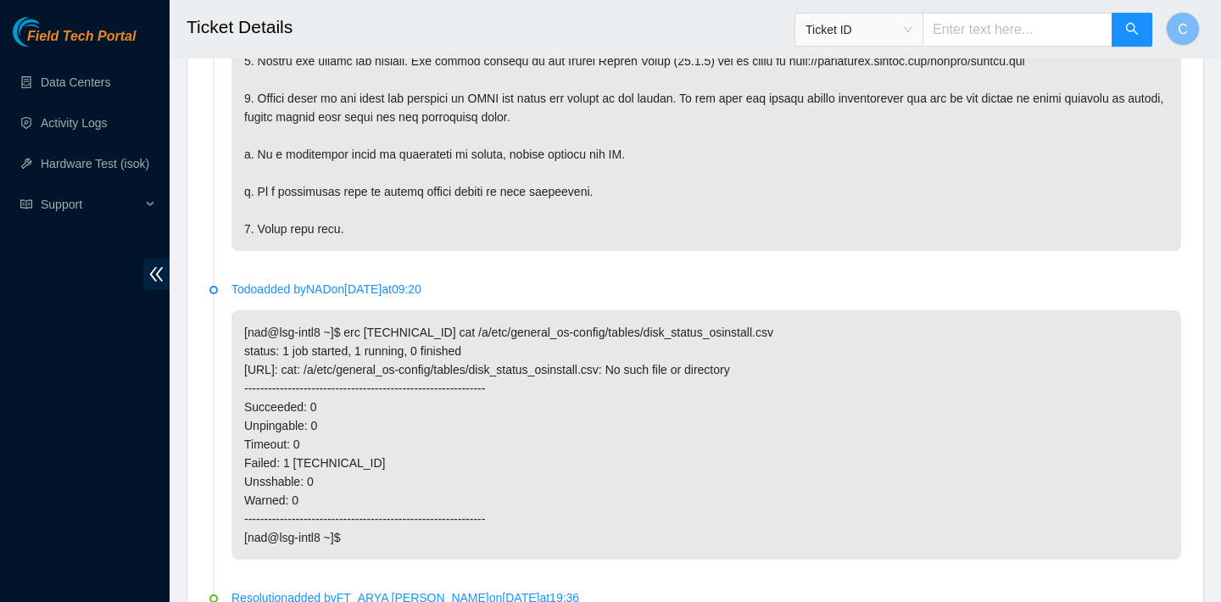
scroll to position [5162, 0]
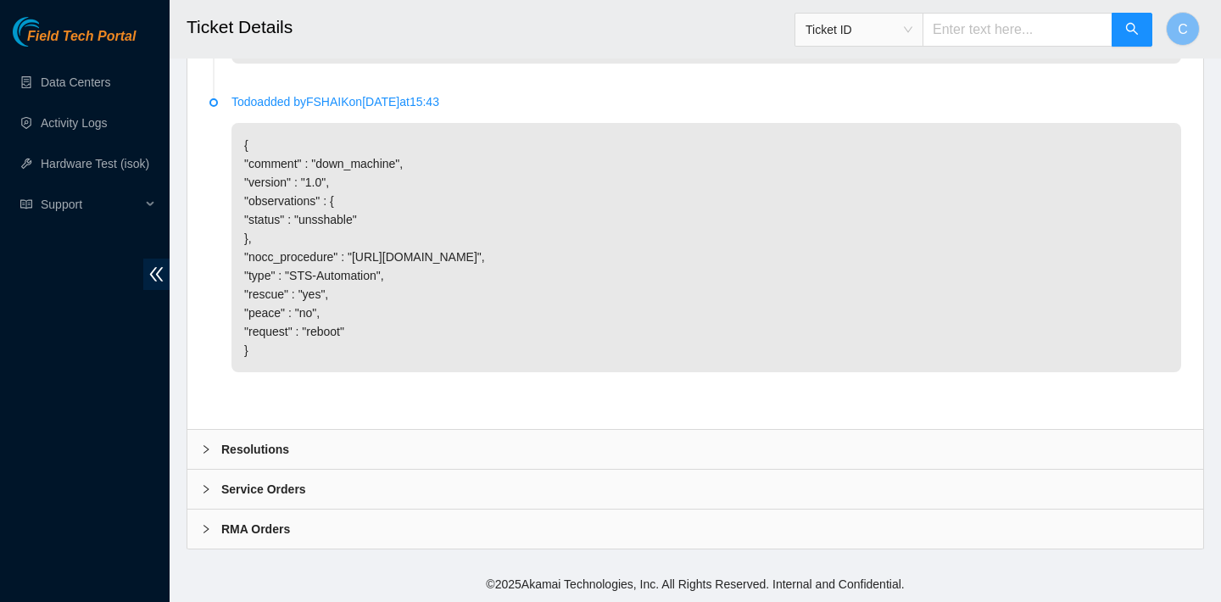
click at [431, 449] on div "Resolutions" at bounding box center [695, 449] width 1016 height 39
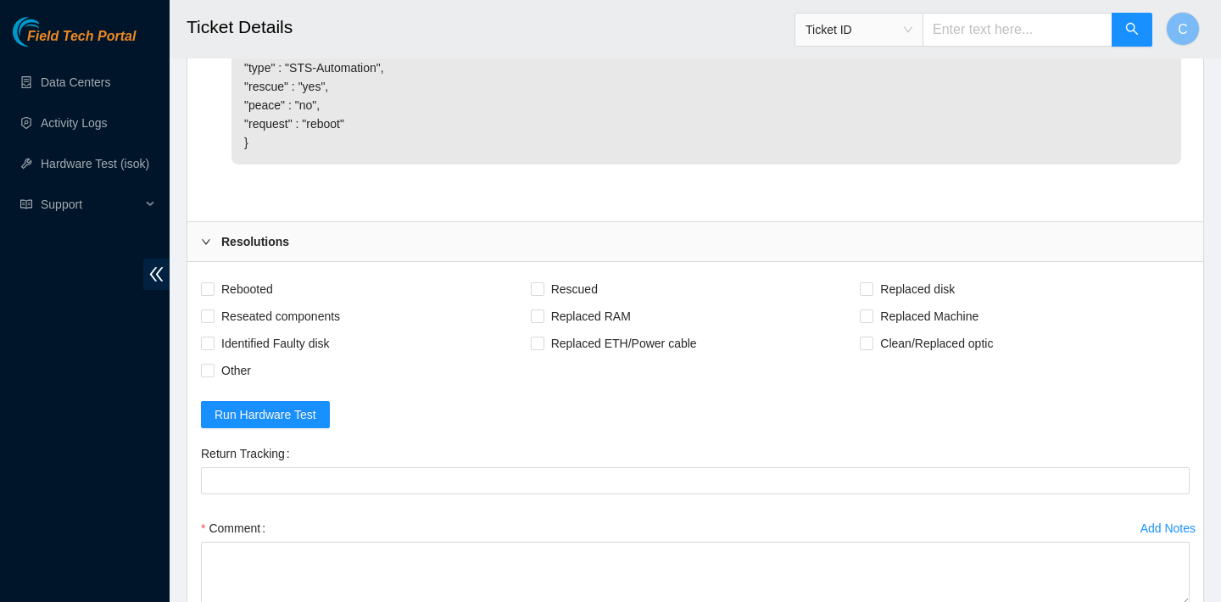
scroll to position [5400, 0]
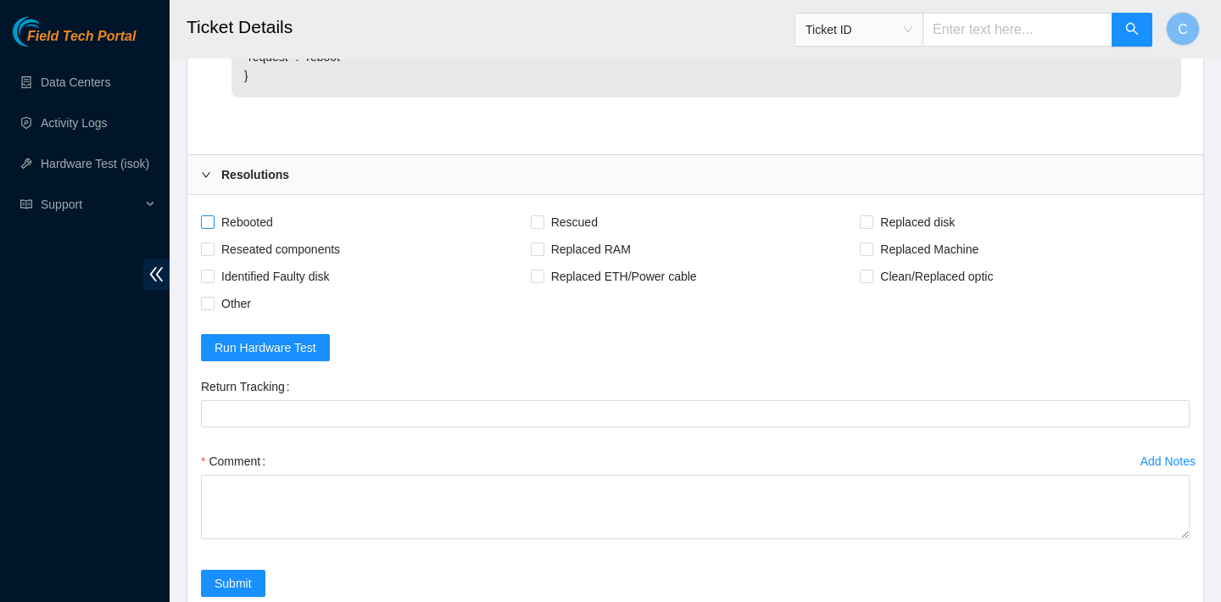
click at [251, 236] on span "Rebooted" at bounding box center [247, 222] width 65 height 27
click at [213, 227] on input "Rebooted" at bounding box center [207, 221] width 12 height 12
checkbox input "true"
click at [568, 236] on span "Rescued" at bounding box center [574, 222] width 60 height 27
click at [543, 227] on input "Rescued" at bounding box center [537, 221] width 12 height 12
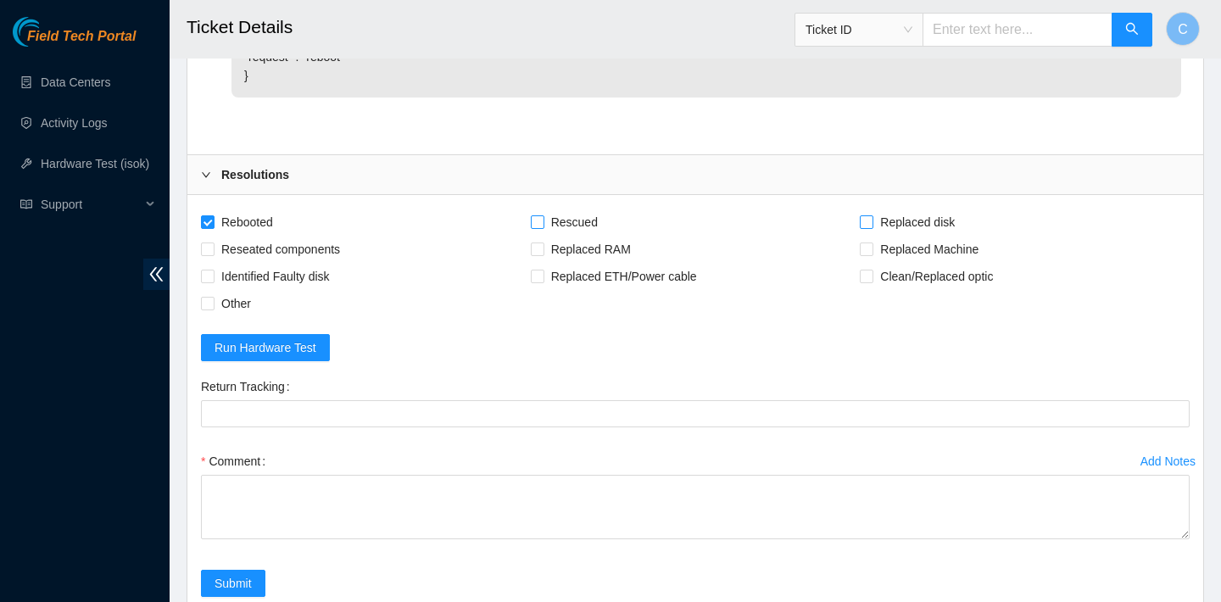
checkbox input "true"
click at [872, 229] on span at bounding box center [867, 222] width 14 height 14
click at [872, 227] on input "Replaced disk" at bounding box center [866, 221] width 12 height 12
checkbox input "true"
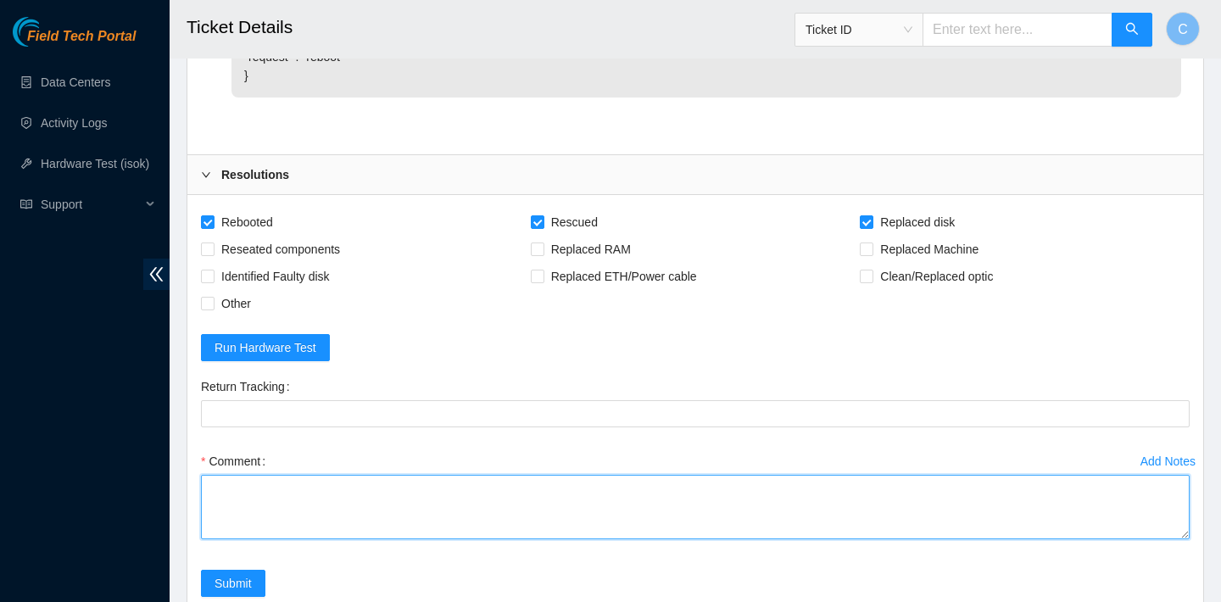
click at [333, 529] on textarea "Comment" at bounding box center [695, 507] width 989 height 64
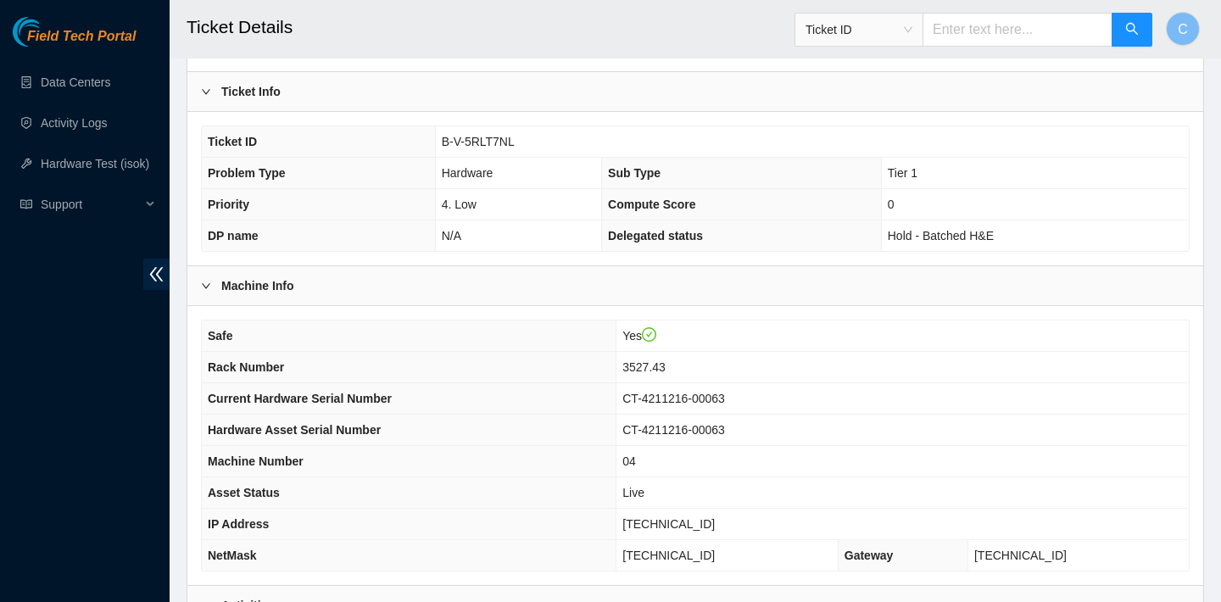
scroll to position [322, 0]
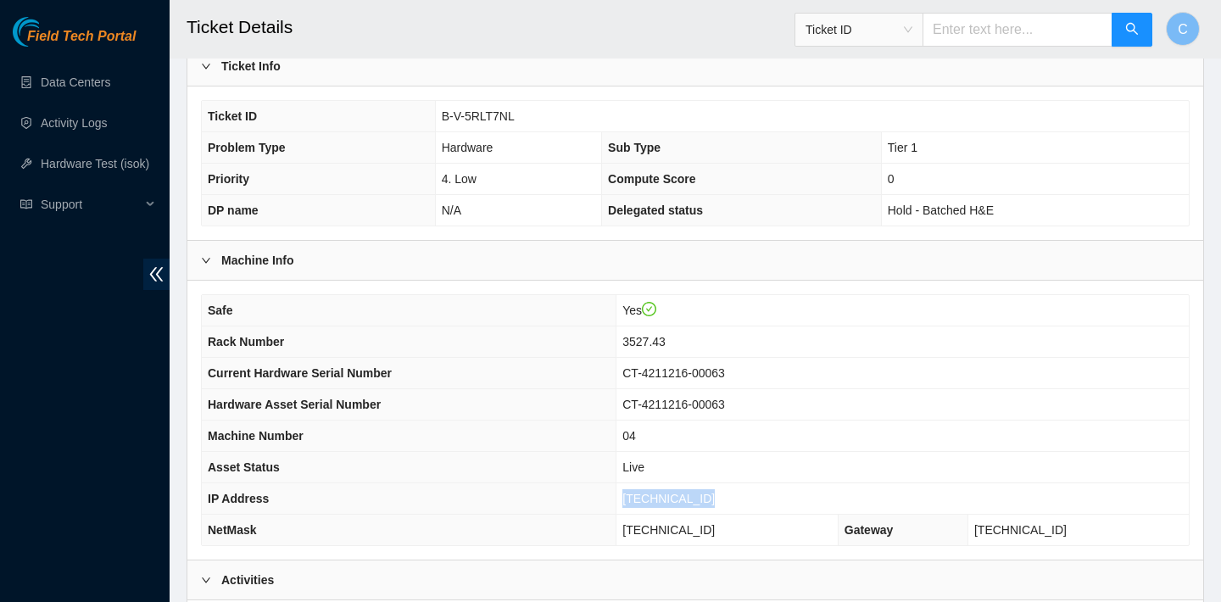
drag, startPoint x: 722, startPoint y: 493, endPoint x: 624, endPoint y: 492, distance: 97.5
click at [624, 492] on td "23.207.199.167" at bounding box center [902, 498] width 572 height 31
copy span "23.207.199.167"
drag, startPoint x: 727, startPoint y: 532, endPoint x: 623, endPoint y: 529, distance: 103.5
click at [623, 529] on td "255.255.255.224" at bounding box center [727, 530] width 222 height 31
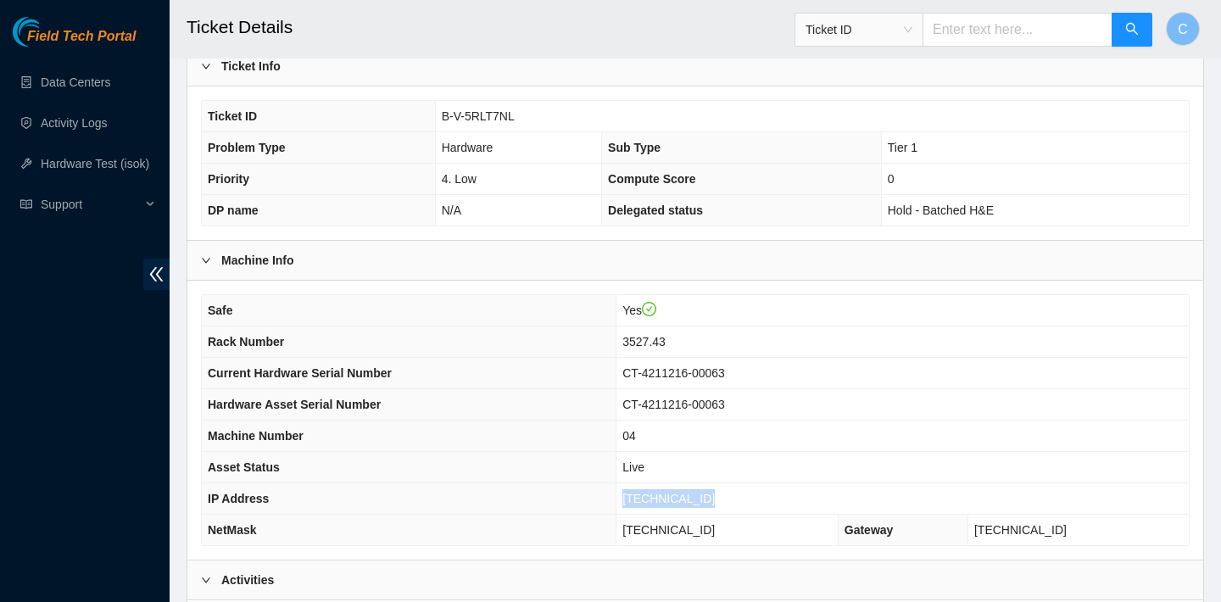
copy span "255.255.255.224"
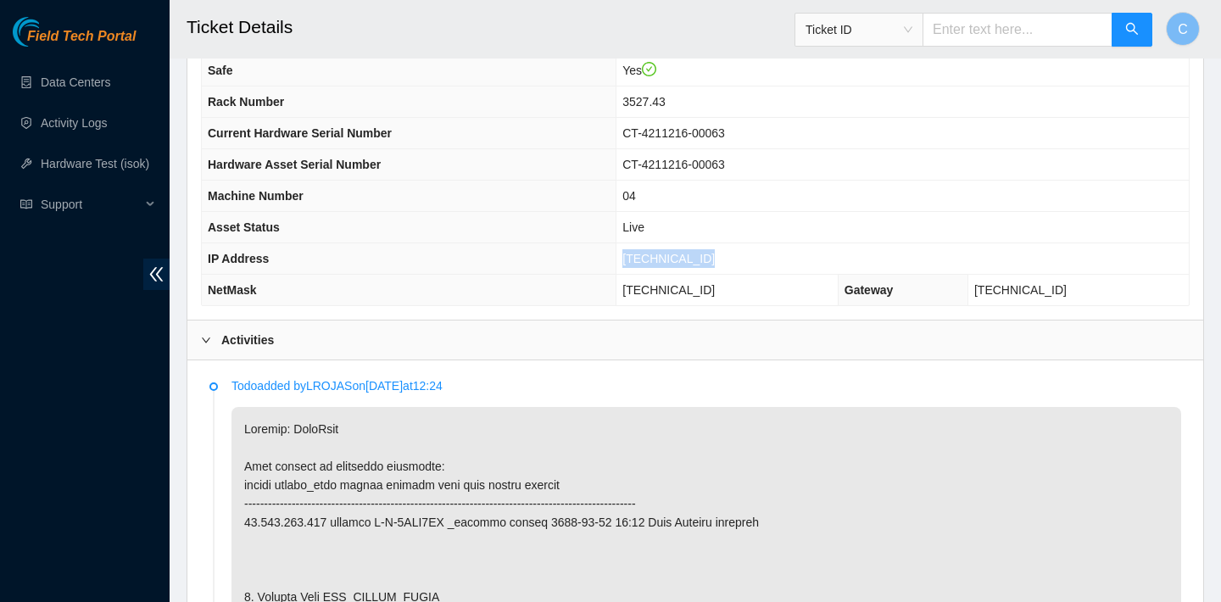
scroll to position [625, 0]
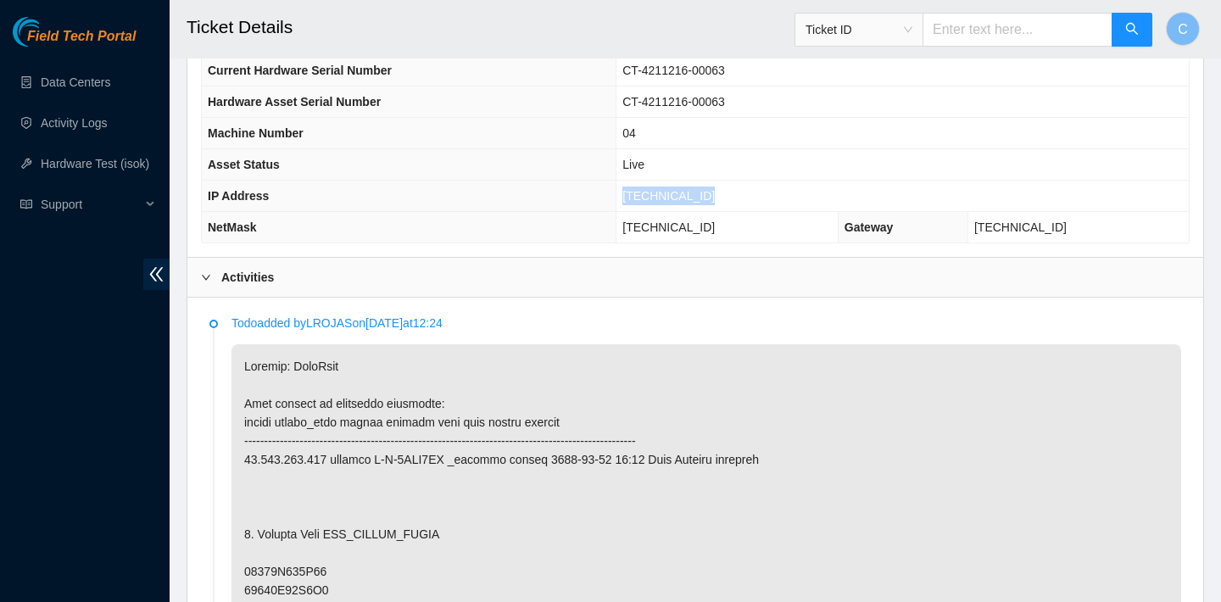
copy span "255.255.255.224"
drag, startPoint x: 726, startPoint y: 188, endPoint x: 623, endPoint y: 187, distance: 102.6
click at [623, 187] on td "23.207.199.167" at bounding box center [902, 196] width 572 height 31
copy span "23.207.199.167"
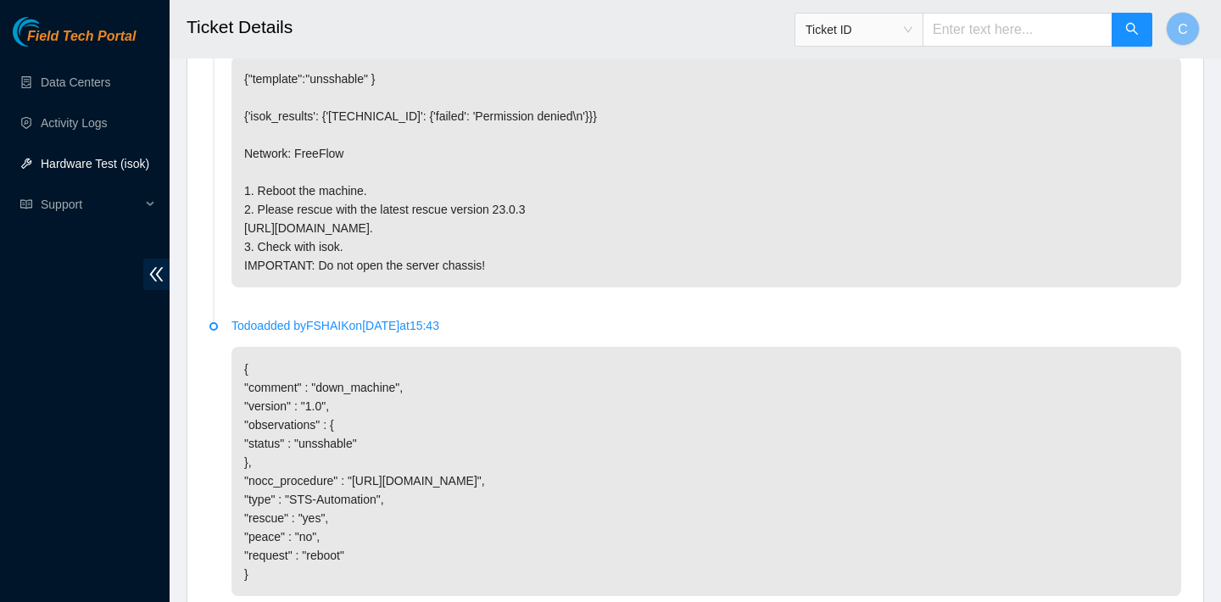
scroll to position [5599, 0]
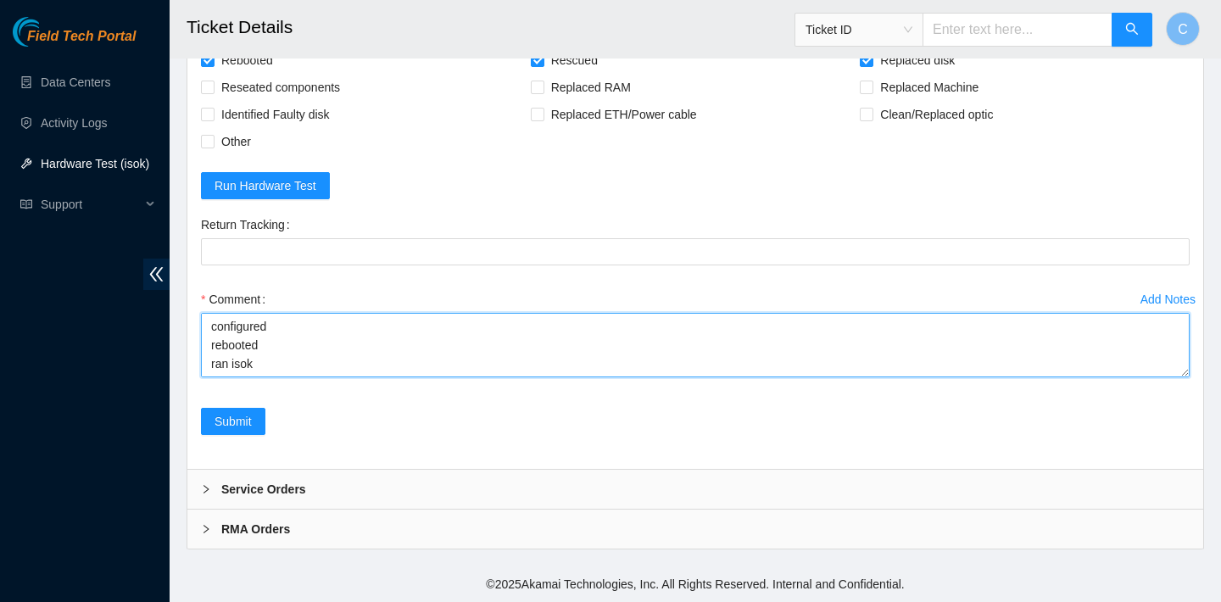
click at [608, 367] on textarea "verified SN replaced OLD disk 21192F76CB43 with NEW disk 2134312A1F8C rebooted …" at bounding box center [695, 345] width 989 height 64
paste textarea "23.207.199.167 : passed: ok"
type textarea "verified SN replaced OLD disk 21192F76CB43 with NEW disk 2134312A1F8C rebooted …"
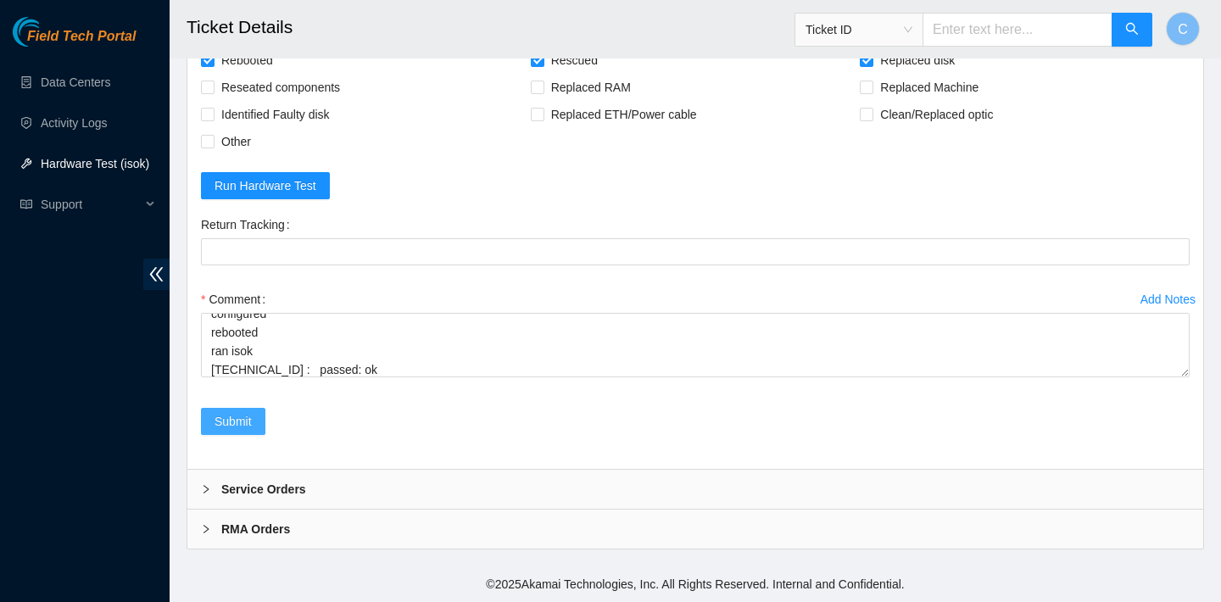
click at [217, 415] on span "Submit" at bounding box center [233, 421] width 37 height 19
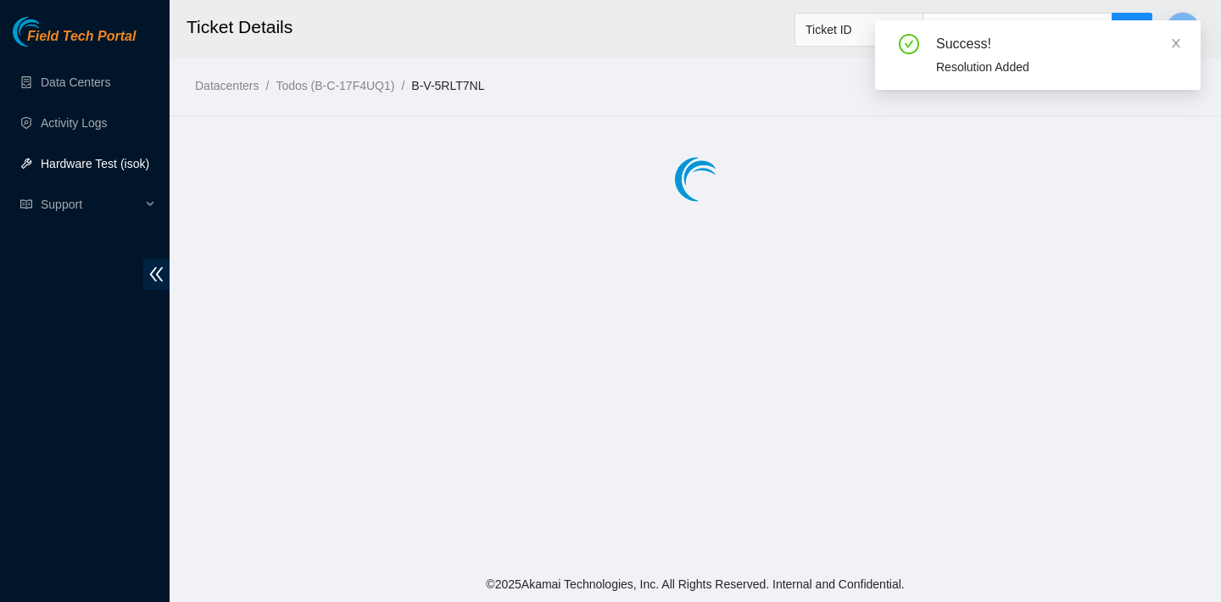
scroll to position [0, 0]
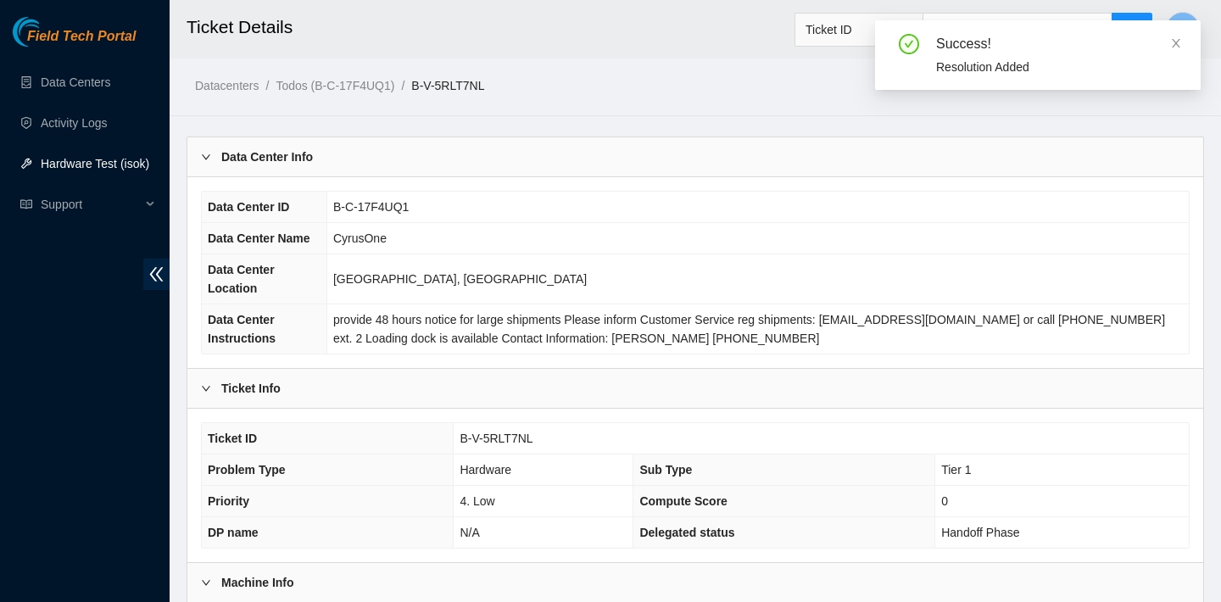
click at [1183, 37] on div "Success! Resolution Added" at bounding box center [1038, 55] width 326 height 70
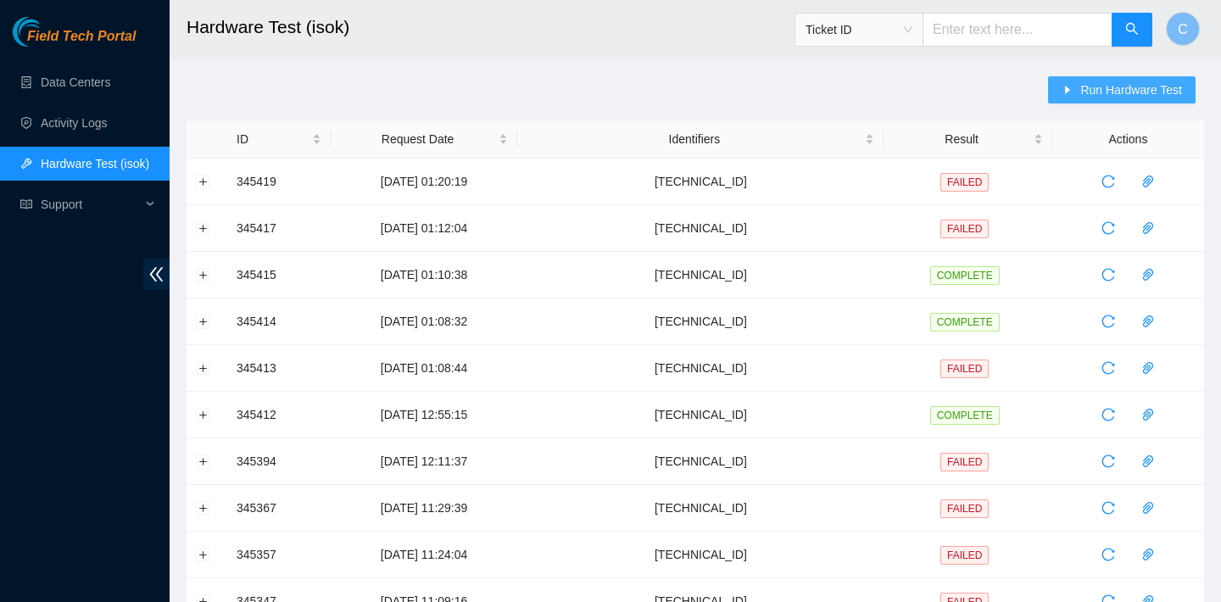
click at [1106, 89] on span "Run Hardware Test" at bounding box center [1131, 90] width 102 height 19
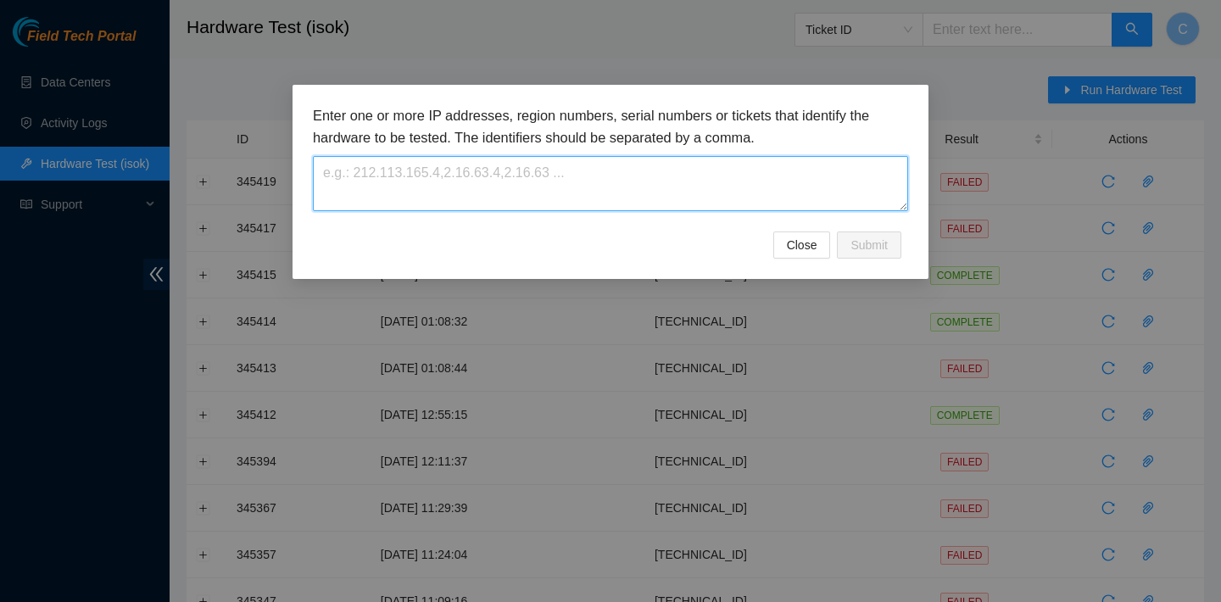
click at [672, 172] on textarea at bounding box center [610, 183] width 595 height 55
paste textarea "[TECHNICAL_ID]"
type textarea "[TECHNICAL_ID]"
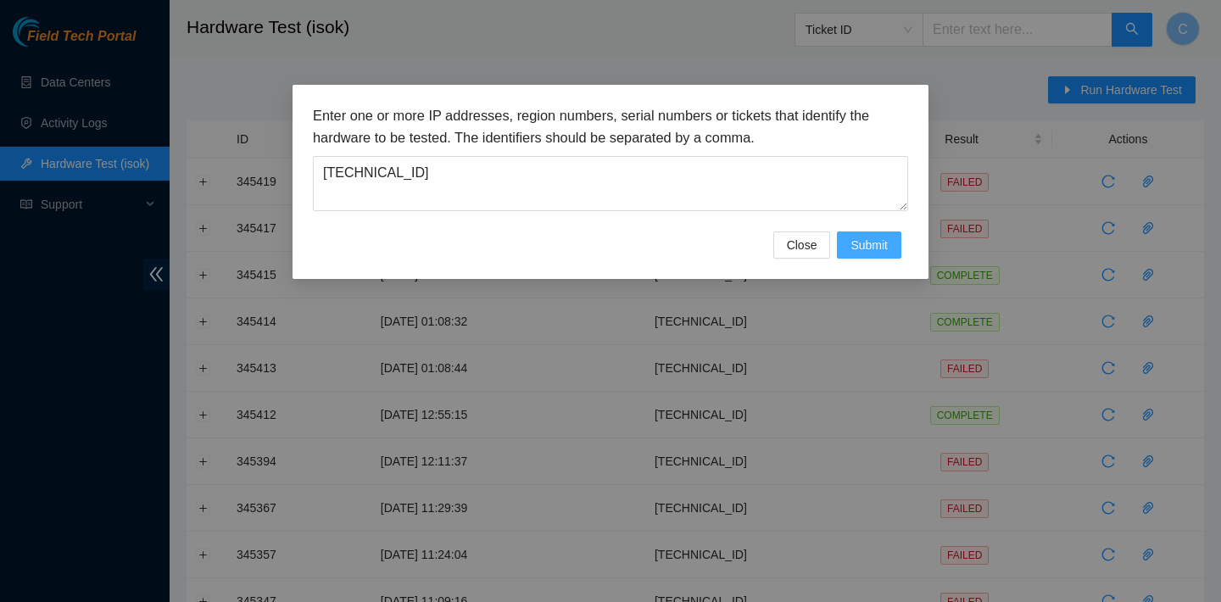
click at [866, 236] on span "Submit" at bounding box center [868, 245] width 37 height 19
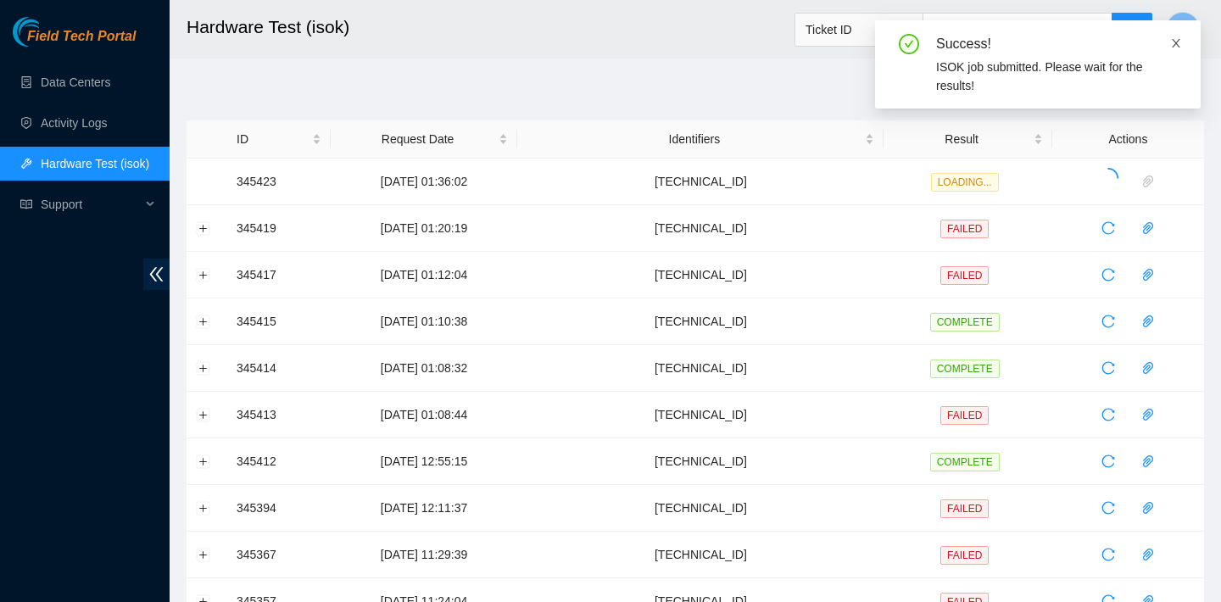
click at [1177, 42] on icon "close" at bounding box center [1176, 43] width 12 height 12
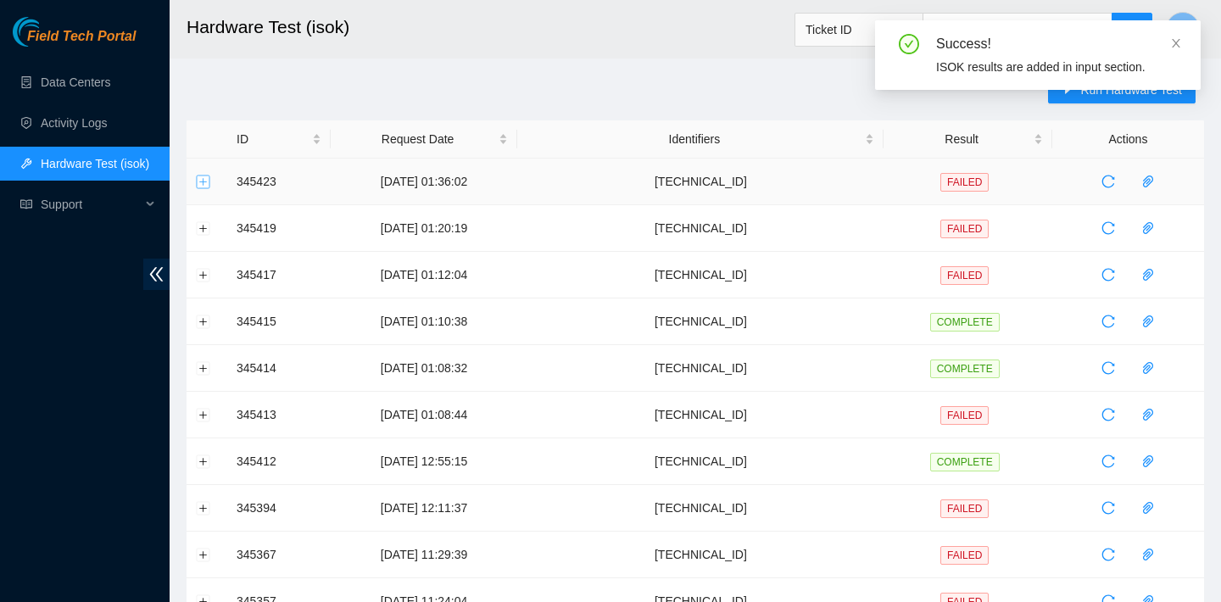
click at [201, 181] on button "Expand row" at bounding box center [204, 182] width 14 height 14
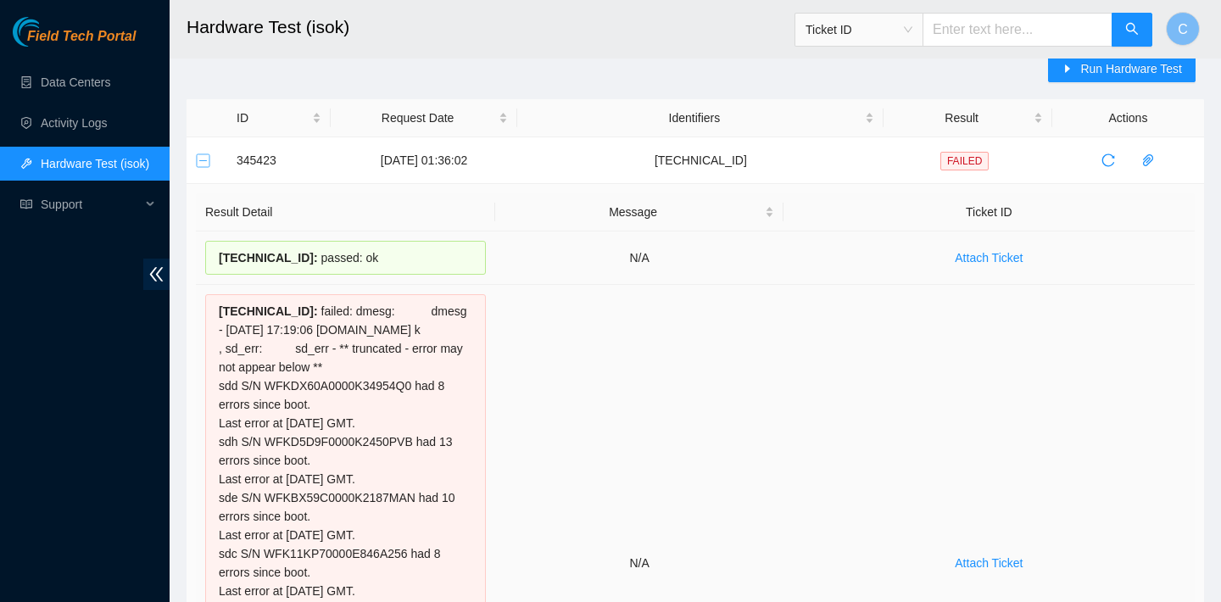
scroll to position [3, 0]
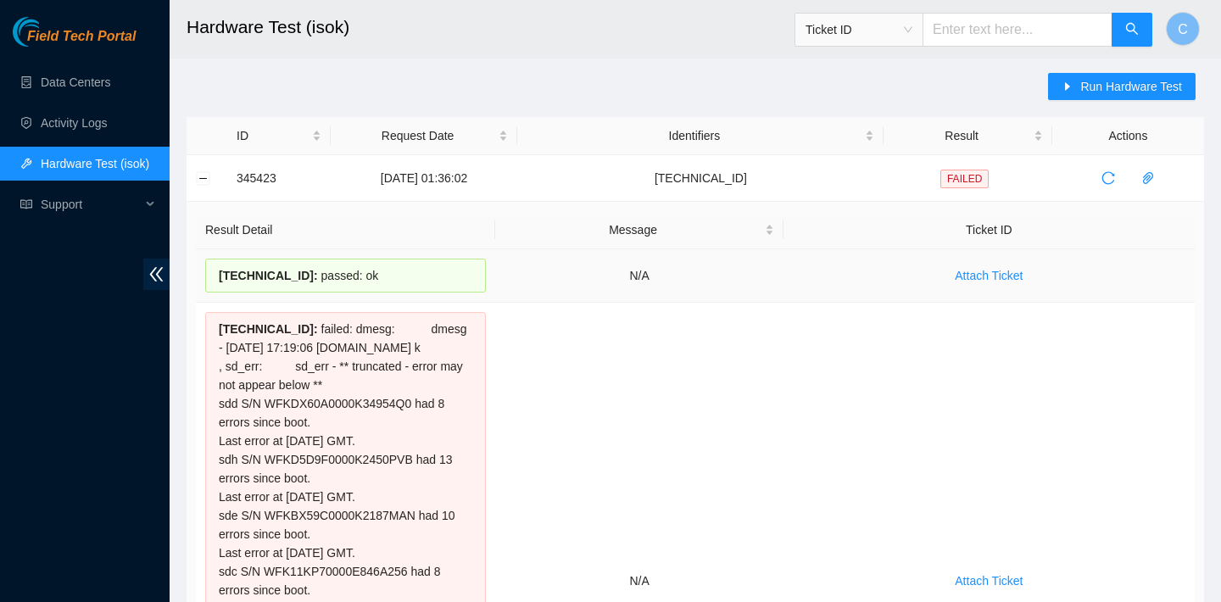
drag, startPoint x: 384, startPoint y: 278, endPoint x: 221, endPoint y: 270, distance: 163.0
click at [221, 270] on div "23.36.67.45 : passed: ok" at bounding box center [345, 276] width 281 height 34
copy div "23.36.67.45 : passed: ok"
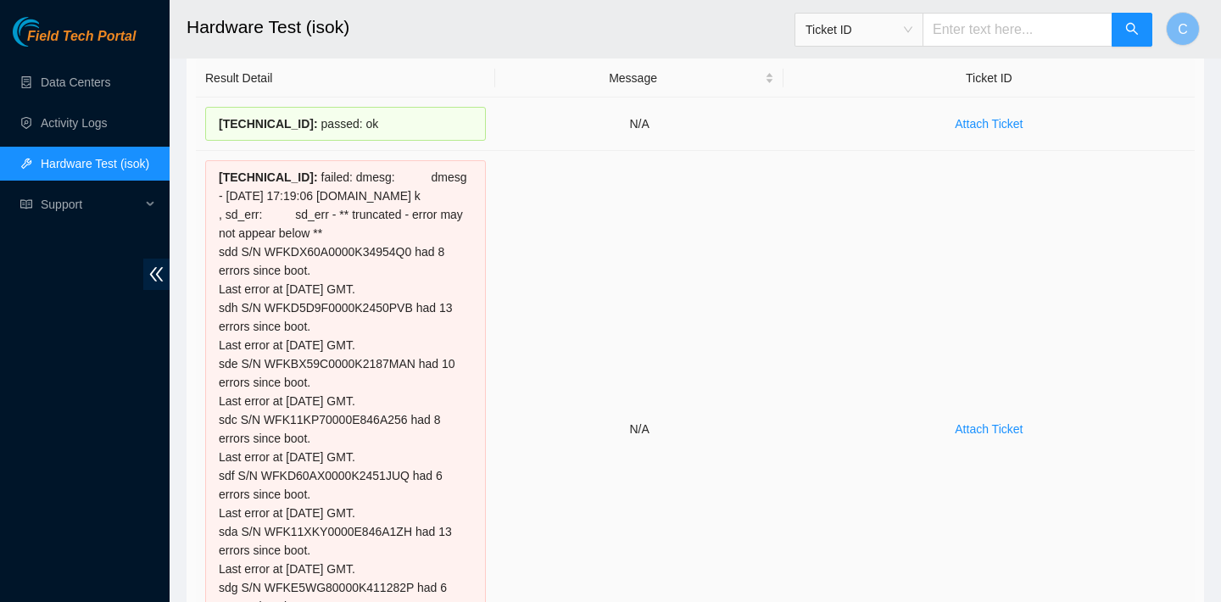
scroll to position [189, 0]
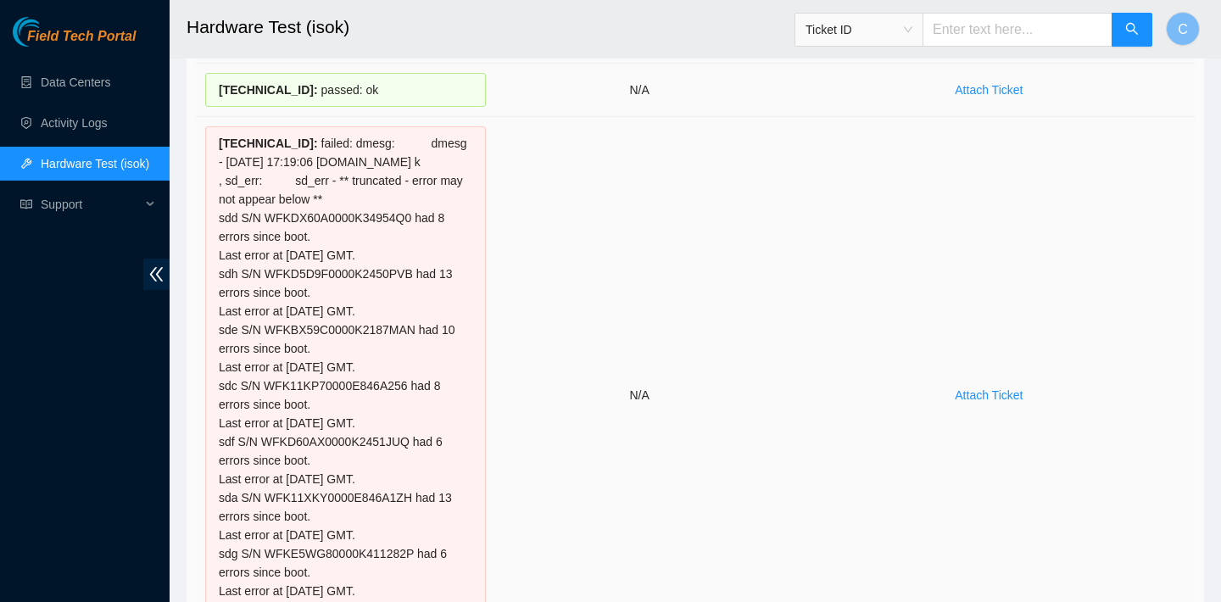
click at [672, 287] on td "N/A" at bounding box center [638, 395] width 287 height 557
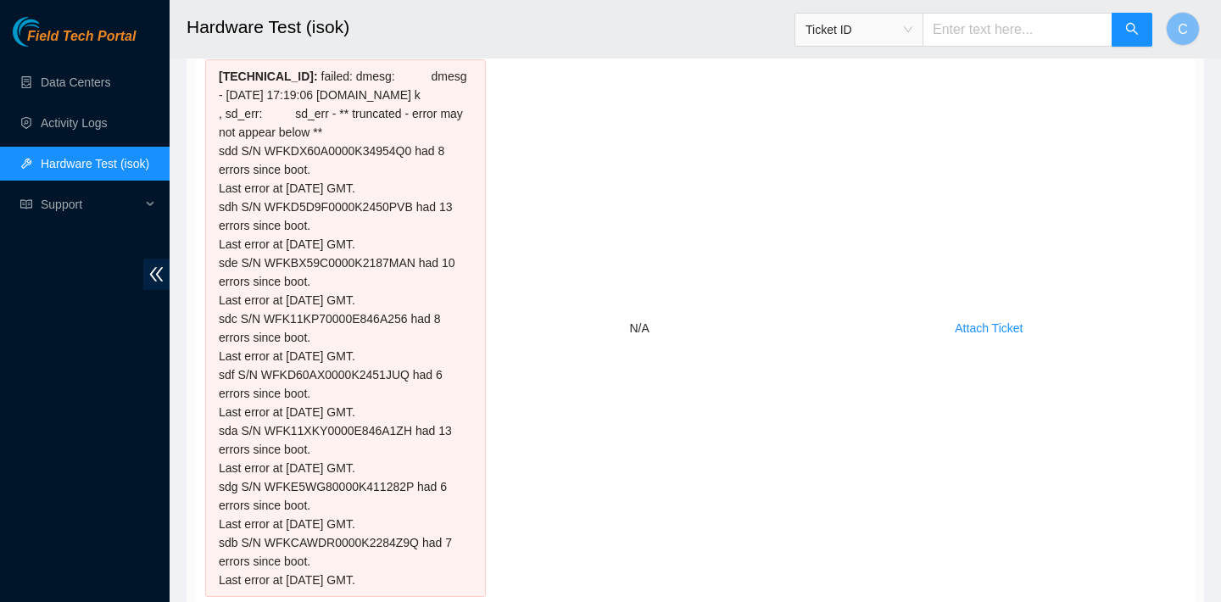
scroll to position [365, 0]
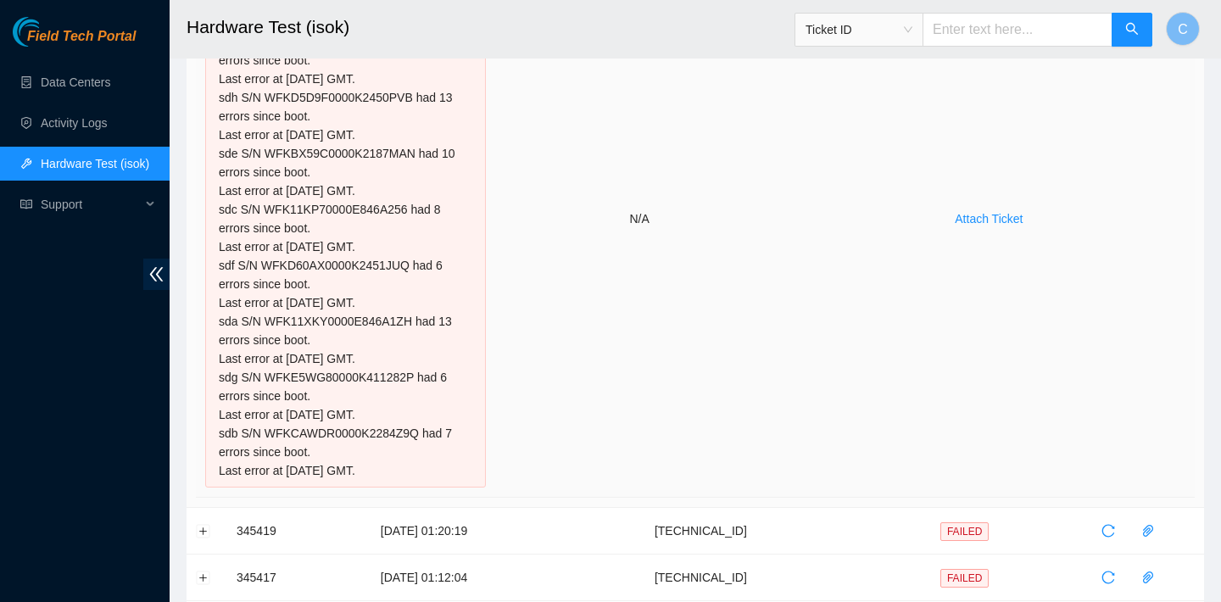
drag, startPoint x: 218, startPoint y: 85, endPoint x: 472, endPoint y: 483, distance: 472.8
click at [472, 483] on tbody "23.36.67.45 : passed: ok N/A Attach Ticket 23.36.67.44 : N/A Attach Ticket" at bounding box center [695, 192] width 999 height 611
copy tbody "23.36.67.45 : passed: ok N/A Attach Ticket 23.36.67.44 : failed: dmesg: dmesg -…"
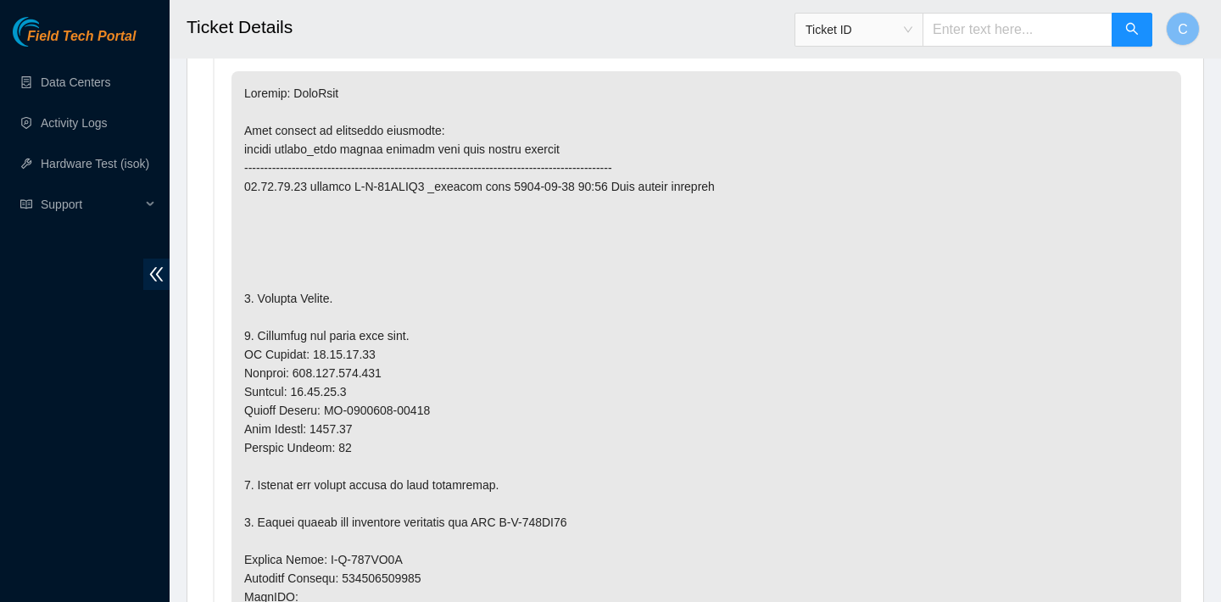
scroll to position [919, 0]
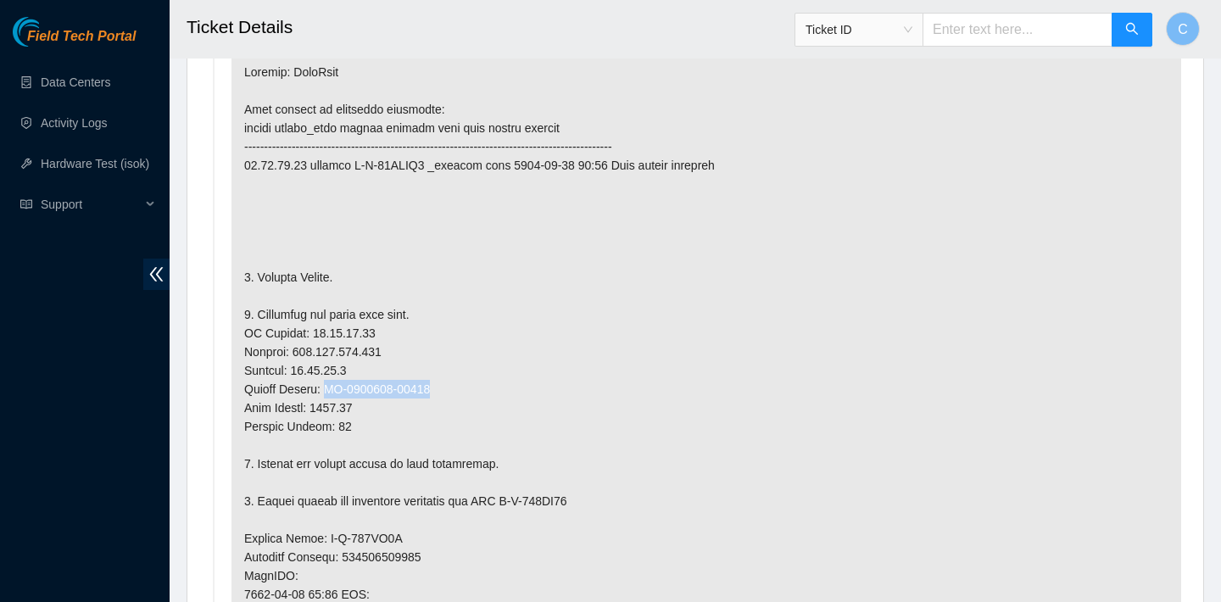
drag, startPoint x: 450, startPoint y: 382, endPoint x: 331, endPoint y: 383, distance: 119.6
click at [331, 383] on p at bounding box center [706, 538] width 950 height 977
copy p "CT-4200401-00105"
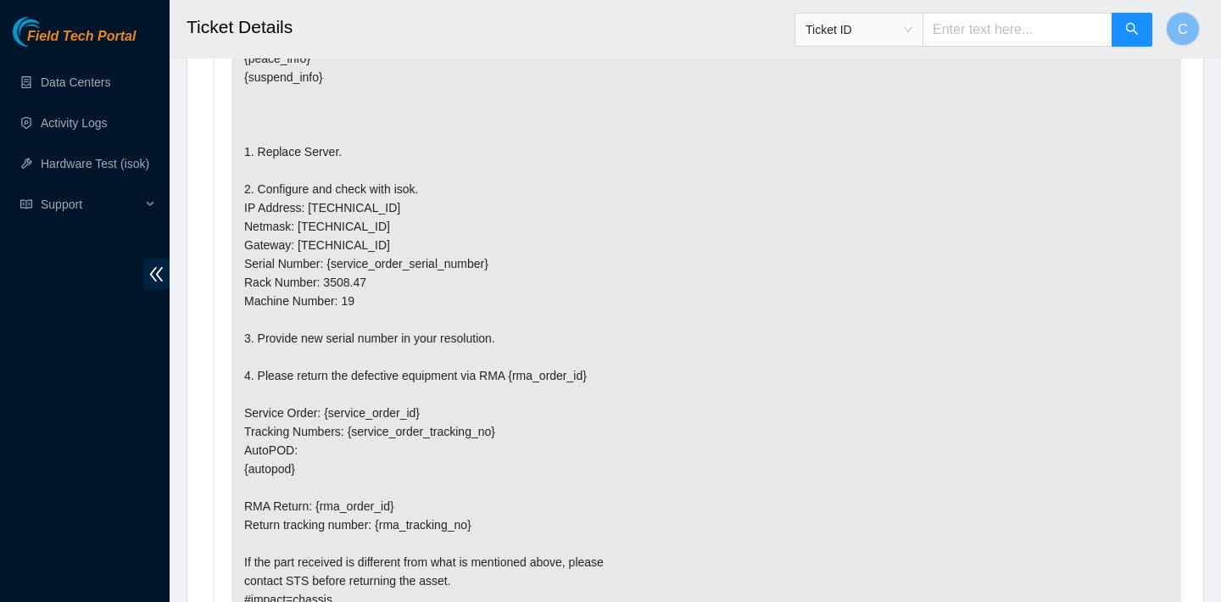
scroll to position [2583, 0]
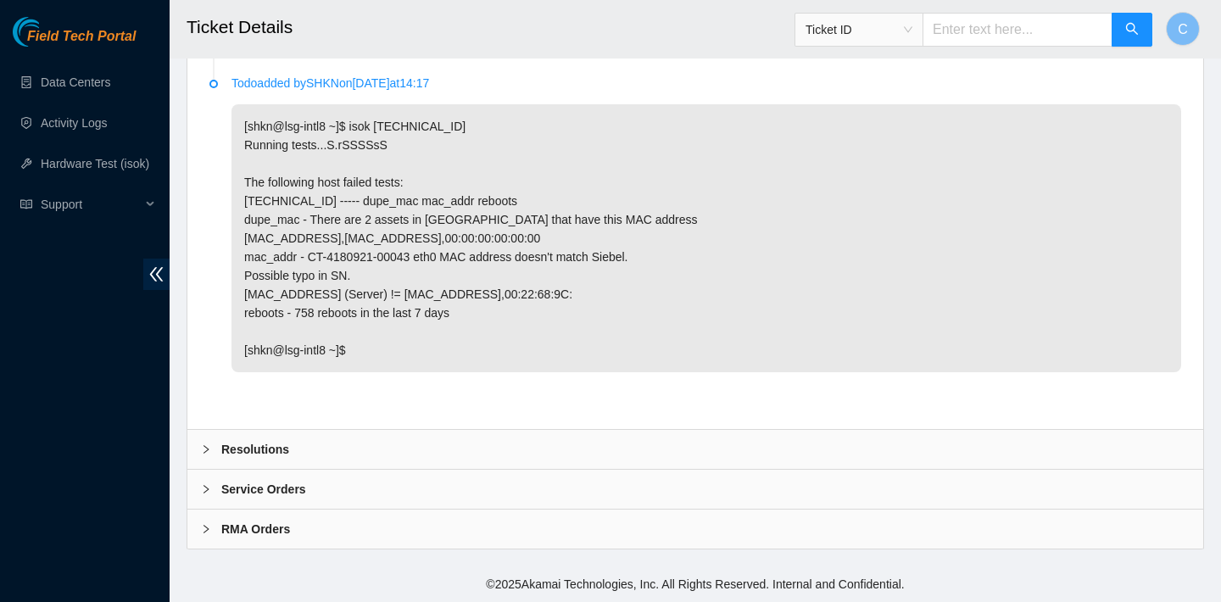
click at [473, 443] on div "Resolutions" at bounding box center [695, 449] width 1016 height 39
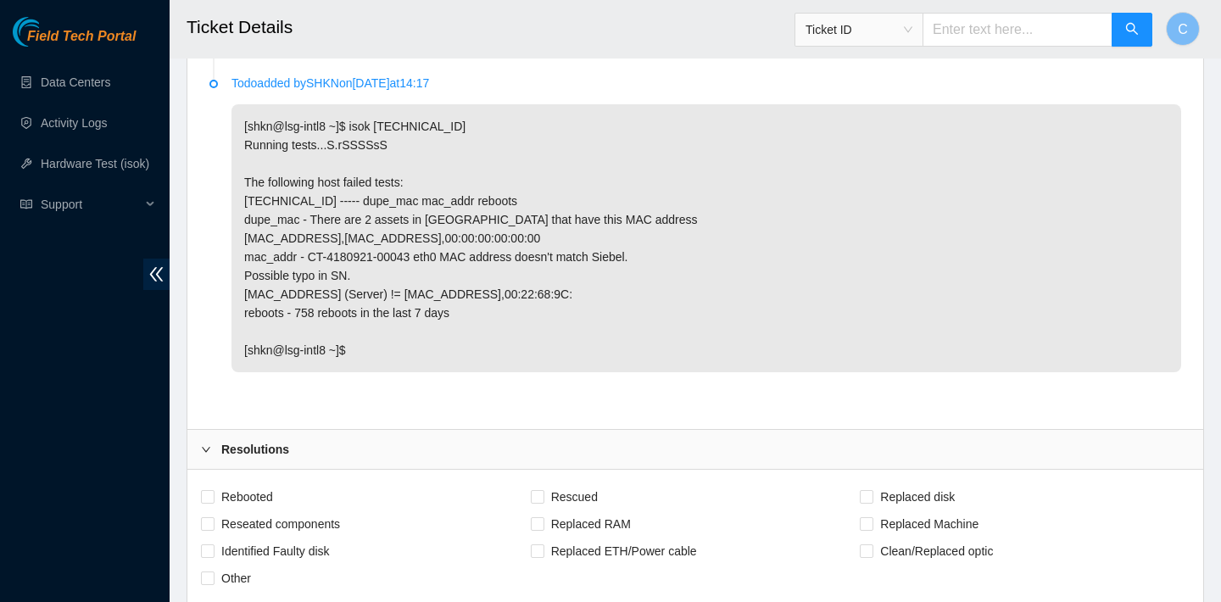
scroll to position [2729, 0]
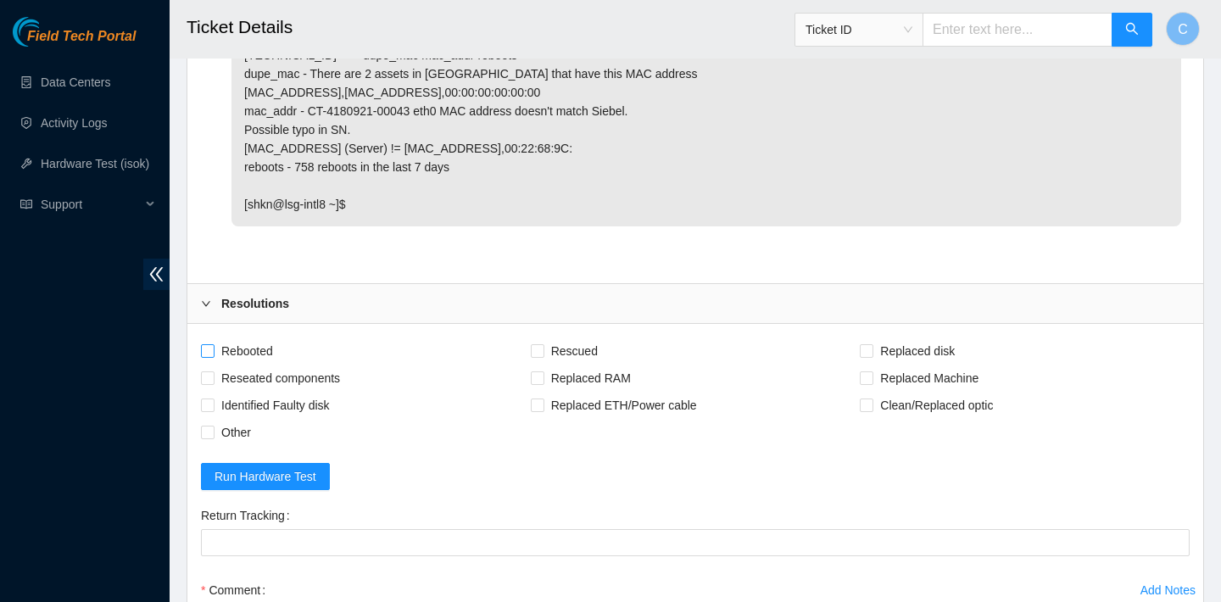
click at [242, 349] on span "Rebooted" at bounding box center [247, 350] width 65 height 27
click at [213, 349] on input "Rebooted" at bounding box center [207, 350] width 12 height 12
checkbox input "true"
click at [552, 349] on span "Rescued" at bounding box center [574, 350] width 60 height 27
click at [543, 349] on input "Rescued" at bounding box center [537, 350] width 12 height 12
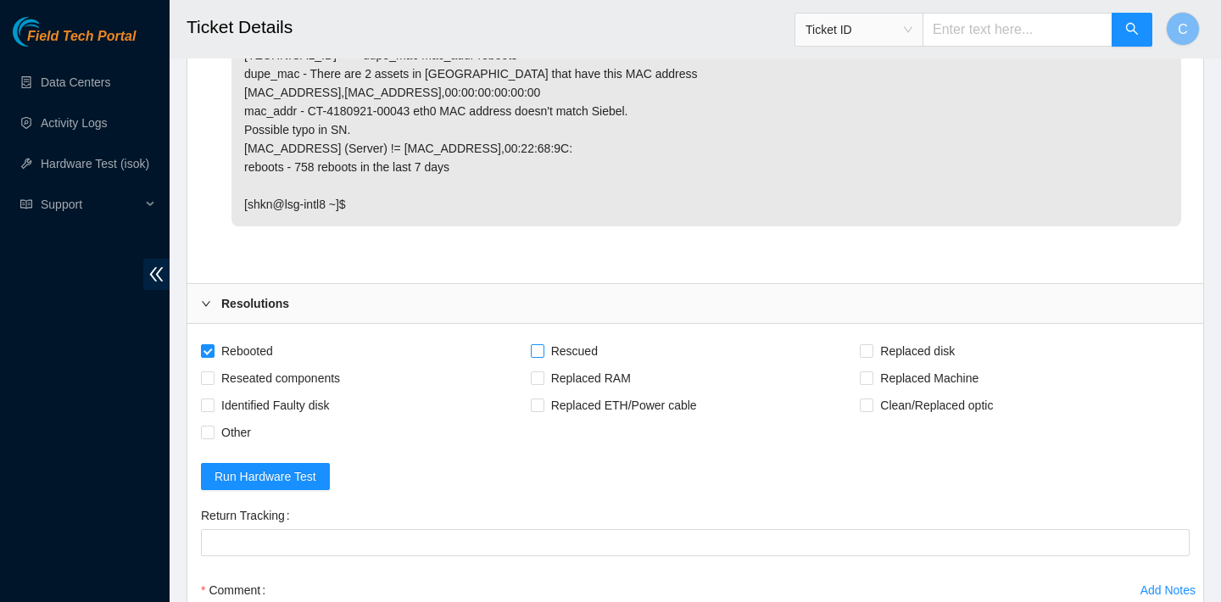
checkbox input "true"
click at [890, 378] on span "Replaced Machine" at bounding box center [929, 378] width 112 height 27
click at [872, 378] on input "Replaced Machine" at bounding box center [866, 377] width 12 height 12
checkbox input "true"
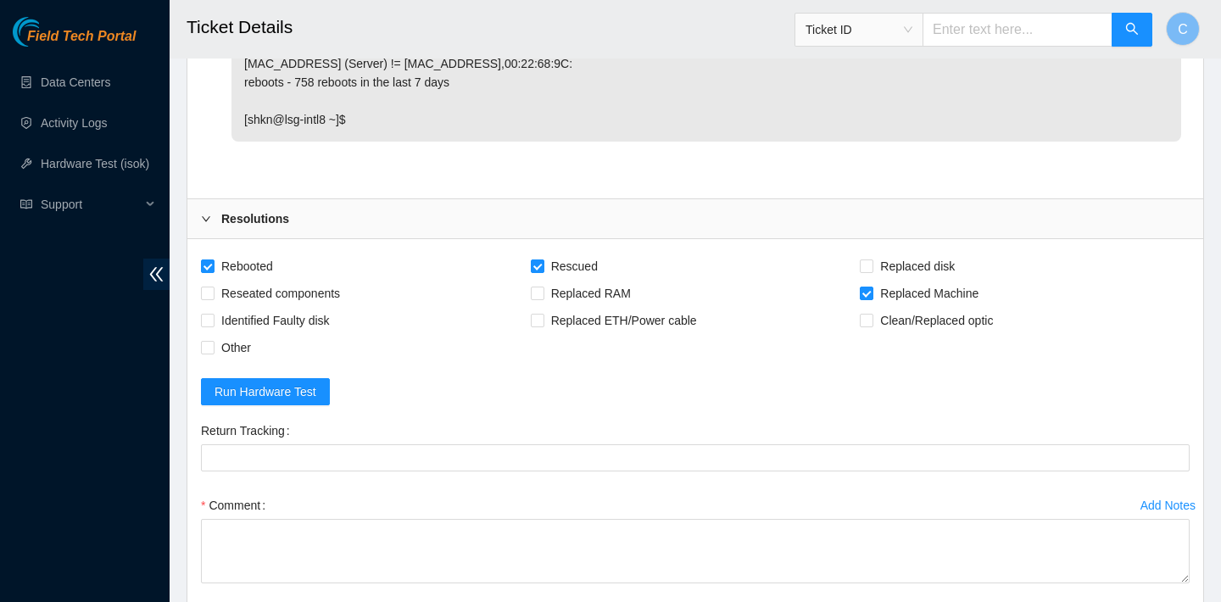
scroll to position [2827, 0]
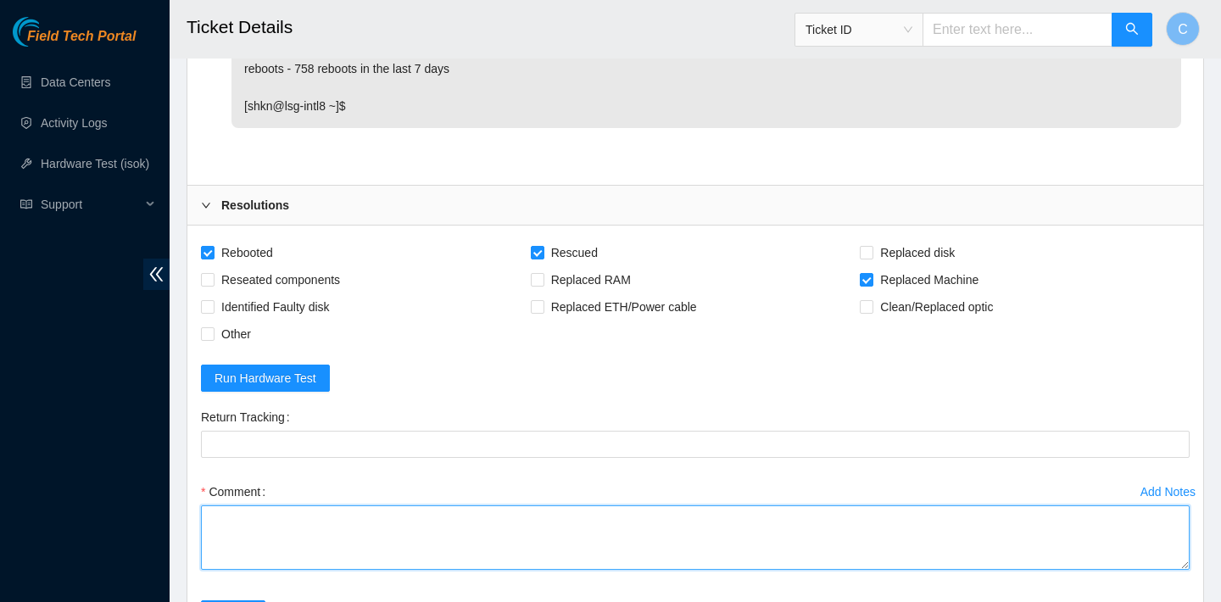
click at [562, 529] on textarea "Comment" at bounding box center [695, 537] width 989 height 64
paste textarea "CT-4200401-00105"
drag, startPoint x: 450, startPoint y: 533, endPoint x: 342, endPoint y: 531, distance: 108.5
click at [342, 531] on textarea "verified SN replaced OLD machine CT-4200401-00105 with NEW machine" at bounding box center [695, 537] width 989 height 64
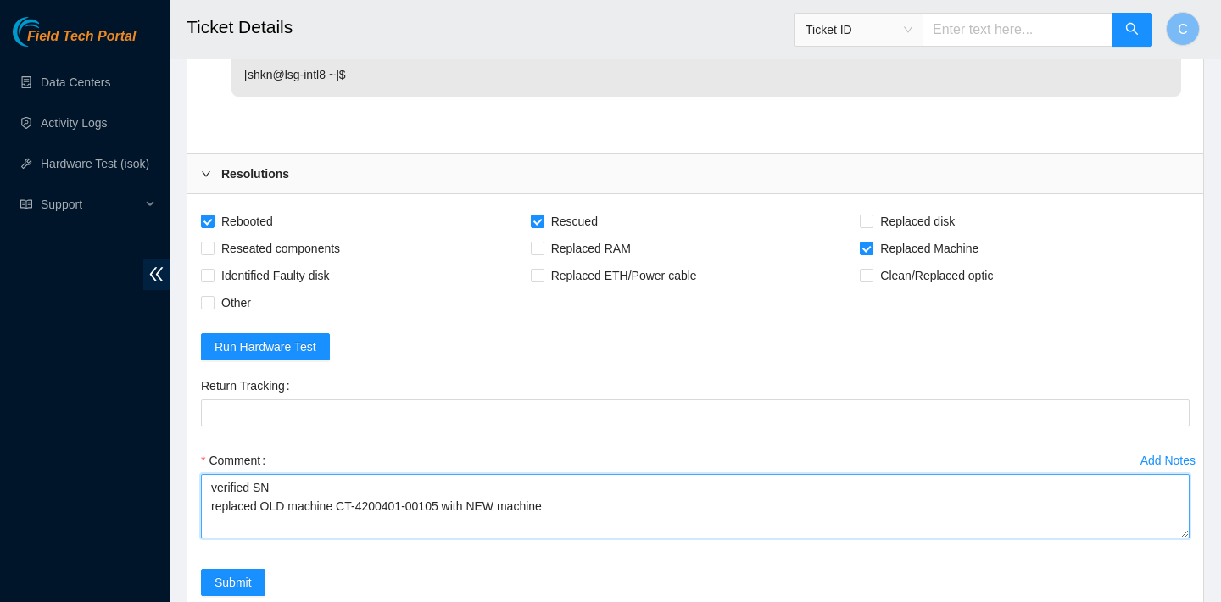
scroll to position [3020, 0]
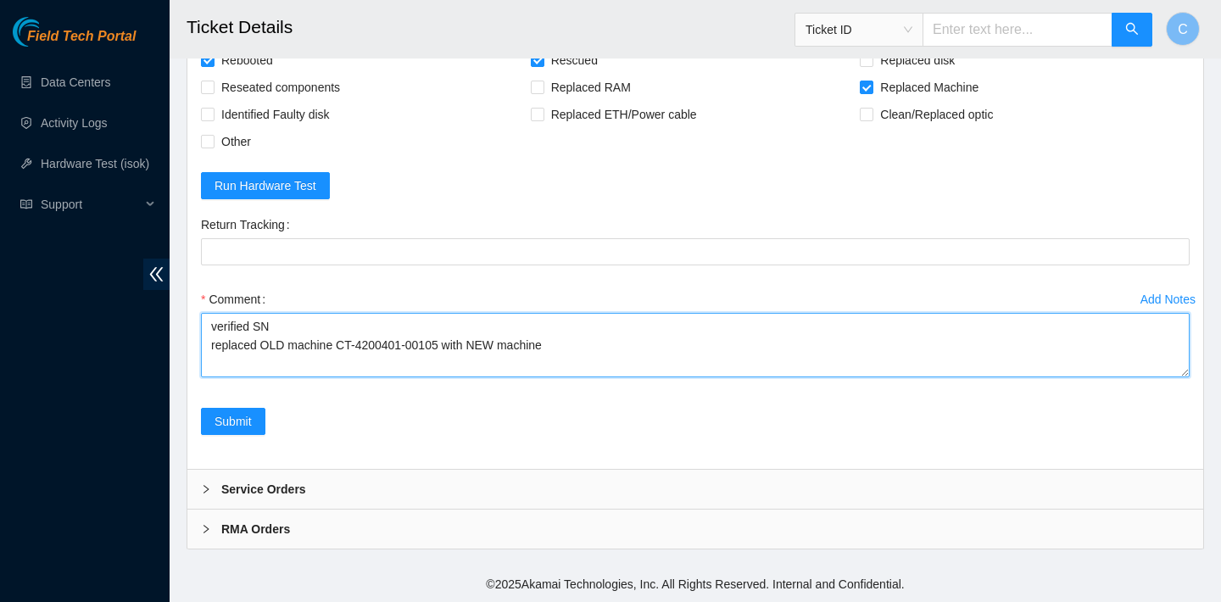
click at [583, 350] on textarea "verified SN replaced OLD machine CT-4200401-00105 with NEW machine" at bounding box center [695, 345] width 989 height 64
paste textarea "CT-4200401-00105"
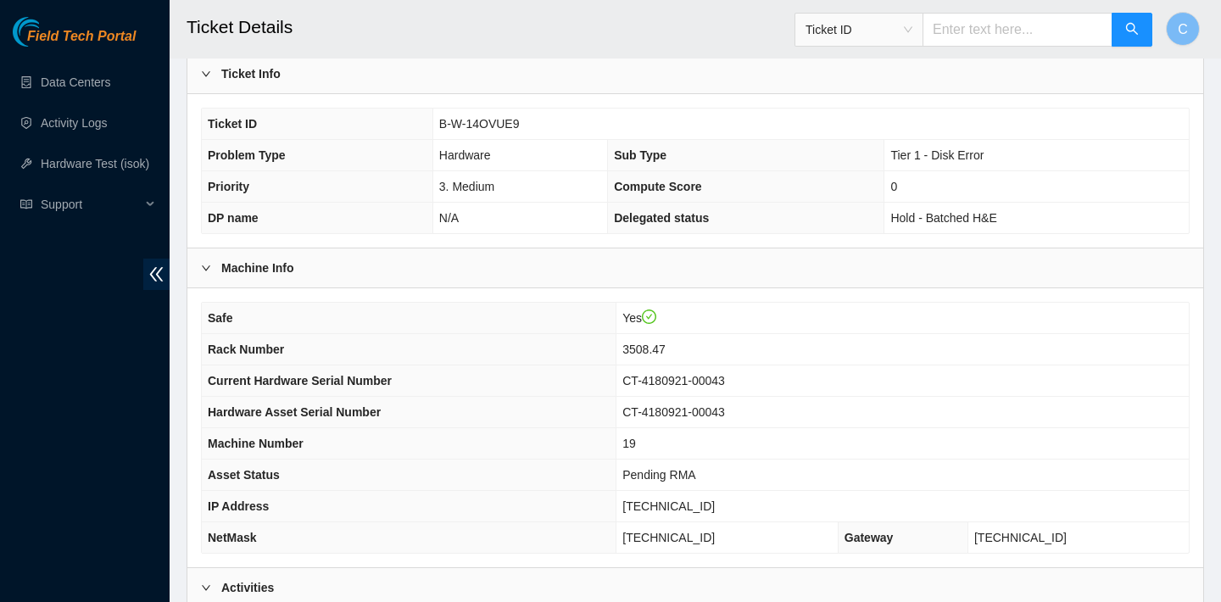
scroll to position [376, 0]
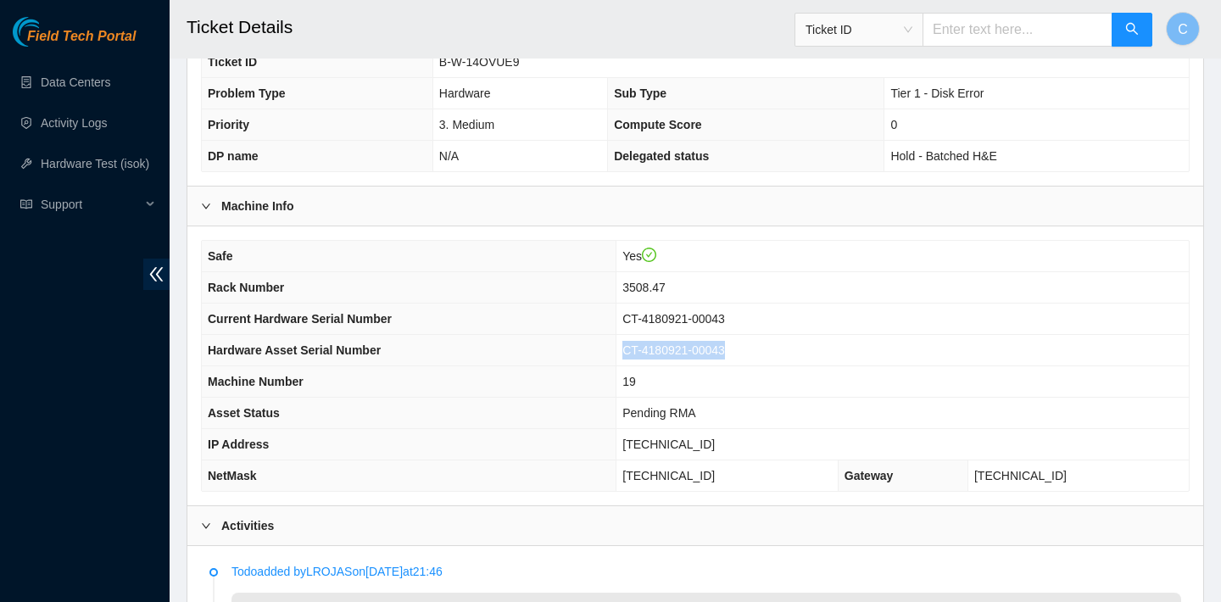
drag, startPoint x: 770, startPoint y: 349, endPoint x: 648, endPoint y: 349, distance: 122.1
click at [648, 349] on td "CT-4180921-00043" at bounding box center [902, 350] width 572 height 31
copy span "CT-4180921-00043"
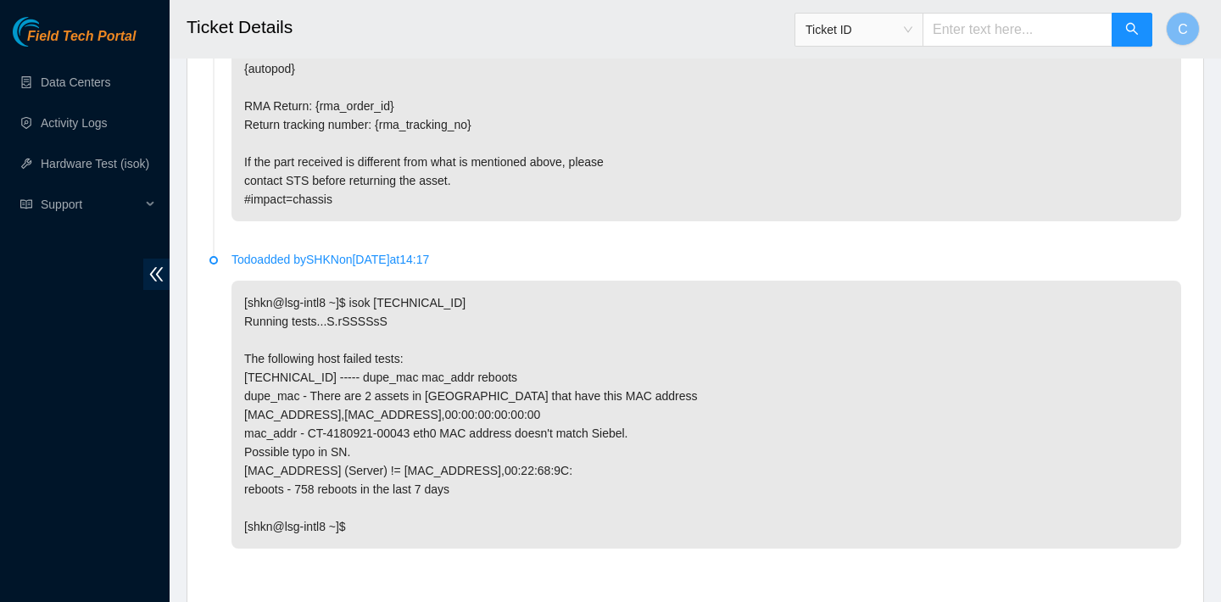
scroll to position [3020, 0]
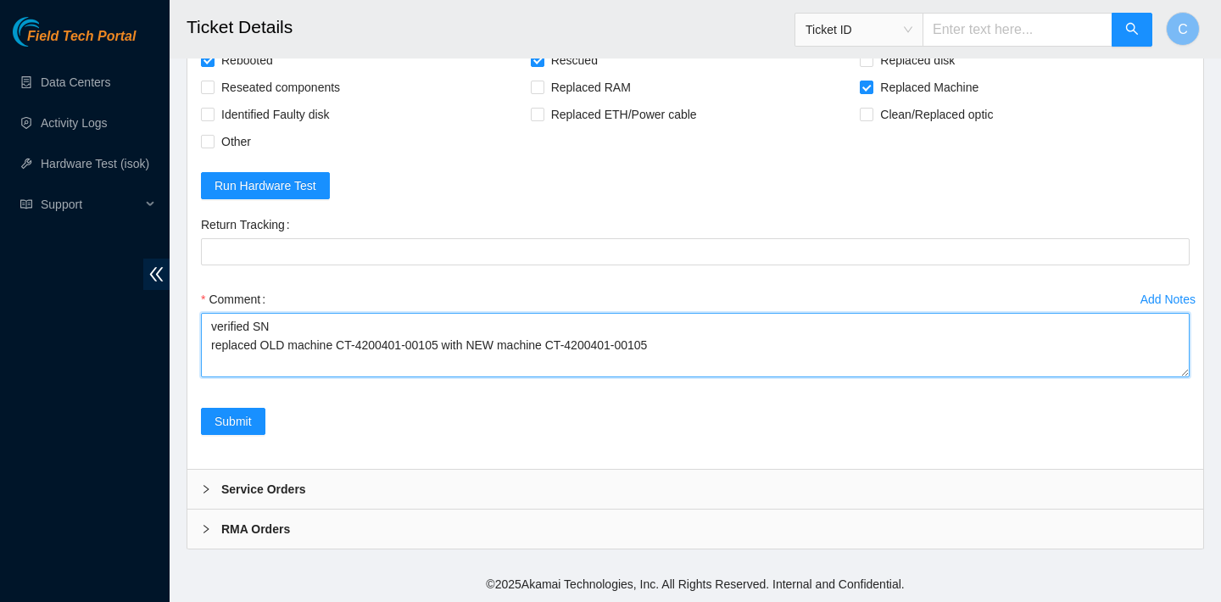
drag, startPoint x: 450, startPoint y: 345, endPoint x: 344, endPoint y: 344, distance: 106.0
click at [344, 344] on textarea "verified SN replaced OLD machine CT-4200401-00105 with NEW machine CT-4200401-0…" at bounding box center [695, 345] width 989 height 64
click at [341, 344] on textarea "verified SN replaced OLD machine with NEW machine CT-4200401-00105" at bounding box center [695, 345] width 989 height 64
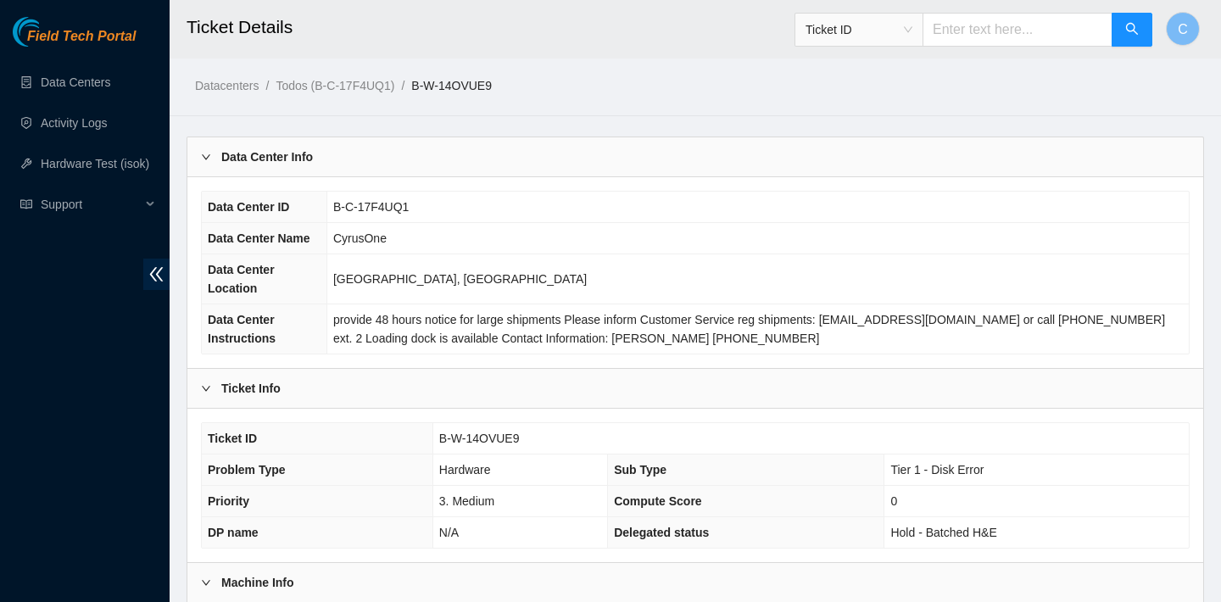
scroll to position [244, 0]
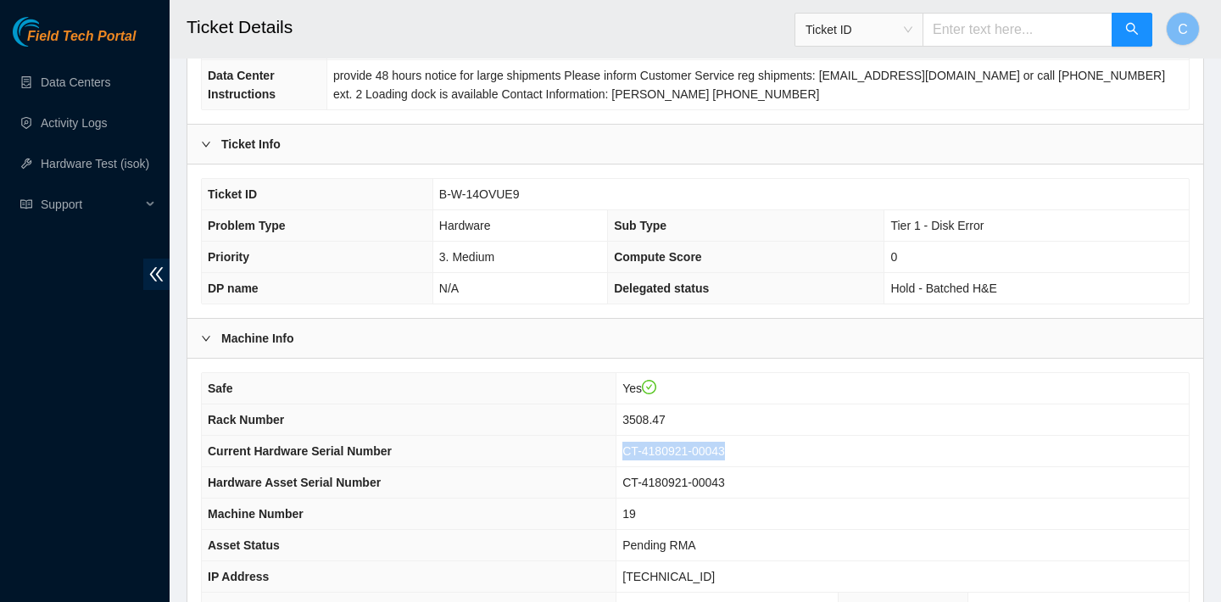
drag, startPoint x: 768, startPoint y: 445, endPoint x: 653, endPoint y: 442, distance: 115.4
click at [653, 442] on td "CT-4180921-00043" at bounding box center [902, 451] width 572 height 31
copy span "CT-4180921-00043"
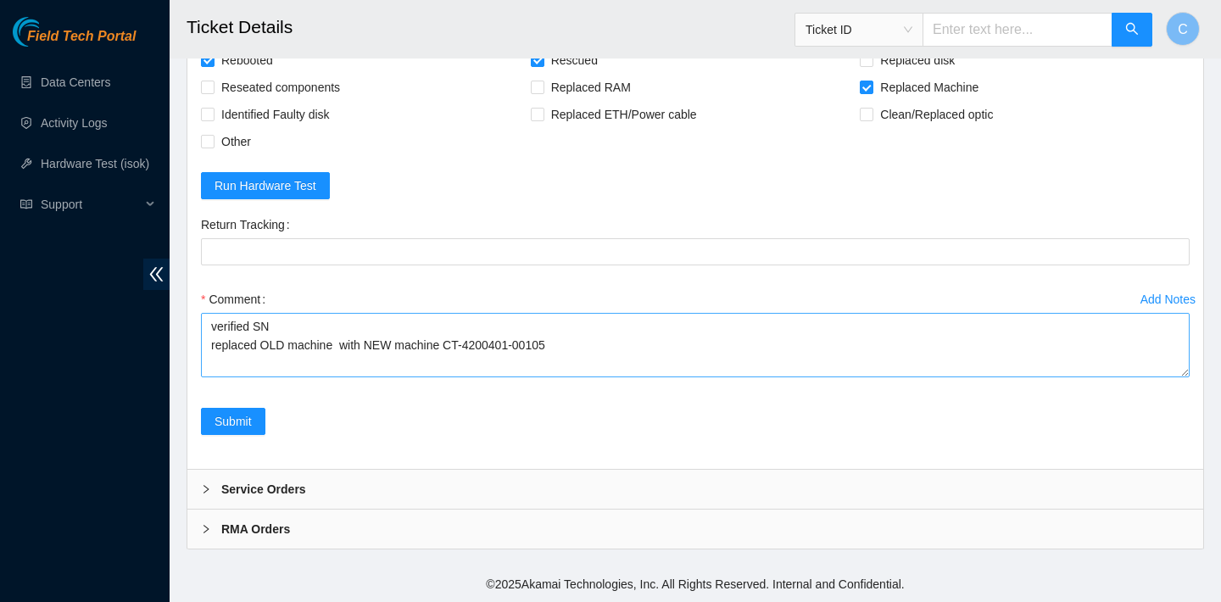
scroll to position [2900, 0]
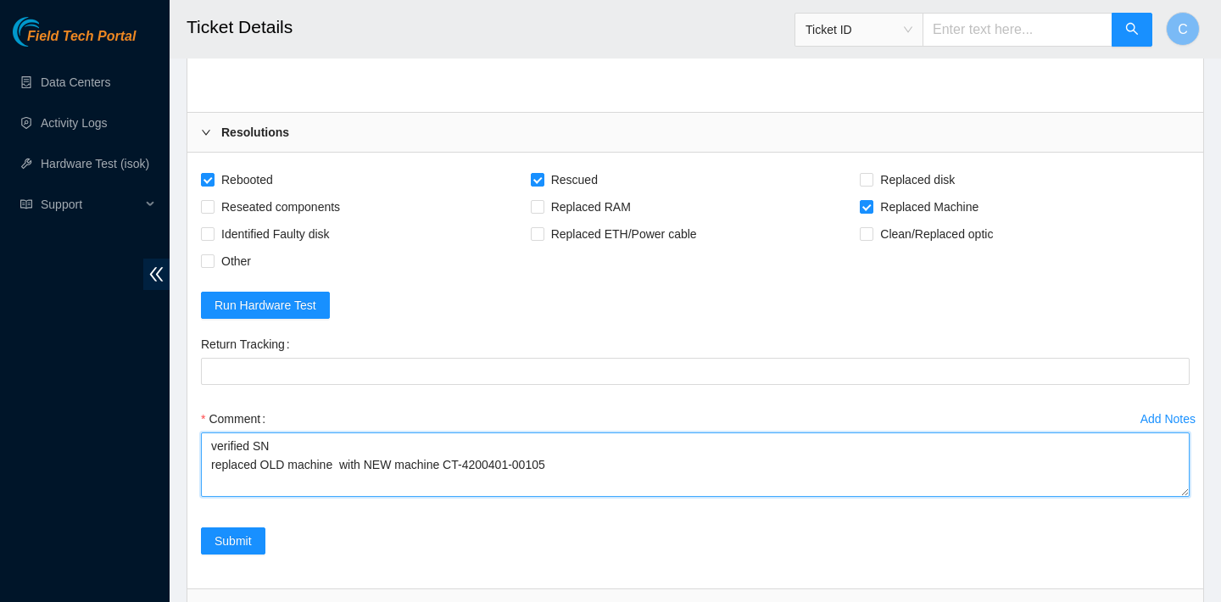
click at [340, 461] on textarea "verified SN replaced OLD machine with NEW machine CT-4200401-00105" at bounding box center [695, 464] width 989 height 64
paste textarea "CT-4180921-00043"
click at [342, 463] on textarea "verified SN replaced OLD machine CT-4180921-00043 with NEW machine CT-4200401-0…" at bounding box center [695, 464] width 989 height 64
click at [696, 469] on textarea "verified SN replaced OLD machine CT-4180921-00043 with NEW machine CT-4200401-0…" at bounding box center [695, 464] width 989 height 64
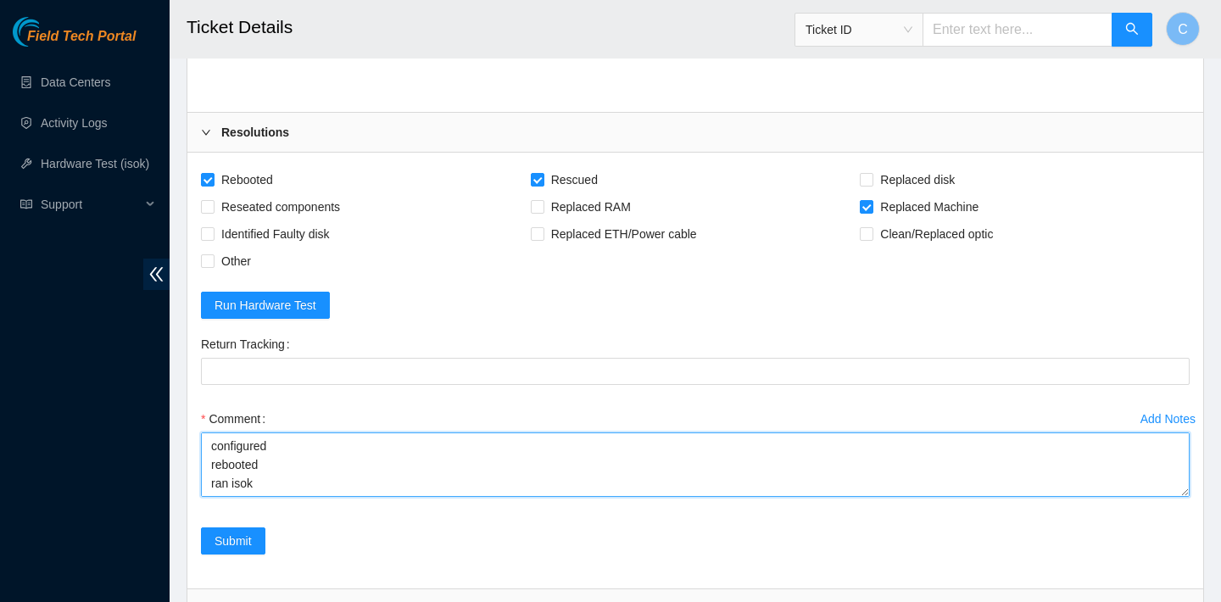
type textarea "verified SN replaced OLD machine CT-4180921-00043 with NEW machine CT-4200401-0…"
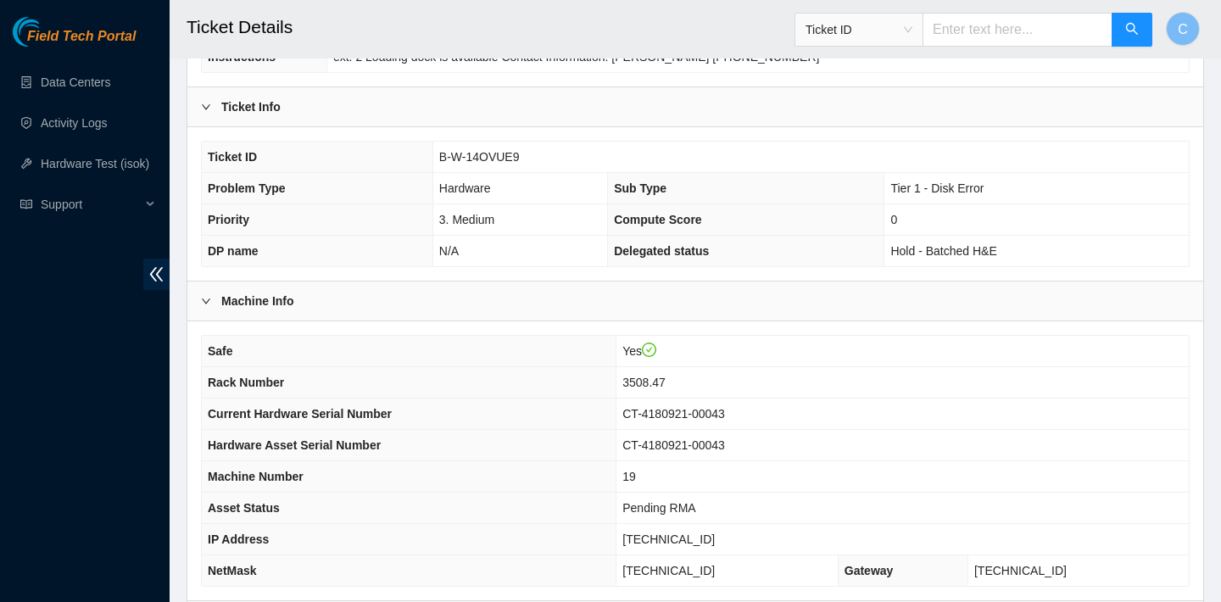
scroll to position [393, 0]
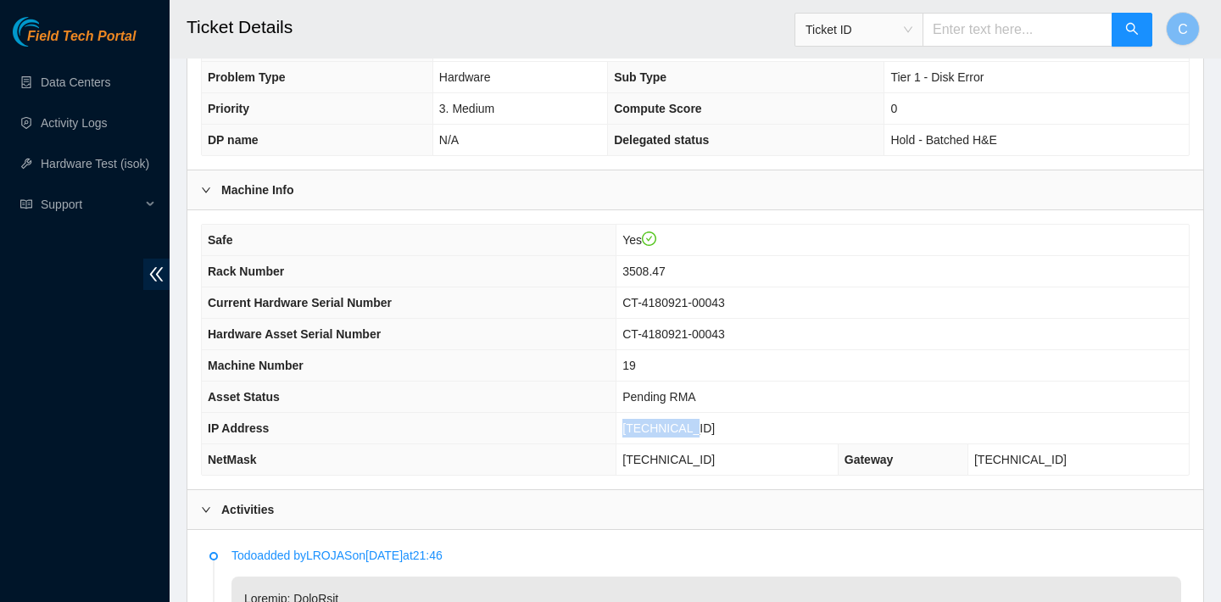
drag, startPoint x: 733, startPoint y: 427, endPoint x: 655, endPoint y: 424, distance: 78.9
click at [655, 424] on td "[TECHNICAL_ID]" at bounding box center [902, 428] width 572 height 31
copy span "[TECHNICAL_ID]"
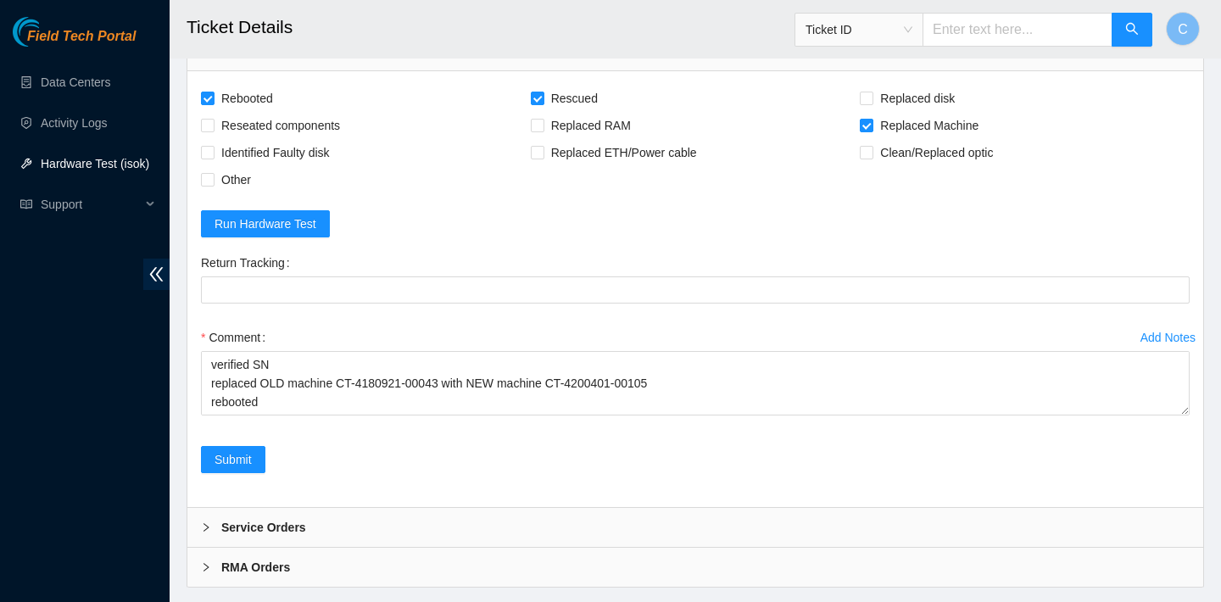
scroll to position [3020, 0]
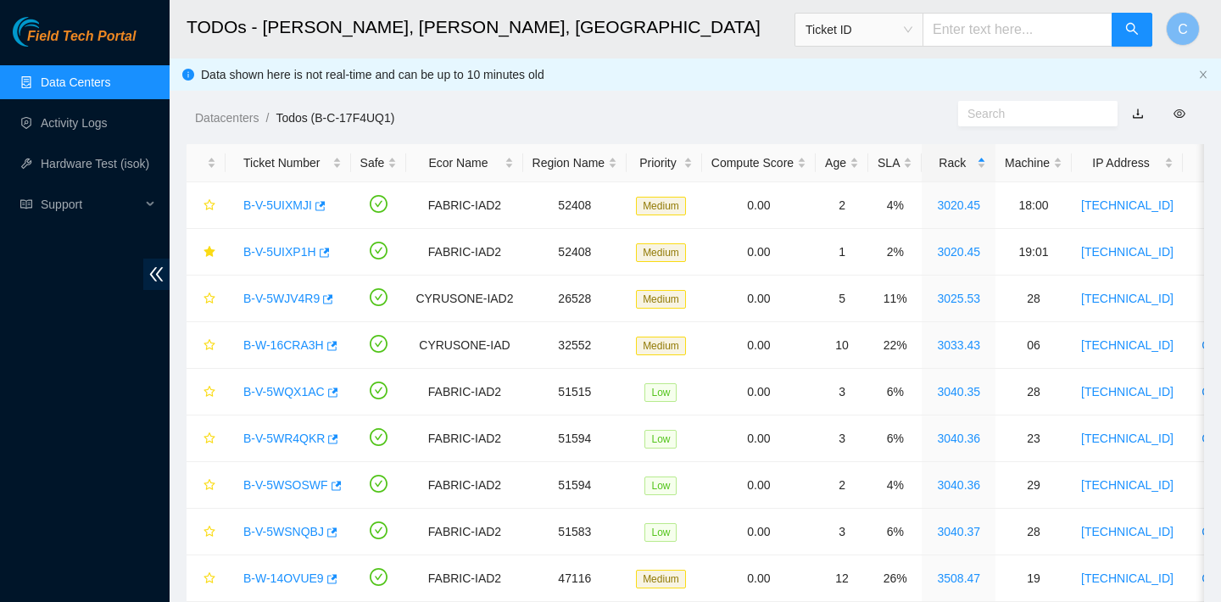
scroll to position [1048, 0]
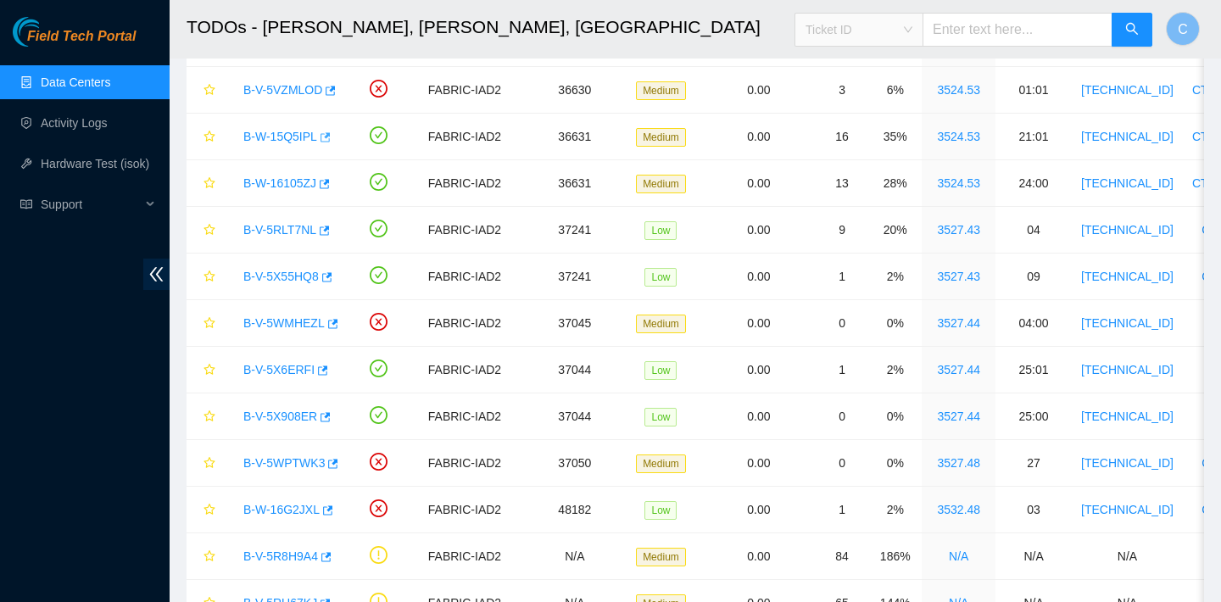
click at [878, 36] on span "Ticket ID" at bounding box center [859, 29] width 107 height 25
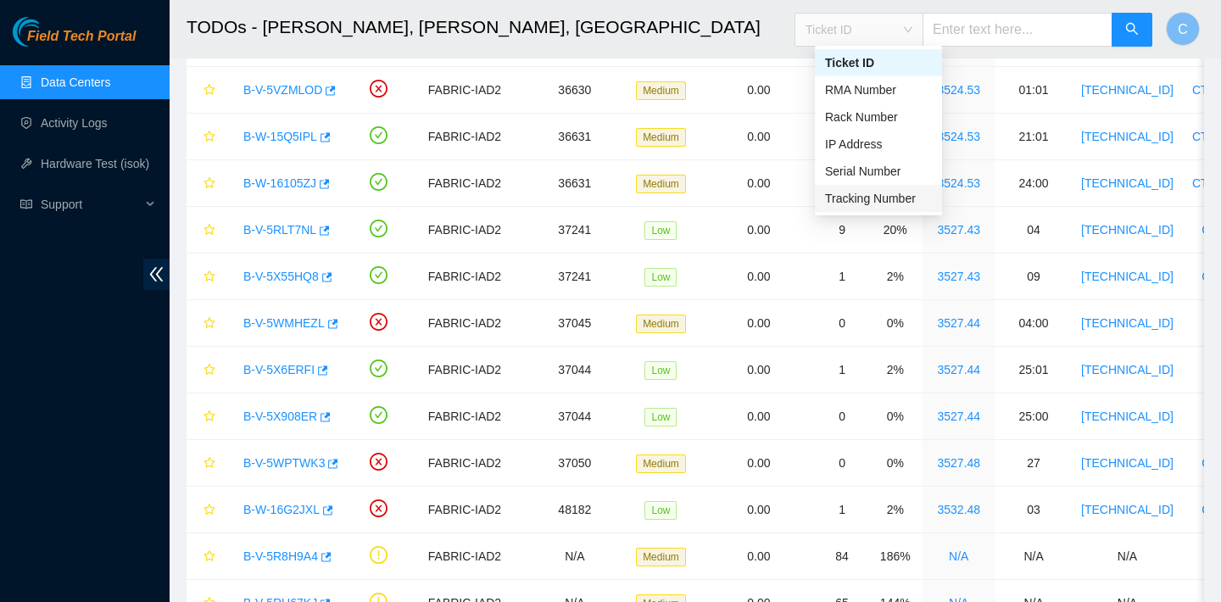
click at [861, 203] on div "Tracking Number" at bounding box center [878, 198] width 107 height 19
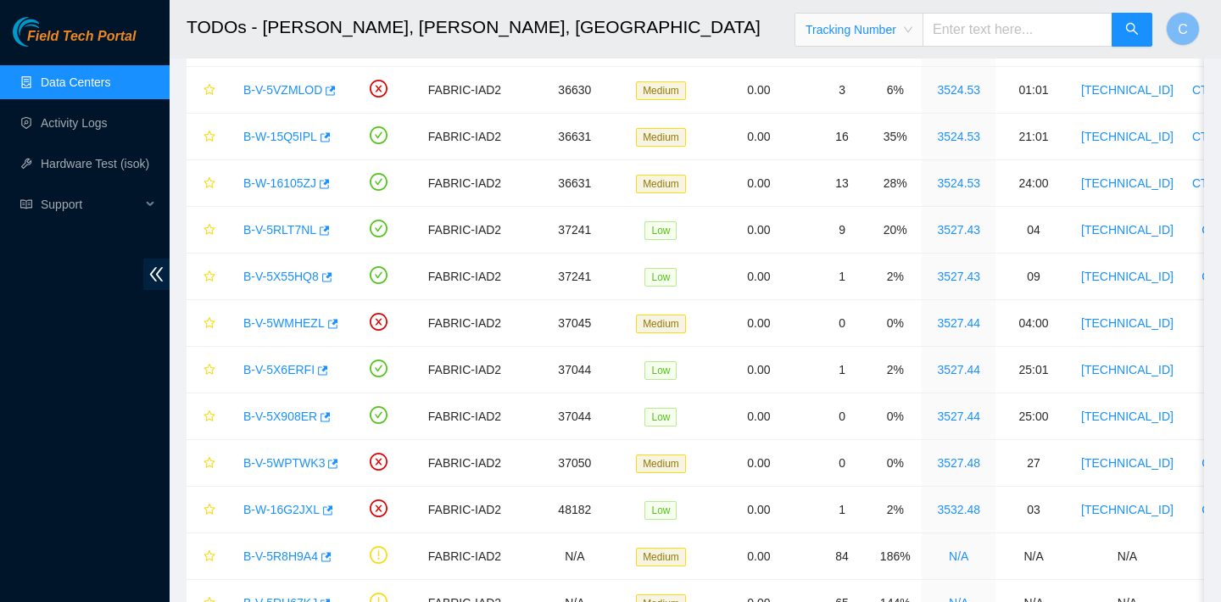
click at [992, 29] on input "text" at bounding box center [1018, 30] width 190 height 34
paste input "473665220111"
type input "473665220111"
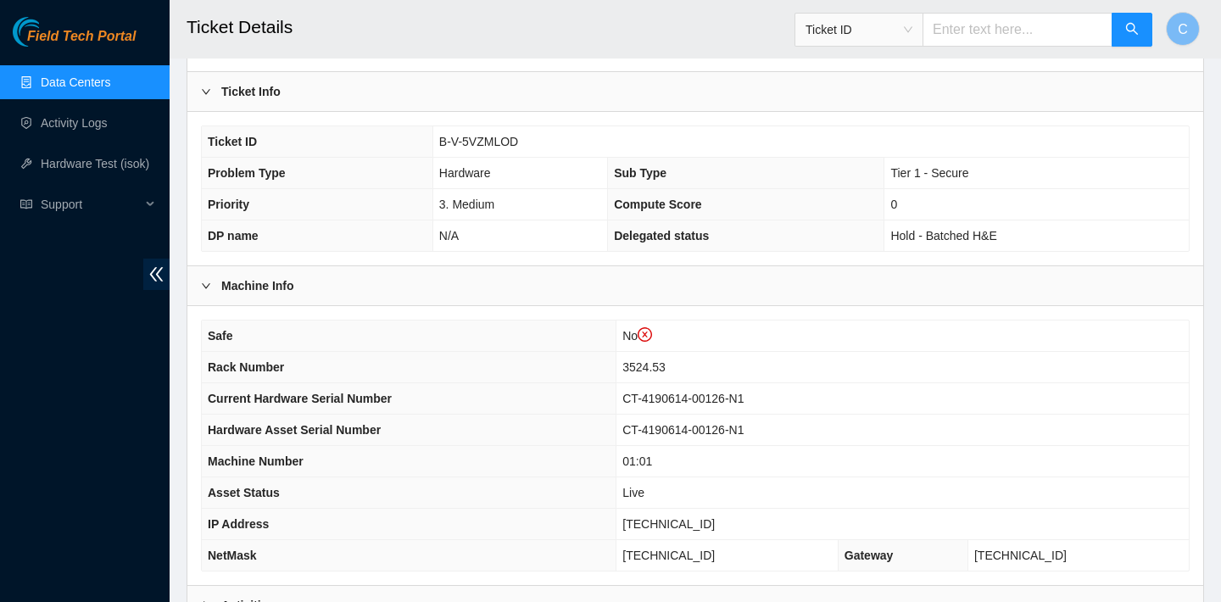
scroll to position [313, 0]
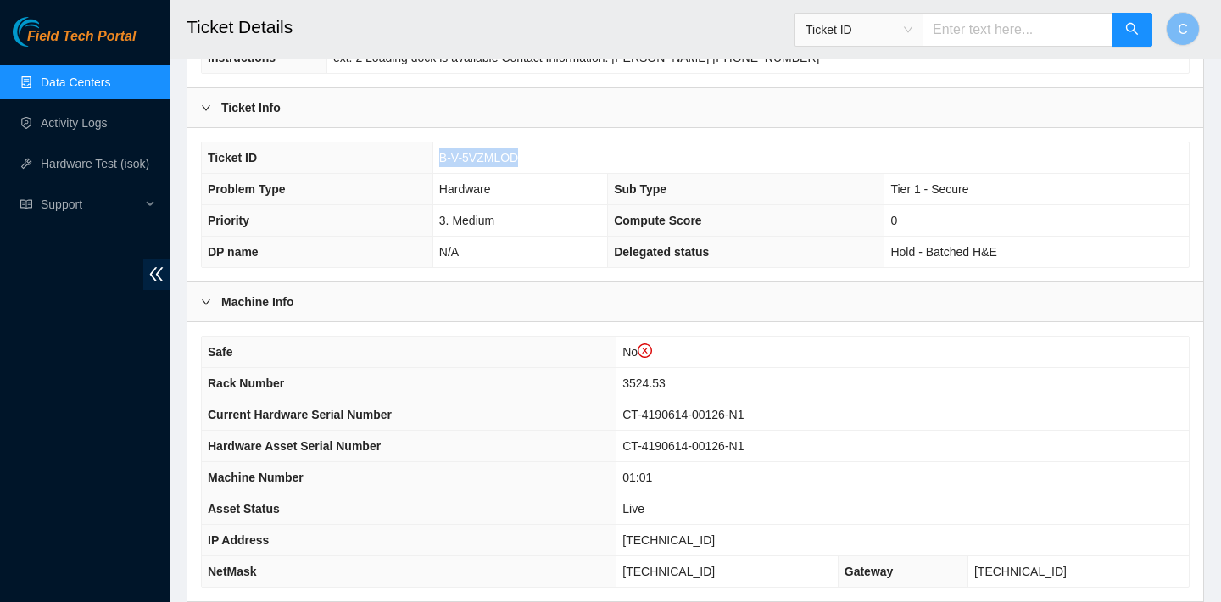
drag, startPoint x: 523, startPoint y: 152, endPoint x: 430, endPoint y: 151, distance: 93.3
click at [430, 152] on tr "Ticket ID B-V-5VZMLOD" at bounding box center [695, 157] width 987 height 31
copy tr "B-V-5VZMLOD"
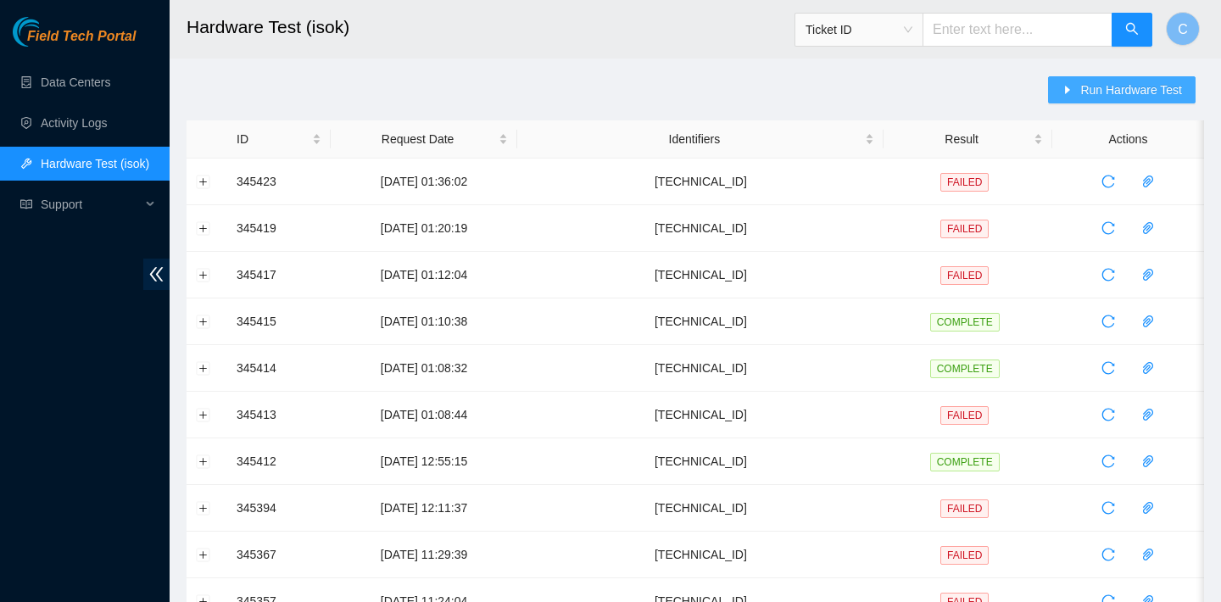
click at [1069, 88] on icon "caret-right" at bounding box center [1068, 90] width 12 height 12
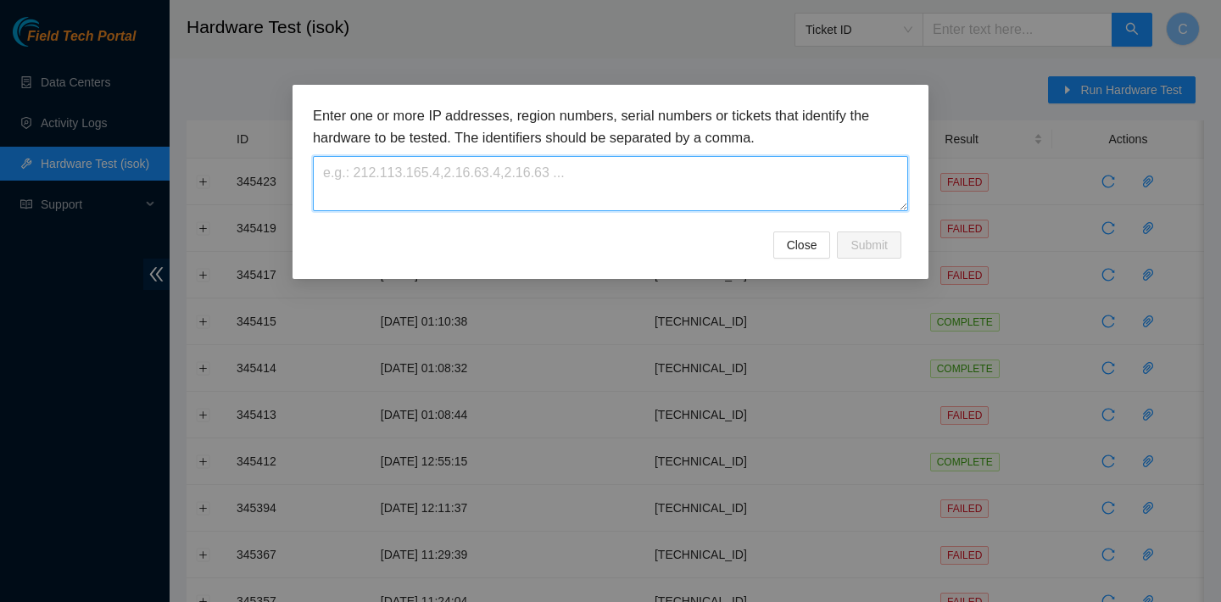
click at [739, 187] on textarea at bounding box center [610, 183] width 595 height 55
paste textarea "255.255.255.224"
type textarea "255.255.255.224"
drag, startPoint x: 510, startPoint y: 165, endPoint x: 194, endPoint y: 165, distance: 316.3
click at [194, 165] on div "Enter one or more IP addresses, region numbers, serial numbers or tickets that …" at bounding box center [610, 301] width 1221 height 602
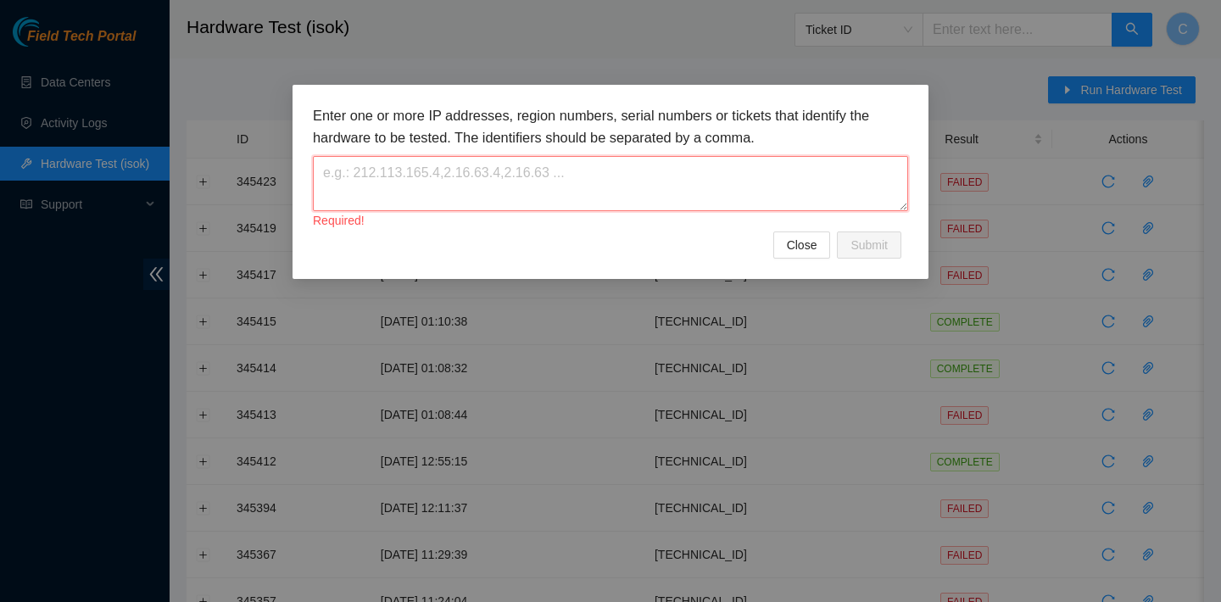
paste textarea "23.207.199.167"
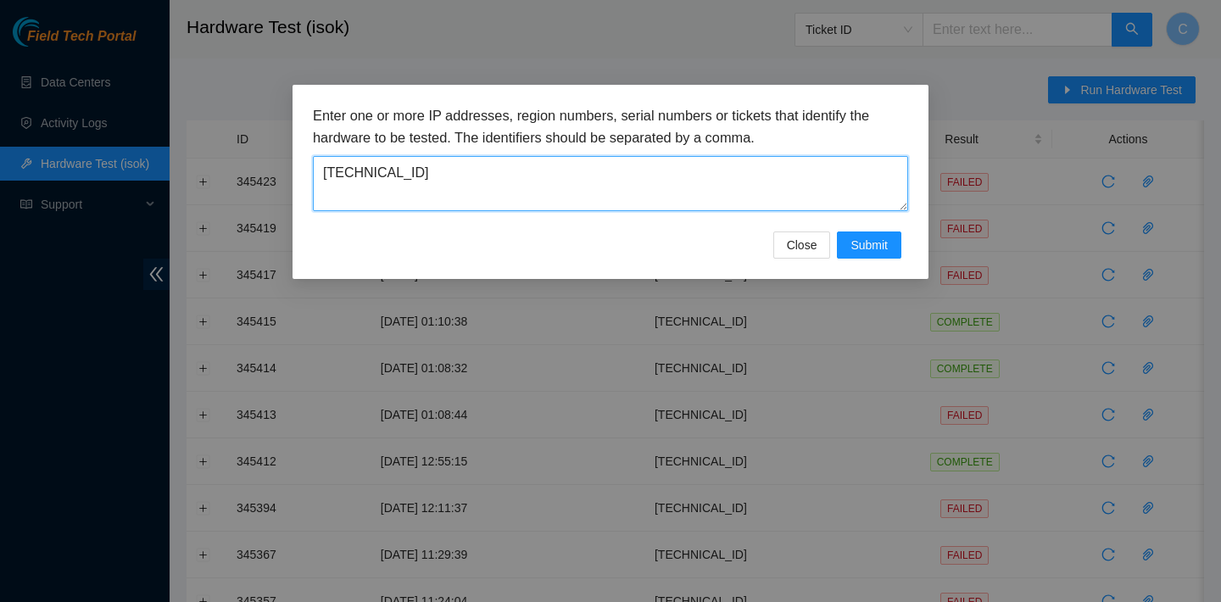
type textarea "23.207.199.167"
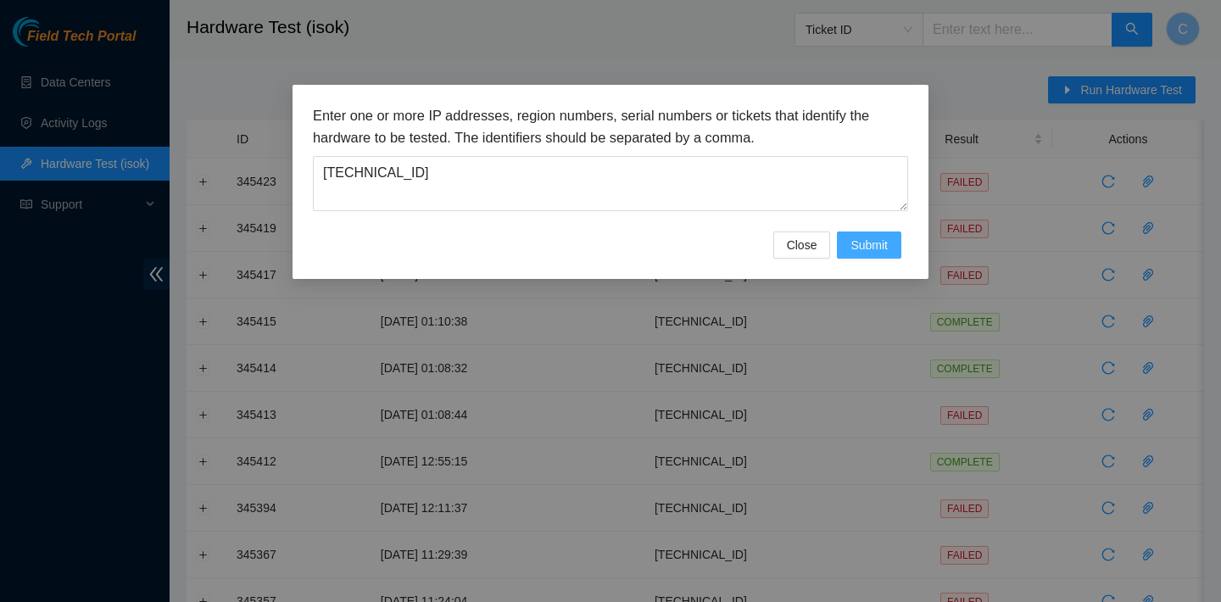
click at [860, 250] on span "Submit" at bounding box center [868, 245] width 37 height 19
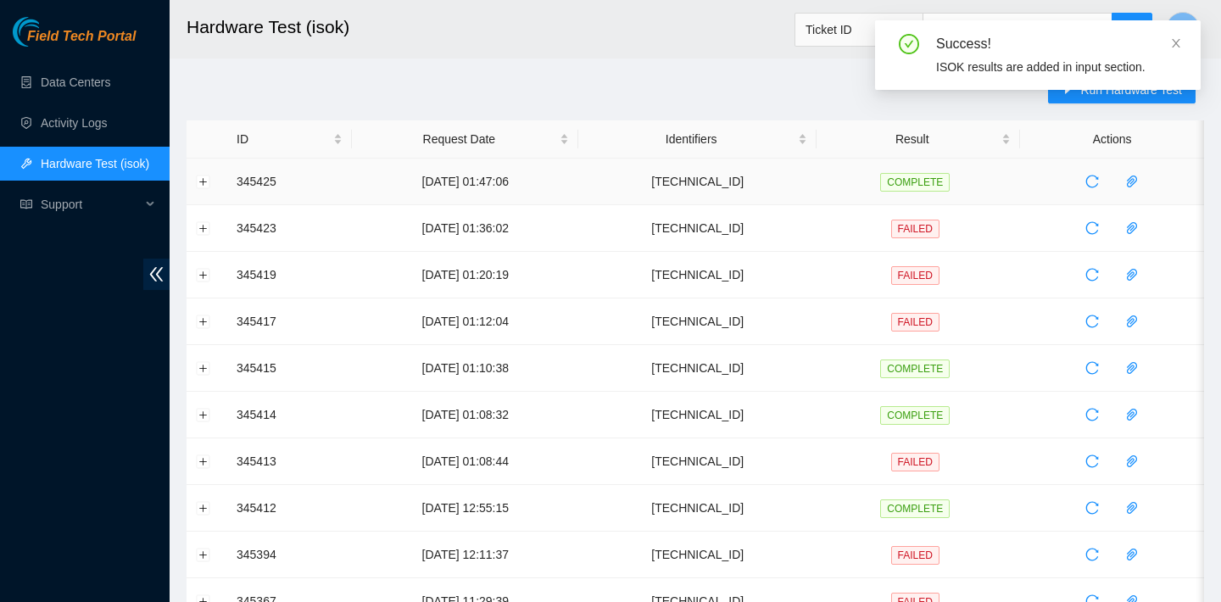
click at [195, 180] on td at bounding box center [207, 182] width 41 height 47
click at [202, 182] on button "Expand row" at bounding box center [204, 182] width 14 height 14
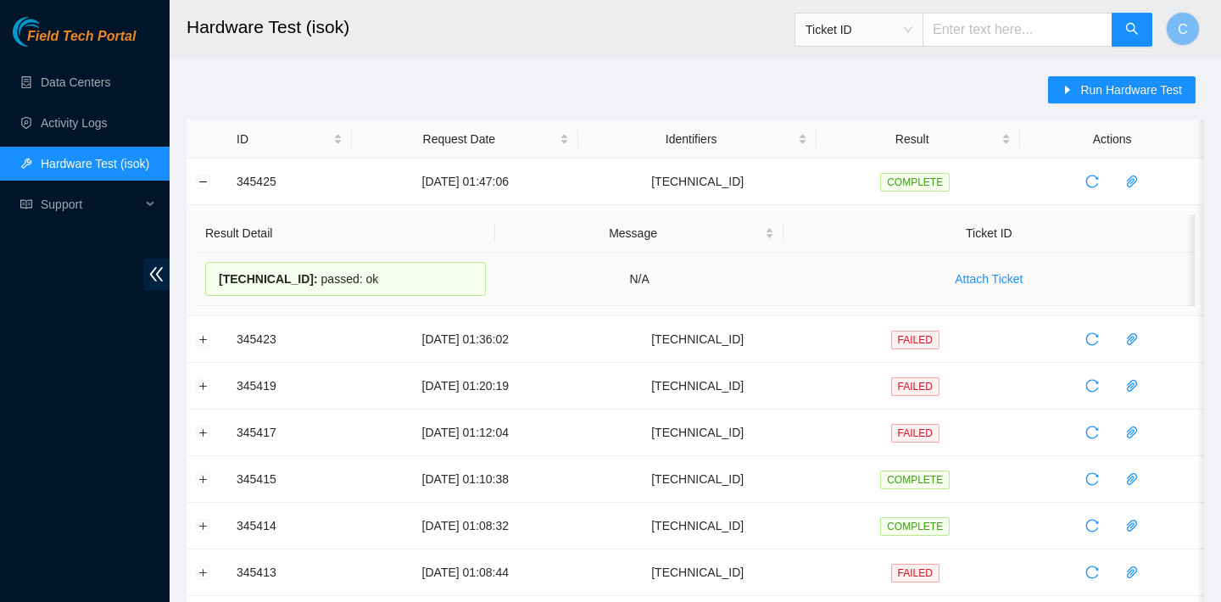
drag, startPoint x: 442, startPoint y: 267, endPoint x: 394, endPoint y: 283, distance: 50.1
click at [394, 283] on div "23.207.199.167 : passed: ok" at bounding box center [345, 279] width 281 height 34
copy div "23.207.199.167 : passed: ok"
click at [1069, 84] on icon "caret-right" at bounding box center [1068, 90] width 12 height 12
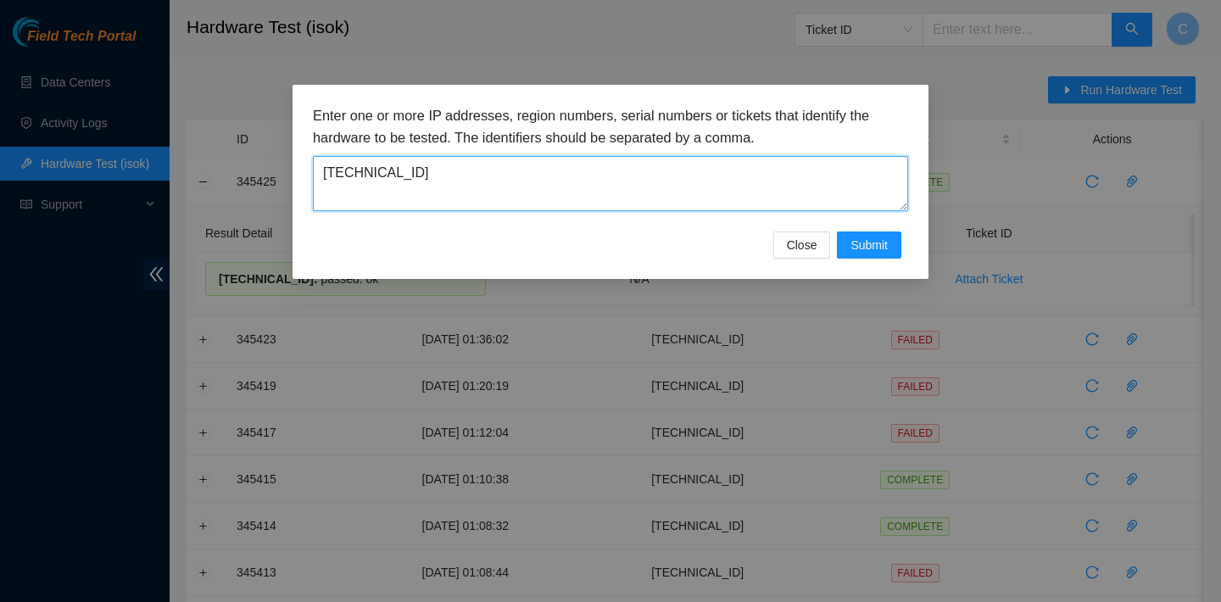
drag, startPoint x: 577, startPoint y: 173, endPoint x: 279, endPoint y: 160, distance: 297.9
click at [279, 160] on div "Enter one or more IP addresses, region numbers, serial numbers or tickets that …" at bounding box center [610, 301] width 1221 height 602
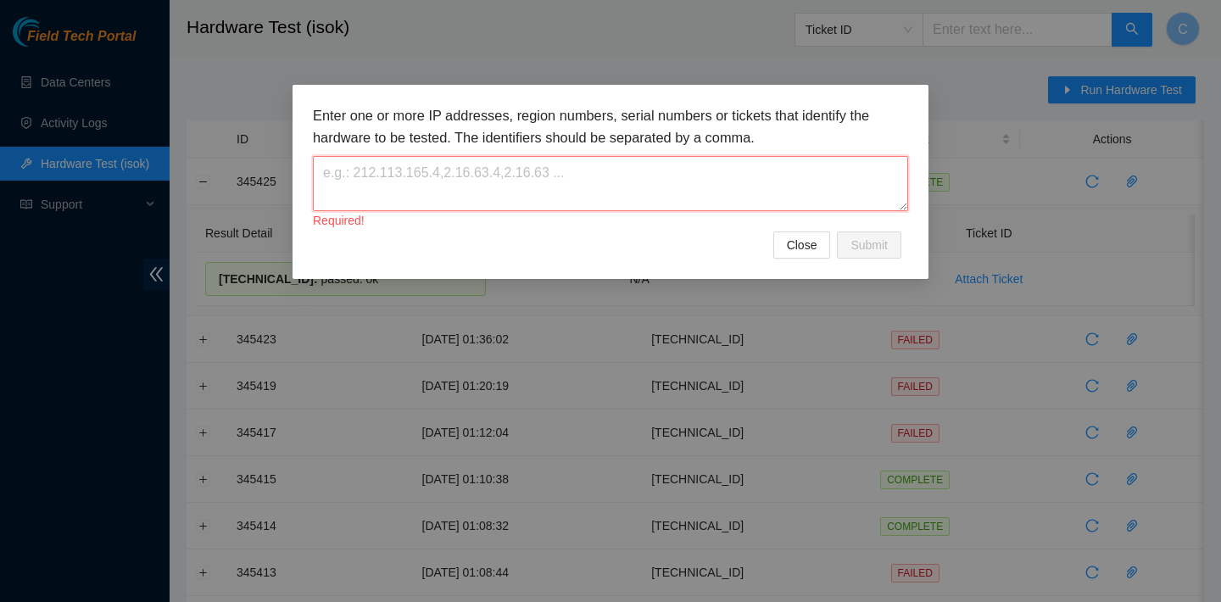
paste textarea "[TECHNICAL_ID]"
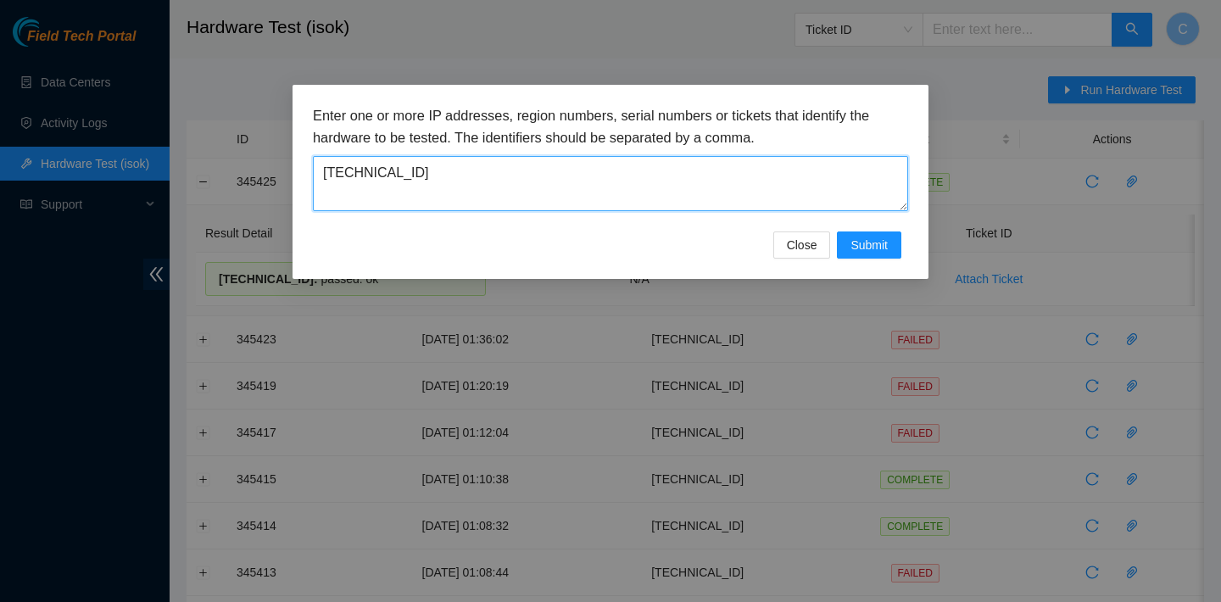
type textarea "[TECHNICAL_ID]"
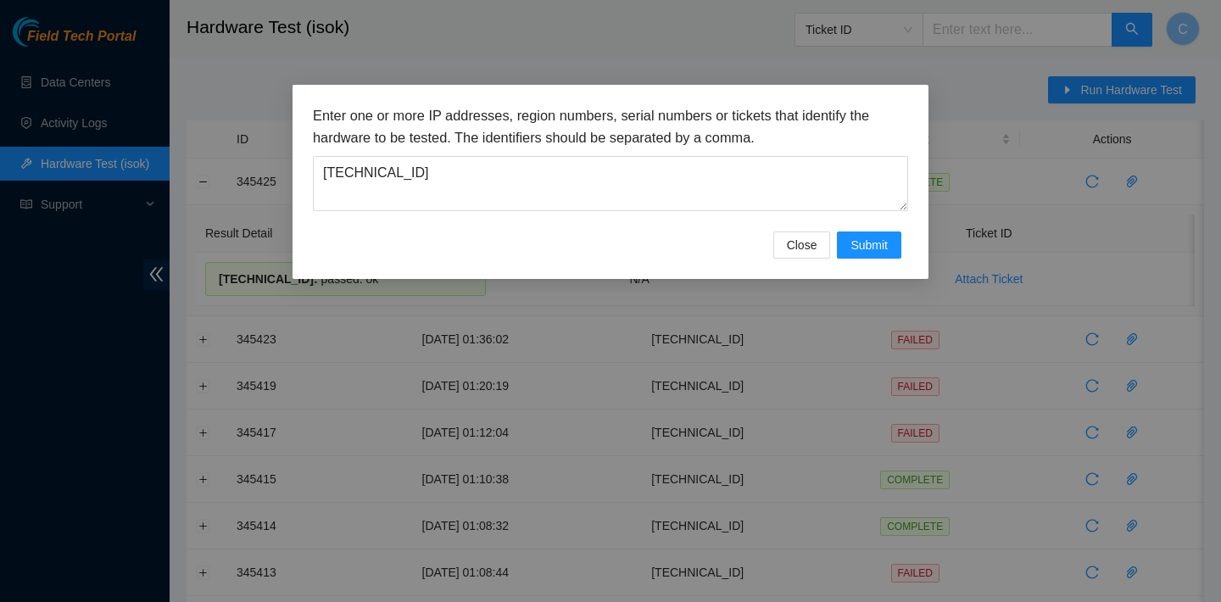
click at [746, 70] on div "Enter one or more IP addresses, region numbers, serial numbers or tickets that …" at bounding box center [610, 301] width 1221 height 602
click at [889, 243] on button "Submit" at bounding box center [869, 244] width 64 height 27
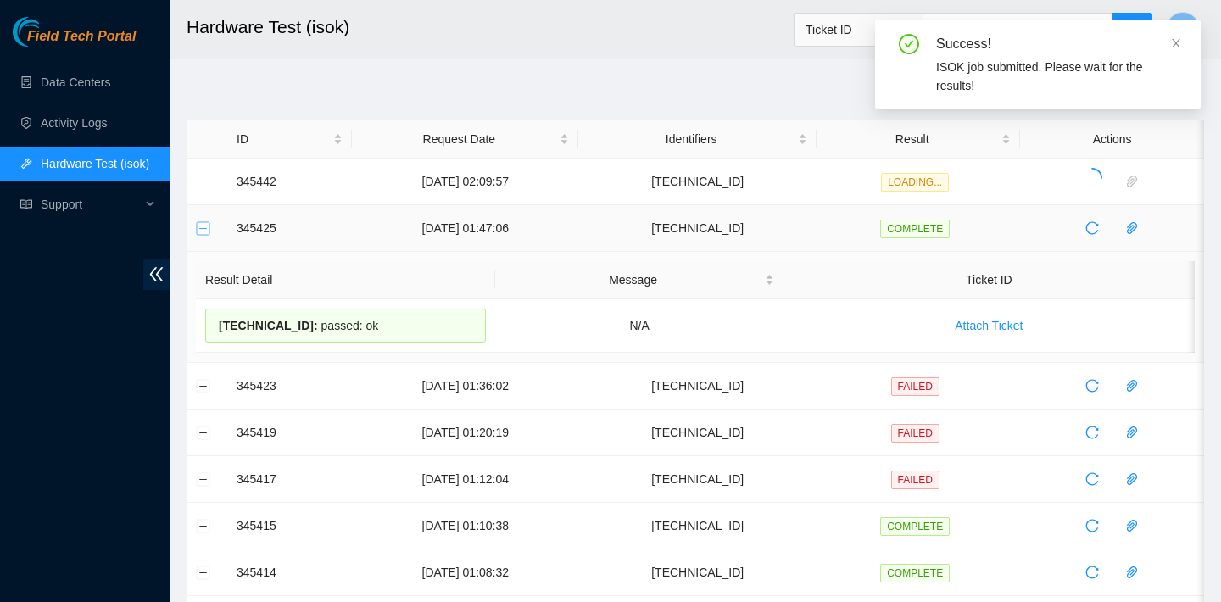
click at [204, 227] on button "Collapse row" at bounding box center [204, 228] width 14 height 14
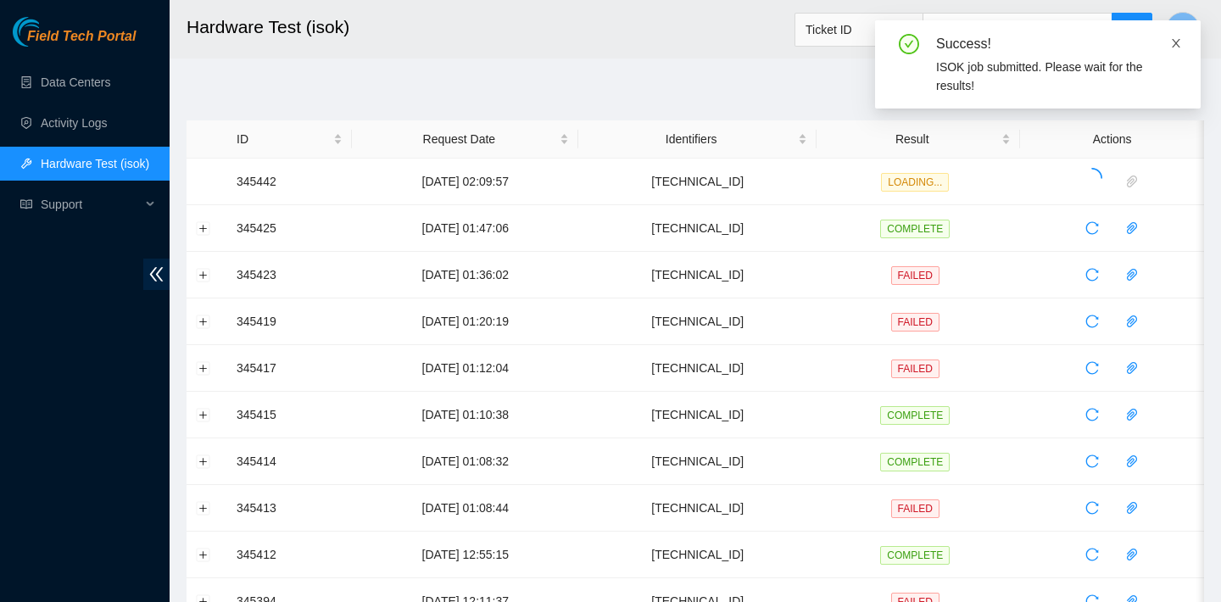
click at [1179, 40] on icon "close" at bounding box center [1176, 43] width 12 height 12
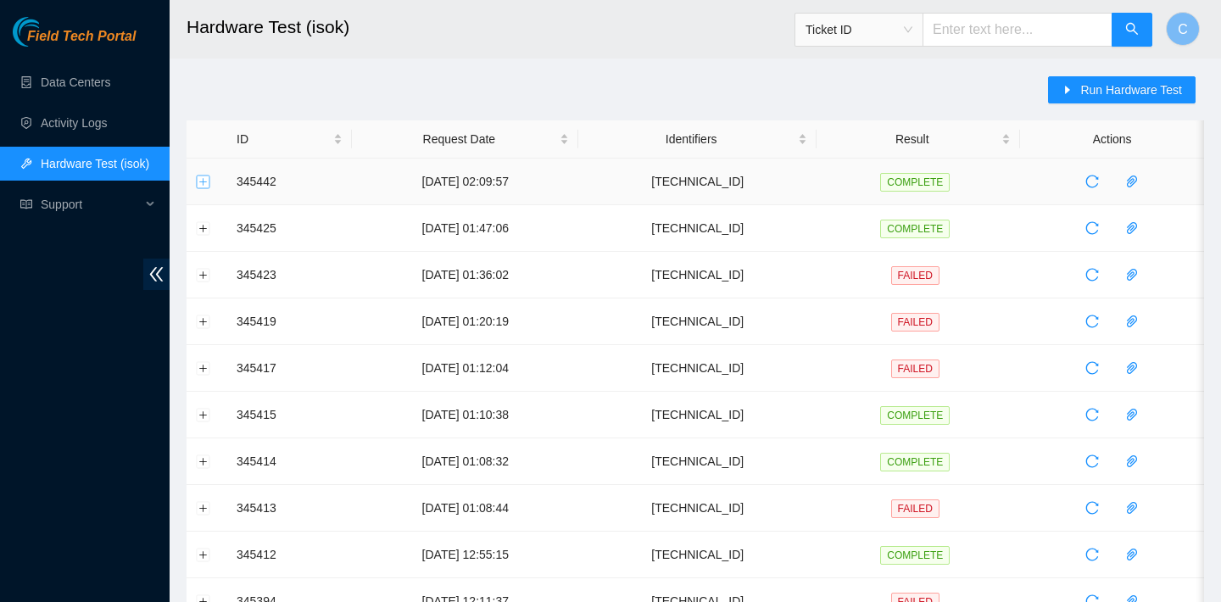
click at [199, 186] on button "Expand row" at bounding box center [204, 182] width 14 height 14
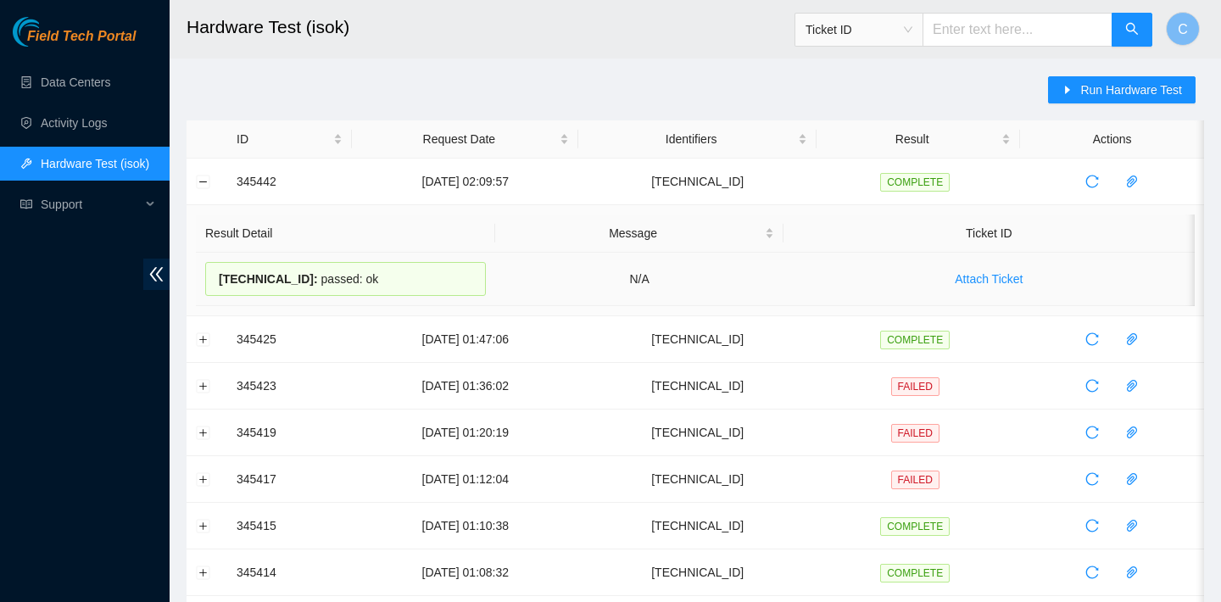
drag, startPoint x: 398, startPoint y: 274, endPoint x: 216, endPoint y: 272, distance: 181.5
click at [216, 272] on div "23.207.199.172 : passed: ok" at bounding box center [345, 279] width 281 height 34
copy div "23.207.199.172 : passed: ok"
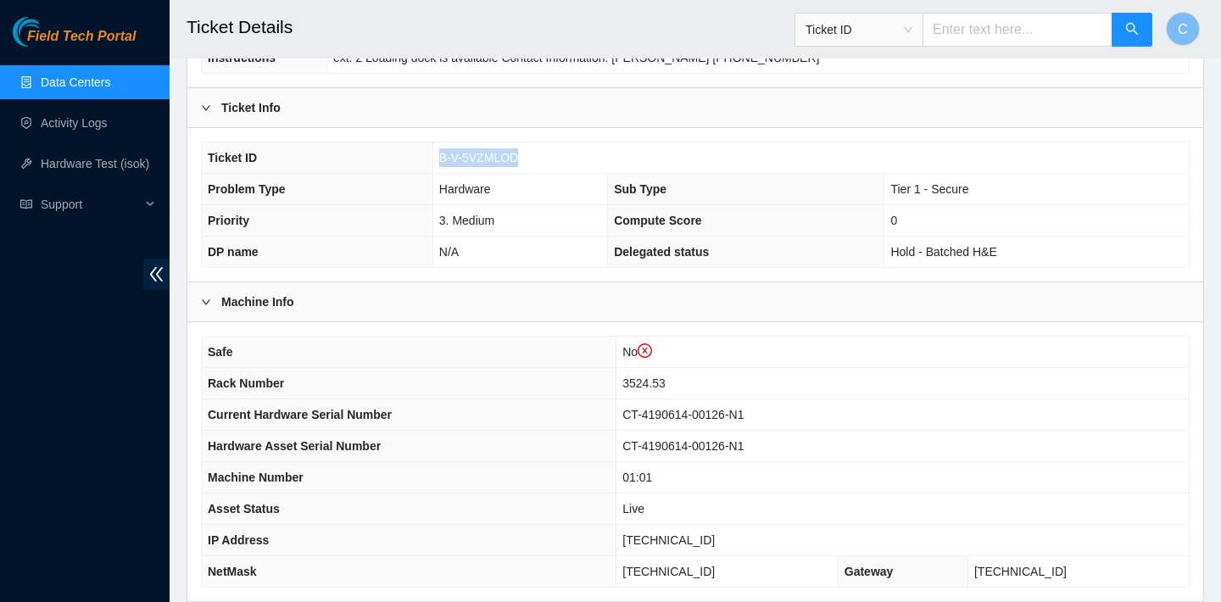
scroll to position [525, 0]
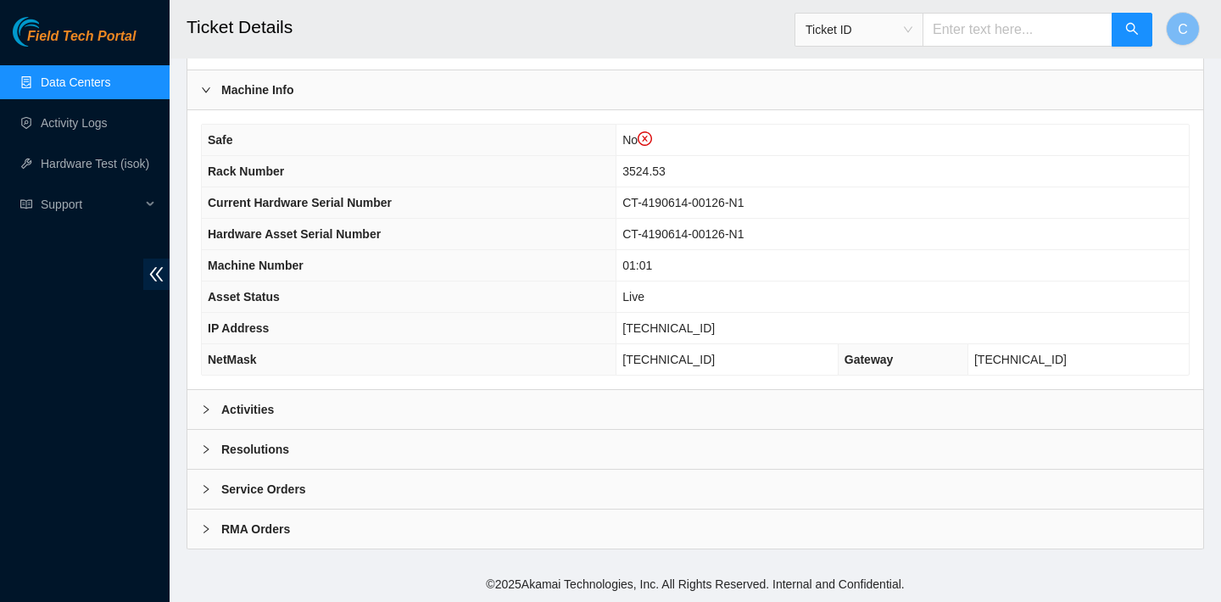
click at [471, 399] on div "Activities" at bounding box center [695, 409] width 1016 height 39
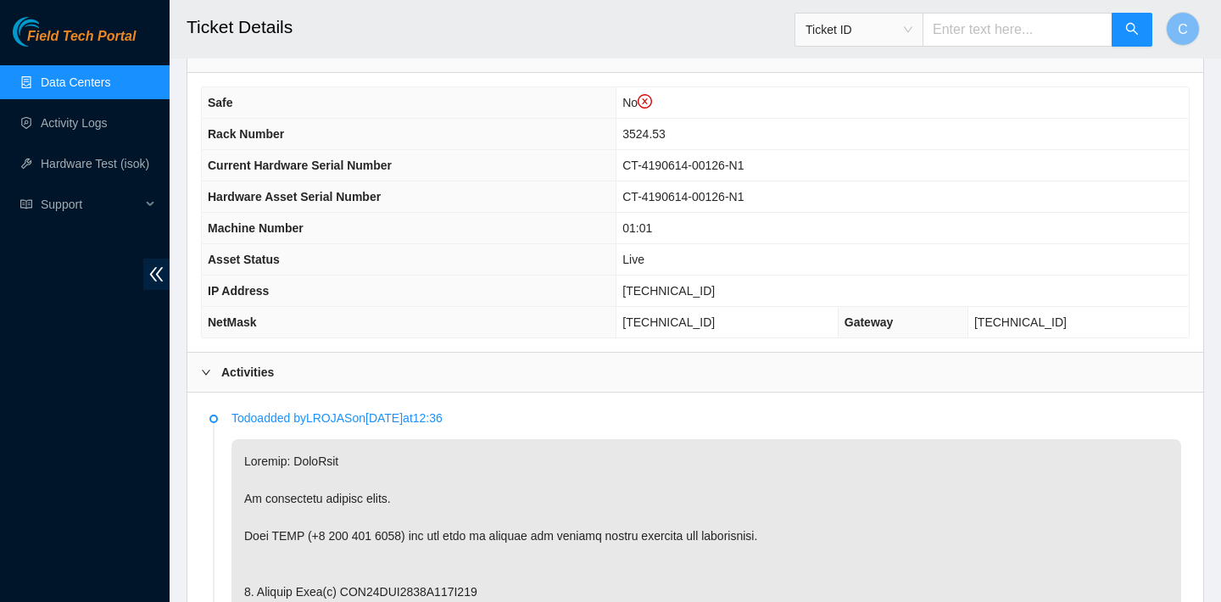
scroll to position [1116, 0]
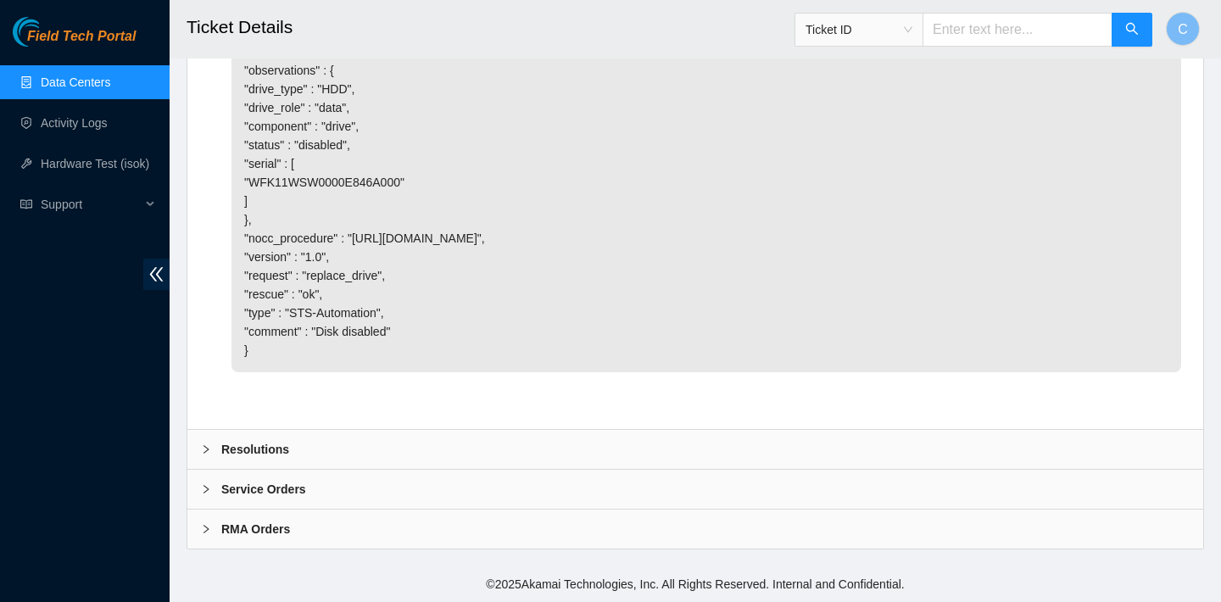
click at [466, 453] on div "Resolutions" at bounding box center [695, 449] width 1016 height 39
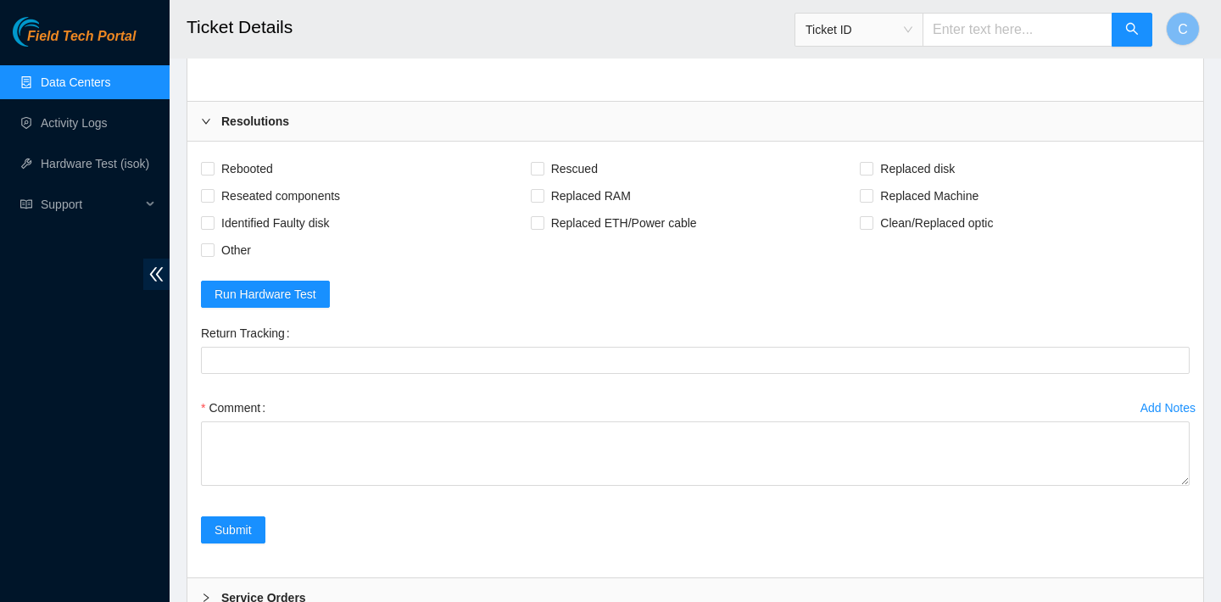
scroll to position [3351, 0]
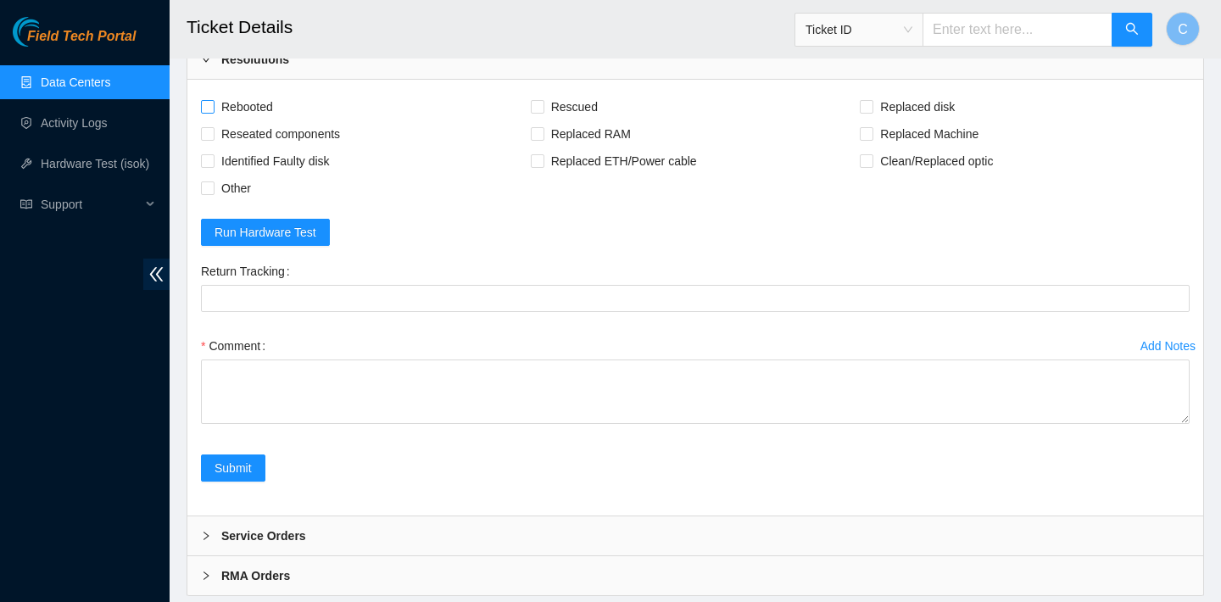
click at [250, 110] on span "Rebooted" at bounding box center [247, 106] width 65 height 27
click at [213, 110] on input "Rebooted" at bounding box center [207, 106] width 12 height 12
checkbox input "true"
click at [583, 104] on span "Rescued" at bounding box center [574, 106] width 60 height 27
click at [543, 104] on input "Rescued" at bounding box center [537, 106] width 12 height 12
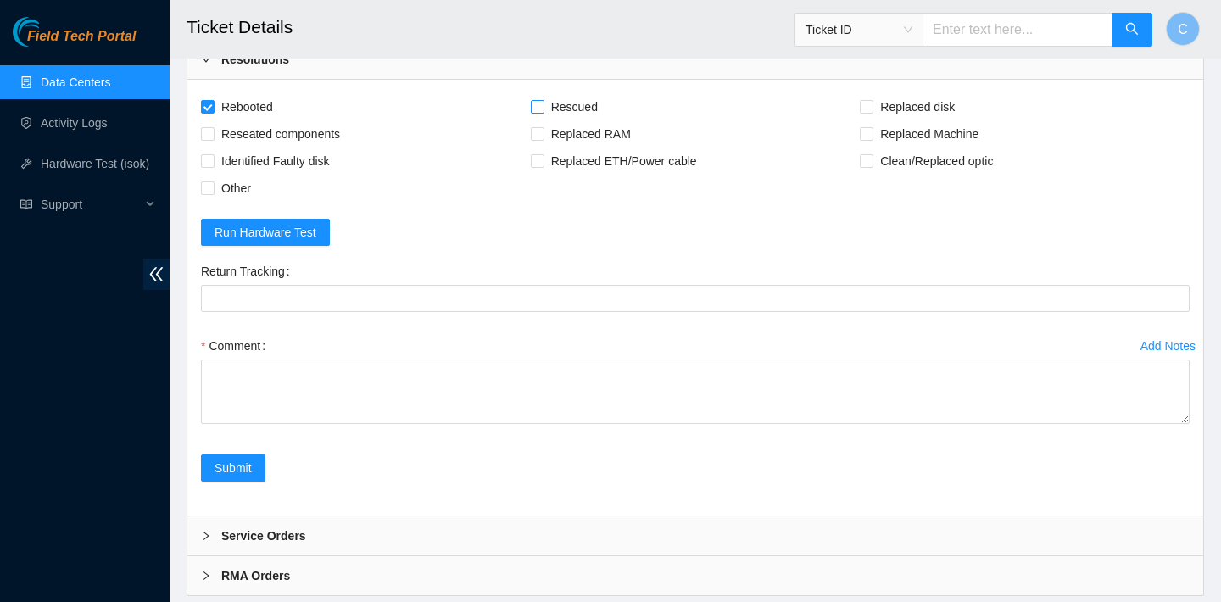
checkbox input "true"
click at [923, 104] on span "Replaced disk" at bounding box center [917, 106] width 88 height 27
click at [872, 104] on input "Replaced disk" at bounding box center [866, 106] width 12 height 12
checkbox input "true"
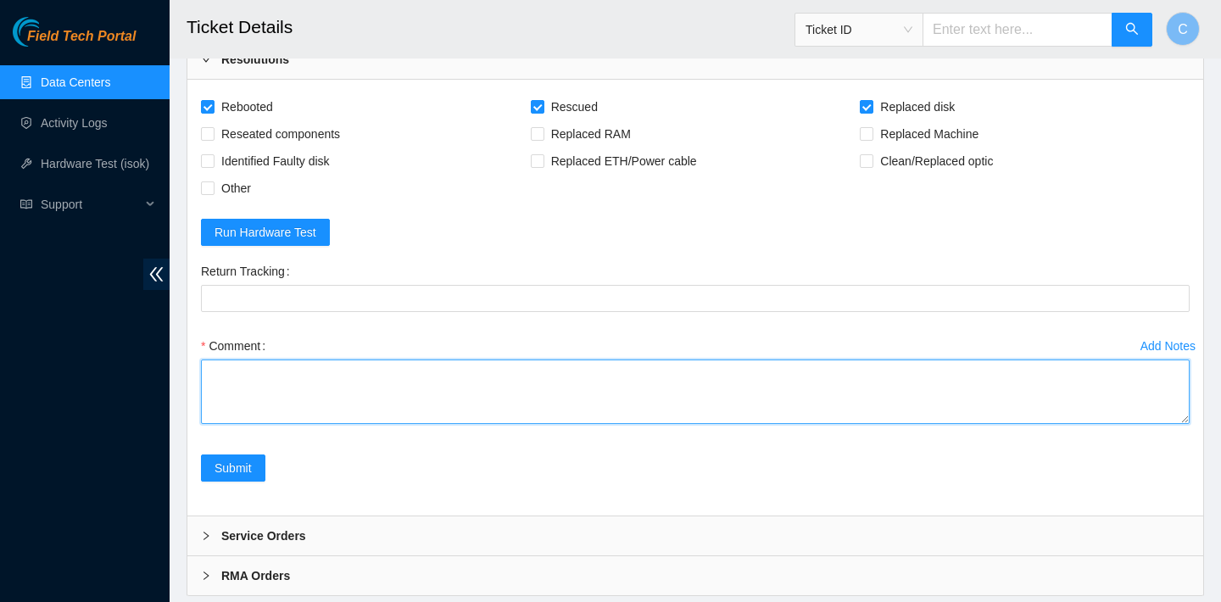
click at [460, 399] on textarea "Comment" at bounding box center [695, 392] width 989 height 64
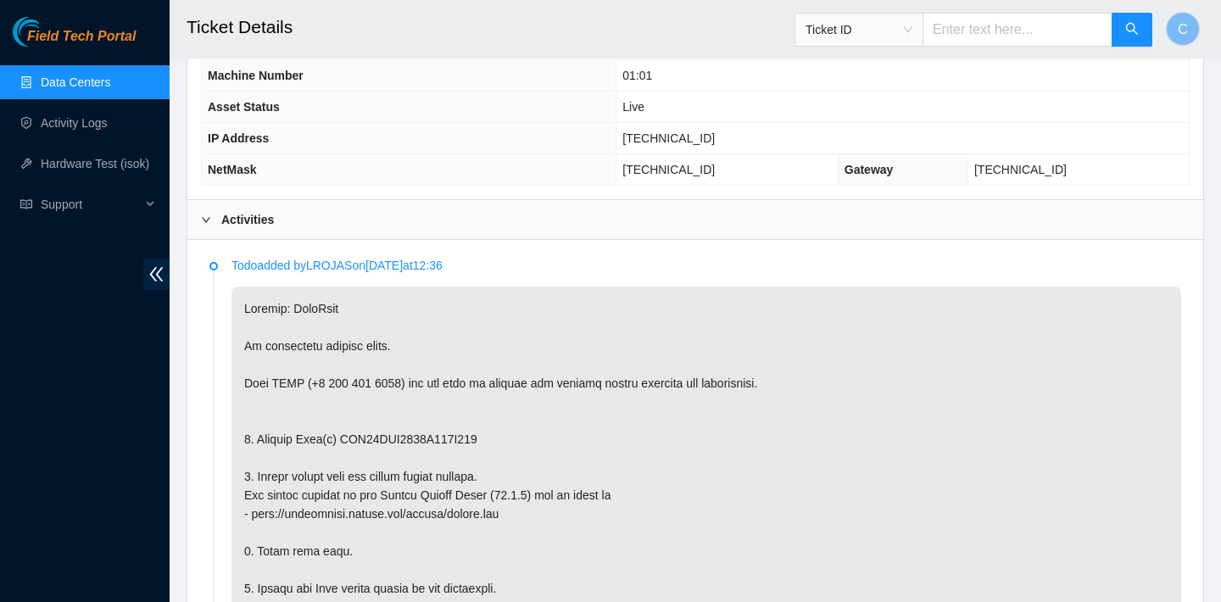
scroll to position [720, 0]
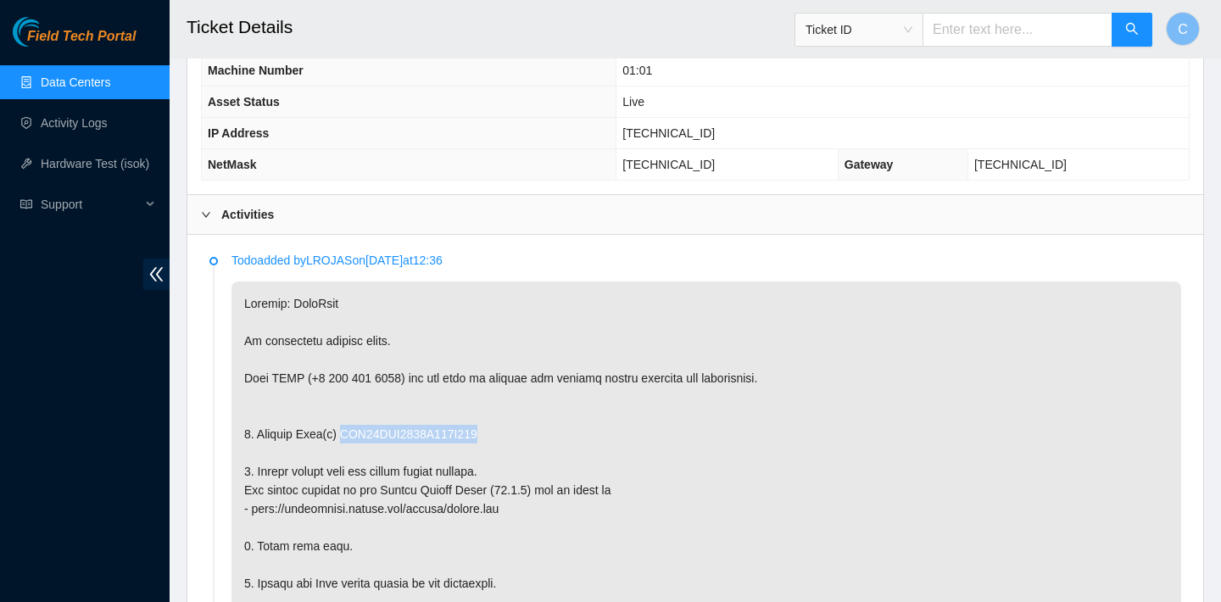
drag, startPoint x: 513, startPoint y: 432, endPoint x: 346, endPoint y: 425, distance: 167.2
copy p "WFK11WSW0000E846A000"
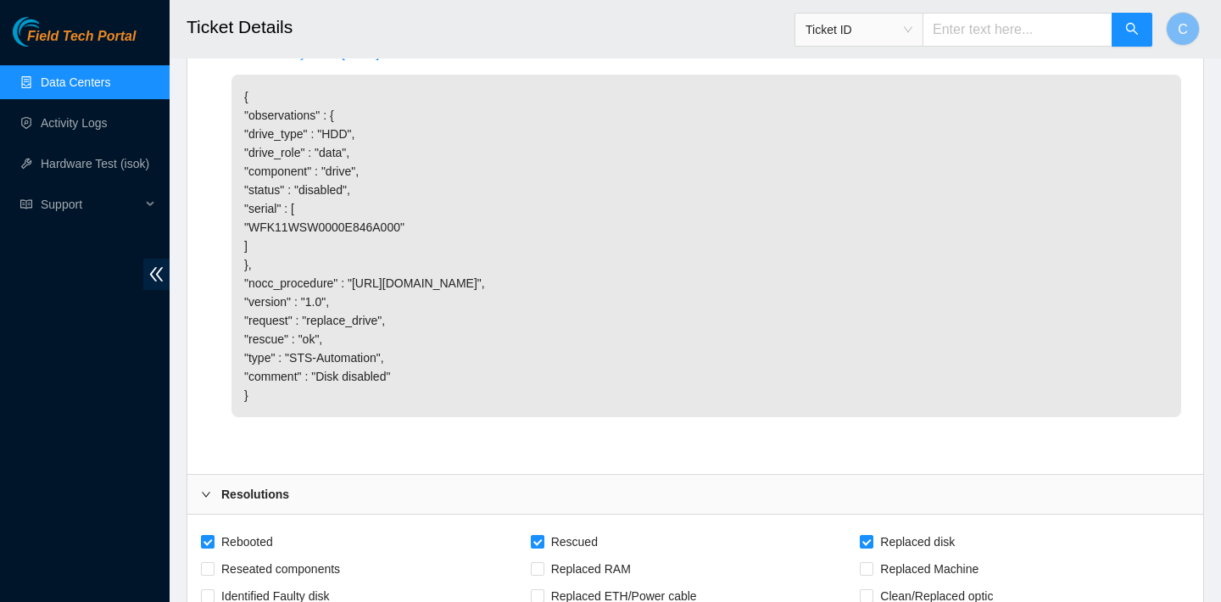
scroll to position [3398, 0]
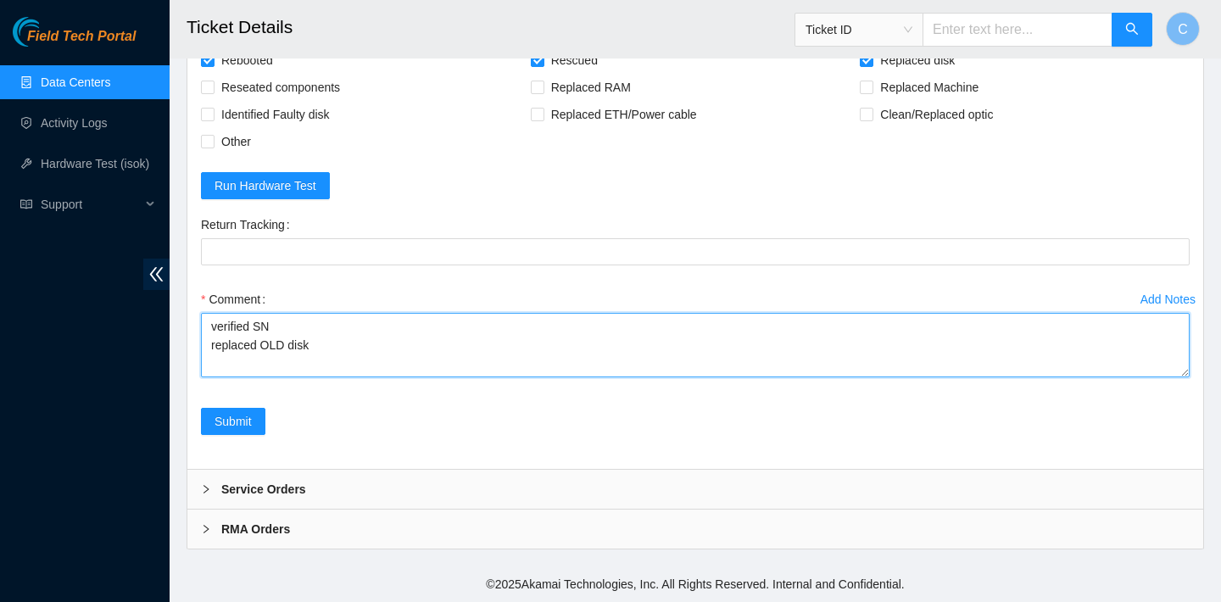
click at [340, 353] on textarea "verified SN replaced OLD disk" at bounding box center [695, 345] width 989 height 64
paste textarea "WFK11WSW0000E846A000"
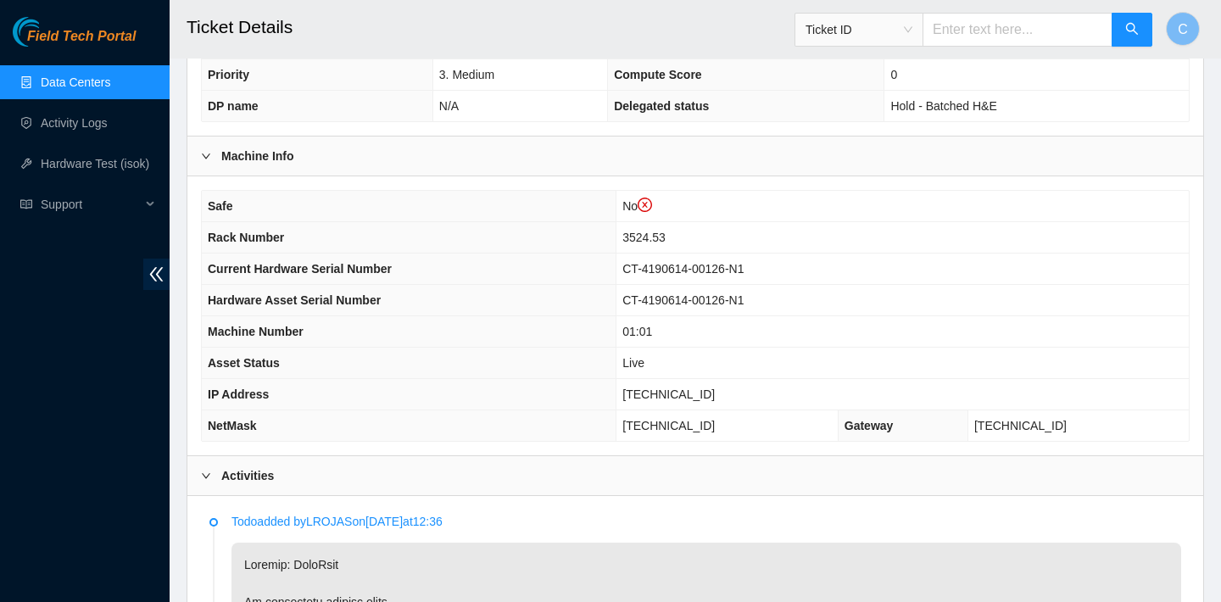
scroll to position [481, 0]
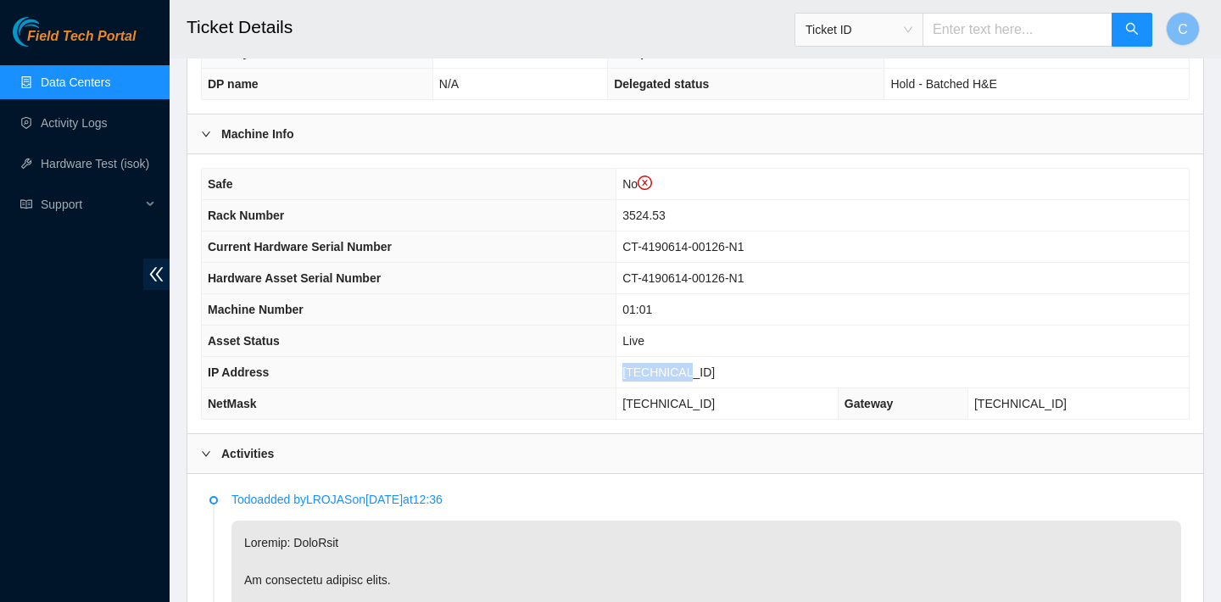
drag, startPoint x: 721, startPoint y: 367, endPoint x: 655, endPoint y: 366, distance: 66.1
click at [655, 366] on td "23.36.67.5" at bounding box center [902, 372] width 572 height 31
copy span "23.36.67.5"
drag, startPoint x: 762, startPoint y: 401, endPoint x: 655, endPoint y: 399, distance: 107.7
click at [655, 399] on td "255.255.255.192" at bounding box center [727, 403] width 222 height 31
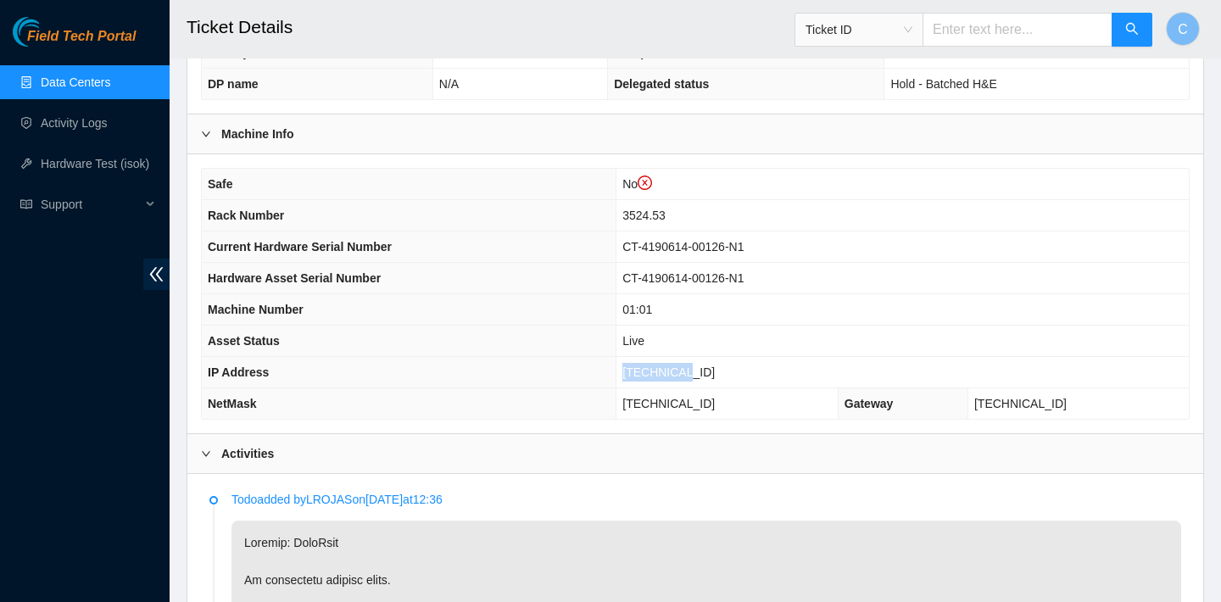
copy span "255.255.255.192"
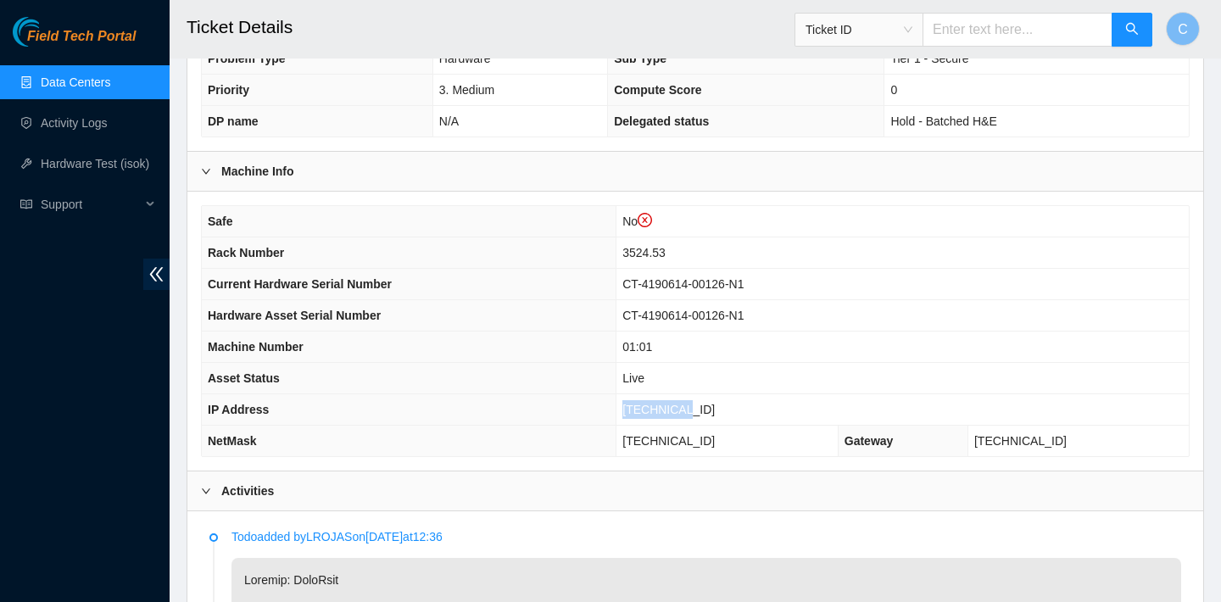
scroll to position [410, 0]
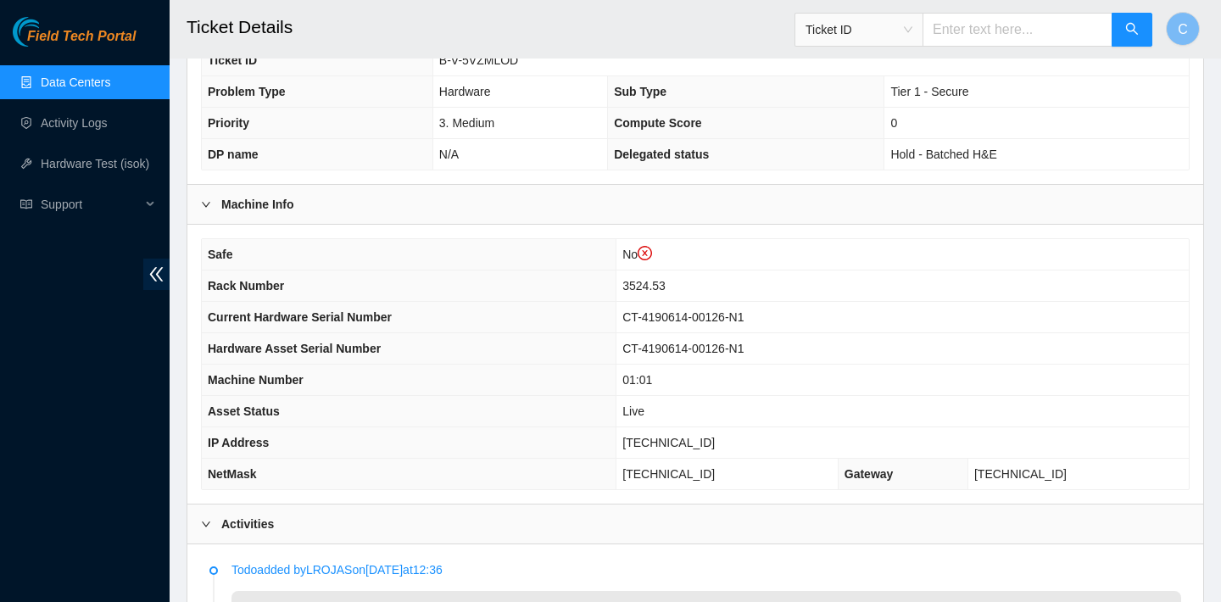
click at [699, 421] on td "Live" at bounding box center [902, 411] width 572 height 31
drag, startPoint x: 730, startPoint y: 437, endPoint x: 652, endPoint y: 437, distance: 78.0
click at [652, 437] on td "23.36.67.5" at bounding box center [902, 442] width 572 height 31
copy span "23.36.67.5"
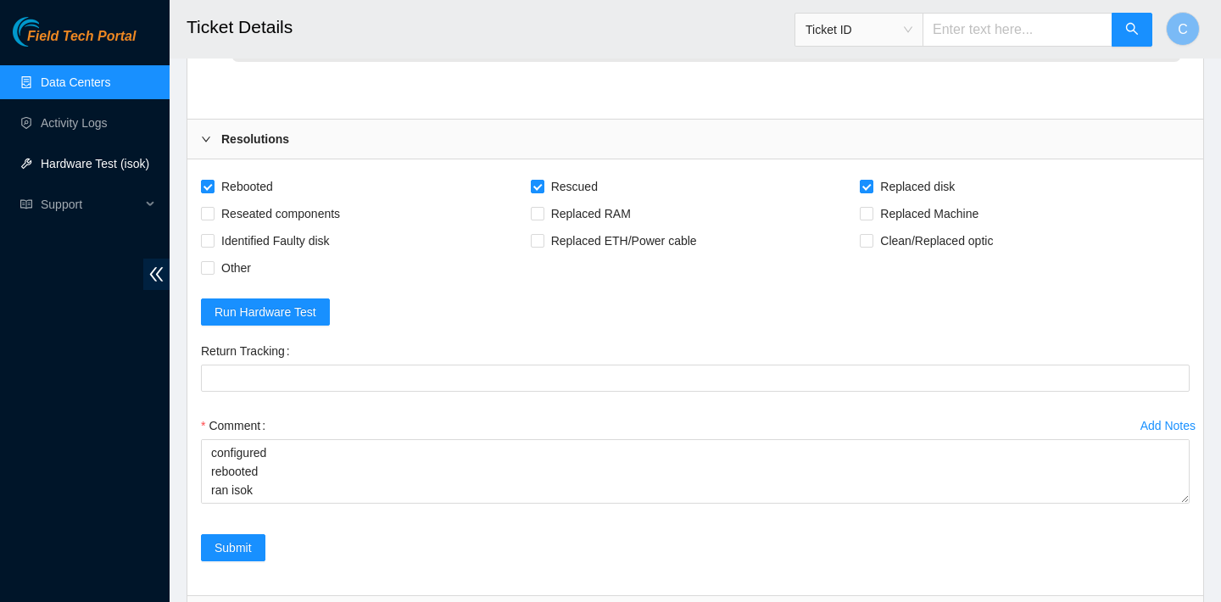
scroll to position [3398, 0]
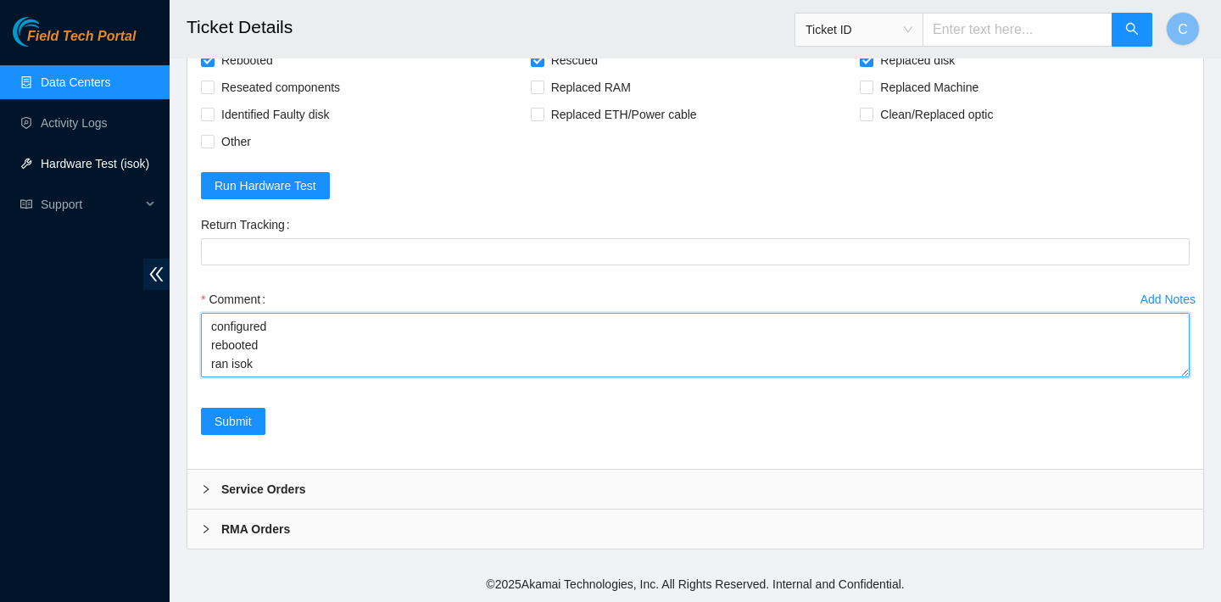
click at [288, 364] on textarea "verified SN replaced OLD disk WFK11WSW0000E846A000 with NEW disk WFKCXBG4 reboo…" at bounding box center [695, 345] width 989 height 64
paste textarea "23.36.67.4 : failed: dmesg: dmesg - Oct 02 18:18:06 a23-36-67-4.deploy.akamaite…"
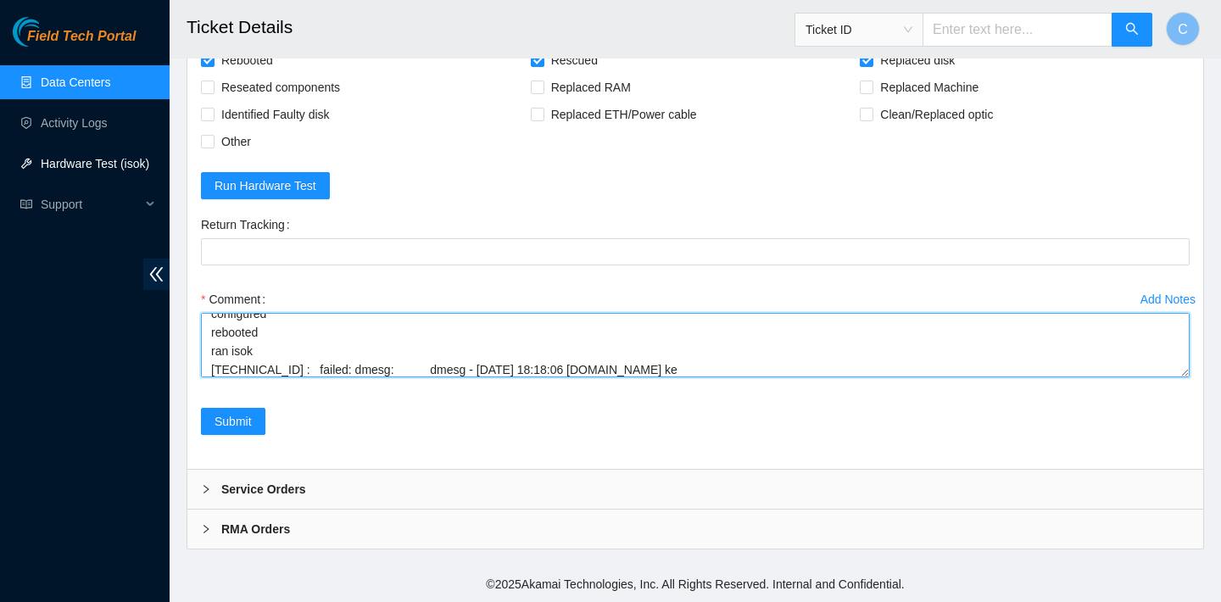
scroll to position [386, 0]
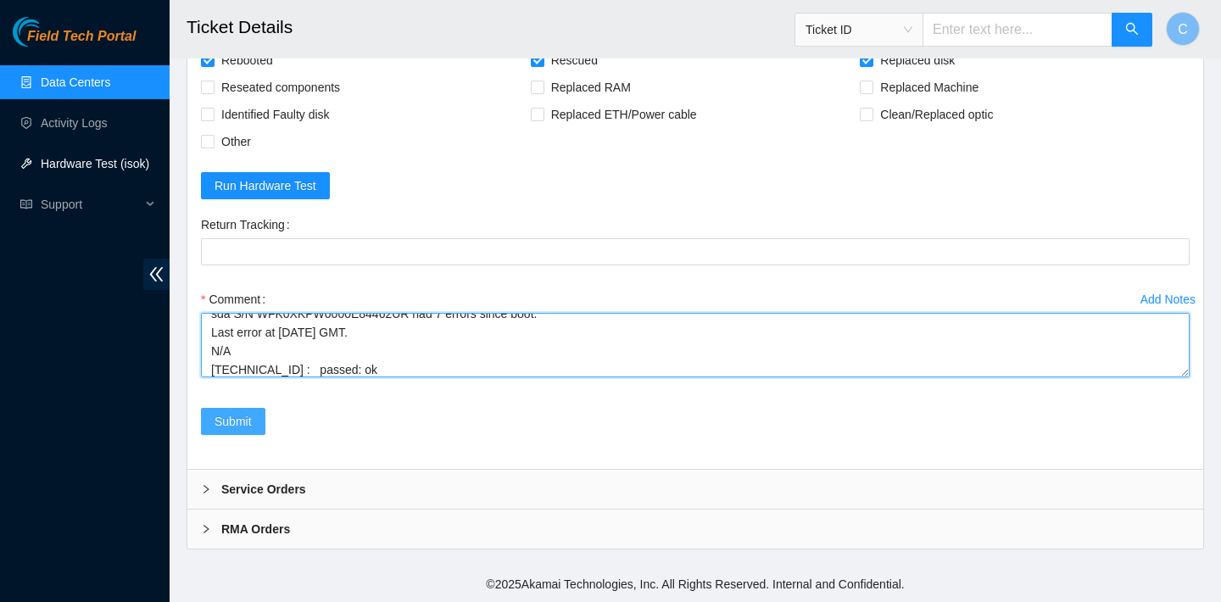
type textarea "verified SN replaced OLD disk WFK11WSW0000E846A000 with NEW disk WFKCXBG4 reboo…"
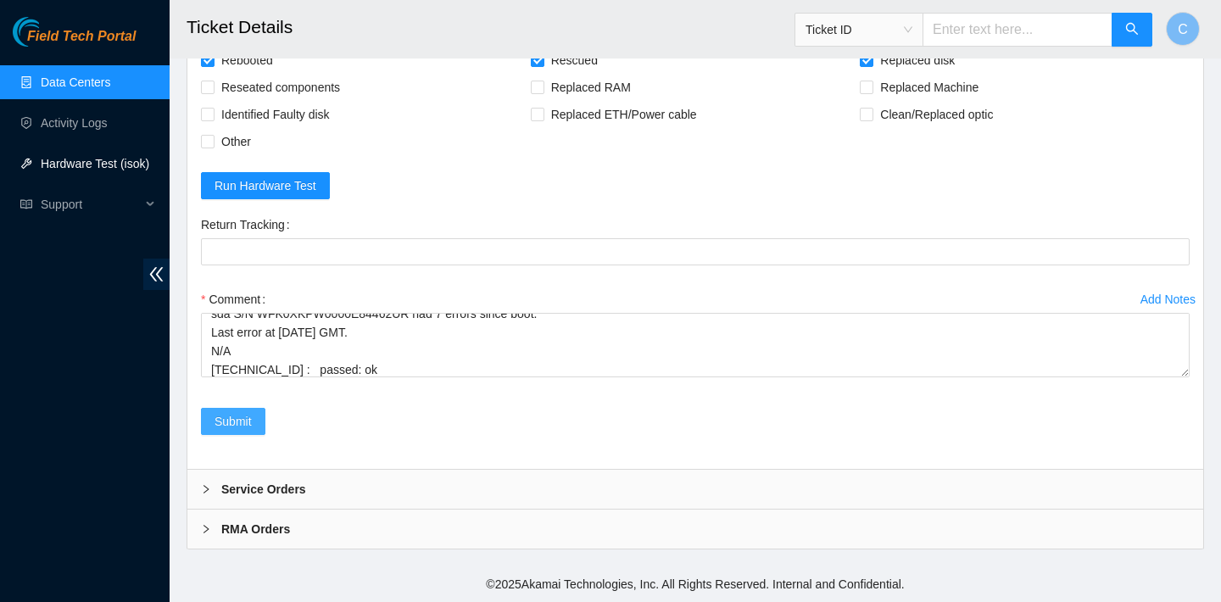
click at [249, 425] on span "Submit" at bounding box center [233, 421] width 37 height 19
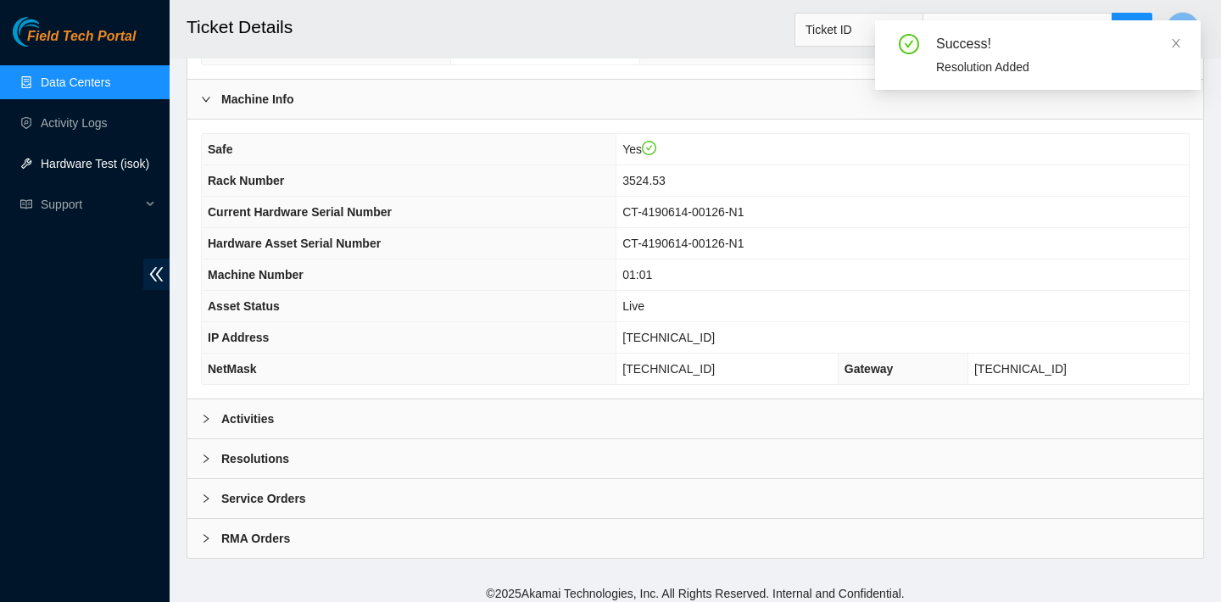
scroll to position [493, 0]
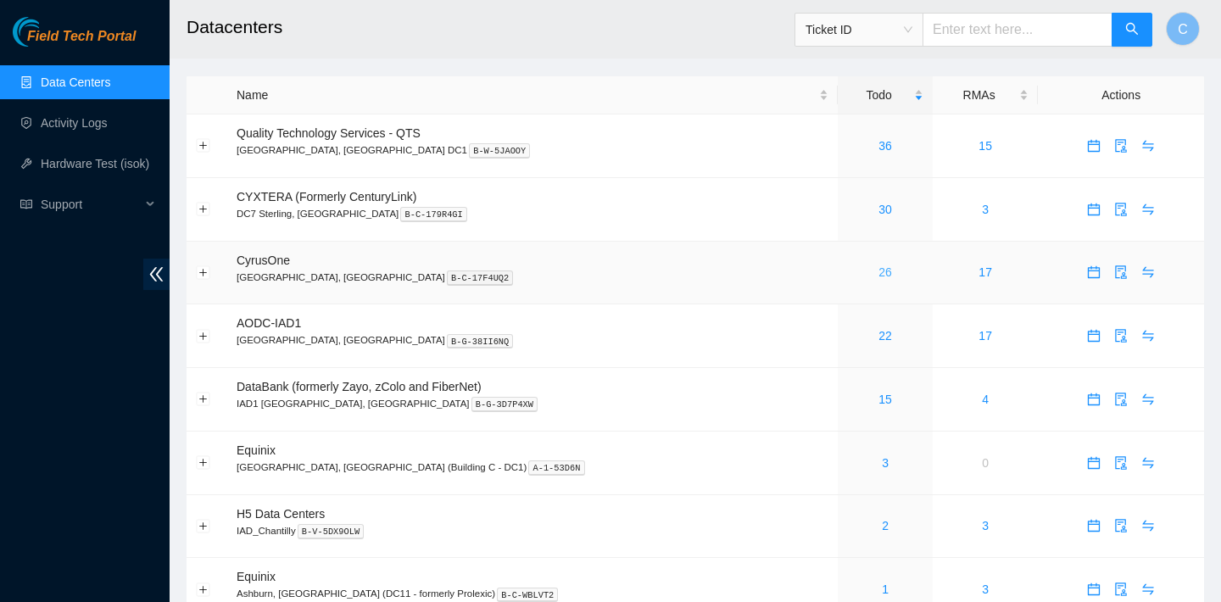
click at [878, 270] on link "26" at bounding box center [885, 272] width 14 height 14
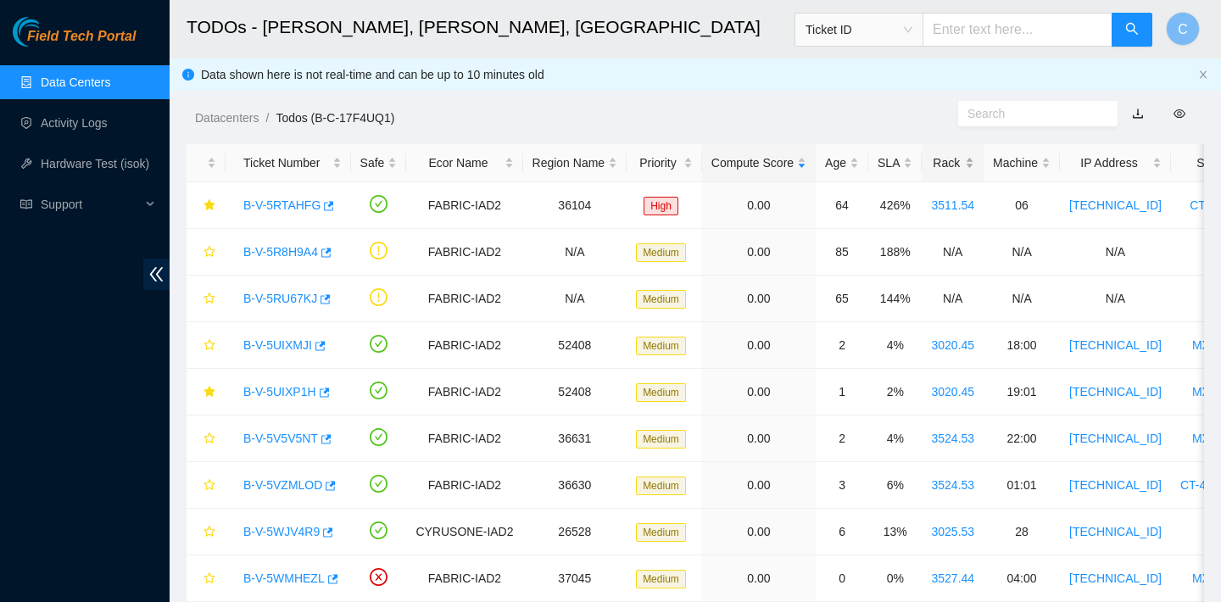
click at [945, 172] on div "Rack" at bounding box center [952, 162] width 43 height 19
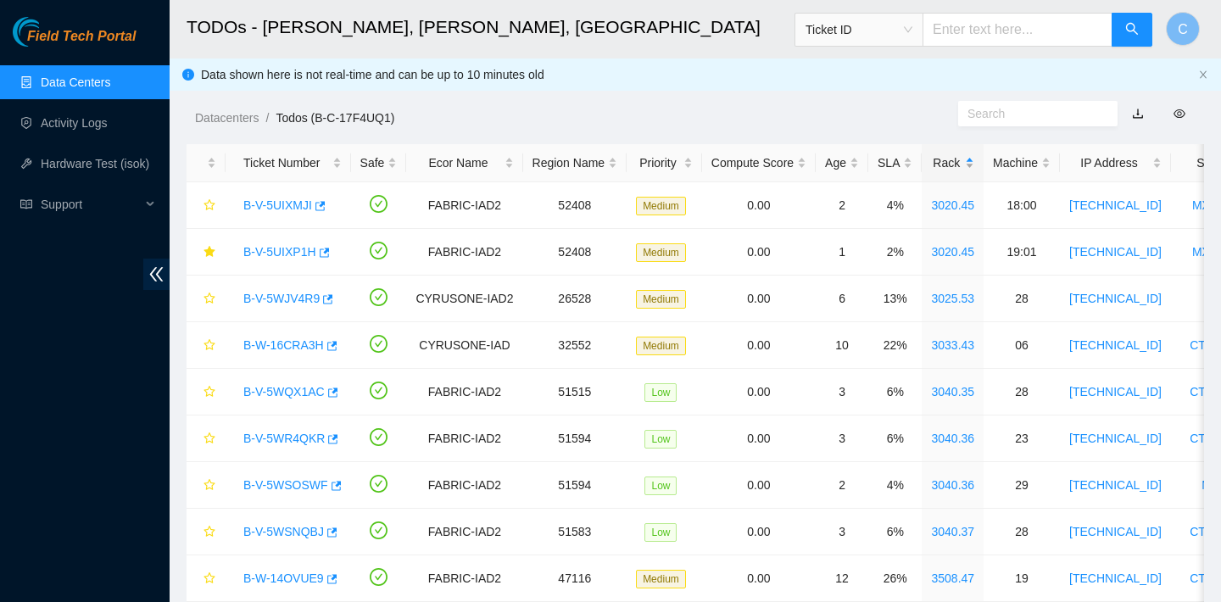
click at [951, 164] on div "Rack" at bounding box center [952, 162] width 43 height 19
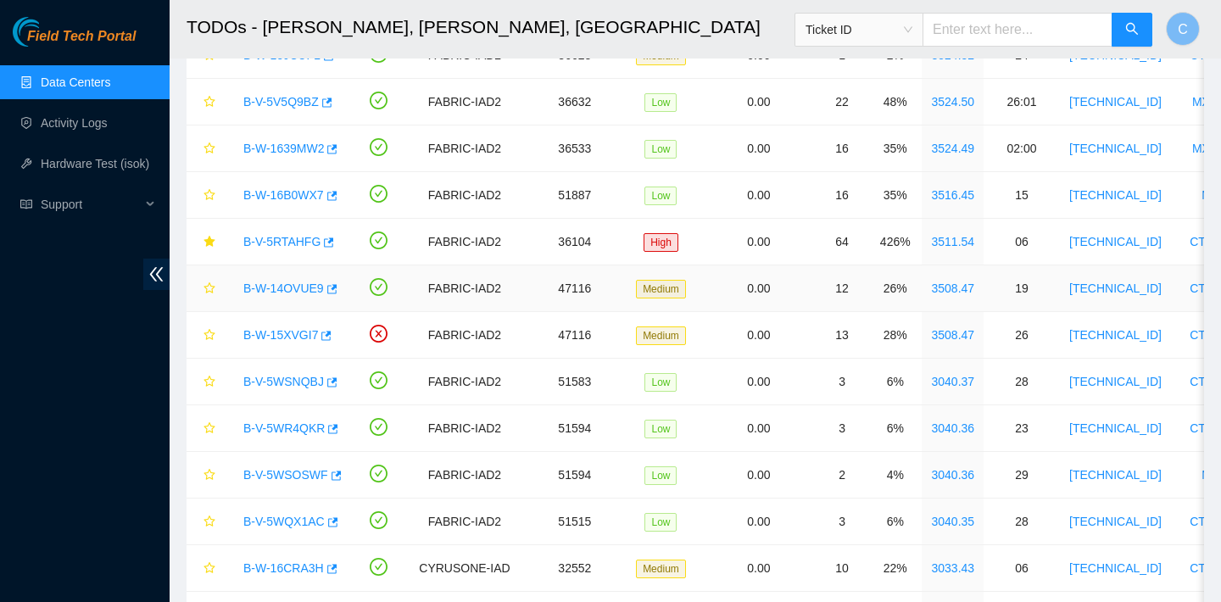
scroll to position [661, 0]
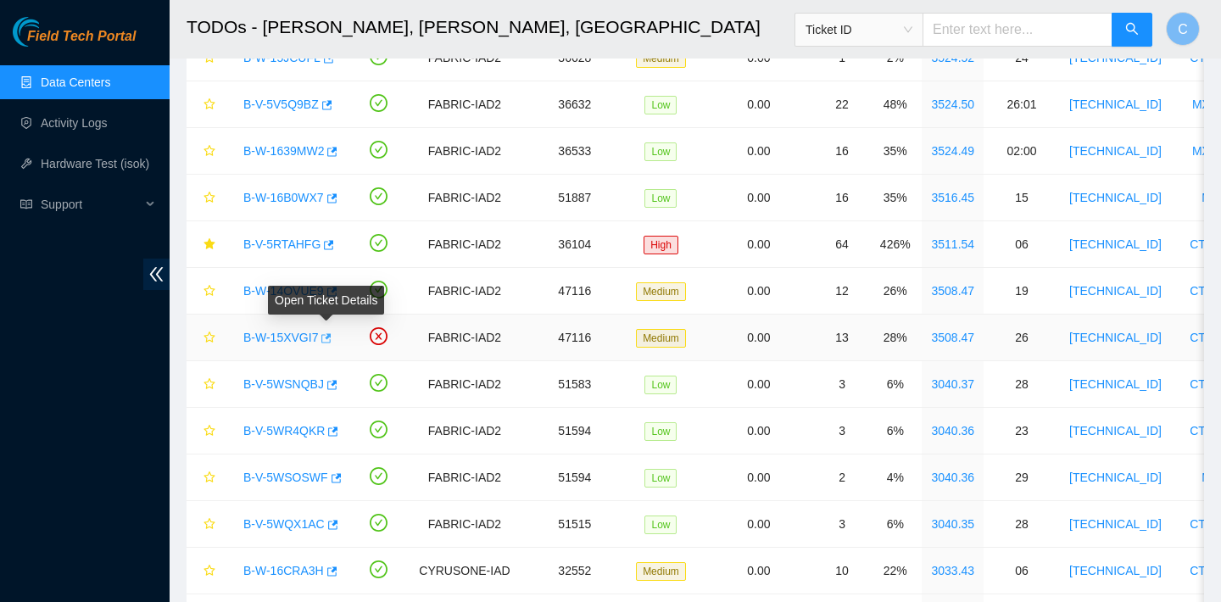
click at [330, 340] on icon "button" at bounding box center [325, 338] width 12 height 12
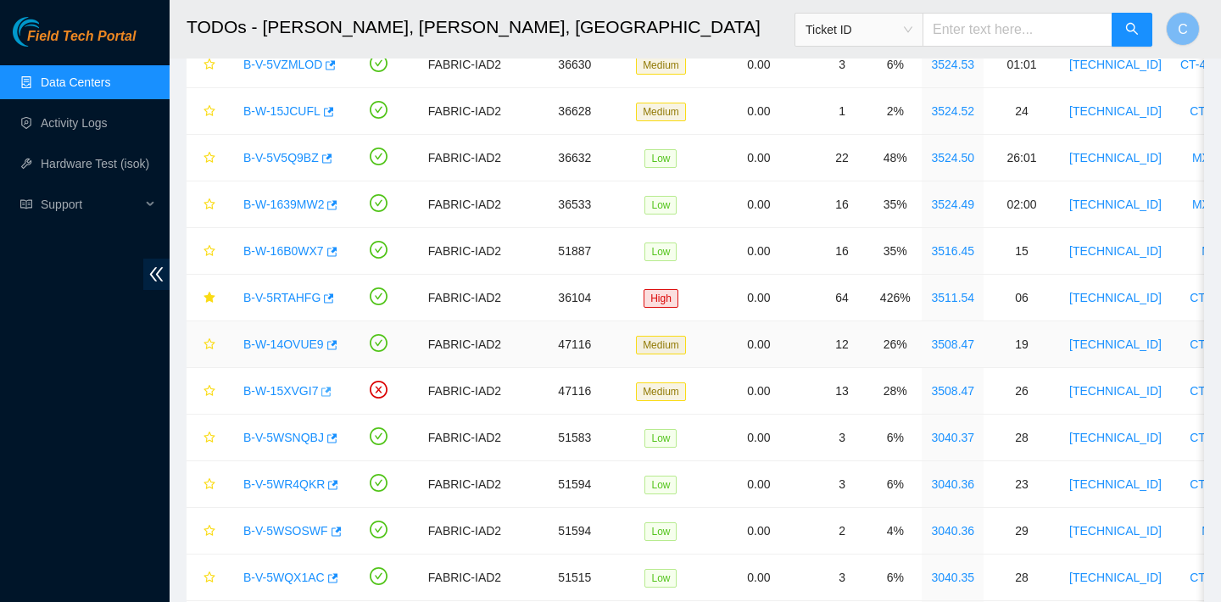
scroll to position [598, 0]
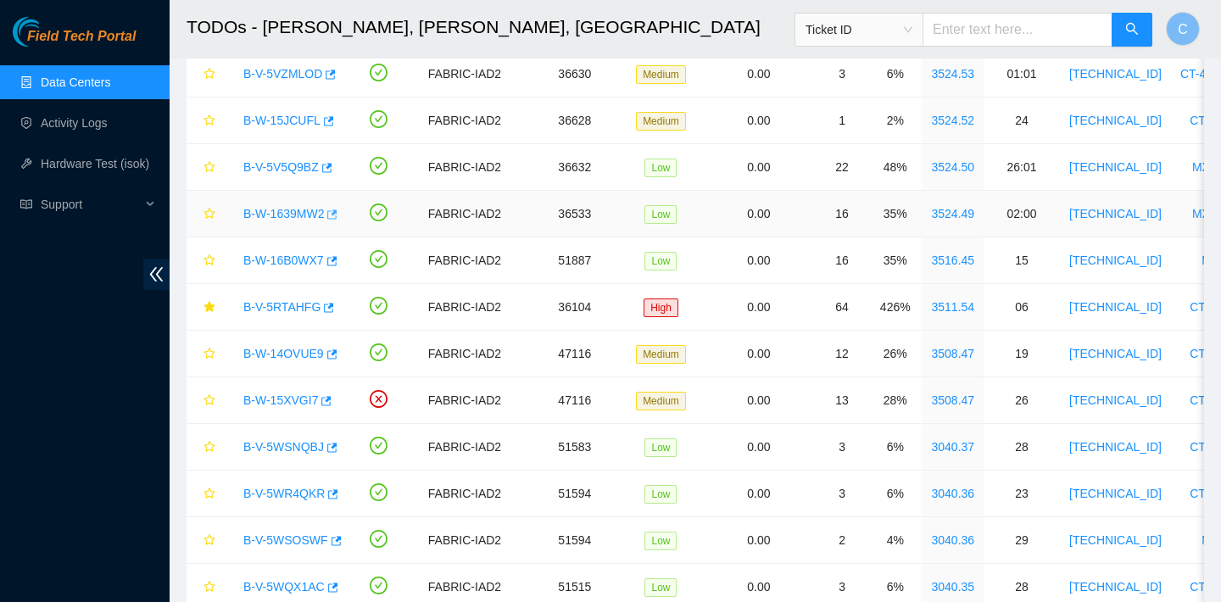
click at [337, 216] on icon "button" at bounding box center [331, 215] width 12 height 12
click at [328, 170] on icon "button" at bounding box center [326, 168] width 12 height 12
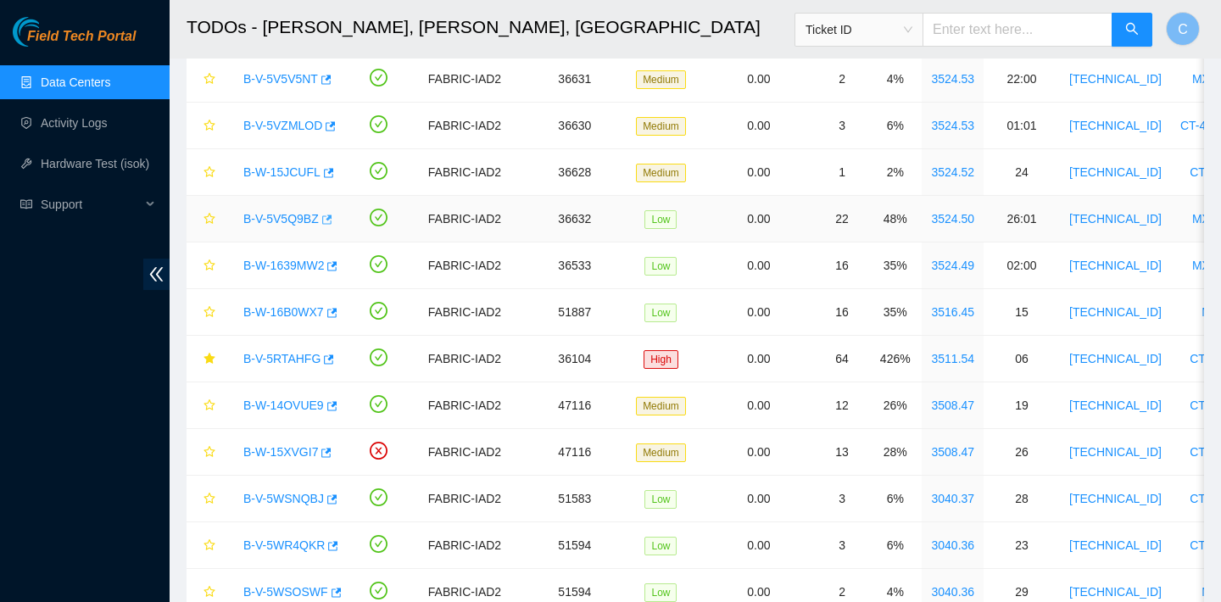
scroll to position [535, 0]
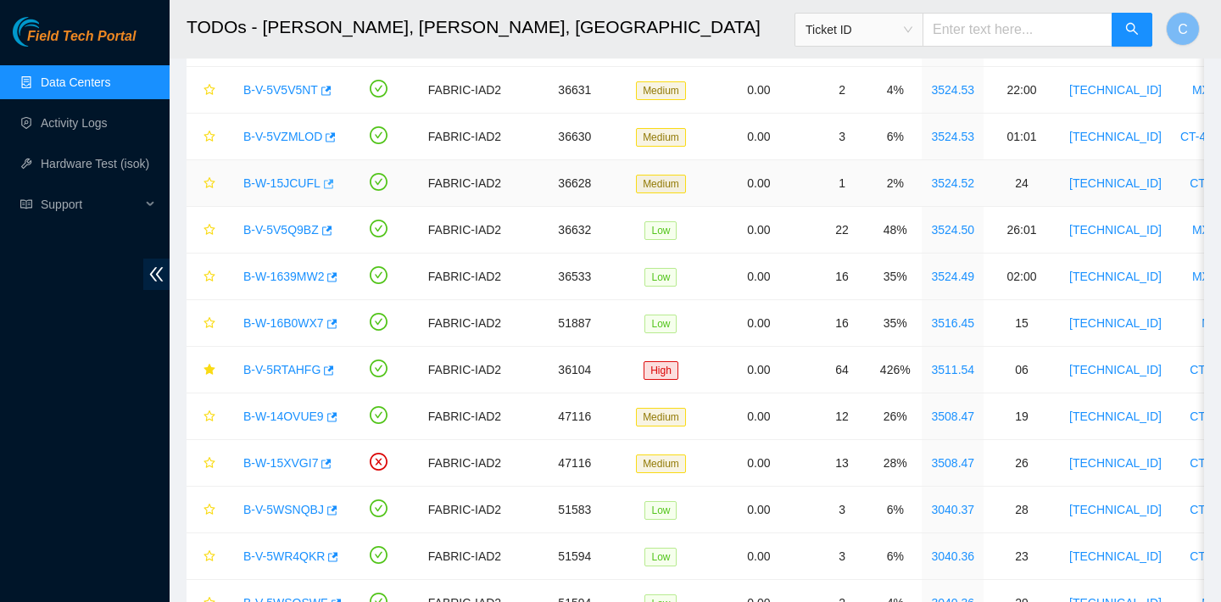
click at [334, 182] on icon "button" at bounding box center [329, 183] width 10 height 9
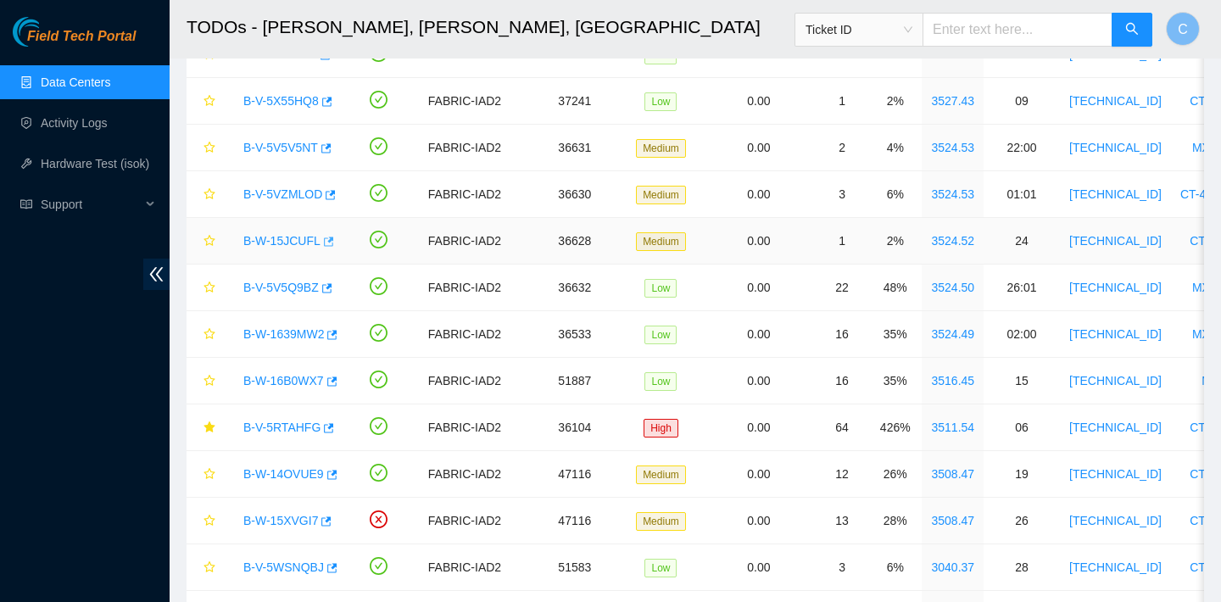
scroll to position [440, 0]
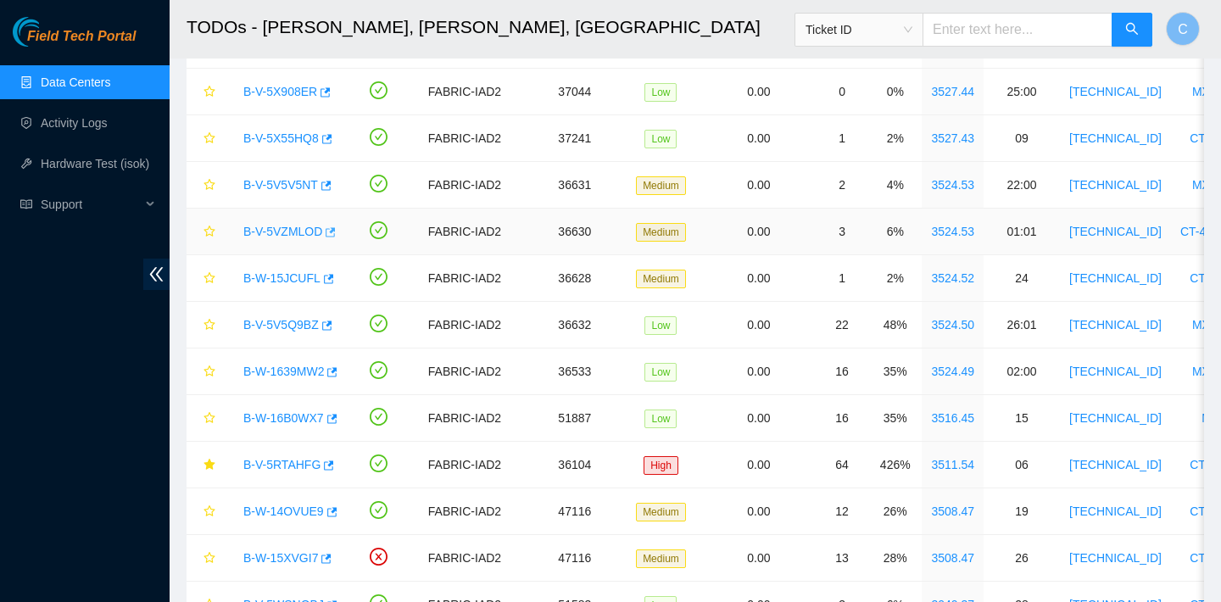
click at [334, 231] on icon "button" at bounding box center [331, 231] width 10 height 9
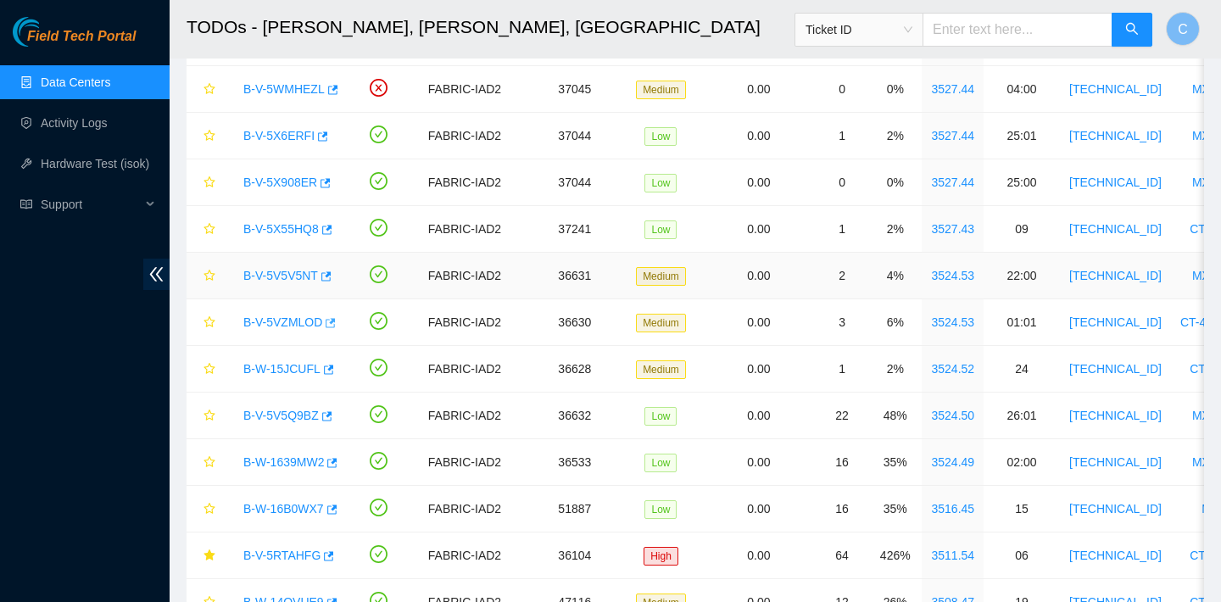
scroll to position [348, 0]
click at [328, 278] on icon "button" at bounding box center [325, 278] width 12 height 12
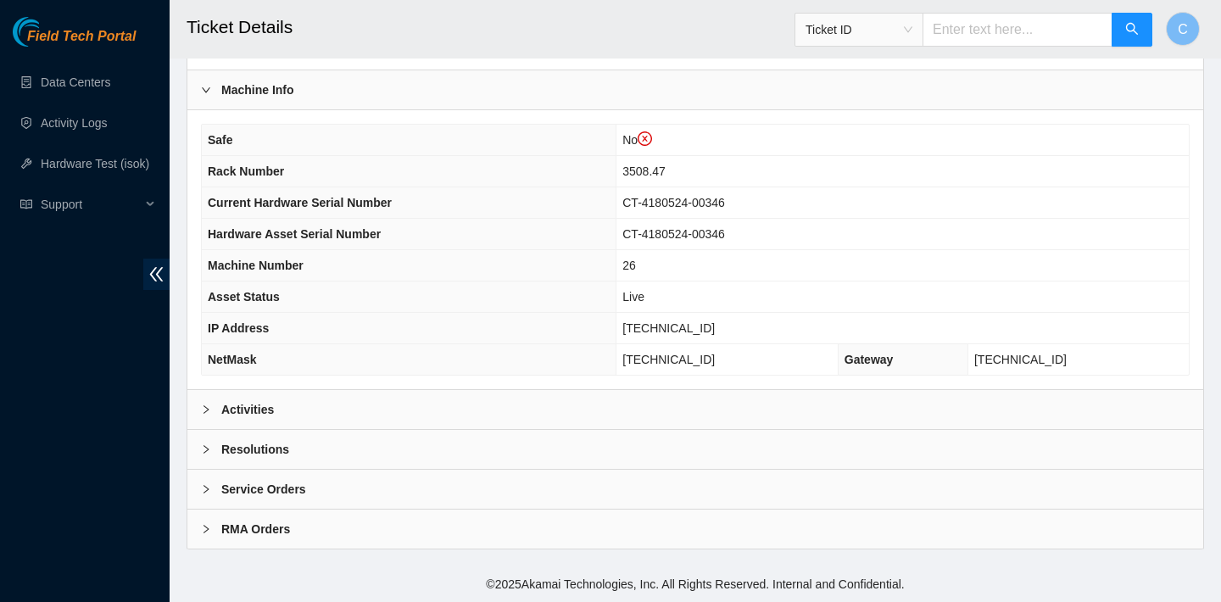
click at [471, 394] on div "Activities" at bounding box center [695, 409] width 1016 height 39
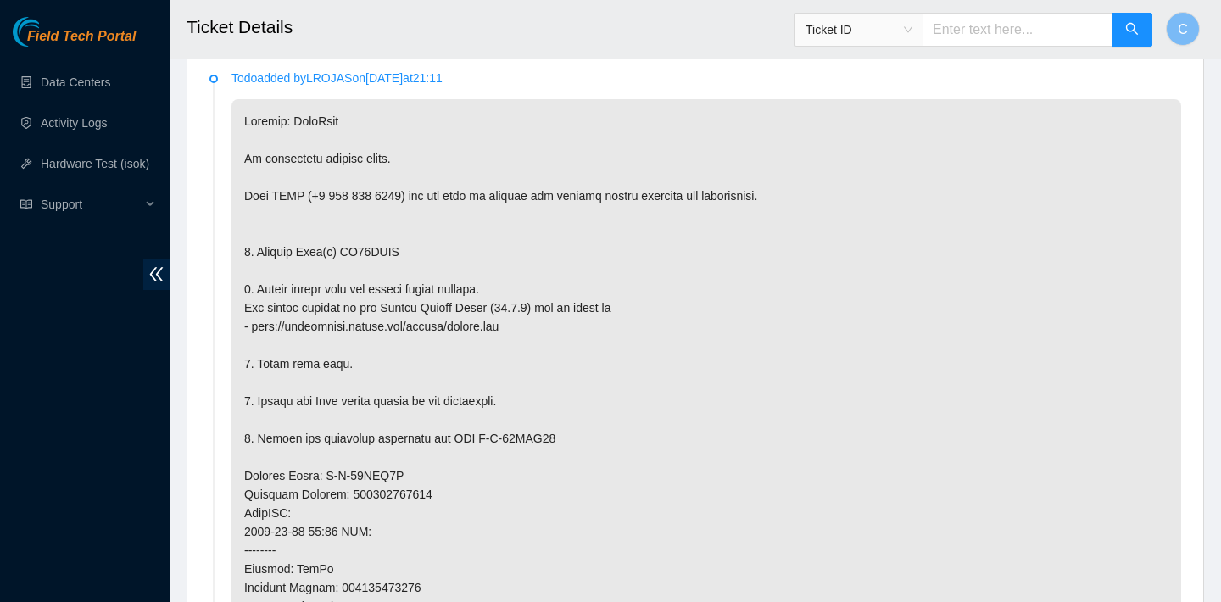
scroll to position [711, 0]
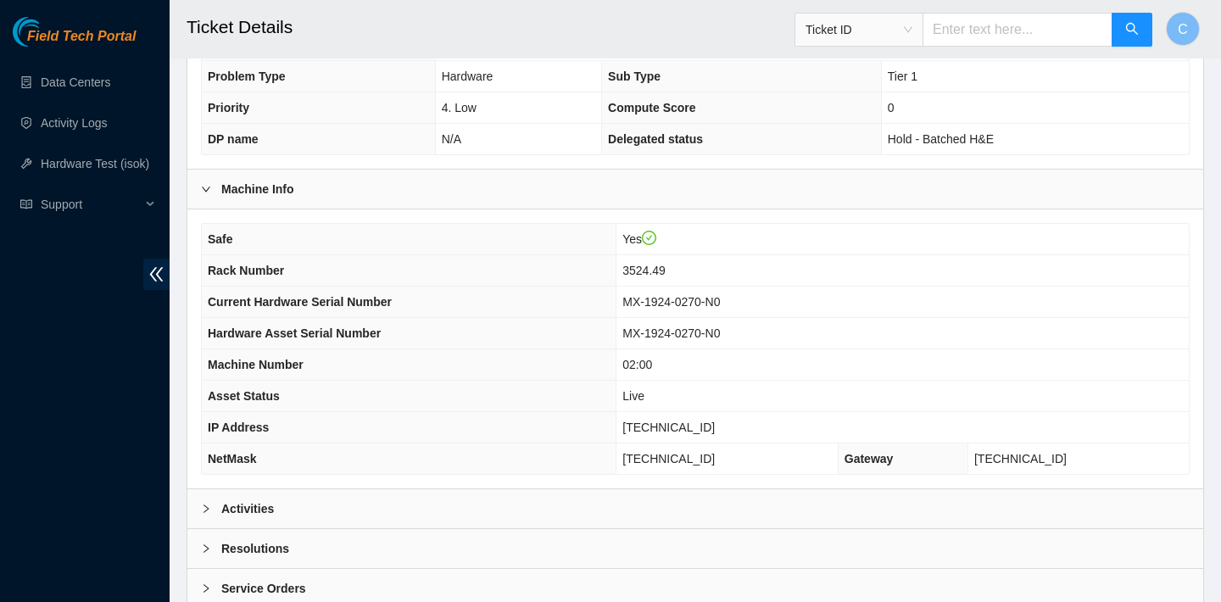
scroll to position [493, 0]
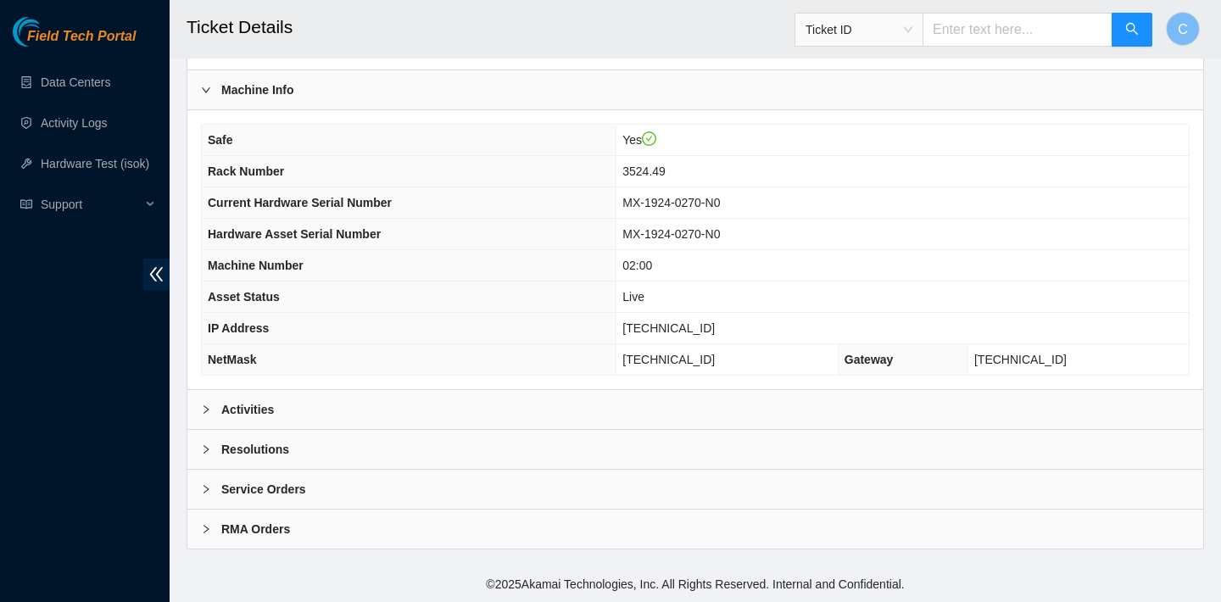
click at [303, 414] on div "Activities" at bounding box center [695, 409] width 1016 height 39
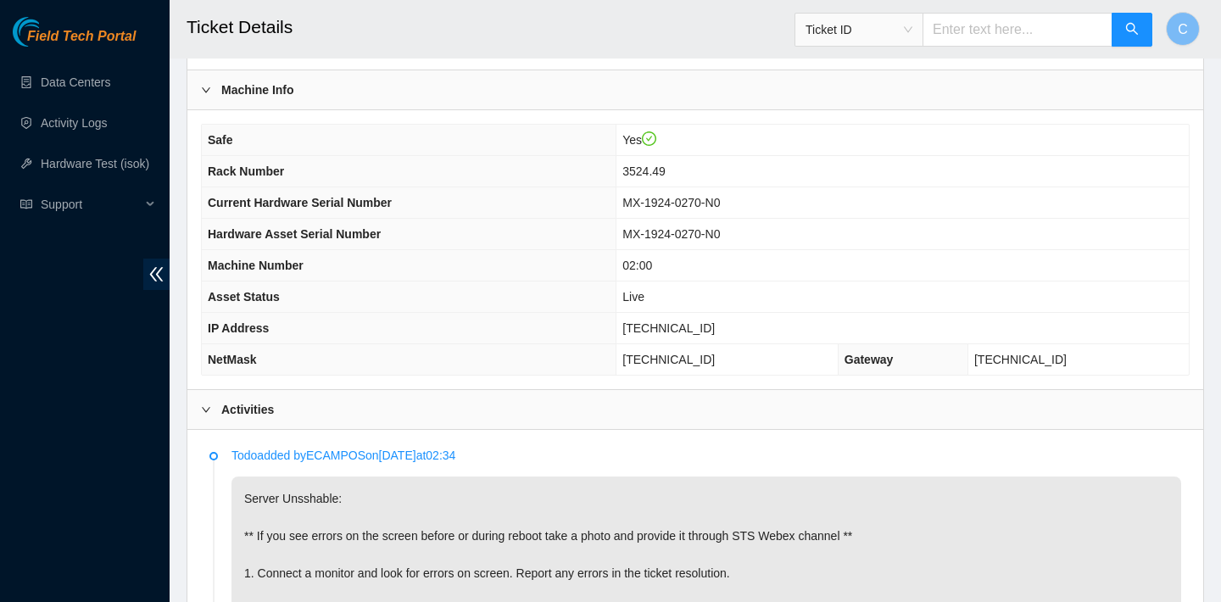
scroll to position [668, 0]
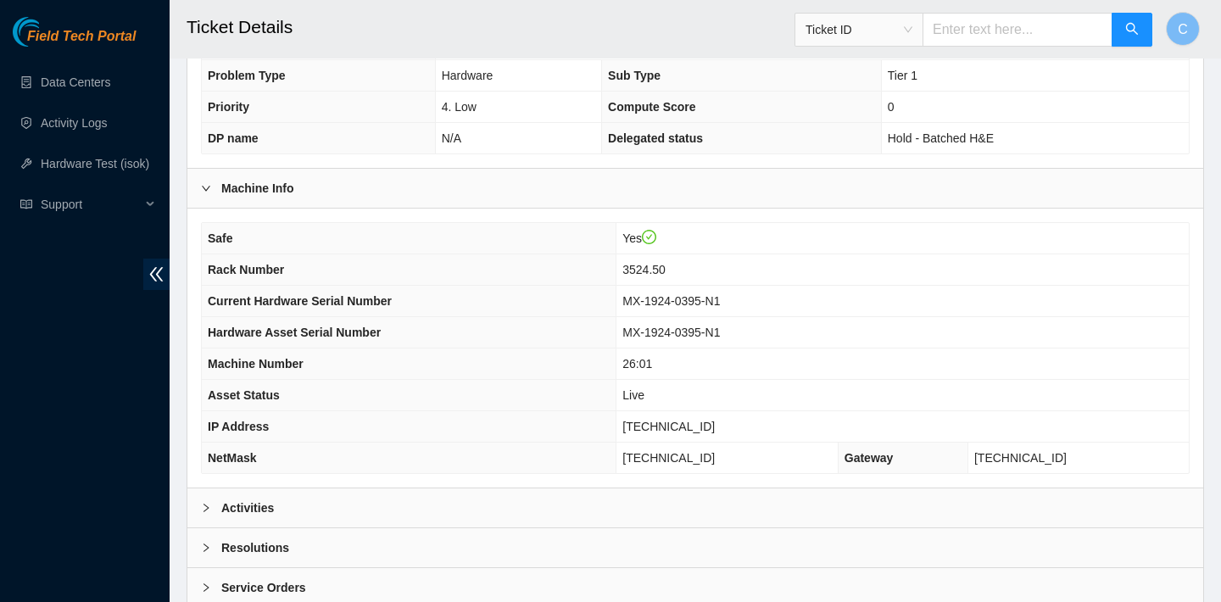
scroll to position [493, 0]
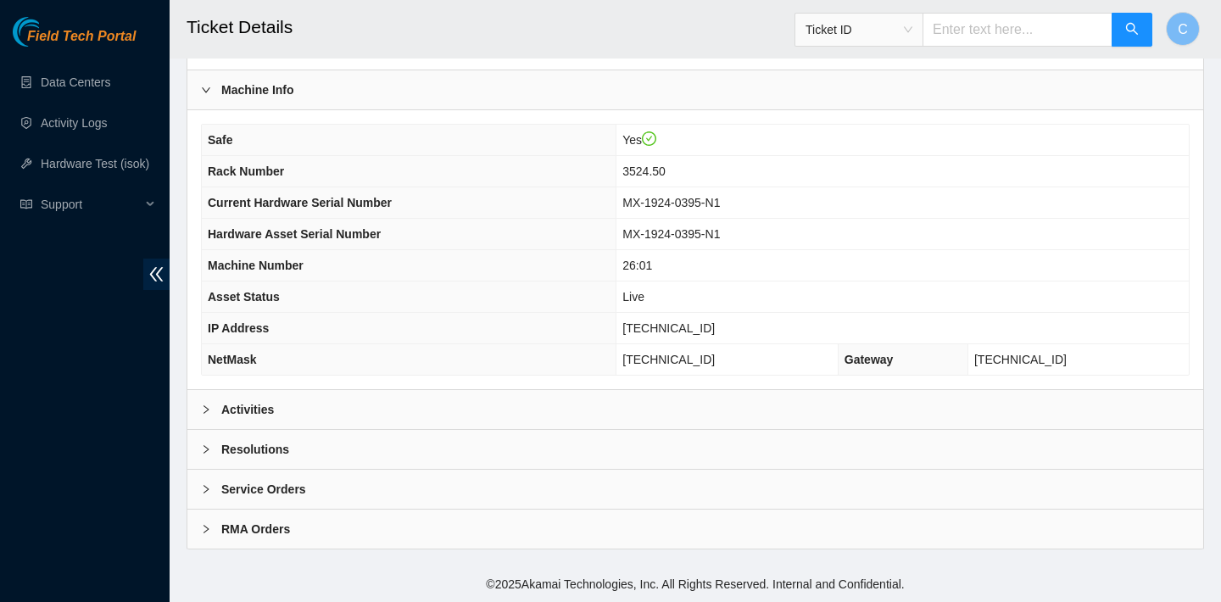
click at [371, 388] on div "Safe Yes Rack Number 3524.50 Current Hardware Serial Number MX-1924-0395-N1 Har…" at bounding box center [695, 249] width 1016 height 279
click at [369, 403] on div "Activities" at bounding box center [695, 409] width 1016 height 39
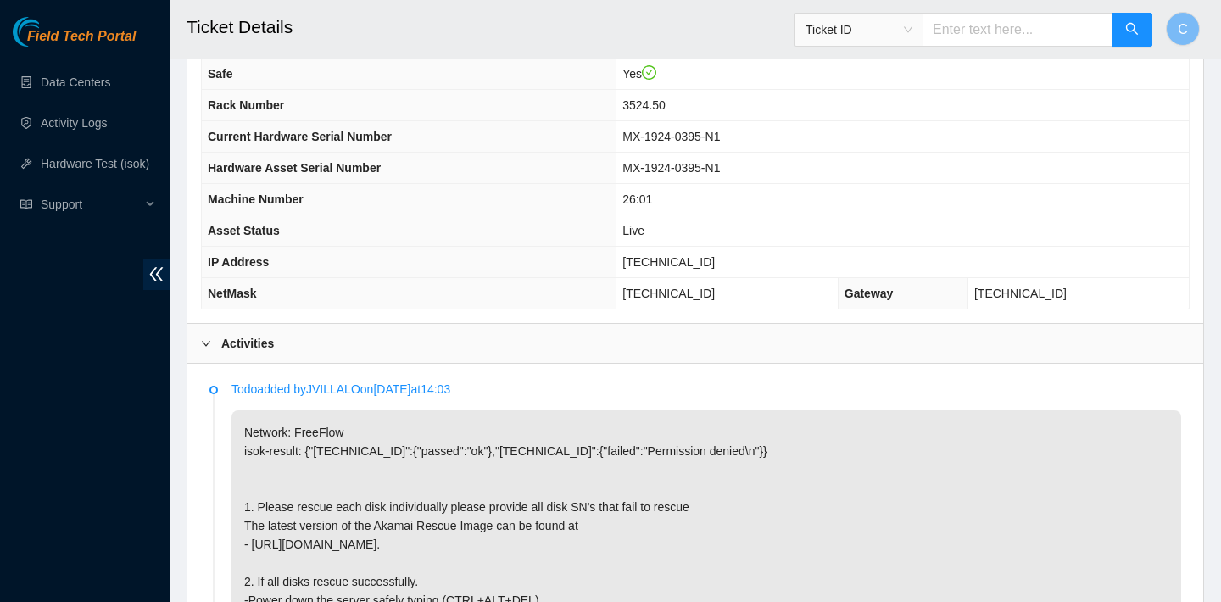
scroll to position [556, 0]
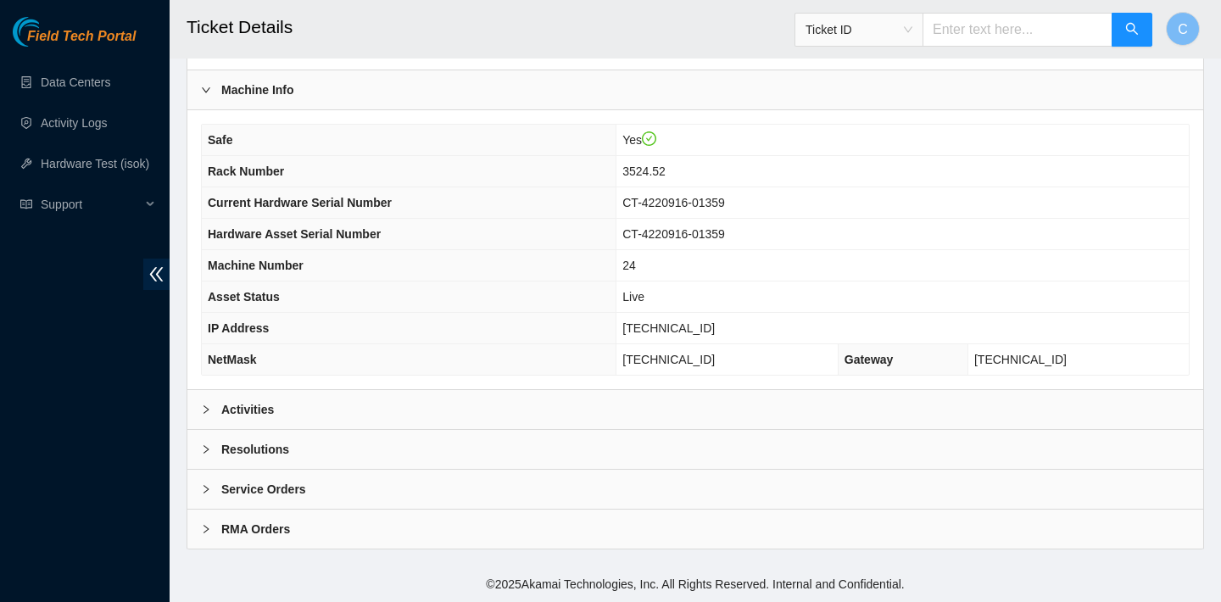
click at [398, 397] on div "Activities" at bounding box center [695, 409] width 1016 height 39
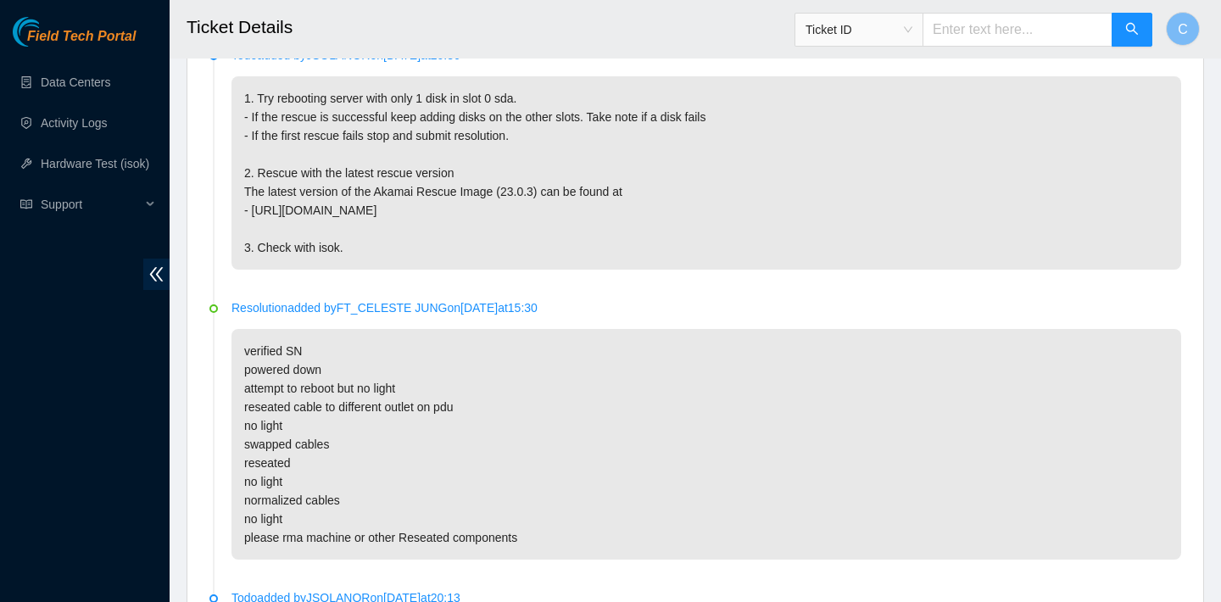
scroll to position [841, 0]
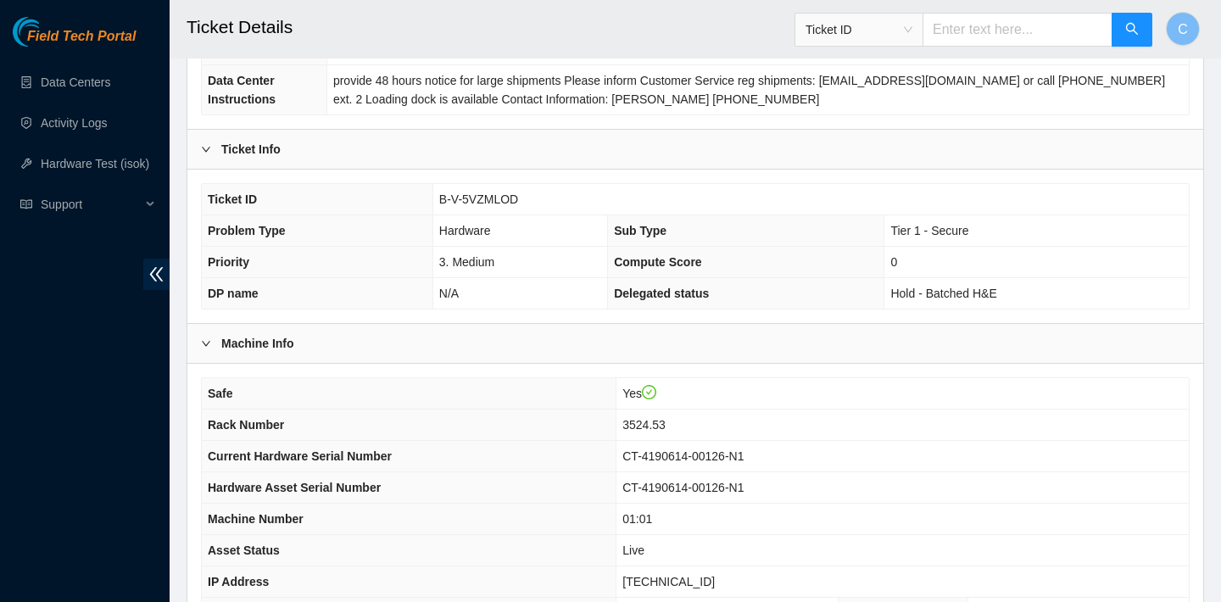
scroll to position [493, 0]
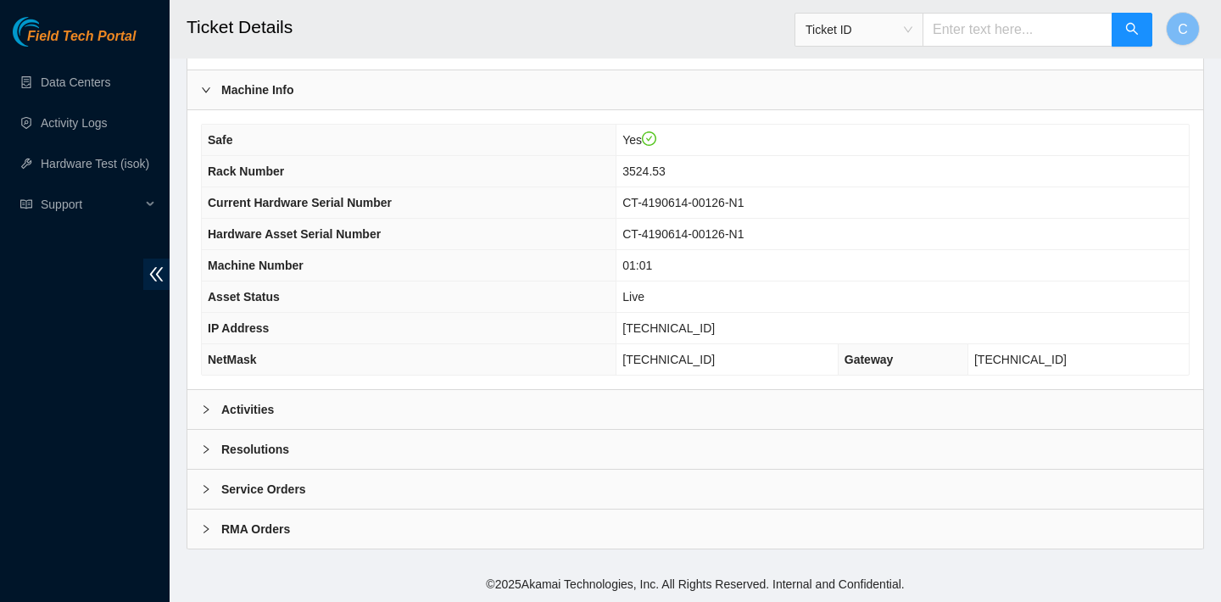
click at [316, 408] on div "Activities" at bounding box center [695, 409] width 1016 height 39
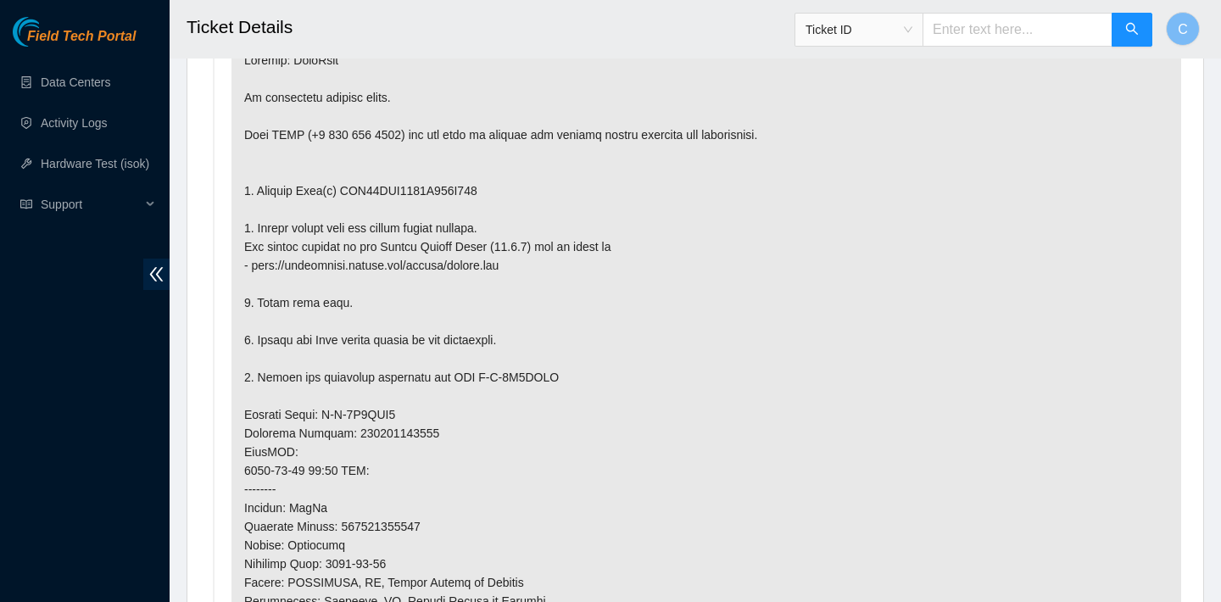
scroll to position [927, 0]
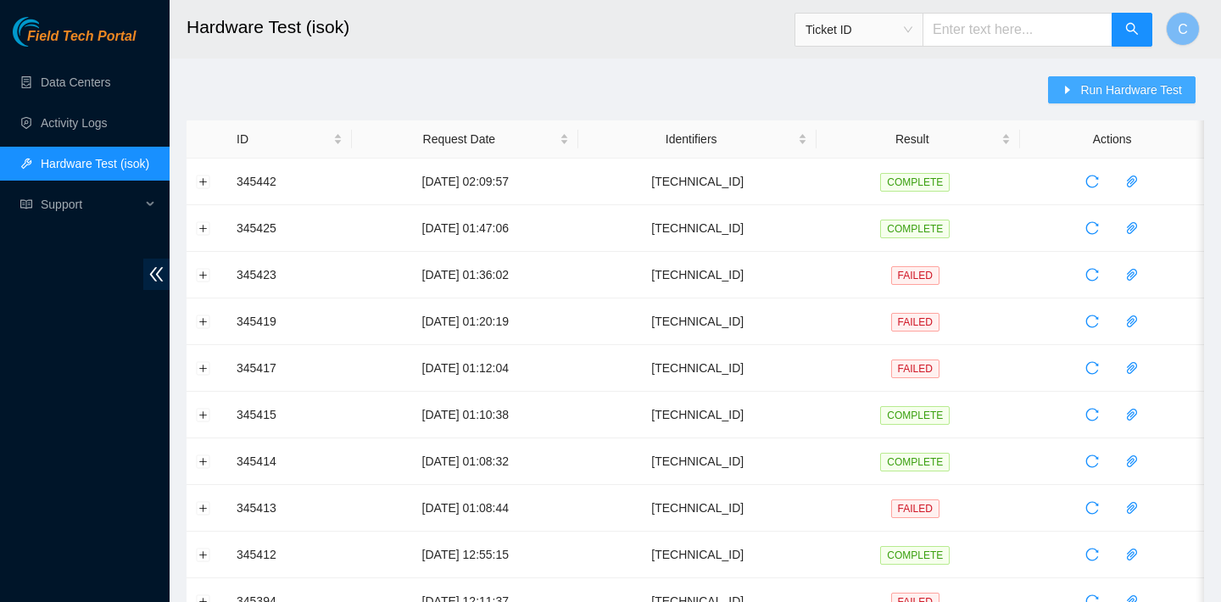
click at [1083, 86] on span "Run Hardware Test" at bounding box center [1131, 90] width 102 height 19
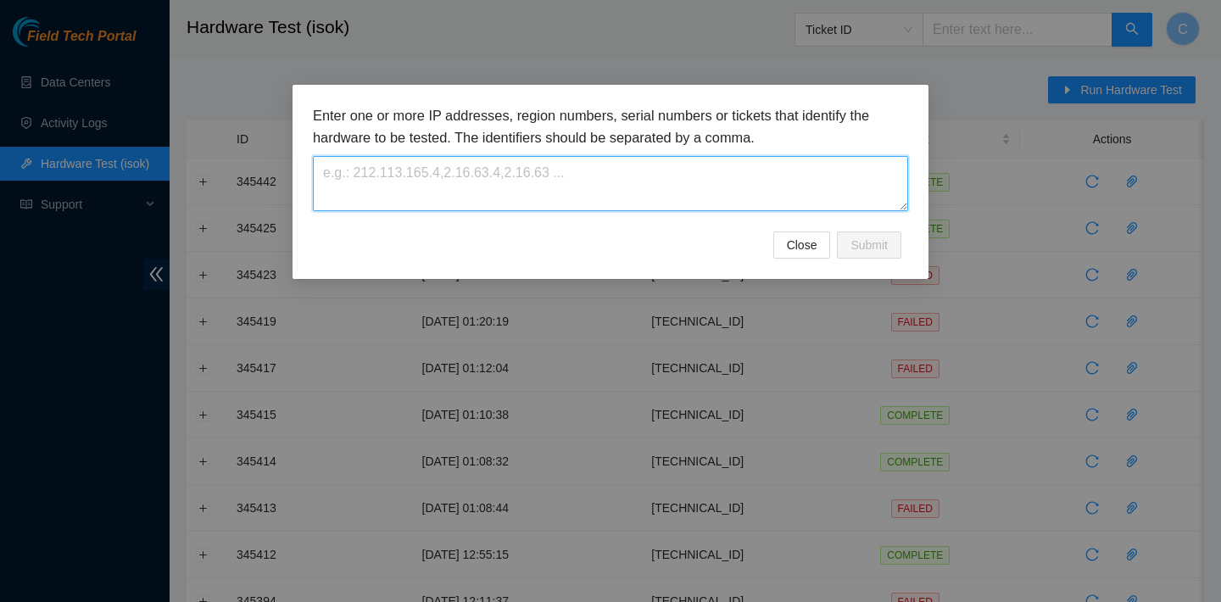
click at [716, 175] on textarea at bounding box center [610, 183] width 595 height 55
paste textarea "[TECHNICAL_ID]"
type textarea "[TECHNICAL_ID]"
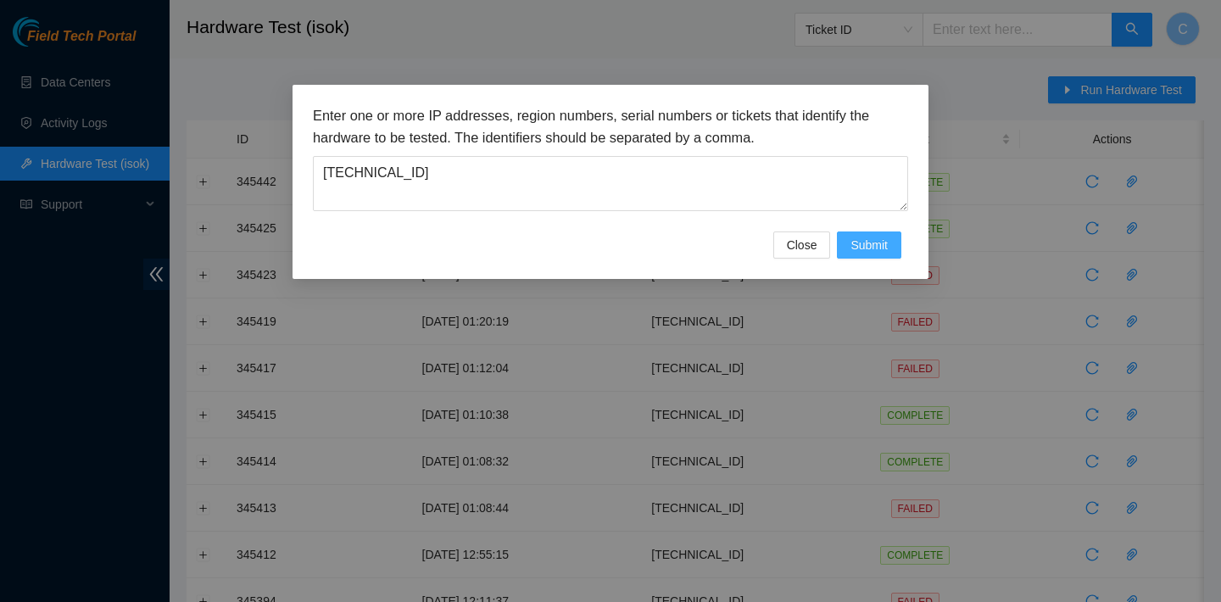
click at [865, 247] on span "Submit" at bounding box center [868, 245] width 37 height 19
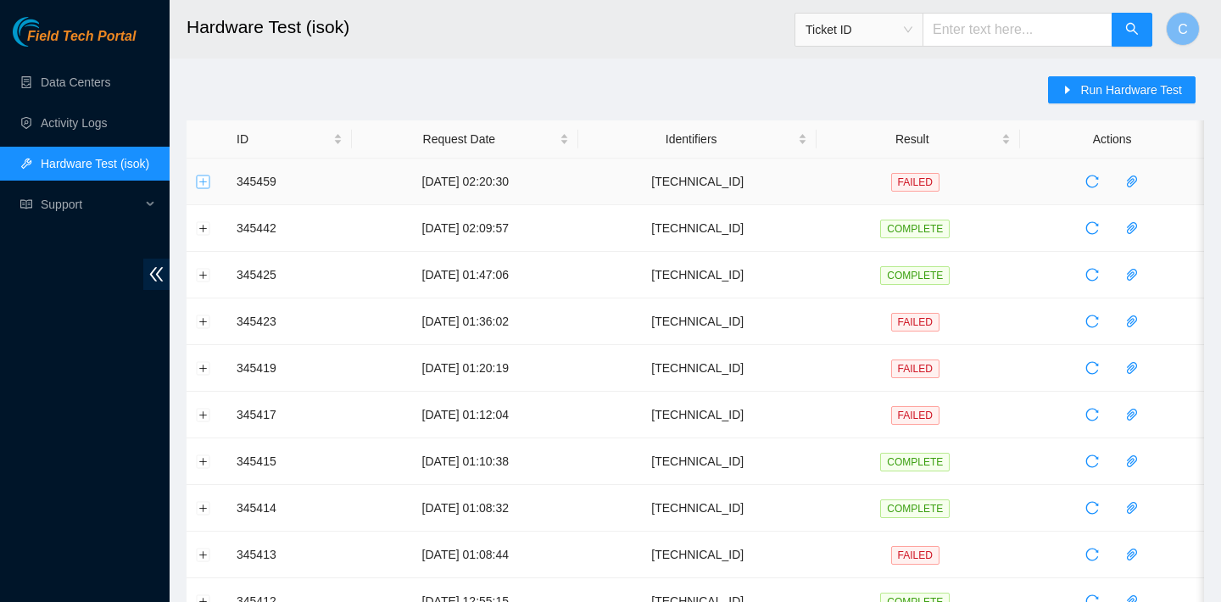
click at [200, 177] on button "Expand row" at bounding box center [204, 182] width 14 height 14
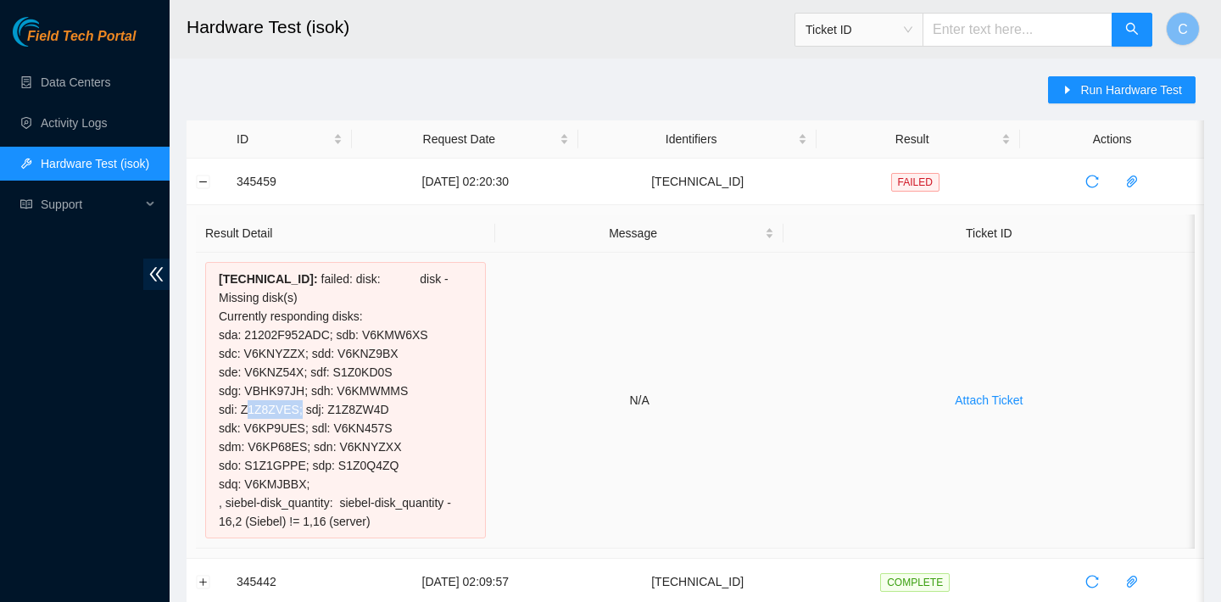
drag, startPoint x: 302, startPoint y: 411, endPoint x: 241, endPoint y: 410, distance: 61.1
click at [241, 410] on div "23.35.96.22 : failed: disk: disk - Missing disk(s) Currently responding disks: …" at bounding box center [345, 400] width 281 height 276
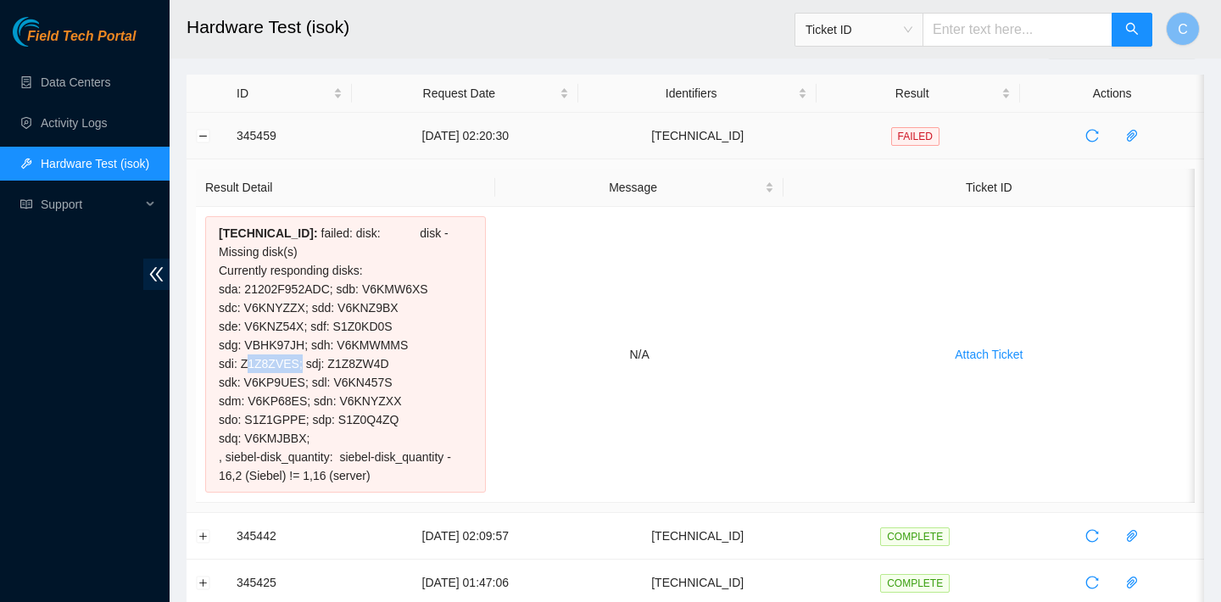
scroll to position [58, 0]
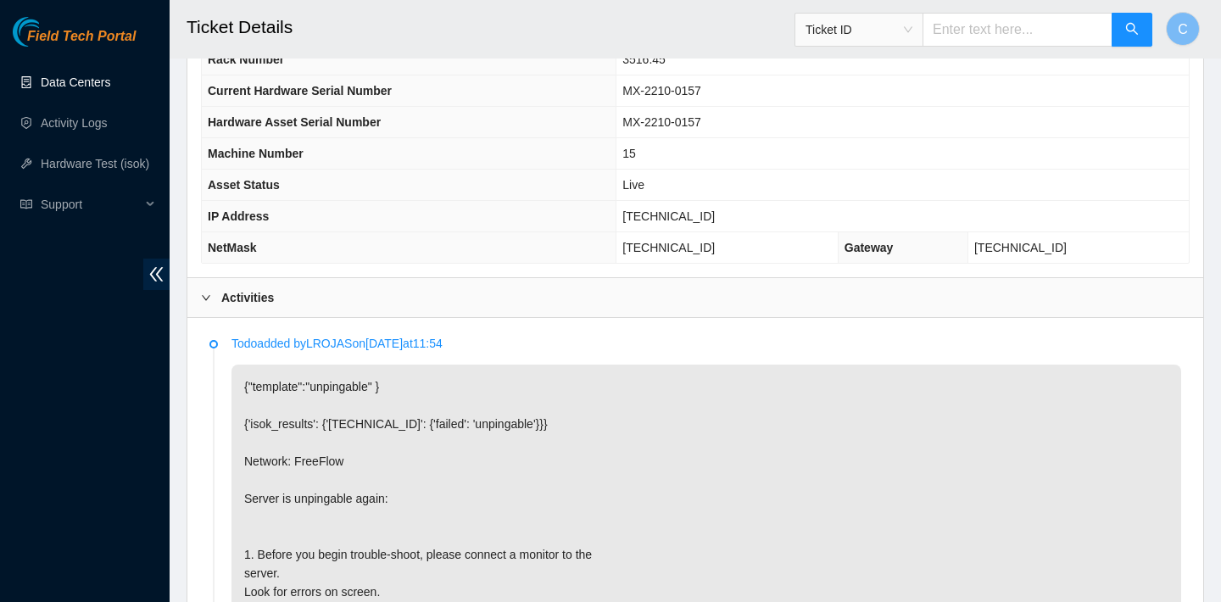
scroll to position [576, 0]
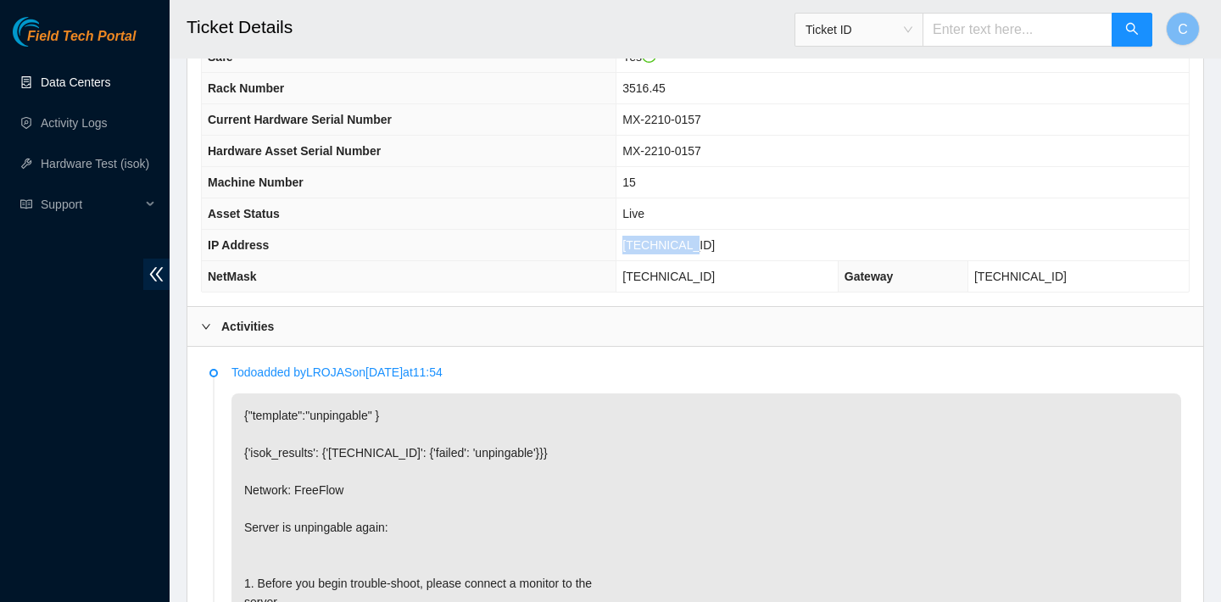
drag, startPoint x: 738, startPoint y: 239, endPoint x: 650, endPoint y: 237, distance: 88.2
click at [650, 237] on td "[TECHNICAL_ID]" at bounding box center [902, 245] width 572 height 31
copy span "[TECHNICAL_ID]"
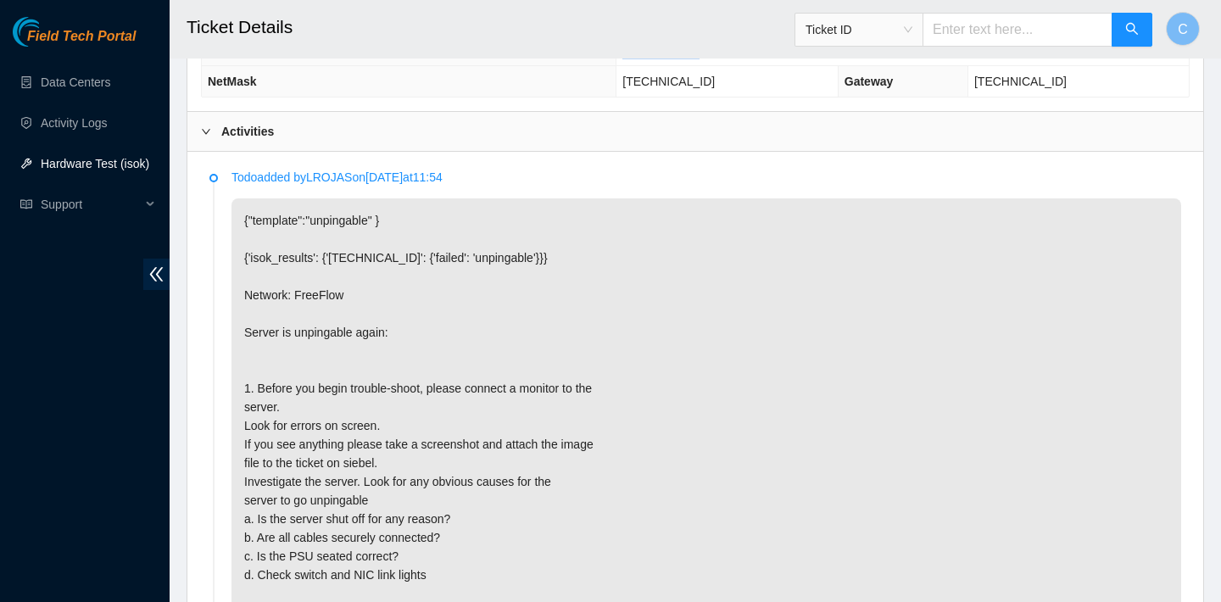
scroll to position [644, 0]
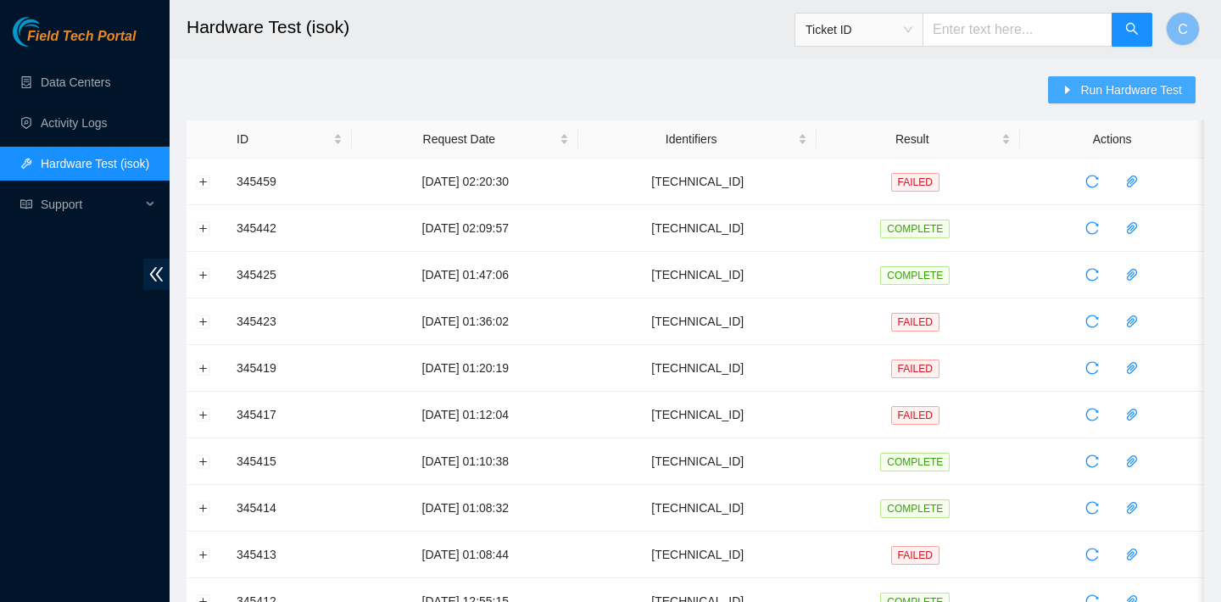
click at [1067, 88] on icon "caret-right" at bounding box center [1068, 90] width 5 height 8
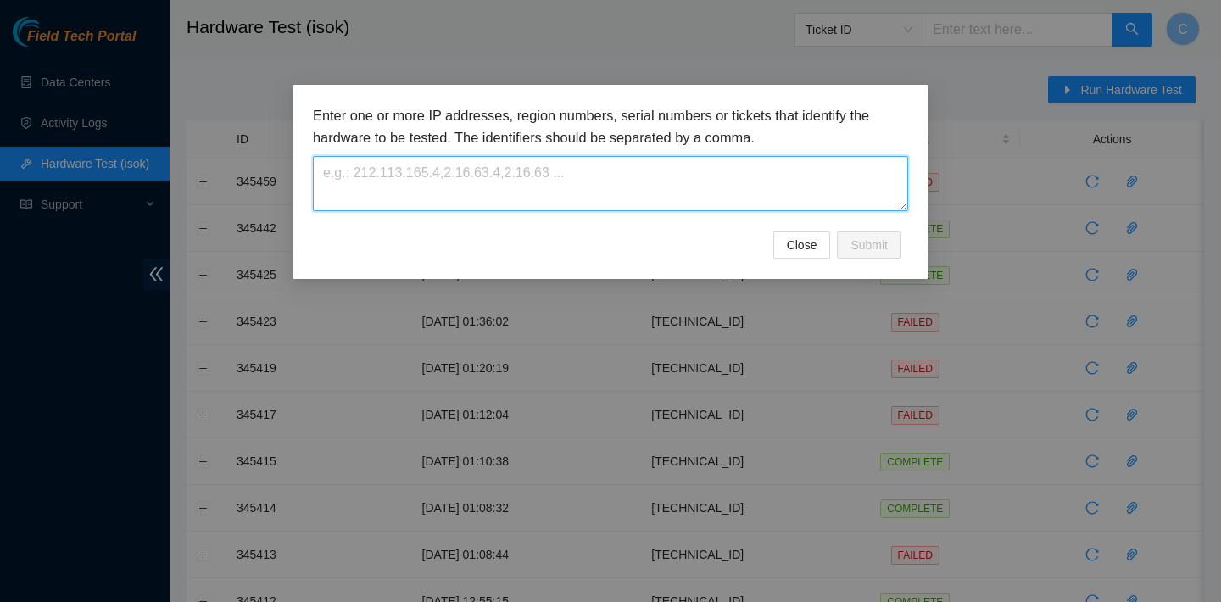
click at [588, 198] on textarea at bounding box center [610, 183] width 595 height 55
paste textarea "23.3.98.114"
type textarea "23.3.98.114"
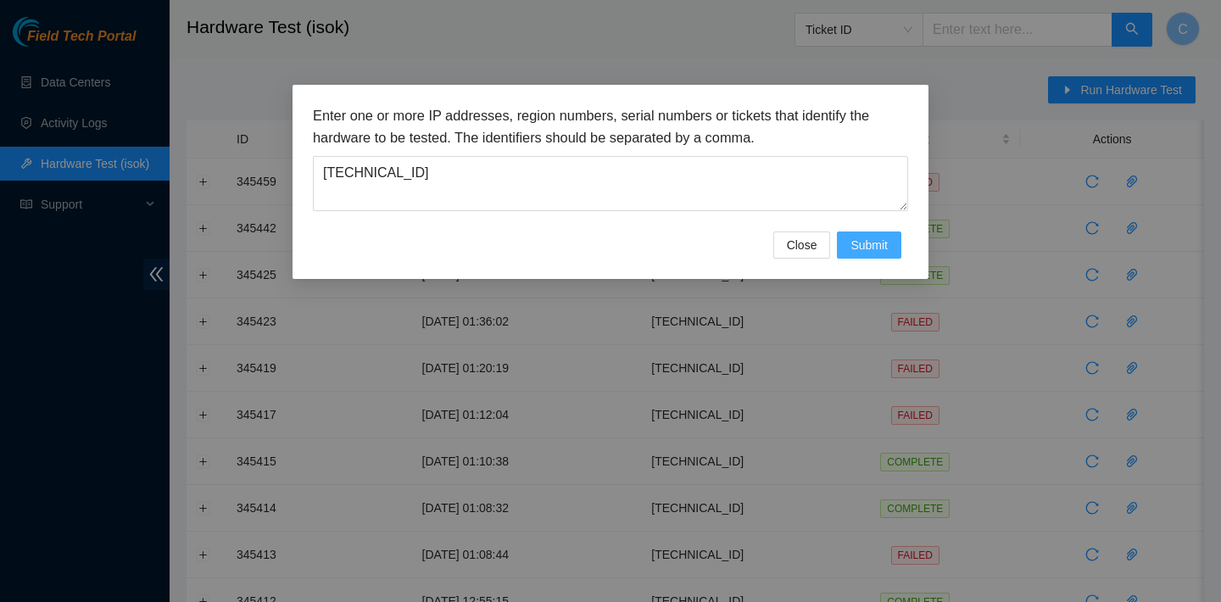
click at [867, 254] on button "Submit" at bounding box center [869, 244] width 64 height 27
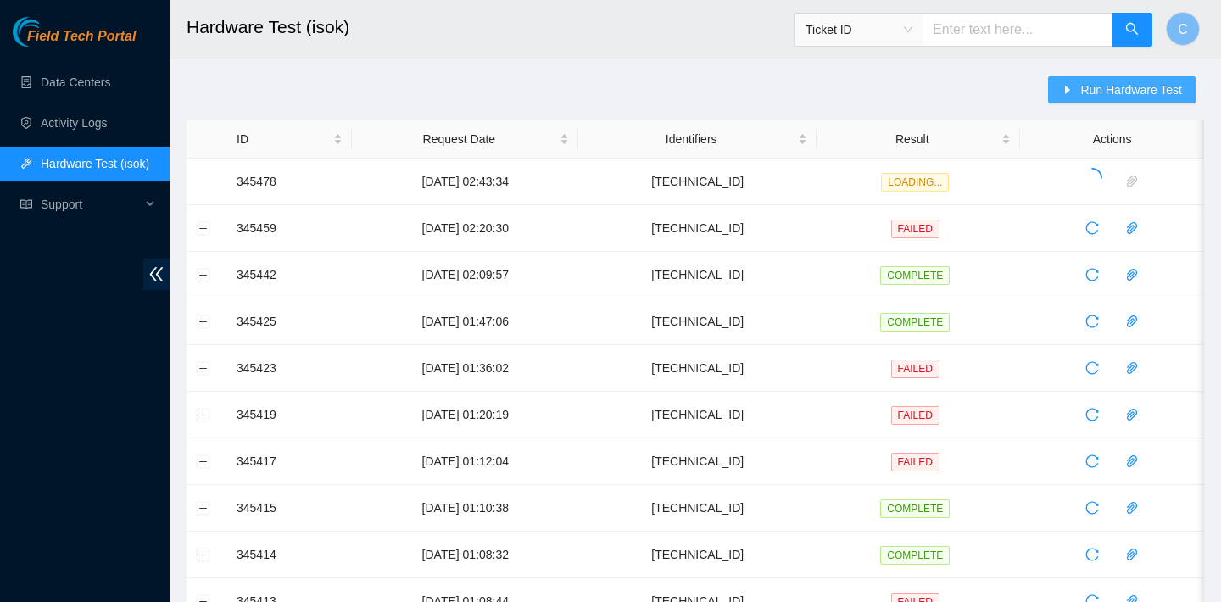
click at [1071, 91] on icon "caret-right" at bounding box center [1068, 90] width 12 height 12
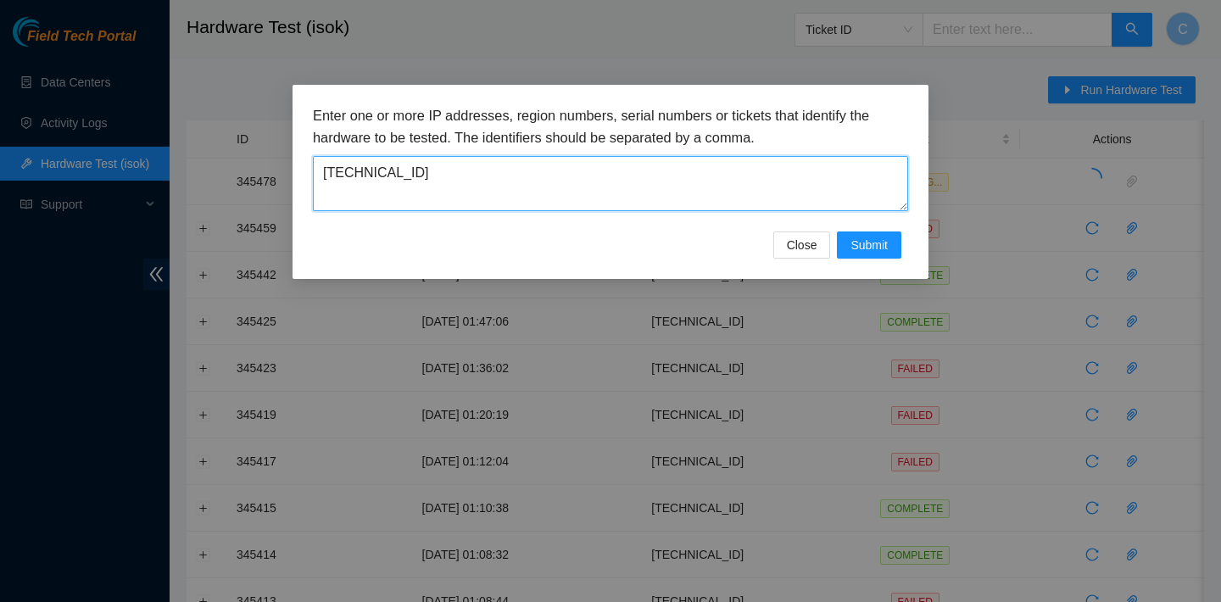
drag, startPoint x: 849, startPoint y: 173, endPoint x: 544, endPoint y: 131, distance: 307.2
click at [544, 131] on div "Enter one or more IP addresses, region numbers, serial numbers or tickets that …" at bounding box center [610, 158] width 595 height 106
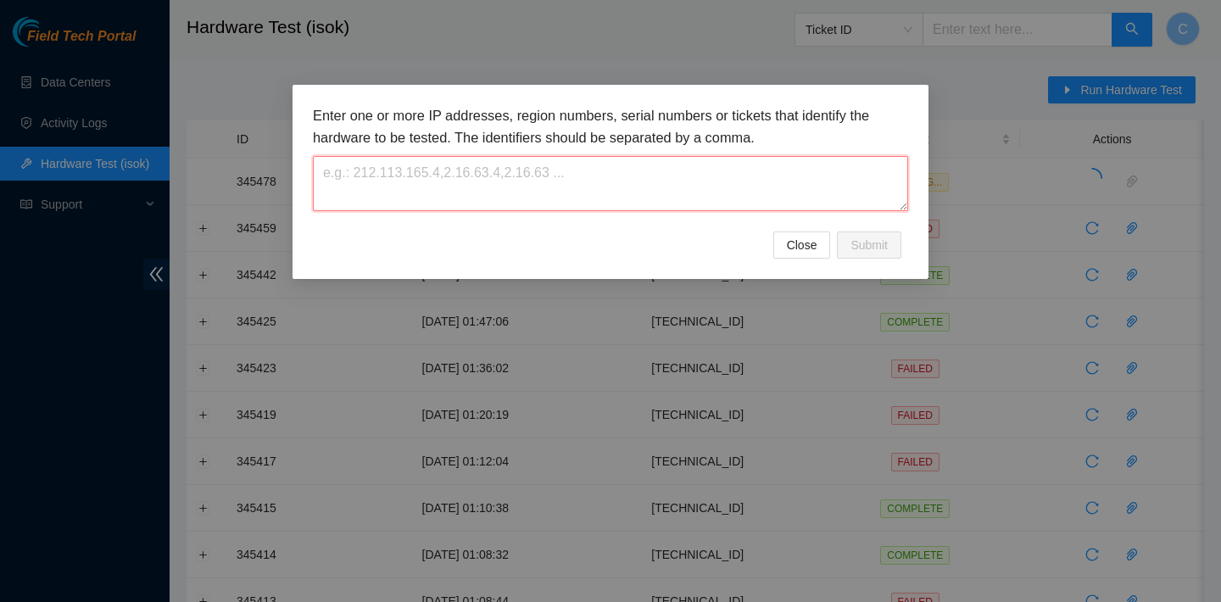
paste textarea "23.207.198.12"
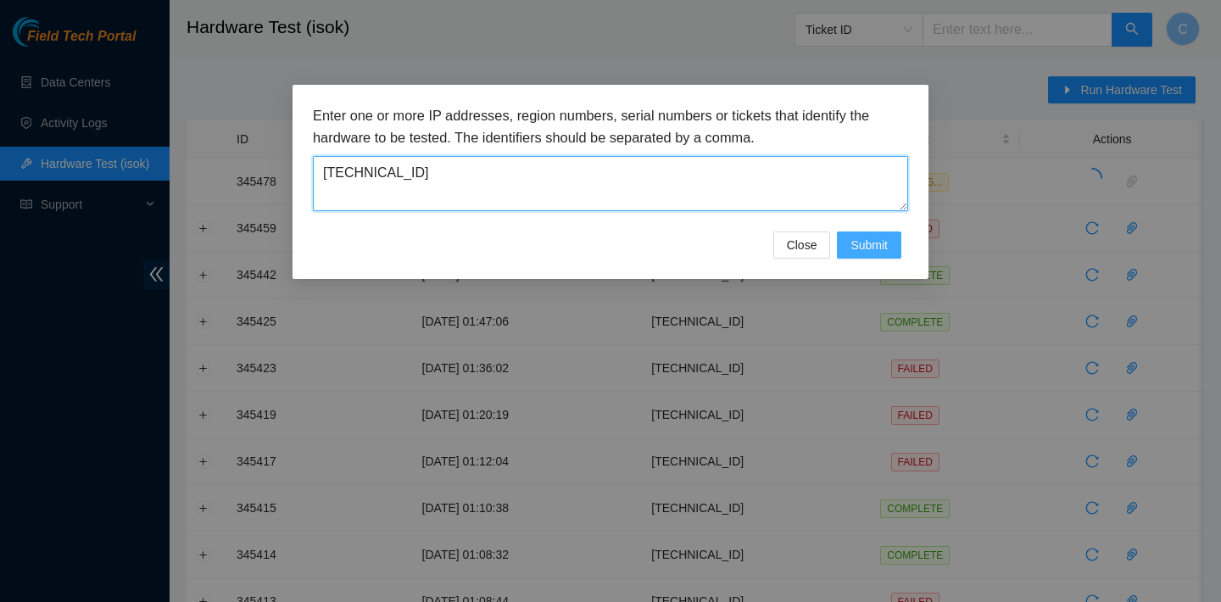
type textarea "23.207.198.12"
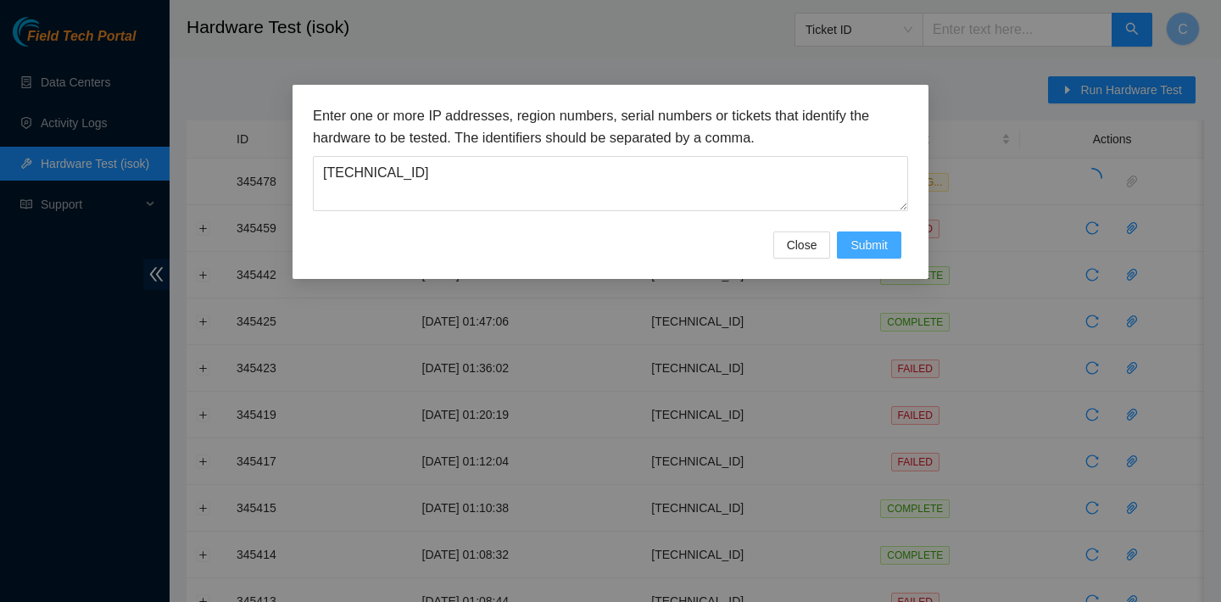
click at [850, 244] on span "Submit" at bounding box center [868, 245] width 37 height 19
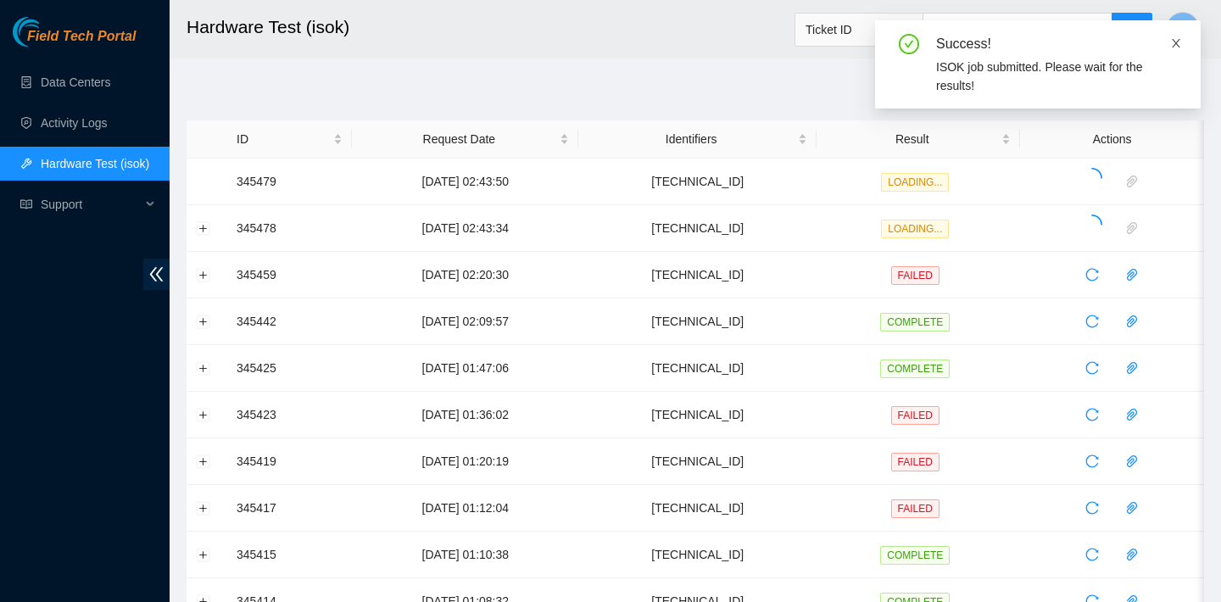
click at [1181, 42] on icon "close" at bounding box center [1176, 43] width 12 height 12
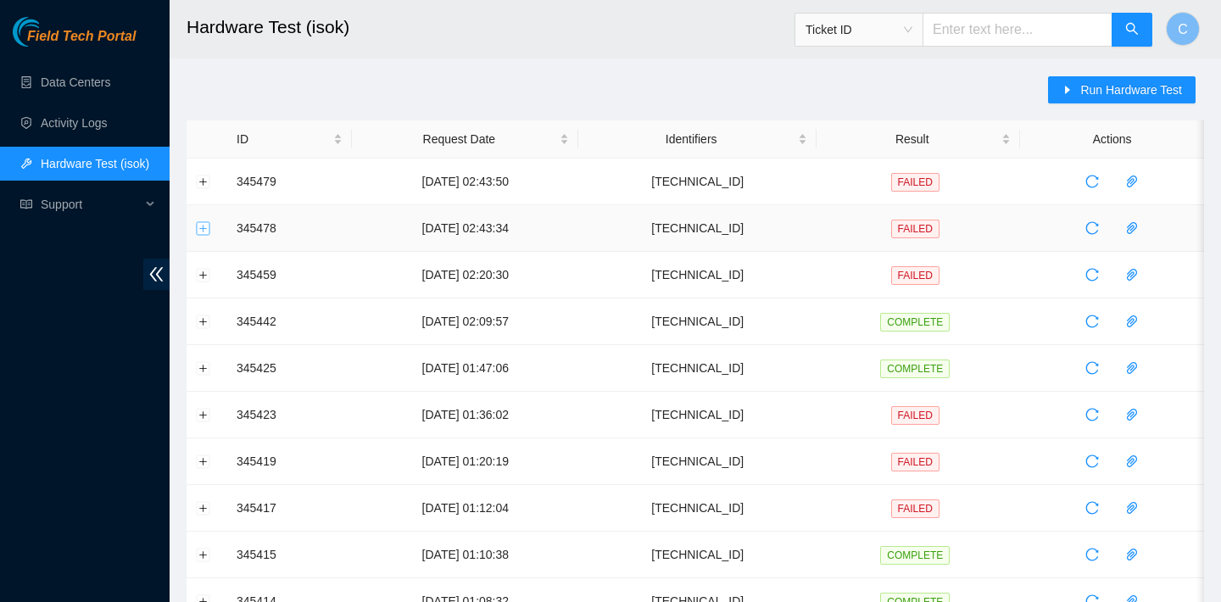
click at [200, 226] on button "Expand row" at bounding box center [204, 228] width 14 height 14
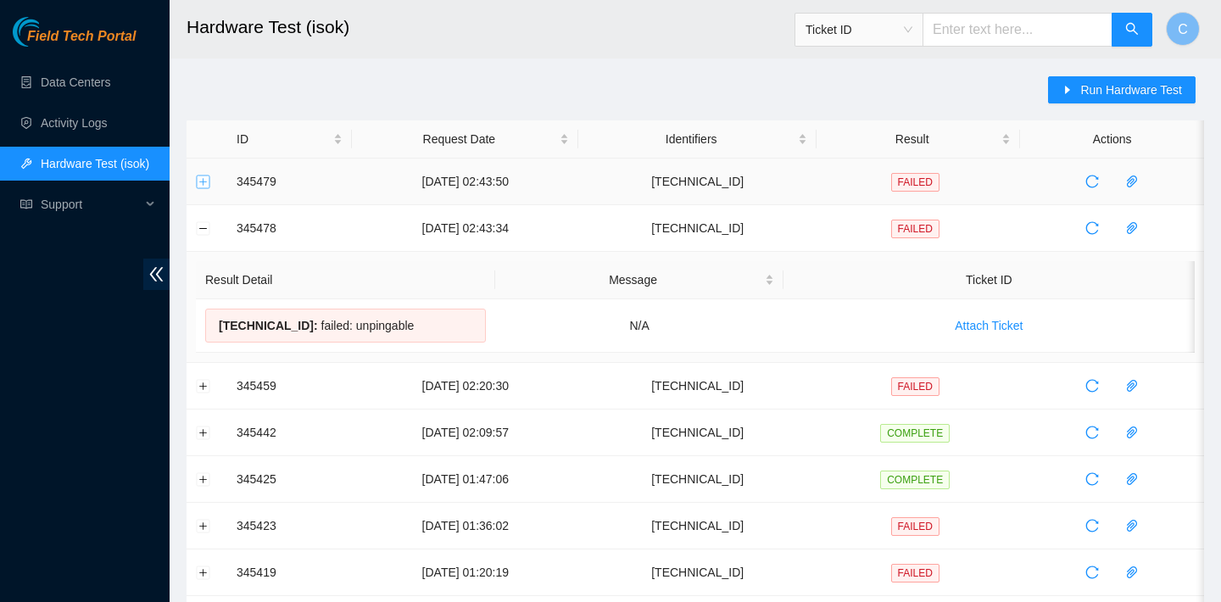
click at [199, 186] on button "Expand row" at bounding box center [204, 182] width 14 height 14
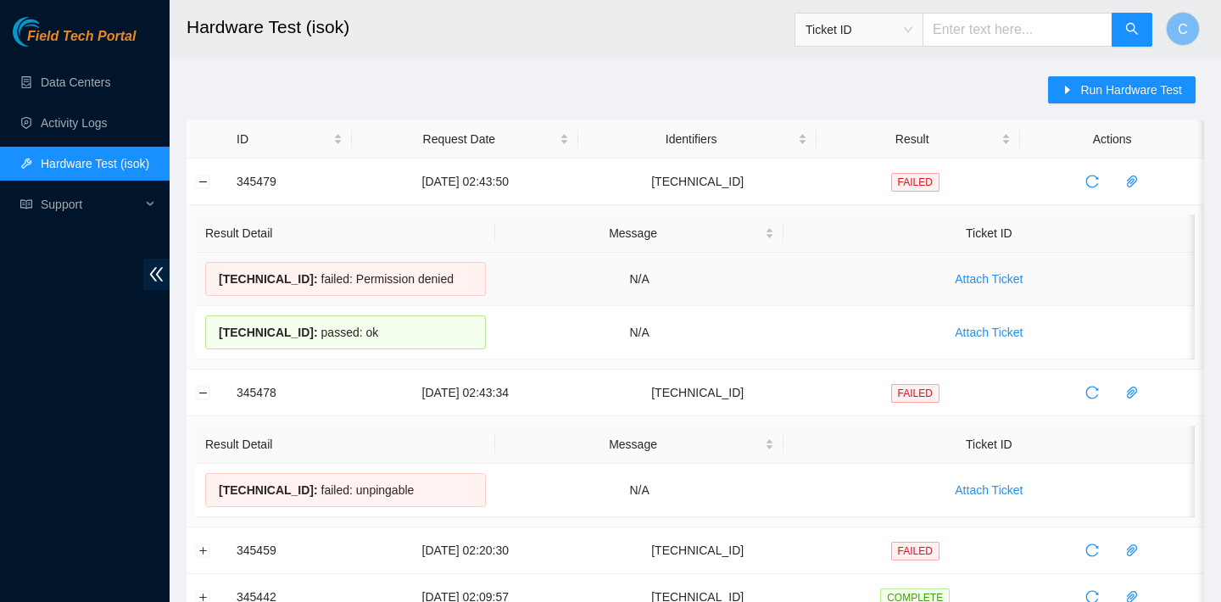
drag, startPoint x: 415, startPoint y: 334, endPoint x: 203, endPoint y: 282, distance: 219.2
click at [203, 282] on tbody "23.207.198.13 : failed: Permission denied N/A Attach Ticket 23.207.198.12 : pas…" at bounding box center [695, 306] width 999 height 107
copy tbody "23.207.198.13 : failed: Permission denied N/A Attach Ticket 23.207.198.12 : pas…"
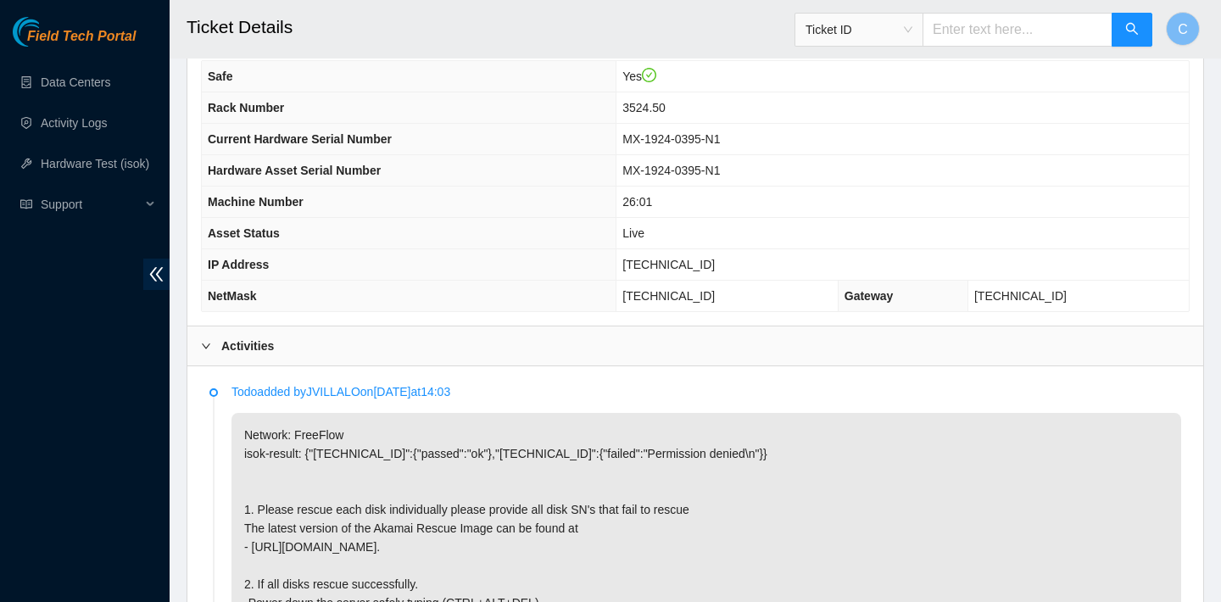
scroll to position [637, 0]
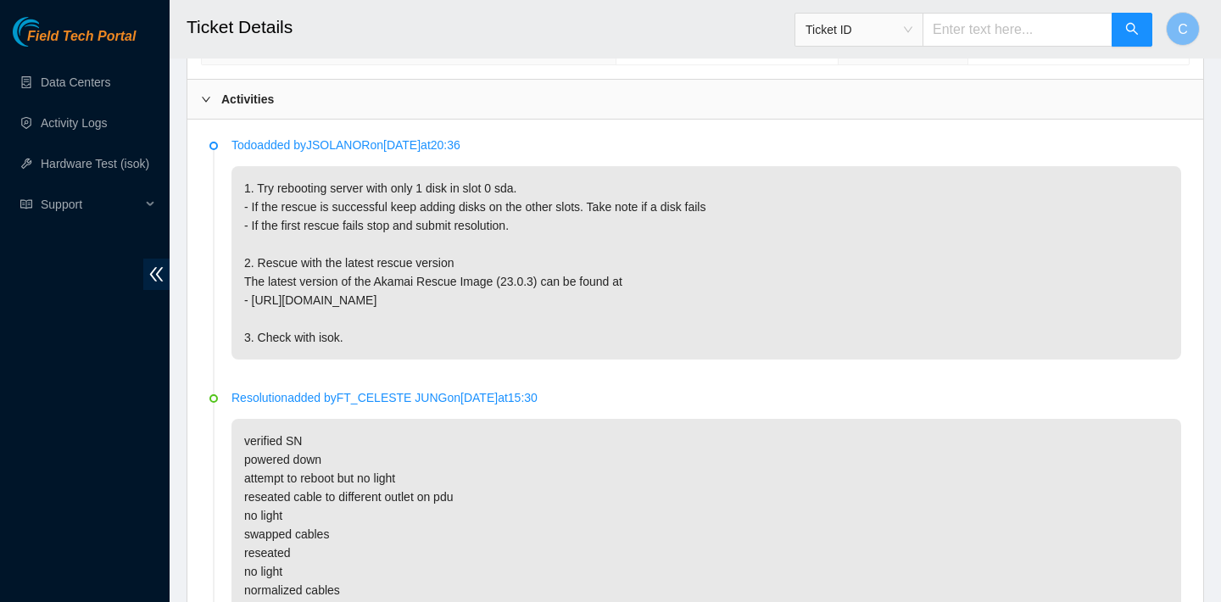
scroll to position [763, 0]
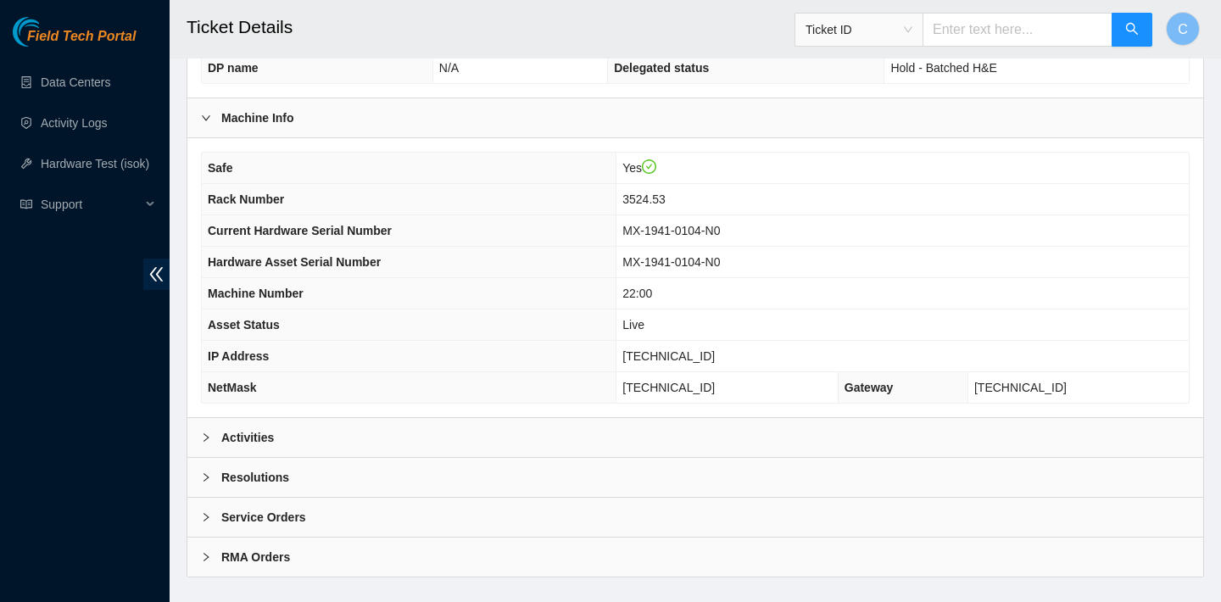
scroll to position [488, 0]
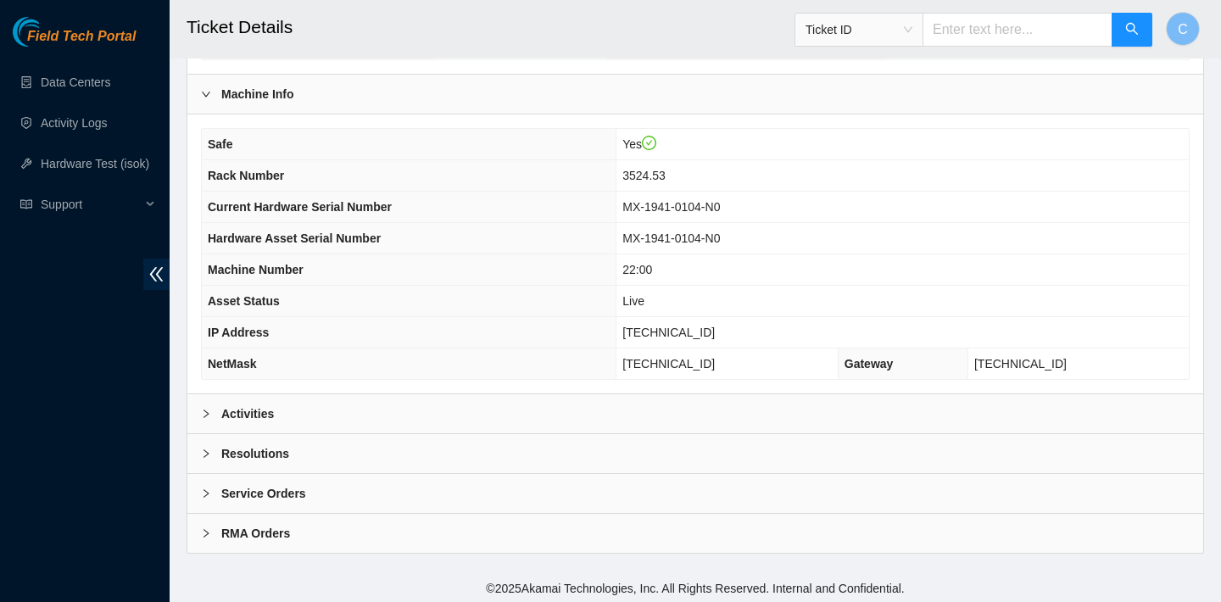
click at [516, 402] on div "Activities" at bounding box center [695, 413] width 1016 height 39
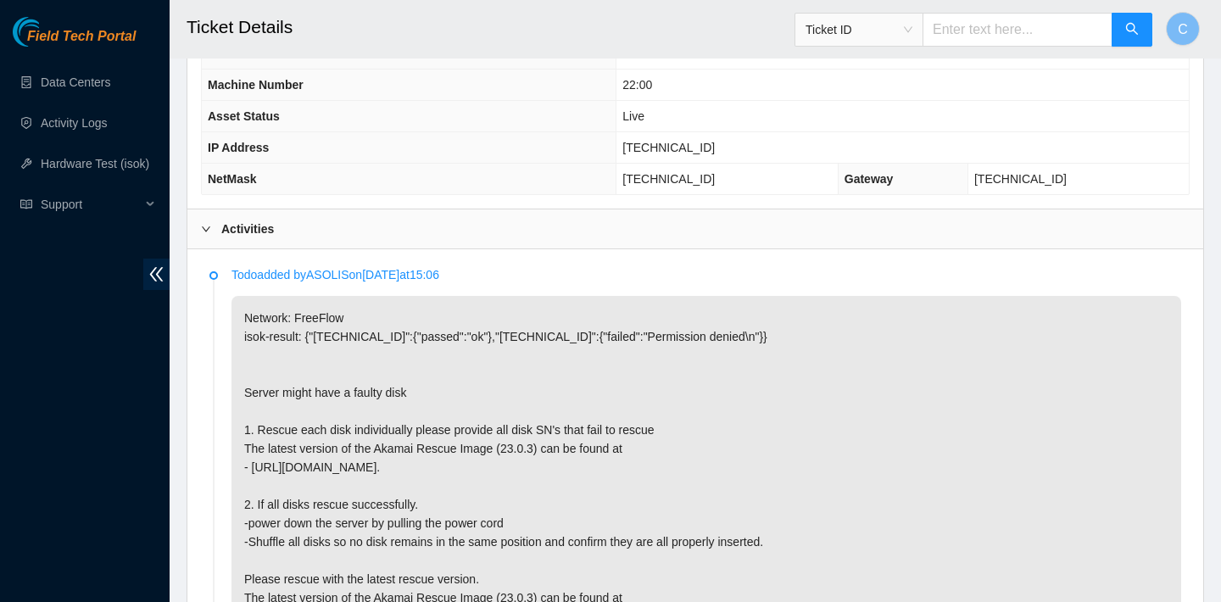
scroll to position [858, 0]
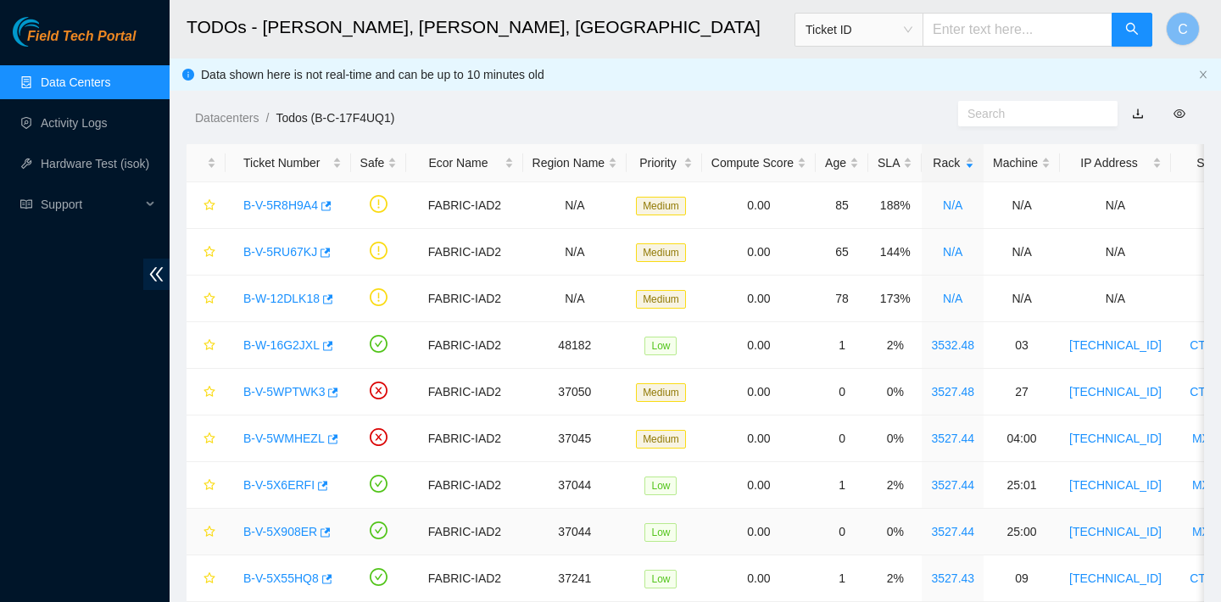
scroll to position [348, 0]
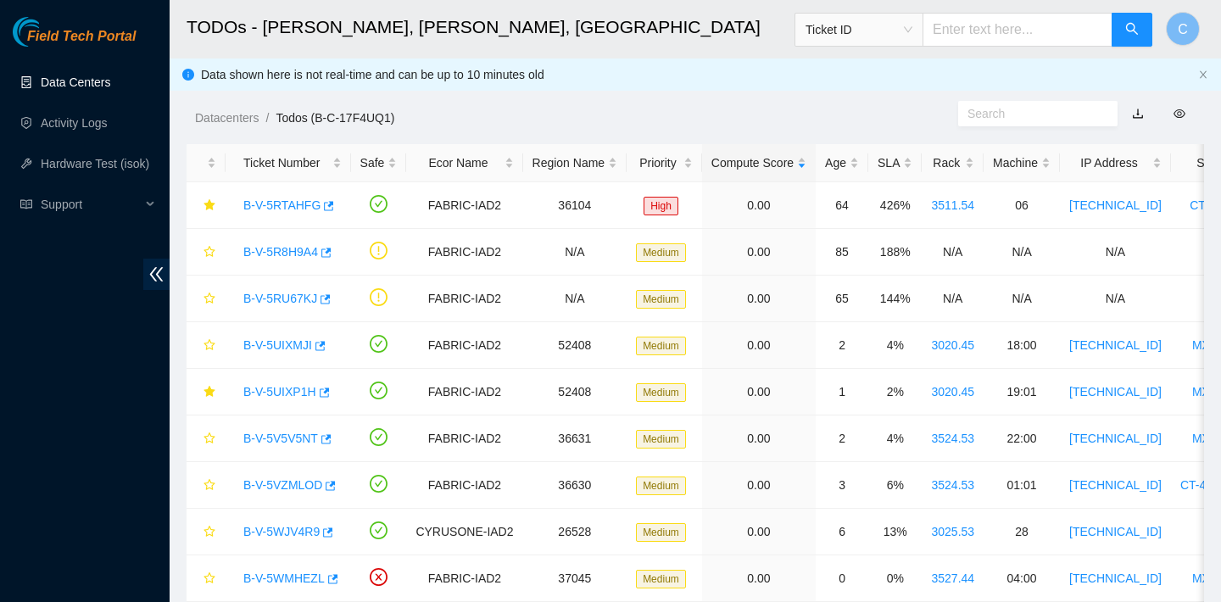
click at [86, 86] on link "Data Centers" at bounding box center [76, 82] width 70 height 14
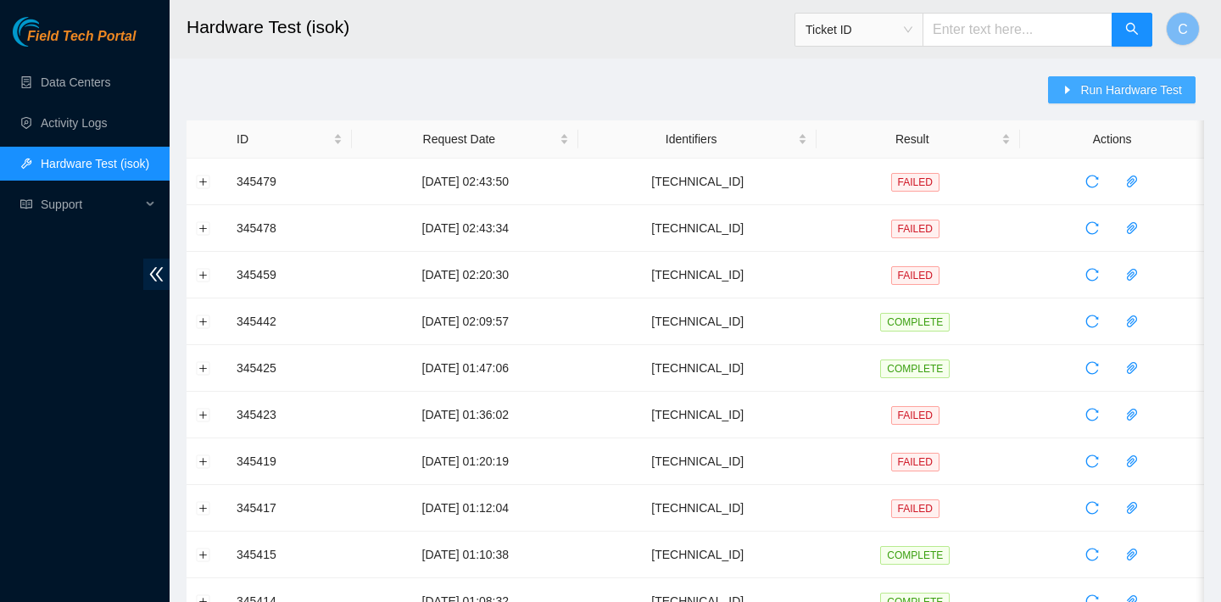
click at [1080, 94] on span "Run Hardware Test" at bounding box center [1131, 90] width 102 height 19
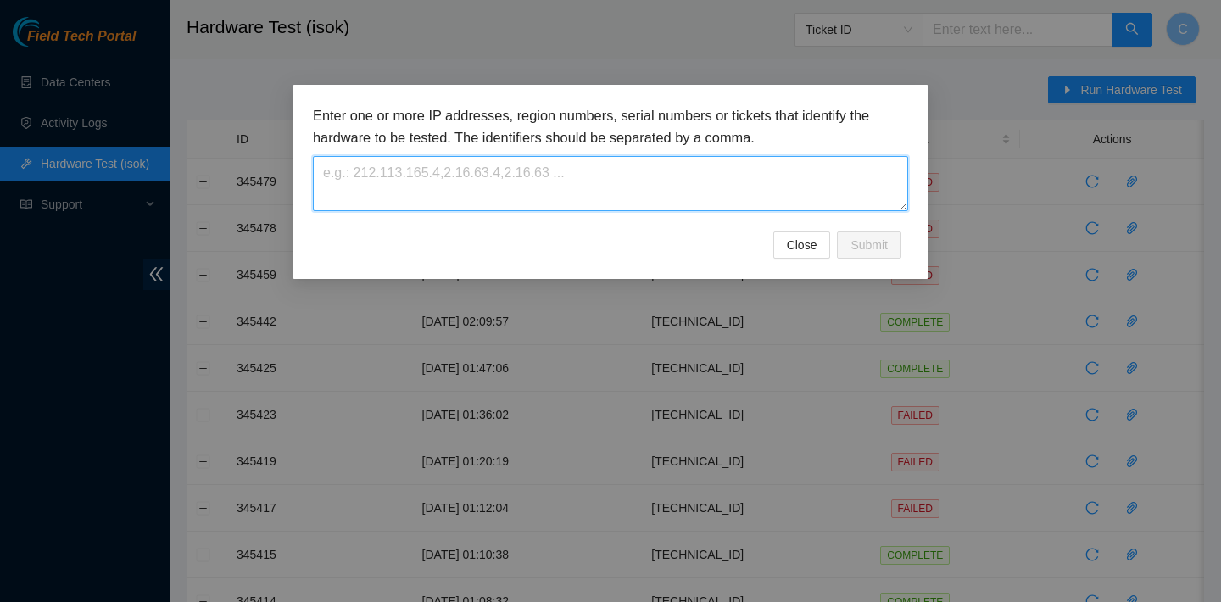
click at [743, 178] on textarea at bounding box center [610, 183] width 595 height 55
paste textarea "[TECHNICAL_ID]"
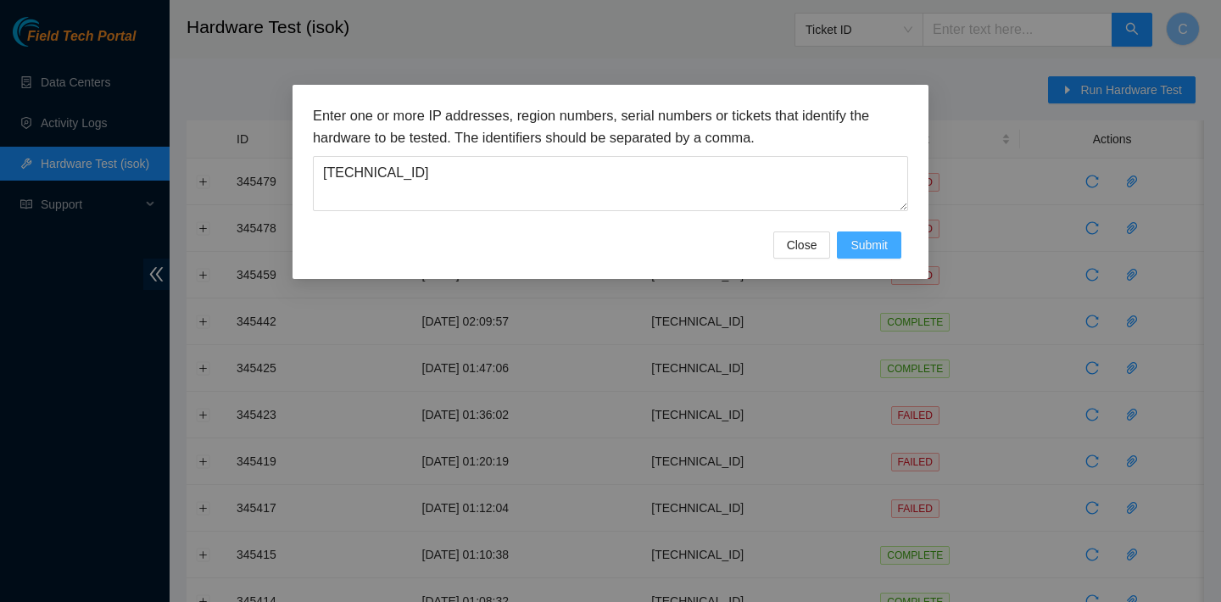
click at [877, 258] on button "Submit" at bounding box center [869, 244] width 64 height 27
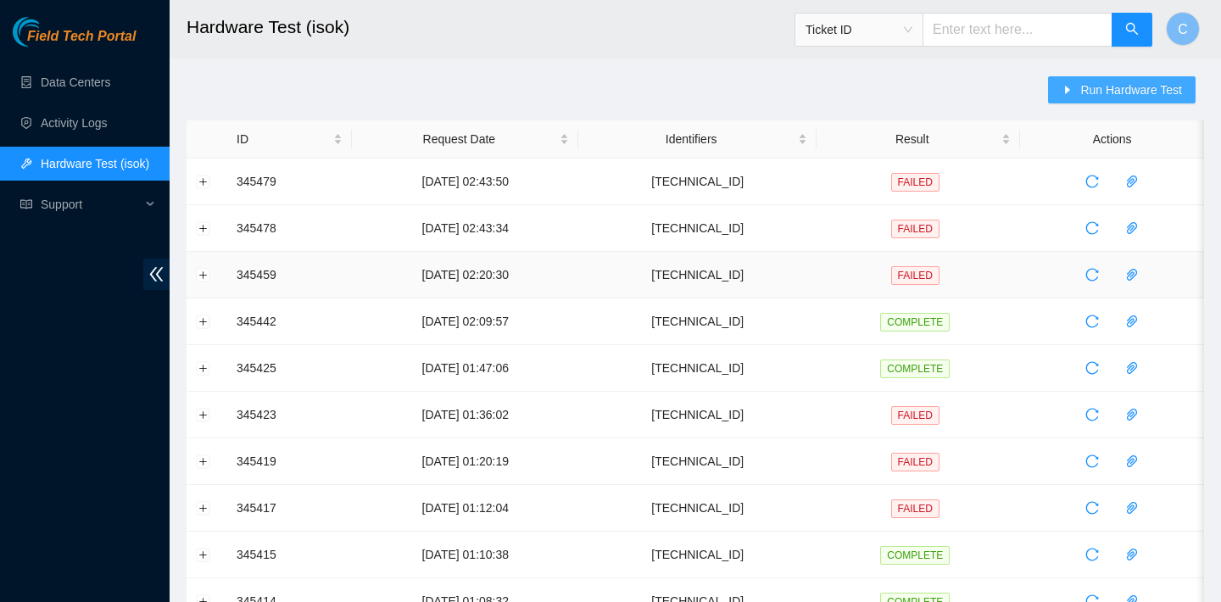
scroll to position [1, 0]
click at [202, 181] on button "Expand row" at bounding box center [204, 181] width 14 height 14
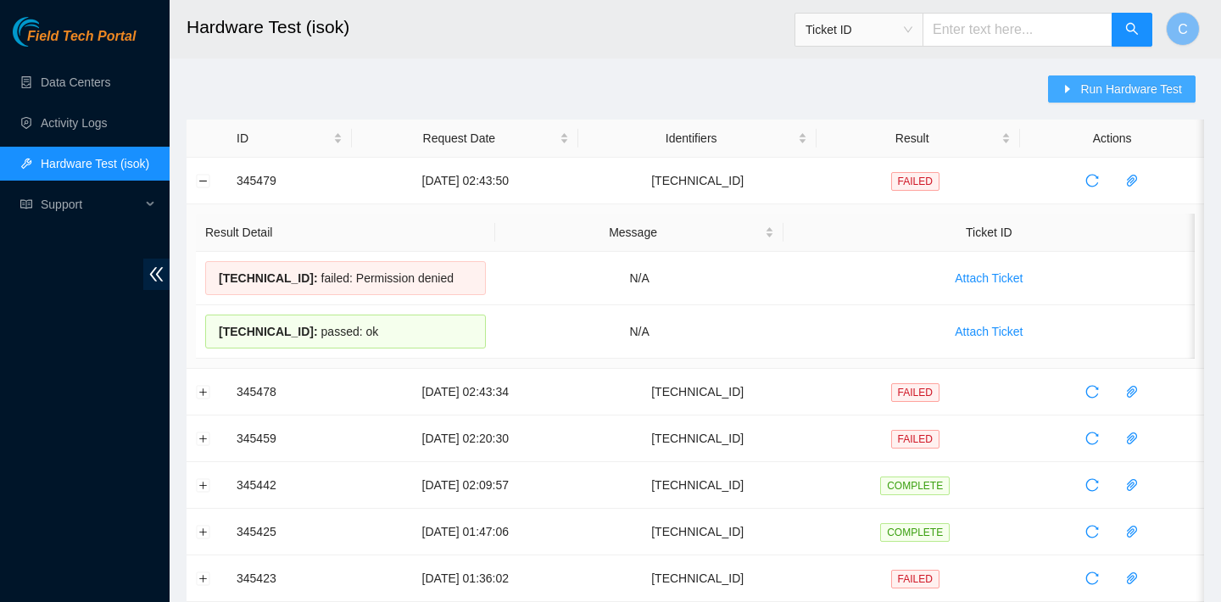
click at [1056, 94] on button "Run Hardware Test" at bounding box center [1122, 88] width 148 height 27
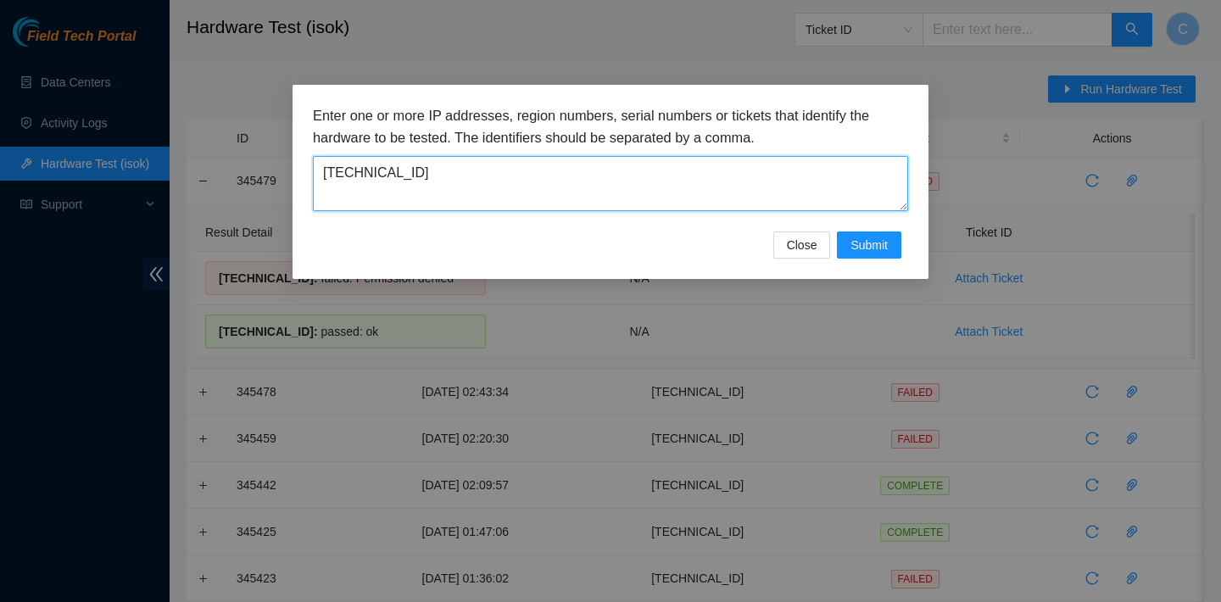
click at [632, 177] on textarea "[TECHNICAL_ID]" at bounding box center [610, 183] width 595 height 55
paste textarea "[TECHNICAL_ID]"
type textarea "23.36.67.523.36.67.5"
drag, startPoint x: 599, startPoint y: 196, endPoint x: 269, endPoint y: 167, distance: 331.1
click at [267, 167] on div "Enter one or more IP addresses, region numbers, serial numbers or tickets that …" at bounding box center [610, 301] width 1221 height 602
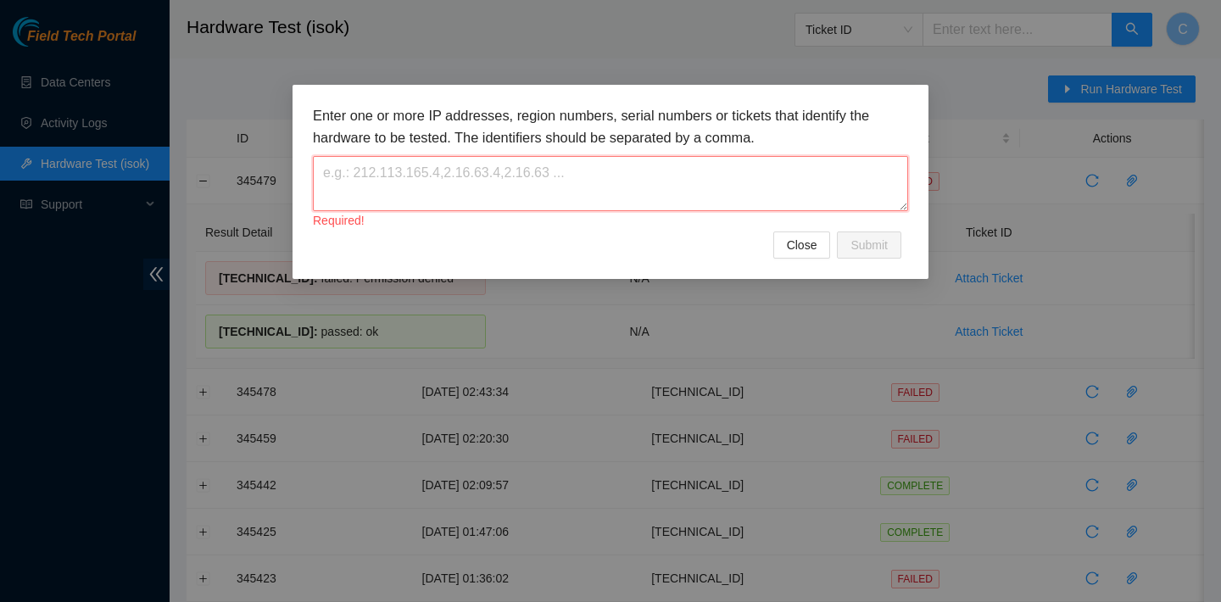
paste textarea "[TECHNICAL_ID]"
type textarea "[TECHNICAL_ID]"
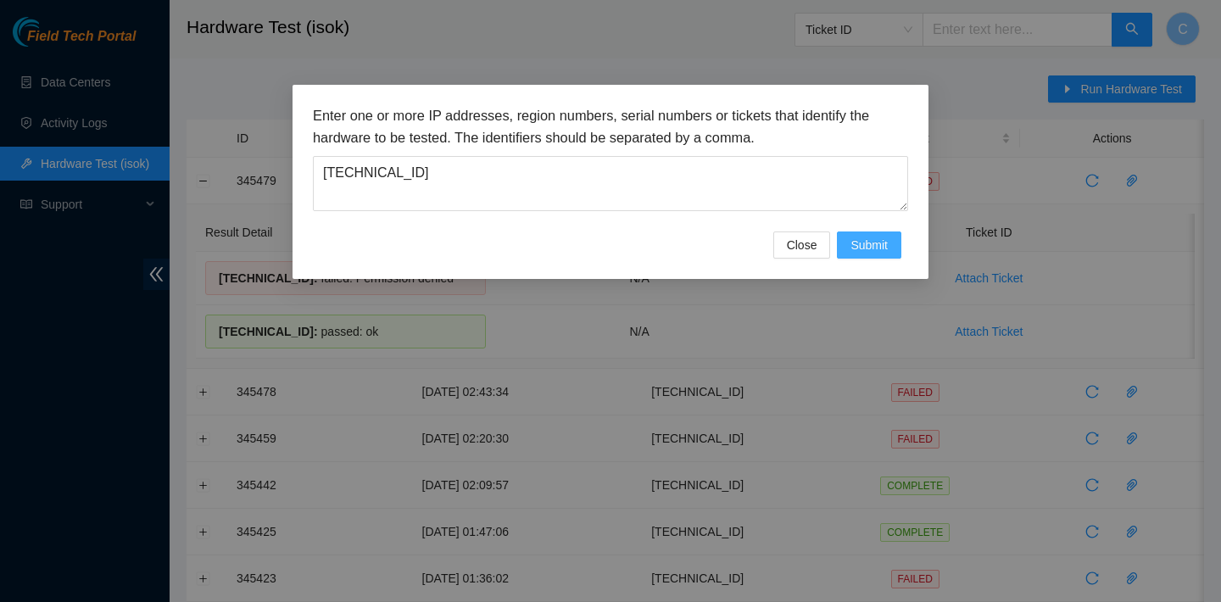
click at [869, 241] on span "Submit" at bounding box center [868, 245] width 37 height 19
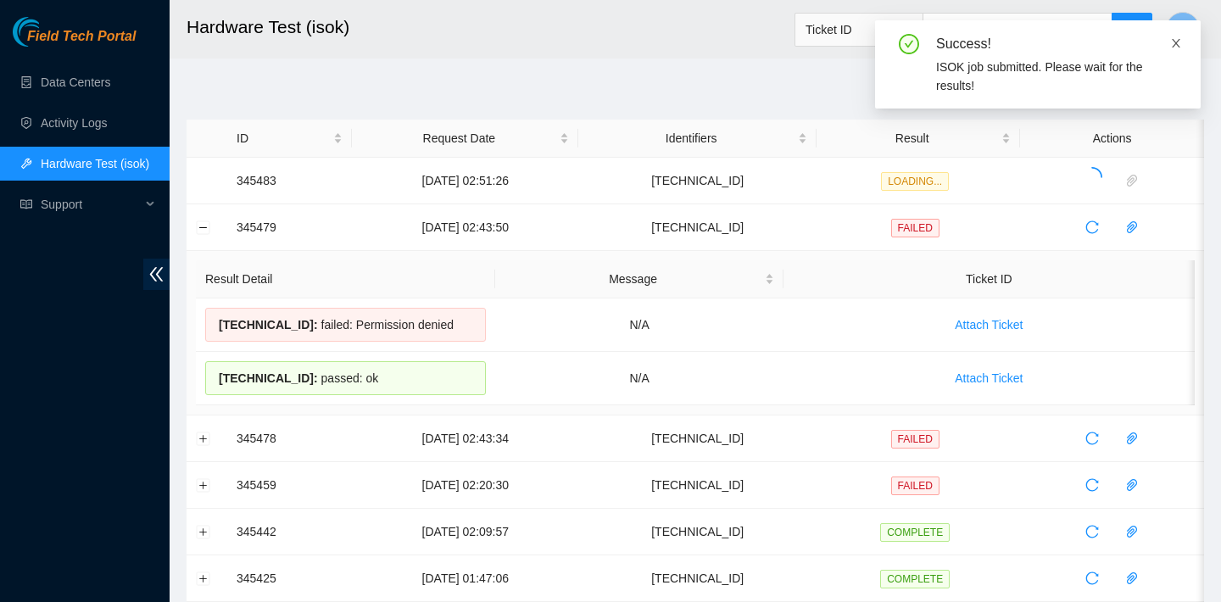
click at [1181, 38] on icon "close" at bounding box center [1176, 43] width 12 height 12
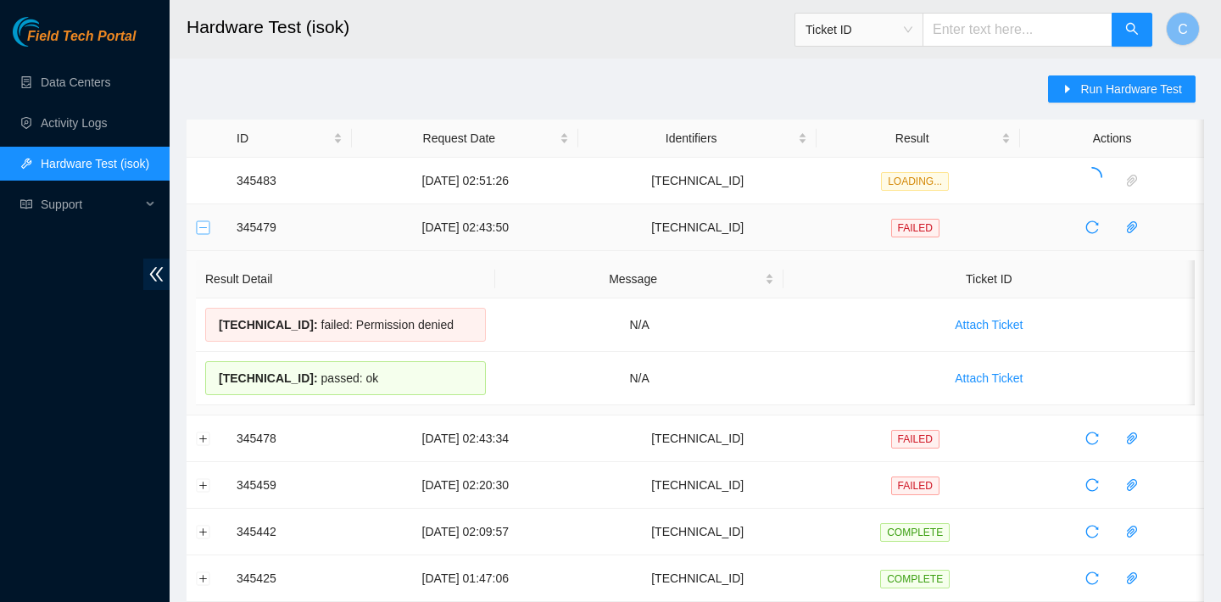
click at [203, 231] on button "Collapse row" at bounding box center [204, 227] width 14 height 14
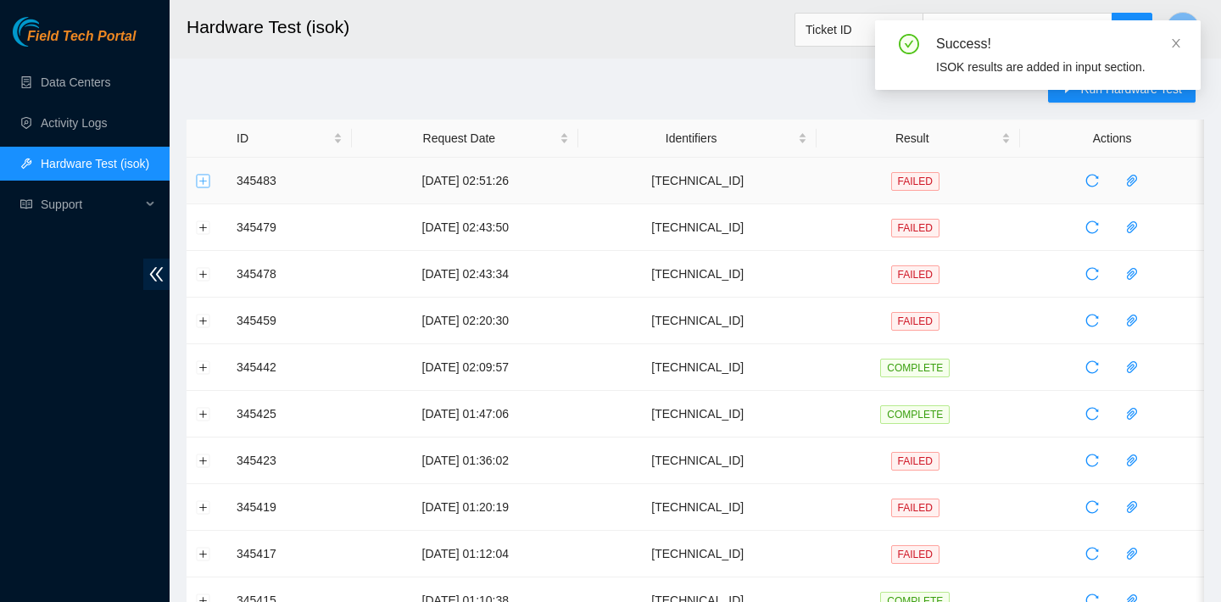
click at [205, 178] on button "Expand row" at bounding box center [204, 181] width 14 height 14
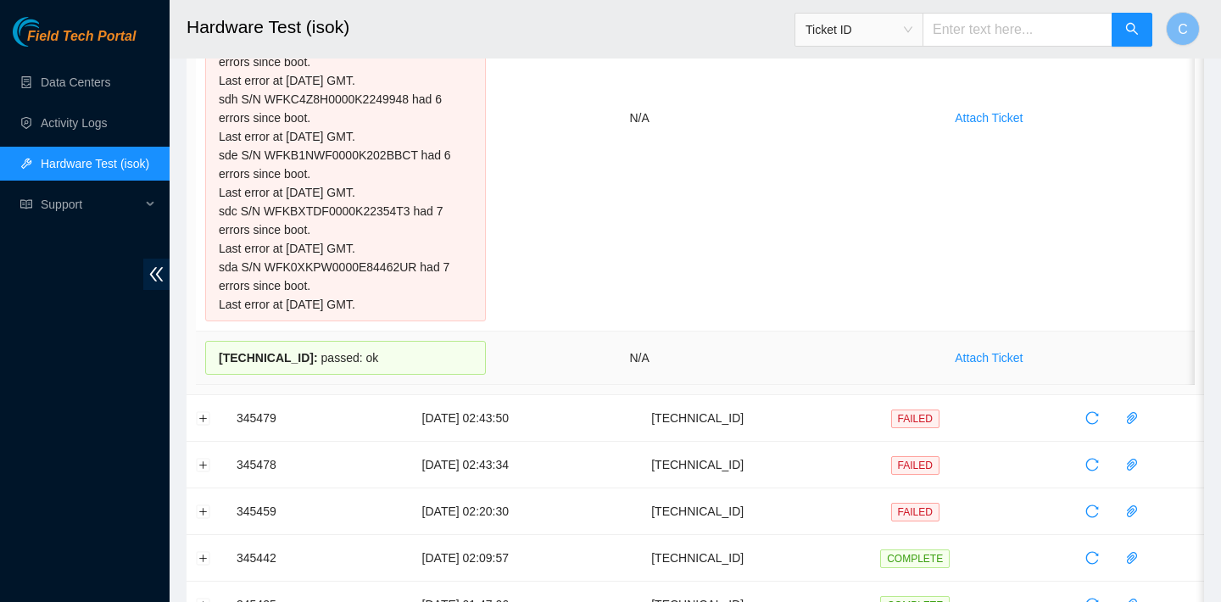
scroll to position [327, 0]
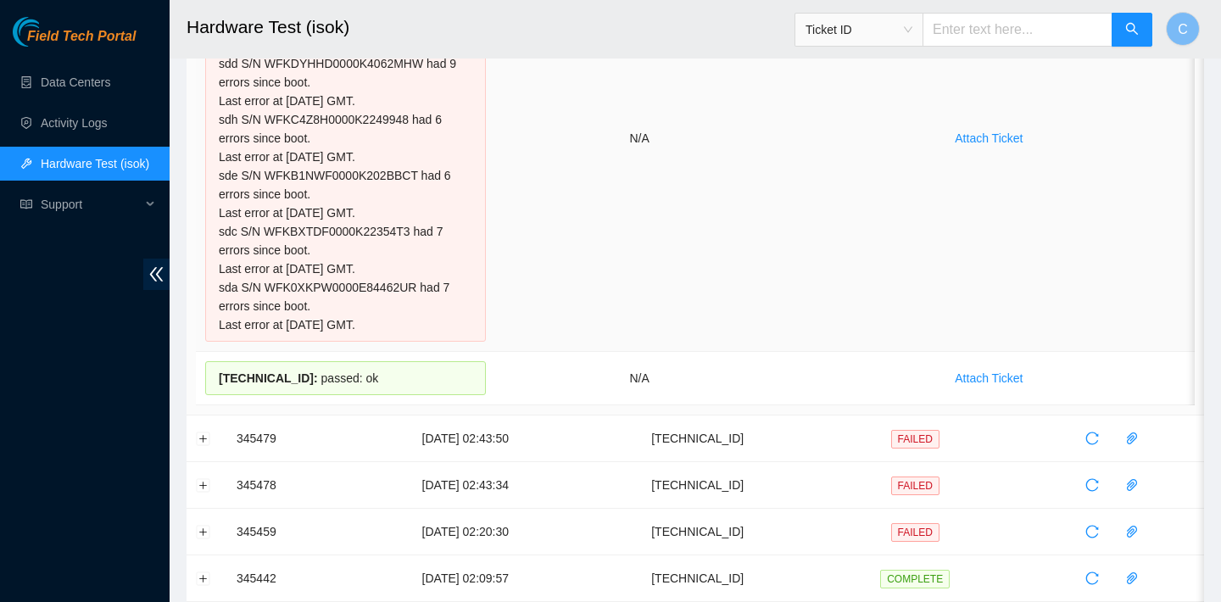
drag, startPoint x: 381, startPoint y: 401, endPoint x: 214, endPoint y: 69, distance: 372.0
click at [214, 69] on tbody "23.36.67.4 : failed: dmesg: dmesg - Oct 02 18:18:06 a23-36-67-4.deploy.akamaite…" at bounding box center [695, 165] width 999 height 480
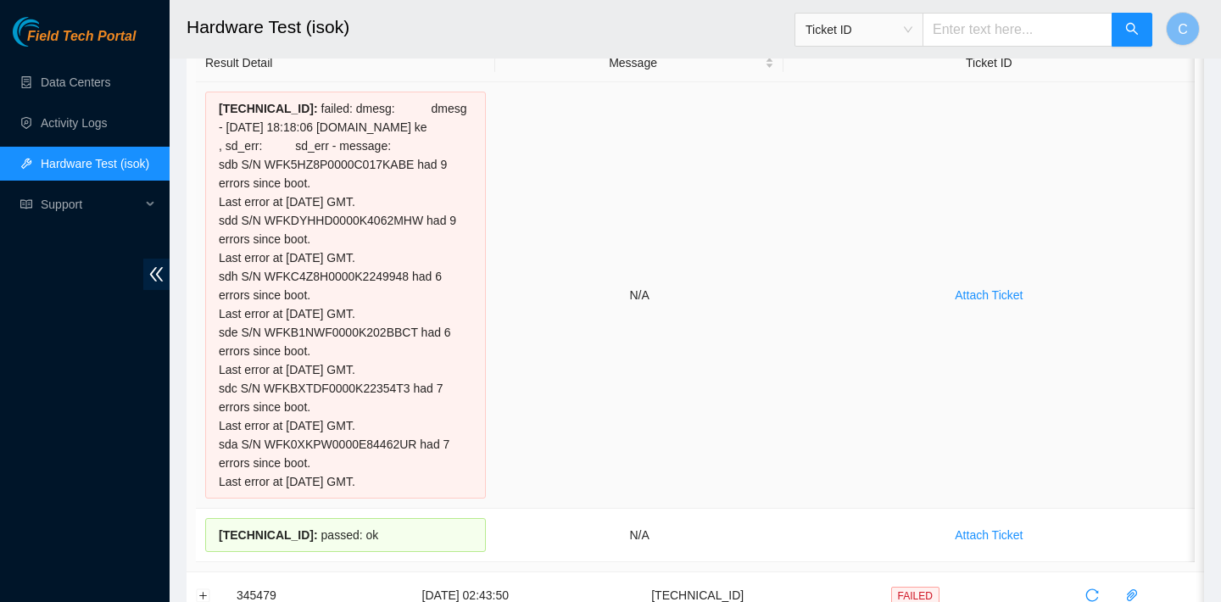
scroll to position [148, 0]
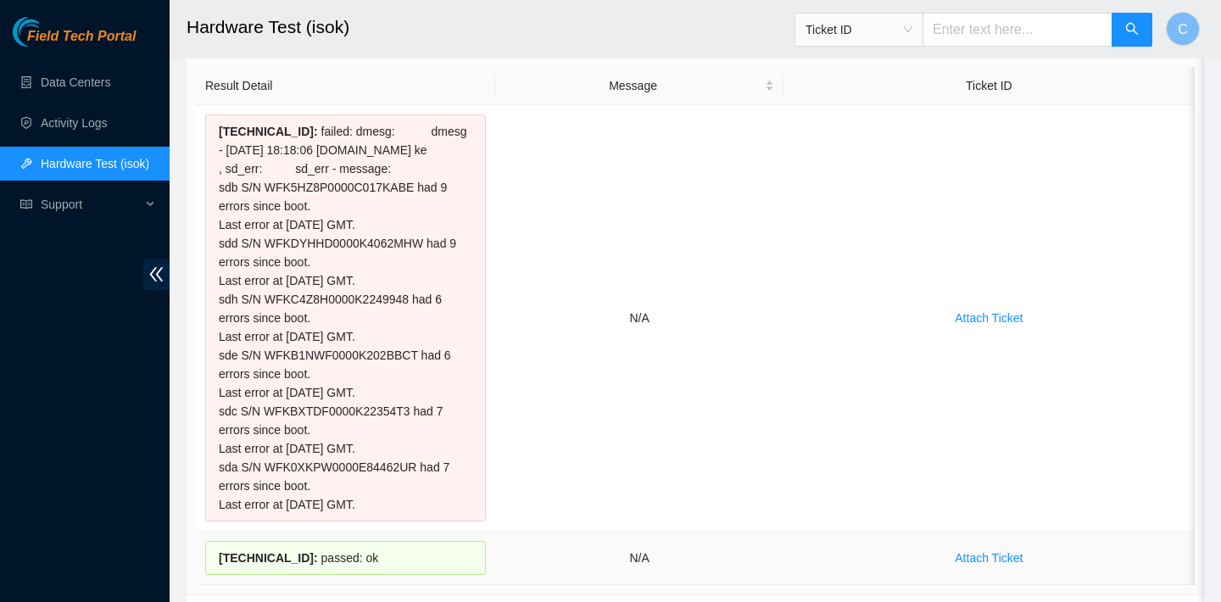
drag, startPoint x: 216, startPoint y: 126, endPoint x: 363, endPoint y: 573, distance: 470.3
click at [363, 573] on tbody "23.36.67.4 : failed: dmesg: dmesg - Oct 02 18:18:06 a23-36-67-4.deploy.akamaite…" at bounding box center [695, 345] width 999 height 480
copy tbody "23.36.67.4 : failed: dmesg: dmesg - Oct 02 18:18:06 a23-36-67-4.deploy.akamaite…"
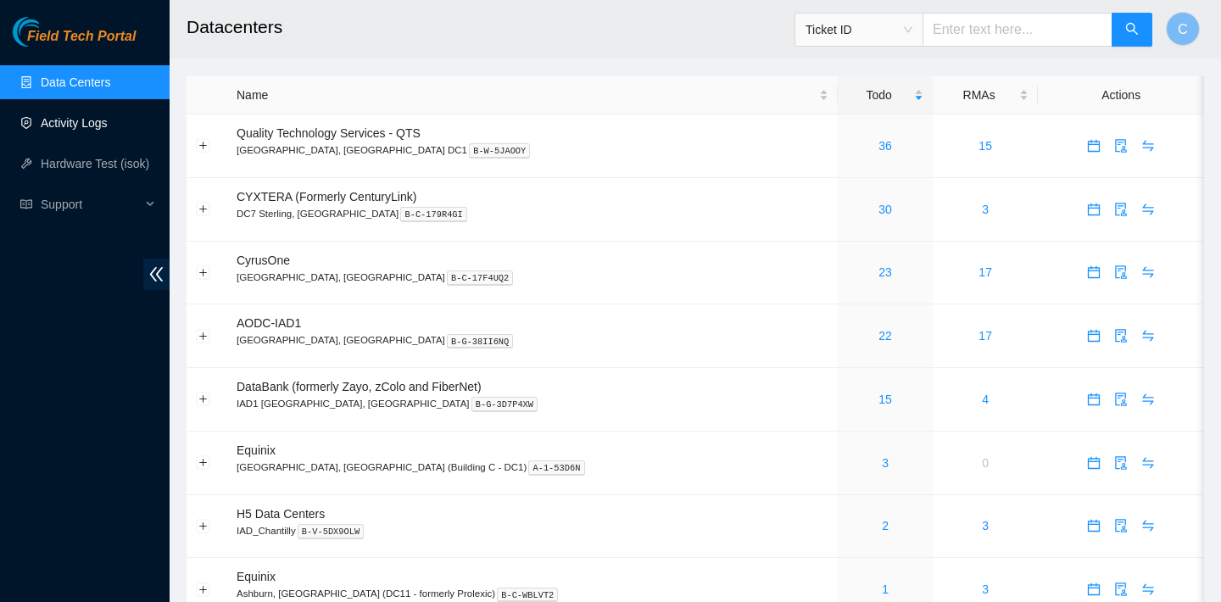
click at [102, 116] on link "Activity Logs" at bounding box center [74, 123] width 67 height 14
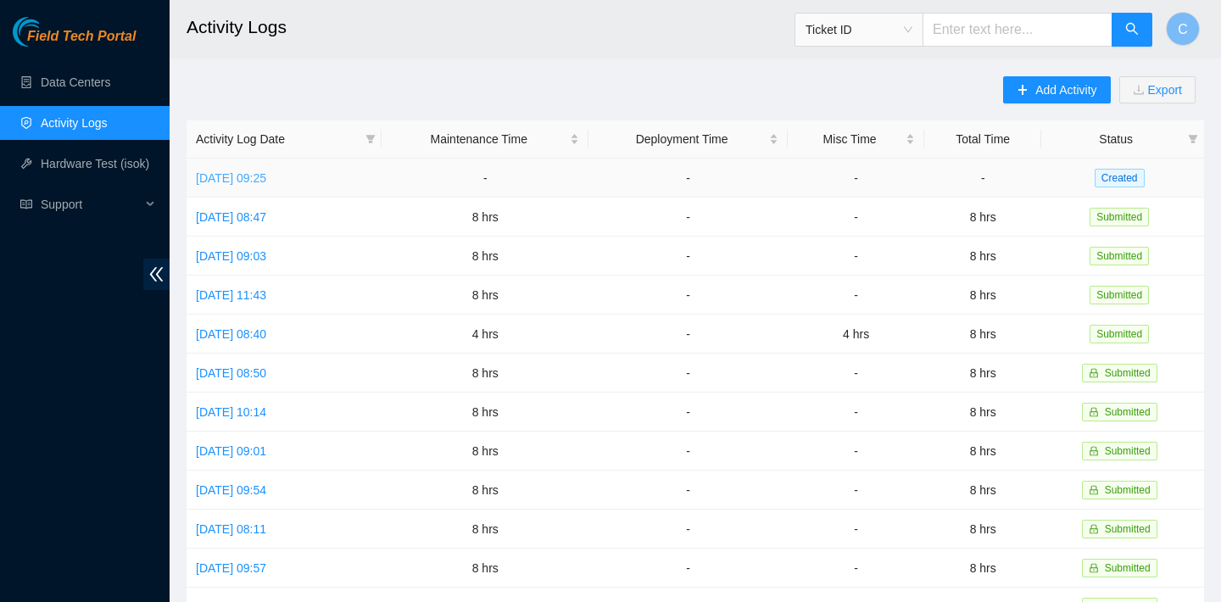
click at [266, 175] on link "[DATE] 09:25" at bounding box center [231, 178] width 70 height 14
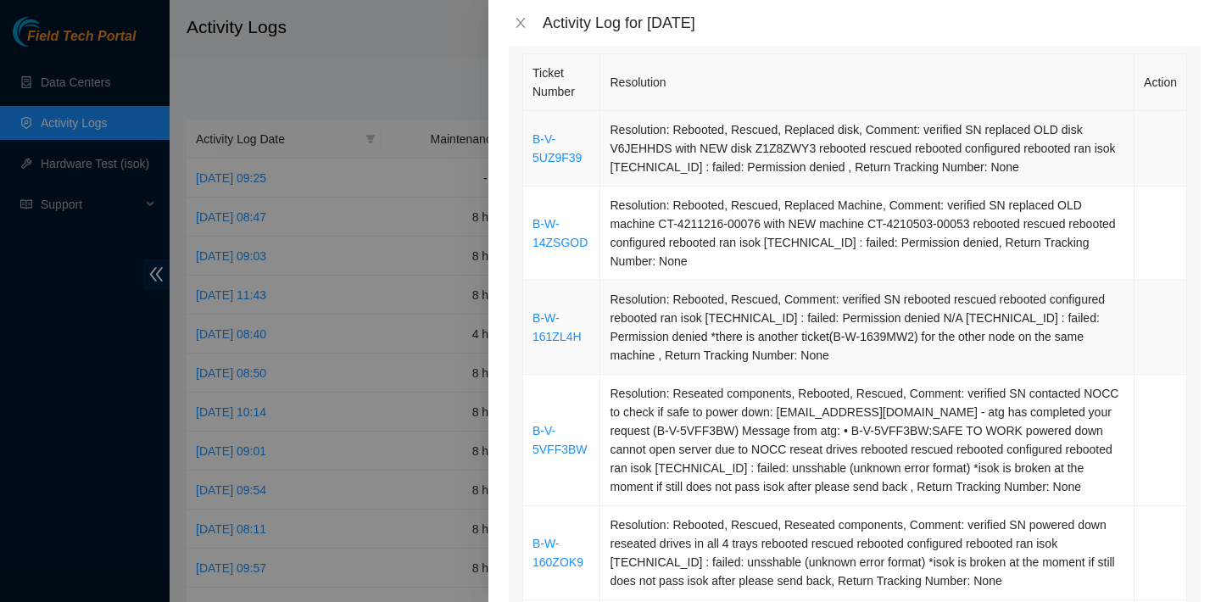
scroll to position [259, 0]
click at [567, 241] on link "B-W-14ZSGOD" at bounding box center [560, 232] width 55 height 32
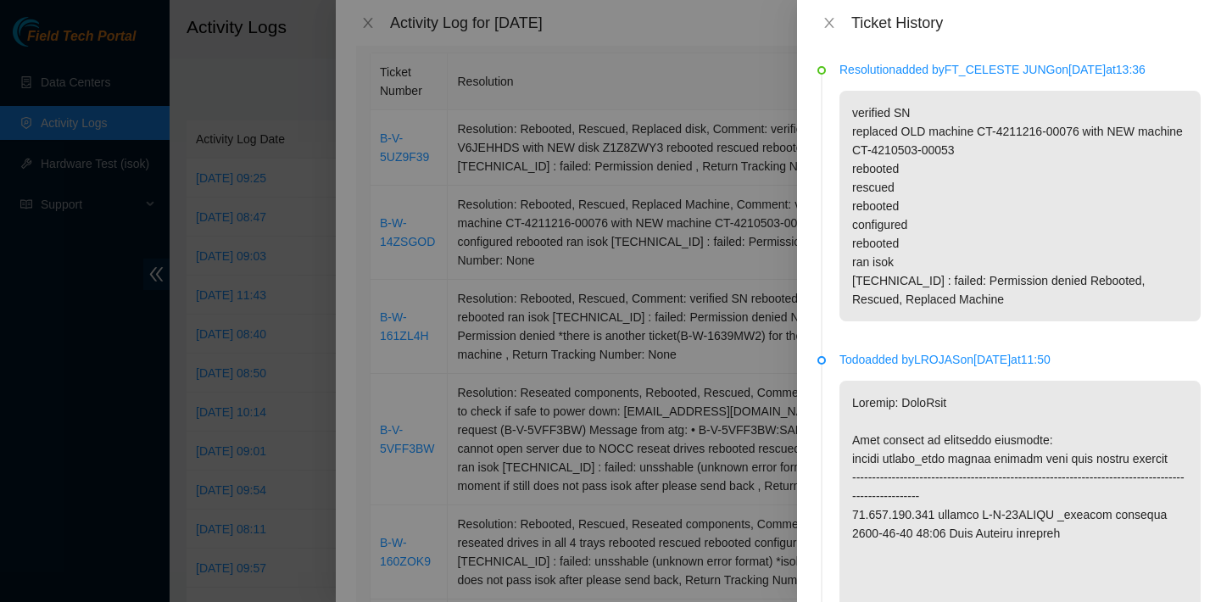
click at [623, 180] on div at bounding box center [610, 301] width 1221 height 602
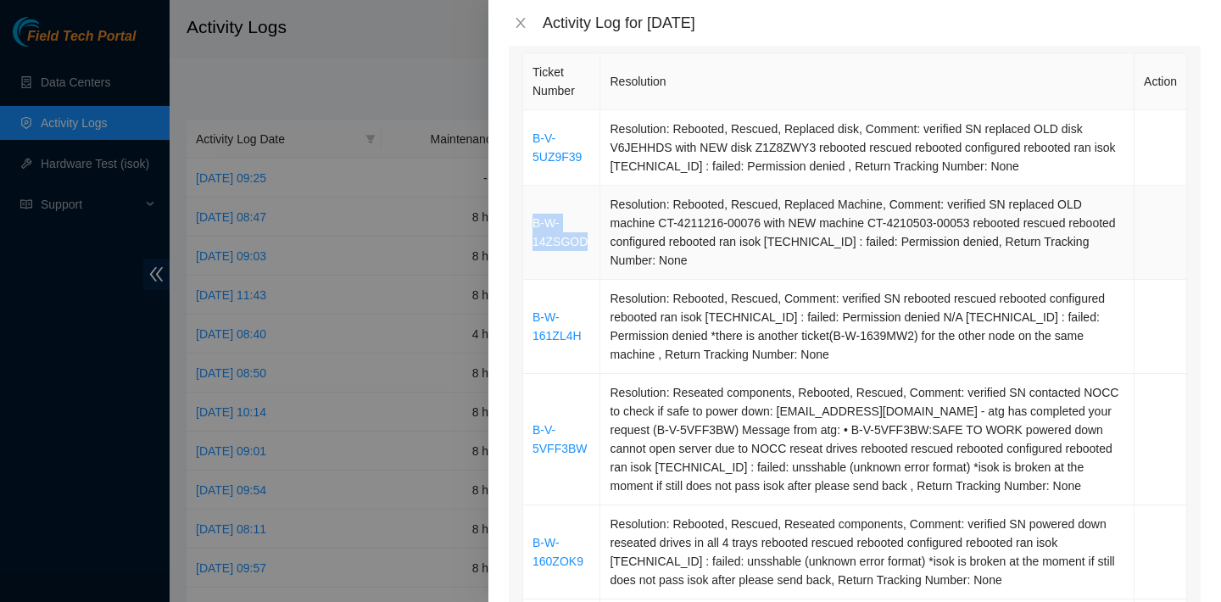
drag, startPoint x: 527, startPoint y: 220, endPoint x: 588, endPoint y: 240, distance: 64.4
click at [588, 240] on td "B-W-14ZSGOD" at bounding box center [561, 233] width 77 height 94
copy link "B-W-14ZSGOD"
click at [456, 215] on div at bounding box center [610, 301] width 1221 height 602
click at [518, 28] on icon "close" at bounding box center [521, 23] width 14 height 14
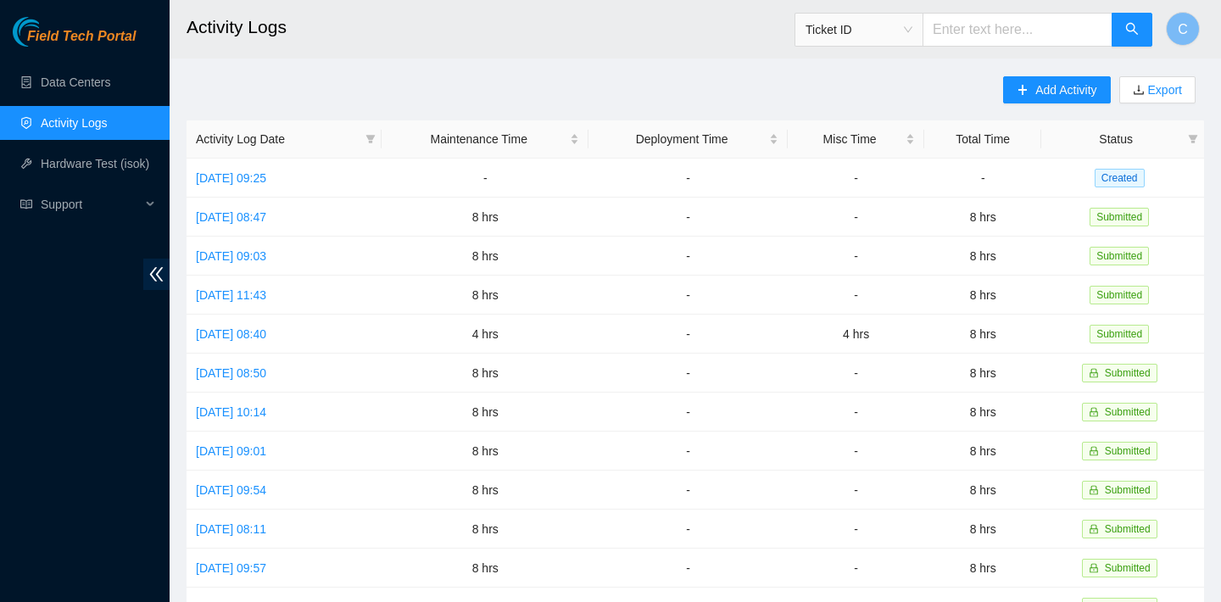
click at [1001, 35] on input "text" at bounding box center [1018, 30] width 190 height 34
paste input "B-W-14ZSGOD"
type input "B-W-14ZSGOD"
click at [266, 176] on link "[DATE] 09:25" at bounding box center [231, 178] width 70 height 14
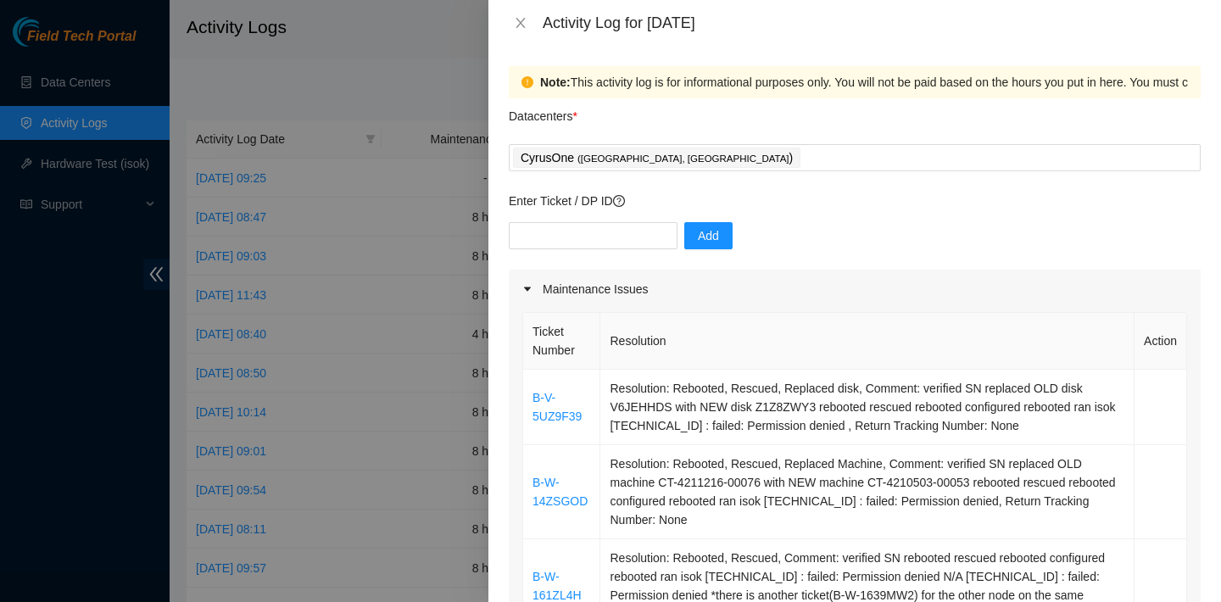
scroll to position [137, 0]
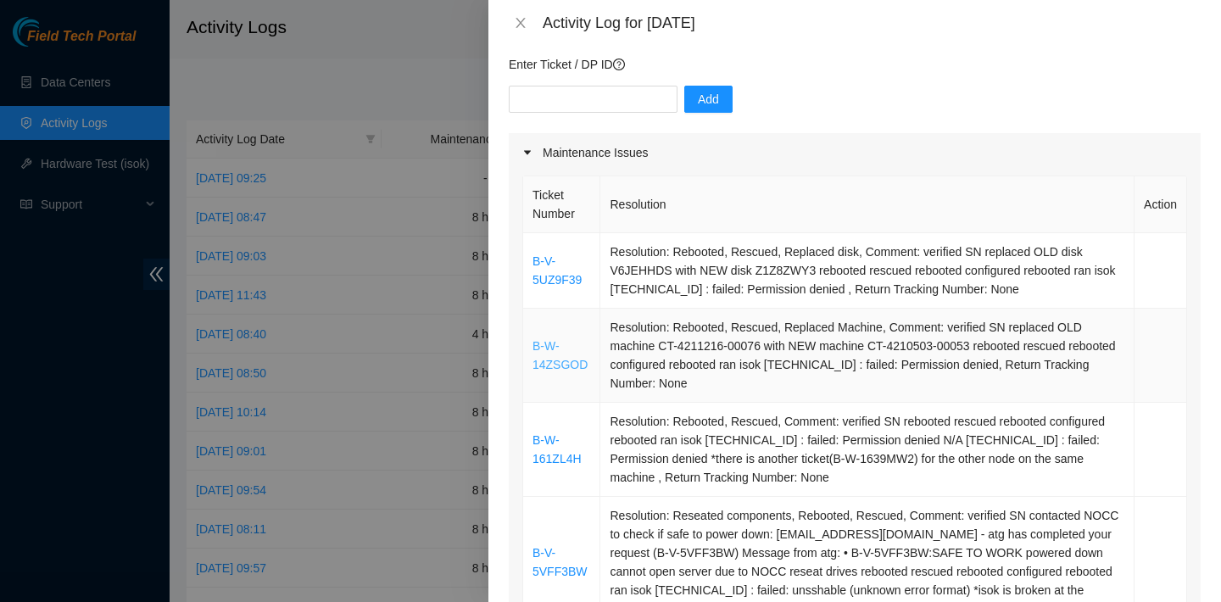
click at [580, 366] on link "B-W-14ZSGOD" at bounding box center [560, 355] width 55 height 32
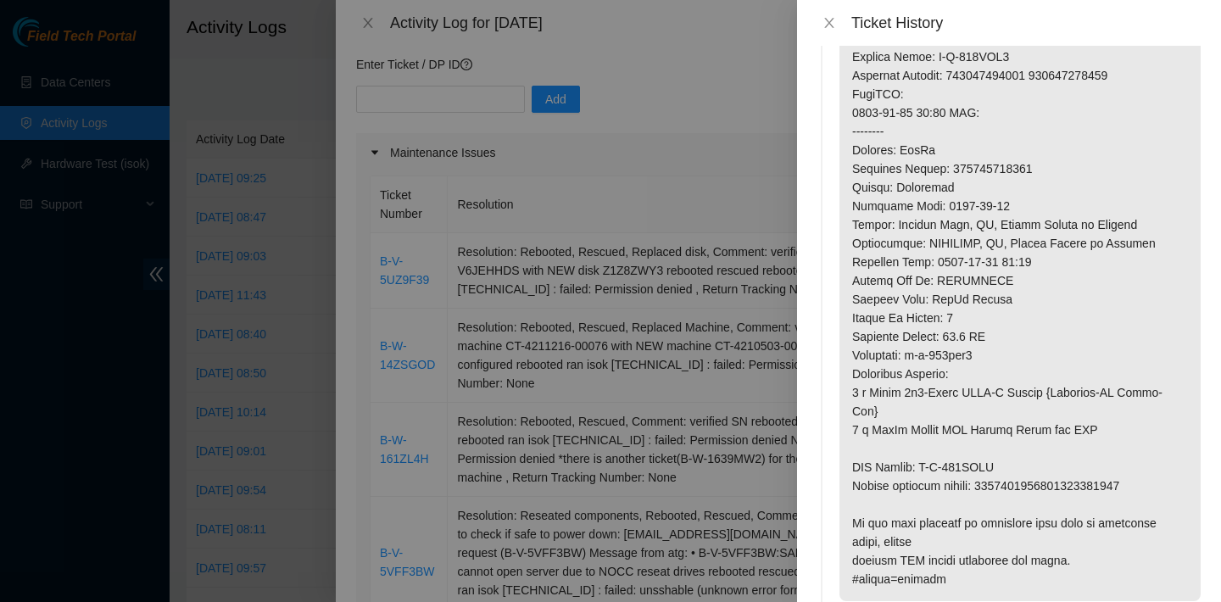
scroll to position [912, 0]
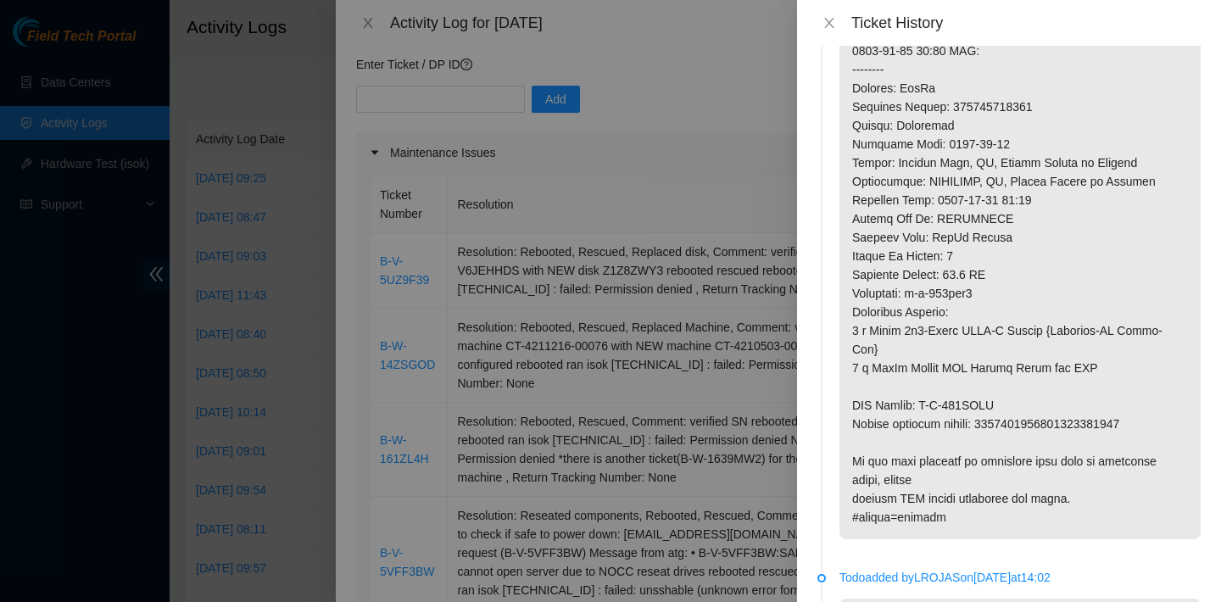
click at [689, 222] on div at bounding box center [610, 301] width 1221 height 602
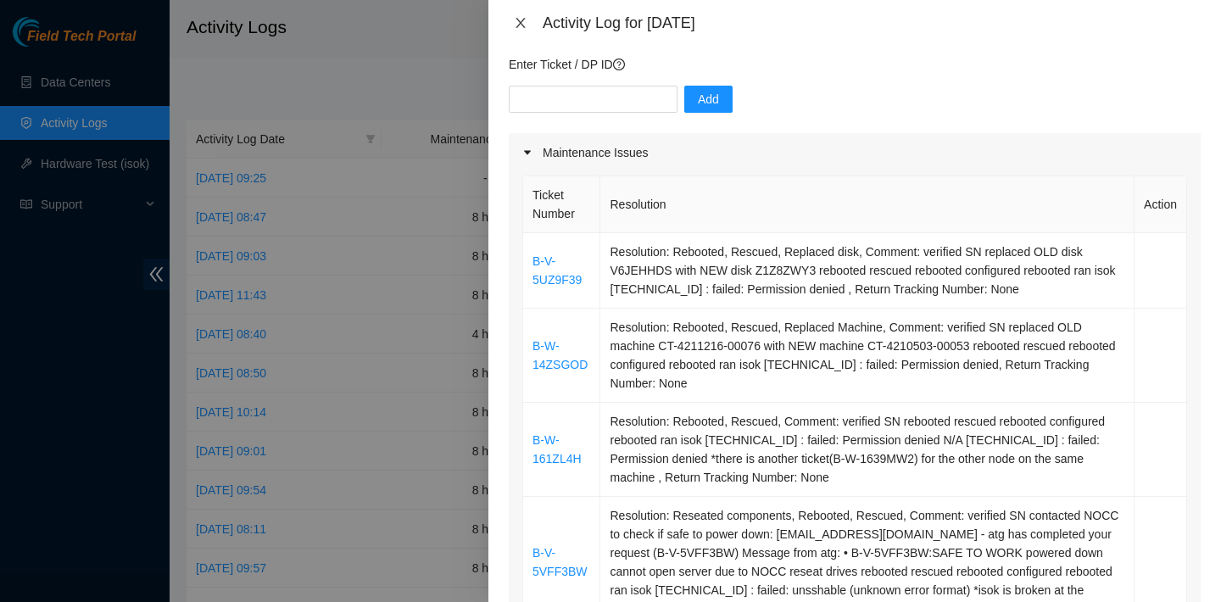
click at [516, 21] on icon "close" at bounding box center [521, 23] width 14 height 14
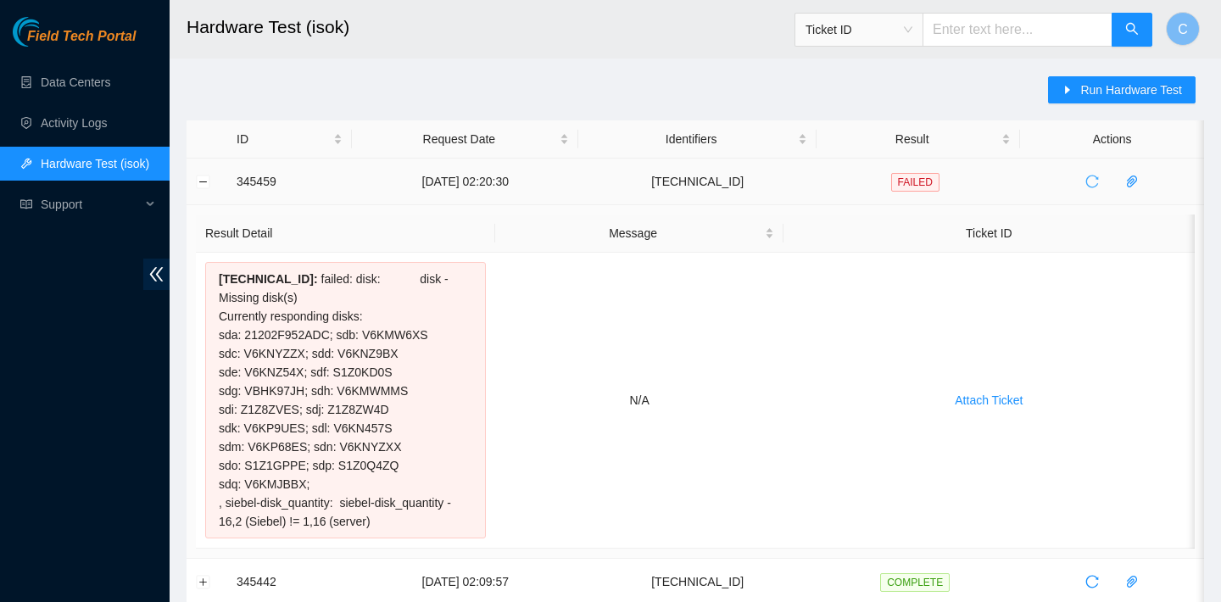
scroll to position [58, 0]
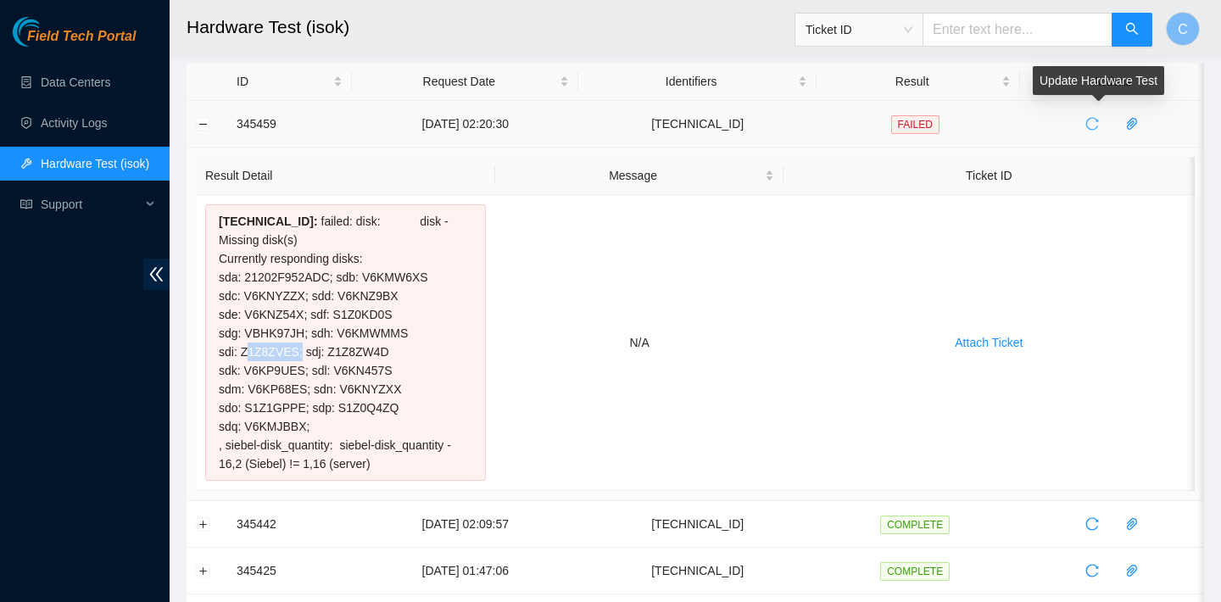
click at [1105, 118] on span "reload" at bounding box center [1091, 124] width 25 height 14
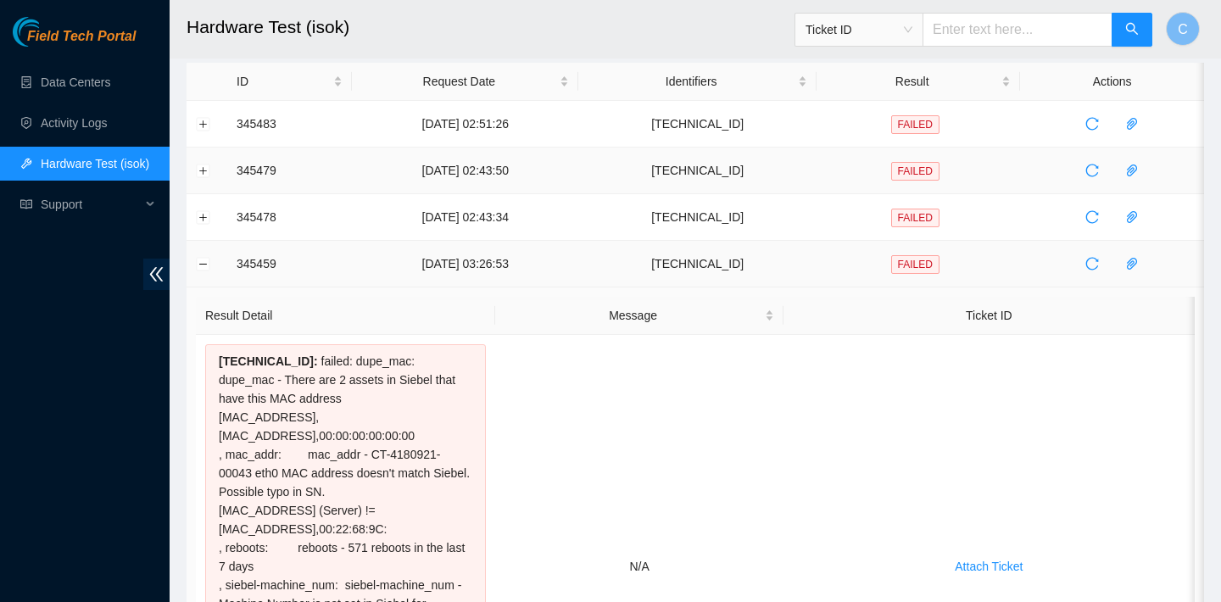
scroll to position [66, 0]
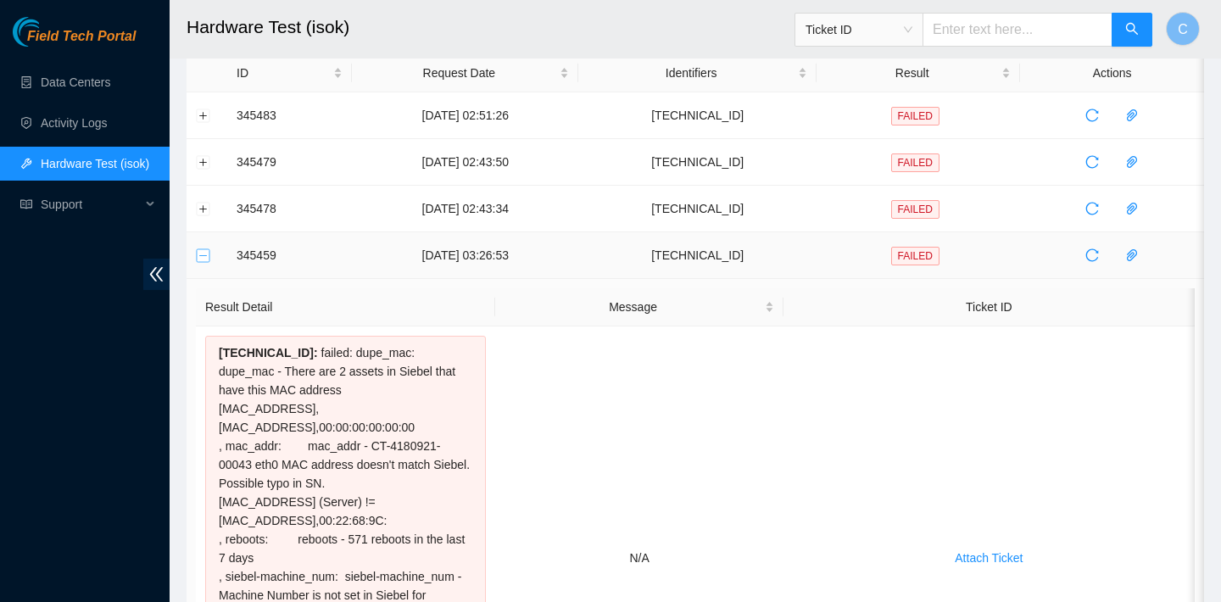
click at [200, 259] on button "Collapse row" at bounding box center [204, 255] width 14 height 14
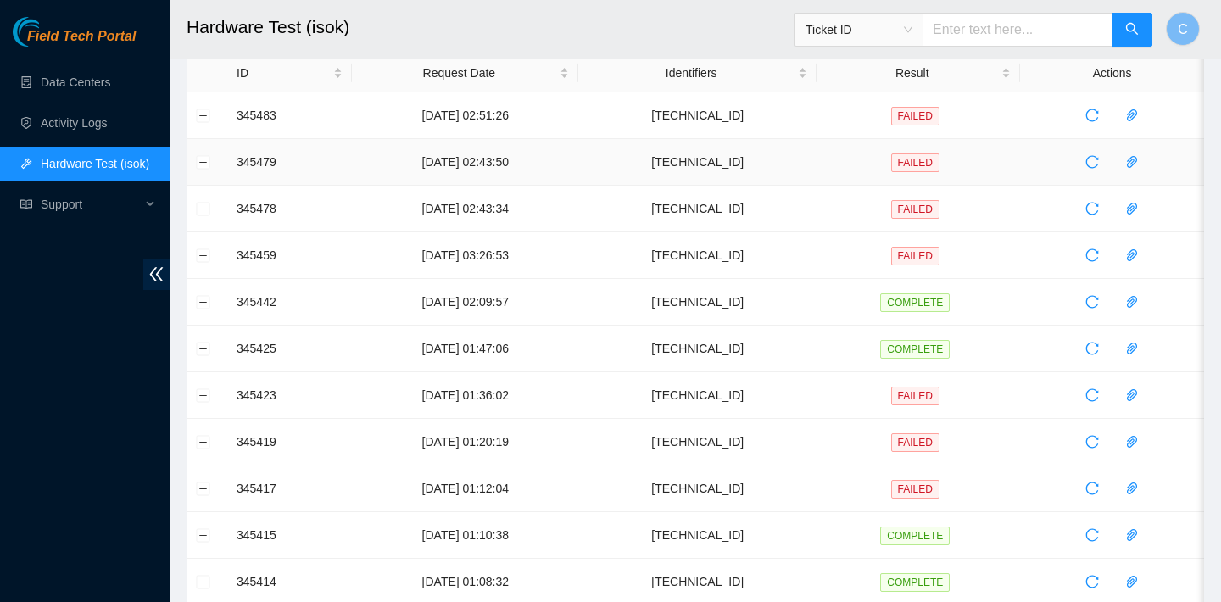
click at [201, 171] on td at bounding box center [207, 162] width 41 height 47
click at [201, 168] on button "Expand row" at bounding box center [204, 162] width 14 height 14
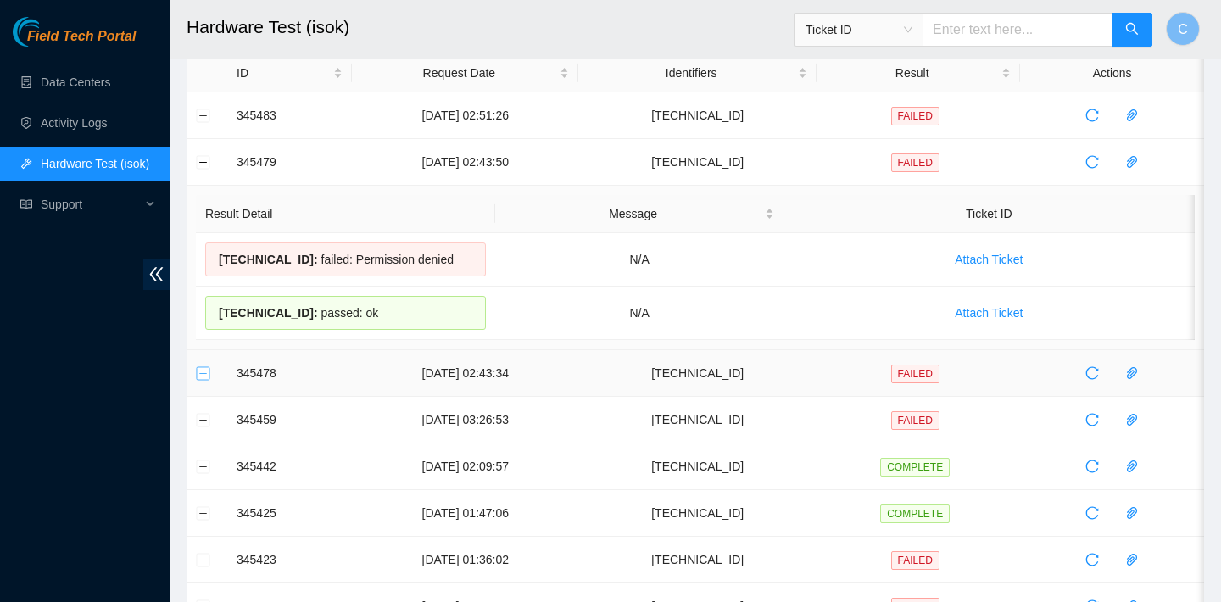
click at [198, 371] on button "Expand row" at bounding box center [204, 373] width 14 height 14
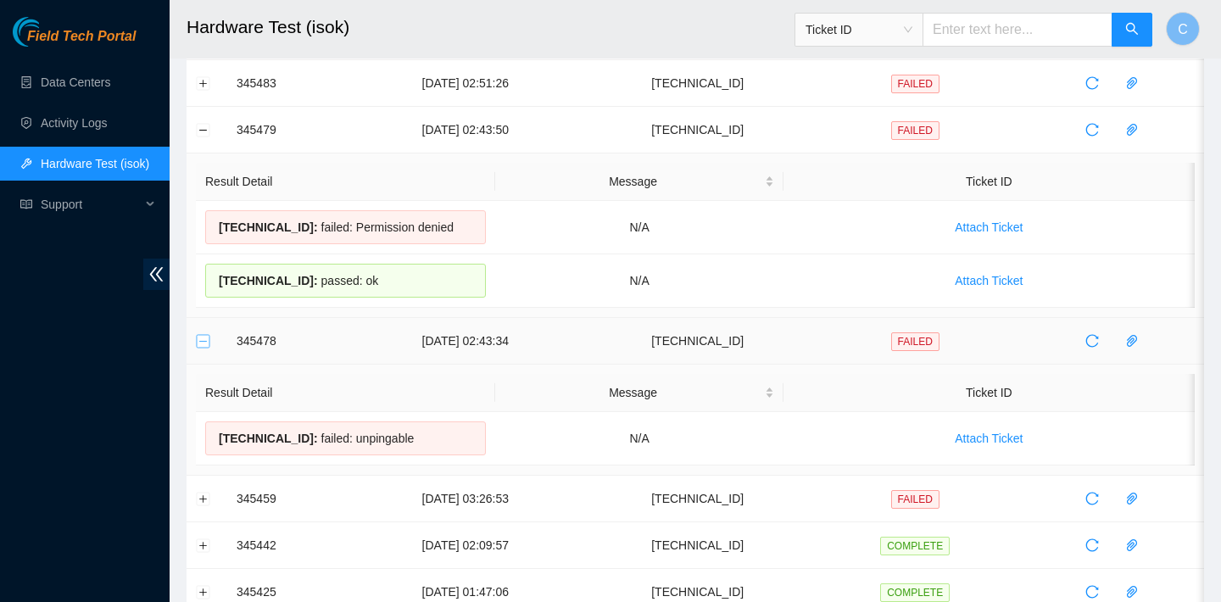
scroll to position [102, 0]
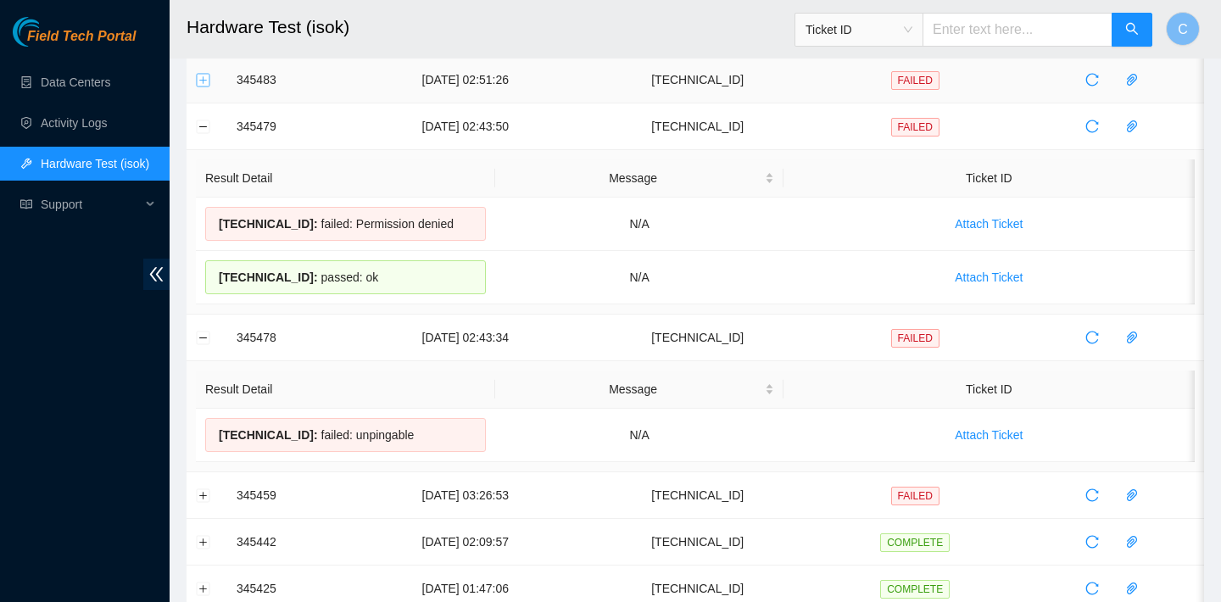
click at [201, 80] on button "Expand row" at bounding box center [204, 80] width 14 height 14
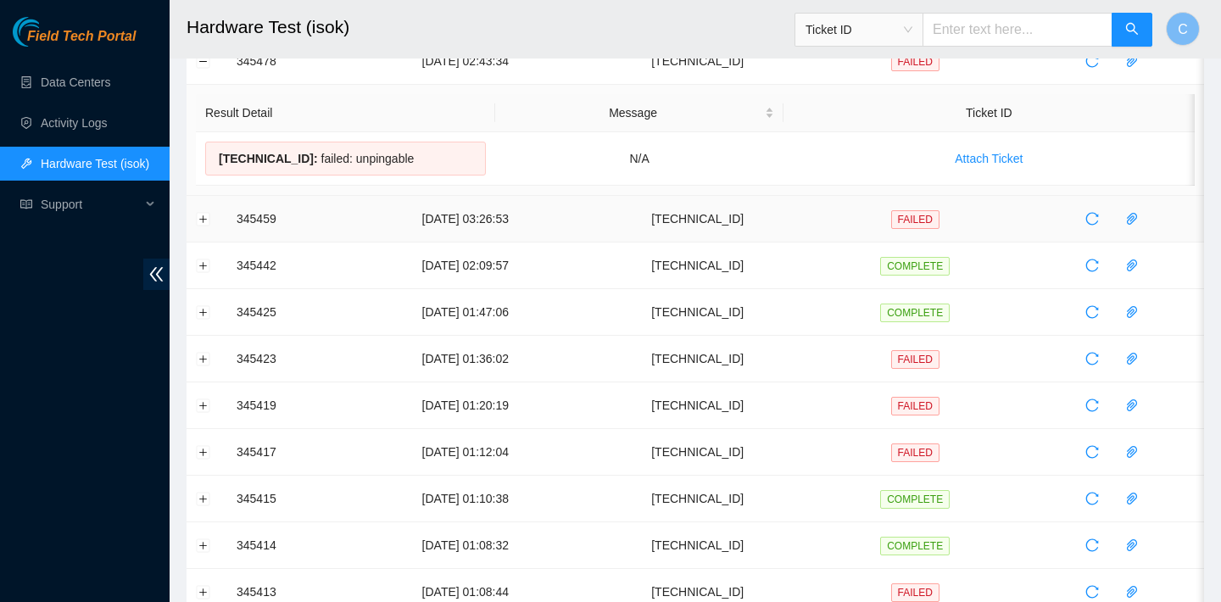
scroll to position [917, 0]
click at [204, 318] on button "Expand row" at bounding box center [204, 311] width 14 height 14
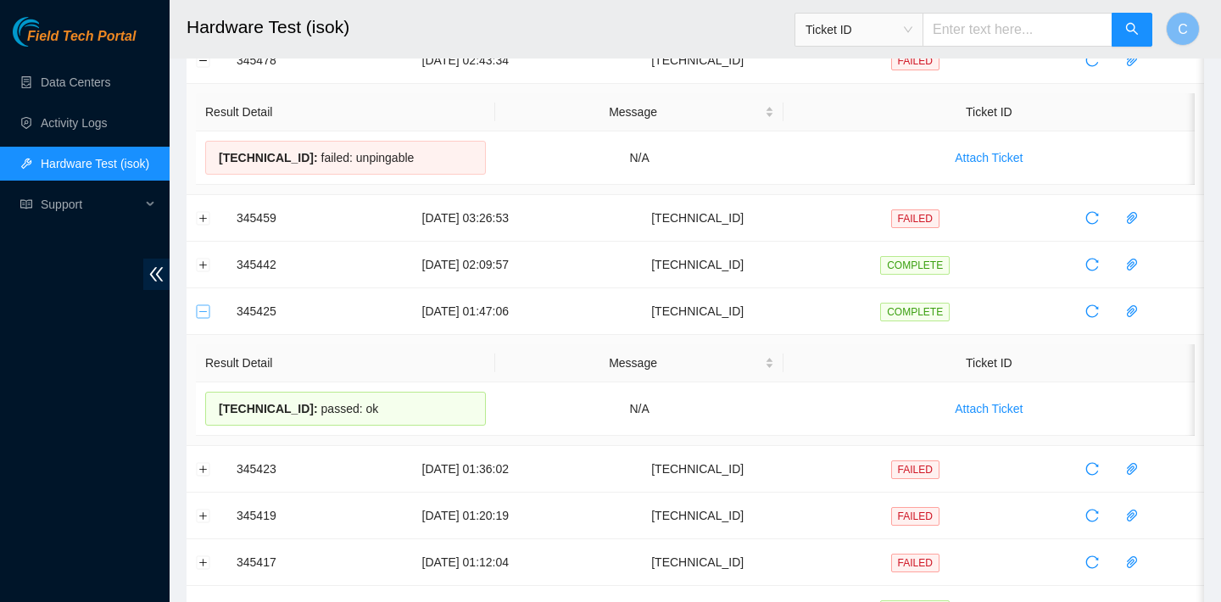
scroll to position [998, 0]
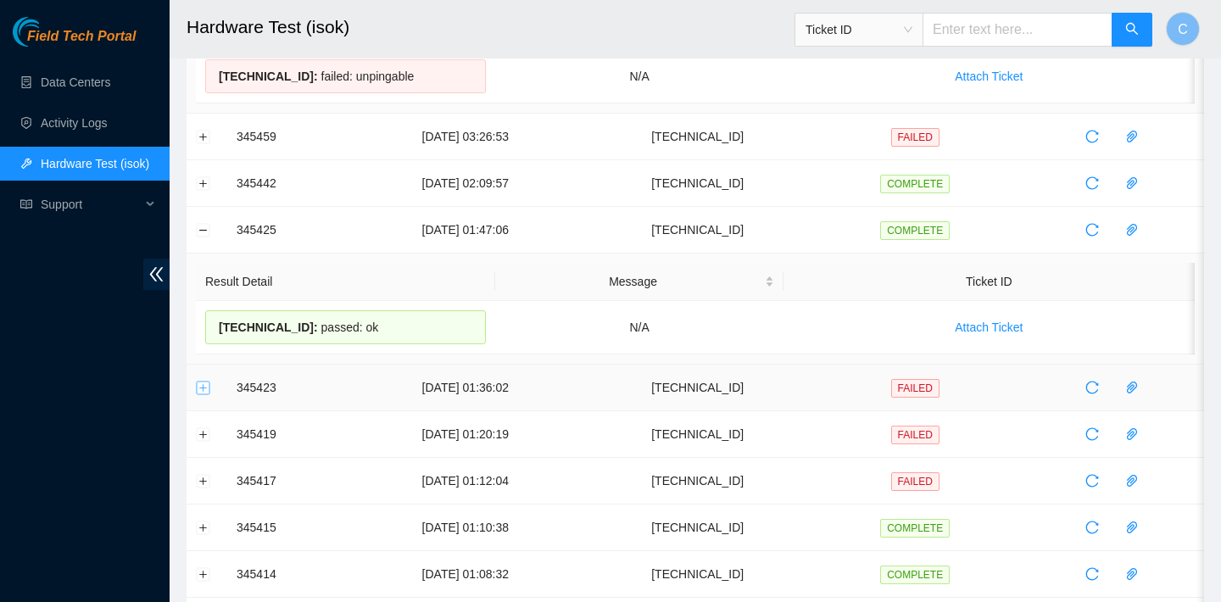
click at [206, 394] on button "Expand row" at bounding box center [204, 388] width 14 height 14
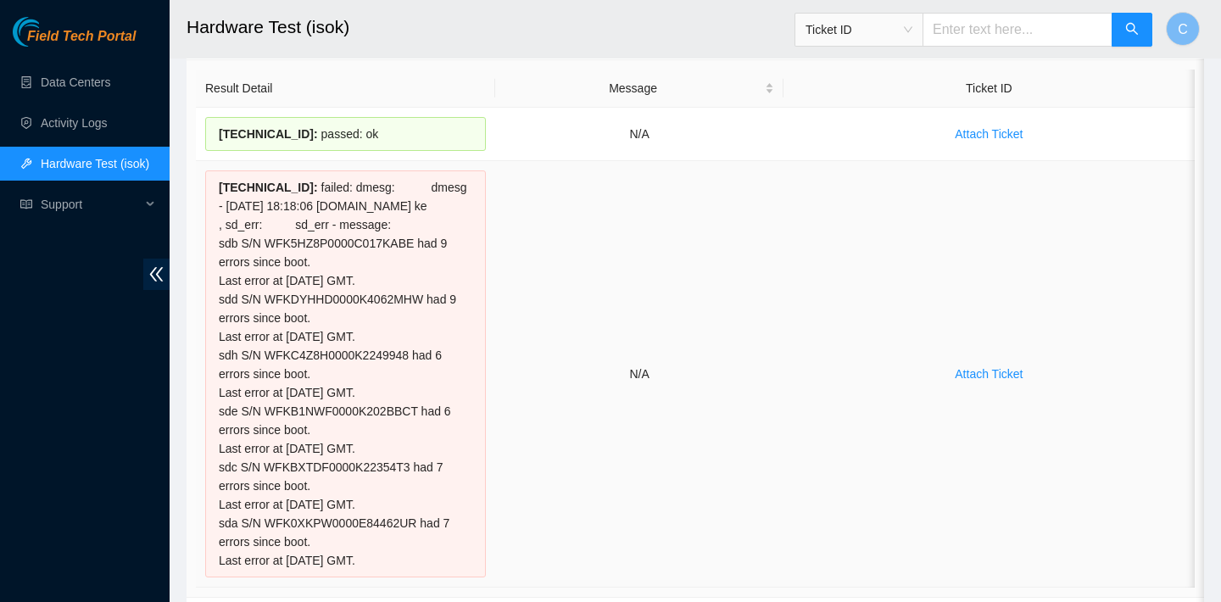
scroll to position [0, 0]
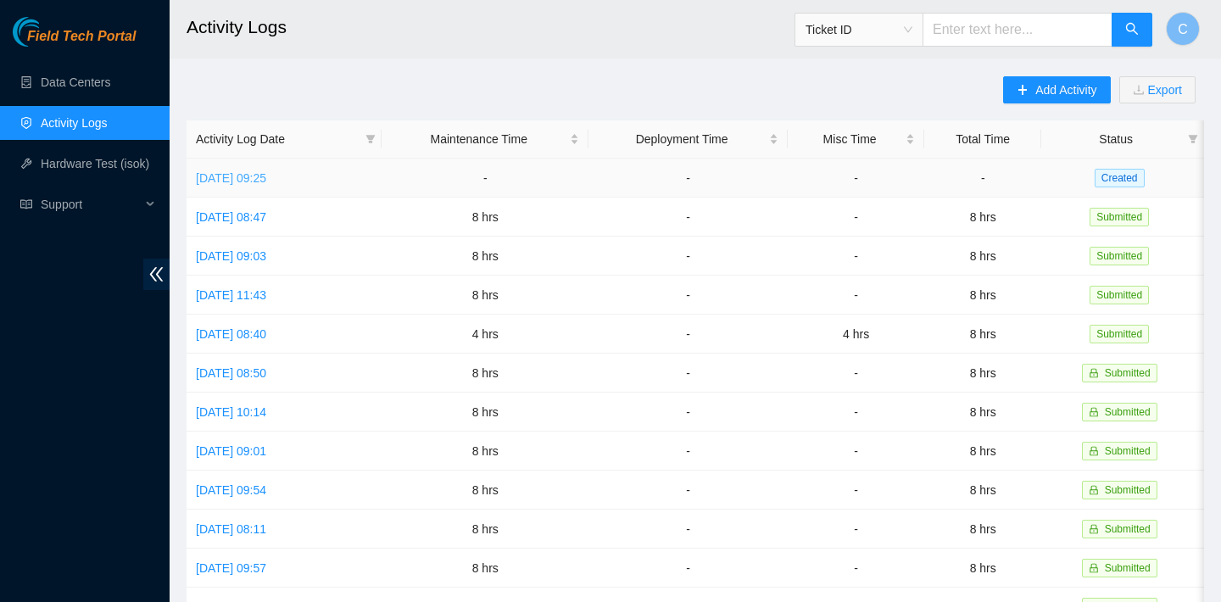
click at [206, 177] on link "[DATE] 09:25" at bounding box center [231, 178] width 70 height 14
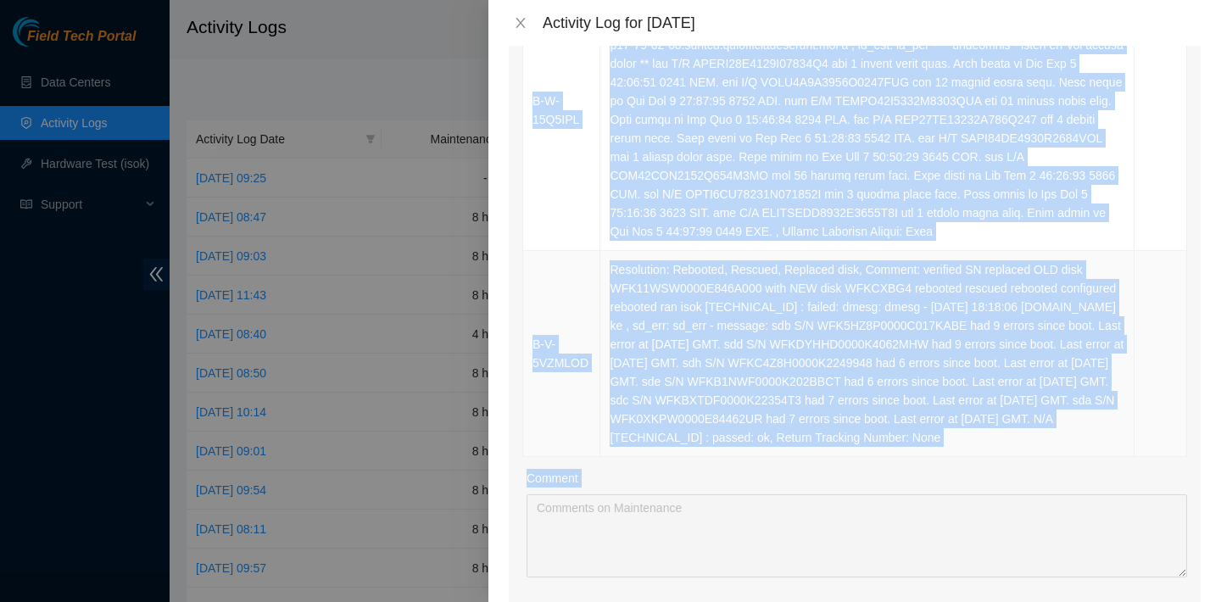
scroll to position [1774, 0]
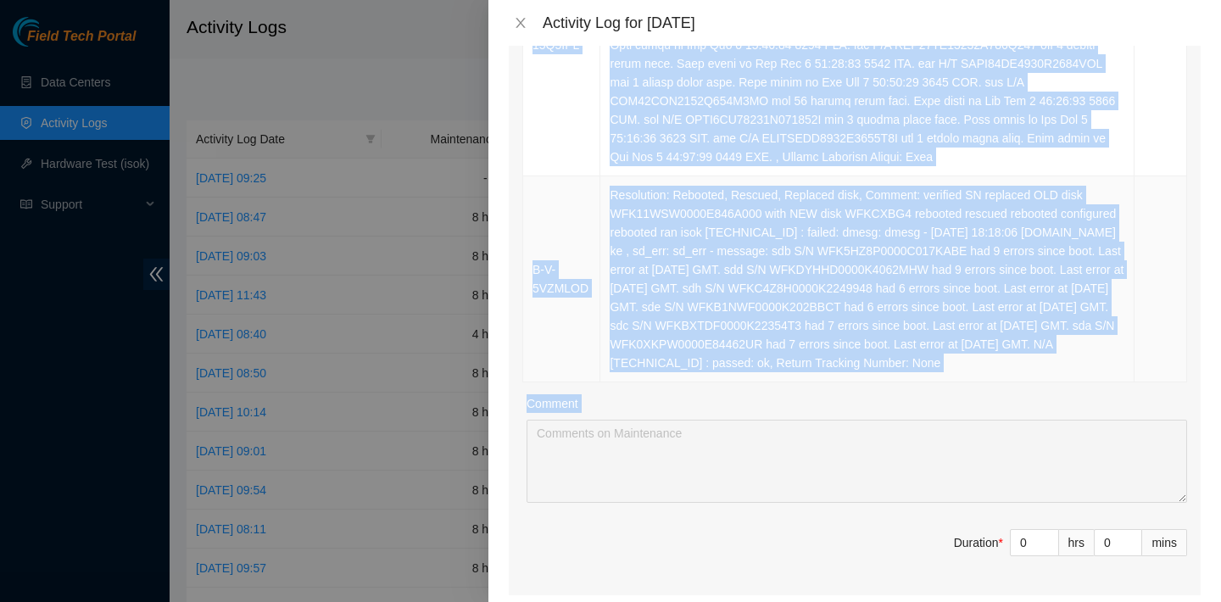
drag, startPoint x: 542, startPoint y: 240, endPoint x: 706, endPoint y: 410, distance: 236.9
copy tbody "B-W-14ZSGOD Resolution: Rebooted, Rescued, Replaced Machine, Comment: verified …"
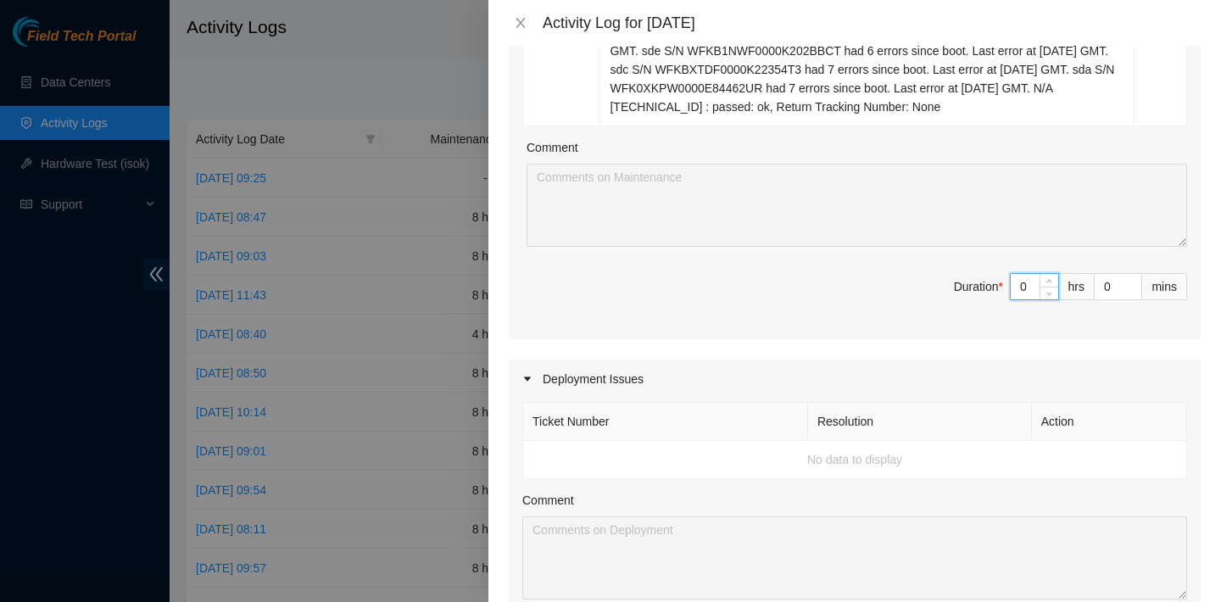
click at [1033, 299] on input "0" at bounding box center [1034, 286] width 47 height 25
type input "1"
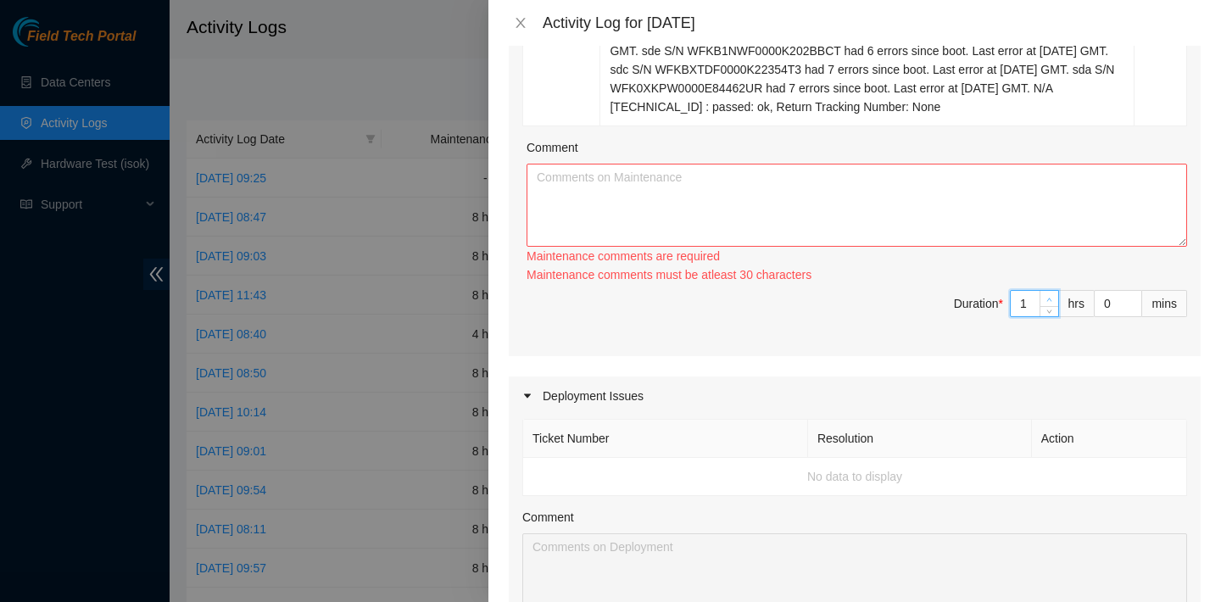
click at [1050, 304] on span "up" at bounding box center [1050, 299] width 10 height 10
type input "2"
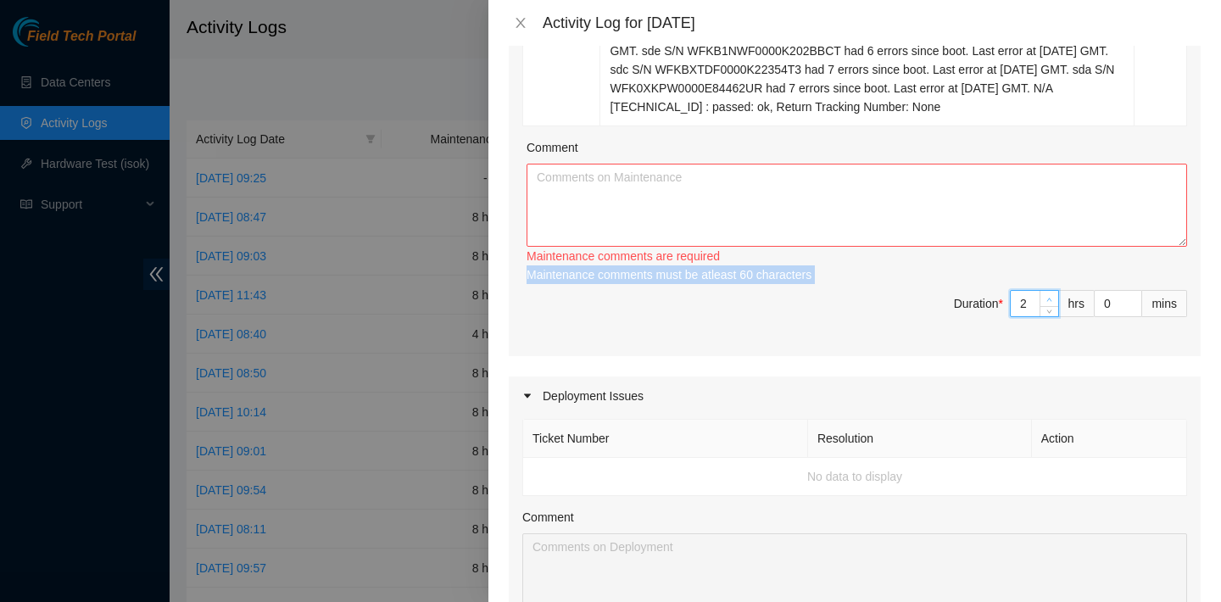
click at [1050, 284] on div "Maintenance comments are required Maintenance comments must be atleast 30 chara…" at bounding box center [857, 265] width 661 height 37
type input "3"
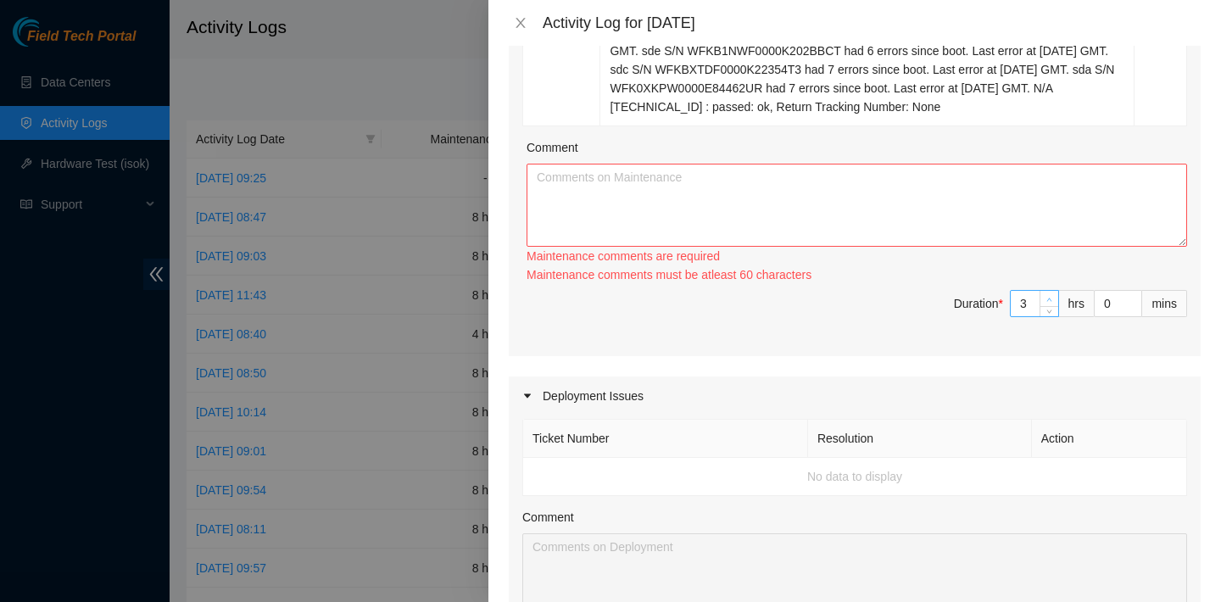
click at [1049, 304] on span "up" at bounding box center [1050, 299] width 10 height 10
type input "4"
click at [1049, 304] on span "up" at bounding box center [1050, 299] width 10 height 10
type input "5"
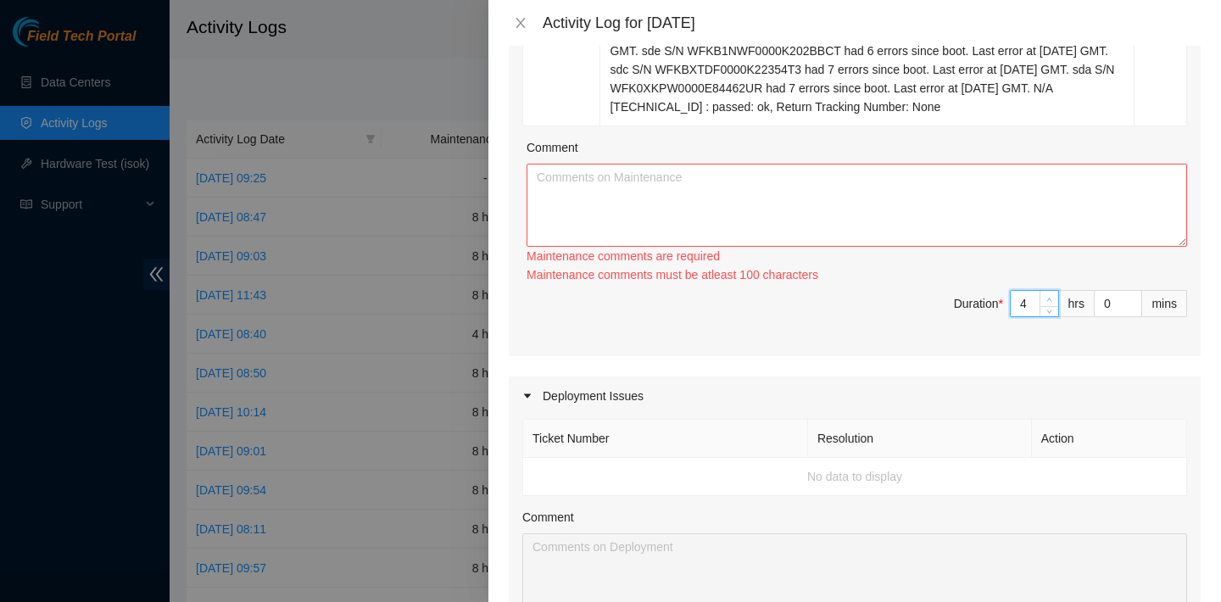
type input "5"
click at [1049, 306] on span "Increase Value" at bounding box center [1049, 298] width 19 height 15
type input "6"
click at [1049, 303] on icon "up" at bounding box center [1049, 300] width 6 height 6
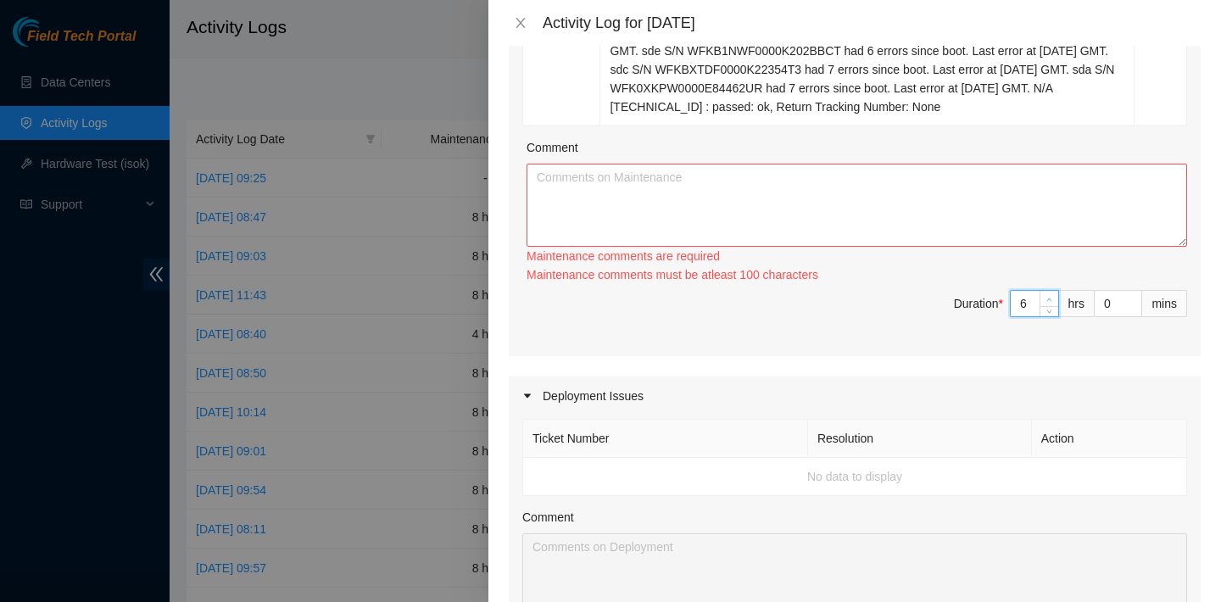
type input "7"
click at [1049, 303] on icon "up" at bounding box center [1049, 300] width 6 height 6
type input "8"
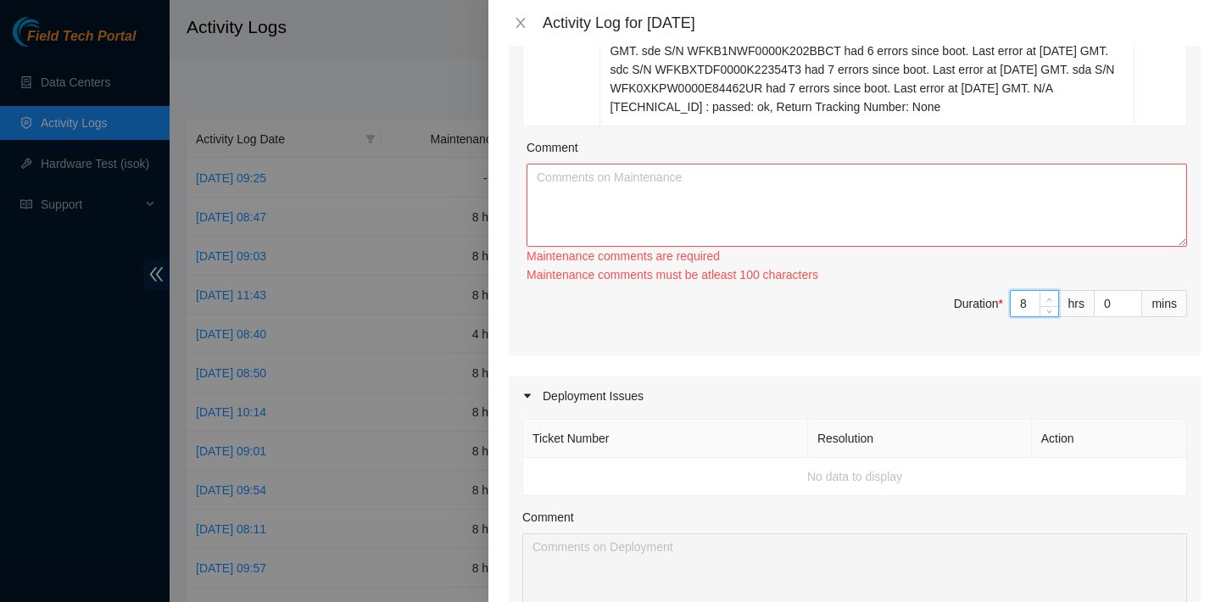
click at [1049, 303] on icon "up" at bounding box center [1049, 300] width 6 height 6
click at [1051, 215] on textarea "Comment" at bounding box center [857, 205] width 661 height 83
paste textarea "B-W-14ZSGOD Resolution: Rebooted, Rescued, Replaced Machine, Comment: verified …"
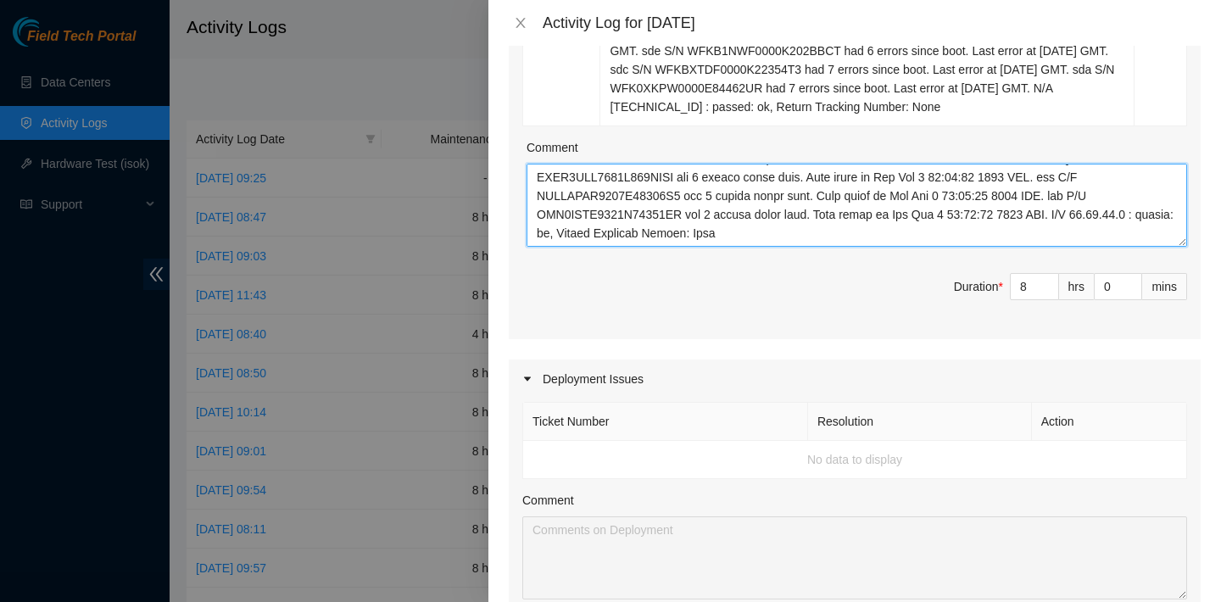
scroll to position [2601, 0]
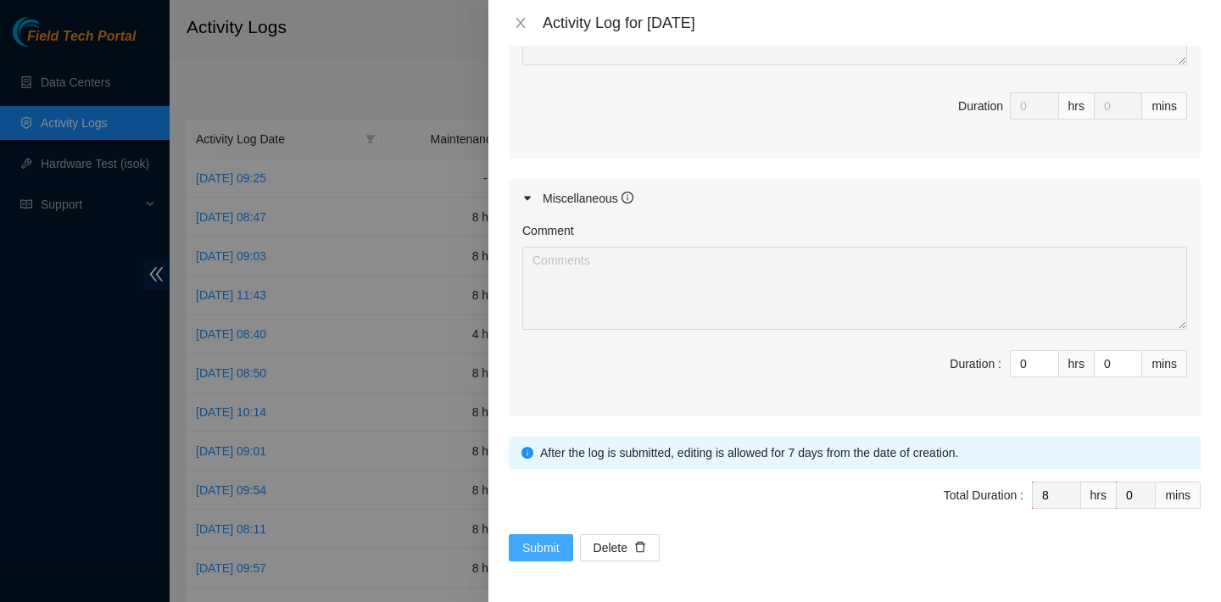
type textarea "B-W-14ZSGOD Resolution: Rebooted, Rescued, Replaced Machine, Comment: verified …"
click at [549, 538] on span "Submit" at bounding box center [540, 547] width 37 height 19
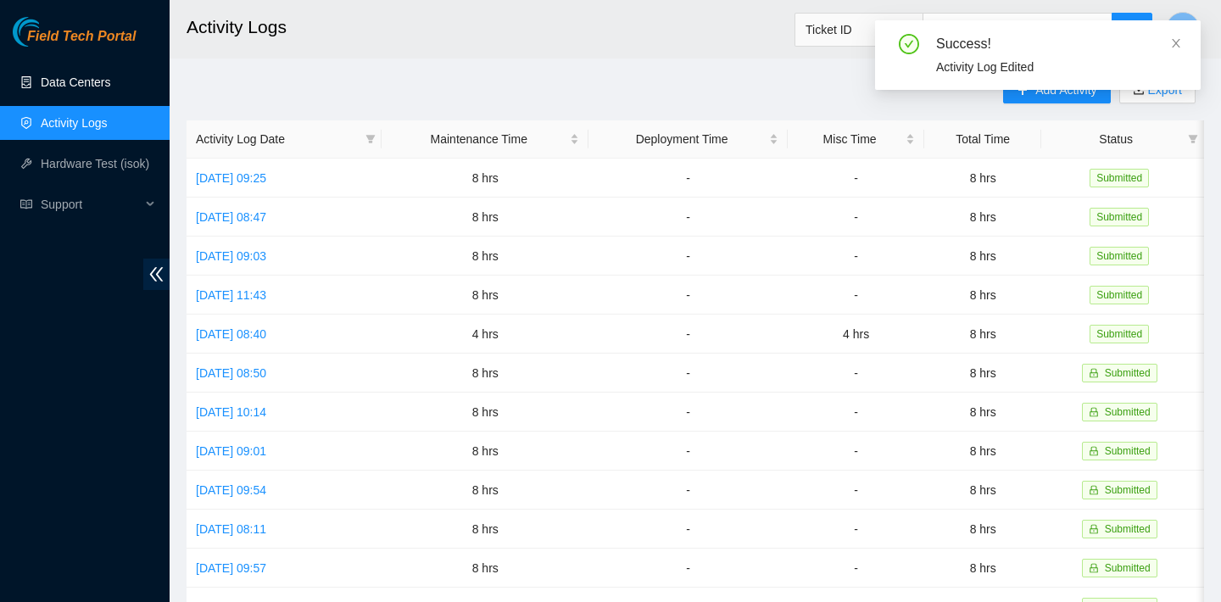
click at [88, 82] on link "Data Centers" at bounding box center [76, 82] width 70 height 14
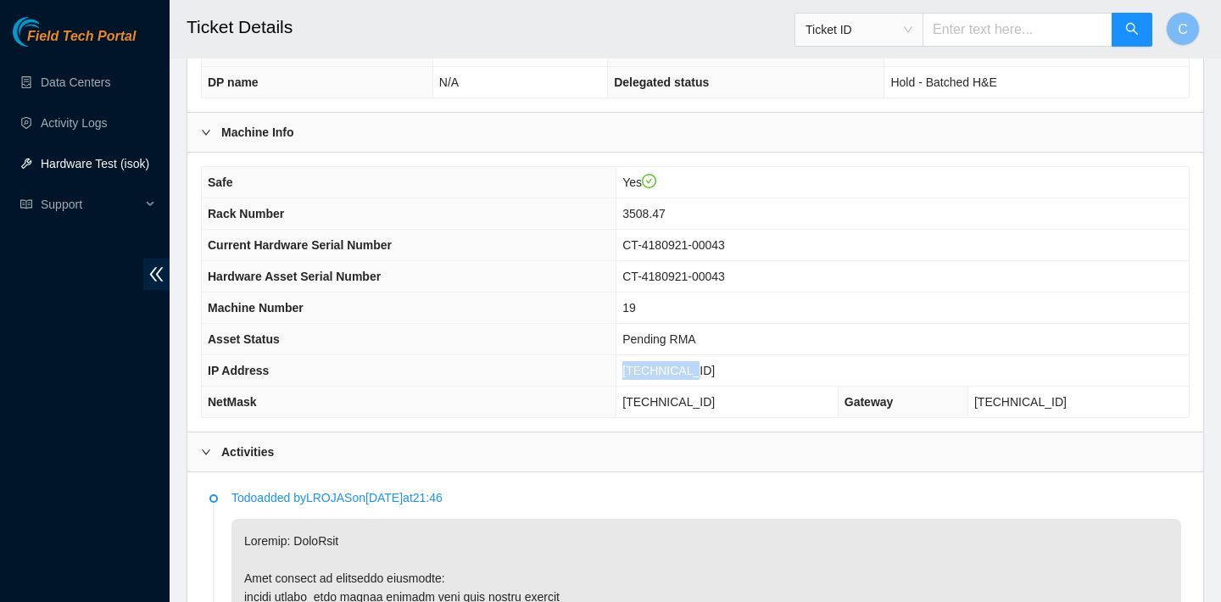
scroll to position [521, 0]
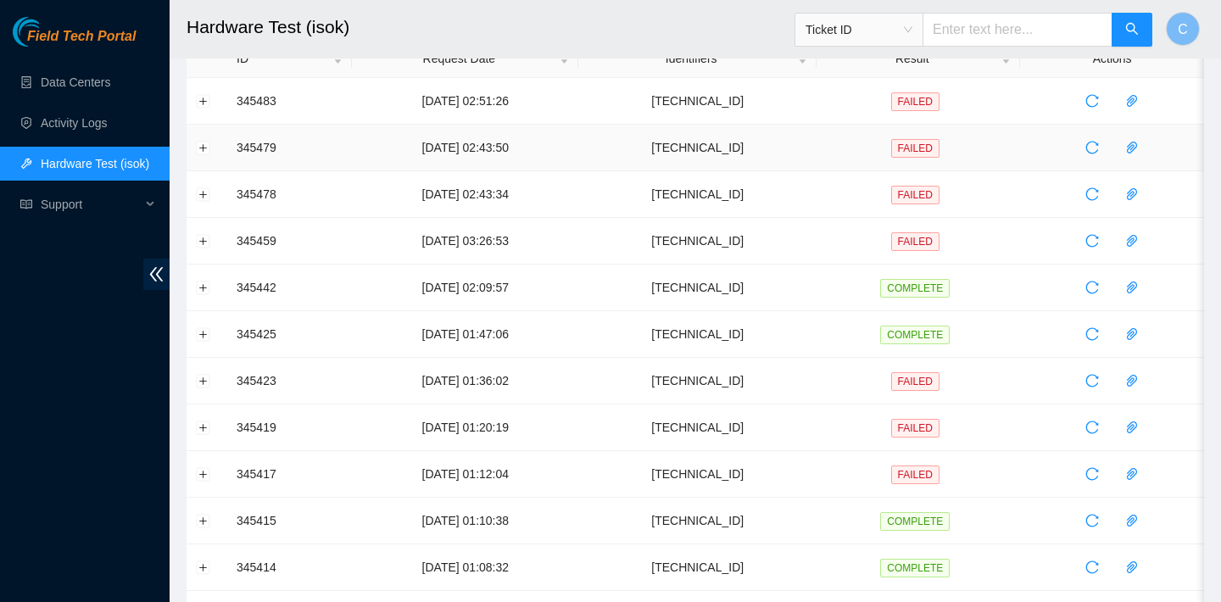
scroll to position [79, 0]
click at [198, 237] on button "Expand row" at bounding box center [204, 243] width 14 height 14
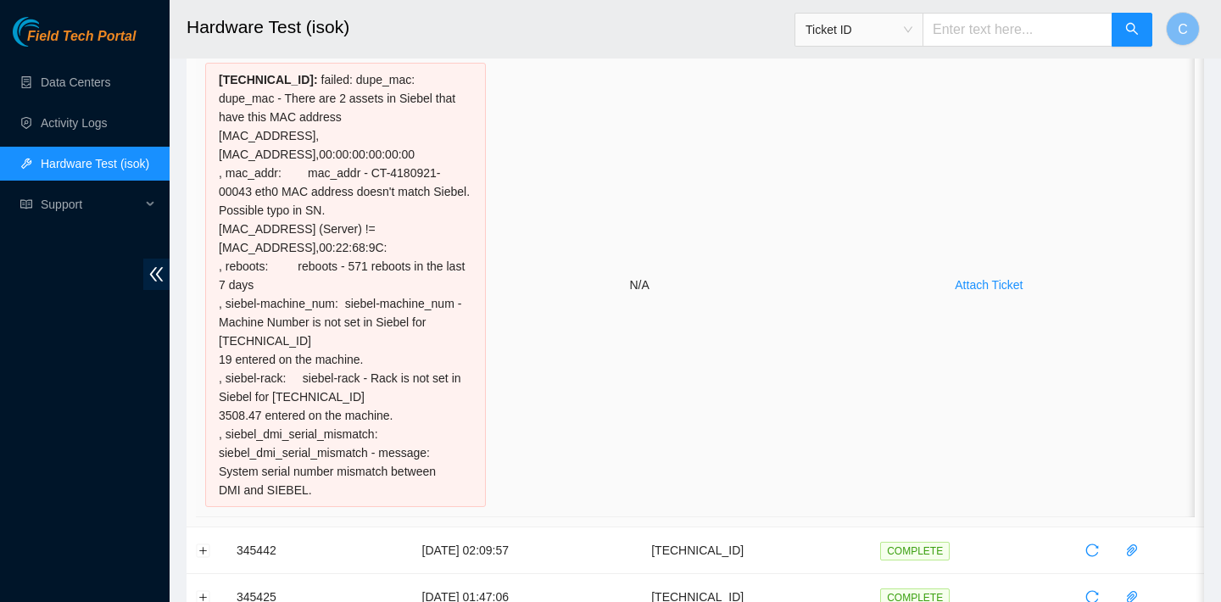
scroll to position [337, 0]
